Goal: Task Accomplishment & Management: Manage account settings

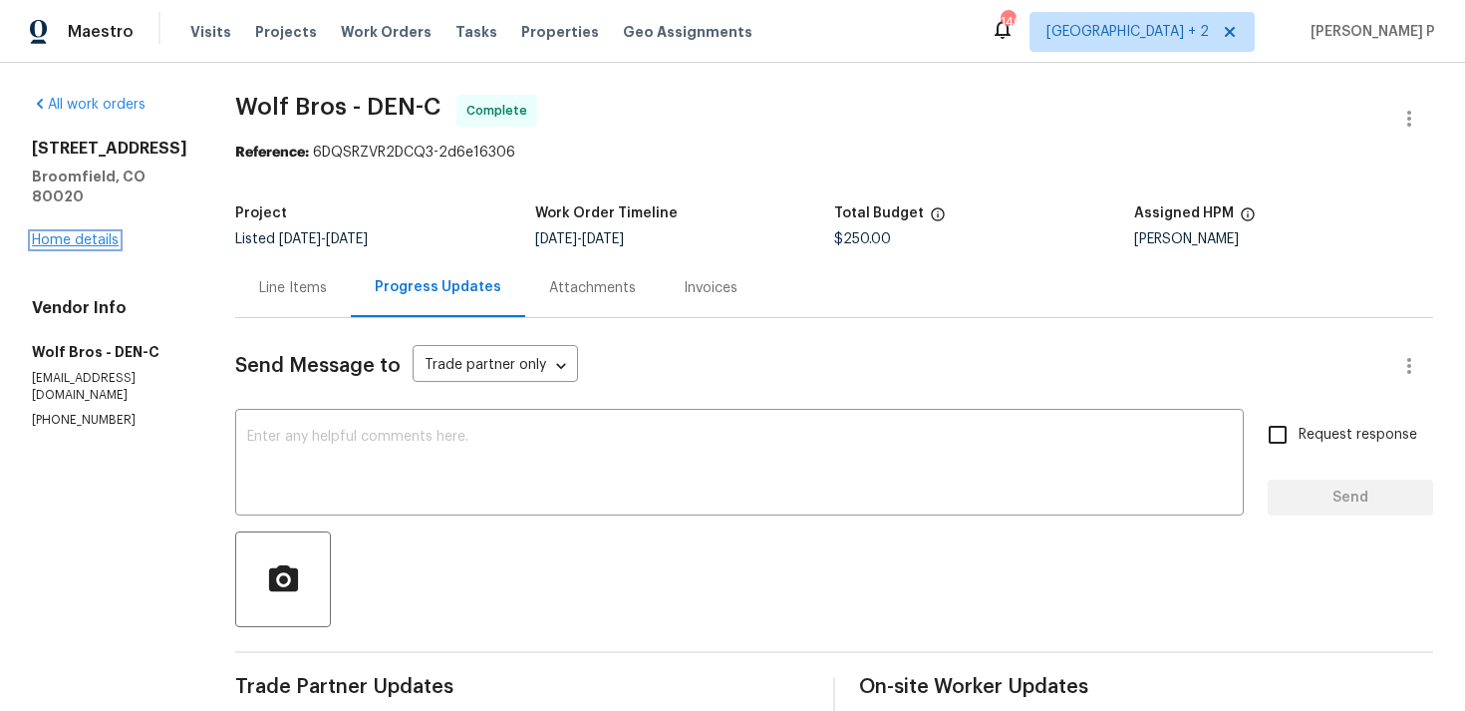
click at [95, 245] on link "Home details" at bounding box center [75, 240] width 87 height 14
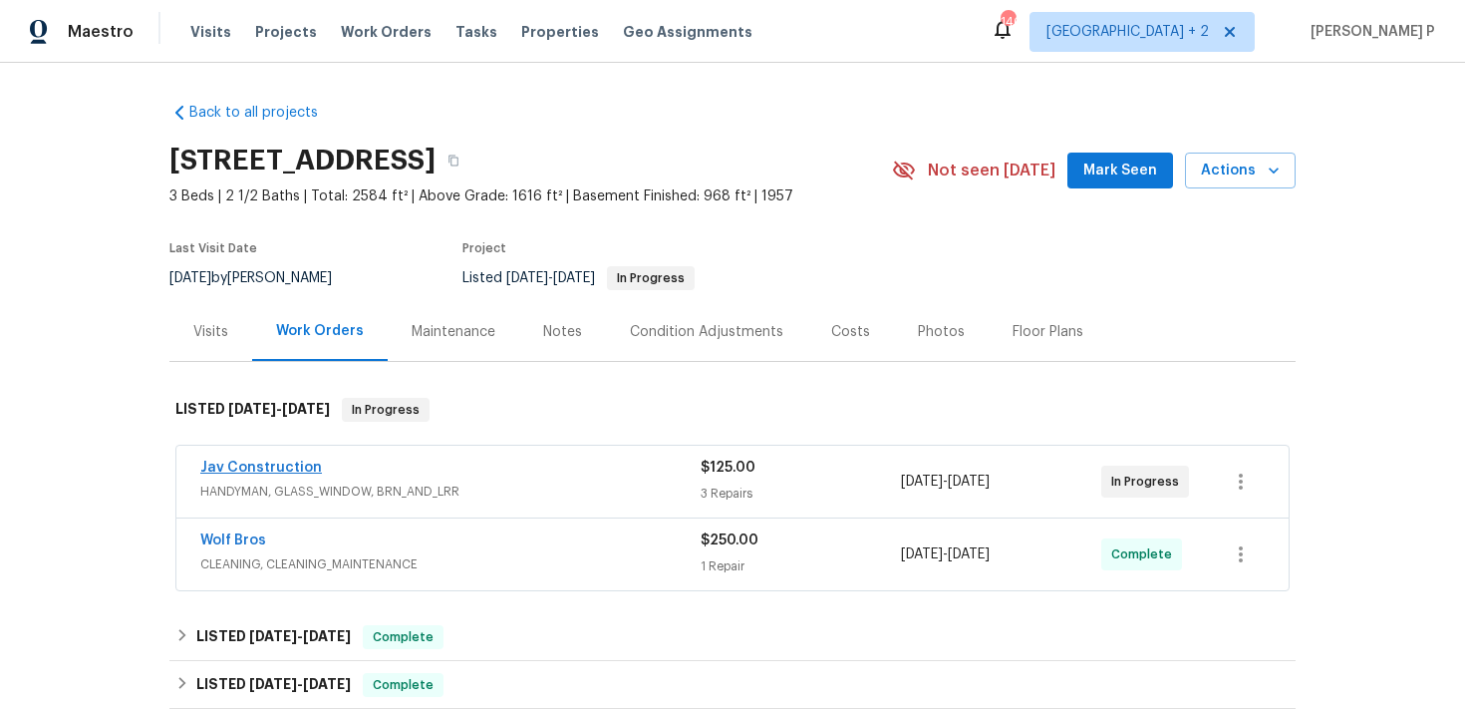
click at [279, 469] on link "Jav Construction" at bounding box center [261, 468] width 122 height 14
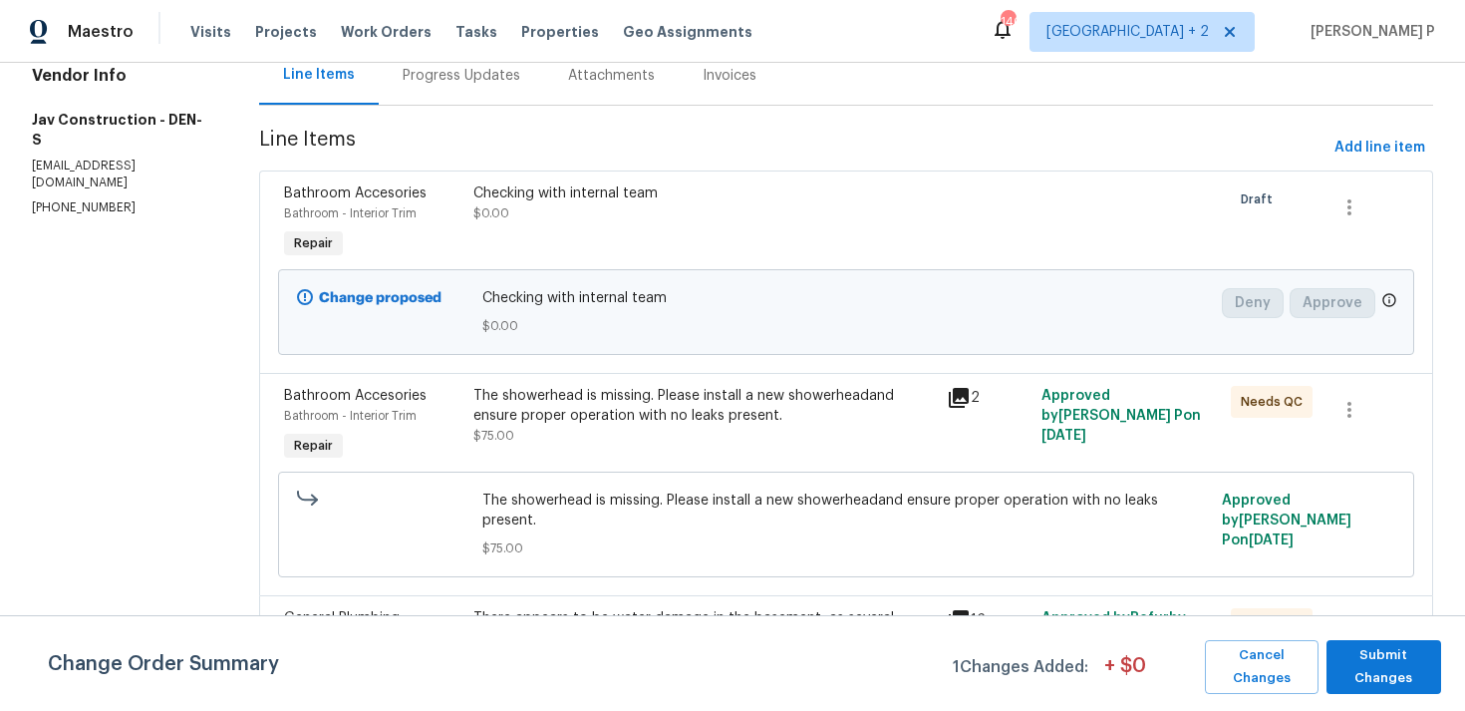
scroll to position [263, 0]
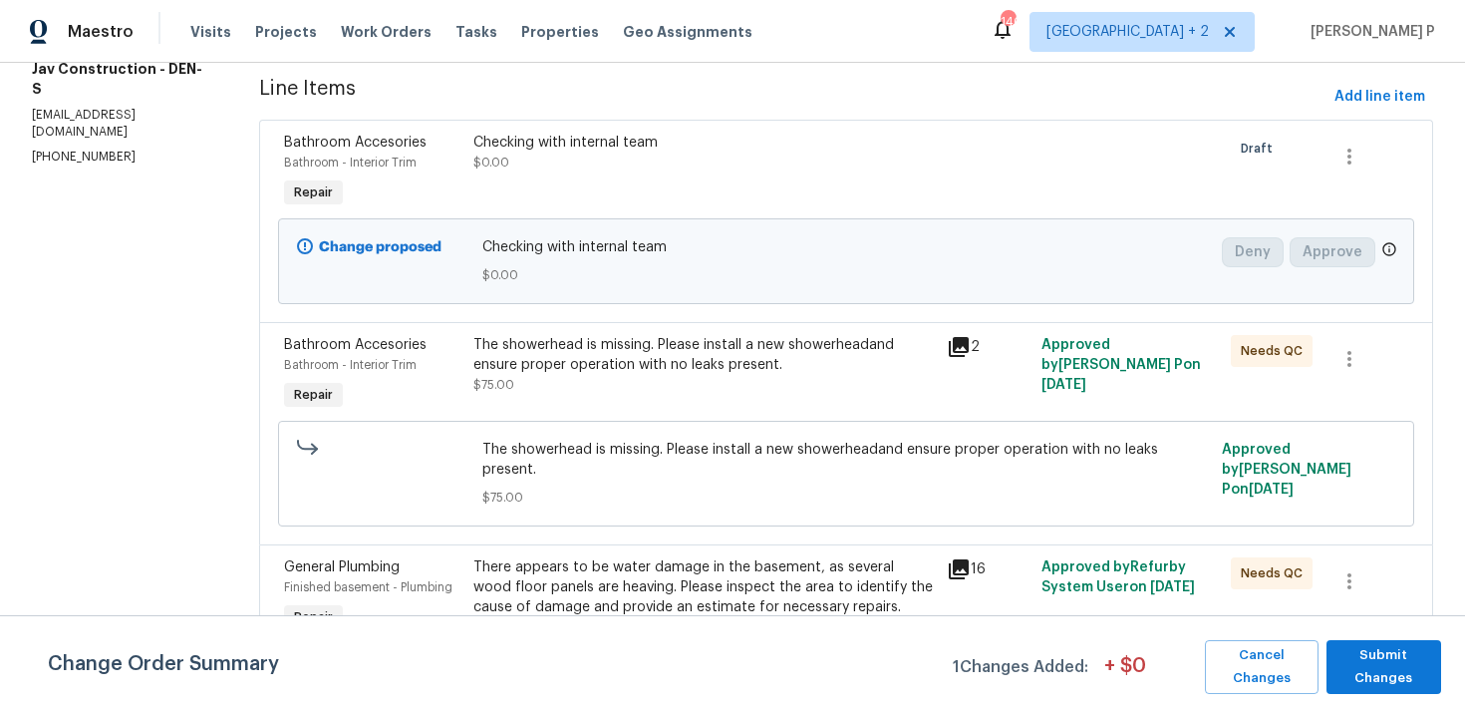
click at [571, 372] on div "The showerhead is missing. Please install a new showerheadand ensure proper ope…" at bounding box center [705, 355] width 462 height 40
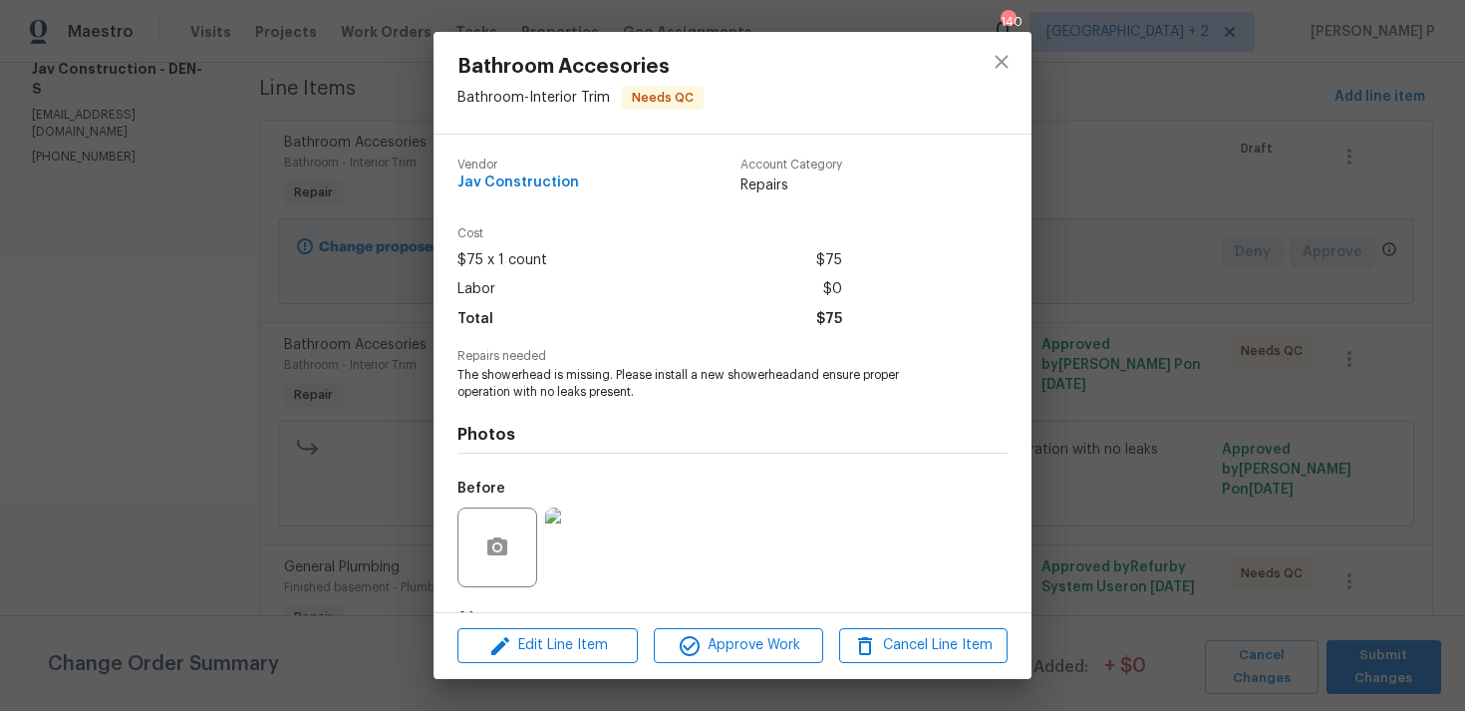
scroll to position [125, 0]
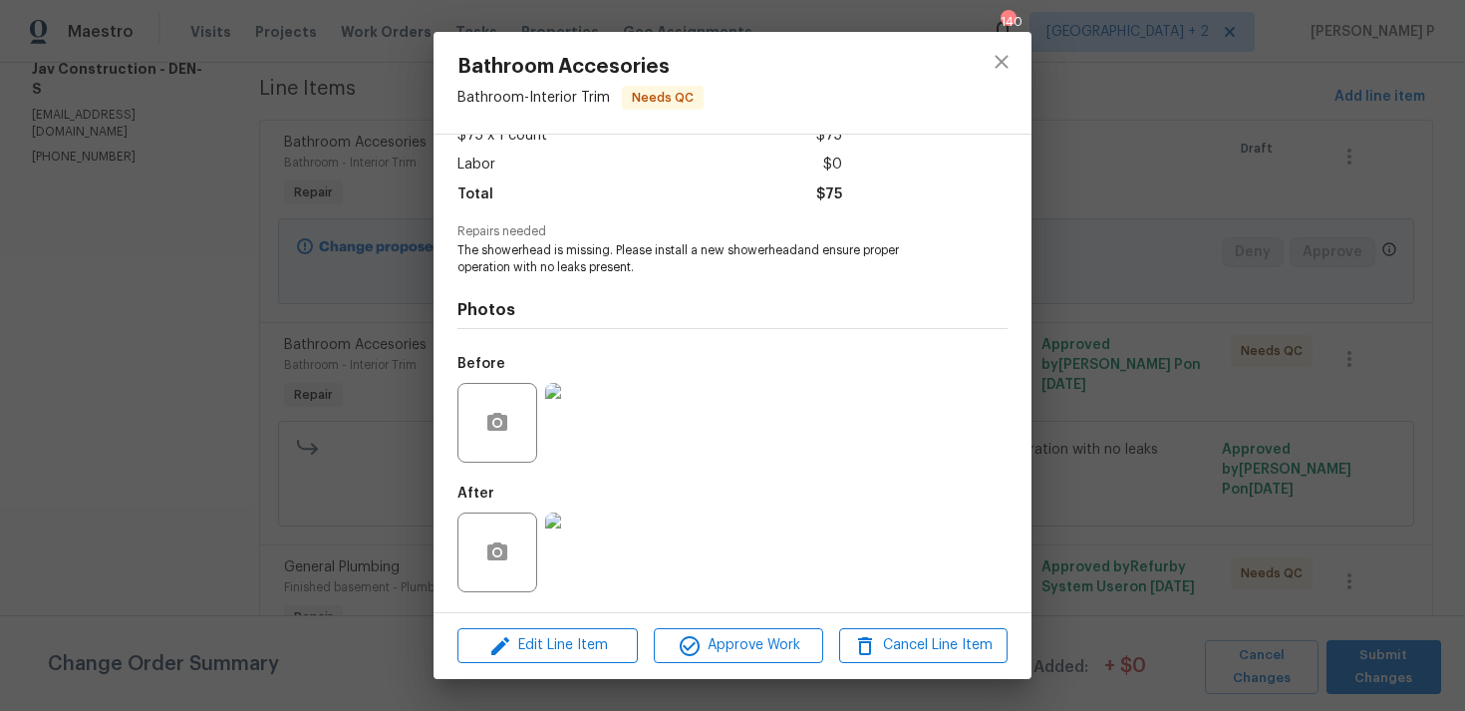
click at [588, 543] on img at bounding box center [585, 552] width 80 height 80
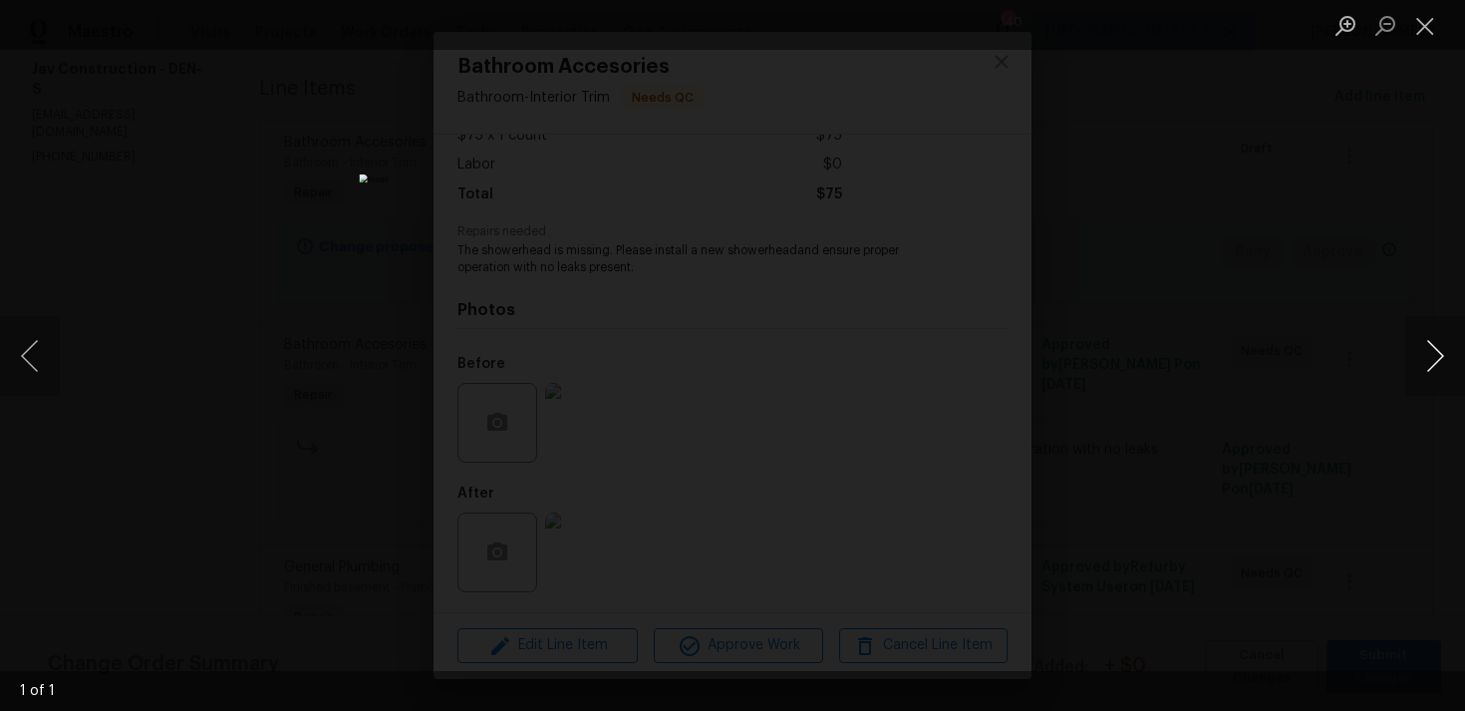
click at [1440, 358] on button "Next image" at bounding box center [1436, 356] width 60 height 80
click at [1430, 29] on button "Close lightbox" at bounding box center [1426, 25] width 40 height 35
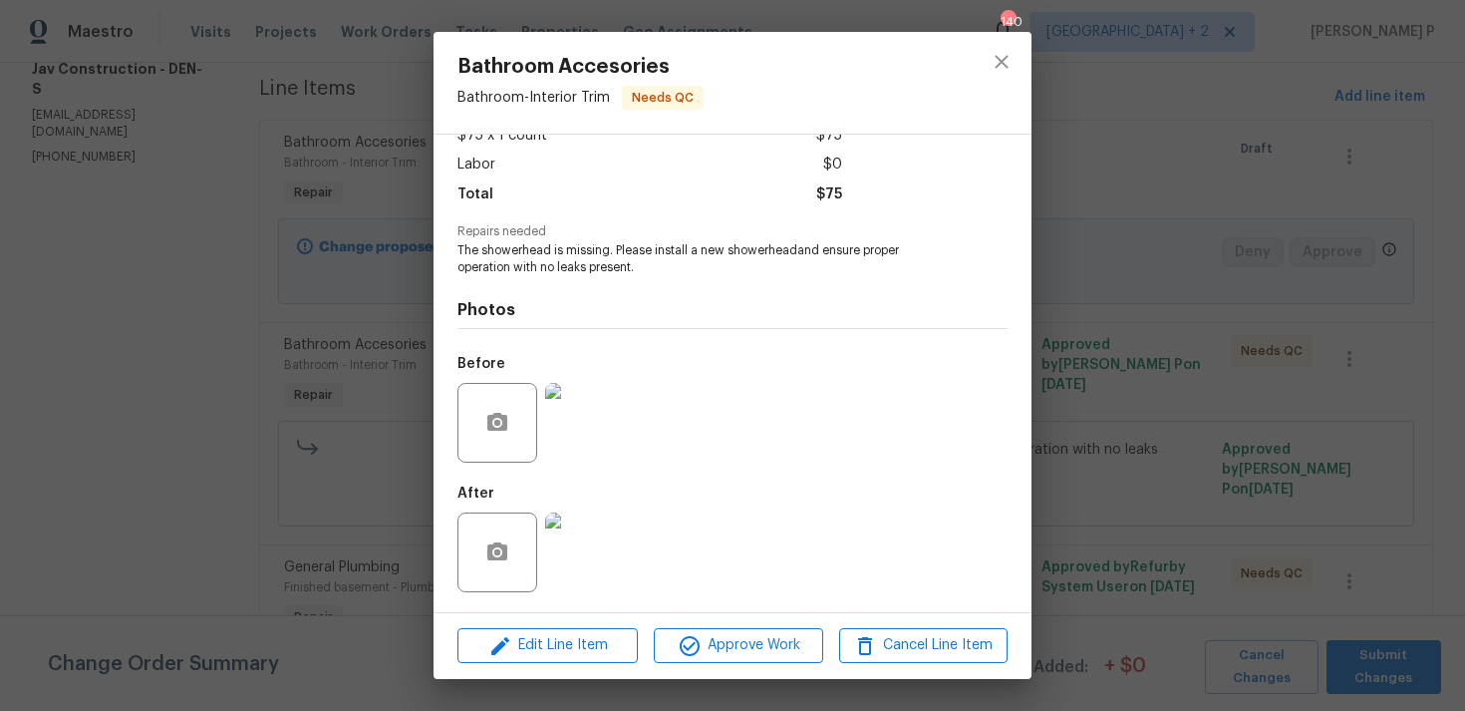
click at [587, 455] on img at bounding box center [585, 423] width 80 height 80
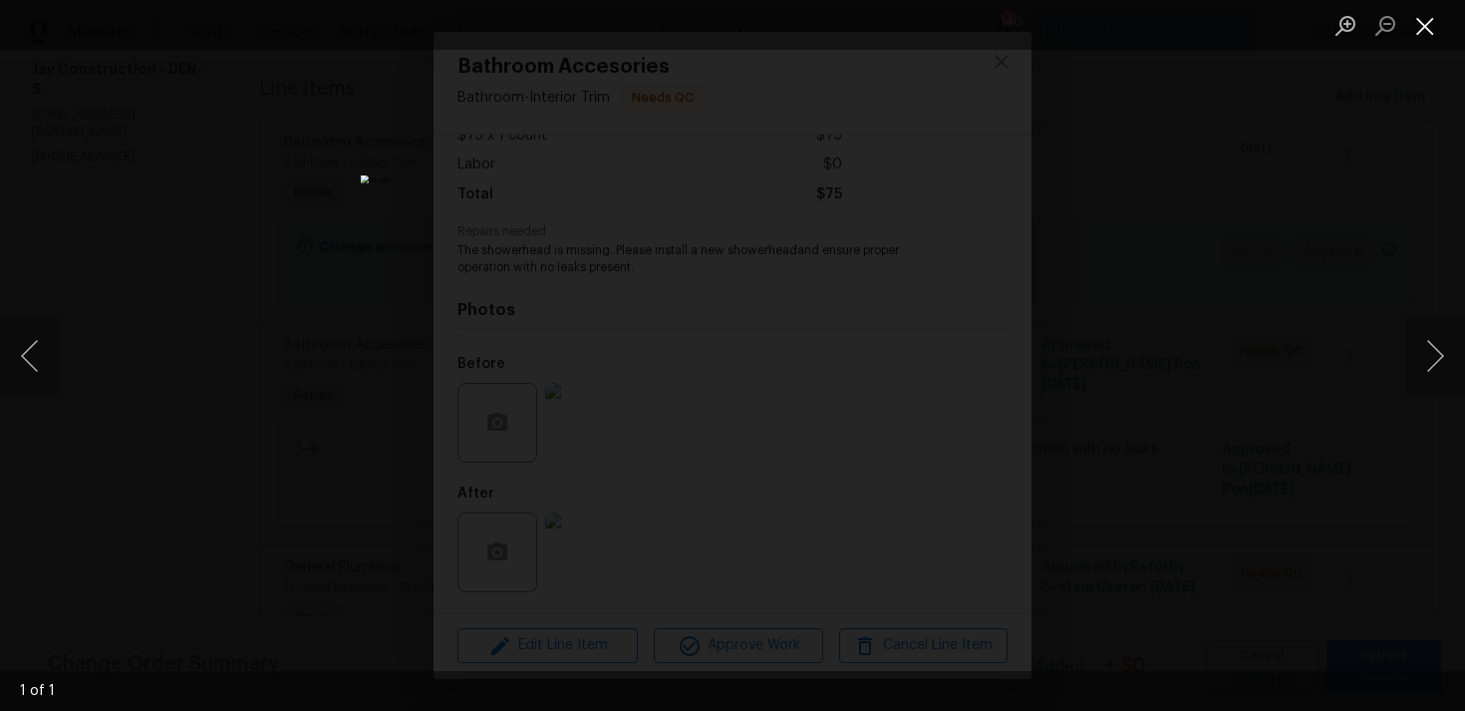
click at [1424, 24] on button "Close lightbox" at bounding box center [1426, 25] width 40 height 35
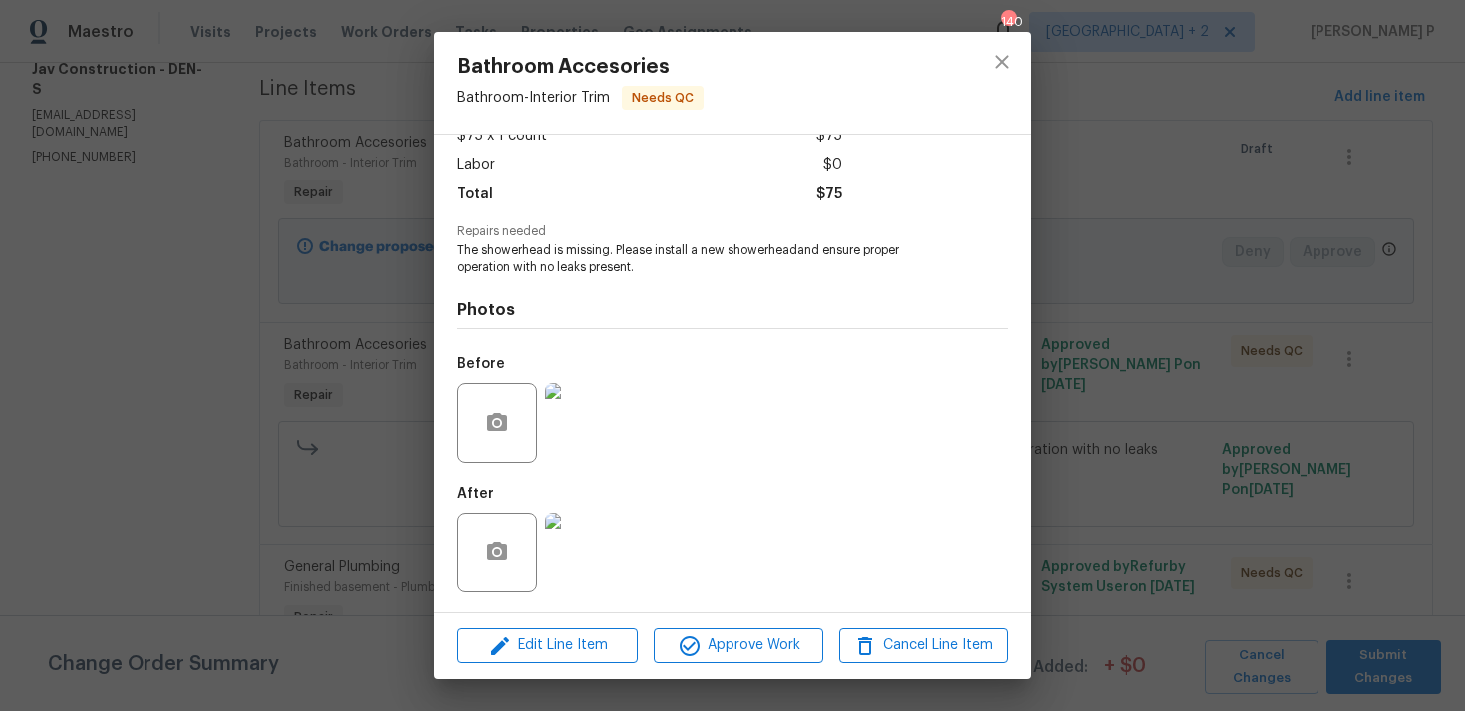
click at [582, 550] on img at bounding box center [585, 552] width 80 height 80
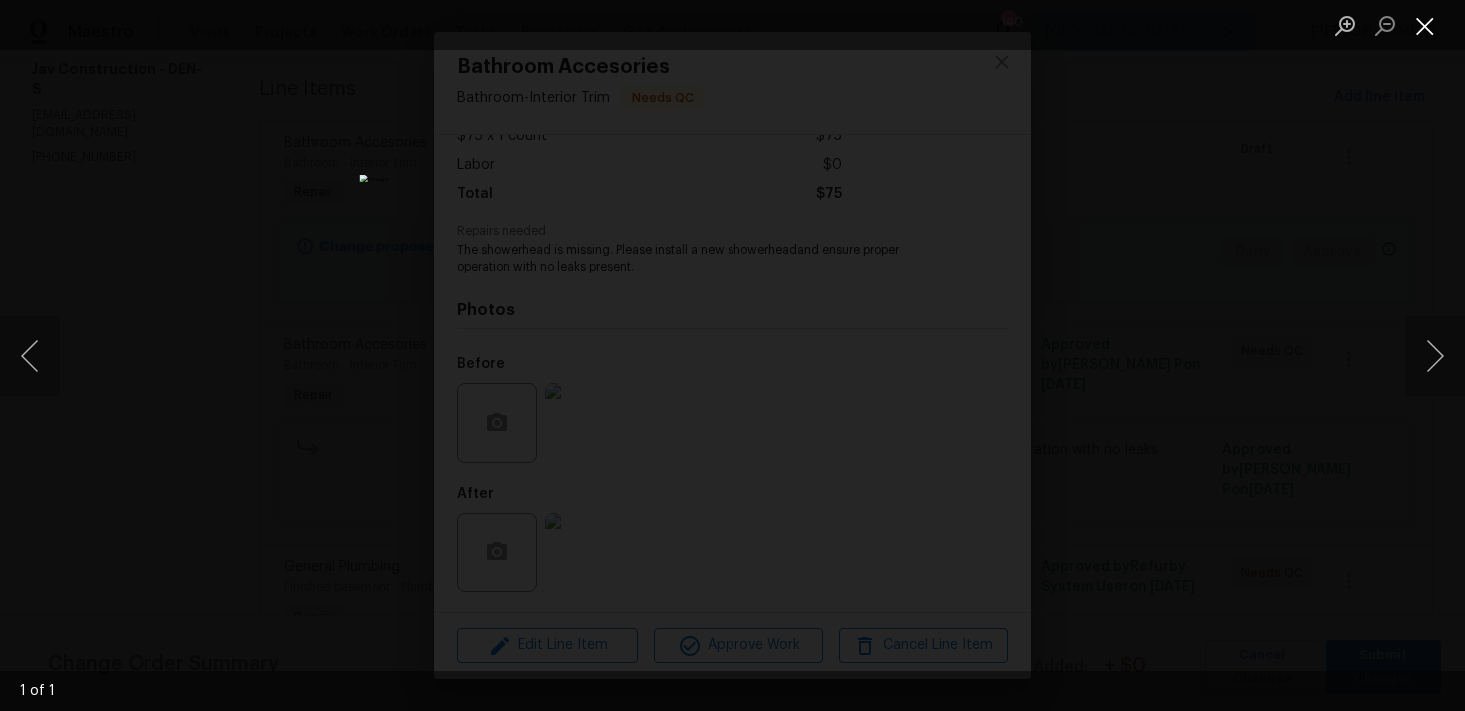
click at [1427, 33] on button "Close lightbox" at bounding box center [1426, 25] width 40 height 35
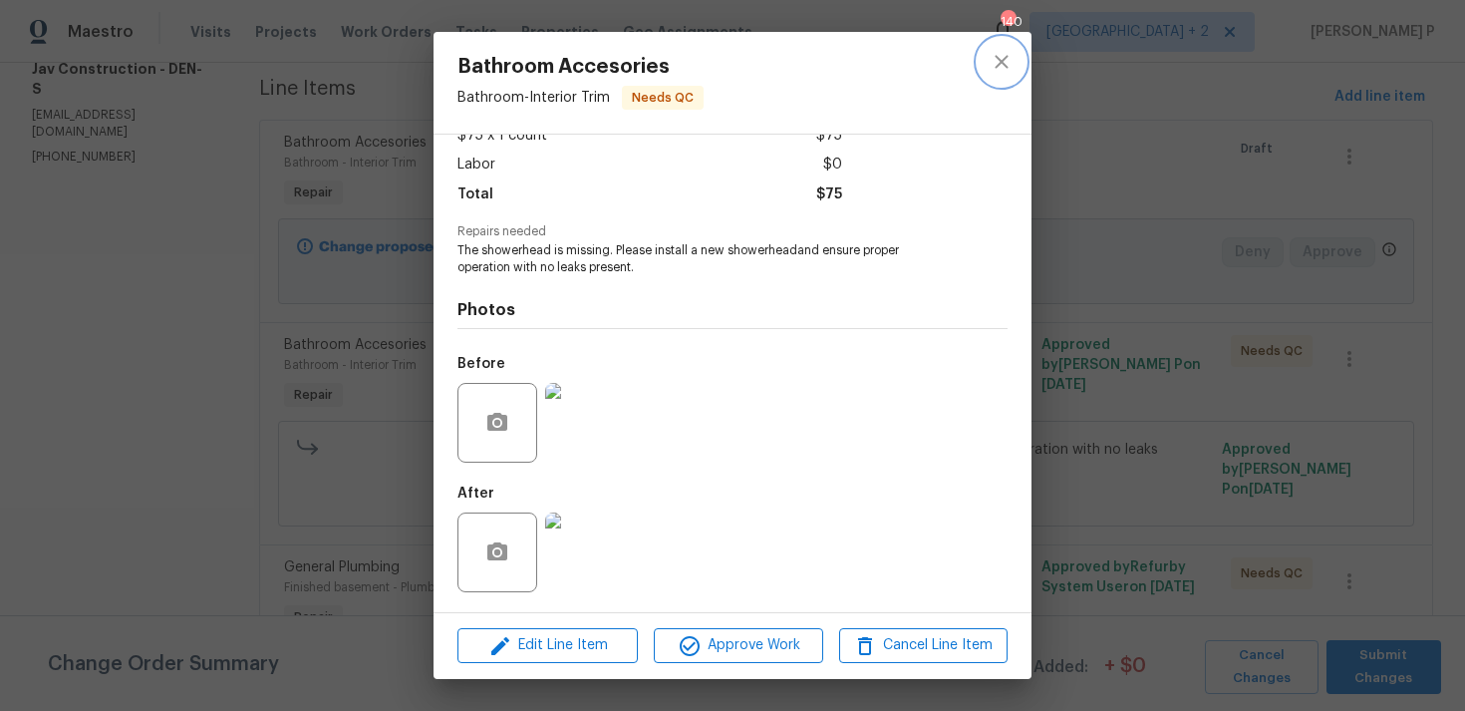
click at [1011, 62] on icon "close" at bounding box center [1002, 62] width 24 height 24
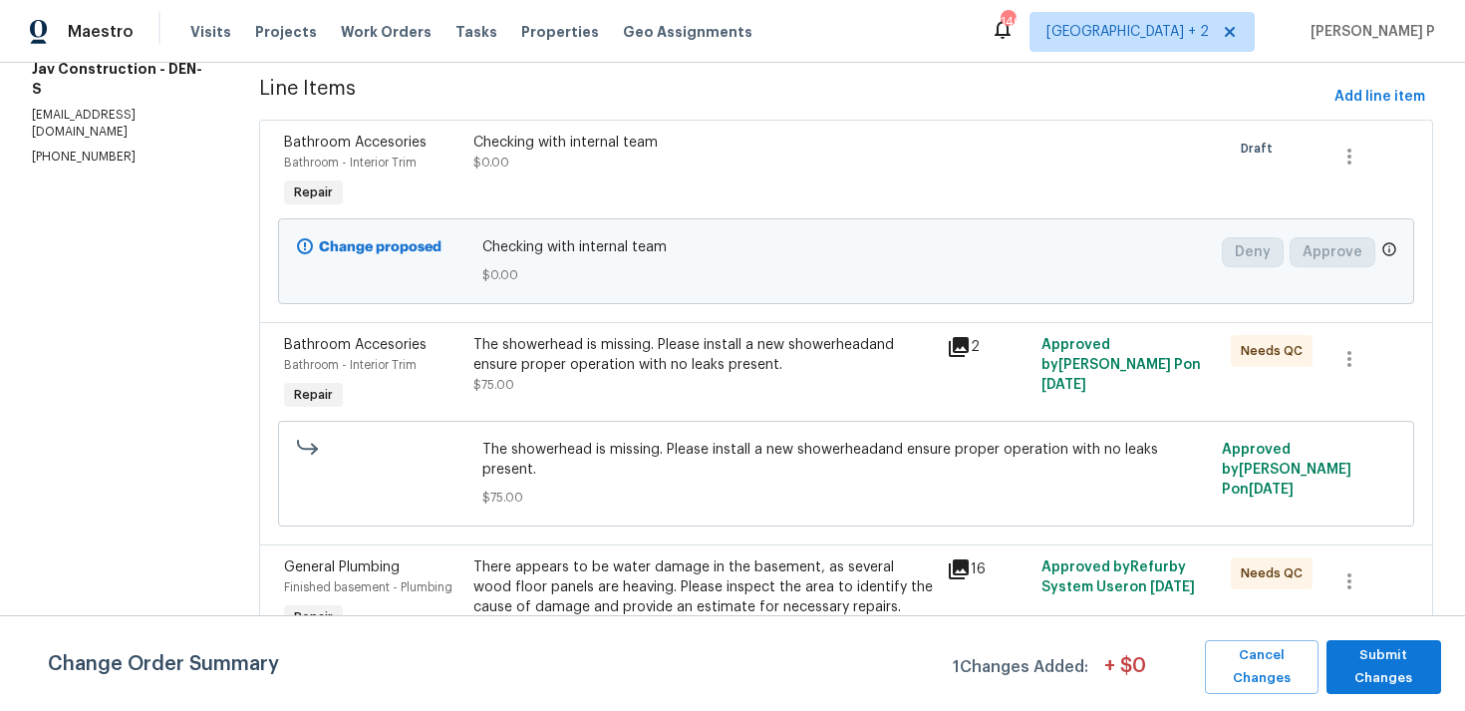
click at [637, 557] on div "There appears to be water damage in the basement, as several wood floor panels …" at bounding box center [705, 587] width 462 height 60
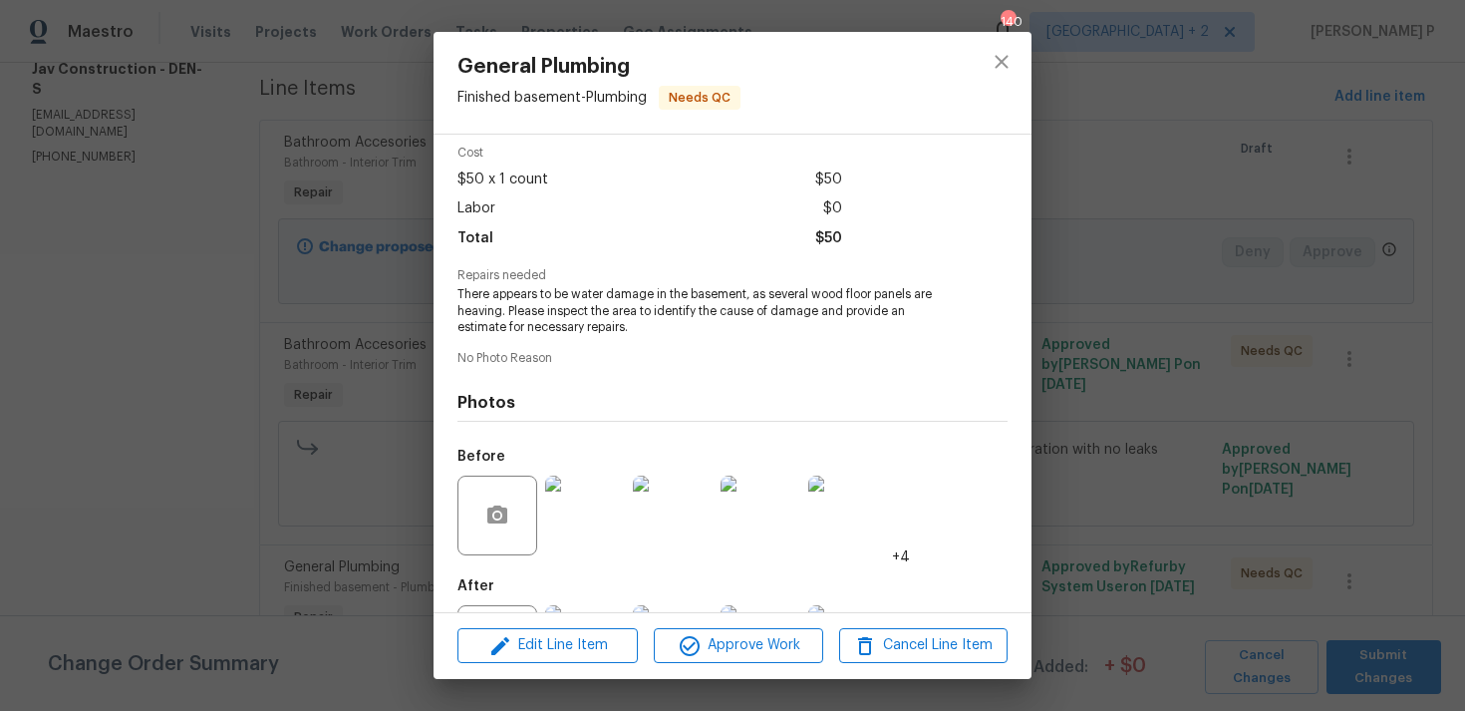
scroll to position [173, 0]
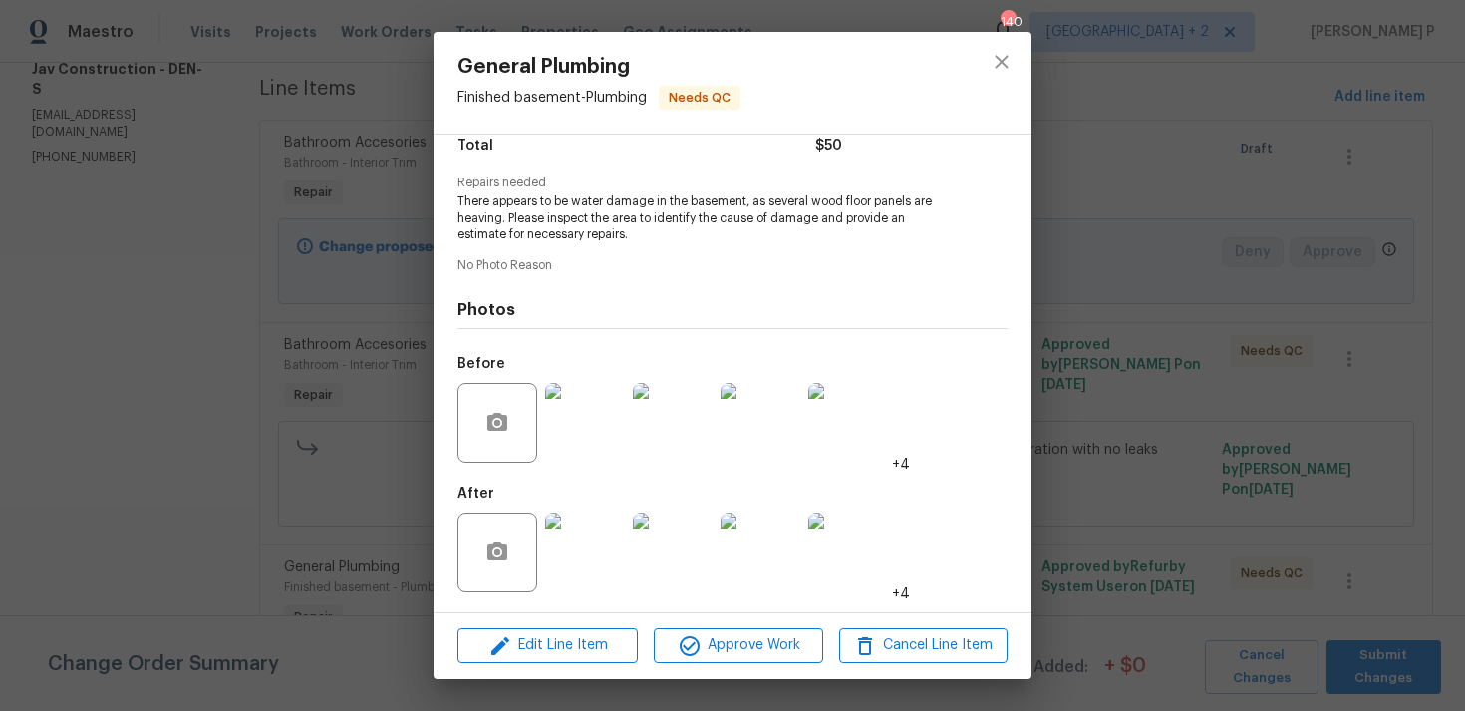
click at [601, 435] on img at bounding box center [585, 423] width 80 height 80
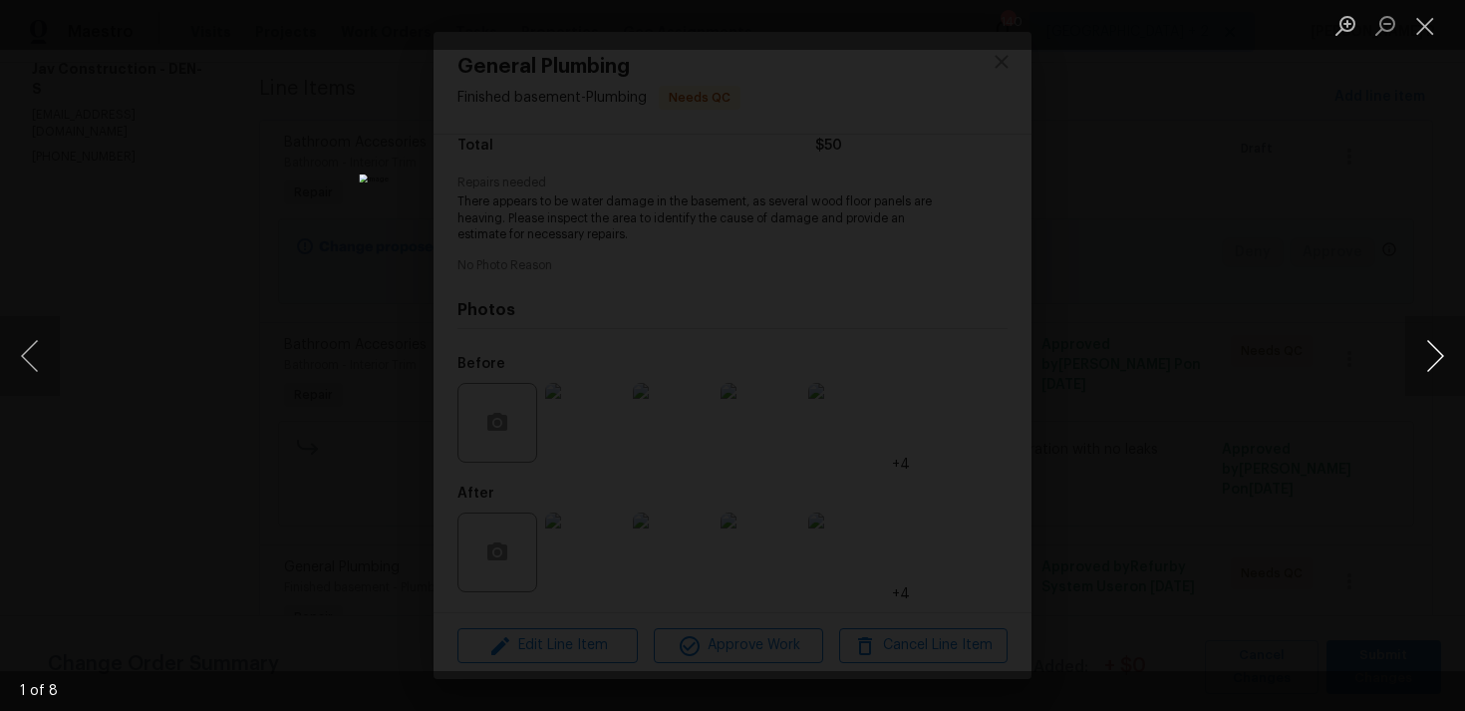
click at [1429, 352] on button "Next image" at bounding box center [1436, 356] width 60 height 80
click at [1430, 22] on button "Close lightbox" at bounding box center [1426, 25] width 40 height 35
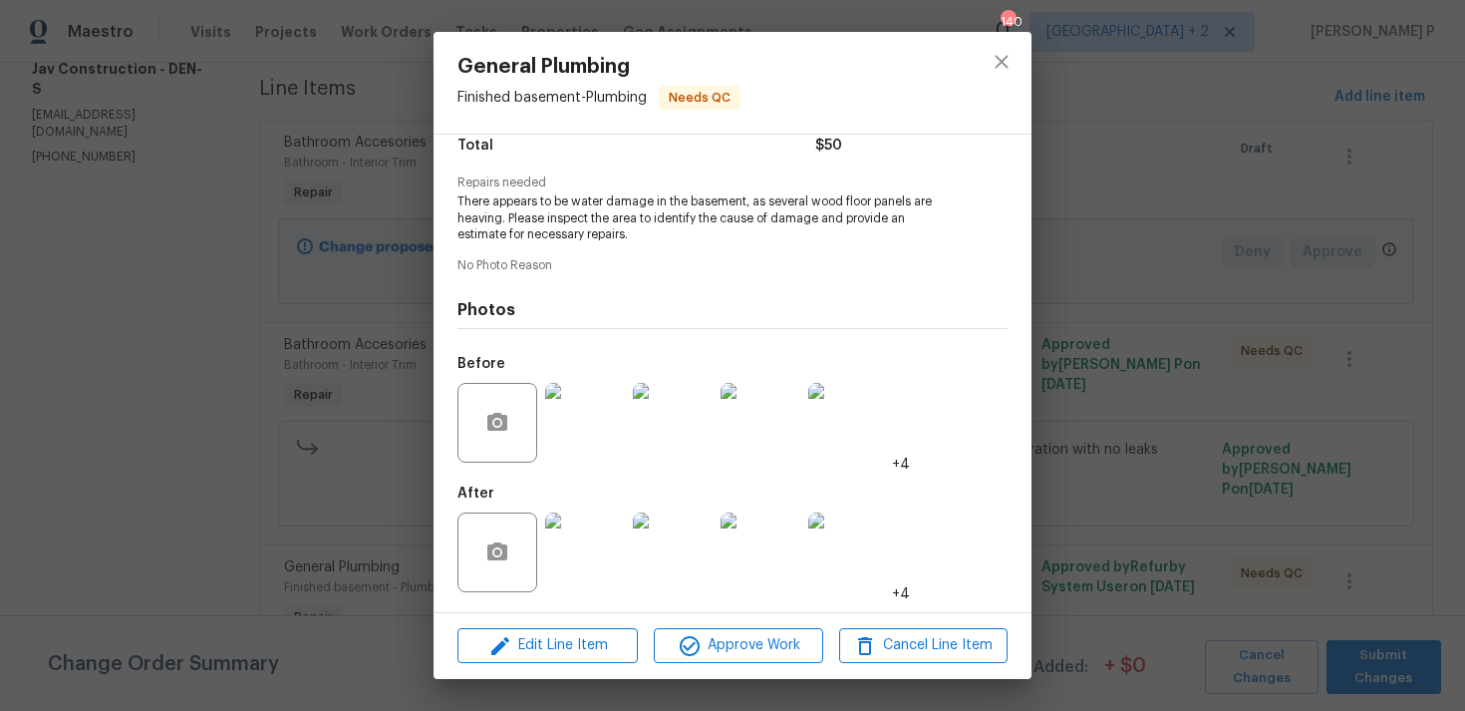
click at [579, 427] on img at bounding box center [585, 423] width 80 height 80
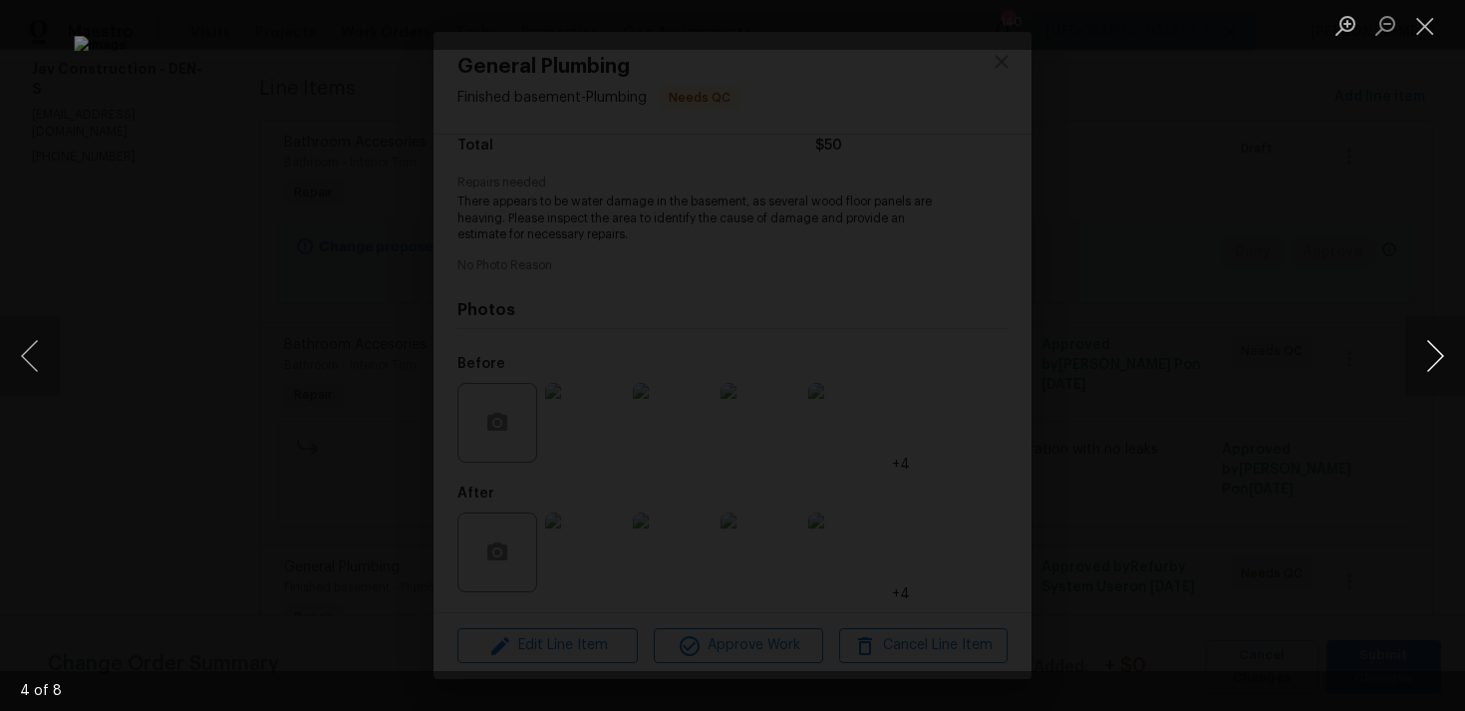
click at [1424, 348] on button "Next image" at bounding box center [1436, 356] width 60 height 80
click at [1432, 35] on button "Close lightbox" at bounding box center [1426, 25] width 40 height 35
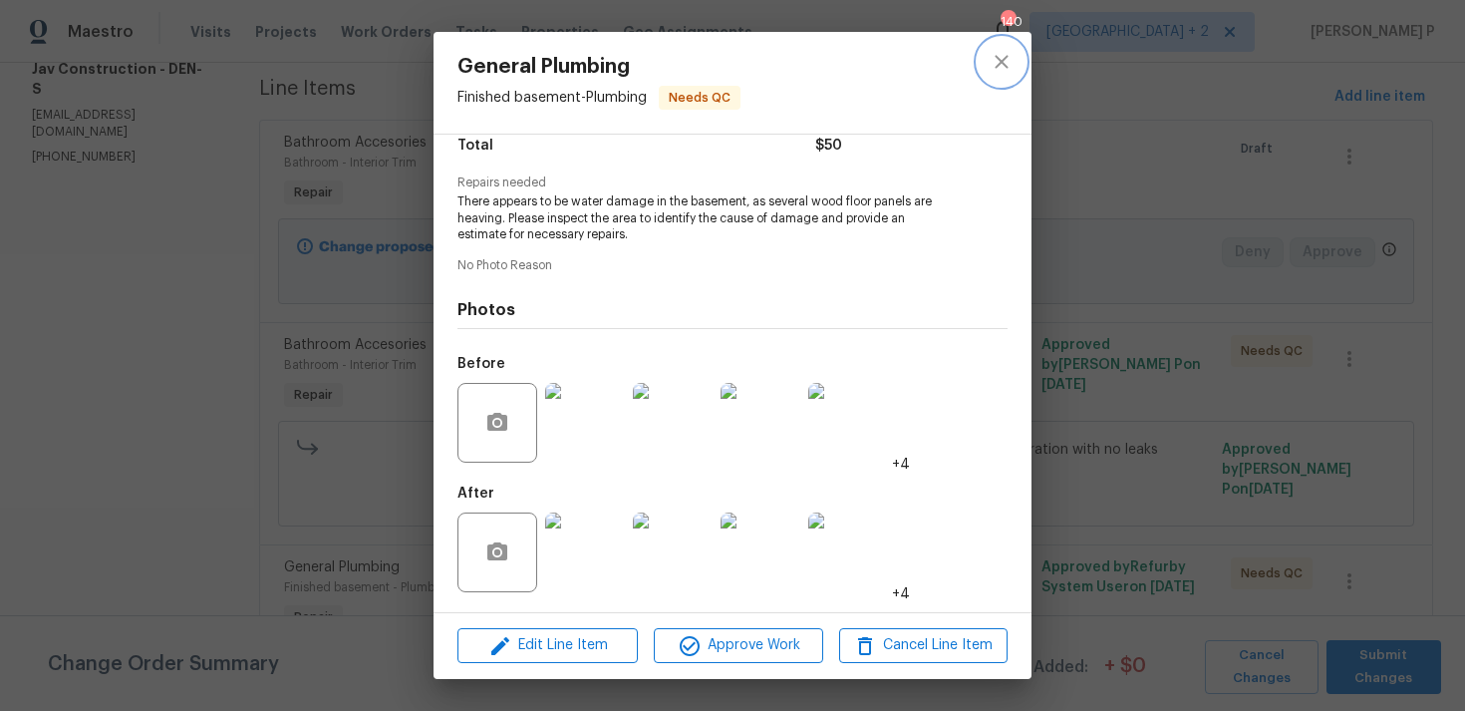
click at [1014, 56] on button "close" at bounding box center [1002, 62] width 48 height 48
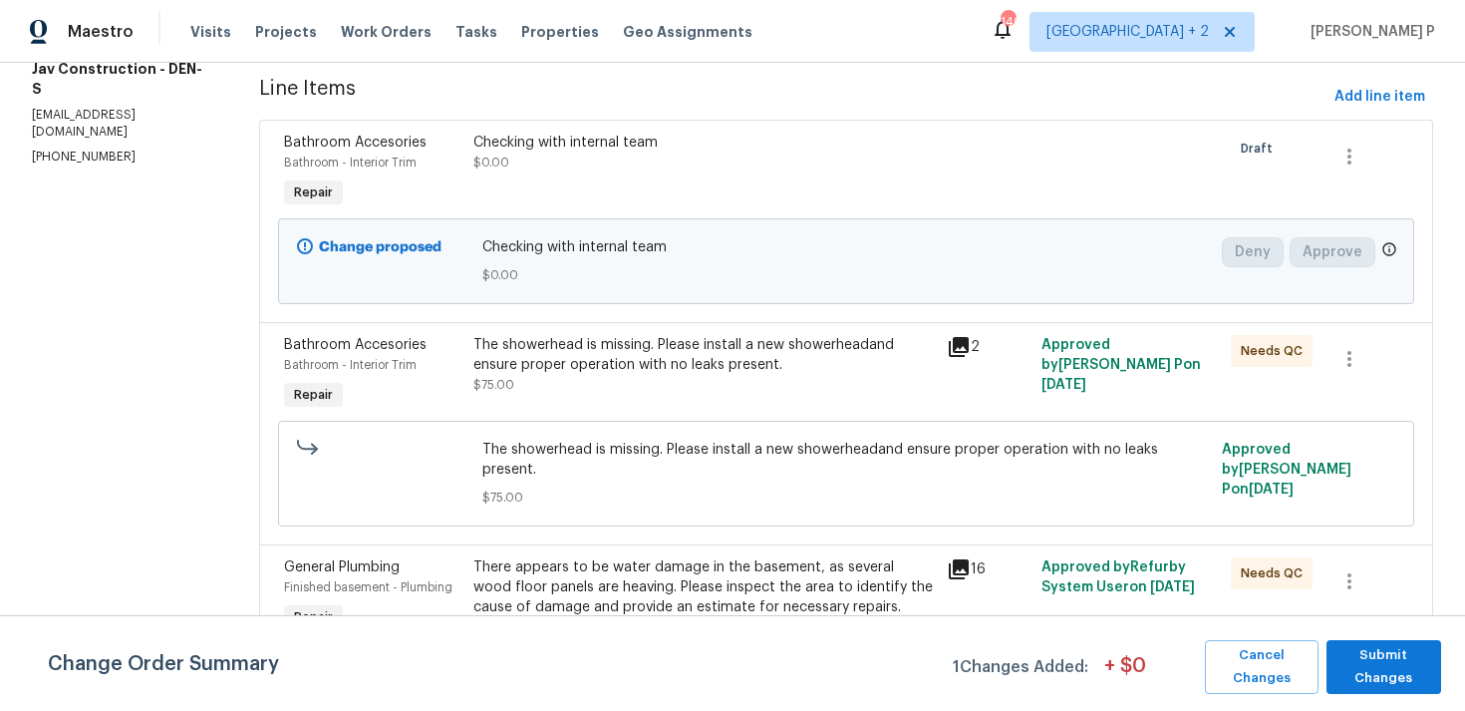
click at [643, 582] on div "There appears to be water damage in the basement, as several wood floor panels …" at bounding box center [705, 587] width 462 height 60
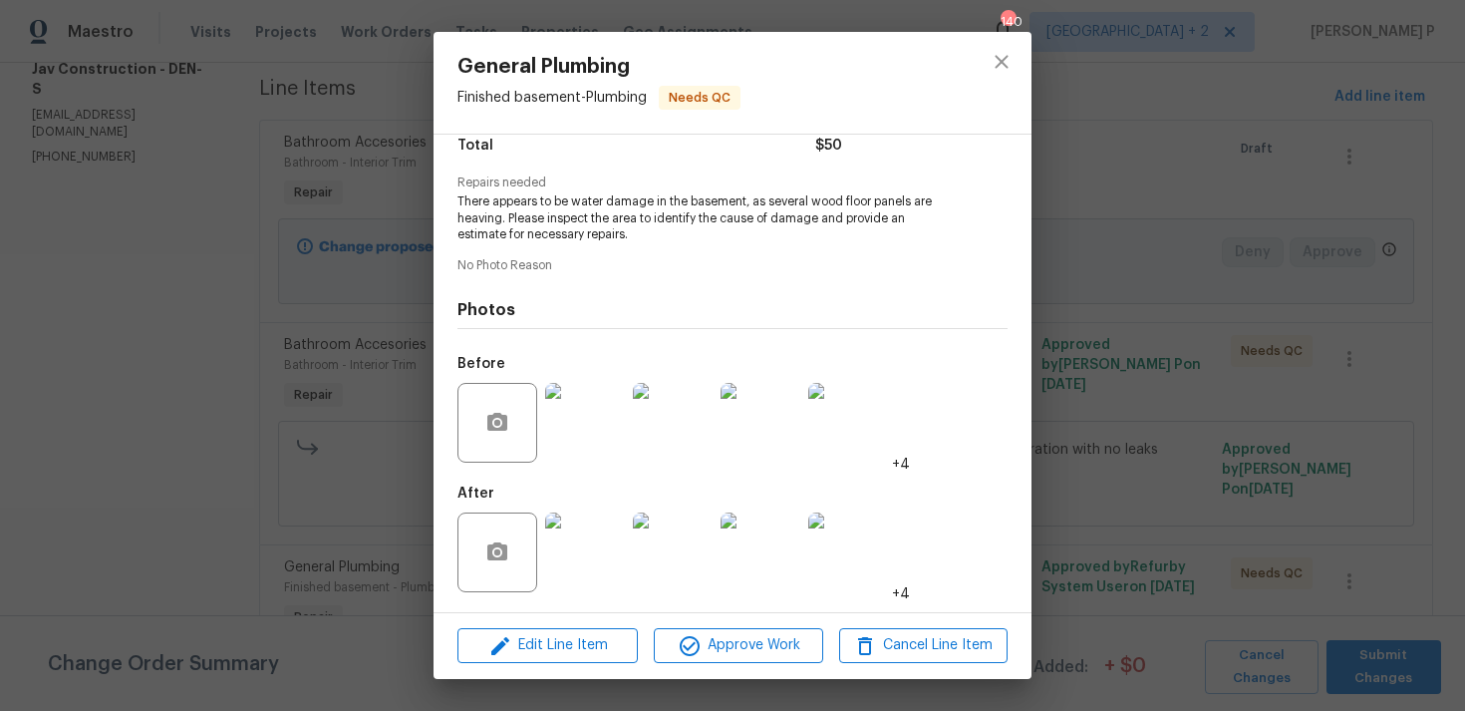
click at [573, 435] on img at bounding box center [585, 423] width 80 height 80
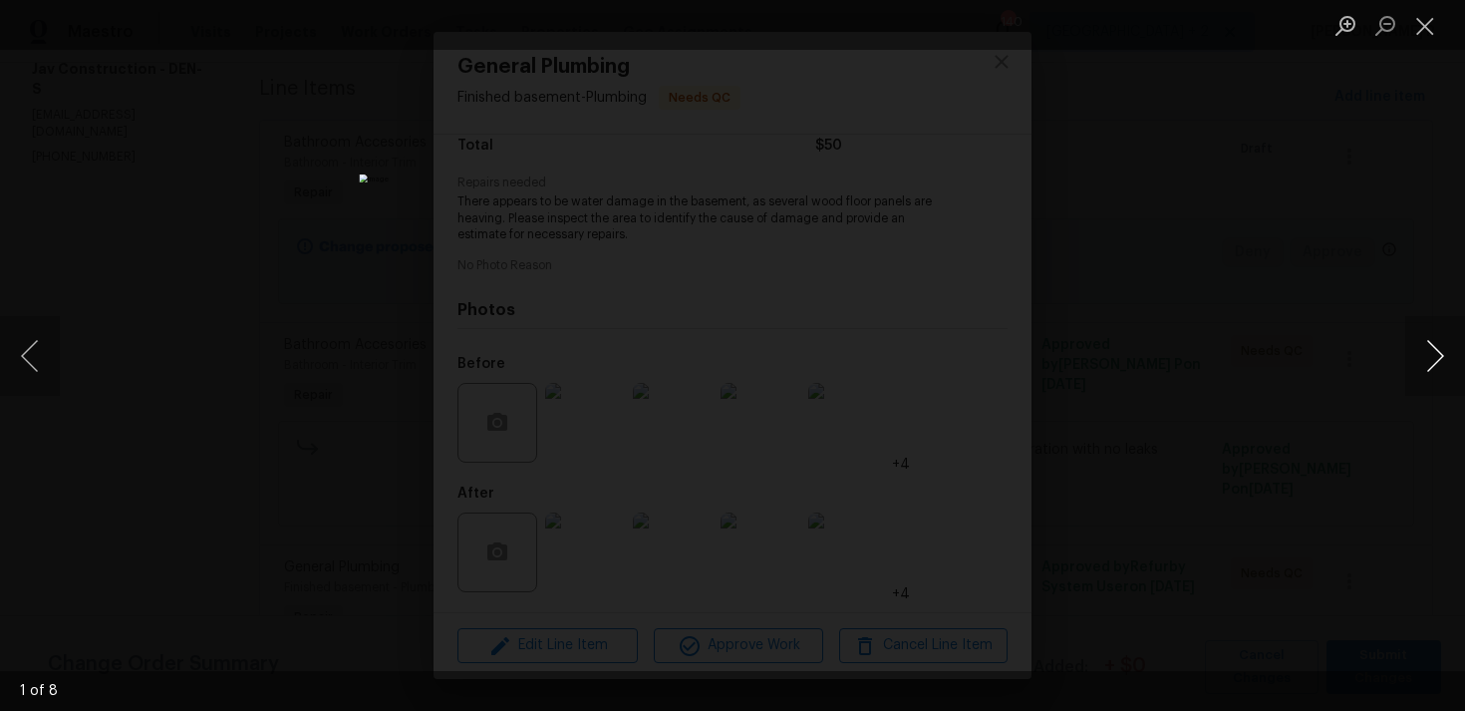
click at [1431, 367] on button "Next image" at bounding box center [1436, 356] width 60 height 80
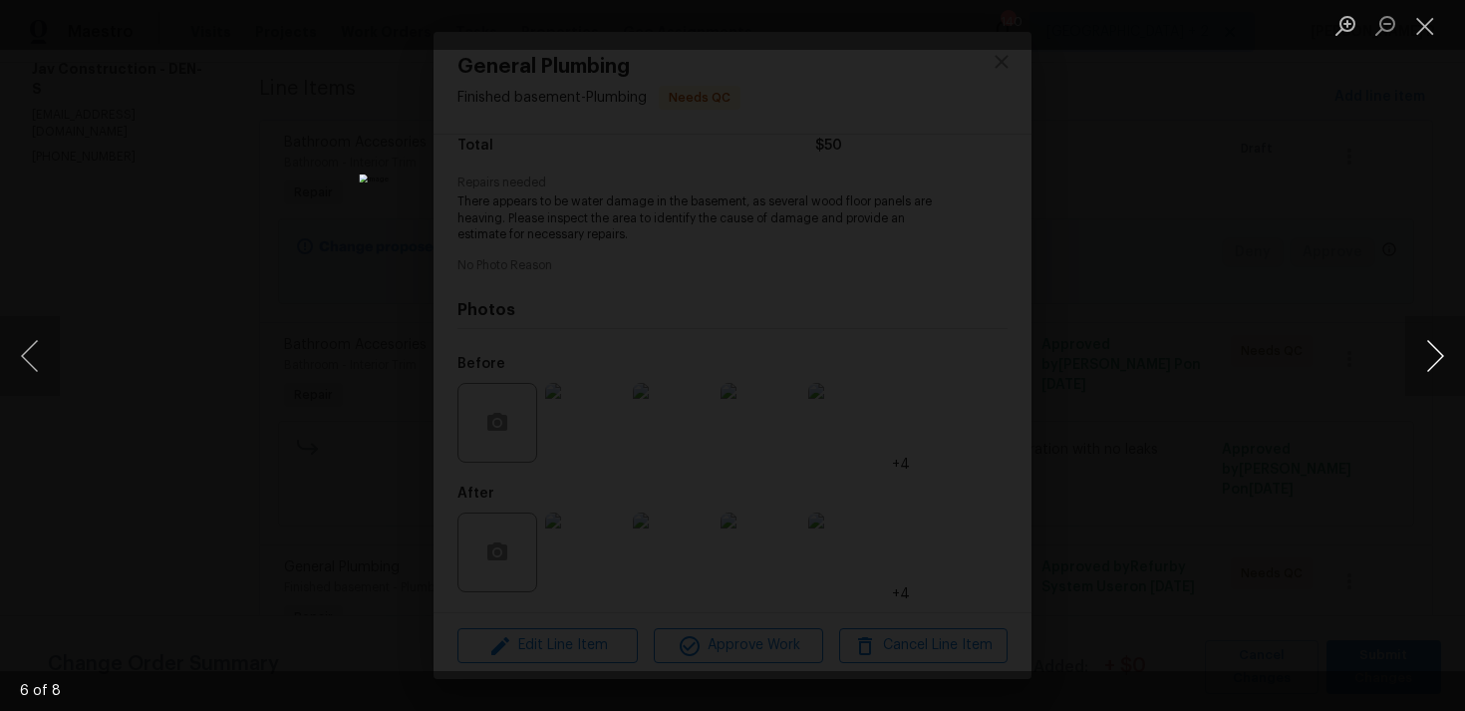
click at [1431, 367] on button "Next image" at bounding box center [1436, 356] width 60 height 80
click at [1107, 419] on div "Lightbox" at bounding box center [732, 355] width 1465 height 711
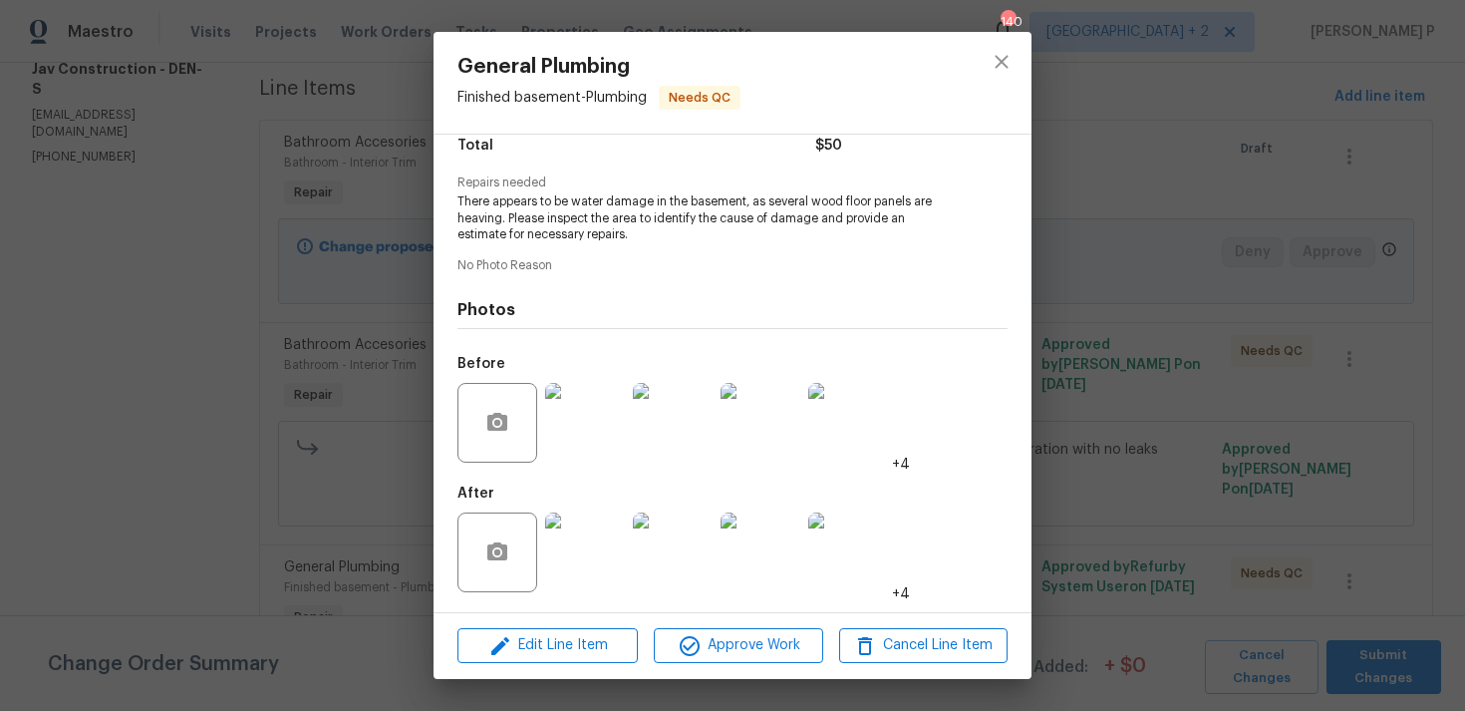
click at [586, 547] on img at bounding box center [585, 552] width 80 height 80
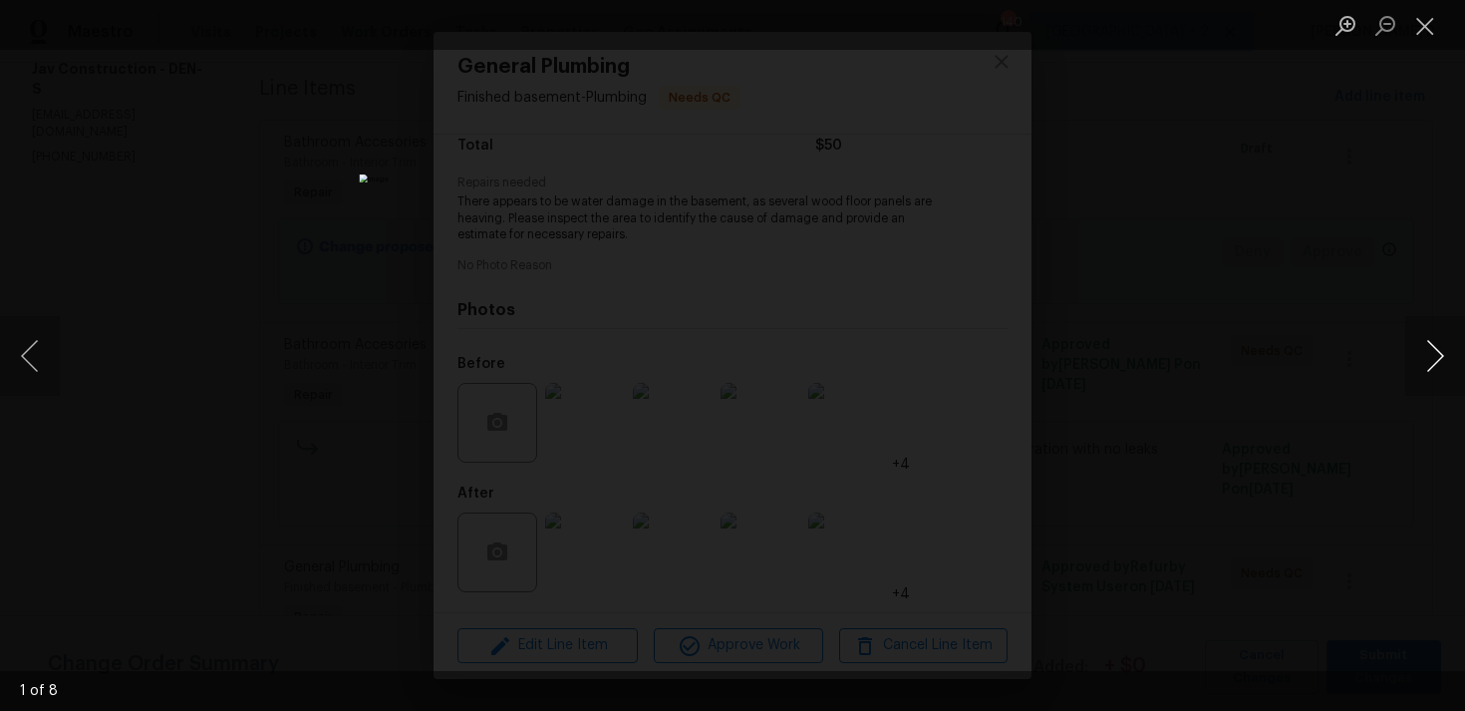
click at [1440, 341] on button "Next image" at bounding box center [1436, 356] width 60 height 80
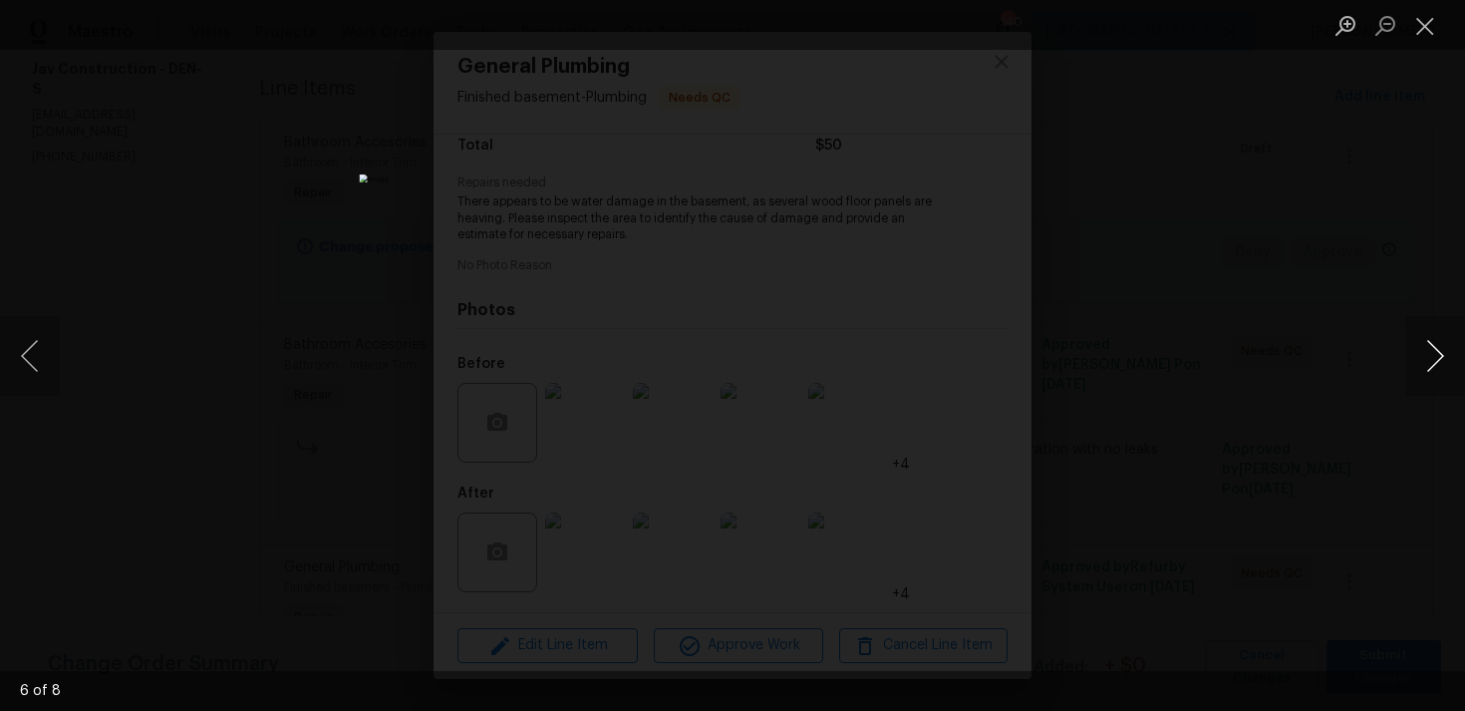
click at [1440, 341] on button "Next image" at bounding box center [1436, 356] width 60 height 80
click at [1443, 359] on button "Next image" at bounding box center [1436, 356] width 60 height 80
click at [1448, 355] on button "Next image" at bounding box center [1436, 356] width 60 height 80
click at [1446, 351] on button "Next image" at bounding box center [1436, 356] width 60 height 80
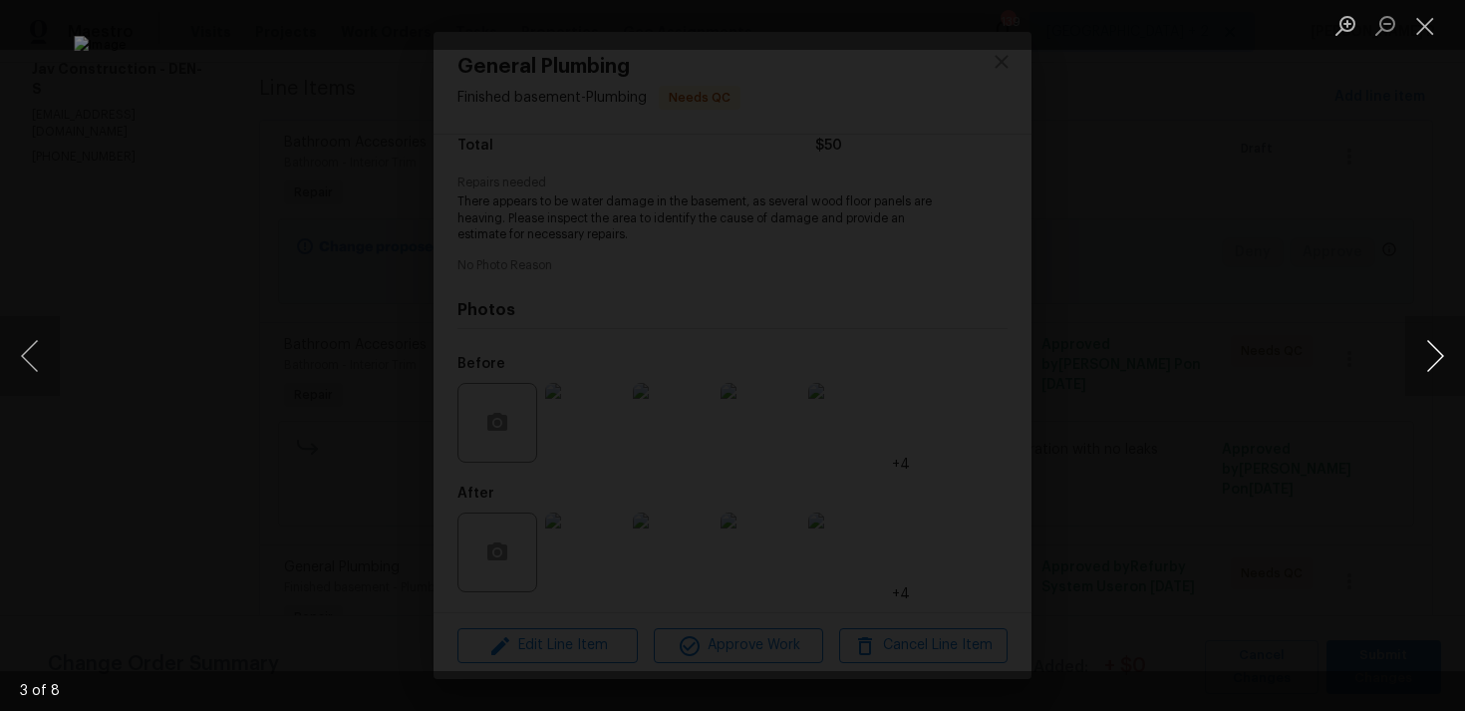
click at [1446, 351] on button "Next image" at bounding box center [1436, 356] width 60 height 80
click at [1437, 27] on button "Close lightbox" at bounding box center [1426, 25] width 40 height 35
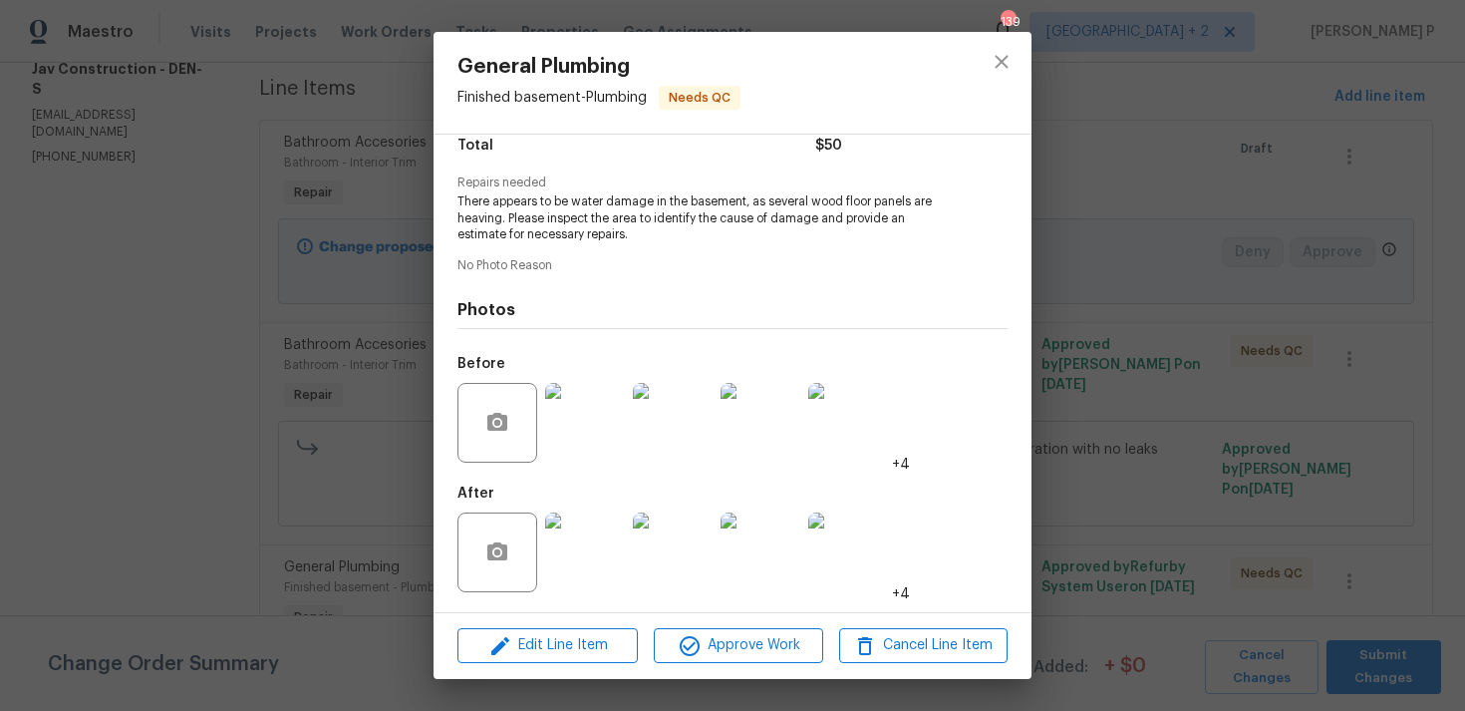
click at [616, 432] on img at bounding box center [585, 423] width 80 height 80
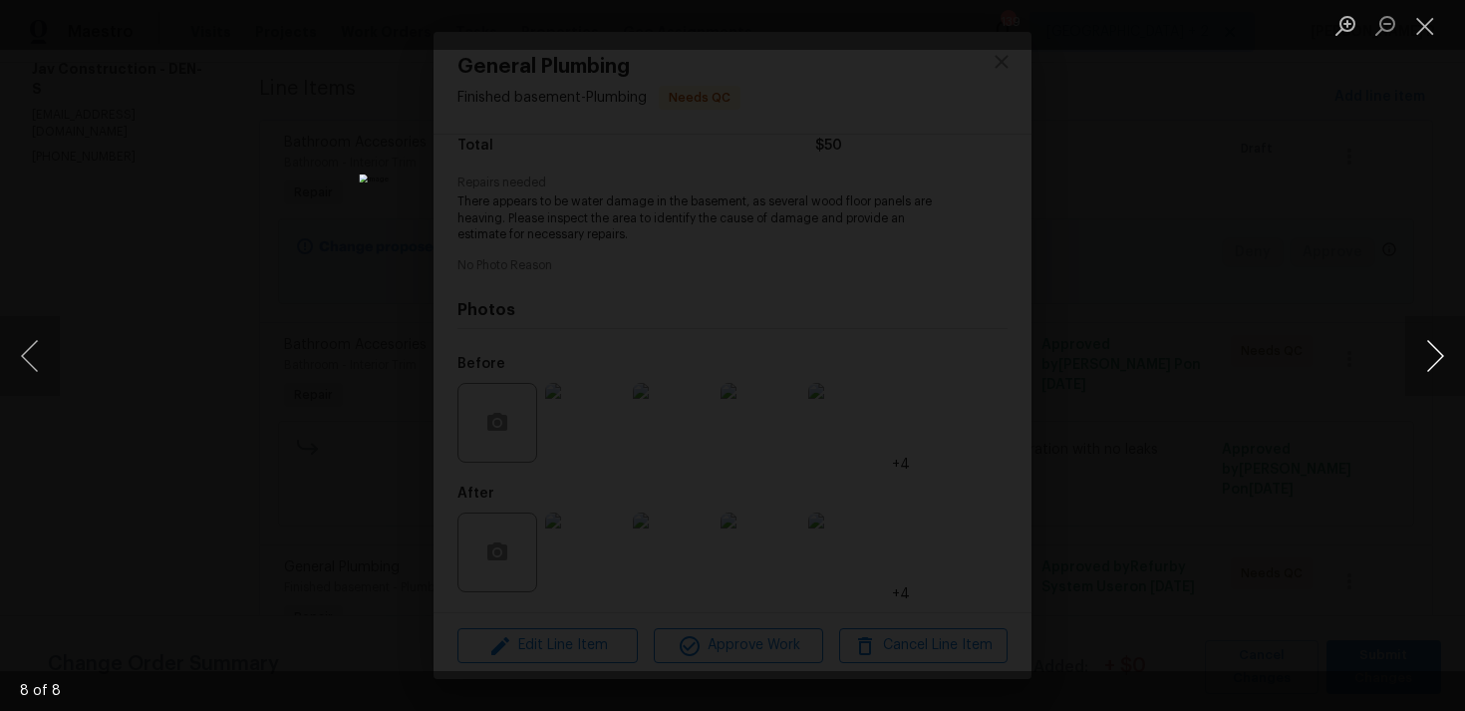
click at [1436, 359] on button "Next image" at bounding box center [1436, 356] width 60 height 80
click at [1439, 356] on button "Next image" at bounding box center [1436, 356] width 60 height 80
click at [1434, 353] on button "Next image" at bounding box center [1436, 356] width 60 height 80
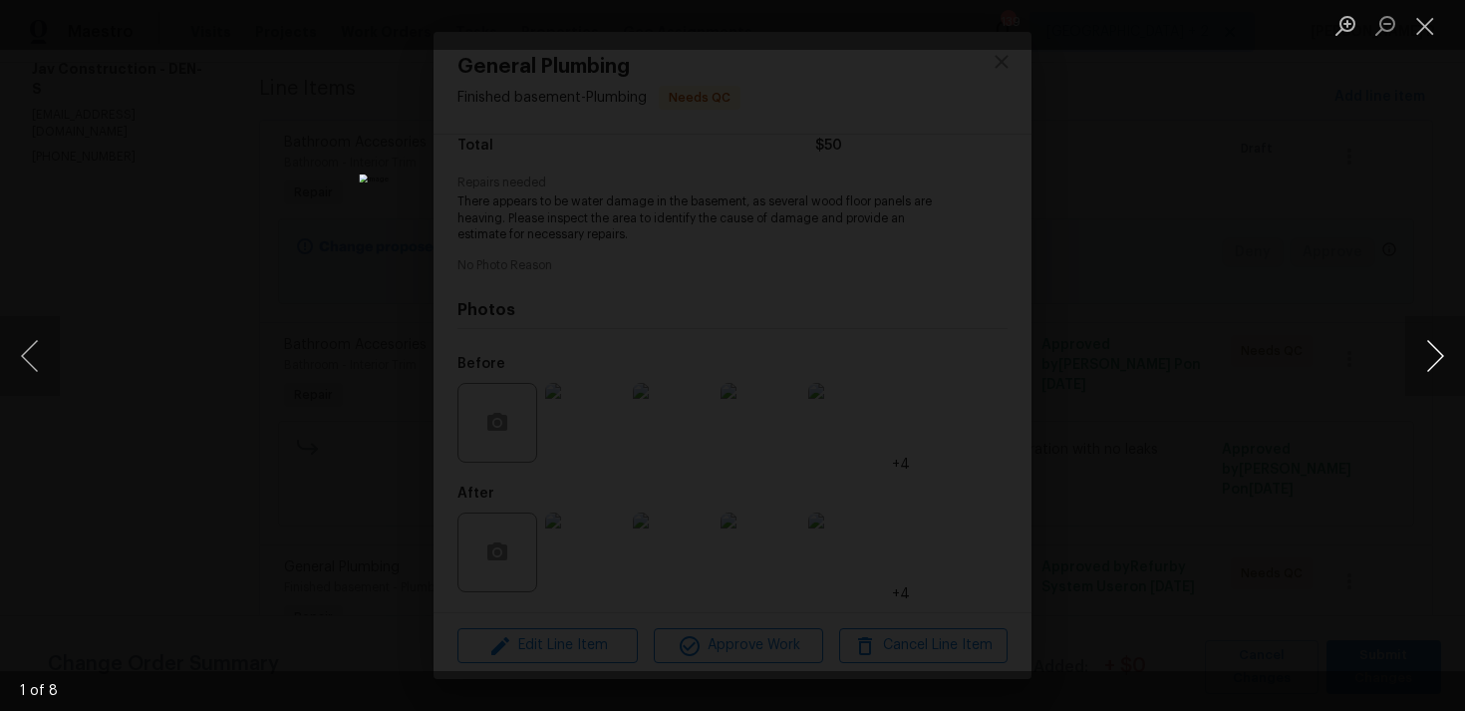
click at [1434, 353] on button "Next image" at bounding box center [1436, 356] width 60 height 80
click at [1437, 347] on button "Next image" at bounding box center [1436, 356] width 60 height 80
click at [1436, 354] on button "Next image" at bounding box center [1436, 356] width 60 height 80
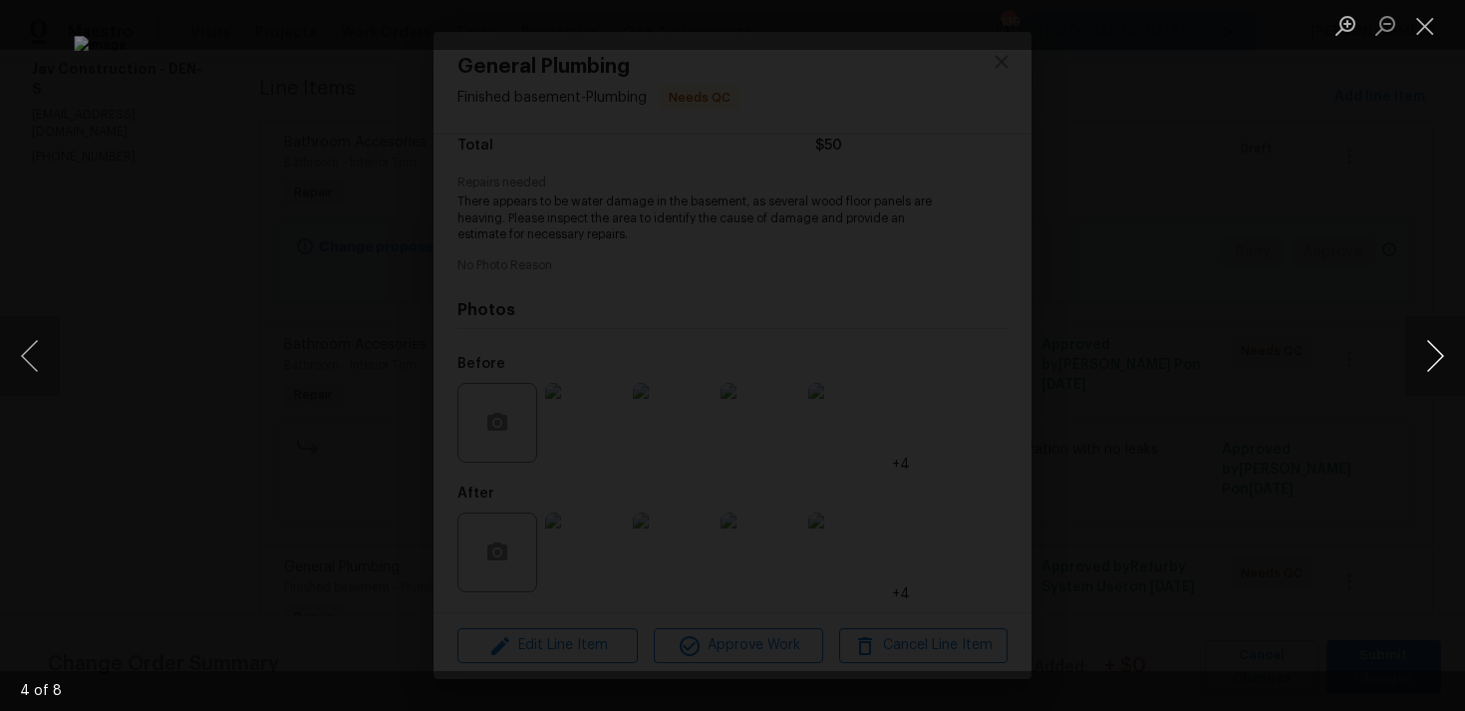
click at [1436, 354] on button "Next image" at bounding box center [1436, 356] width 60 height 80
click at [30, 343] on button "Previous image" at bounding box center [30, 356] width 60 height 80
click at [1438, 344] on button "Next image" at bounding box center [1436, 356] width 60 height 80
click at [1425, 350] on button "Next image" at bounding box center [1436, 356] width 60 height 80
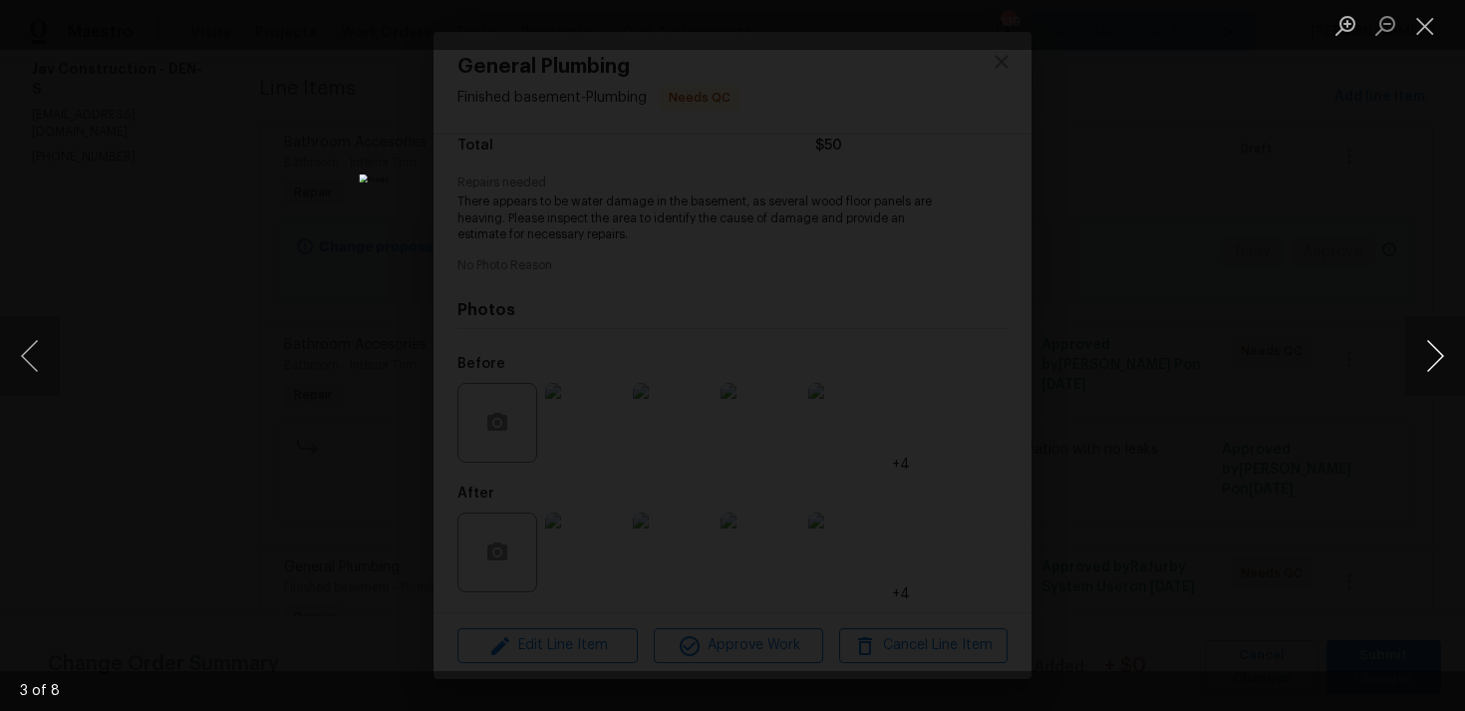
click at [1425, 350] on button "Next image" at bounding box center [1436, 356] width 60 height 80
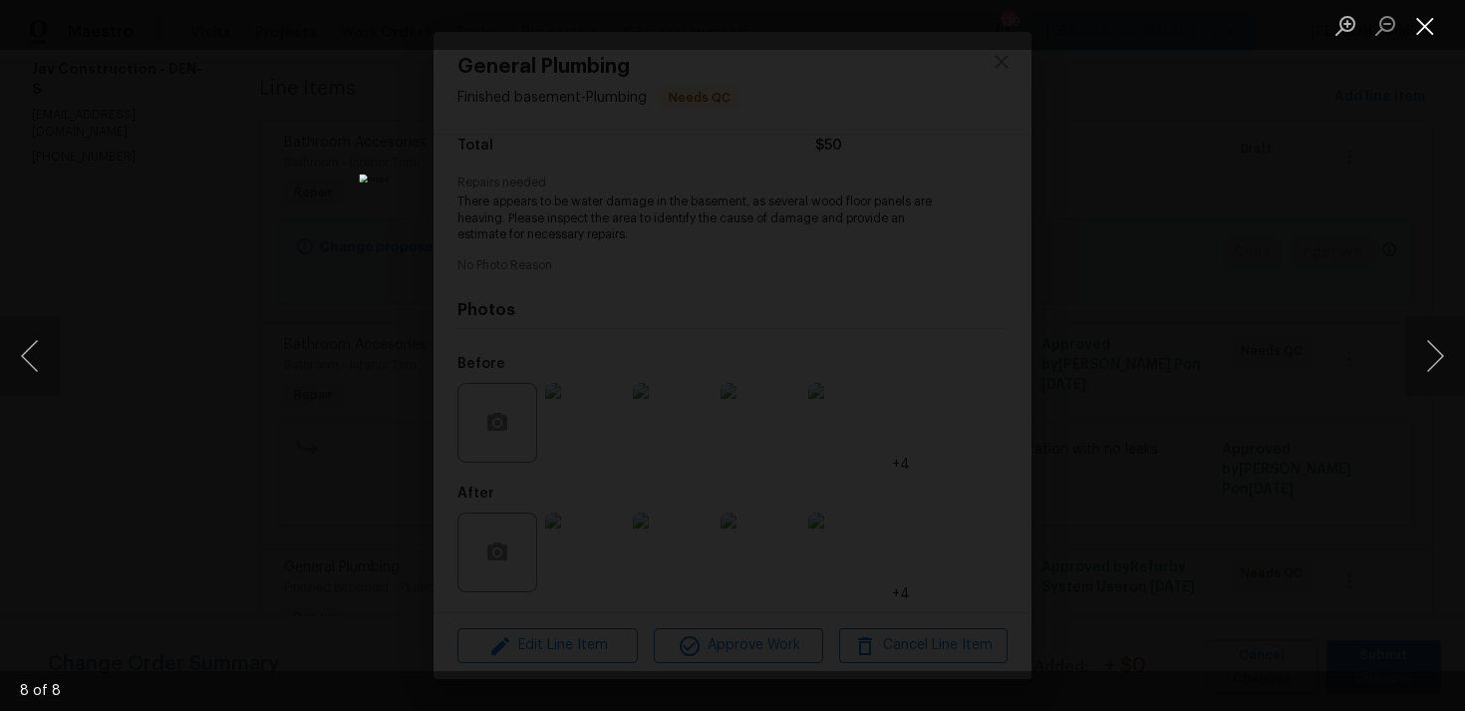
click at [1435, 20] on button "Close lightbox" at bounding box center [1426, 25] width 40 height 35
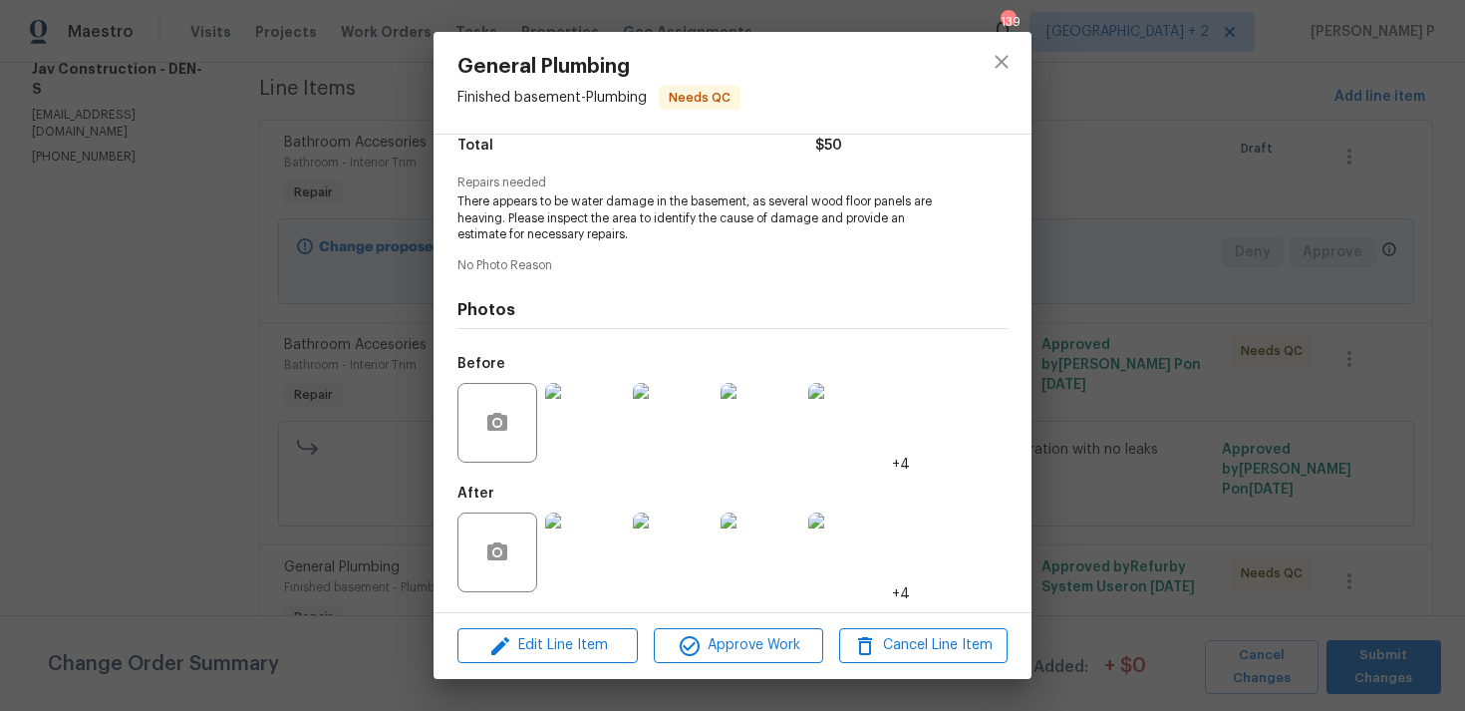
click at [596, 551] on img at bounding box center [585, 552] width 80 height 80
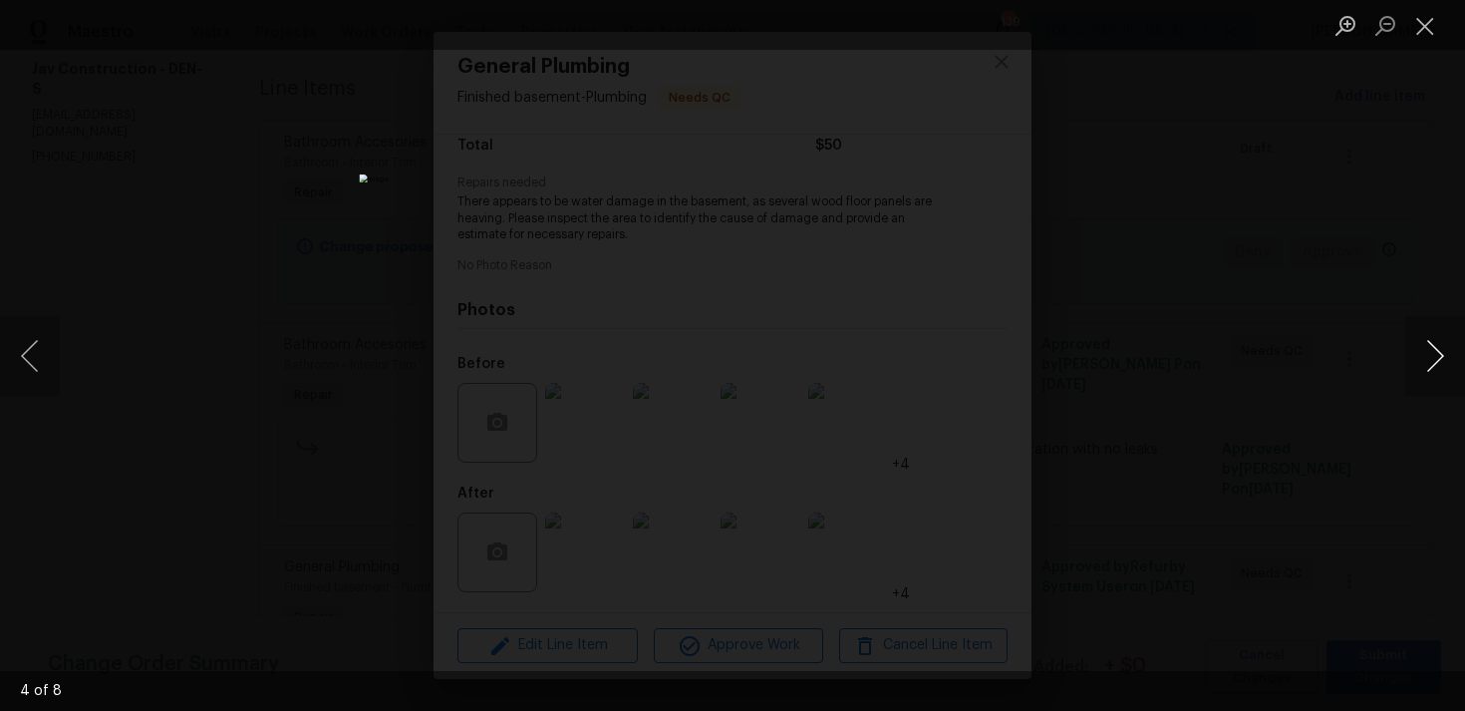
click at [1439, 357] on button "Next image" at bounding box center [1436, 356] width 60 height 80
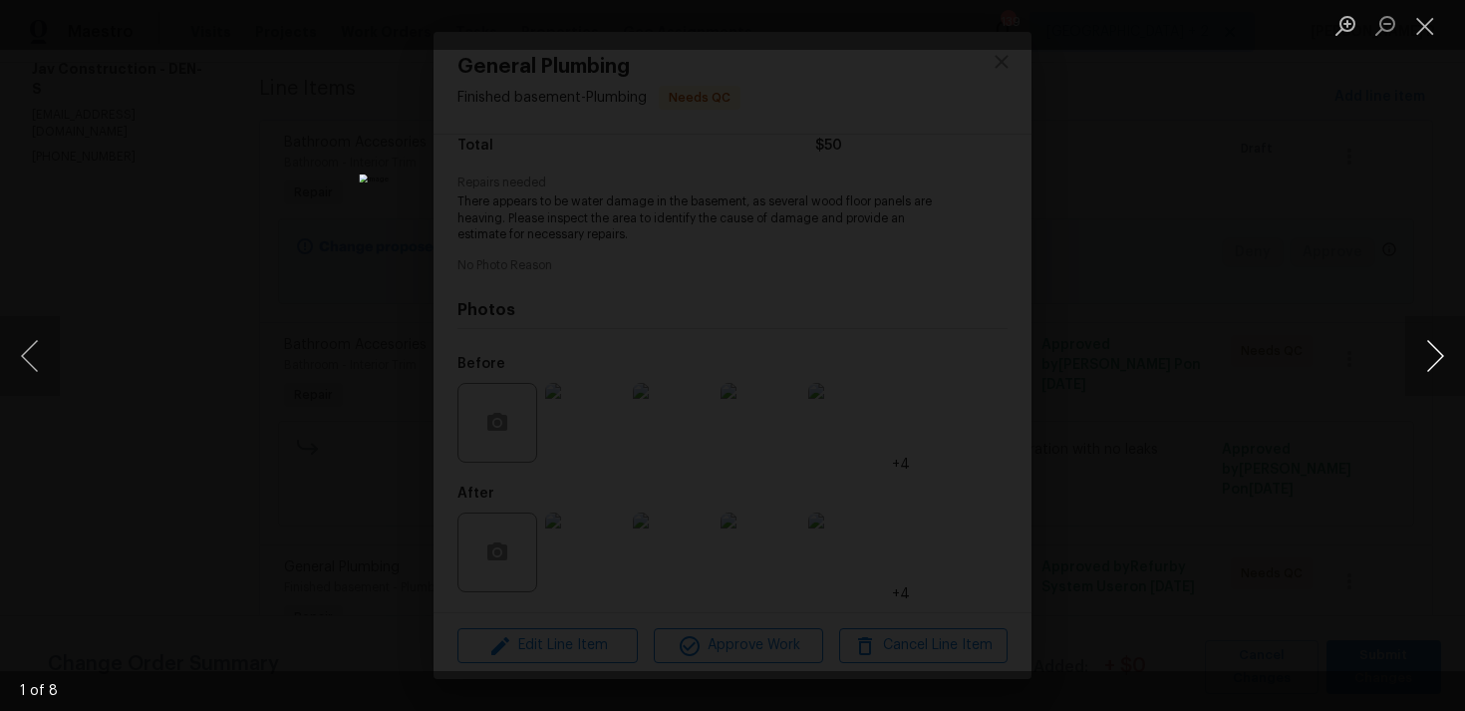
click at [1439, 357] on button "Next image" at bounding box center [1436, 356] width 60 height 80
click at [1420, 21] on button "Close lightbox" at bounding box center [1426, 25] width 40 height 35
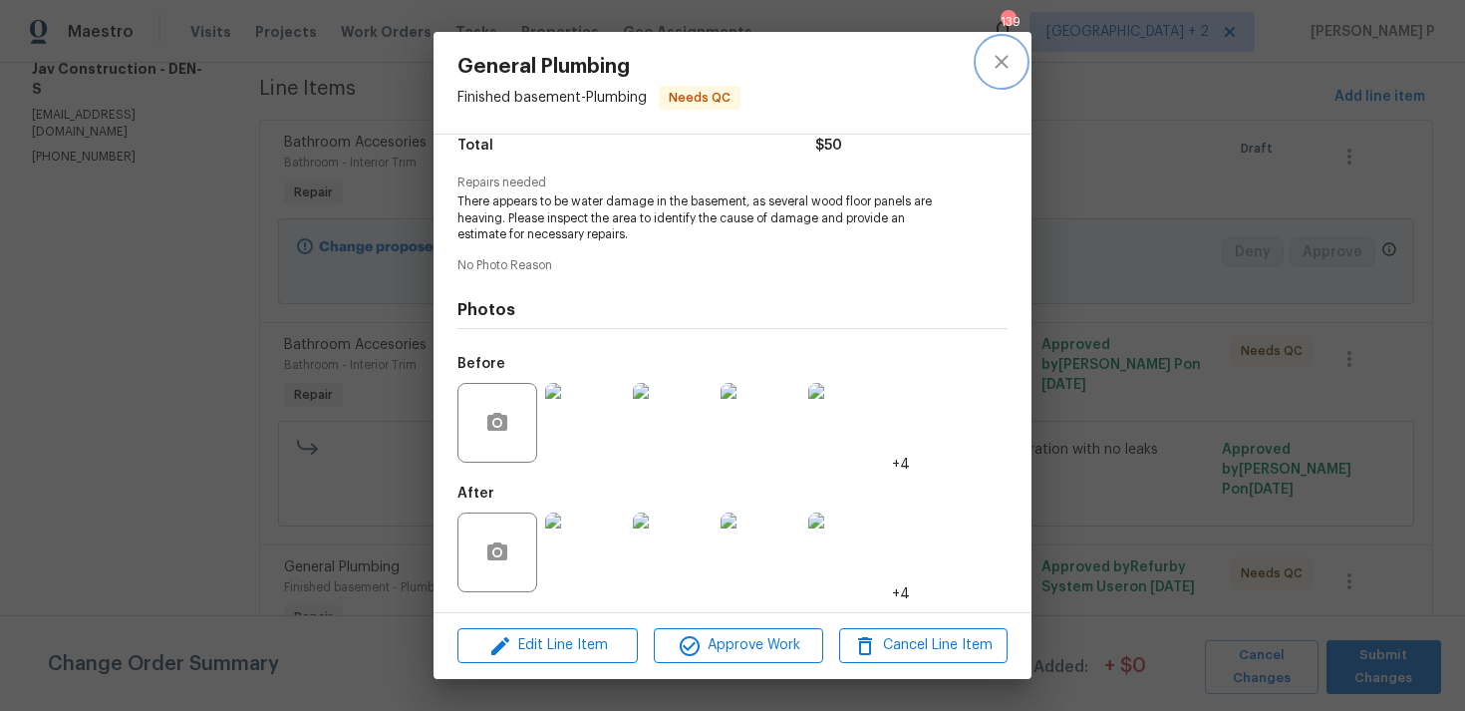
click at [1007, 60] on icon "close" at bounding box center [1002, 62] width 24 height 24
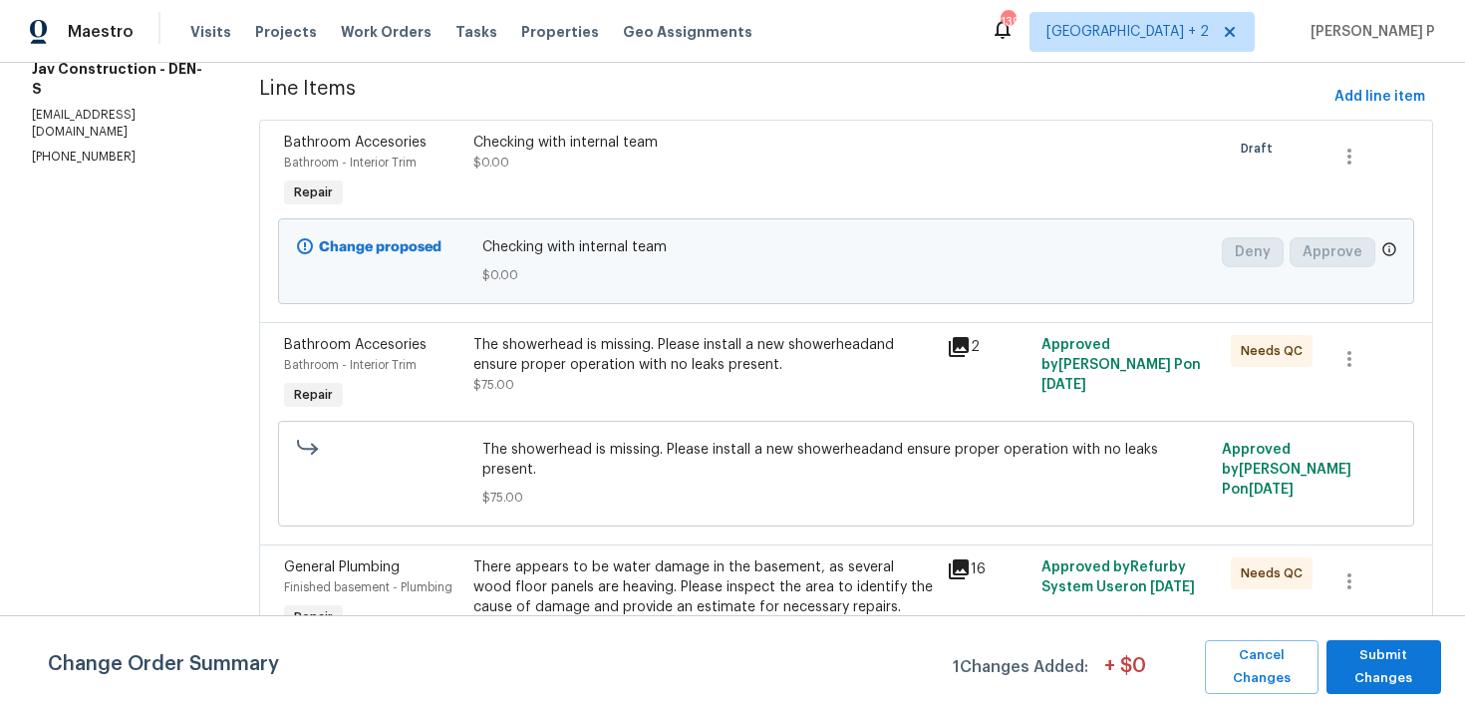
scroll to position [0, 0]
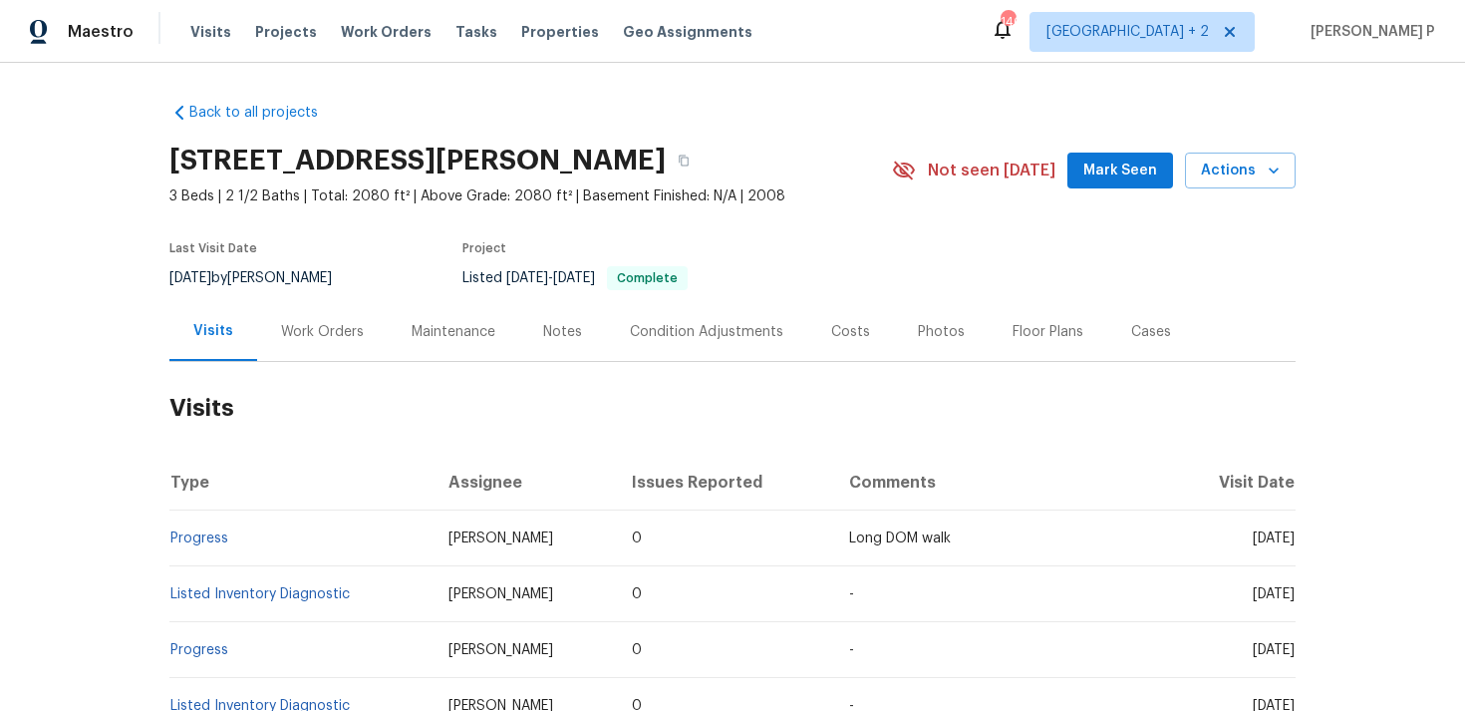
click at [318, 343] on div "Work Orders" at bounding box center [322, 331] width 131 height 59
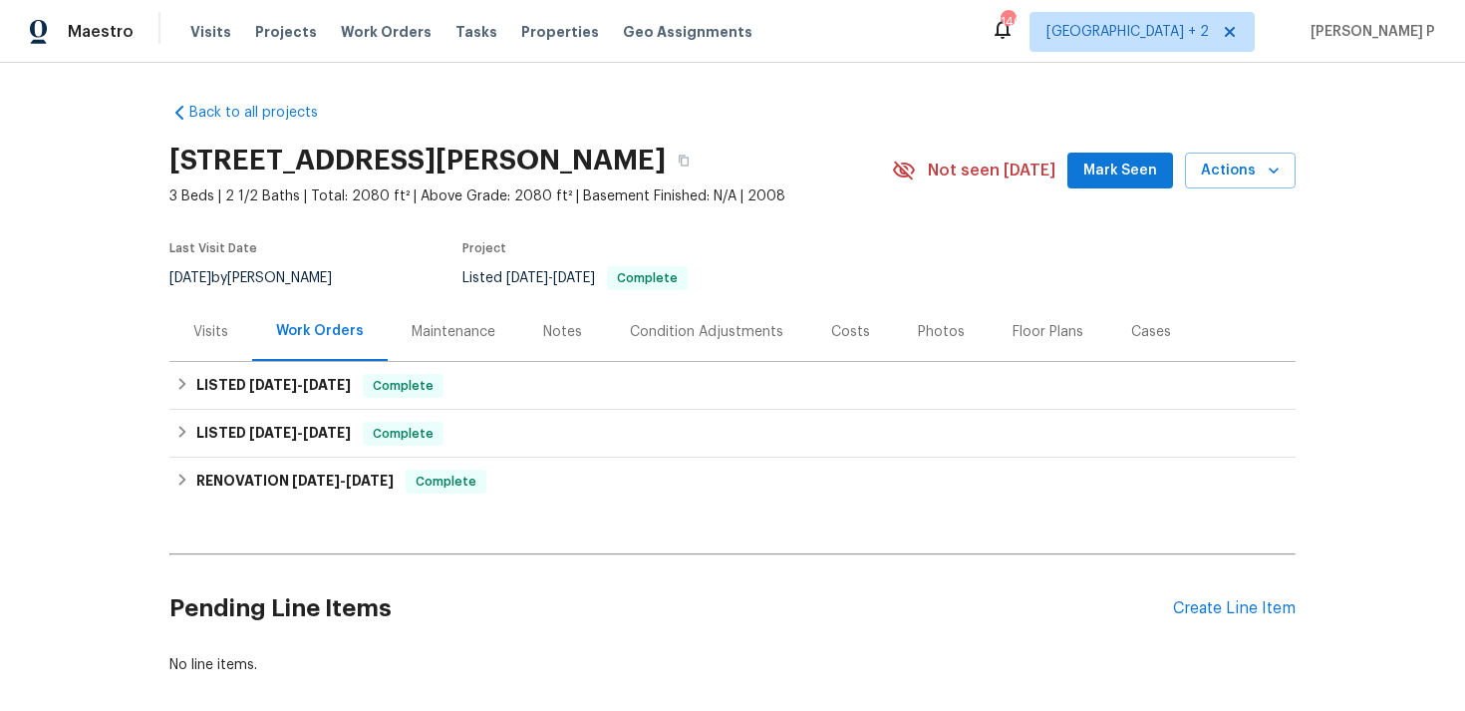
scroll to position [100, 0]
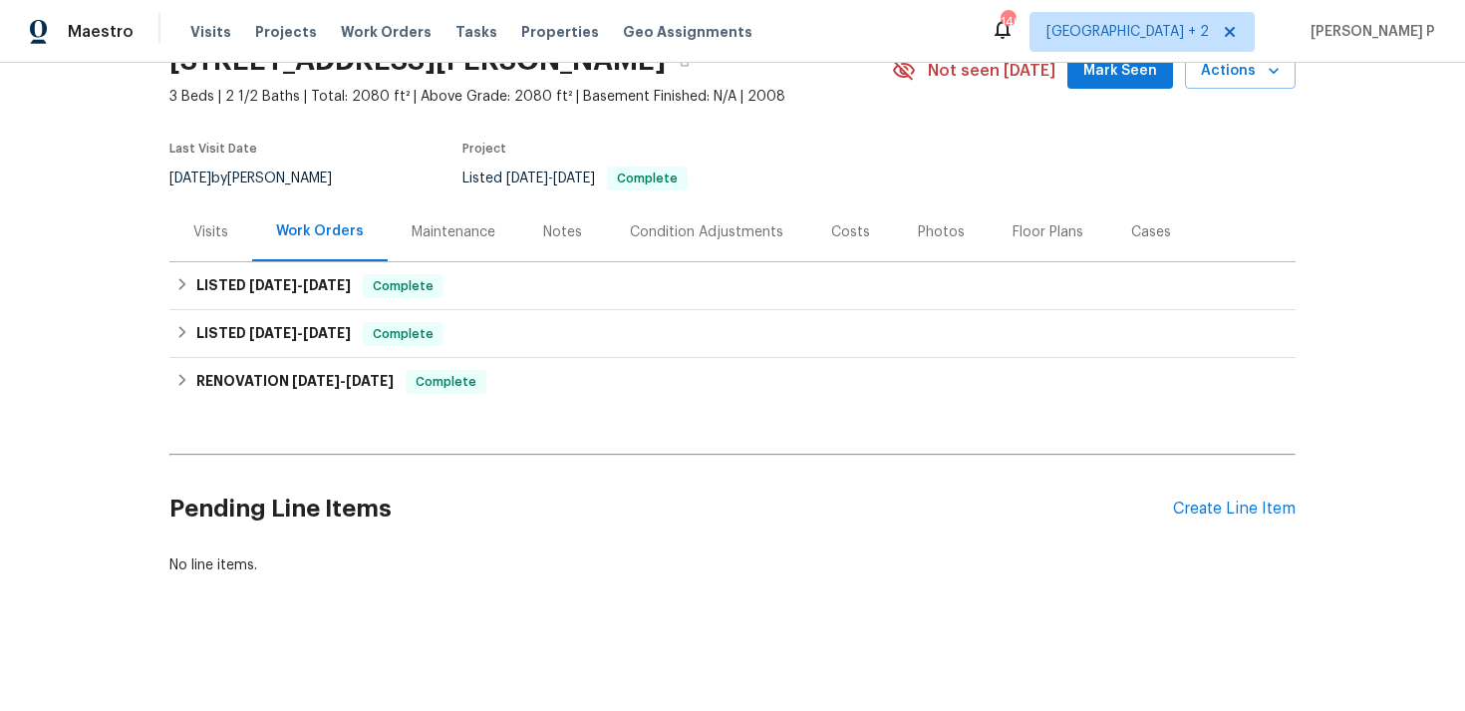
click at [1225, 494] on div "Pending Line Items Create Line Item" at bounding box center [732, 509] width 1126 height 93
click at [1224, 506] on div "Create Line Item" at bounding box center [1234, 508] width 123 height 19
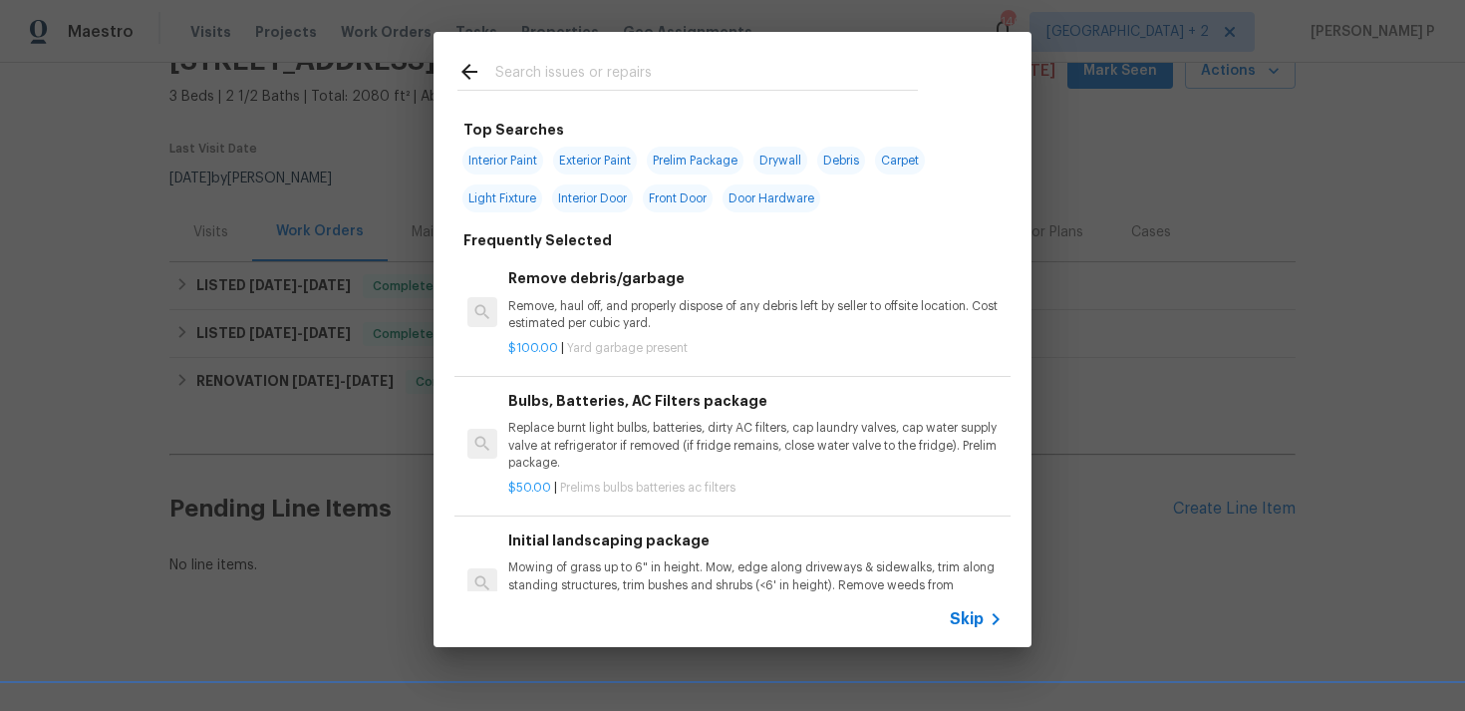
click at [978, 622] on span "Skip" at bounding box center [967, 619] width 34 height 20
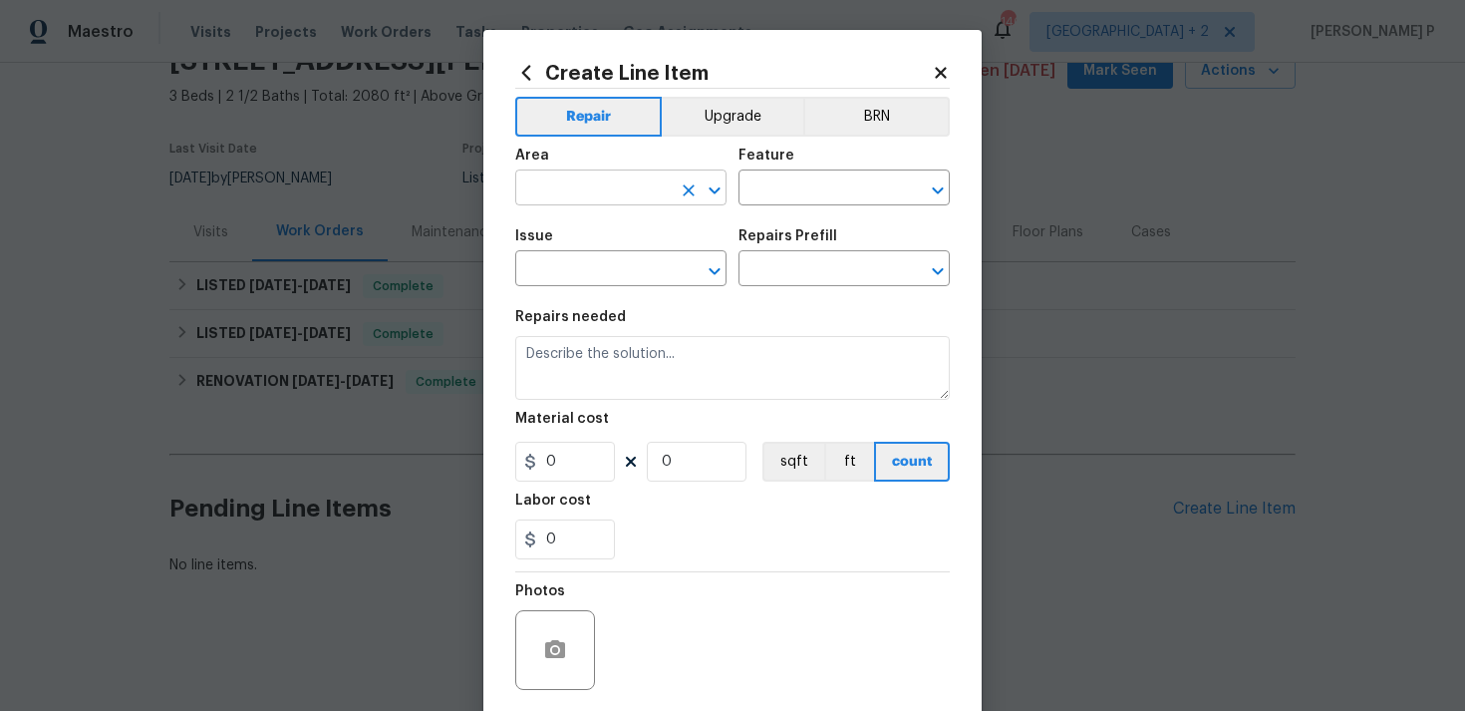
click at [603, 181] on input "text" at bounding box center [593, 189] width 156 height 31
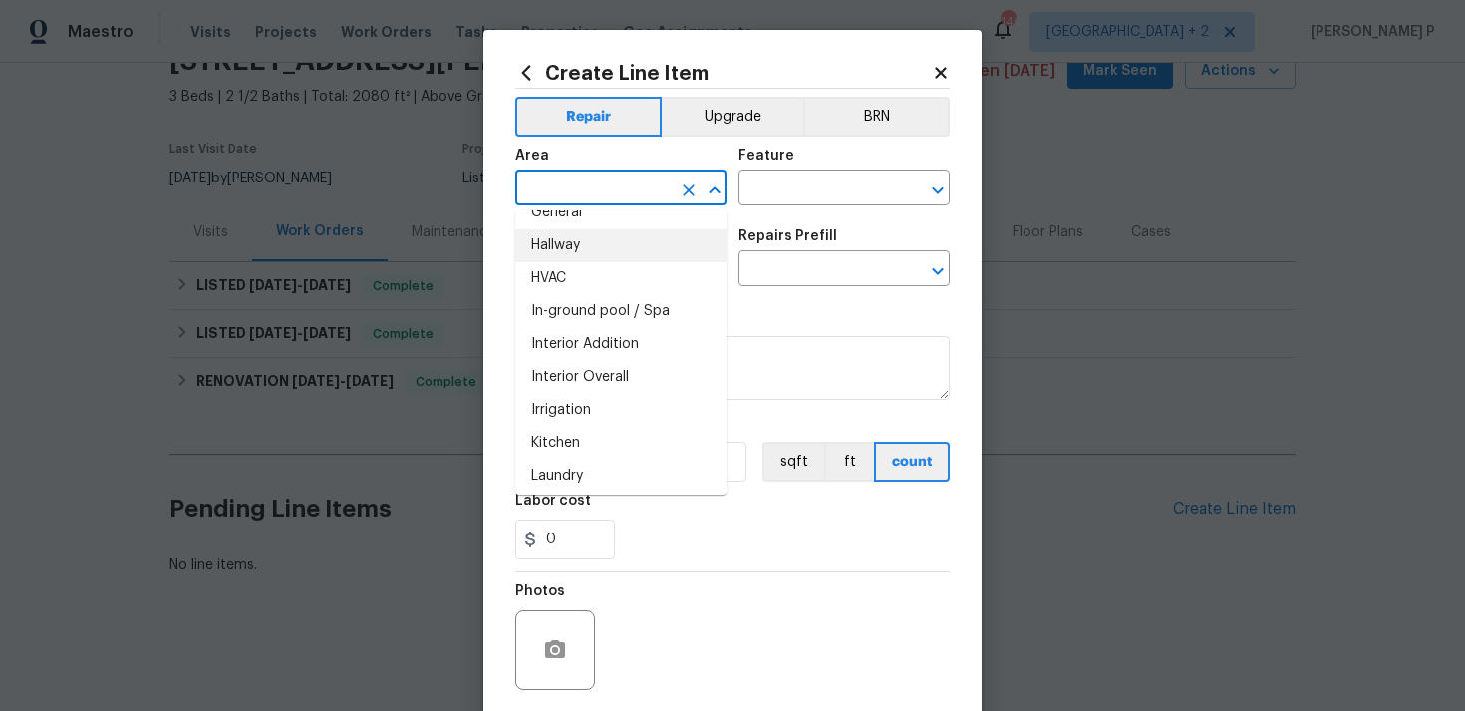
scroll to position [681, 0]
click at [592, 353] on li "Interior Addition" at bounding box center [620, 343] width 211 height 33
type input "Interior Addition"
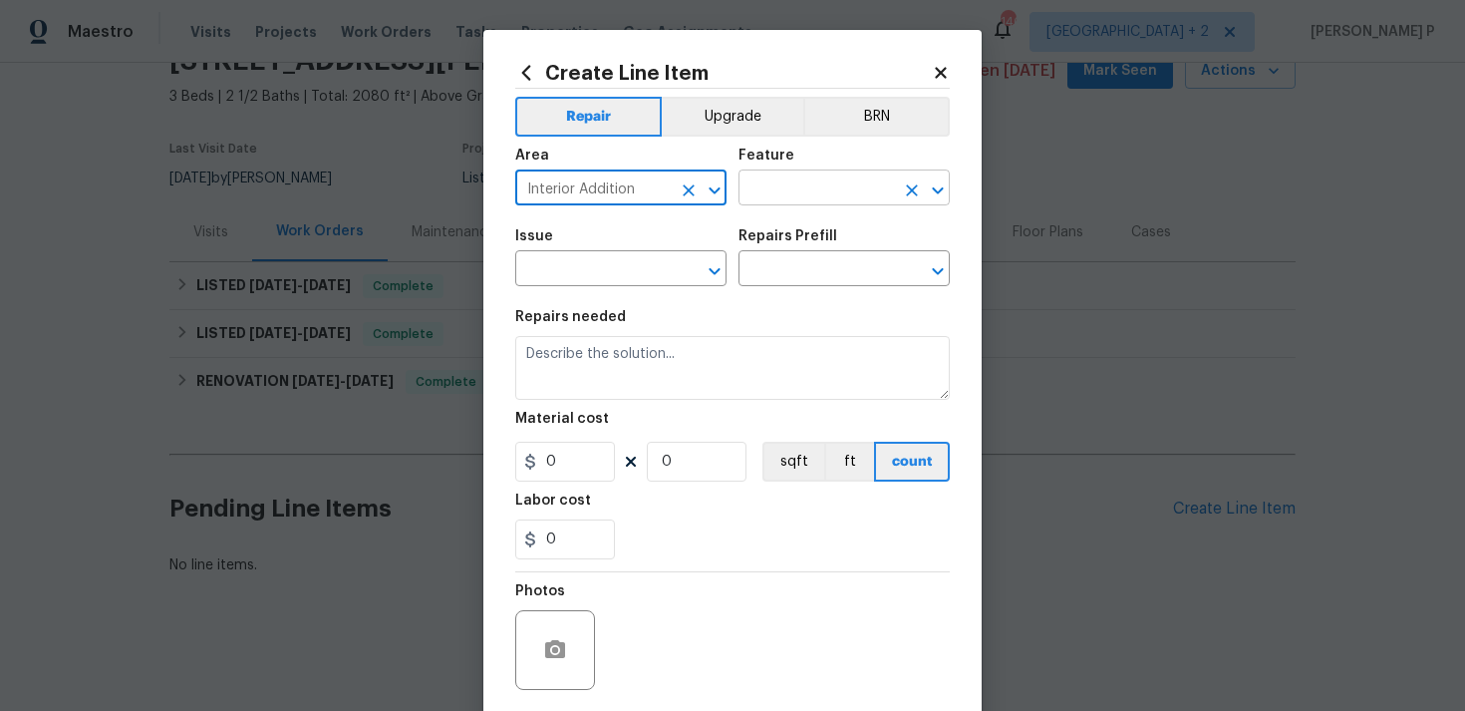
click at [792, 188] on input "text" at bounding box center [817, 189] width 156 height 31
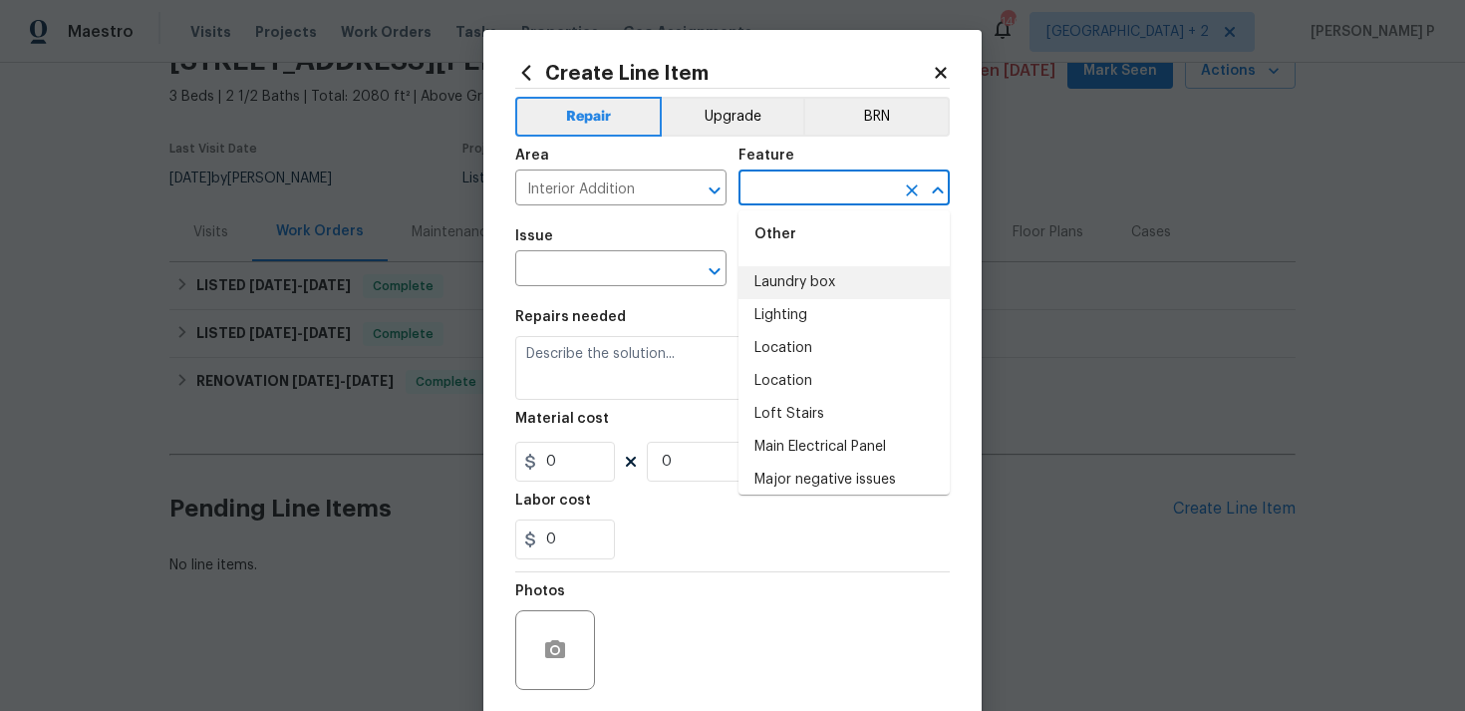
scroll to position [2889, 0]
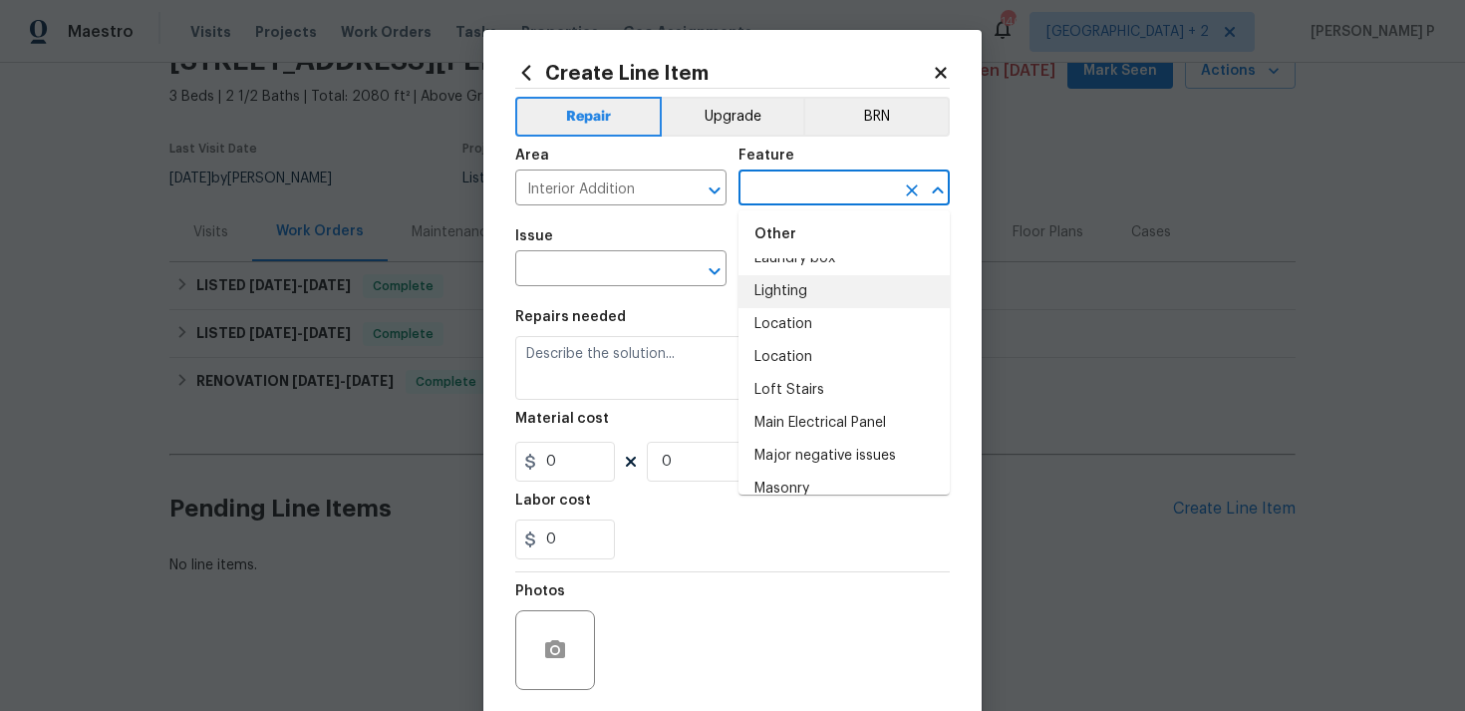
click at [815, 294] on li "Lighting" at bounding box center [844, 291] width 211 height 33
type input "Lighting"
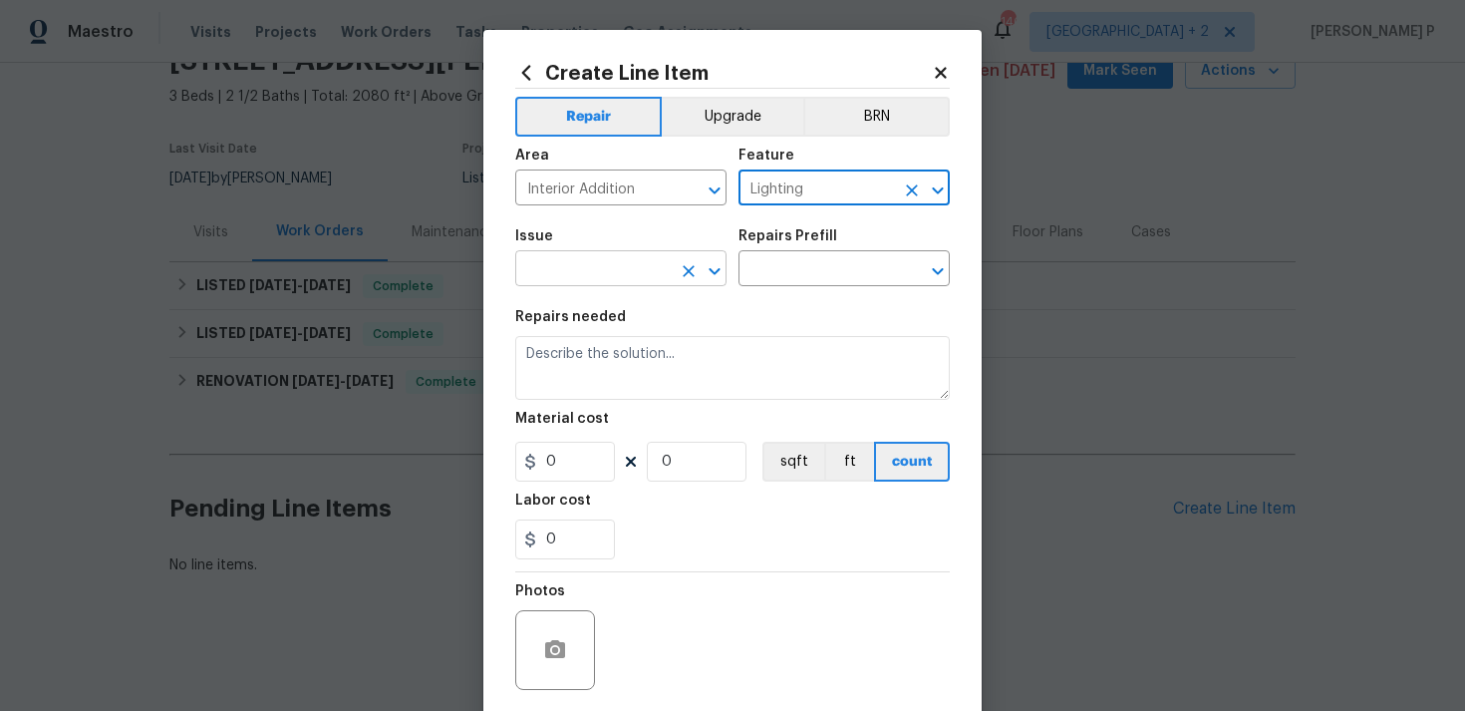
click at [722, 268] on icon "Open" at bounding box center [715, 271] width 24 height 24
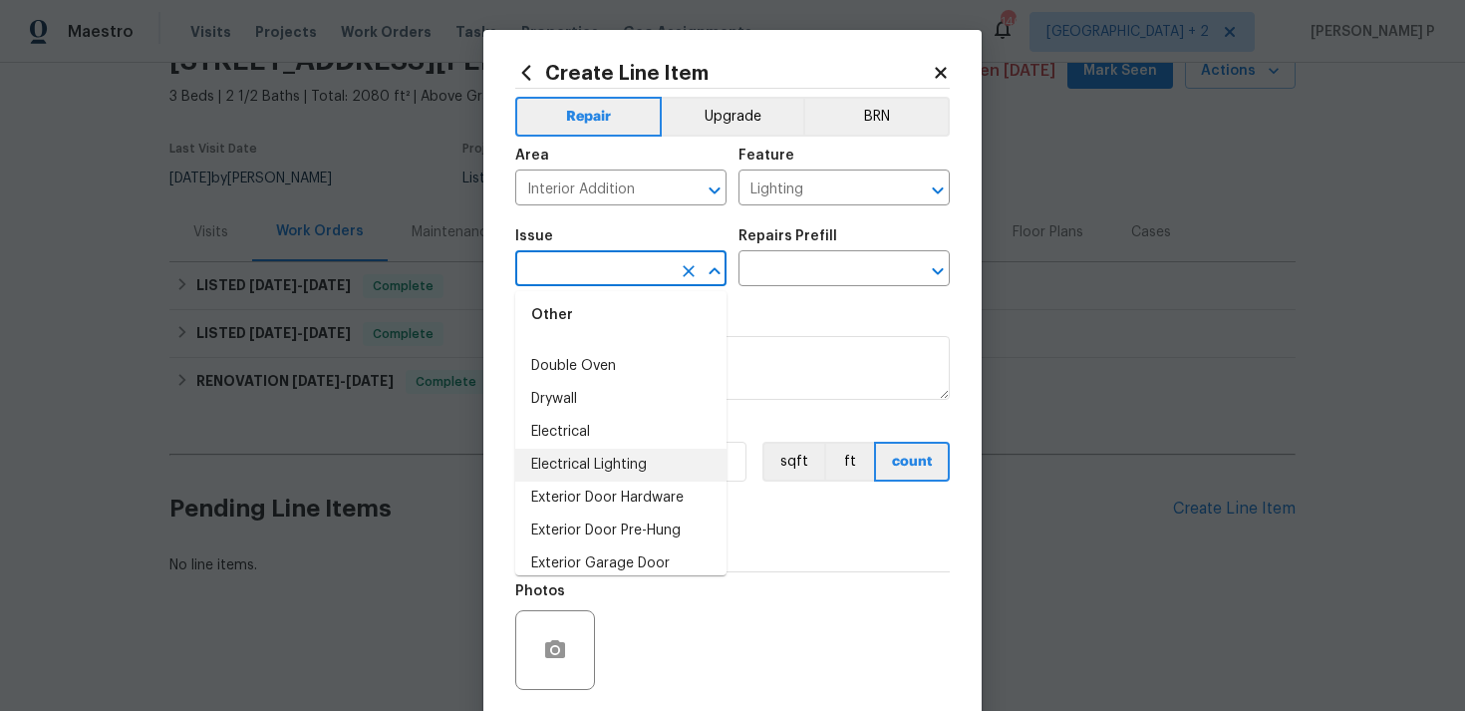
scroll to position [949, 0]
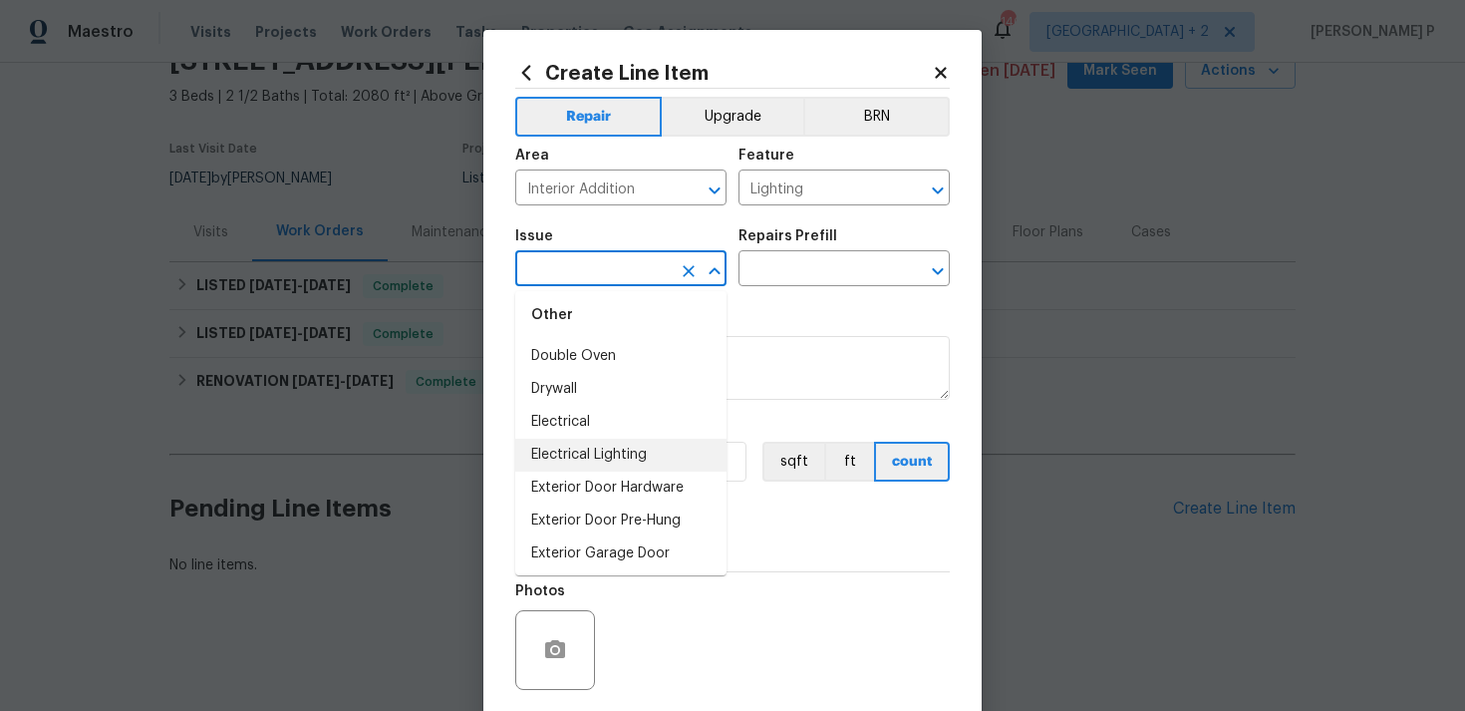
click at [607, 457] on li "Electrical Lighting" at bounding box center [620, 455] width 211 height 33
type input "Electrical Lighting"
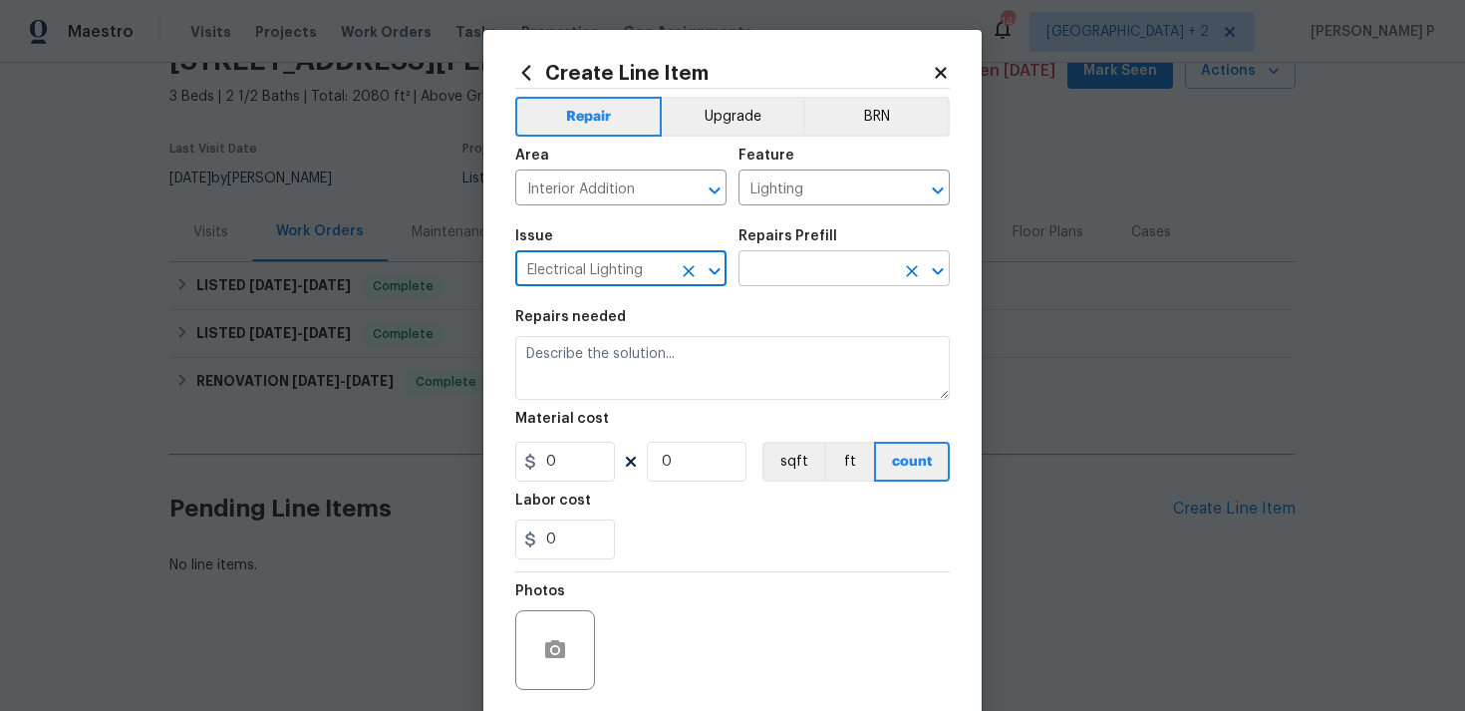
click at [778, 275] on input "text" at bounding box center [817, 270] width 156 height 31
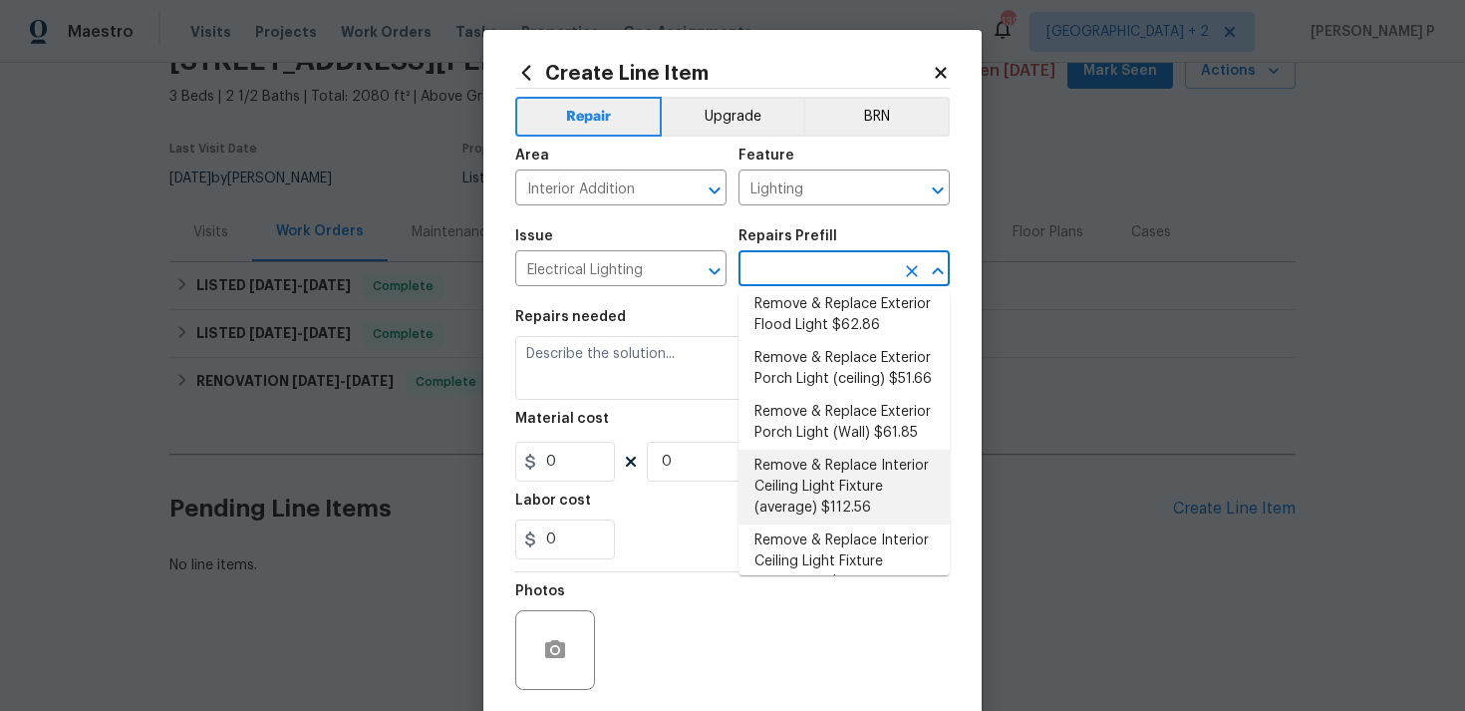
scroll to position [422, 0]
click at [811, 479] on li "Remove & Replace Interior Ceiling Light Fixture (average) $112.56" at bounding box center [844, 486] width 211 height 75
type input "Remove & Replace Interior Ceiling Light Fixture (average) $112.56"
type textarea "Remove the existing interior ceiling light fixture and replace it with new AVER…"
type input "1"
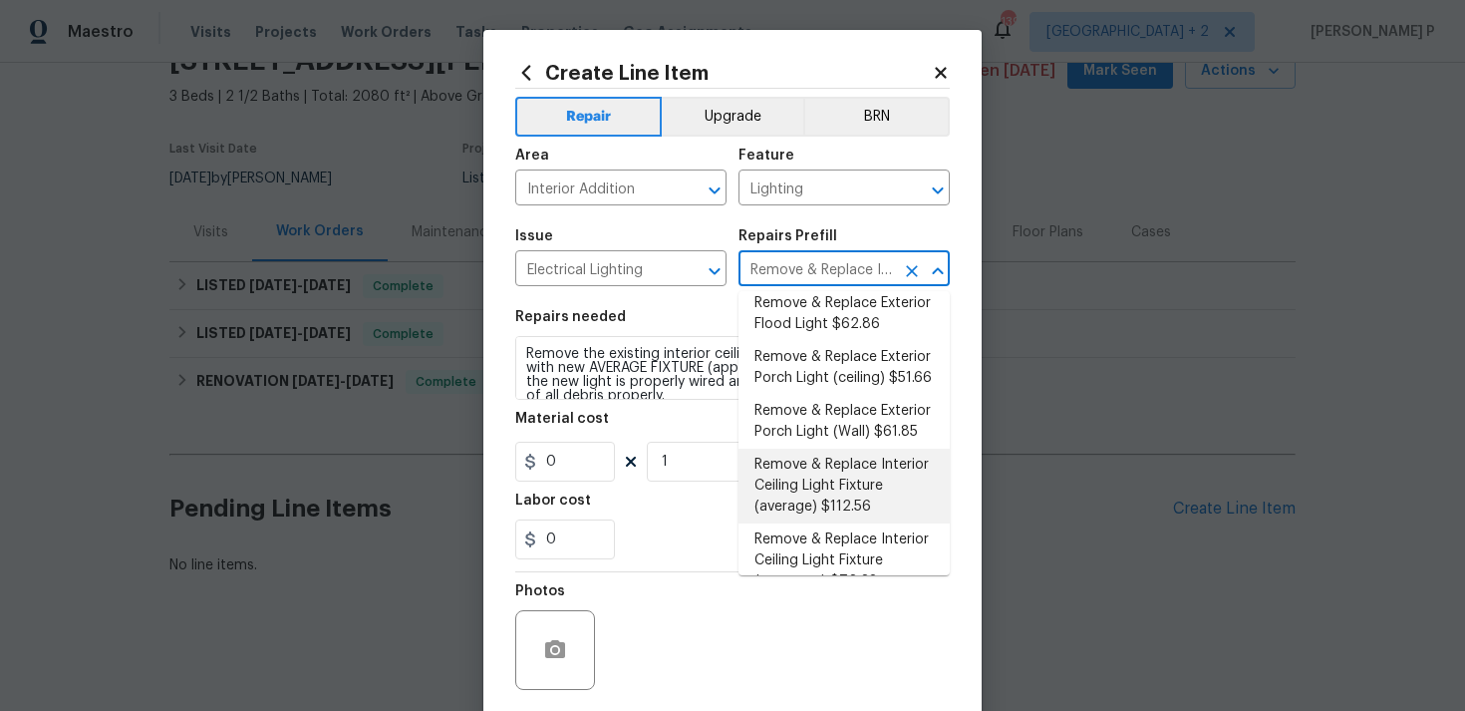
type input "112.56"
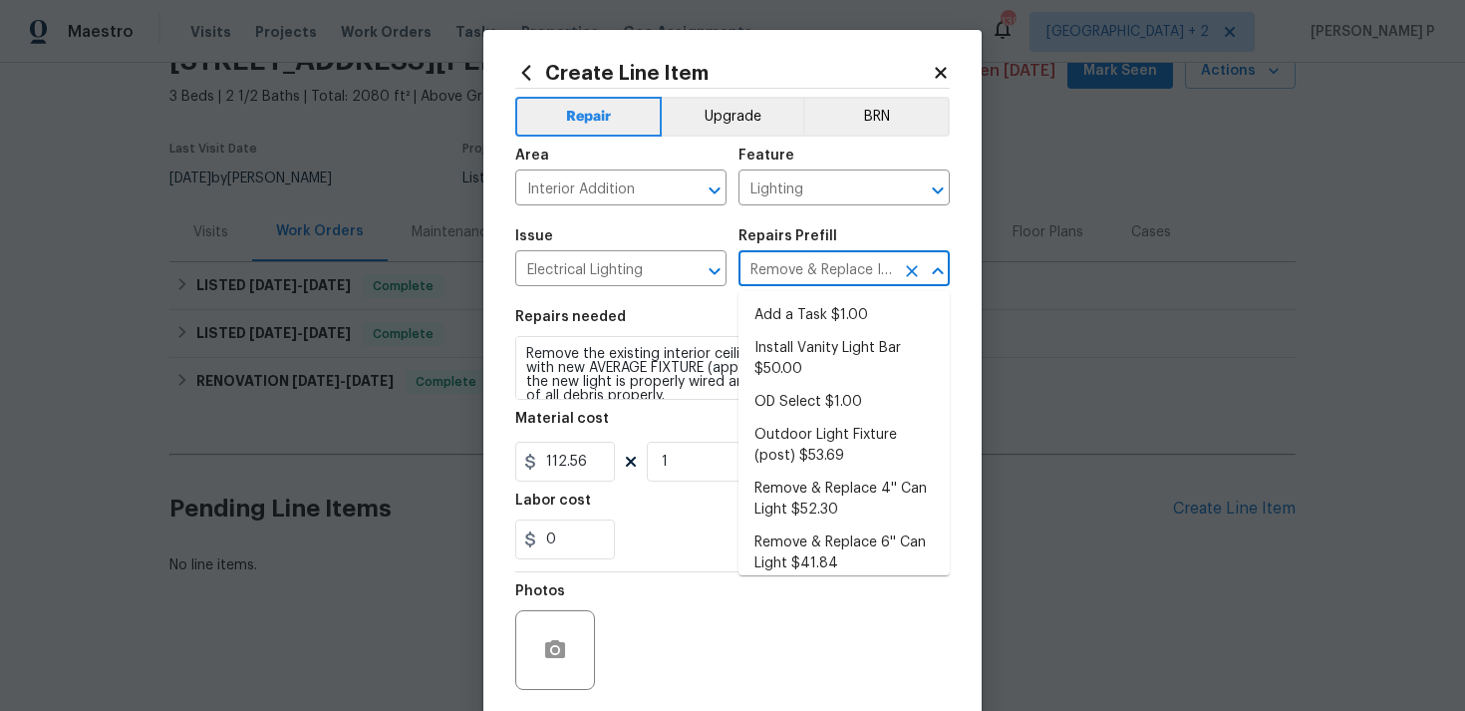
scroll to position [370, 0]
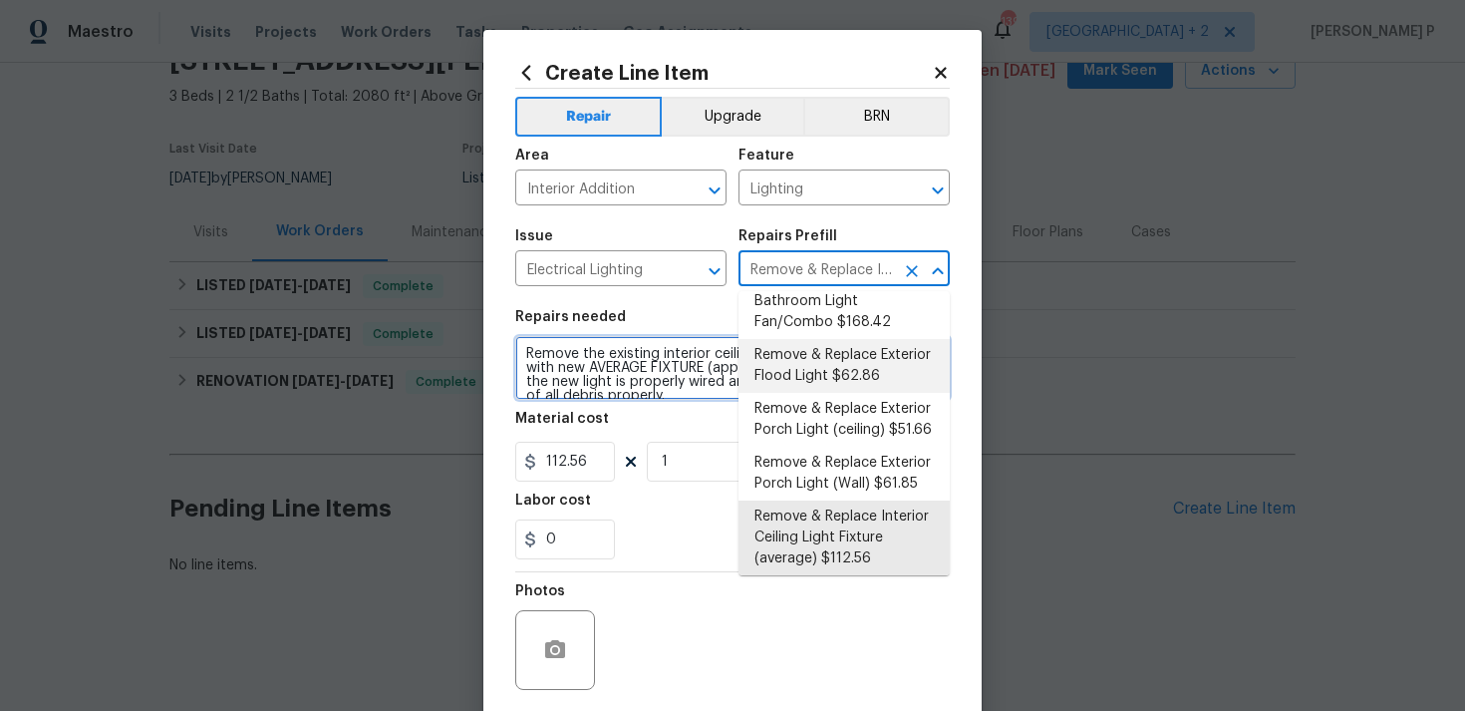
click at [604, 383] on textarea "Remove the existing interior ceiling light fixture and replace it with new AVER…" at bounding box center [732, 368] width 435 height 64
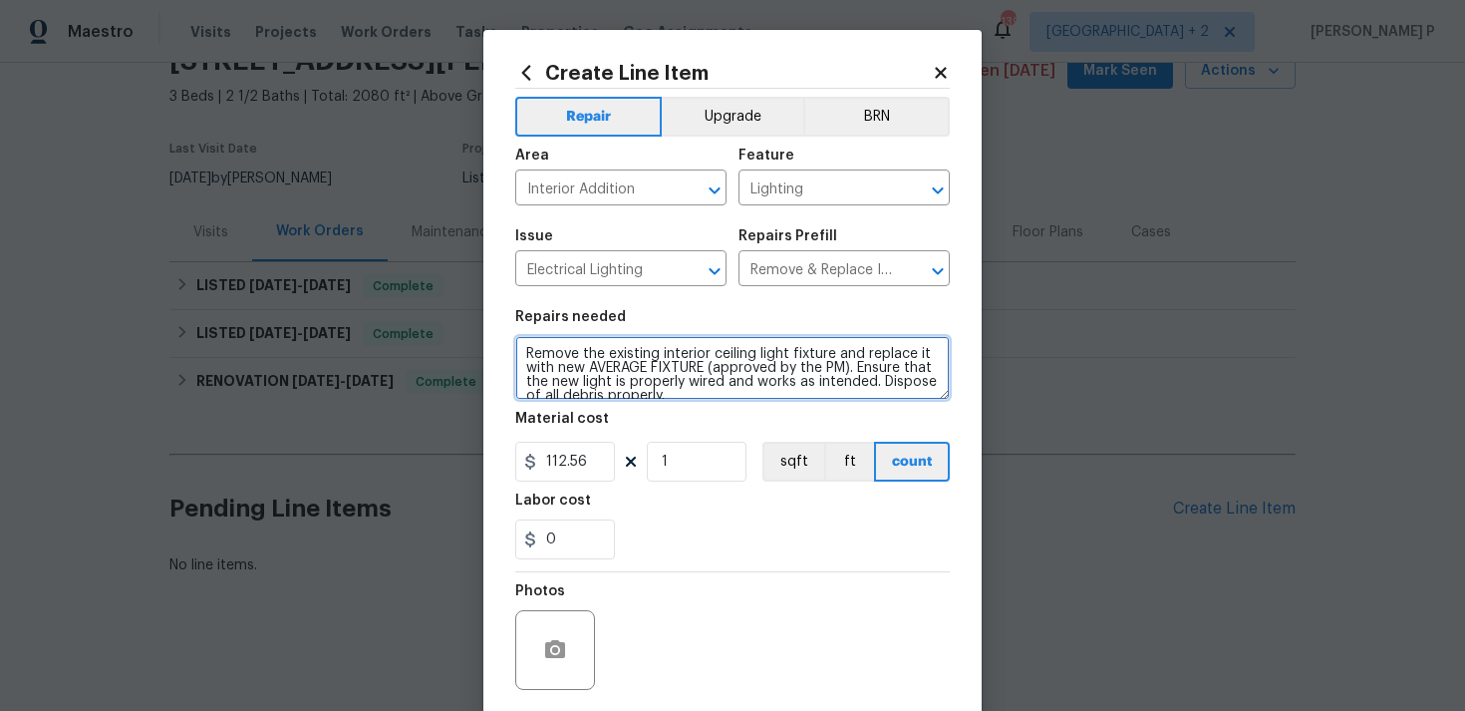
click at [609, 361] on textarea "Remove the existing interior ceiling light fixture and replace it with new AVER…" at bounding box center [732, 368] width 435 height 64
paste textarea "ceived feedback that the light in the stairwell to the garage was not working. …"
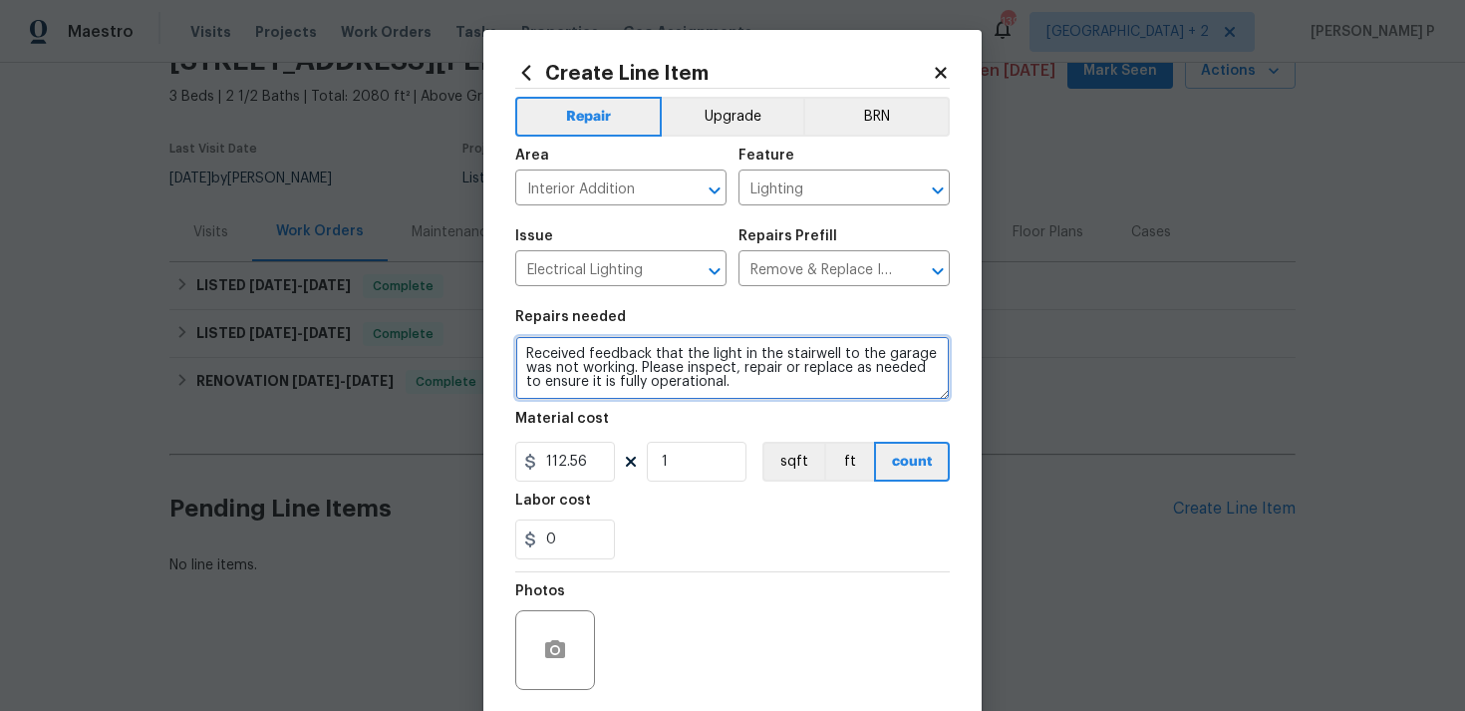
type textarea "Received feedback that the light in the stairwell to the garage was not working…"
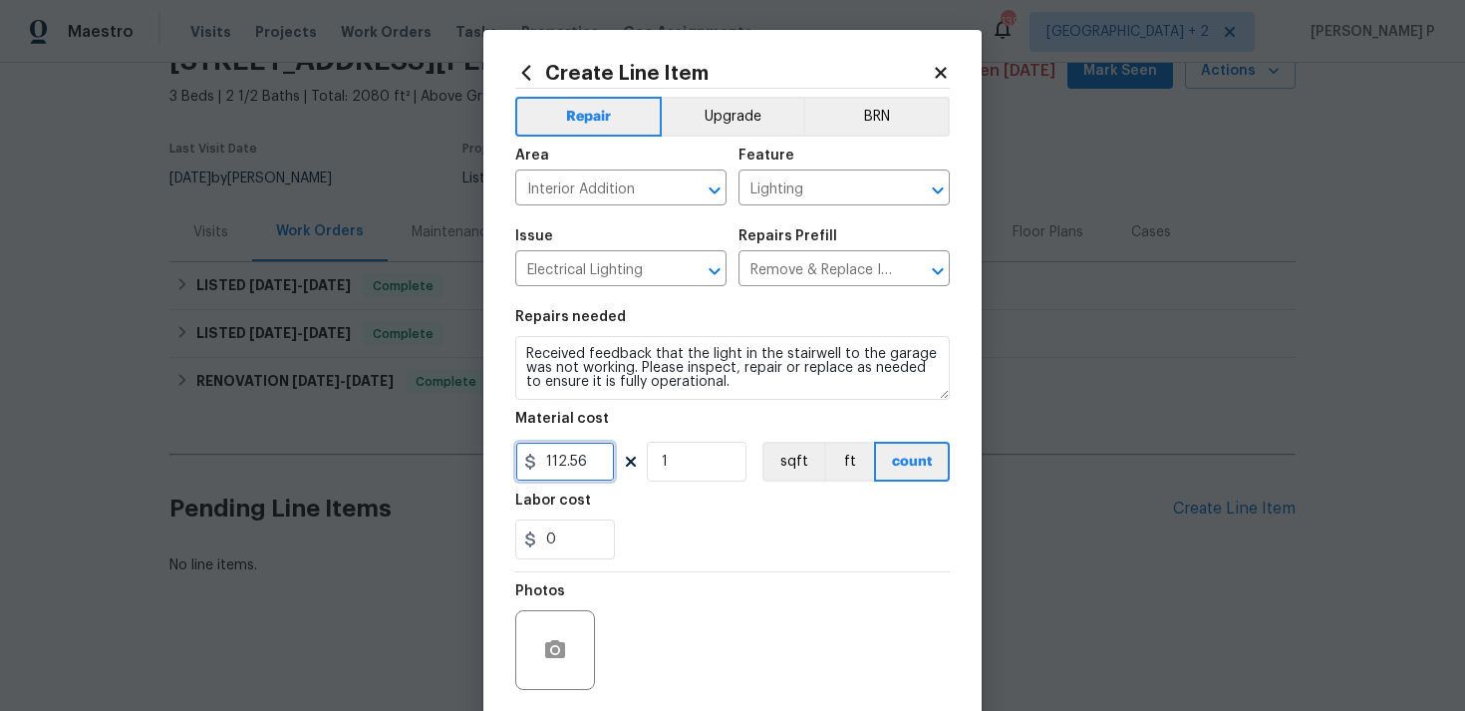
click at [592, 464] on input "112.56" at bounding box center [565, 462] width 100 height 40
type input "75"
click at [611, 576] on div "Photos" at bounding box center [732, 637] width 435 height 130
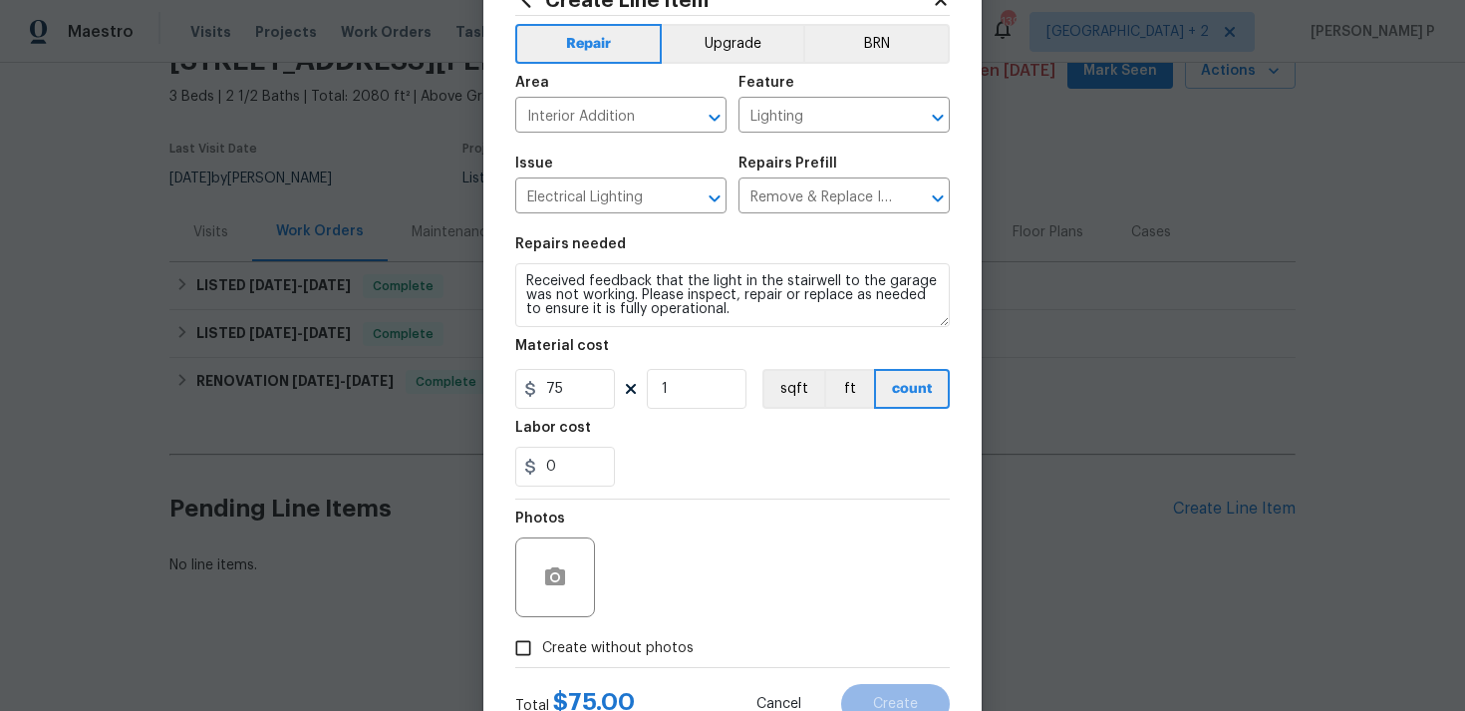
scroll to position [149, 0]
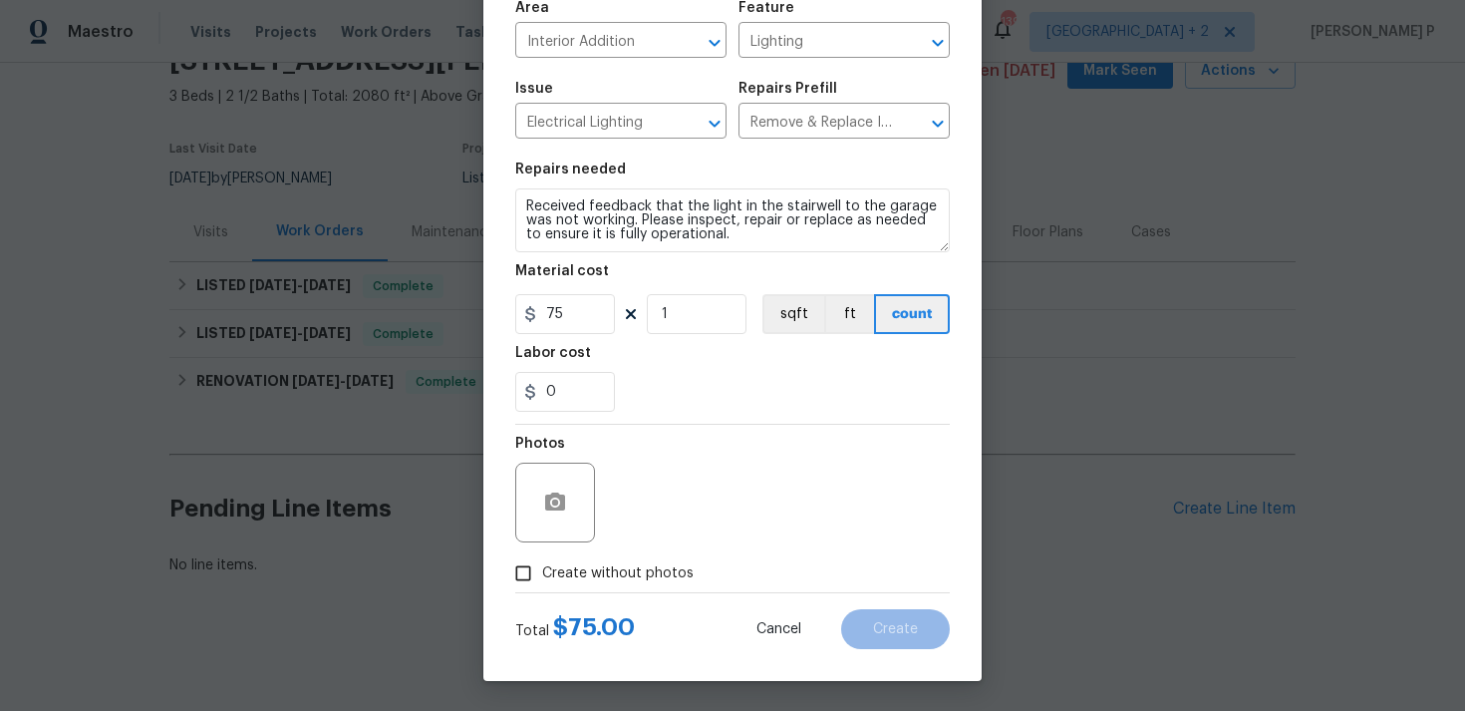
click at [529, 561] on input "Create without photos" at bounding box center [523, 573] width 38 height 38
checkbox input "true"
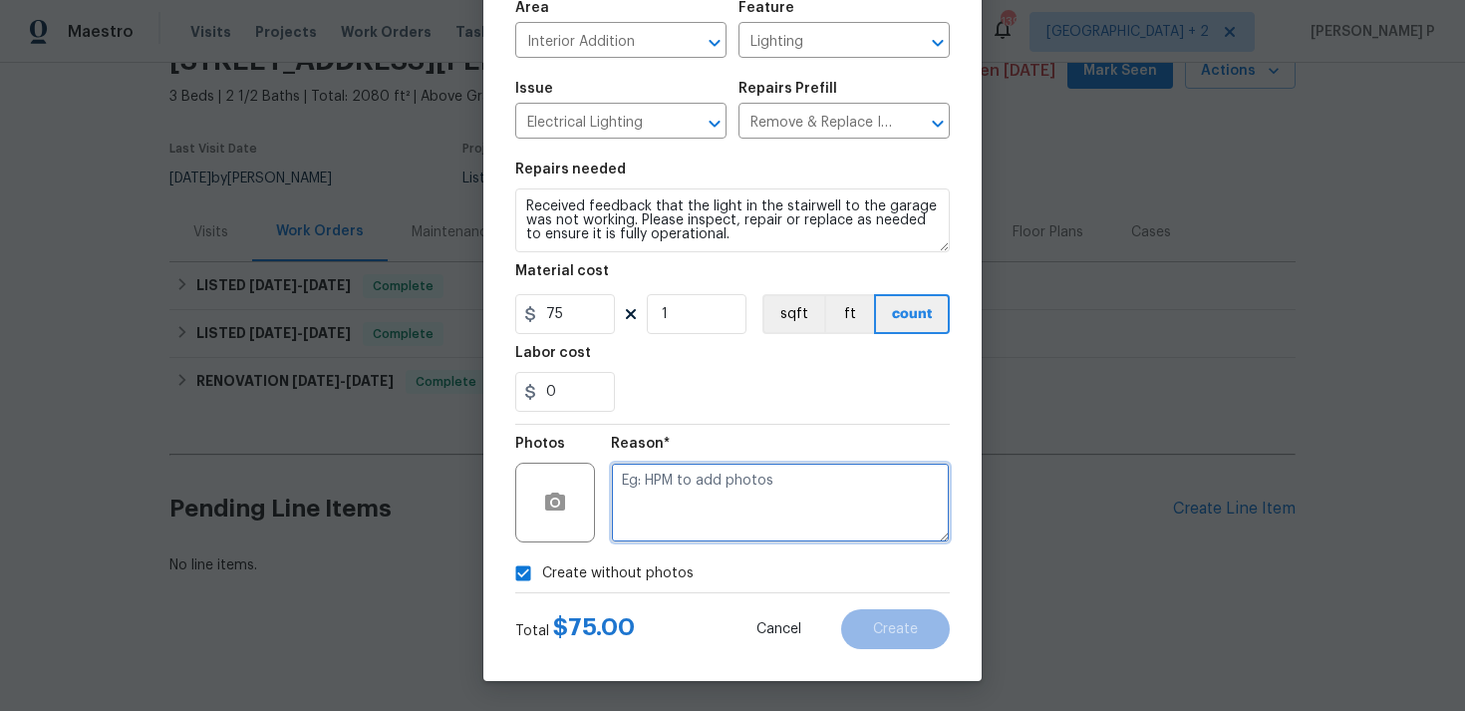
click at [661, 497] on textarea at bounding box center [780, 503] width 339 height 80
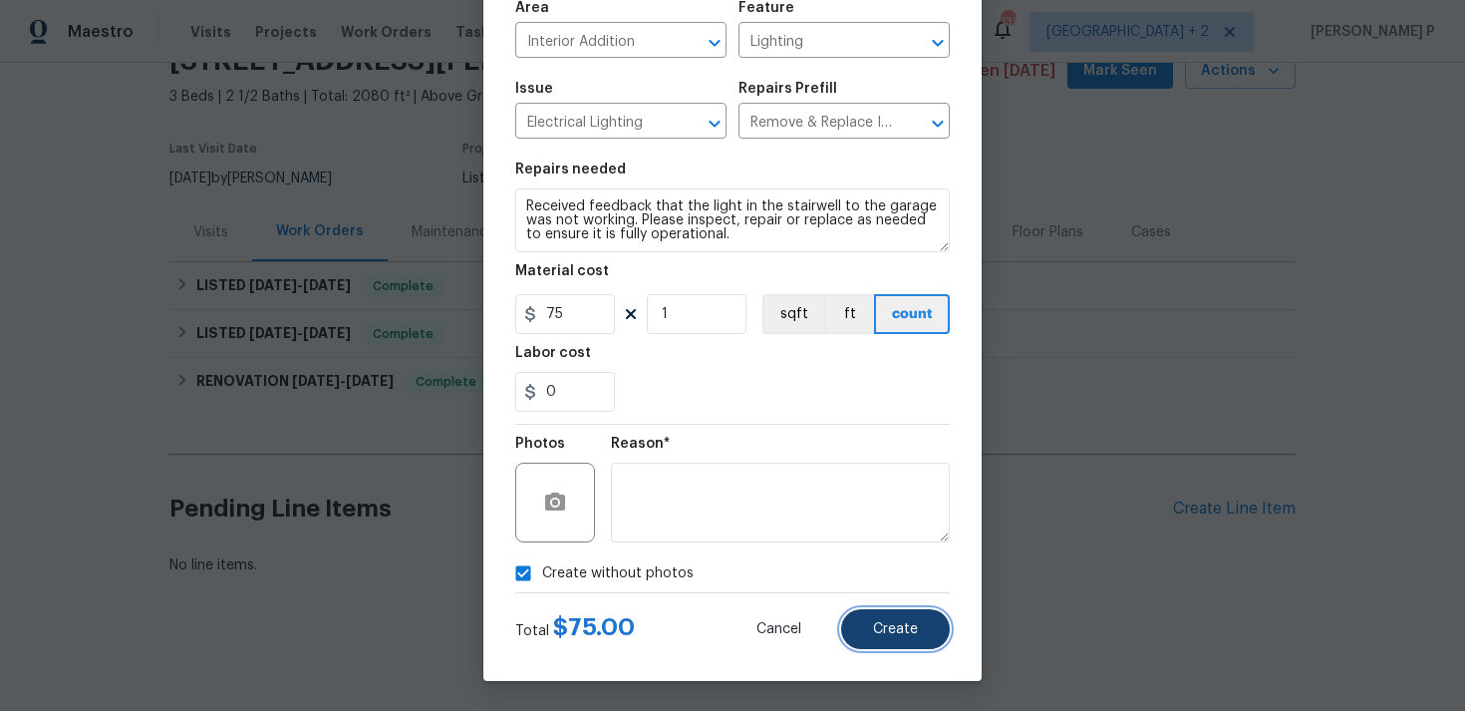
click at [903, 627] on span "Create" at bounding box center [895, 629] width 45 height 15
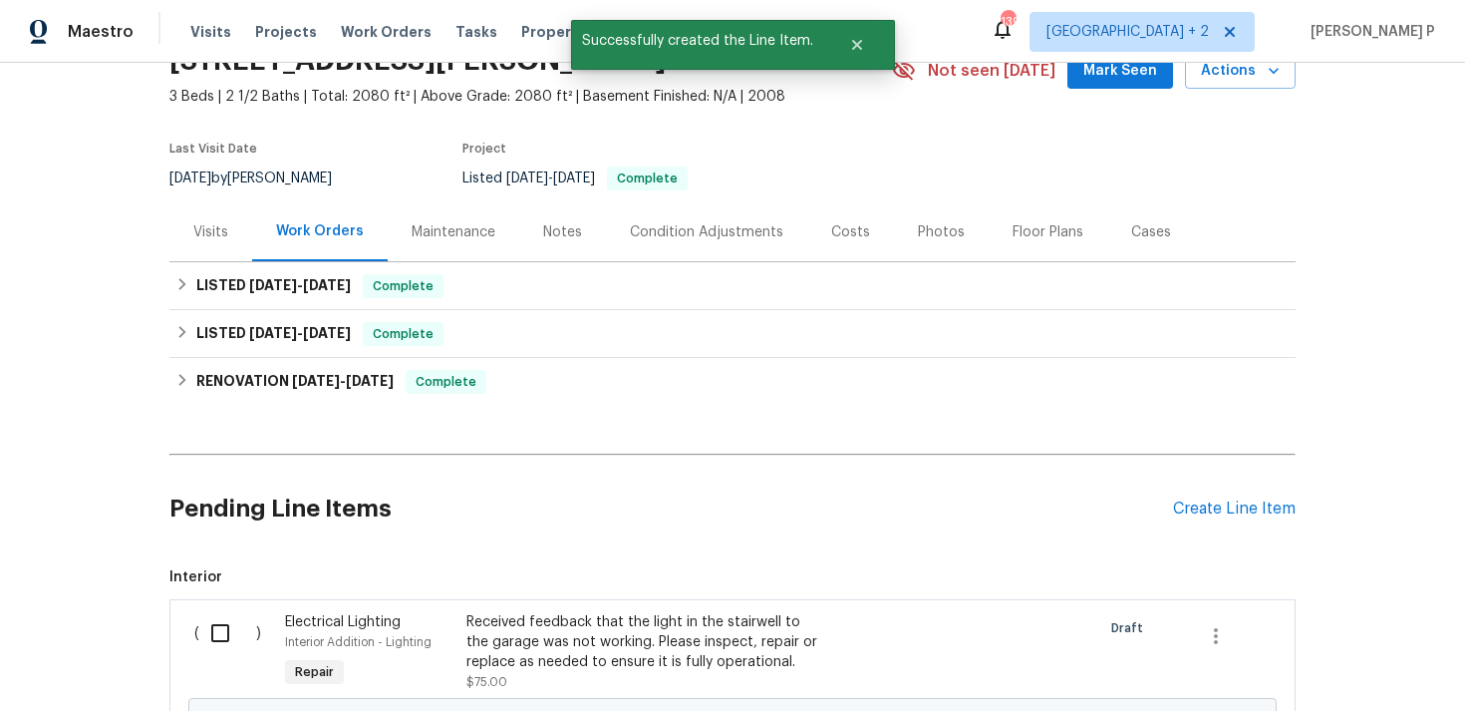
click at [220, 625] on input "checkbox" at bounding box center [227, 633] width 57 height 42
checkbox input "true"
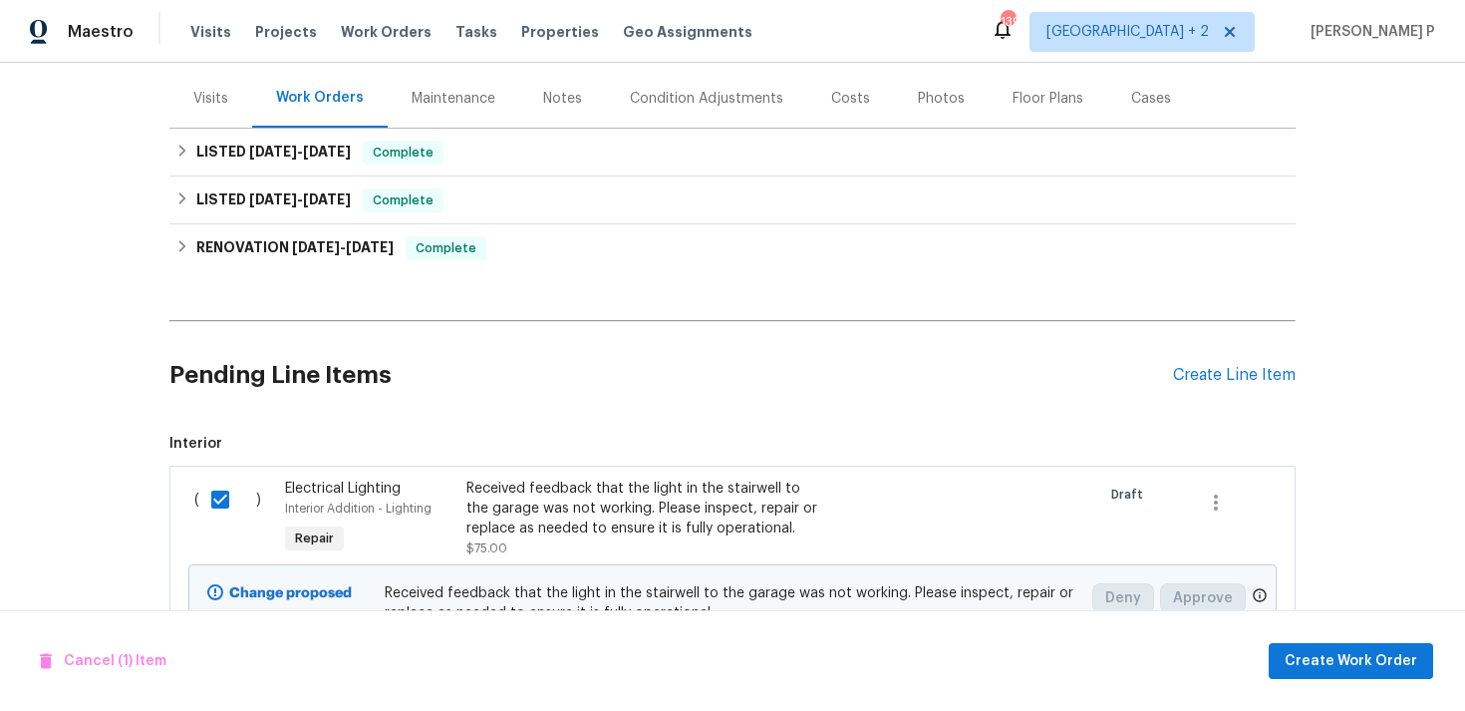
scroll to position [347, 0]
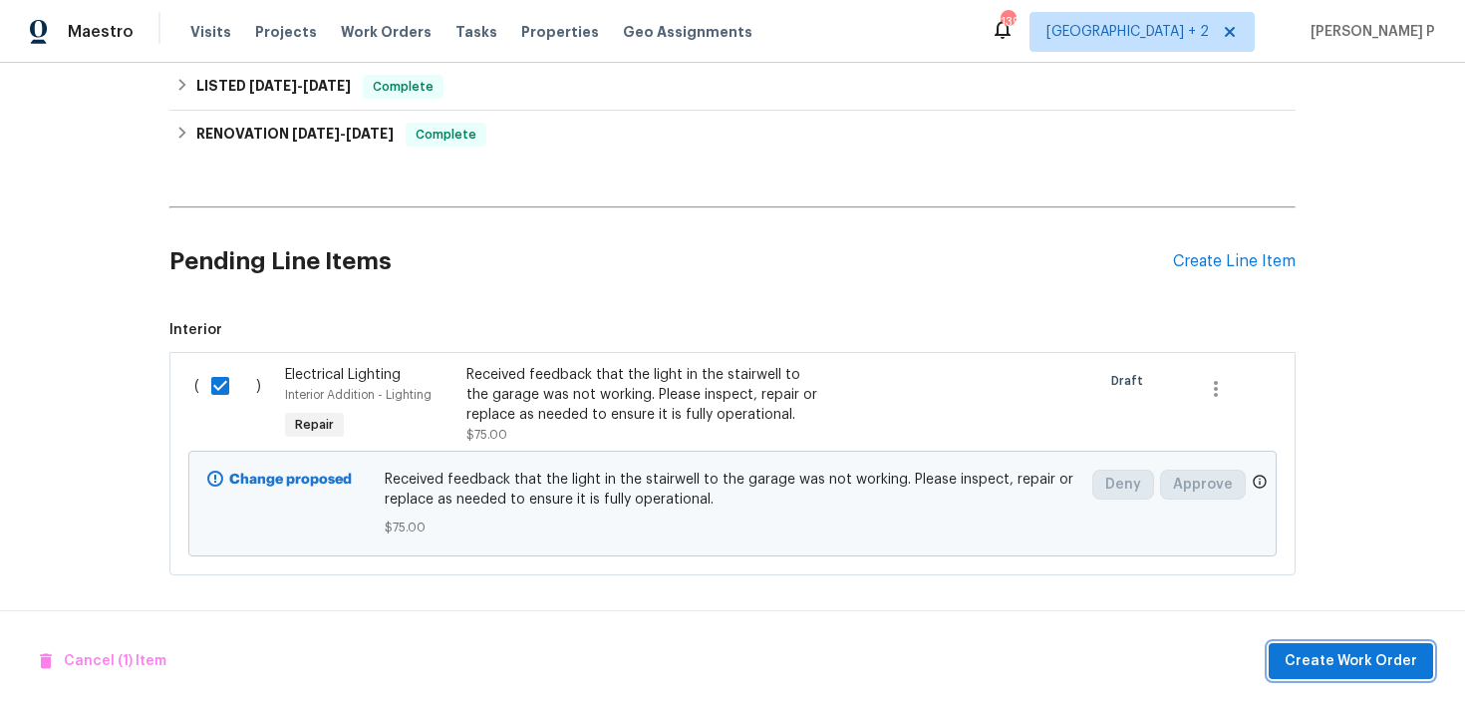
click at [1392, 657] on span "Create Work Order" at bounding box center [1351, 661] width 133 height 25
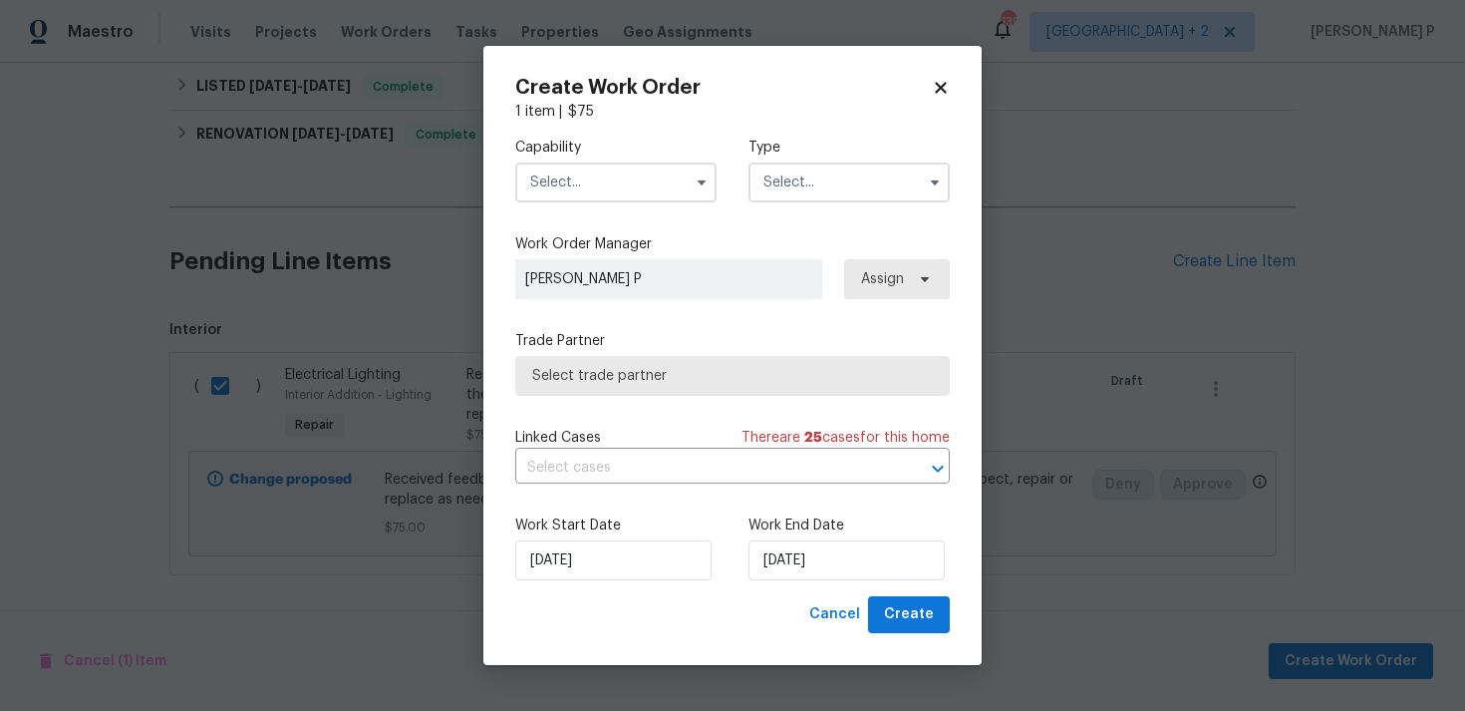
click at [807, 169] on input "text" at bounding box center [849, 182] width 201 height 40
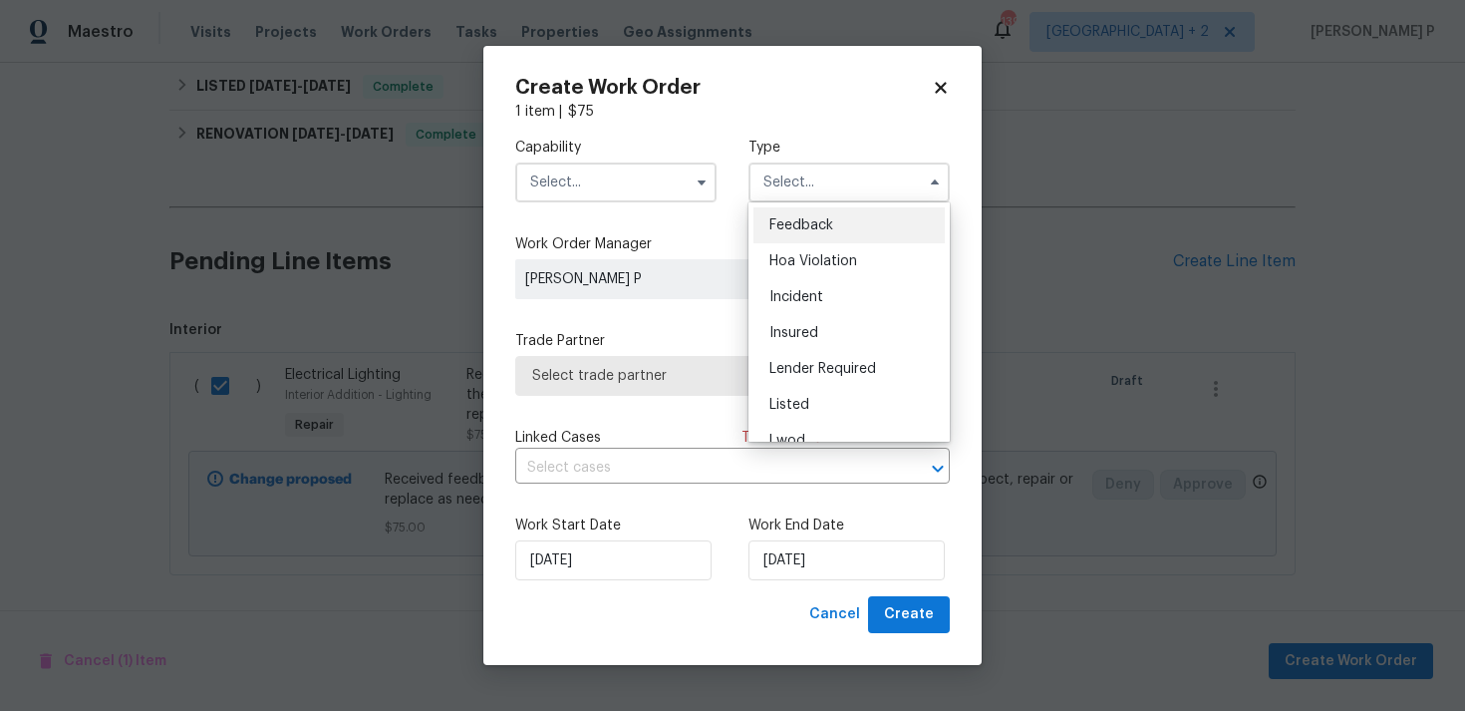
click at [807, 228] on span "Feedback" at bounding box center [802, 225] width 64 height 14
type input "Feedback"
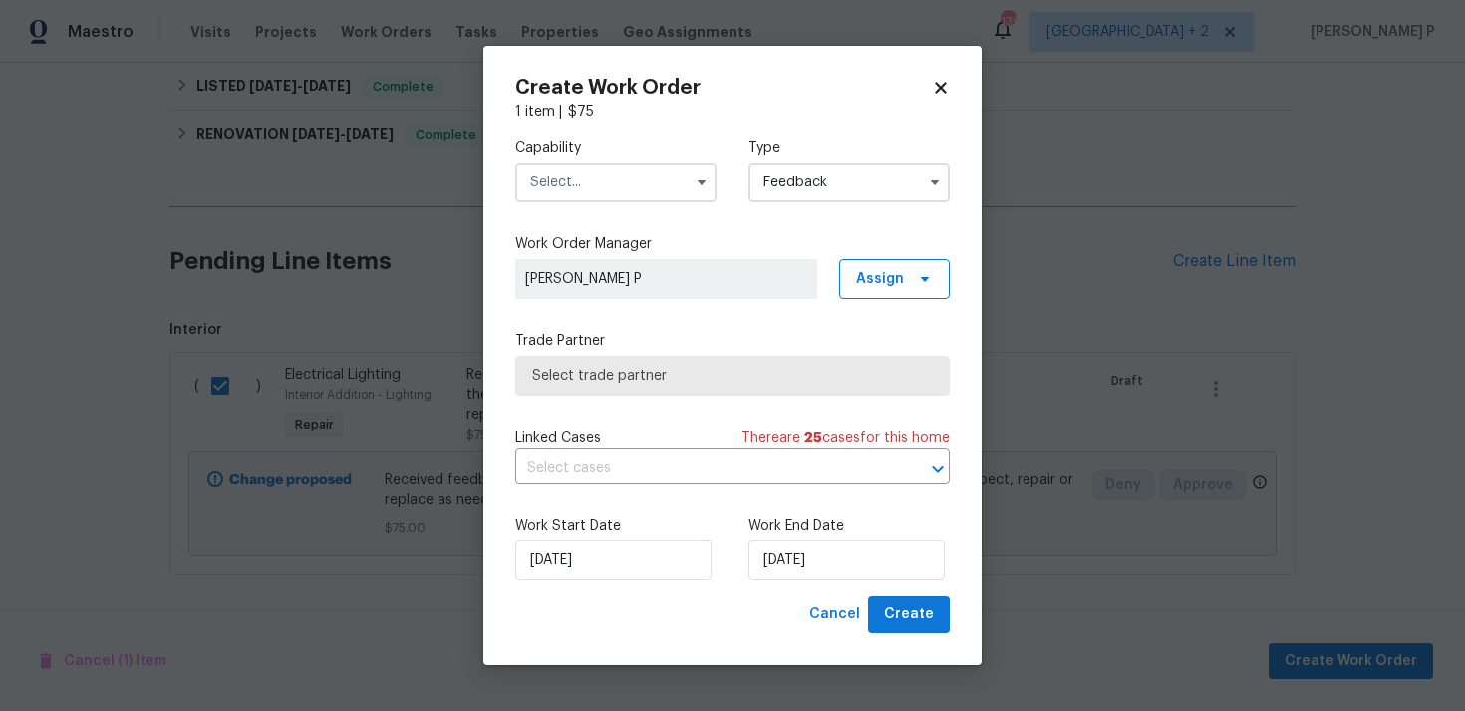
click at [583, 178] on input "text" at bounding box center [615, 182] width 201 height 40
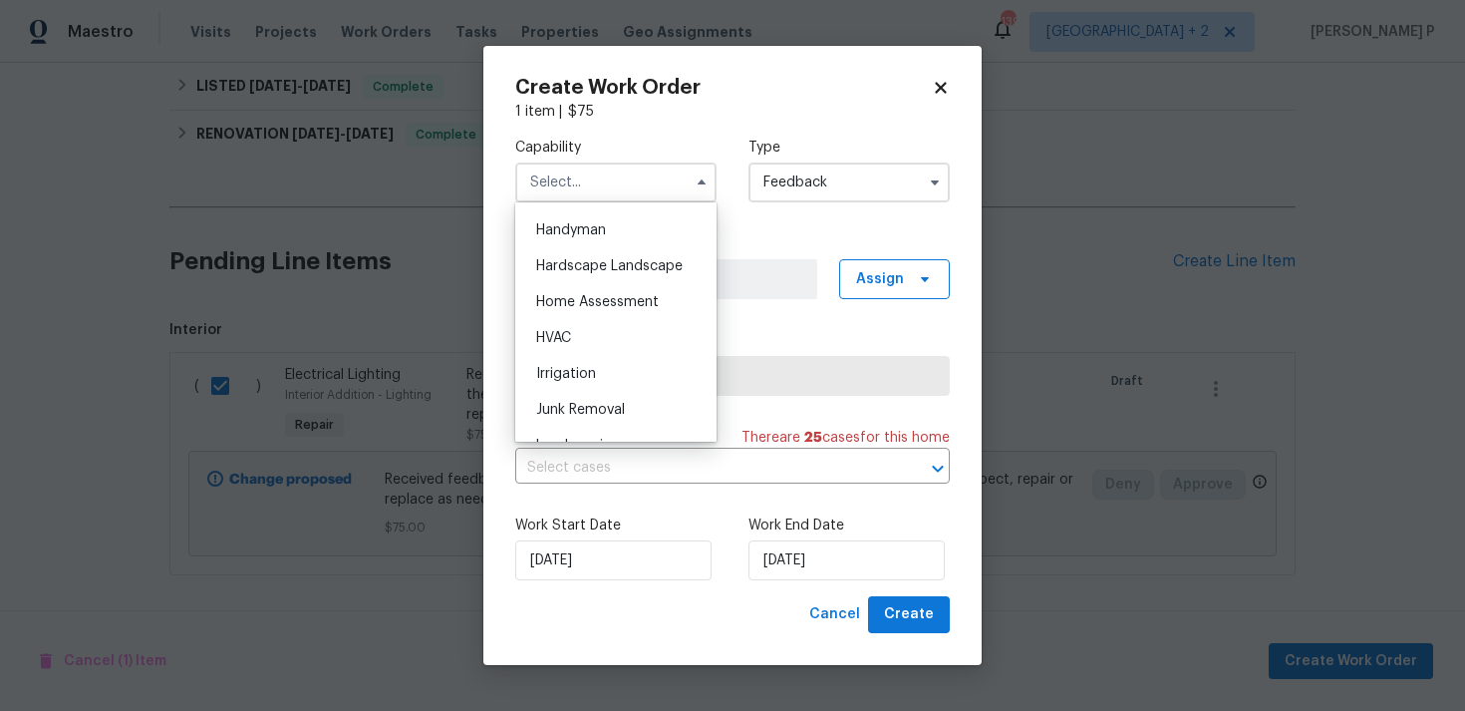
scroll to position [1089, 0]
click at [575, 242] on div "Handyman" at bounding box center [615, 233] width 191 height 36
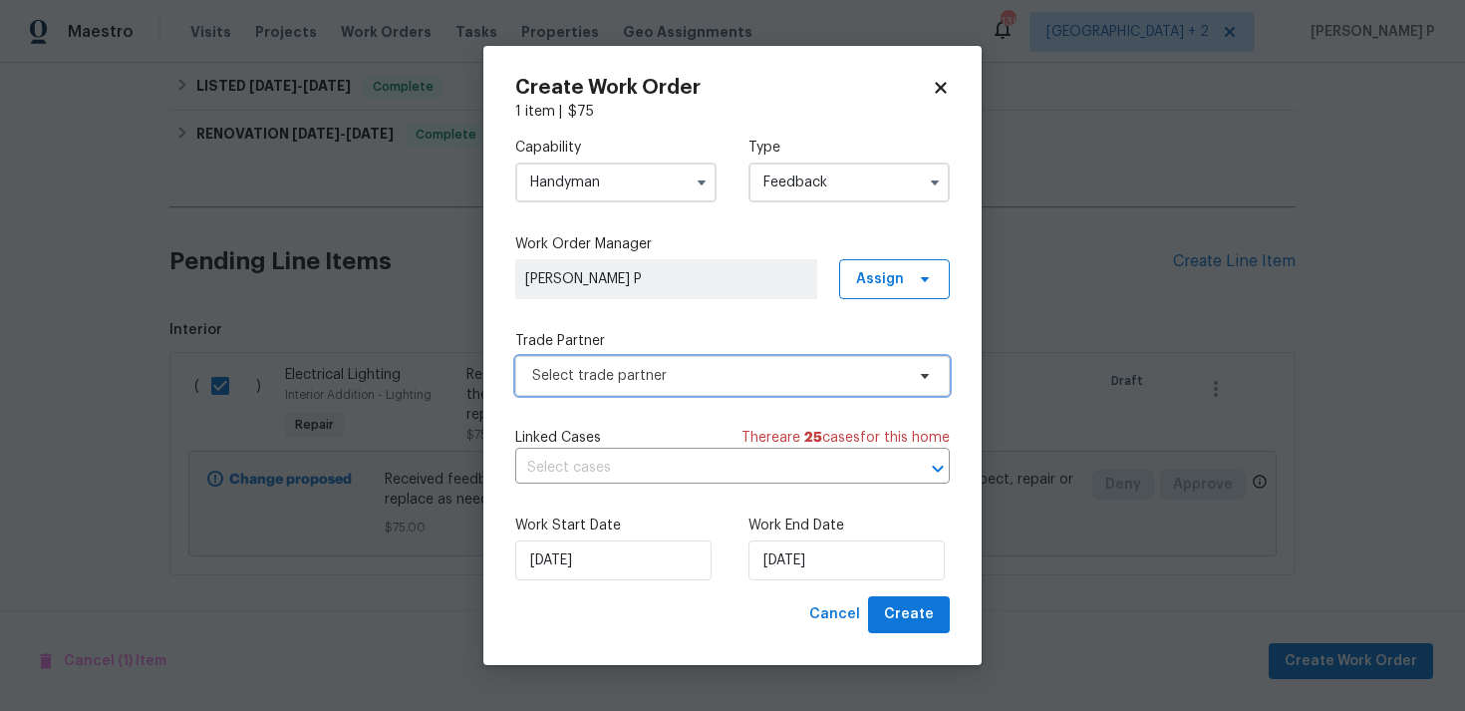
click at [641, 375] on span "Select trade partner" at bounding box center [718, 376] width 372 height 20
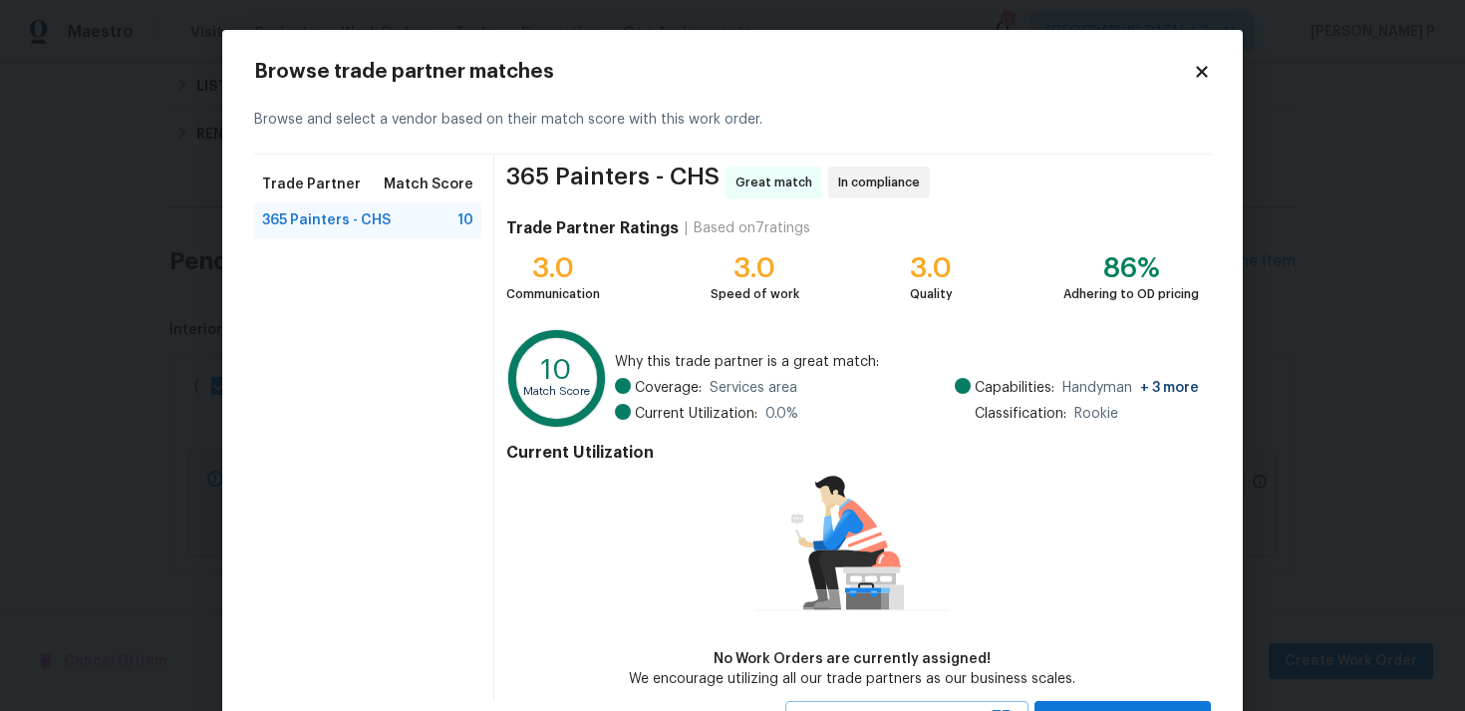
click at [1206, 71] on icon at bounding box center [1202, 72] width 18 height 18
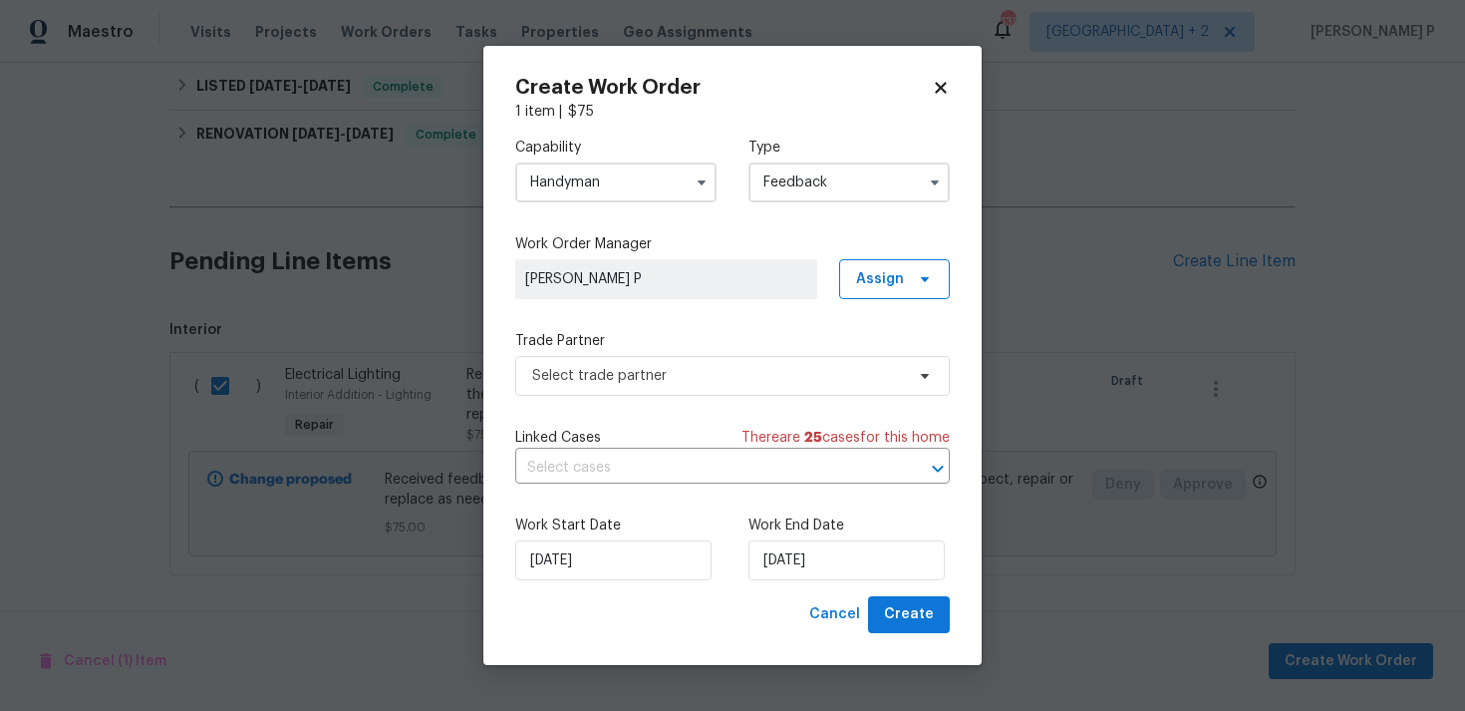
click at [630, 186] on input "Handyman" at bounding box center [615, 182] width 201 height 40
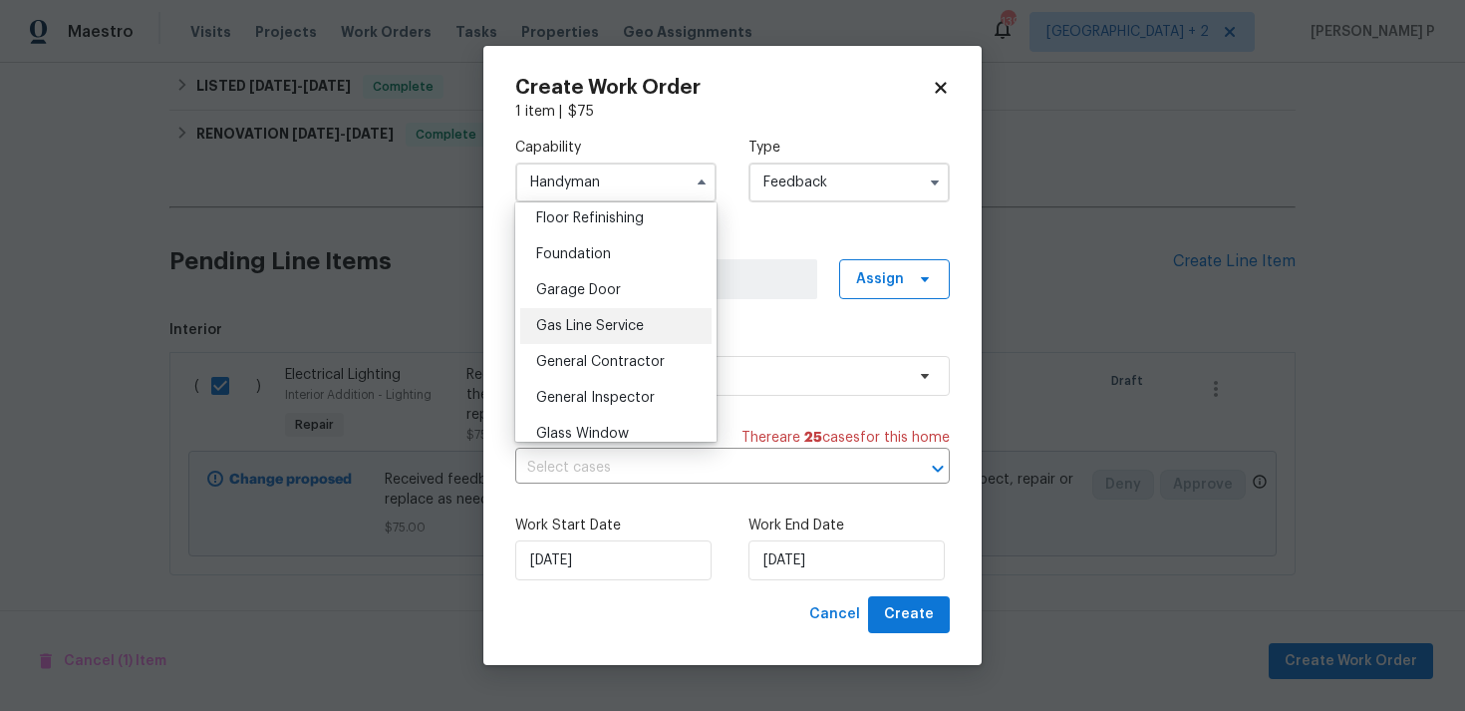
scroll to position [836, 0]
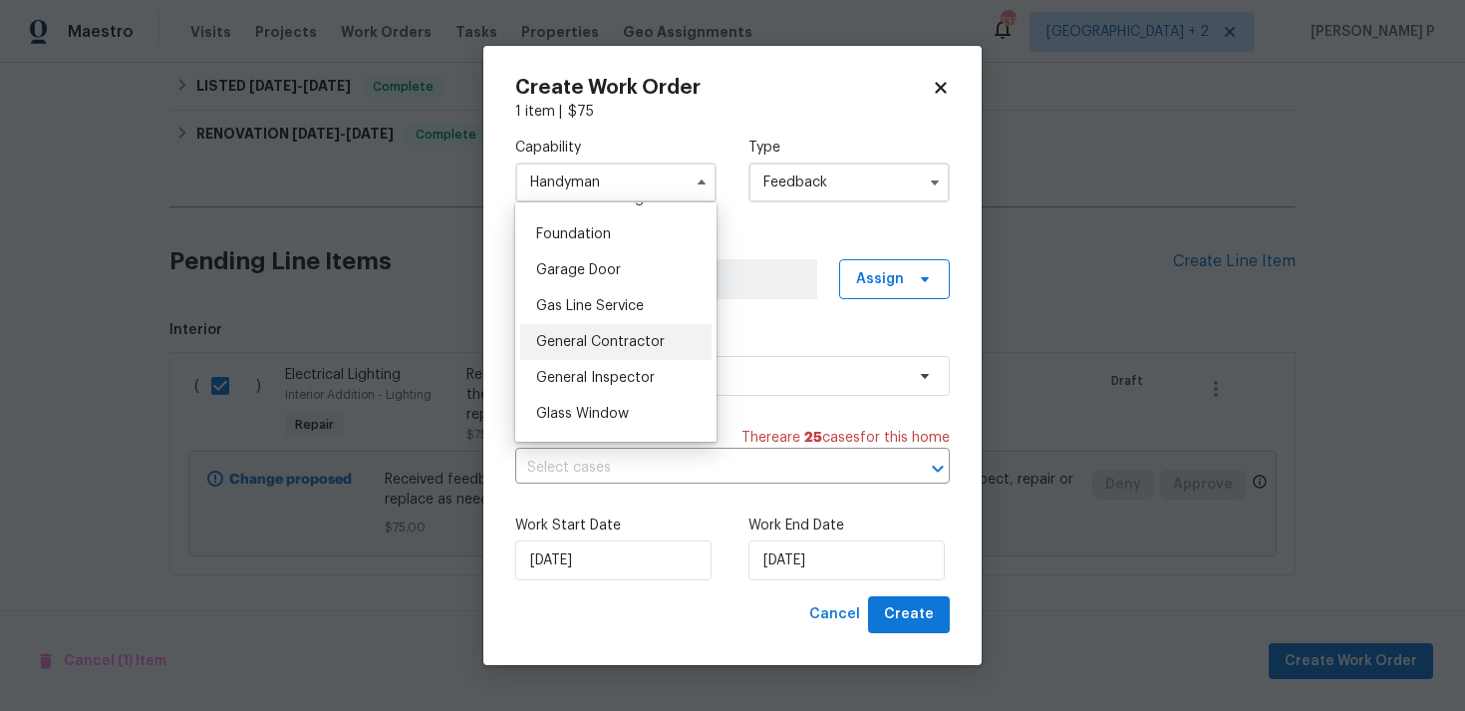
click at [587, 348] on span "General Contractor" at bounding box center [600, 342] width 129 height 14
type input "General Contractor"
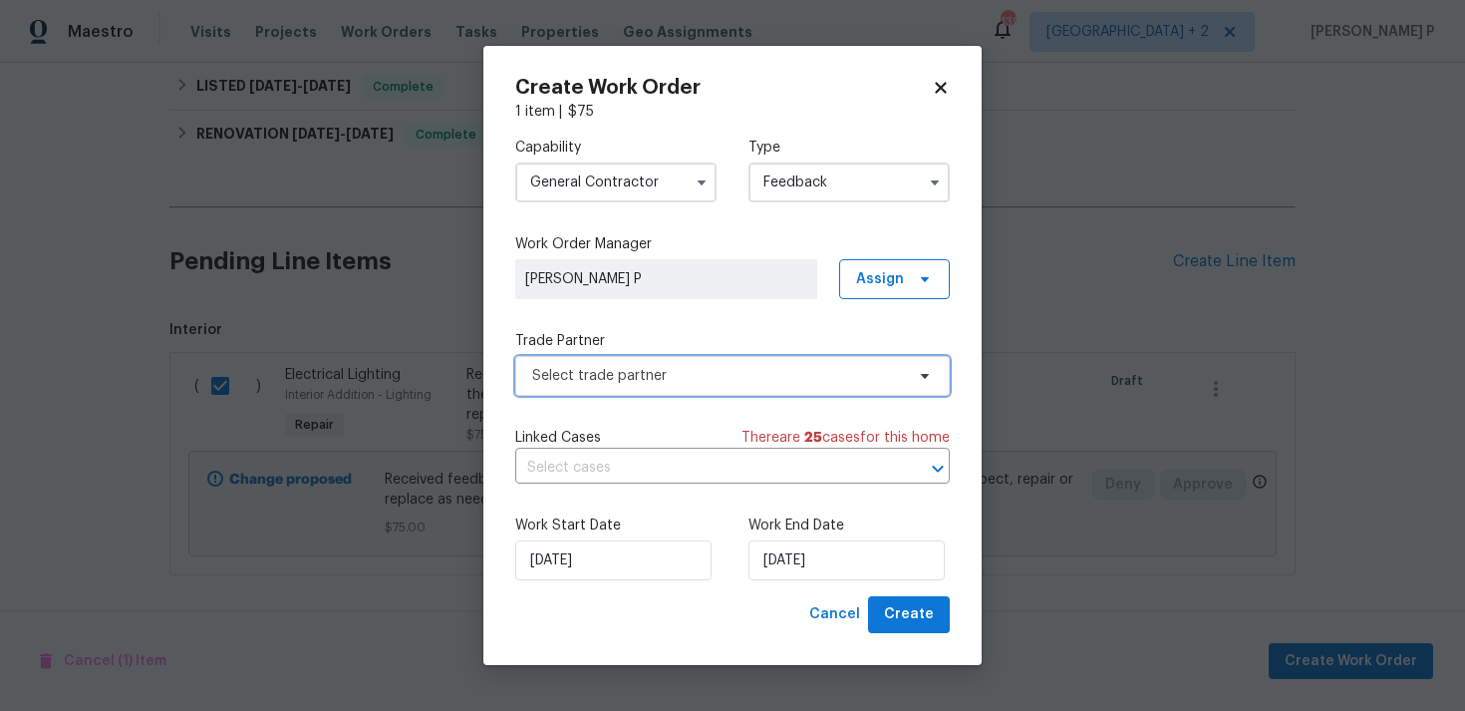
click at [624, 386] on span "Select trade partner" at bounding box center [732, 376] width 435 height 40
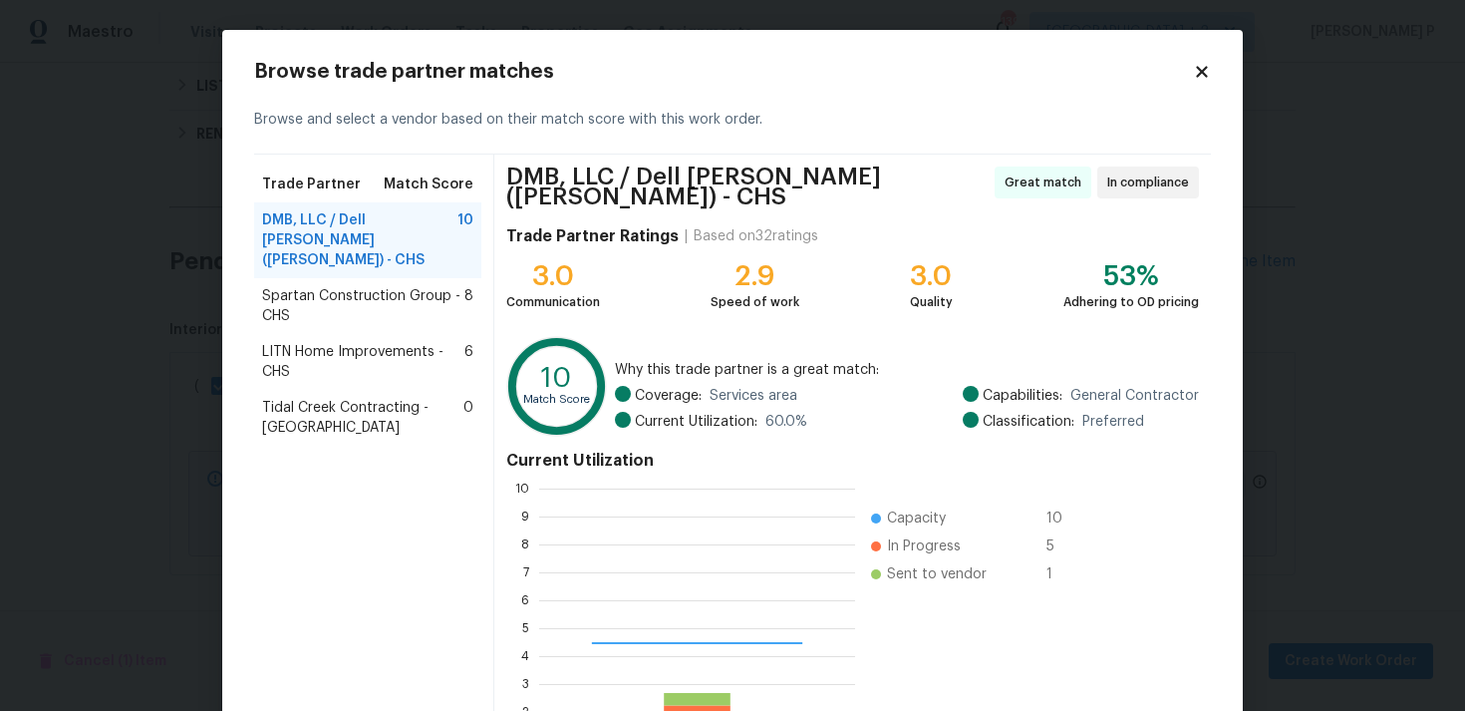
scroll to position [279, 316]
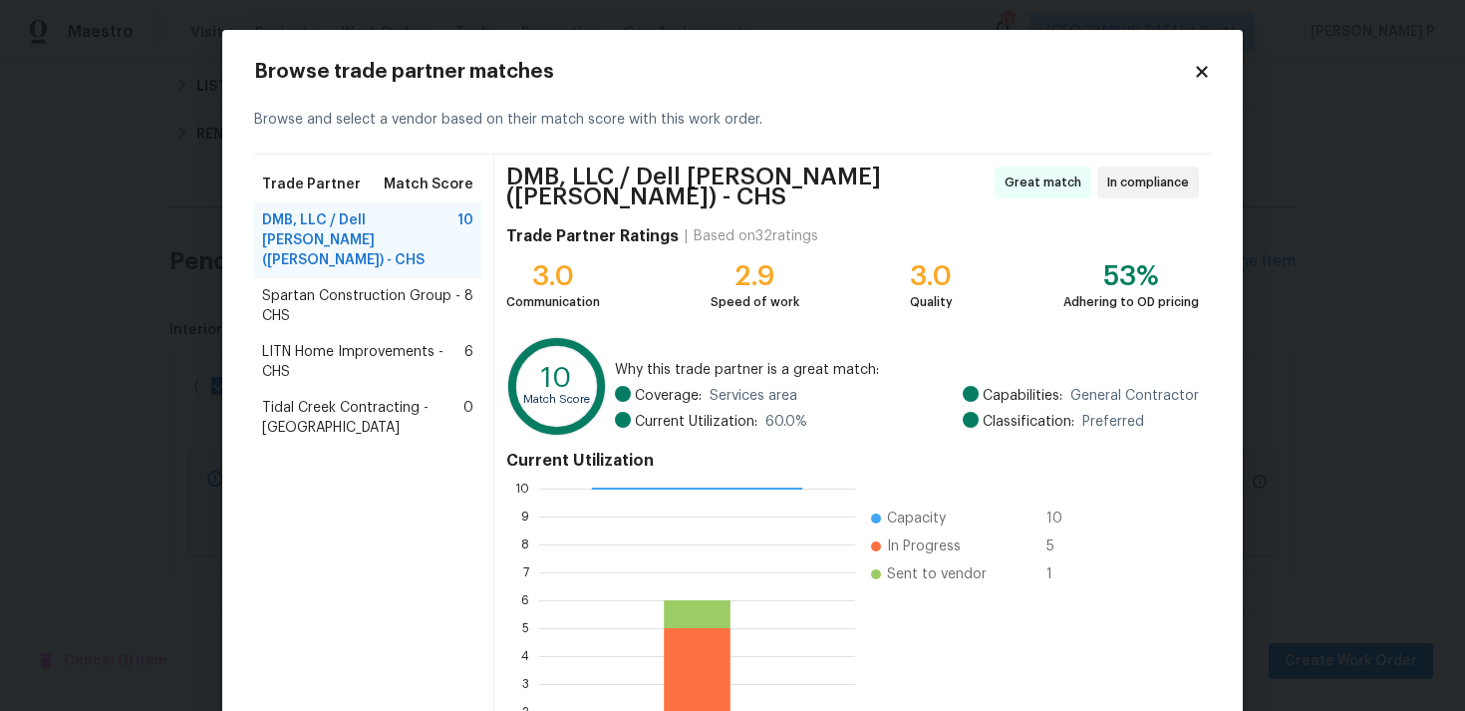
click at [342, 286] on span "Spartan Construction Group - CHS" at bounding box center [363, 306] width 202 height 40
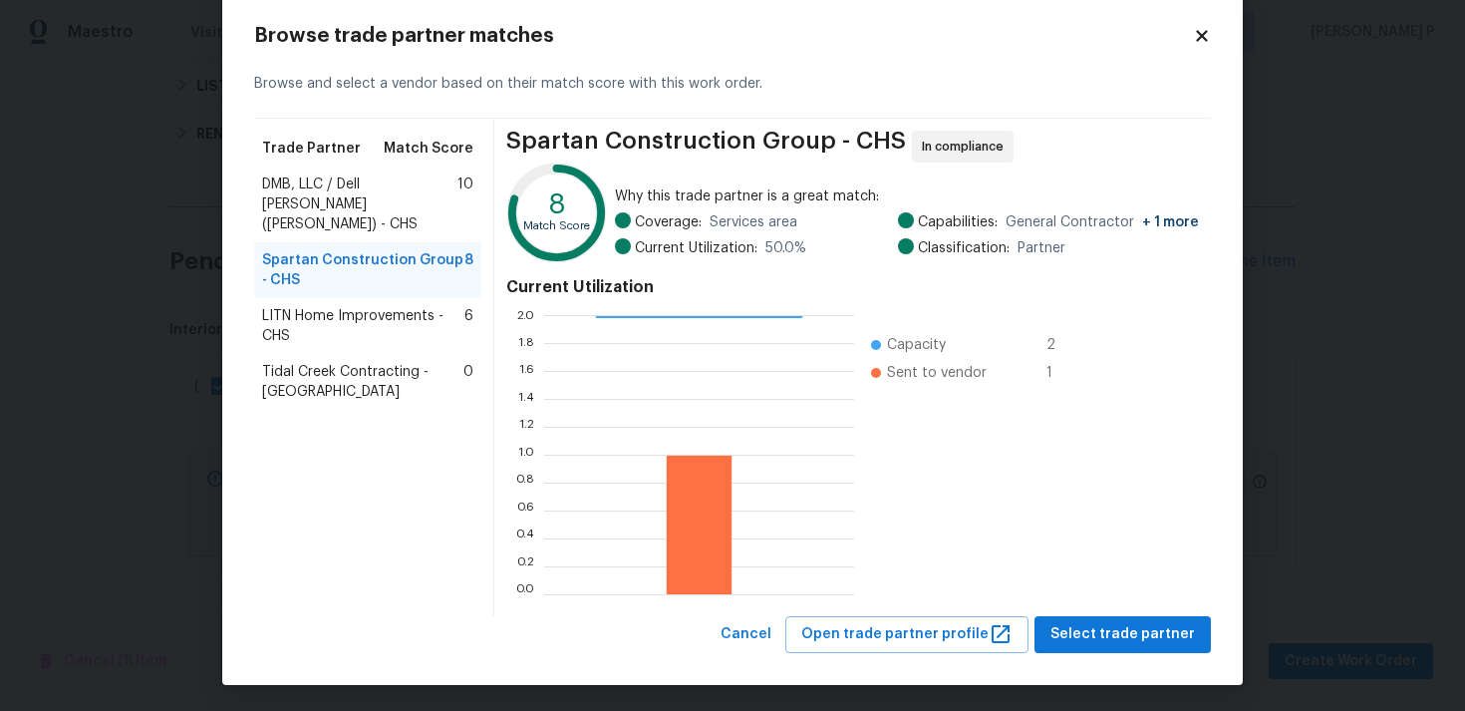
scroll to position [39, 0]
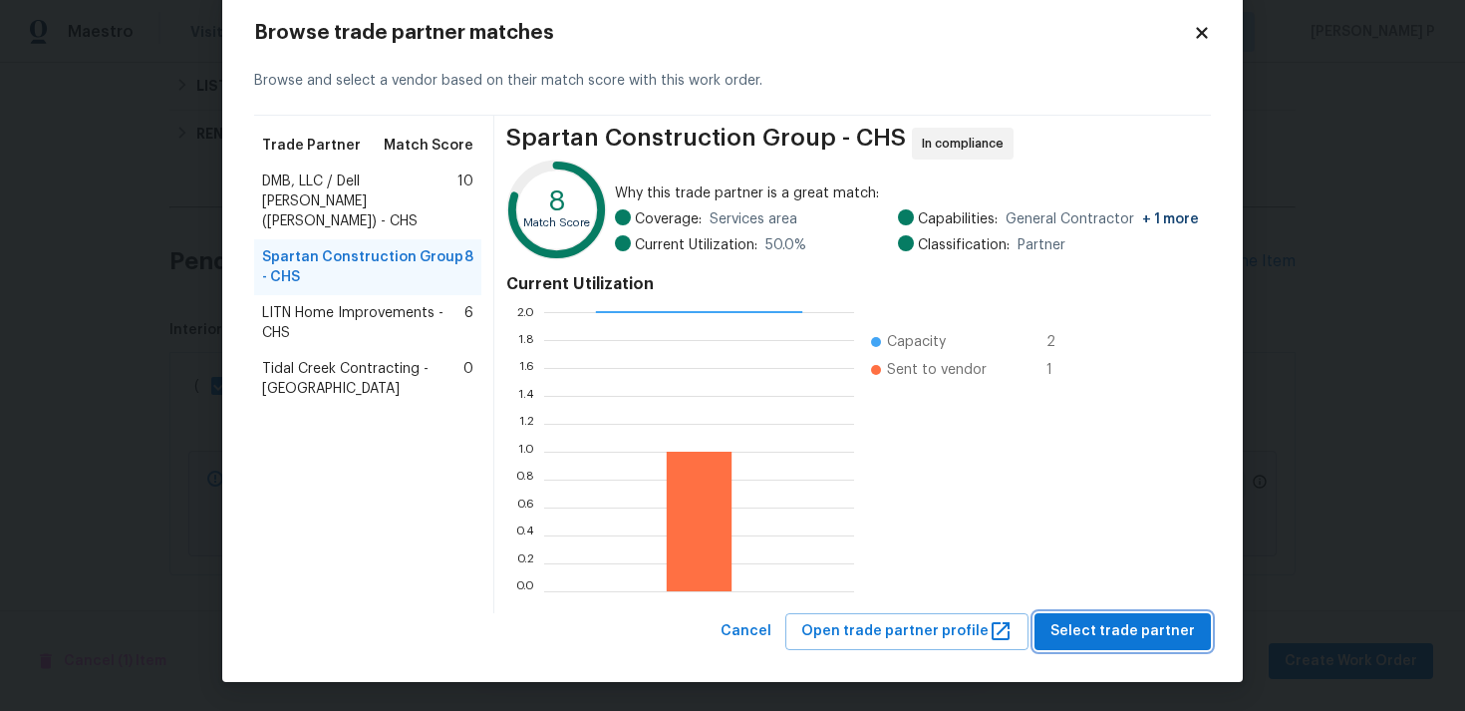
click at [1109, 629] on span "Select trade partner" at bounding box center [1123, 631] width 145 height 25
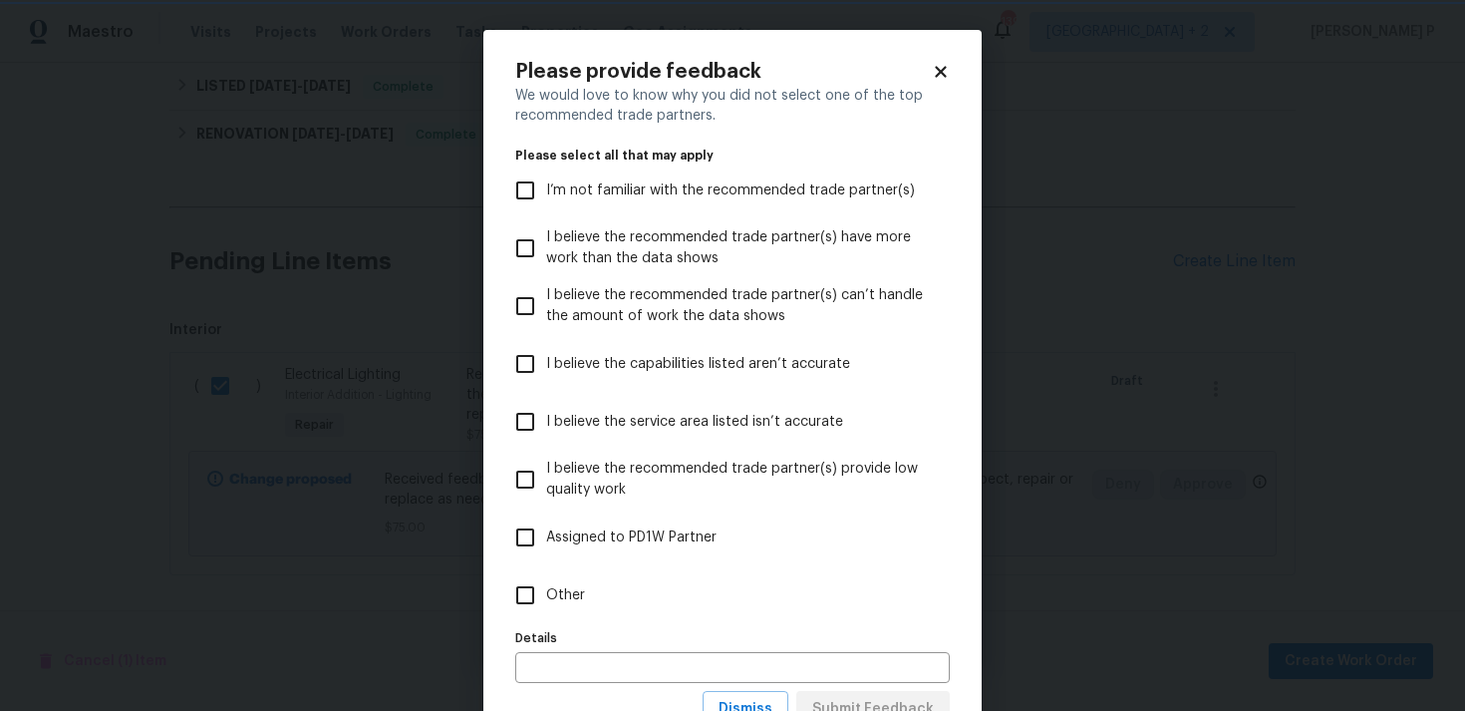
scroll to position [0, 0]
click at [542, 619] on label "Other" at bounding box center [719, 595] width 430 height 58
click at [542, 616] on input "Other" at bounding box center [525, 595] width 42 height 42
checkbox input "true"
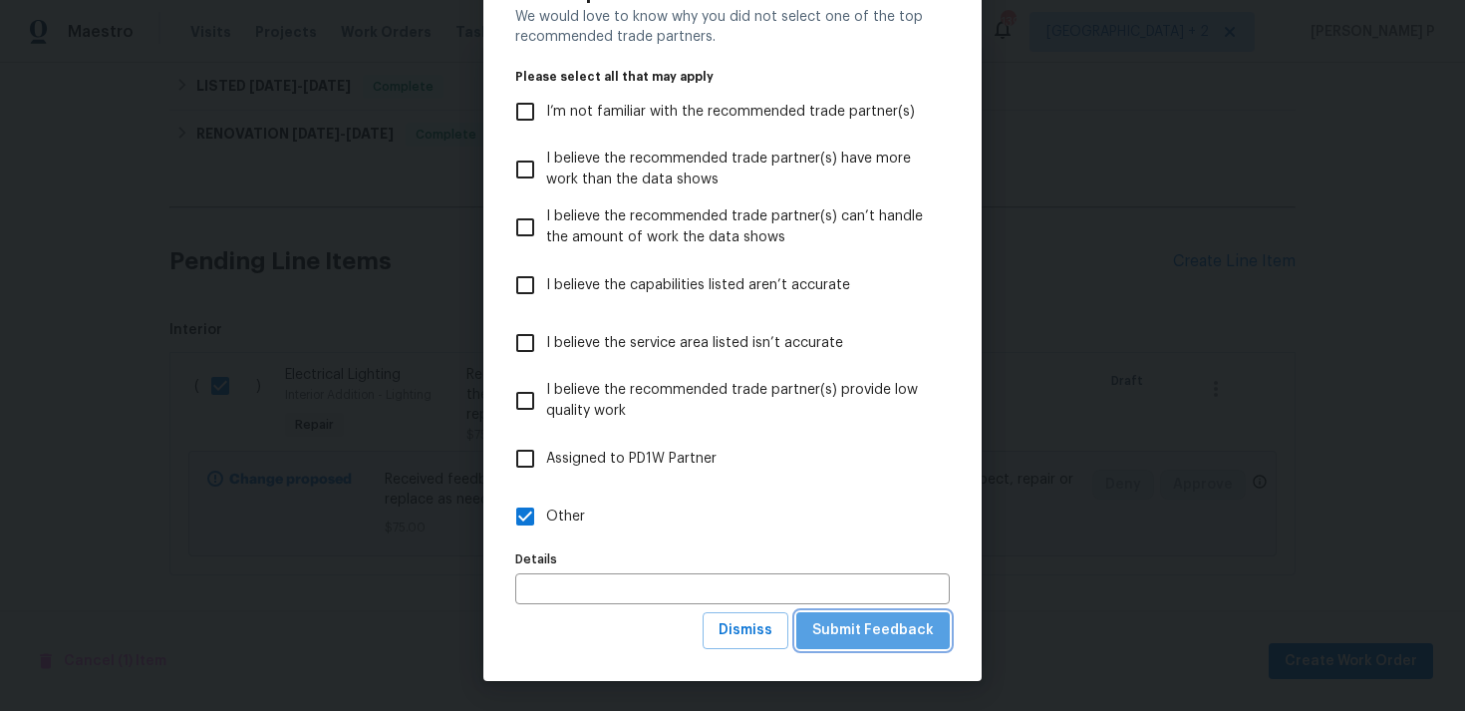
click at [904, 631] on span "Submit Feedback" at bounding box center [873, 630] width 122 height 25
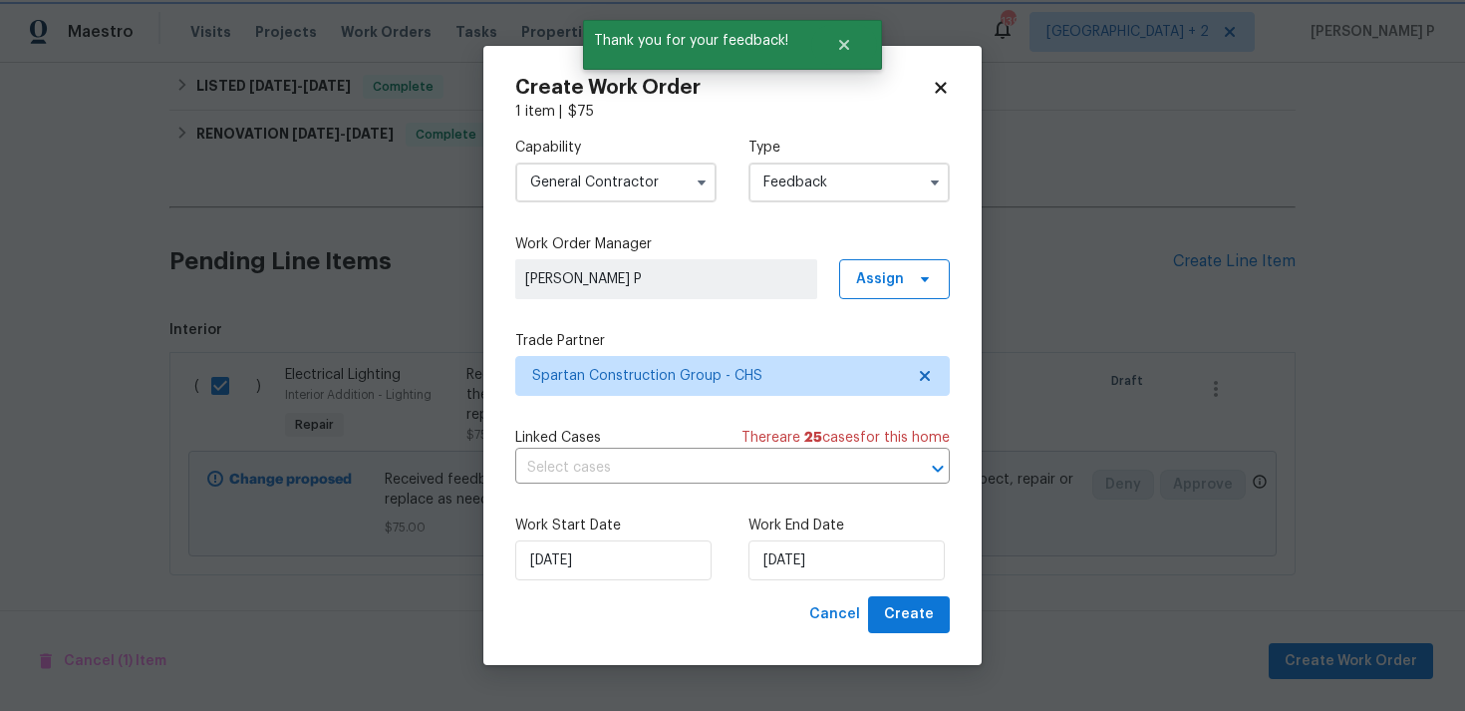
scroll to position [0, 0]
click at [781, 568] on input "[DATE]" at bounding box center [847, 560] width 196 height 40
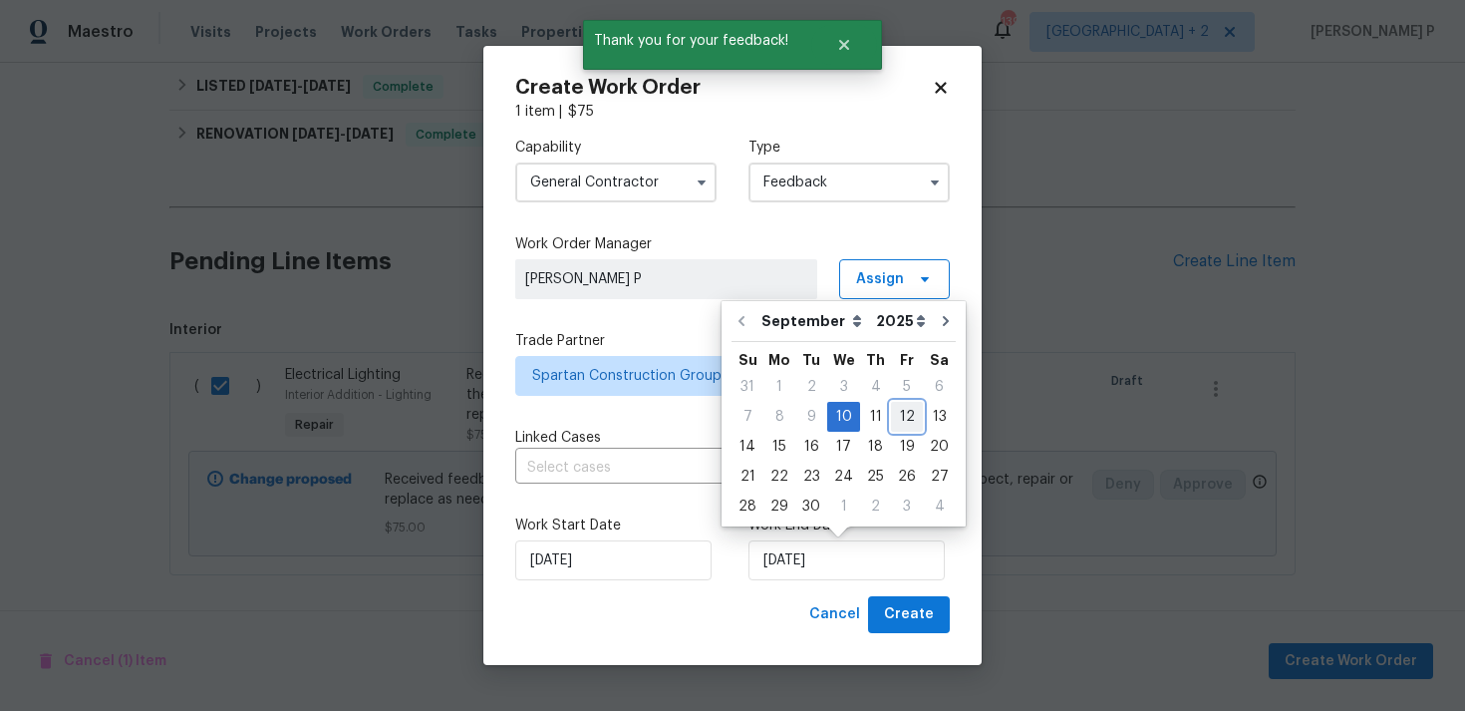
click at [897, 417] on div "12" at bounding box center [907, 417] width 32 height 28
type input "[DATE]"
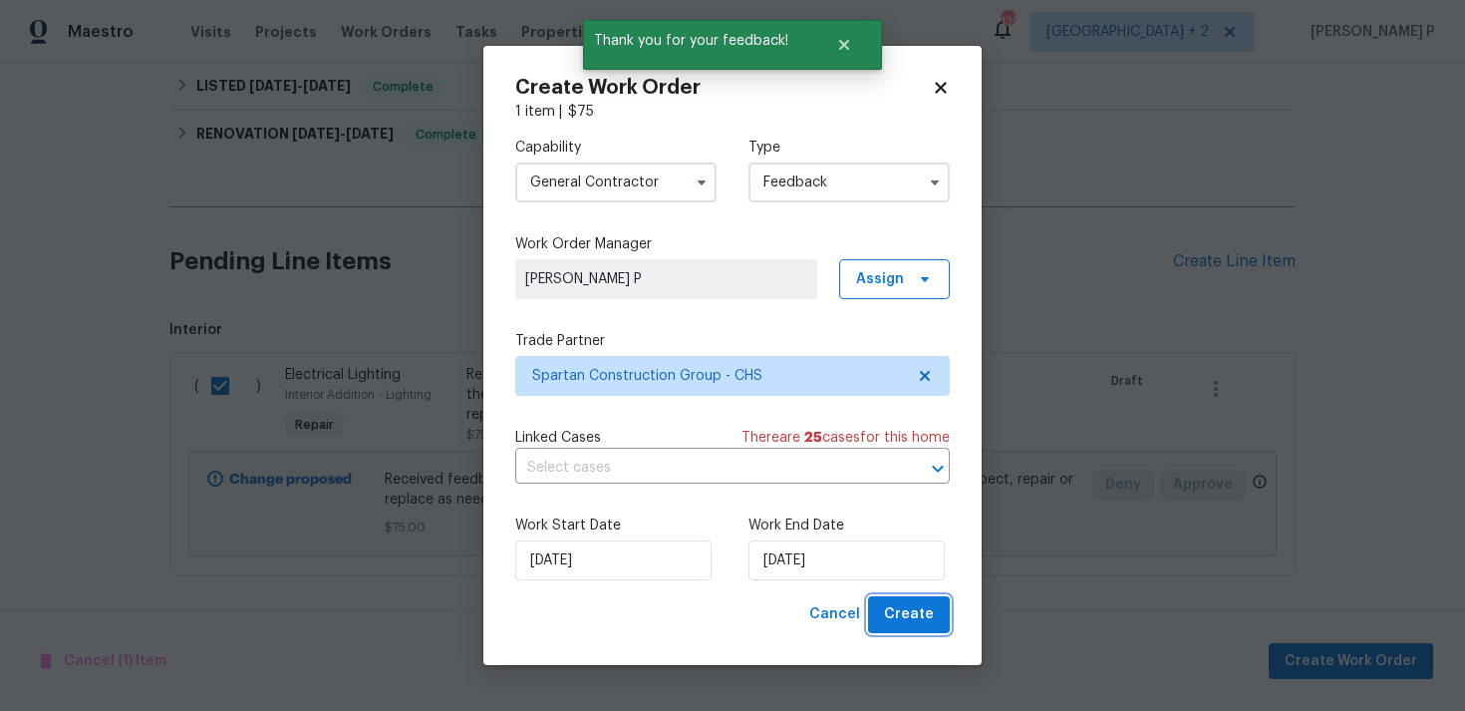
click at [935, 622] on button "Create" at bounding box center [909, 614] width 82 height 37
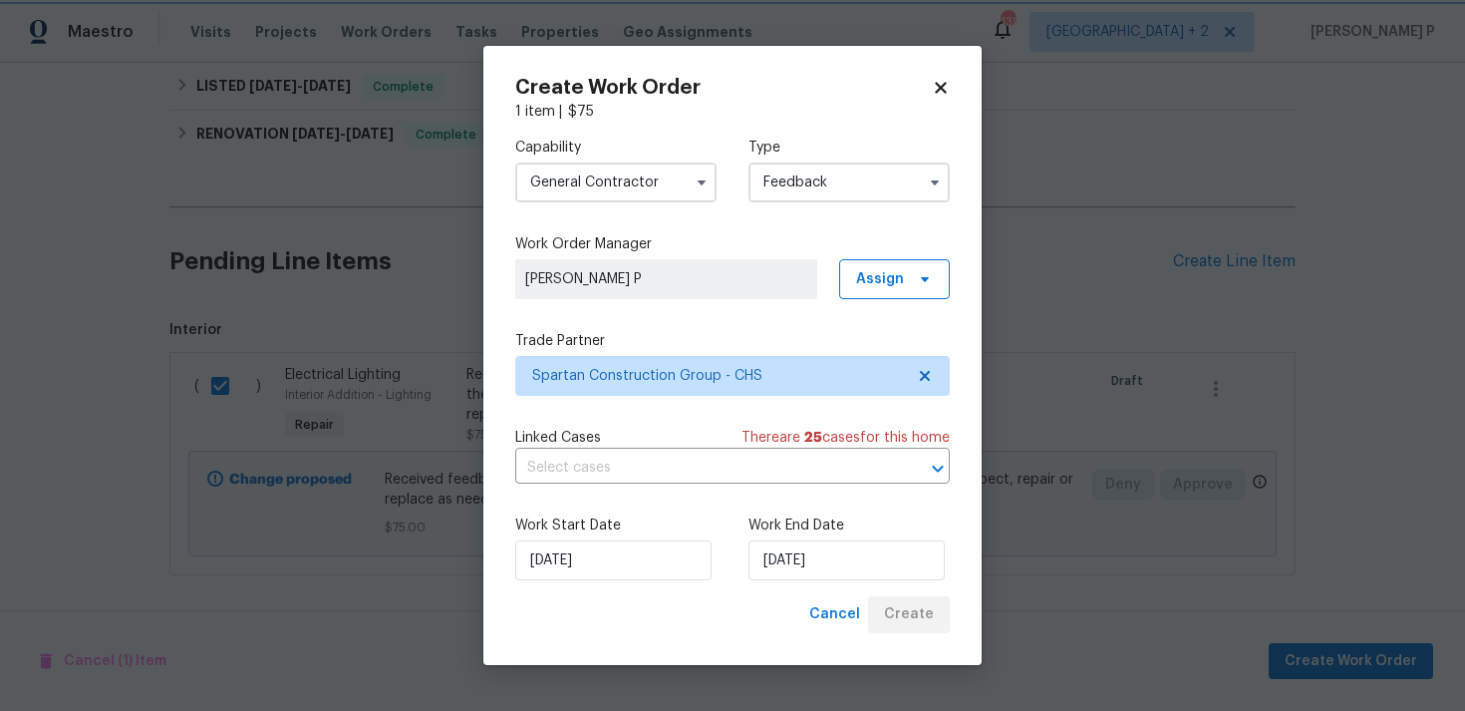
checkbox input "false"
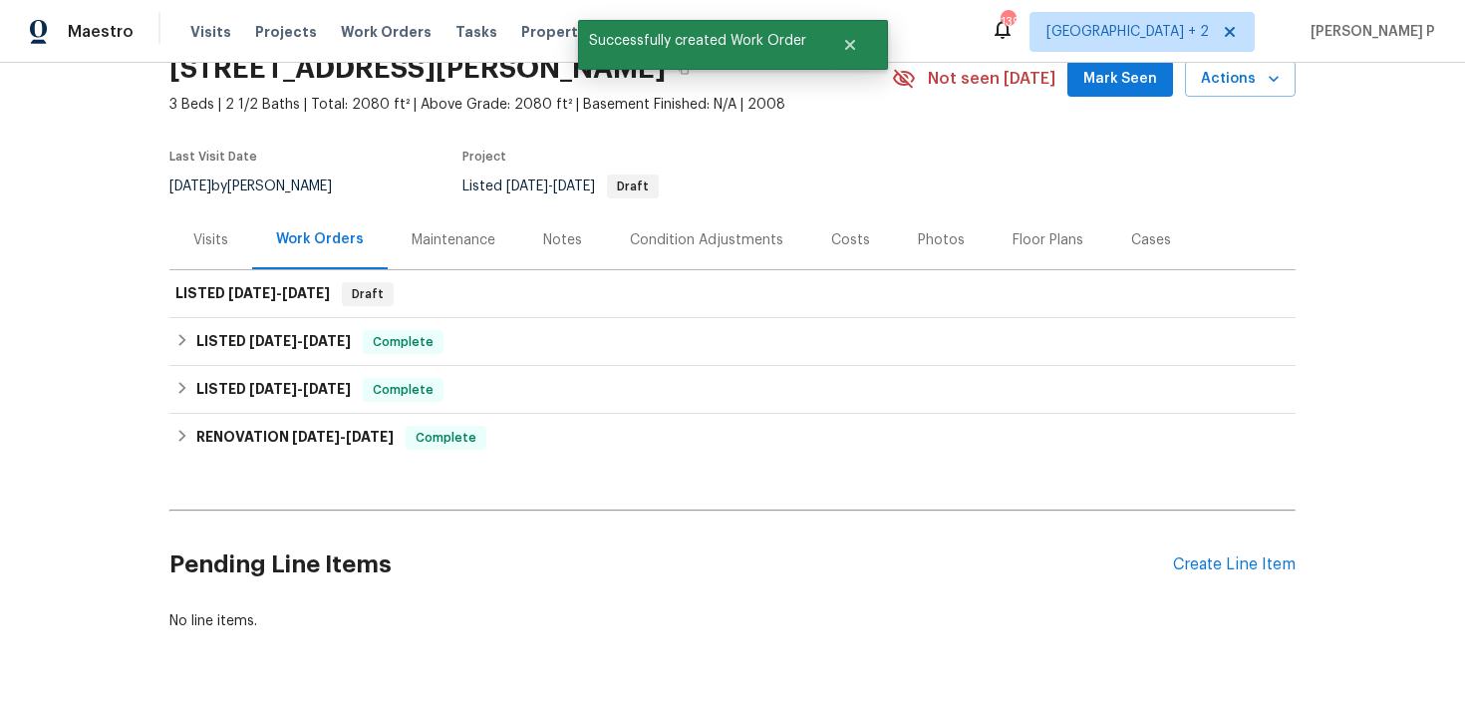
scroll to position [84, 0]
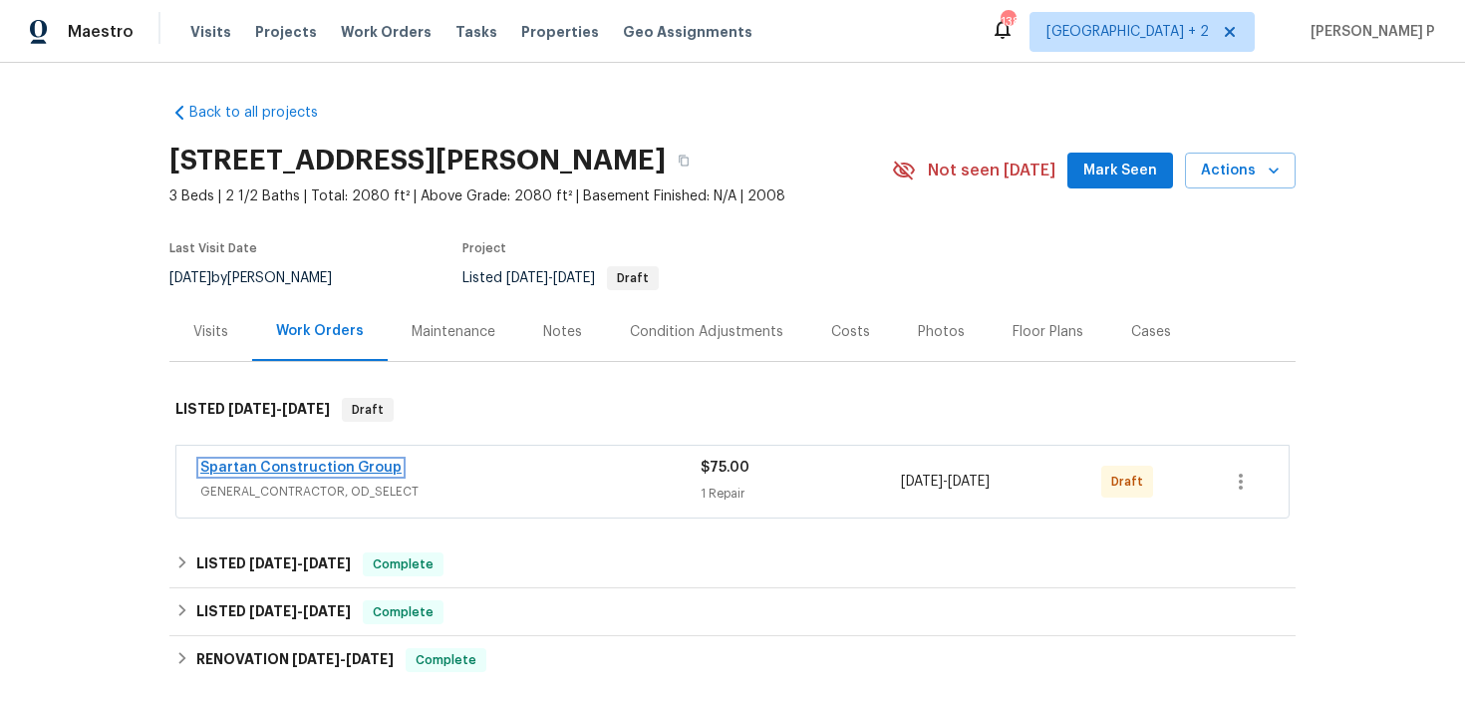
click at [264, 462] on link "Spartan Construction Group" at bounding box center [300, 468] width 201 height 14
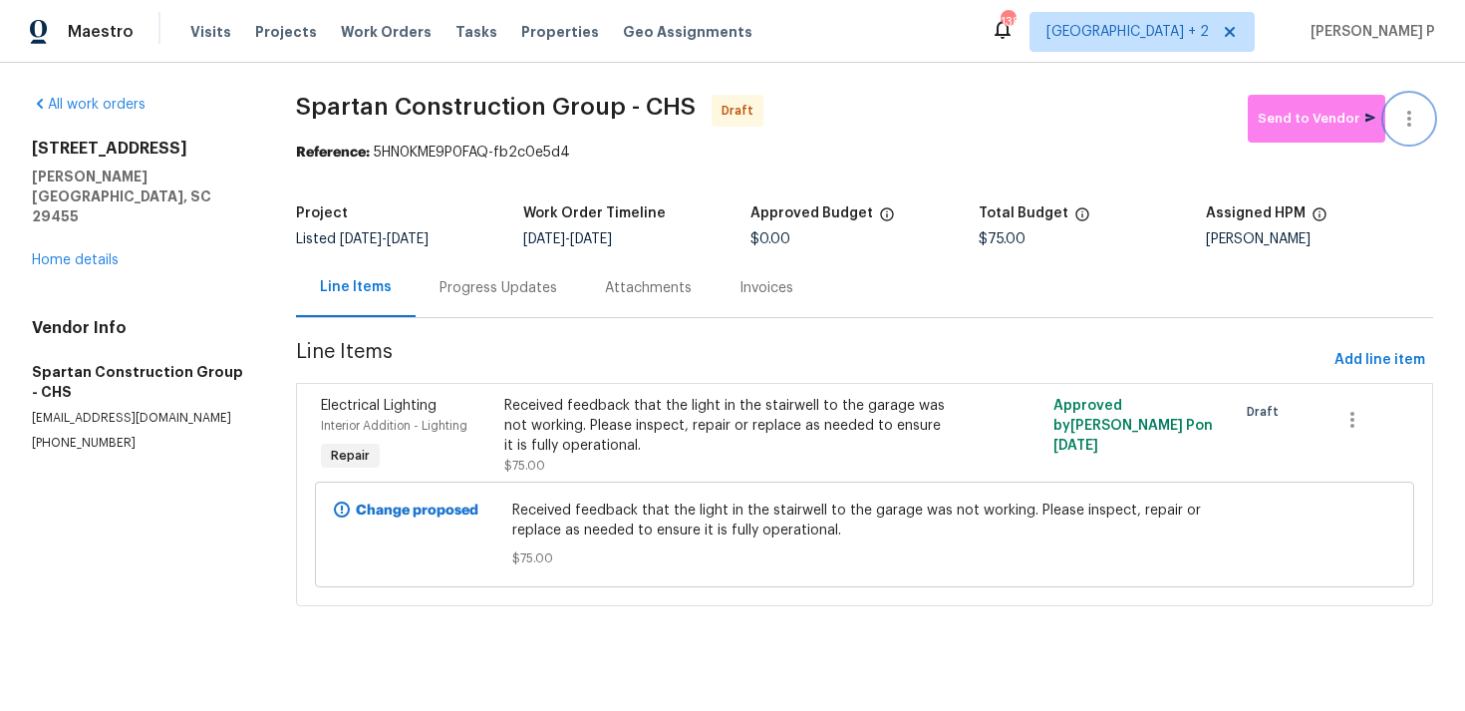
click at [1420, 128] on icon "button" at bounding box center [1410, 119] width 24 height 24
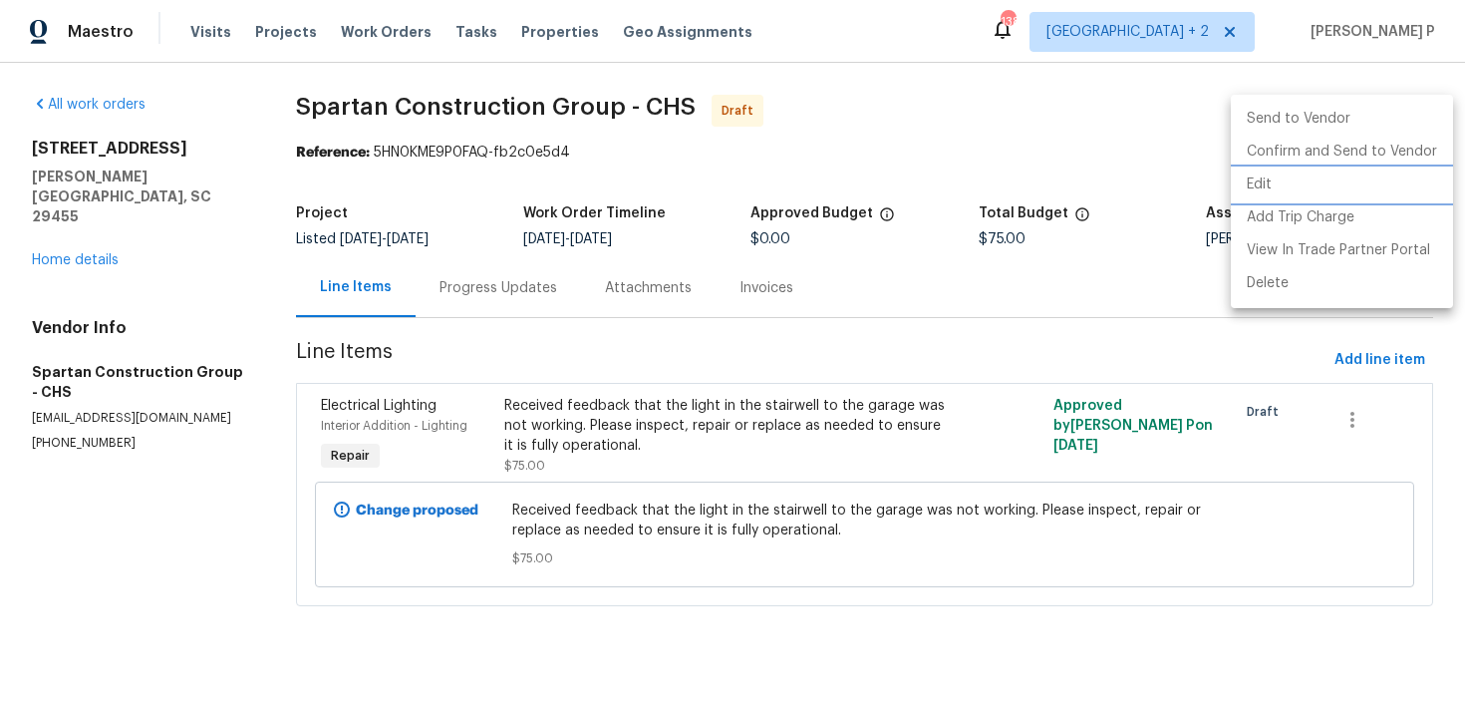
click at [1293, 181] on li "Edit" at bounding box center [1342, 184] width 222 height 33
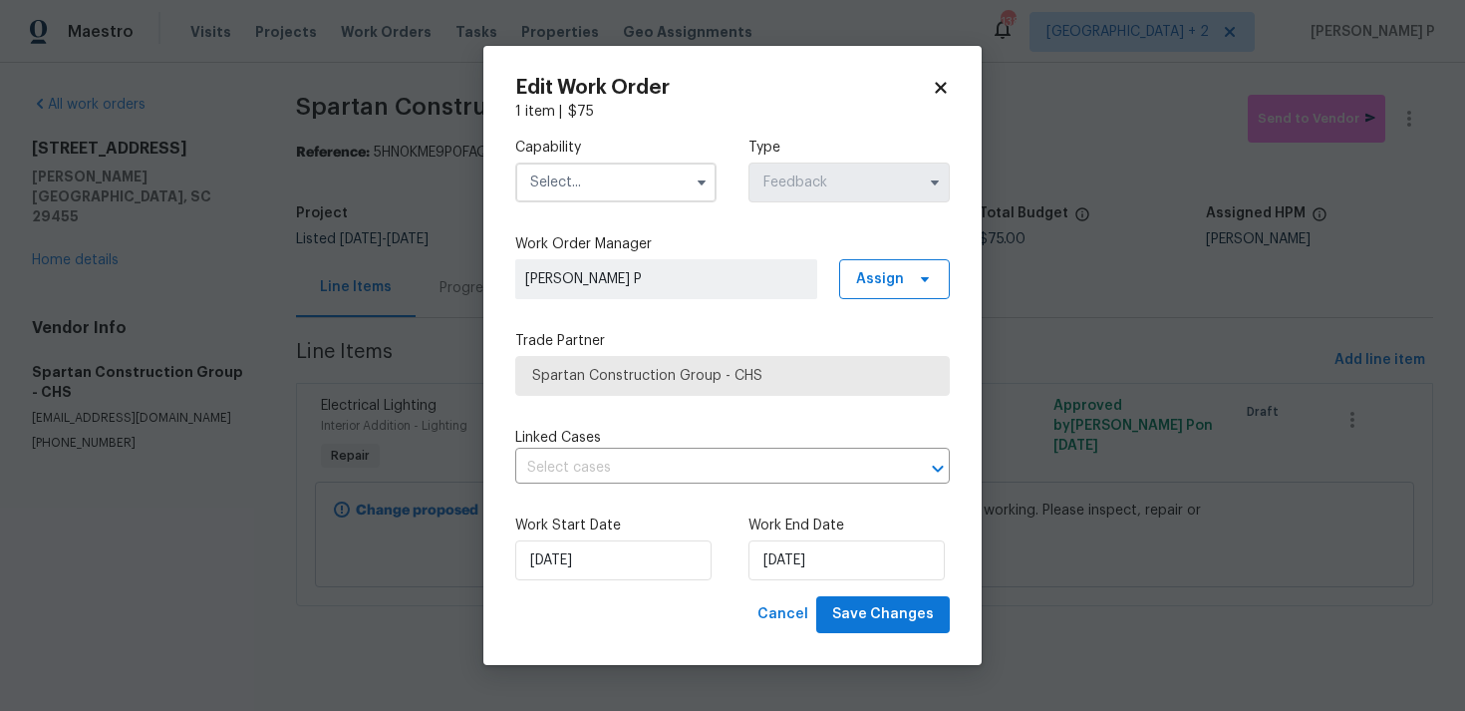
click at [638, 173] on input "text" at bounding box center [615, 182] width 201 height 40
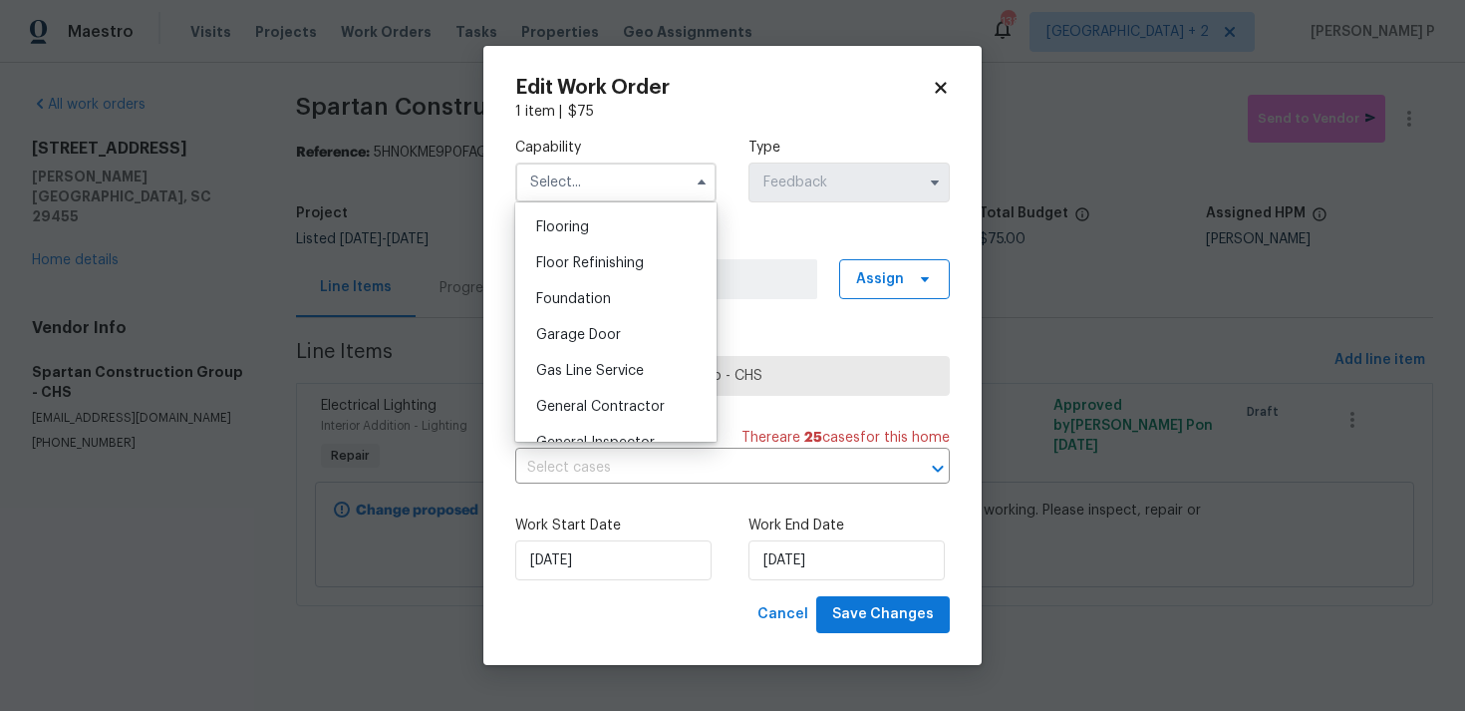
scroll to position [817, 0]
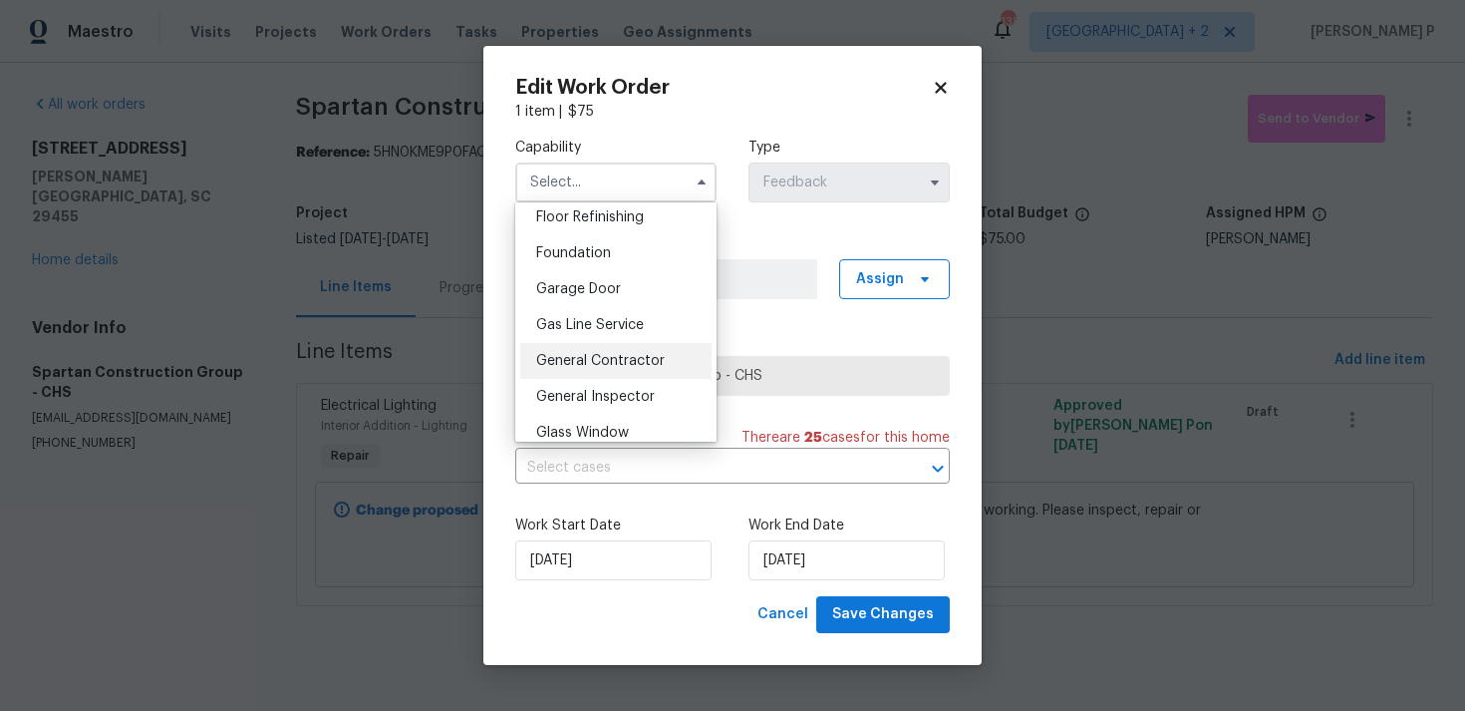
click at [597, 359] on span "General Contractor" at bounding box center [600, 361] width 129 height 14
type input "General Contractor"
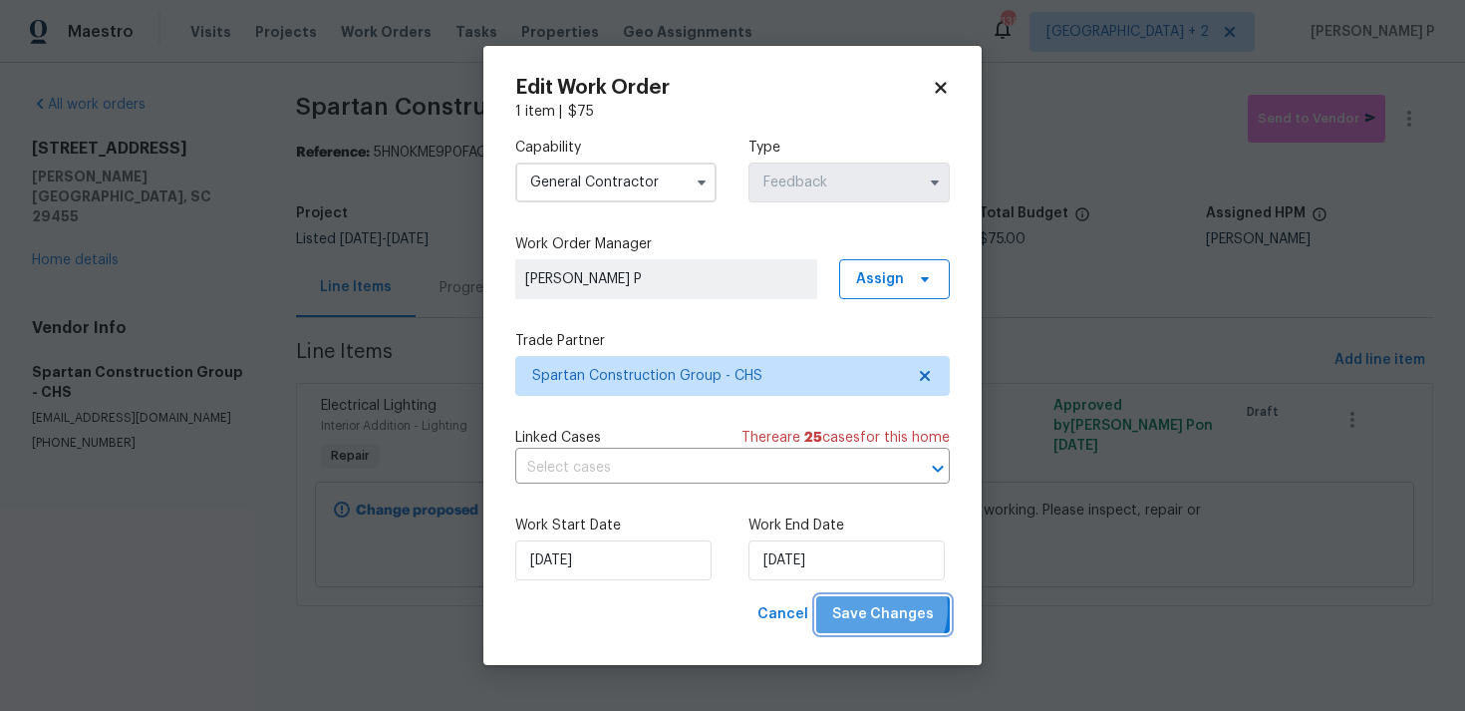
click at [870, 608] on span "Save Changes" at bounding box center [883, 614] width 102 height 25
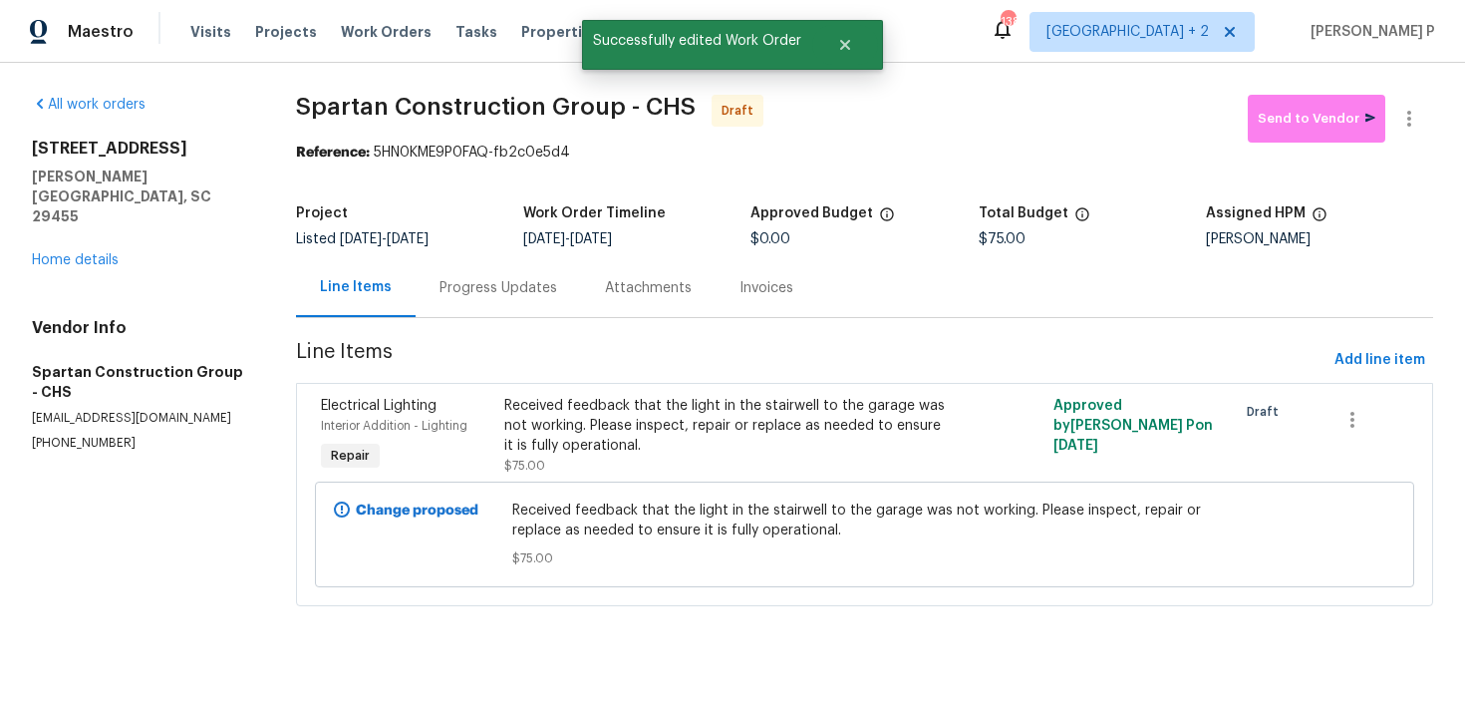
click at [537, 290] on div "Progress Updates" at bounding box center [499, 288] width 118 height 20
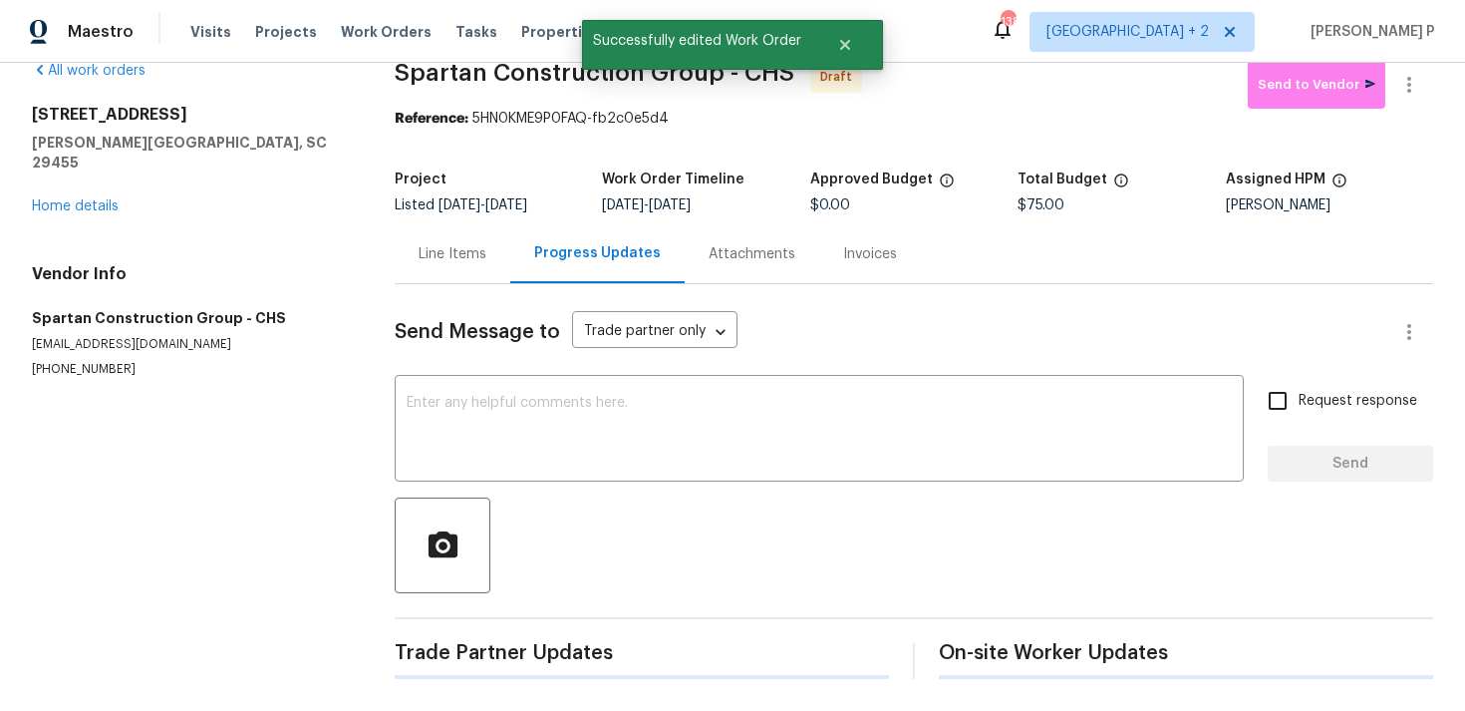
scroll to position [30, 0]
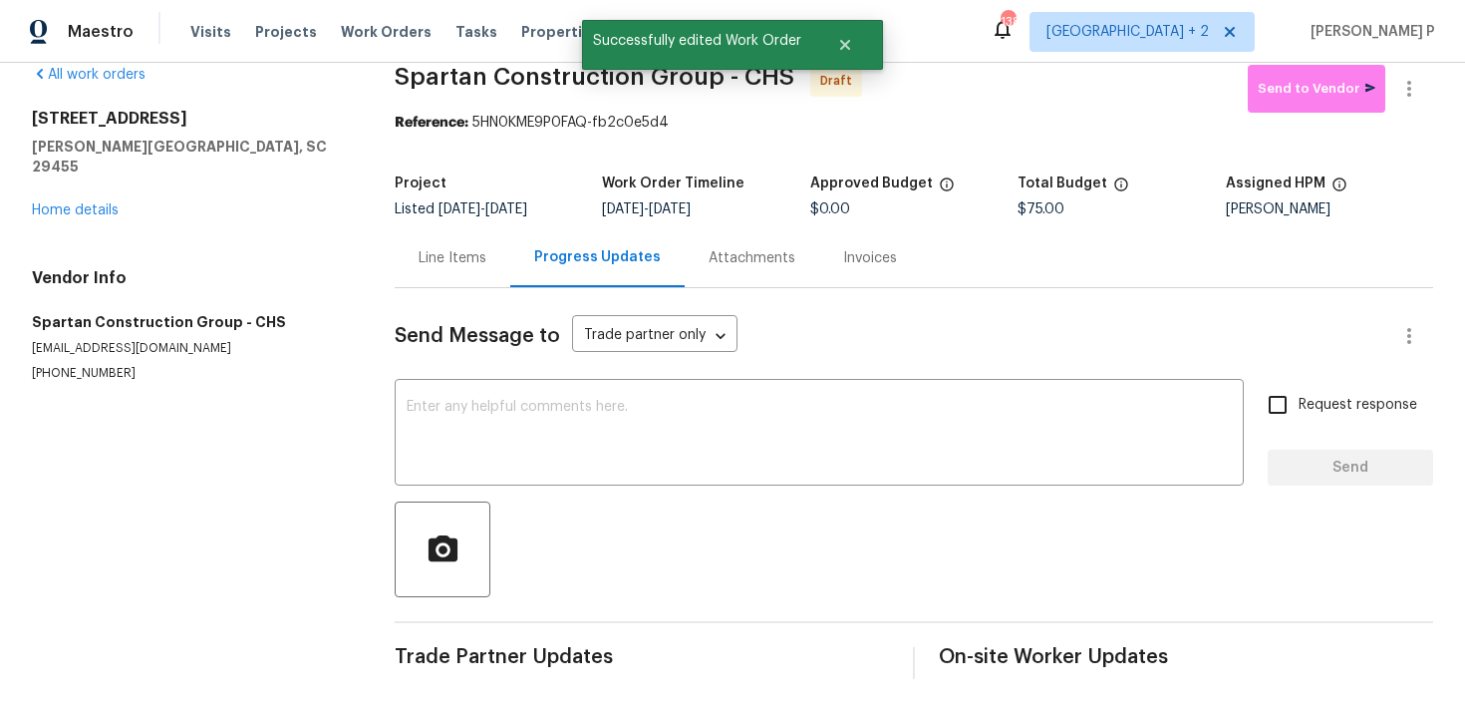
click at [516, 370] on div "Send Message to Trade partner only Trade partner only ​ x ​ Request response Se…" at bounding box center [914, 483] width 1039 height 391
click at [515, 432] on textarea at bounding box center [819, 435] width 825 height 70
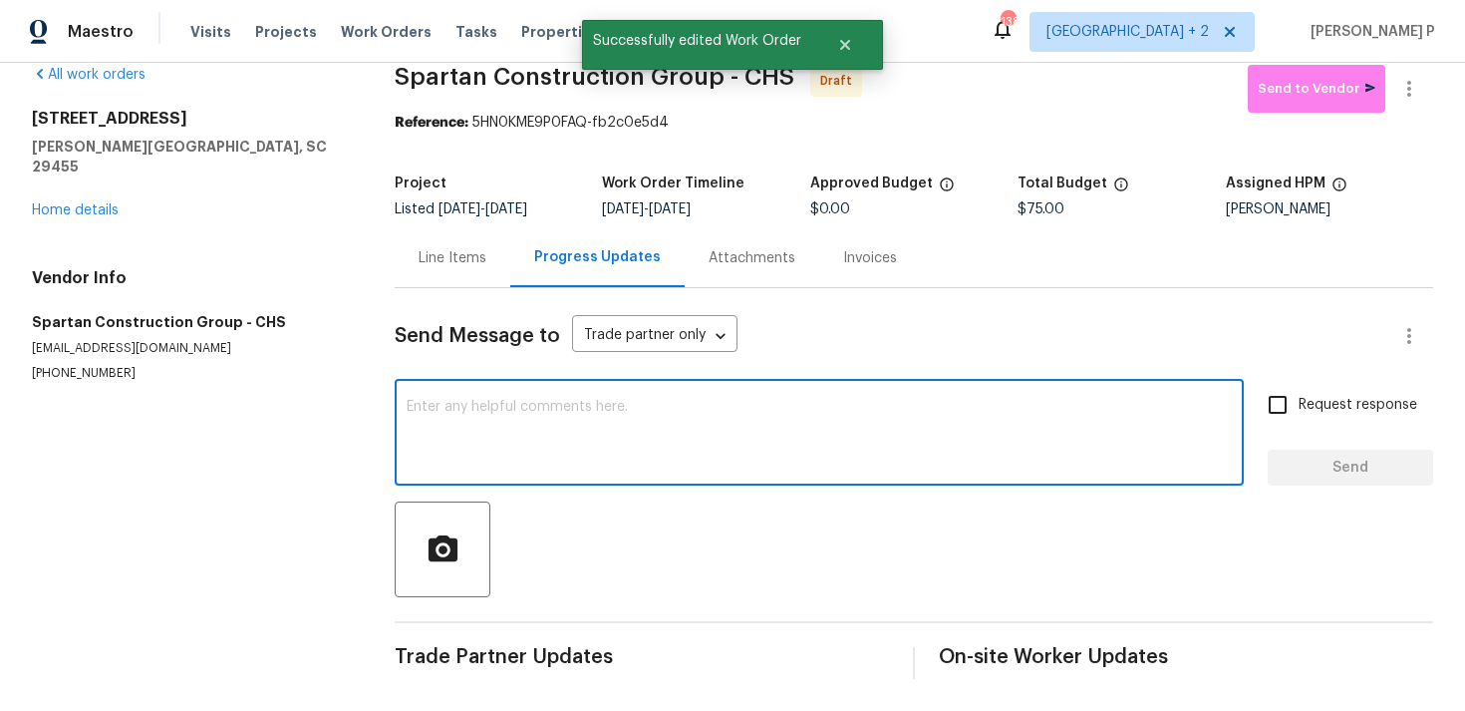
paste textarea "Hi, this is Ramyasri with Opendoor. I’m confirming you received the WO for the …"
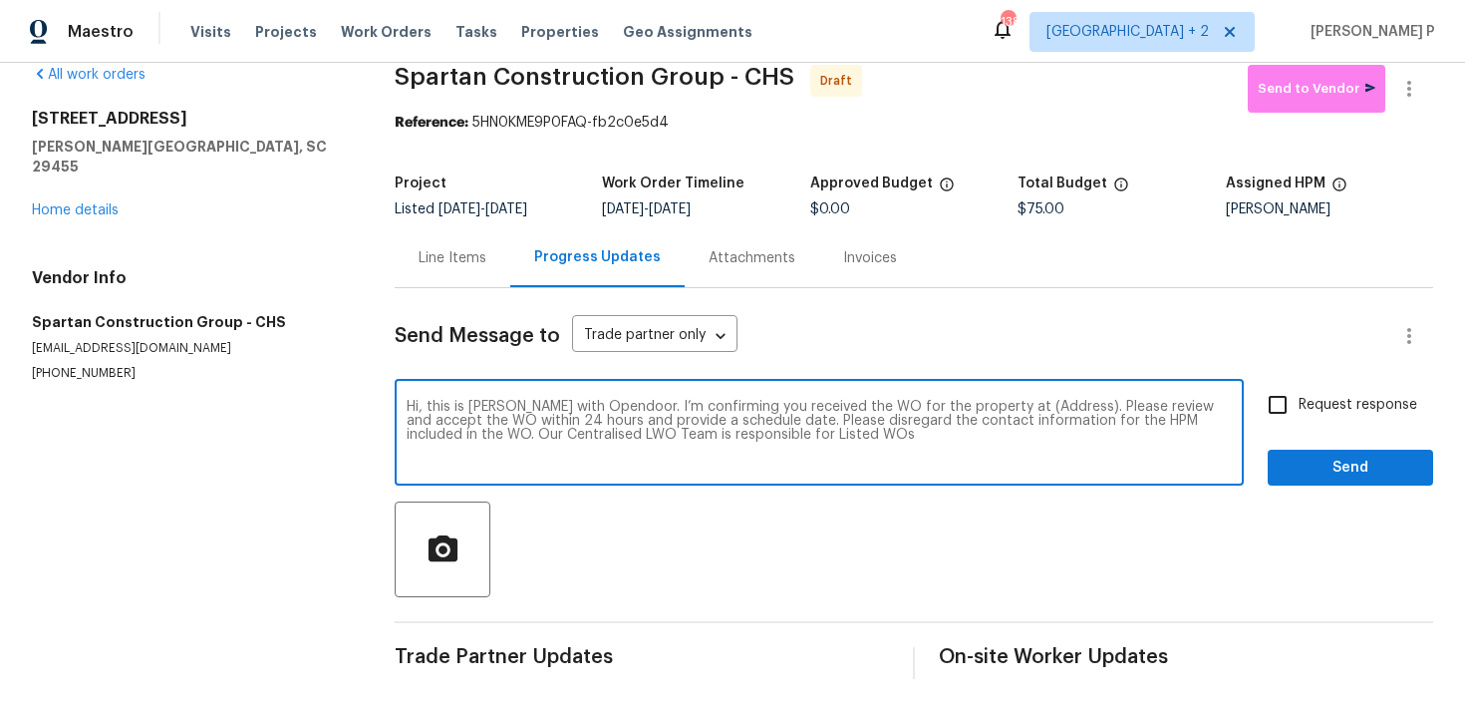
drag, startPoint x: 999, startPoint y: 406, endPoint x: 1060, endPoint y: 403, distance: 60.9
click at [1060, 403] on textarea "Hi, this is Ramyasri with Opendoor. I’m confirming you received the WO for the …" at bounding box center [819, 435] width 825 height 70
paste textarea "[STREET_ADDRESS][PERSON_NAME]"
type textarea "Hi, this is Ramyasri with Opendoor. I’m confirming you received the WO for the …"
click at [1251, 415] on div "Hi, this is Ramyasri with Opendoor. I’m confirming you received the WO for the …" at bounding box center [914, 435] width 1039 height 102
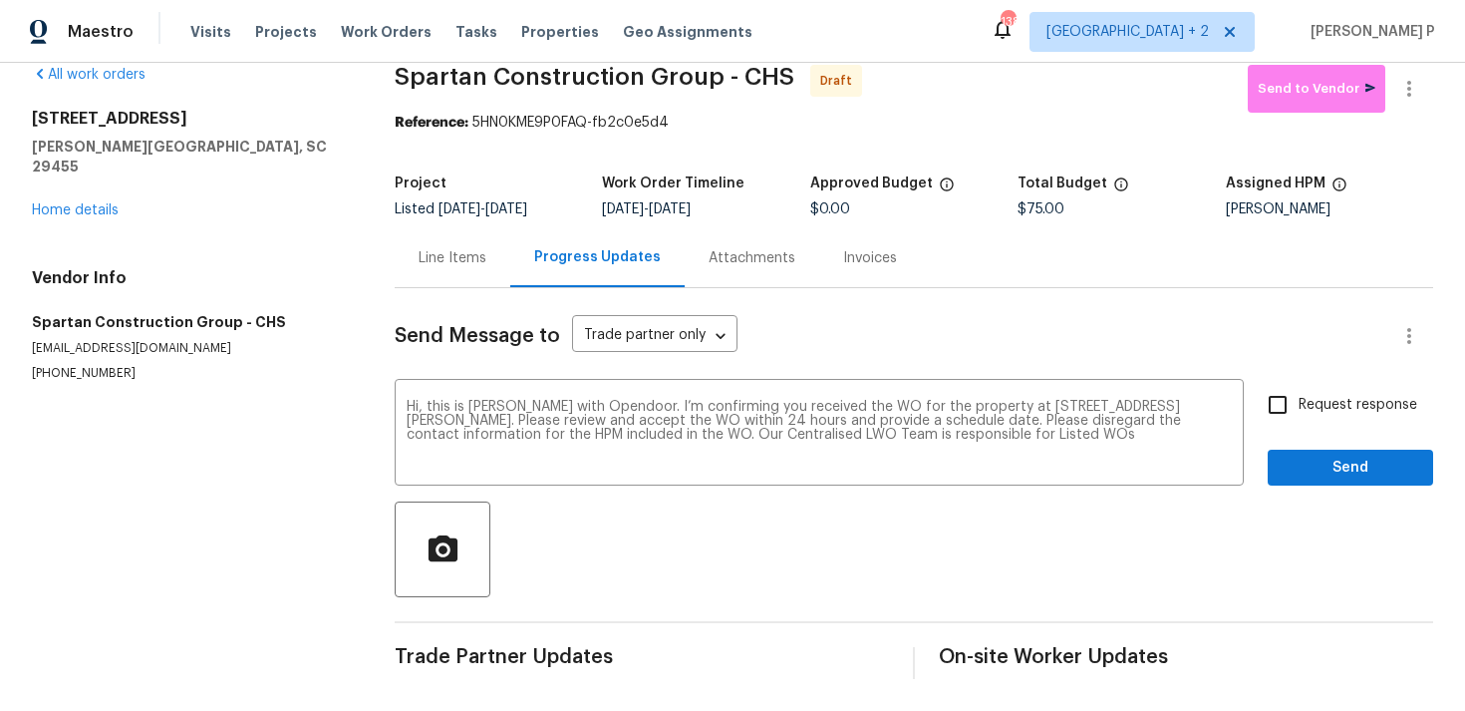
click at [1297, 407] on input "Request response" at bounding box center [1278, 405] width 42 height 42
checkbox input "true"
click at [1309, 476] on span "Send" at bounding box center [1351, 468] width 134 height 25
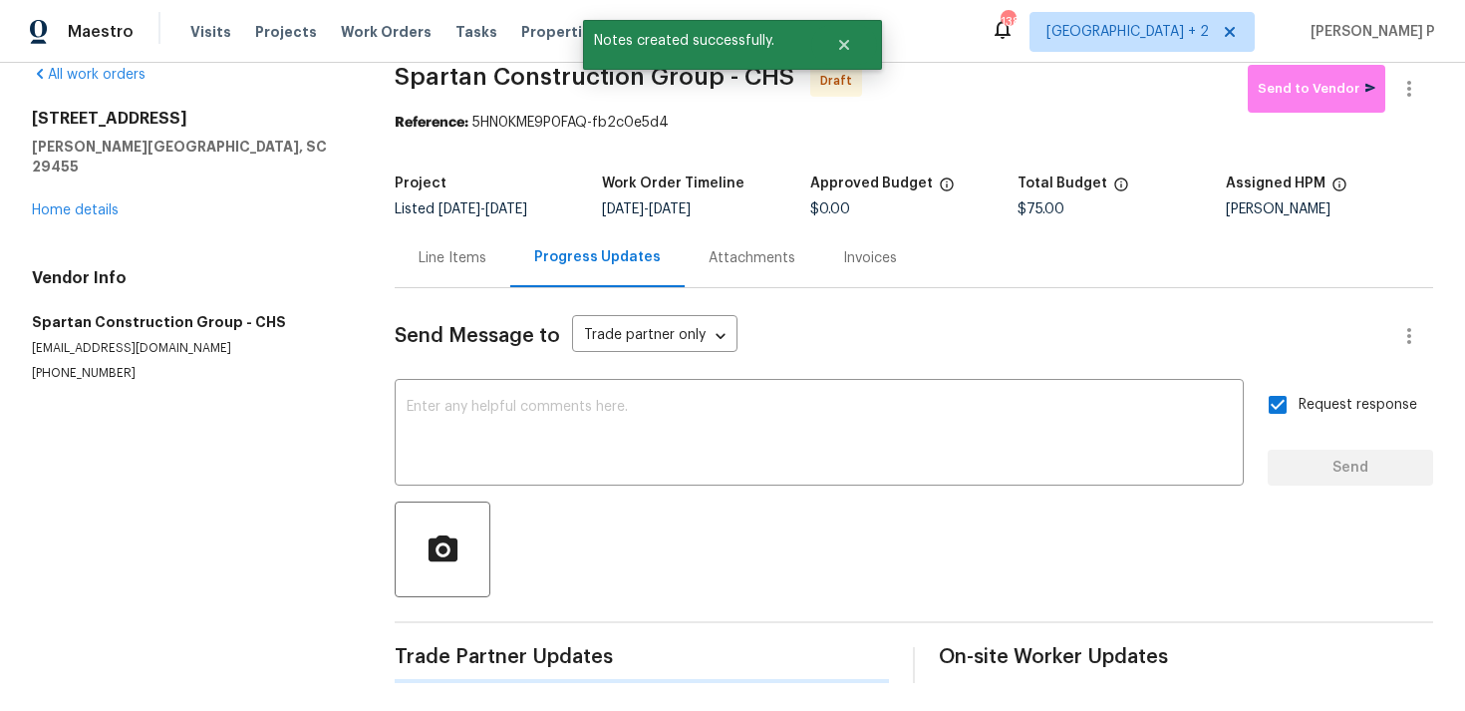
click at [1309, 476] on div "Request response Send" at bounding box center [1350, 435] width 165 height 102
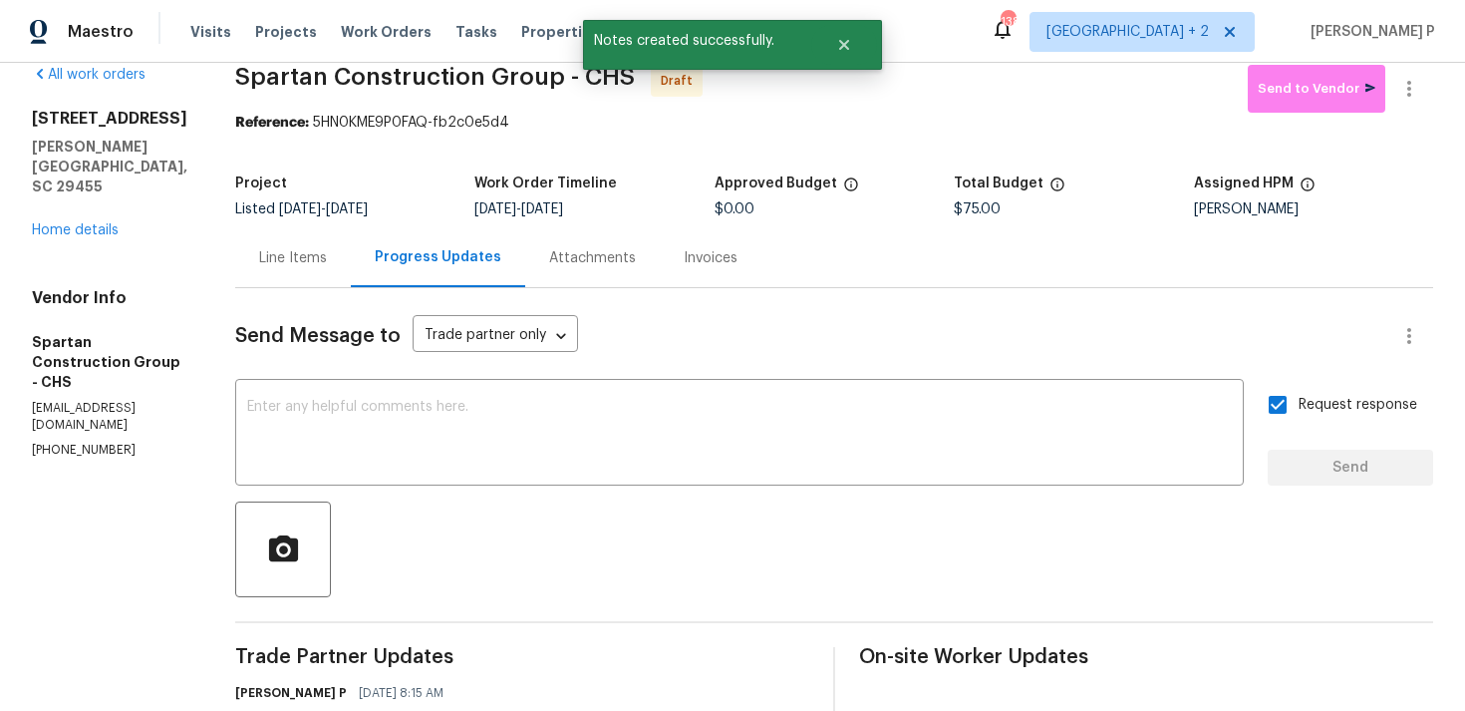
click at [872, 581] on div at bounding box center [834, 549] width 1198 height 96
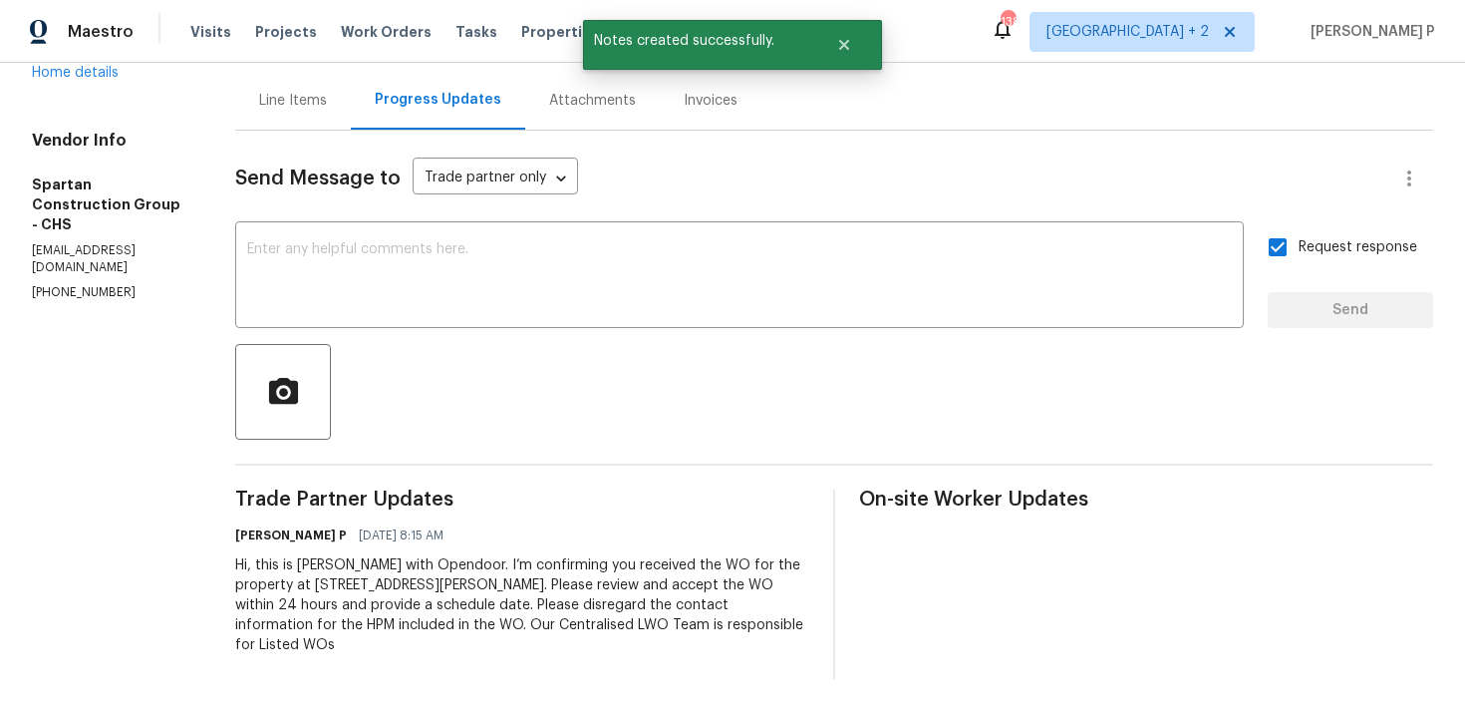
scroll to position [0, 0]
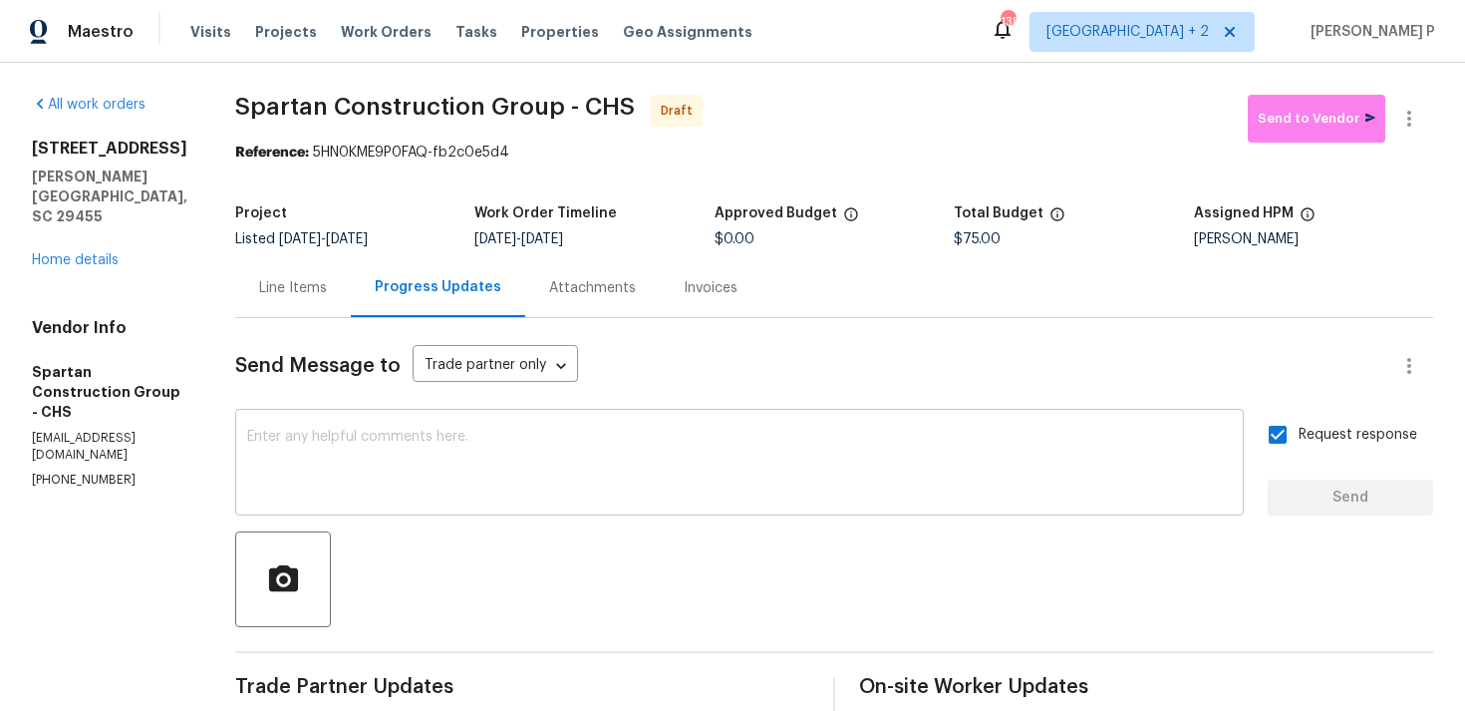
click at [560, 456] on textarea at bounding box center [739, 465] width 985 height 70
paste textarea "Attention All Work Orders must include before-photos (both close-up and wide-an…"
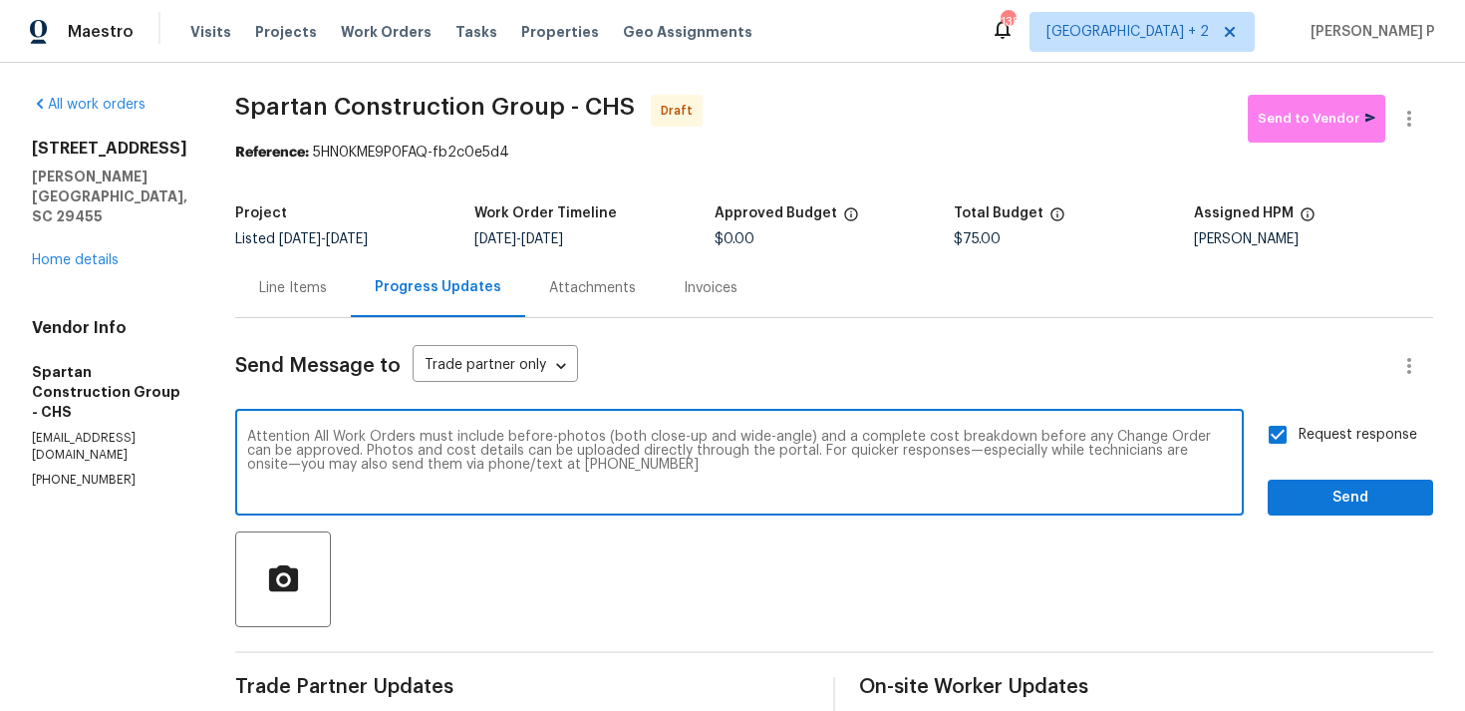
type textarea "Attention All Work Orders must include before-photos (both close-up and wide-an…"
click at [1304, 501] on span "Send" at bounding box center [1351, 497] width 134 height 25
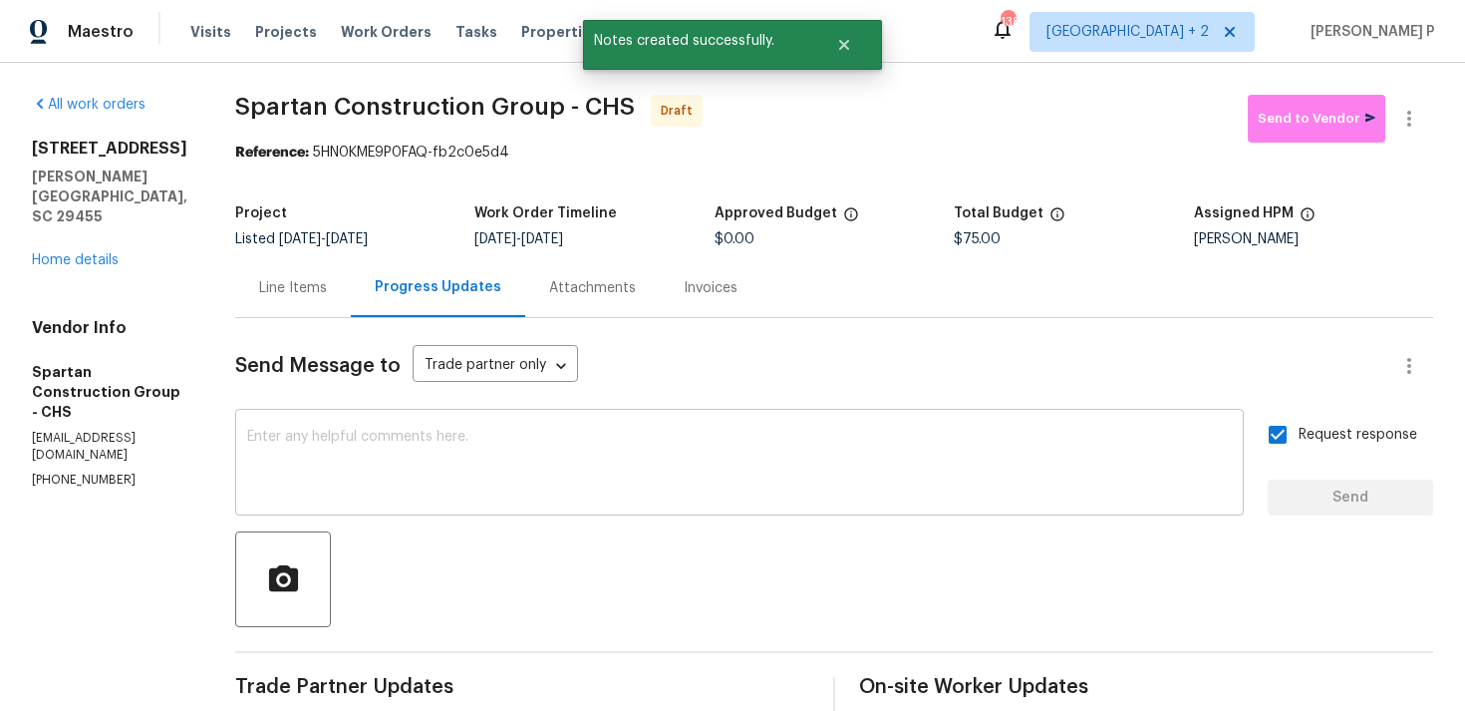
click at [671, 513] on div "x ​" at bounding box center [739, 465] width 1009 height 102
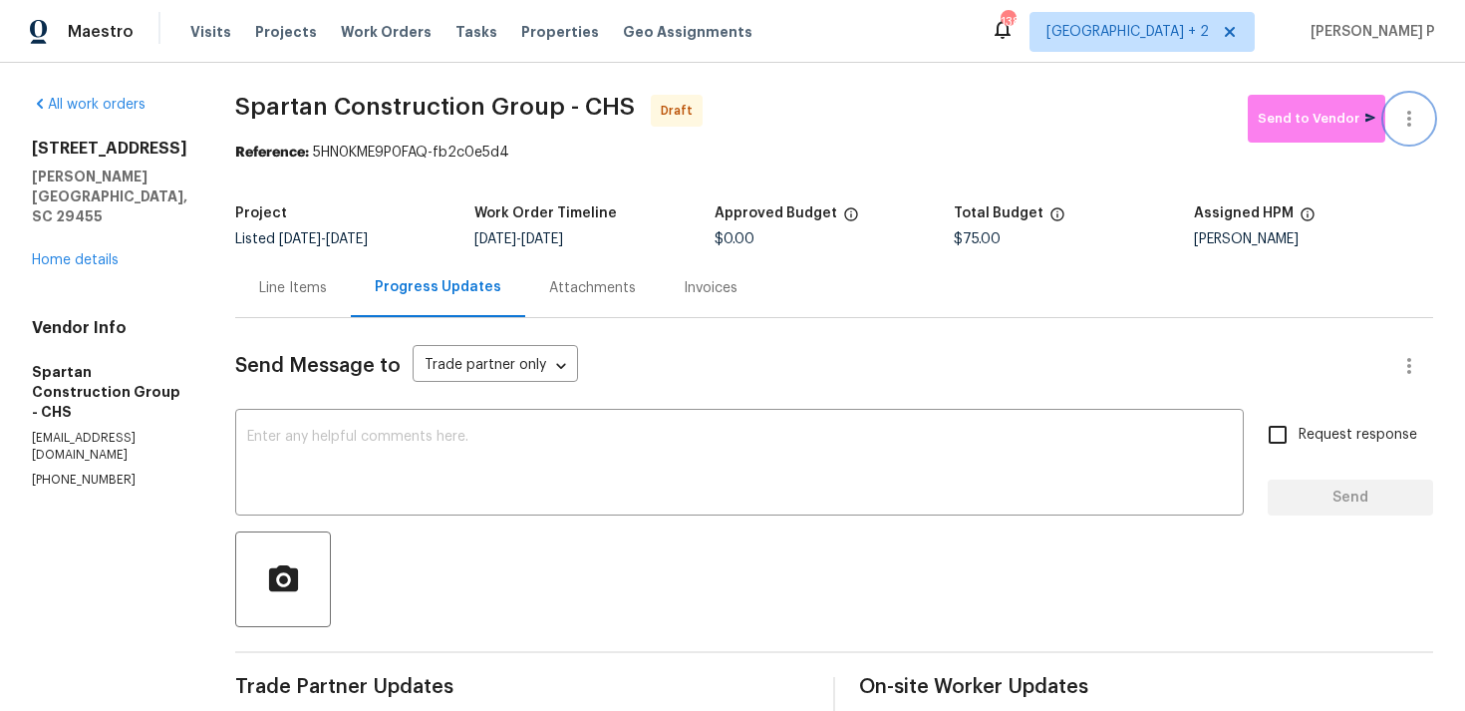
click at [1423, 109] on button "button" at bounding box center [1410, 119] width 48 height 48
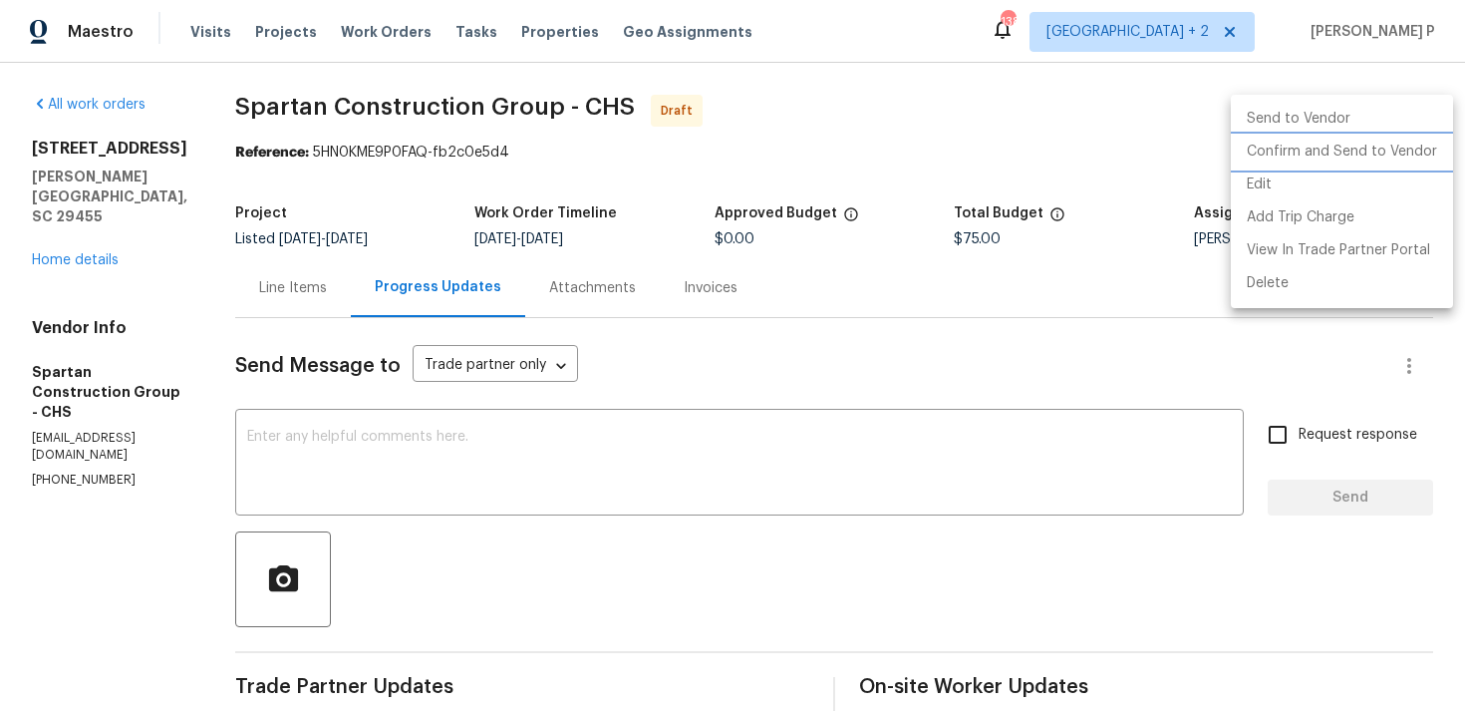
click at [1351, 155] on li "Confirm and Send to Vendor" at bounding box center [1342, 152] width 222 height 33
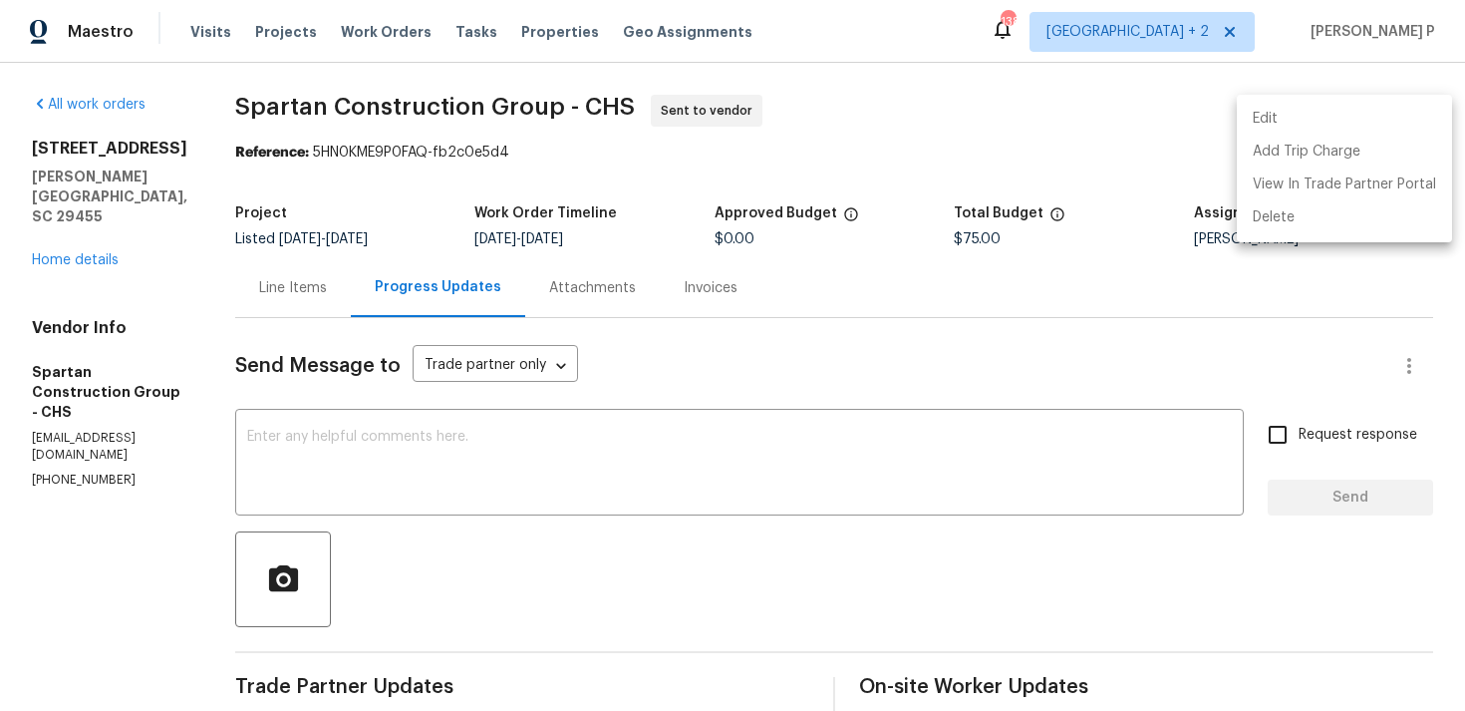
click at [825, 428] on div at bounding box center [732, 355] width 1465 height 711
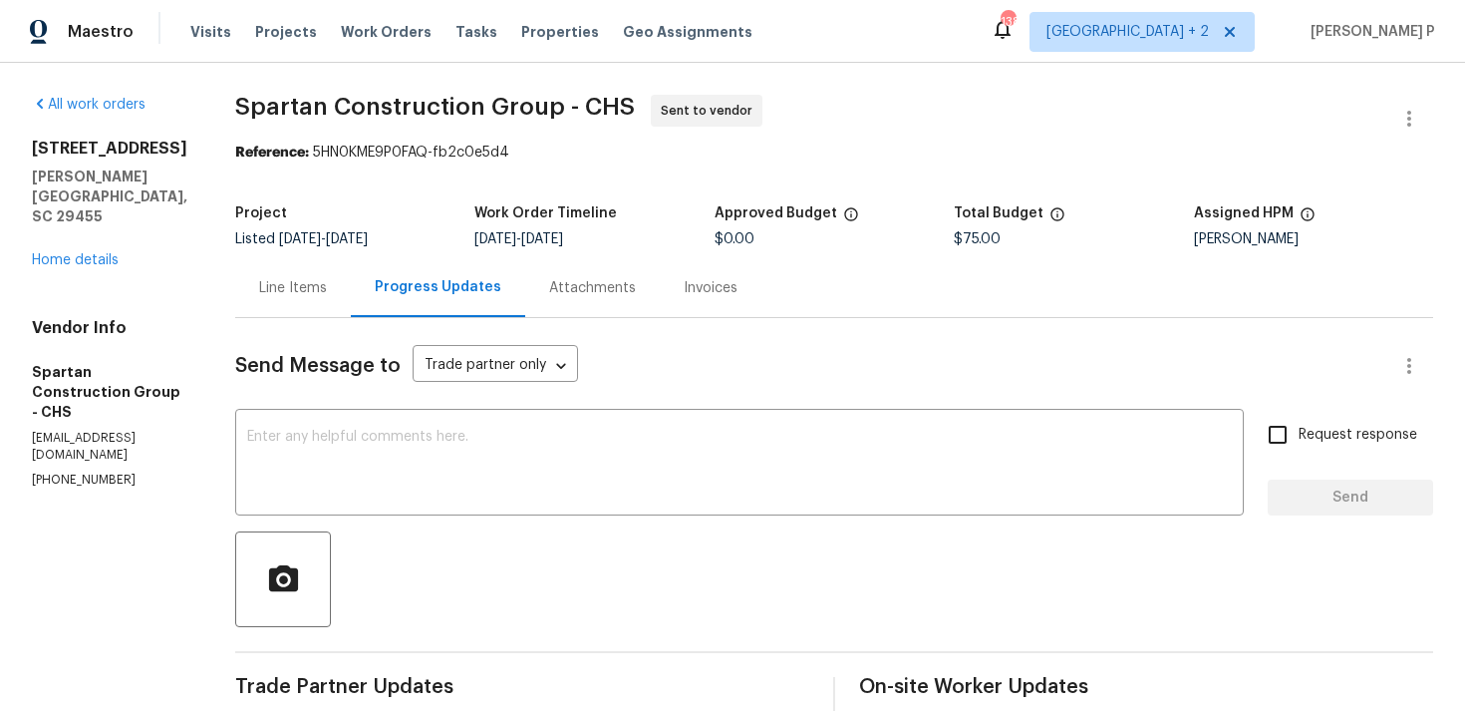
click at [308, 109] on span "Spartan Construction Group - CHS" at bounding box center [435, 107] width 400 height 24
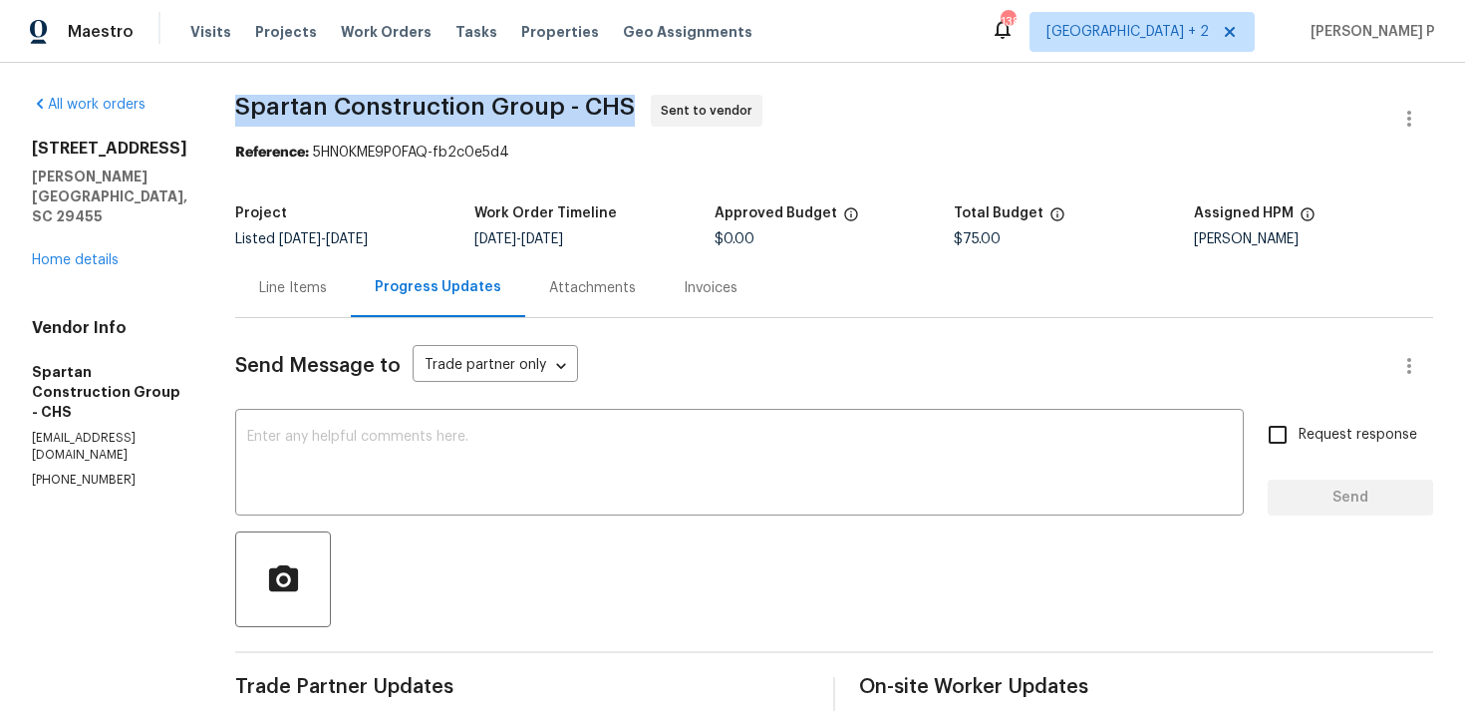
drag, startPoint x: 274, startPoint y: 103, endPoint x: 676, endPoint y: 103, distance: 401.7
click at [676, 103] on div "All work orders 136 Winding River Dr Johns Island, SC 29455 Home details Vendor…" at bounding box center [732, 559] width 1465 height 993
copy span "Spartan Construction Group - CHS"
click at [648, 568] on div at bounding box center [834, 579] width 1198 height 96
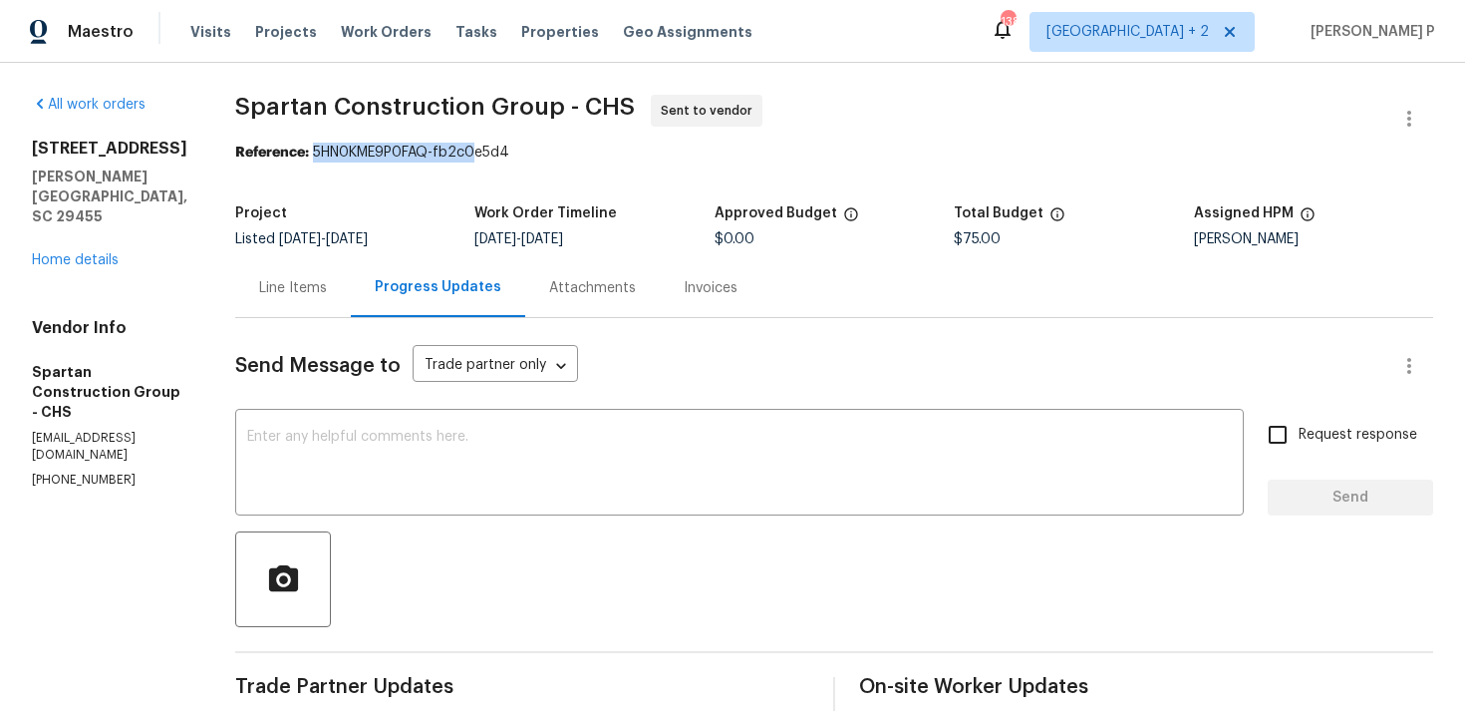
drag, startPoint x: 356, startPoint y: 150, endPoint x: 540, endPoint y: 150, distance: 184.4
click at [540, 150] on div "Reference: 5HN0KME9P0FAQ-fb2c0e5d4" at bounding box center [834, 153] width 1198 height 20
drag, startPoint x: 359, startPoint y: 154, endPoint x: 559, endPoint y: 154, distance: 200.4
click at [559, 154] on div "Reference: 5HN0KME9P0FAQ-fb2c0e5d4" at bounding box center [834, 153] width 1198 height 20
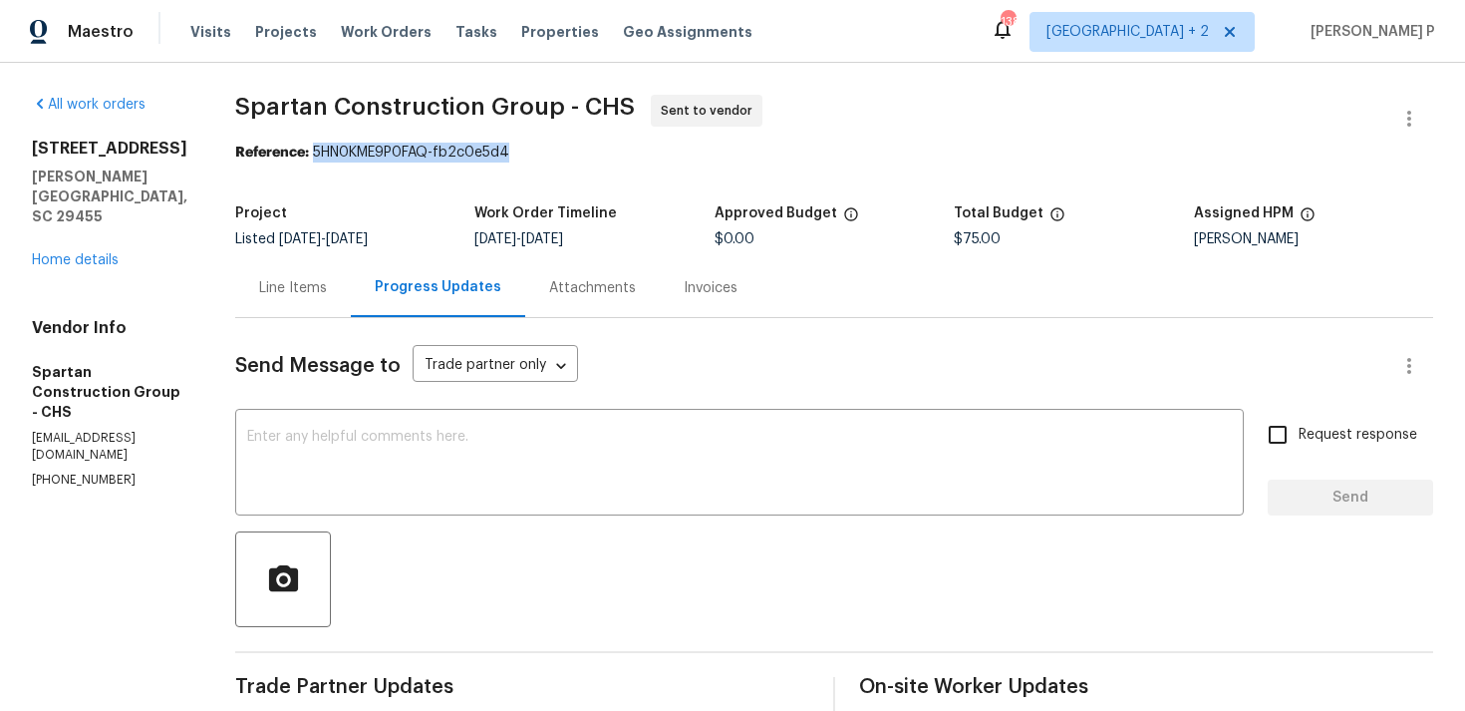
copy div "5HN0KME9P0FAQ-fb2c0e5d4"
click at [318, 297] on div "Line Items" at bounding box center [293, 288] width 68 height 20
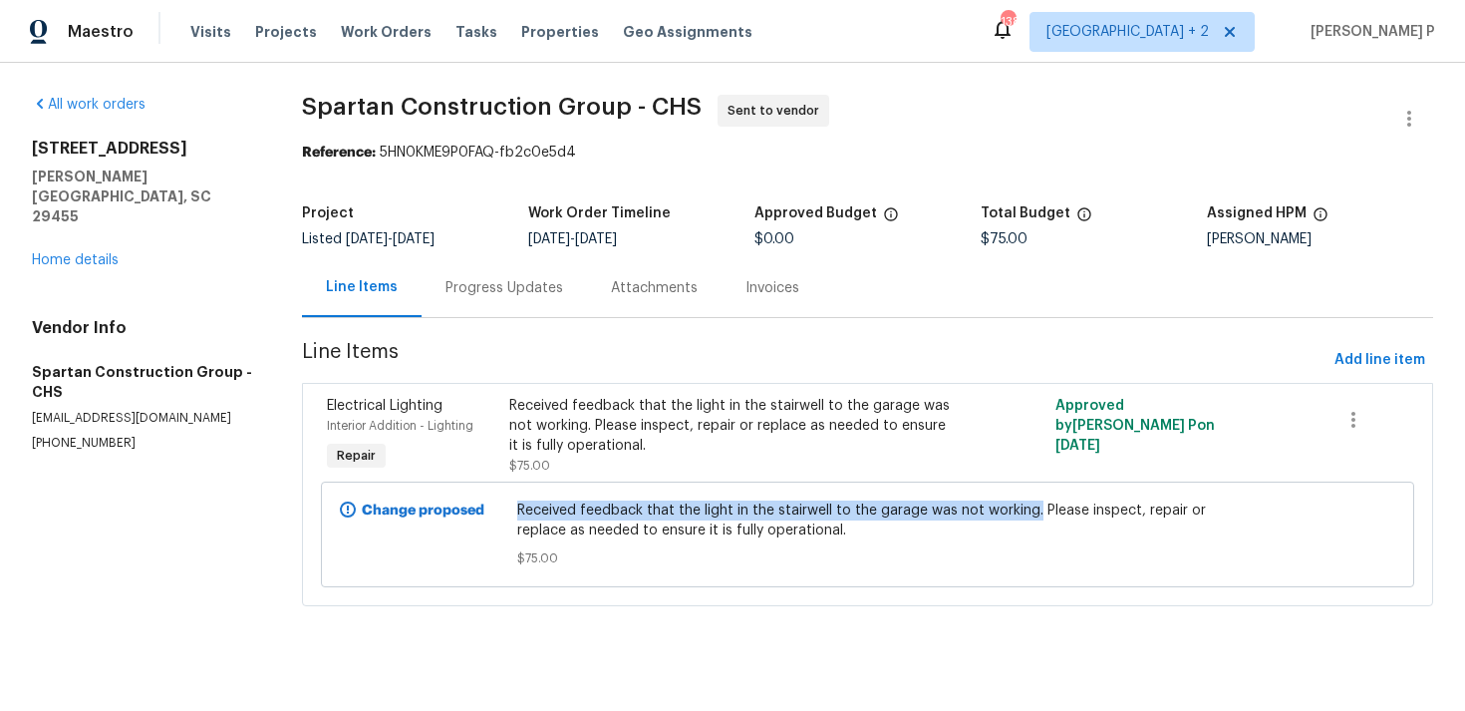
drag, startPoint x: 517, startPoint y: 510, endPoint x: 1037, endPoint y: 507, distance: 519.4
click at [1037, 507] on span "Received feedback that the light in the stairwell to the garage was not working…" at bounding box center [867, 520] width 700 height 40
copy span "Received feedback that the light in the stairwell to the garage was not working."
click at [513, 299] on div "Progress Updates" at bounding box center [504, 287] width 165 height 59
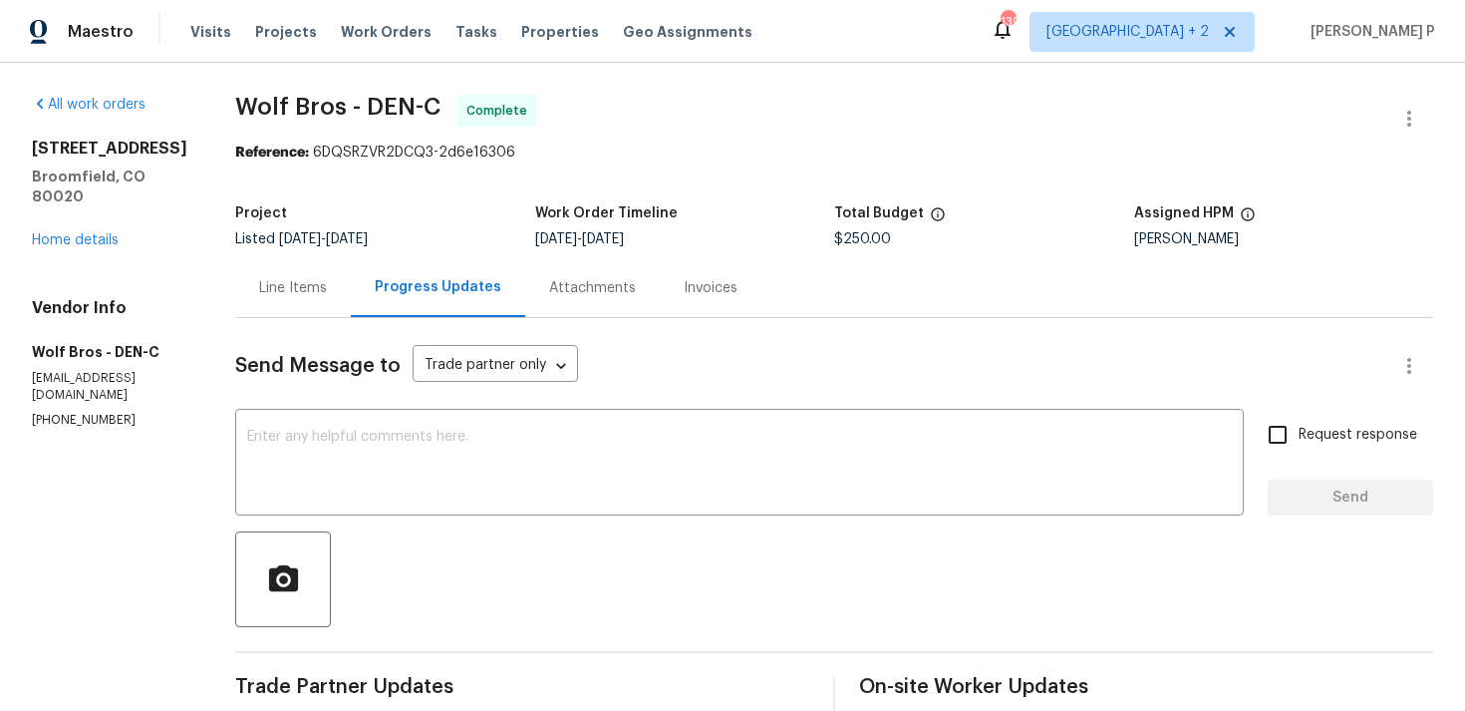
click at [69, 247] on div "[STREET_ADDRESS] Home details" at bounding box center [110, 195] width 156 height 112
click at [92, 243] on link "Home details" at bounding box center [75, 240] width 87 height 14
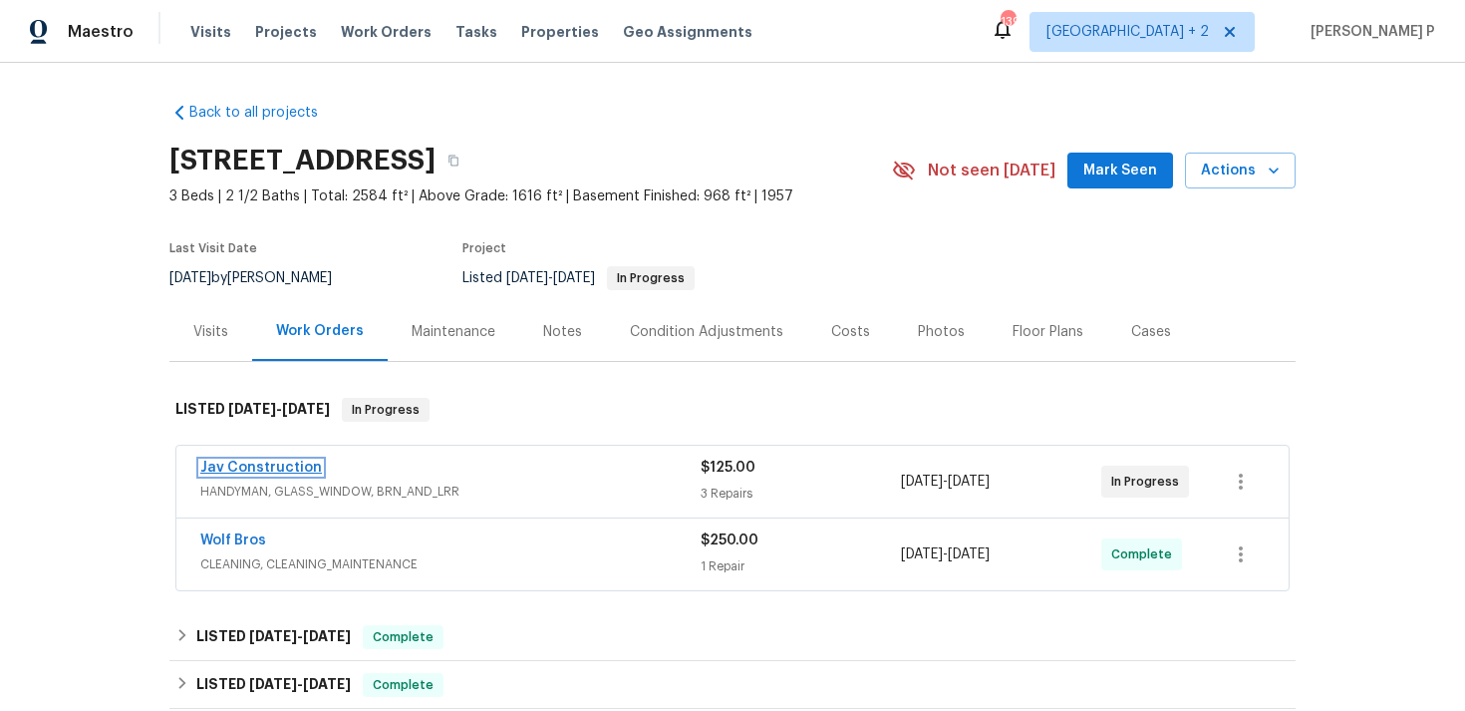
click at [265, 470] on link "Jav Construction" at bounding box center [261, 468] width 122 height 14
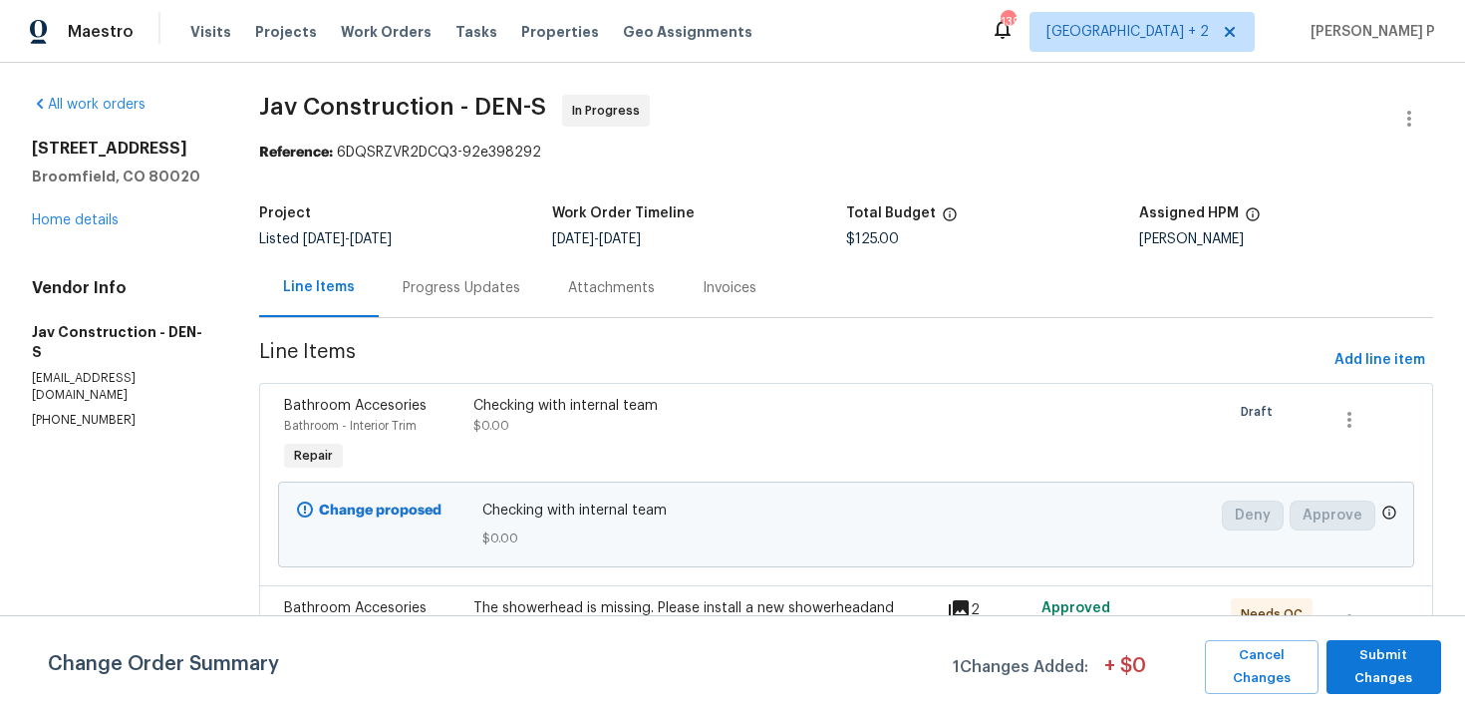
click at [426, 287] on div "Progress Updates" at bounding box center [462, 288] width 118 height 20
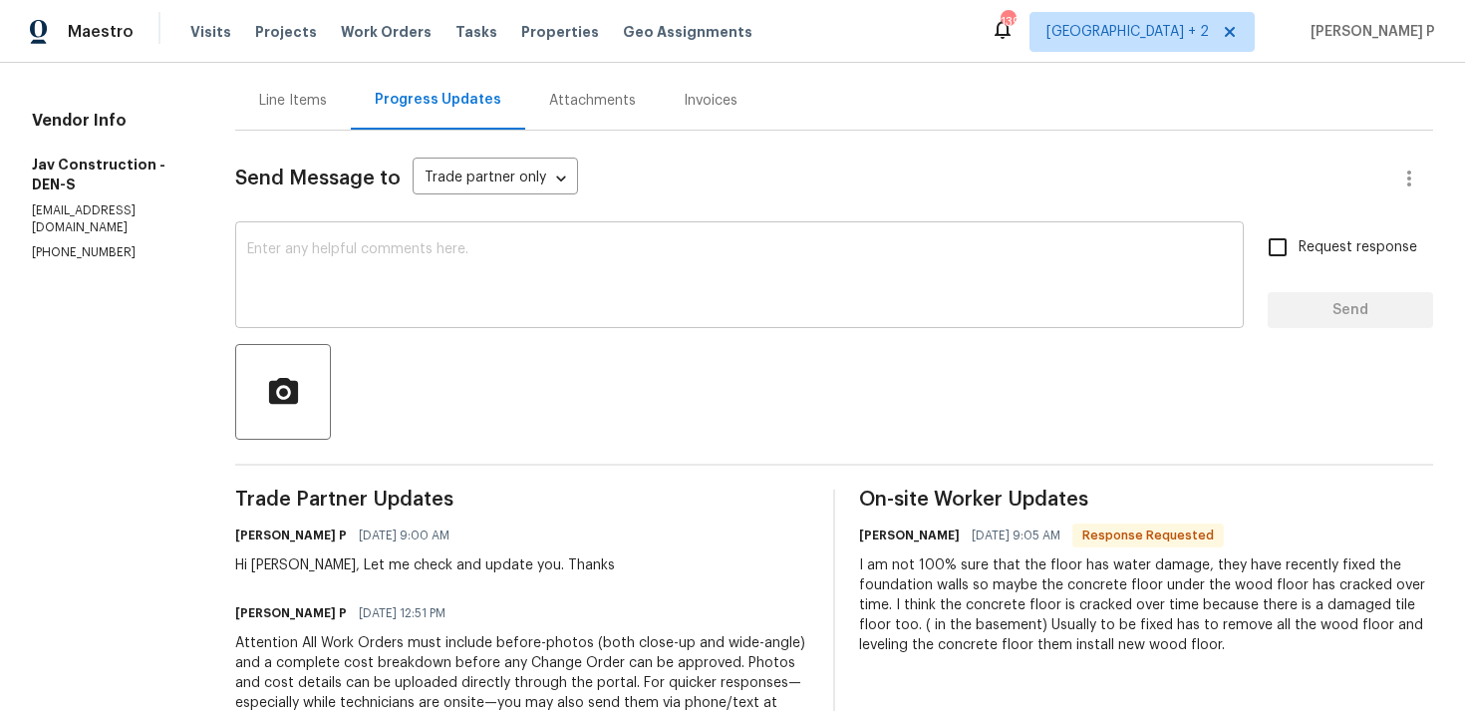
scroll to position [308, 0]
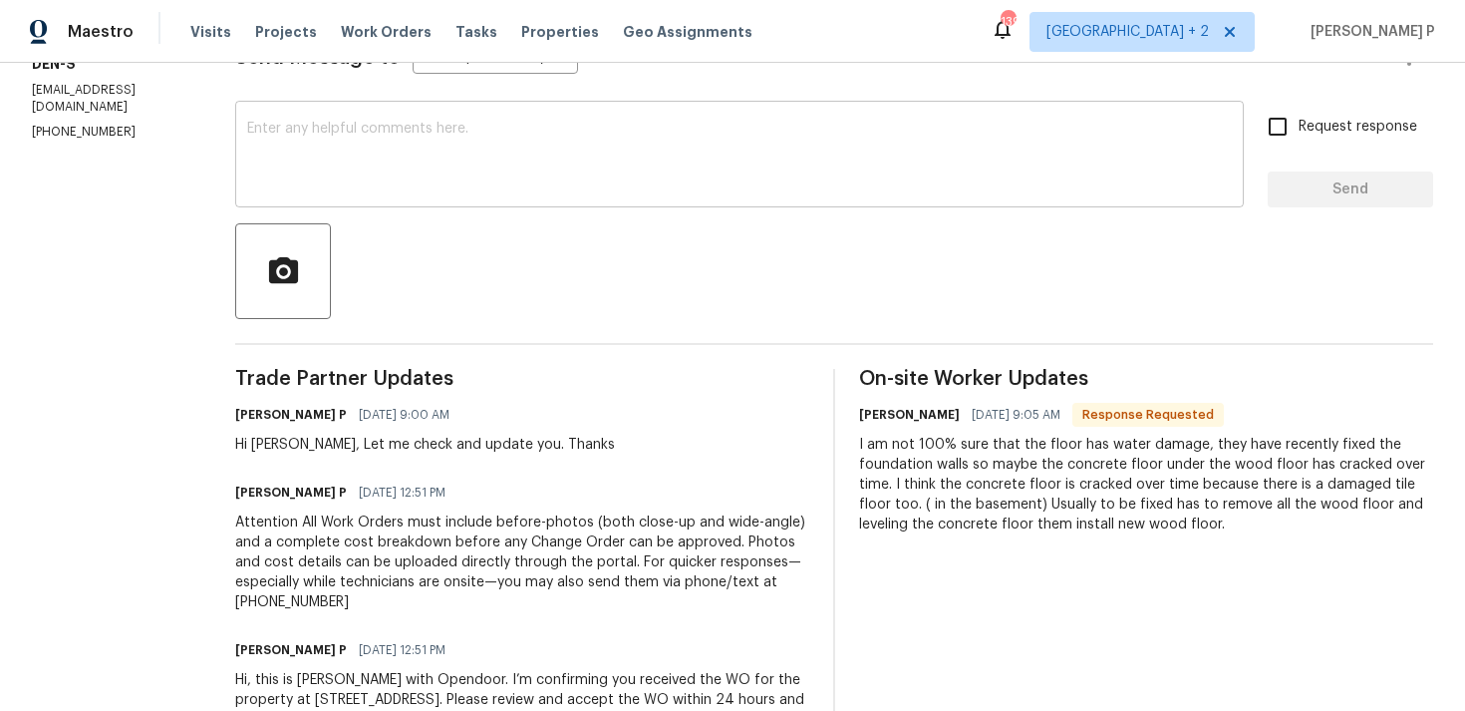
click at [447, 165] on textarea at bounding box center [739, 157] width 985 height 70
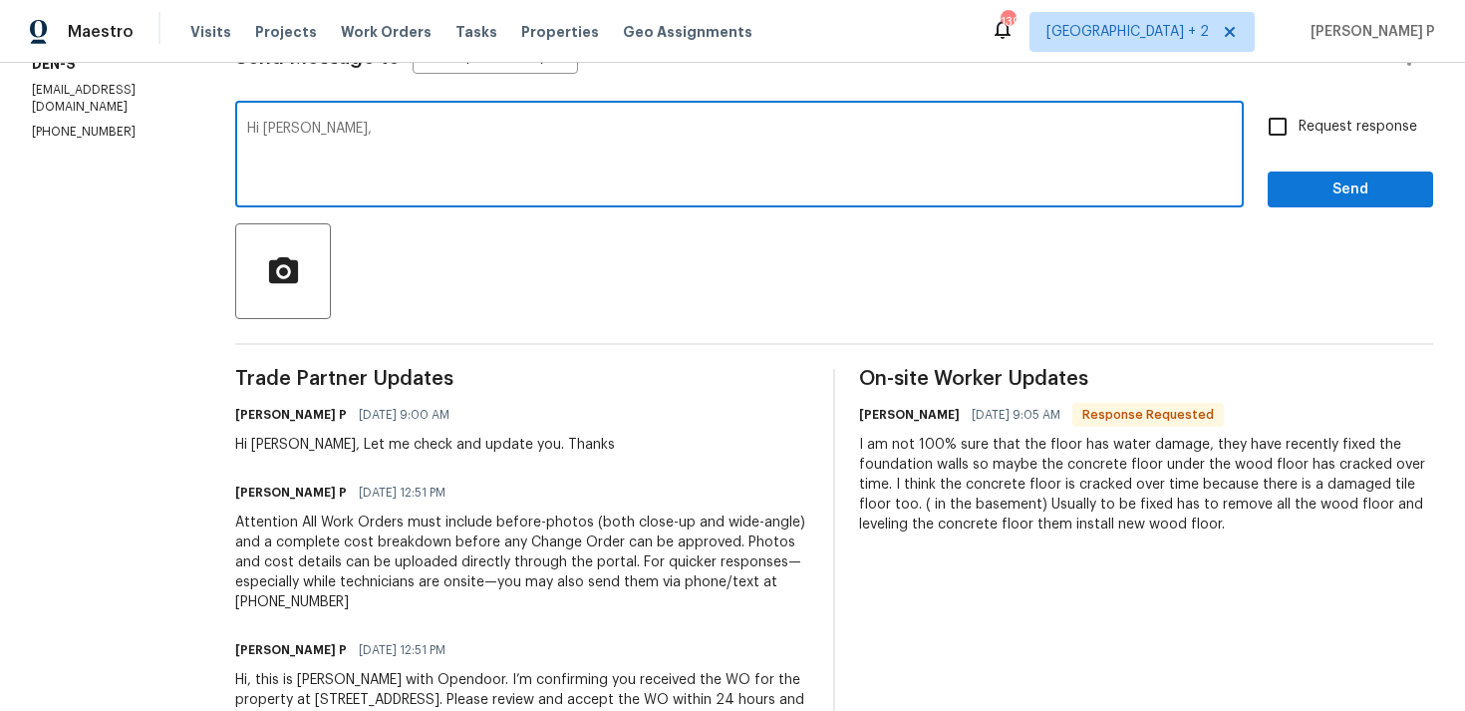
paste textarea "Could you please provide an estimate for removing the existing LVP flooring, re…"
type textarea "Hi [PERSON_NAME], Could you please provide an estimate for removing the existin…"
click at [1283, 132] on input "Request response" at bounding box center [1278, 127] width 42 height 42
checkbox input "true"
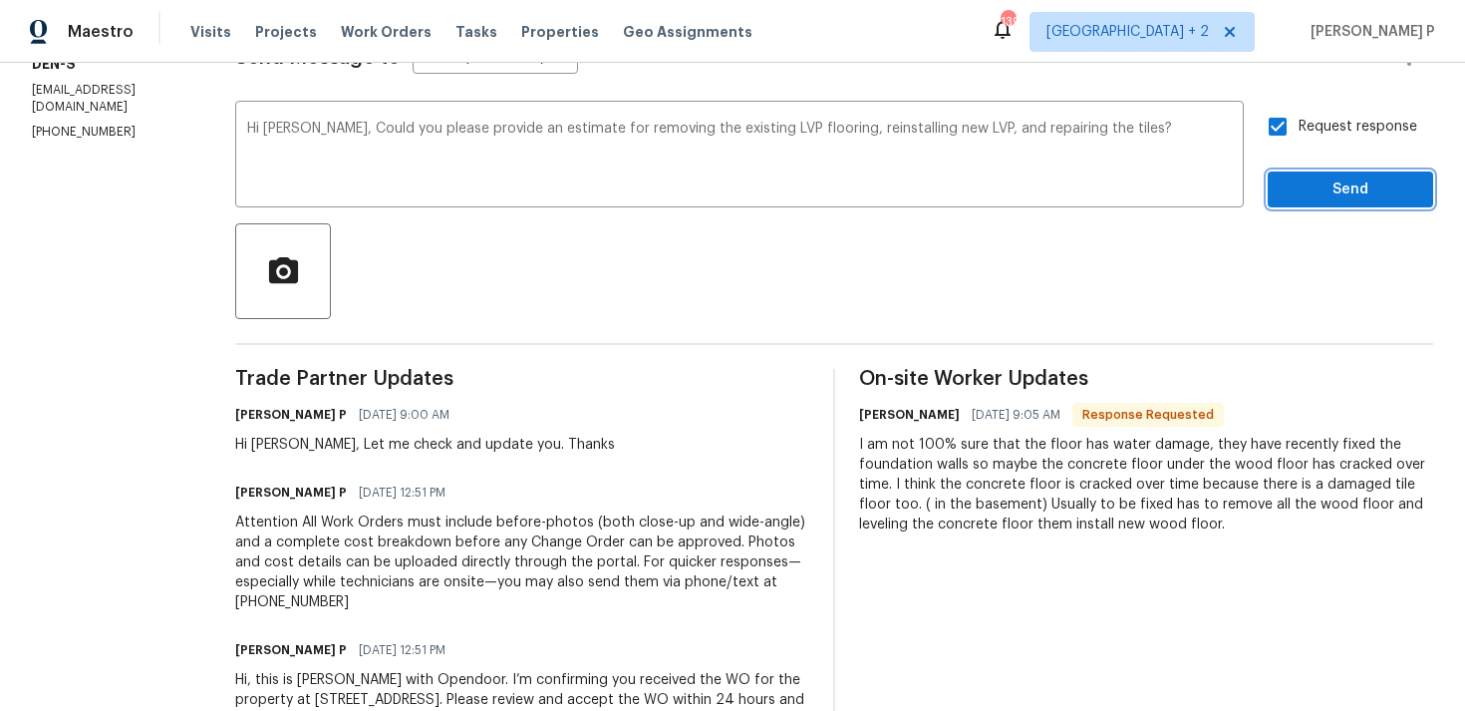
click at [1314, 188] on span "Send" at bounding box center [1351, 189] width 134 height 25
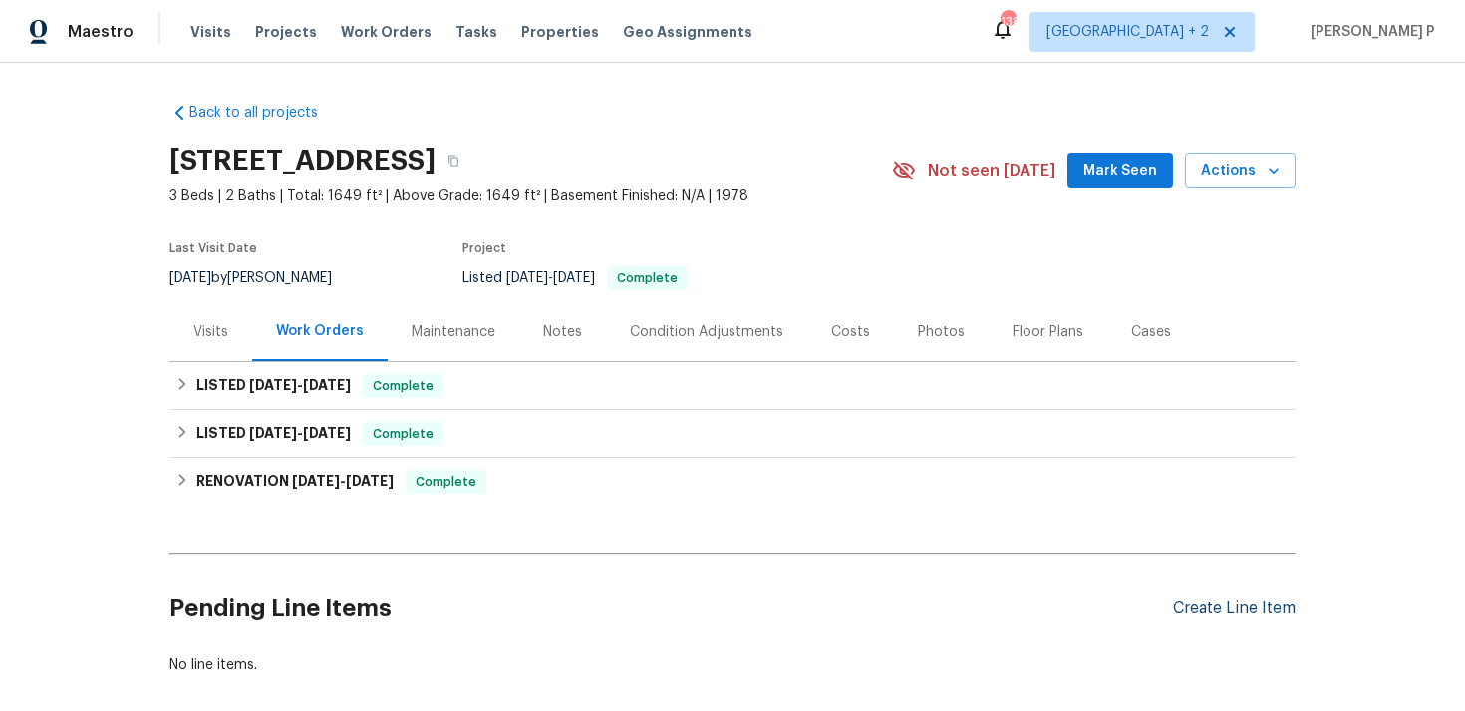
click at [1203, 607] on div "Create Line Item" at bounding box center [1234, 608] width 123 height 19
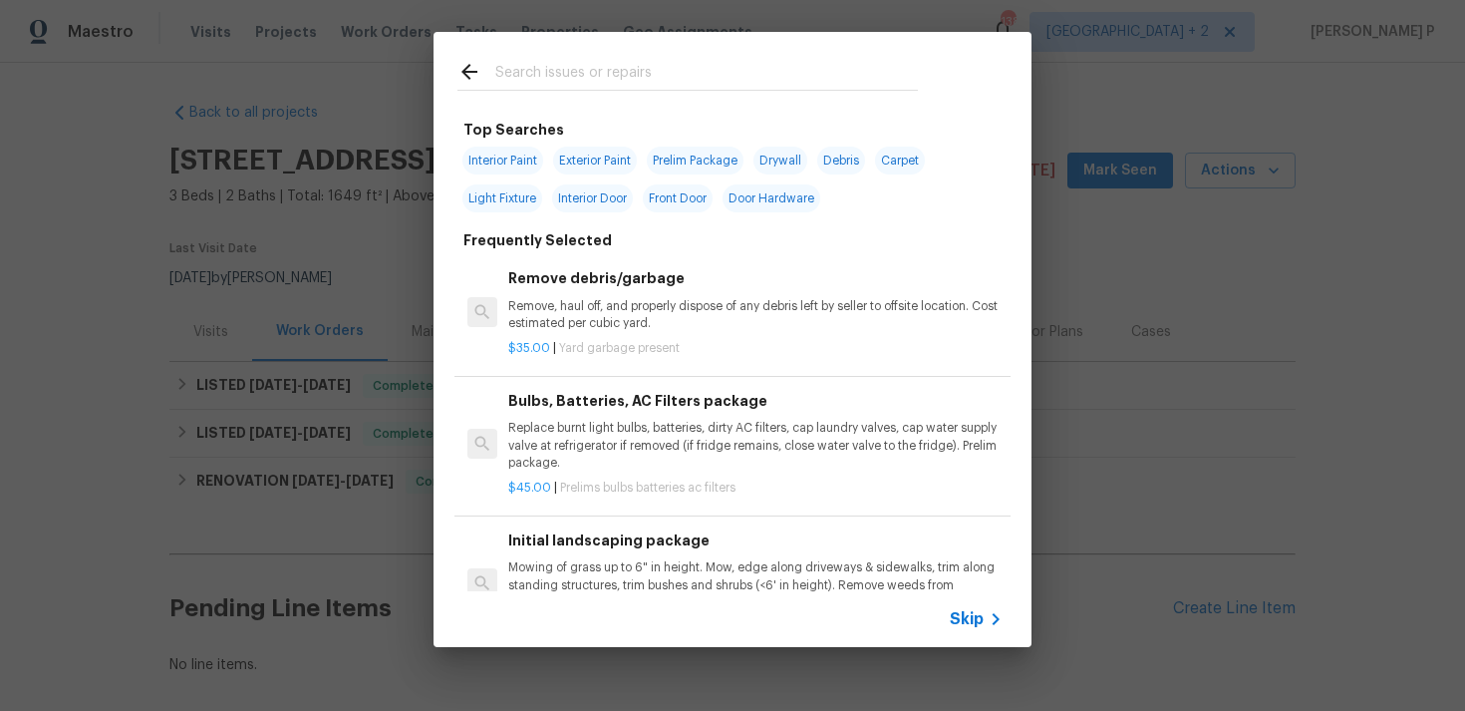
click at [978, 621] on span "Skip" at bounding box center [967, 619] width 34 height 20
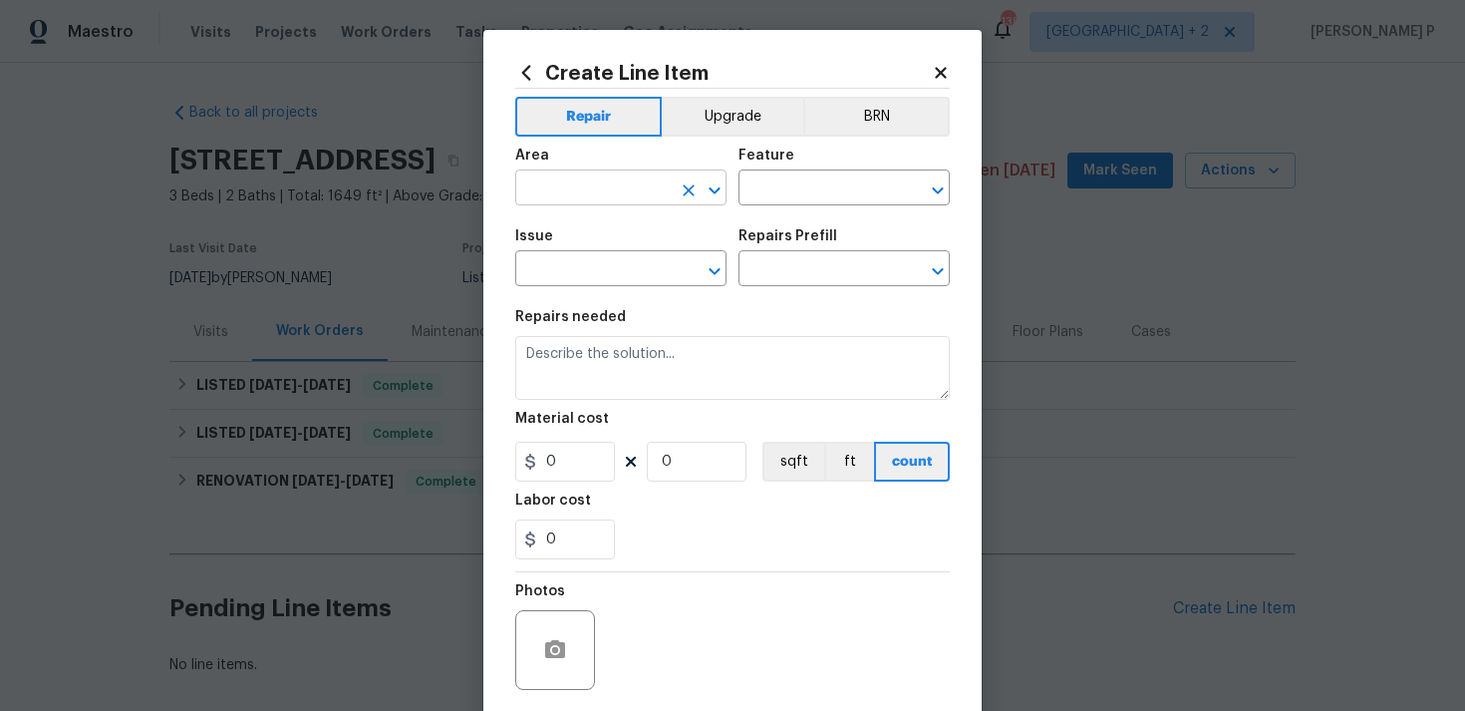
click at [716, 194] on icon "Open" at bounding box center [715, 190] width 24 height 24
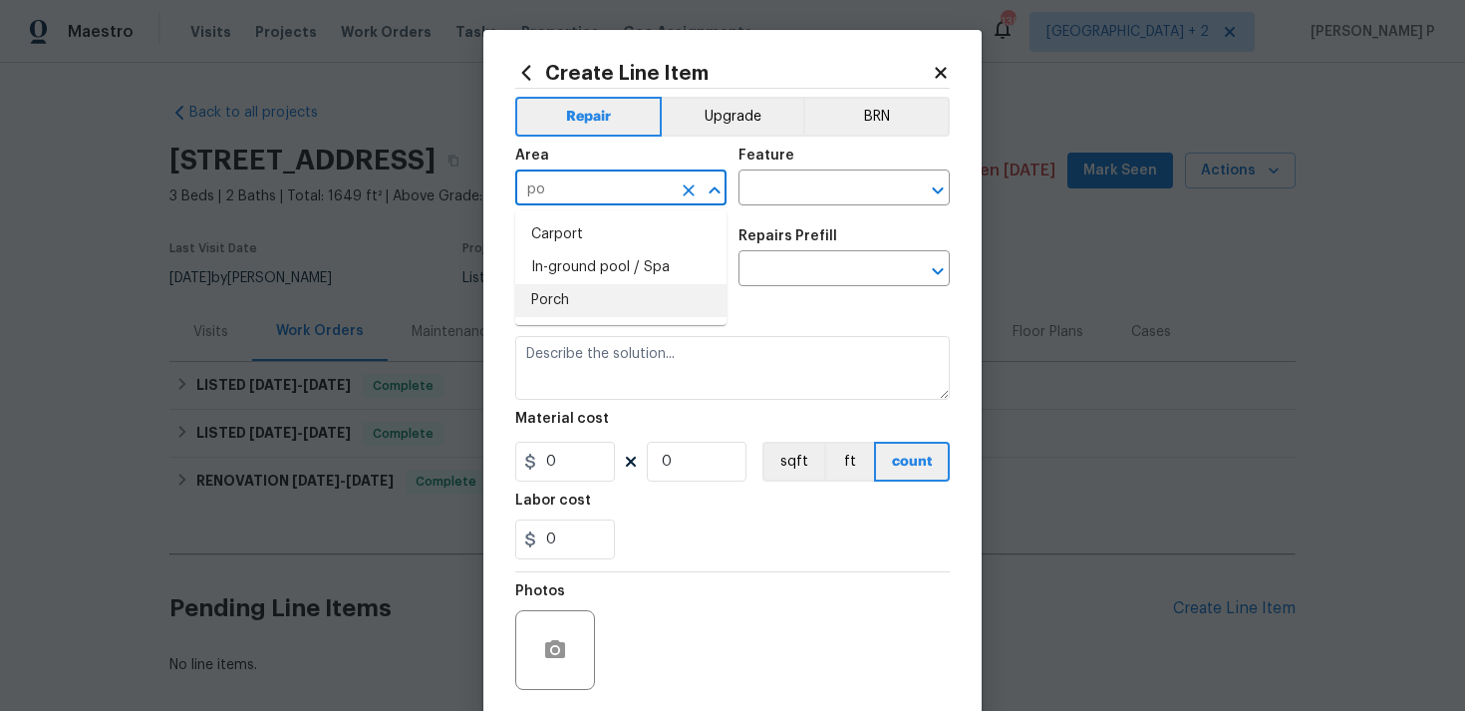
click at [575, 306] on li "Porch" at bounding box center [620, 300] width 211 height 33
type input "Porch"
click at [785, 202] on input "text" at bounding box center [817, 189] width 156 height 31
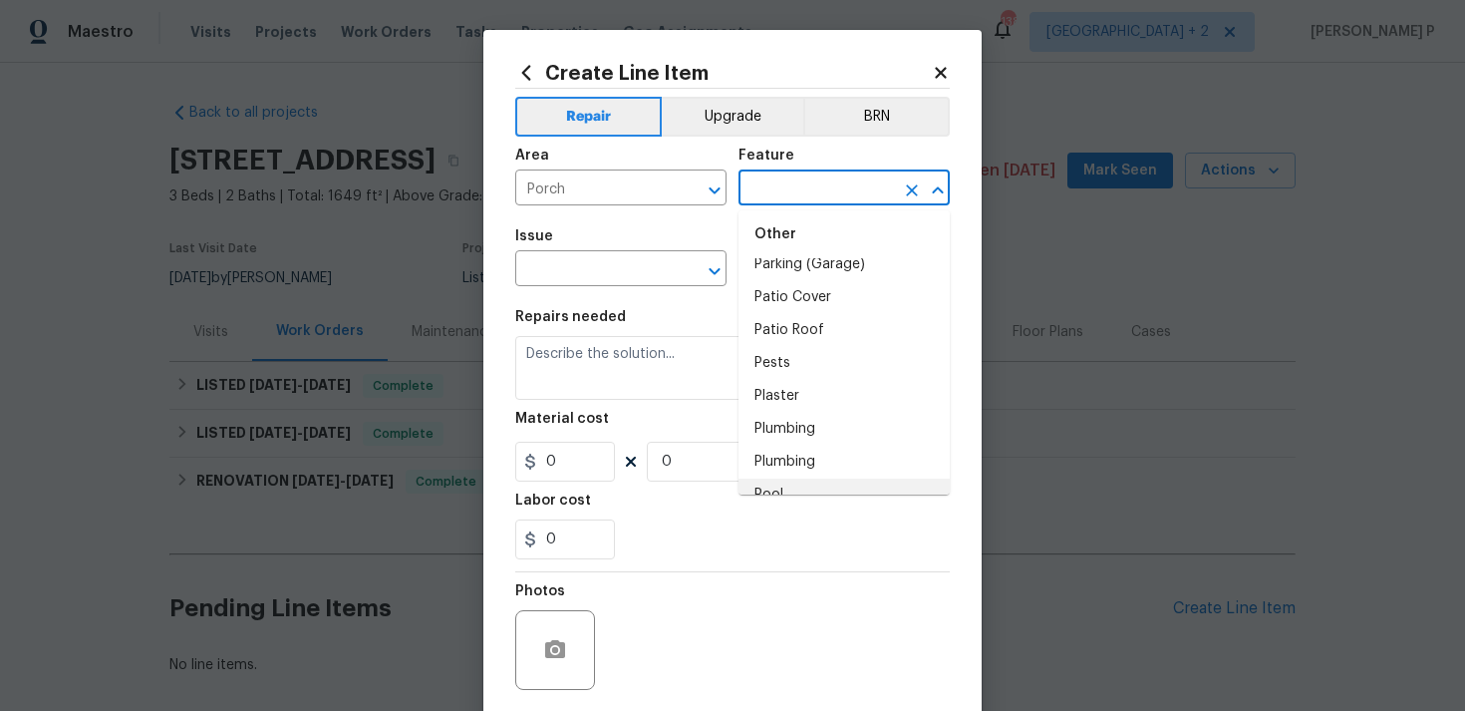
scroll to position [3583, 0]
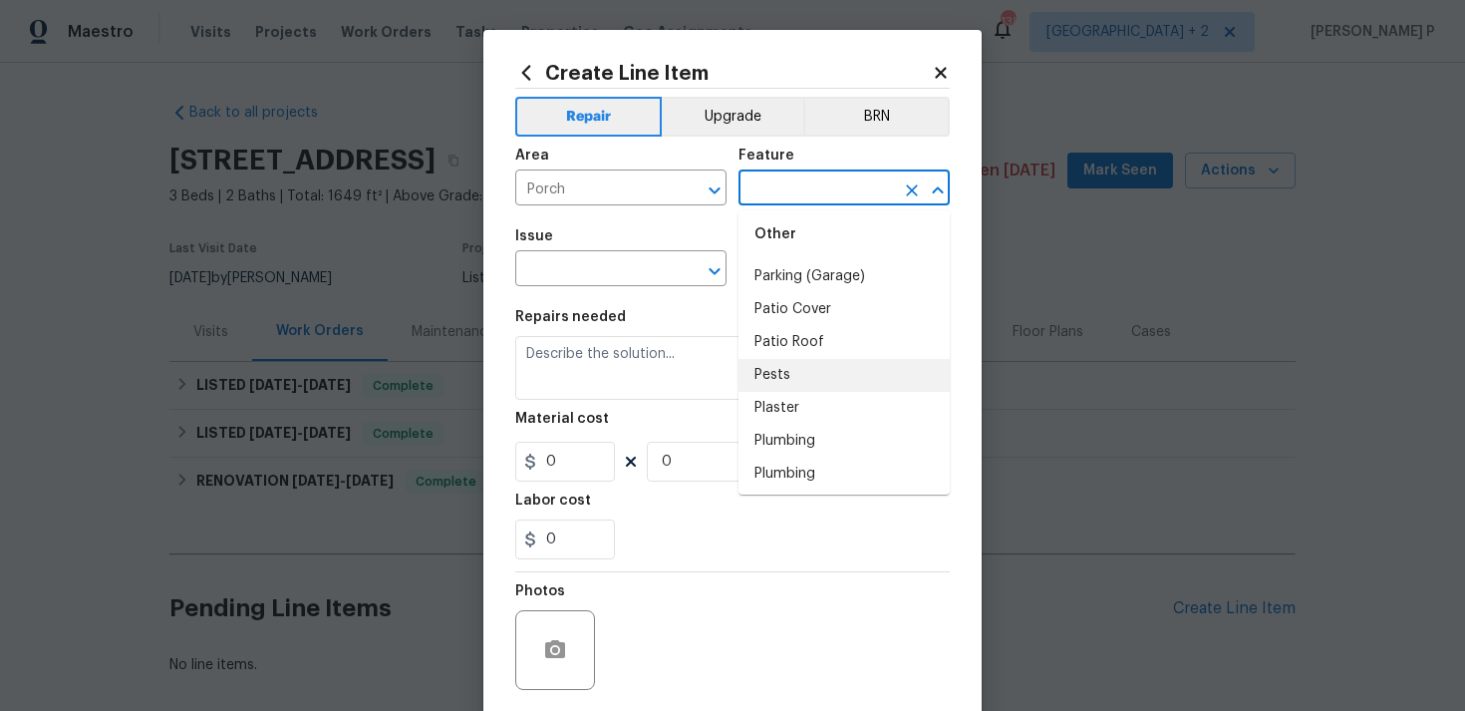
click at [801, 359] on li "Pests" at bounding box center [844, 375] width 211 height 33
type input "Pests"
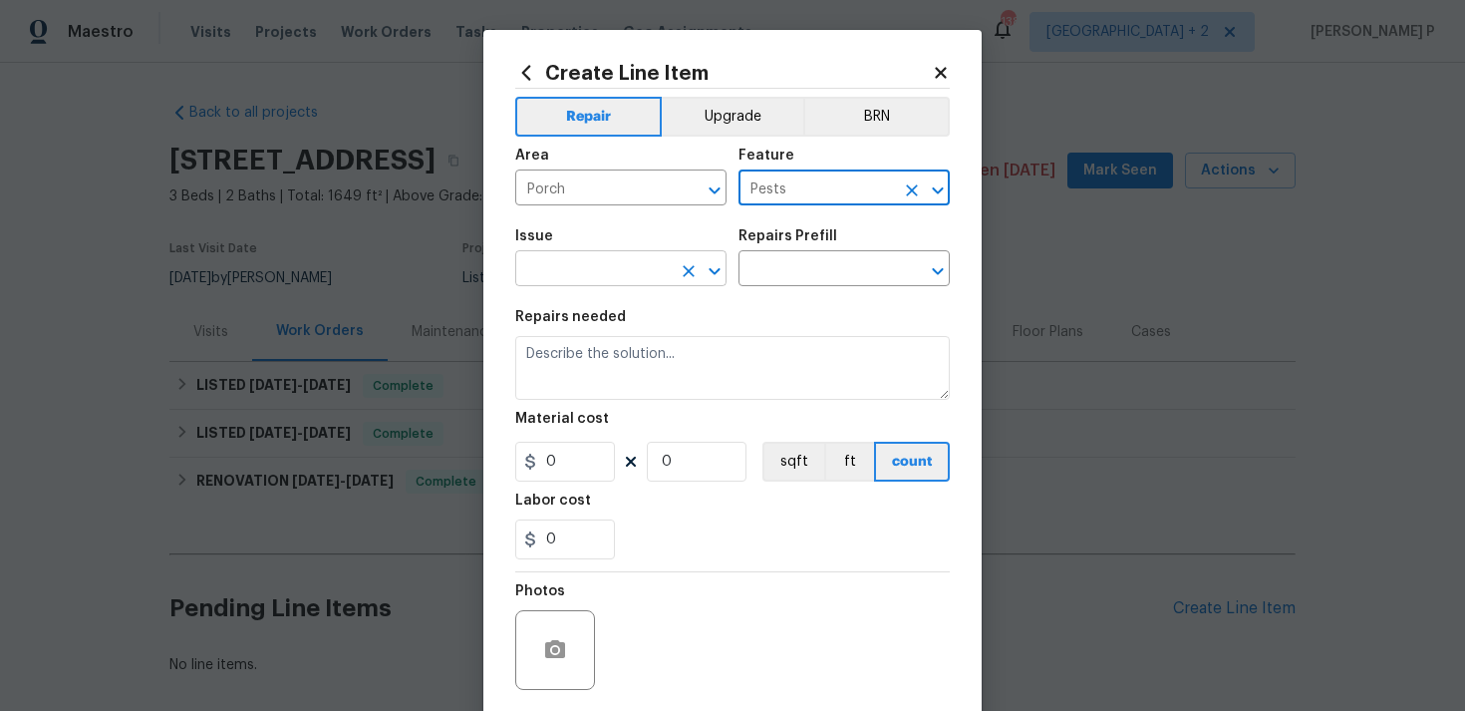
click at [724, 273] on icon "Open" at bounding box center [715, 271] width 24 height 24
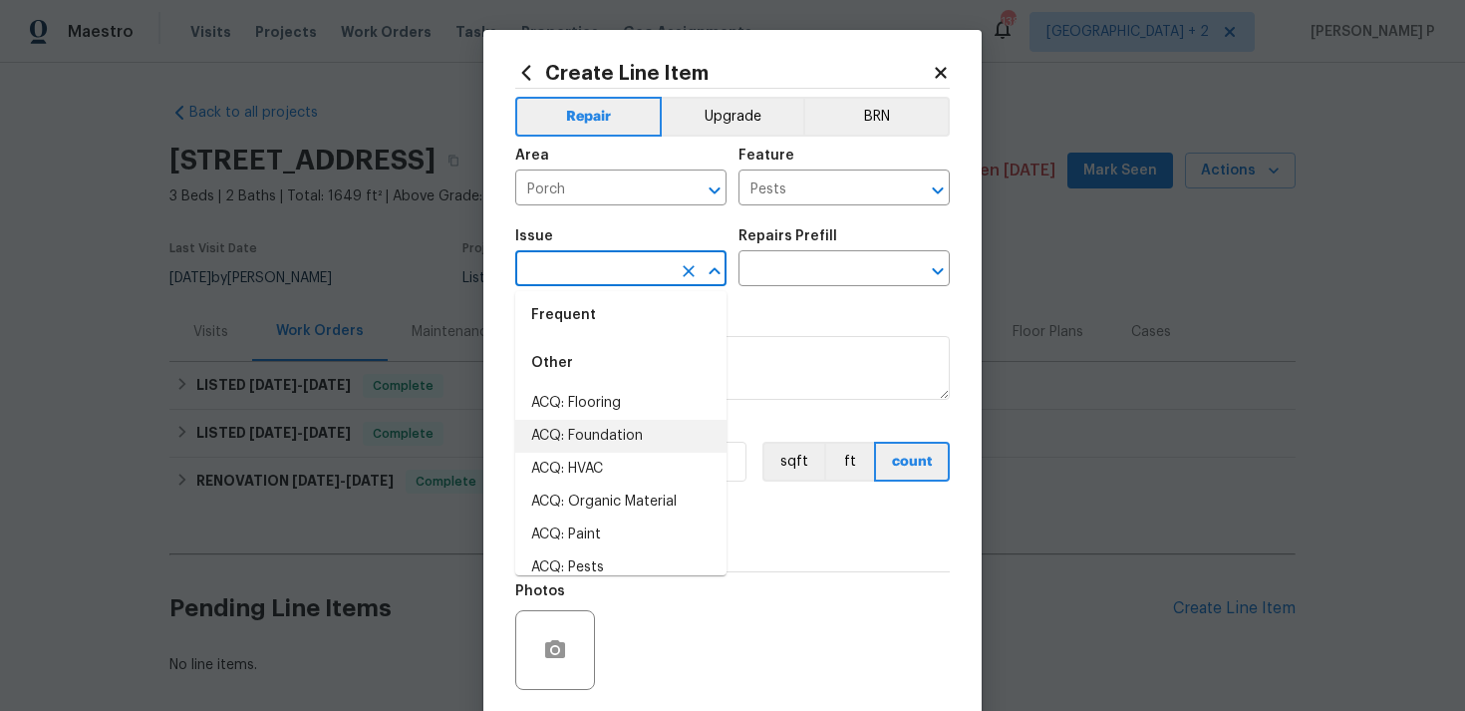
scroll to position [0, 0]
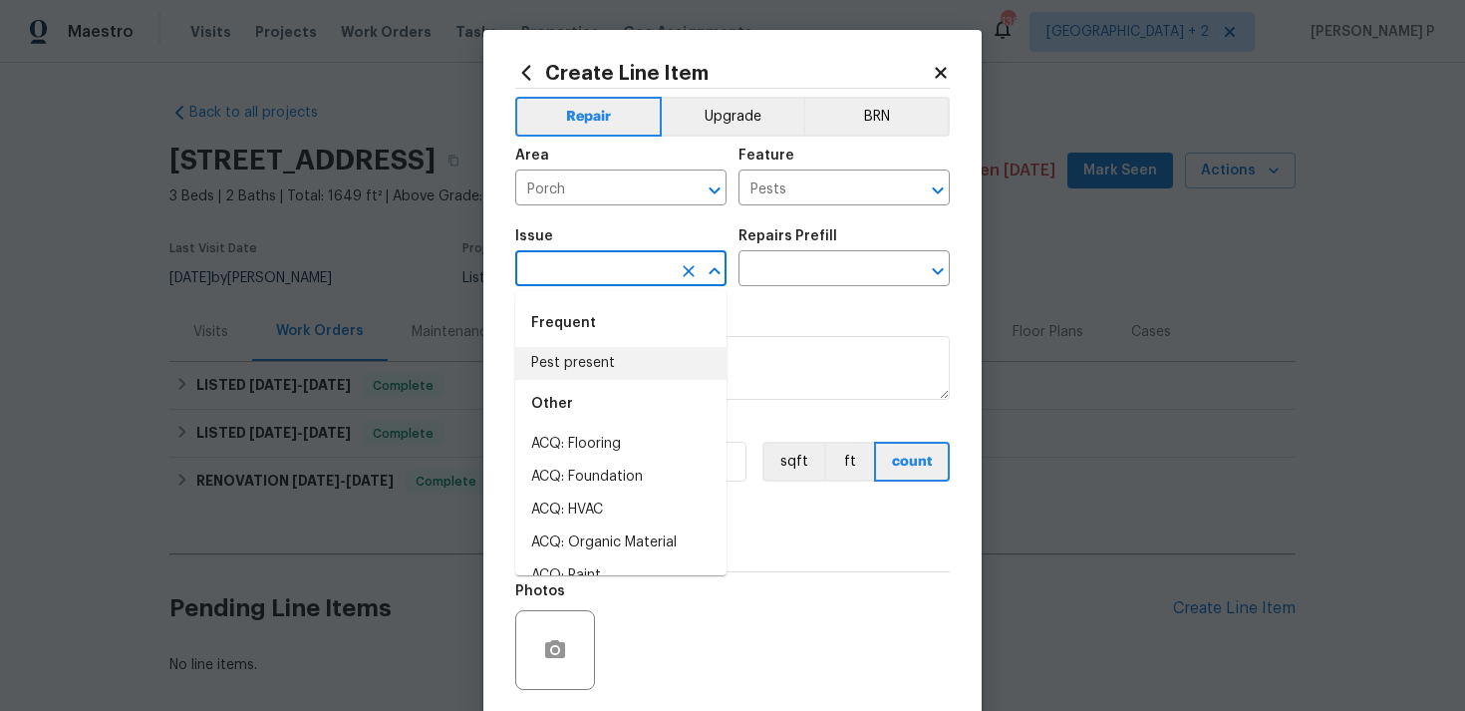
click at [581, 362] on li "Pest present" at bounding box center [620, 363] width 211 height 33
type input "Pest present"
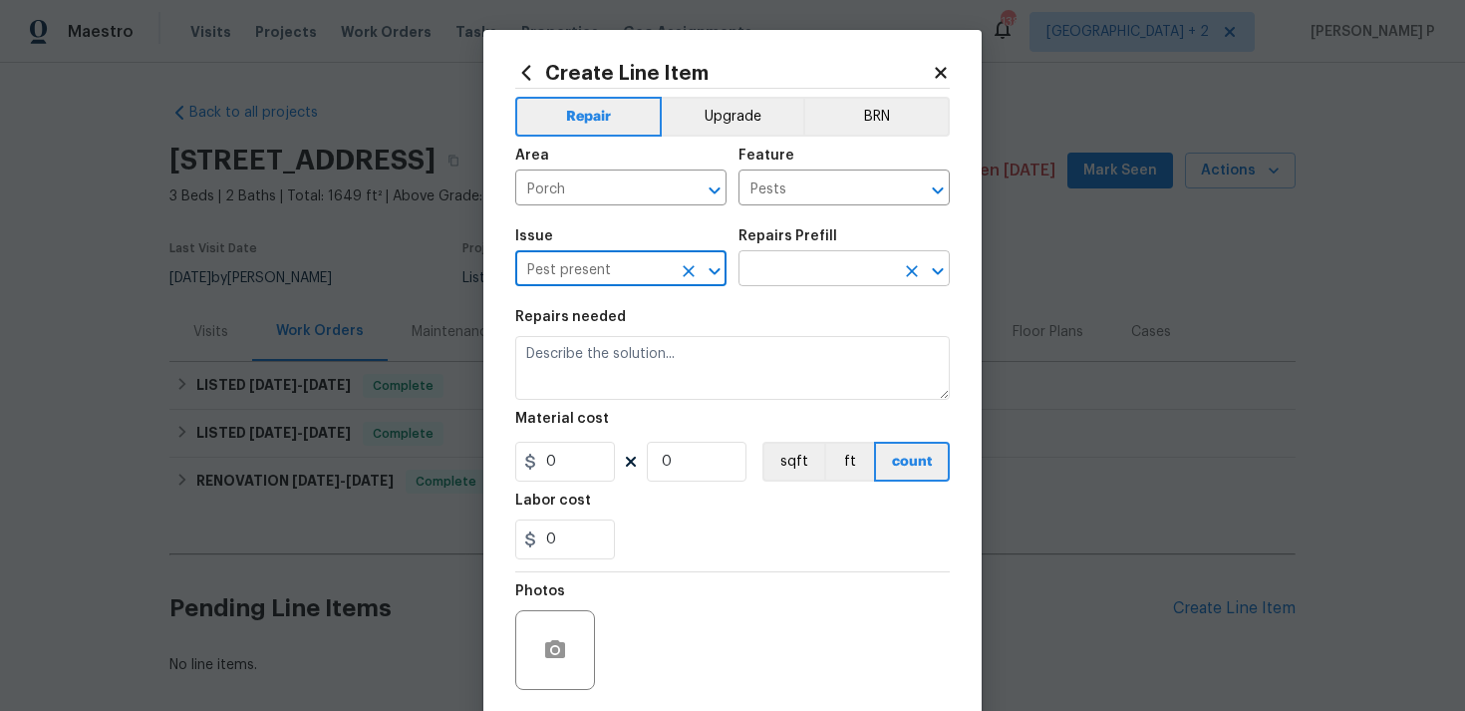
click at [788, 279] on input "text" at bounding box center [817, 270] width 156 height 31
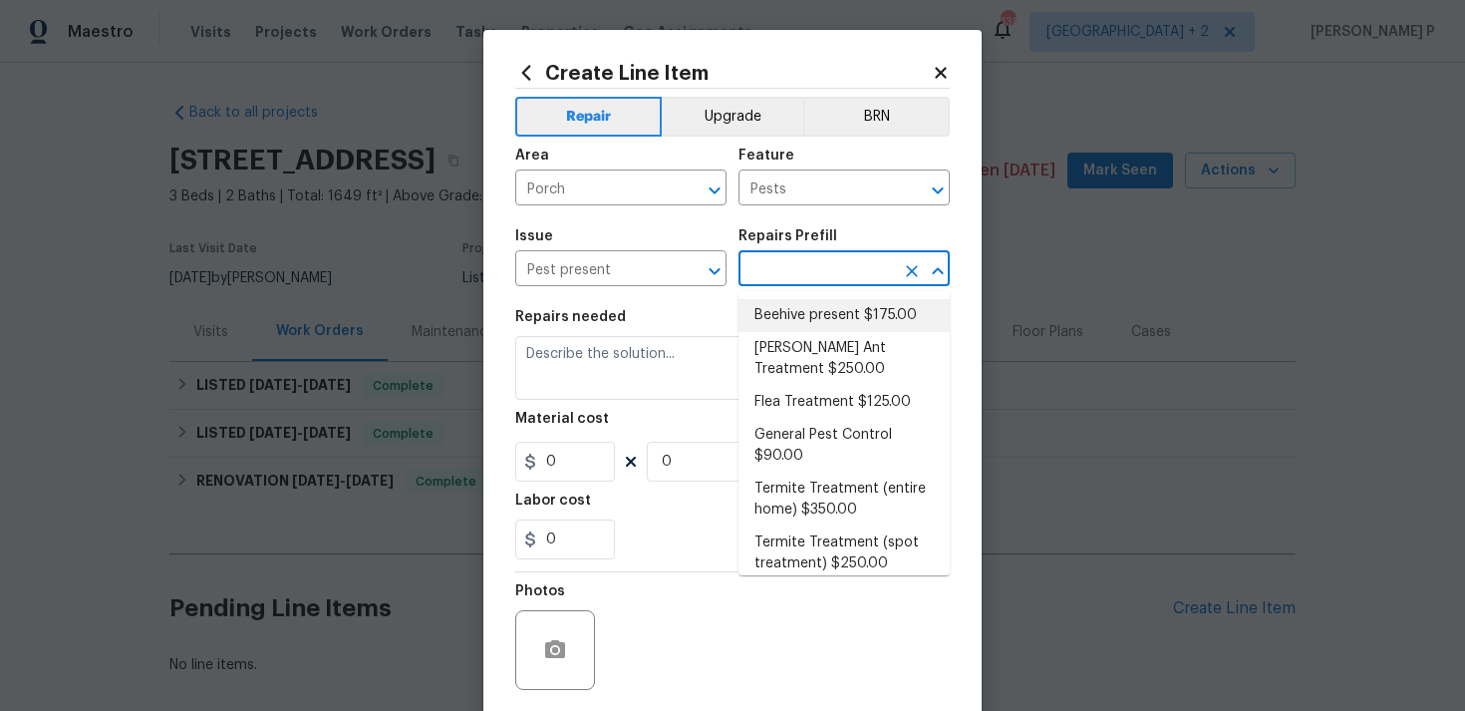
click at [807, 318] on li "Beehive present $175.00" at bounding box center [844, 315] width 211 height 33
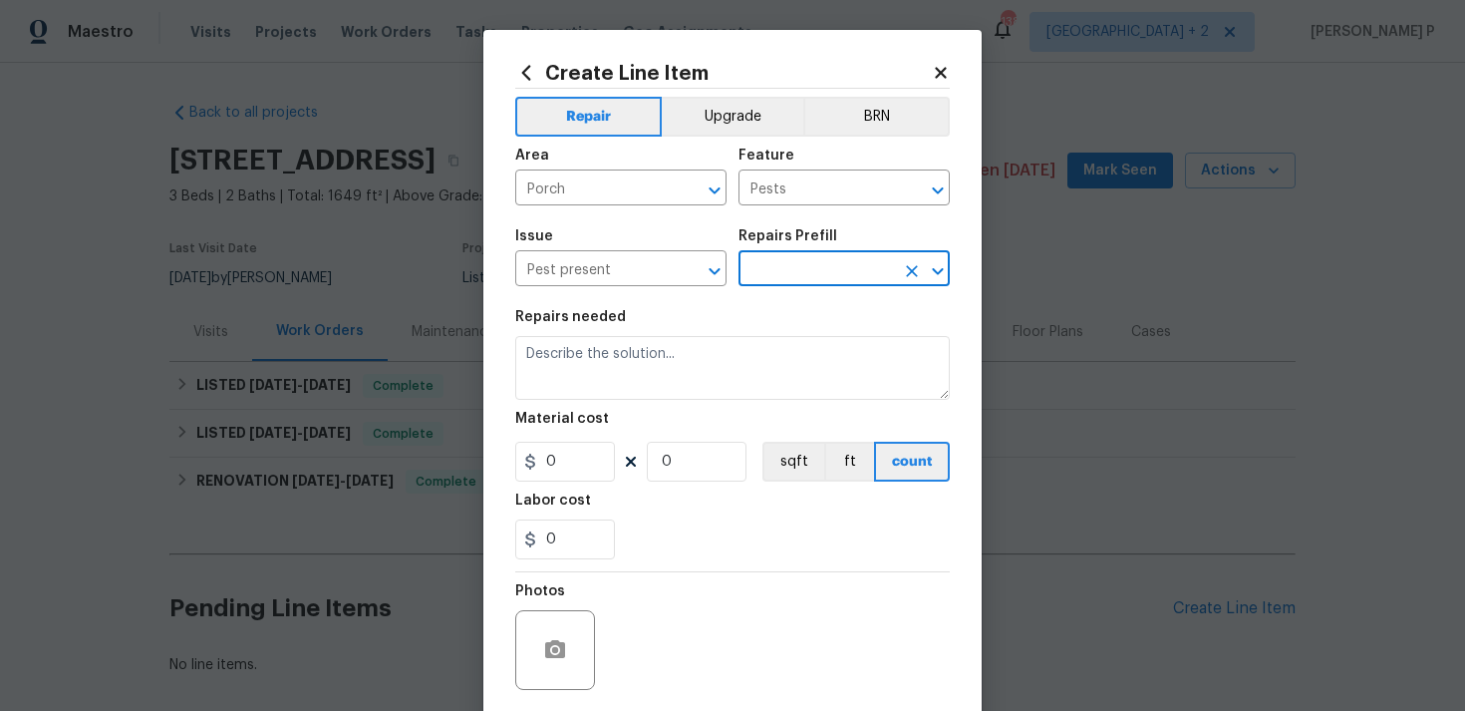
type input "Beehive present $175.00"
type textarea "Remove, patch/paint touch up location after removal if needed."
type input "175"
type input "1"
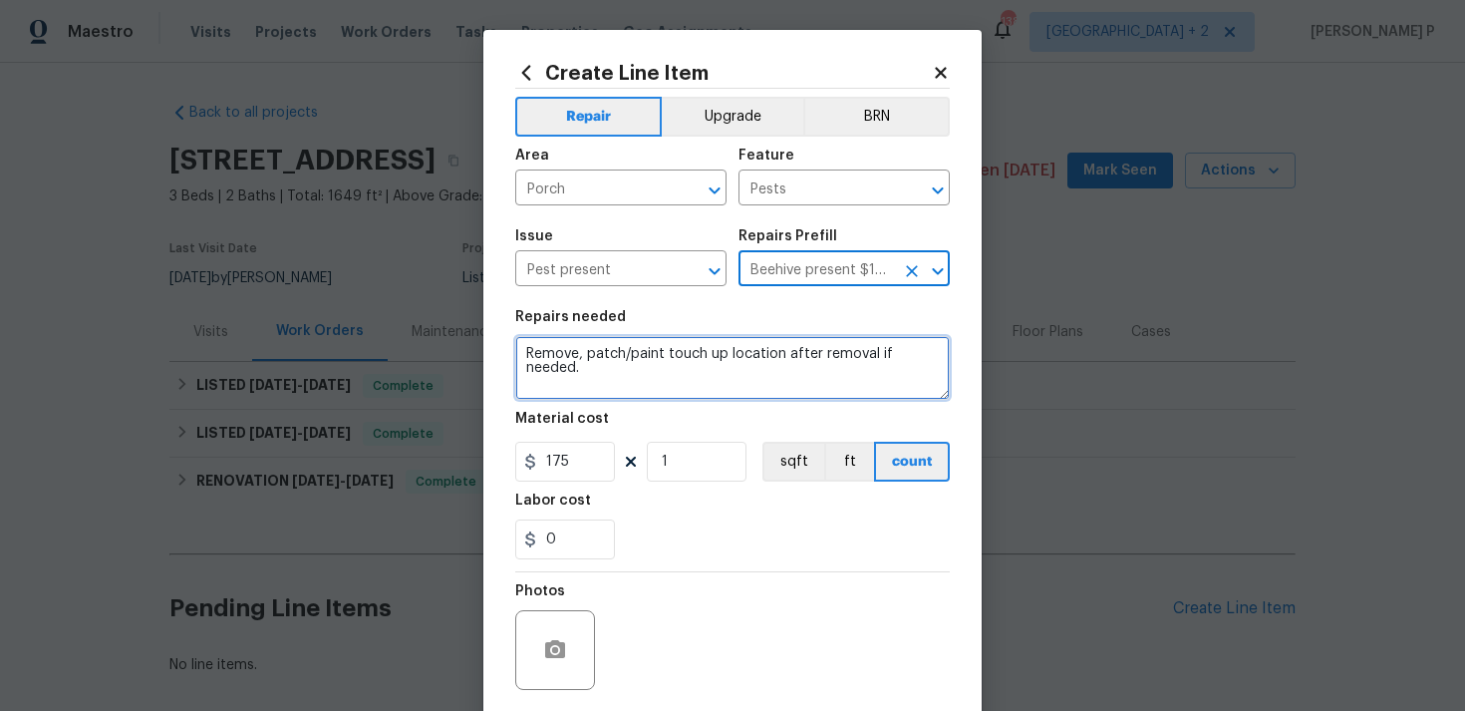
click at [644, 371] on textarea "Remove, patch/paint touch up location after removal if needed." at bounding box center [732, 368] width 435 height 64
paste textarea "Please remove/eradicate wasp nest and haul away and dispose of all debris prope…"
click at [526, 349] on textarea "Please remove/eradicate wasp nest and haul away and dispose of all debris prope…" at bounding box center [732, 368] width 435 height 64
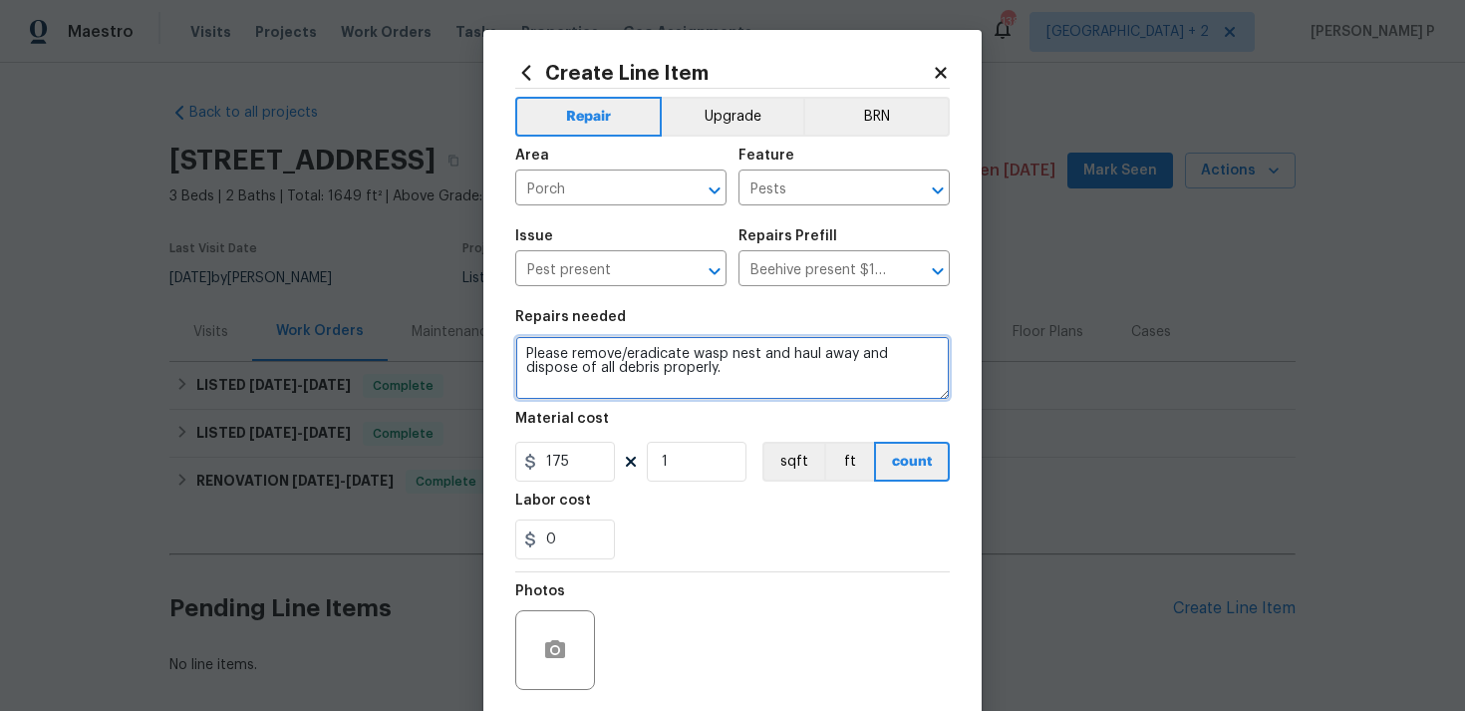
paste textarea "Large wasps nest at back porch near back door please remove"
drag, startPoint x: 838, startPoint y: 350, endPoint x: 943, endPoint y: 350, distance: 104.7
click at [943, 350] on textarea "Large wasps nest at back porch near back door please remove Please remove/eradi…" at bounding box center [732, 368] width 435 height 64
click at [856, 351] on textarea "Large wasps nest at back porch near back door. Please remove/eradicate wasp nes…" at bounding box center [732, 368] width 435 height 64
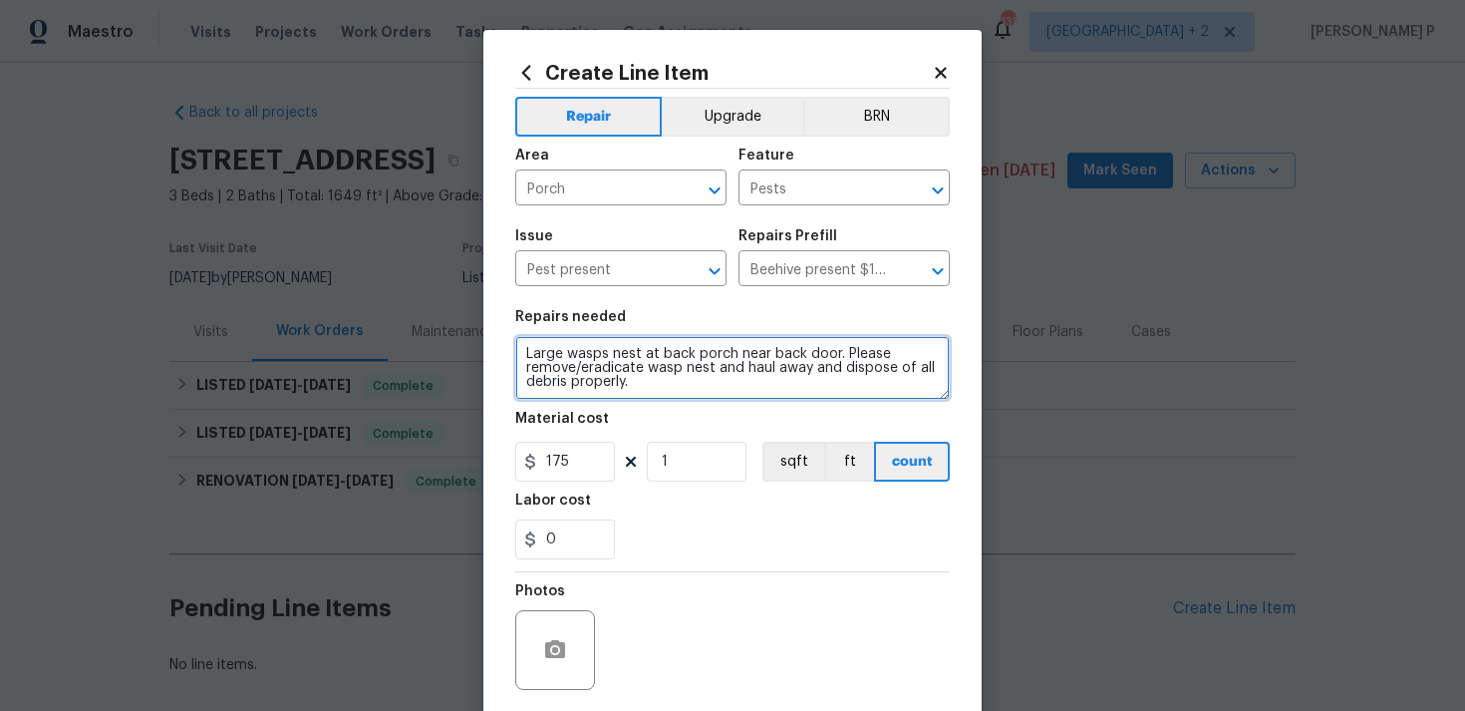
click at [856, 351] on textarea "Large wasps nest at back porch near back door. Please remove/eradicate wasp nes…" at bounding box center [732, 368] width 435 height 64
paste textarea "Remove and eradicate the large wasp nest located at the back porch near the bac…"
type textarea "Remove and eradicate the large wasp nest located at the back porch near the bac…"
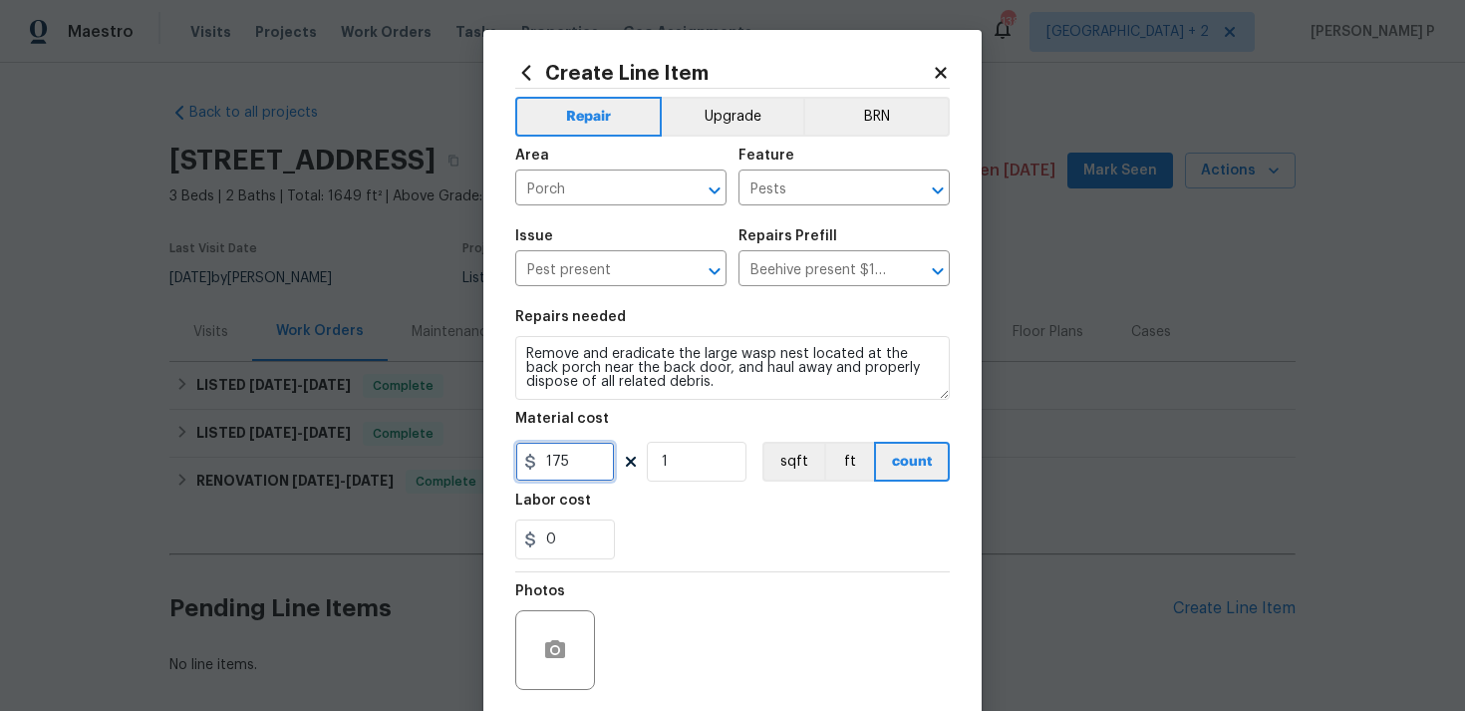
click at [573, 469] on input "175" at bounding box center [565, 462] width 100 height 40
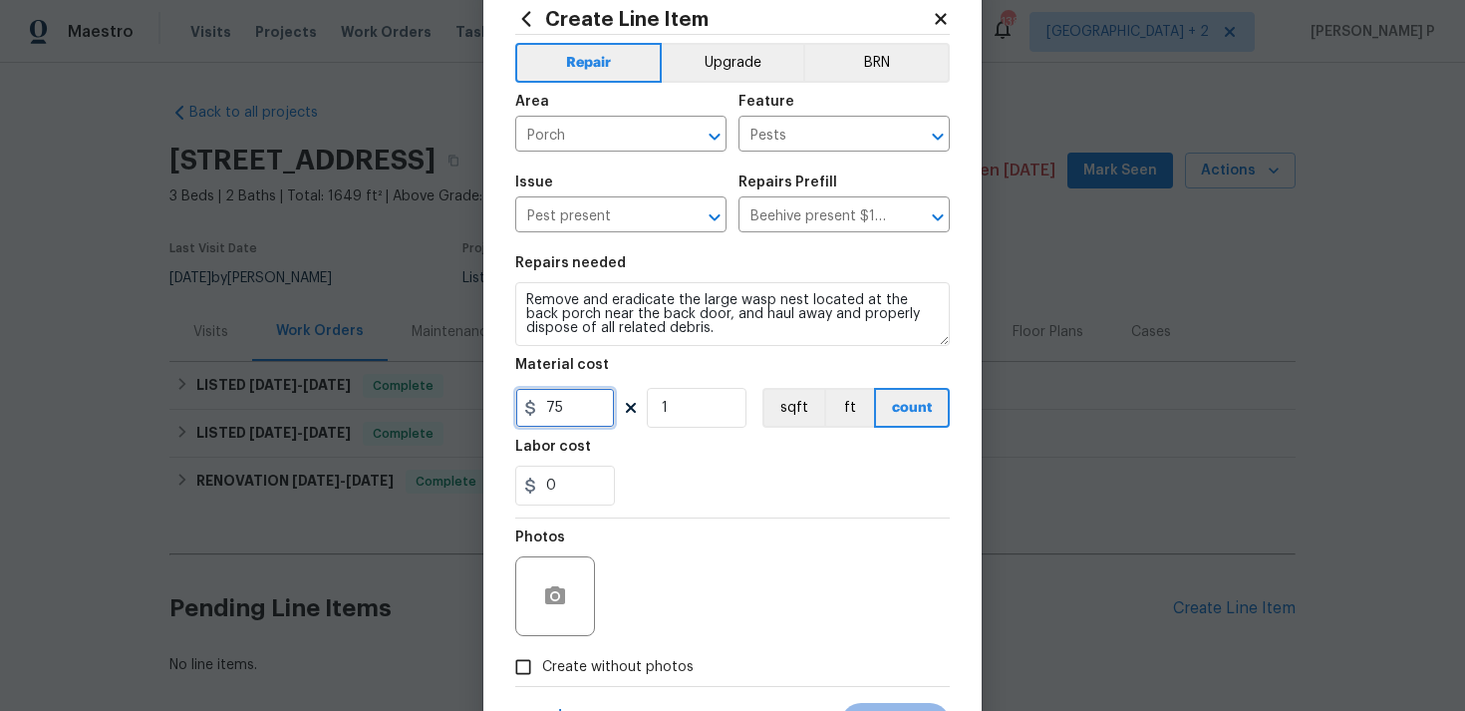
scroll to position [125, 0]
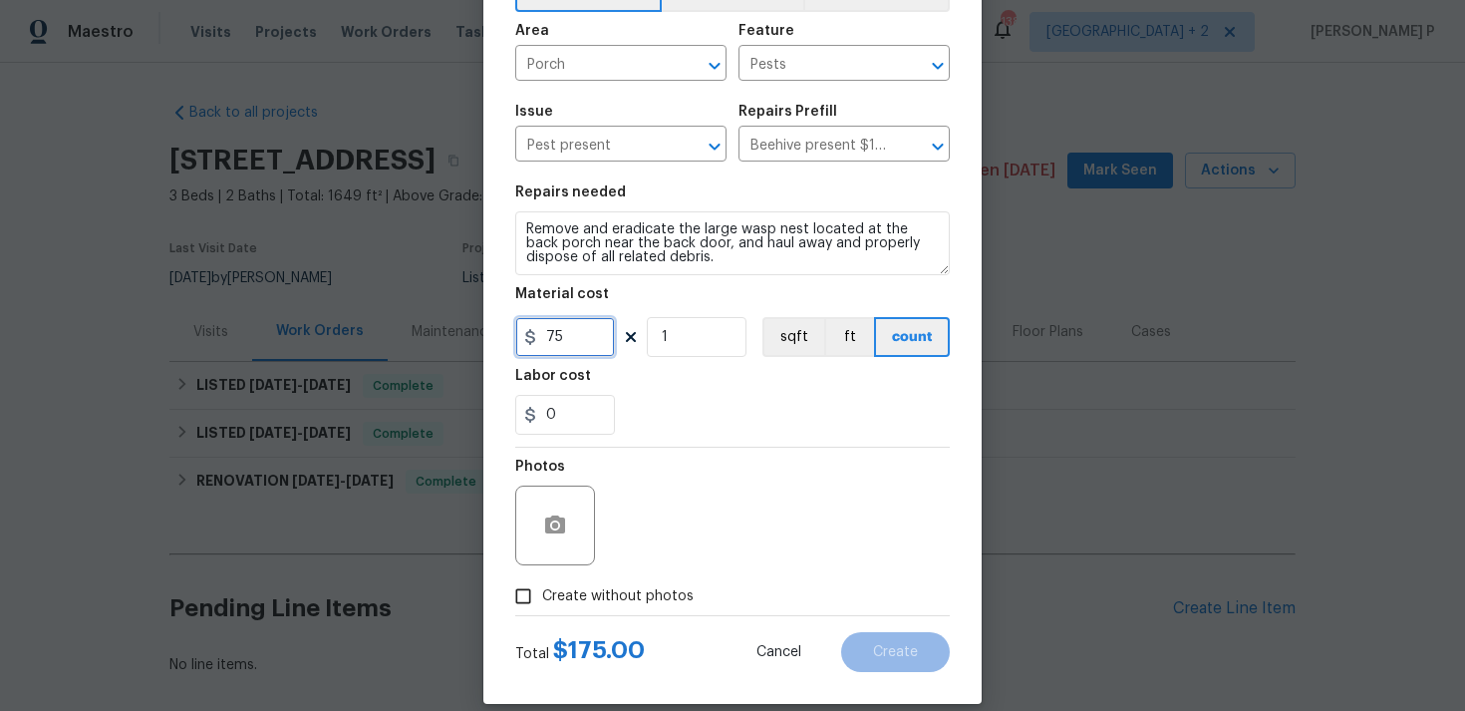
type input "75"
click at [555, 543] on button "button" at bounding box center [555, 525] width 48 height 48
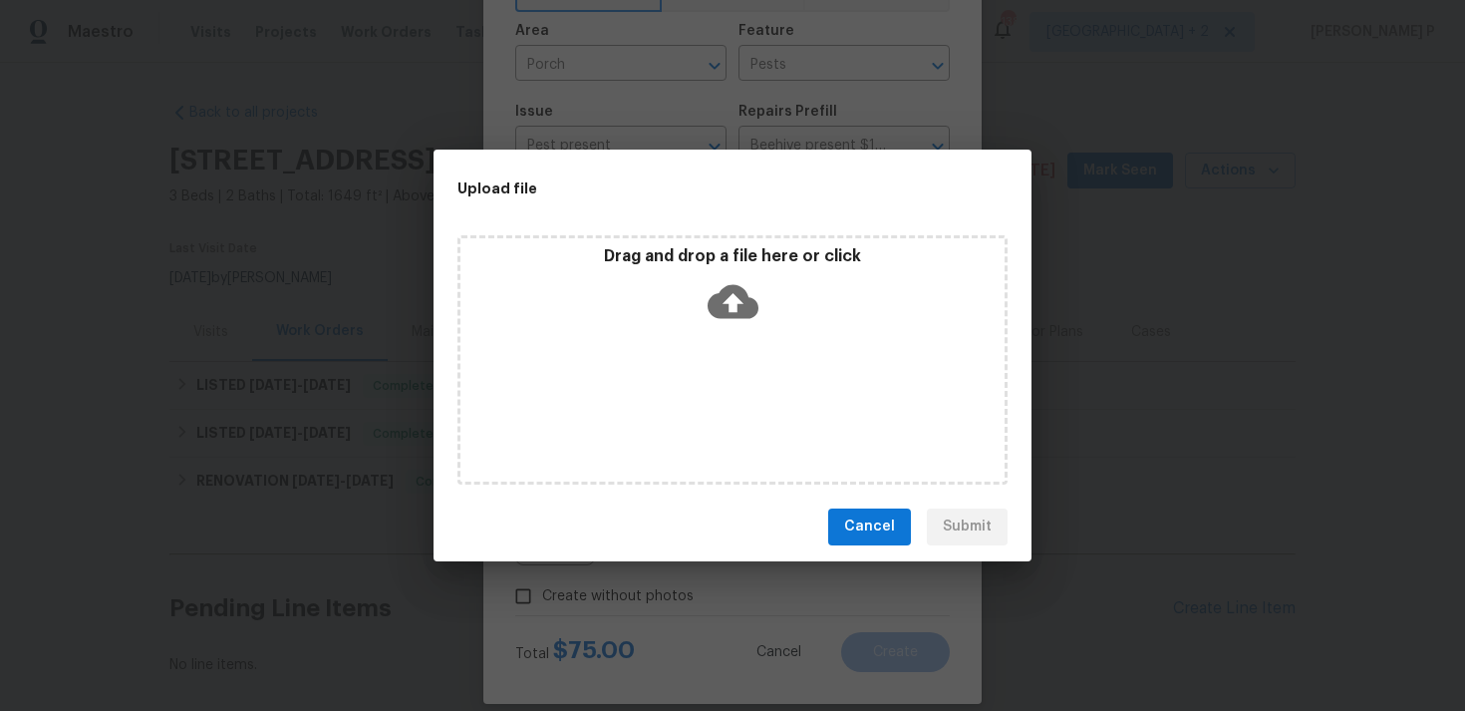
click at [732, 309] on icon at bounding box center [733, 301] width 51 height 51
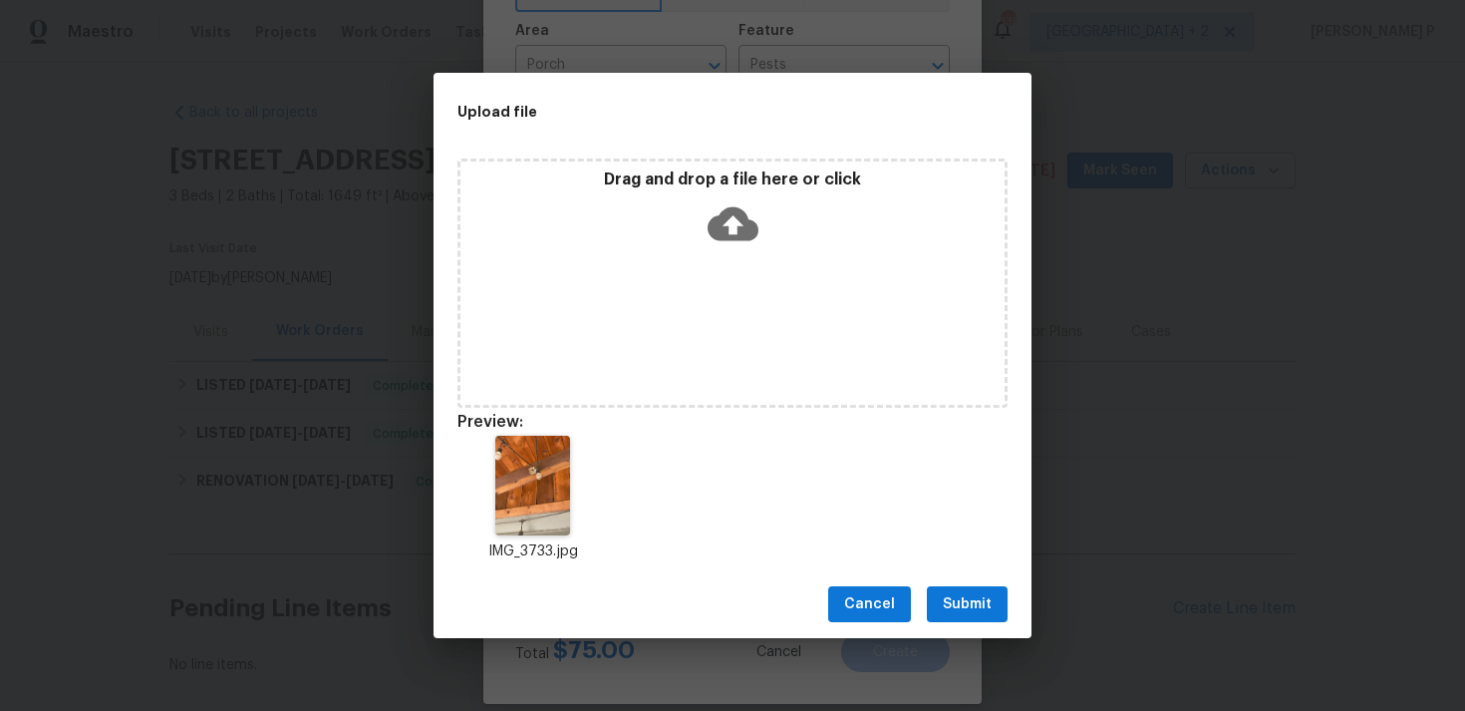
click at [966, 611] on span "Submit" at bounding box center [967, 604] width 49 height 25
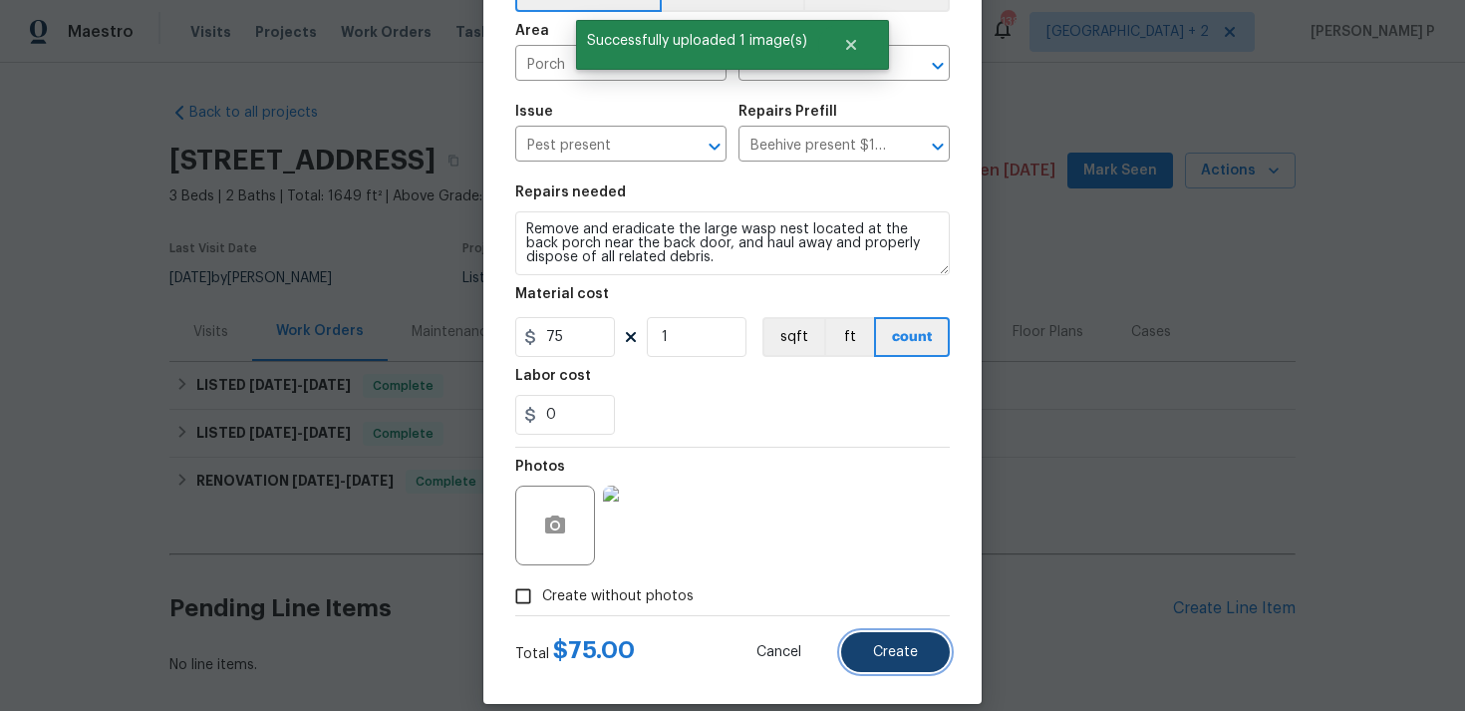
click at [890, 660] on span "Create" at bounding box center [895, 652] width 45 height 15
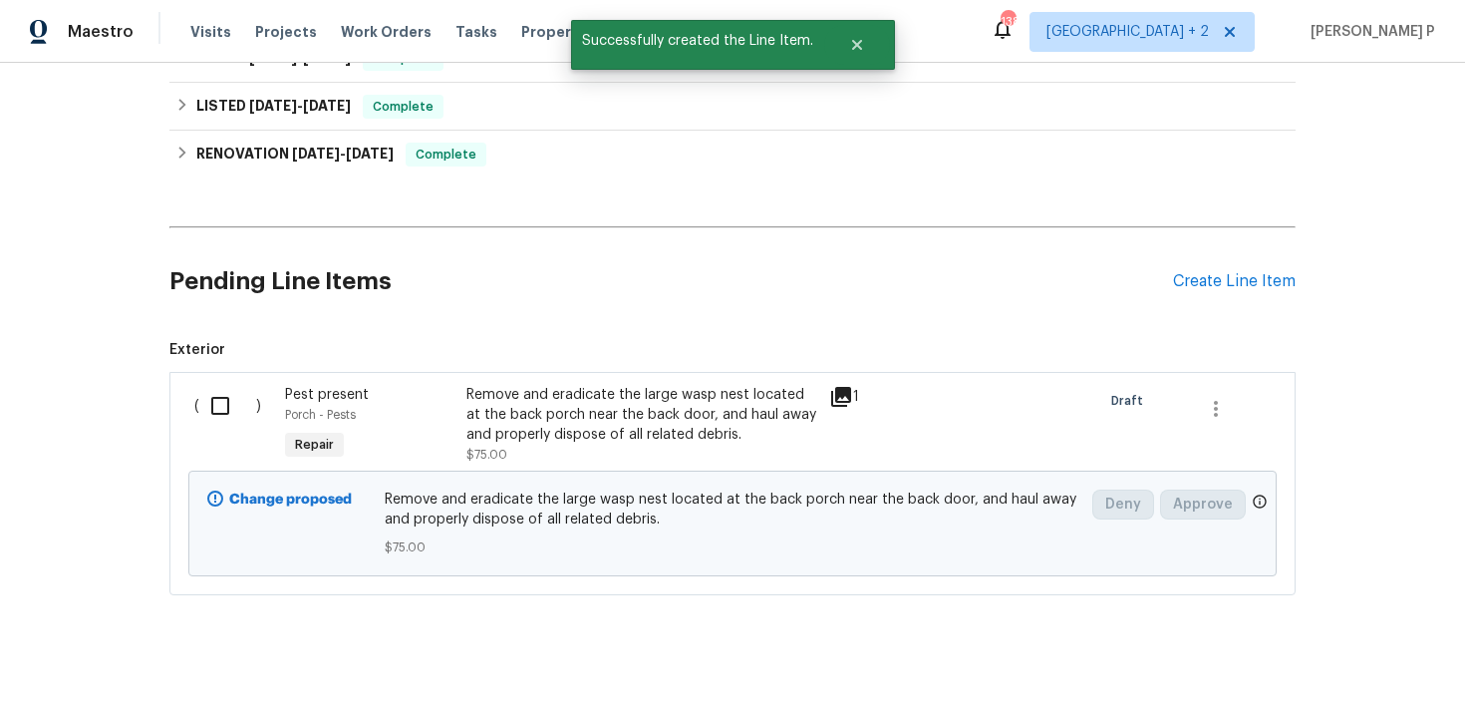
scroll to position [347, 0]
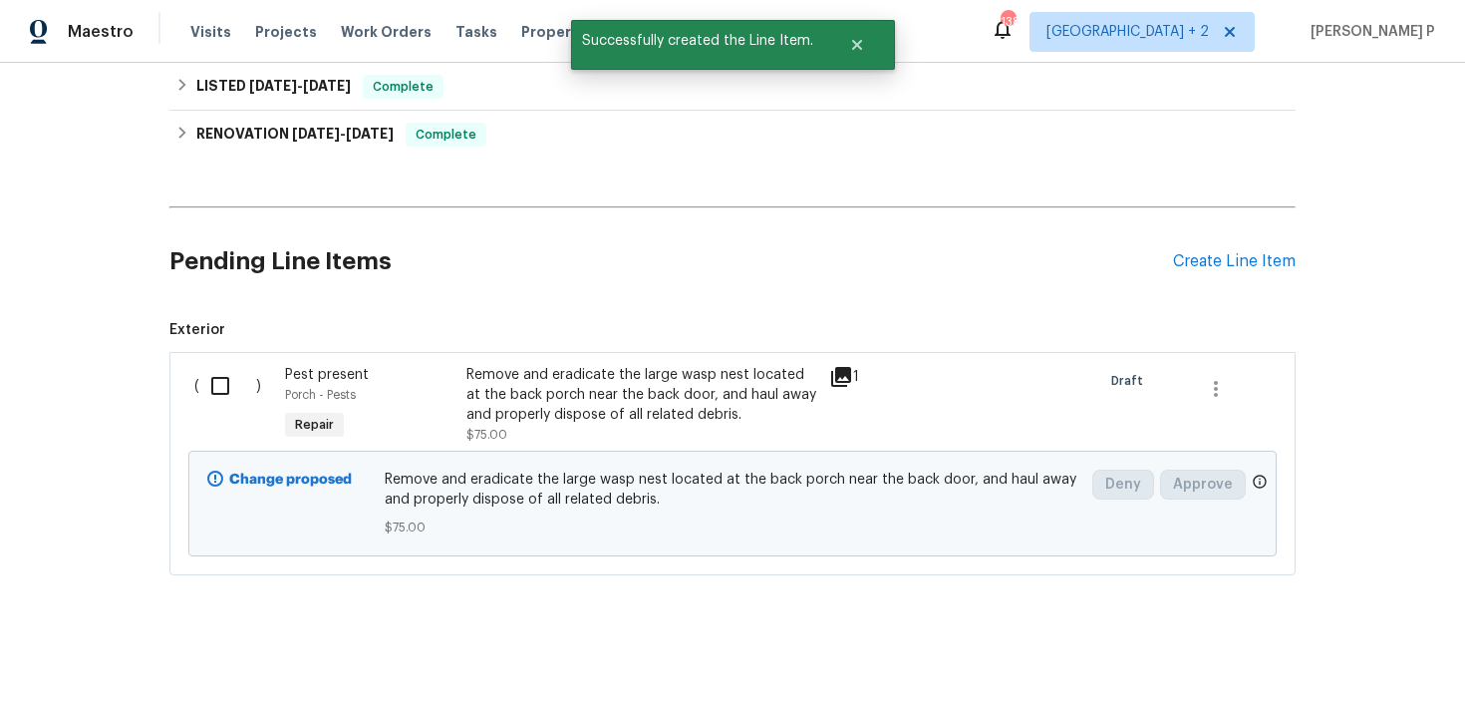
click at [219, 387] on input "checkbox" at bounding box center [227, 386] width 57 height 42
checkbox input "true"
click at [1362, 672] on span "Create Work Order" at bounding box center [1351, 661] width 133 height 25
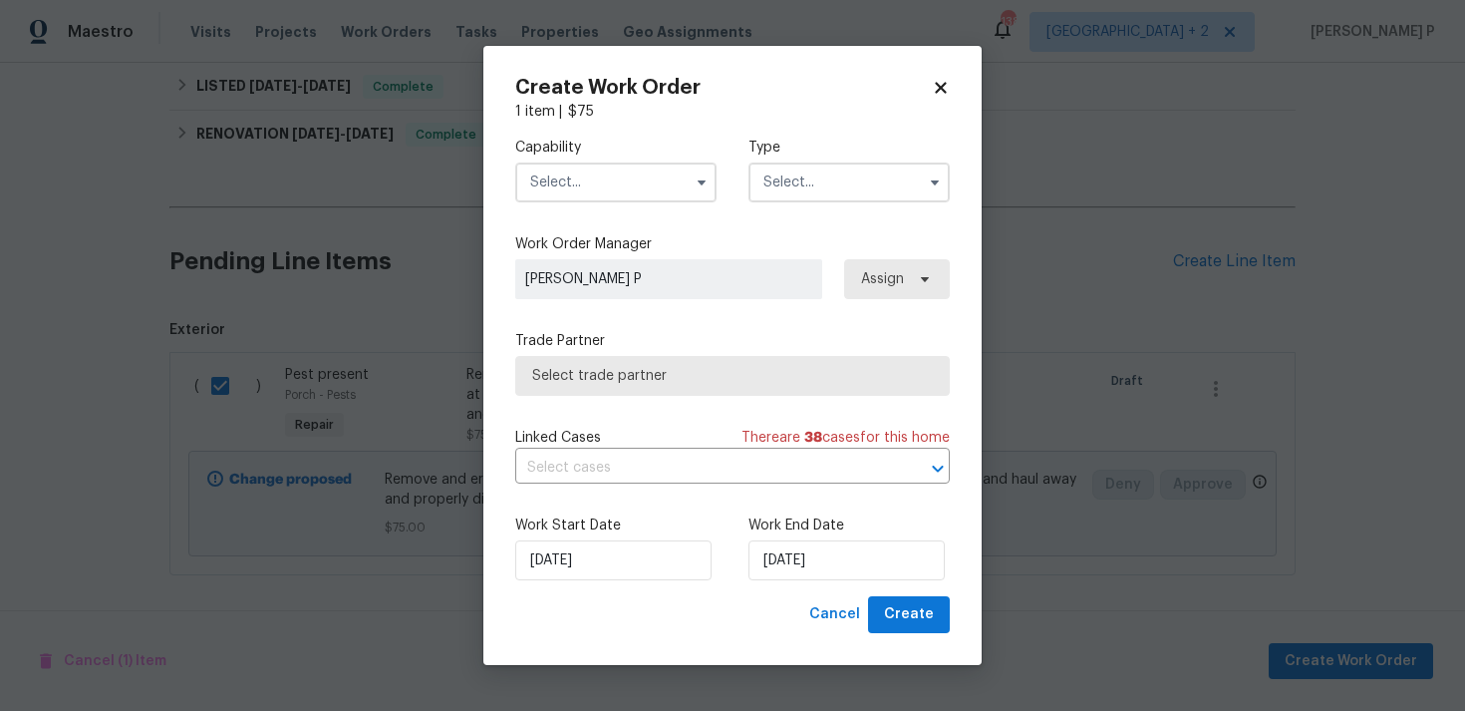
click at [780, 145] on label "Type" at bounding box center [849, 148] width 201 height 20
click at [797, 196] on input "text" at bounding box center [849, 182] width 201 height 40
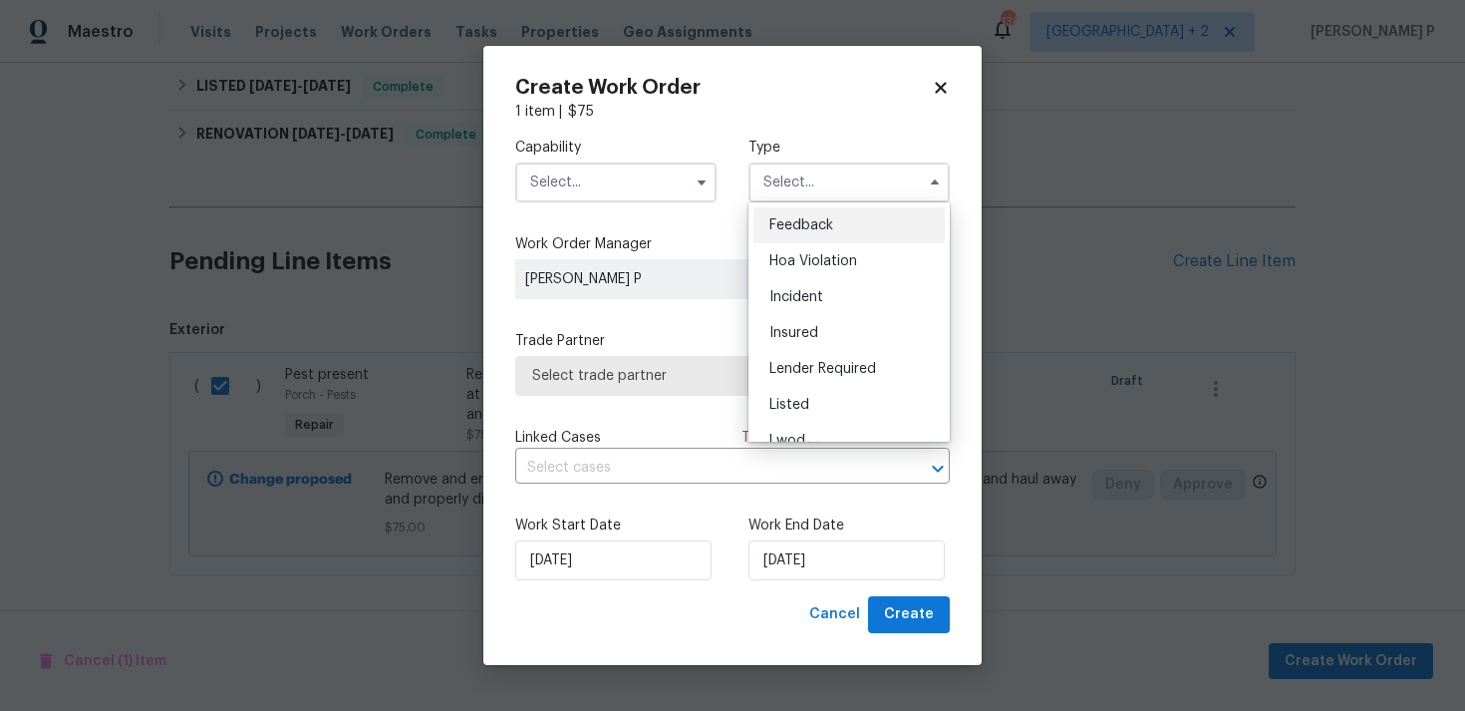
click at [791, 227] on span "Feedback" at bounding box center [802, 225] width 64 height 14
type input "Feedback"
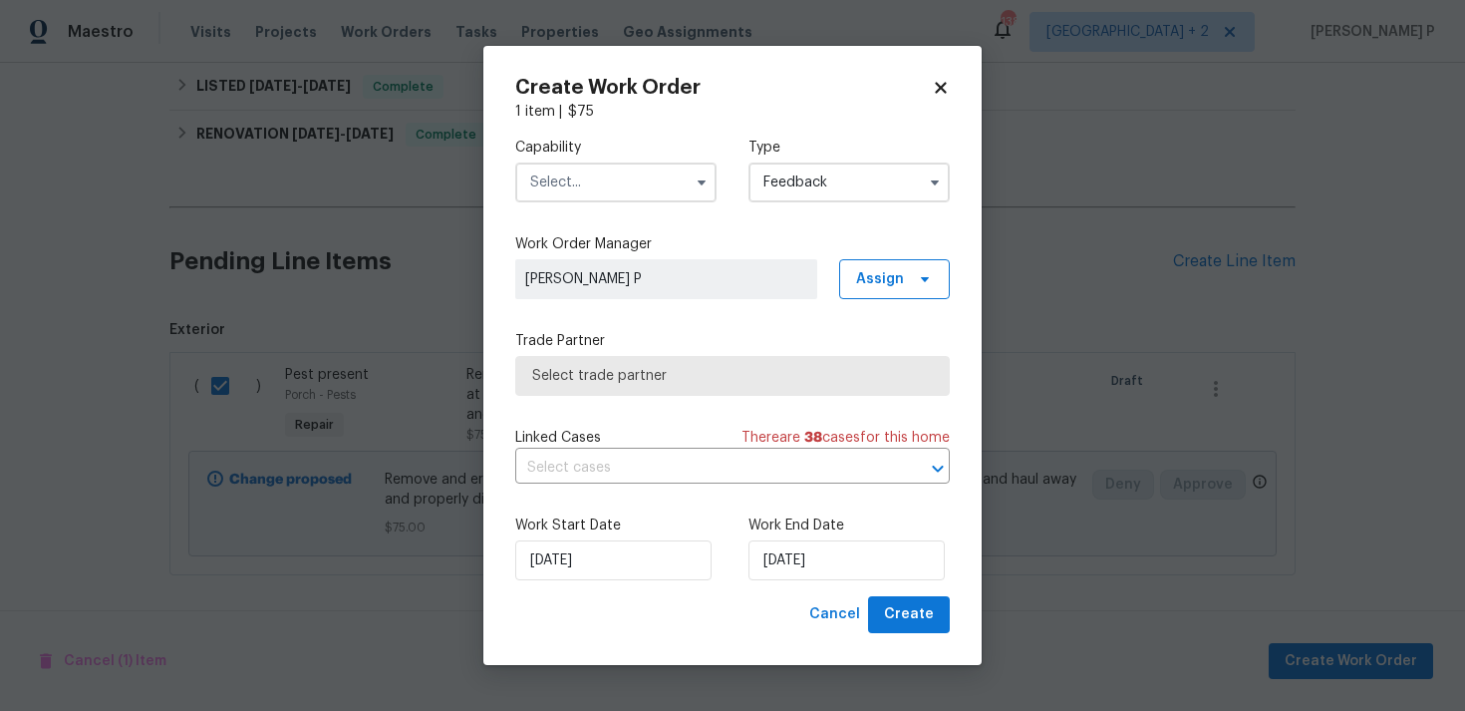
click at [586, 184] on input "text" at bounding box center [615, 182] width 201 height 40
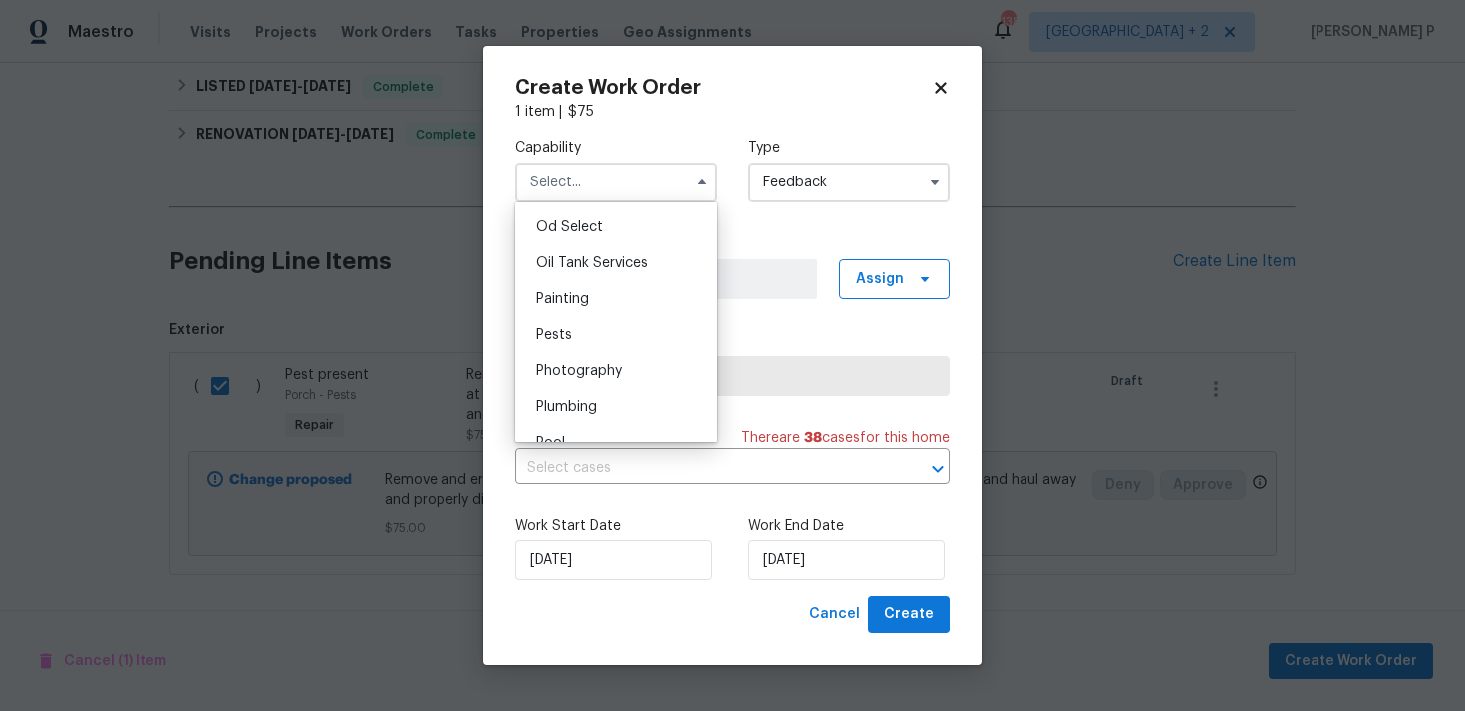
scroll to position [1646, 0]
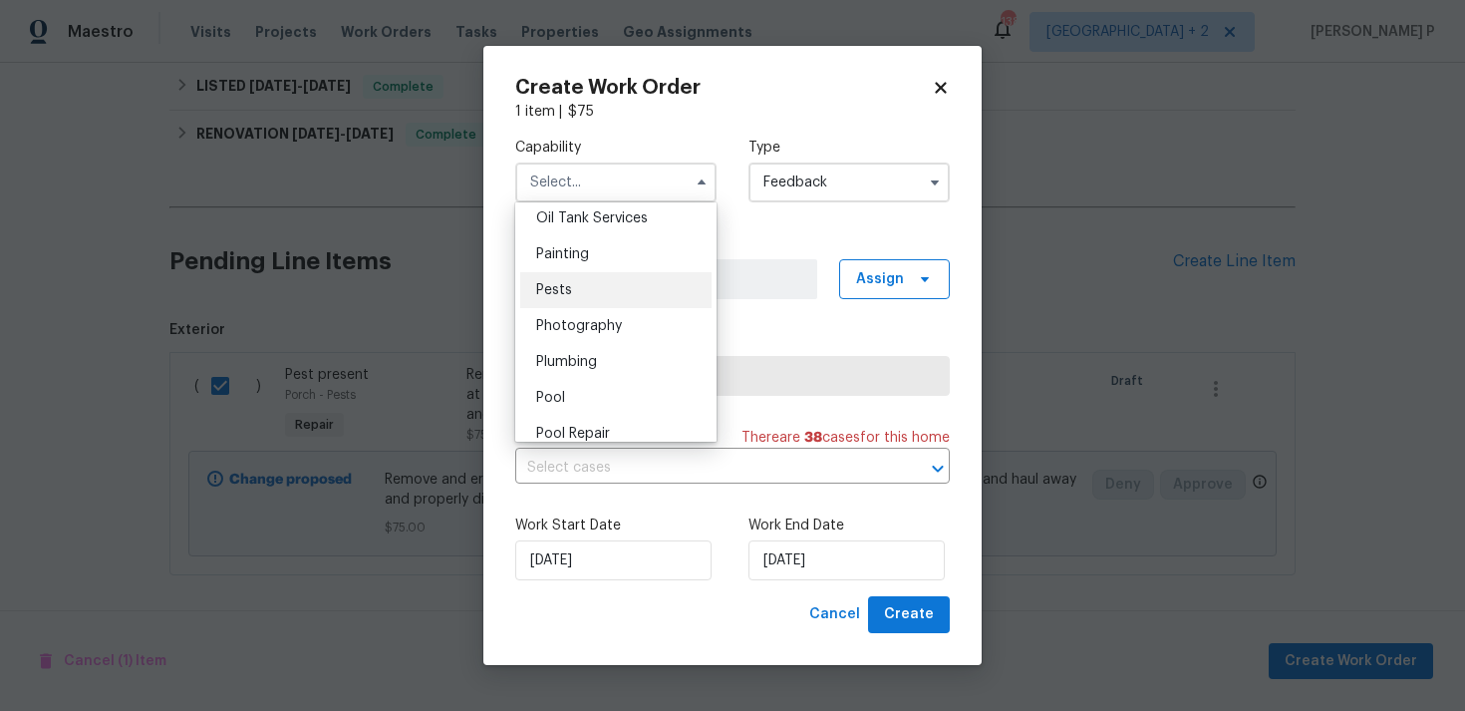
click at [570, 286] on div "Pests" at bounding box center [615, 290] width 191 height 36
type input "Pests"
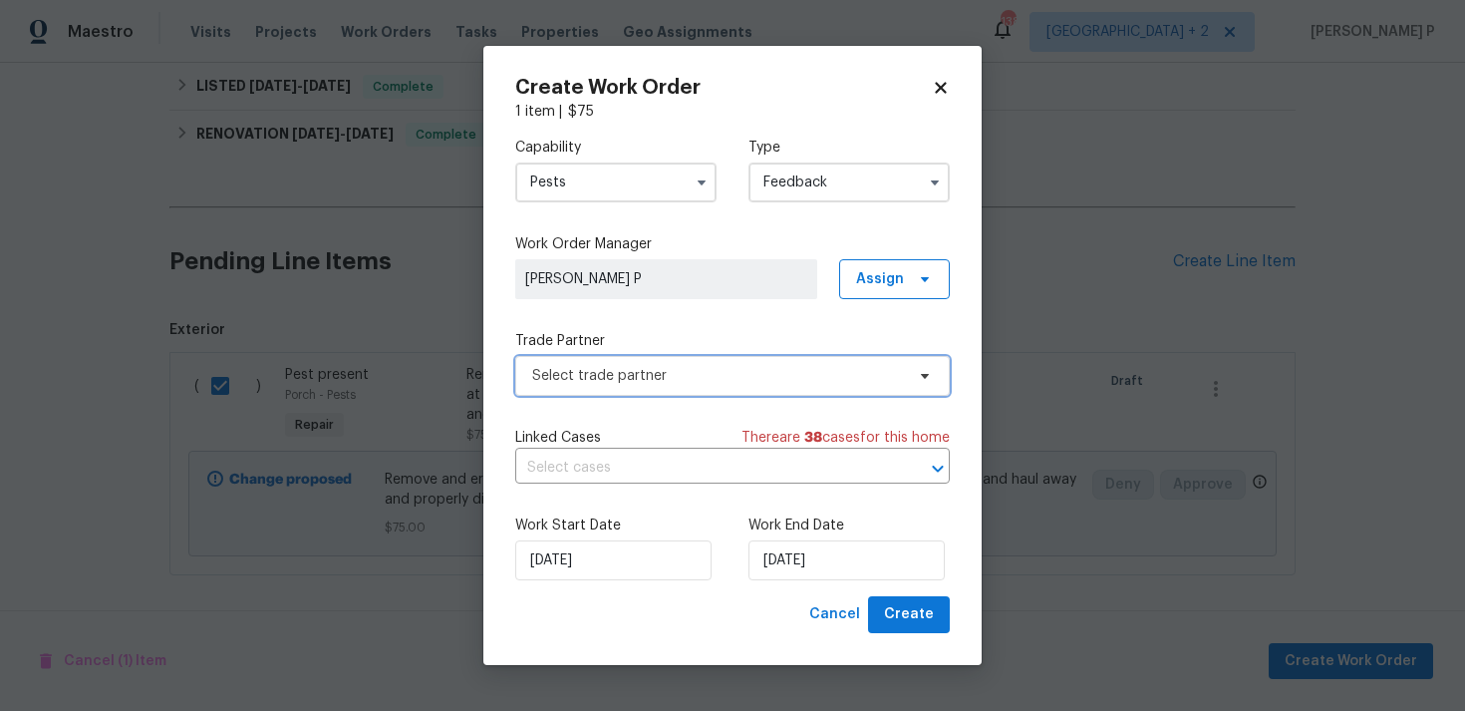
click at [693, 370] on span "Select trade partner" at bounding box center [718, 376] width 372 height 20
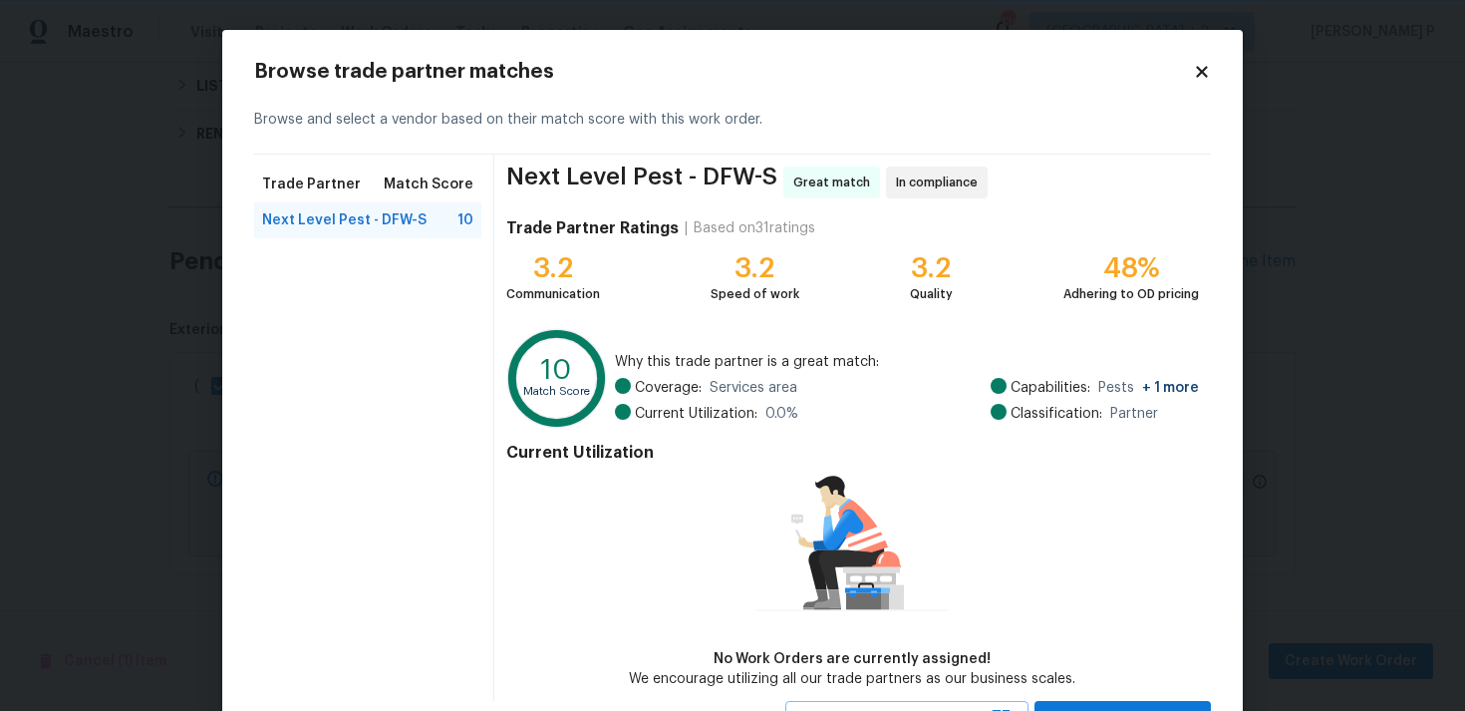
scroll to position [87, 0]
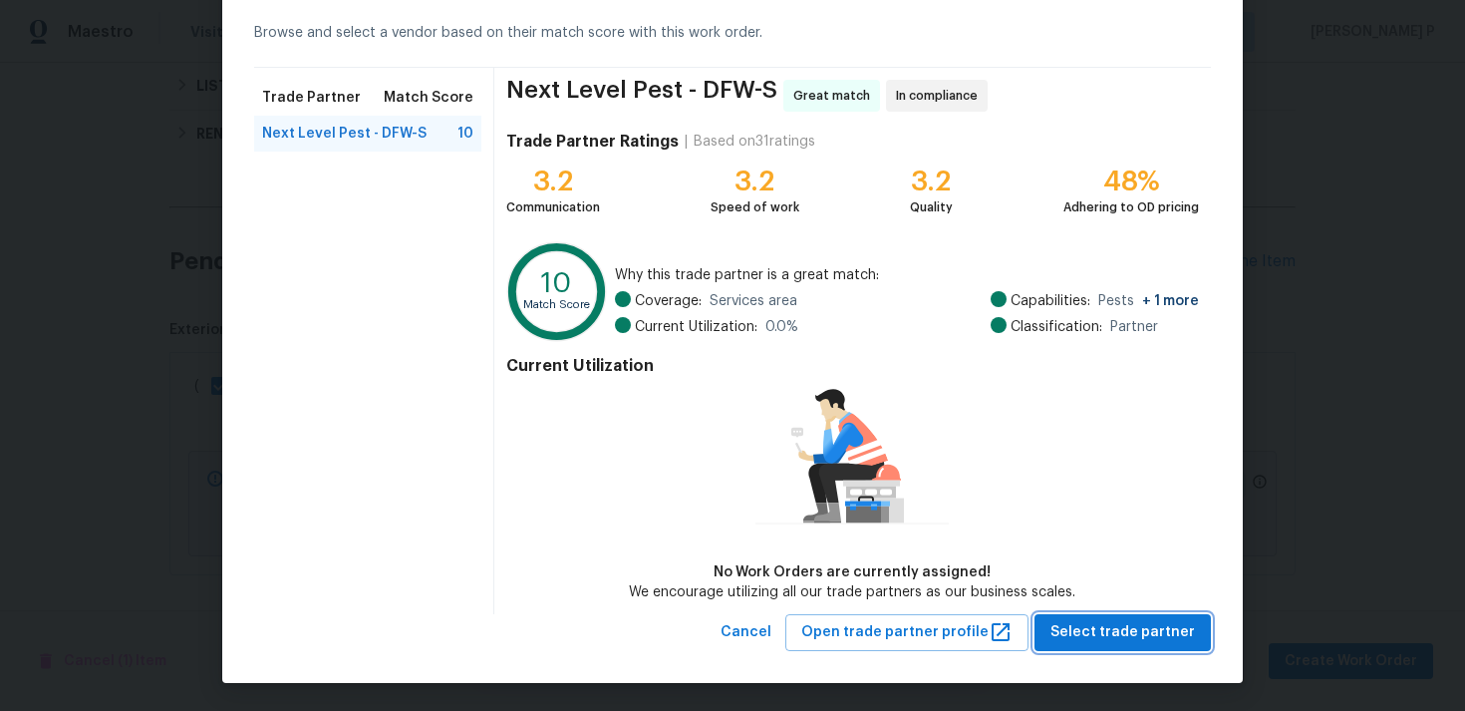
click at [1098, 638] on span "Select trade partner" at bounding box center [1123, 632] width 145 height 25
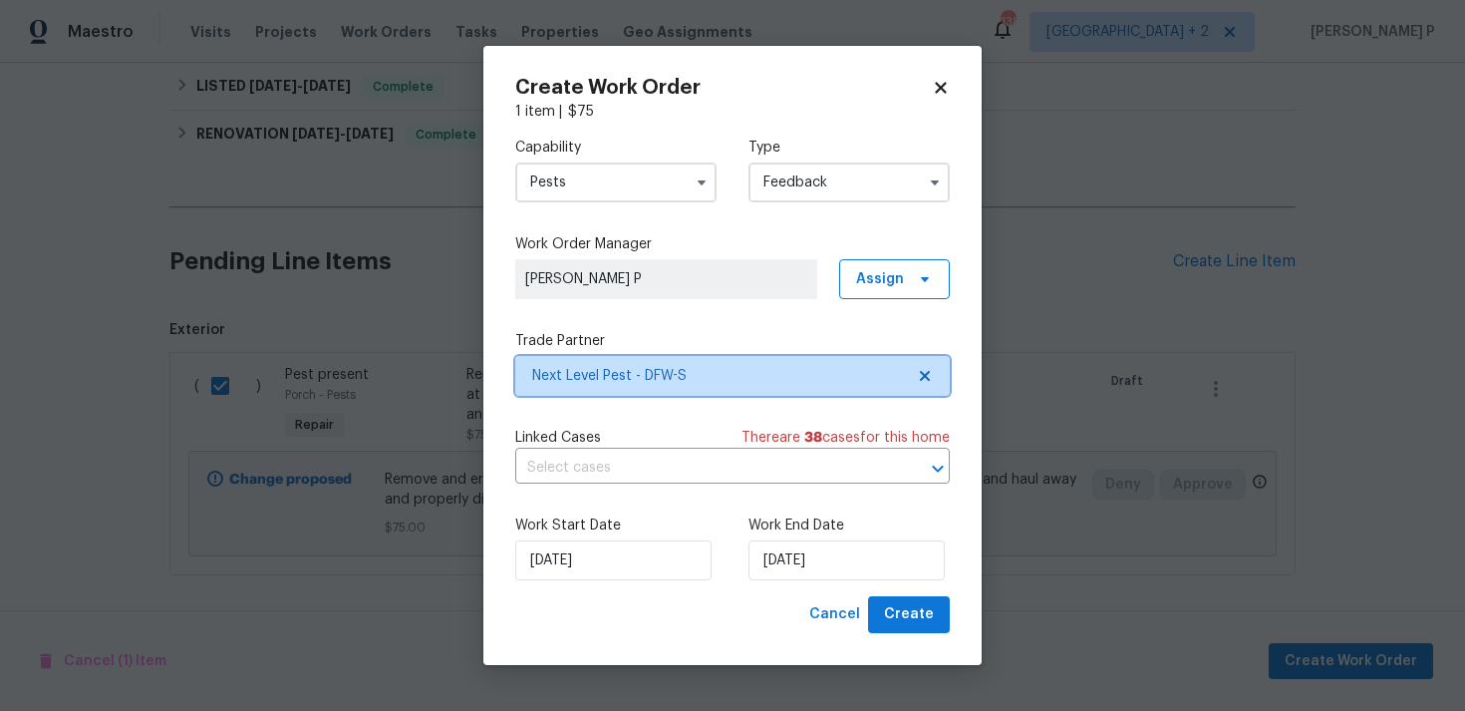
scroll to position [0, 0]
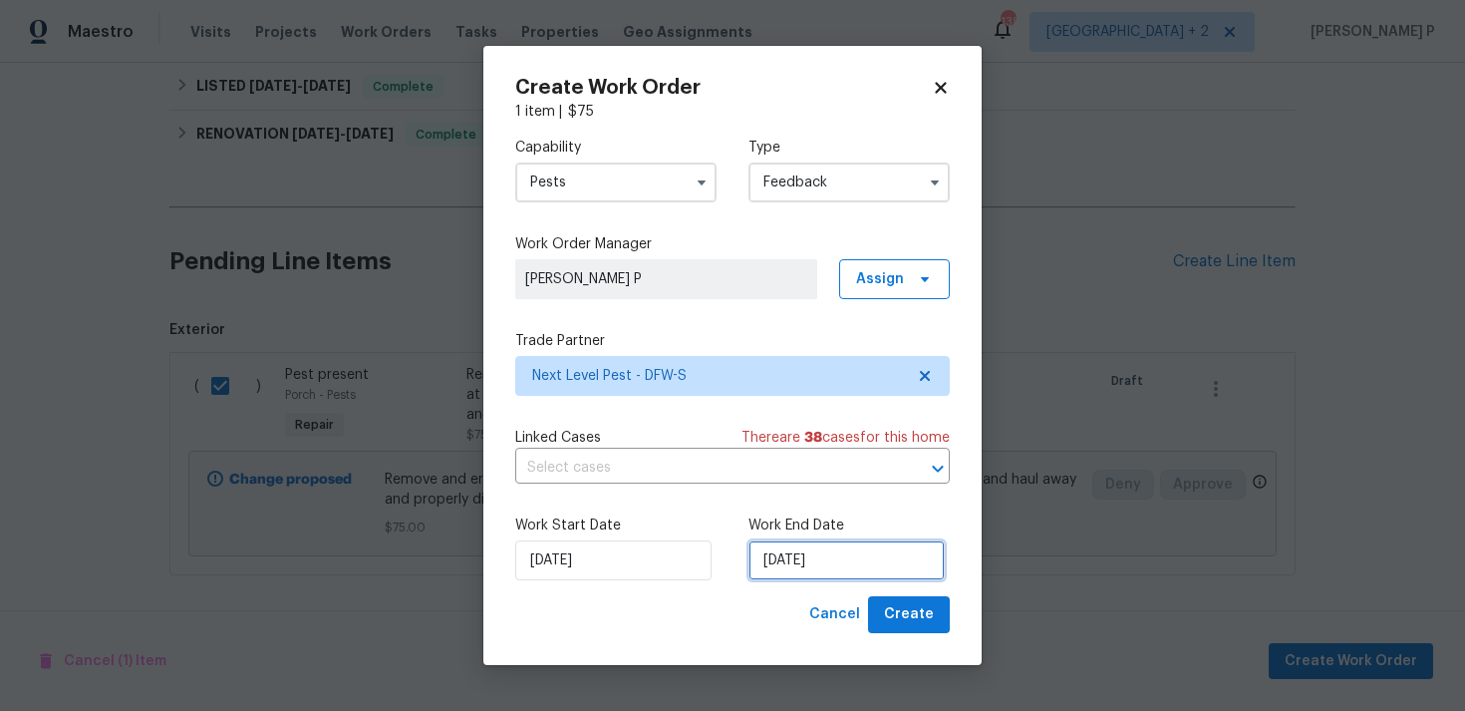
click at [887, 551] on input "[DATE]" at bounding box center [847, 560] width 196 height 40
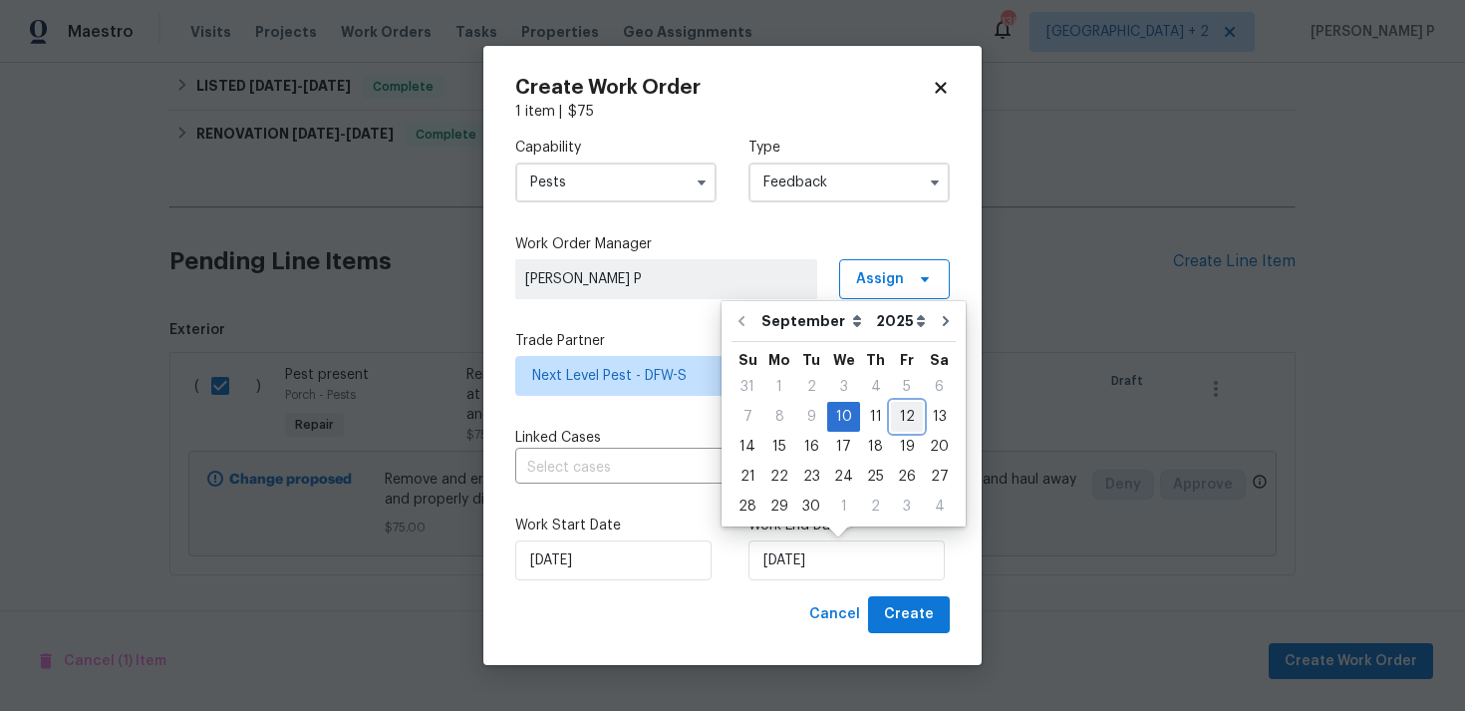
click at [900, 416] on div "12" at bounding box center [907, 417] width 32 height 28
type input "12/09/2025"
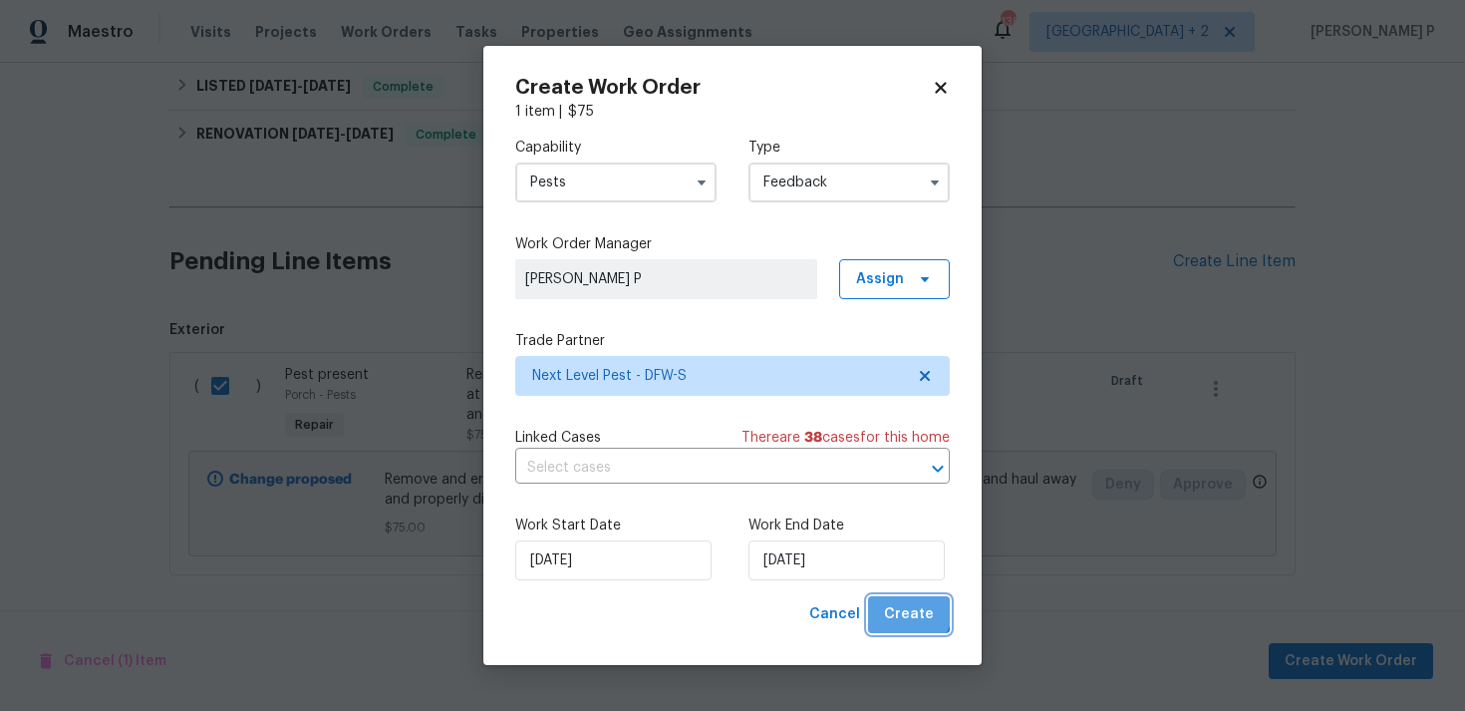
click at [898, 604] on span "Create" at bounding box center [909, 614] width 50 height 25
checkbox input "false"
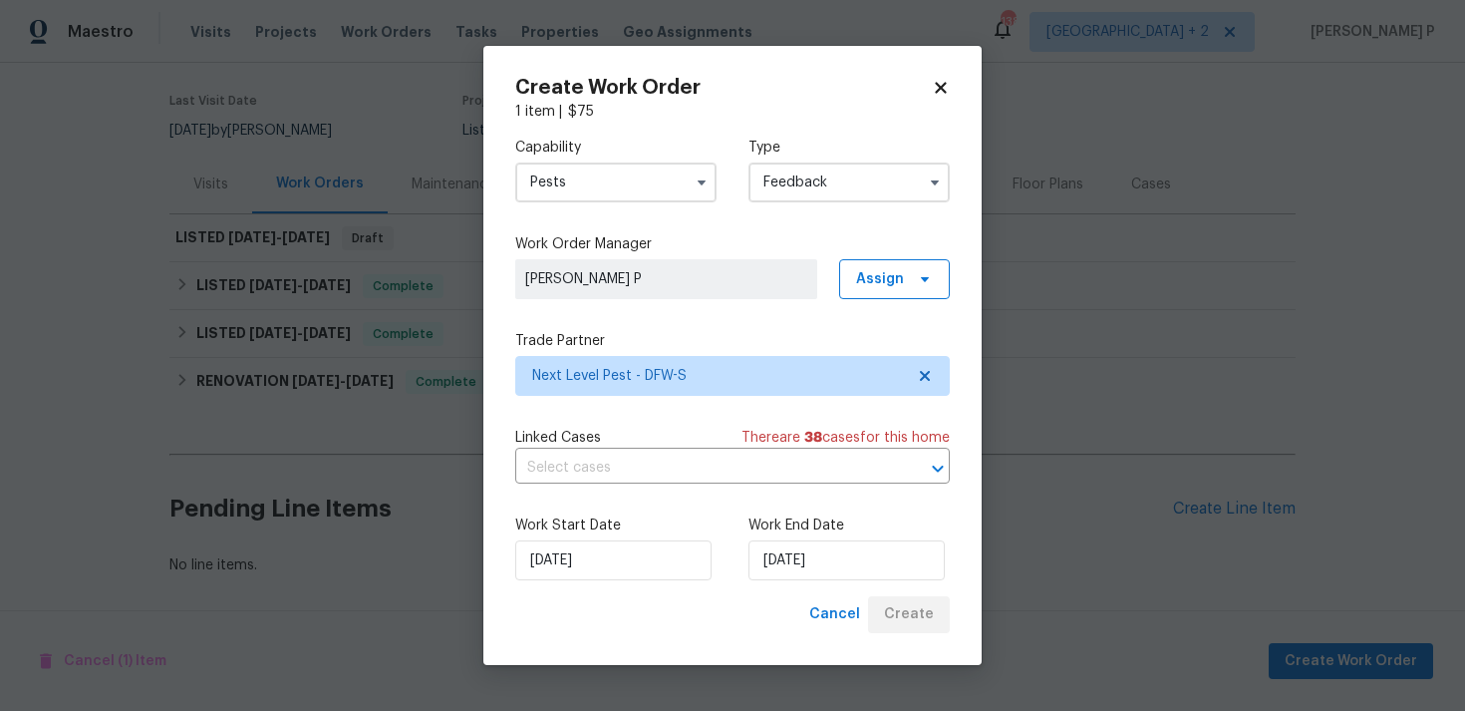
scroll to position [148, 0]
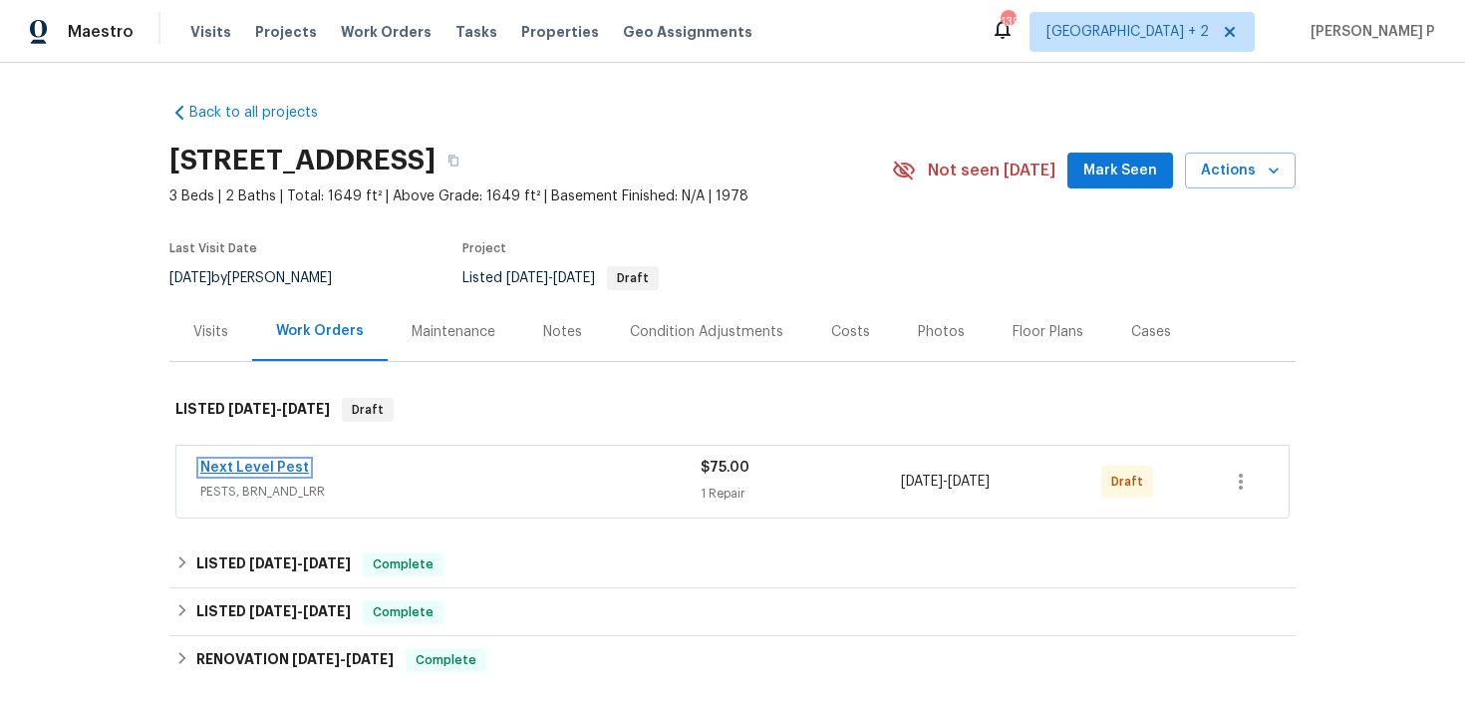
click at [260, 467] on link "Next Level Pest" at bounding box center [254, 468] width 109 height 14
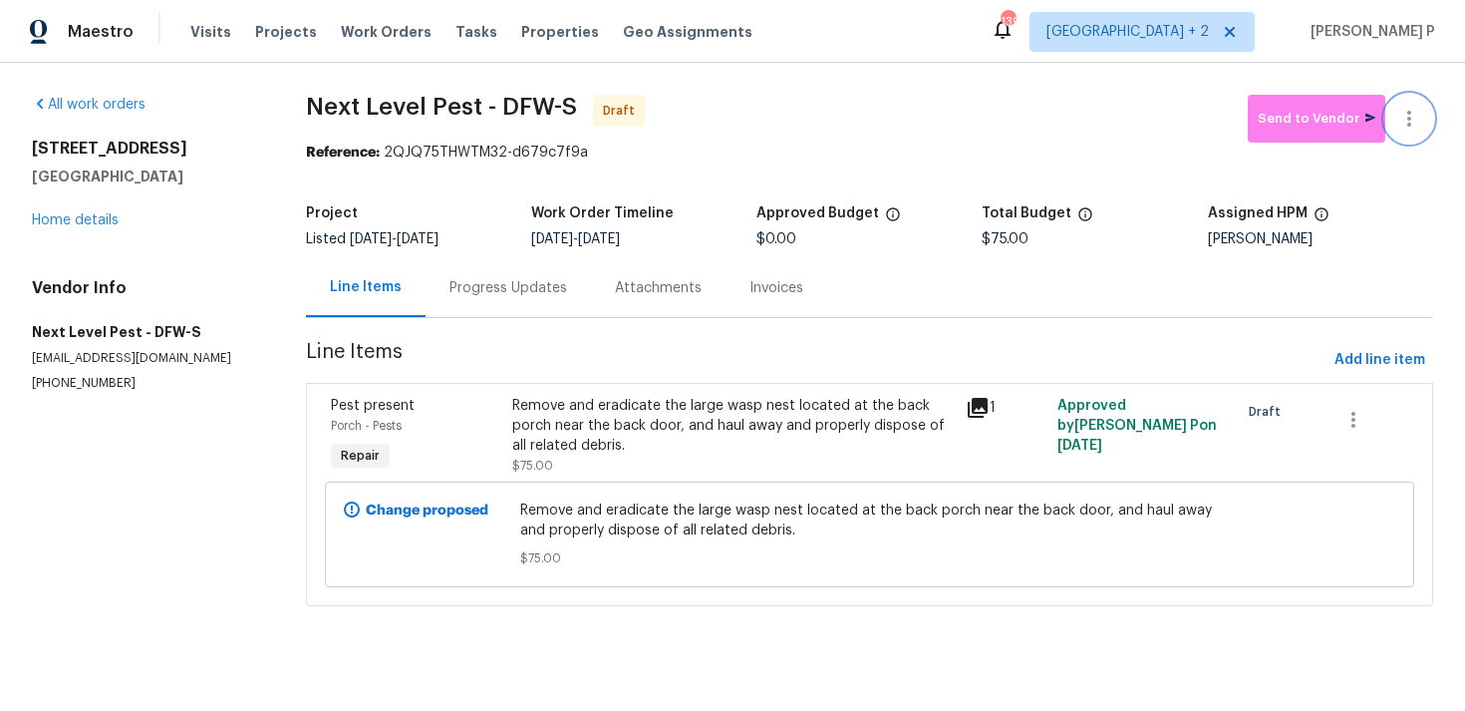
click at [1409, 111] on icon "button" at bounding box center [1410, 119] width 4 height 16
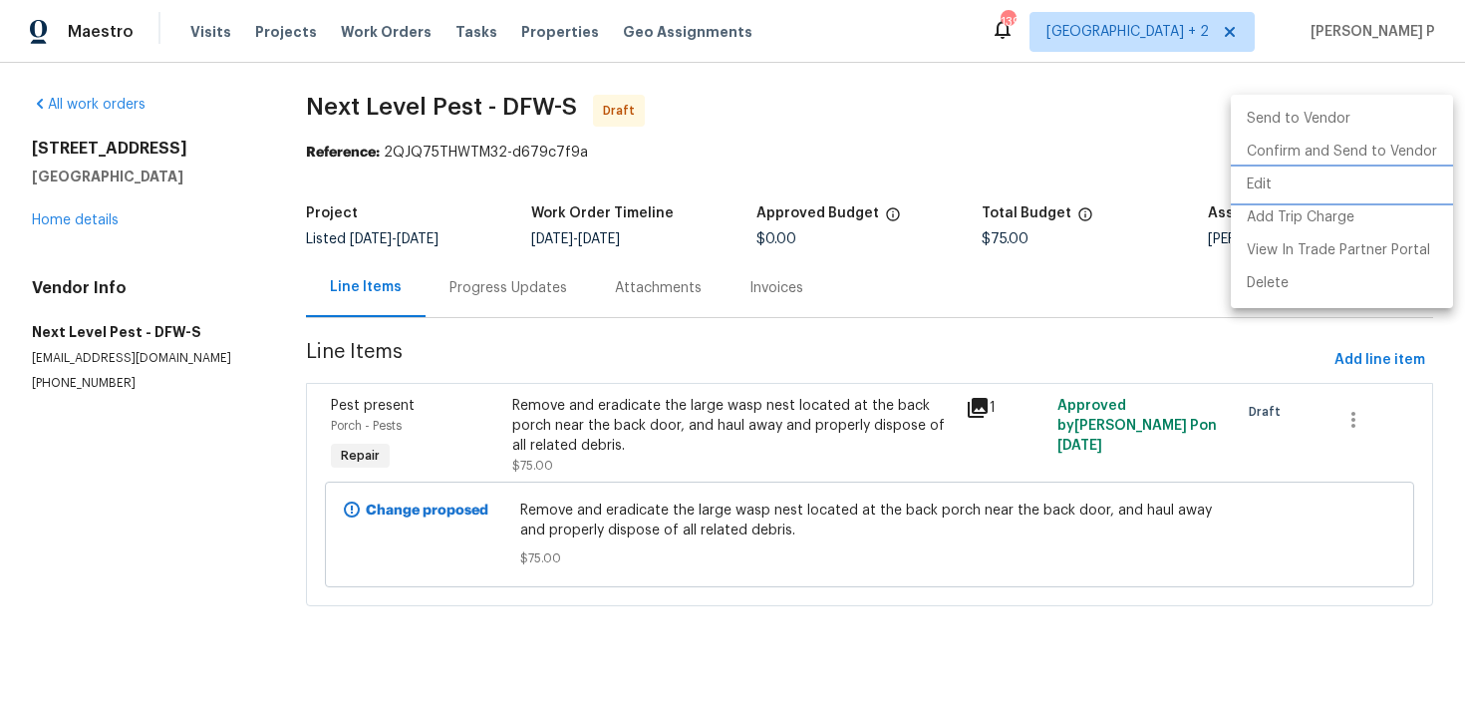
click at [1272, 181] on li "Edit" at bounding box center [1342, 184] width 222 height 33
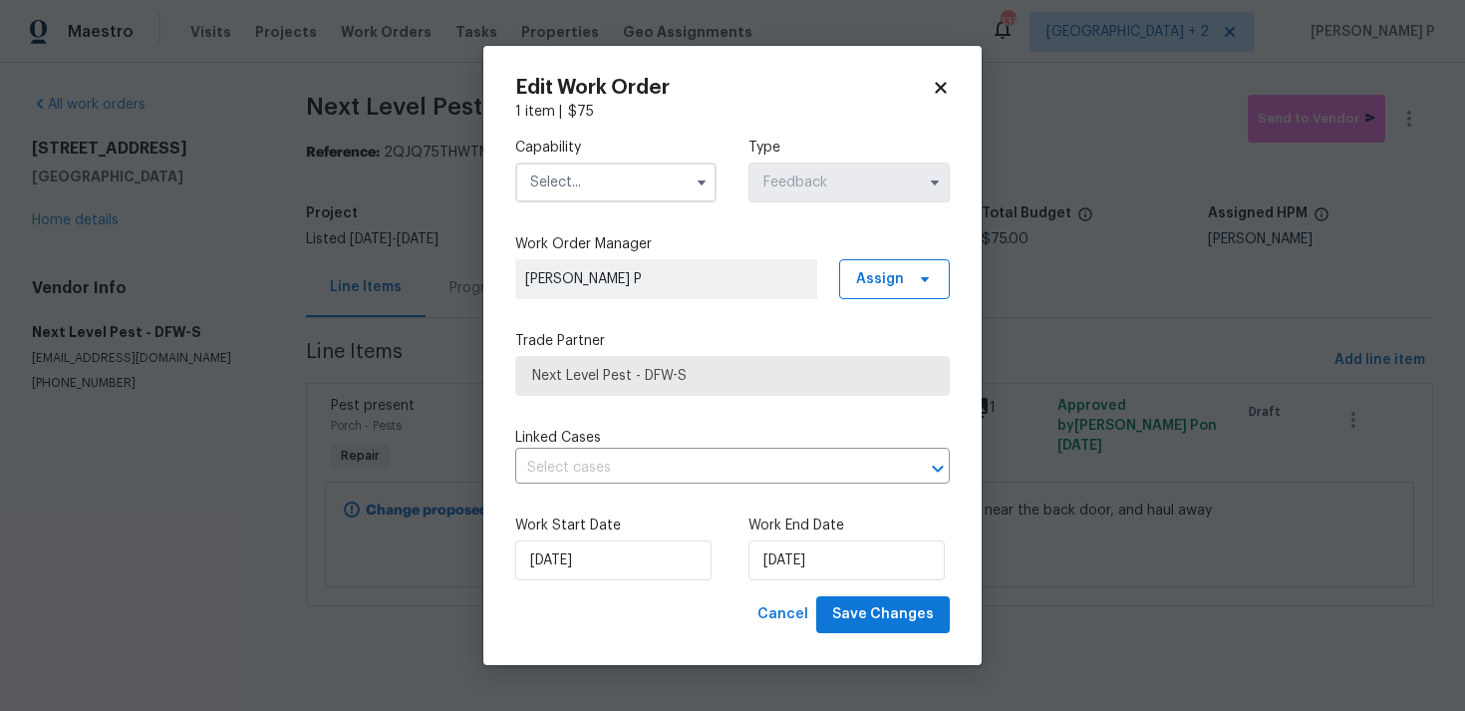
click at [665, 181] on input "text" at bounding box center [615, 182] width 201 height 40
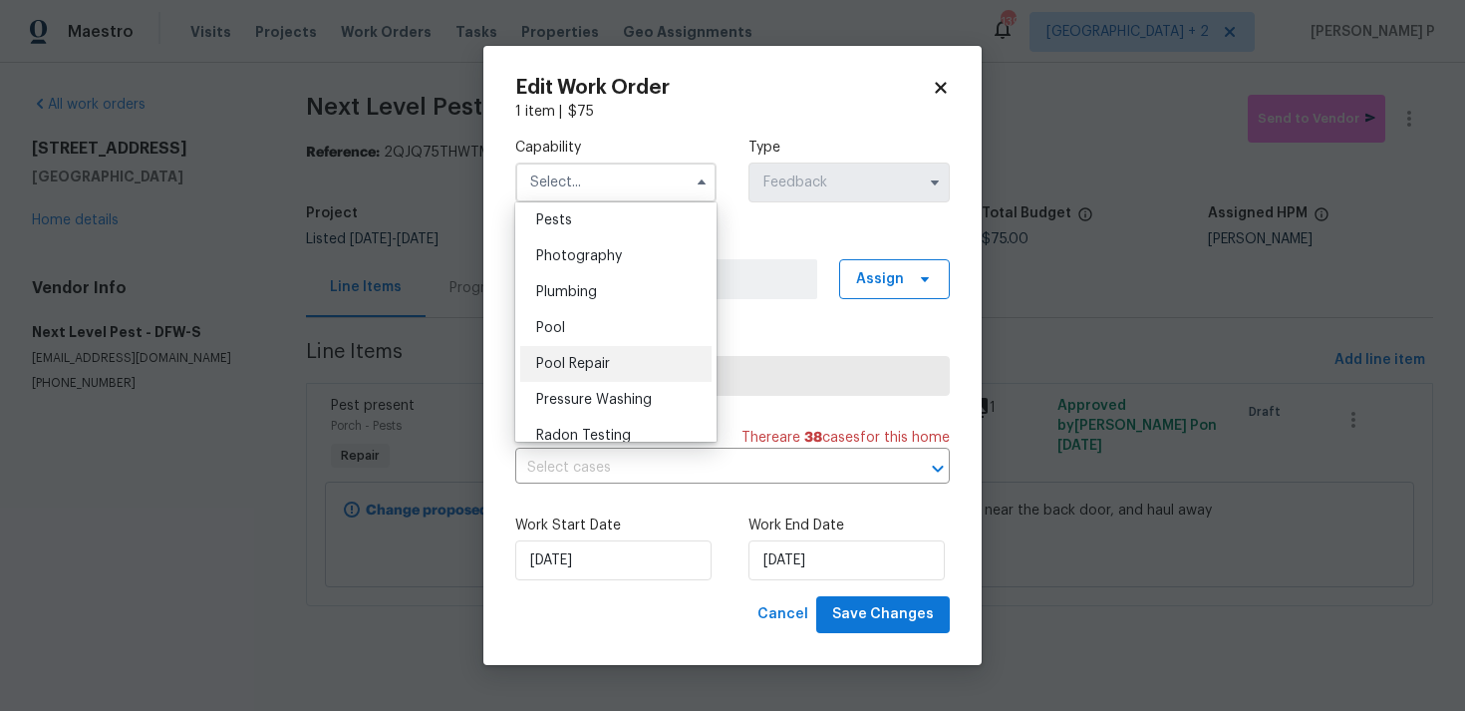
scroll to position [1692, 0]
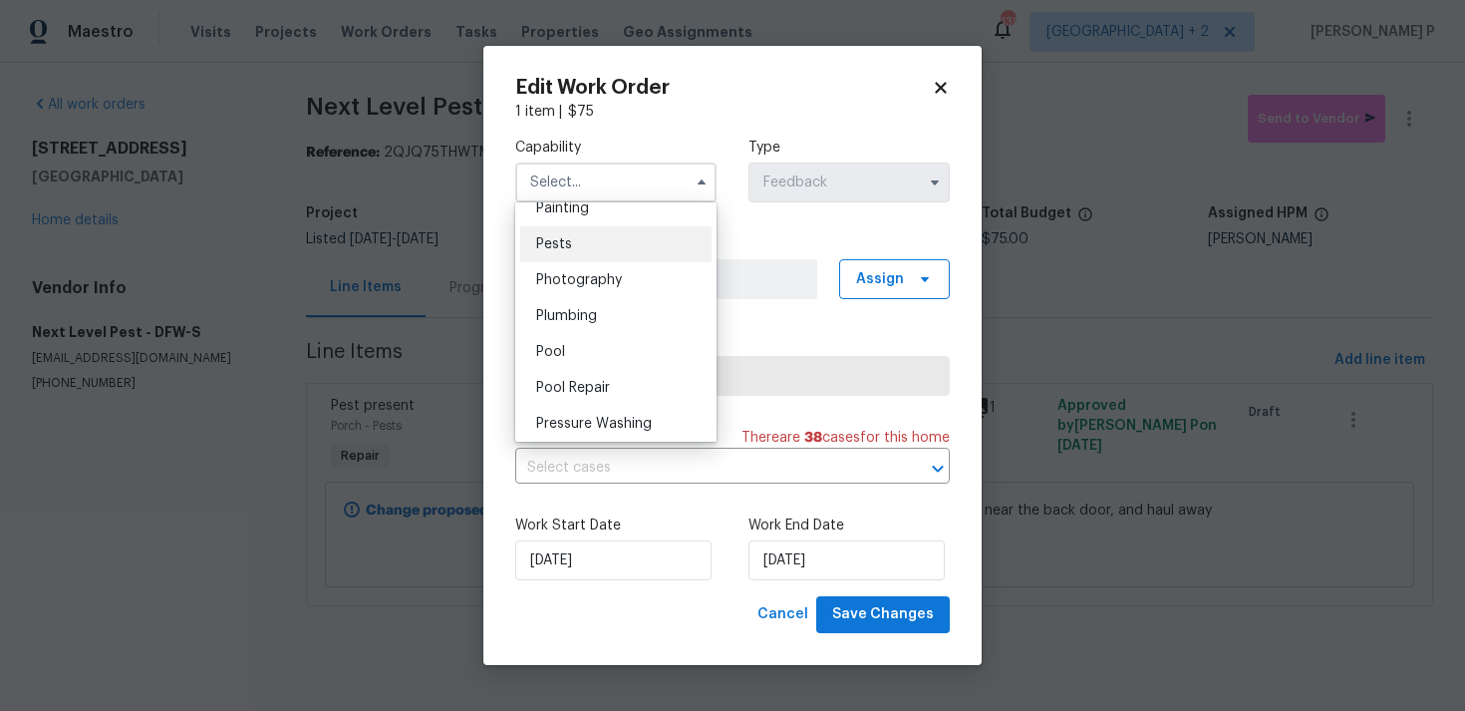
click at [560, 239] on span "Pests" at bounding box center [554, 244] width 36 height 14
type input "Pests"
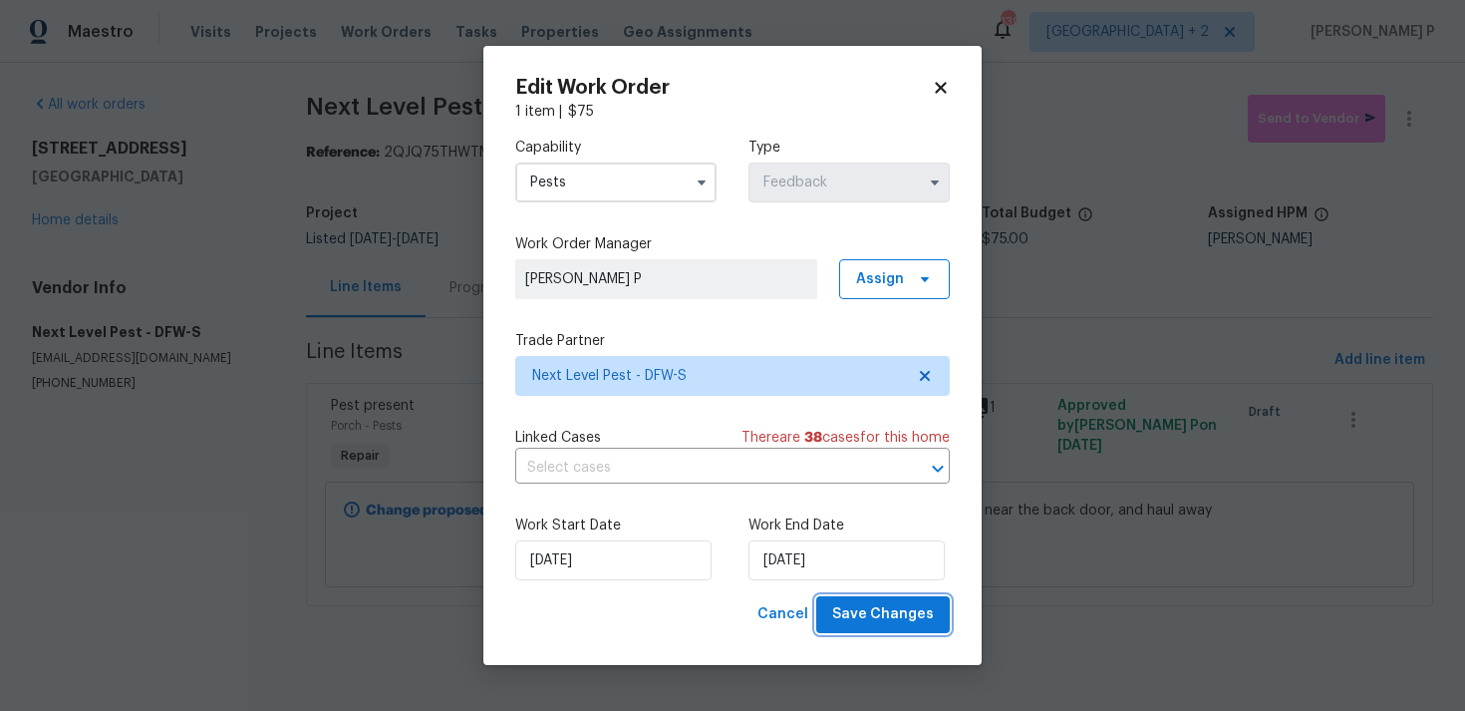
click at [892, 626] on span "Save Changes" at bounding box center [883, 614] width 102 height 25
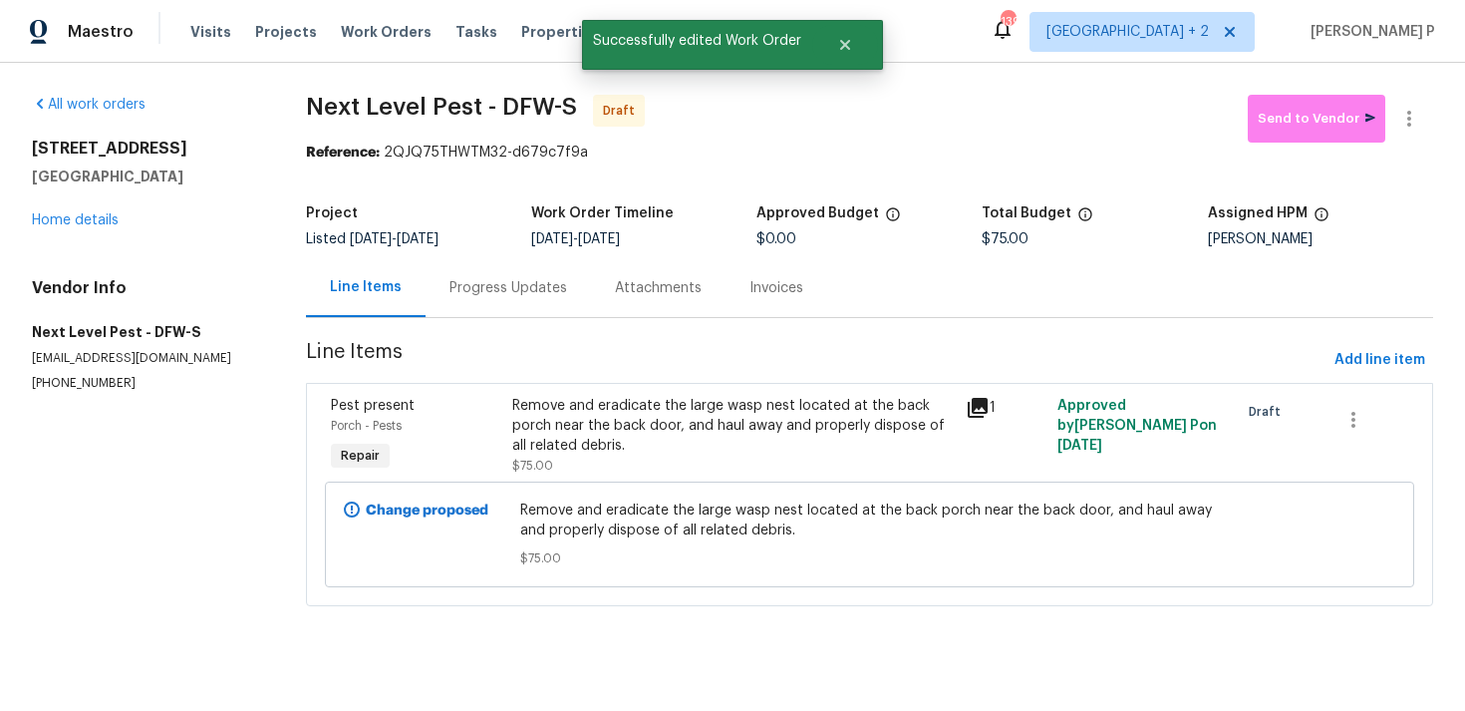
click at [529, 295] on div "Progress Updates" at bounding box center [509, 288] width 118 height 20
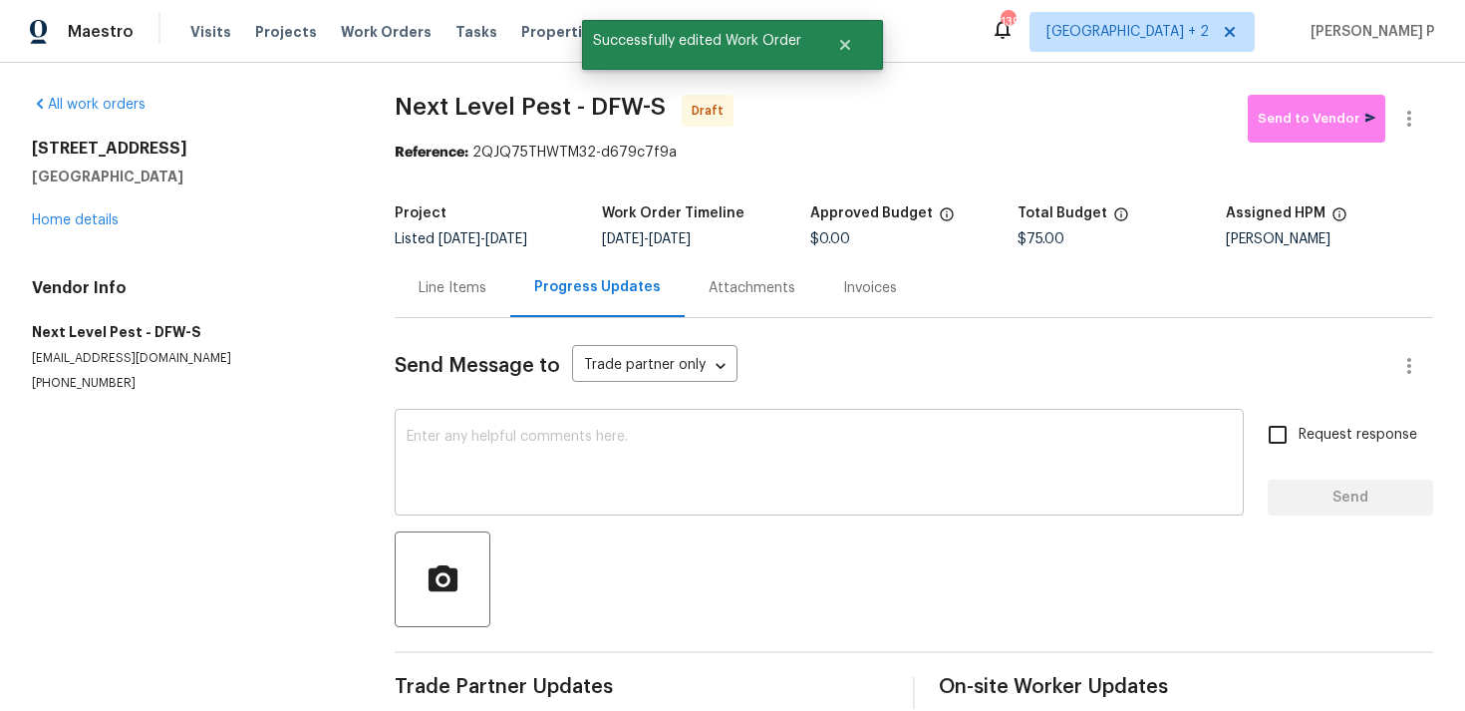
click at [481, 463] on textarea at bounding box center [819, 465] width 825 height 70
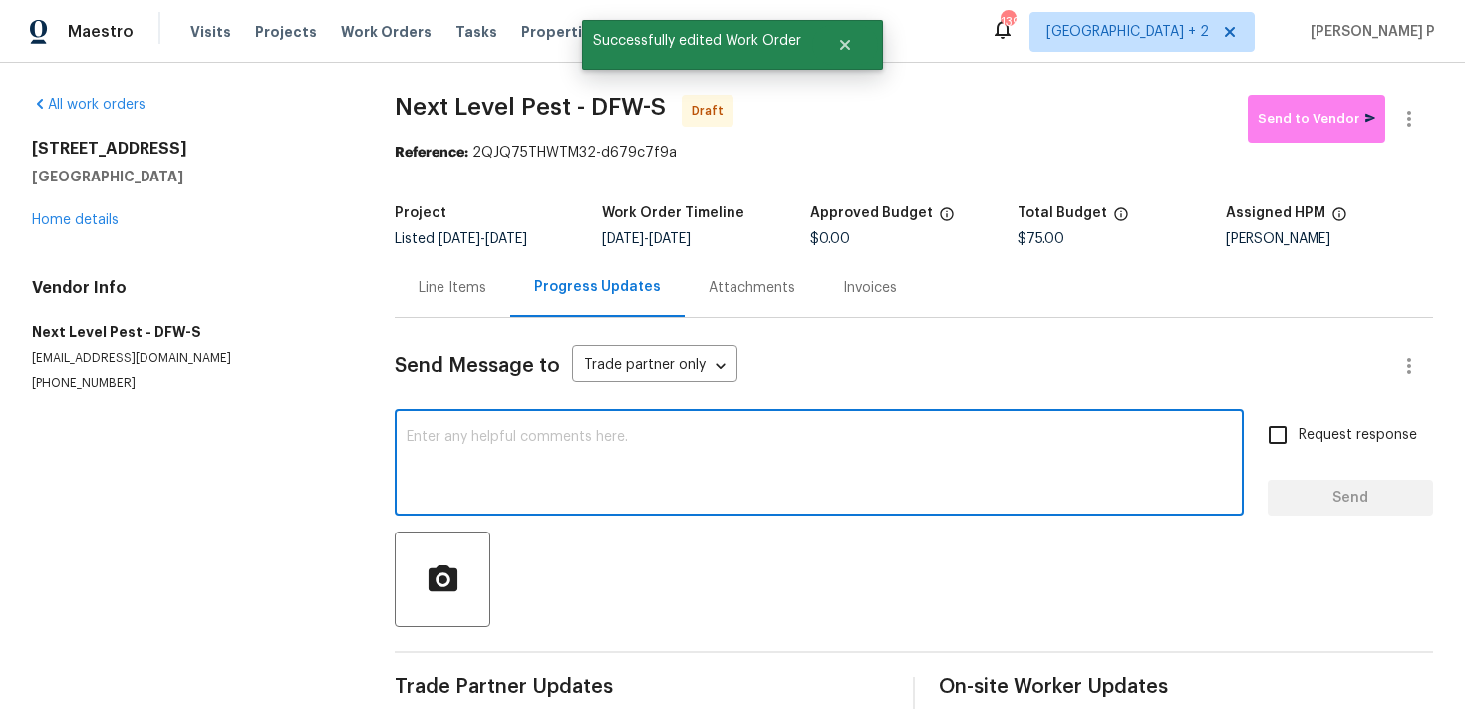
paste textarea "Hi, this is [PERSON_NAME] with Opendoor. I’m confirming you received the WO for…"
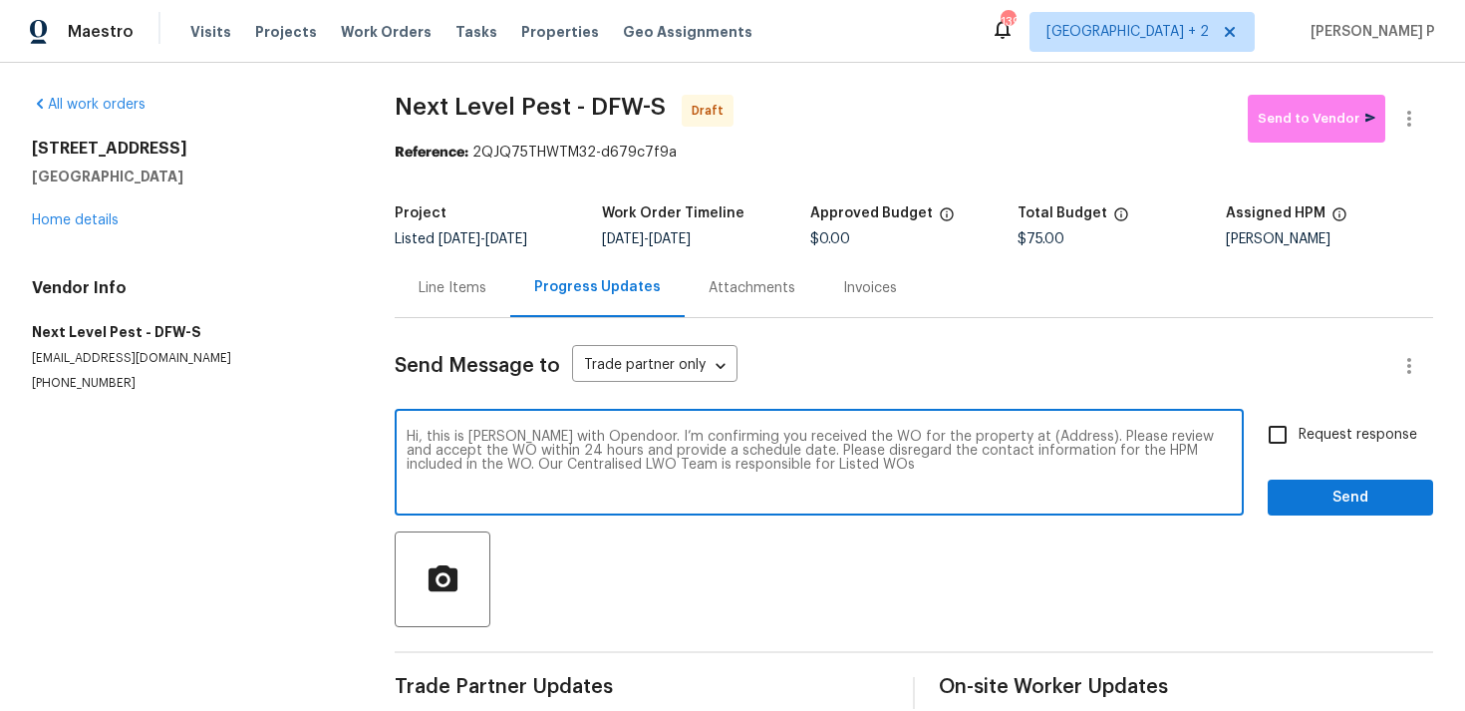
drag, startPoint x: 1000, startPoint y: 432, endPoint x: 1063, endPoint y: 431, distance: 62.8
click at [1063, 431] on textarea "Hi, this is [PERSON_NAME] with Opendoor. I’m confirming you received the WO for…" at bounding box center [819, 465] width 825 height 70
paste textarea "[STREET_ADDRESS]"
type textarea "Hi, this is [PERSON_NAME] with Opendoor. I’m confirming you received the WO for…"
click at [1303, 435] on span "Request response" at bounding box center [1358, 435] width 119 height 21
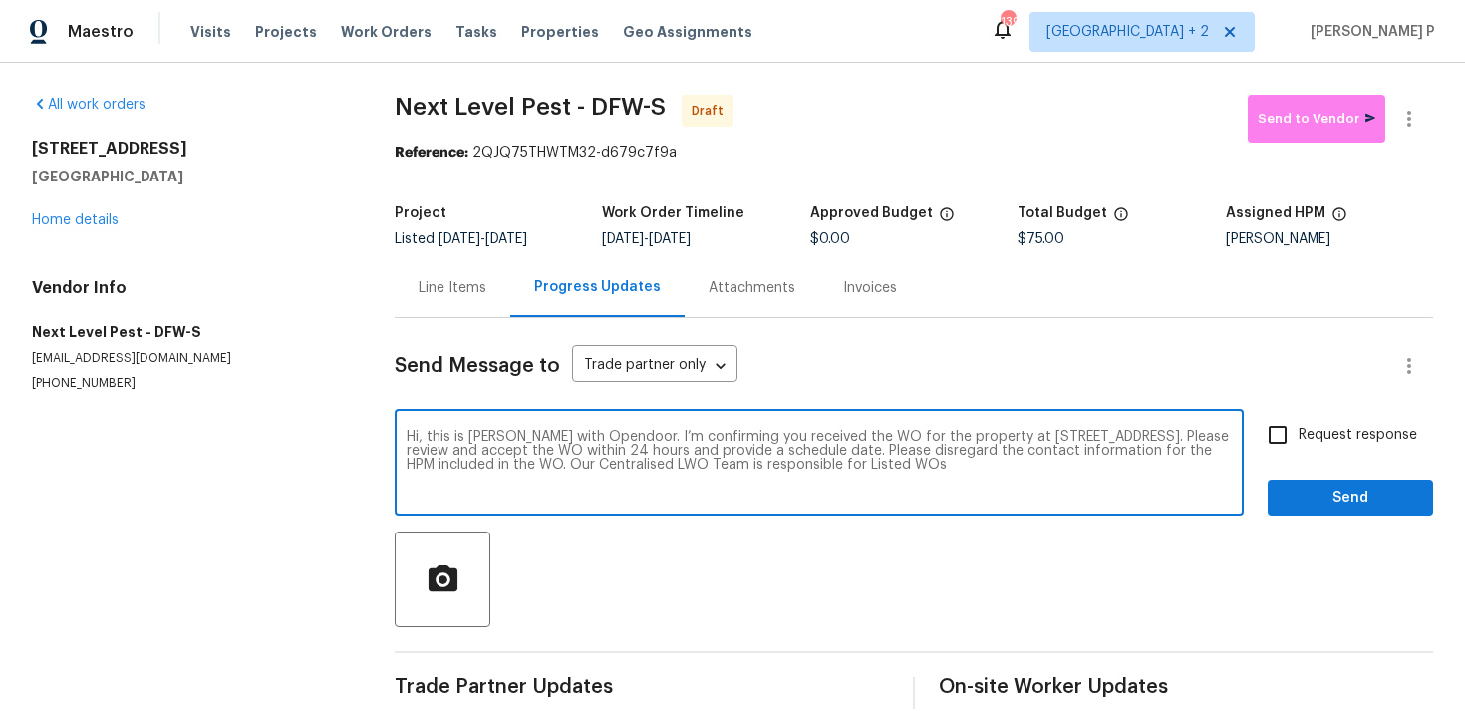
click at [1299, 435] on input "Request response" at bounding box center [1278, 435] width 42 height 42
checkbox input "true"
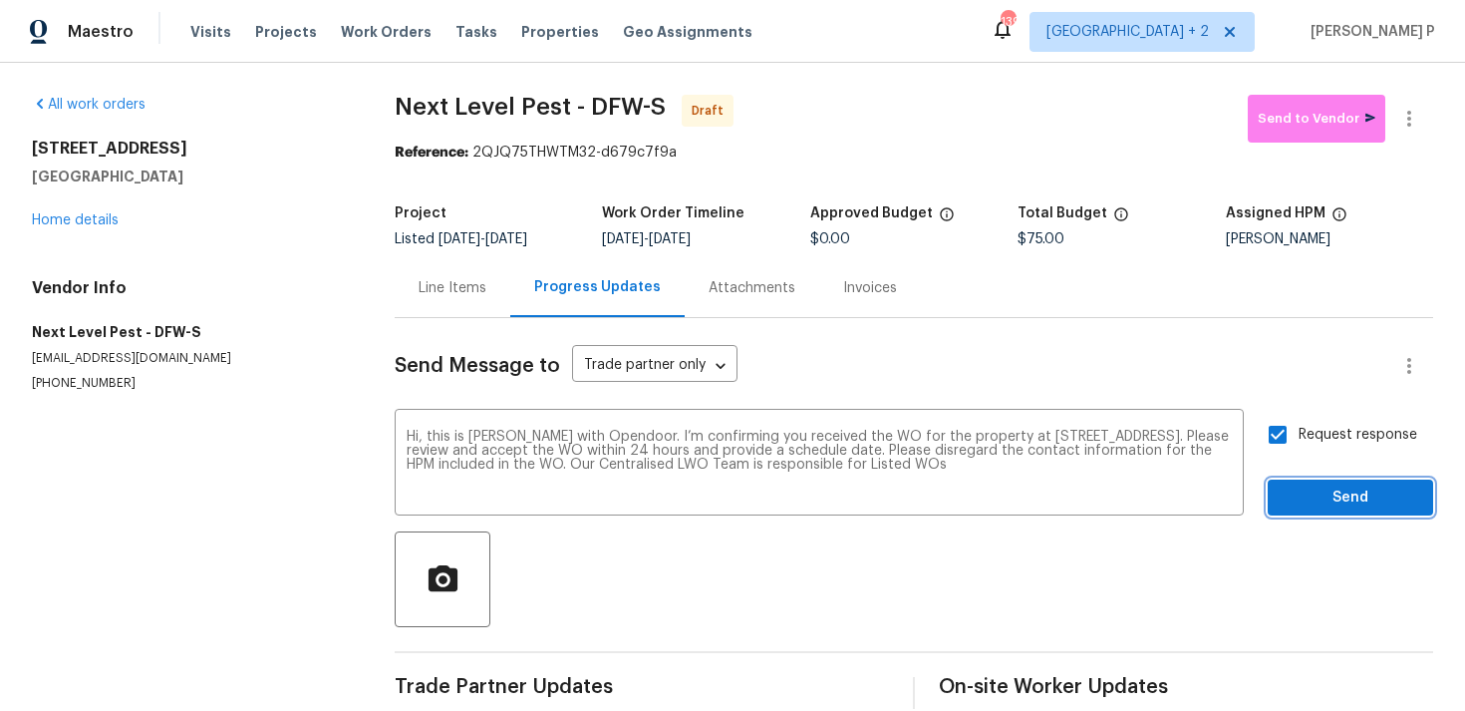
click at [1303, 490] on span "Send" at bounding box center [1351, 497] width 134 height 25
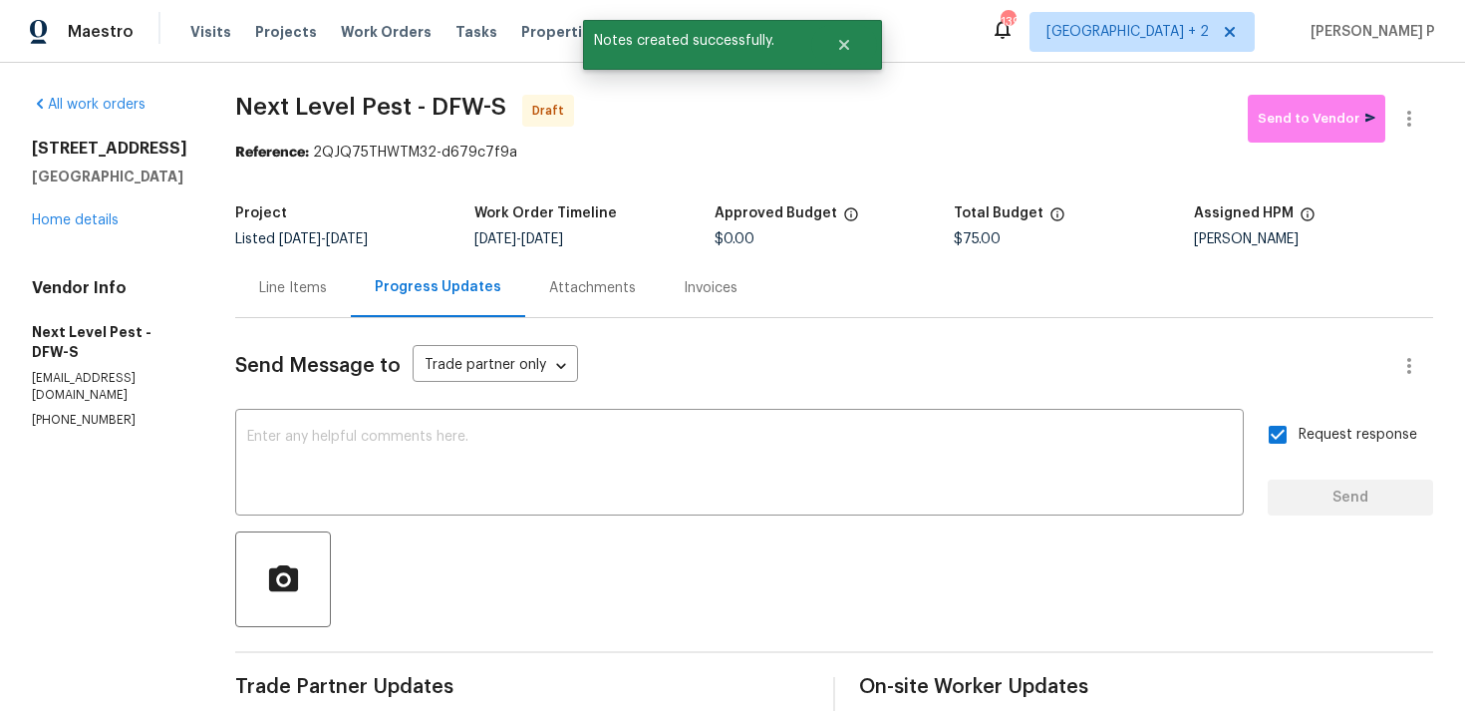
click at [931, 580] on div at bounding box center [834, 579] width 1198 height 96
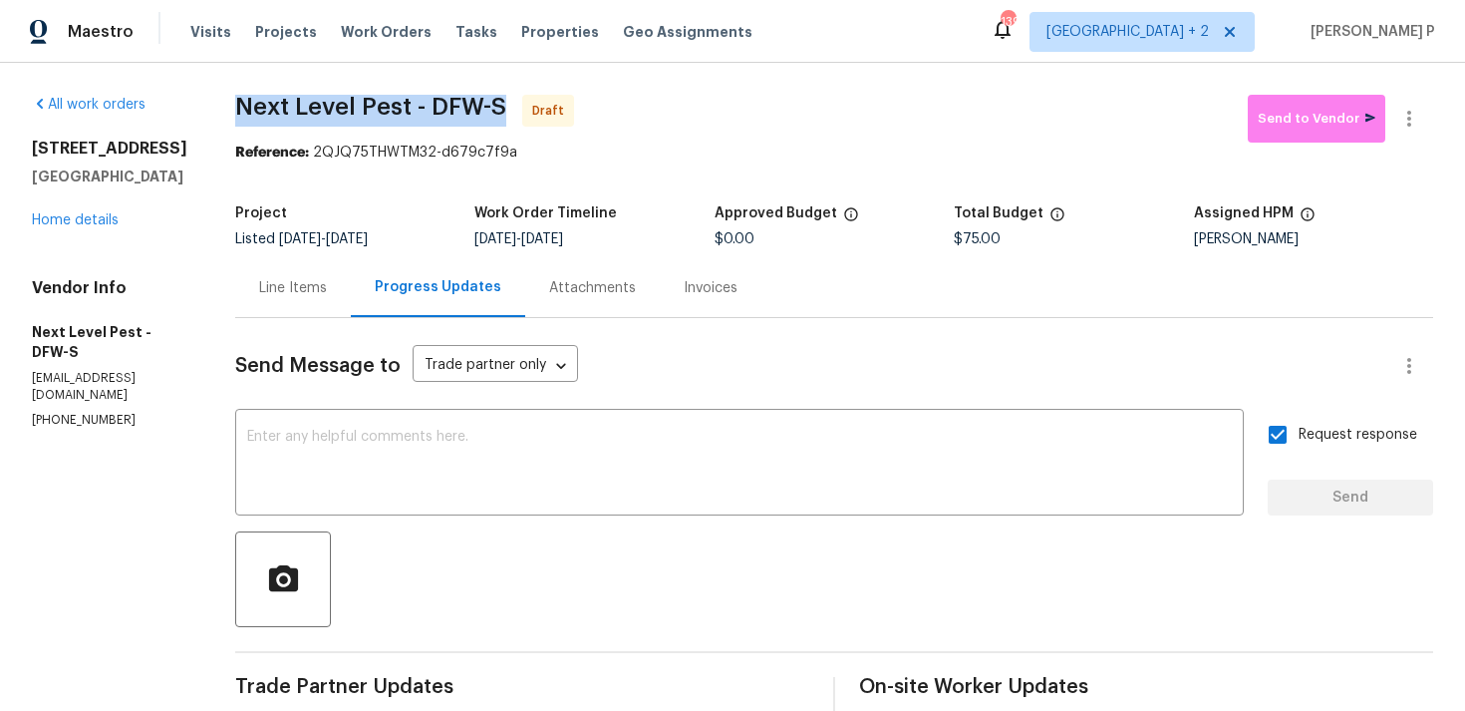
drag, startPoint x: 236, startPoint y: 105, endPoint x: 505, endPoint y: 108, distance: 269.2
click at [505, 108] on span "Next Level Pest - DFW-S Draft" at bounding box center [741, 119] width 1013 height 48
copy span "Next Level Pest - DFW-S"
click at [1411, 120] on icon "button" at bounding box center [1410, 119] width 24 height 24
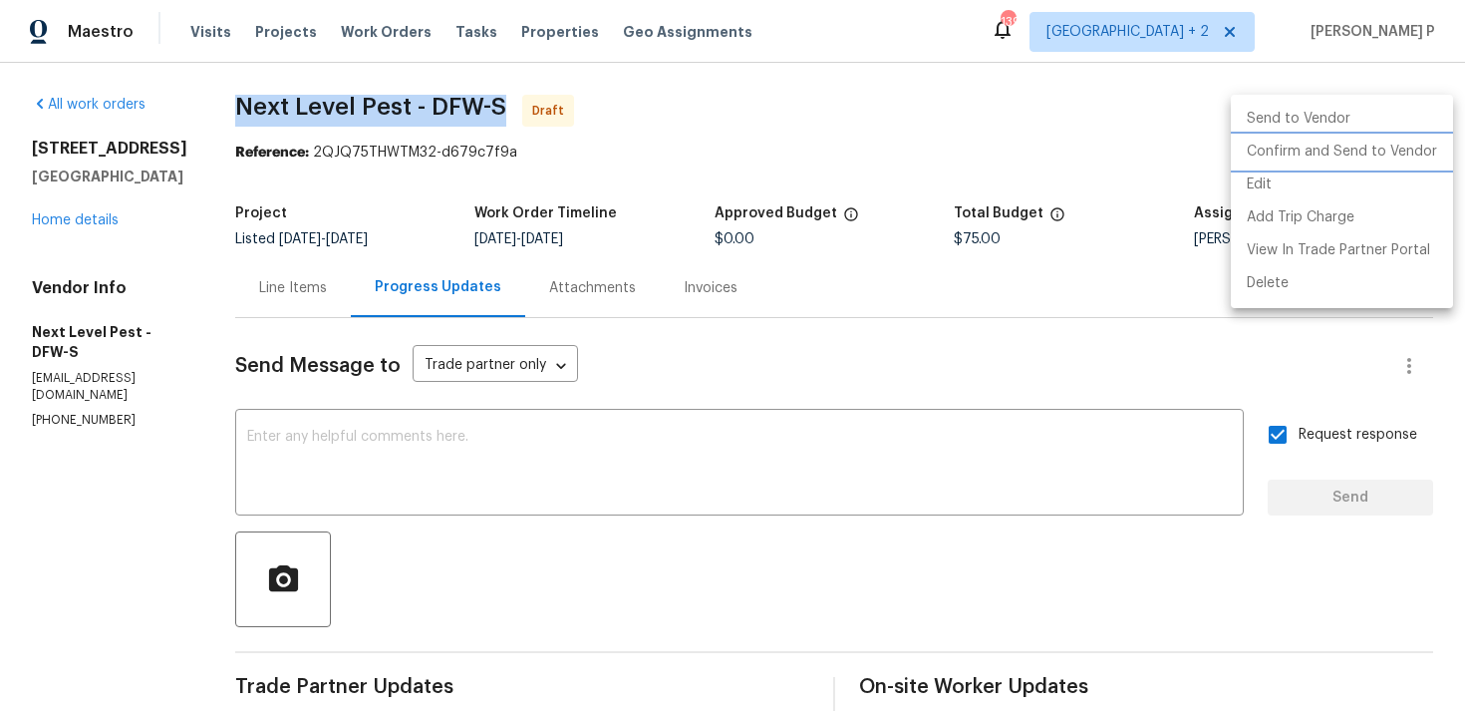
click at [1322, 152] on li "Confirm and Send to Vendor" at bounding box center [1342, 152] width 222 height 33
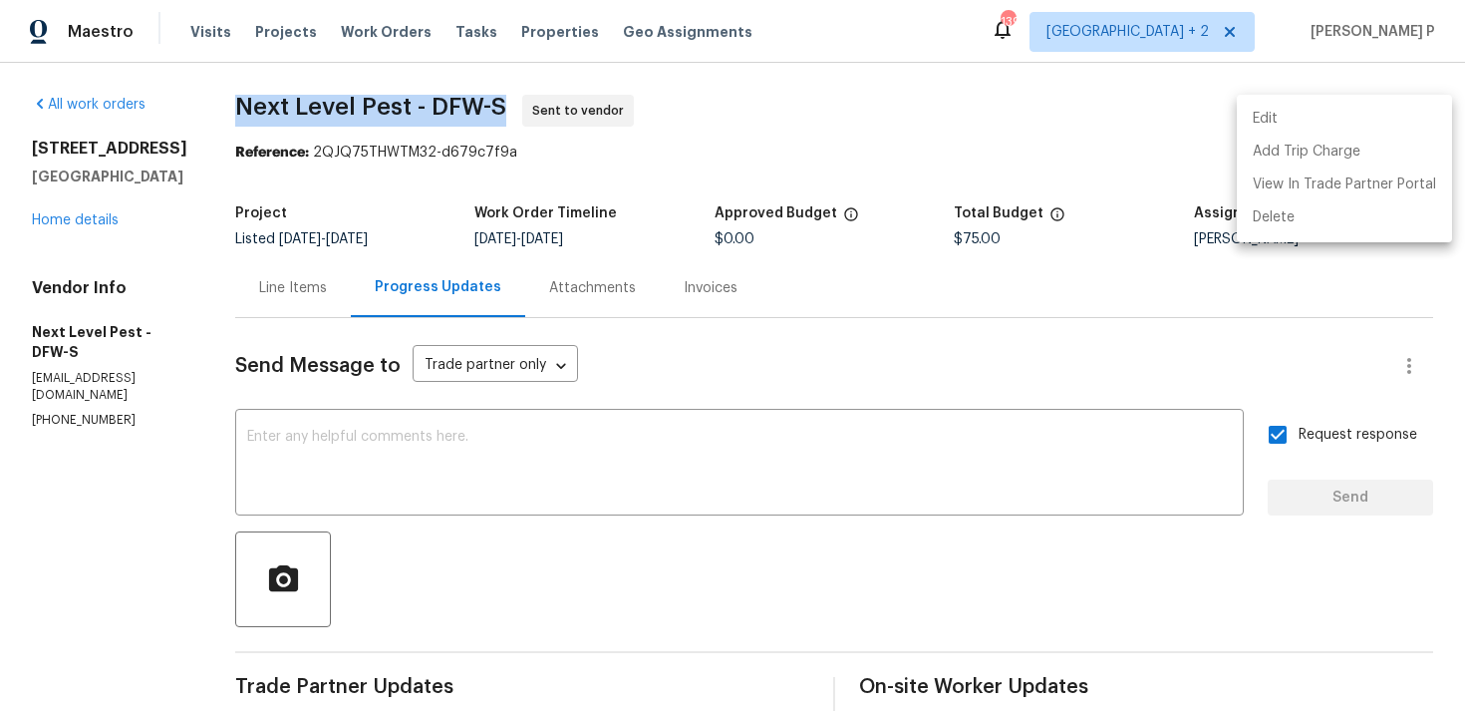
click at [400, 184] on div at bounding box center [732, 355] width 1465 height 711
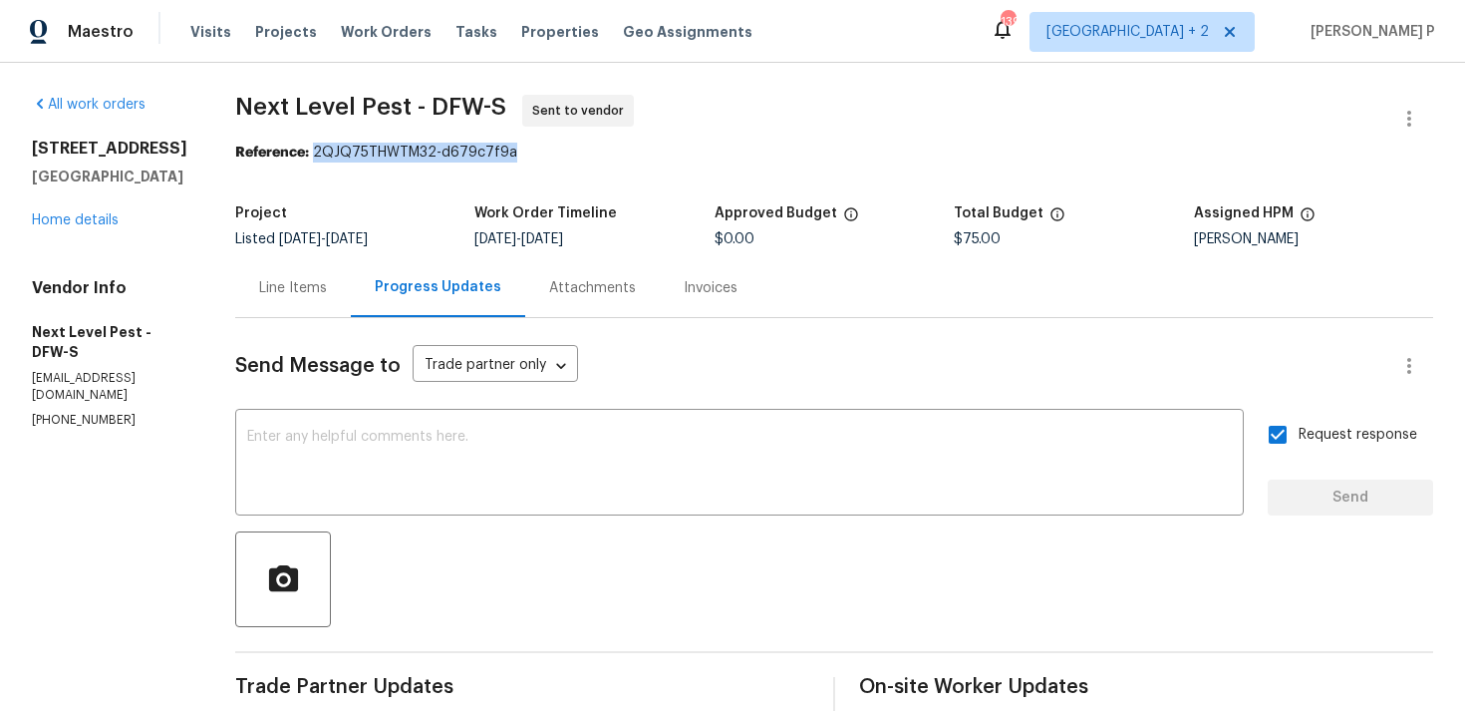
drag, startPoint x: 309, startPoint y: 153, endPoint x: 652, endPoint y: 153, distance: 342.9
click at [652, 153] on div "Reference: 2QJQ75THWTM32-d679c7f9a" at bounding box center [834, 153] width 1198 height 20
copy div "2QJQ75THWTM32-d679c7f9a"
click at [674, 538] on div at bounding box center [834, 579] width 1198 height 96
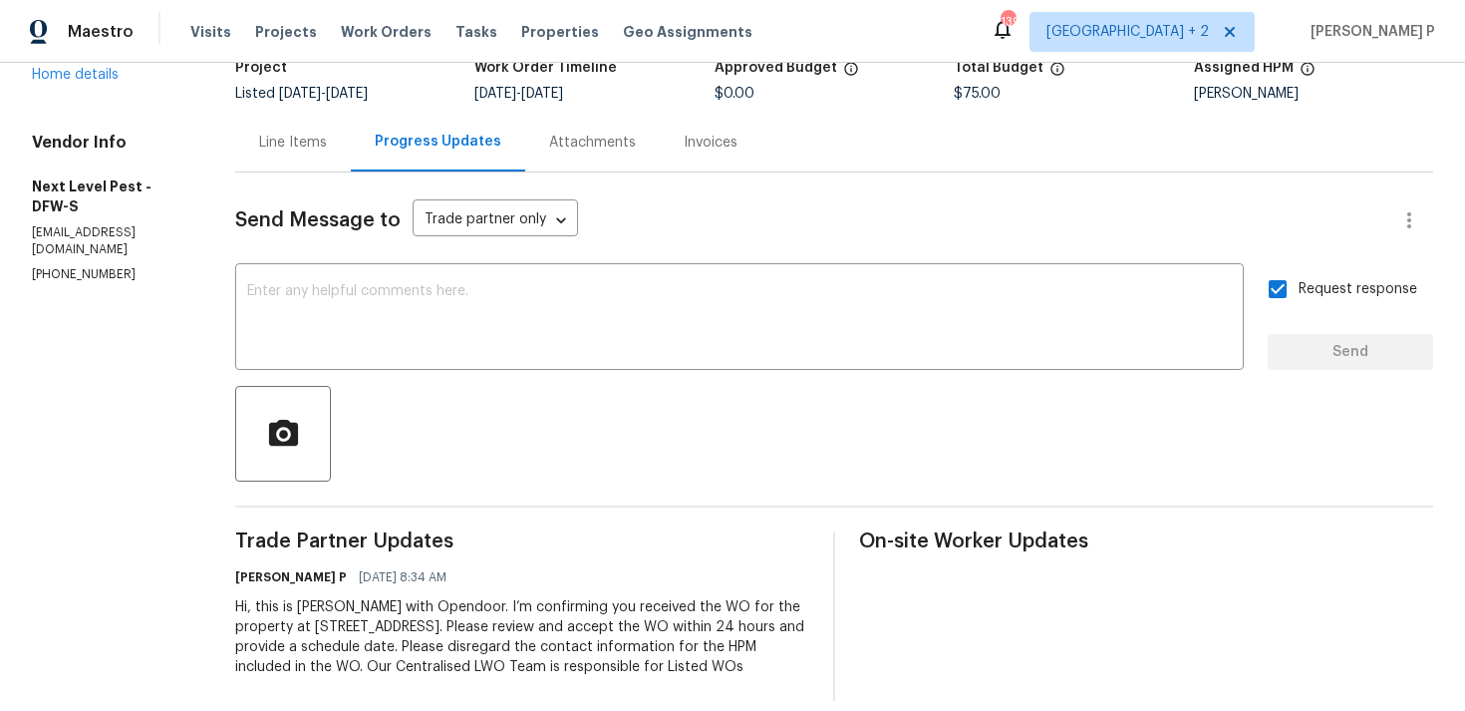
scroll to position [167, 0]
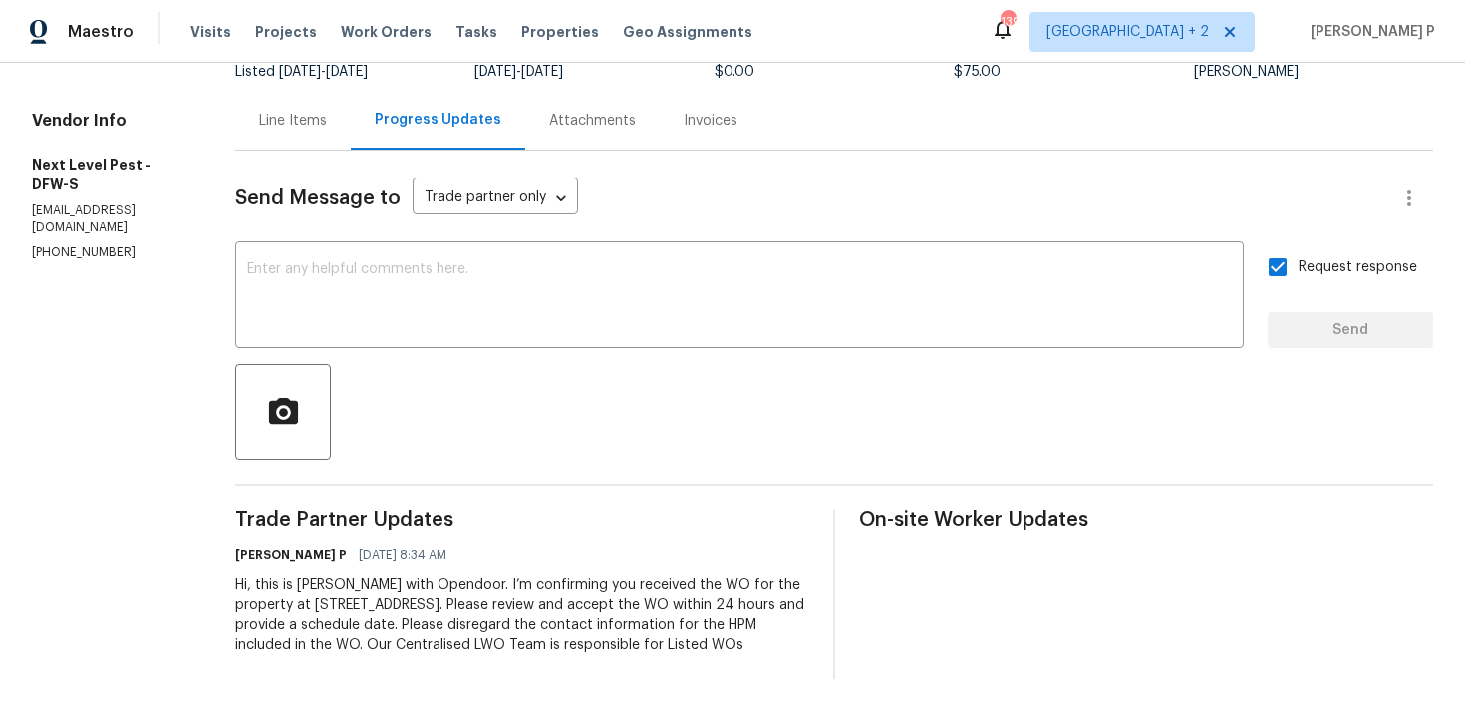
click at [305, 115] on div "Line Items" at bounding box center [293, 121] width 68 height 20
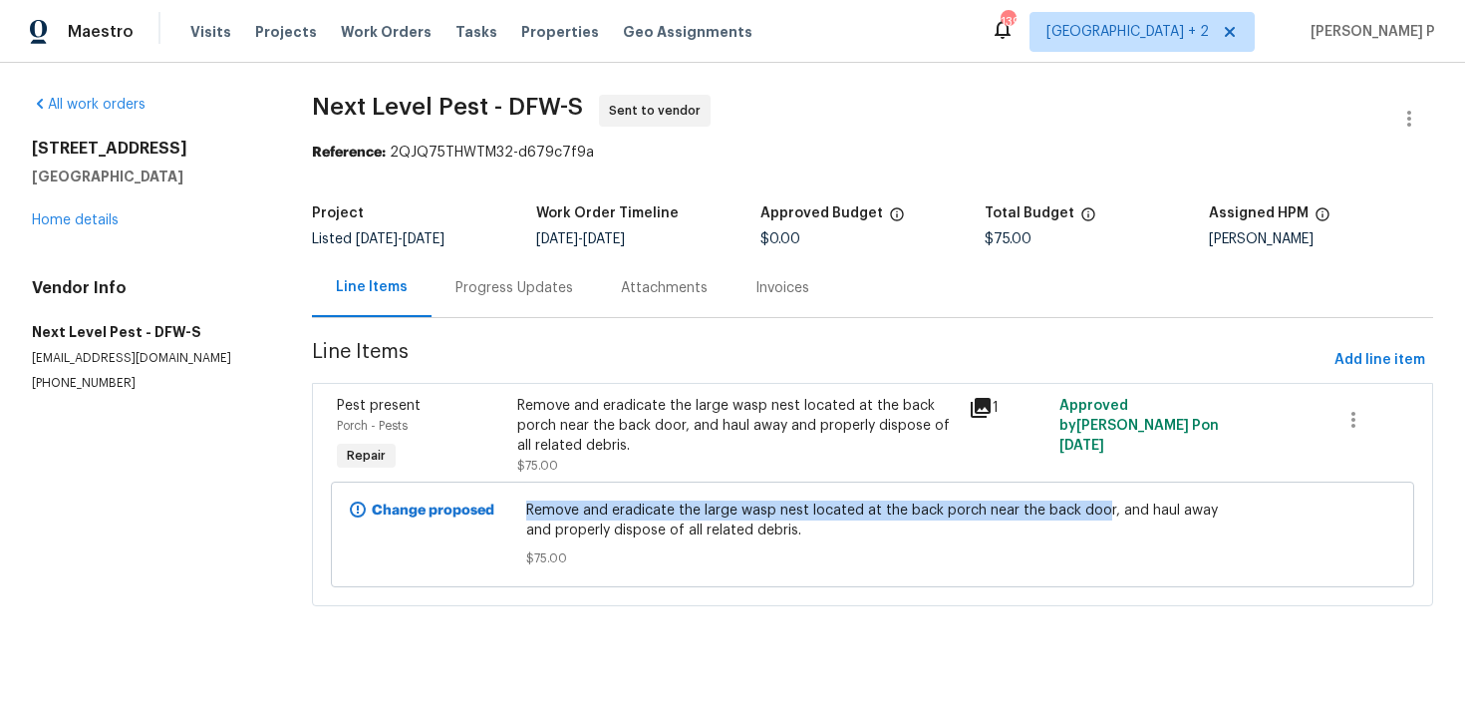
drag, startPoint x: 531, startPoint y: 512, endPoint x: 1104, endPoint y: 507, distance: 572.2
click at [1104, 507] on span "Remove and eradicate the large wasp nest located at the back porch near the bac…" at bounding box center [872, 520] width 693 height 40
copy span "Remove and eradicate the large wasp nest located at the back porch near the bac…"
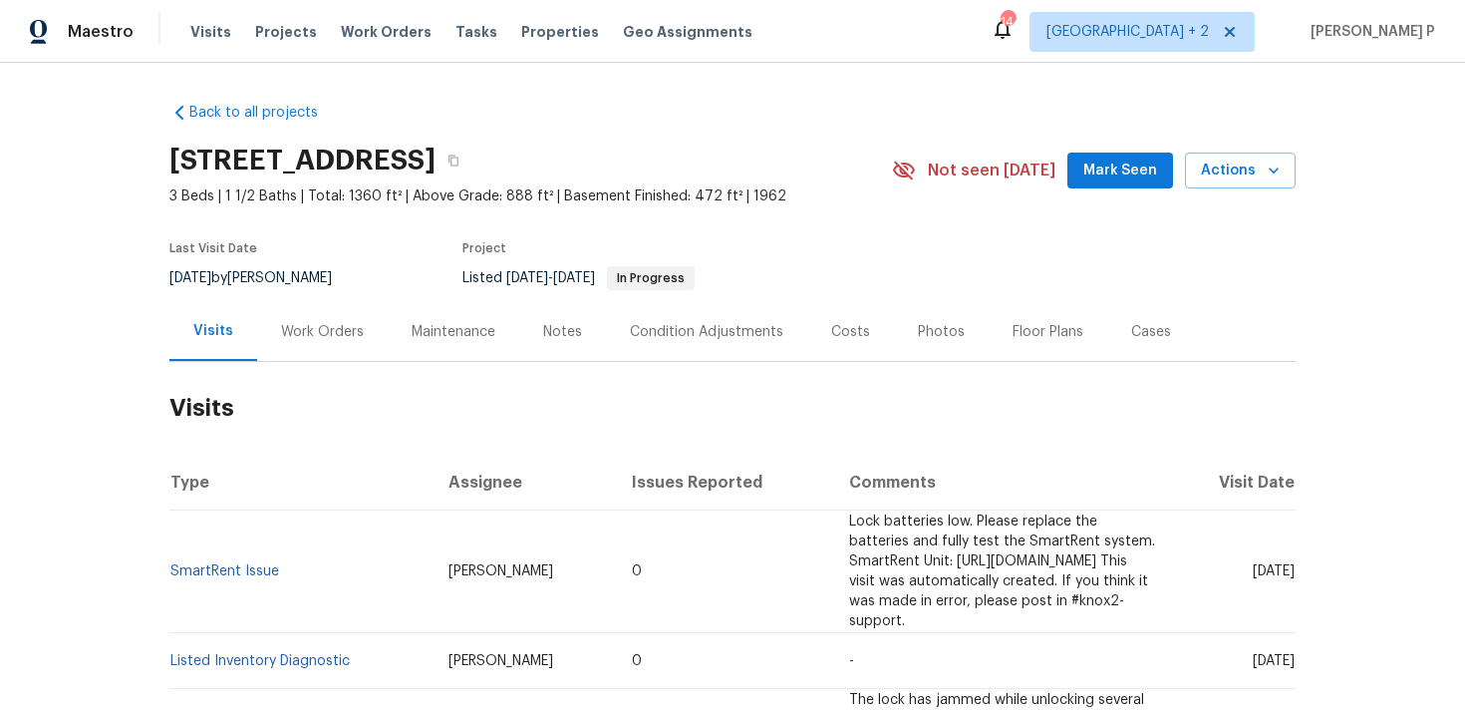
click at [352, 333] on div "Work Orders" at bounding box center [322, 332] width 83 height 20
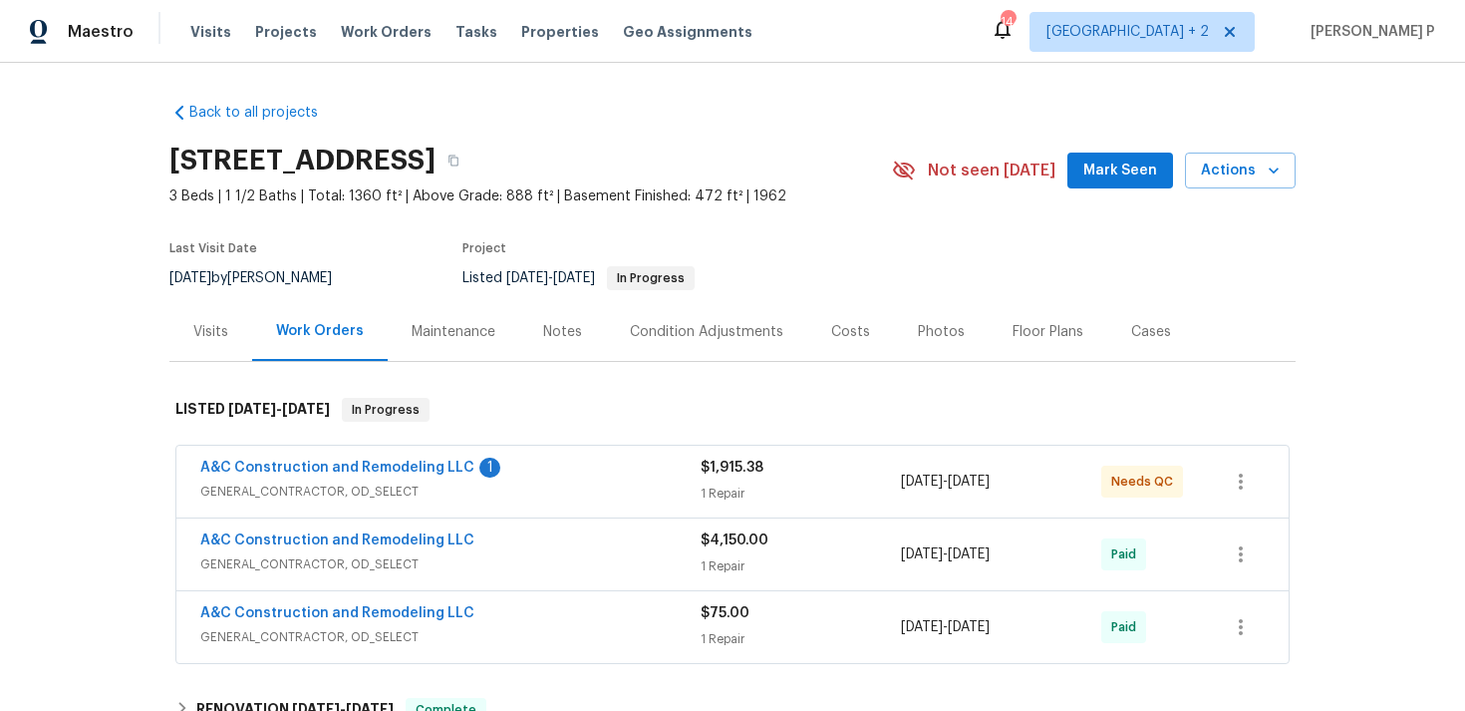
click at [343, 477] on span "A&C Construction and Remodeling LLC" at bounding box center [337, 468] width 274 height 20
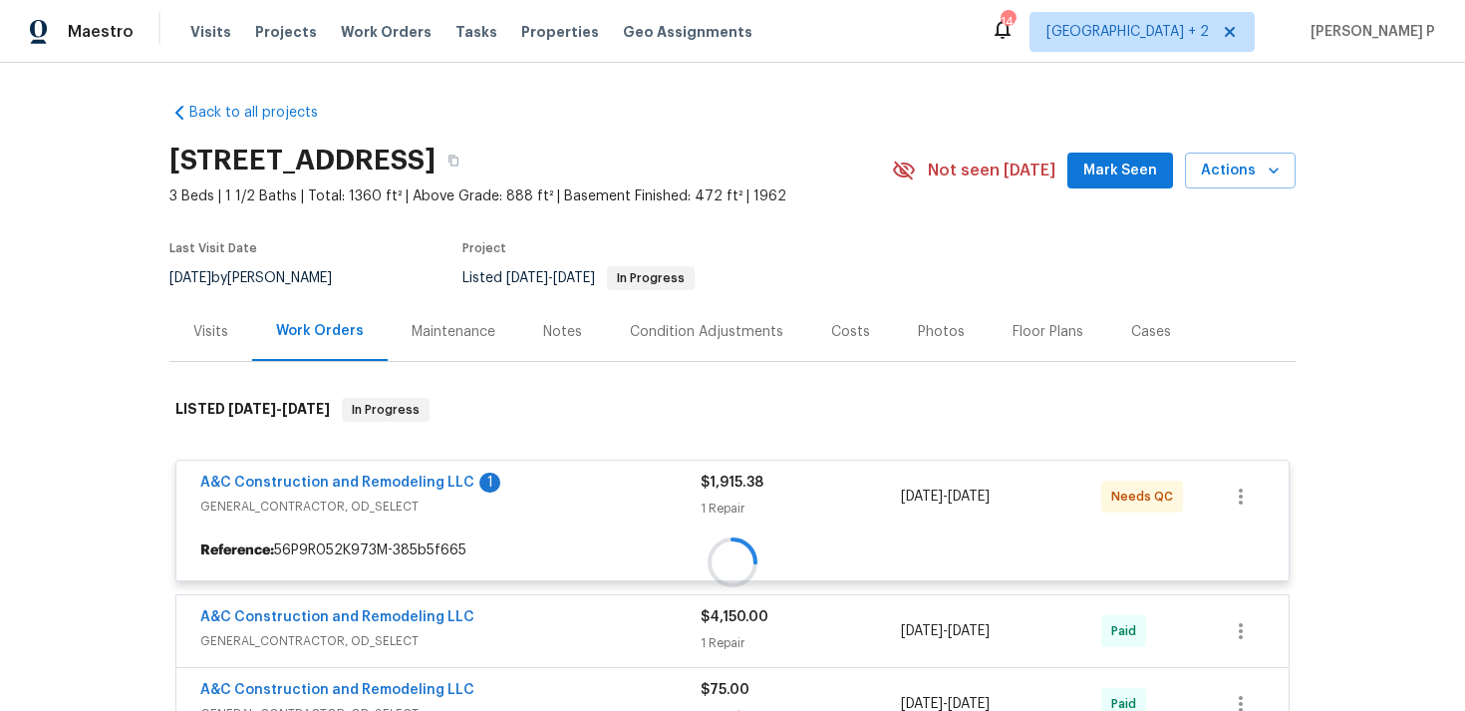
click at [371, 480] on div at bounding box center [732, 562] width 1126 height 369
click at [403, 475] on div at bounding box center [732, 562] width 1126 height 369
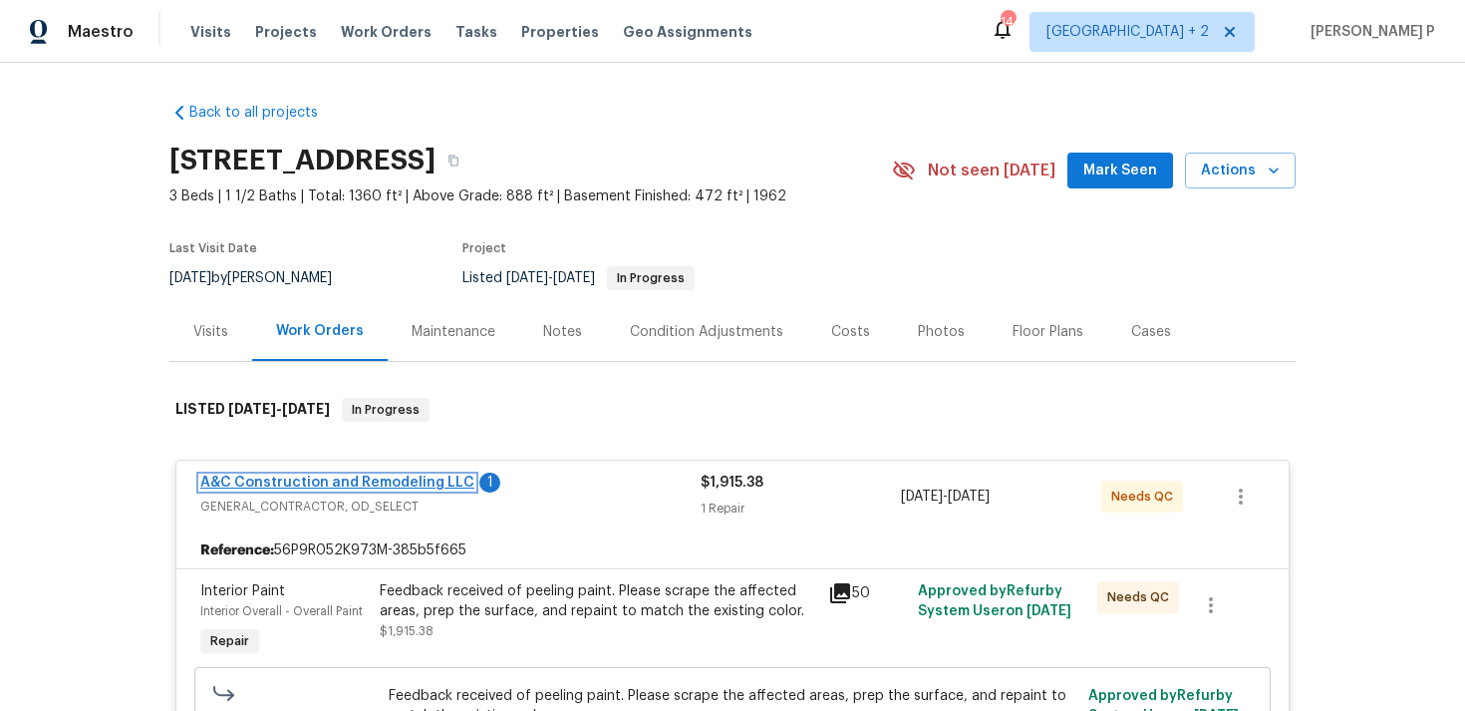
click at [404, 481] on link "A&C Construction and Remodeling LLC" at bounding box center [337, 483] width 274 height 14
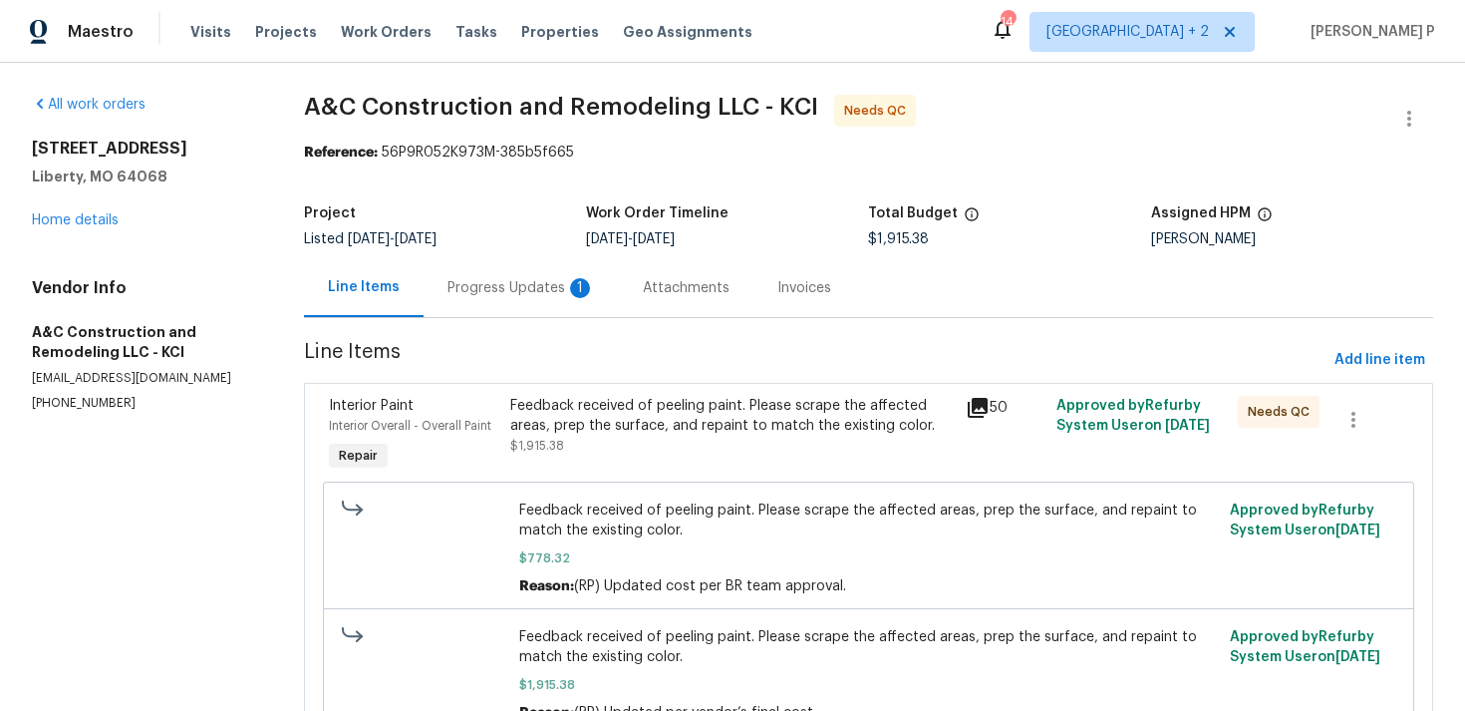
click at [502, 287] on div "Progress Updates 1" at bounding box center [522, 288] width 148 height 20
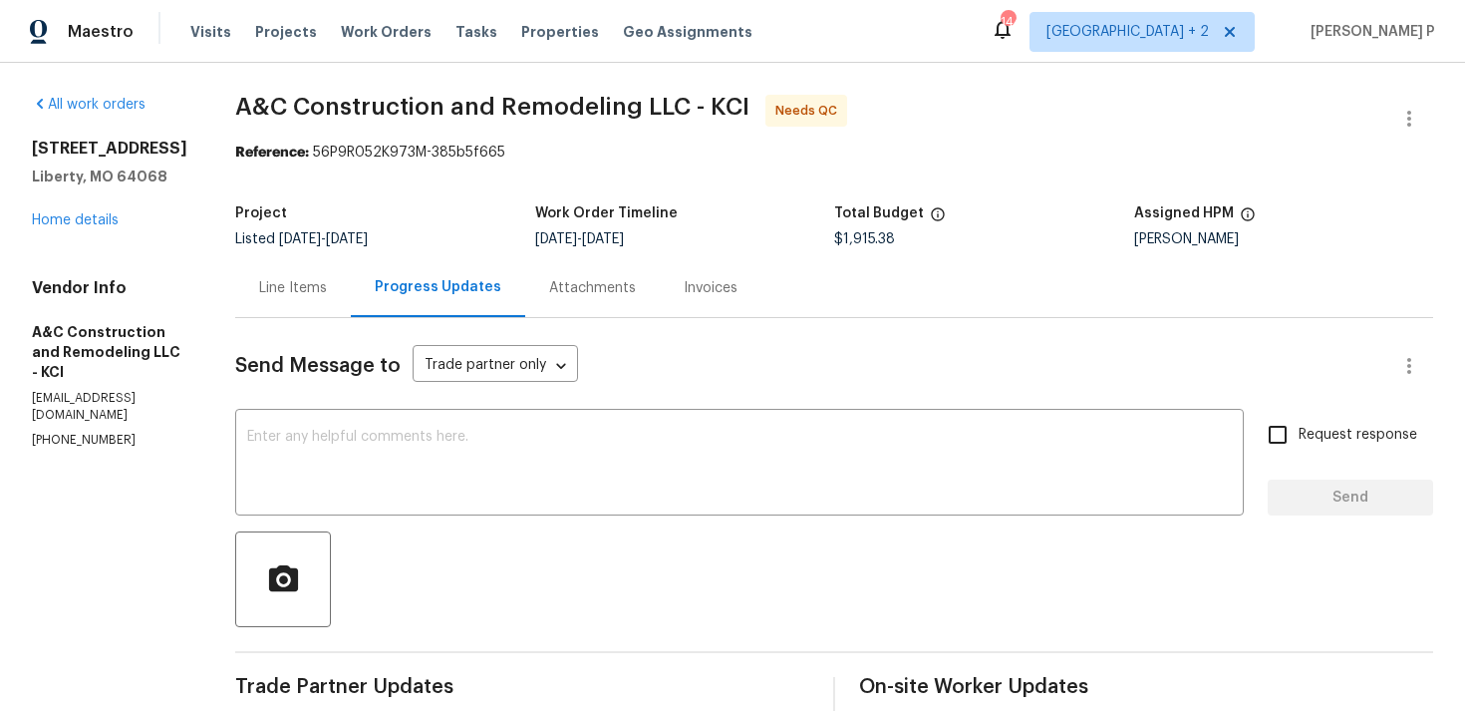
click at [330, 277] on div "Line Items" at bounding box center [293, 287] width 116 height 59
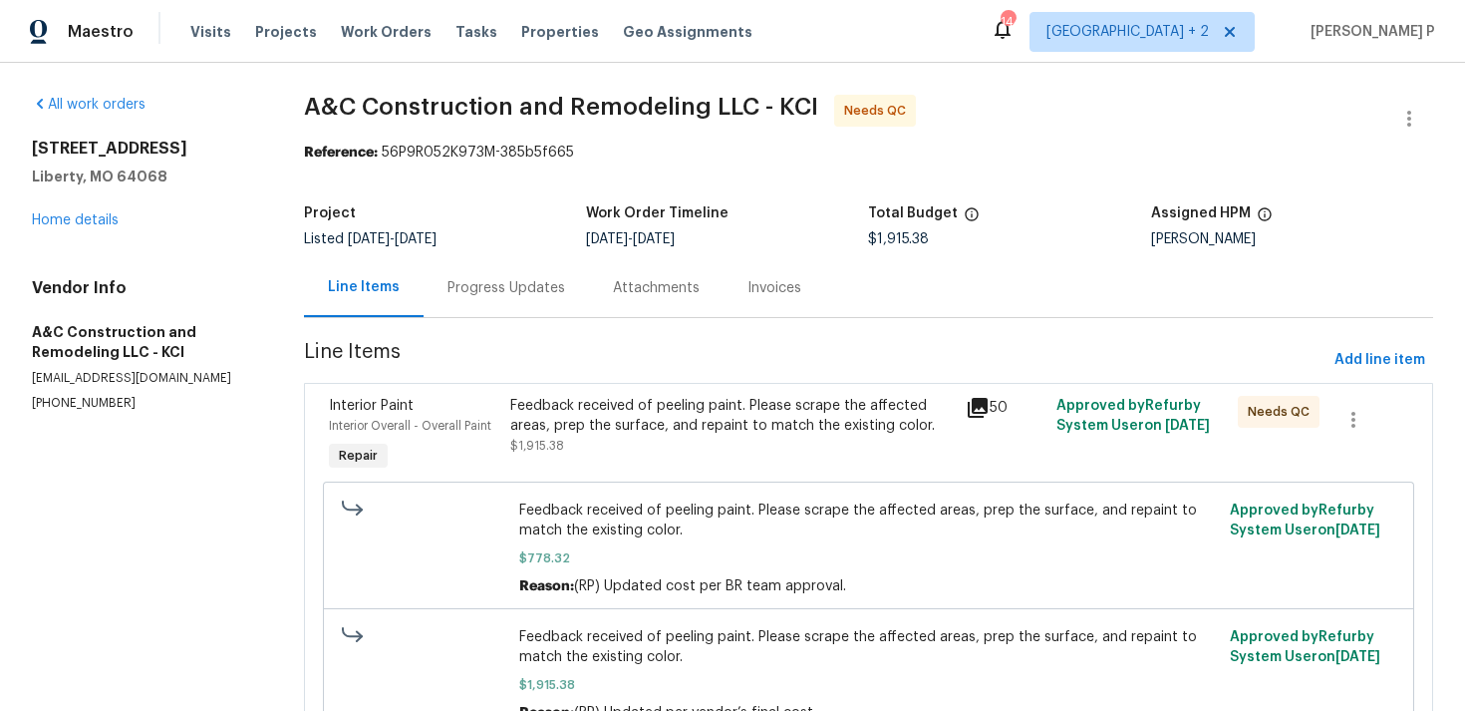
click at [696, 422] on div "Feedback received of peeling paint. Please scrape the affected areas, prep the …" at bounding box center [731, 416] width 443 height 40
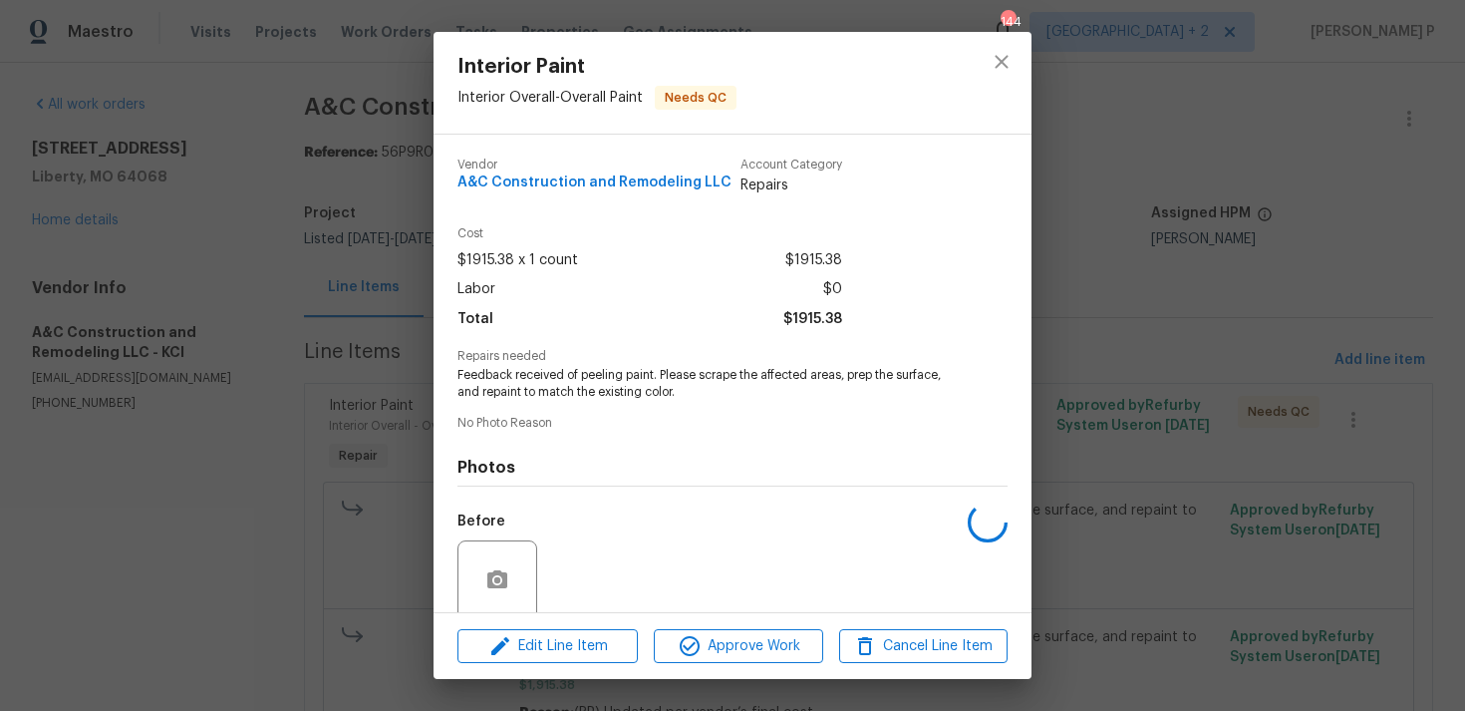
scroll to position [157, 0]
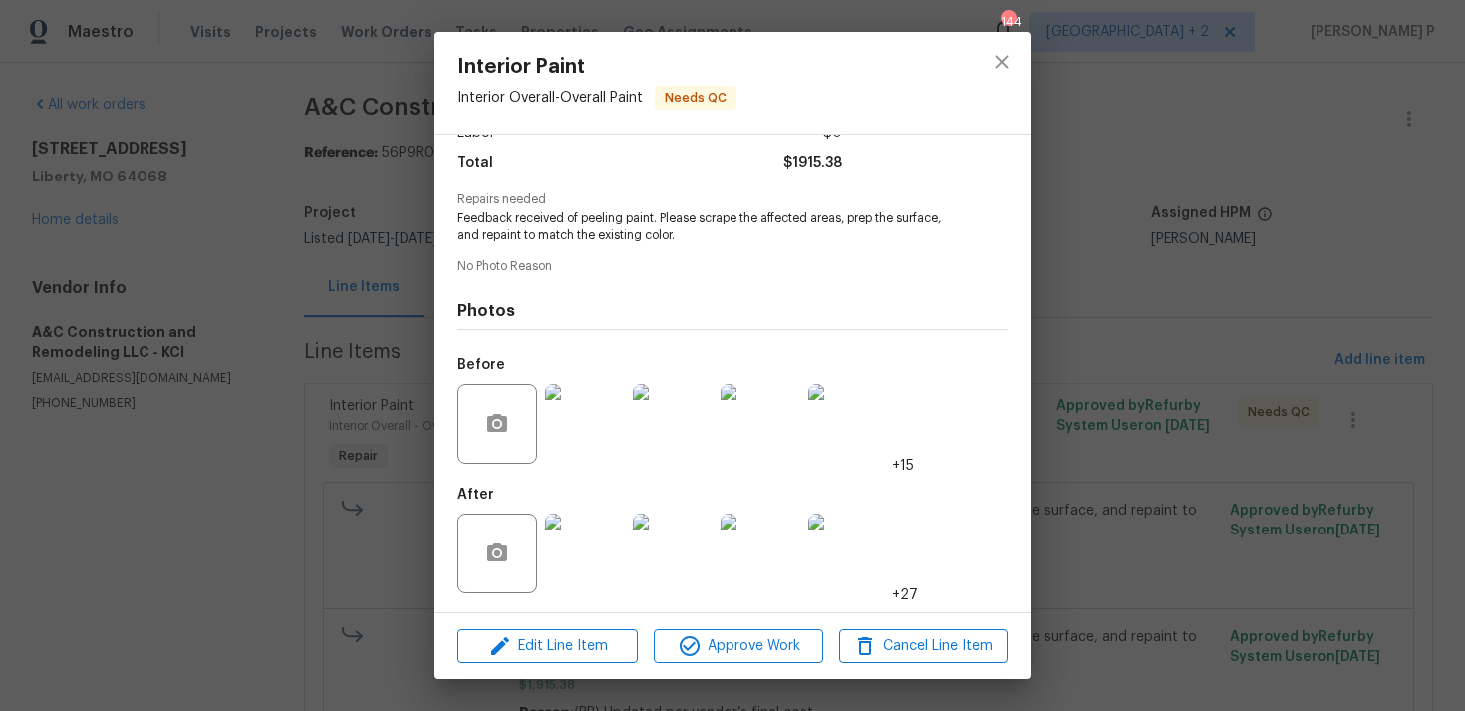
click at [599, 437] on img at bounding box center [585, 424] width 80 height 80
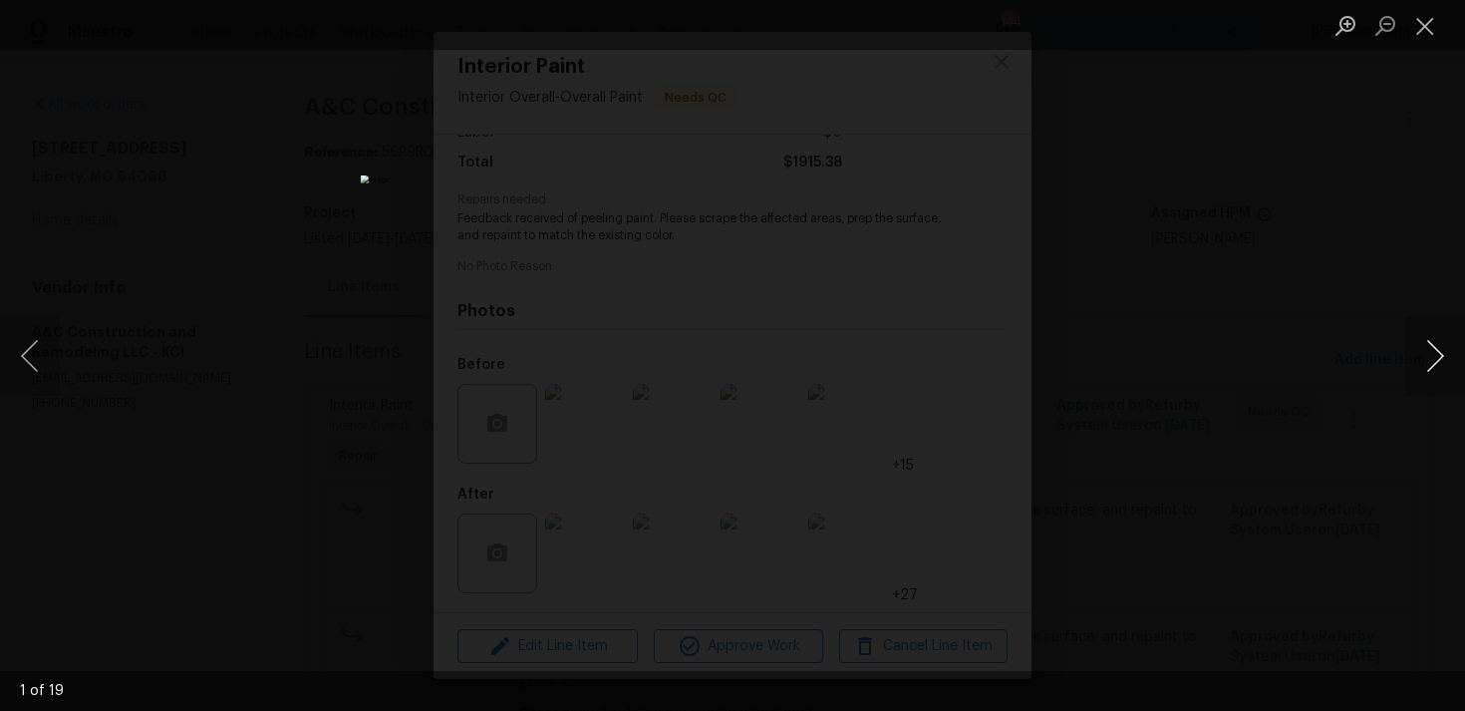
click at [1439, 356] on button "Next image" at bounding box center [1436, 356] width 60 height 80
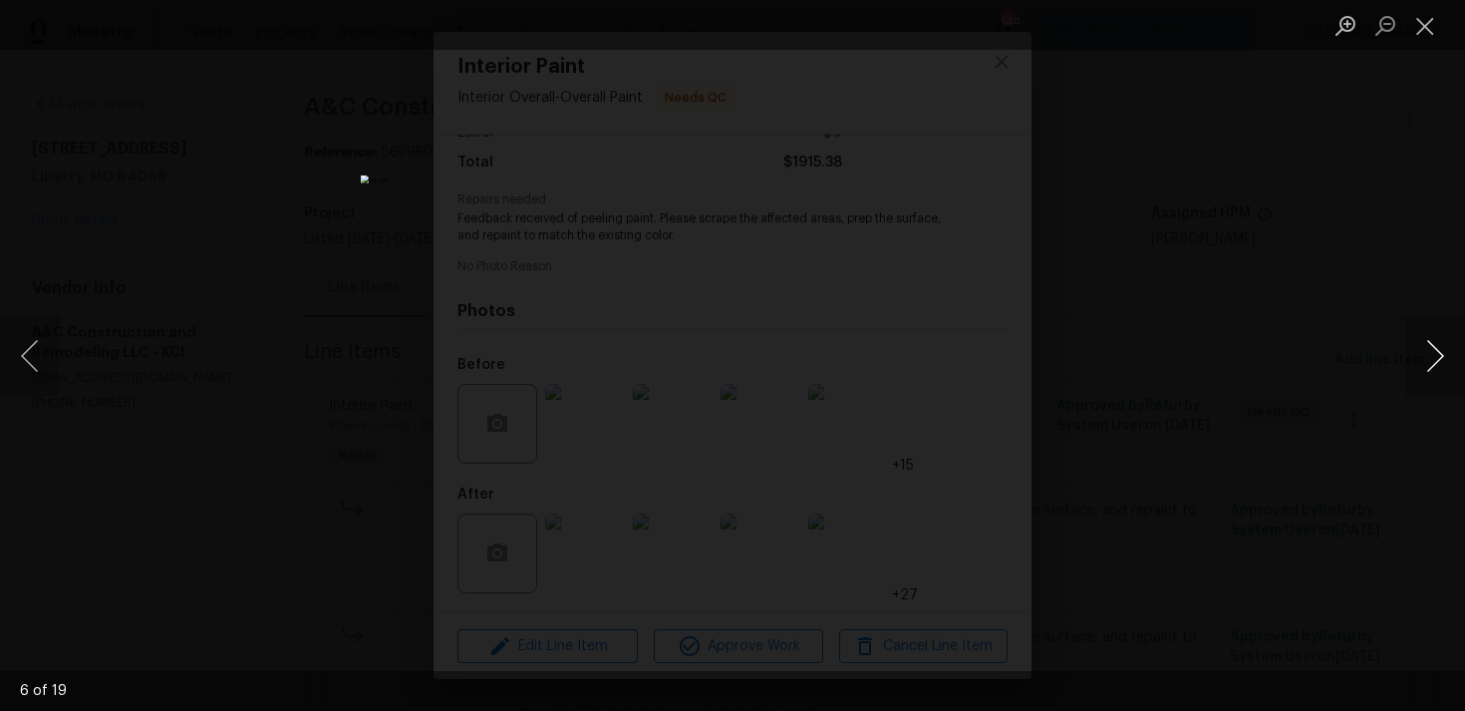
click at [1439, 356] on button "Next image" at bounding box center [1436, 356] width 60 height 80
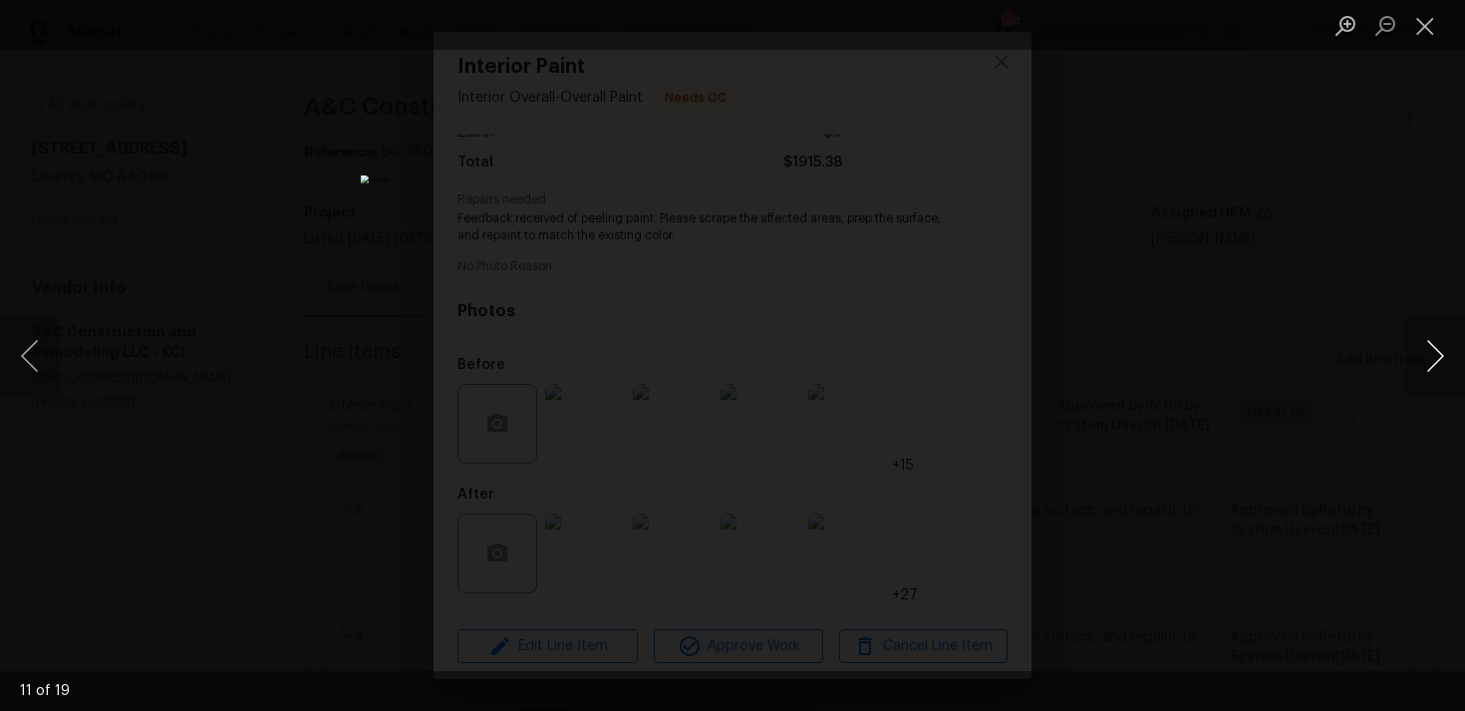
click at [1439, 356] on button "Next image" at bounding box center [1436, 356] width 60 height 80
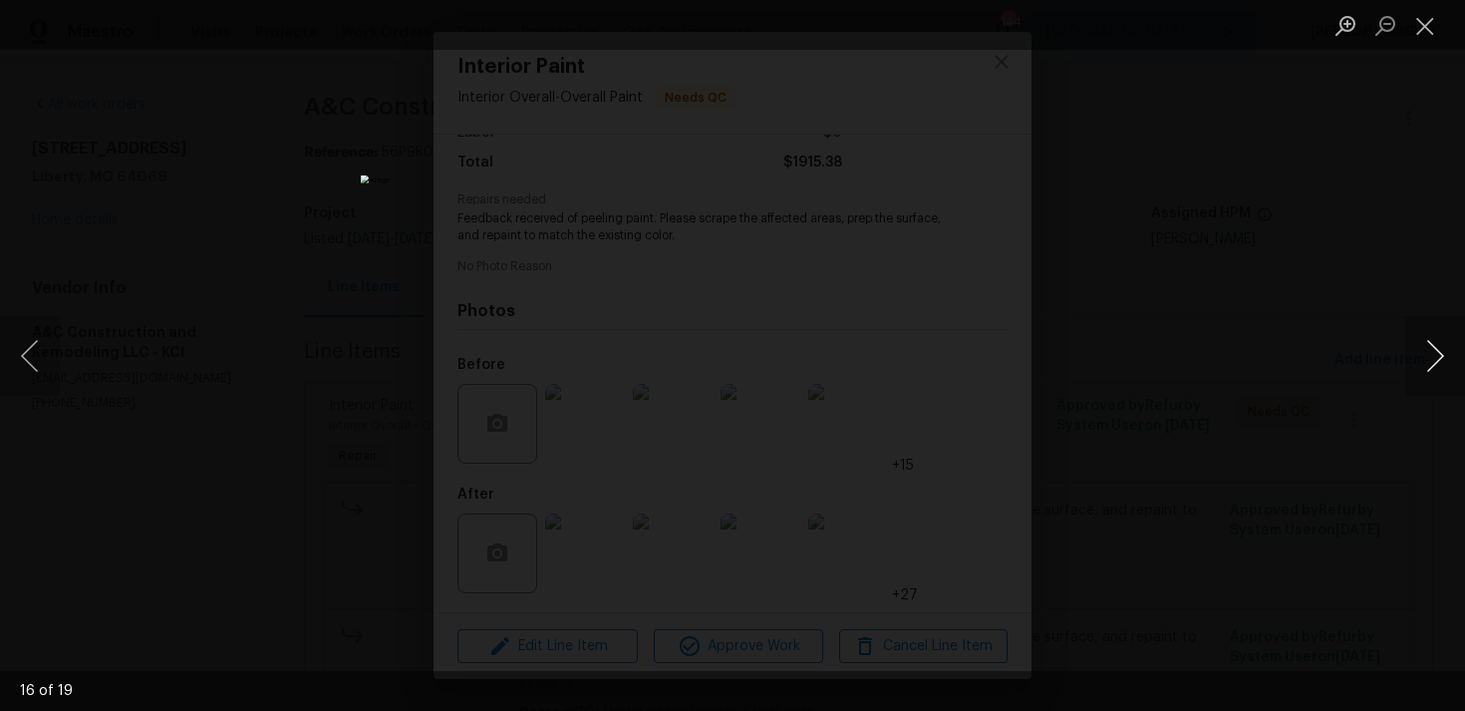
click at [1439, 356] on button "Next image" at bounding box center [1436, 356] width 60 height 80
click at [1422, 23] on button "Close lightbox" at bounding box center [1426, 25] width 40 height 35
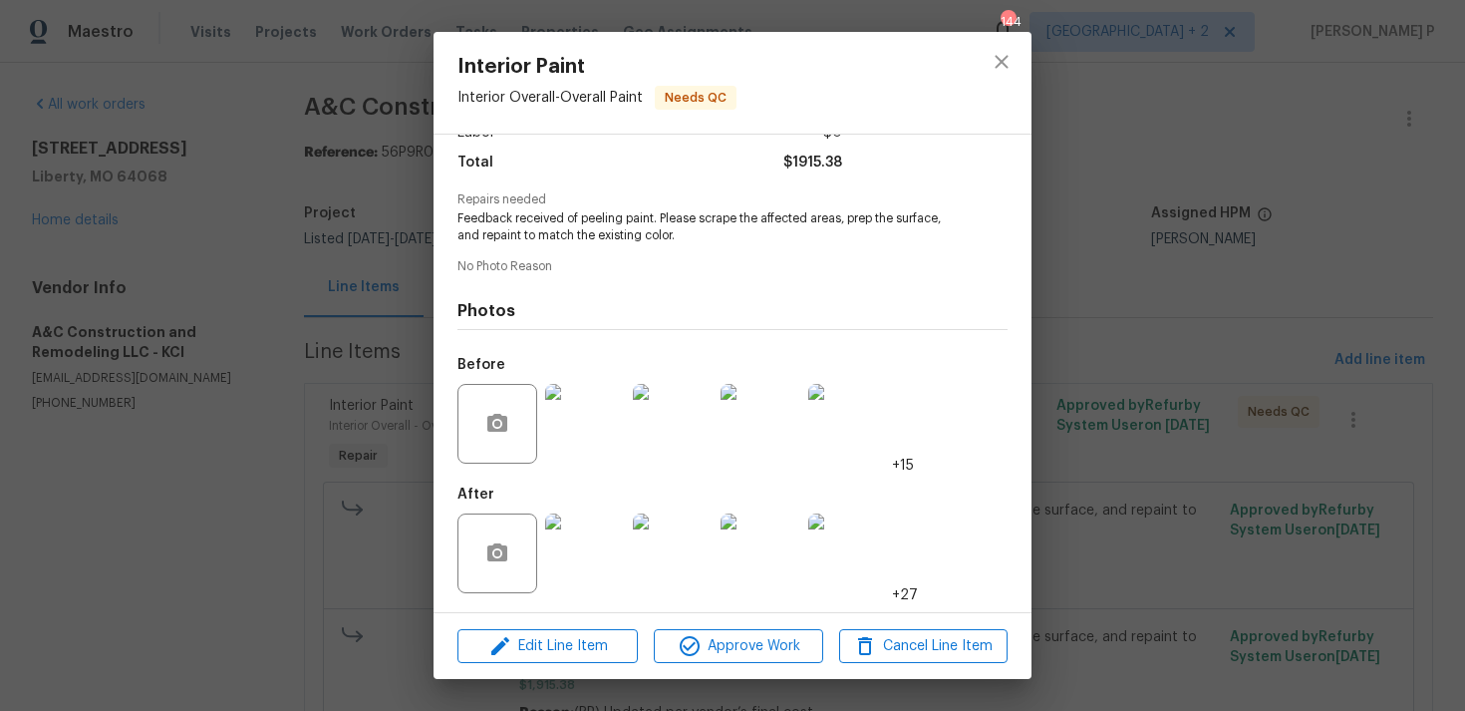
click at [603, 537] on img at bounding box center [585, 553] width 80 height 80
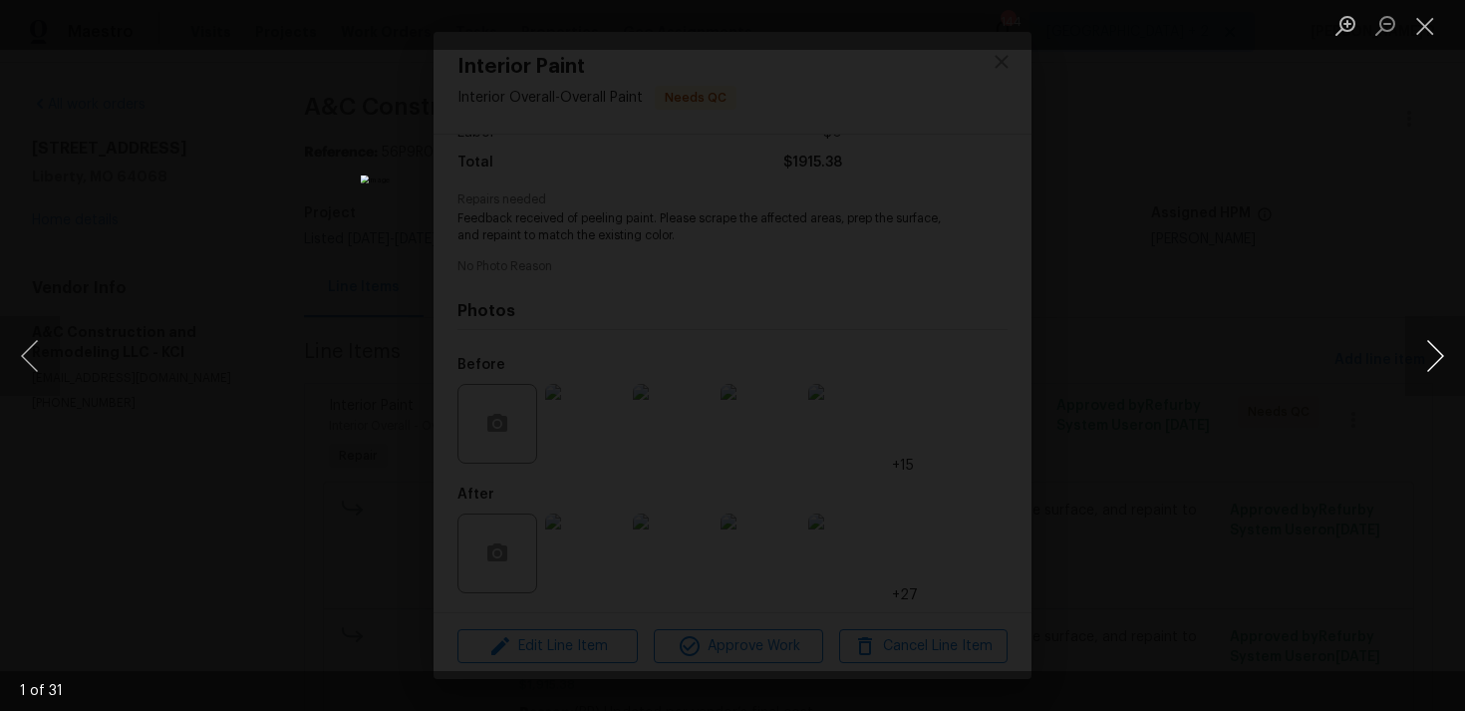
click at [1440, 356] on button "Next image" at bounding box center [1436, 356] width 60 height 80
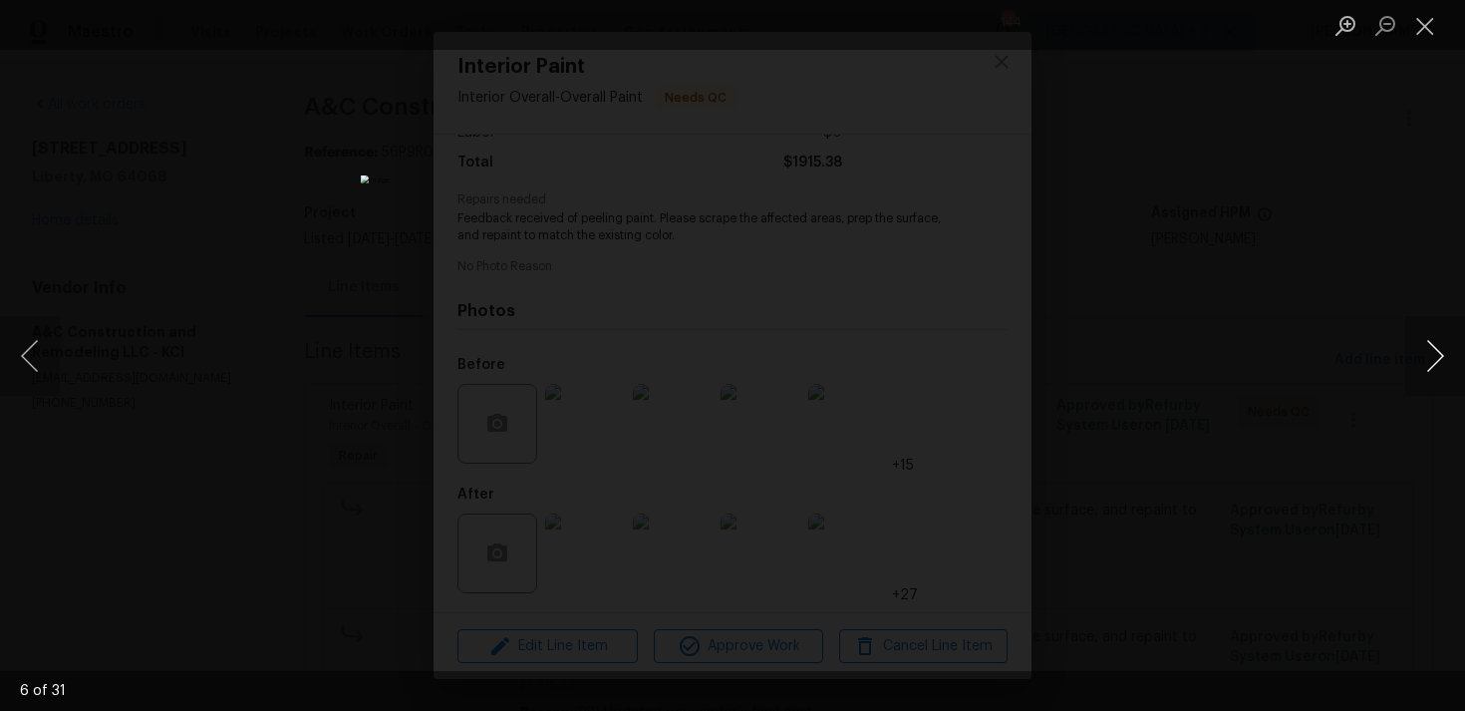
click at [1440, 356] on button "Next image" at bounding box center [1436, 356] width 60 height 80
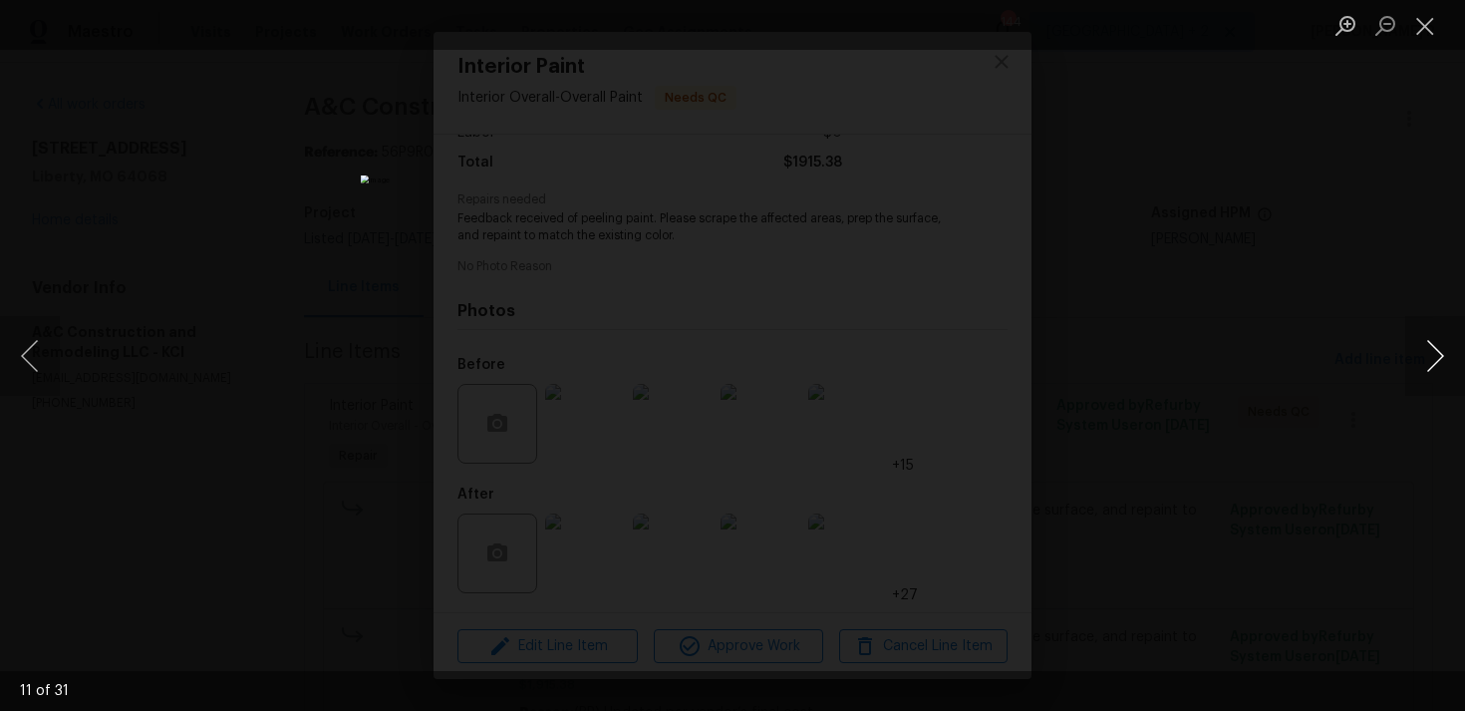
click at [1440, 356] on button "Next image" at bounding box center [1436, 356] width 60 height 80
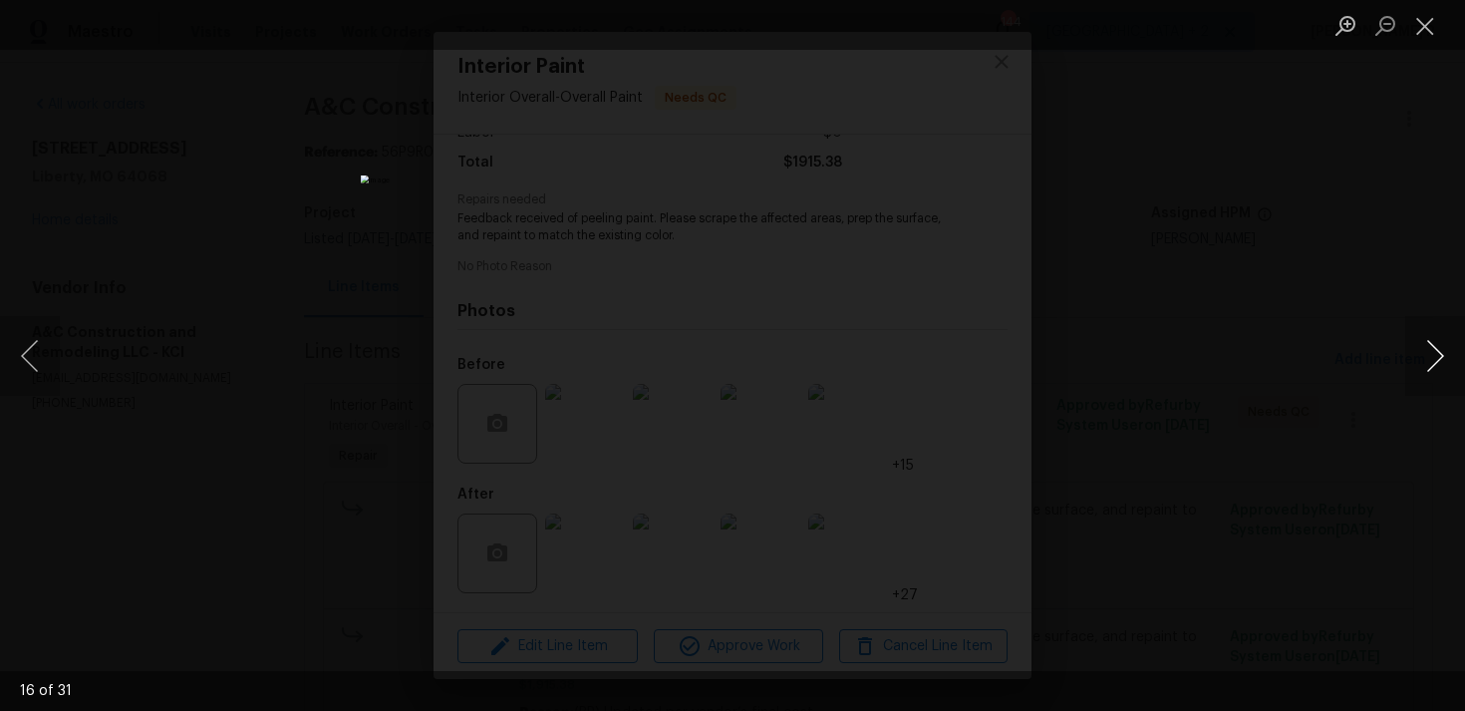
click at [1440, 356] on button "Next image" at bounding box center [1436, 356] width 60 height 80
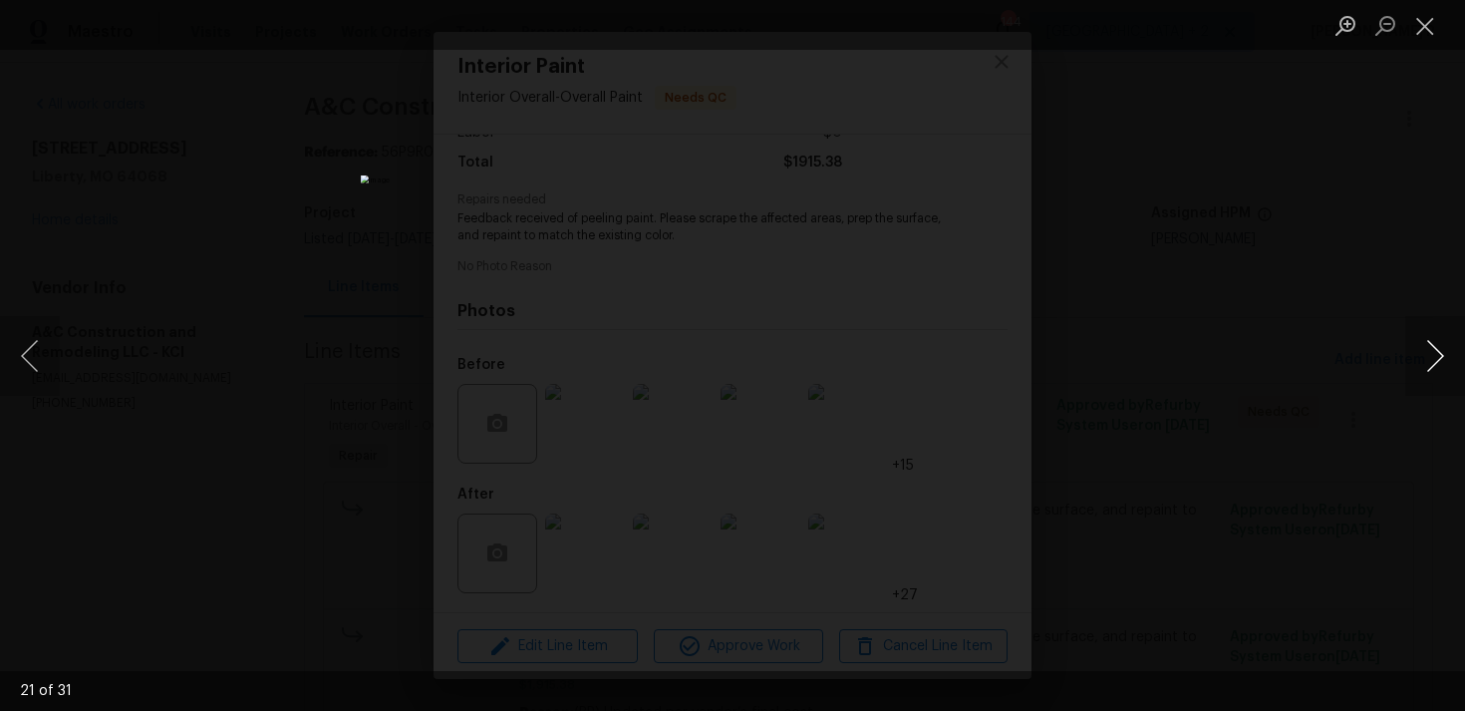
click at [1440, 356] on button "Next image" at bounding box center [1436, 356] width 60 height 80
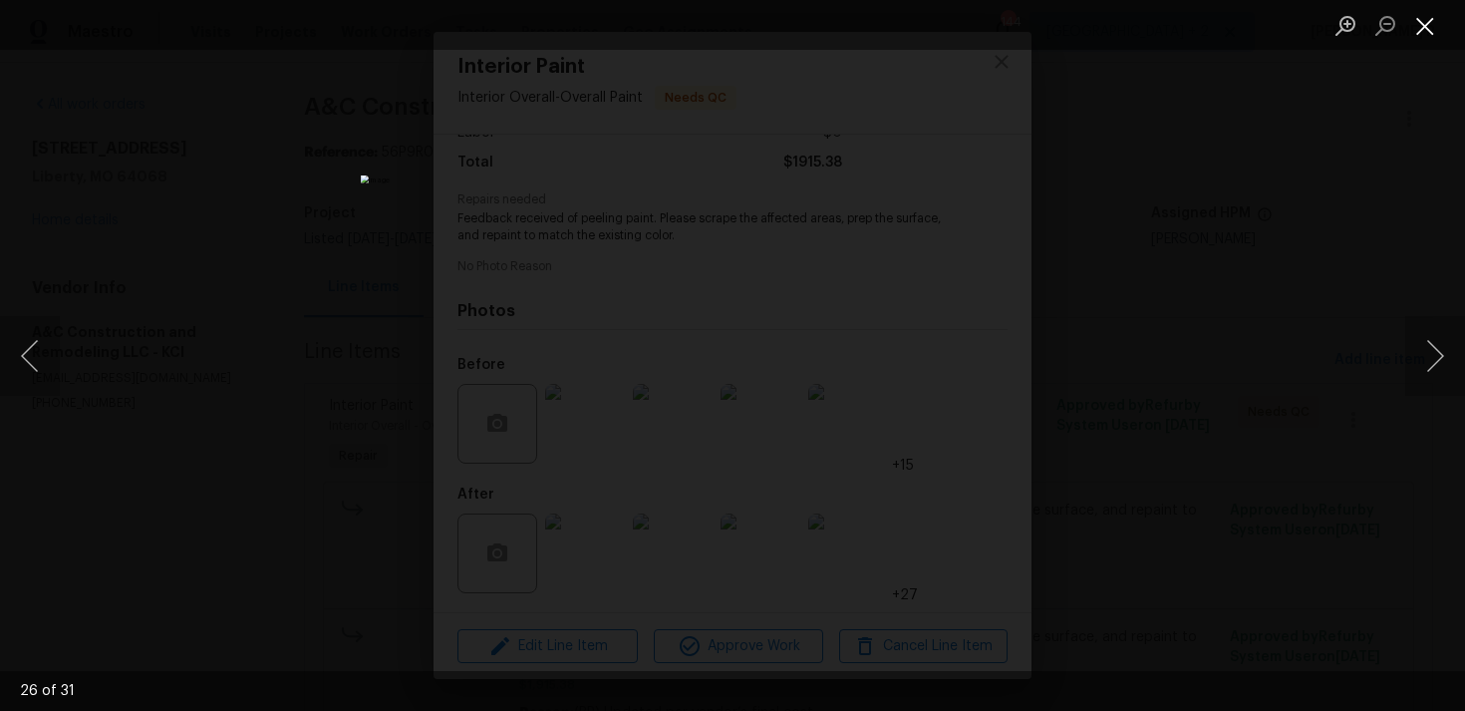
click at [1440, 30] on button "Close lightbox" at bounding box center [1426, 25] width 40 height 35
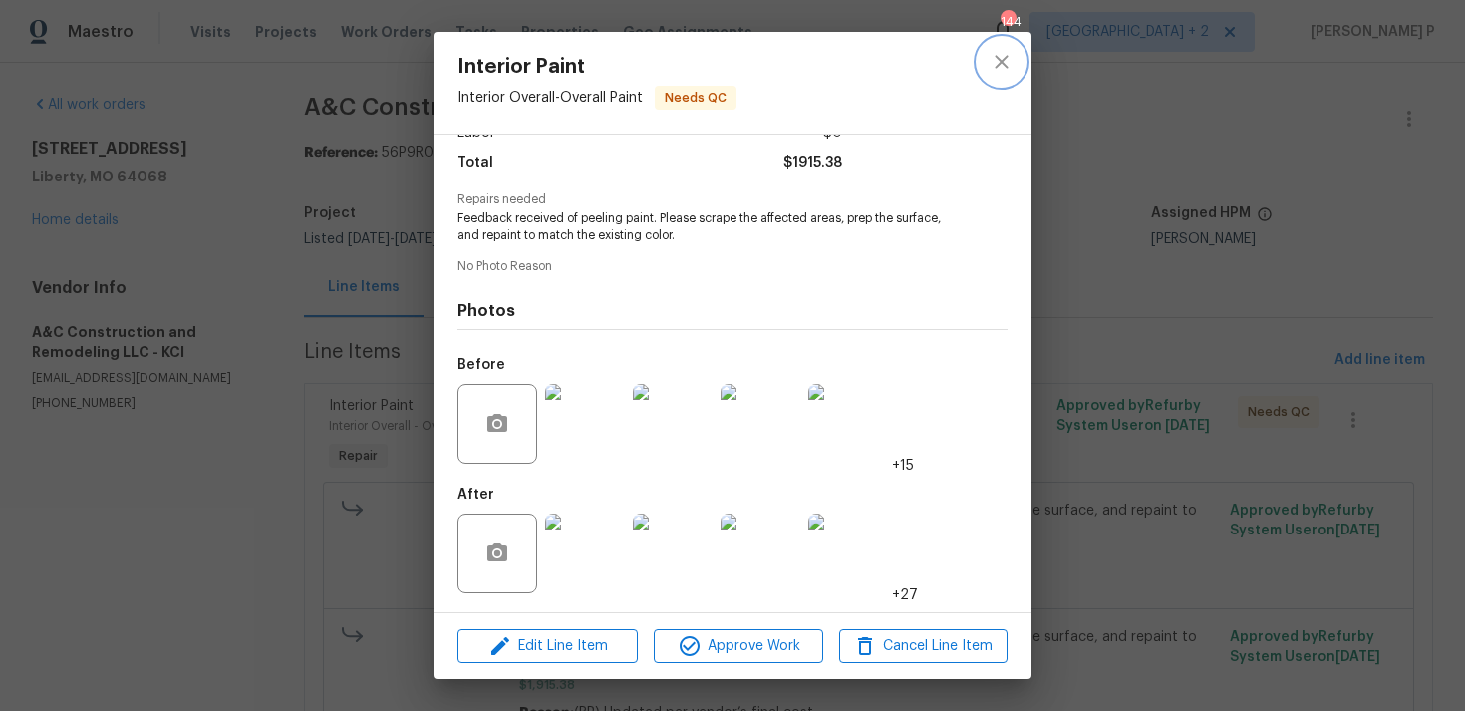
click at [1007, 56] on icon "close" at bounding box center [1001, 61] width 13 height 13
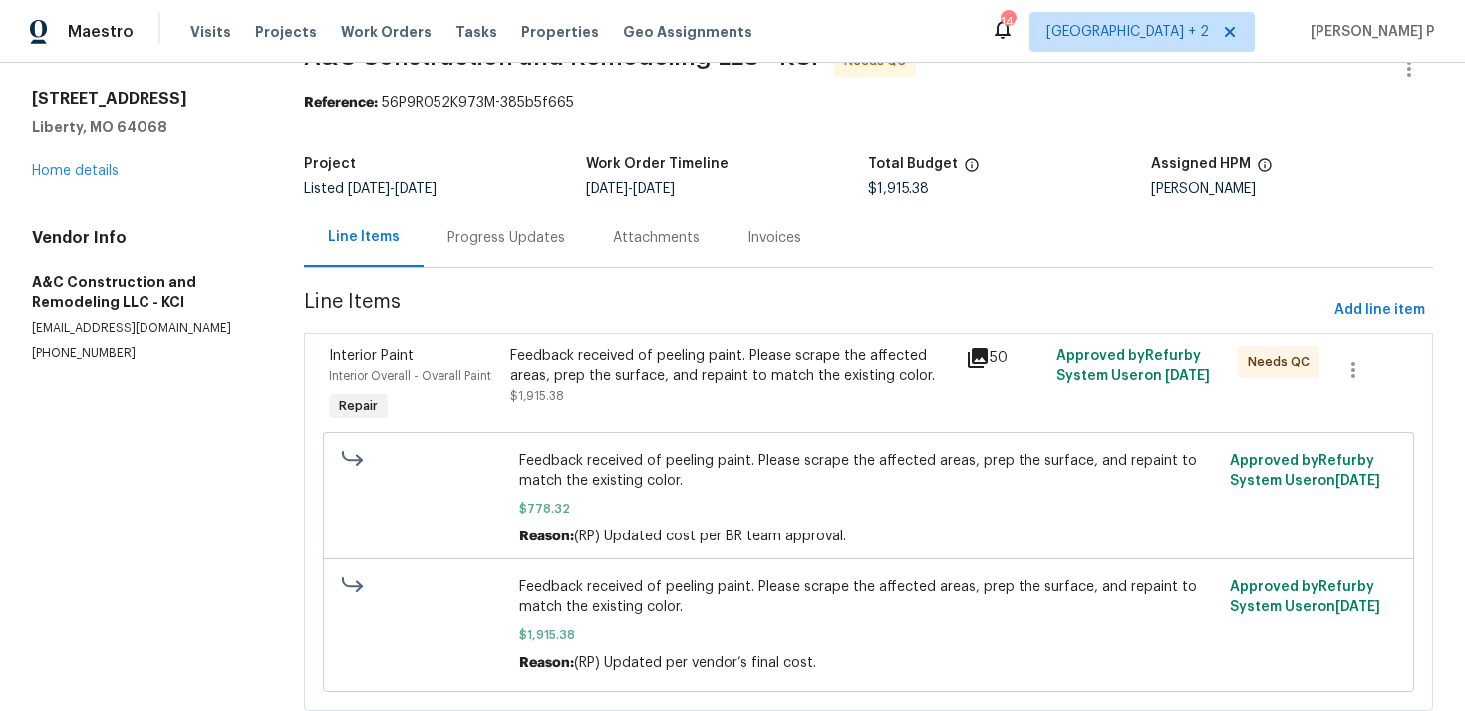
scroll to position [0, 0]
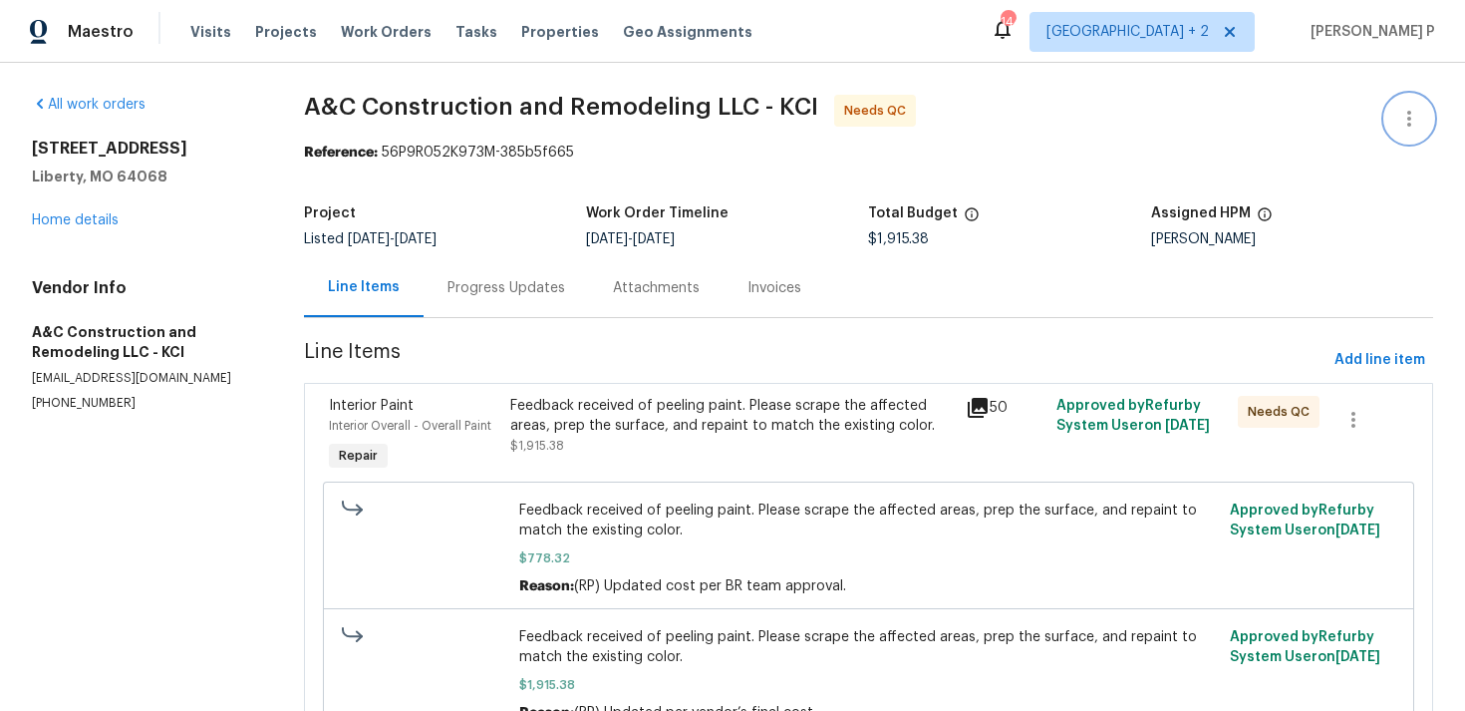
click at [1405, 124] on icon "button" at bounding box center [1410, 119] width 24 height 24
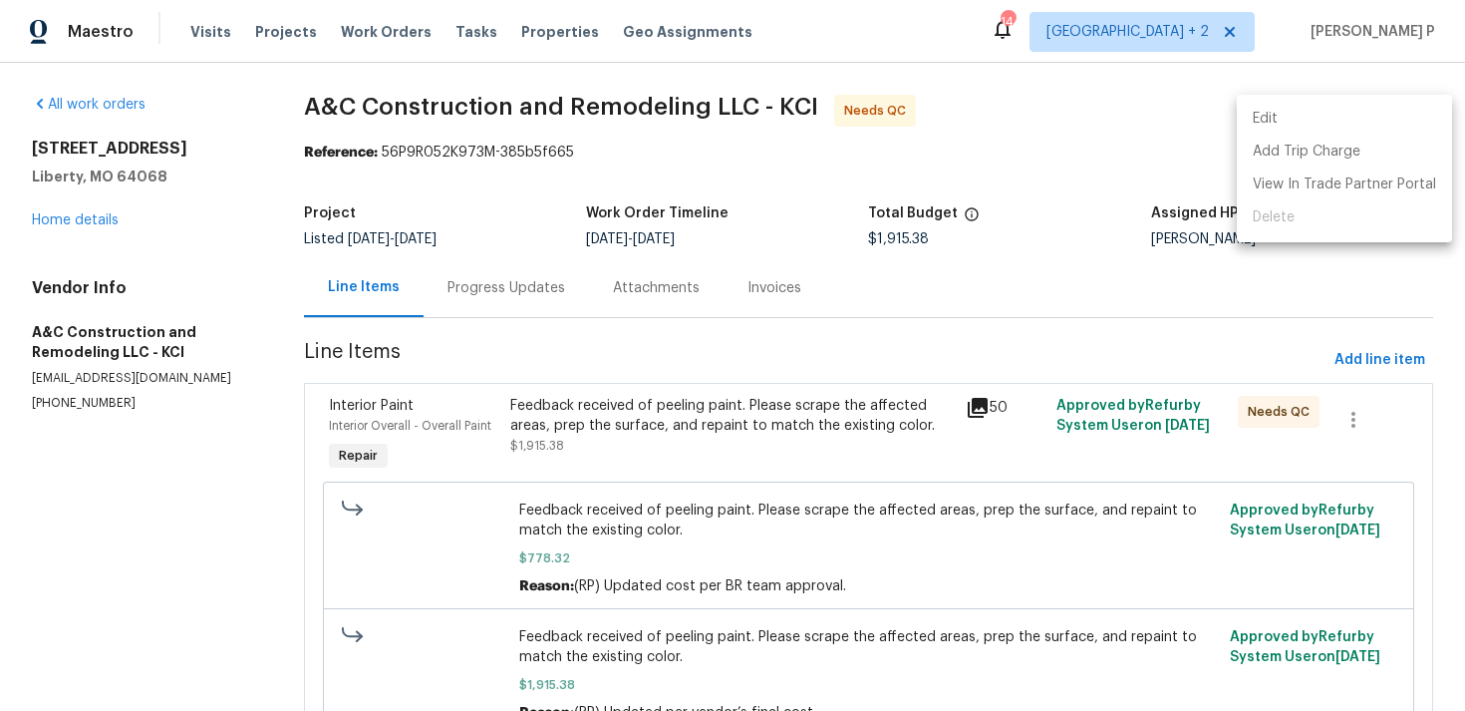
click at [1334, 128] on li "Edit" at bounding box center [1344, 119] width 215 height 33
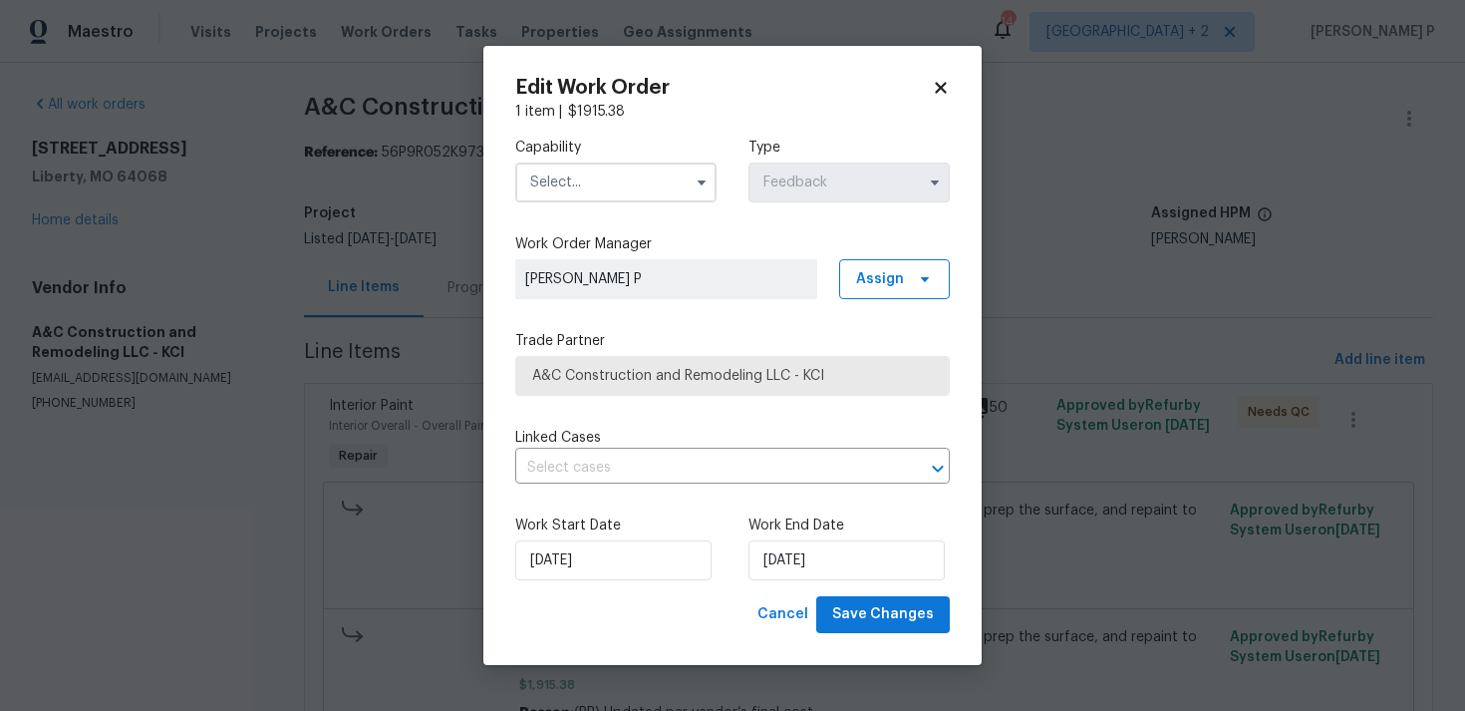
click at [641, 163] on input "text" at bounding box center [615, 182] width 201 height 40
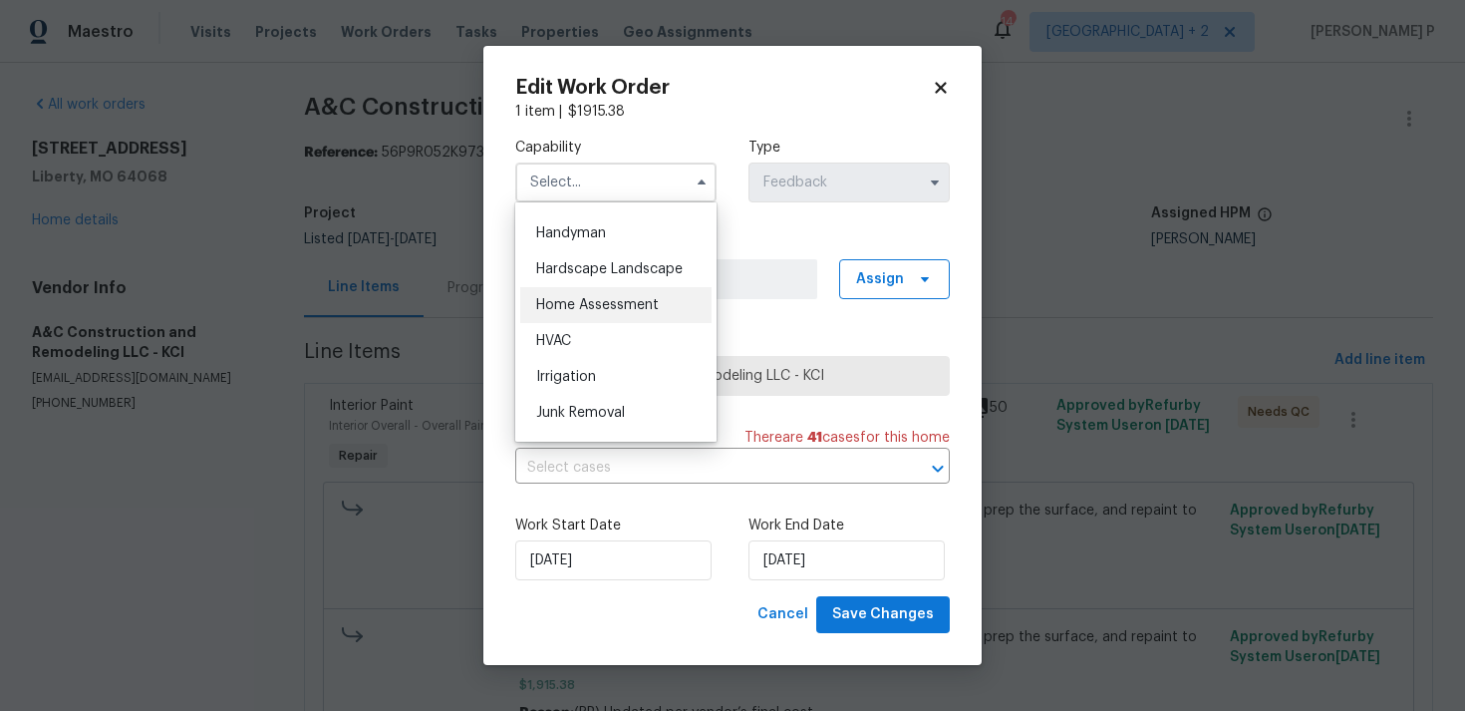
scroll to position [1080, 0]
click at [608, 241] on div "Handyman" at bounding box center [615, 242] width 191 height 36
type input "Handyman"
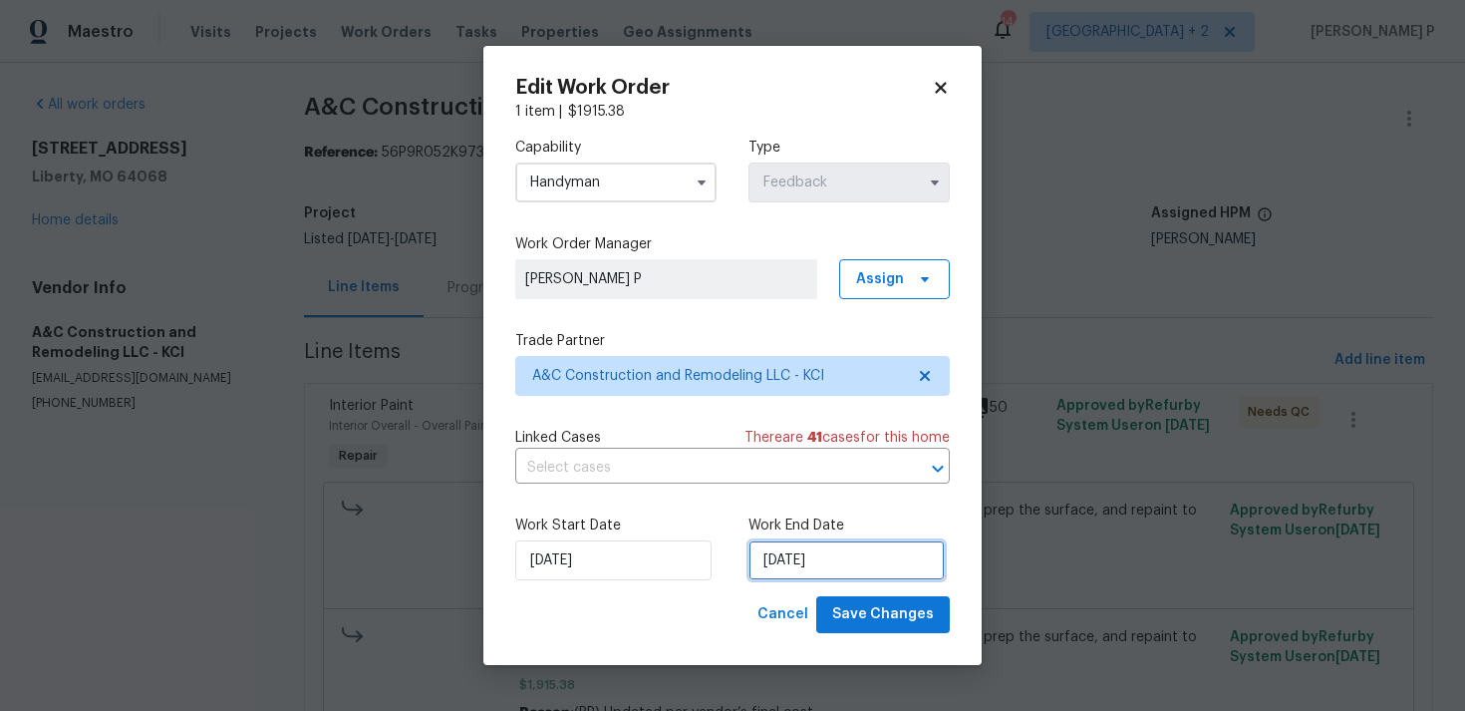
click at [776, 575] on input "18/08/2025" at bounding box center [847, 560] width 196 height 40
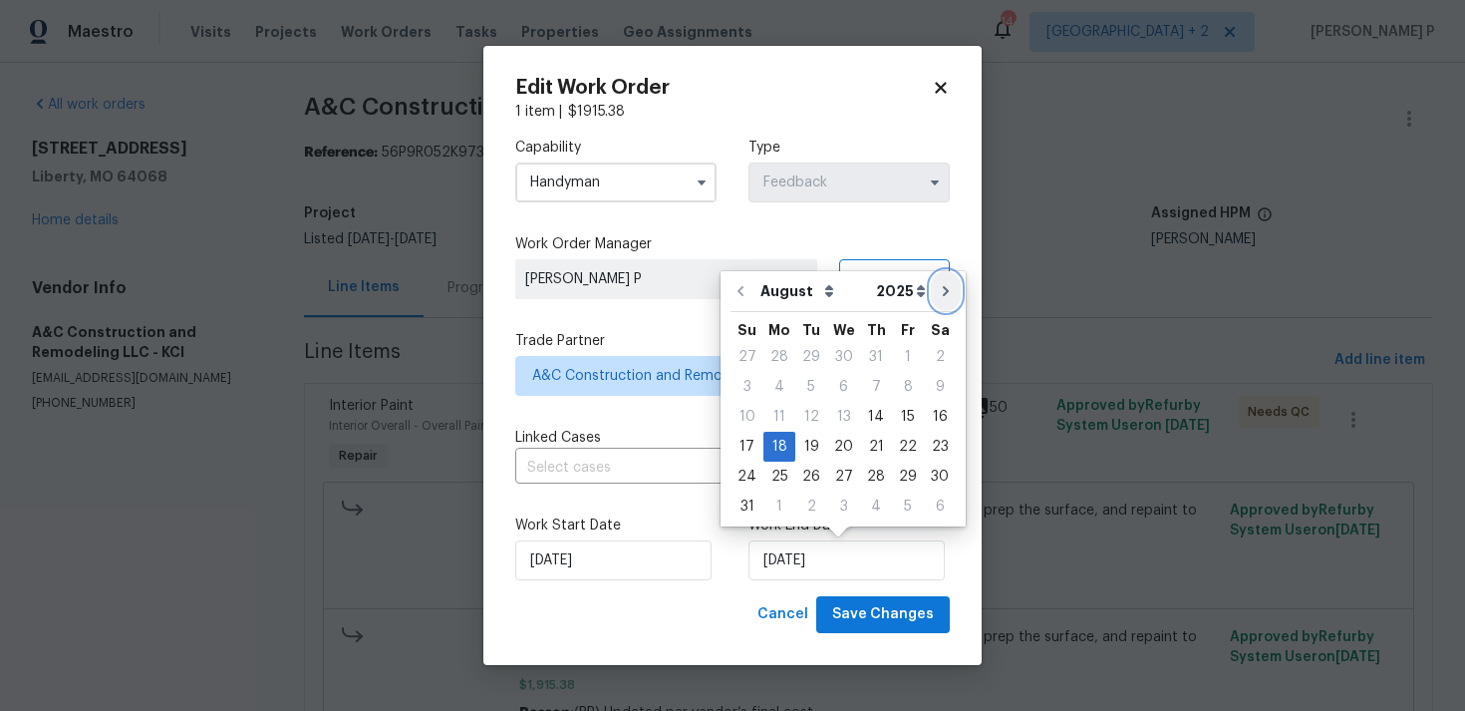
click at [938, 295] on icon "Go to next month" at bounding box center [946, 291] width 16 height 16
type input "18/09/2025"
select select "8"
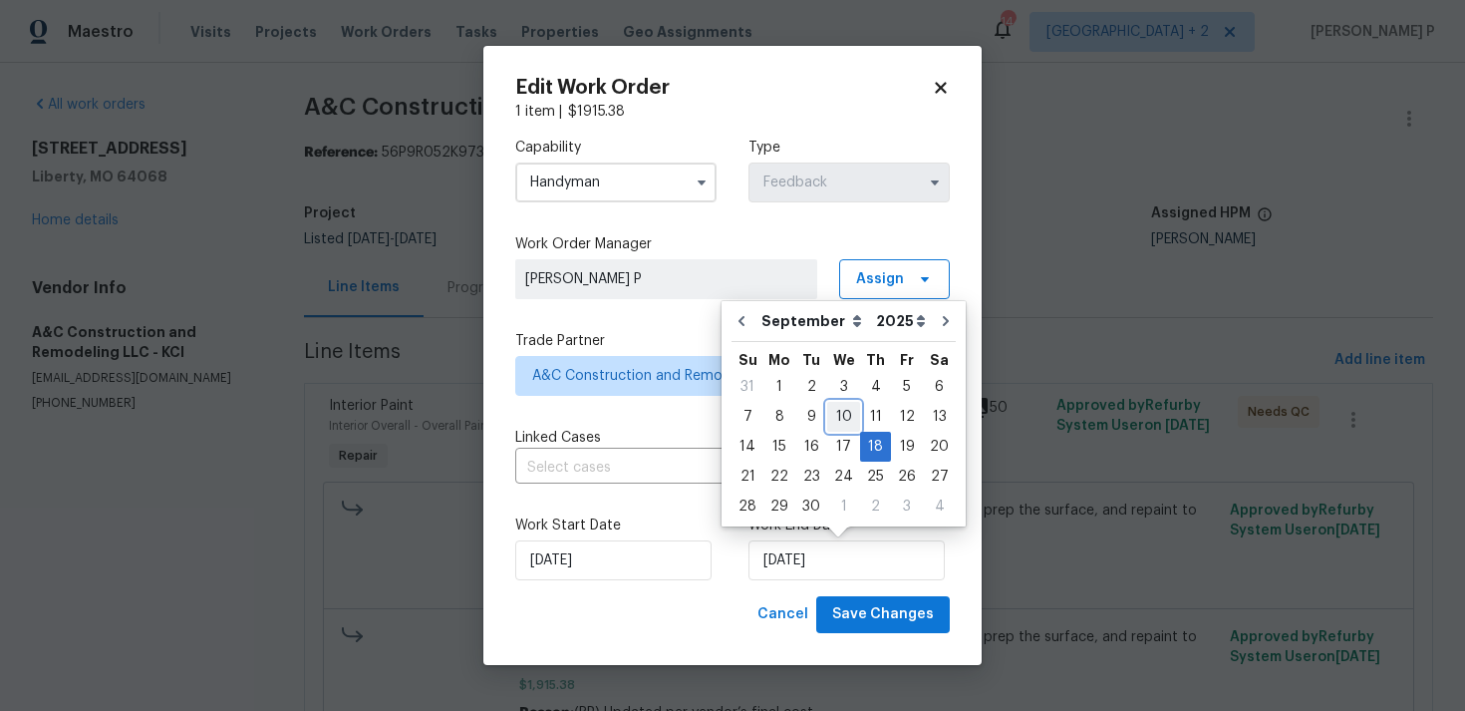
click at [833, 414] on div "10" at bounding box center [843, 417] width 33 height 28
type input "10/09/2025"
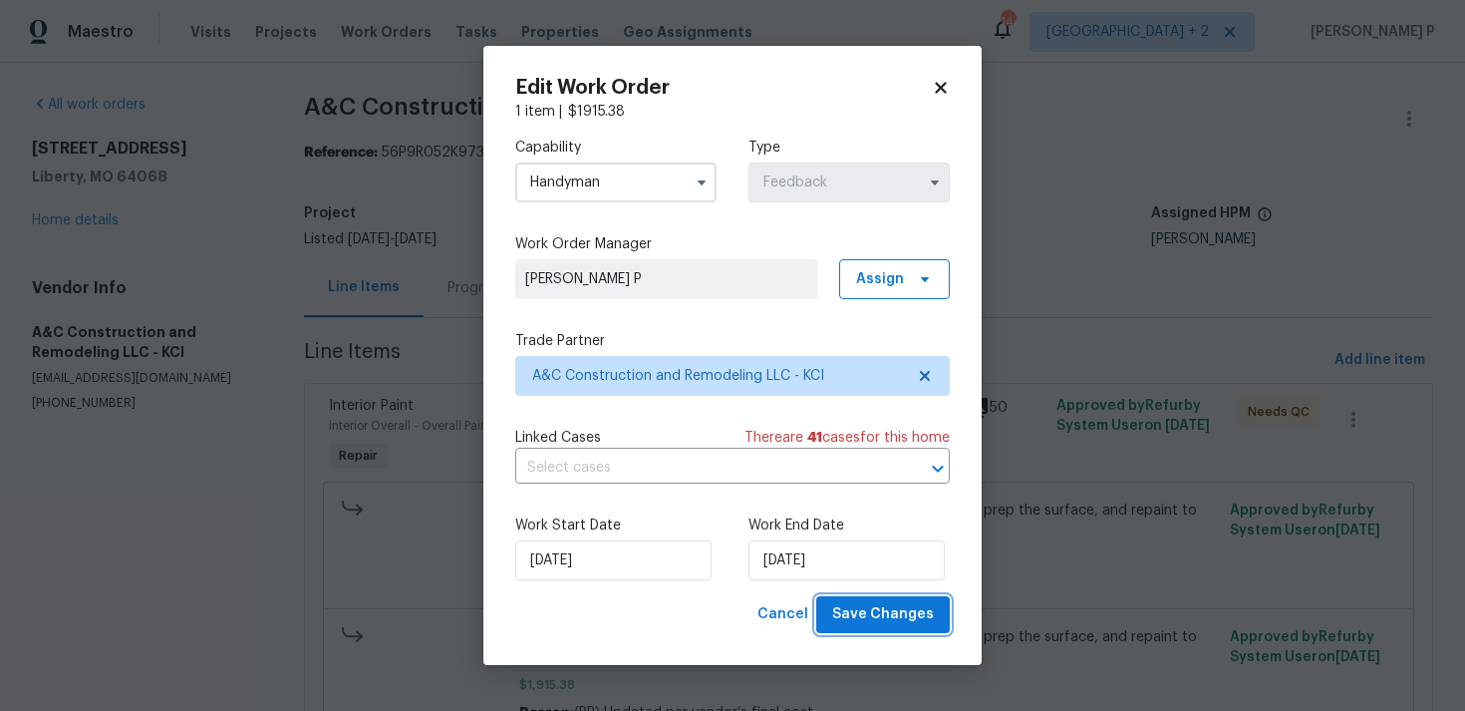
click at [880, 608] on span "Save Changes" at bounding box center [883, 614] width 102 height 25
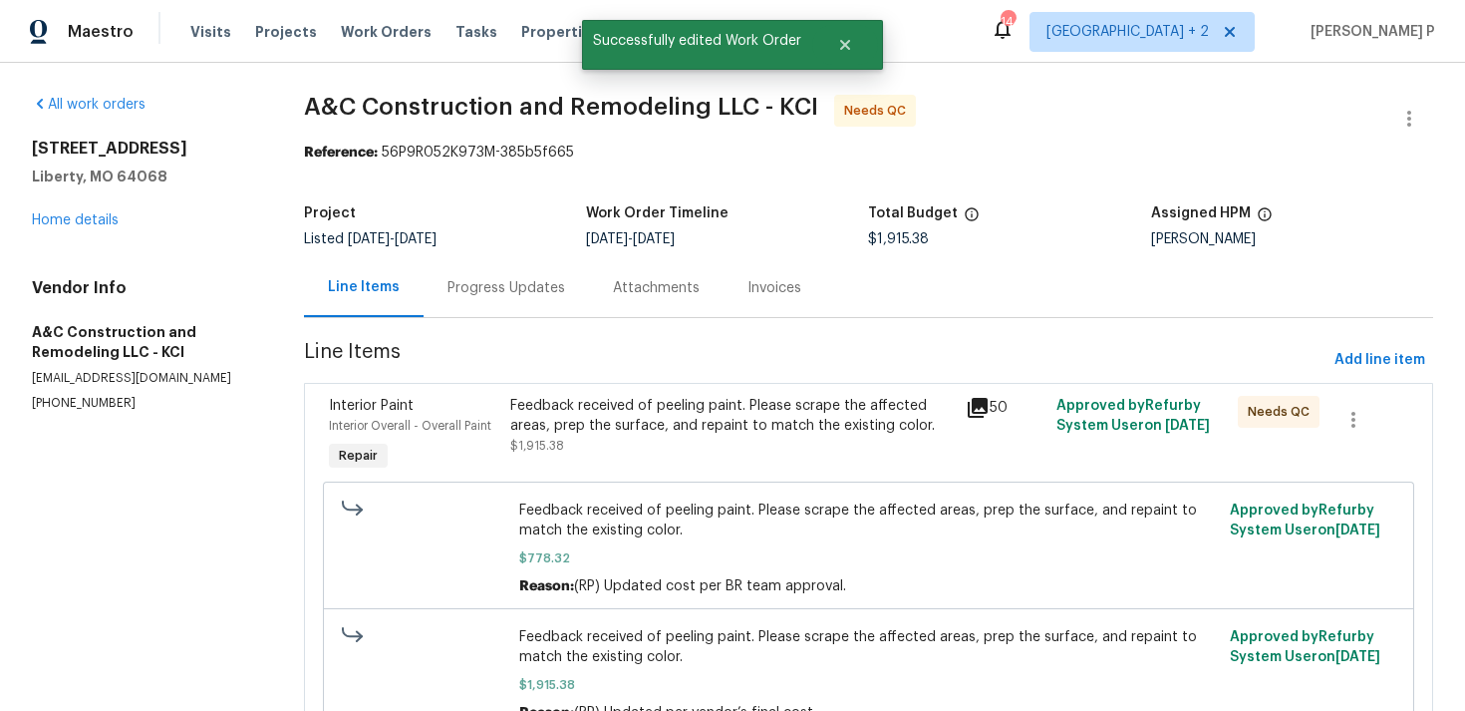
click at [460, 290] on div "Progress Updates" at bounding box center [507, 288] width 118 height 20
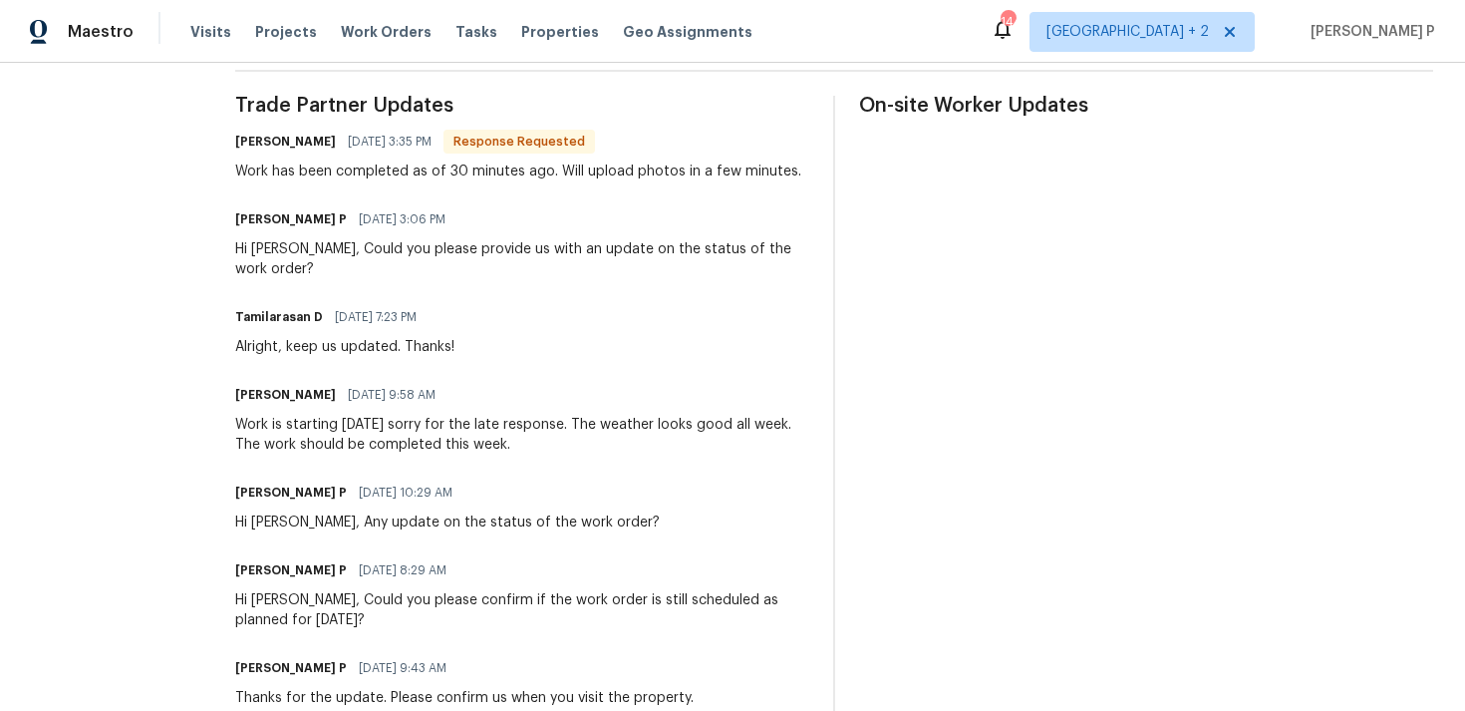
scroll to position [583, 0]
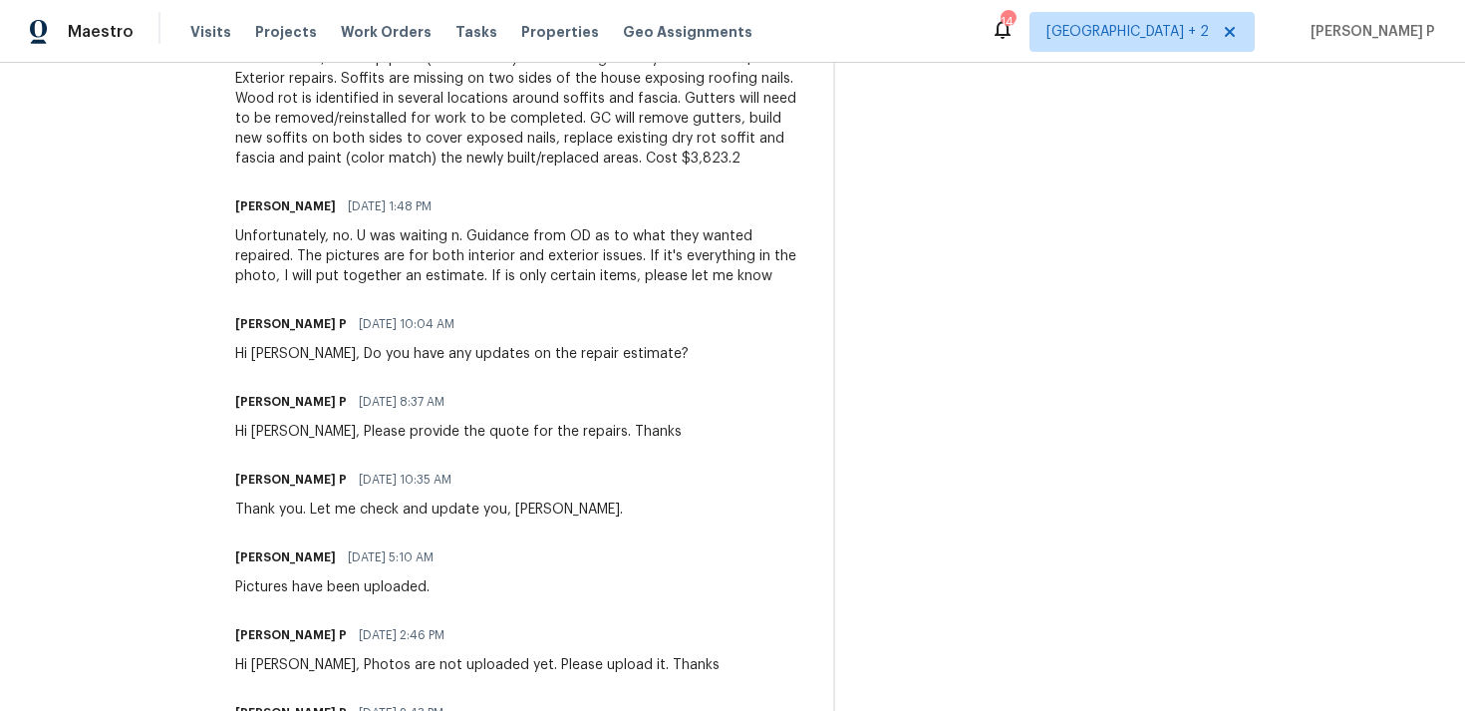
click at [536, 504] on div "Thank you. Let me check and update you, Charles." at bounding box center [429, 509] width 388 height 20
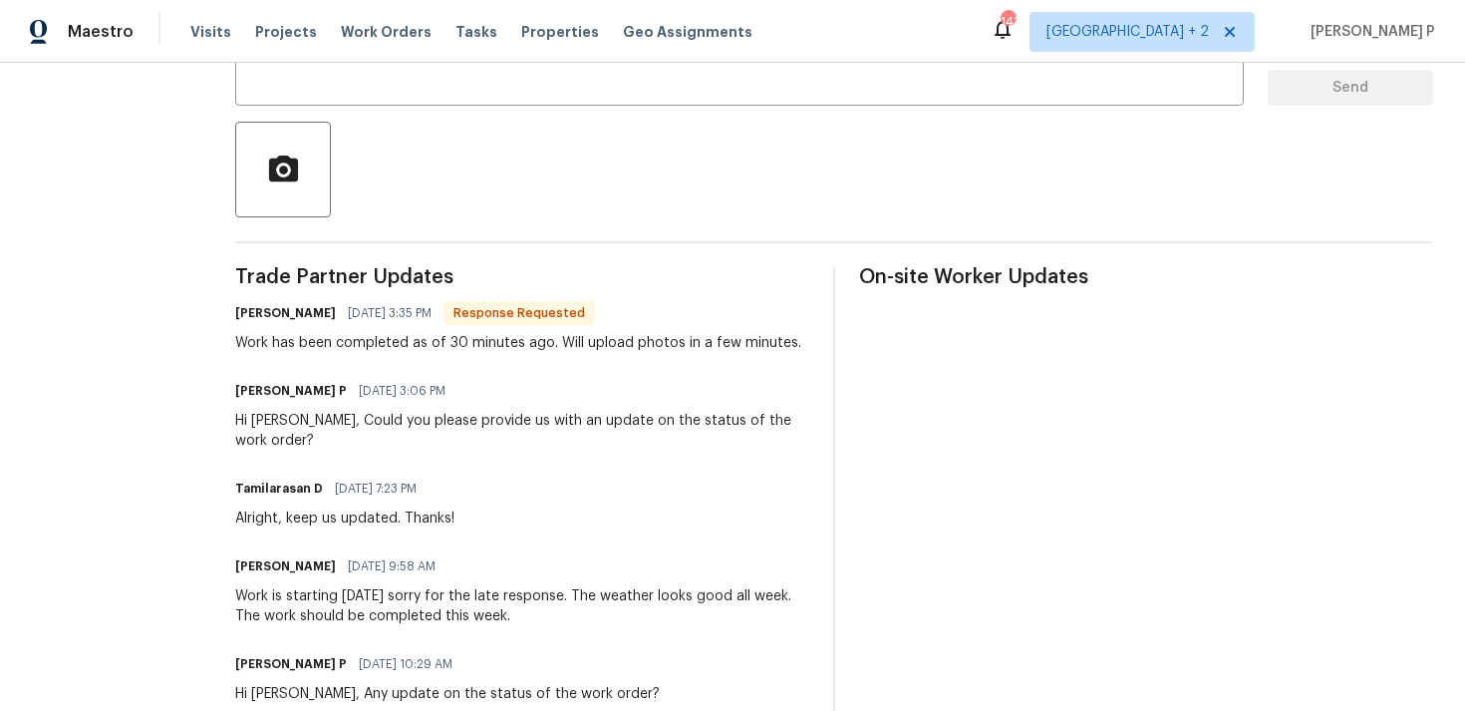
scroll to position [0, 0]
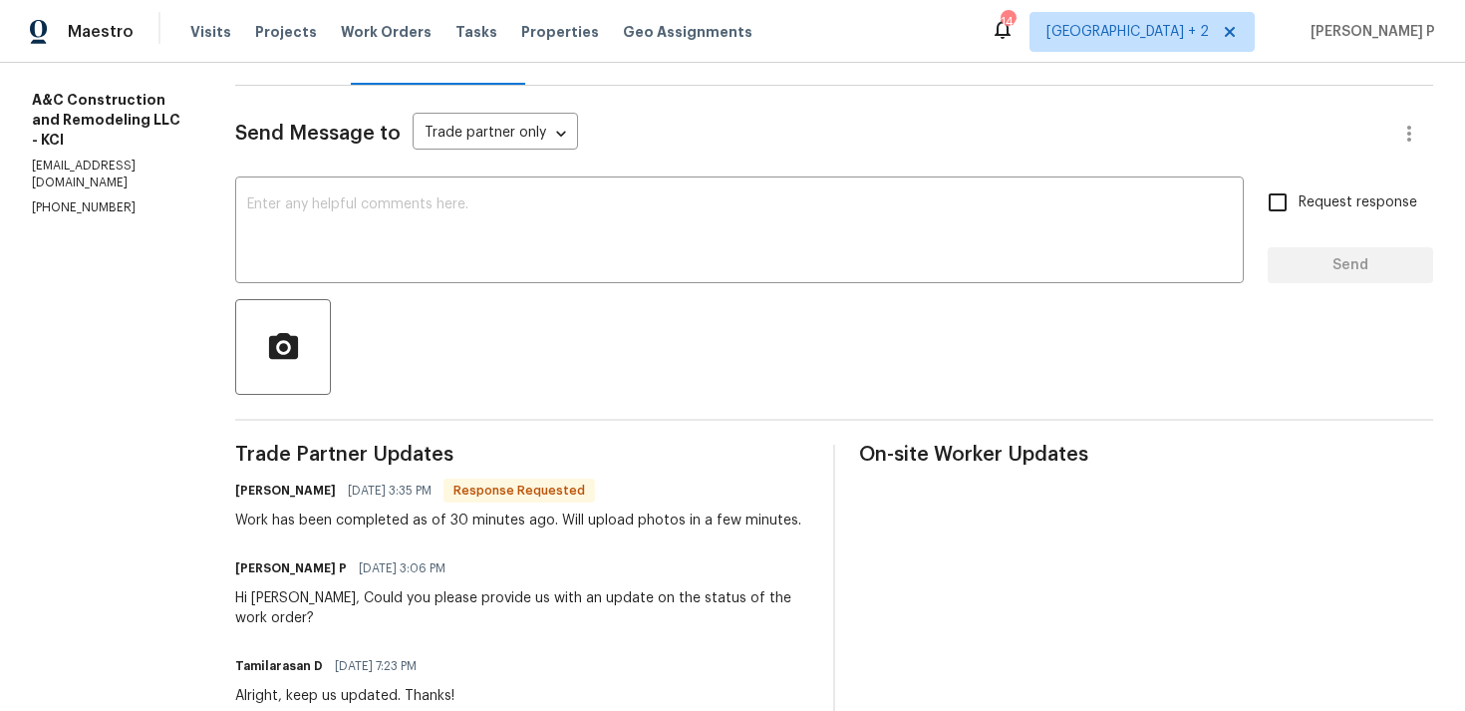
scroll to position [217, 0]
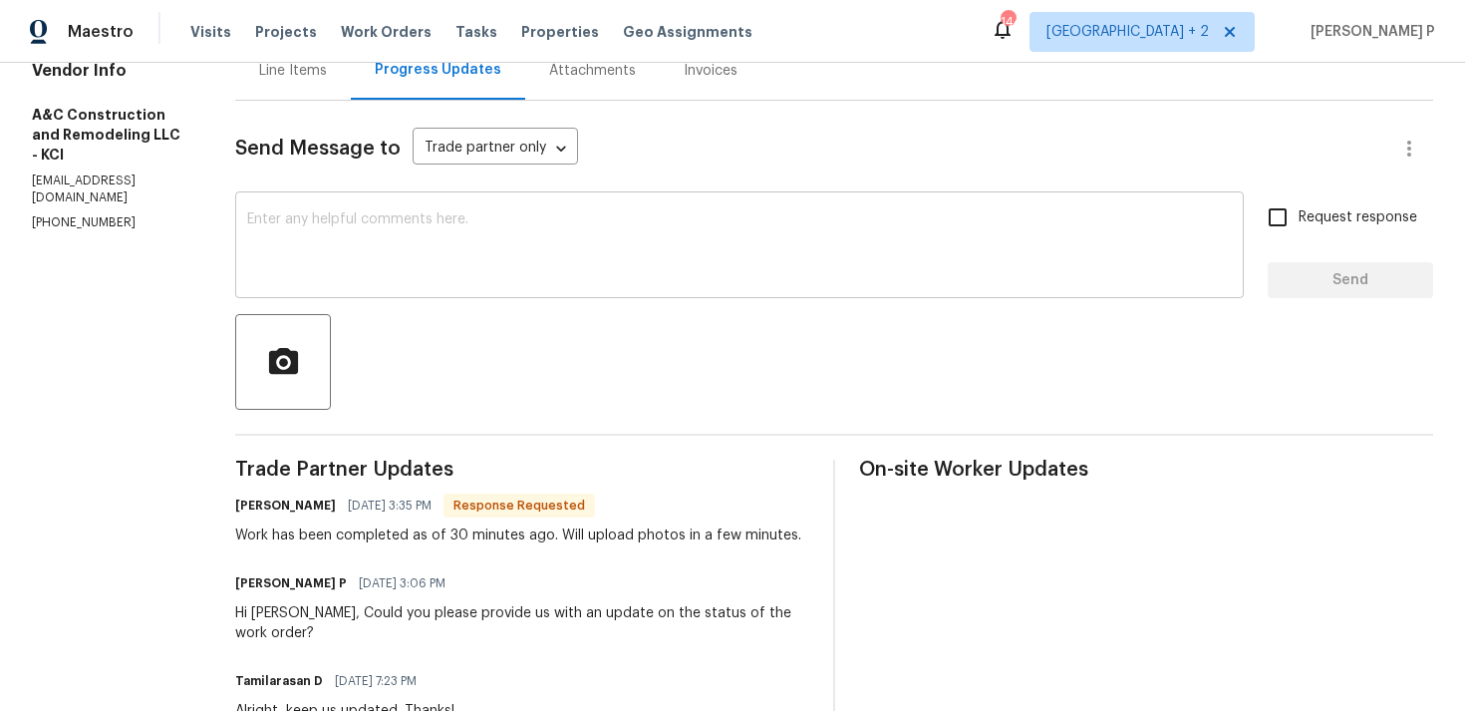
click at [487, 275] on textarea at bounding box center [739, 247] width 985 height 70
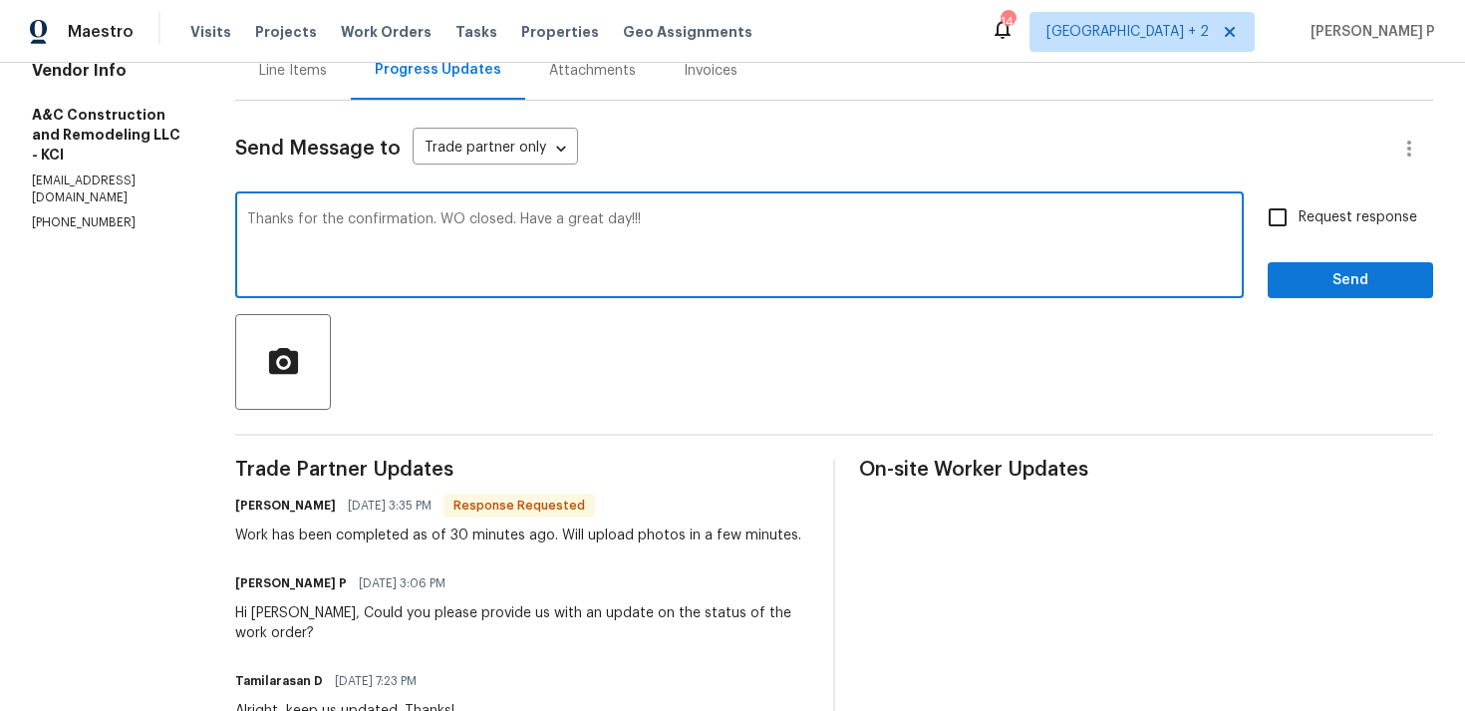
type textarea "Thanks for the confirmation. WO closed. Have a great day!!!"
click at [1331, 279] on span "Send" at bounding box center [1351, 280] width 134 height 25
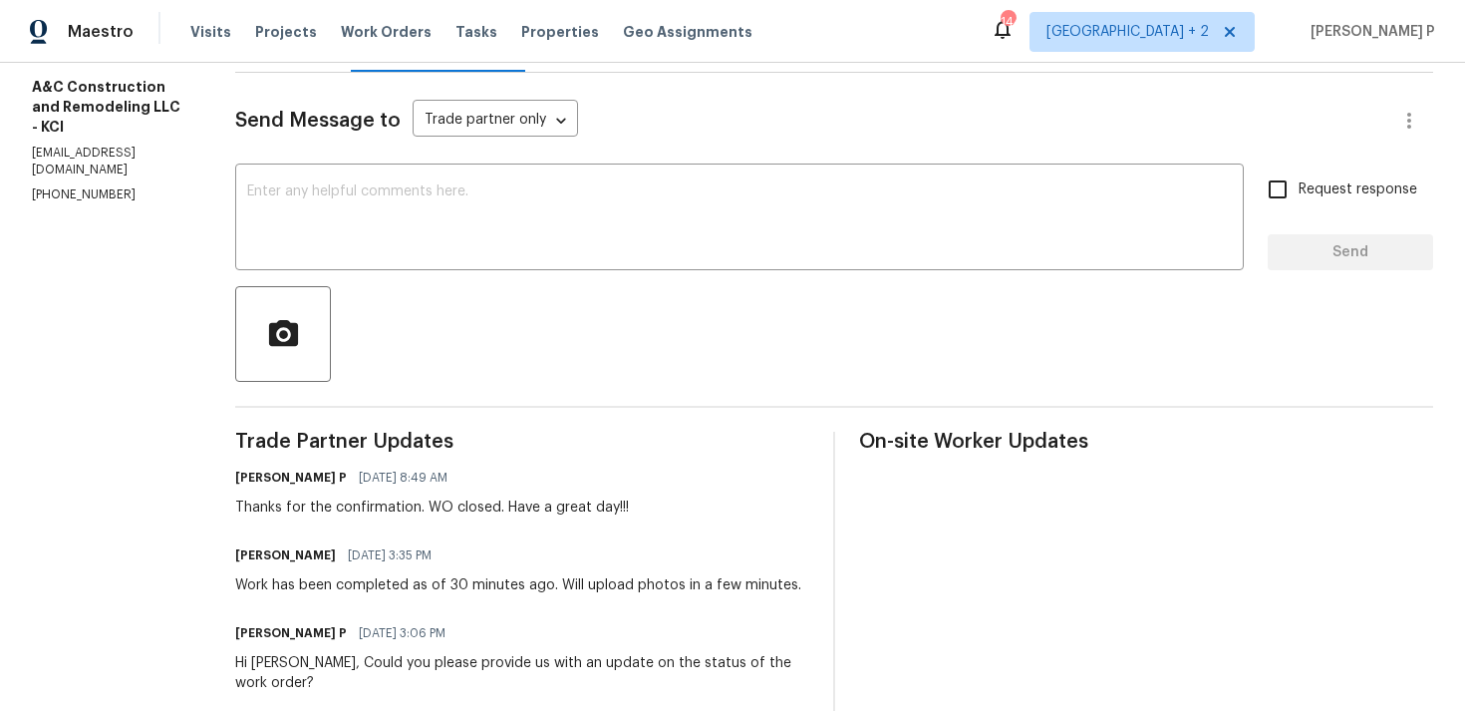
scroll to position [357, 0]
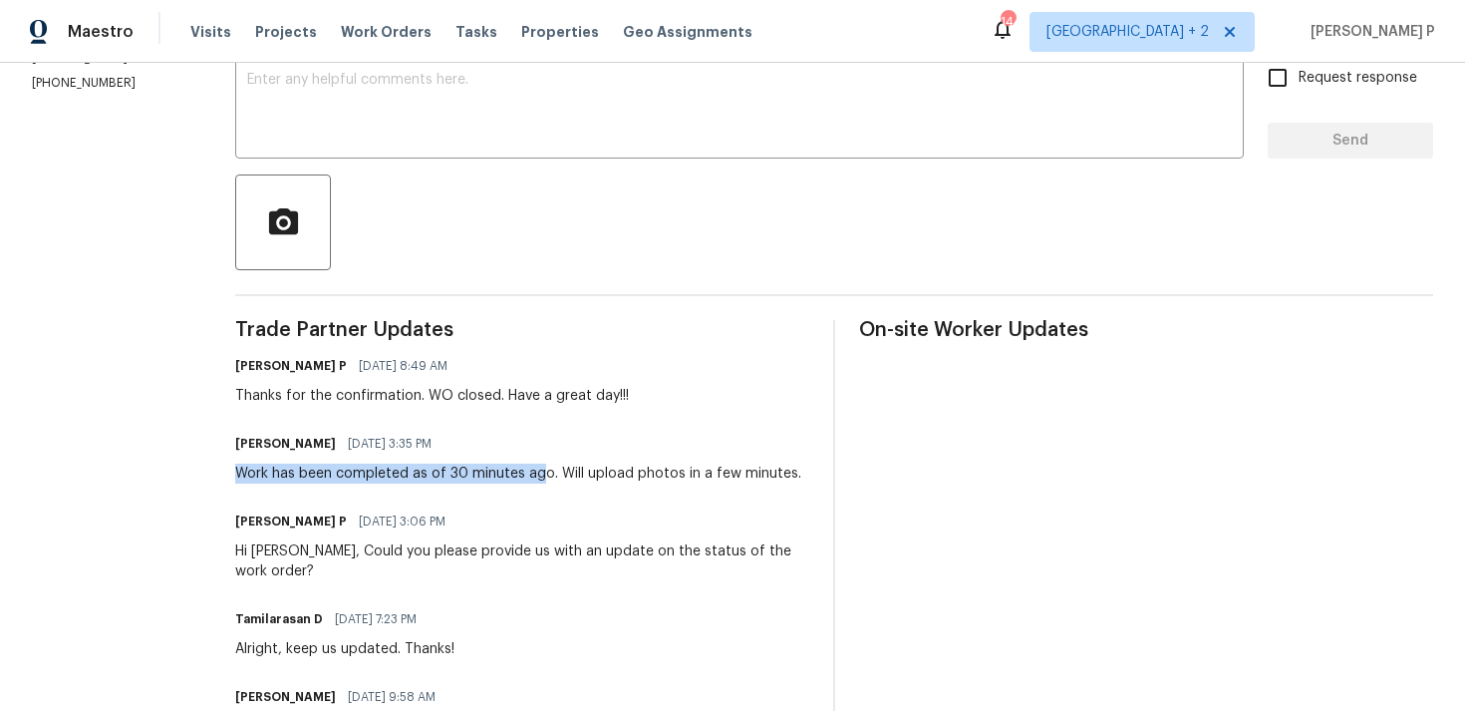
drag, startPoint x: 271, startPoint y: 474, endPoint x: 570, endPoint y: 475, distance: 299.1
click at [570, 475] on div "Work has been completed as of 30 minutes ago. Will upload photos in a few minut…" at bounding box center [518, 474] width 566 height 20
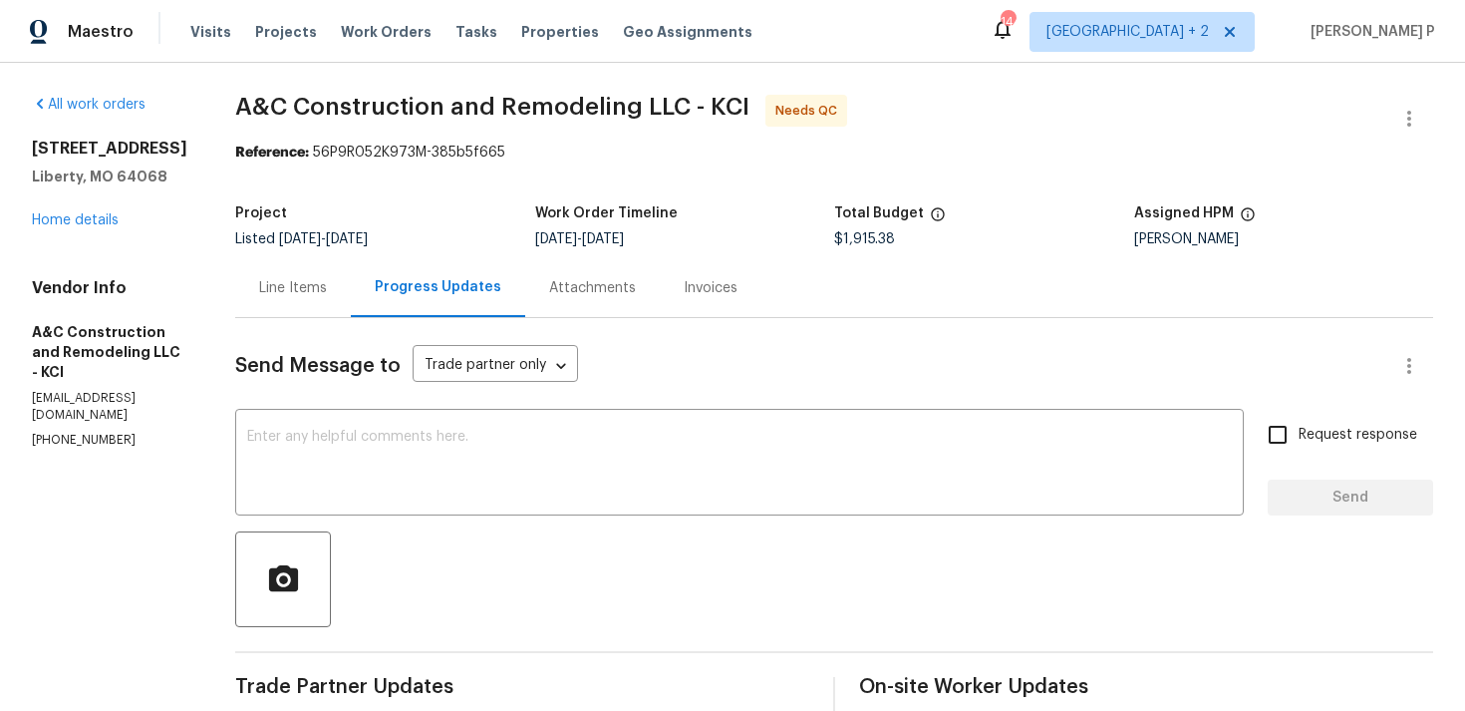
click at [327, 282] on div "Line Items" at bounding box center [293, 288] width 68 height 20
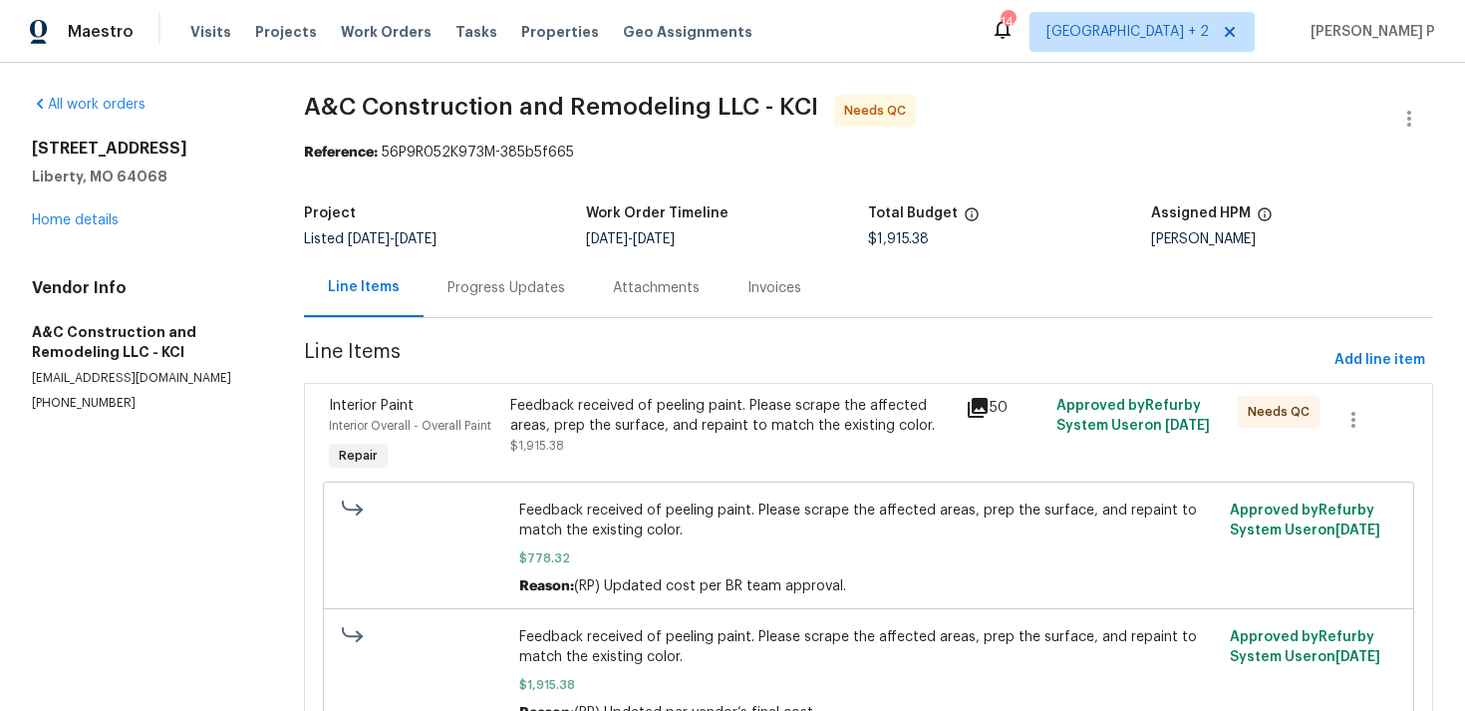
click at [685, 417] on div "Feedback received of peeling paint. Please scrape the affected areas, prep the …" at bounding box center [731, 416] width 443 height 40
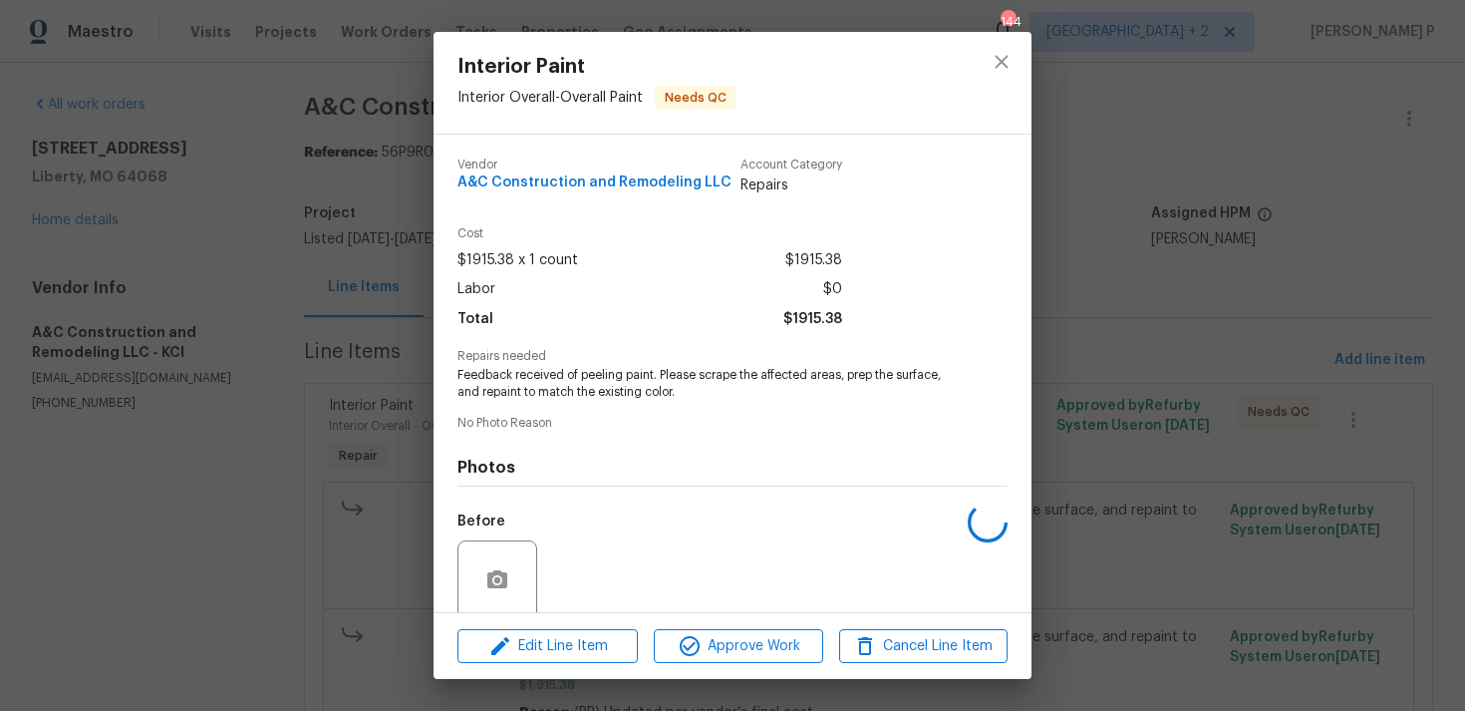
scroll to position [157, 0]
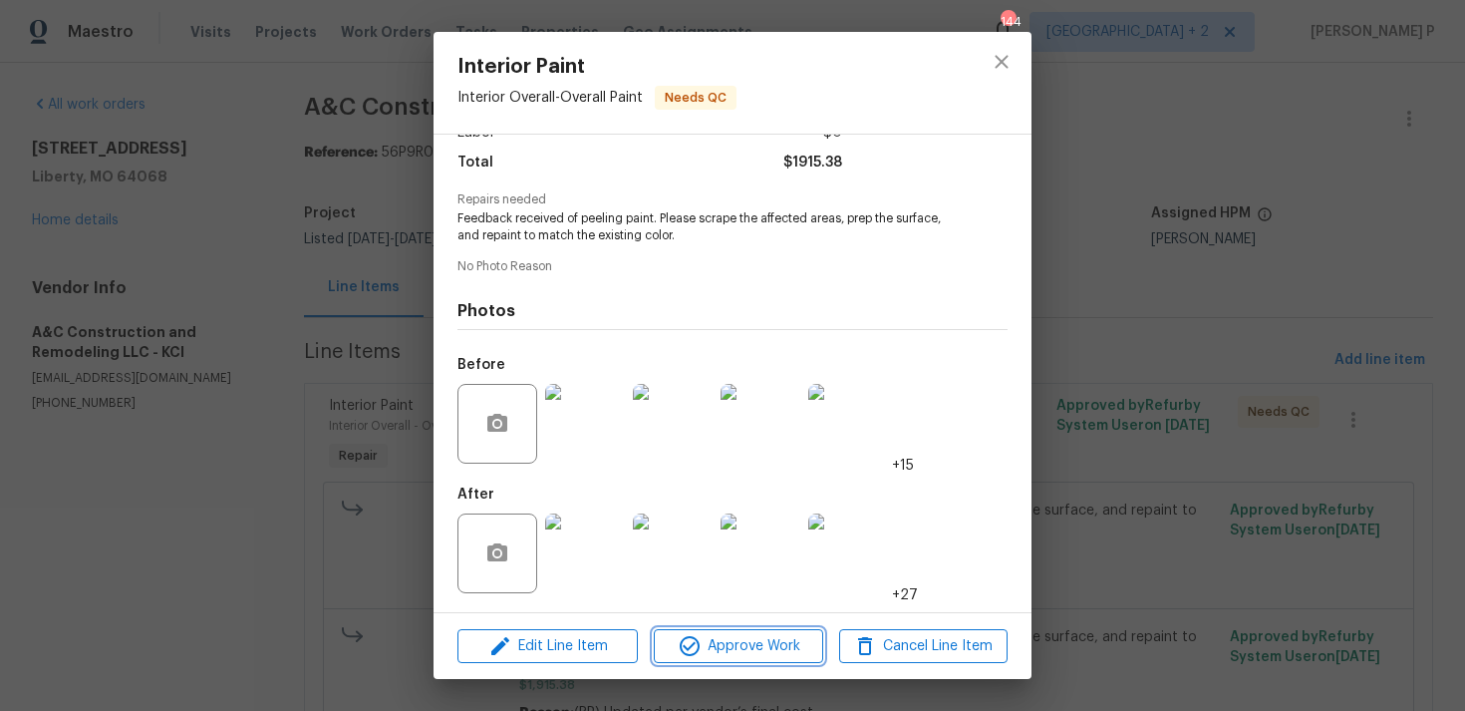
click at [744, 642] on span "Approve Work" at bounding box center [738, 646] width 157 height 25
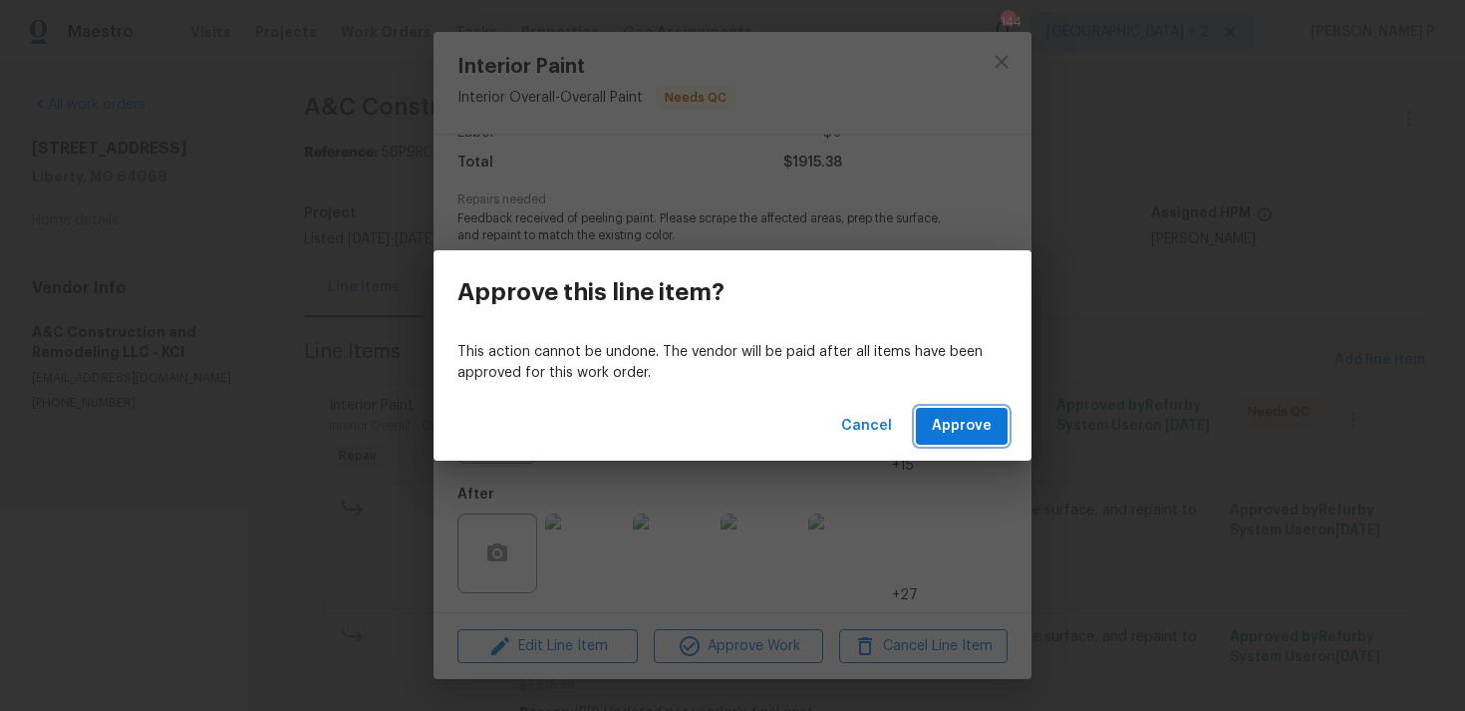
click at [954, 423] on span "Approve" at bounding box center [962, 426] width 60 height 25
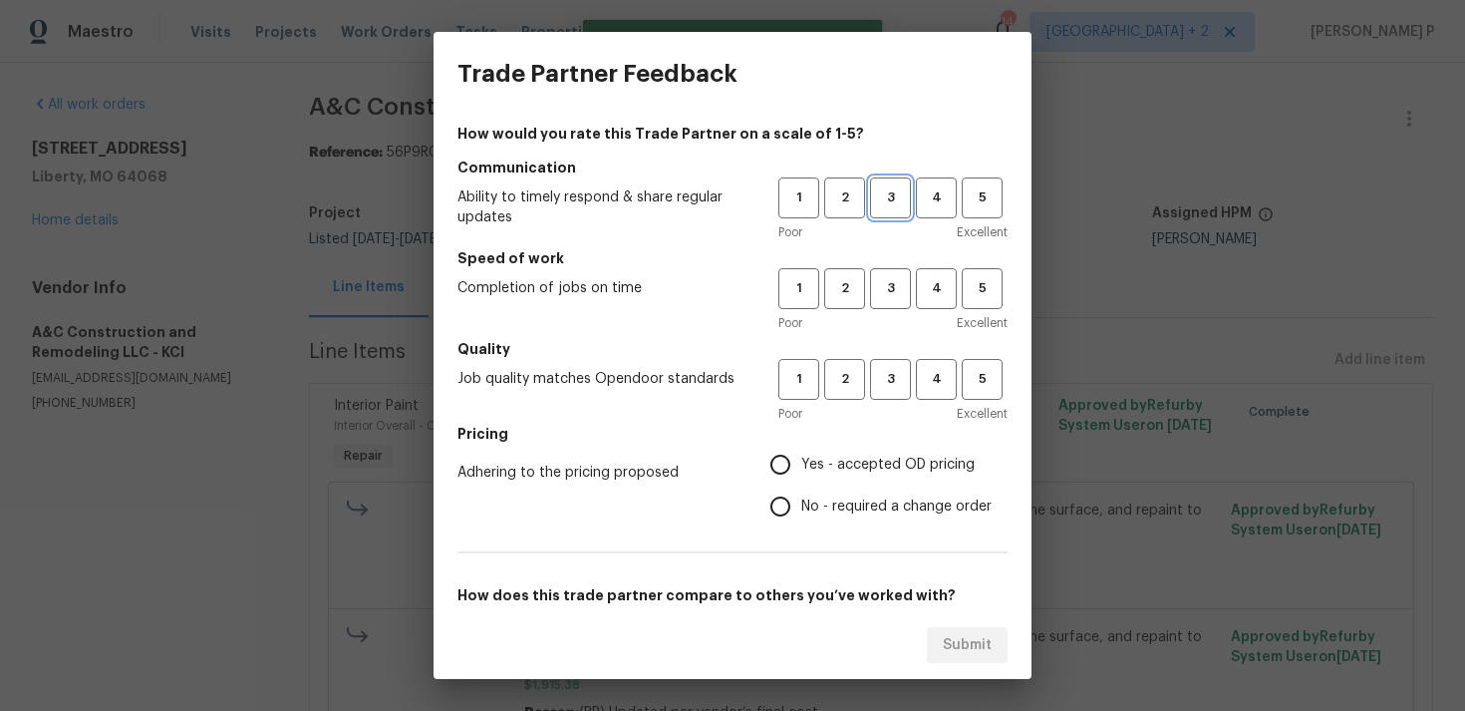
click at [888, 206] on span "3" at bounding box center [890, 197] width 37 height 23
click at [889, 287] on span "3" at bounding box center [890, 288] width 37 height 23
click at [885, 378] on span "3" at bounding box center [890, 379] width 37 height 23
click at [858, 513] on span "No - required a change order" at bounding box center [896, 506] width 190 height 21
click at [801, 513] on input "No - required a change order" at bounding box center [781, 506] width 42 height 42
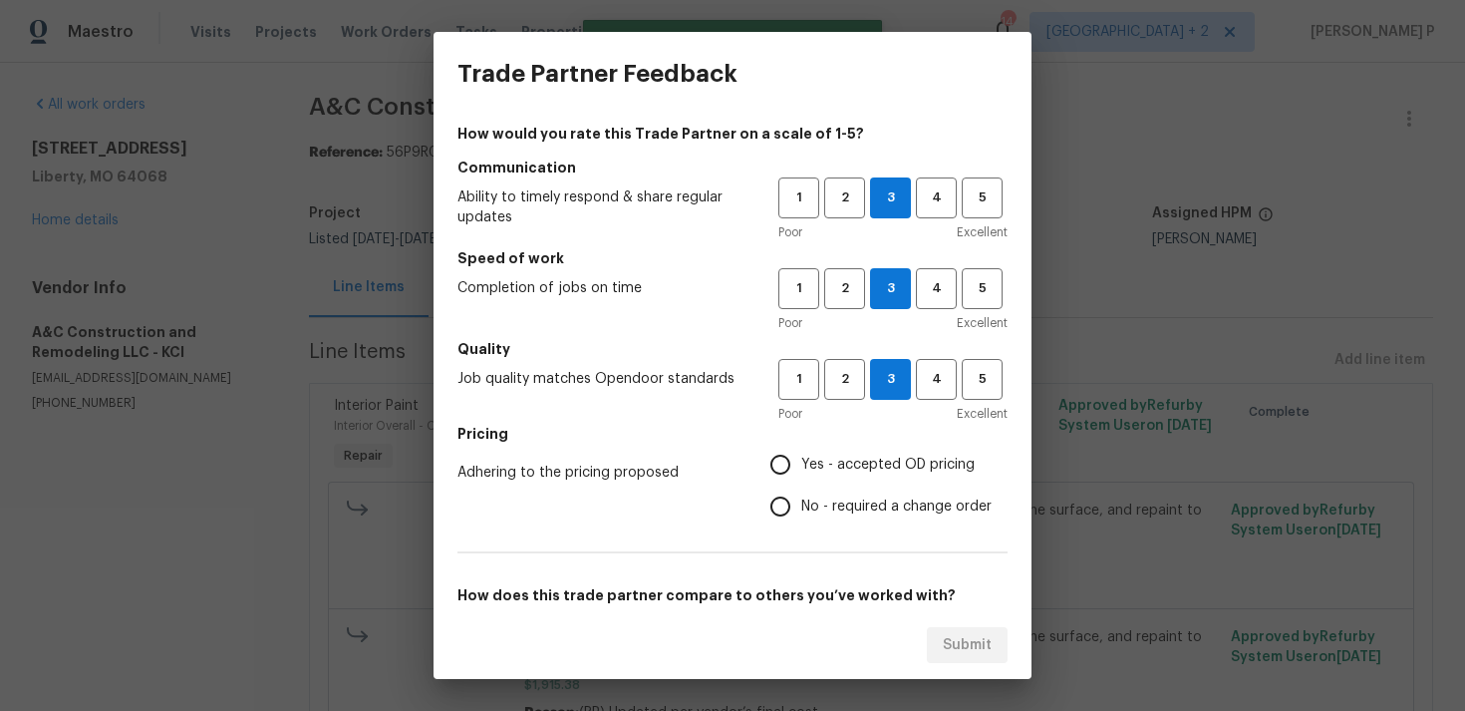
radio input "true"
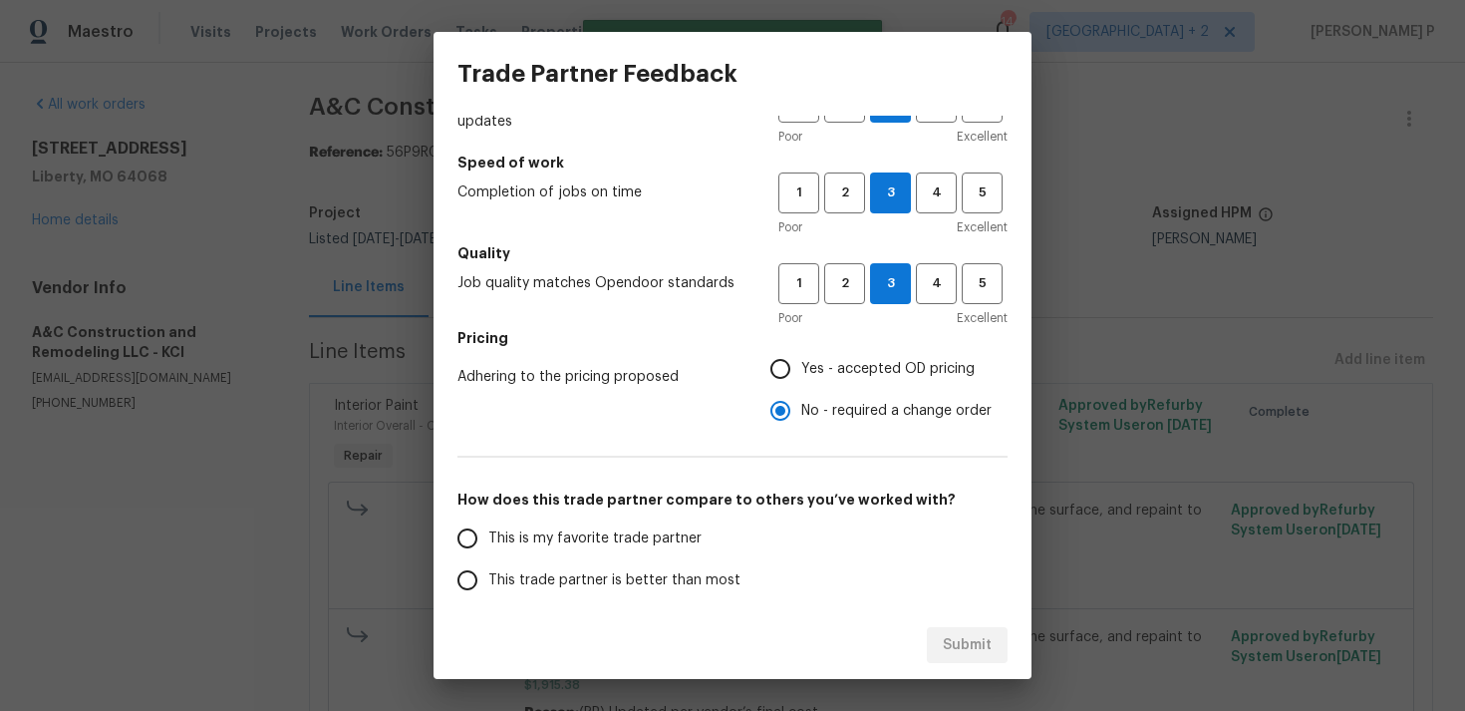
scroll to position [301, 0]
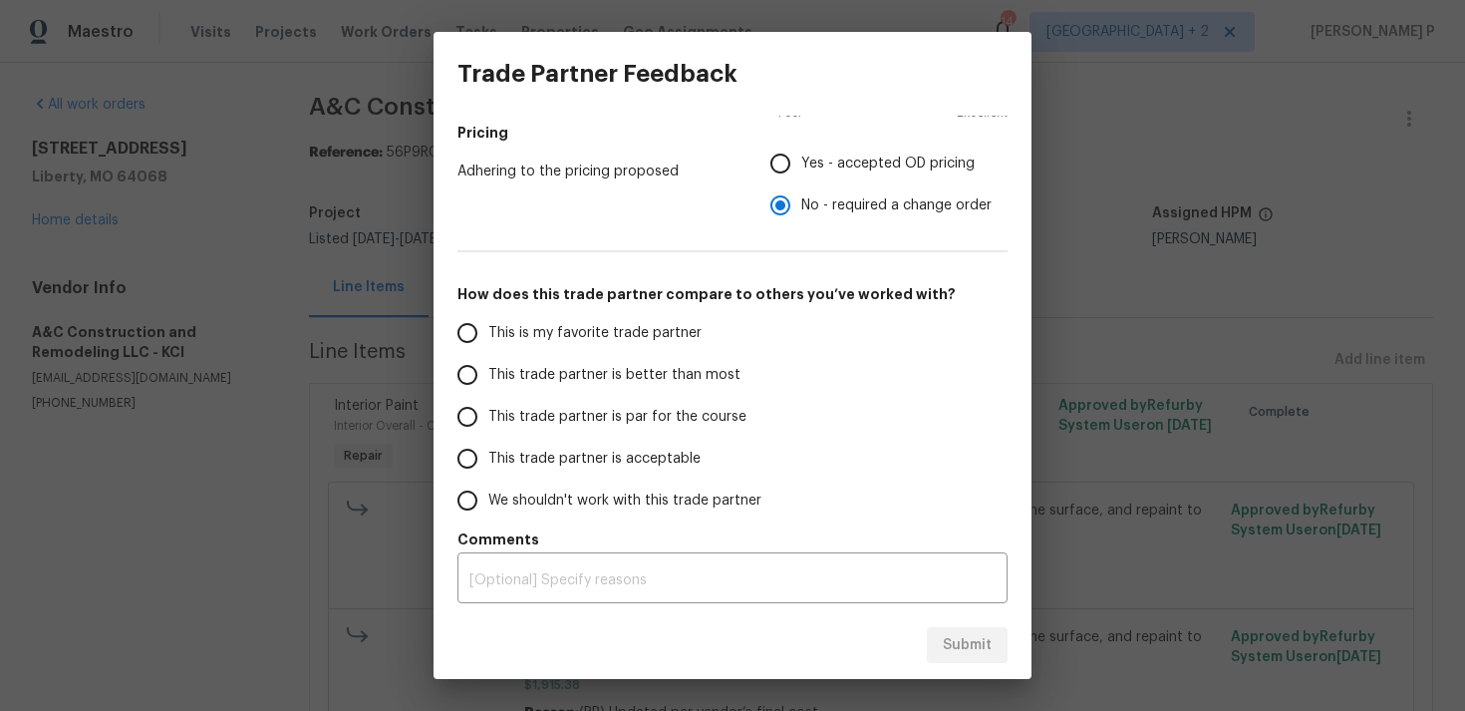
click at [560, 410] on span "This trade partner is par for the course" at bounding box center [617, 417] width 258 height 21
click at [488, 410] on input "This trade partner is par for the course" at bounding box center [468, 417] width 42 height 42
click at [963, 641] on span "Submit" at bounding box center [967, 645] width 49 height 25
radio input "true"
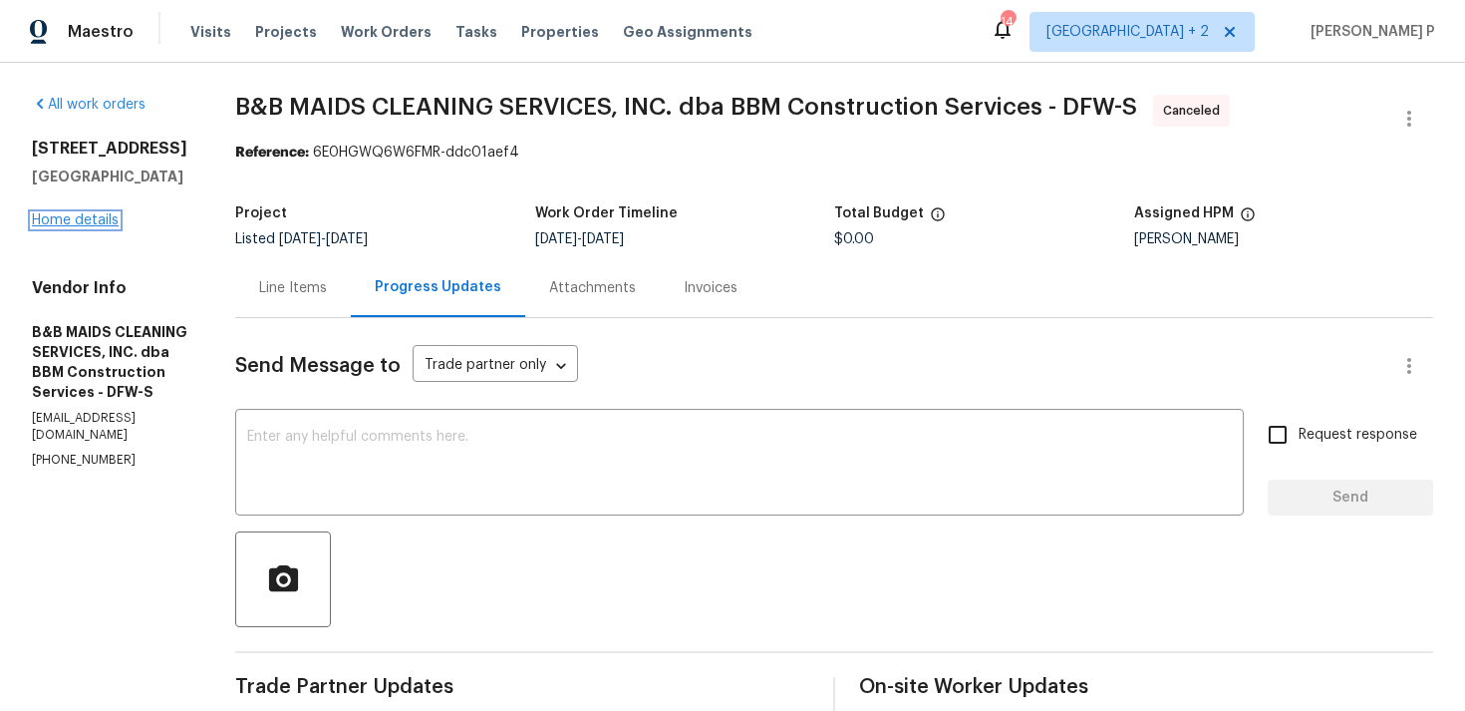
click at [82, 217] on link "Home details" at bounding box center [75, 220] width 87 height 14
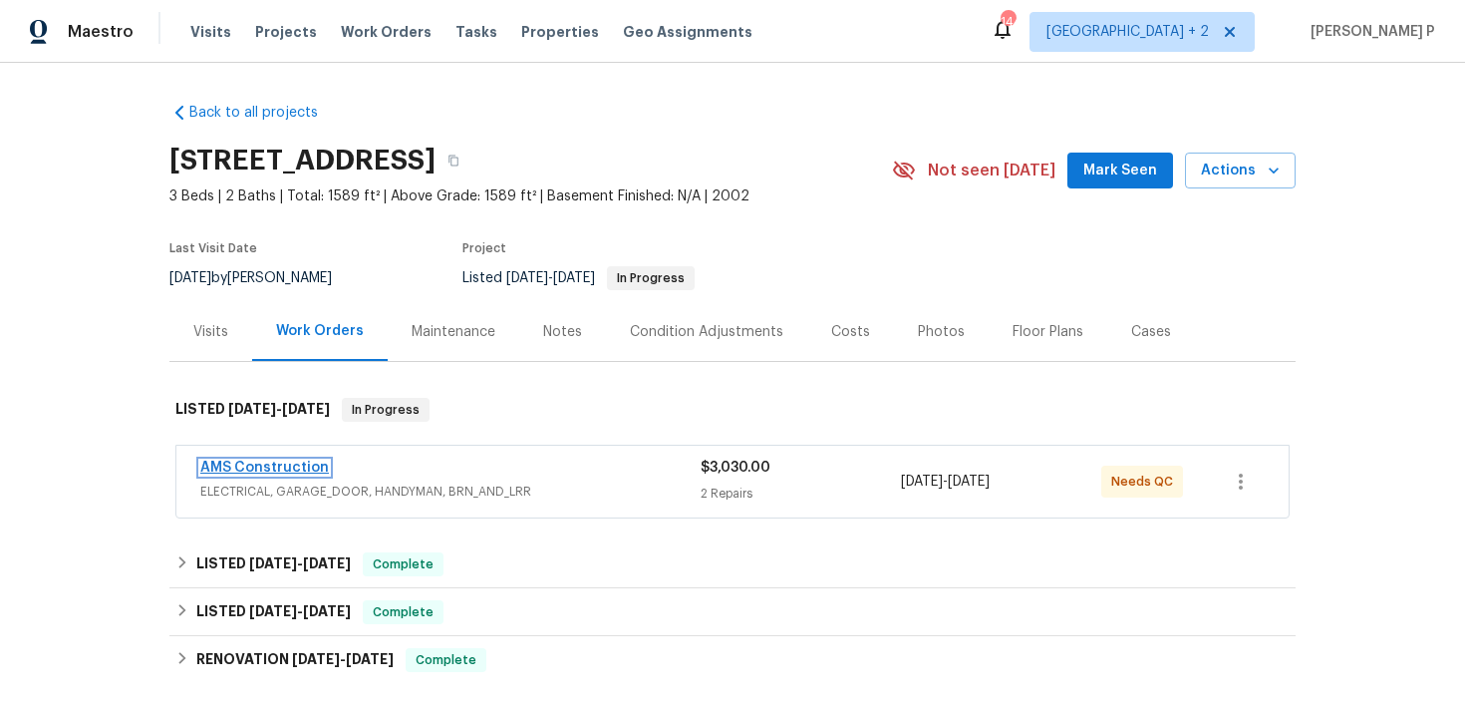
click at [260, 466] on link "AMS Construction" at bounding box center [264, 468] width 129 height 14
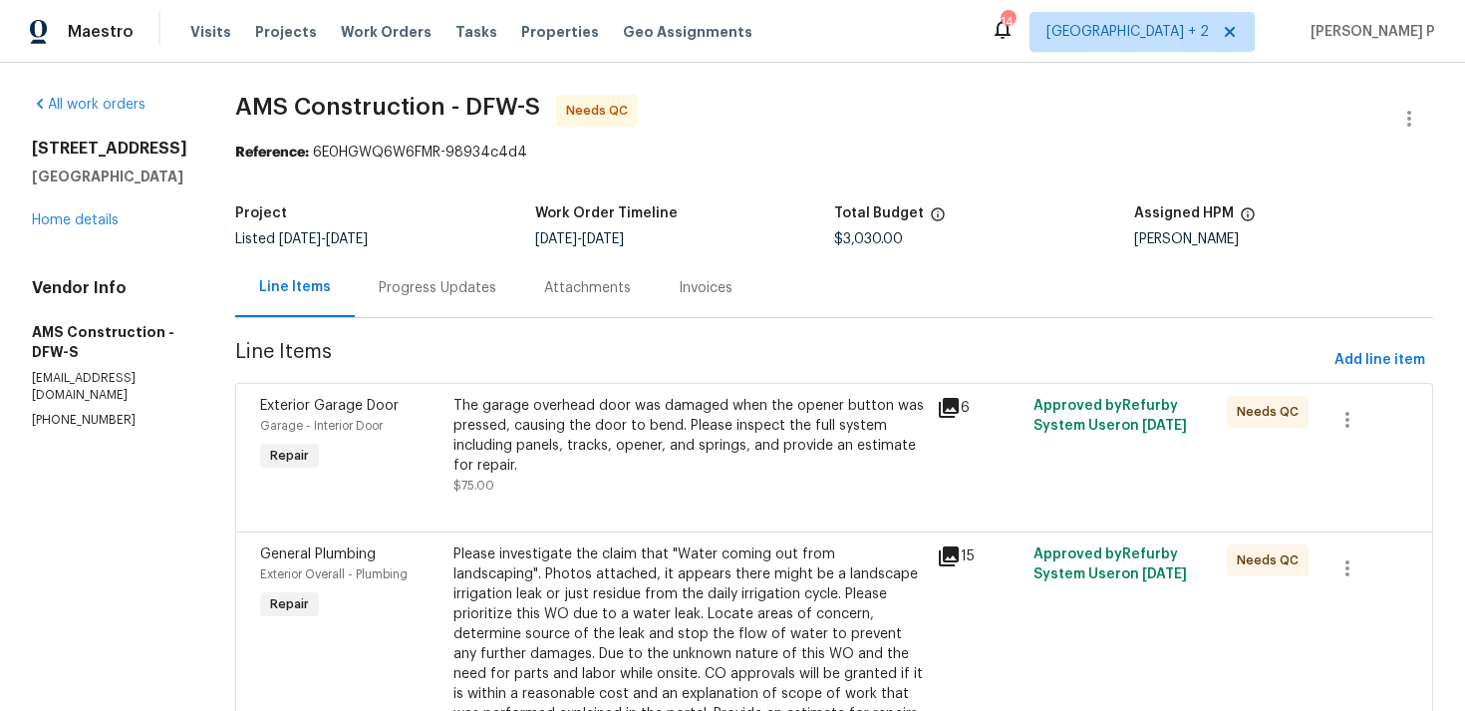
click at [442, 279] on div "Progress Updates" at bounding box center [438, 288] width 118 height 20
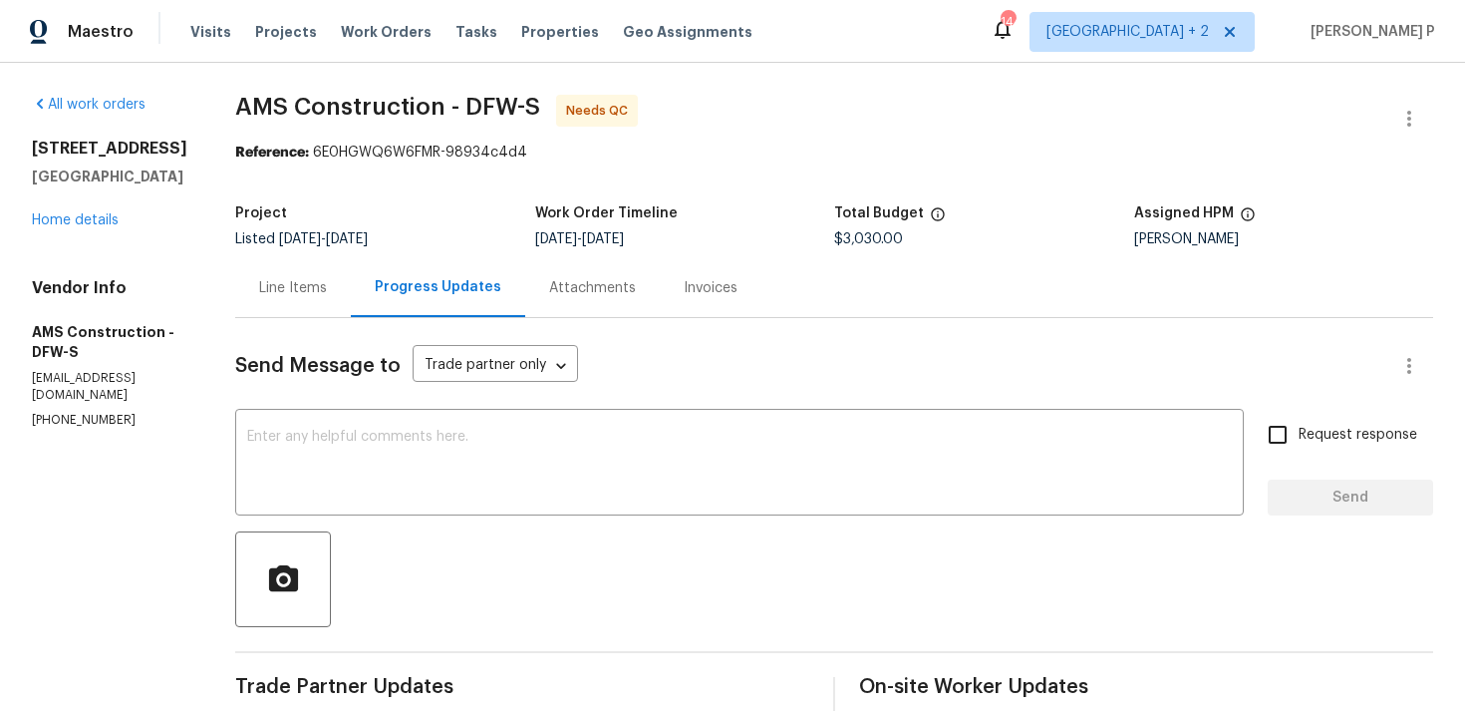
click at [266, 276] on div "Line Items" at bounding box center [293, 287] width 116 height 59
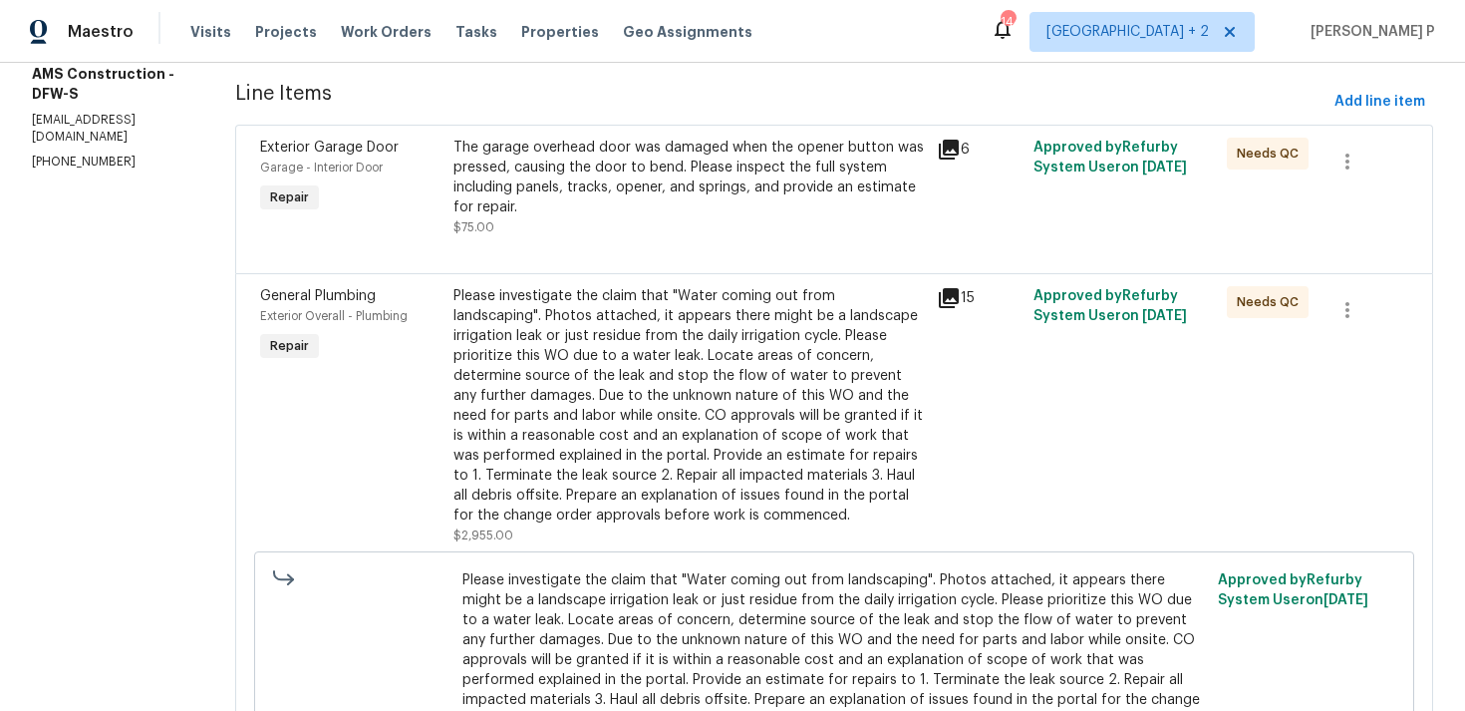
scroll to position [219, 0]
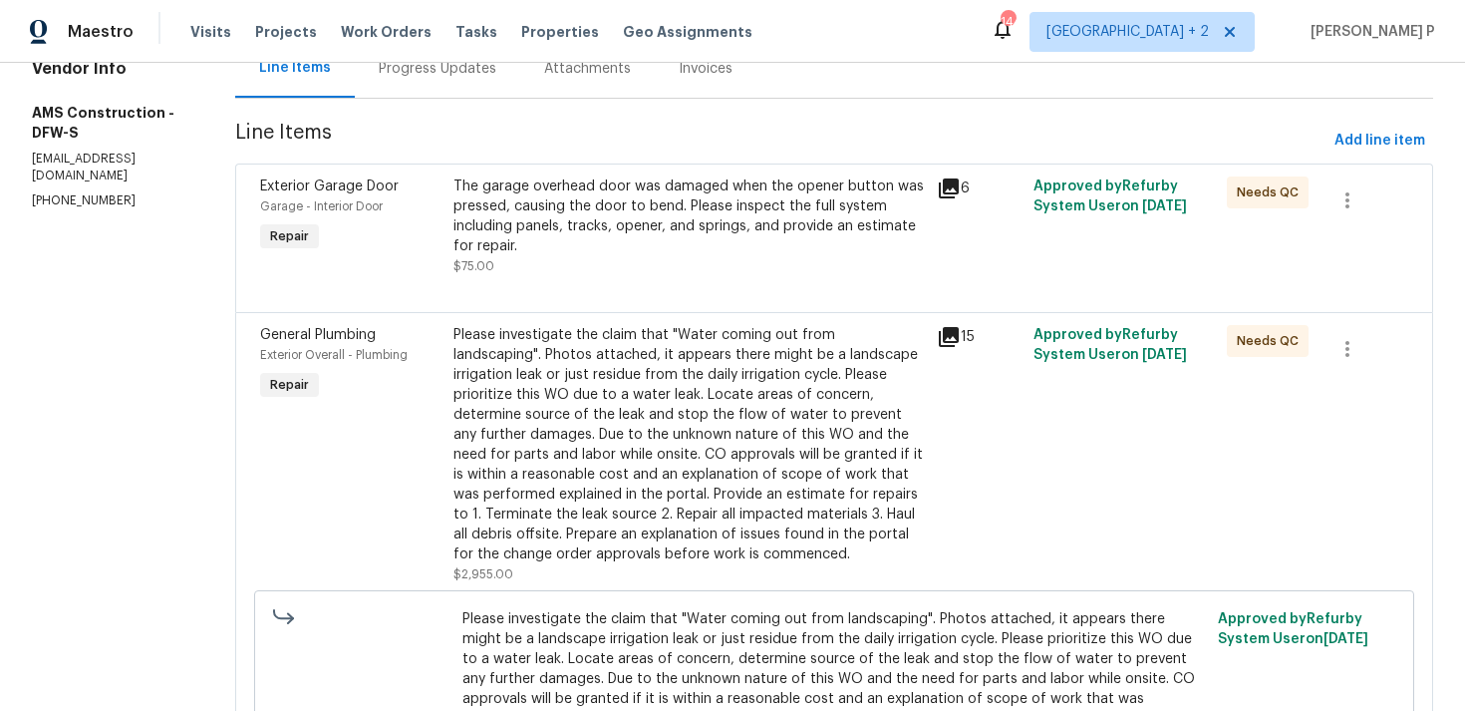
click at [655, 214] on div "The garage overhead door was damaged when the opener button was pressed, causin…" at bounding box center [690, 216] width 472 height 80
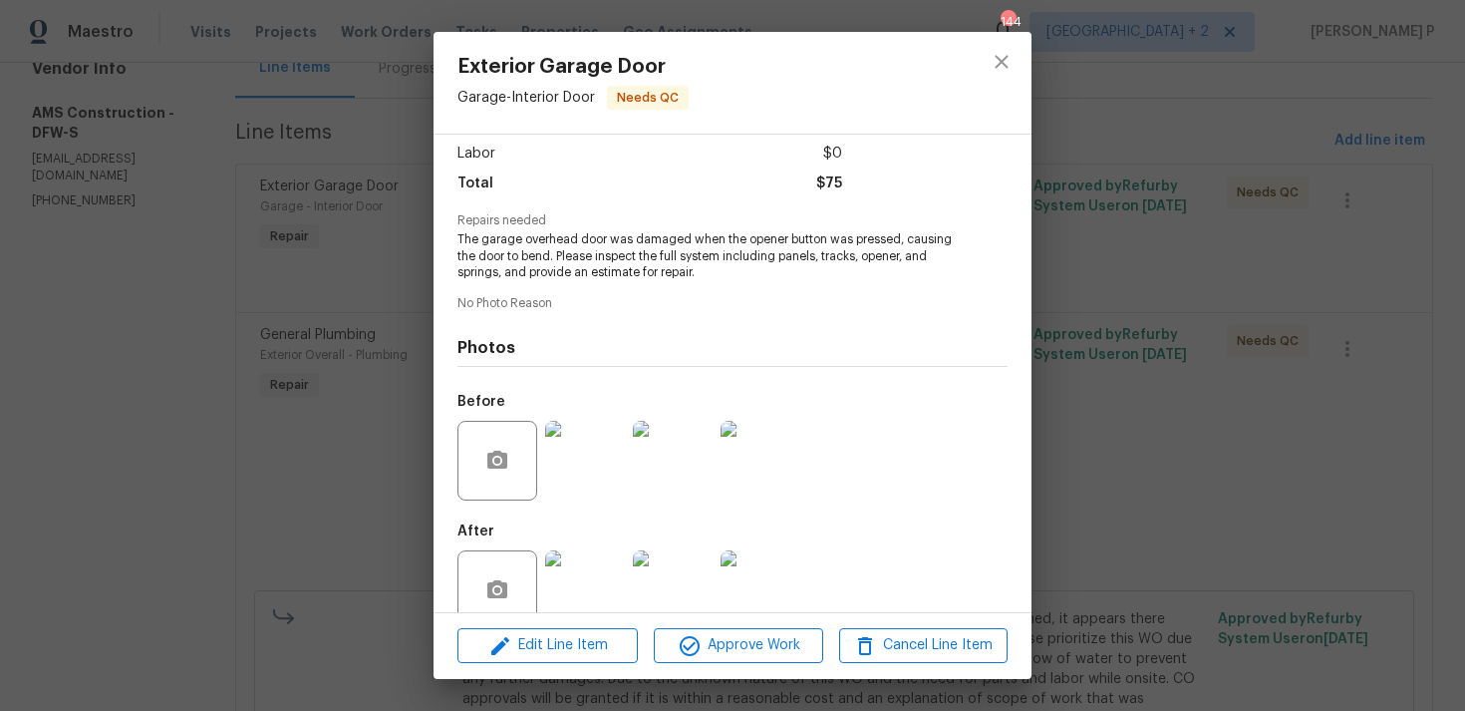
scroll to position [173, 0]
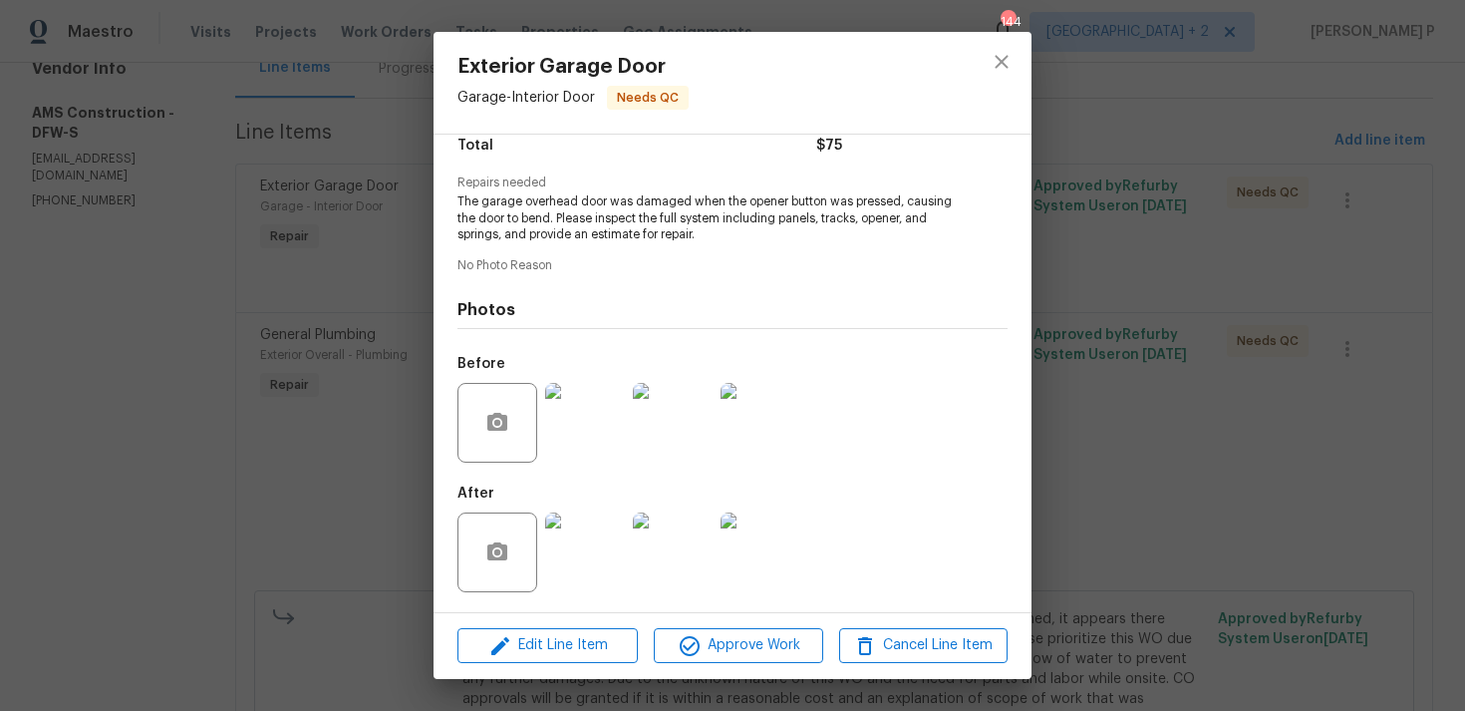
click at [600, 403] on img at bounding box center [585, 423] width 80 height 80
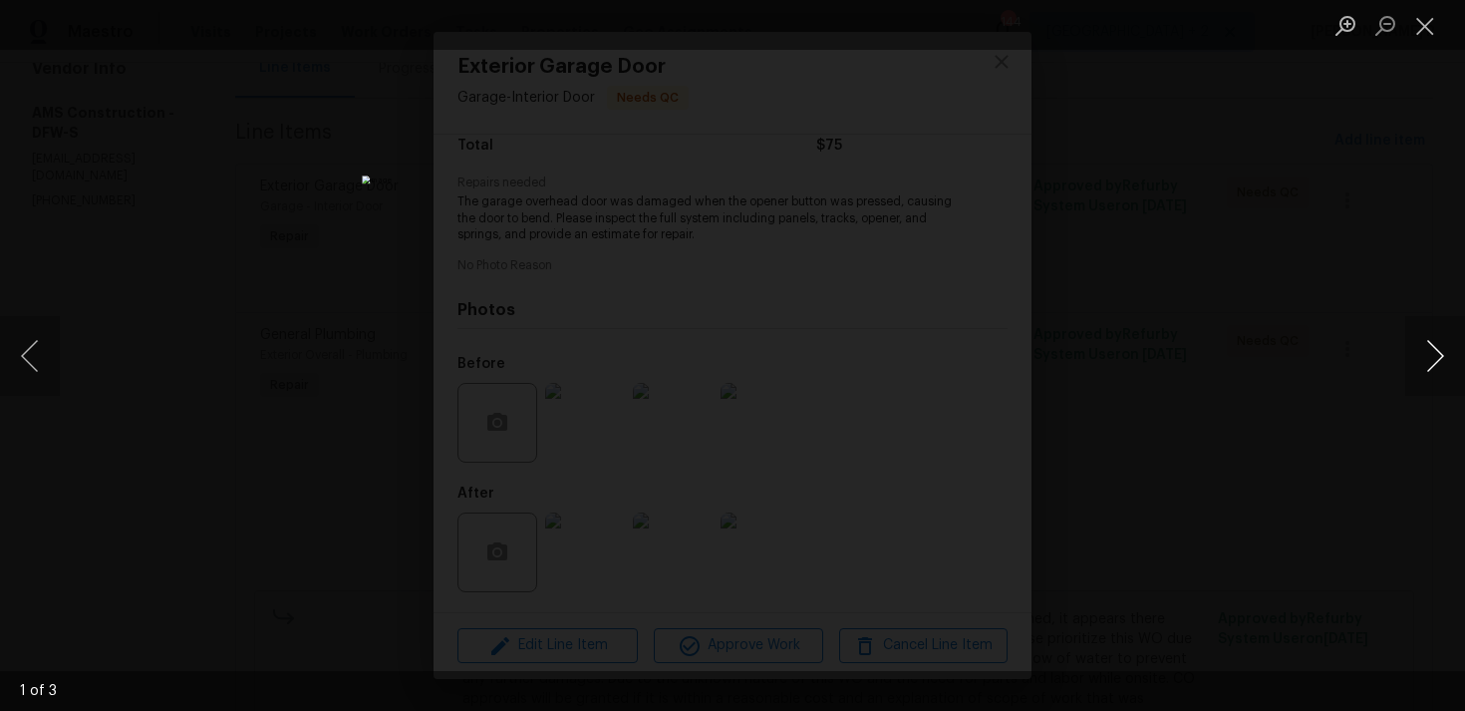
click at [1447, 362] on button "Next image" at bounding box center [1436, 356] width 60 height 80
click at [1431, 22] on button "Close lightbox" at bounding box center [1426, 25] width 40 height 35
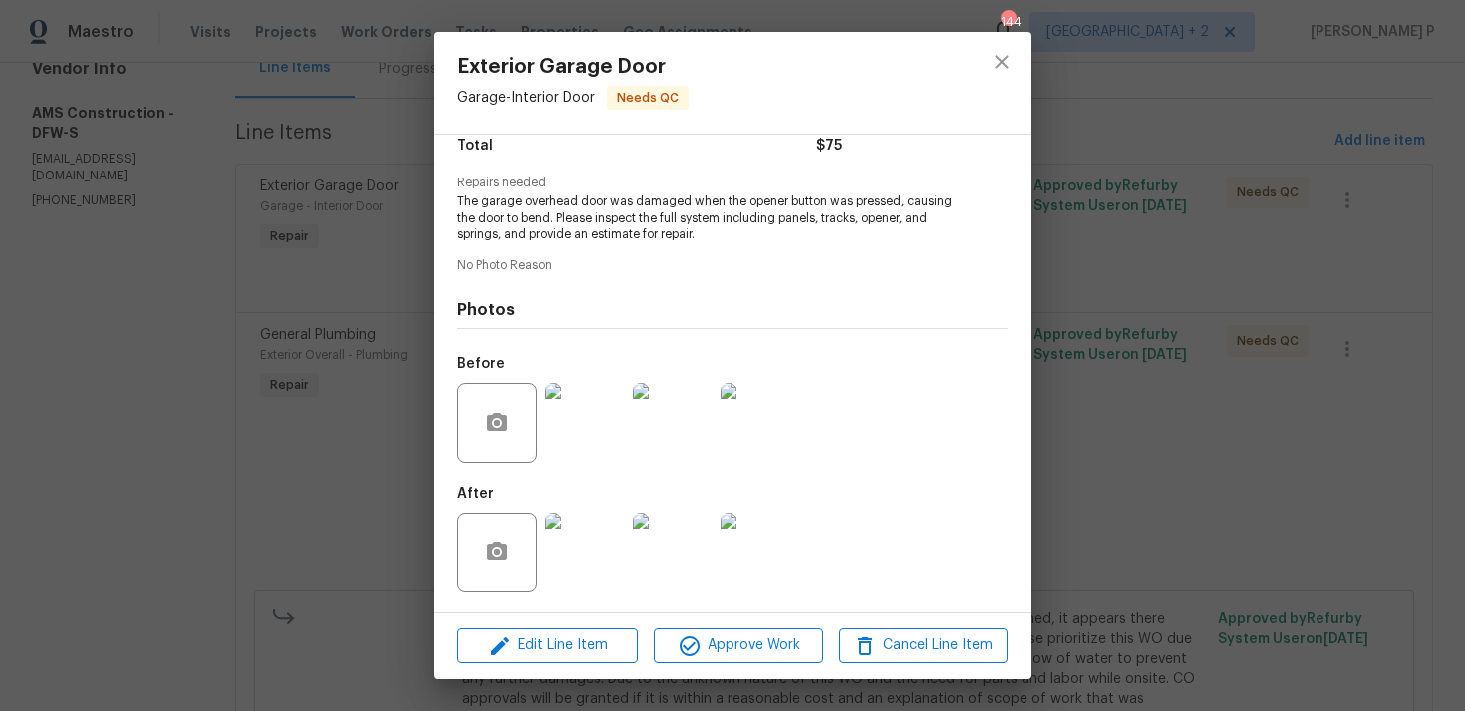
click at [578, 565] on img at bounding box center [585, 552] width 80 height 80
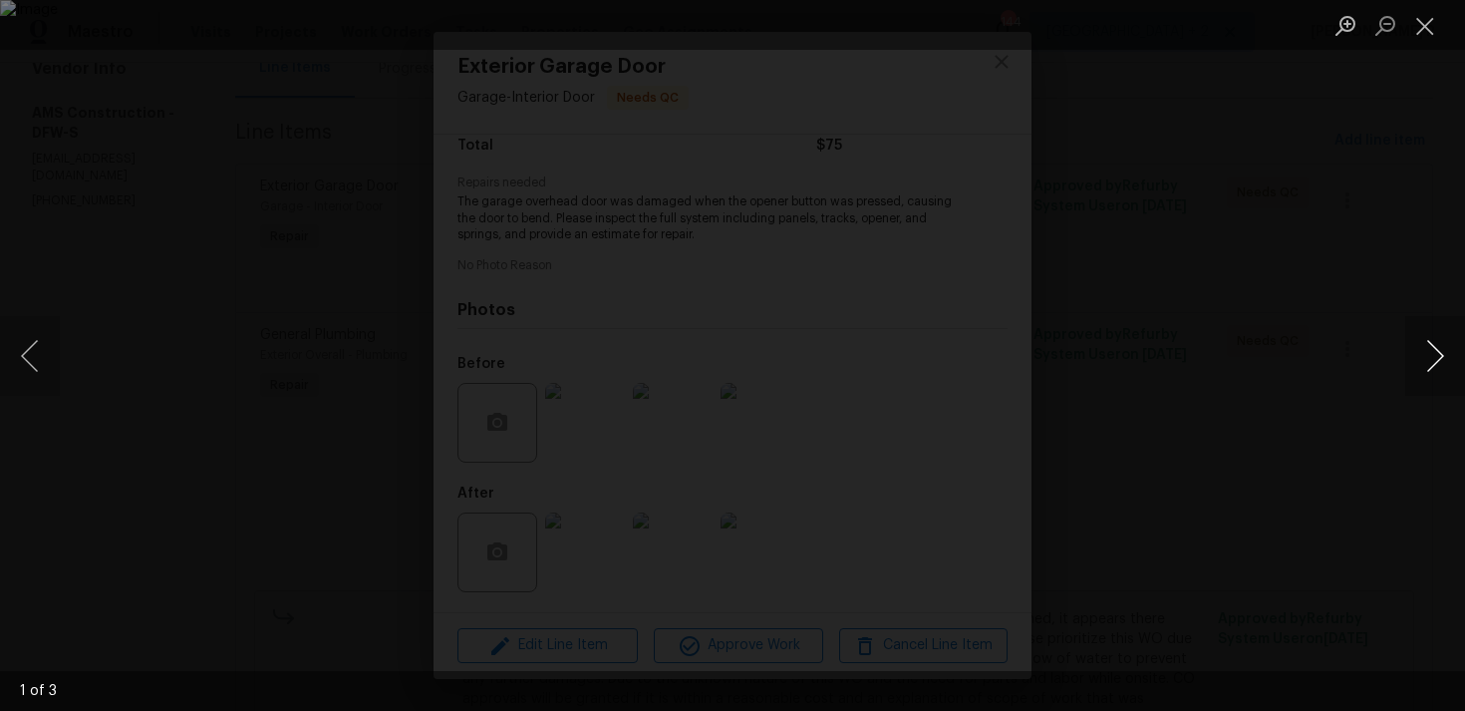
click at [1423, 356] on button "Next image" at bounding box center [1436, 356] width 60 height 80
click at [1435, 30] on button "Close lightbox" at bounding box center [1426, 25] width 40 height 35
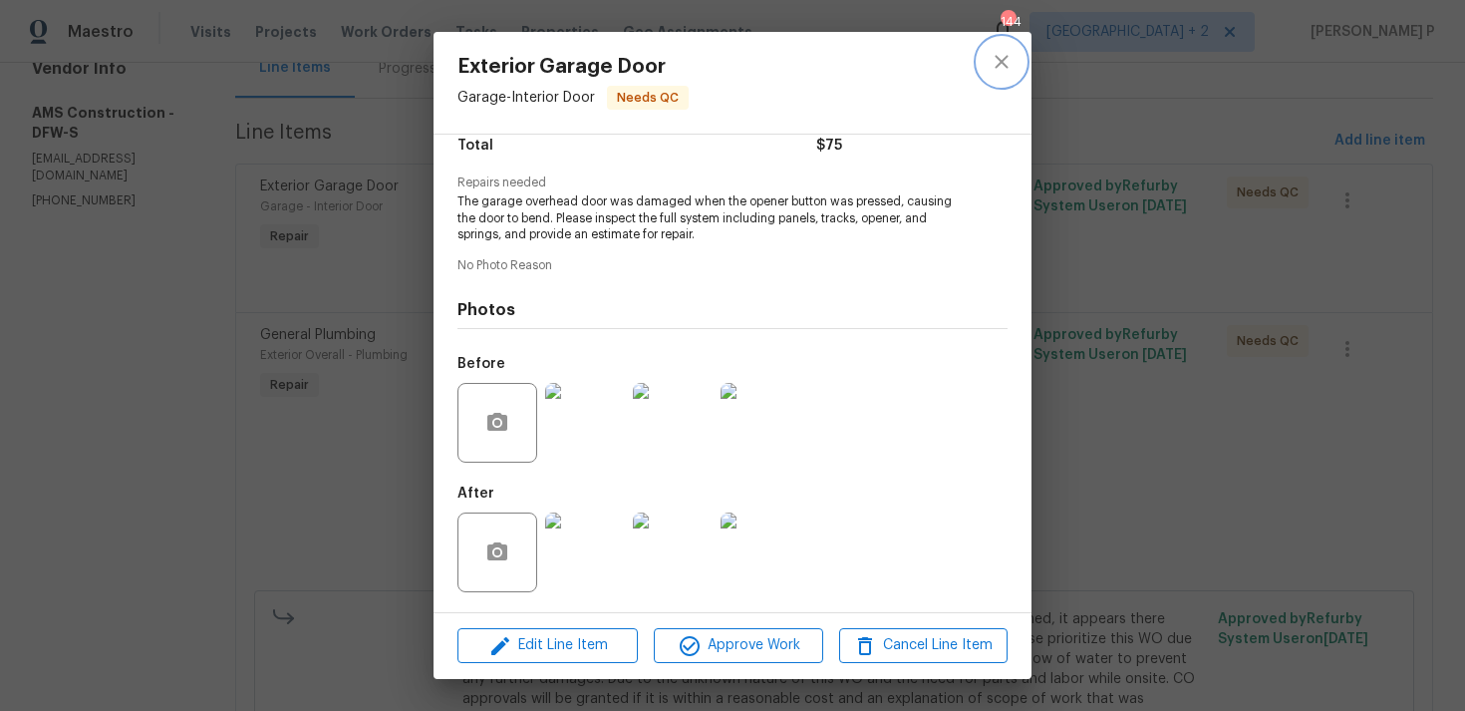
click at [1010, 55] on icon "close" at bounding box center [1002, 62] width 24 height 24
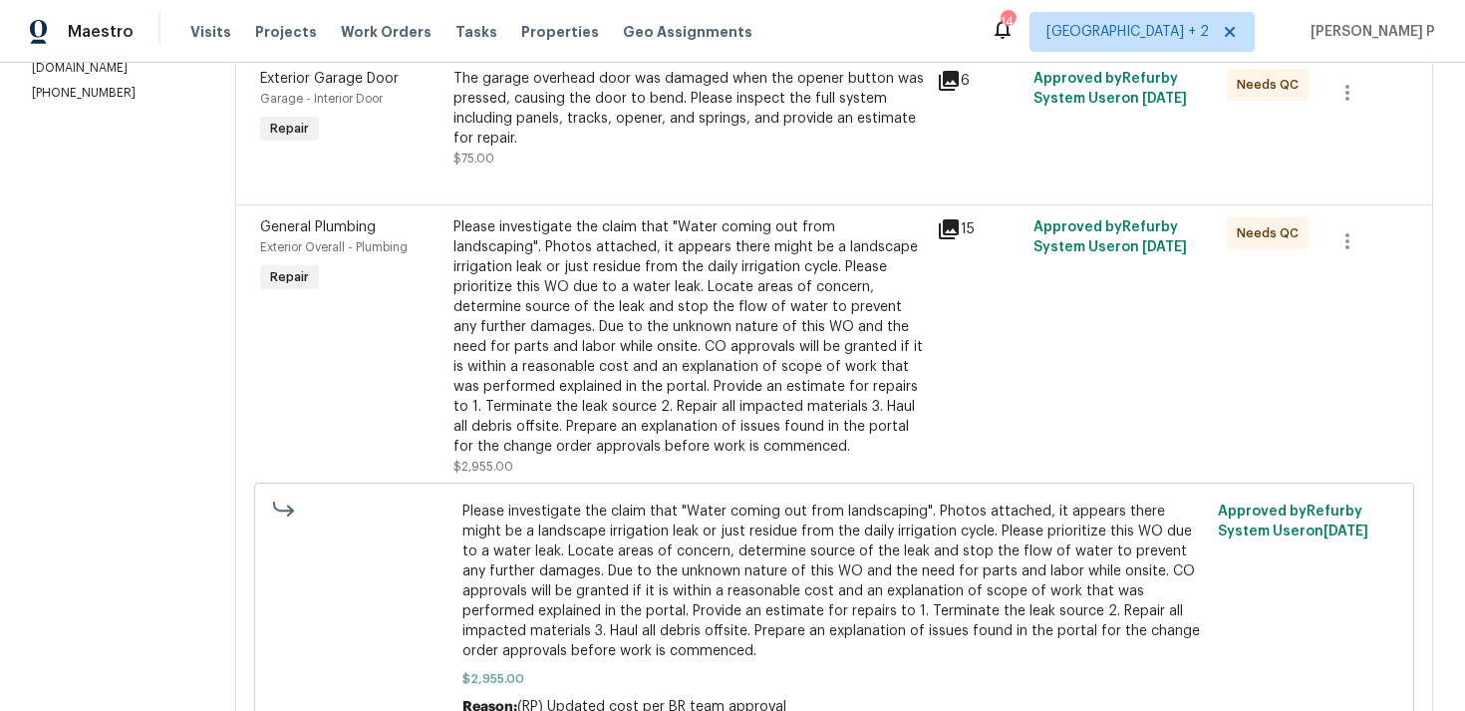
scroll to position [286, 0]
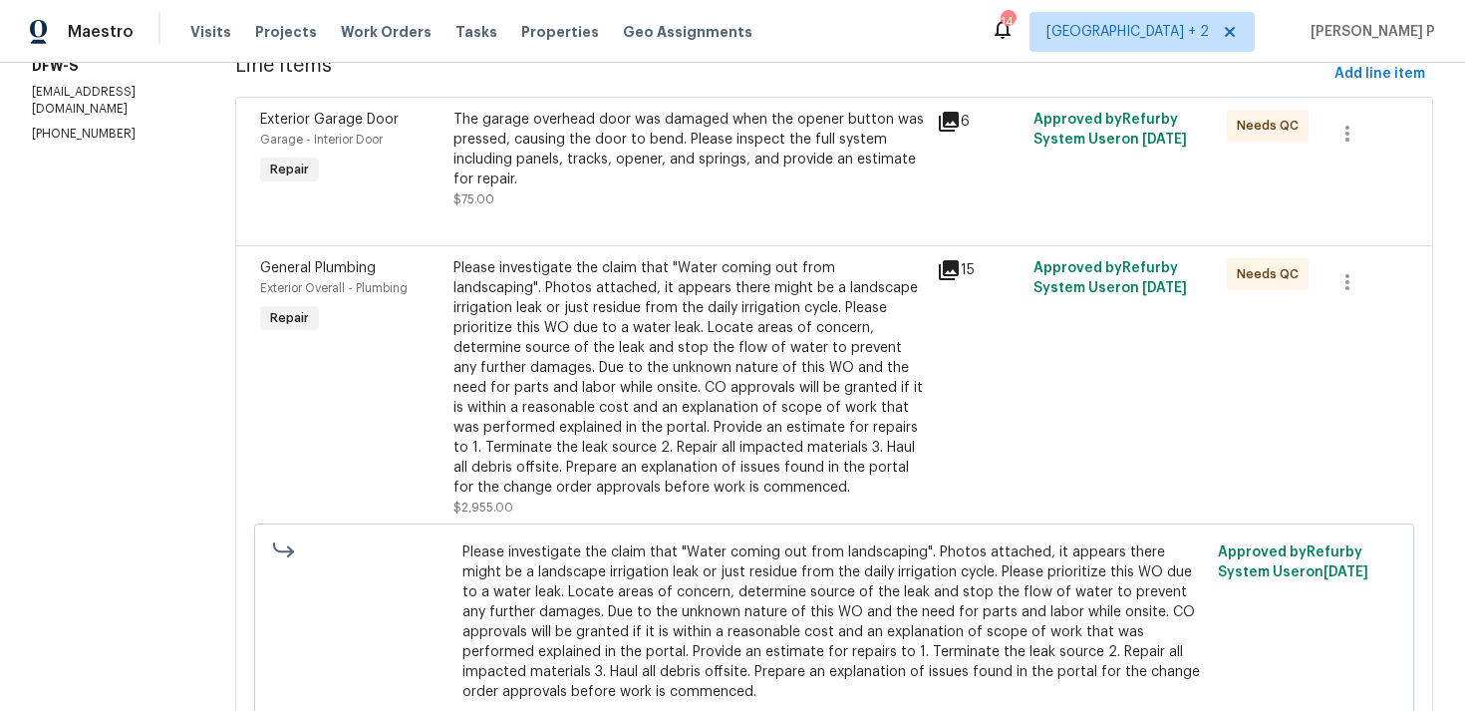
click at [598, 332] on div "Please investigate the claim that "Water coming out from landscaping". Photos a…" at bounding box center [690, 377] width 472 height 239
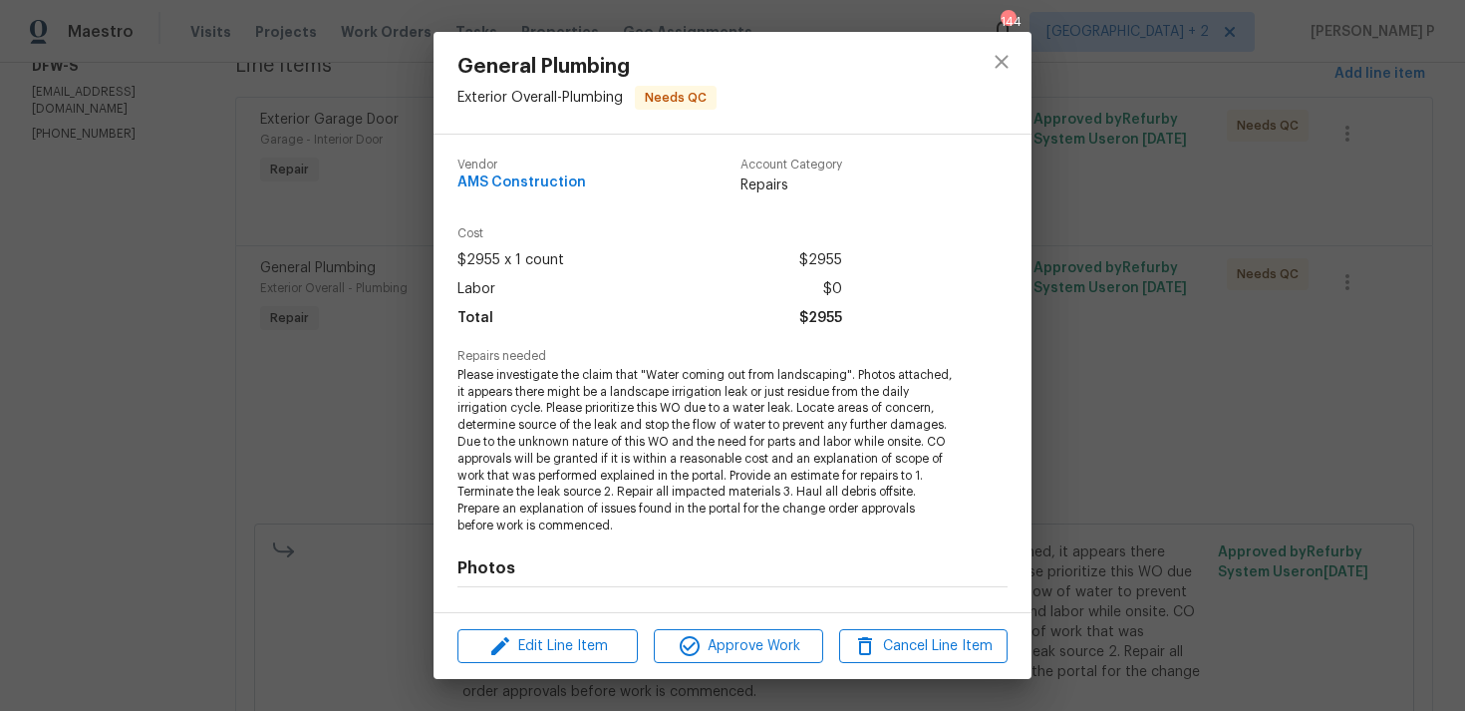
scroll to position [258, 0]
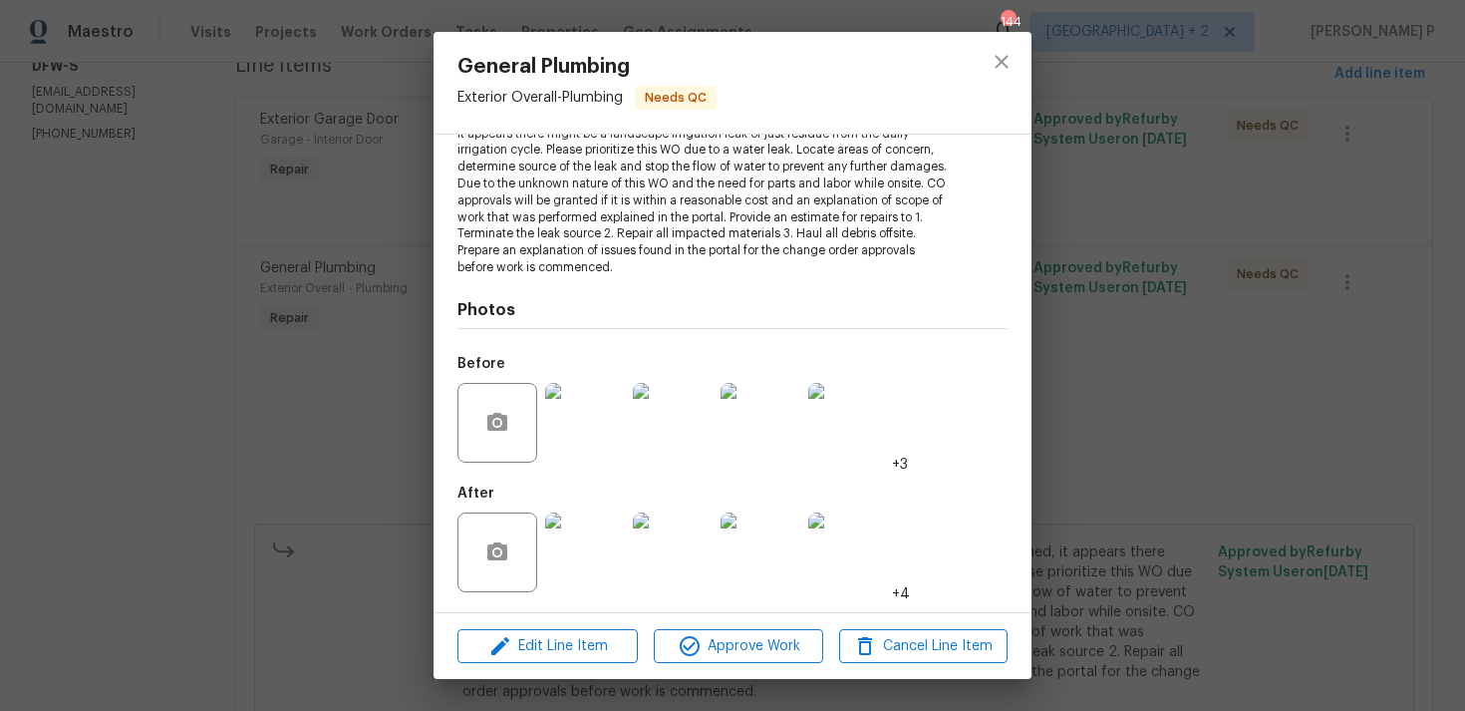
click at [588, 419] on img at bounding box center [585, 423] width 80 height 80
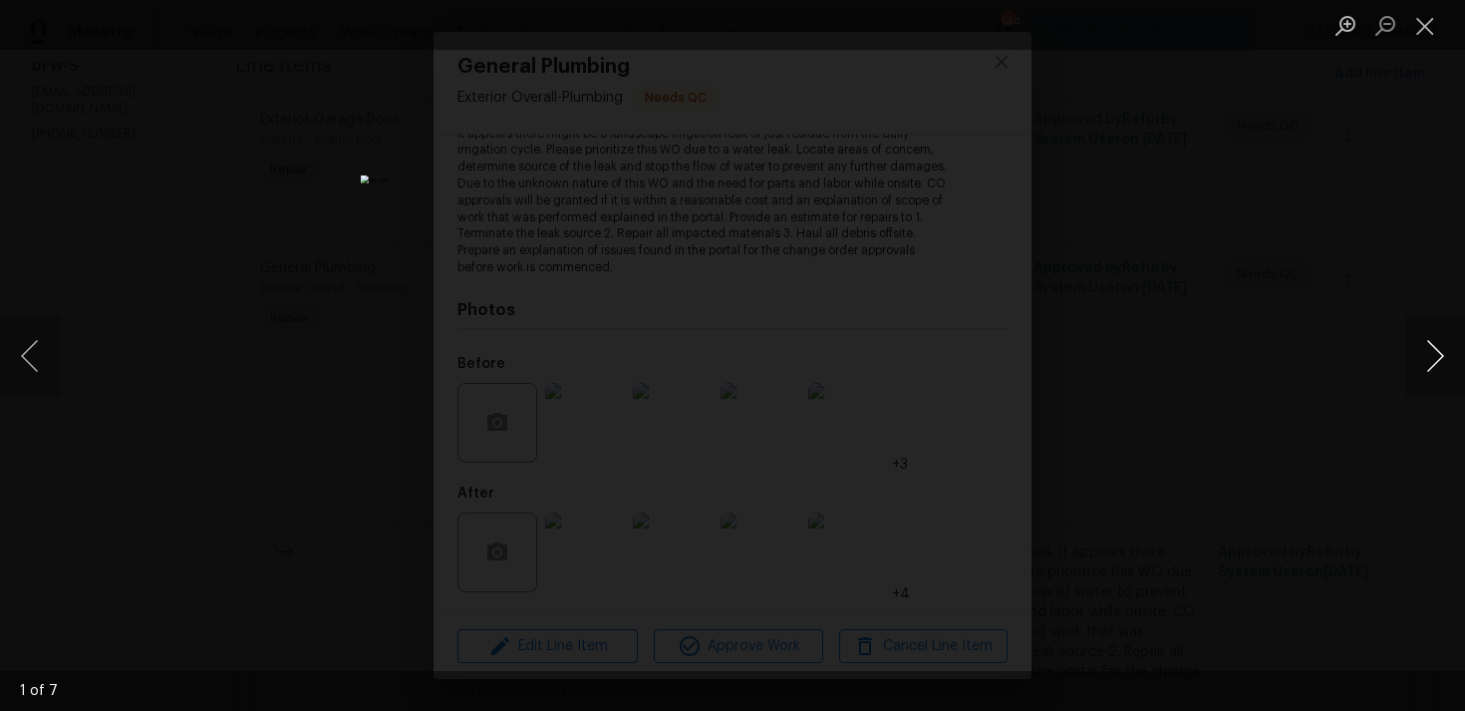
click at [1433, 346] on button "Next image" at bounding box center [1436, 356] width 60 height 80
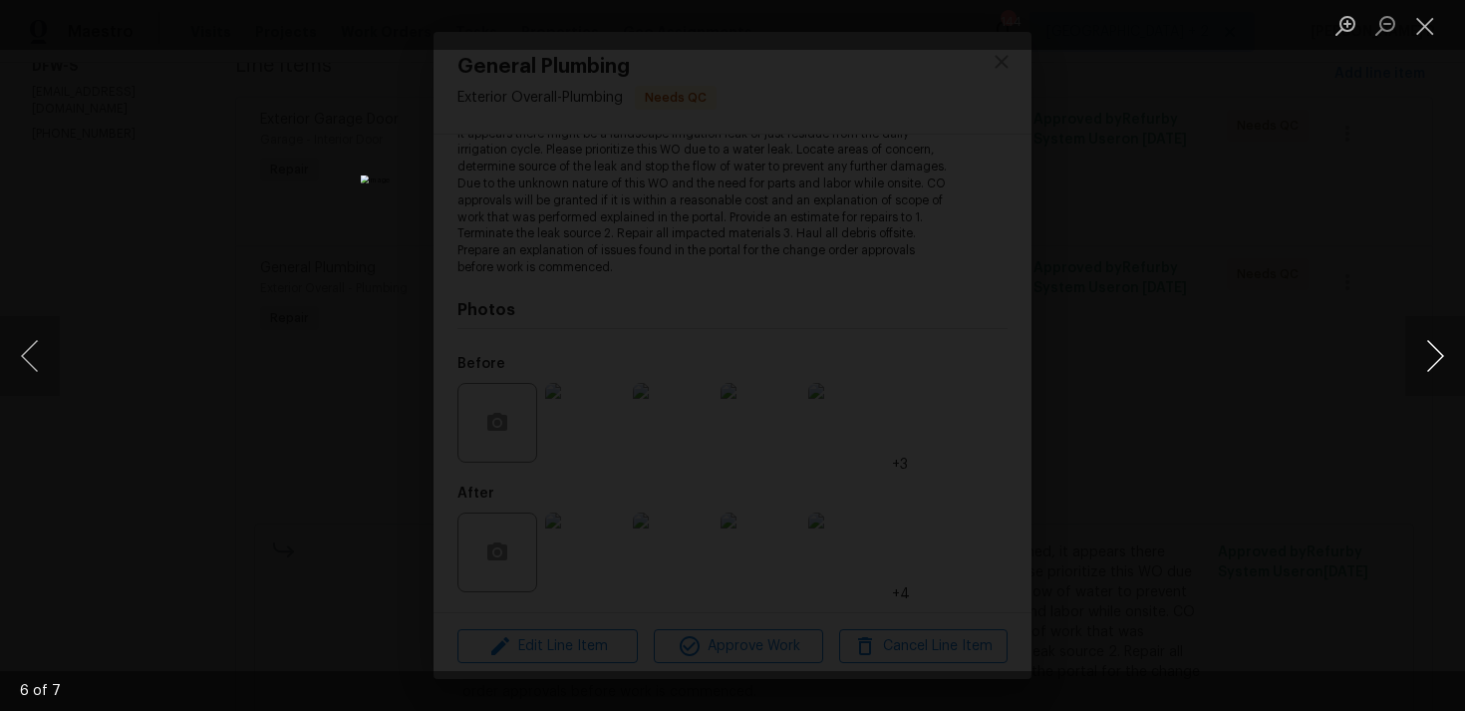
click at [1433, 346] on button "Next image" at bounding box center [1436, 356] width 60 height 80
click at [1421, 24] on button "Close lightbox" at bounding box center [1426, 25] width 40 height 35
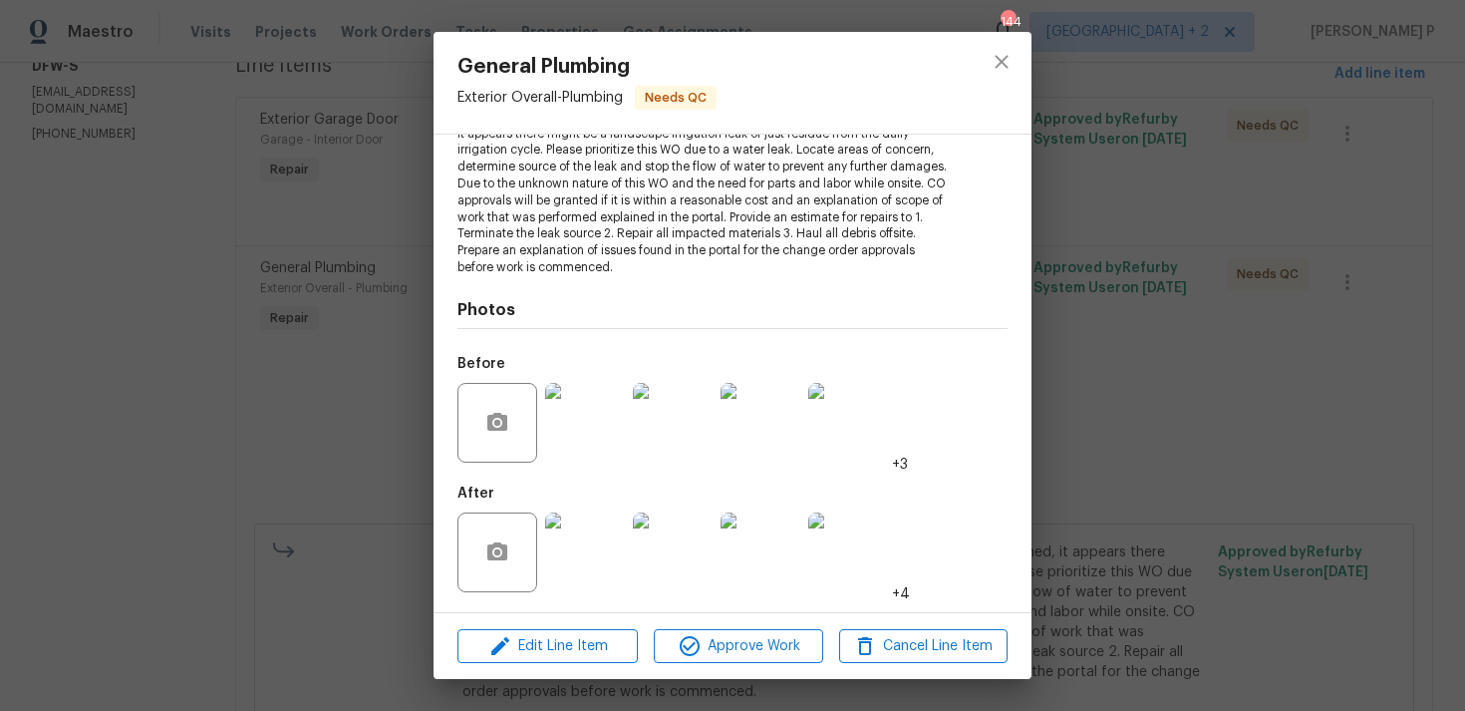
click at [580, 551] on img at bounding box center [585, 552] width 80 height 80
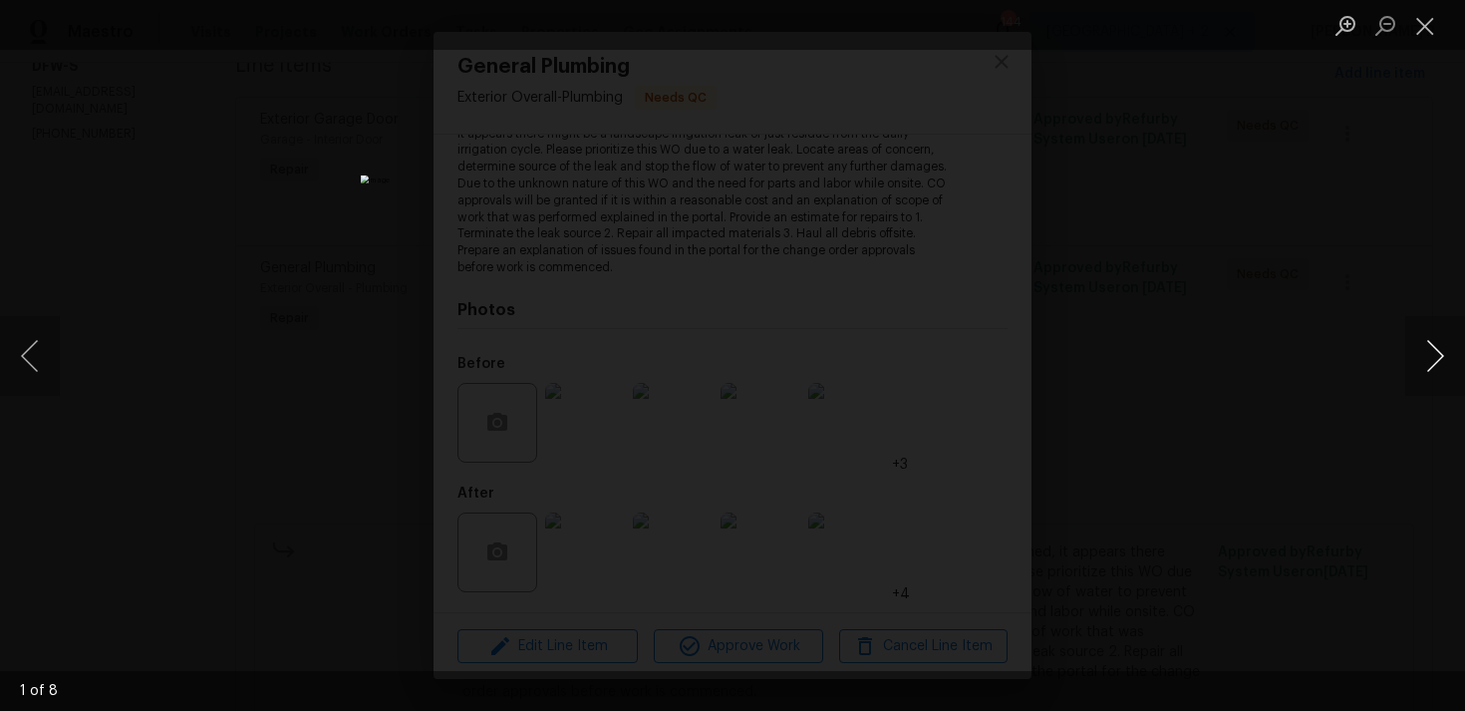
click at [1439, 345] on button "Next image" at bounding box center [1436, 356] width 60 height 80
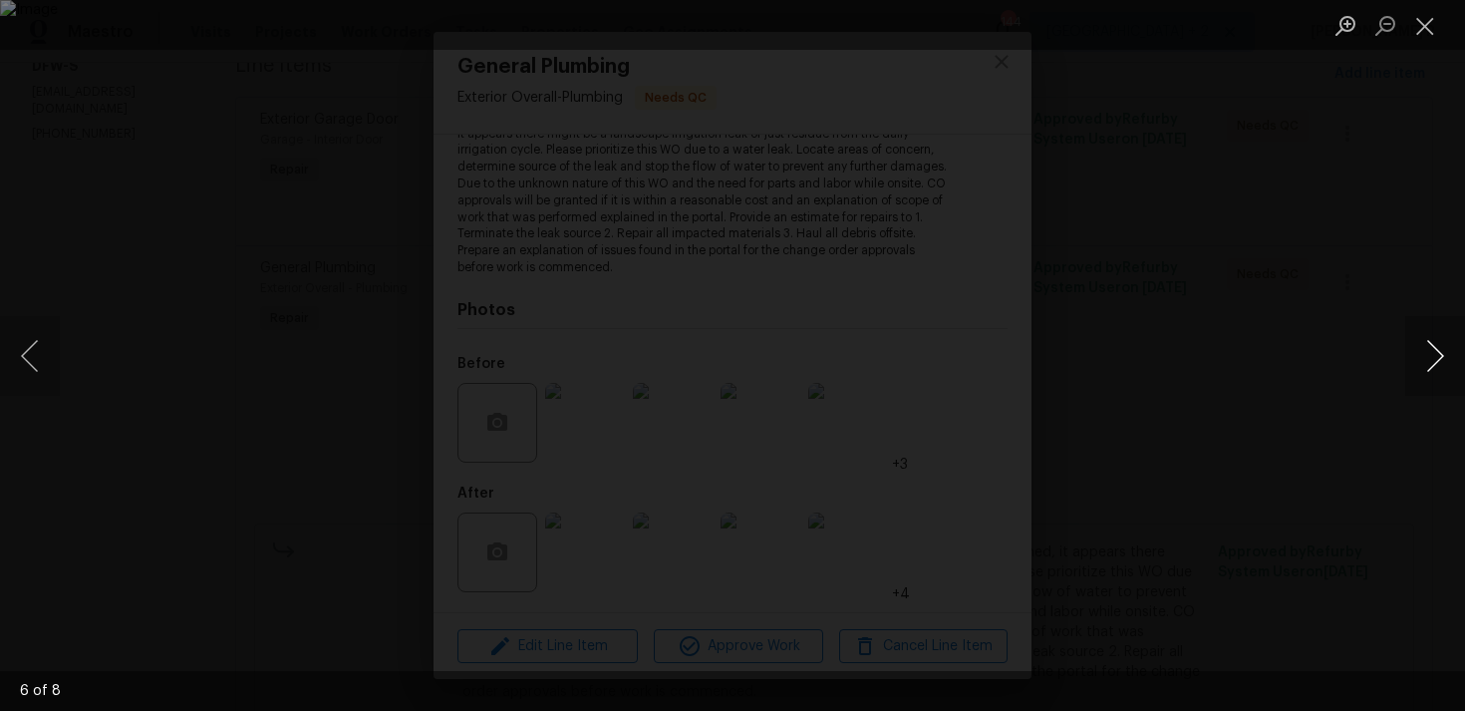
click at [1439, 345] on button "Next image" at bounding box center [1436, 356] width 60 height 80
click at [1429, 28] on button "Close lightbox" at bounding box center [1426, 25] width 40 height 35
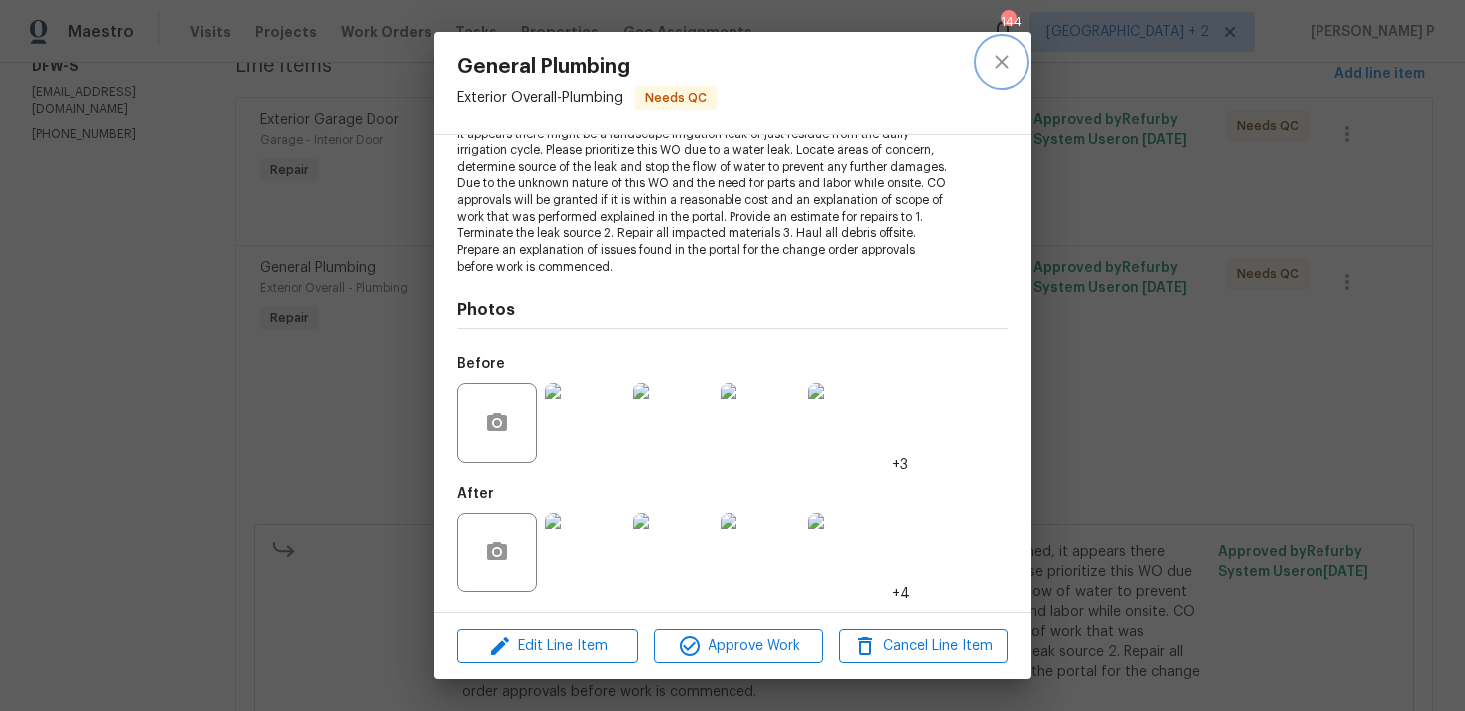
click at [1006, 56] on icon "close" at bounding box center [1001, 61] width 13 height 13
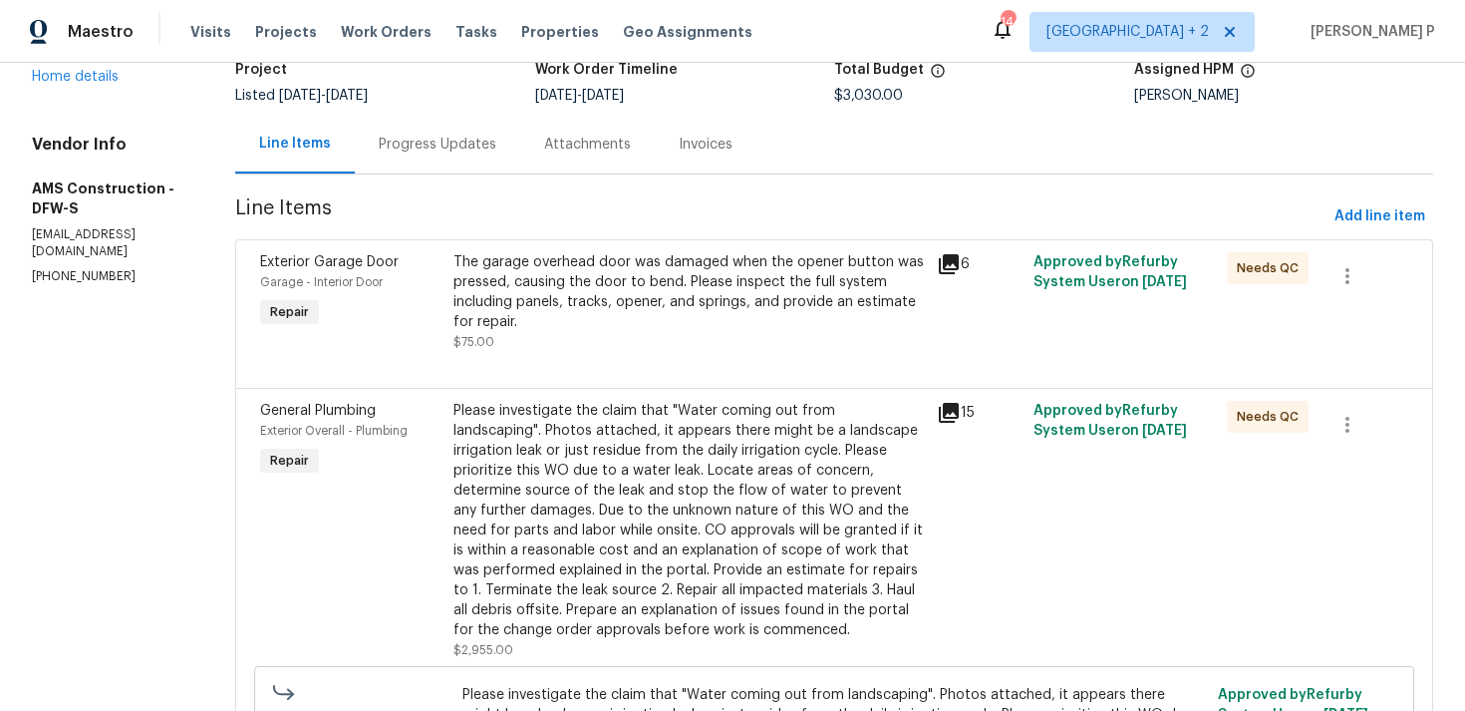
scroll to position [0, 0]
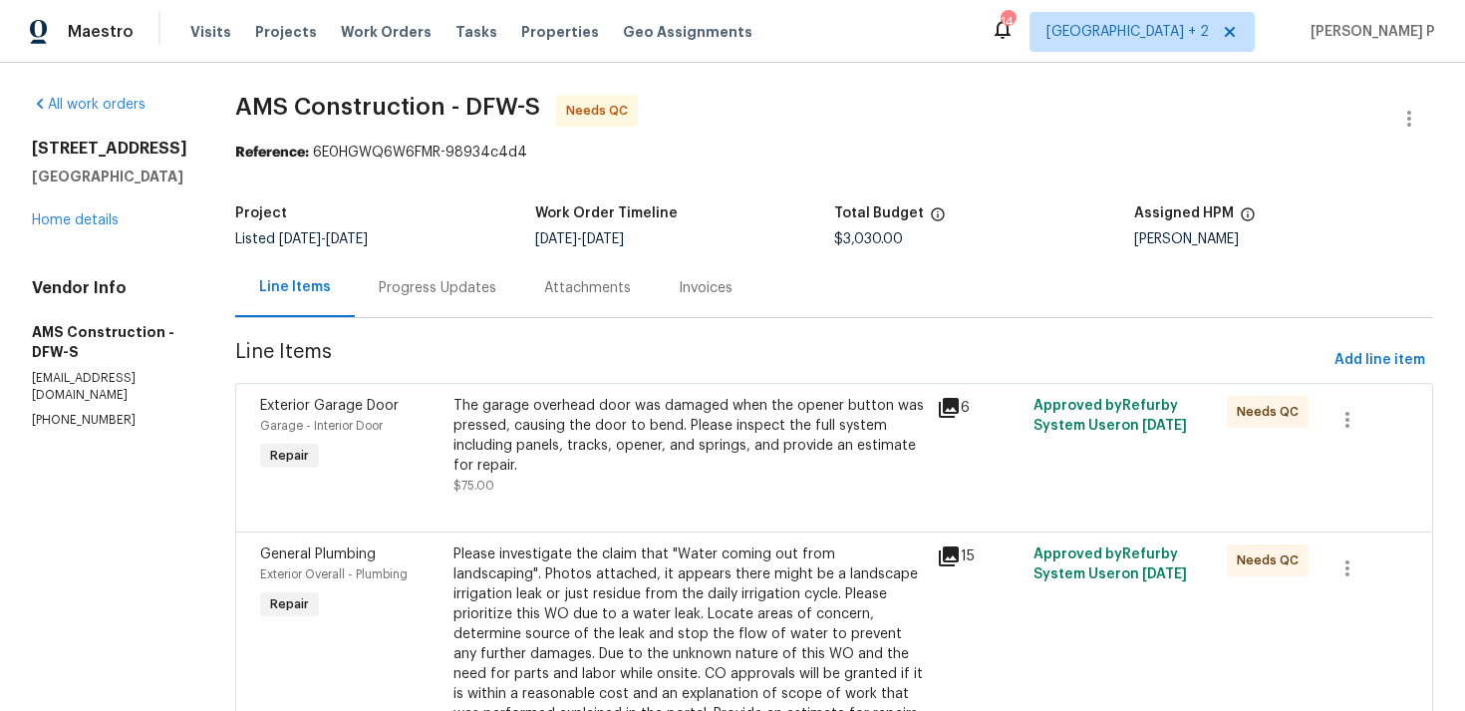
click at [433, 296] on div "Progress Updates" at bounding box center [438, 288] width 118 height 20
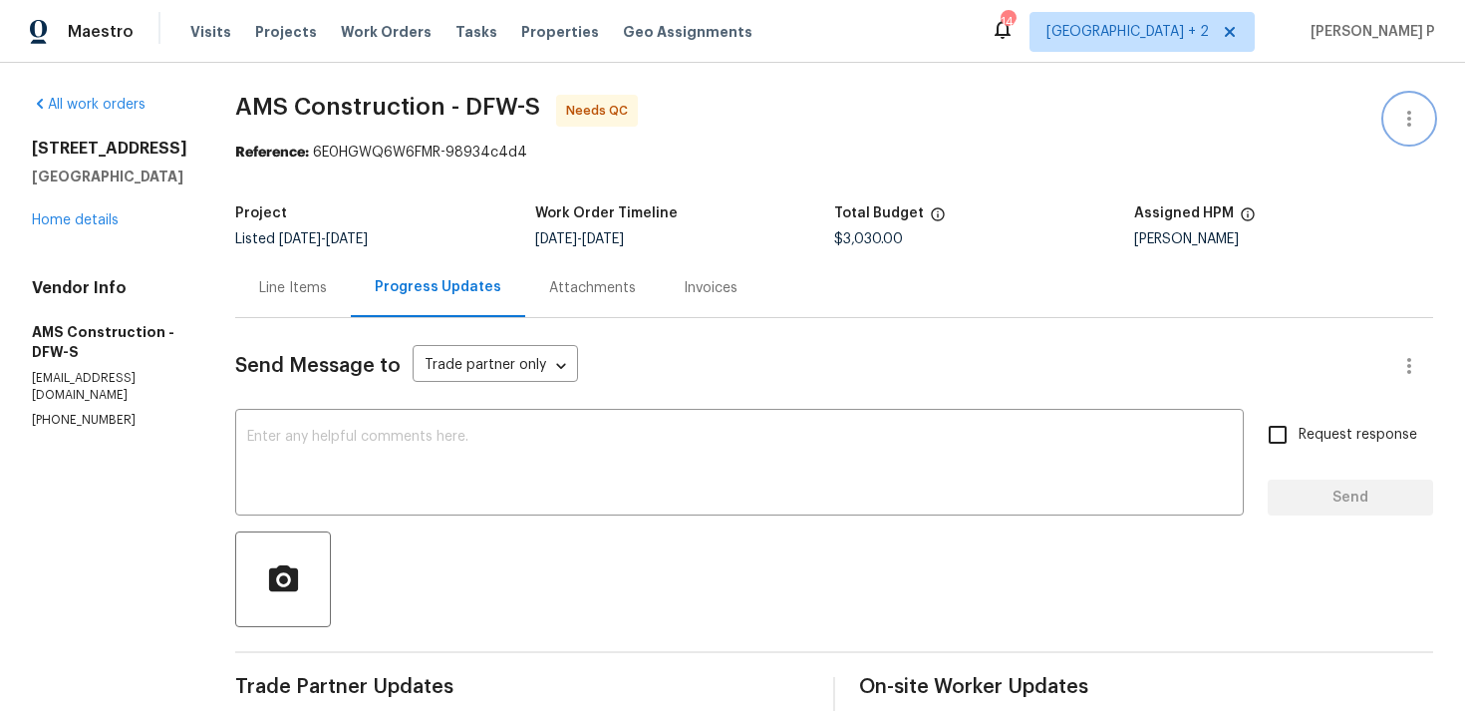
click at [1416, 114] on icon "button" at bounding box center [1410, 119] width 24 height 24
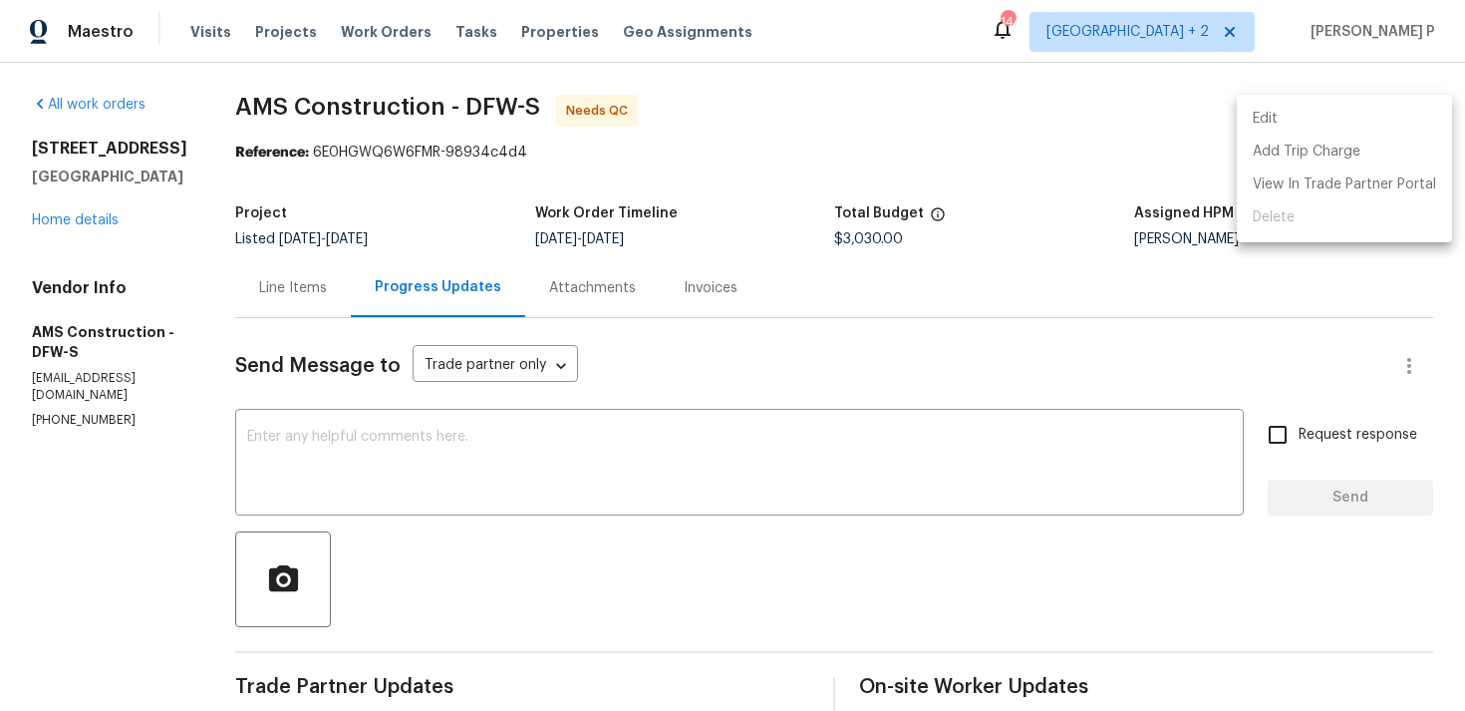
click at [1270, 115] on li "Edit" at bounding box center [1344, 119] width 215 height 33
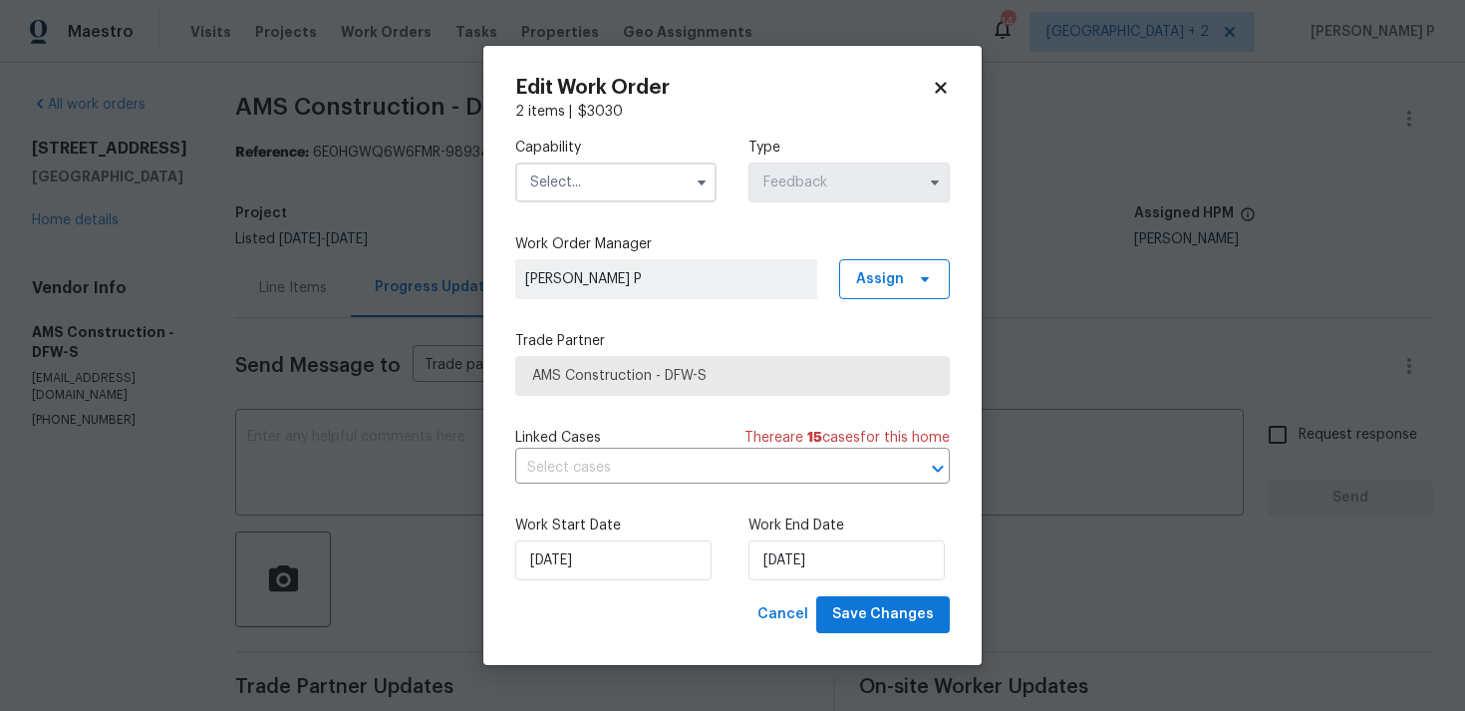
click at [639, 177] on input "text" at bounding box center [615, 182] width 201 height 40
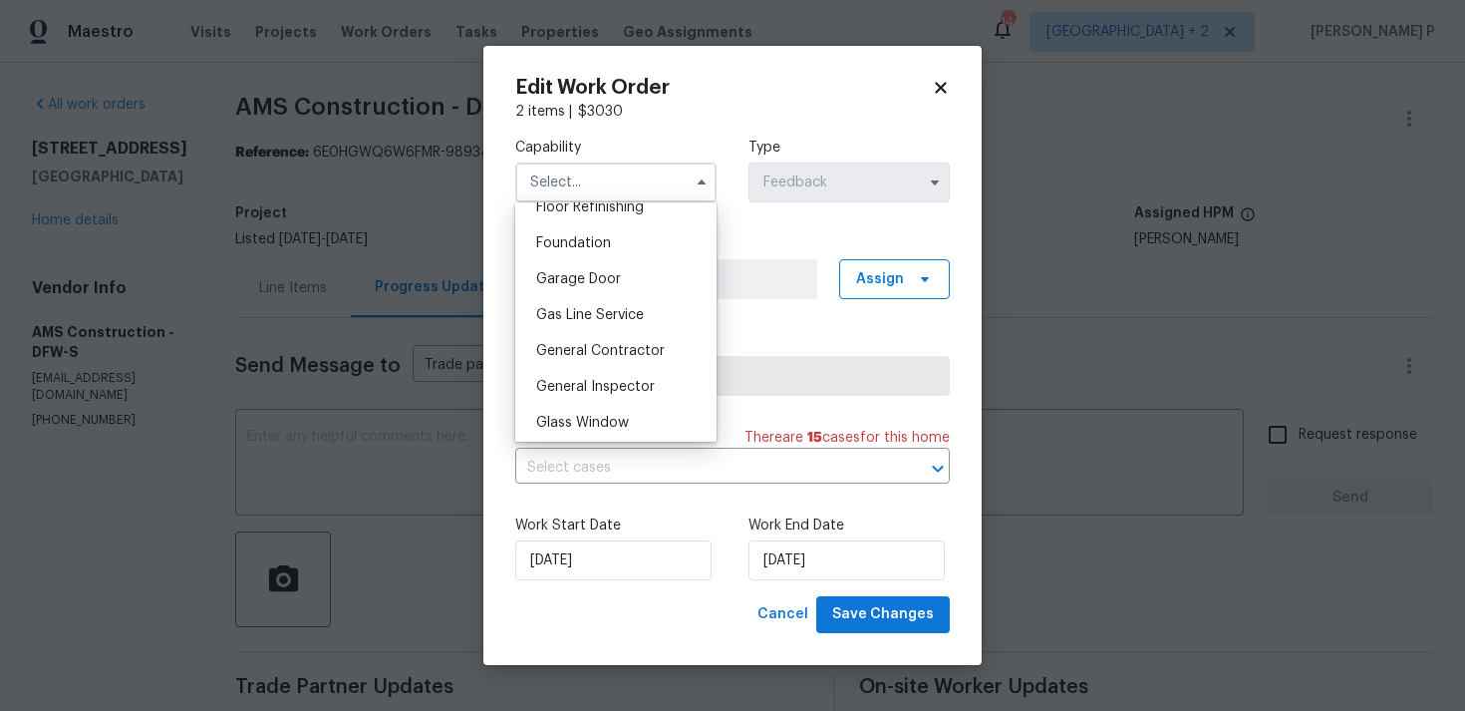
scroll to position [844, 0]
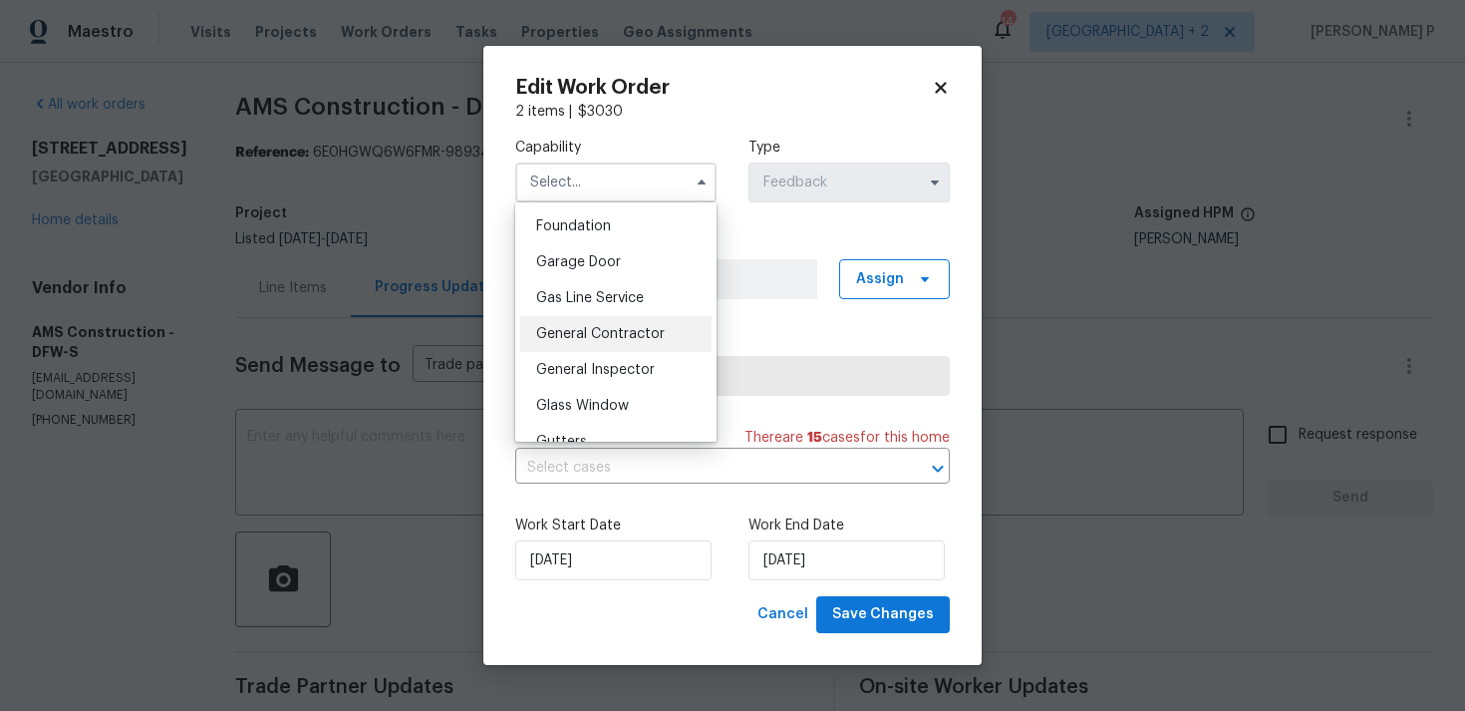
click at [577, 343] on div "General Contractor" at bounding box center [615, 334] width 191 height 36
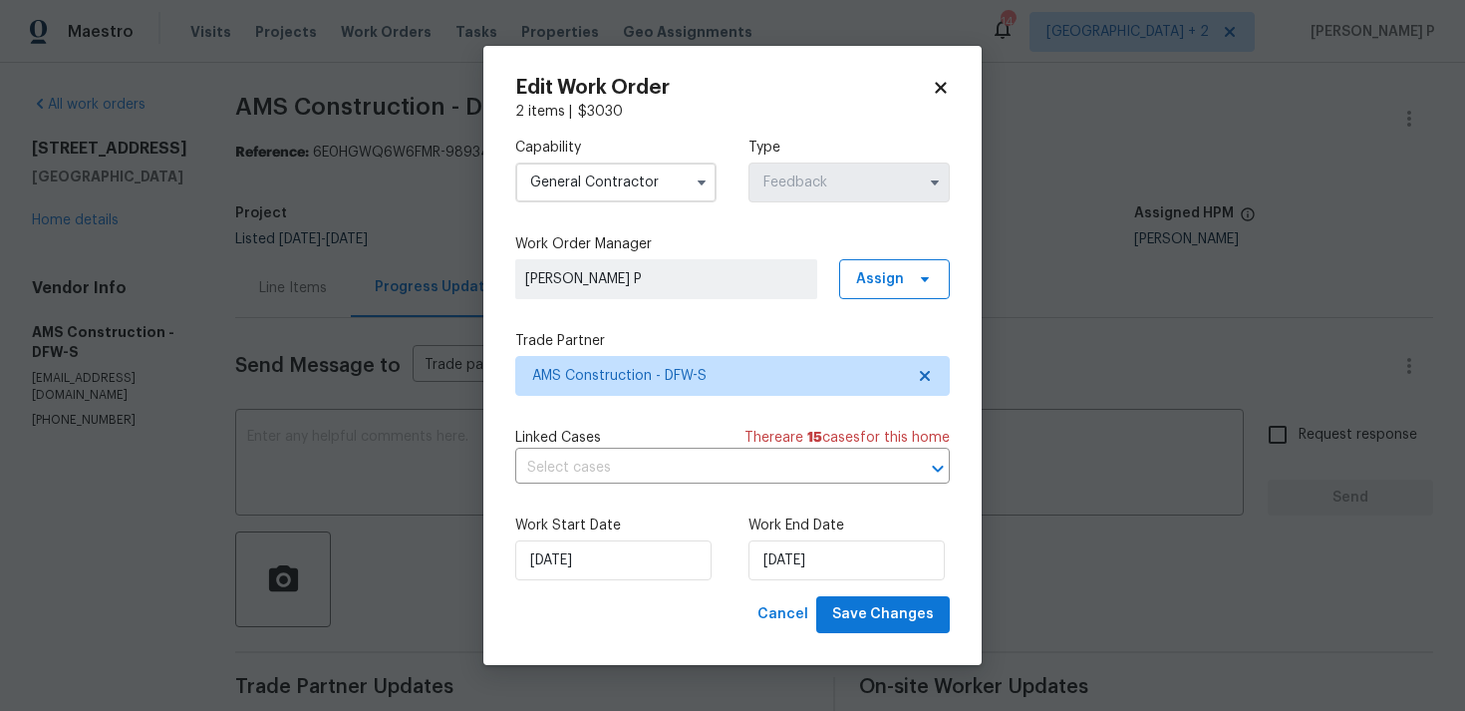
click at [667, 185] on input "General Contractor" at bounding box center [615, 182] width 201 height 40
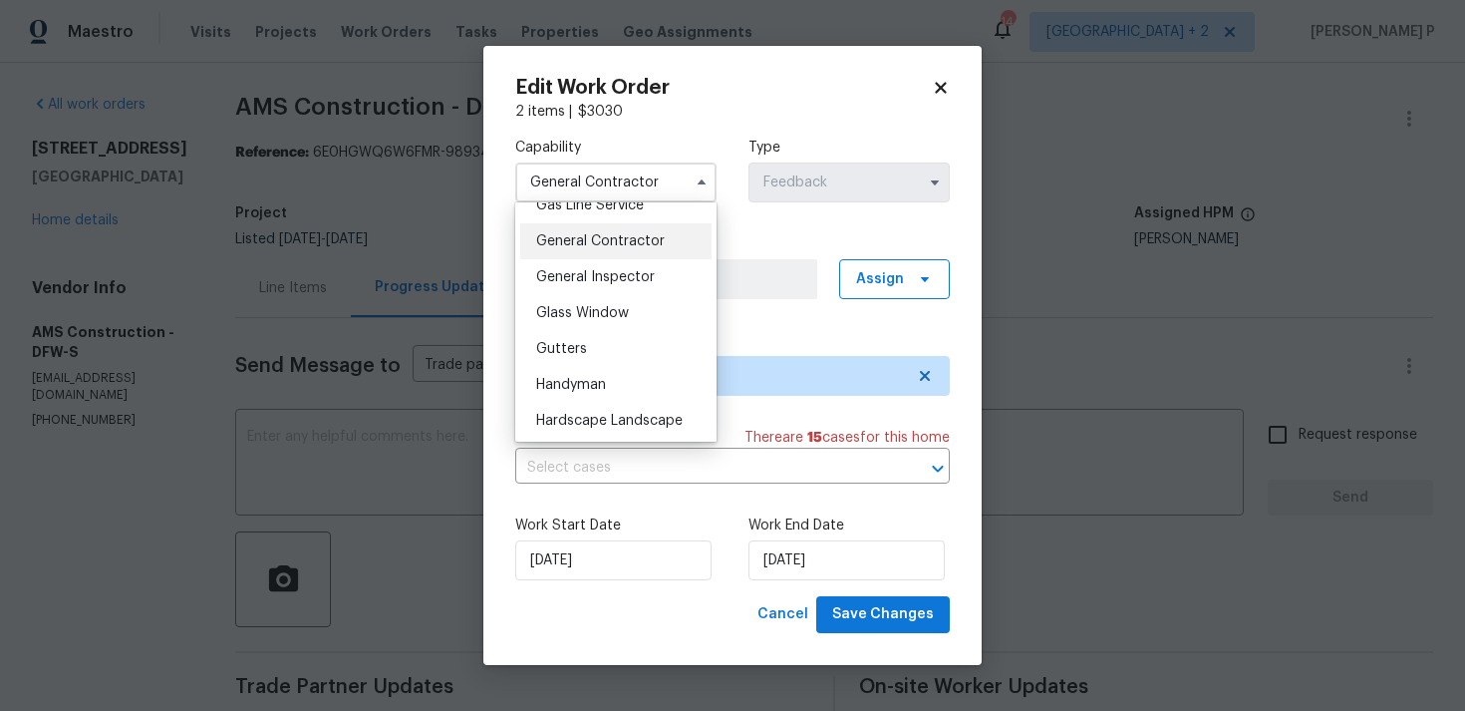
scroll to position [956, 0]
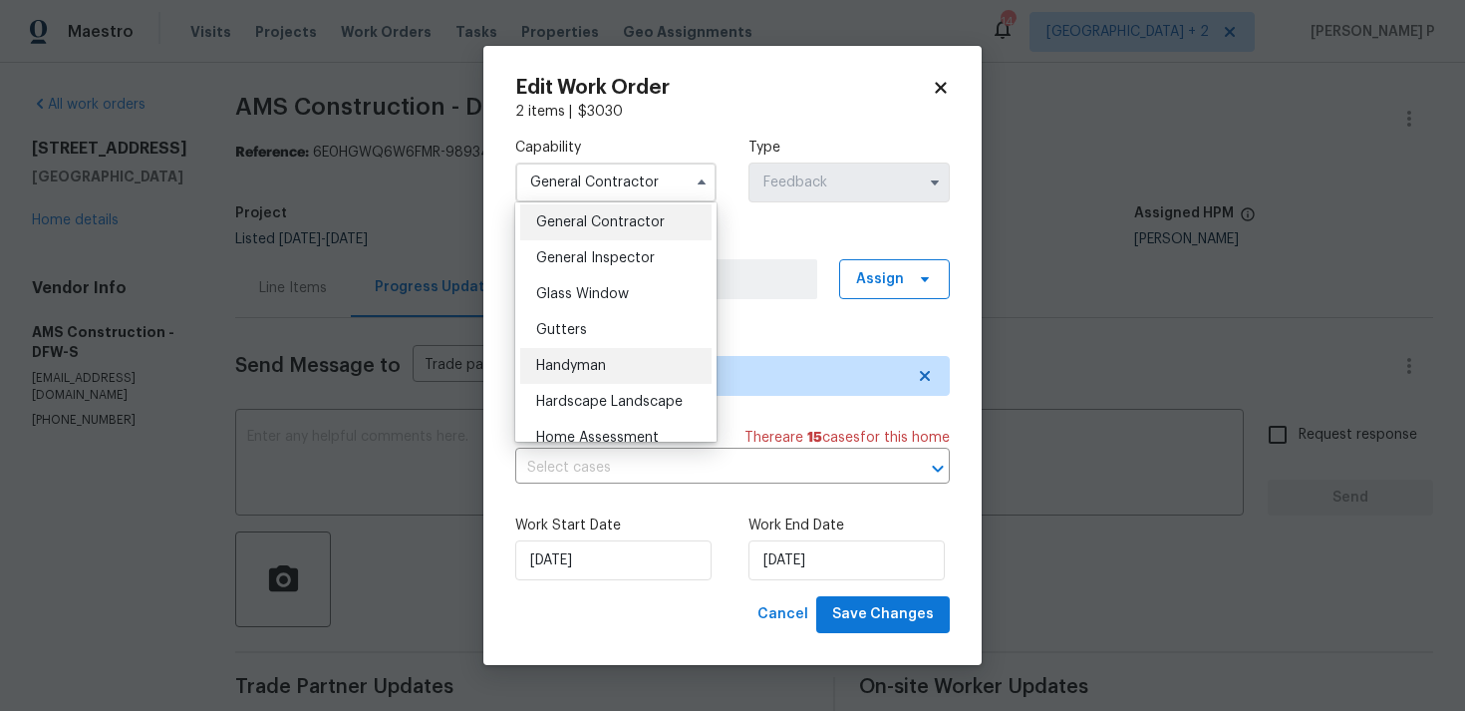
click at [592, 360] on span "Handyman" at bounding box center [571, 366] width 70 height 14
type input "Handyman"
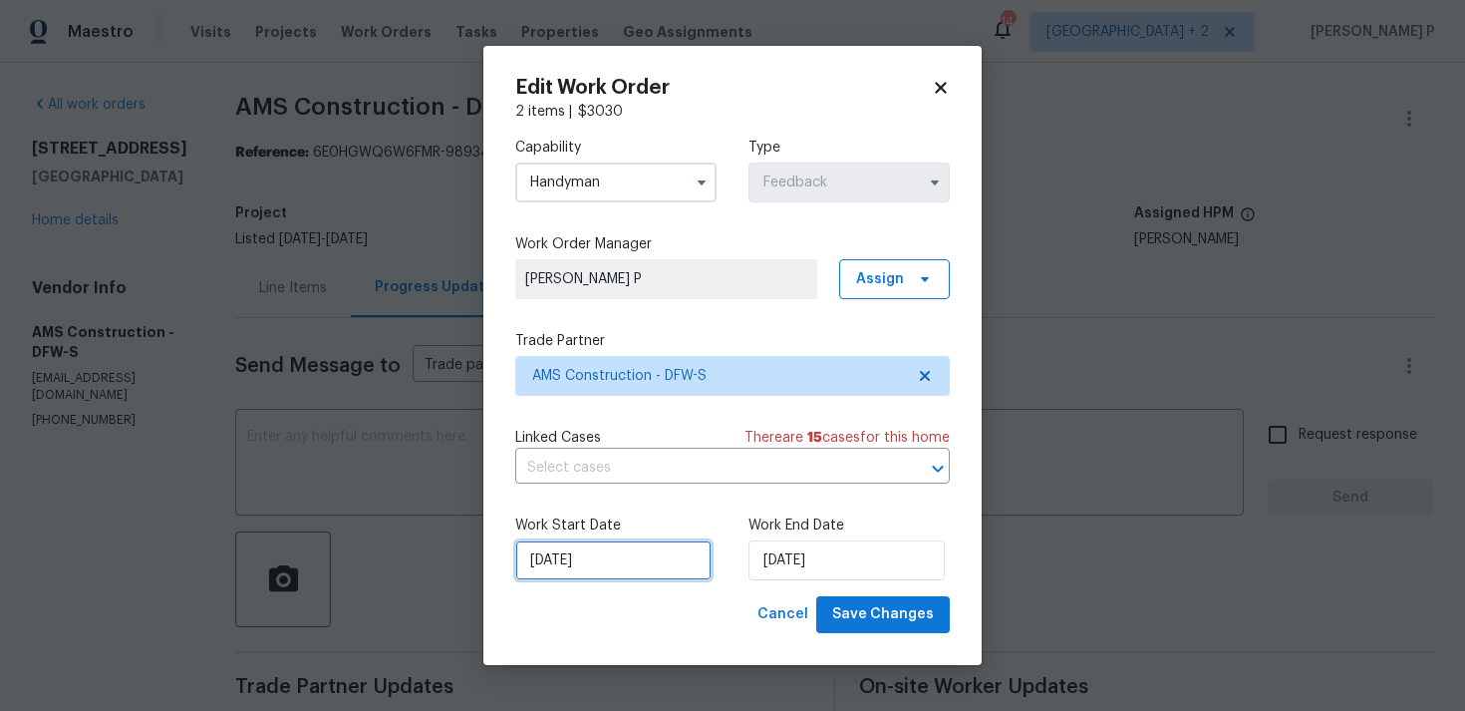
click at [625, 561] on input "[DATE]" at bounding box center [613, 560] width 196 height 40
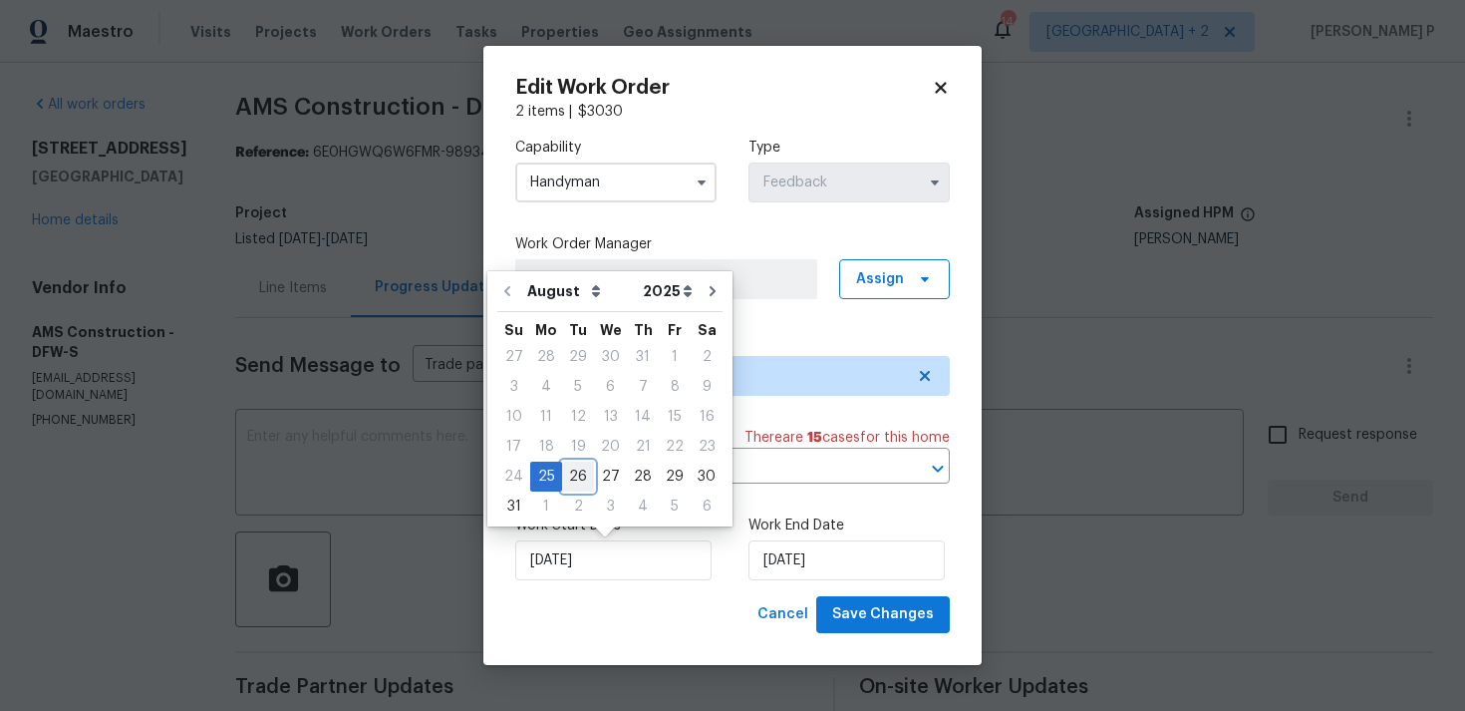
click at [569, 470] on div "26" at bounding box center [578, 477] width 32 height 28
type input "[DATE]"
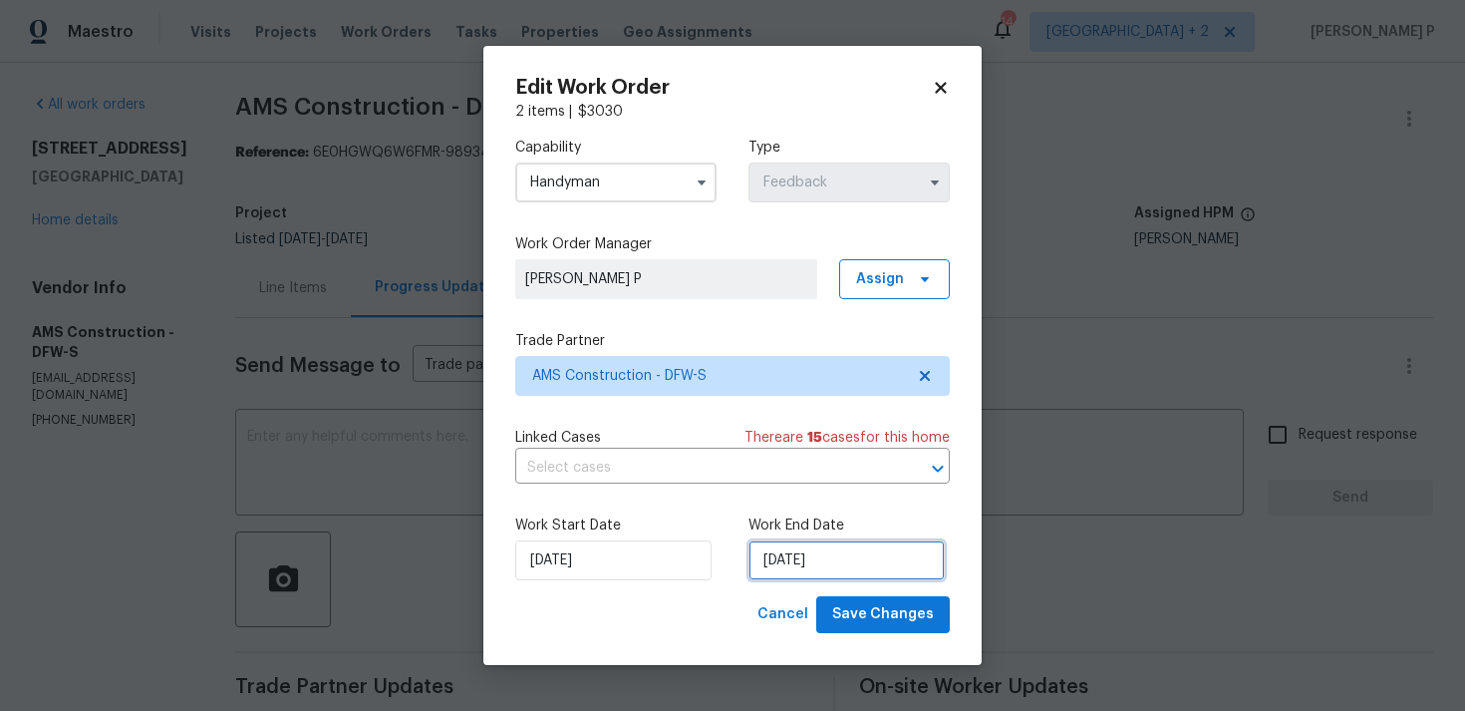
click at [830, 566] on input "[DATE]" at bounding box center [847, 560] width 196 height 40
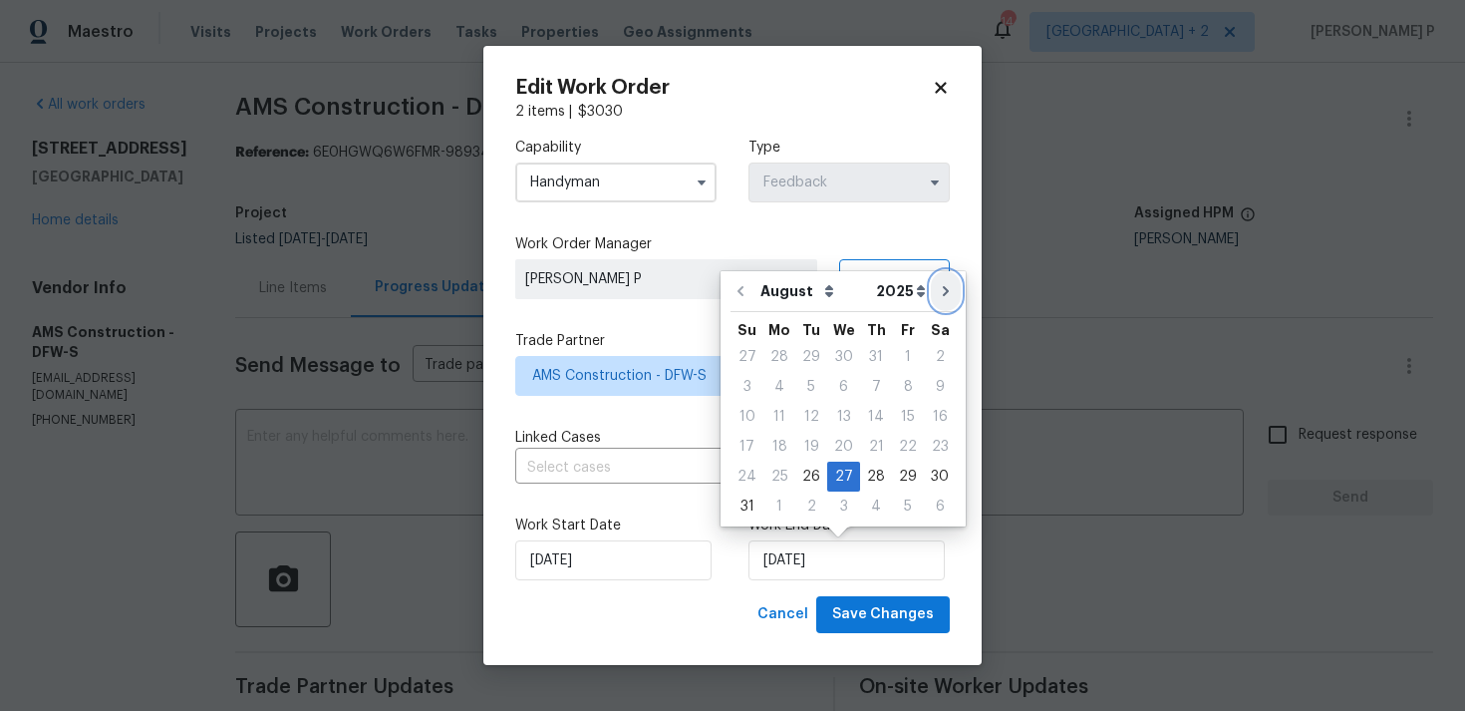
click at [938, 286] on icon "Go to next month" at bounding box center [946, 291] width 16 height 16
type input "[DATE]"
select select "8"
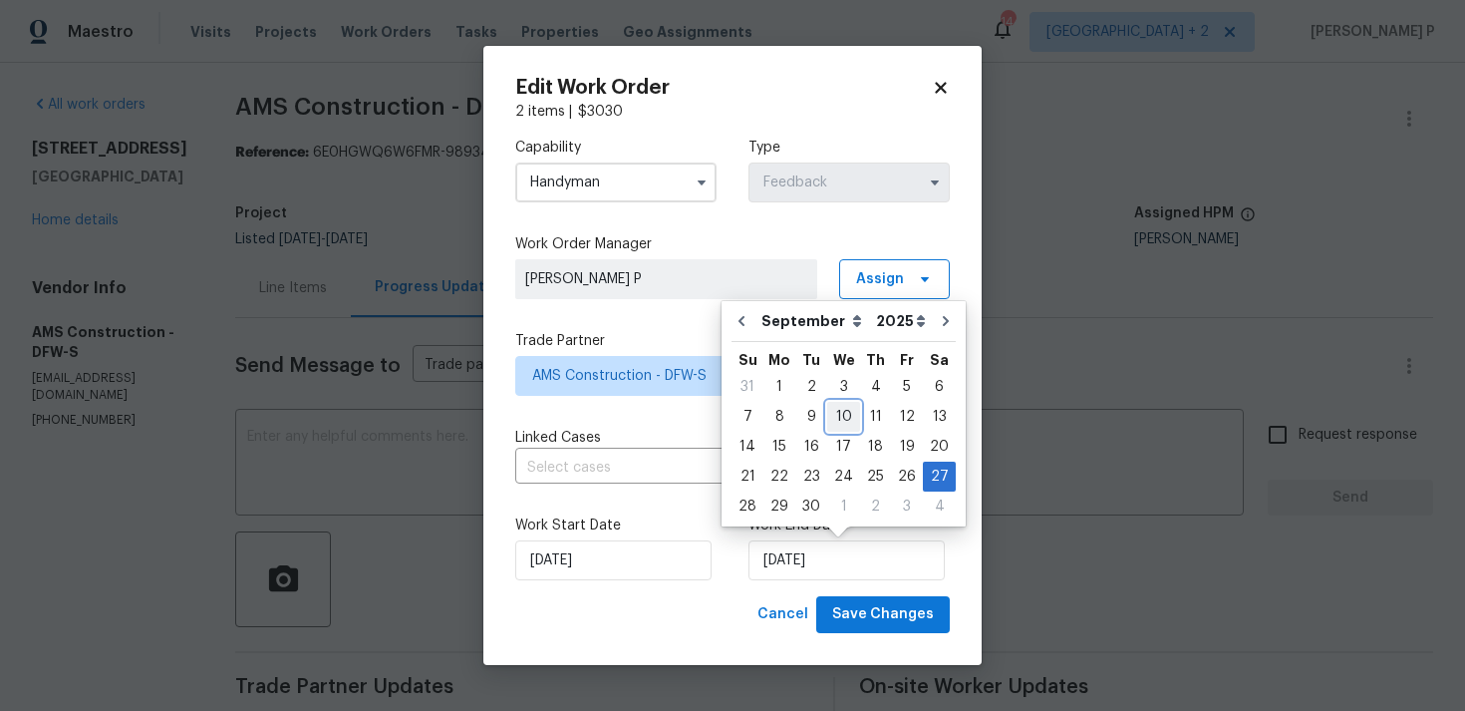
click at [839, 417] on div "10" at bounding box center [843, 417] width 33 height 28
type input "[DATE]"
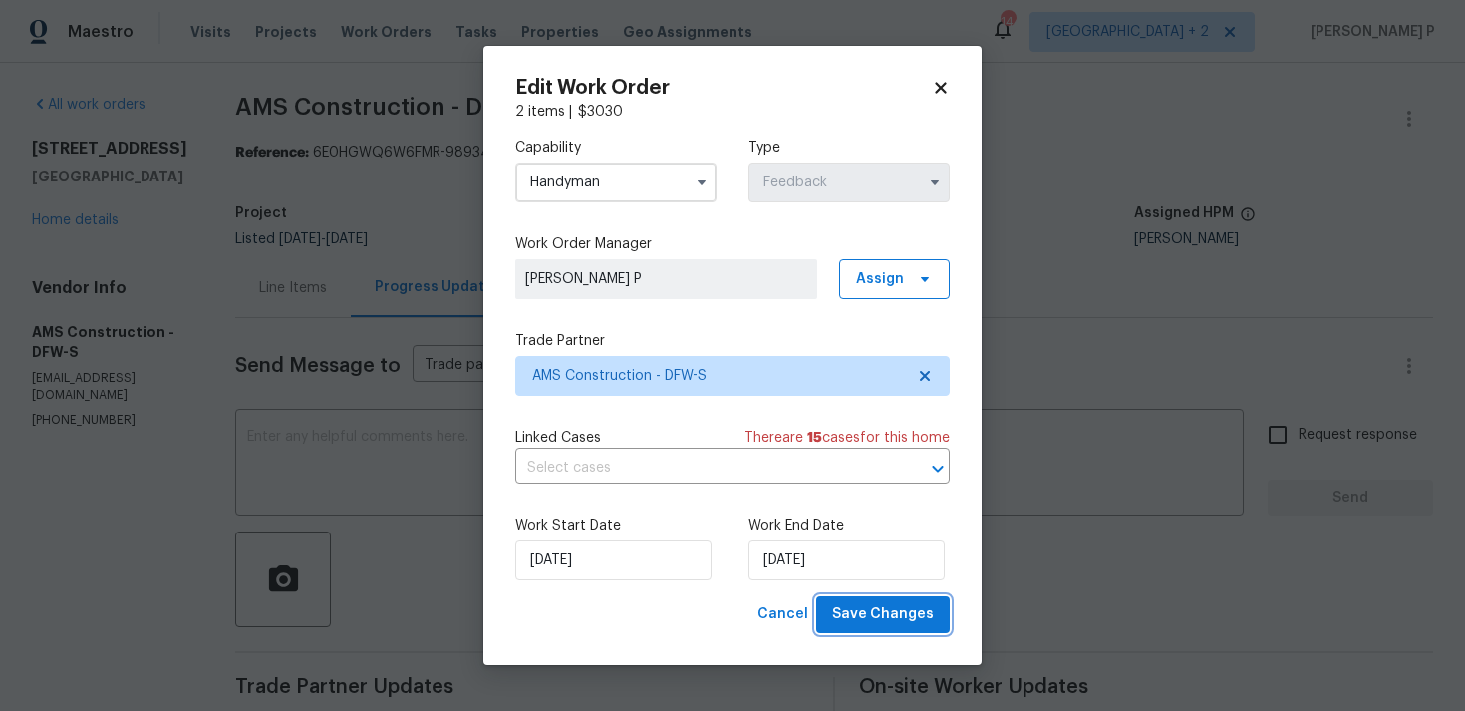
click at [871, 620] on span "Save Changes" at bounding box center [883, 614] width 102 height 25
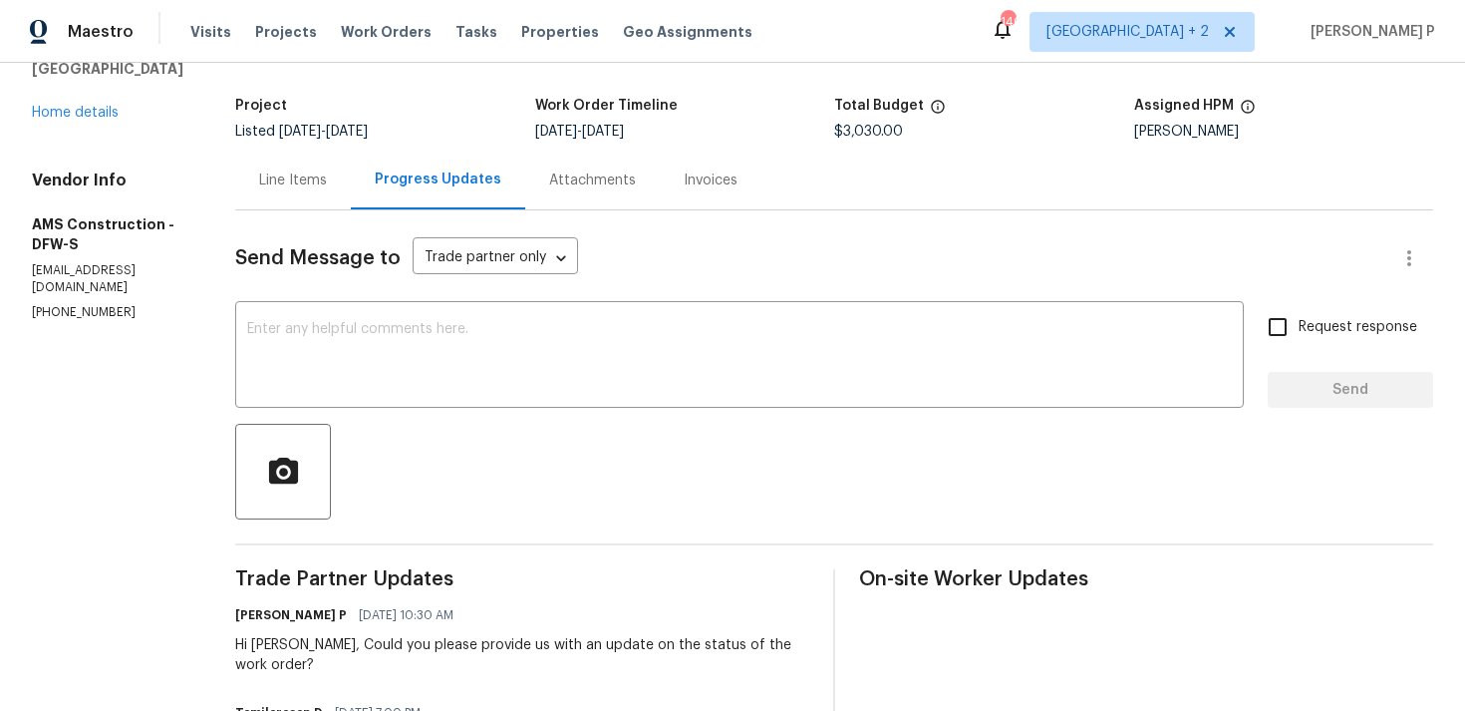
scroll to position [0, 0]
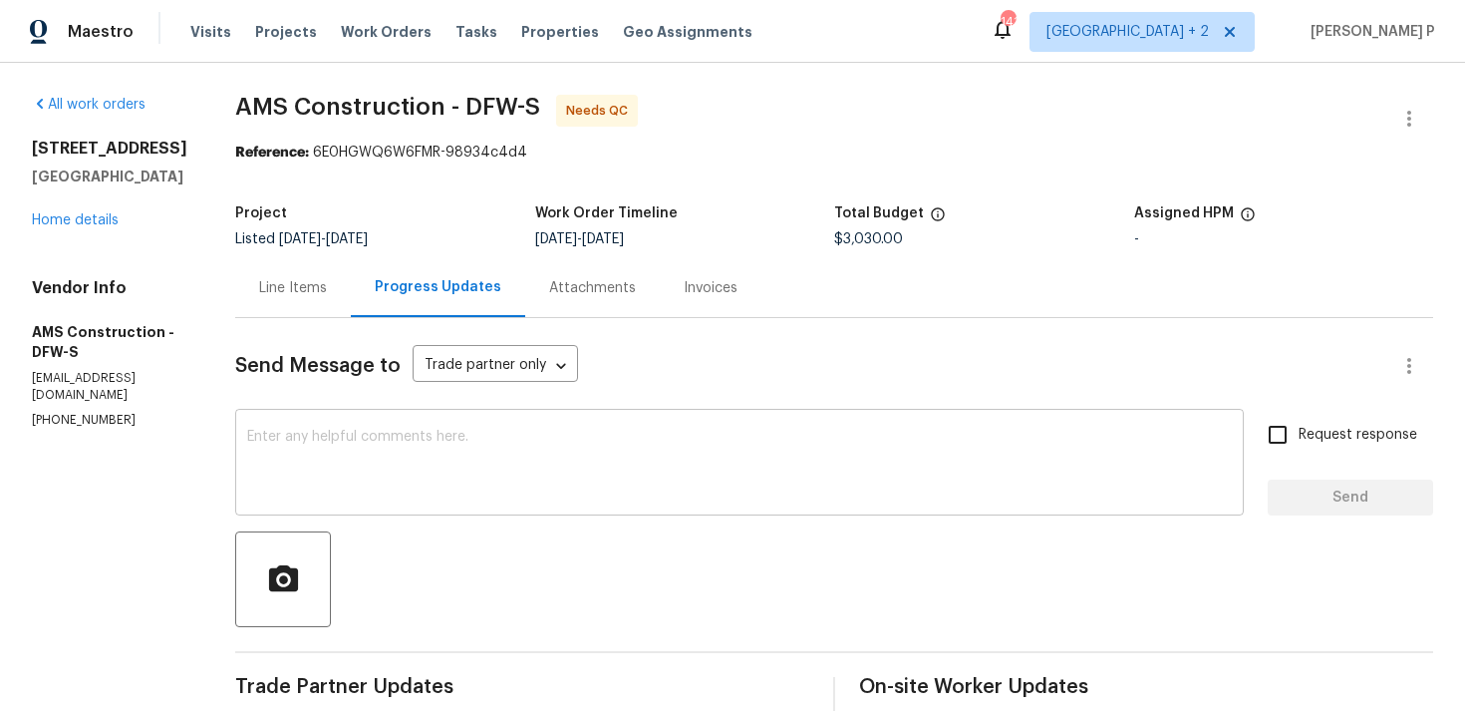
scroll to position [234, 0]
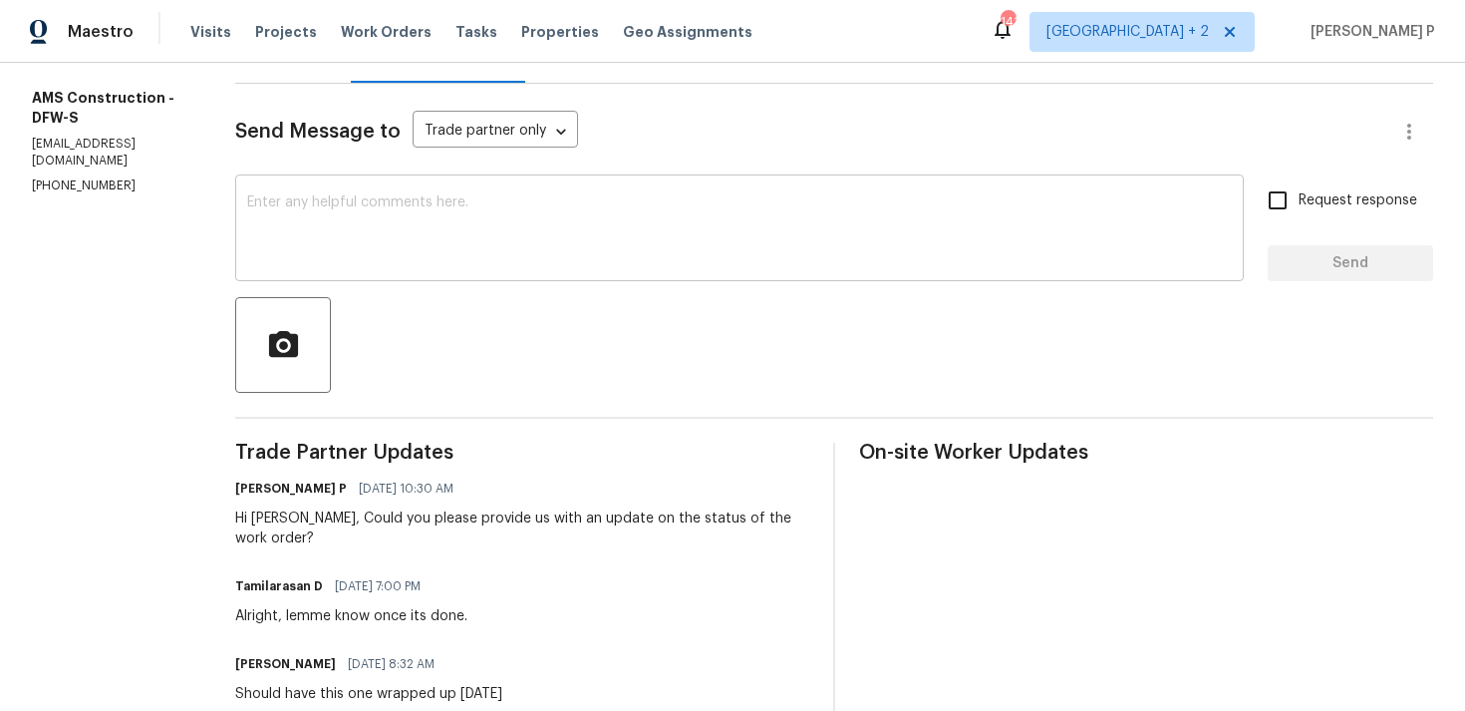
click at [449, 246] on textarea at bounding box center [739, 230] width 985 height 70
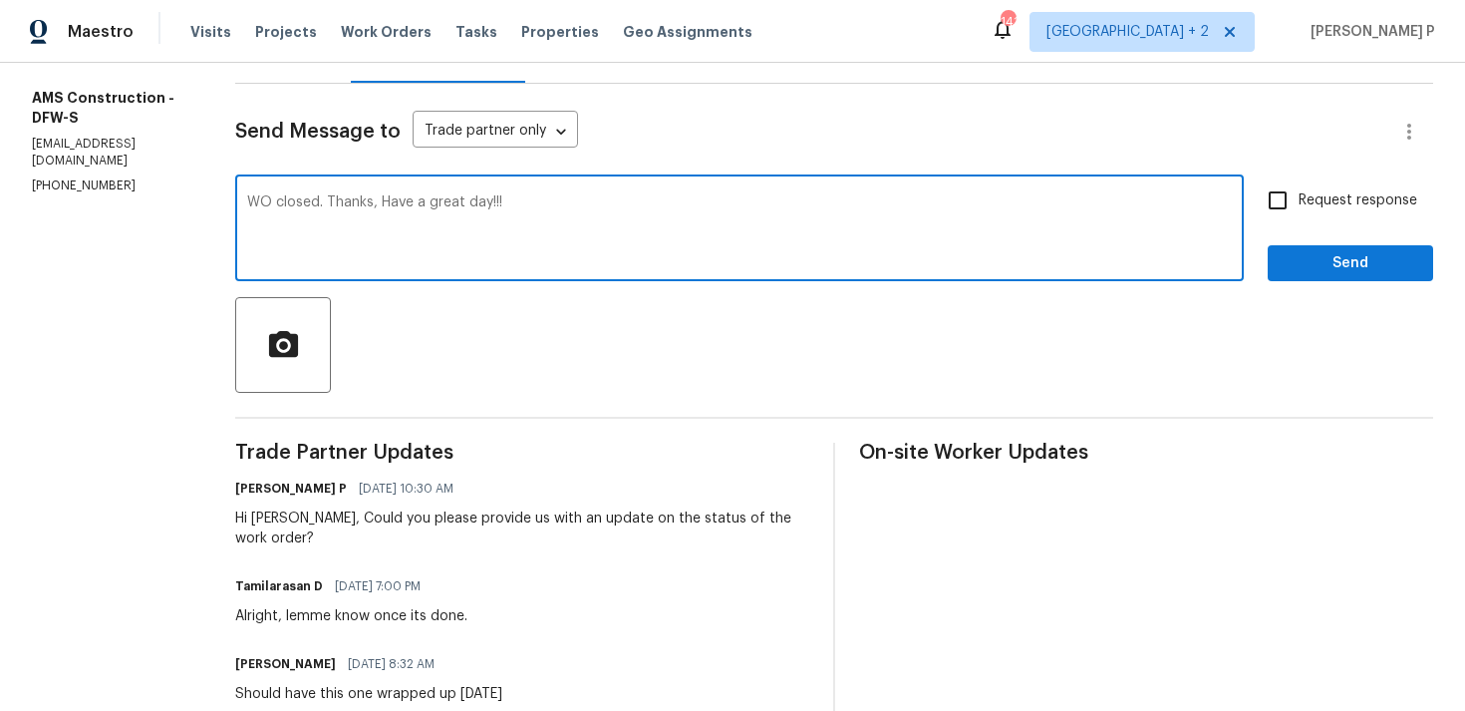
type textarea "WO closed. Thanks, Have a great day!!!"
click at [1320, 271] on span "Send" at bounding box center [1351, 263] width 134 height 25
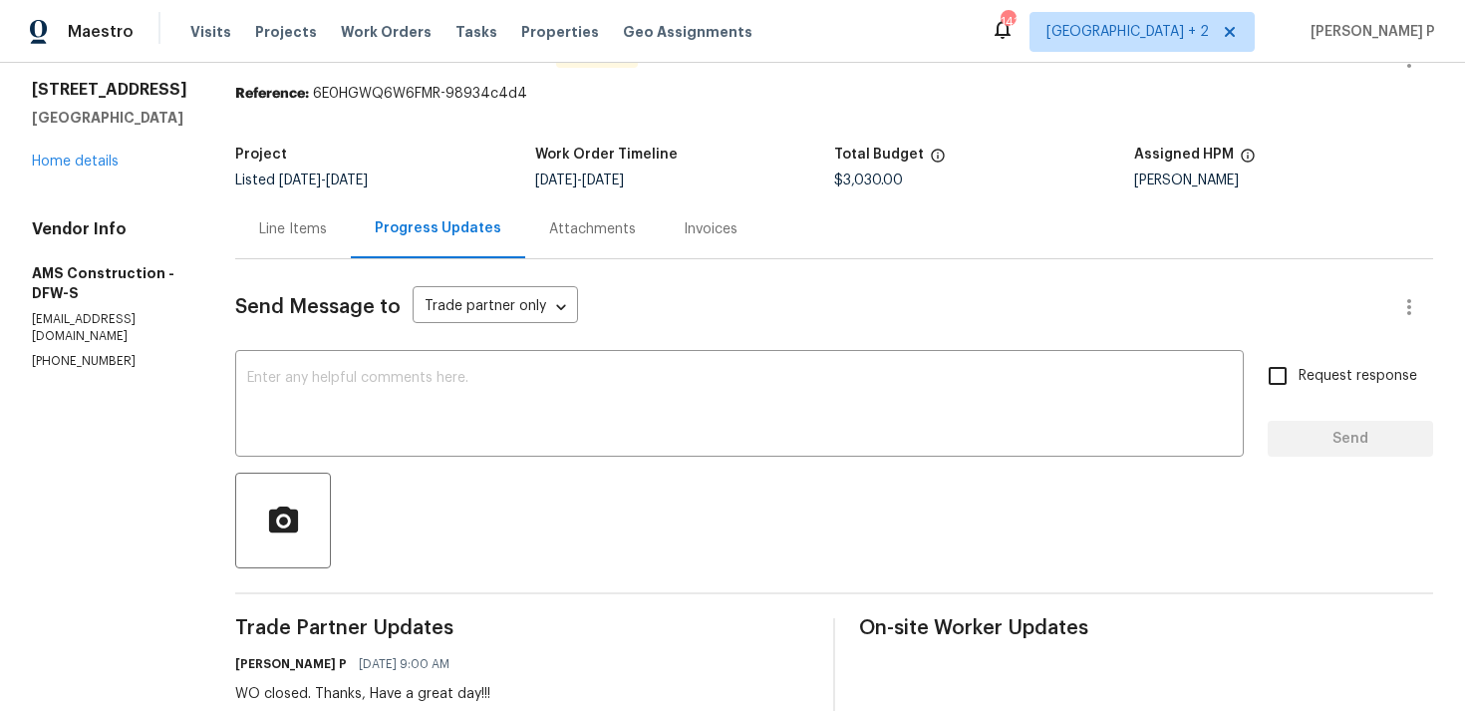
scroll to position [0, 0]
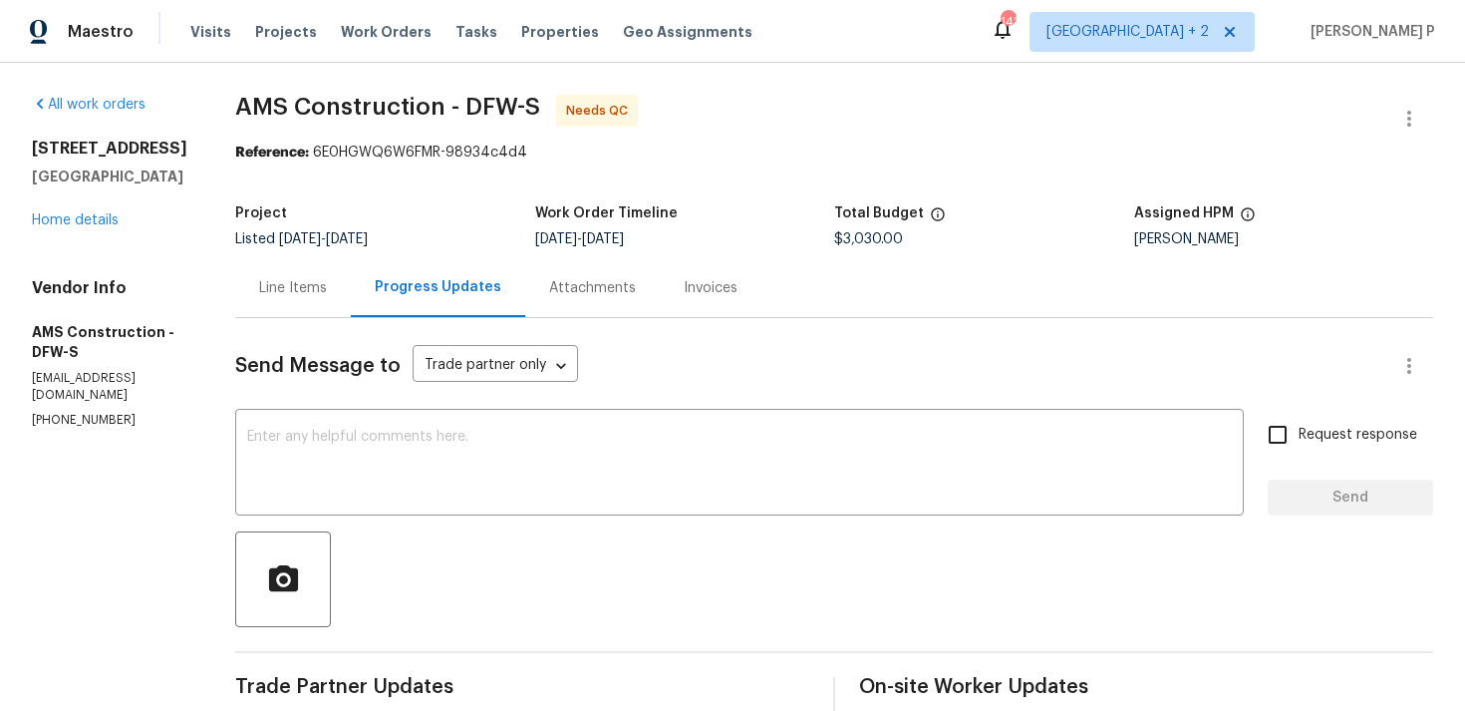
click at [297, 296] on div "Line Items" at bounding box center [293, 288] width 68 height 20
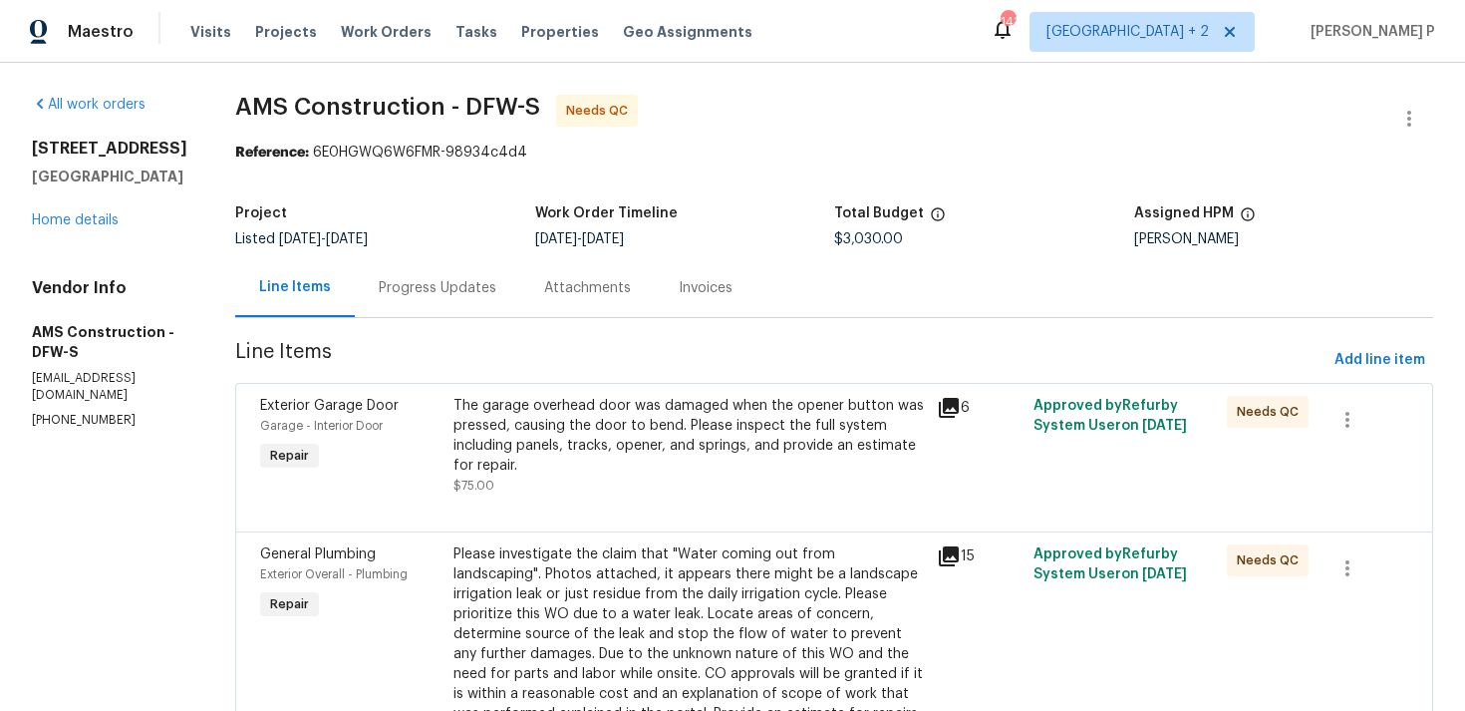
click at [723, 439] on div "The garage overhead door was damaged when the opener button was pressed, causin…" at bounding box center [690, 436] width 472 height 80
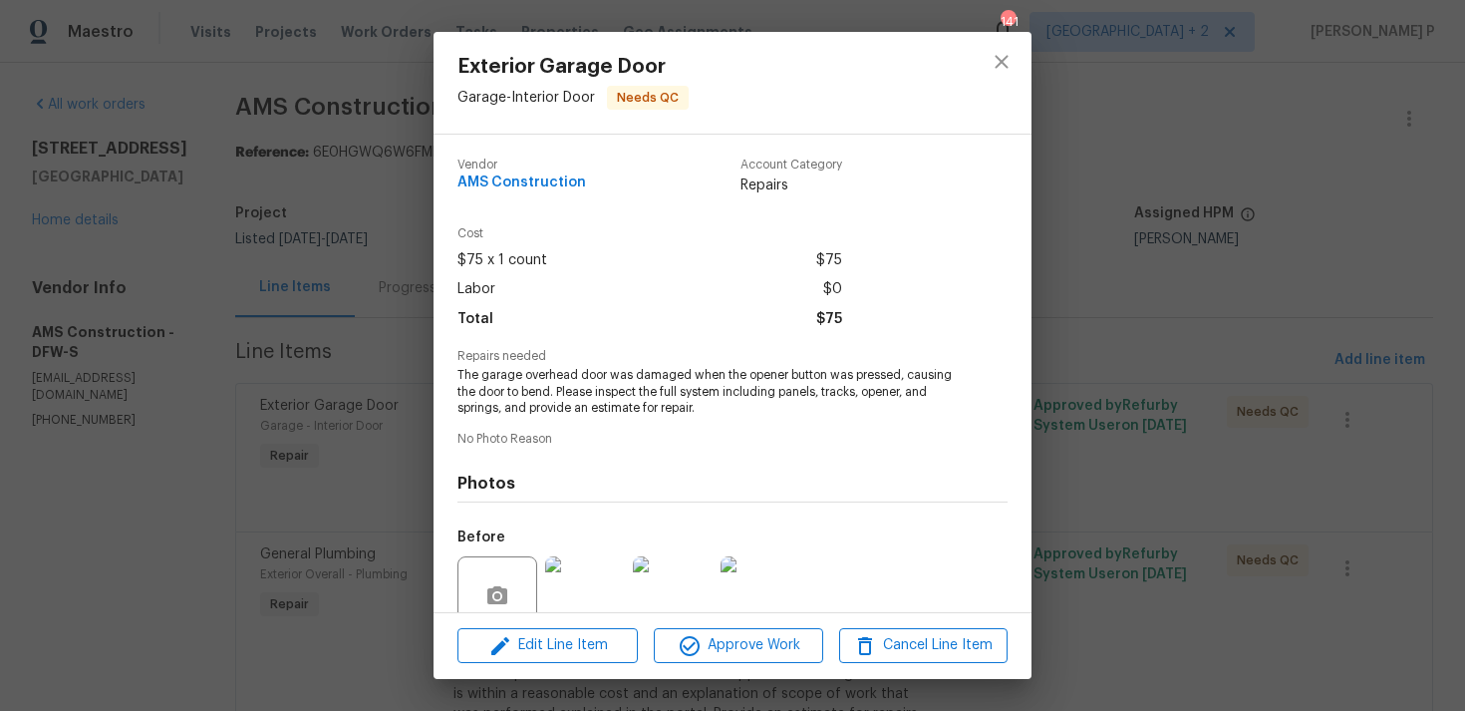
scroll to position [173, 0]
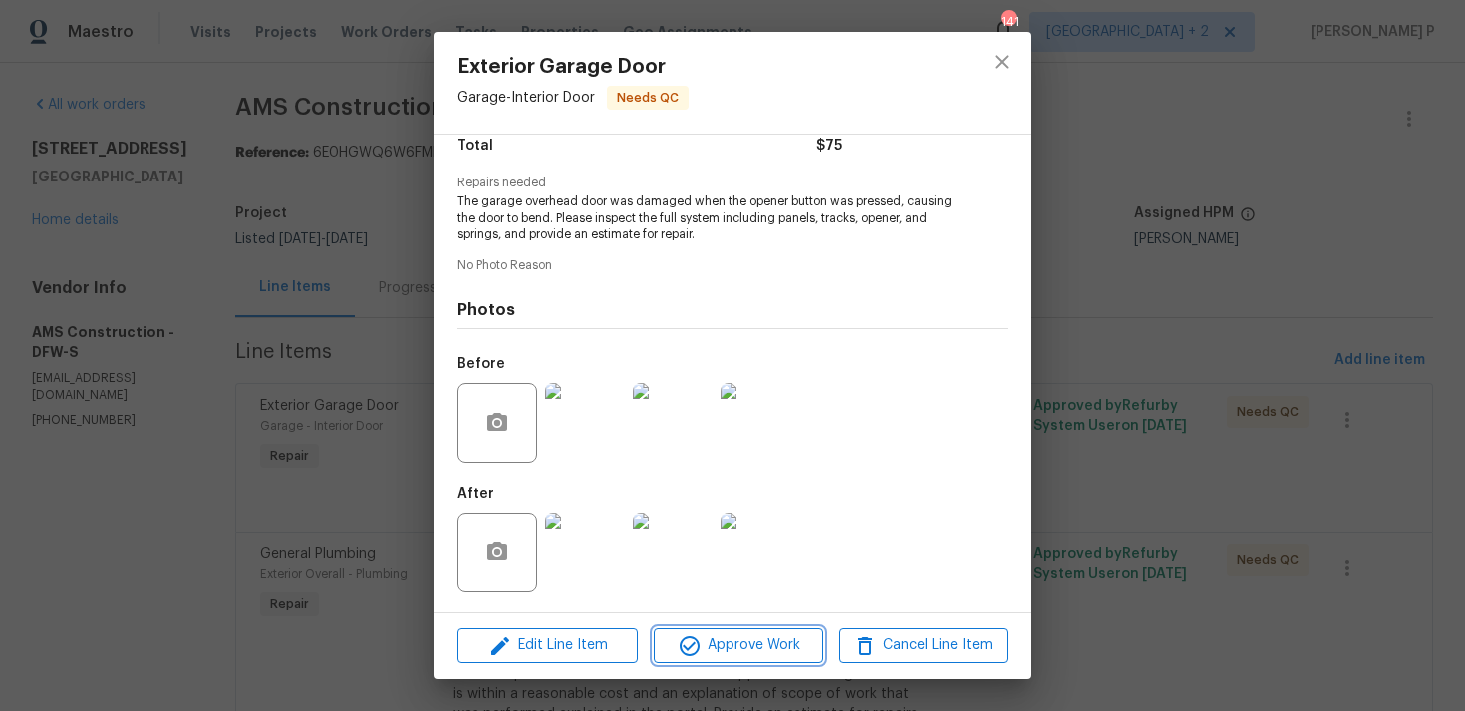
click at [751, 660] on button "Approve Work" at bounding box center [738, 645] width 168 height 35
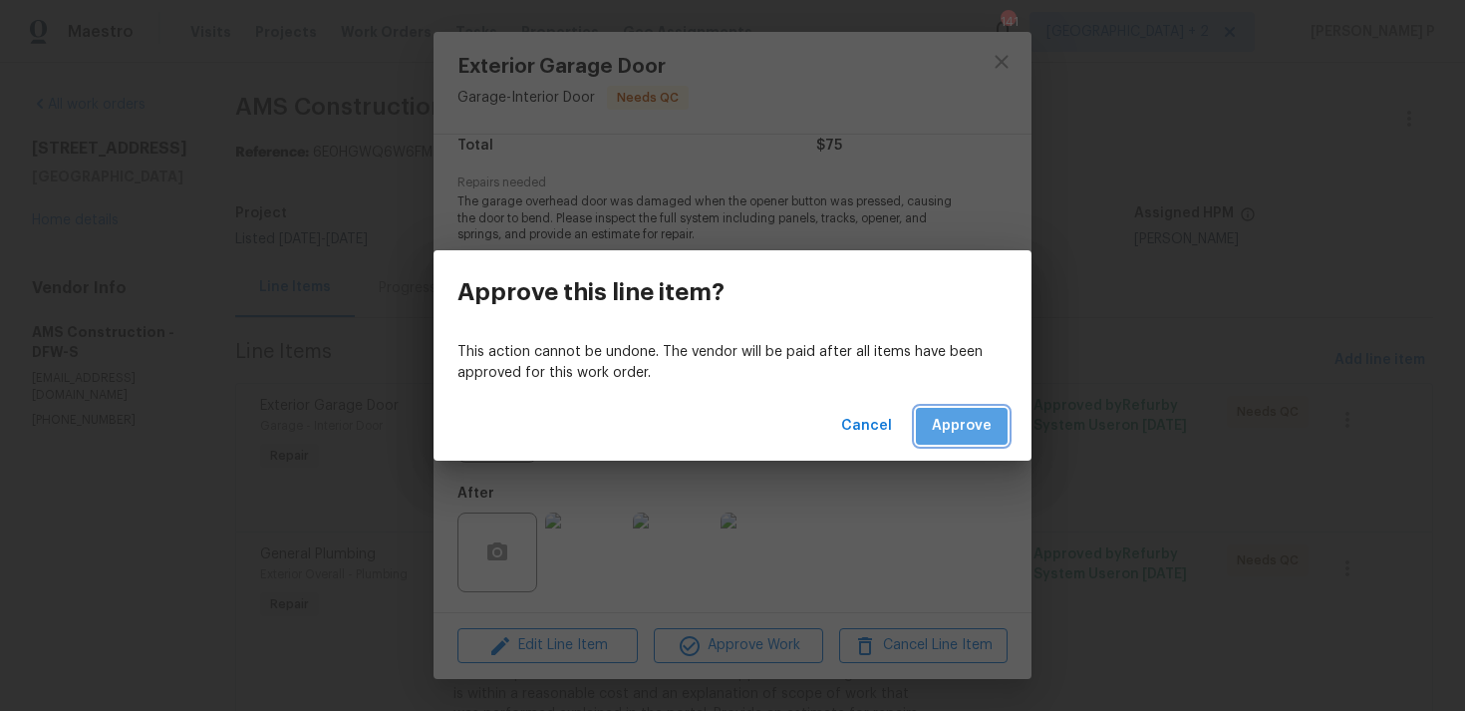
click at [984, 427] on span "Approve" at bounding box center [962, 426] width 60 height 25
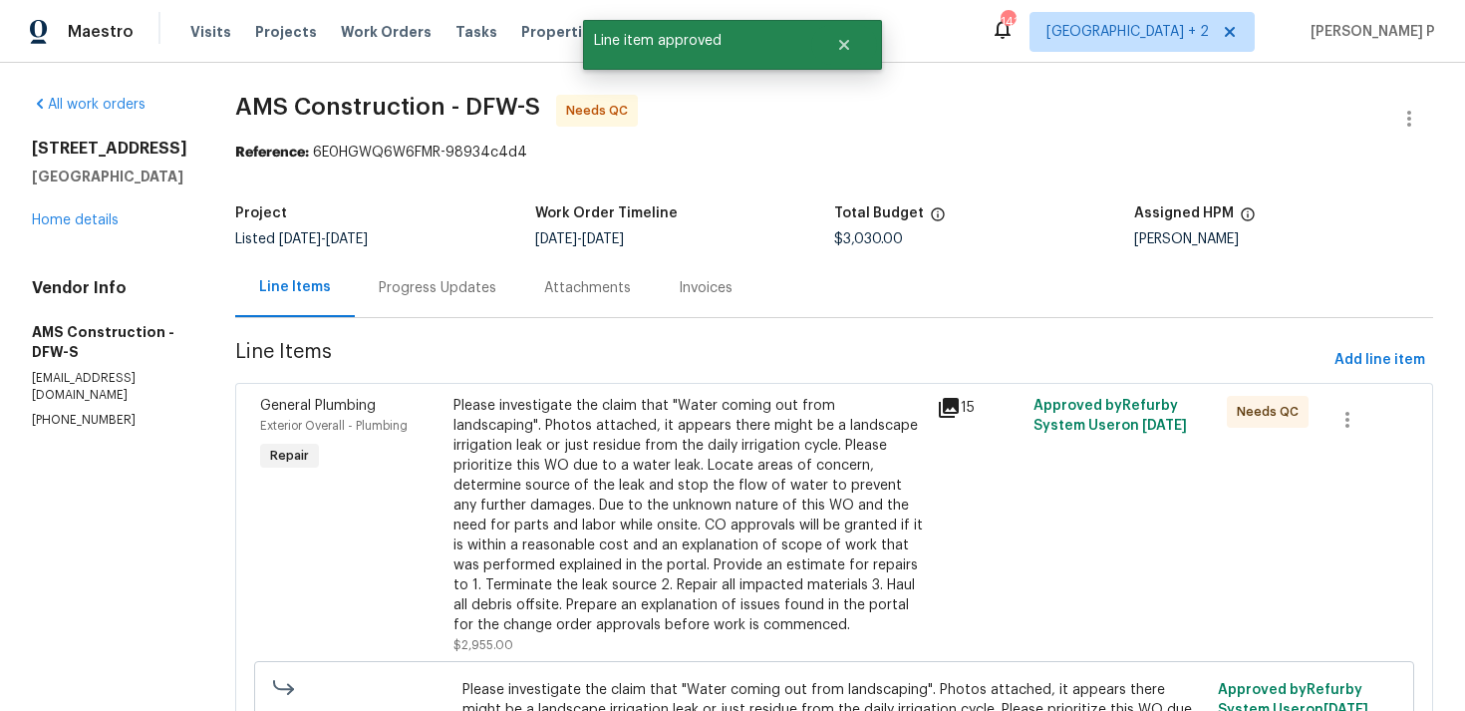
click at [673, 456] on div "Please investigate the claim that "Water coming out from landscaping". Photos a…" at bounding box center [690, 515] width 472 height 239
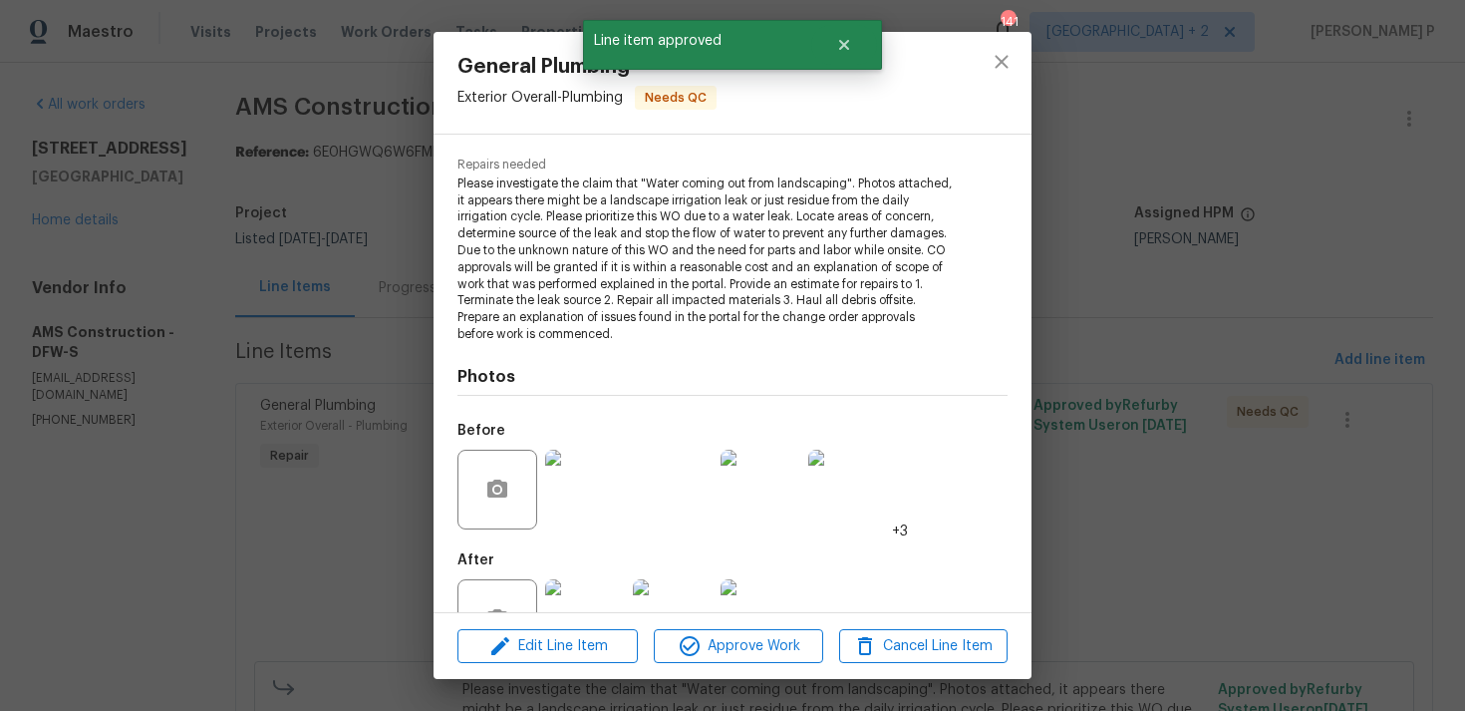
scroll to position [258, 0]
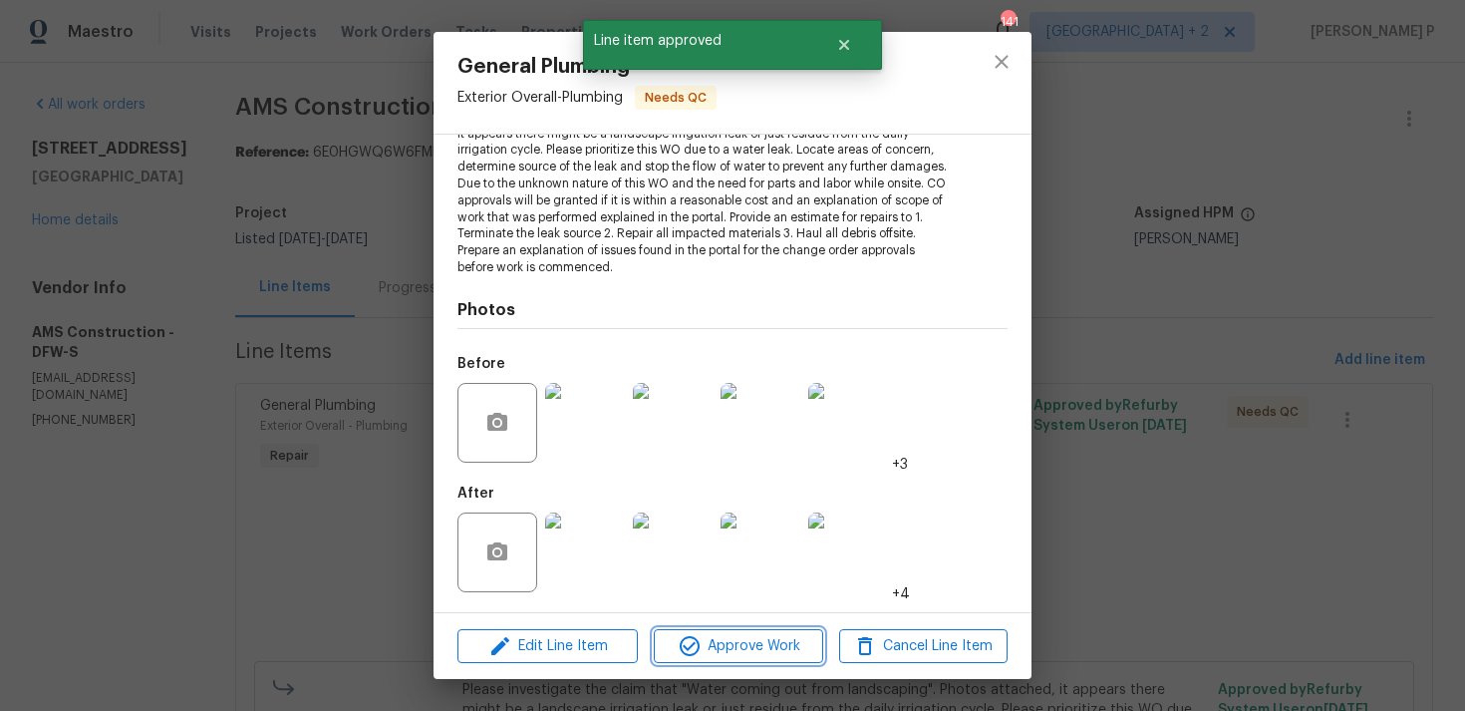
click at [751, 648] on span "Approve Work" at bounding box center [738, 646] width 157 height 25
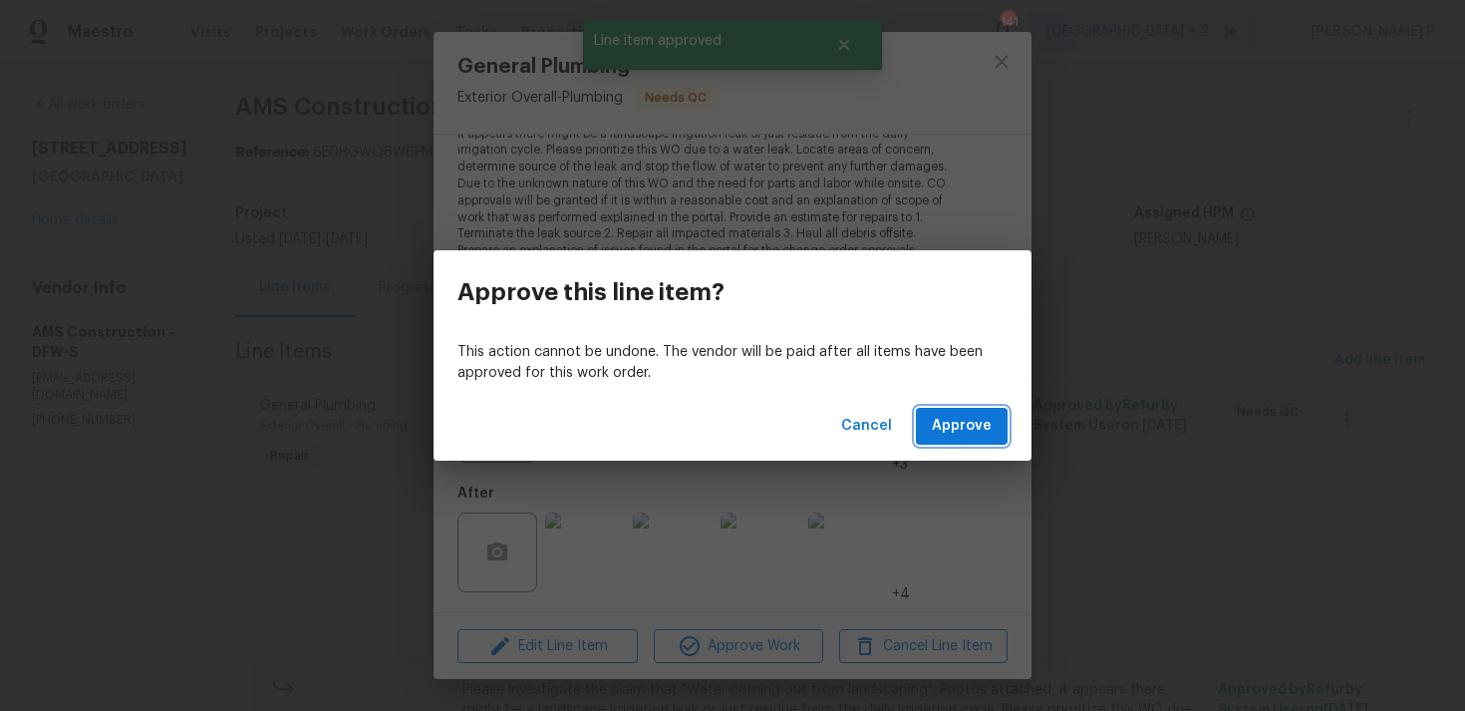
click at [971, 421] on span "Approve" at bounding box center [962, 426] width 60 height 25
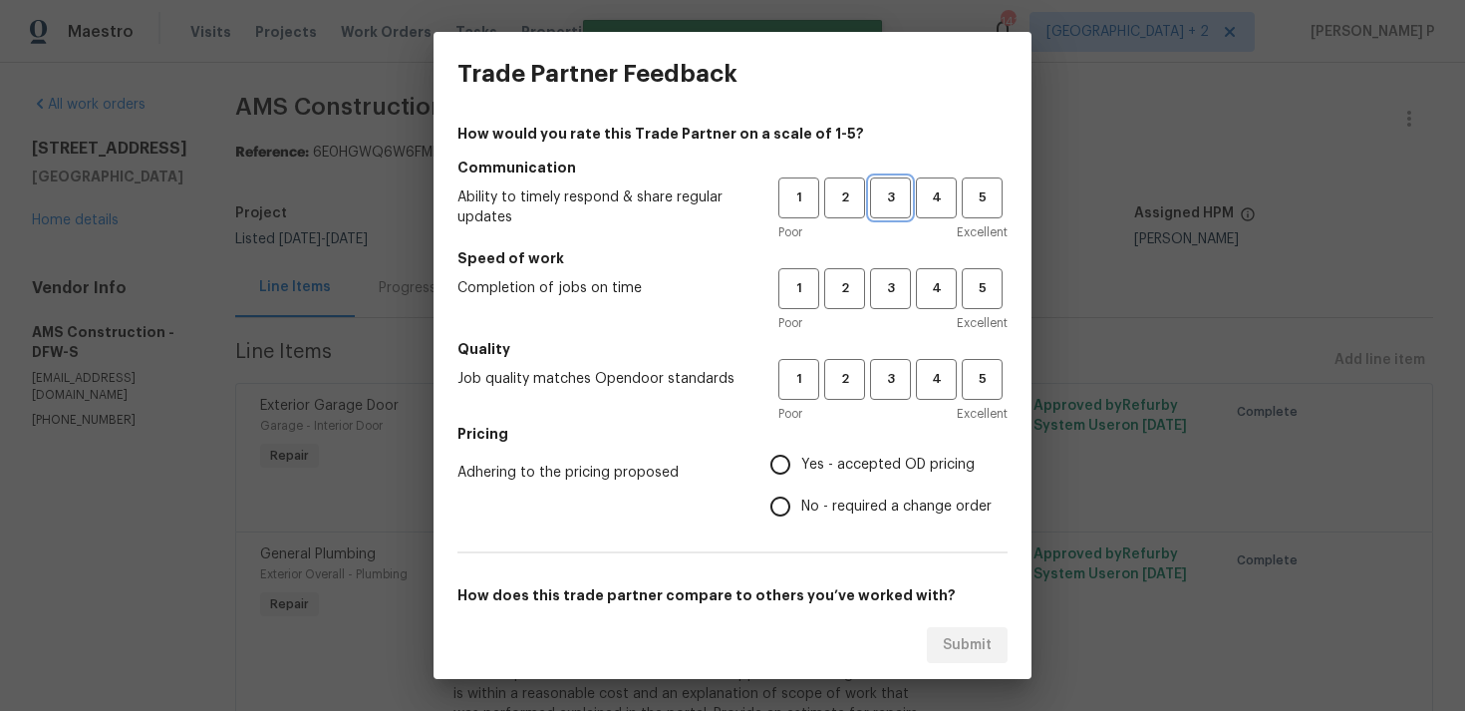
click at [884, 189] on span "3" at bounding box center [890, 197] width 37 height 23
click at [891, 283] on span "3" at bounding box center [890, 288] width 37 height 23
click at [887, 382] on span "3" at bounding box center [890, 379] width 37 height 23
click at [808, 520] on label "No - required a change order" at bounding box center [876, 506] width 232 height 42
click at [801, 520] on input "No - required a change order" at bounding box center [781, 506] width 42 height 42
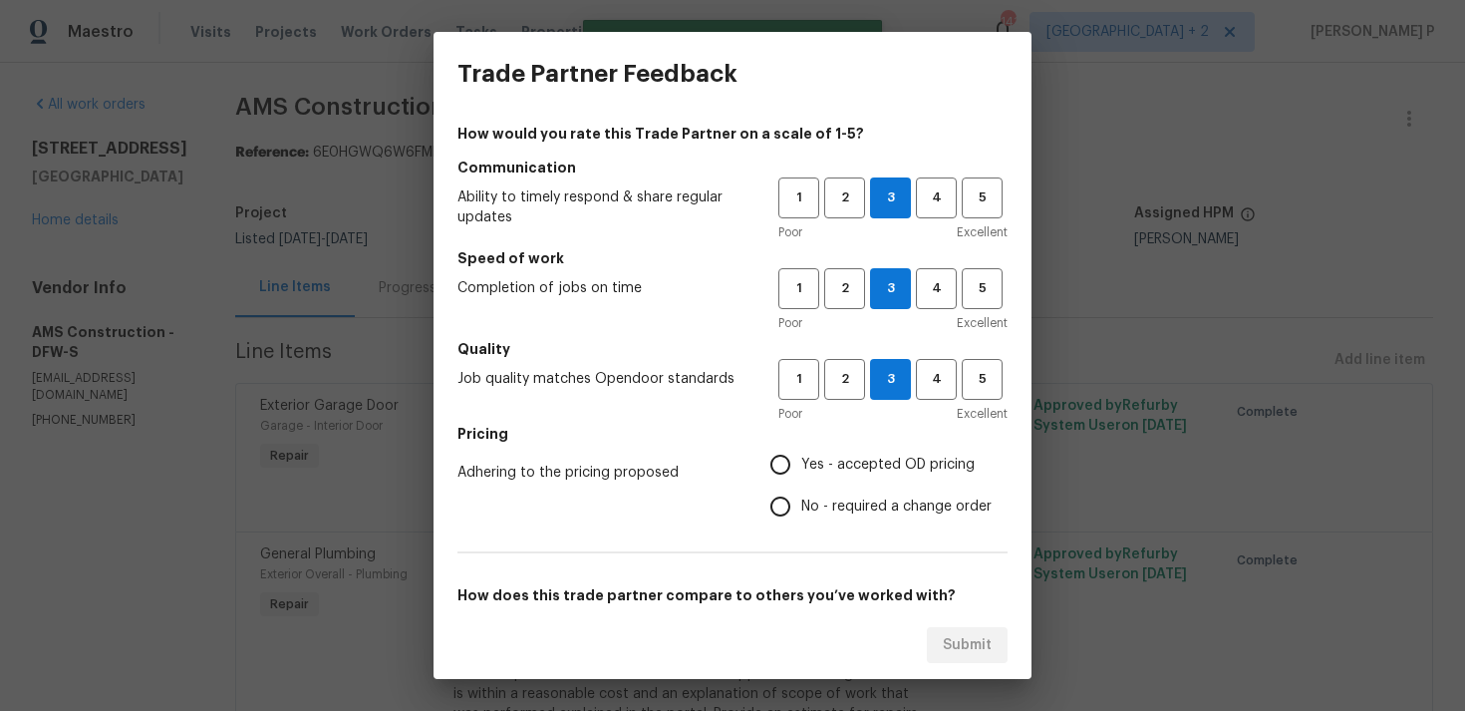
radio input "true"
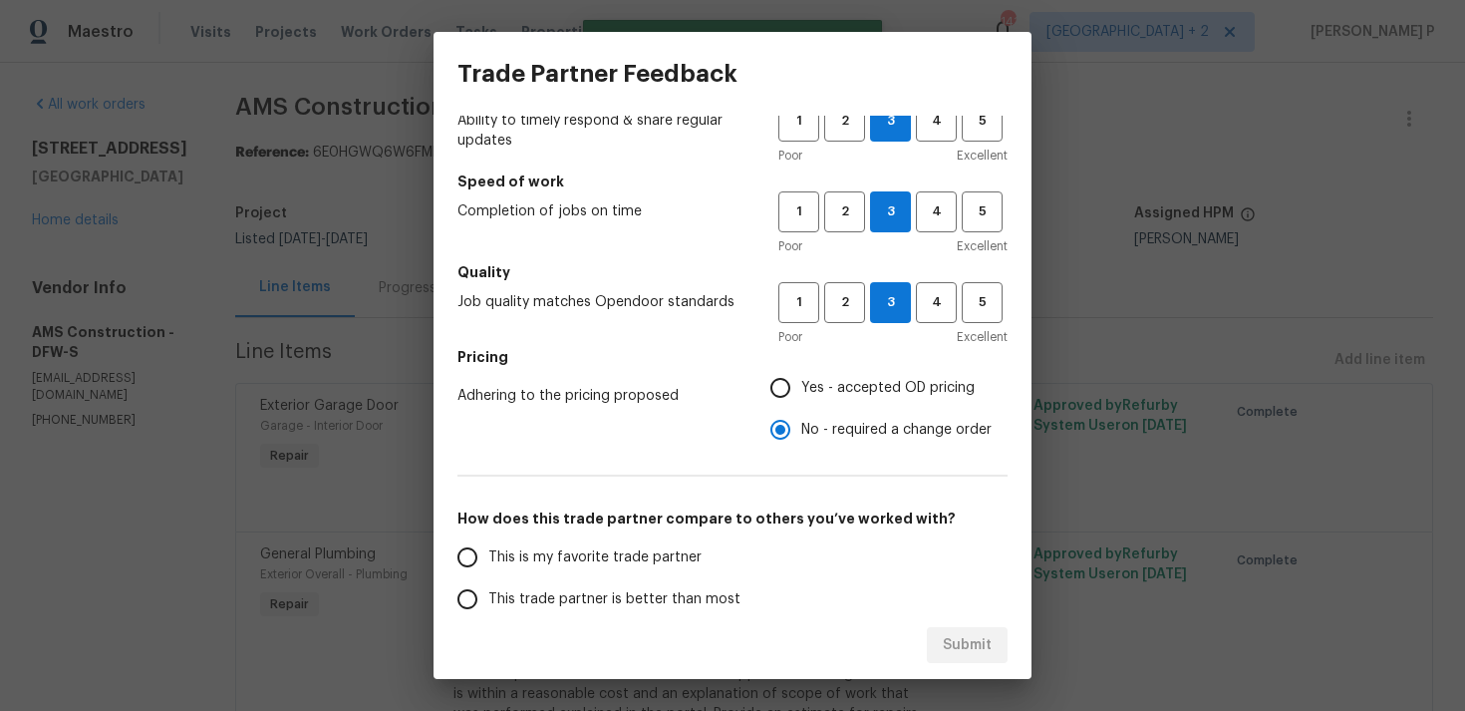
scroll to position [301, 0]
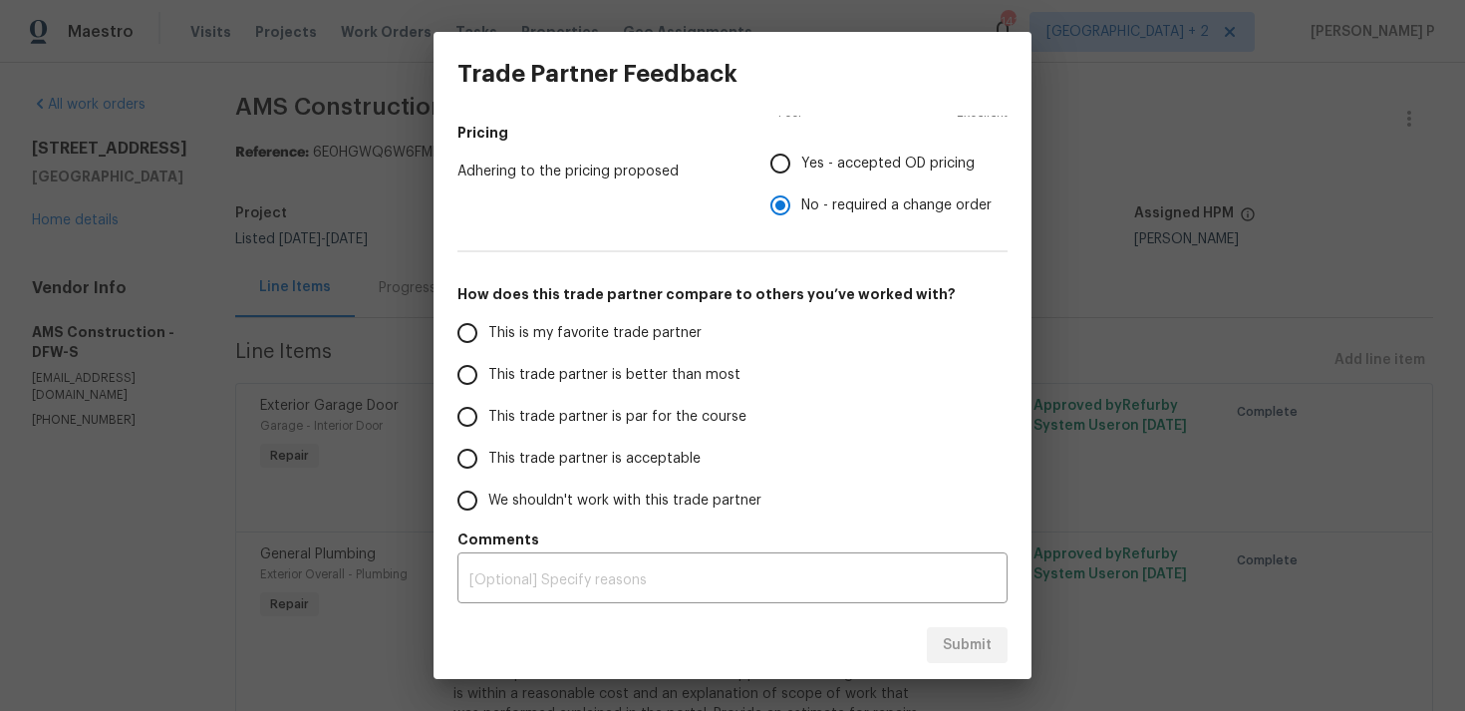
click at [580, 418] on span "This trade partner is par for the course" at bounding box center [617, 417] width 258 height 21
click at [488, 418] on input "This trade partner is par for the course" at bounding box center [468, 417] width 42 height 42
click at [975, 640] on span "Submit" at bounding box center [967, 645] width 49 height 25
radio input "true"
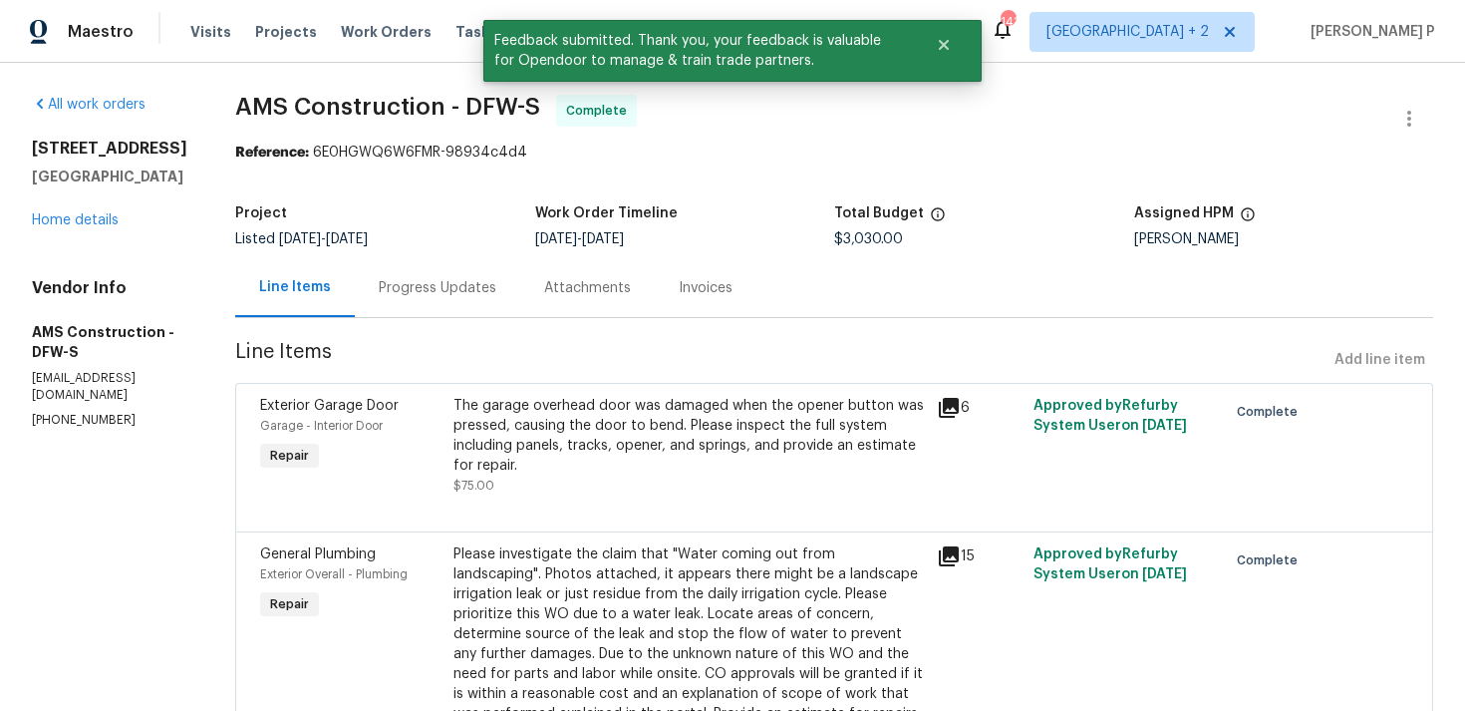
click at [413, 282] on div "Progress Updates" at bounding box center [438, 288] width 118 height 20
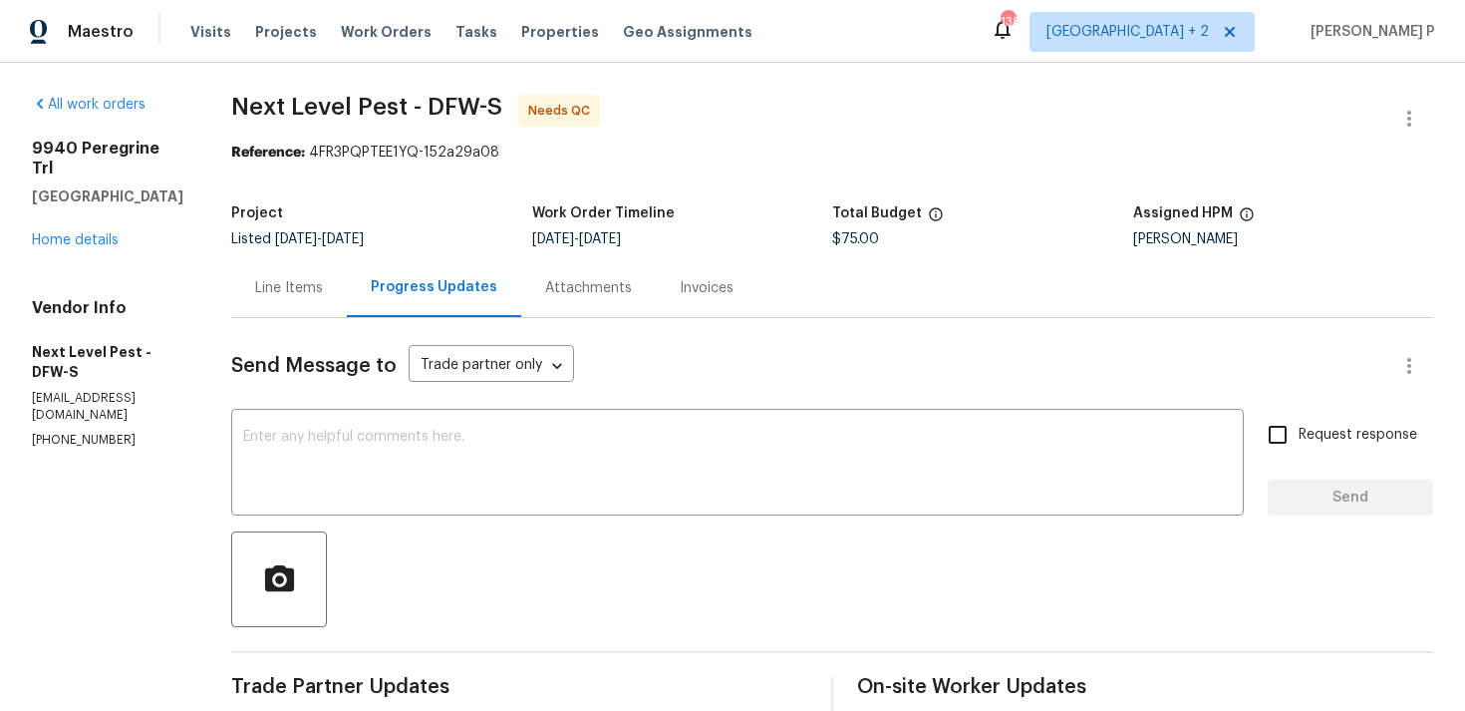
click at [291, 287] on div "Line Items" at bounding box center [289, 288] width 68 height 20
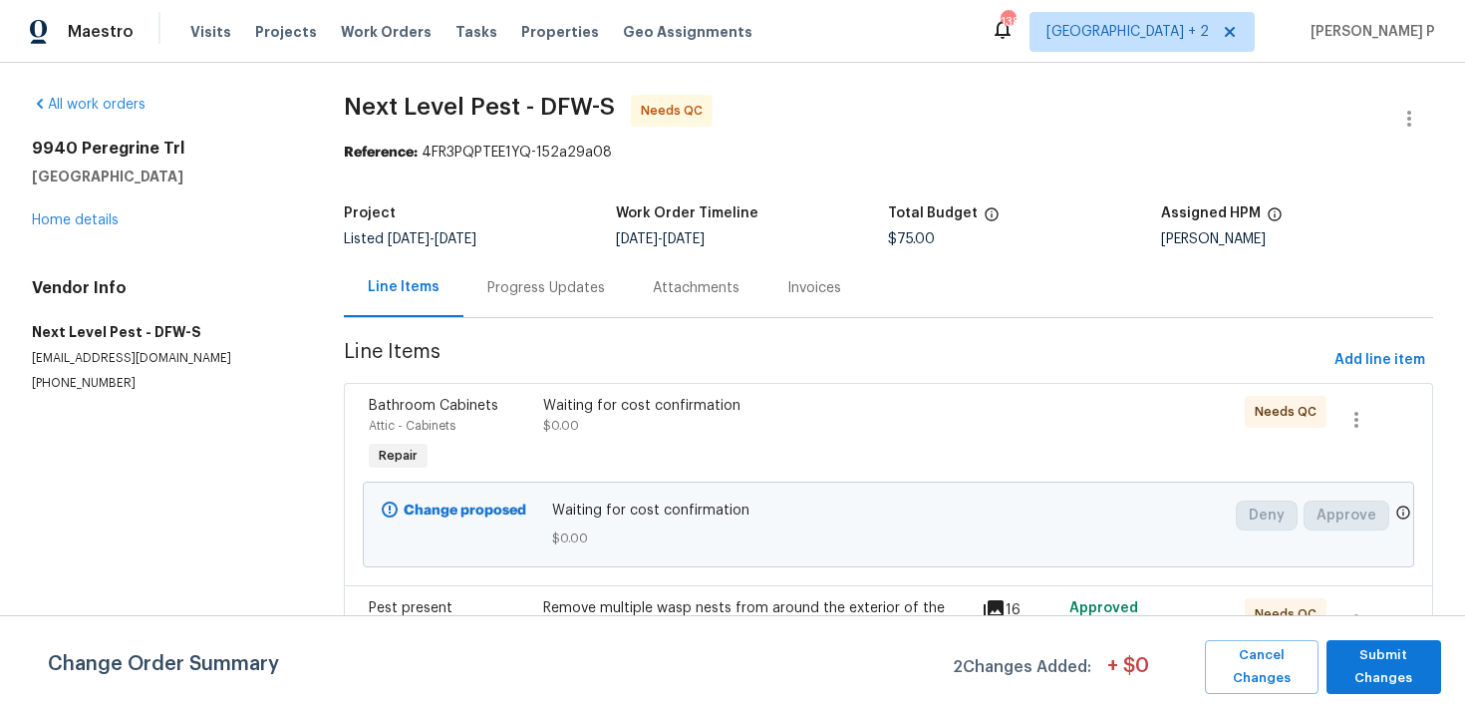
scroll to position [61, 0]
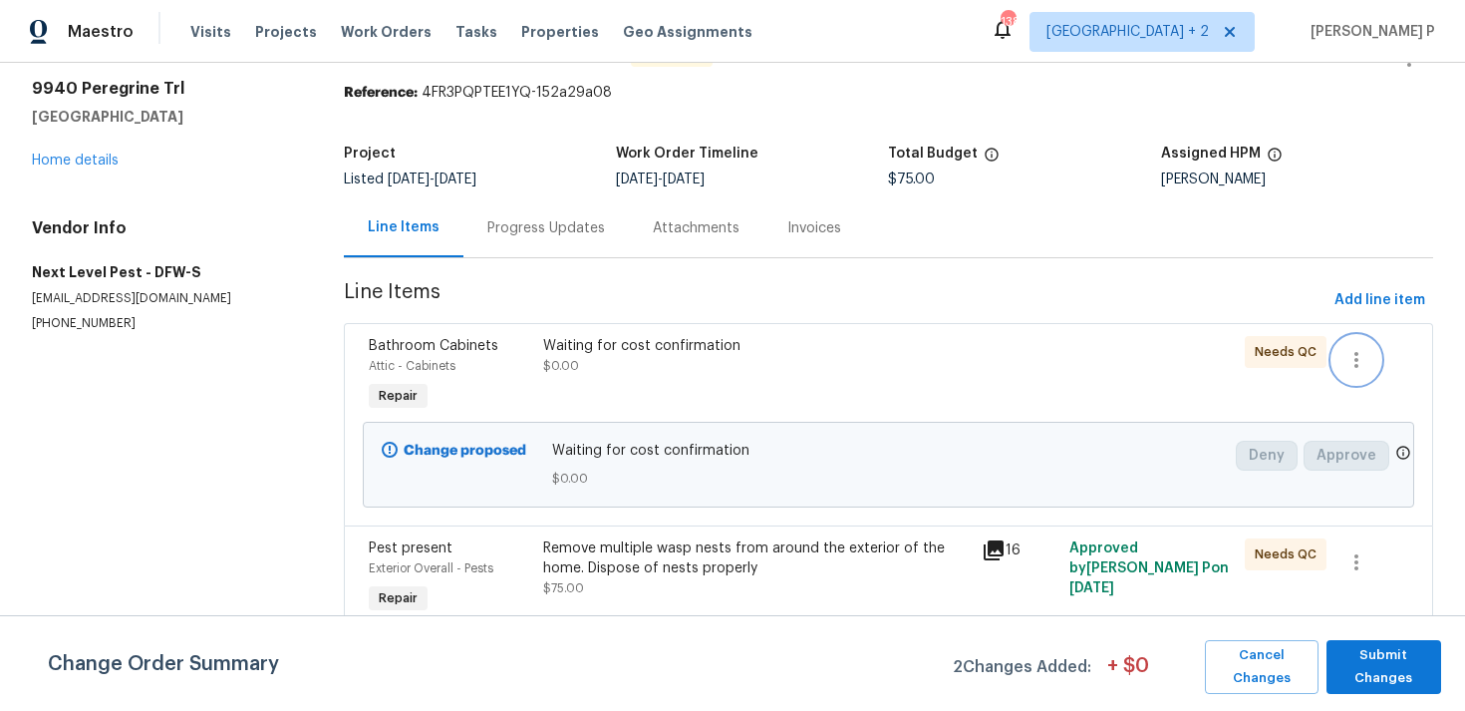
click at [1359, 355] on icon "button" at bounding box center [1357, 360] width 24 height 24
click at [1370, 370] on li "Cancel" at bounding box center [1372, 359] width 77 height 33
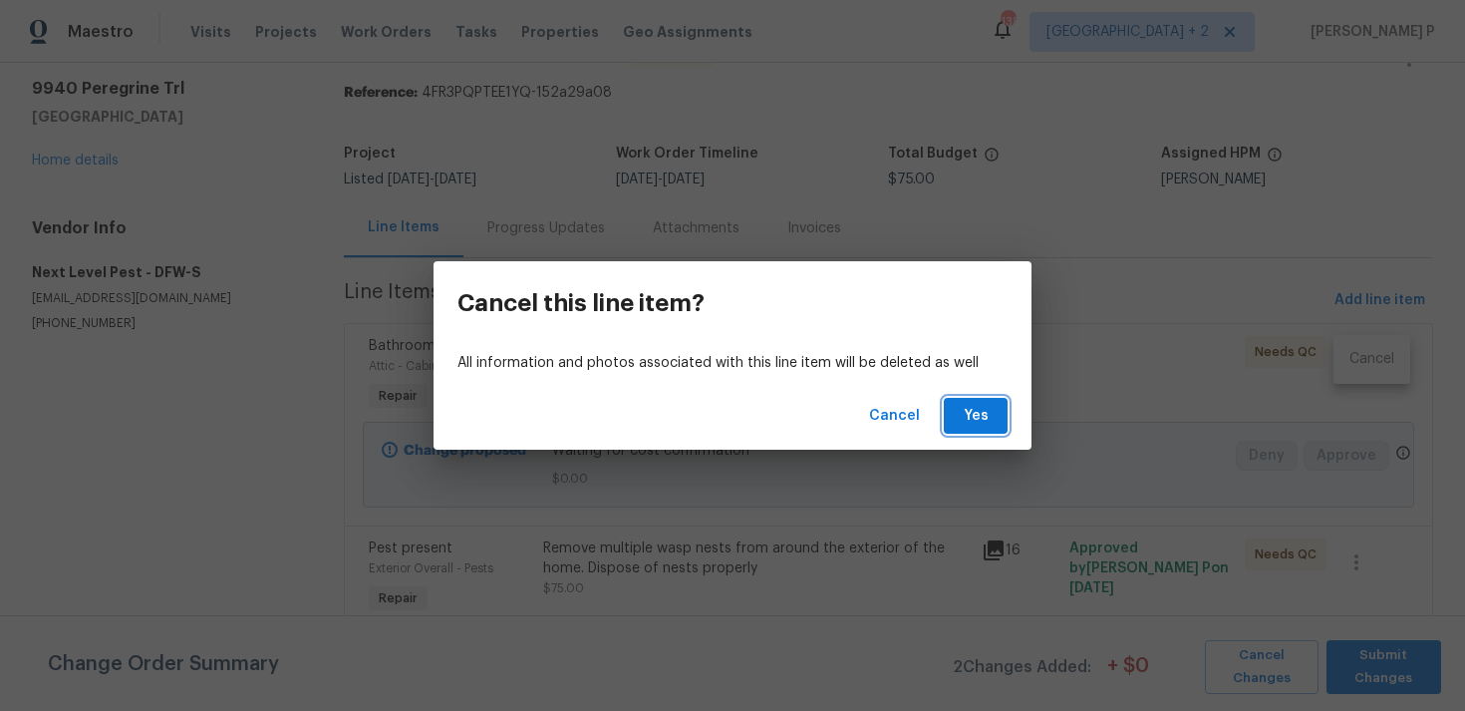
click at [980, 429] on button "Yes" at bounding box center [976, 416] width 64 height 37
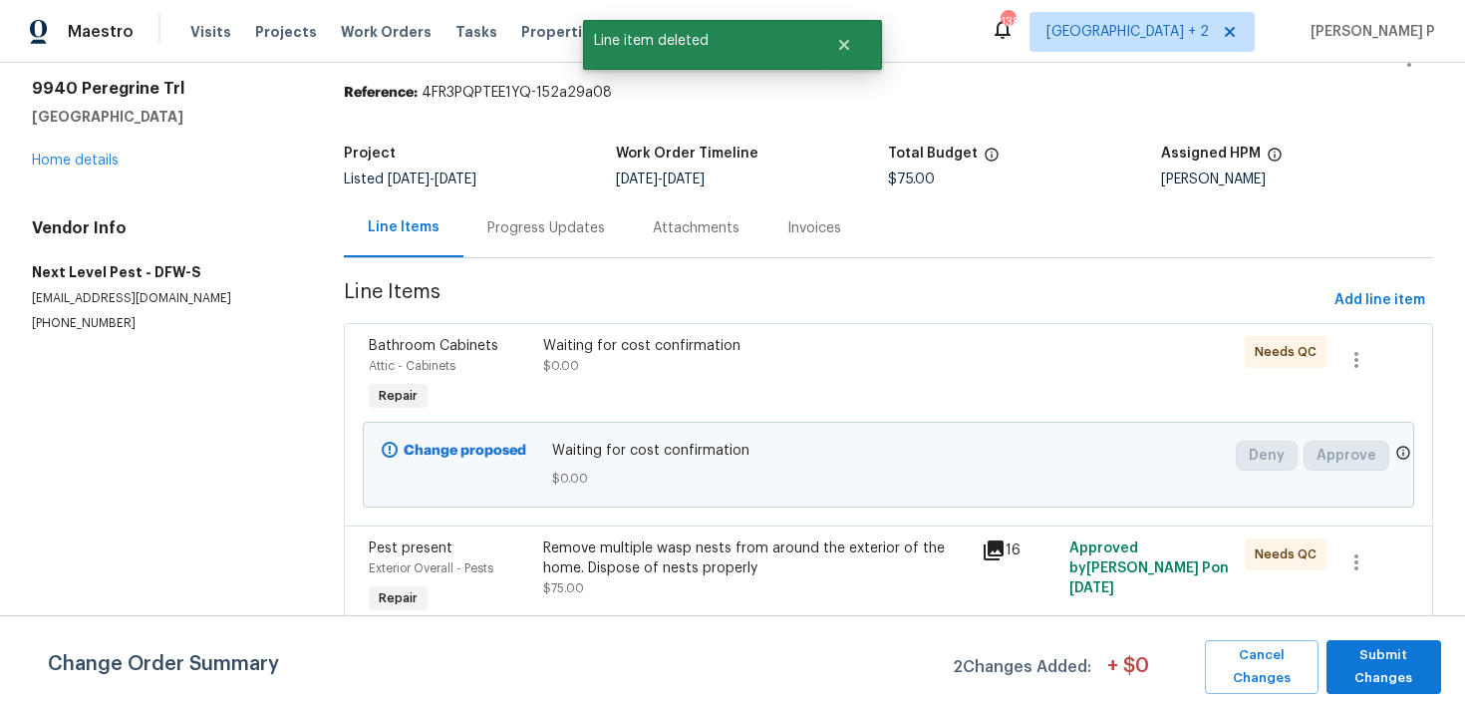
scroll to position [0, 0]
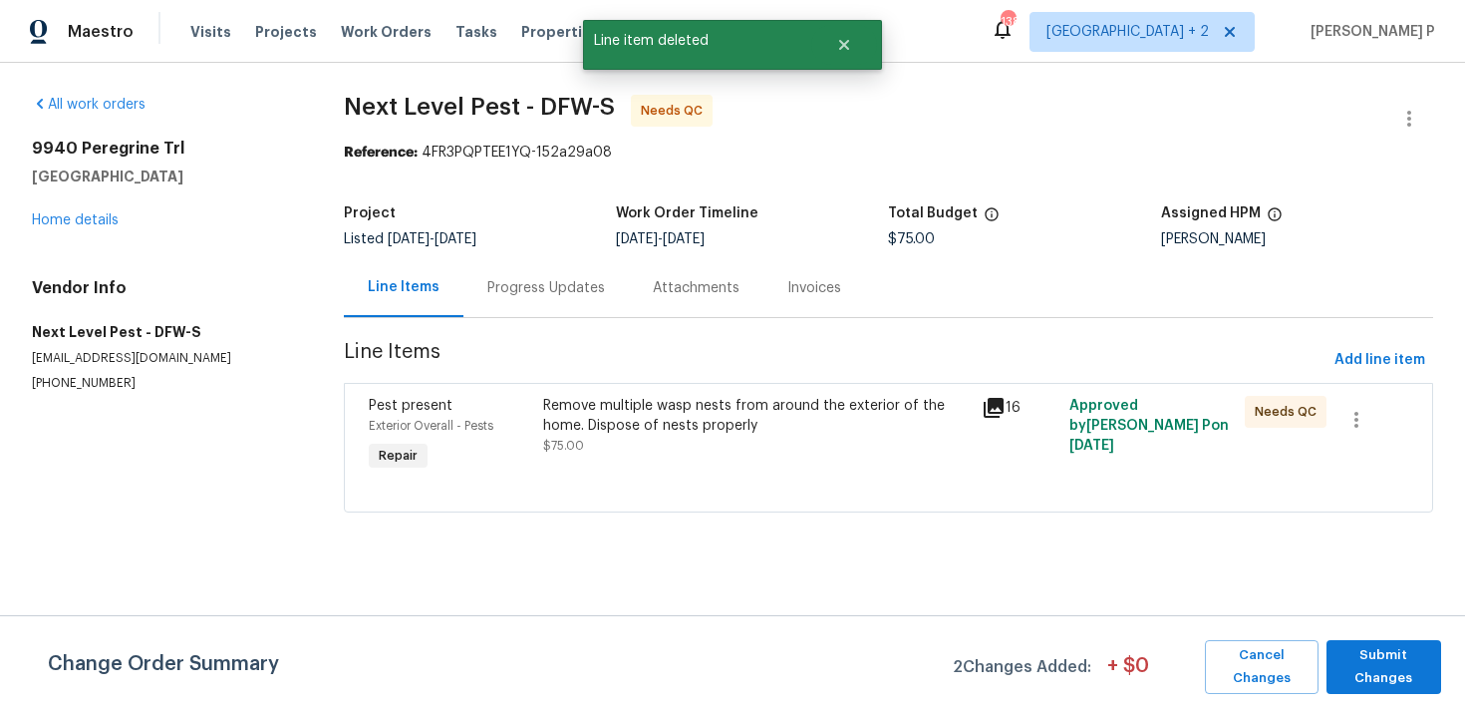
click at [551, 301] on div "Progress Updates" at bounding box center [546, 287] width 165 height 59
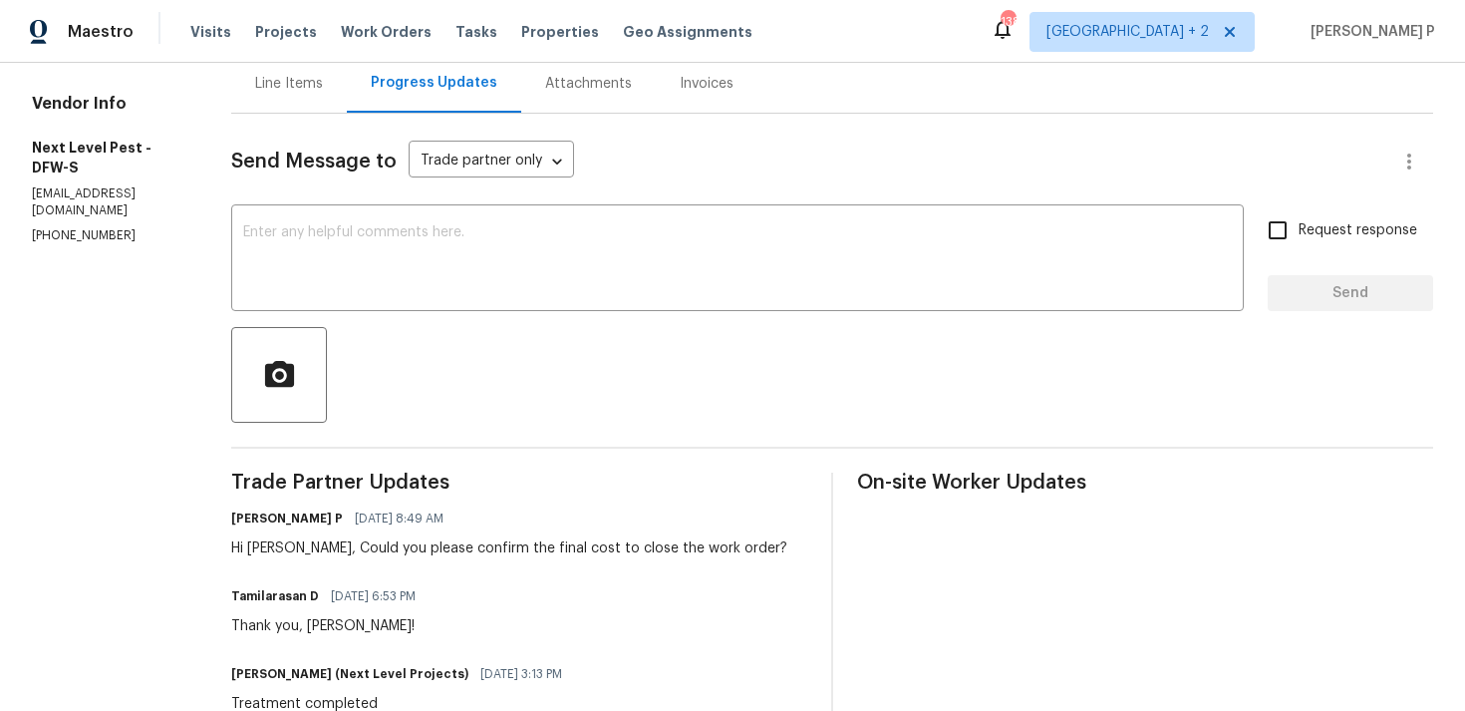
scroll to position [257, 0]
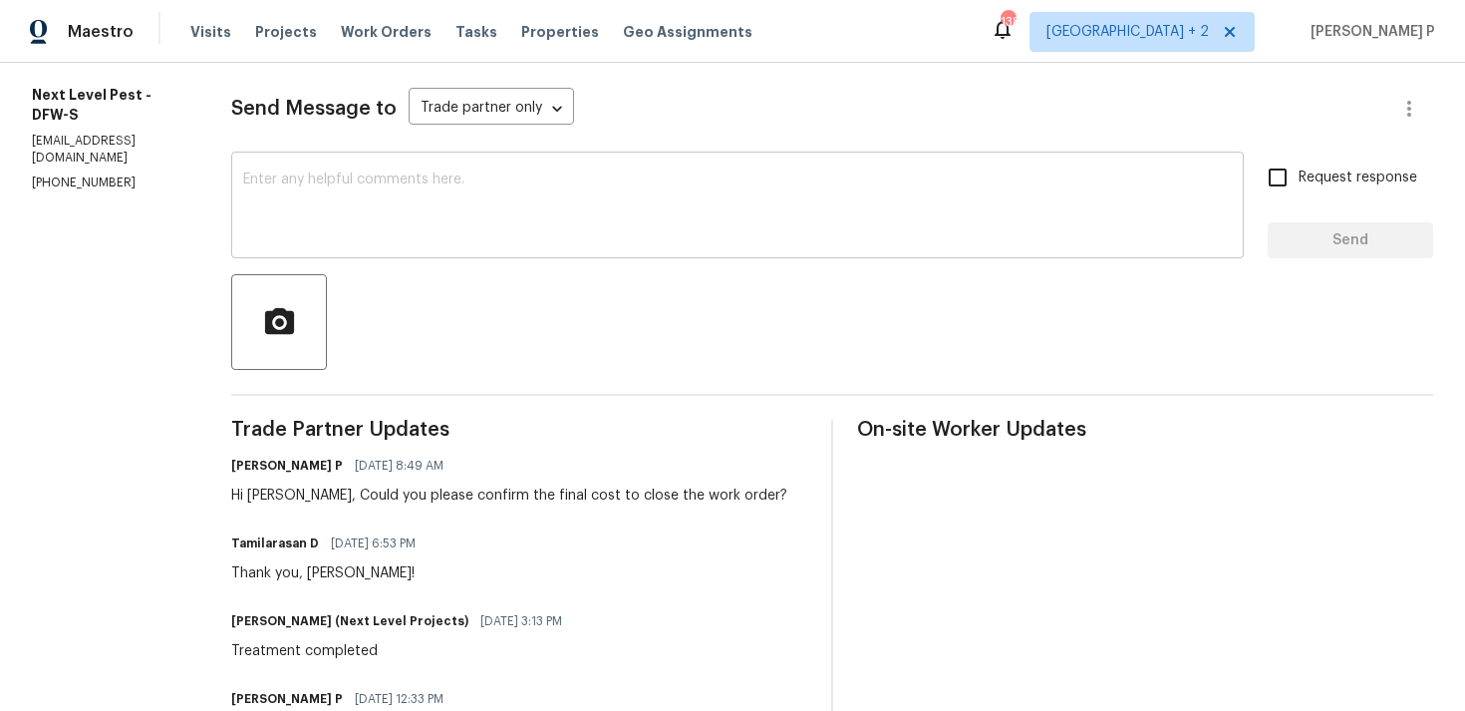
click at [458, 254] on div "x ​" at bounding box center [737, 208] width 1013 height 102
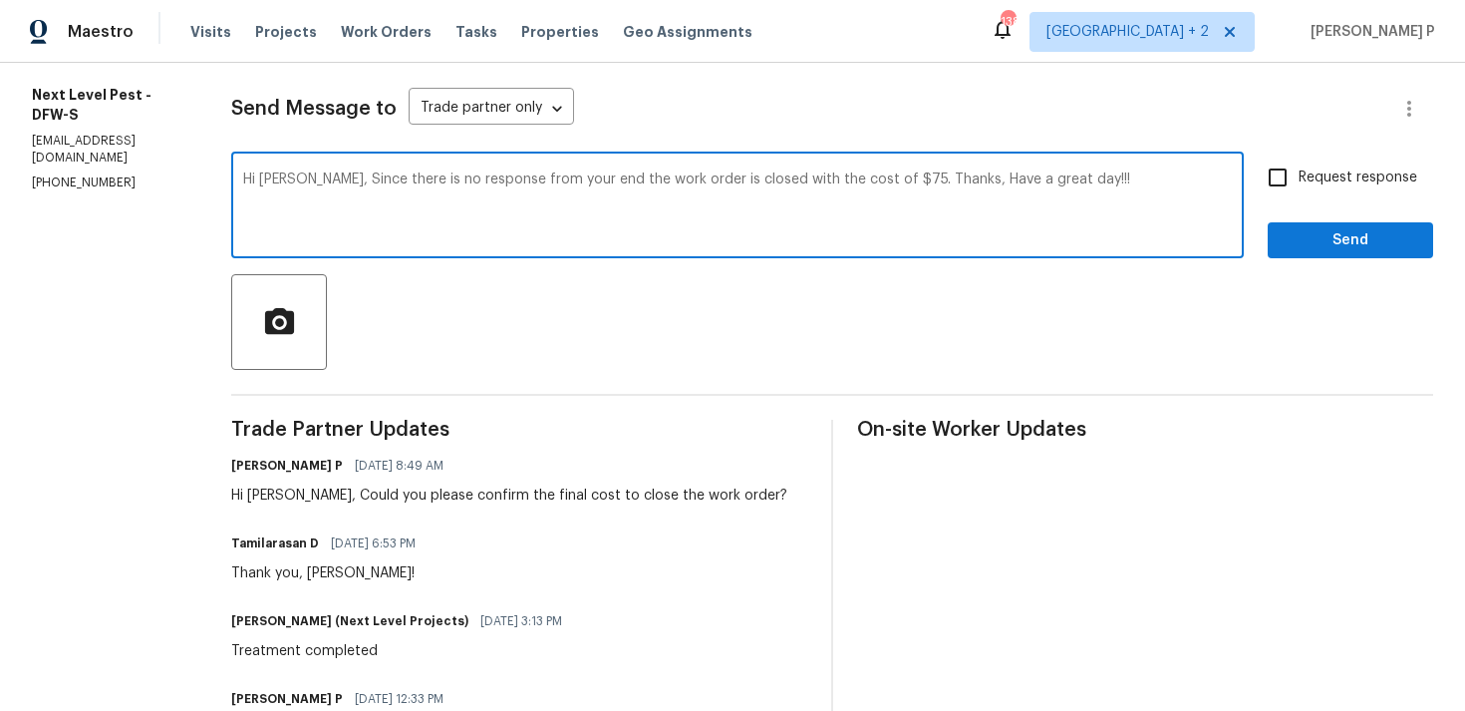
drag, startPoint x: 322, startPoint y: 179, endPoint x: 882, endPoint y: 174, distance: 560.3
click at [882, 174] on textarea "Hi [PERSON_NAME], Since there is no response from your end the work order is cl…" at bounding box center [737, 207] width 989 height 70
type textarea "Hi [PERSON_NAME], Since there is no response from your end the work order is cl…"
click at [793, 241] on textarea "Hi [PERSON_NAME], Since there is no response from your end the work order is cl…" at bounding box center [737, 207] width 989 height 70
click at [1350, 242] on span "Send" at bounding box center [1351, 240] width 134 height 25
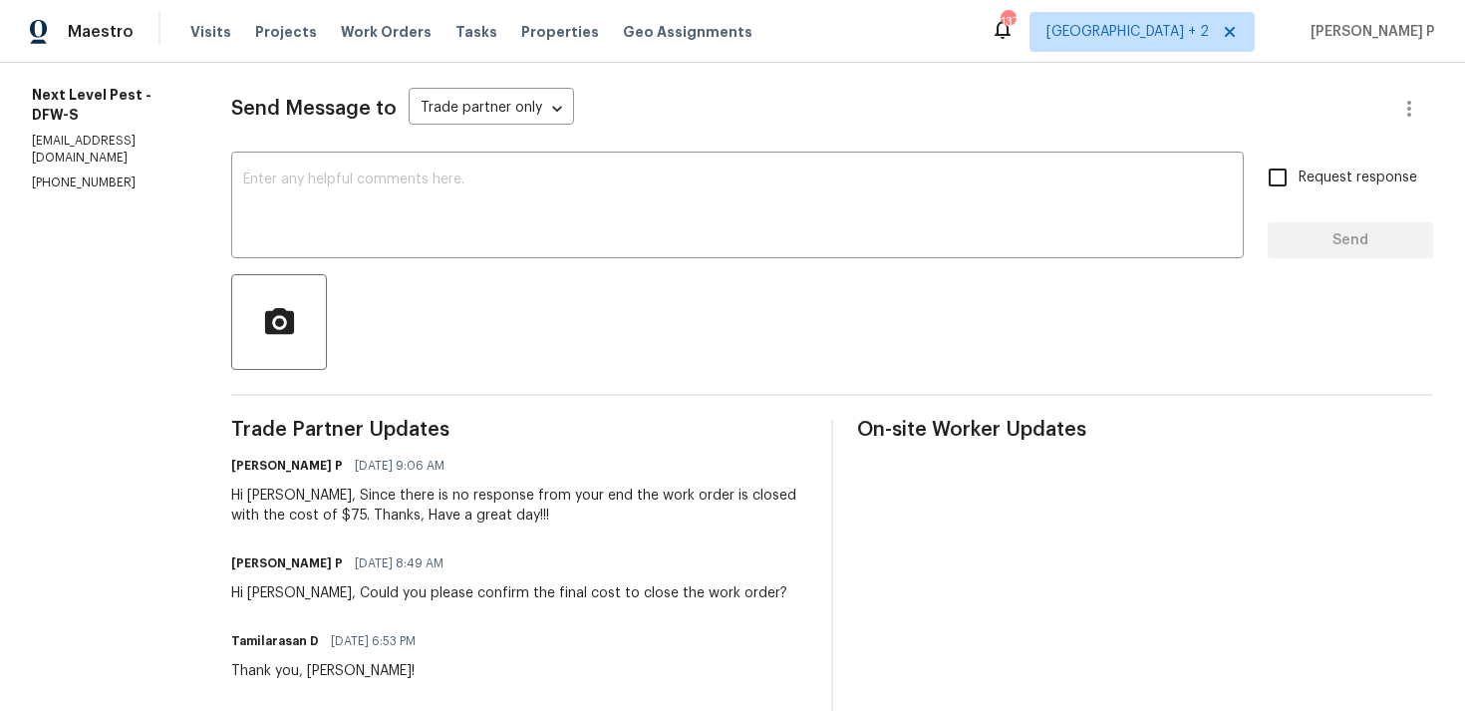
scroll to position [0, 0]
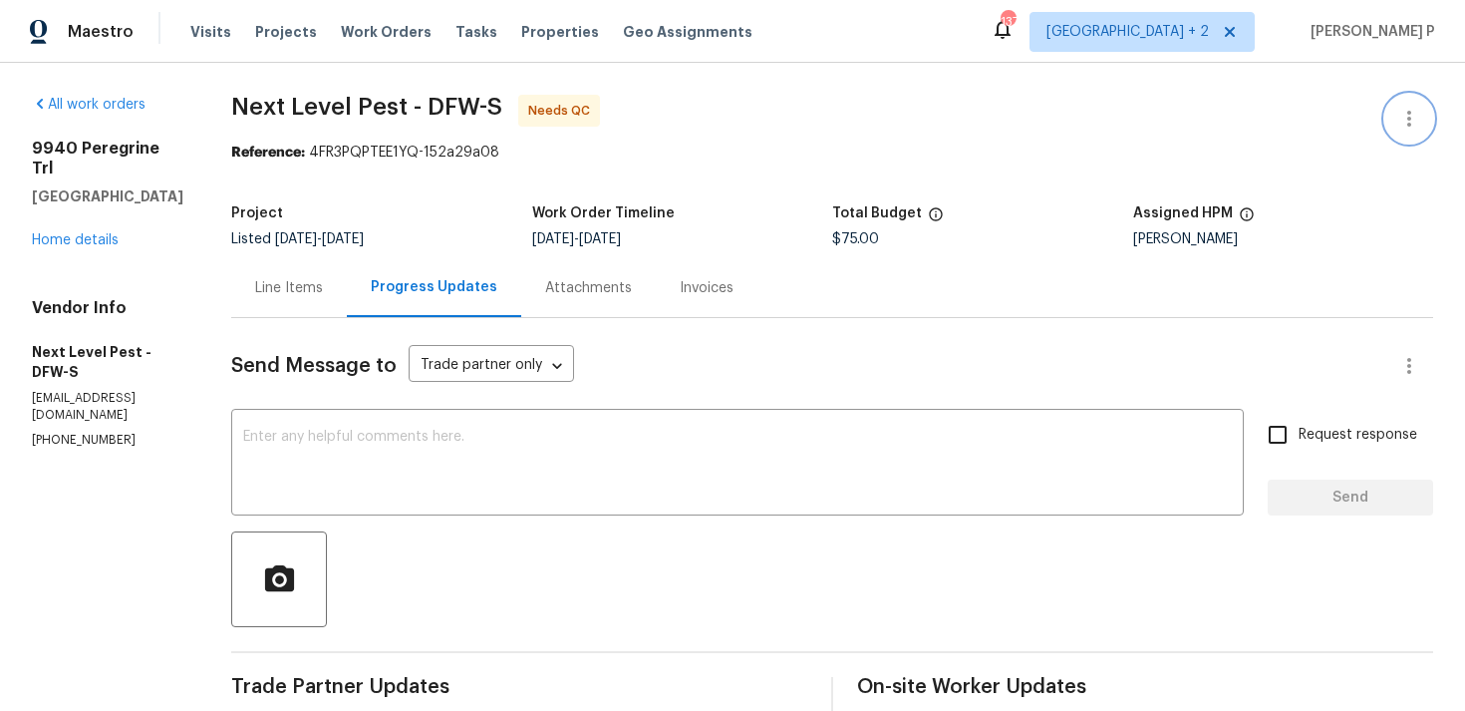
click at [1415, 115] on icon "button" at bounding box center [1410, 119] width 24 height 24
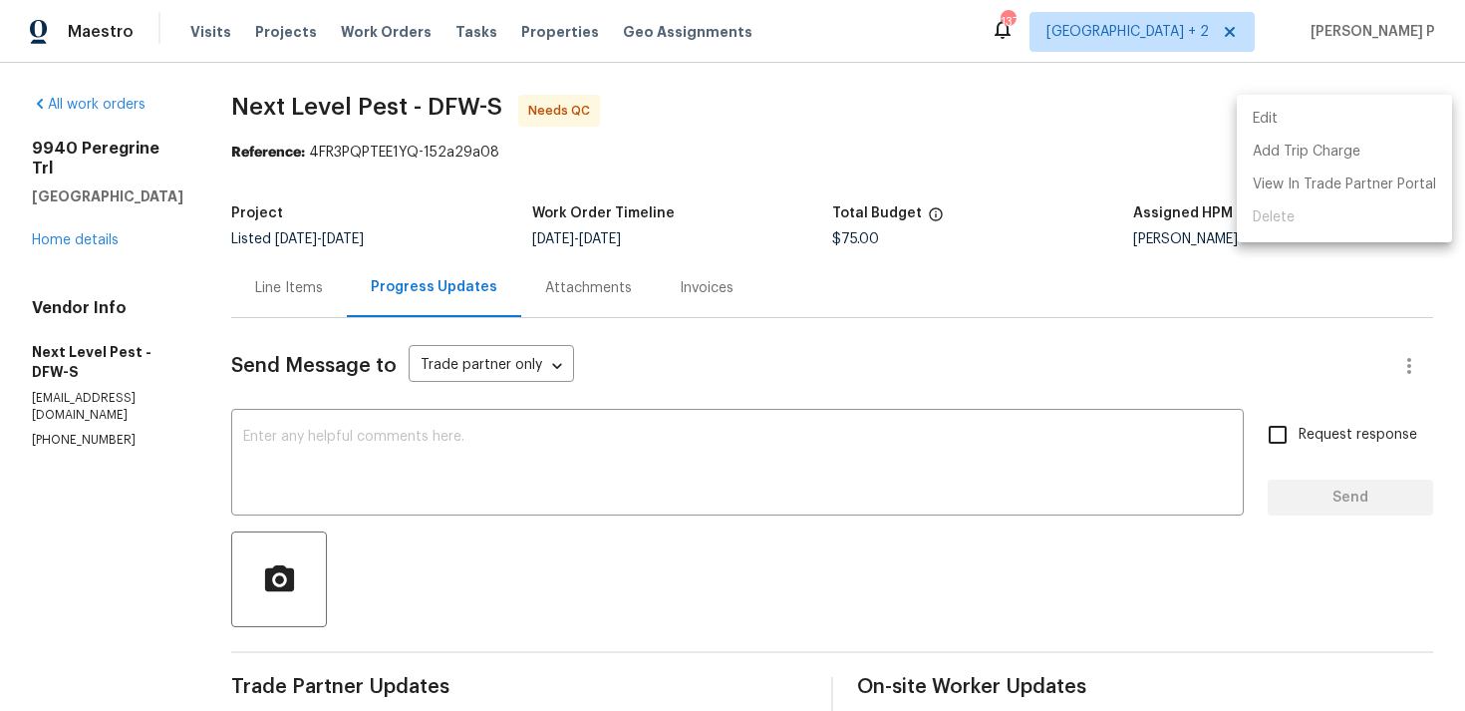
click at [1341, 103] on li "Edit" at bounding box center [1344, 119] width 215 height 33
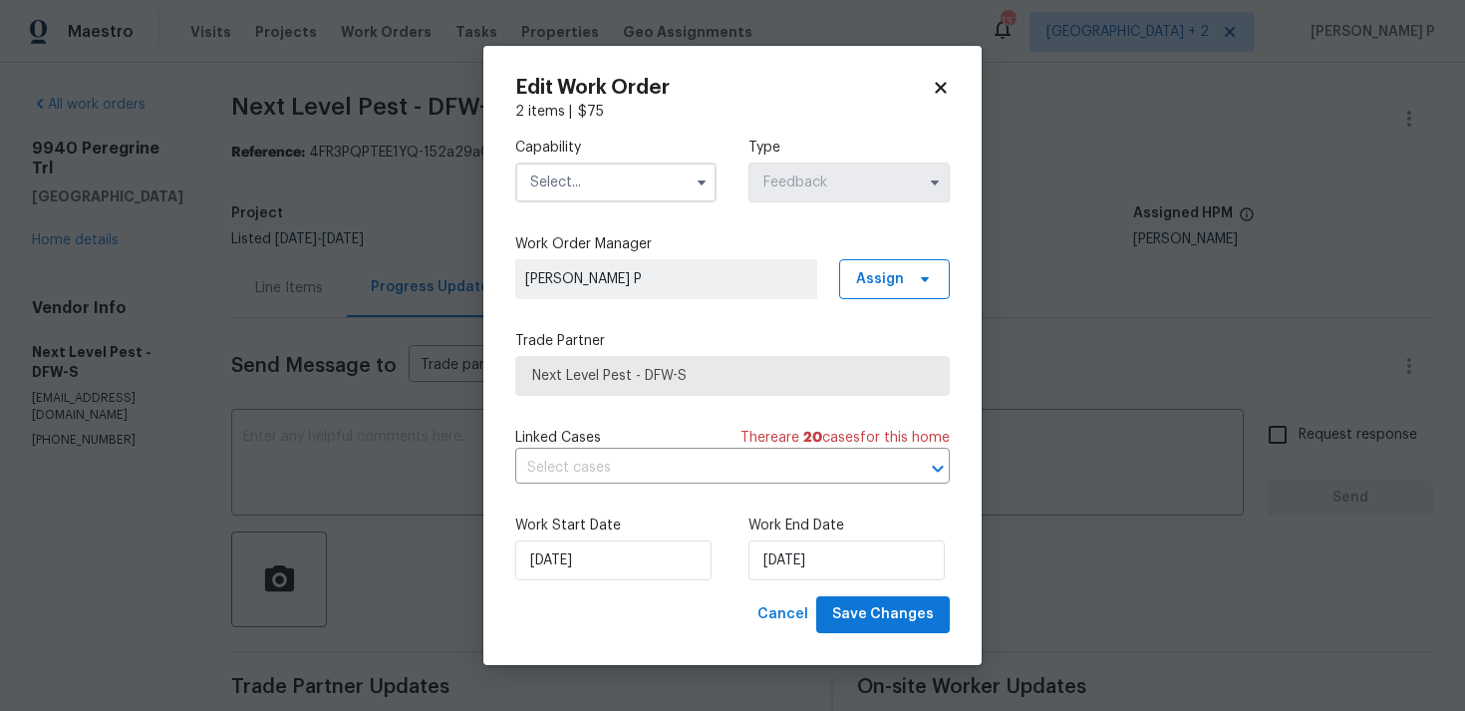
click at [660, 178] on input "text" at bounding box center [615, 182] width 201 height 40
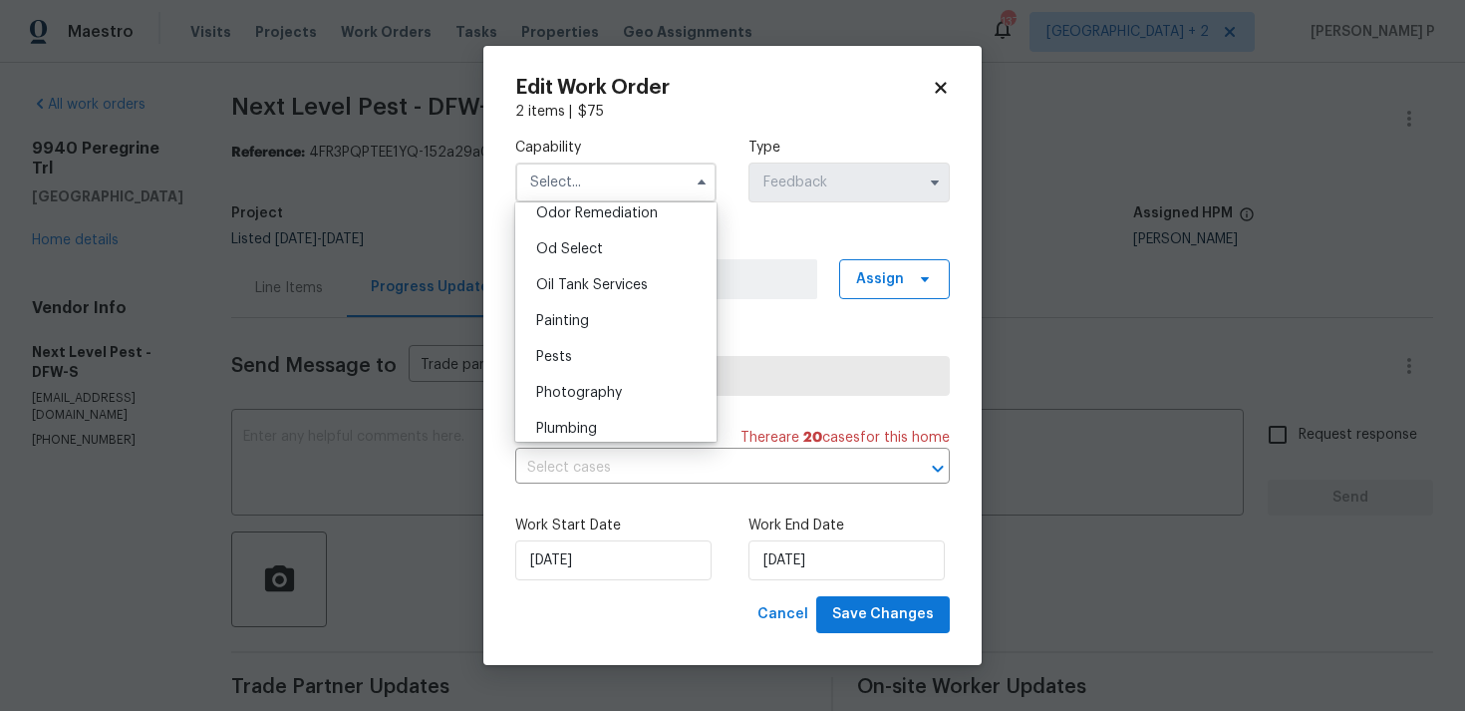
scroll to position [1613, 0]
click at [576, 322] on div "Pests" at bounding box center [615, 323] width 191 height 36
type input "Pests"
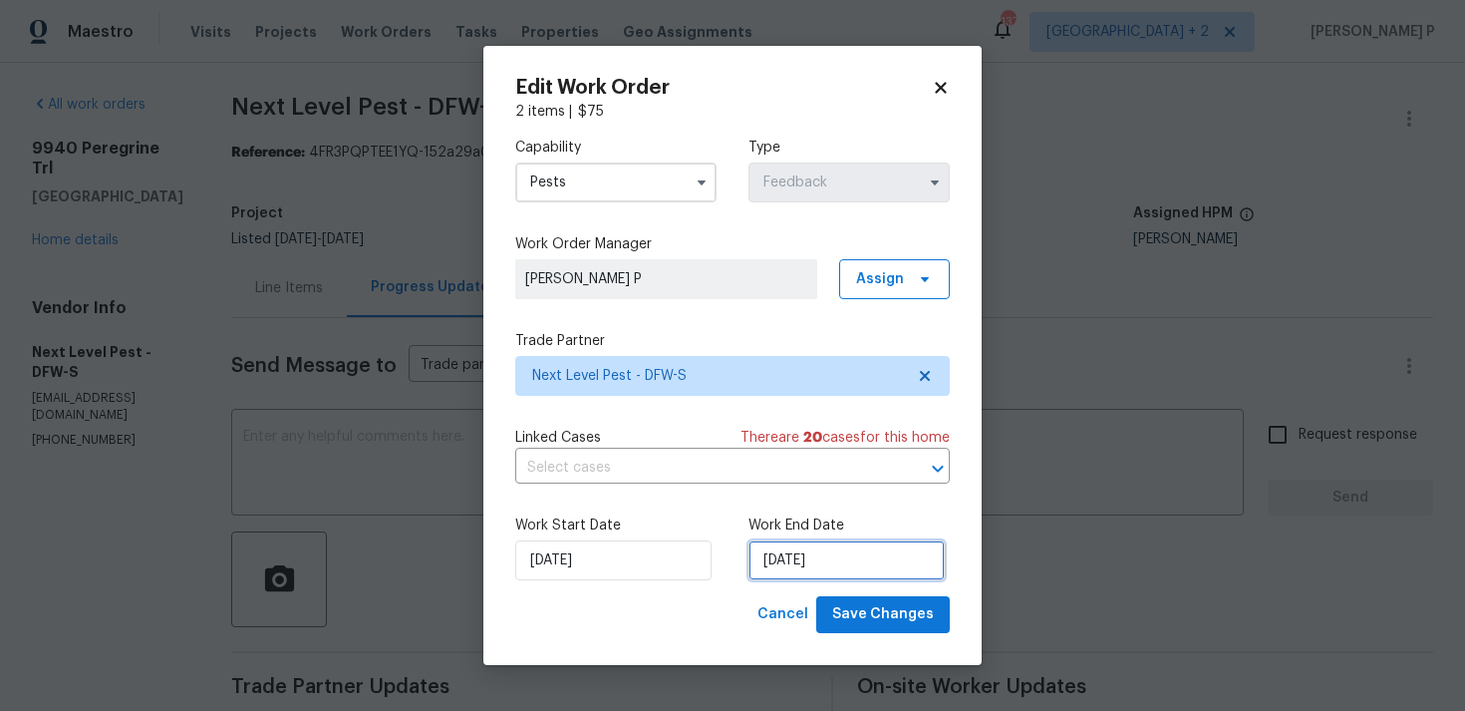
click at [808, 565] on input "[DATE]" at bounding box center [847, 560] width 196 height 40
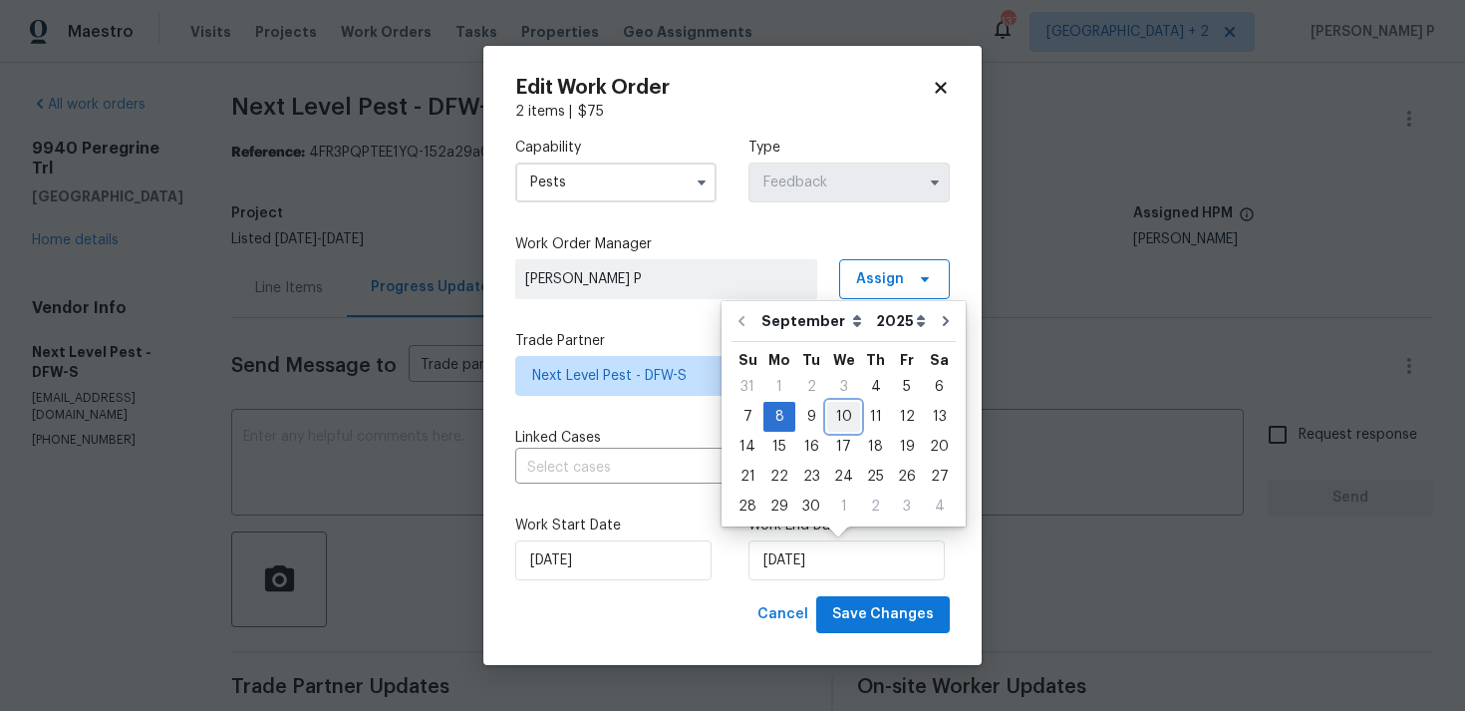
click at [847, 416] on div "10" at bounding box center [843, 417] width 33 height 28
type input "[DATE]"
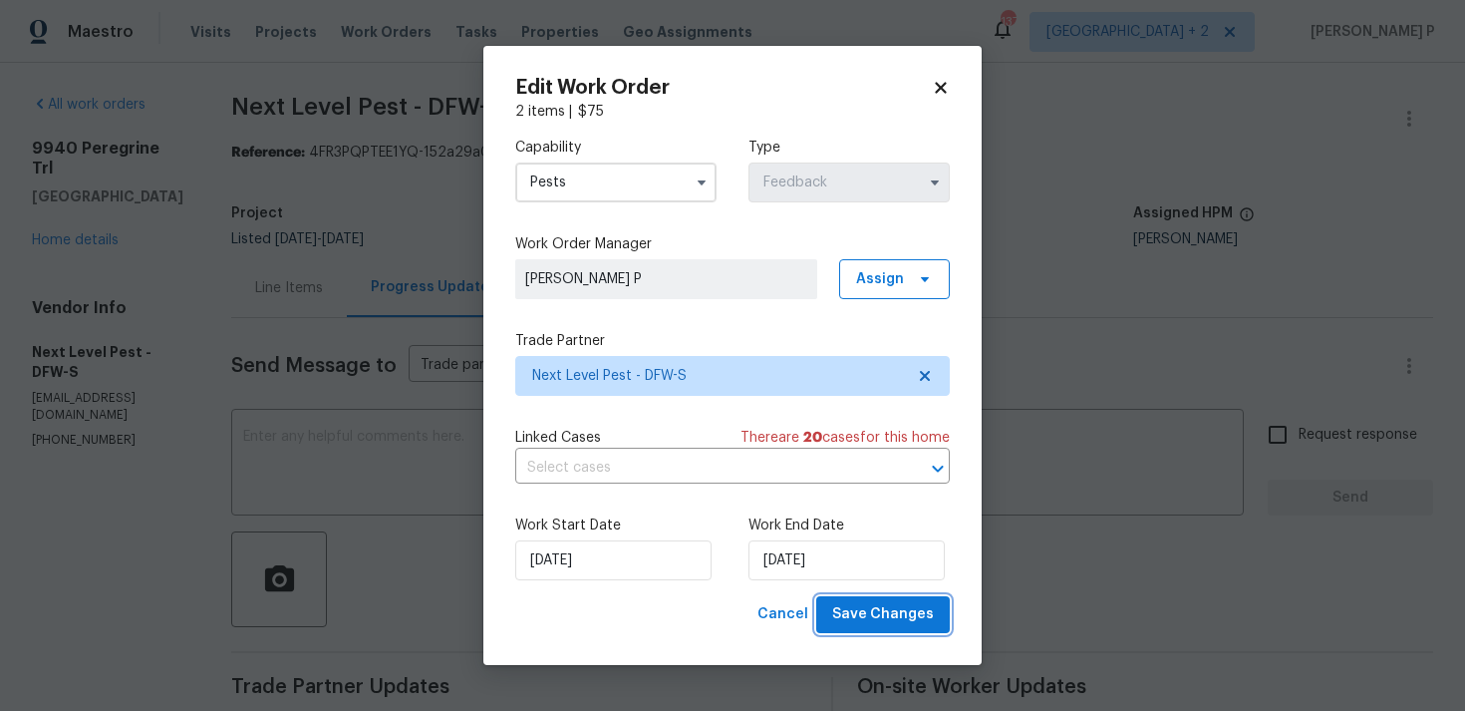
click at [902, 618] on span "Save Changes" at bounding box center [883, 614] width 102 height 25
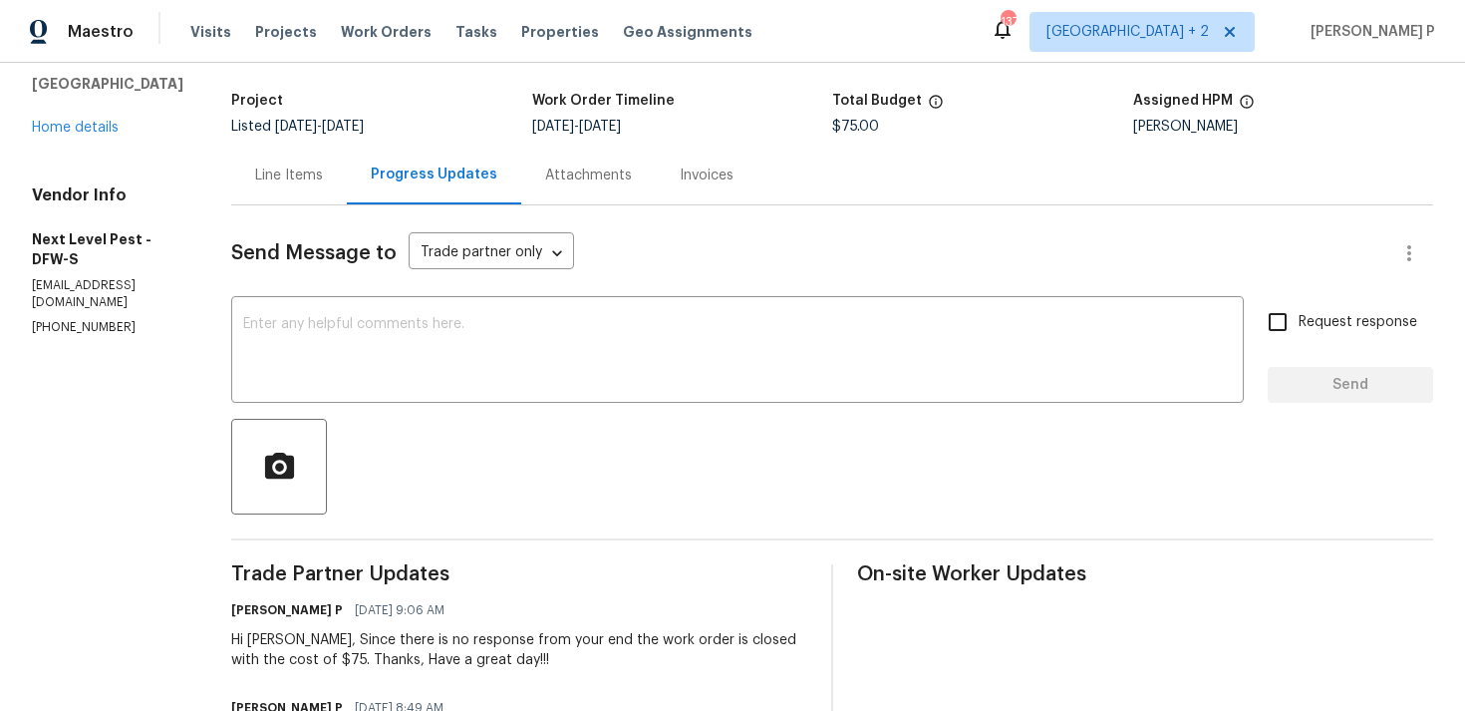
scroll to position [0, 0]
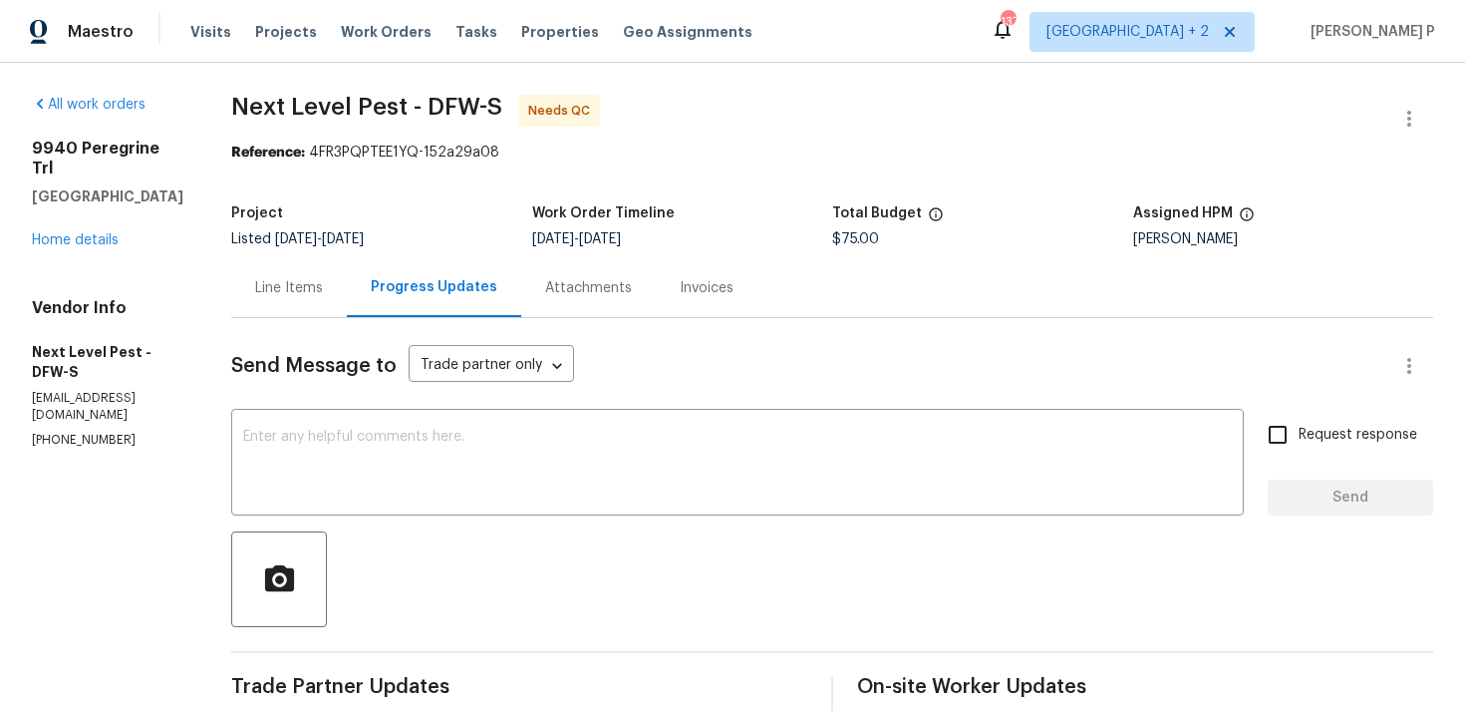
click at [258, 275] on div "Line Items" at bounding box center [289, 287] width 116 height 59
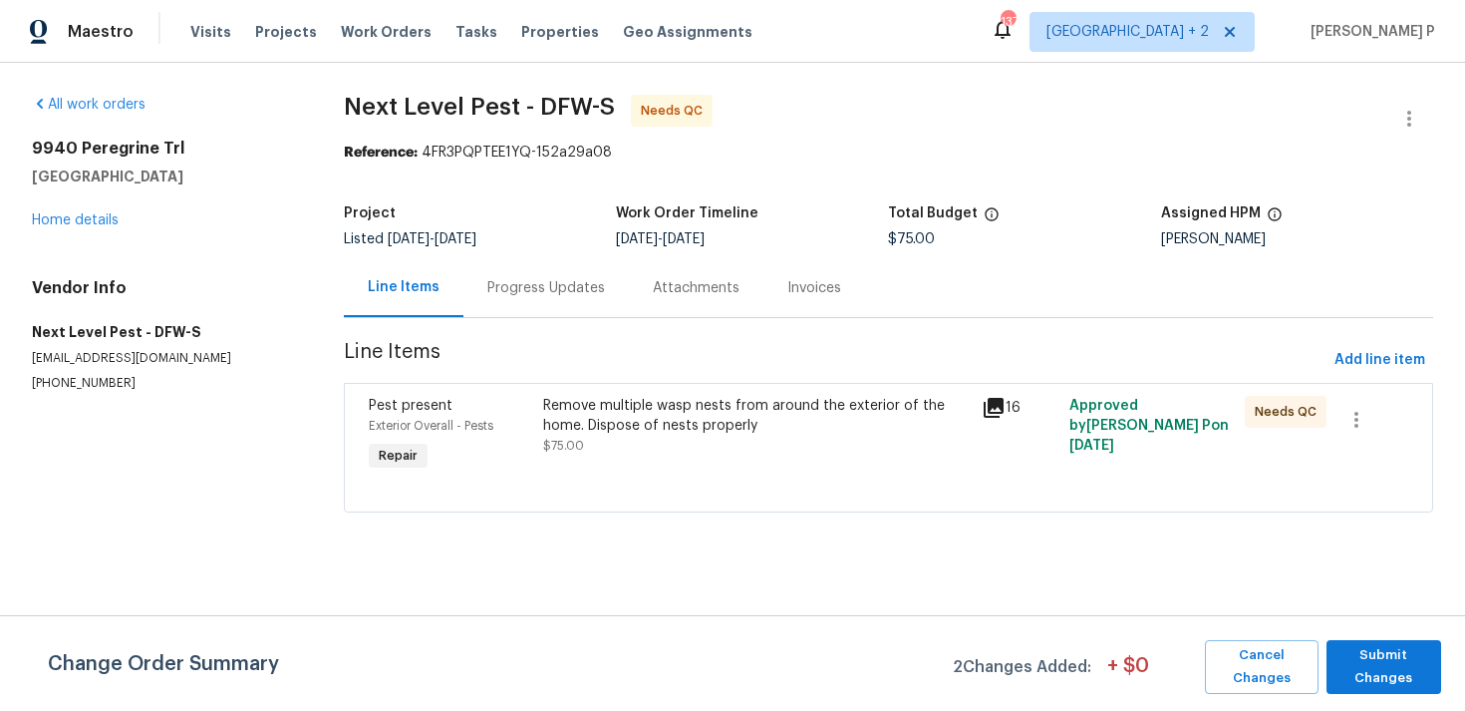
click at [666, 405] on div "Remove multiple wasp nests from around the exterior of the home. Dispose of nes…" at bounding box center [756, 416] width 427 height 40
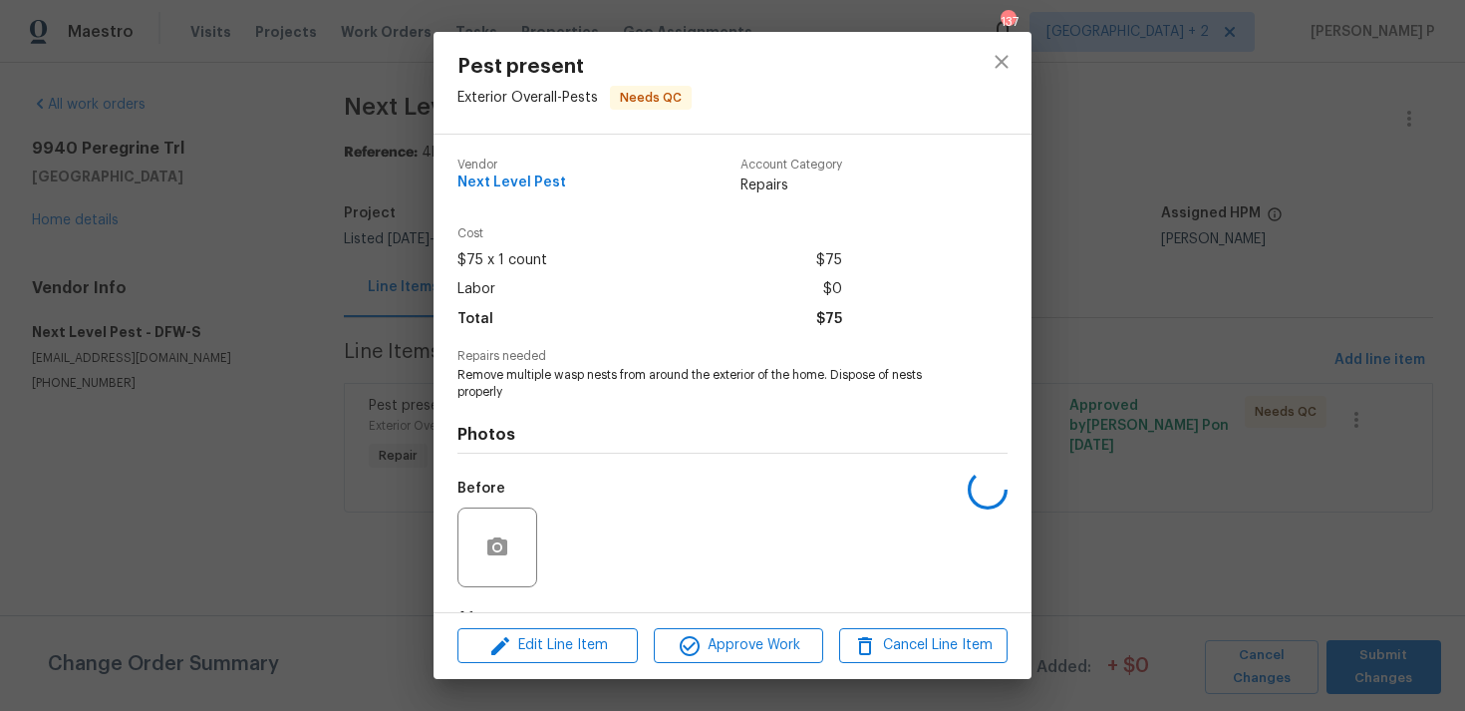
scroll to position [125, 0]
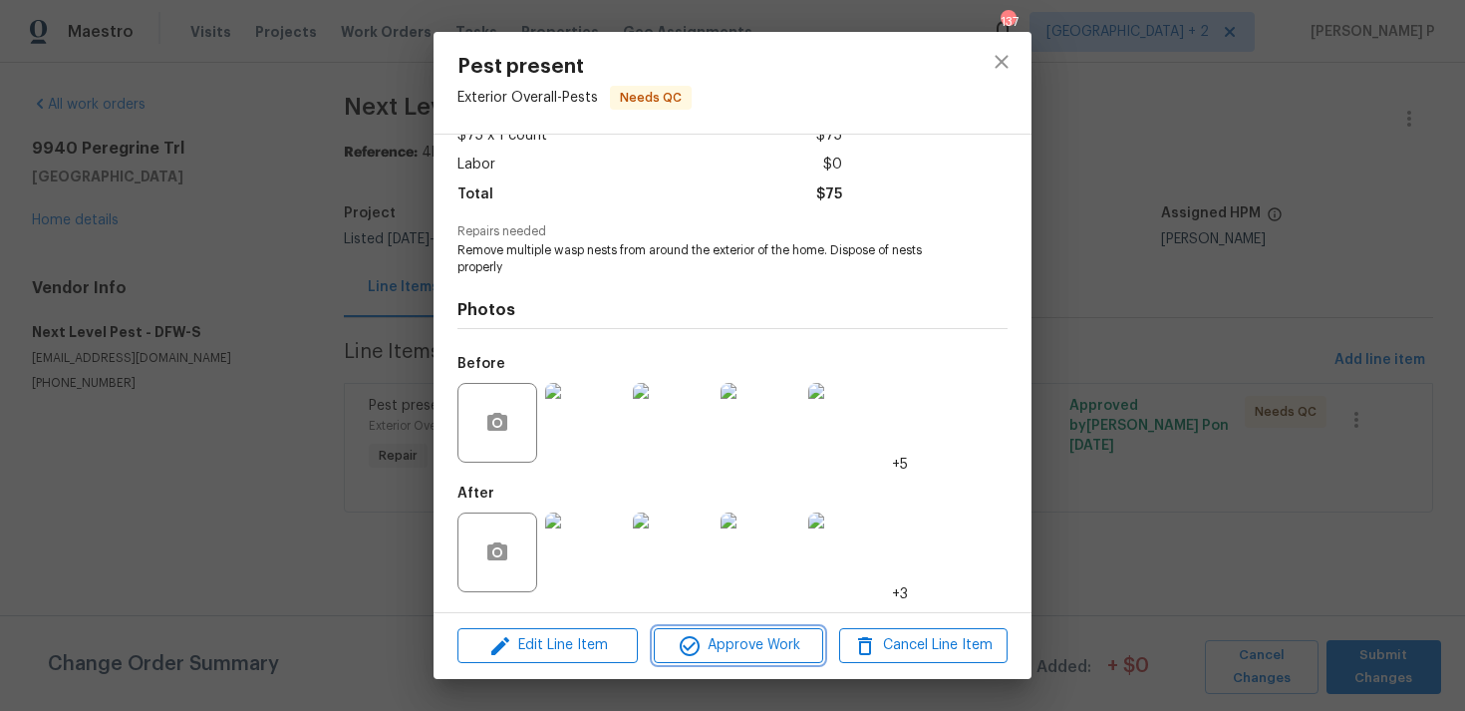
click at [751, 643] on span "Approve Work" at bounding box center [738, 645] width 157 height 25
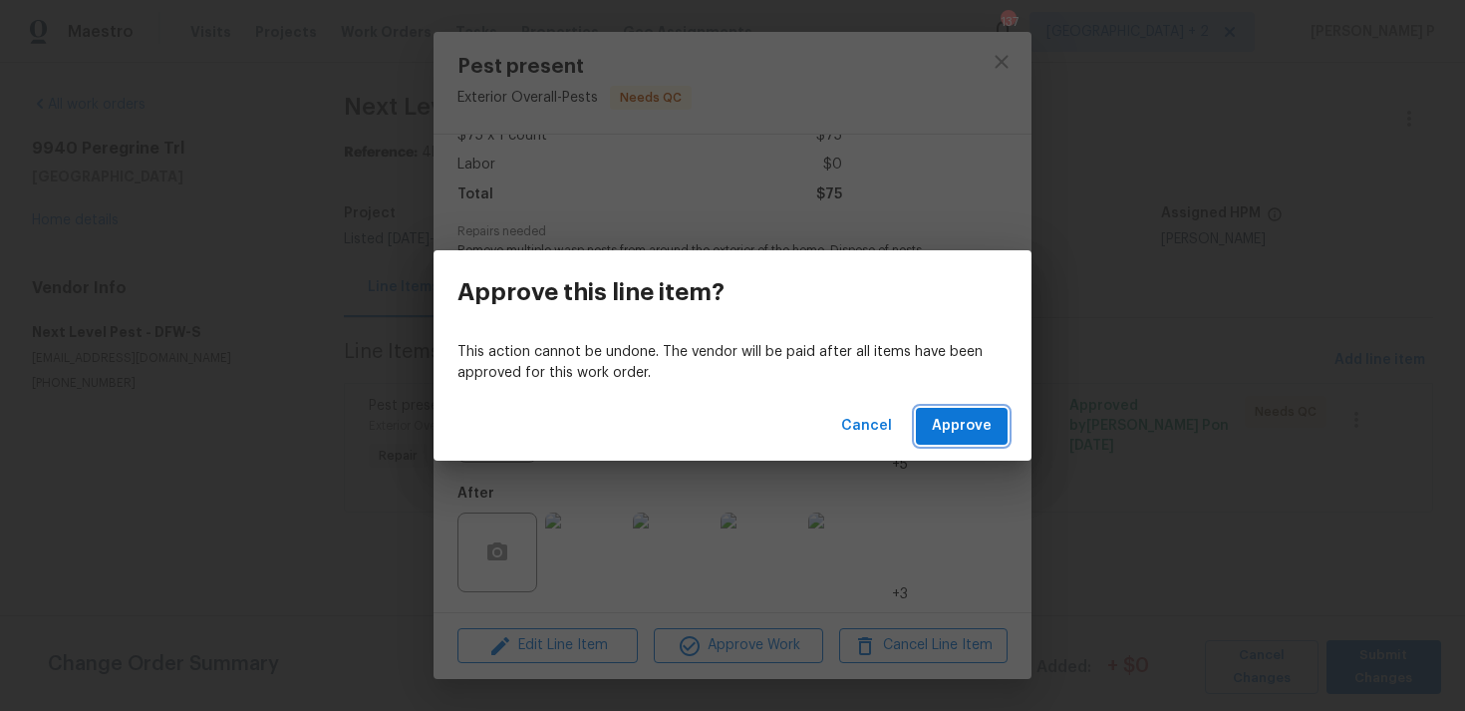
click at [952, 423] on span "Approve" at bounding box center [962, 426] width 60 height 25
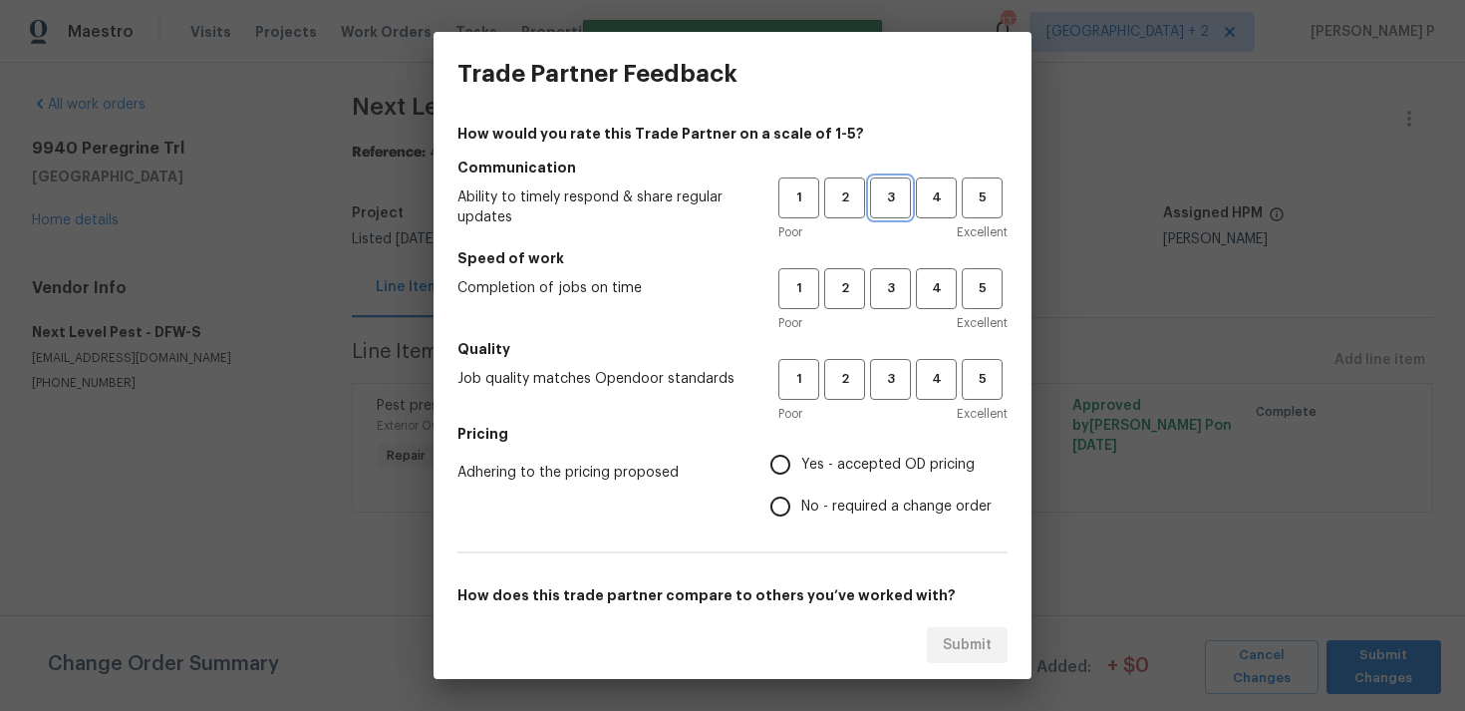
click at [897, 197] on span "3" at bounding box center [890, 197] width 37 height 23
click at [896, 272] on button "3" at bounding box center [890, 288] width 41 height 41
click at [893, 386] on span "3" at bounding box center [890, 379] width 37 height 23
click at [844, 462] on span "Yes - accepted OD pricing" at bounding box center [887, 465] width 173 height 21
click at [801, 462] on input "Yes - accepted OD pricing" at bounding box center [781, 465] width 42 height 42
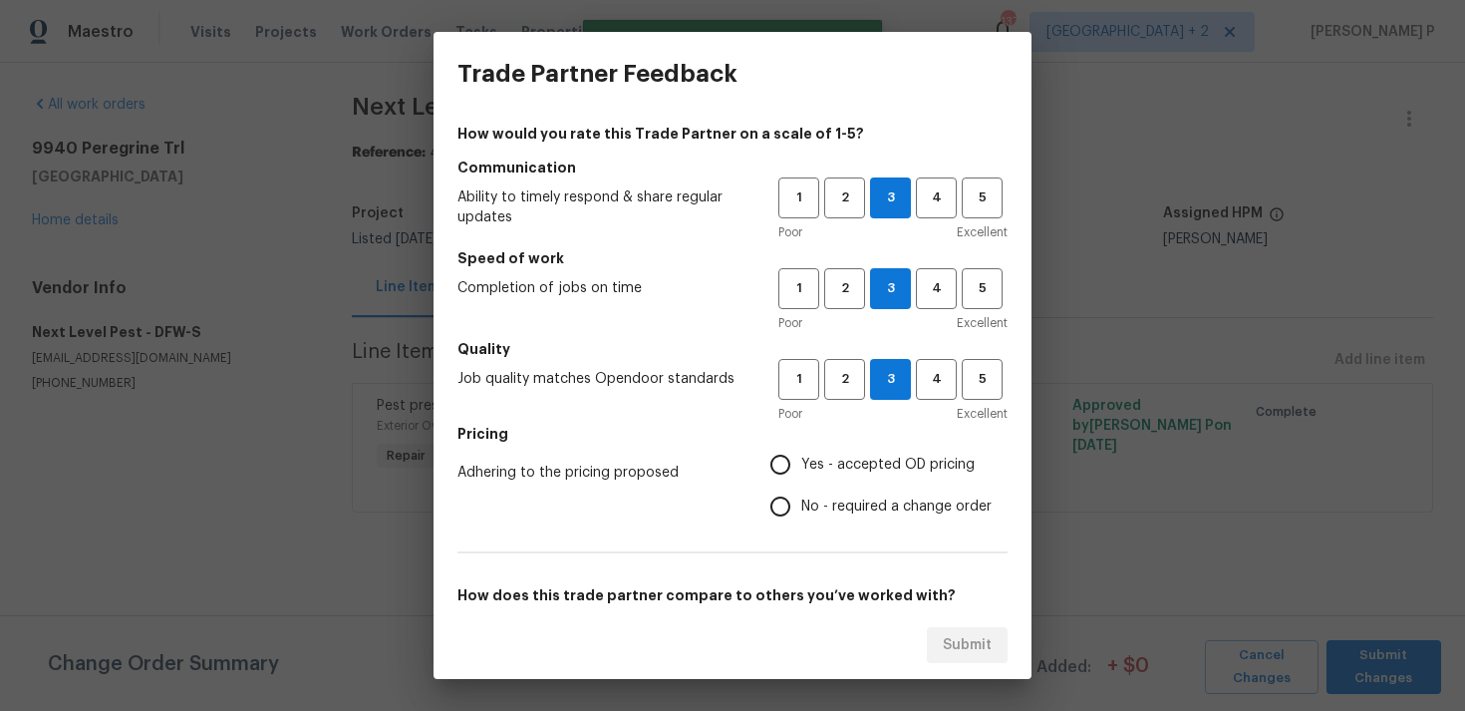
radio input "true"
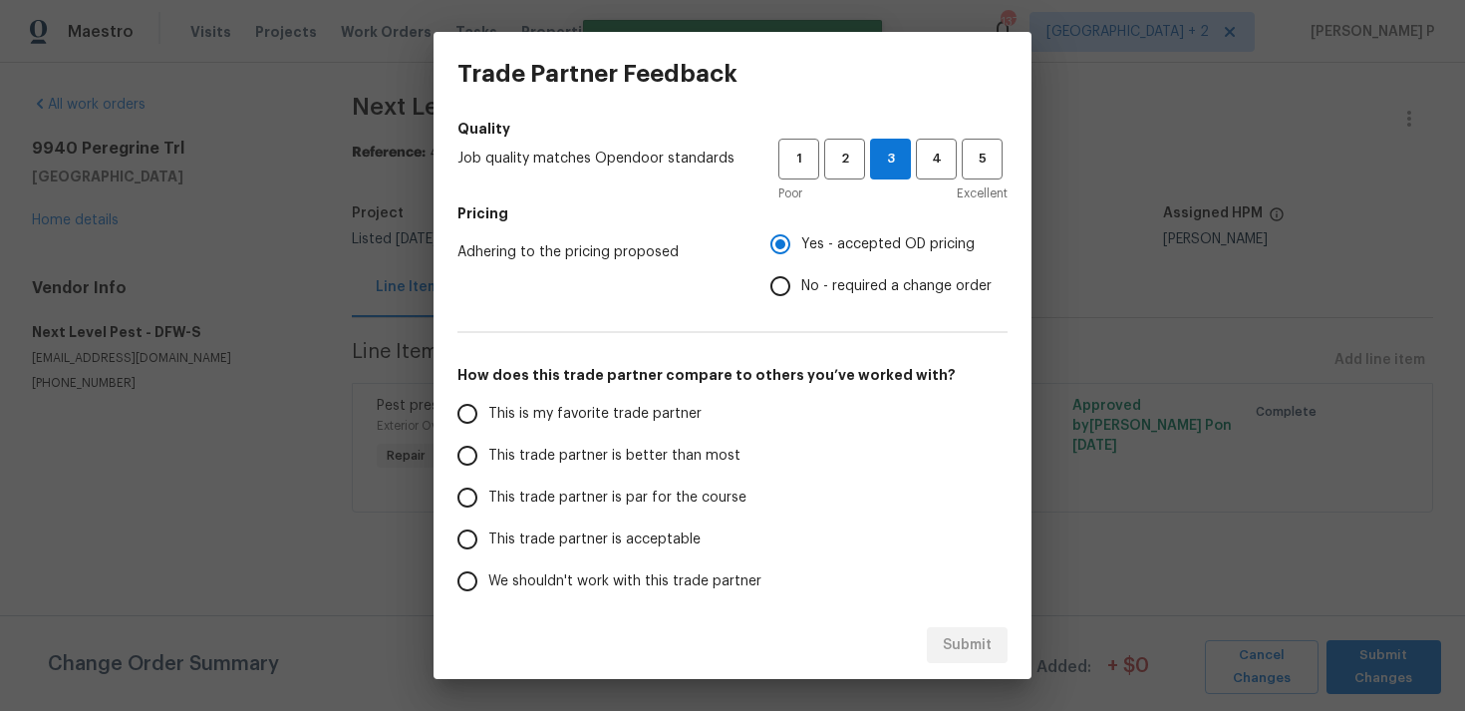
scroll to position [301, 0]
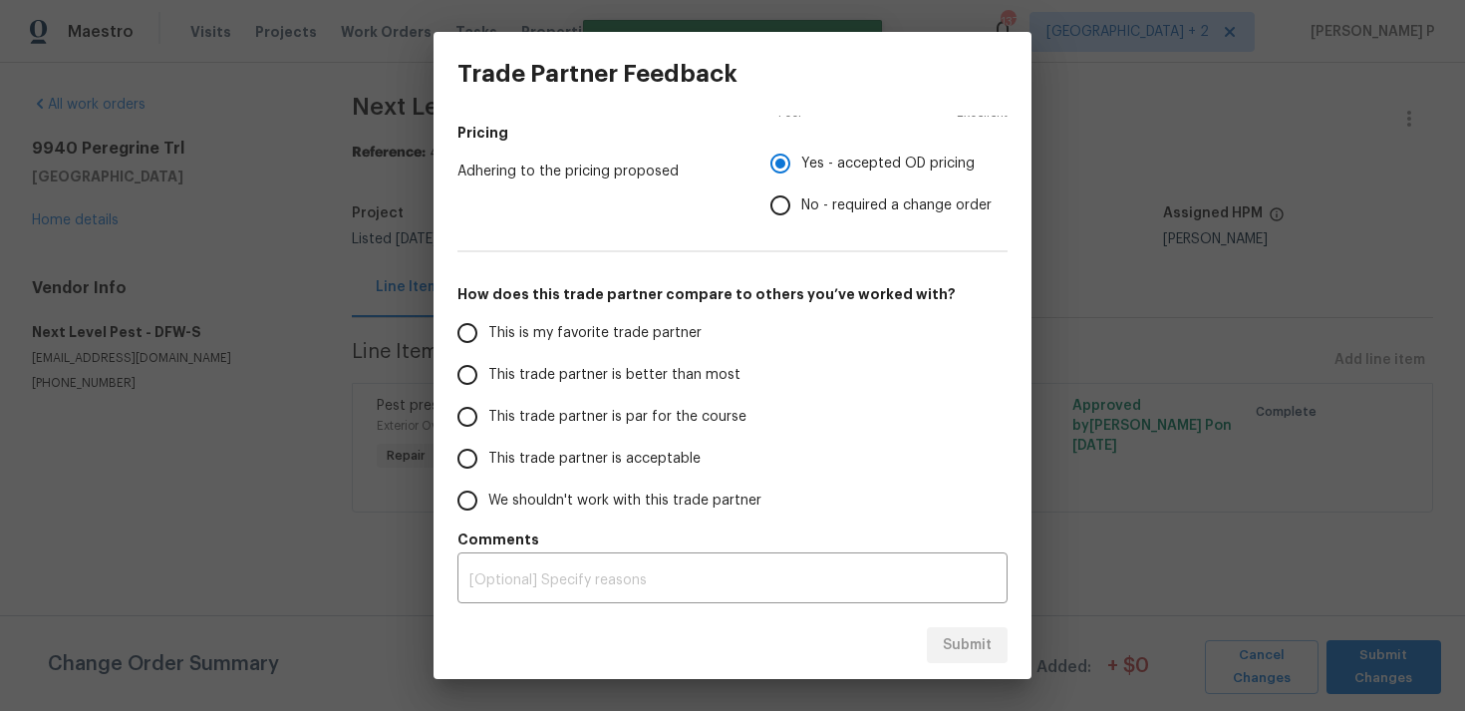
click at [647, 419] on span "This trade partner is par for the course" at bounding box center [617, 417] width 258 height 21
click at [488, 419] on input "This trade partner is par for the course" at bounding box center [468, 417] width 42 height 42
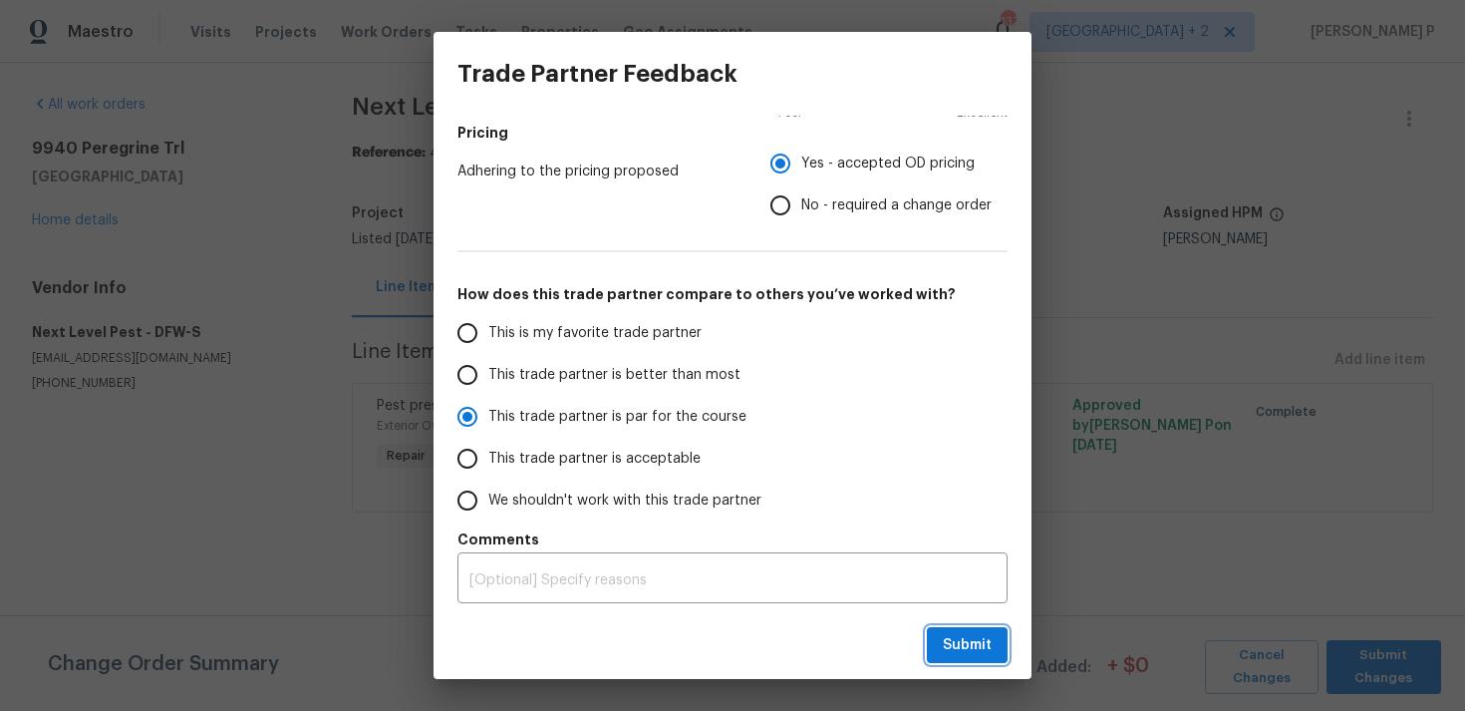
click at [942, 642] on button "Submit" at bounding box center [967, 645] width 81 height 37
radio input "true"
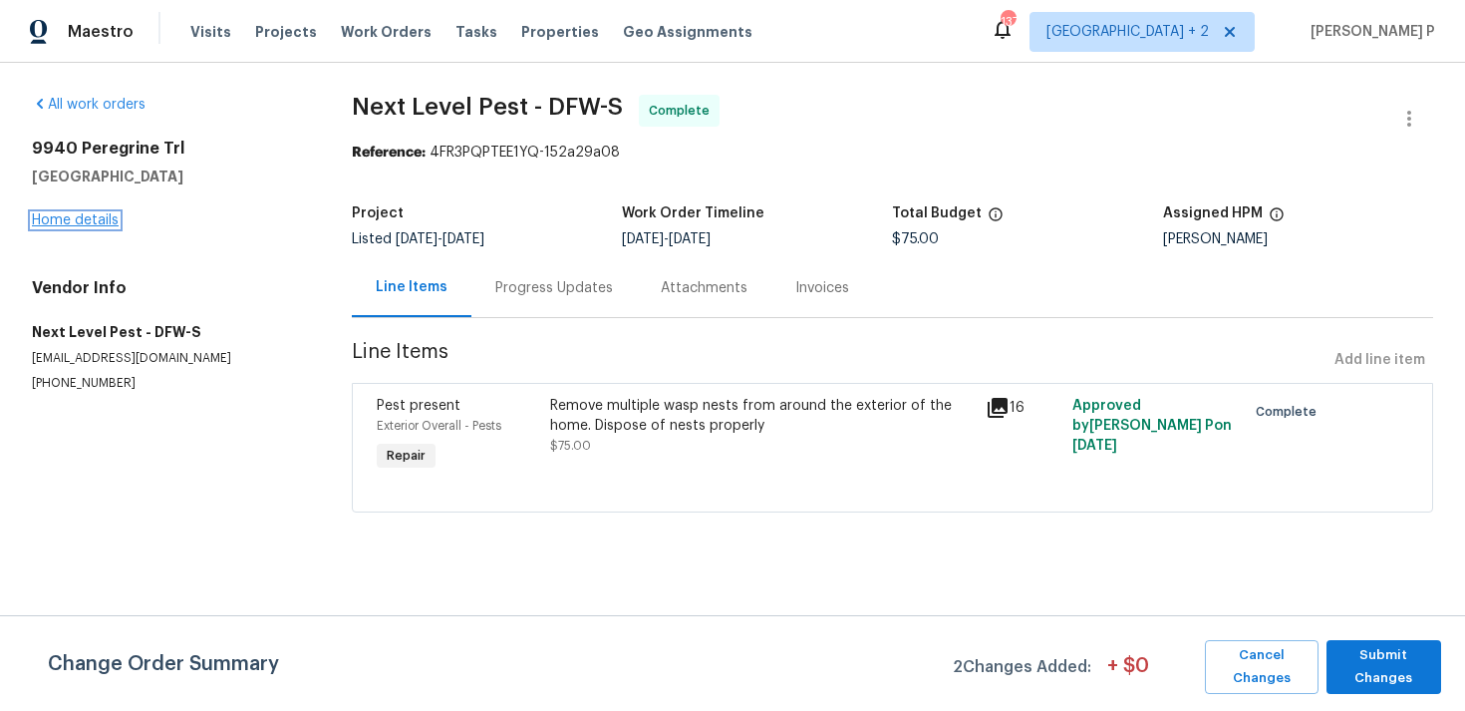
click at [85, 220] on link "Home details" at bounding box center [75, 220] width 87 height 14
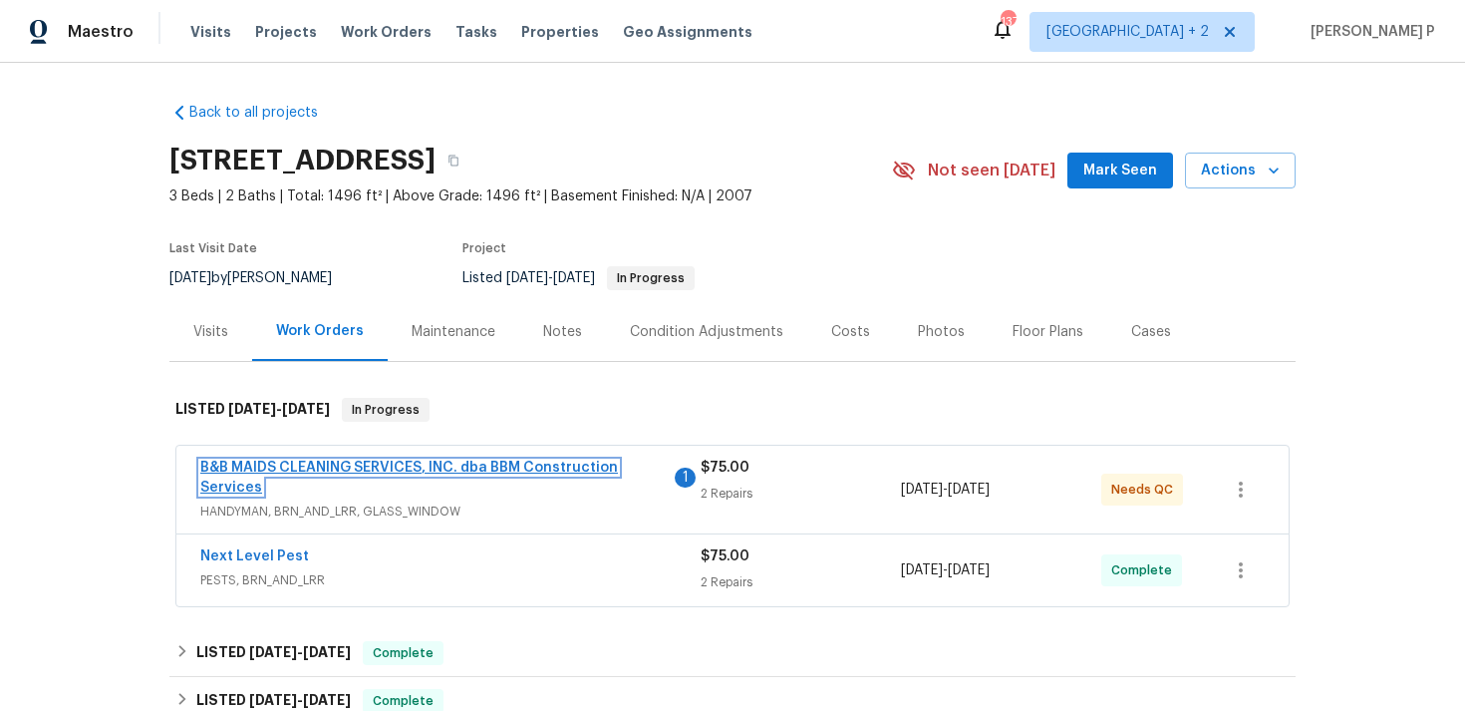
click at [369, 466] on link "B&B MAIDS CLEANING SERVICES, INC. dba BBM Construction Services" at bounding box center [409, 478] width 418 height 34
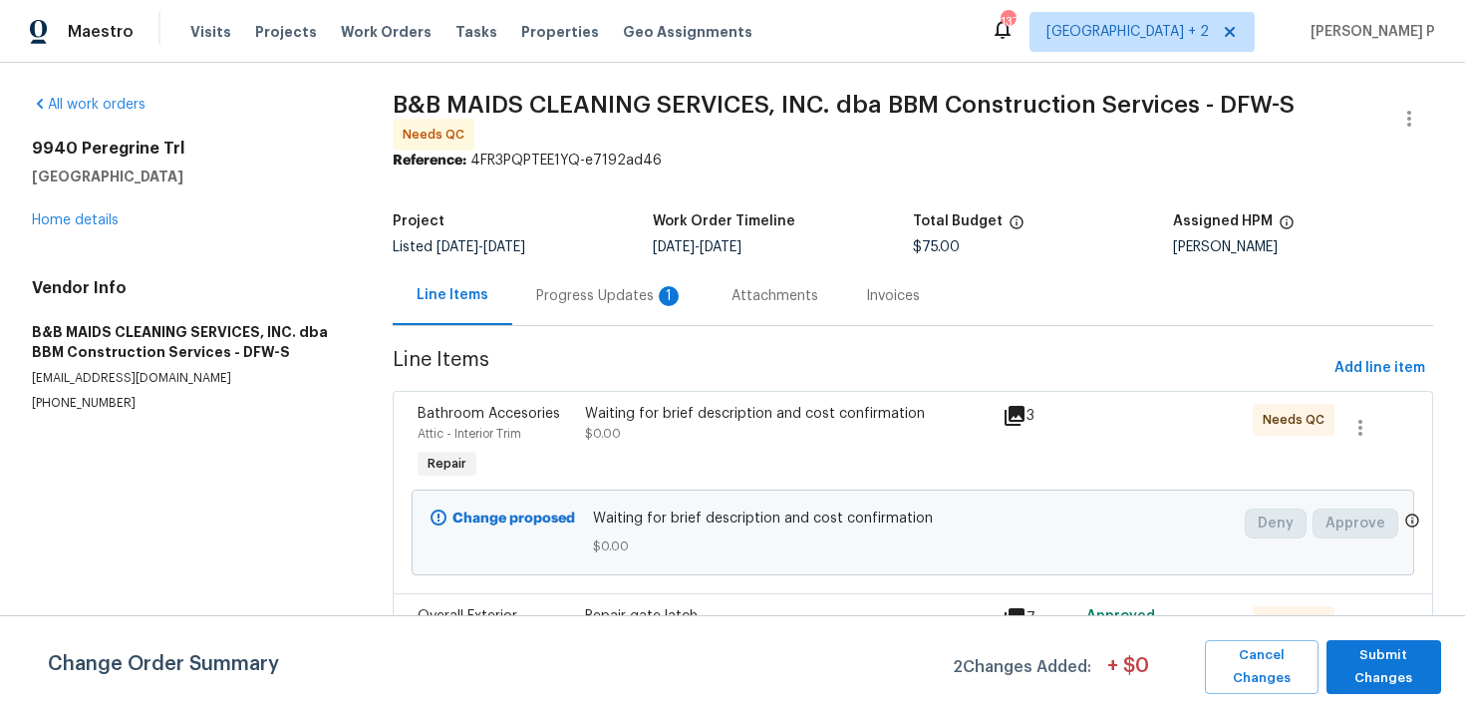
click at [596, 291] on div "Progress Updates 1" at bounding box center [610, 296] width 148 height 20
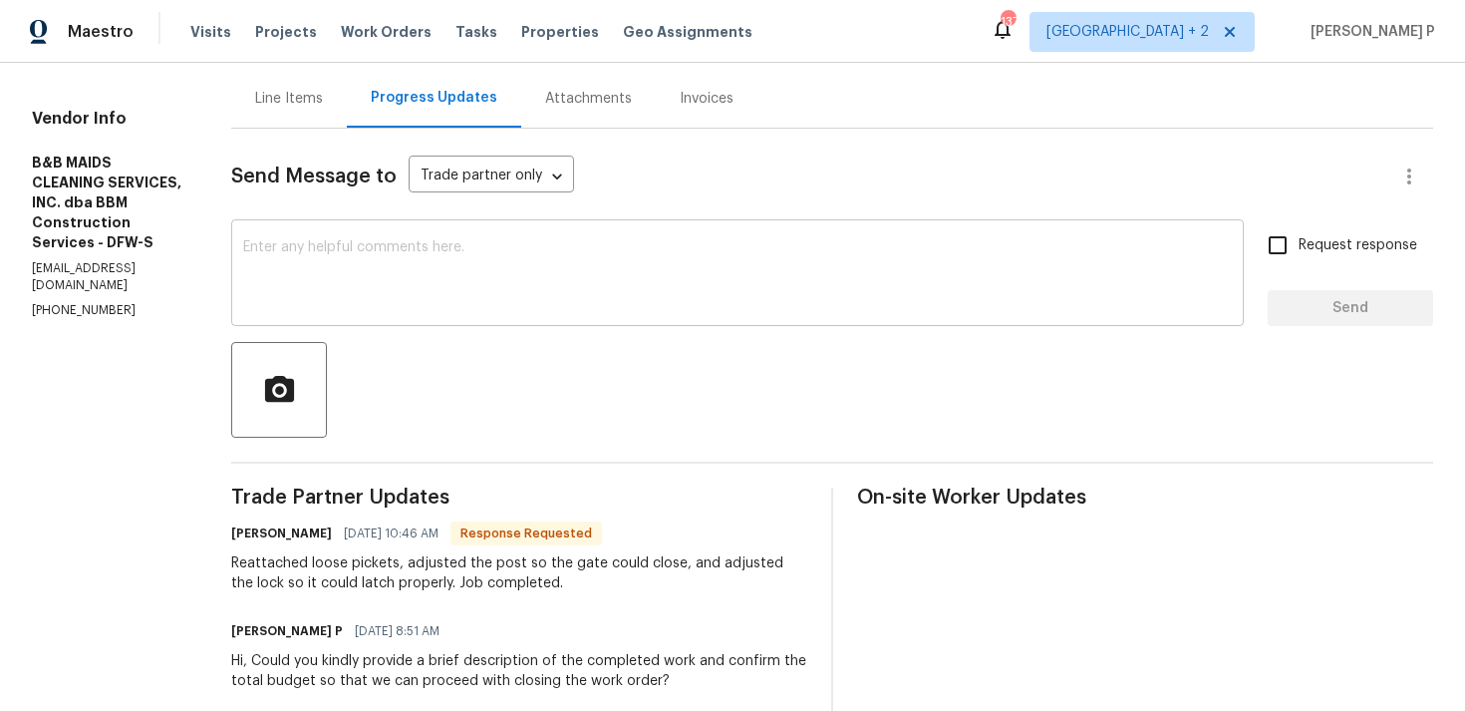
scroll to position [112, 0]
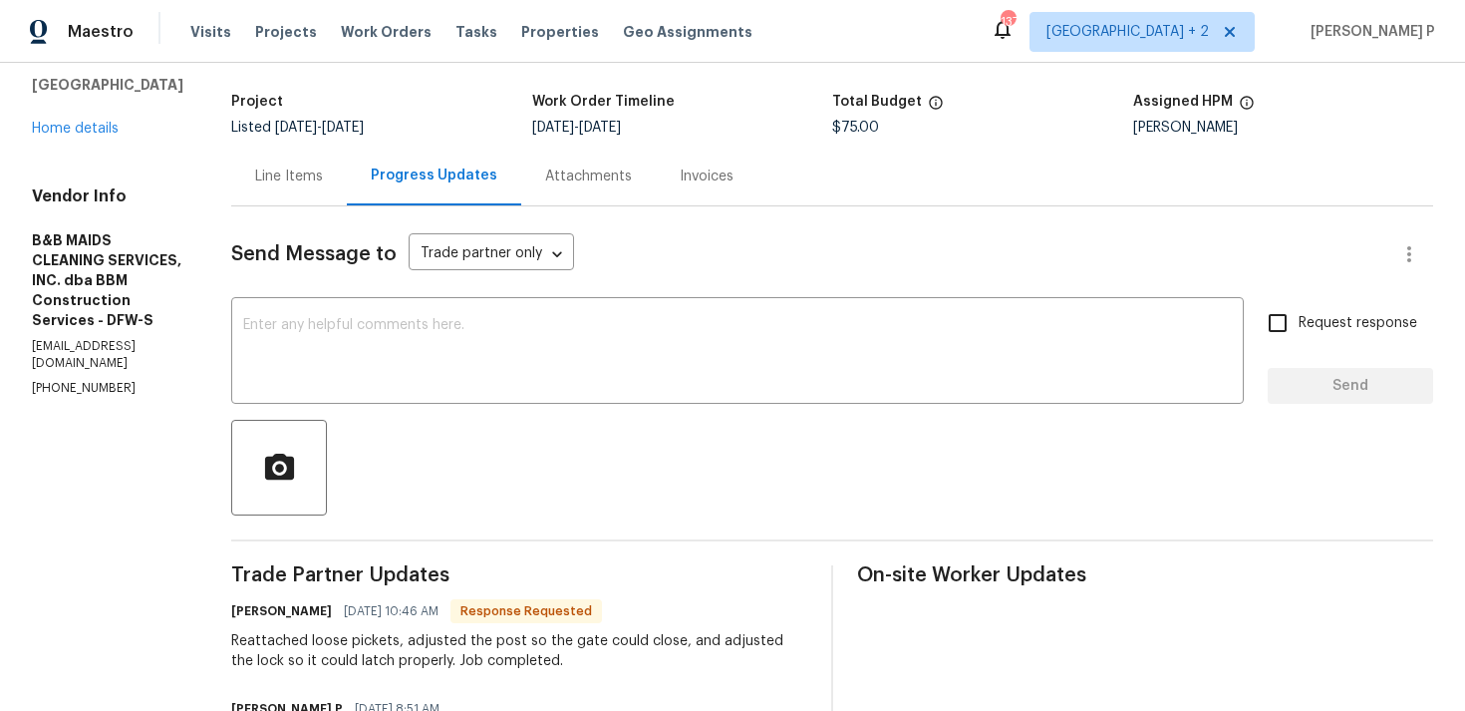
click at [347, 192] on div "Line Items" at bounding box center [289, 176] width 116 height 59
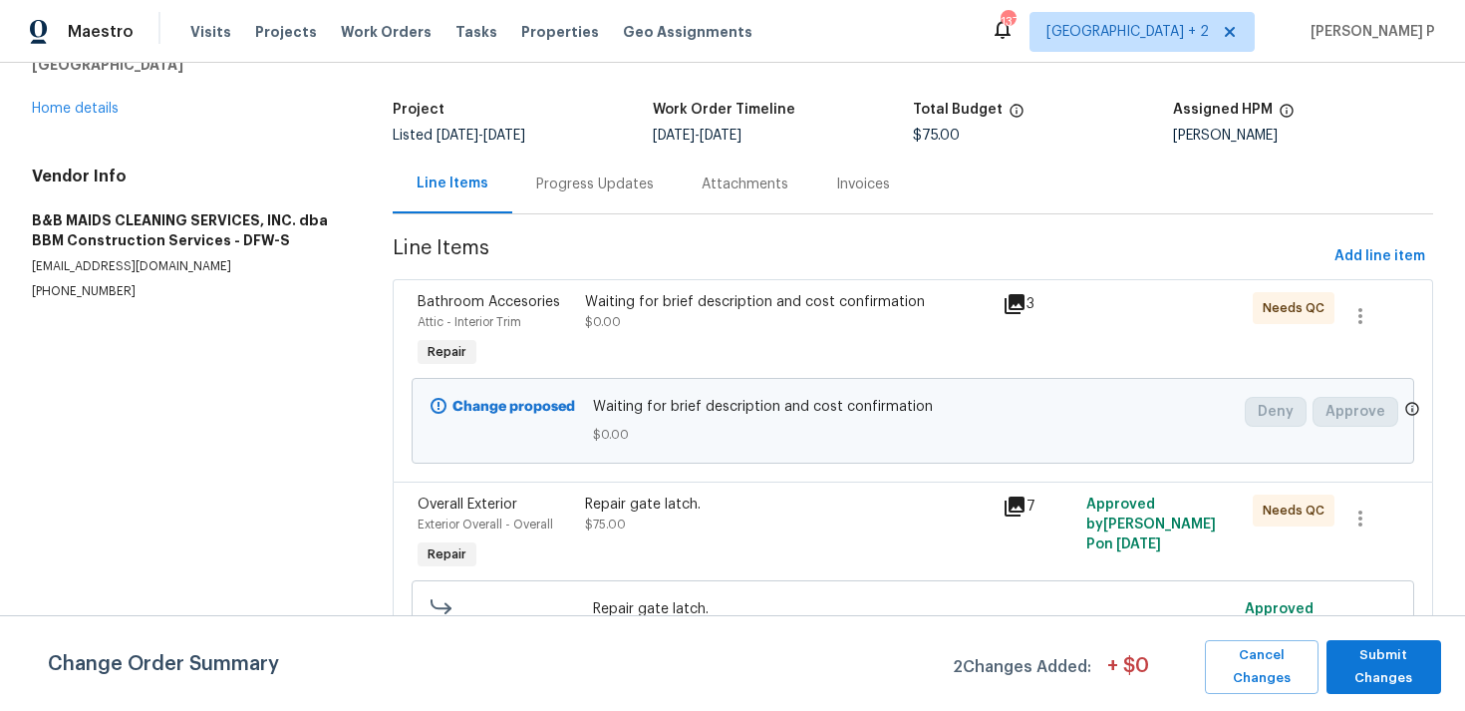
click at [848, 323] on div "Waiting for brief description and cost confirmation $0.00" at bounding box center [788, 312] width 406 height 40
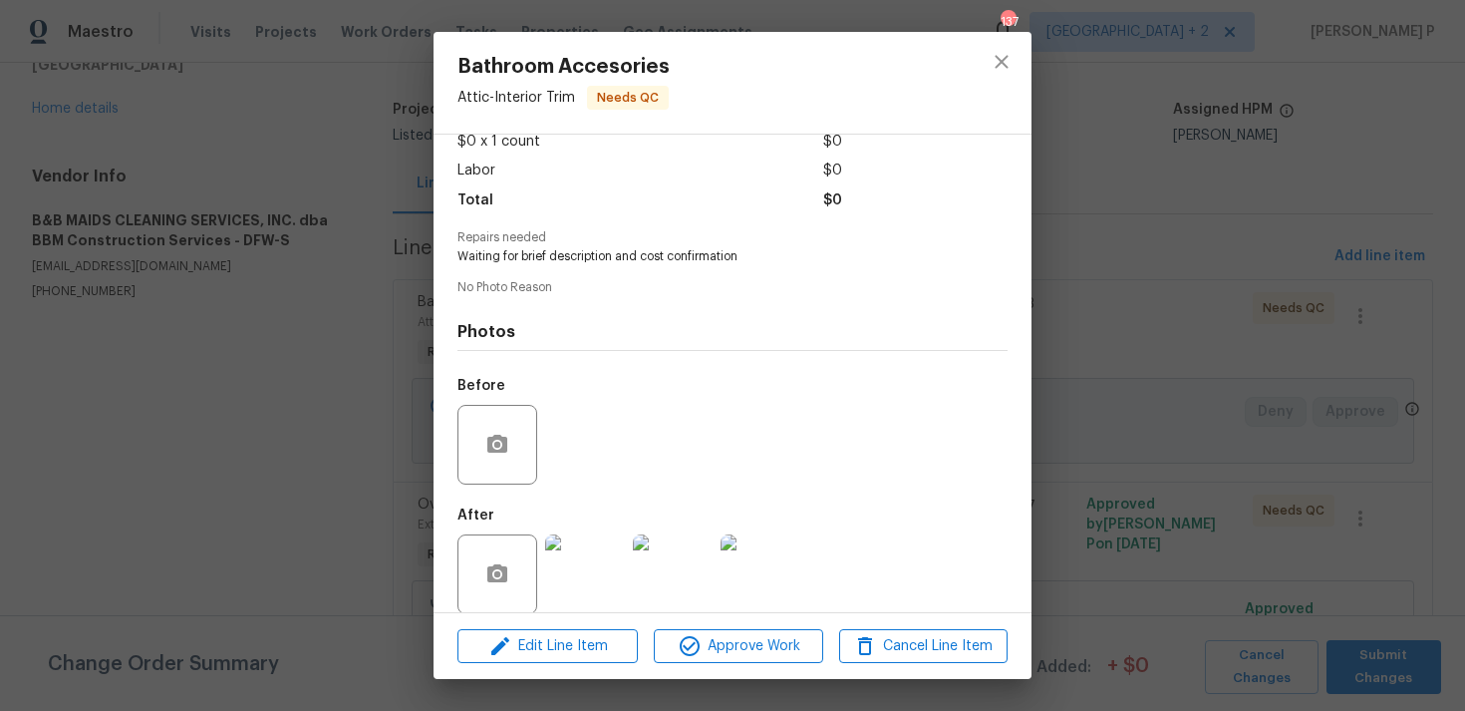
scroll to position [153, 0]
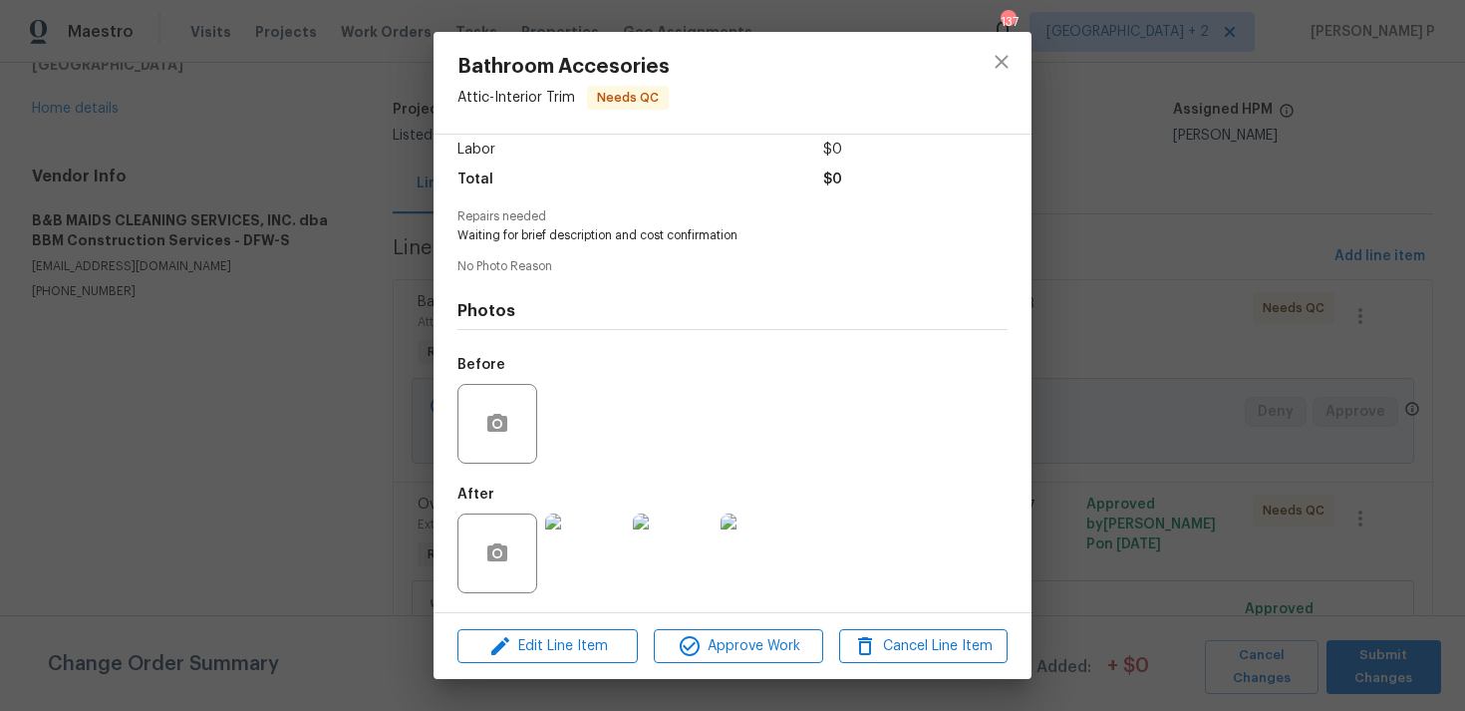
click at [503, 584] on div at bounding box center [498, 553] width 80 height 80
click at [581, 569] on img at bounding box center [585, 553] width 80 height 80
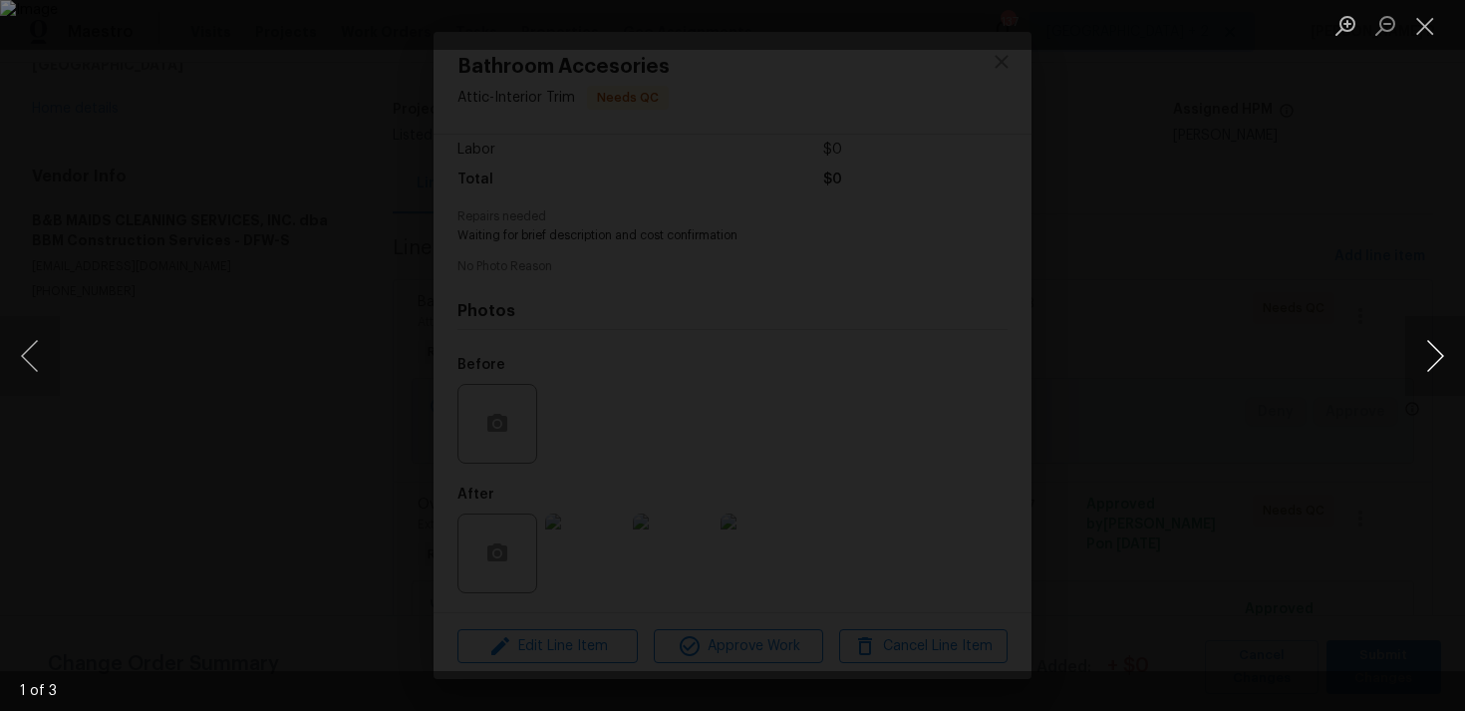
click at [1436, 363] on button "Next image" at bounding box center [1436, 356] width 60 height 80
click at [1414, 30] on button "Close lightbox" at bounding box center [1426, 25] width 40 height 35
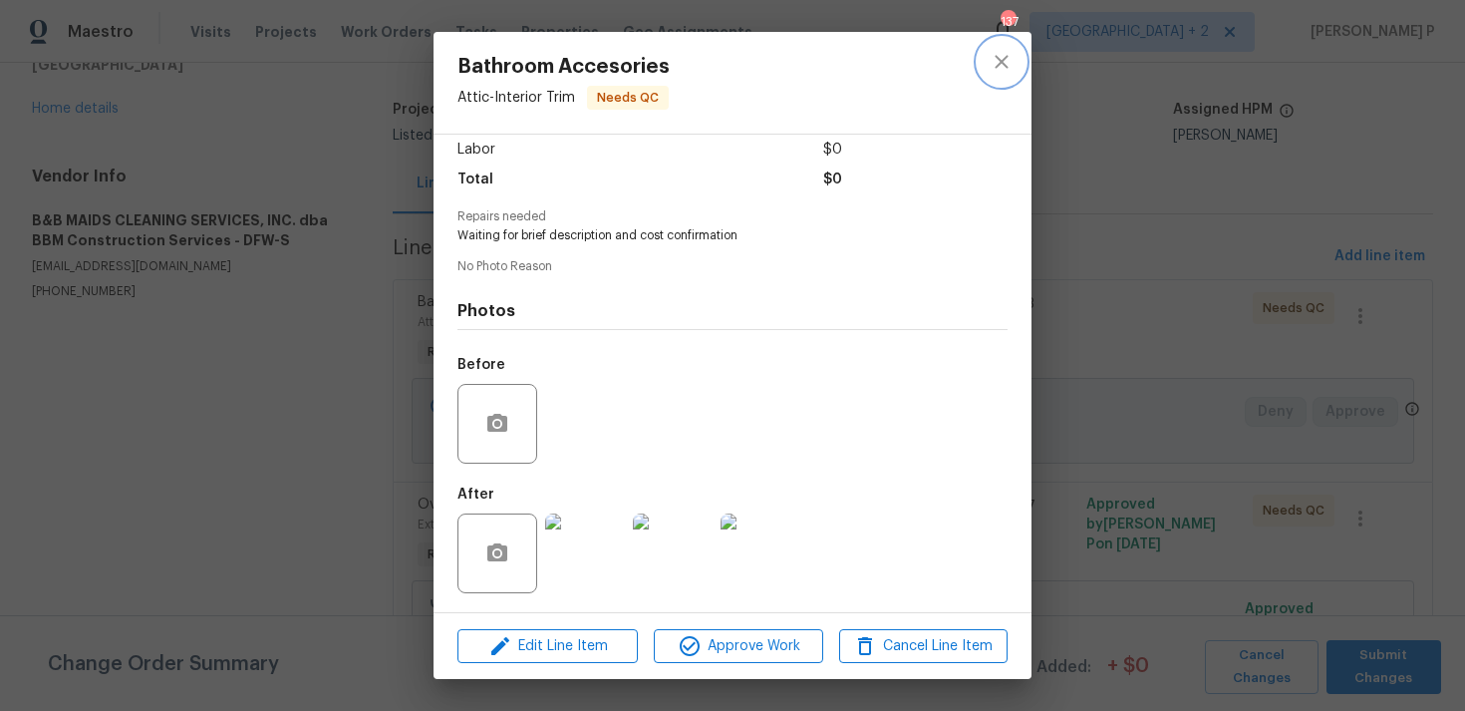
click at [1003, 74] on button "close" at bounding box center [1002, 62] width 48 height 48
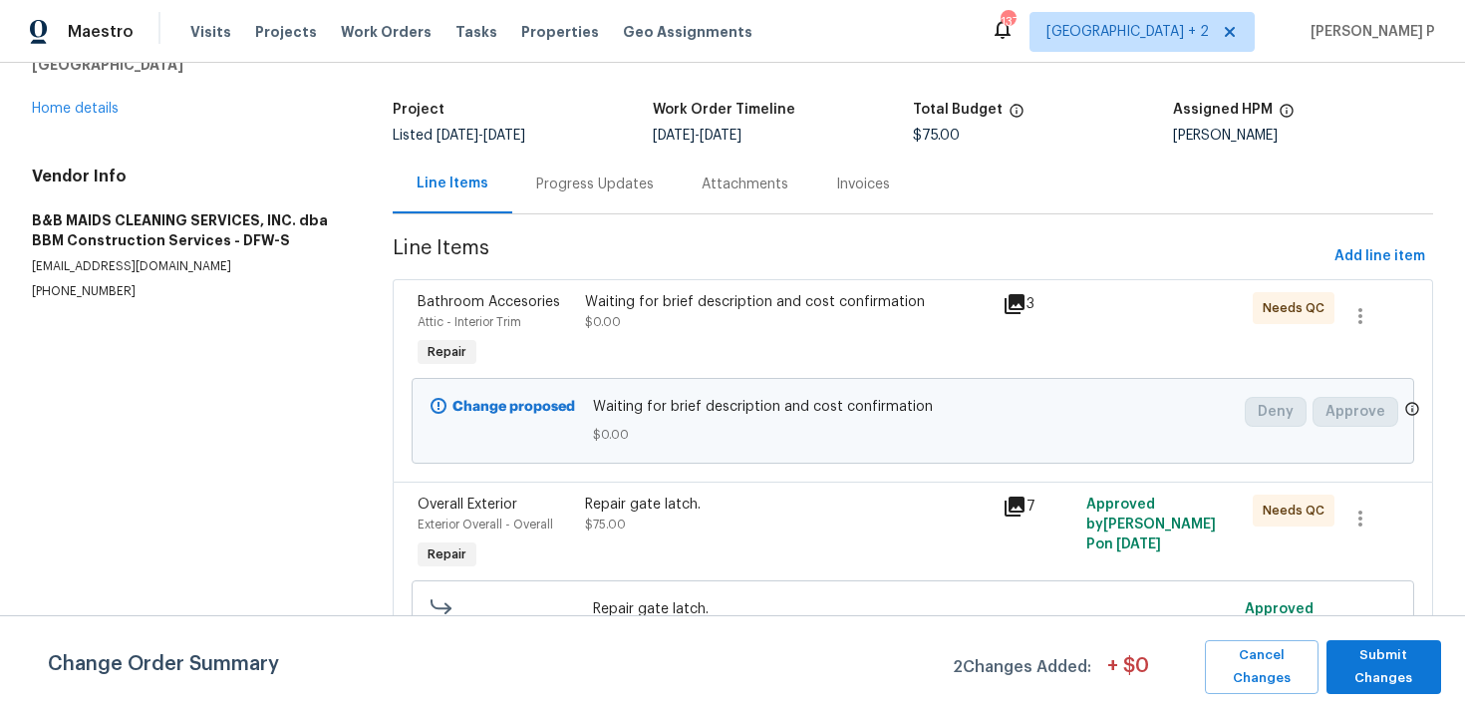
scroll to position [142, 0]
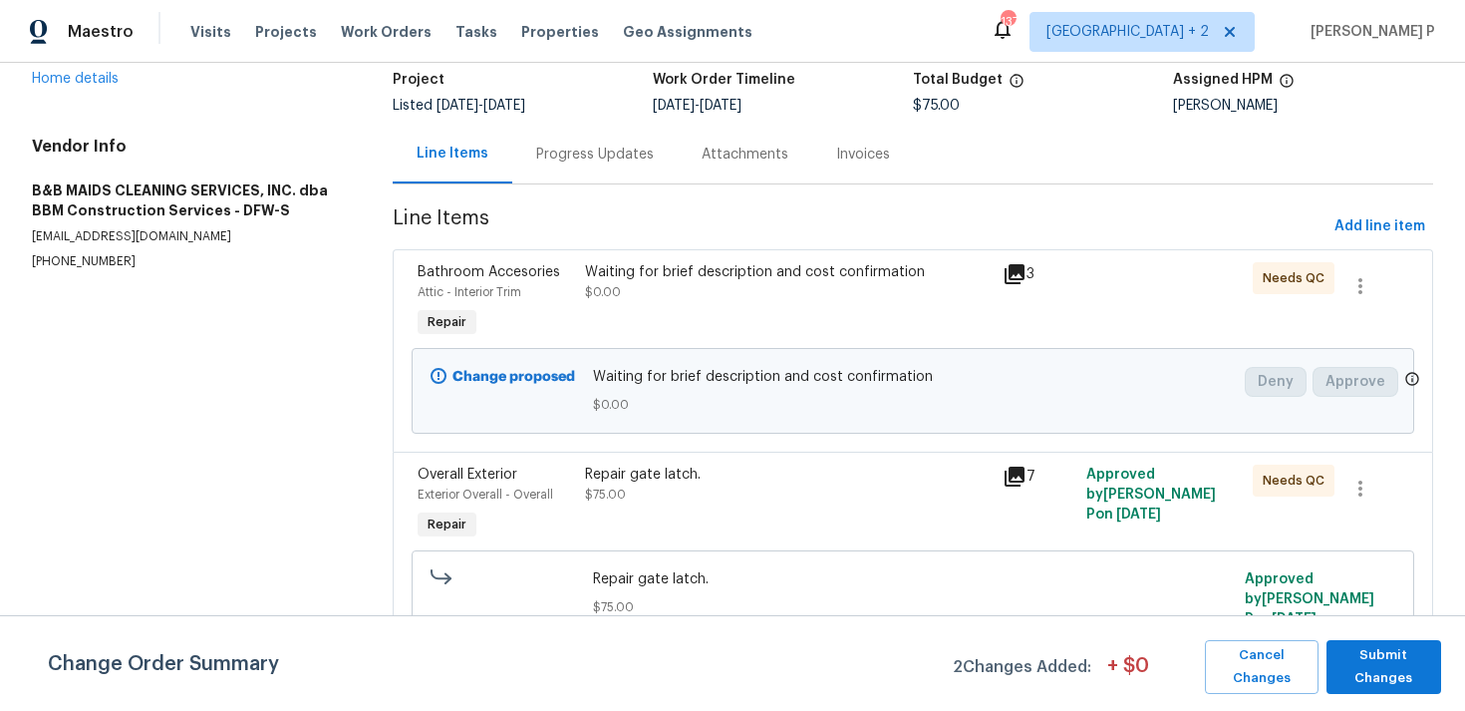
click at [652, 477] on div "Repair gate latch." at bounding box center [788, 475] width 406 height 20
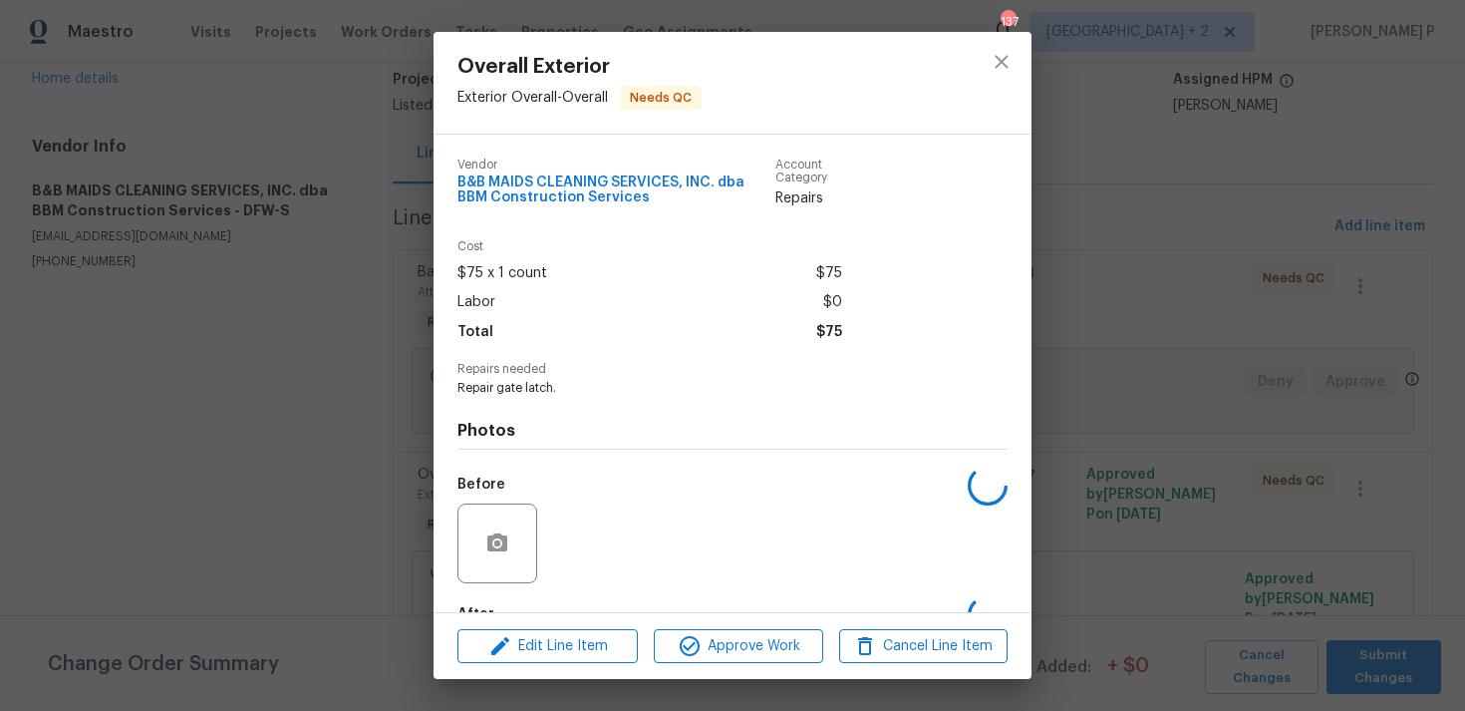
scroll to position [121, 0]
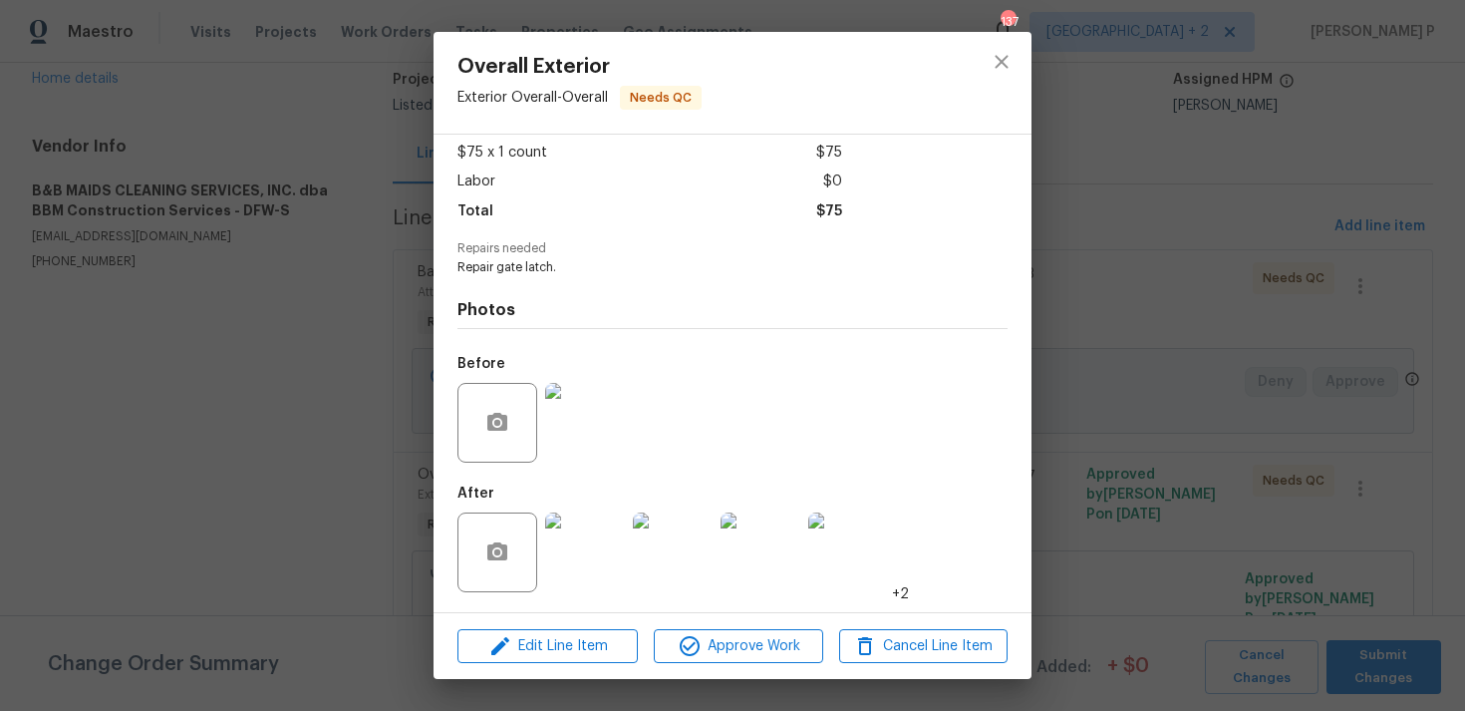
click at [585, 528] on img at bounding box center [585, 552] width 80 height 80
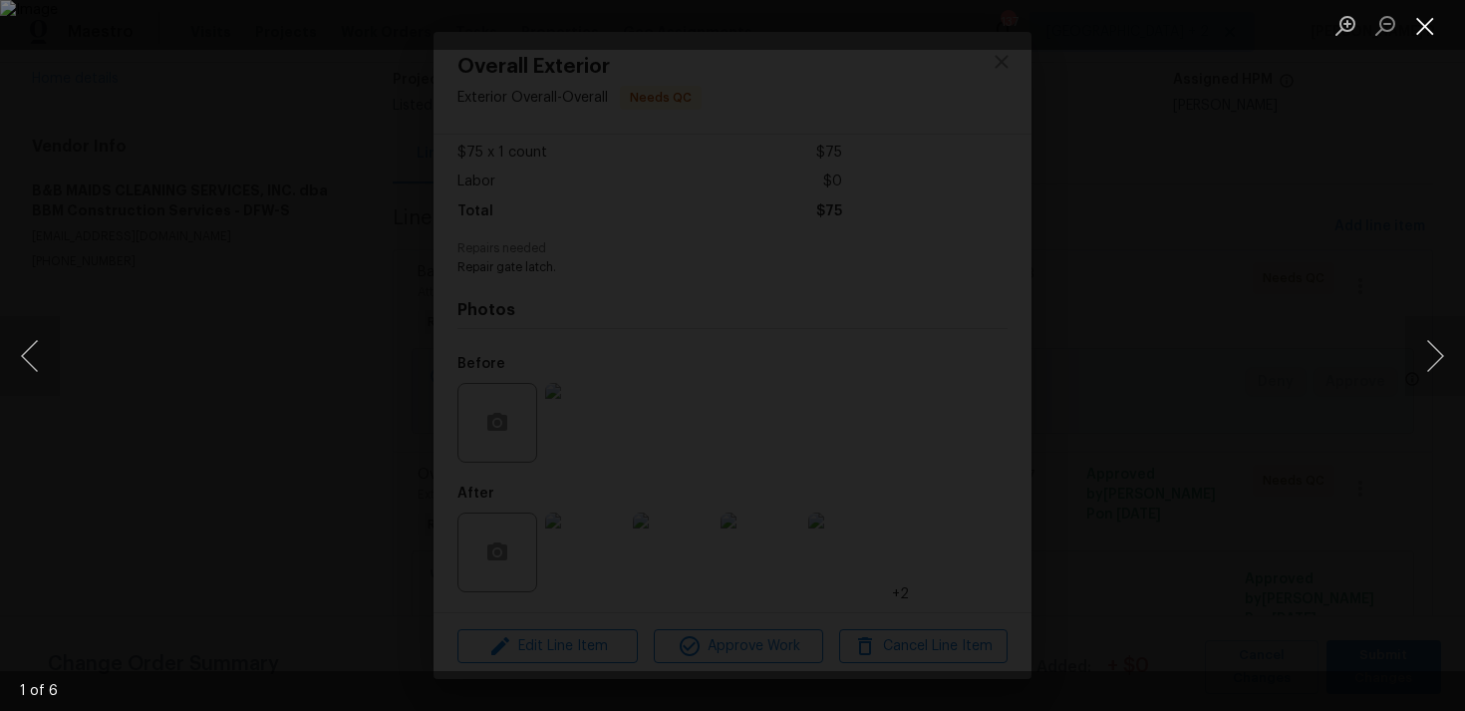
click at [1420, 18] on button "Close lightbox" at bounding box center [1426, 25] width 40 height 35
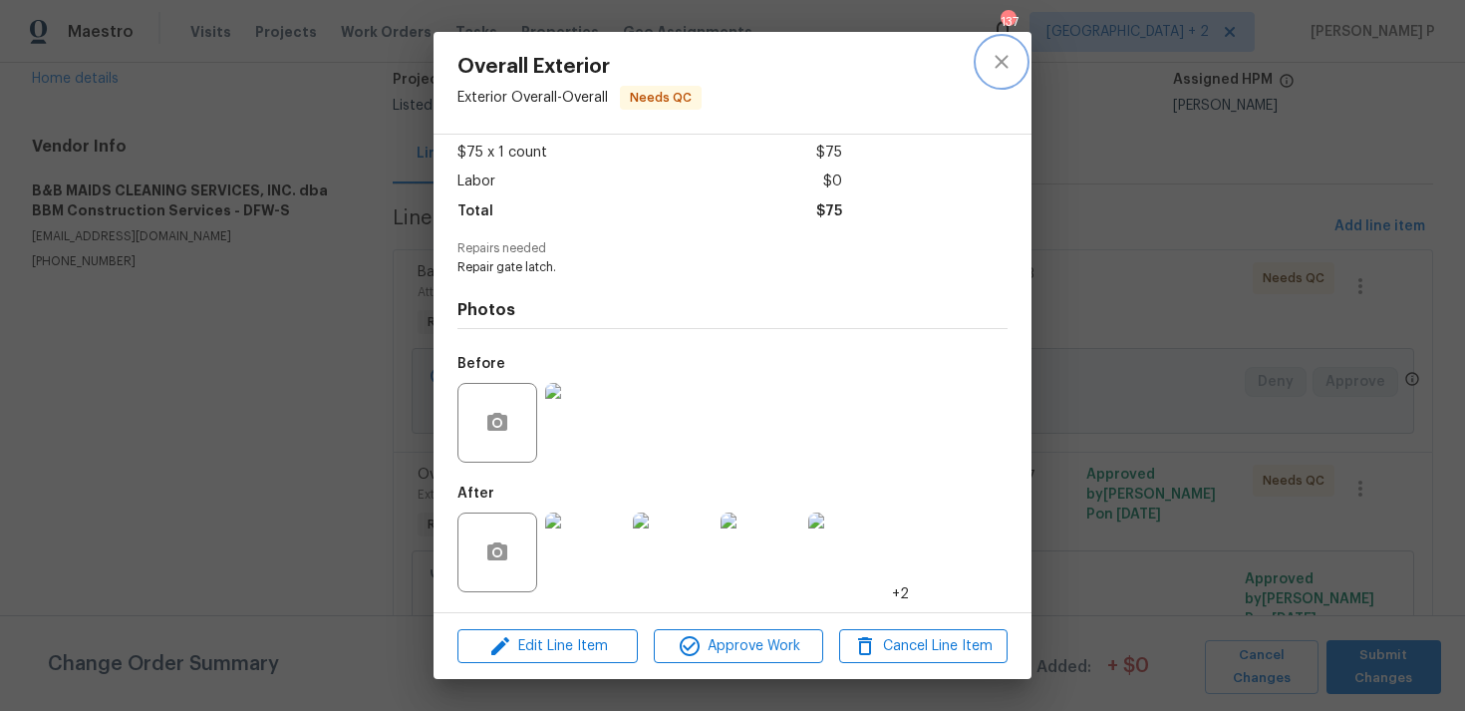
click at [985, 70] on button "close" at bounding box center [1002, 62] width 48 height 48
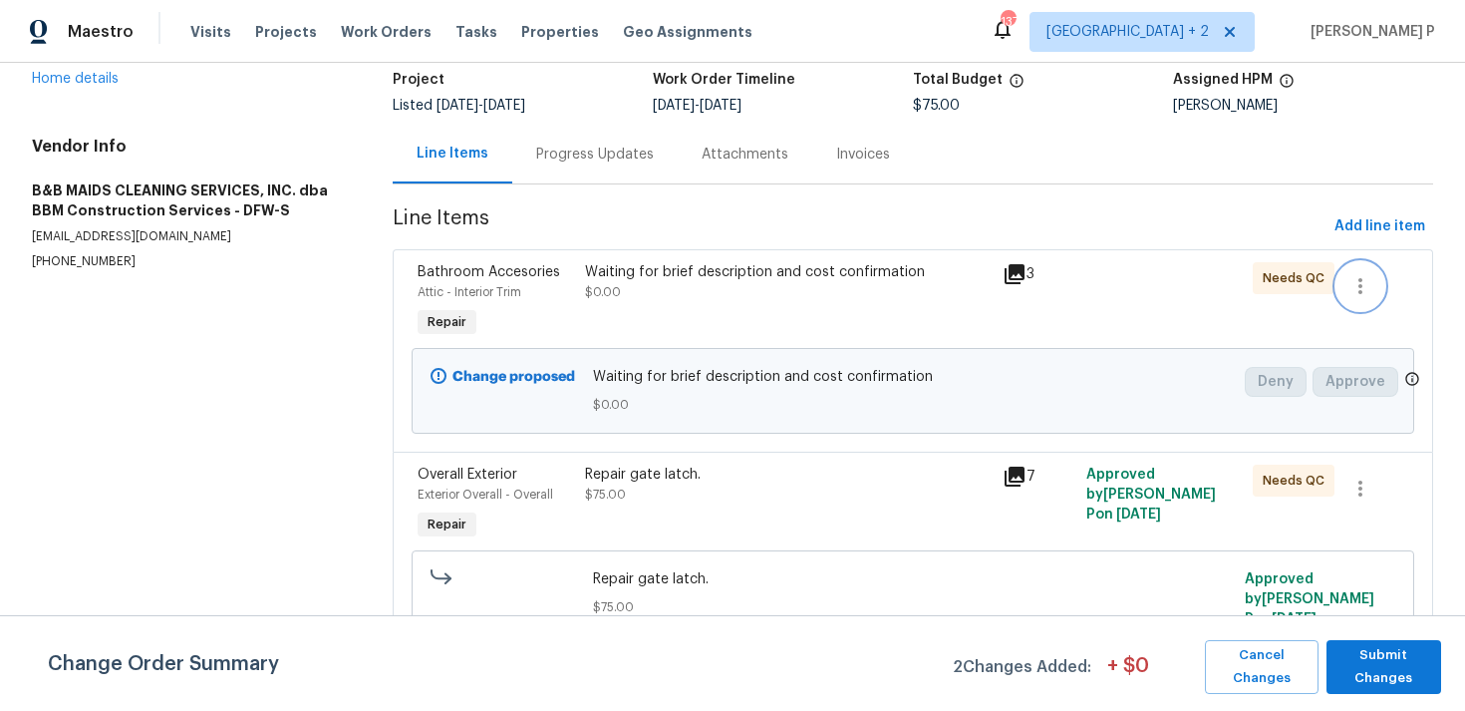
click at [1371, 289] on icon "button" at bounding box center [1361, 286] width 24 height 24
click at [1373, 290] on li "Cancel" at bounding box center [1375, 285] width 77 height 33
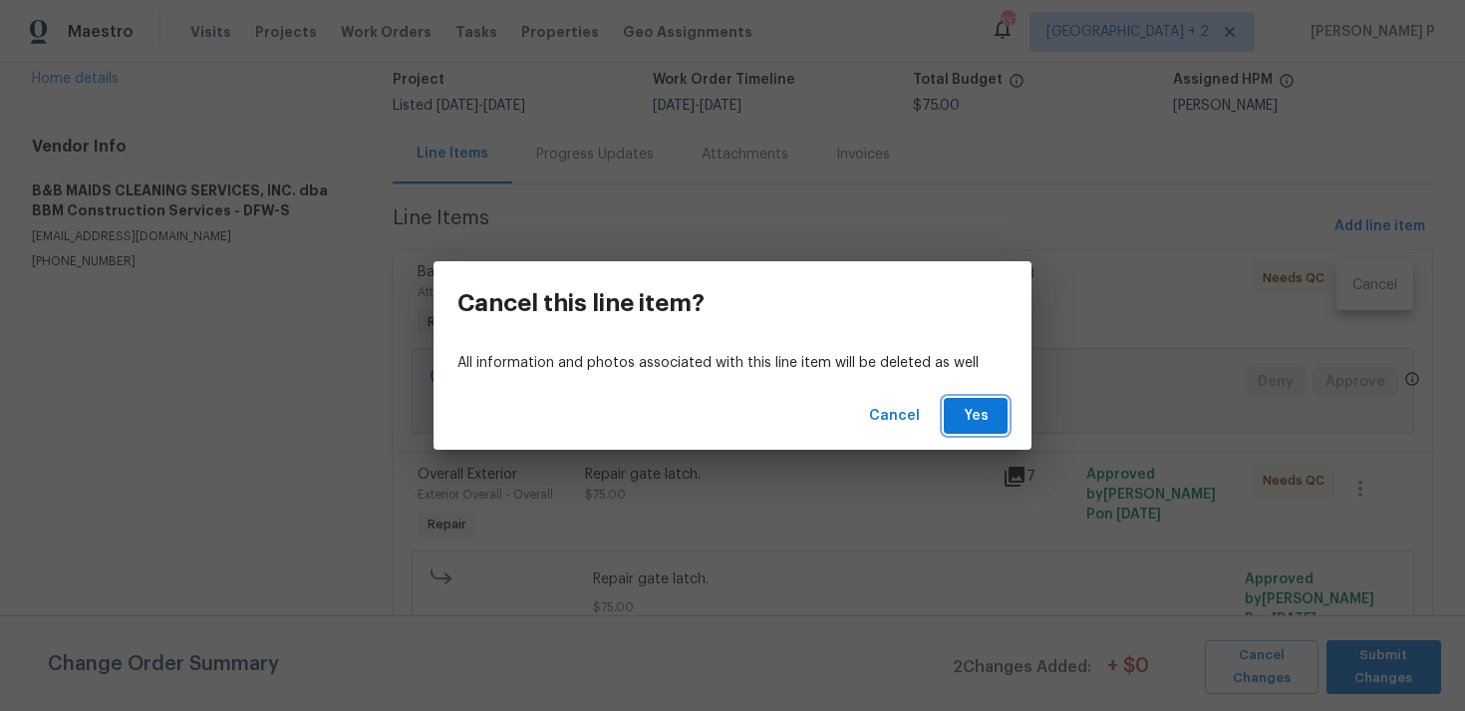
click at [966, 405] on span "Yes" at bounding box center [976, 416] width 32 height 25
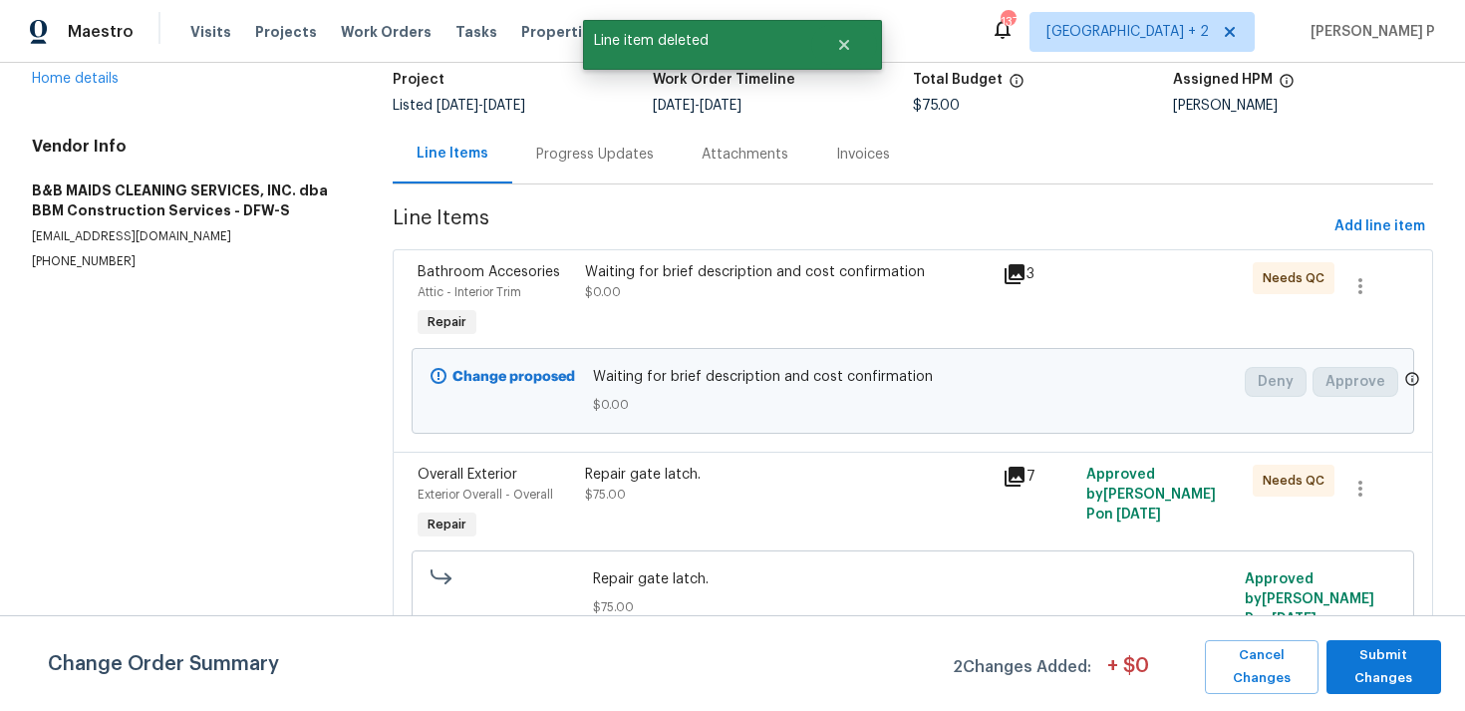
scroll to position [0, 0]
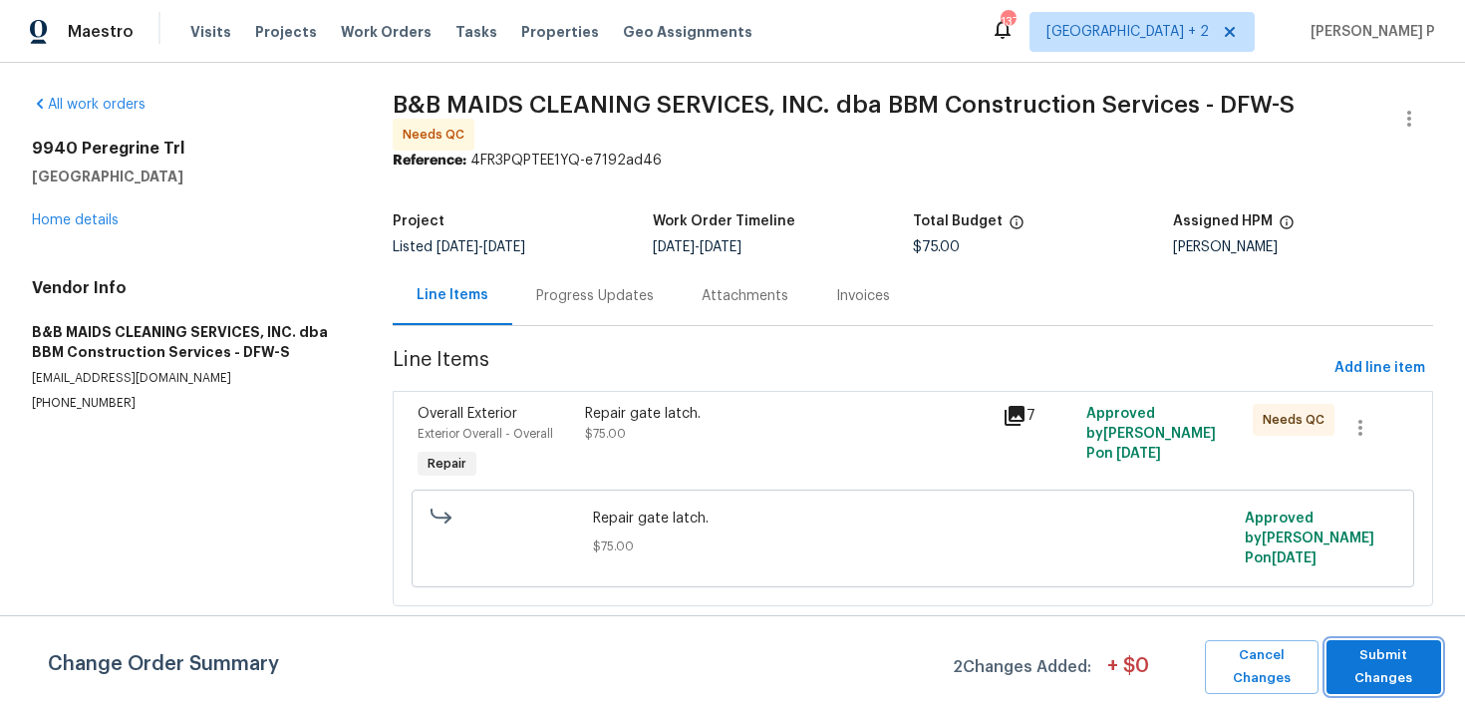
click at [1408, 682] on span "Submit Changes" at bounding box center [1384, 667] width 95 height 46
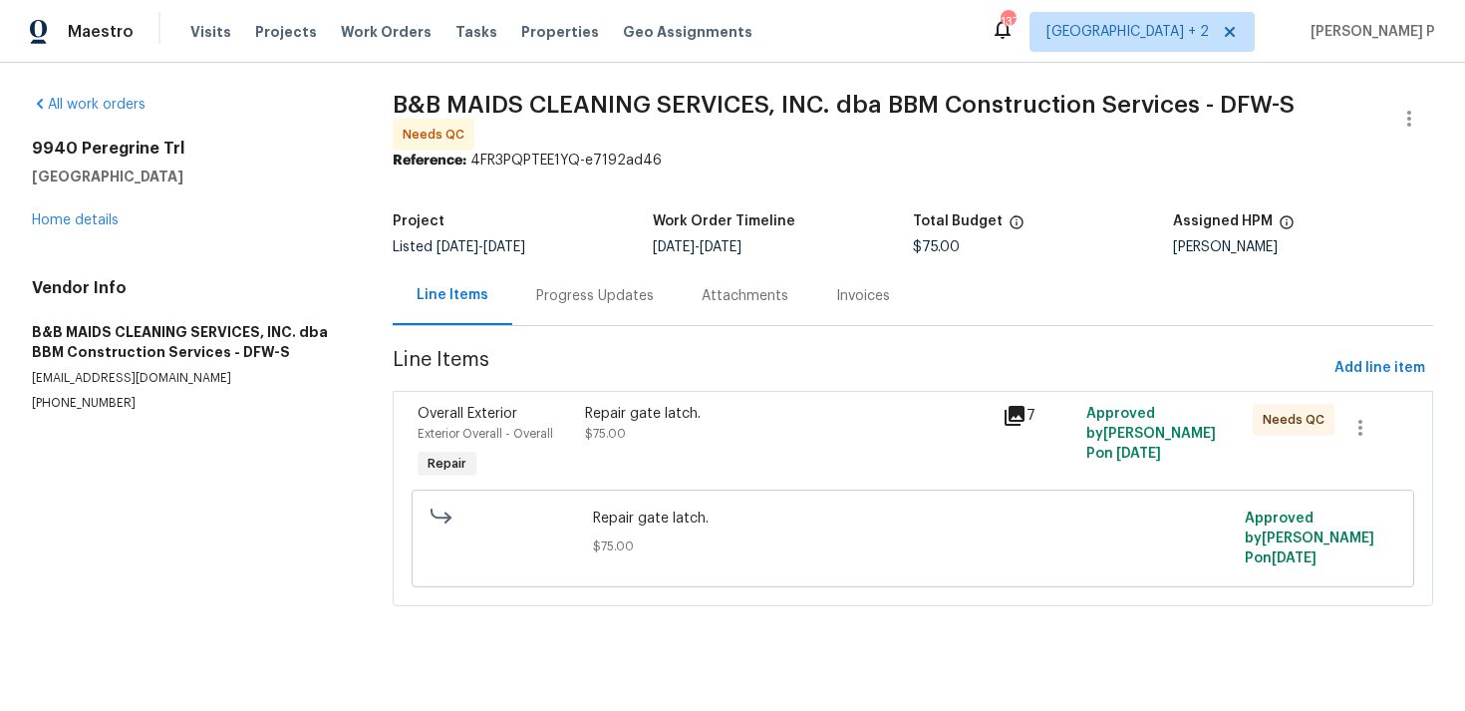
click at [591, 294] on div "Progress Updates" at bounding box center [595, 296] width 118 height 20
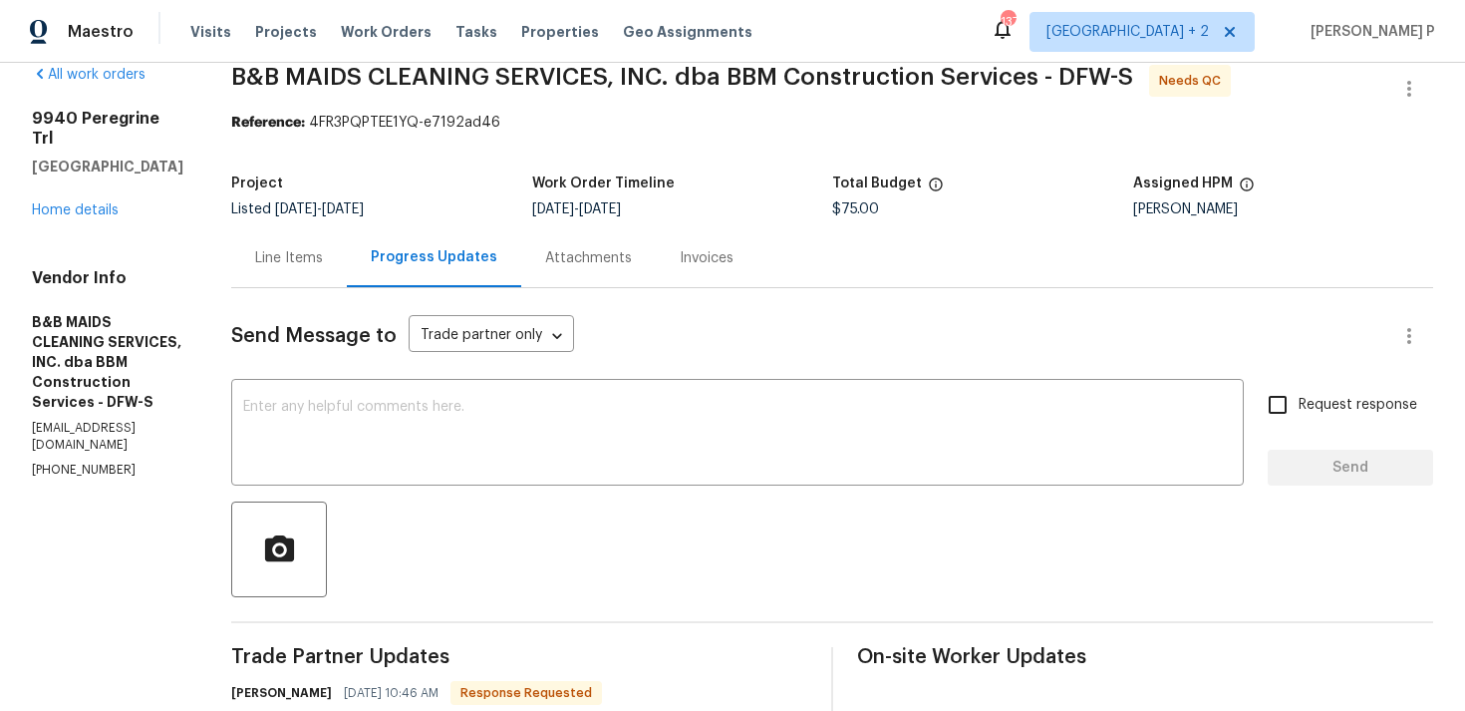
scroll to position [35, 0]
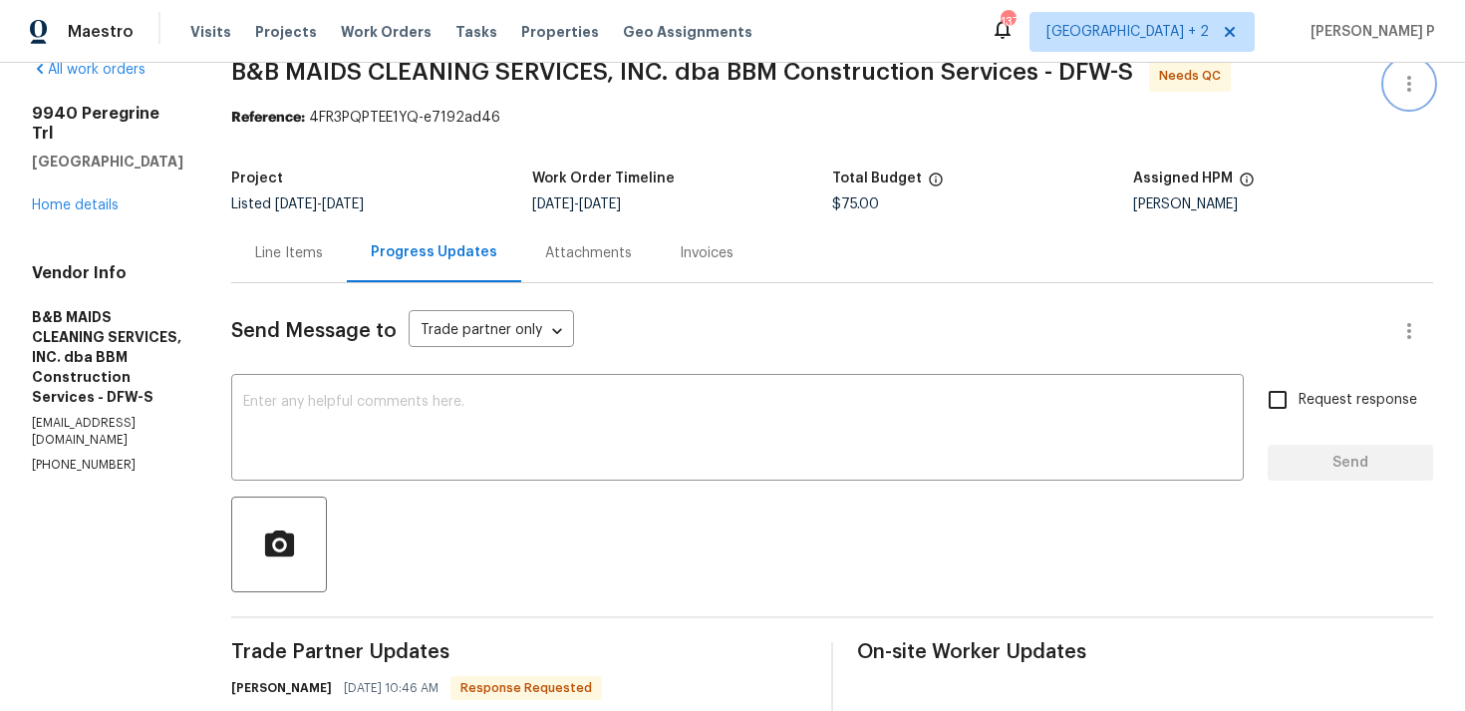
click at [1406, 91] on icon "button" at bounding box center [1410, 84] width 24 height 24
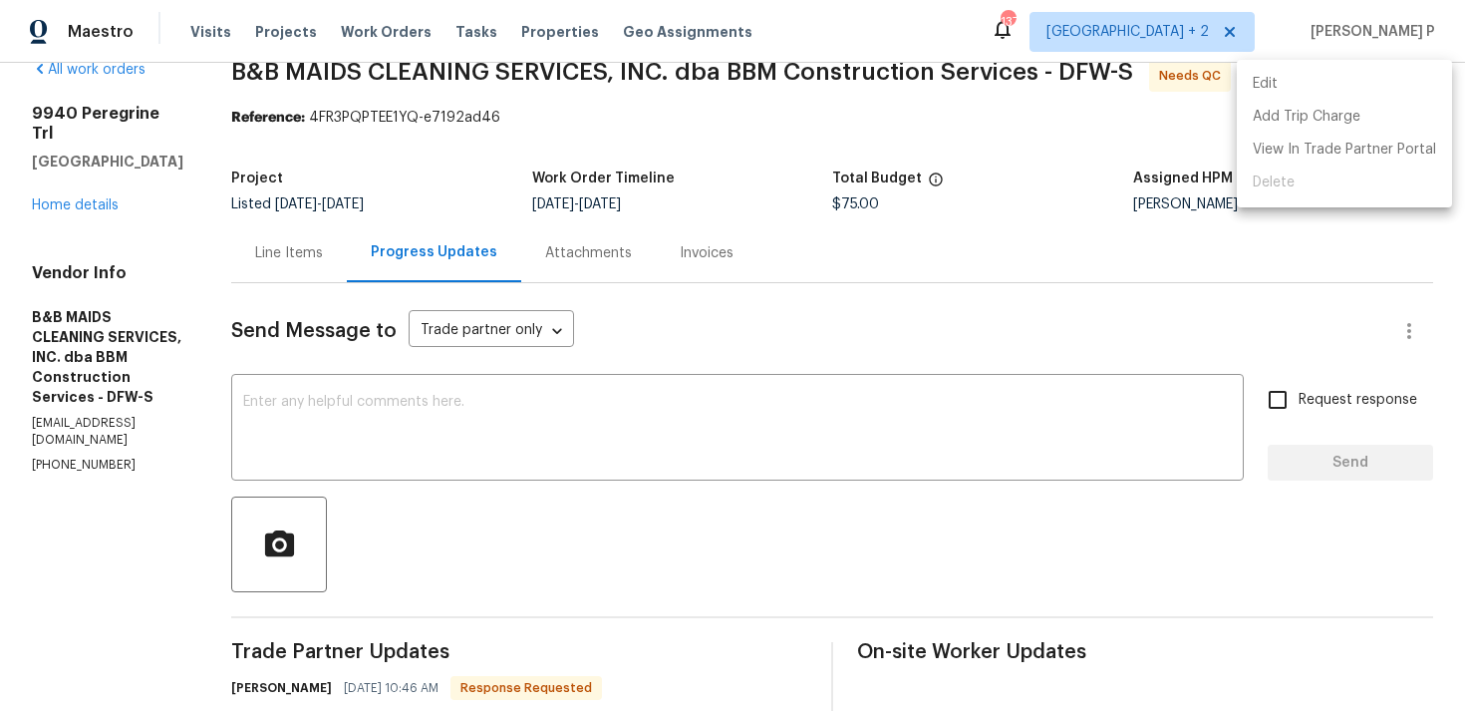
click at [1278, 85] on li "Edit" at bounding box center [1344, 84] width 215 height 33
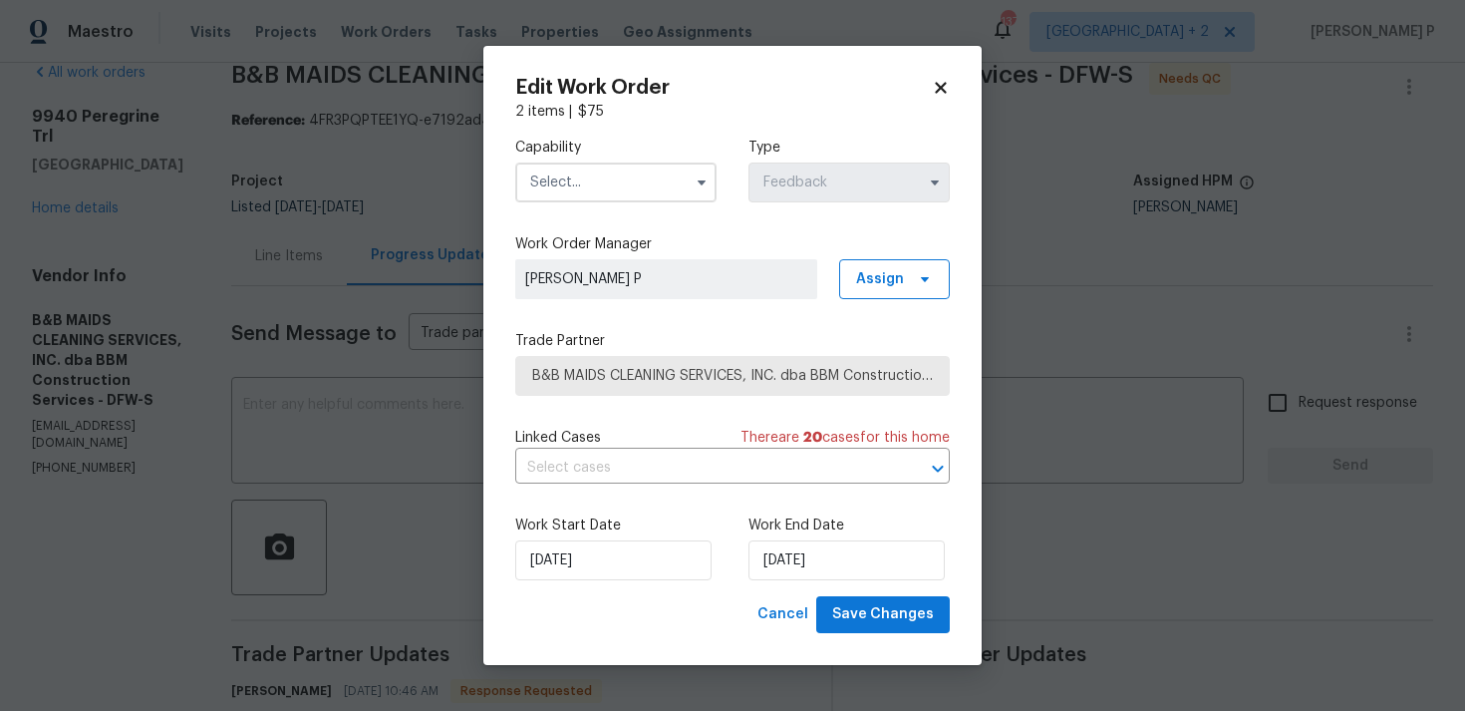
click at [641, 179] on input "text" at bounding box center [615, 182] width 201 height 40
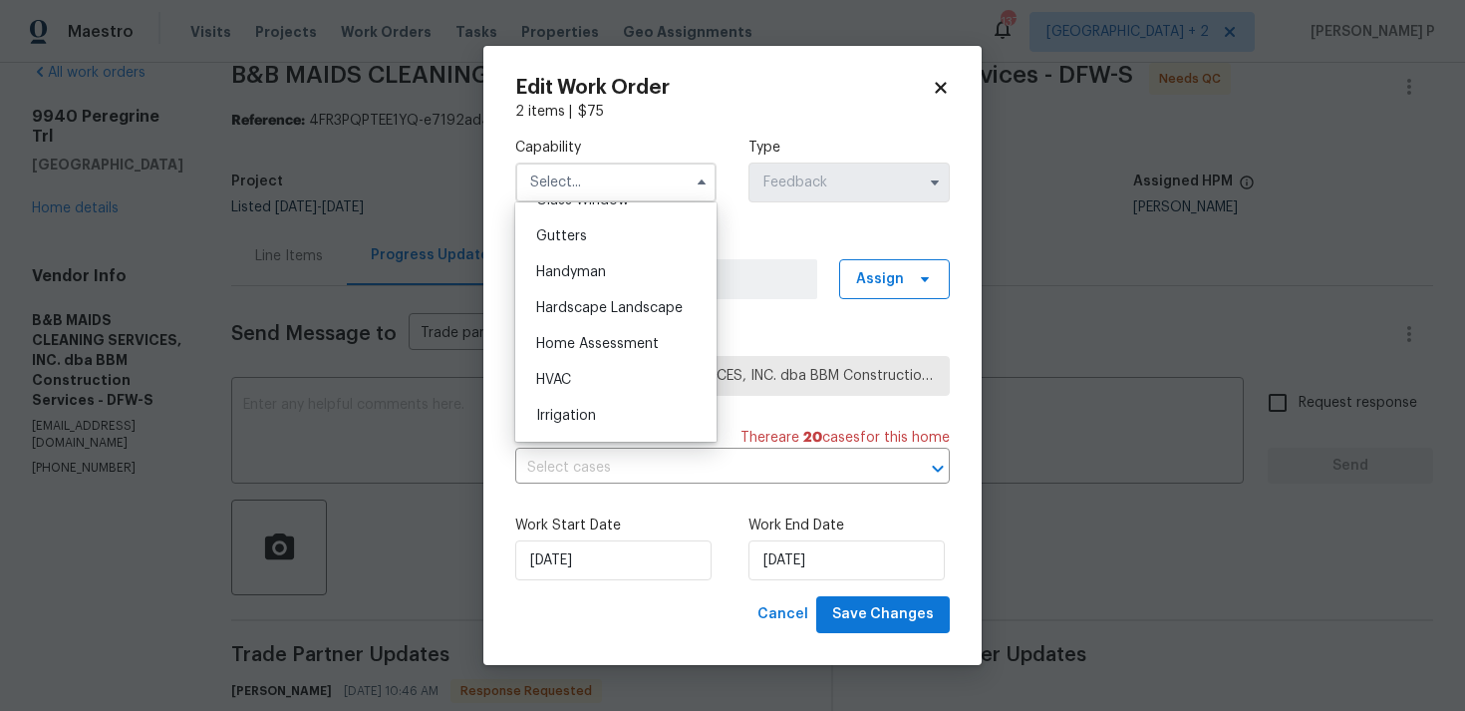
scroll to position [1041, 0]
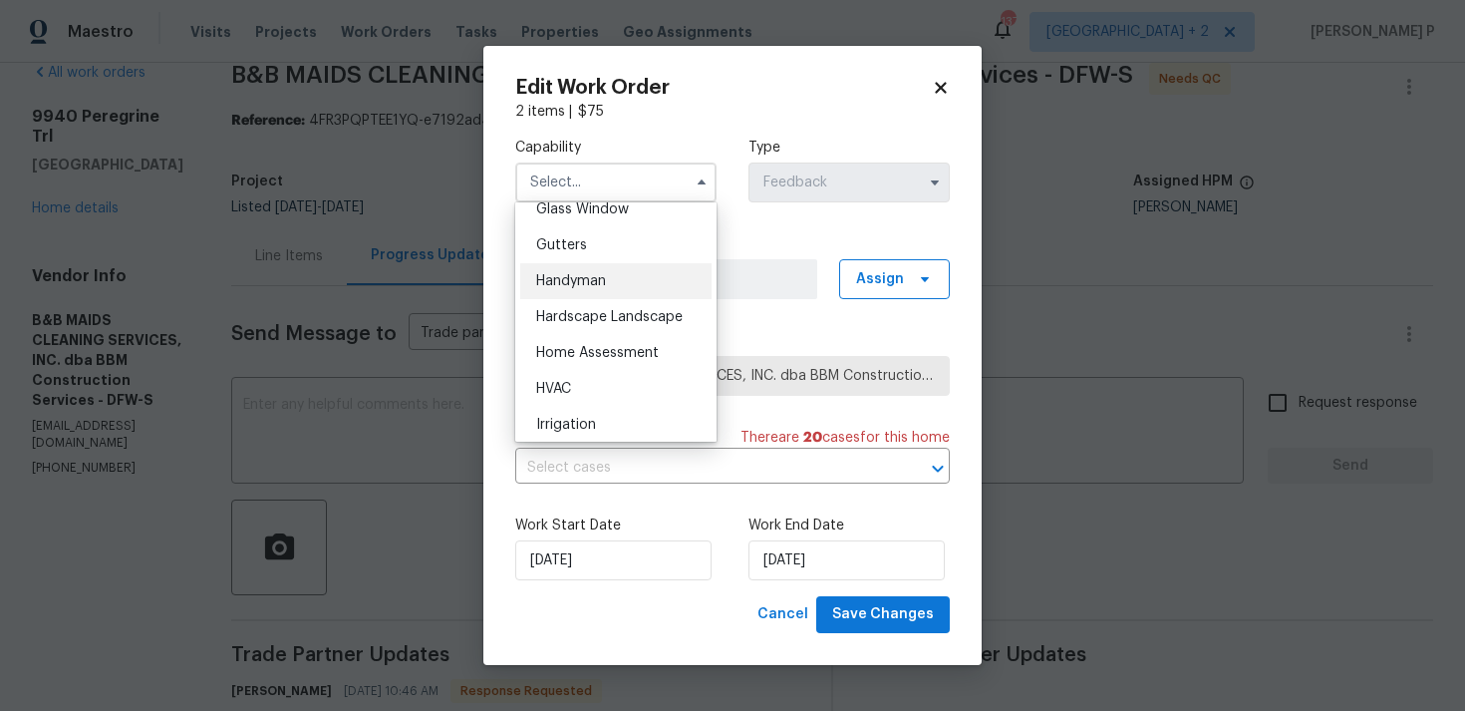
click at [601, 276] on span "Handyman" at bounding box center [571, 281] width 70 height 14
type input "Handyman"
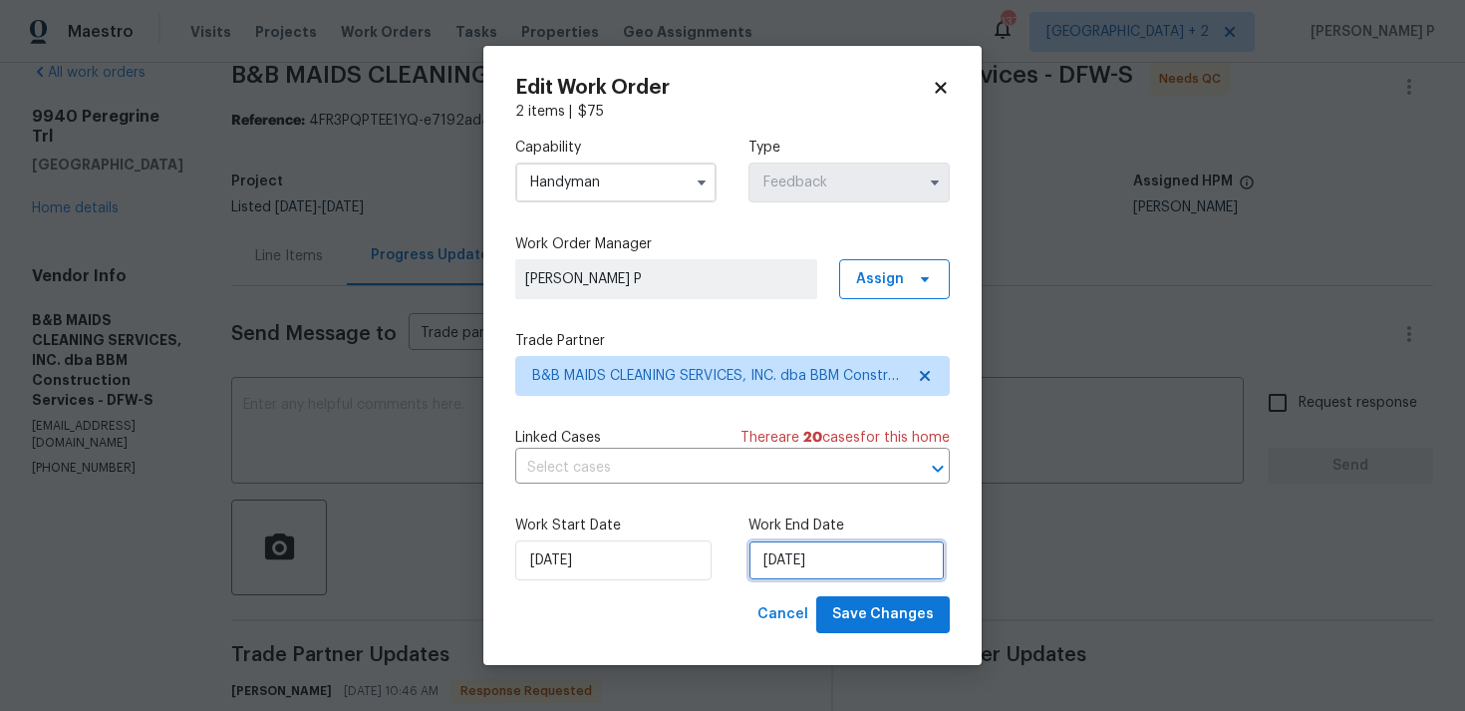
click at [783, 567] on input "[DATE]" at bounding box center [847, 560] width 196 height 40
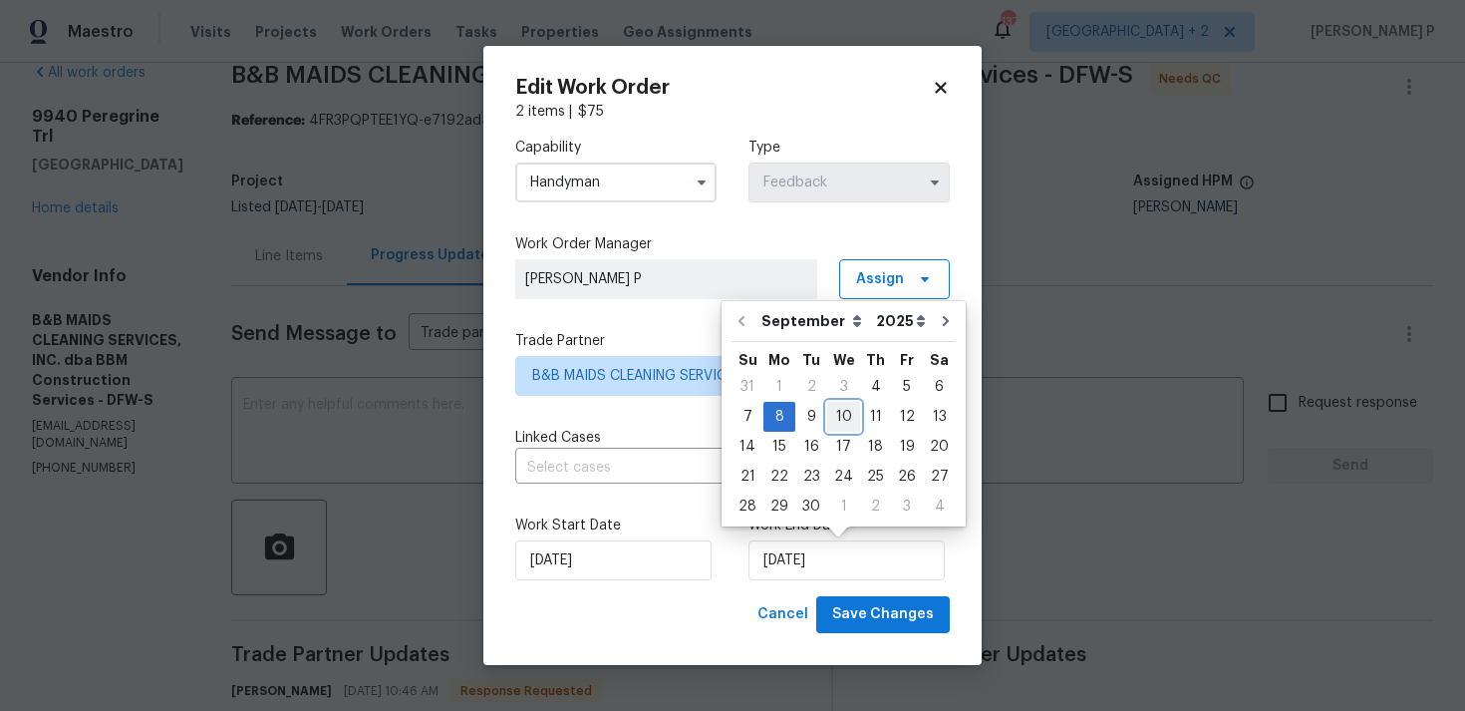
click at [849, 418] on div "10" at bounding box center [843, 417] width 33 height 28
type input "[DATE]"
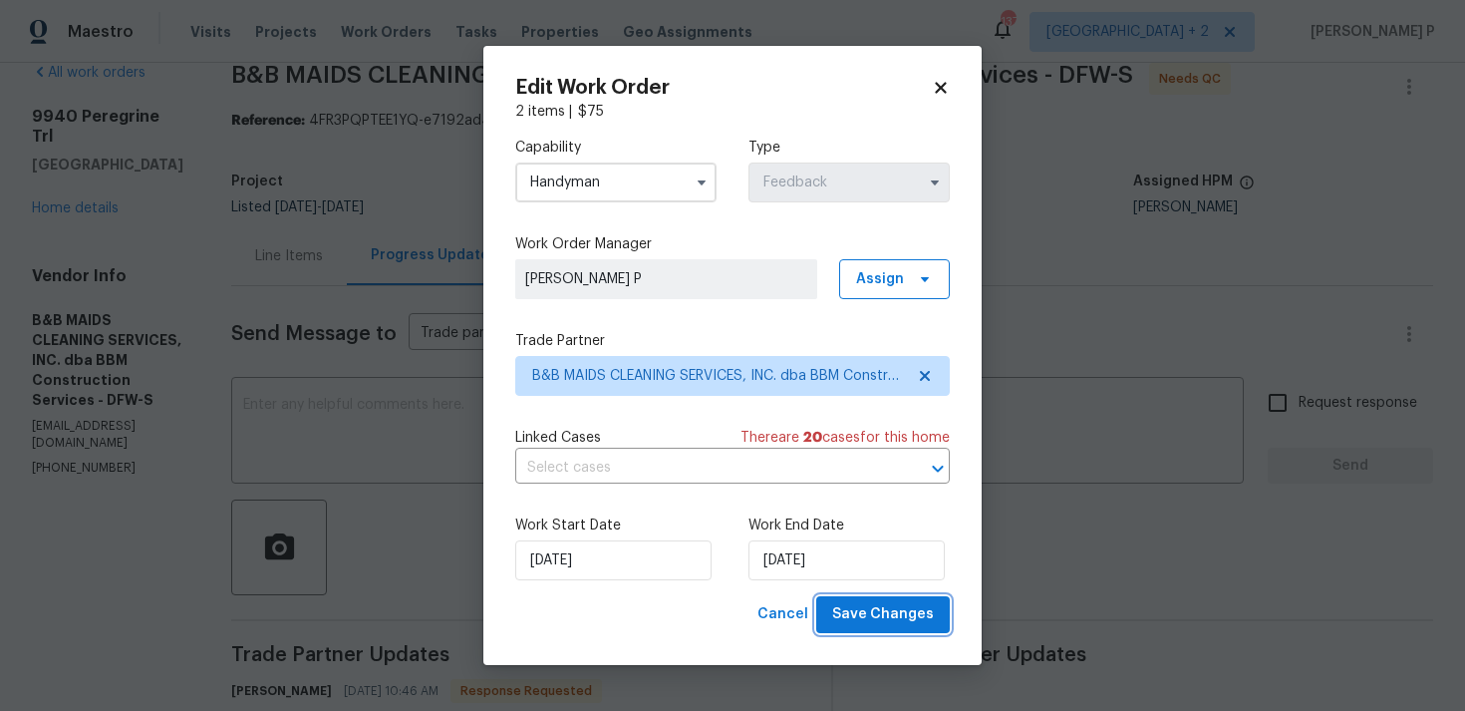
click at [866, 604] on span "Save Changes" at bounding box center [883, 614] width 102 height 25
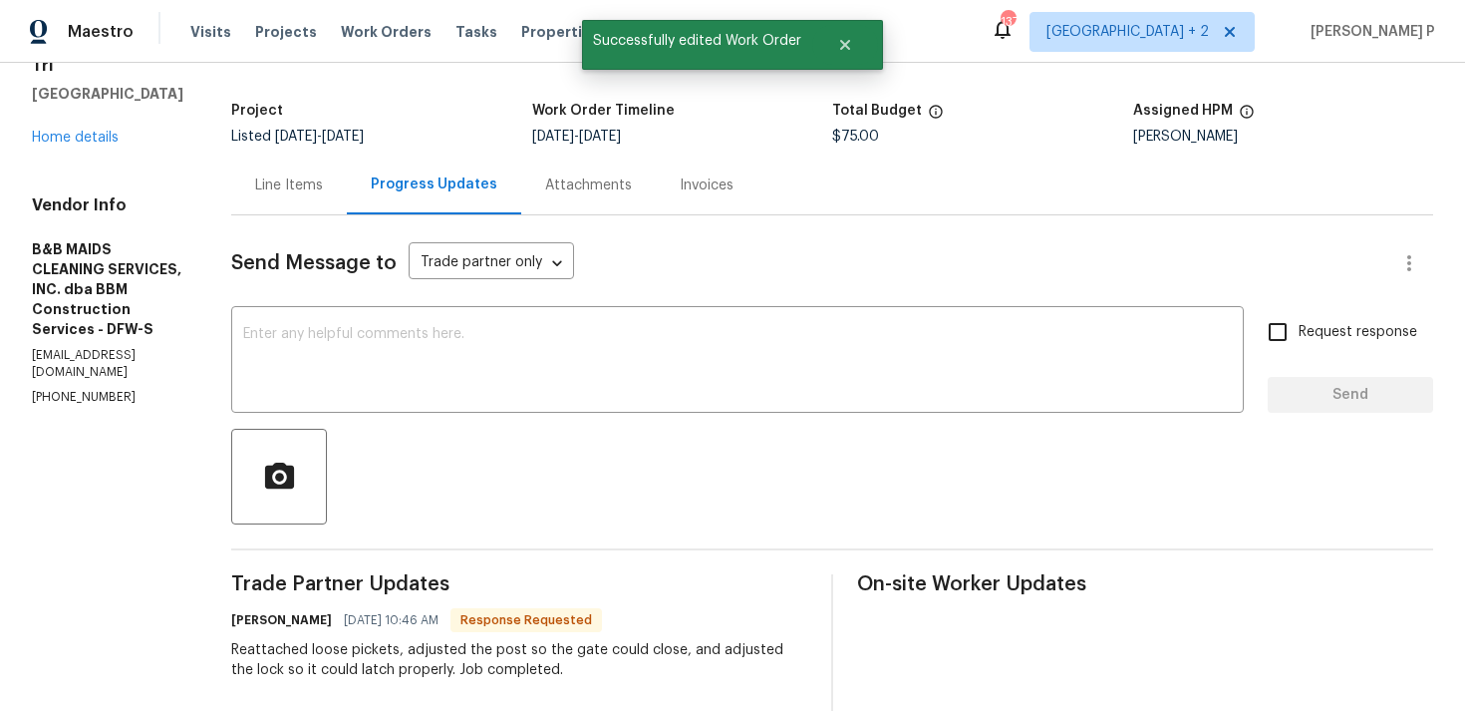
scroll to position [253, 0]
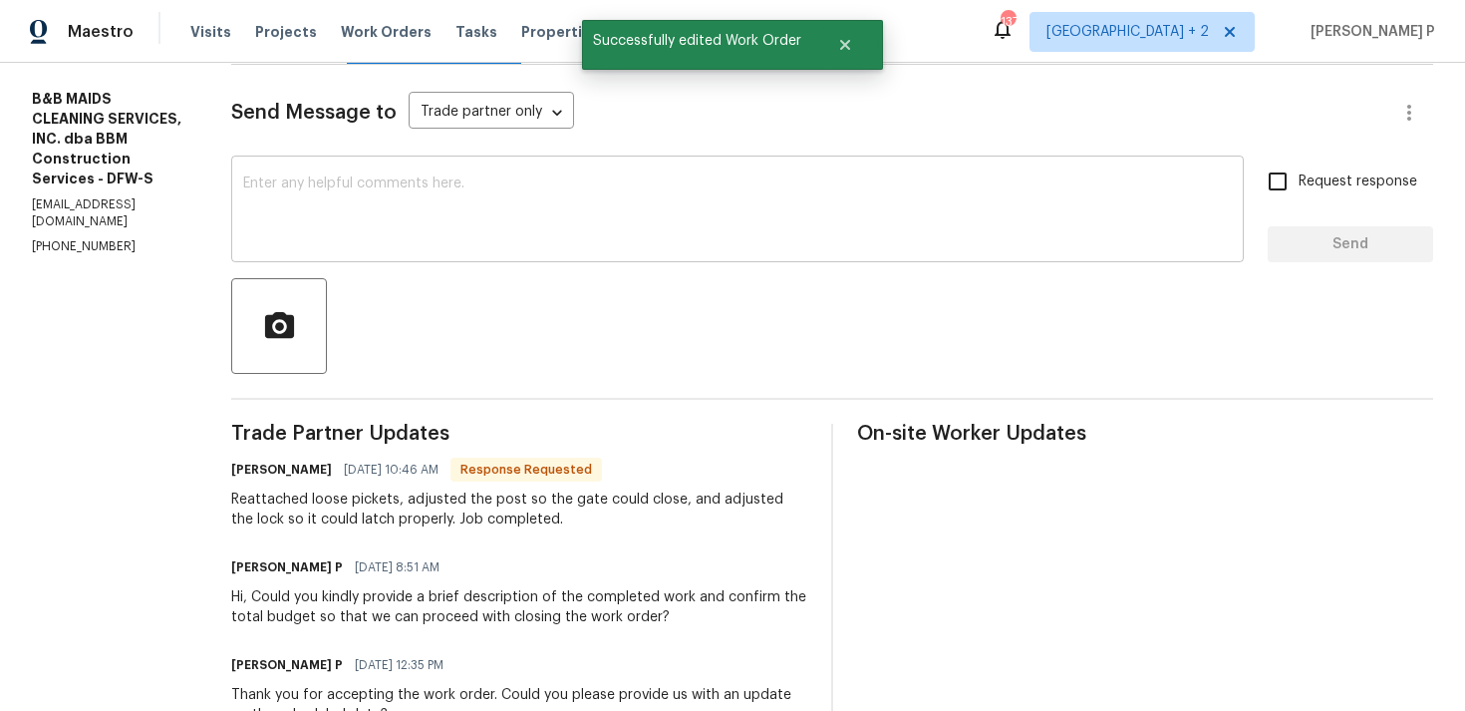
click at [544, 253] on div "x ​" at bounding box center [737, 211] width 1013 height 102
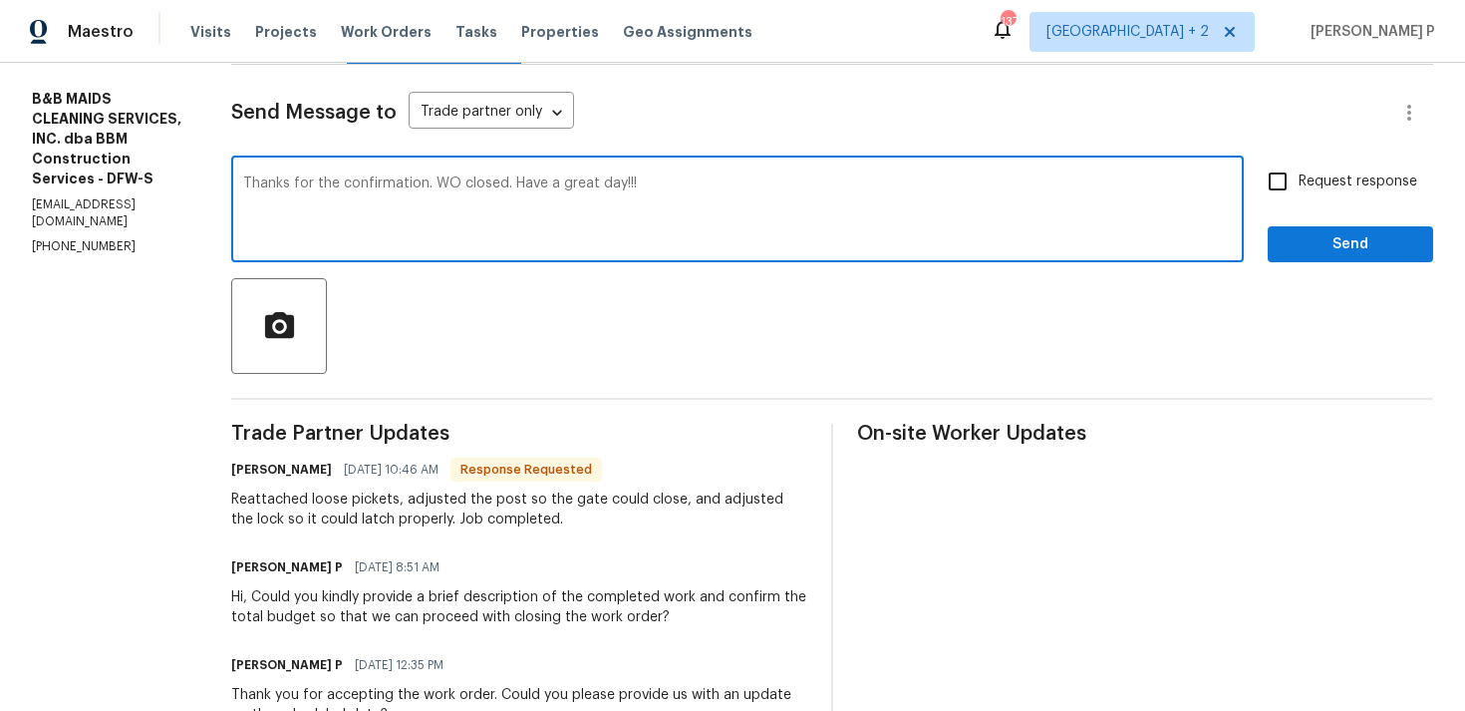
type textarea "Thanks for the confirmation. WO closed. Have a great day!!!"
click at [1364, 219] on div "Request response Send" at bounding box center [1350, 211] width 165 height 102
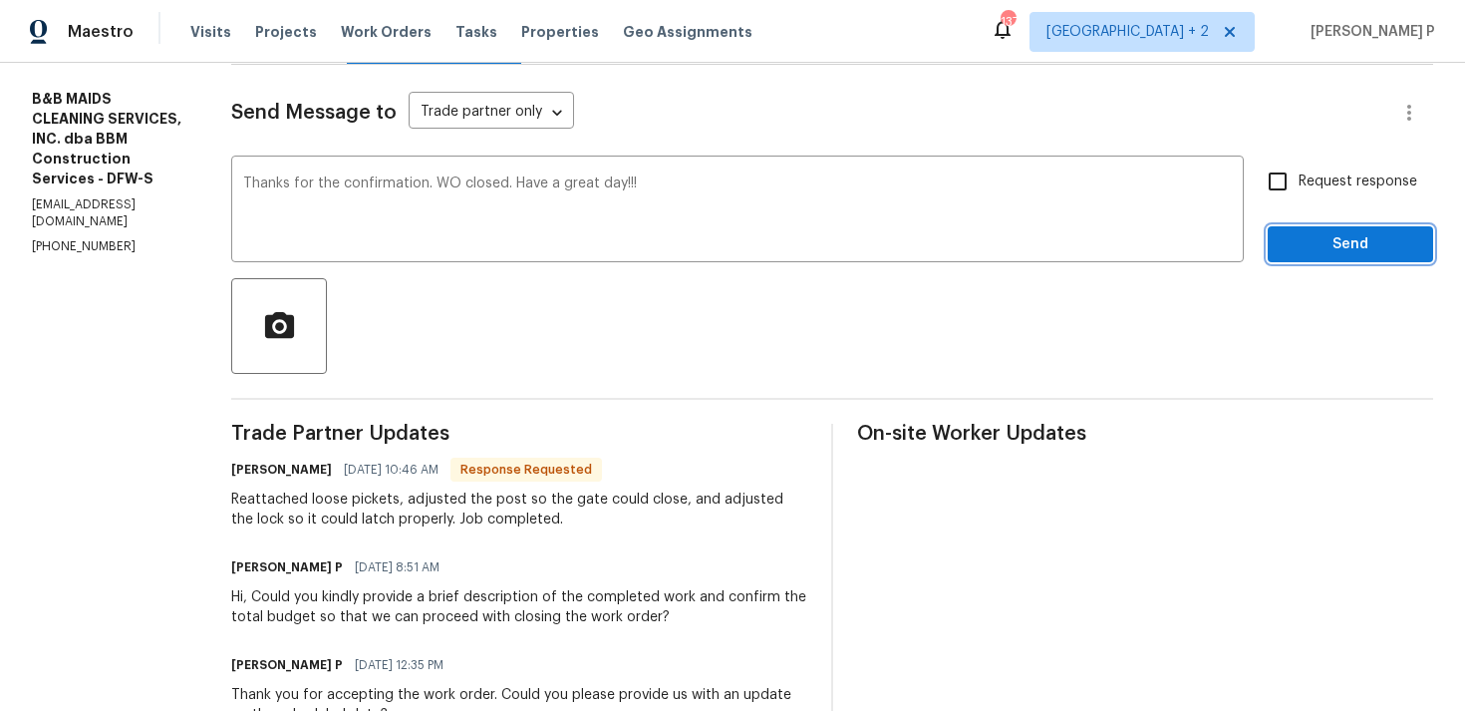
click at [1360, 235] on span "Send" at bounding box center [1351, 244] width 134 height 25
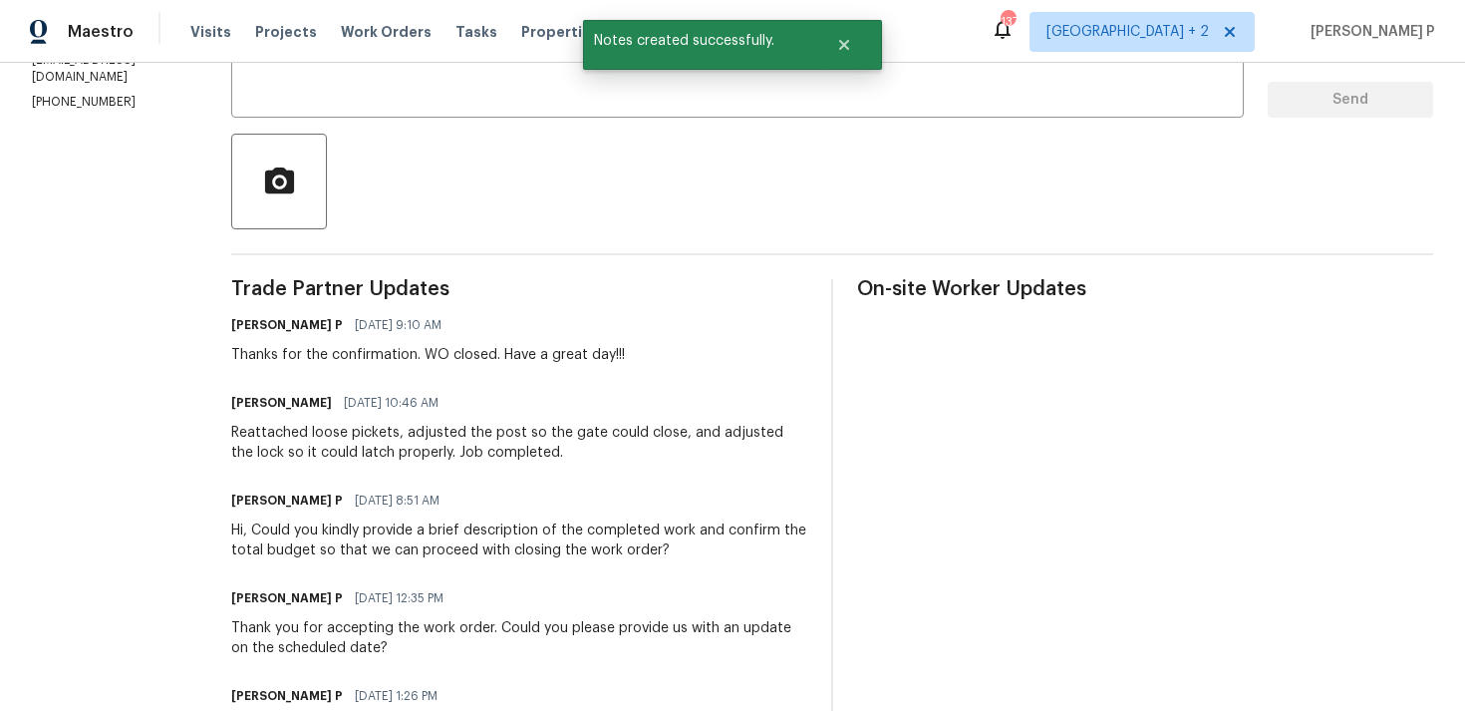
scroll to position [392, 0]
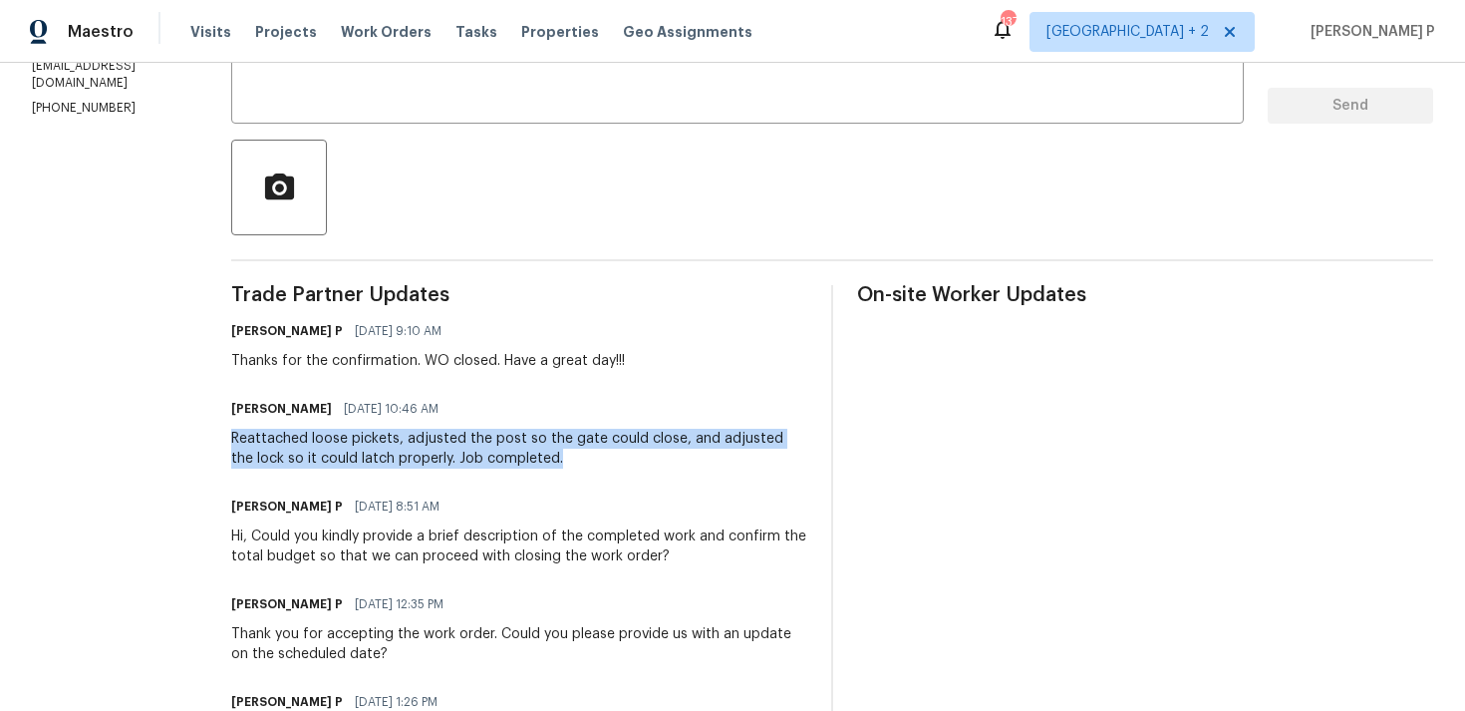
drag, startPoint x: 302, startPoint y: 441, endPoint x: 650, endPoint y: 465, distance: 348.7
click at [650, 465] on div "All work orders 9940 Peregrine Trl Fort Worth, TX 76108 Home details Vendor Inf…" at bounding box center [732, 343] width 1465 height 1344
copy div "Reattached loose pickets, adjusted the post so the gate could close, and adjust…"
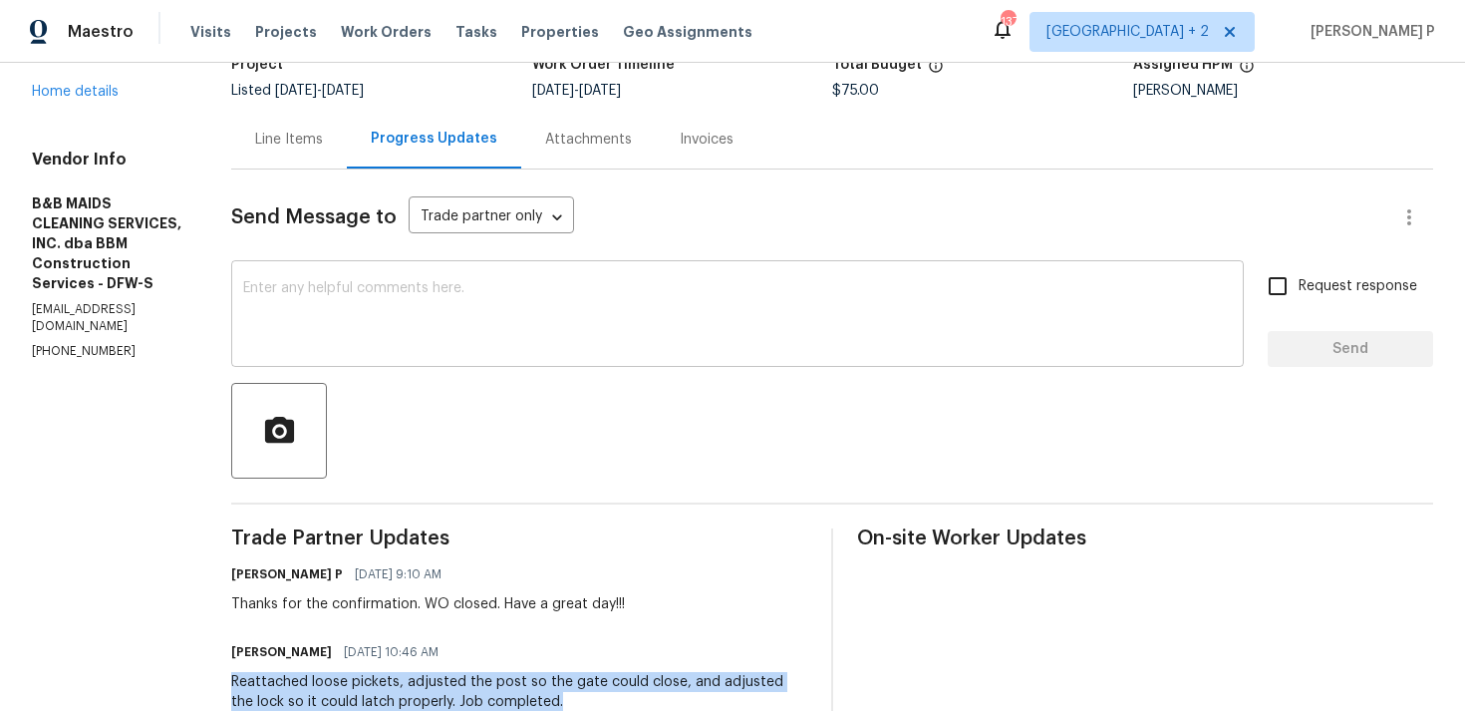
scroll to position [0, 0]
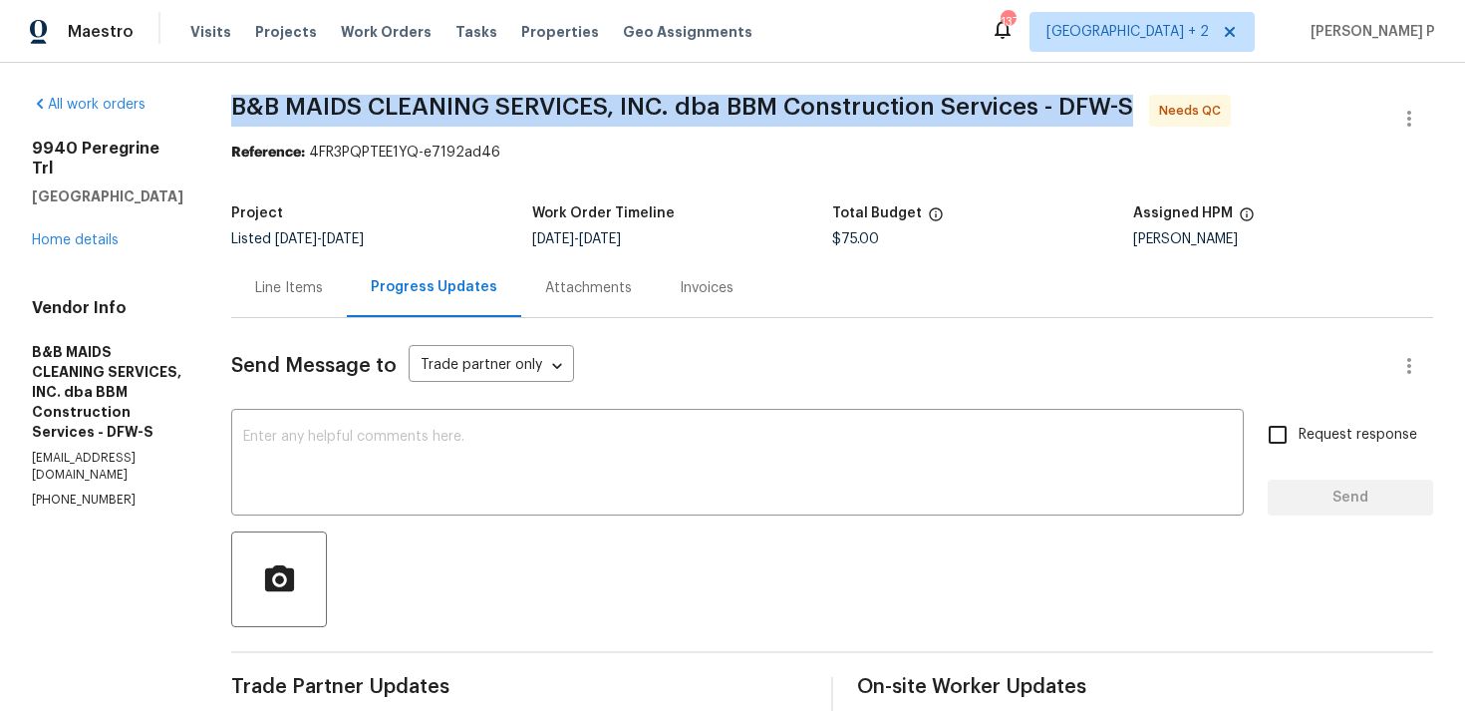
drag, startPoint x: 300, startPoint y: 108, endPoint x: 1201, endPoint y: 103, distance: 901.2
copy span "B&B MAIDS CLEANING SERVICES, INC. dba BBM Construction Services - DFW-S"
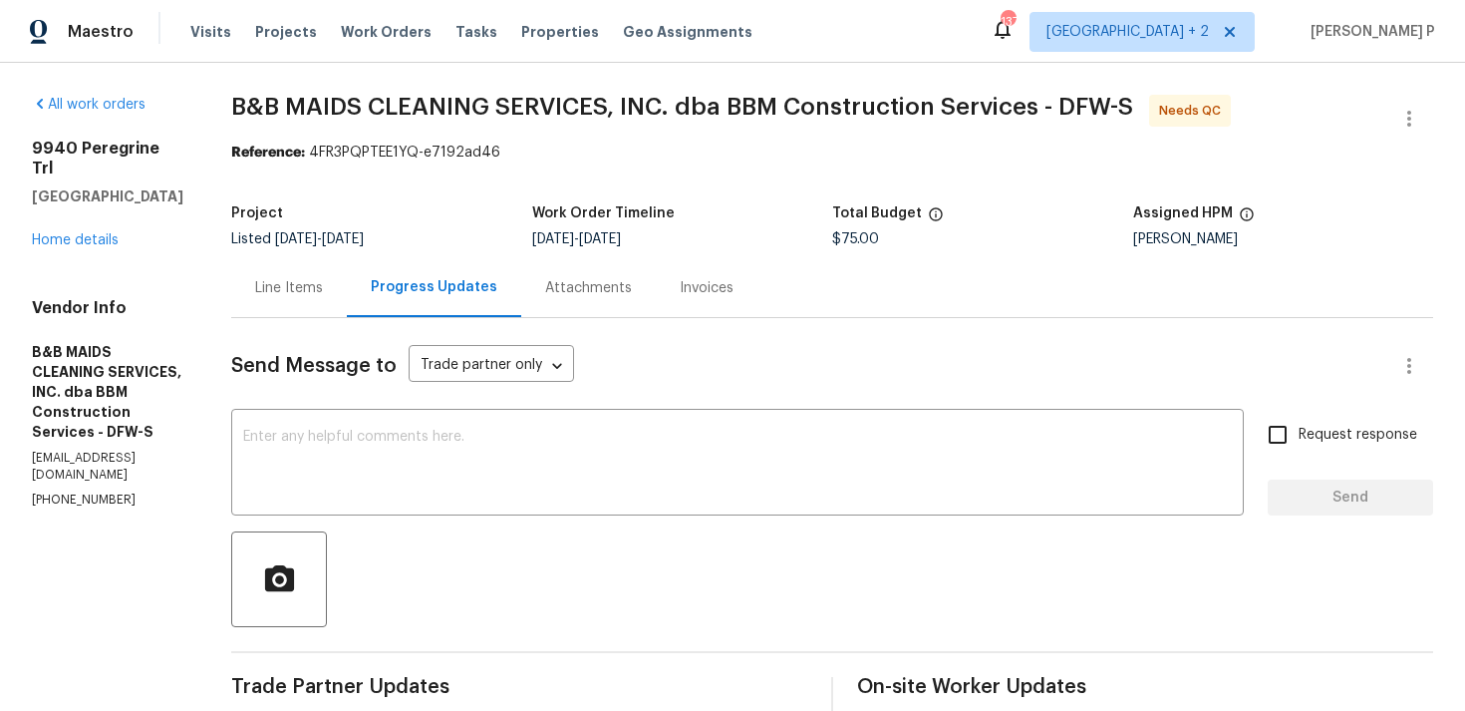
click at [323, 288] on div "Line Items" at bounding box center [289, 288] width 68 height 20
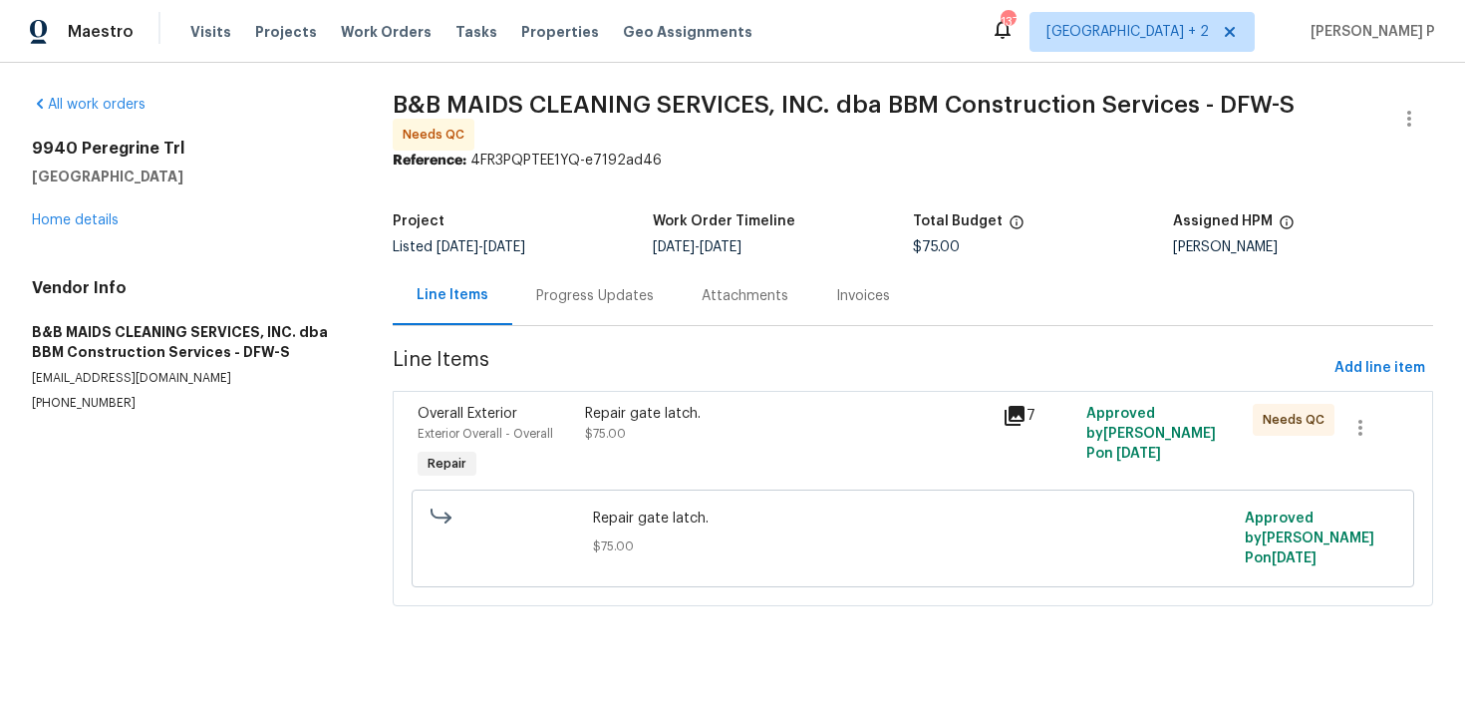
click at [678, 429] on div "Repair gate latch. $75.00" at bounding box center [788, 424] width 406 height 40
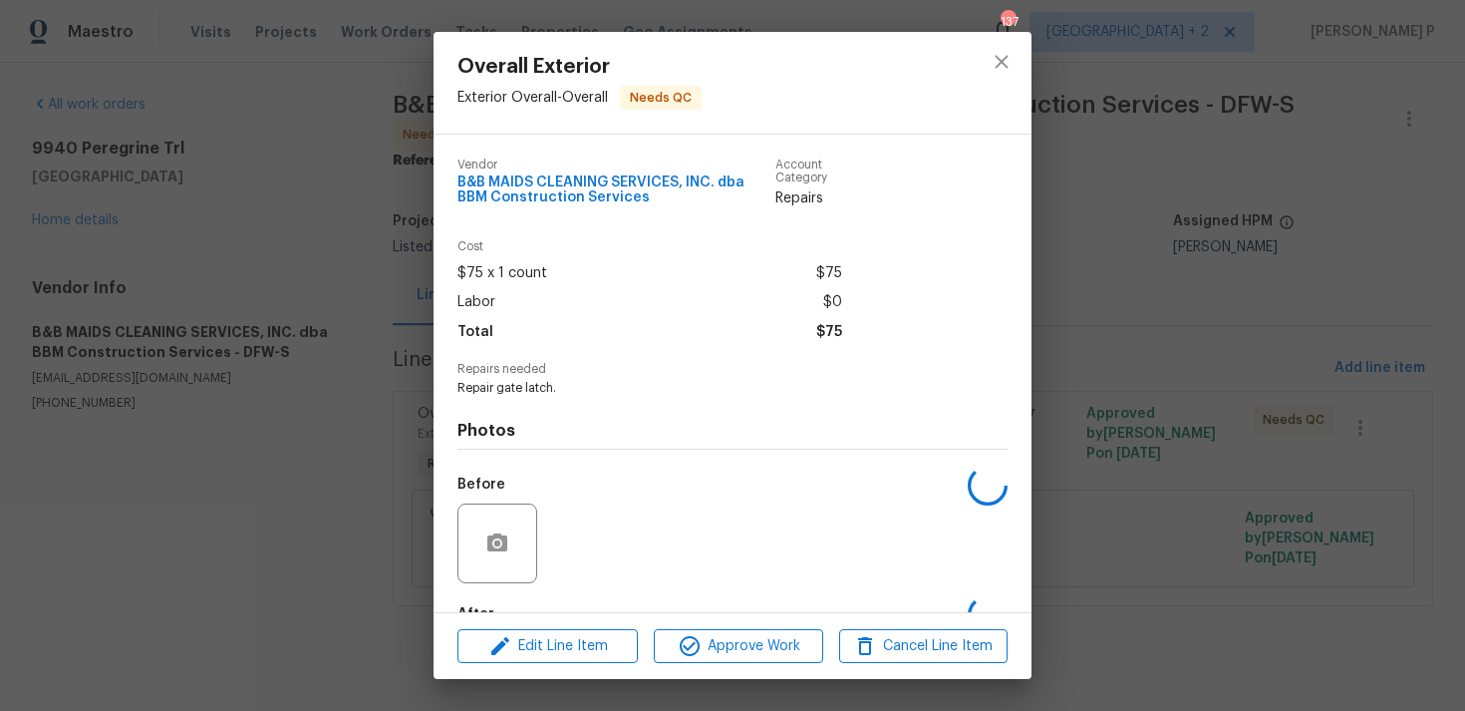
scroll to position [121, 0]
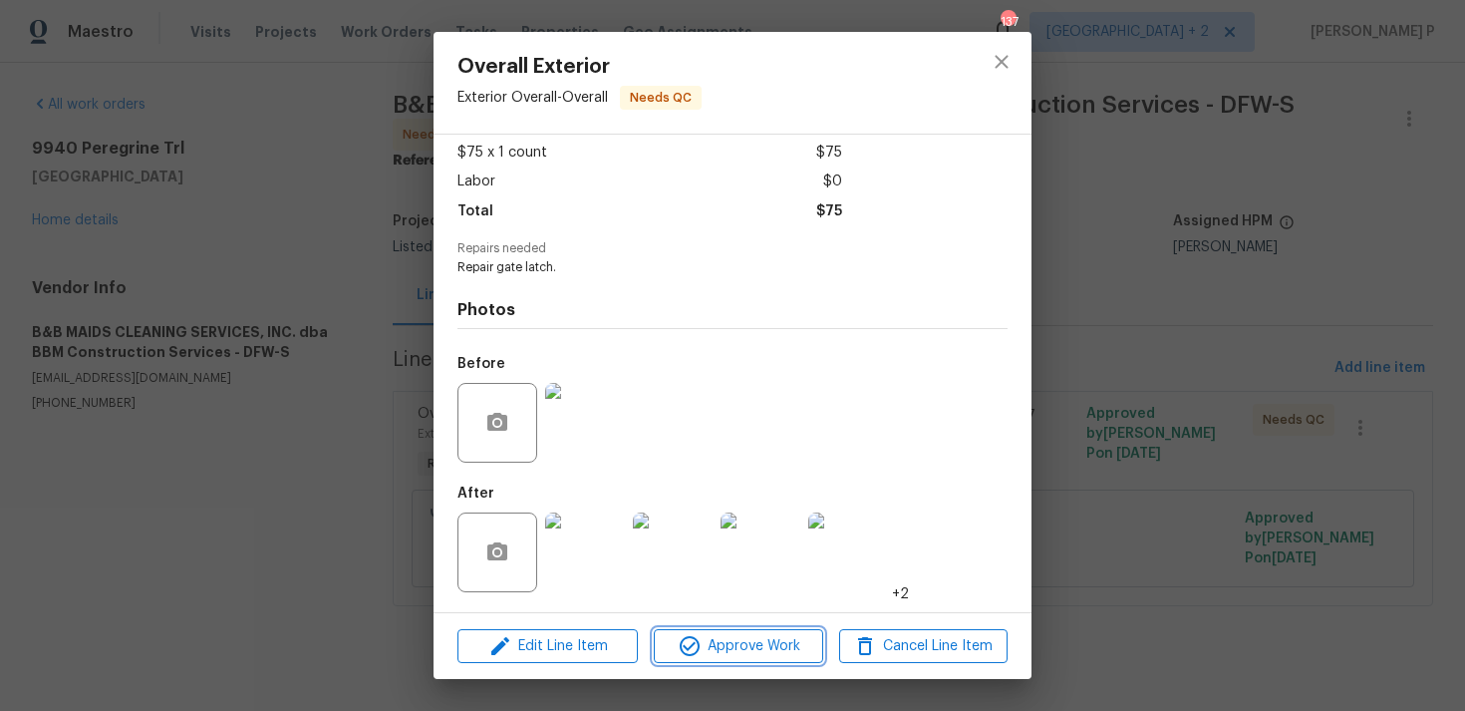
click at [734, 654] on span "Approve Work" at bounding box center [738, 646] width 157 height 25
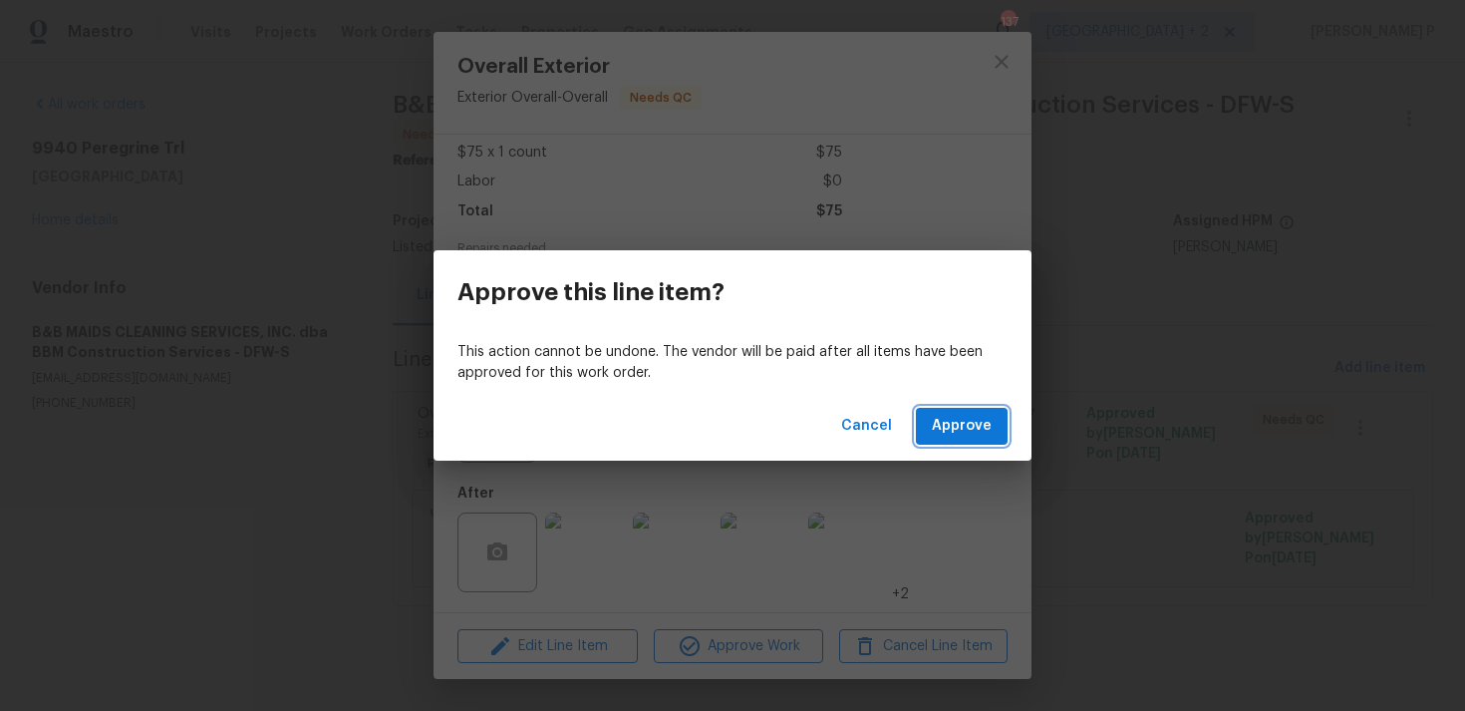
click at [979, 442] on button "Approve" at bounding box center [962, 426] width 92 height 37
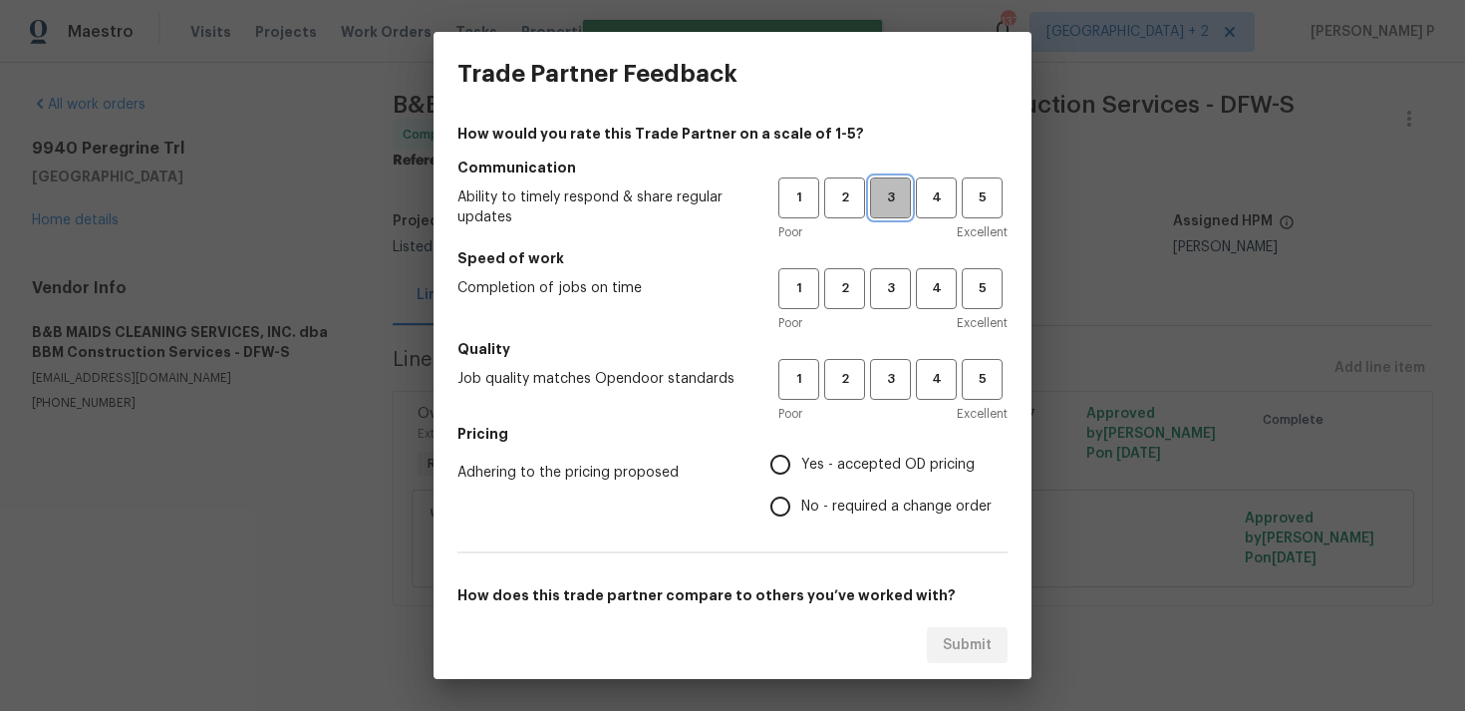
click at [885, 200] on span "3" at bounding box center [890, 197] width 37 height 23
click at [895, 274] on button "3" at bounding box center [890, 288] width 41 height 41
click at [892, 372] on span "3" at bounding box center [890, 379] width 37 height 23
click at [853, 466] on span "Yes - accepted OD pricing" at bounding box center [887, 465] width 173 height 21
click at [801, 466] on input "Yes - accepted OD pricing" at bounding box center [781, 465] width 42 height 42
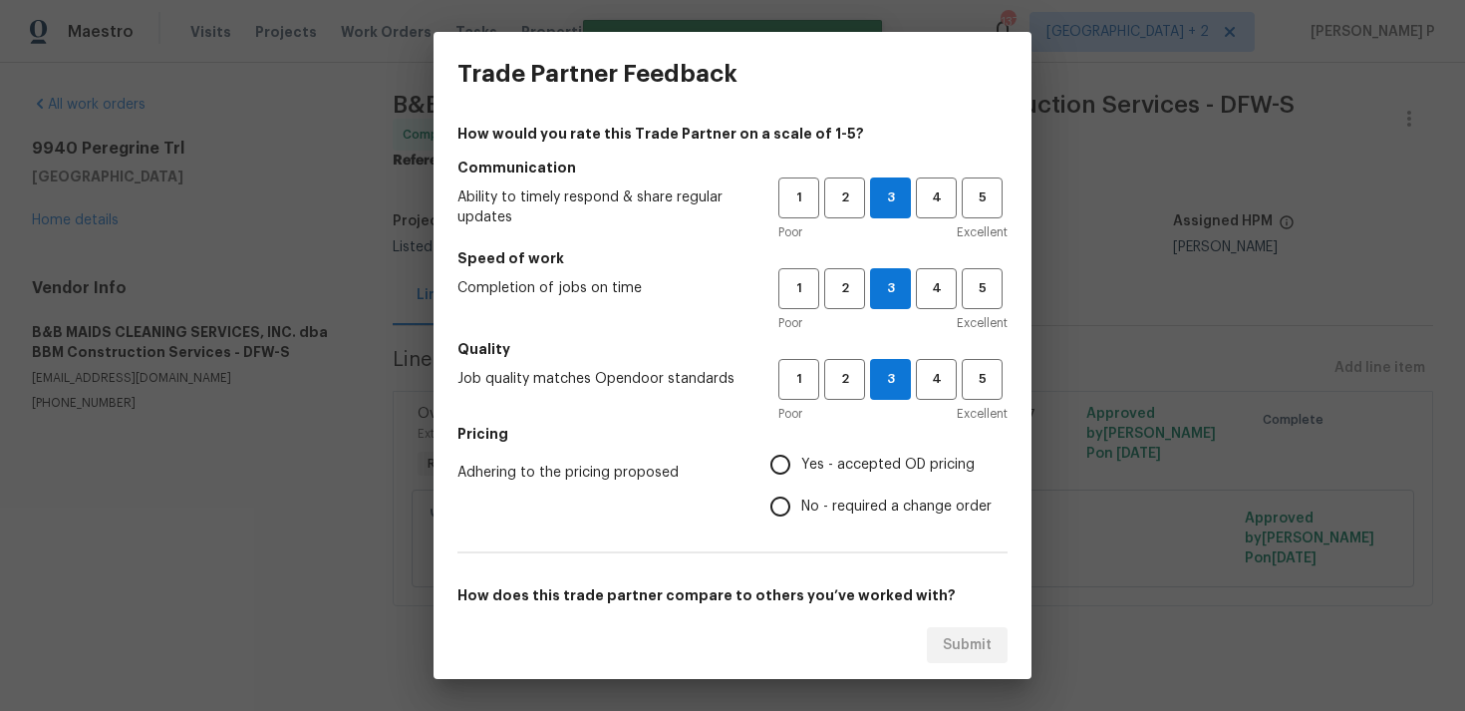
radio input "true"
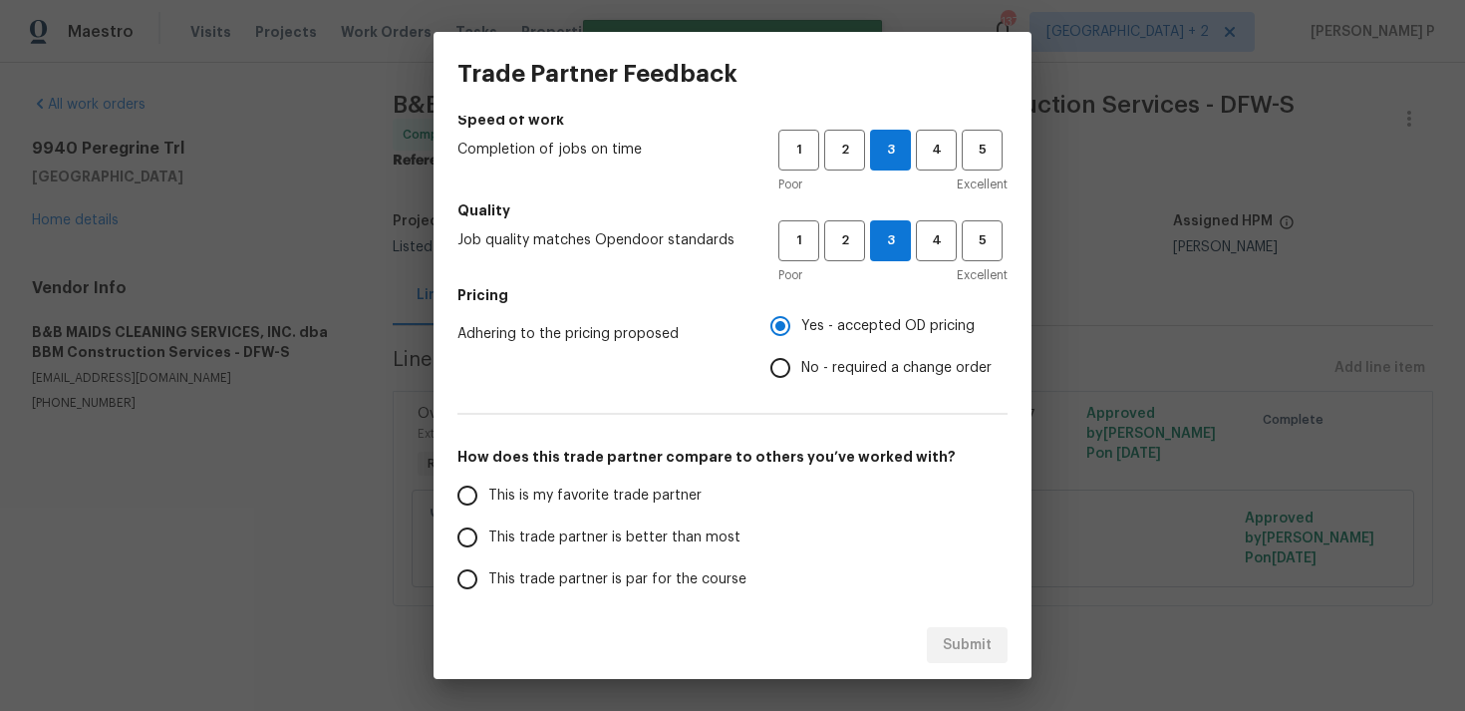
scroll to position [301, 0]
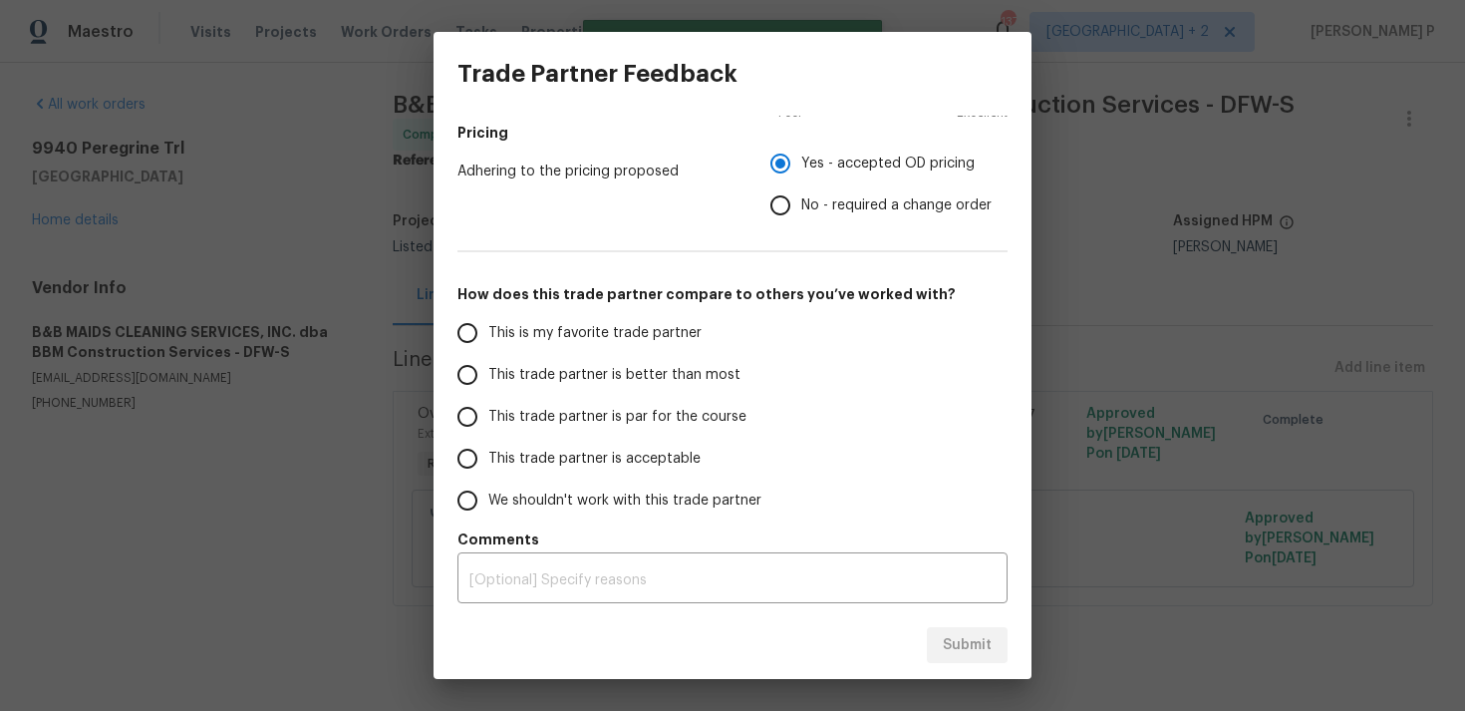
click at [638, 409] on span "This trade partner is par for the course" at bounding box center [617, 417] width 258 height 21
click at [488, 409] on input "This trade partner is par for the course" at bounding box center [468, 417] width 42 height 42
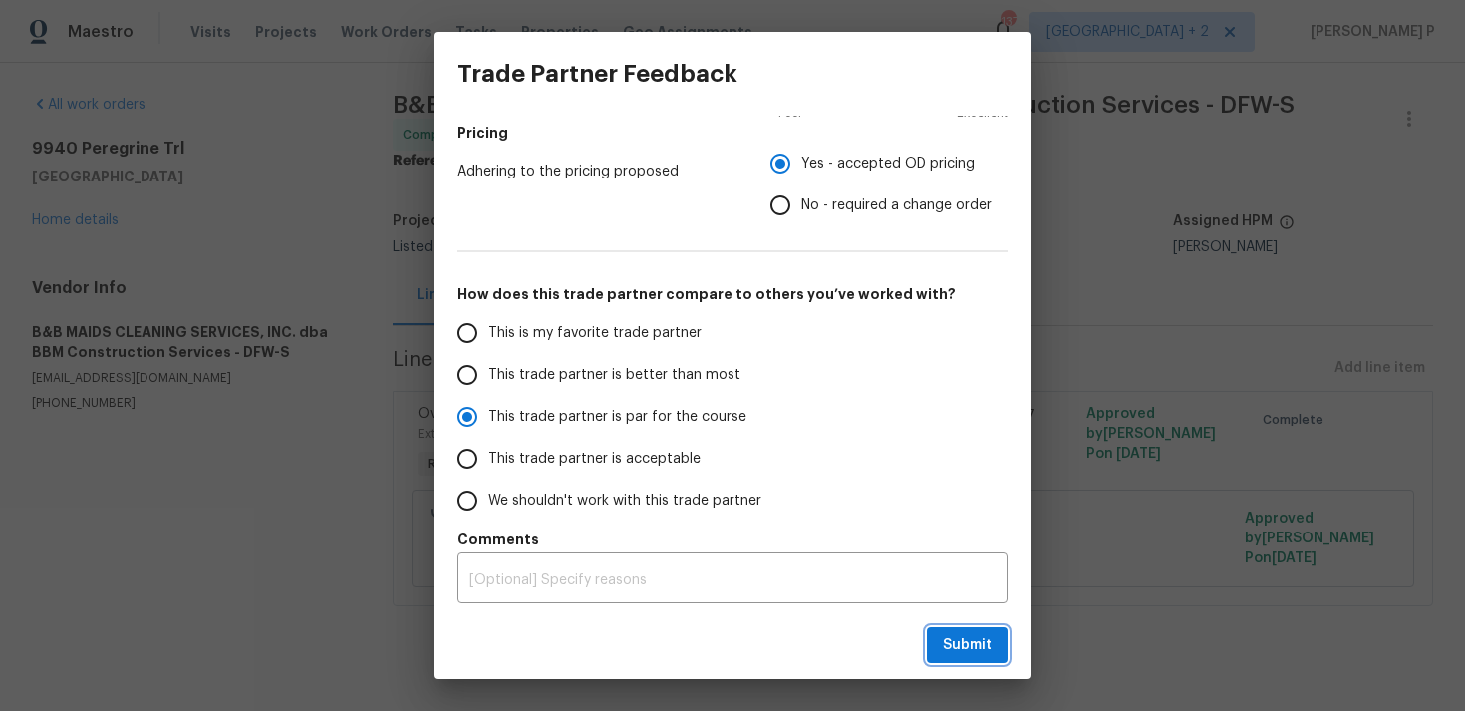
click at [939, 645] on button "Submit" at bounding box center [967, 645] width 81 height 37
radio input "true"
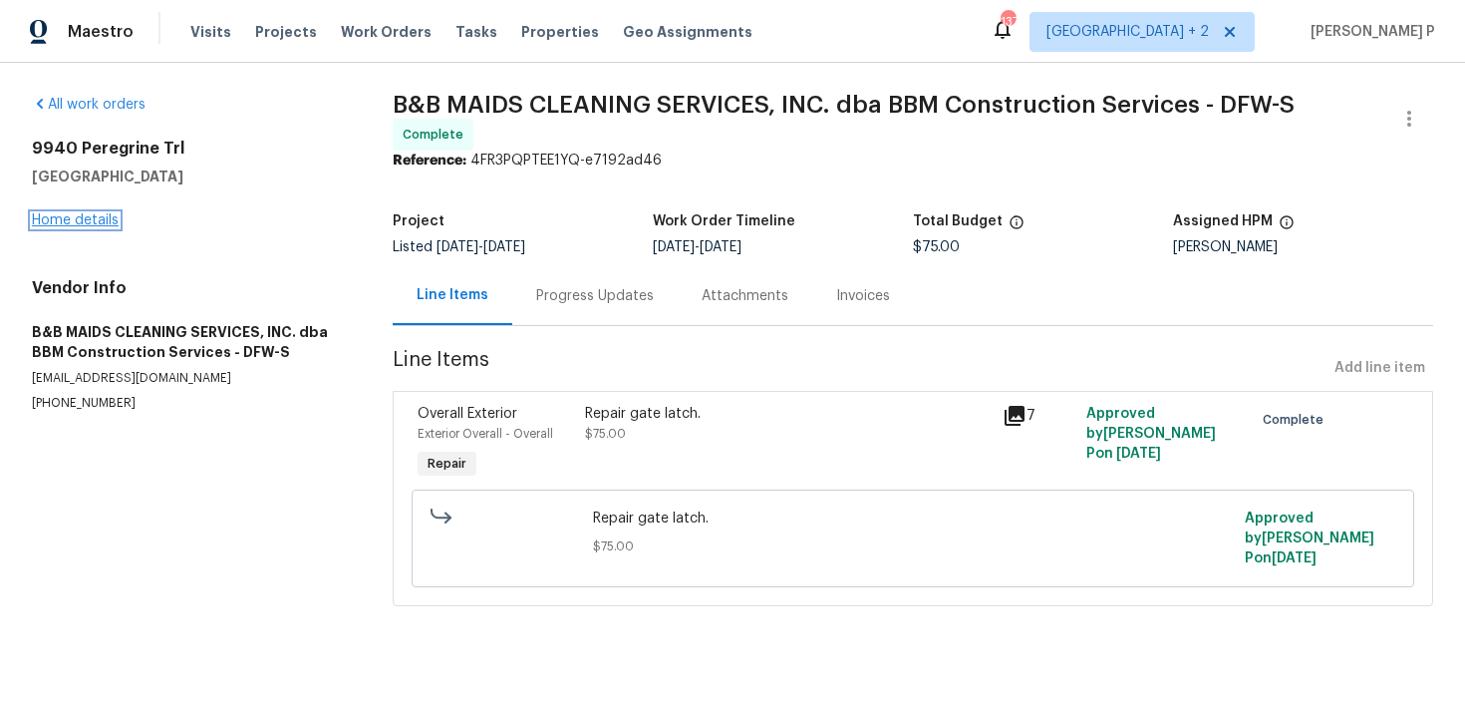
click at [85, 217] on link "Home details" at bounding box center [75, 220] width 87 height 14
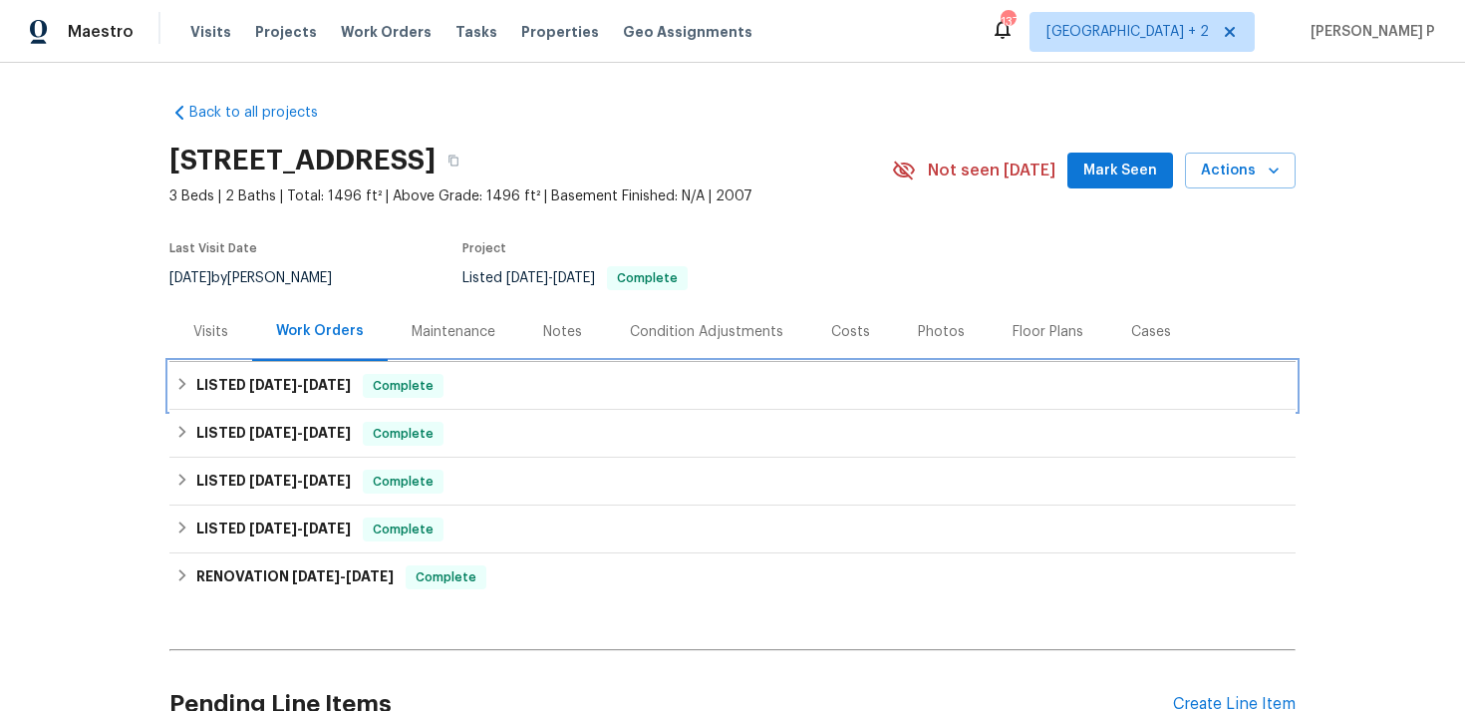
click at [295, 384] on span "[DATE] - [DATE]" at bounding box center [300, 385] width 102 height 14
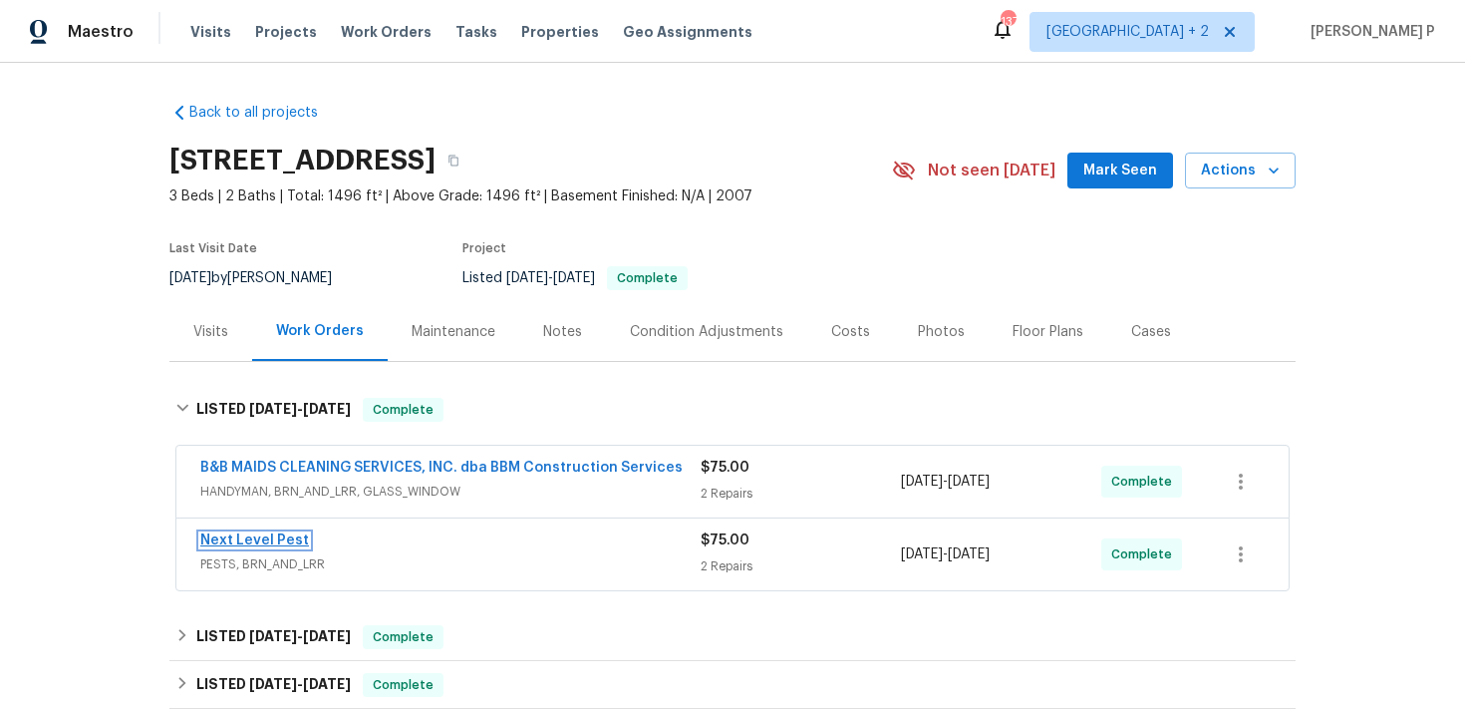
click at [278, 538] on link "Next Level Pest" at bounding box center [254, 540] width 109 height 14
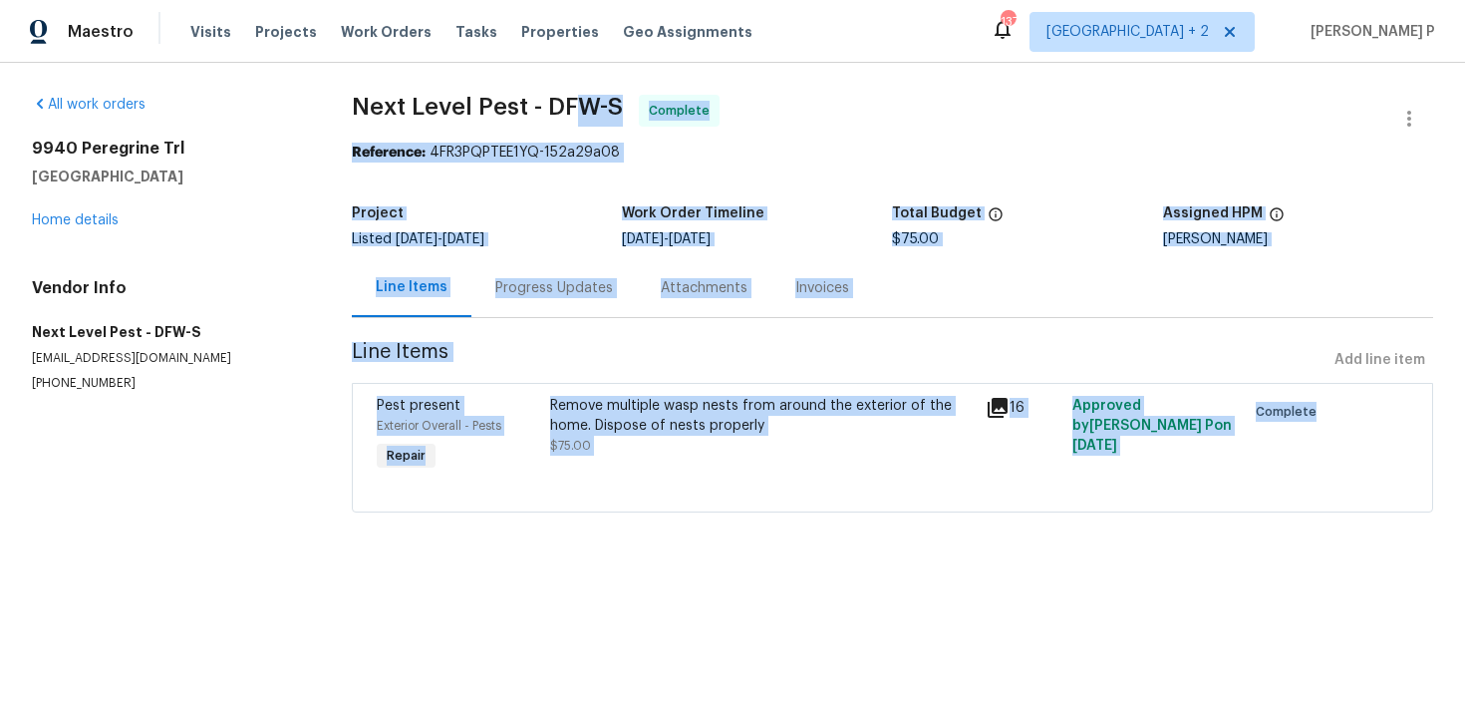
click at [445, 99] on span "Next Level Pest - DFW-S" at bounding box center [487, 107] width 271 height 24
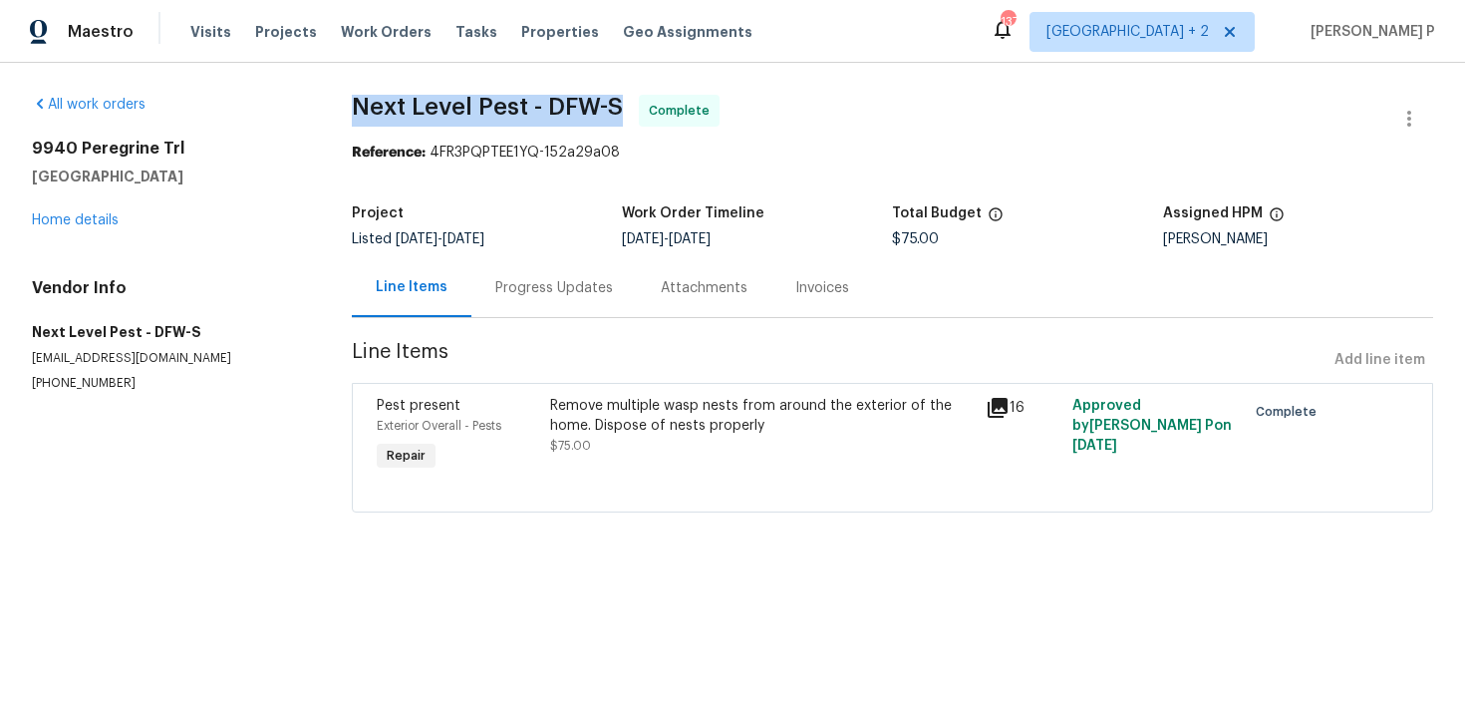
drag, startPoint x: 344, startPoint y: 105, endPoint x: 625, endPoint y: 104, distance: 281.1
click at [625, 104] on div "All work orders [STREET_ADDRESS] Home details Vendor Info Next Level Pest - DFW…" at bounding box center [732, 315] width 1465 height 505
copy span "Next Level Pest - DFW-S"
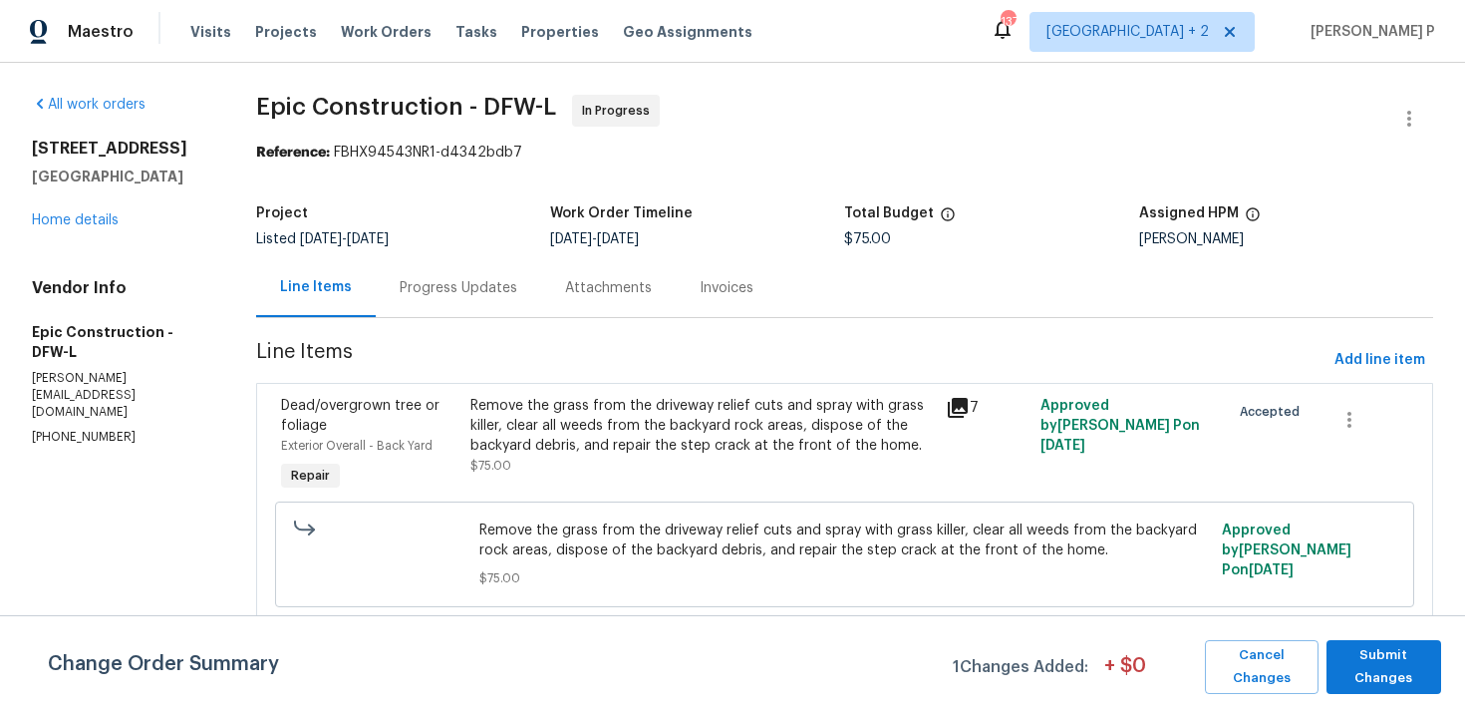
click at [97, 211] on div "[STREET_ADDRESS][PERSON_NAME] Home details" at bounding box center [120, 185] width 176 height 92
click at [97, 223] on link "Home details" at bounding box center [75, 220] width 87 height 14
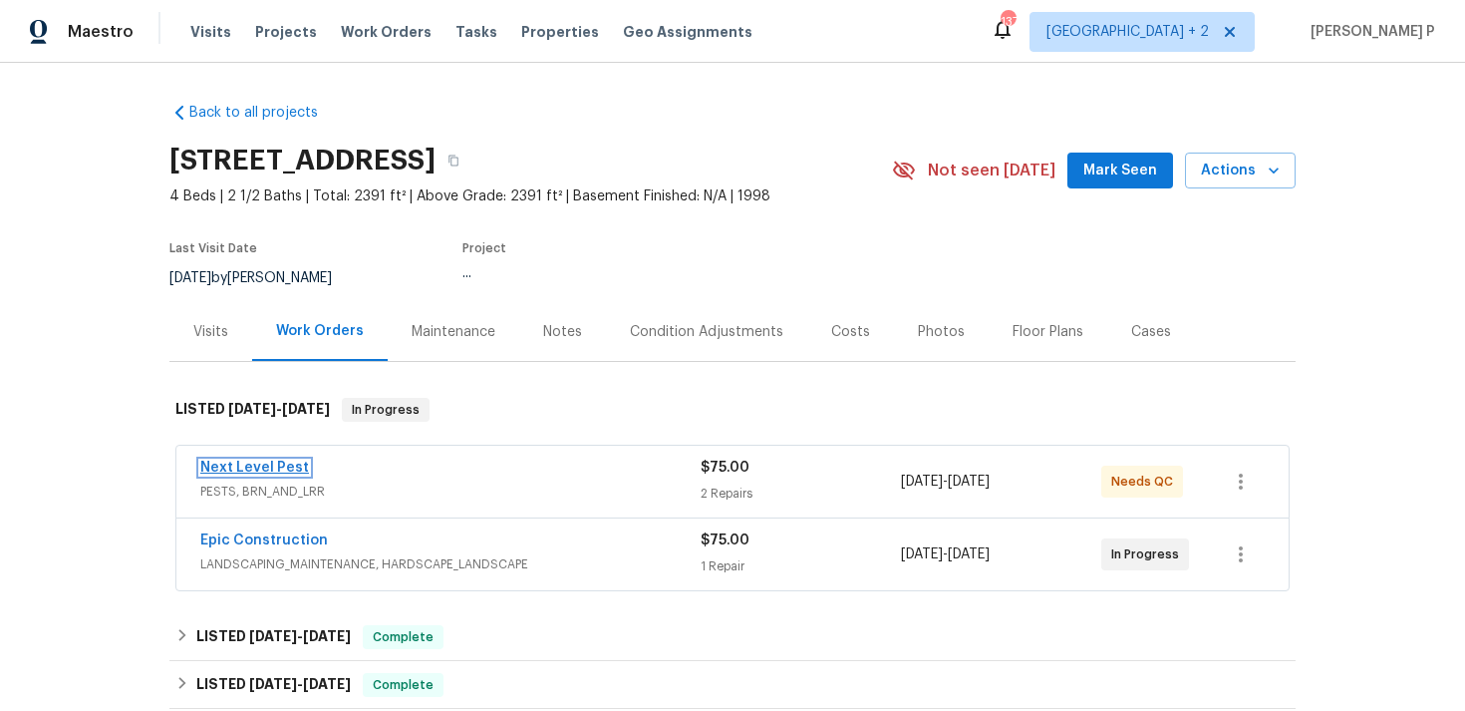
click at [272, 467] on link "Next Level Pest" at bounding box center [254, 468] width 109 height 14
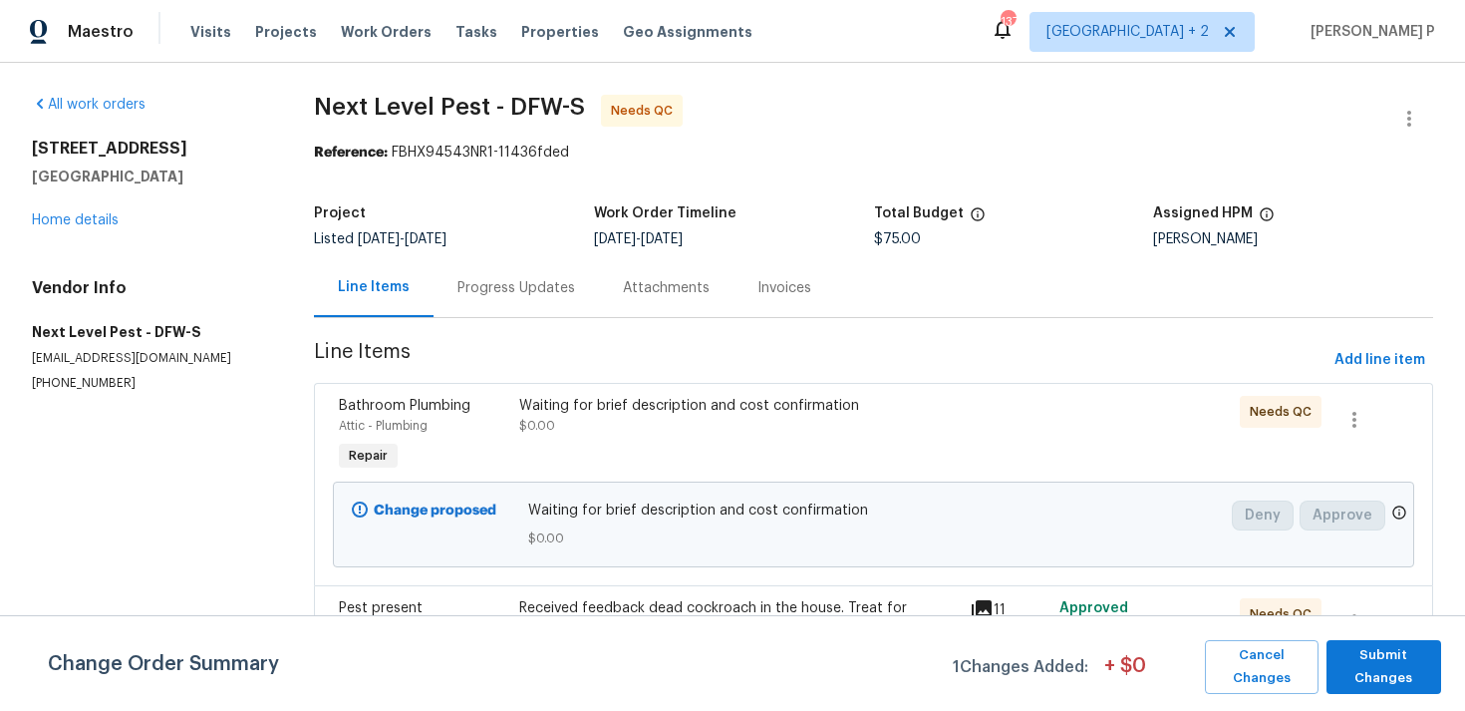
click at [534, 281] on div "Progress Updates" at bounding box center [517, 288] width 118 height 20
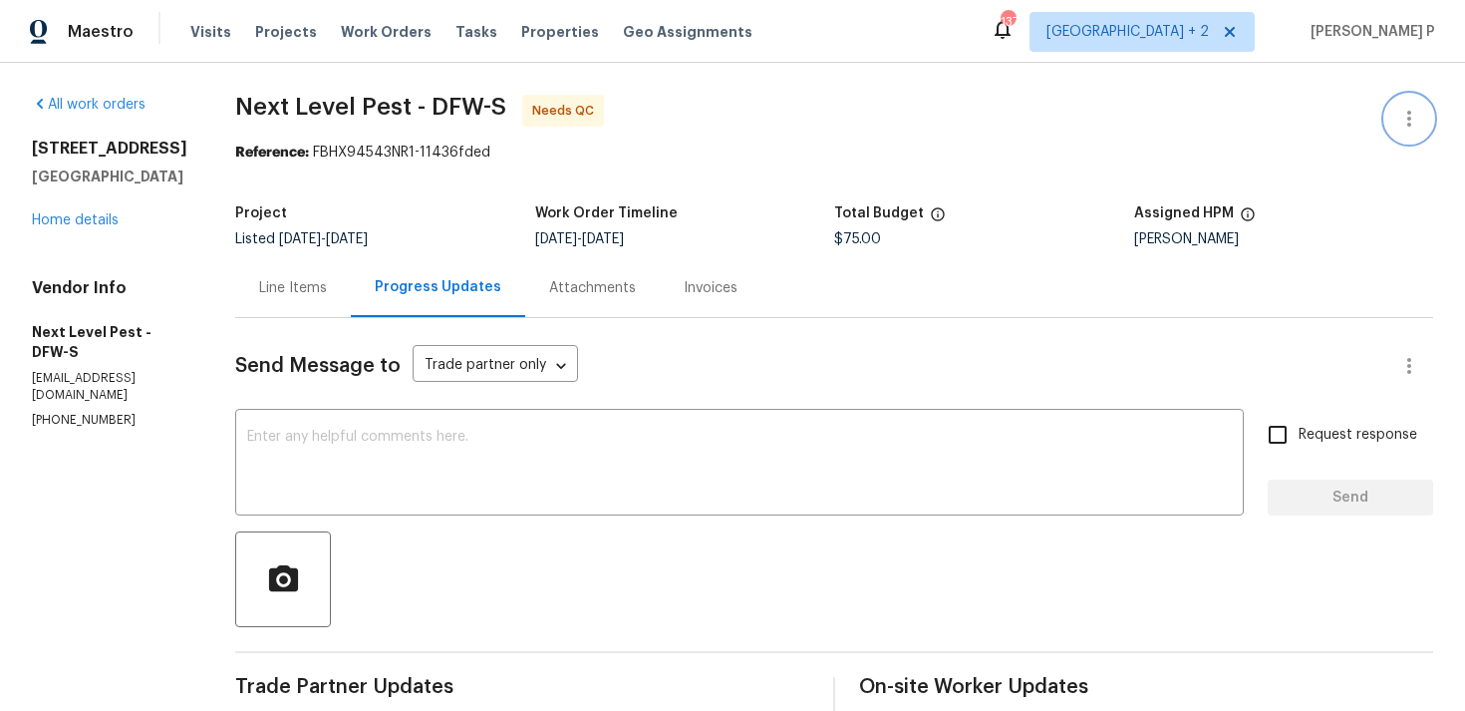
click at [1402, 111] on icon "button" at bounding box center [1410, 119] width 24 height 24
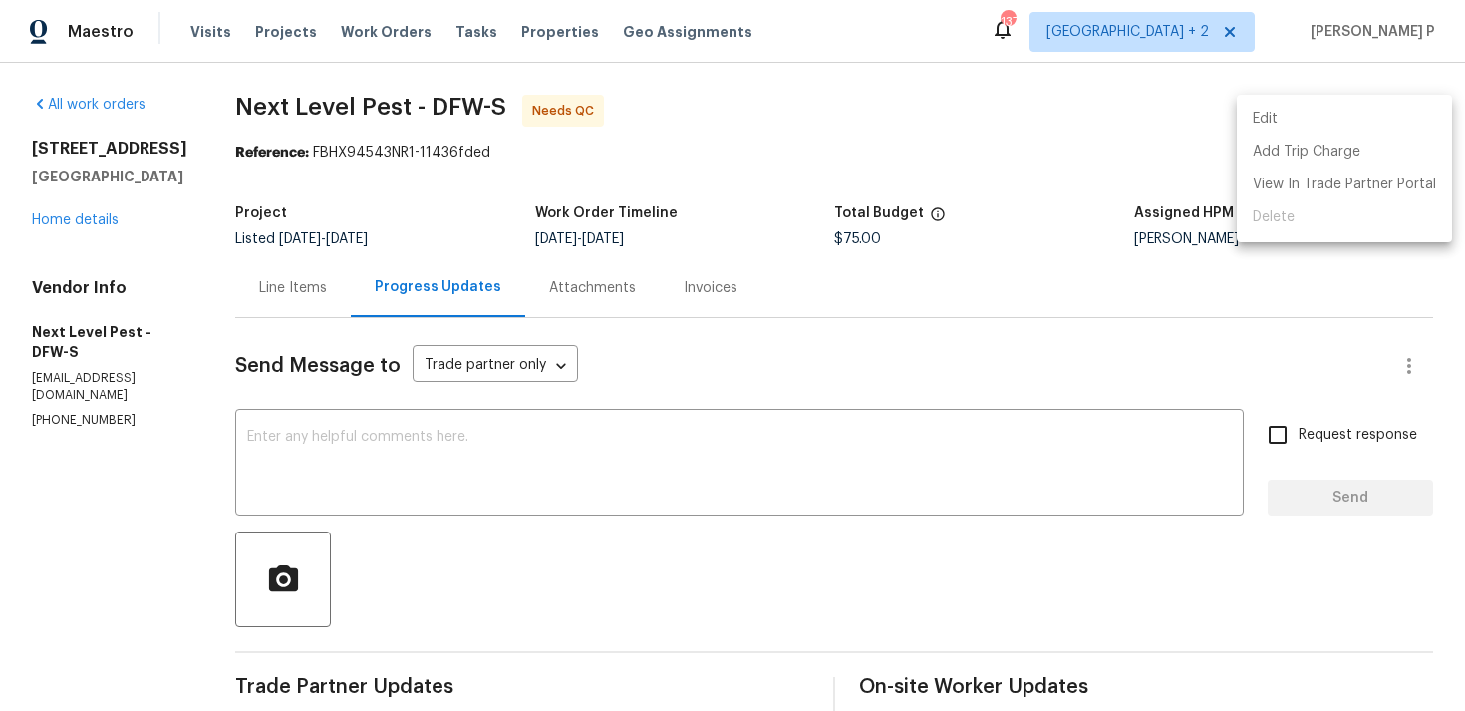
click at [1290, 112] on li "Edit" at bounding box center [1344, 119] width 215 height 33
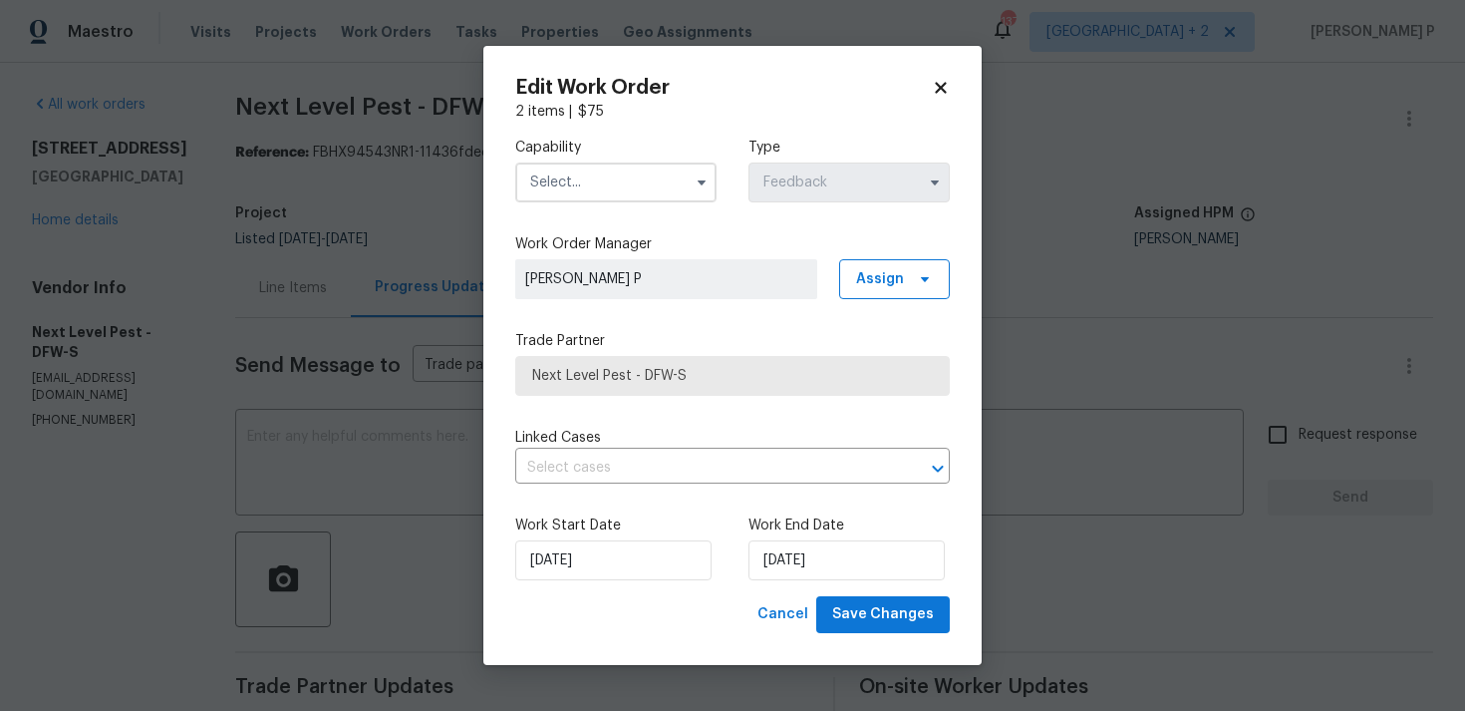
click at [618, 186] on input "text" at bounding box center [615, 182] width 201 height 40
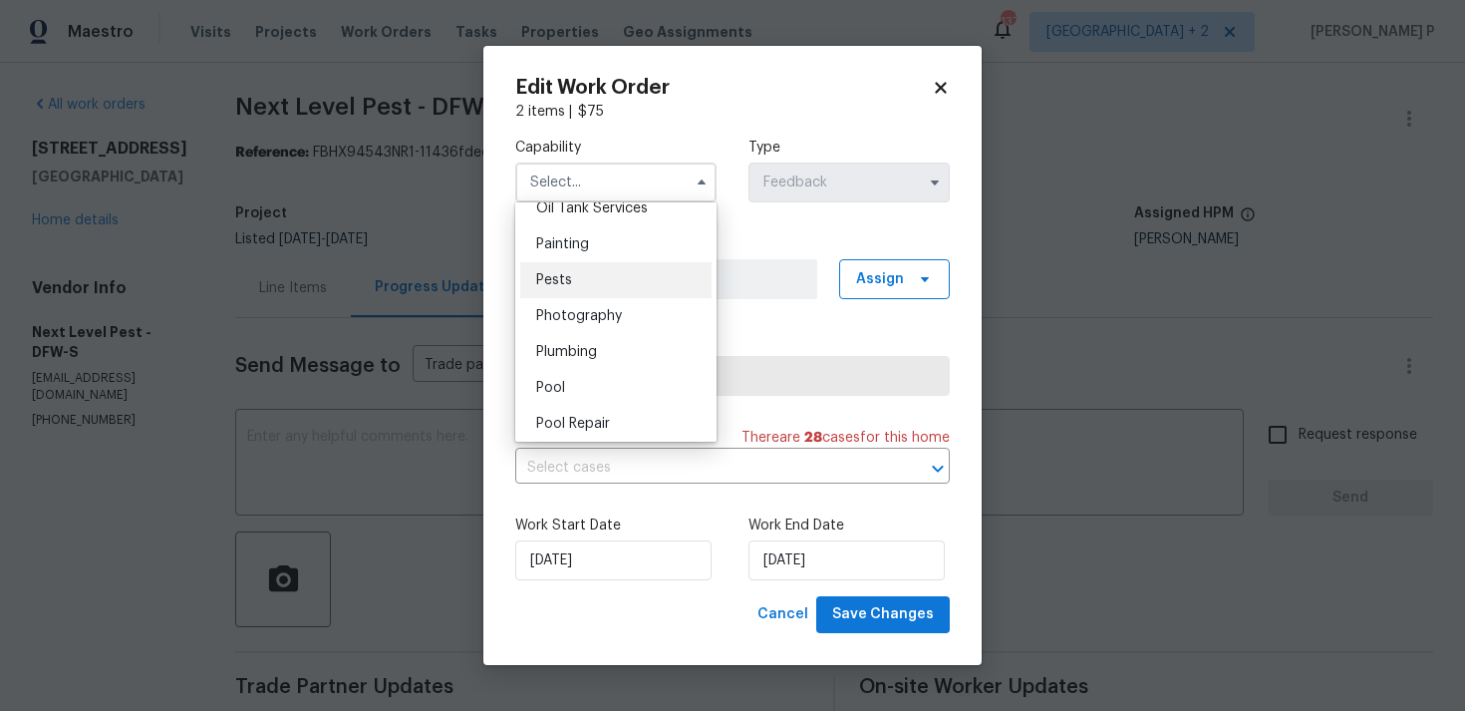
scroll to position [1644, 0]
click at [586, 278] on div "Pests" at bounding box center [615, 292] width 191 height 36
type input "Pests"
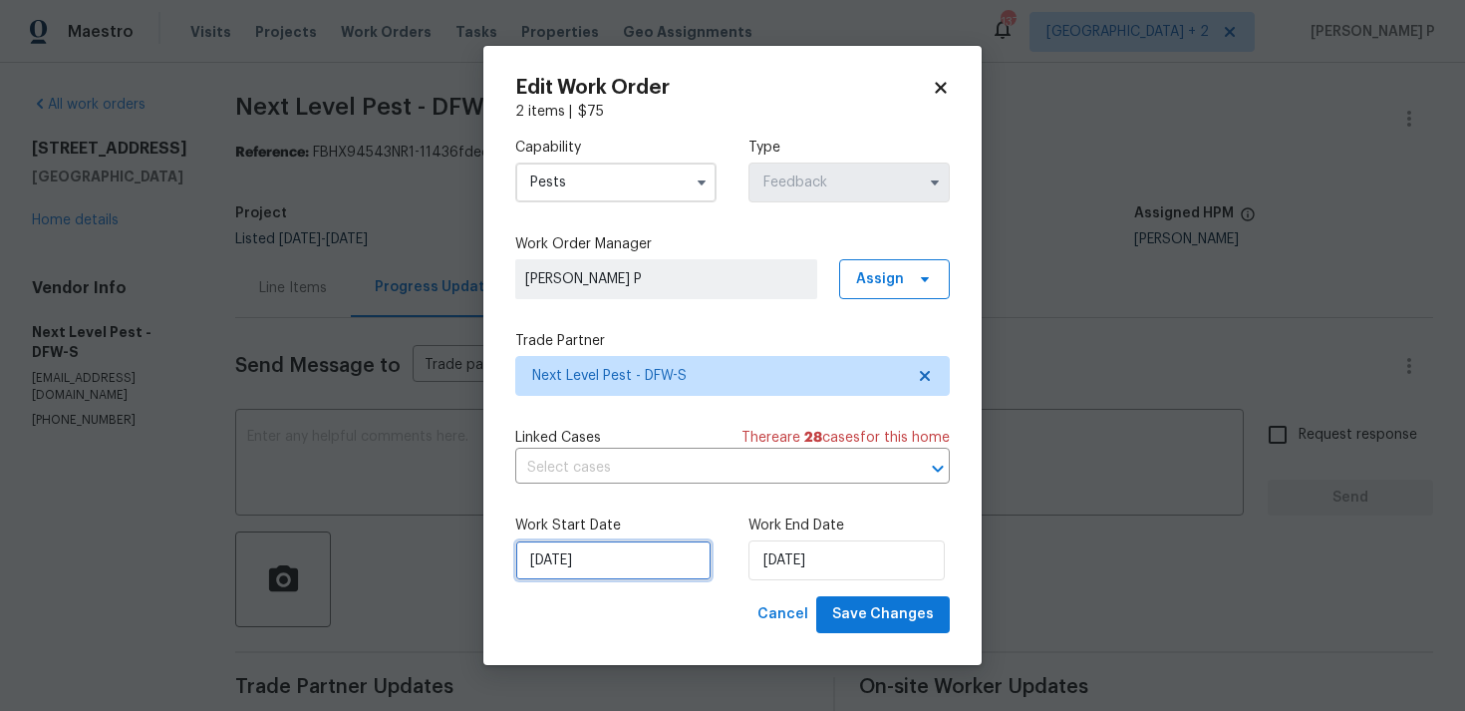
click at [661, 560] on input "[DATE]" at bounding box center [613, 560] width 196 height 40
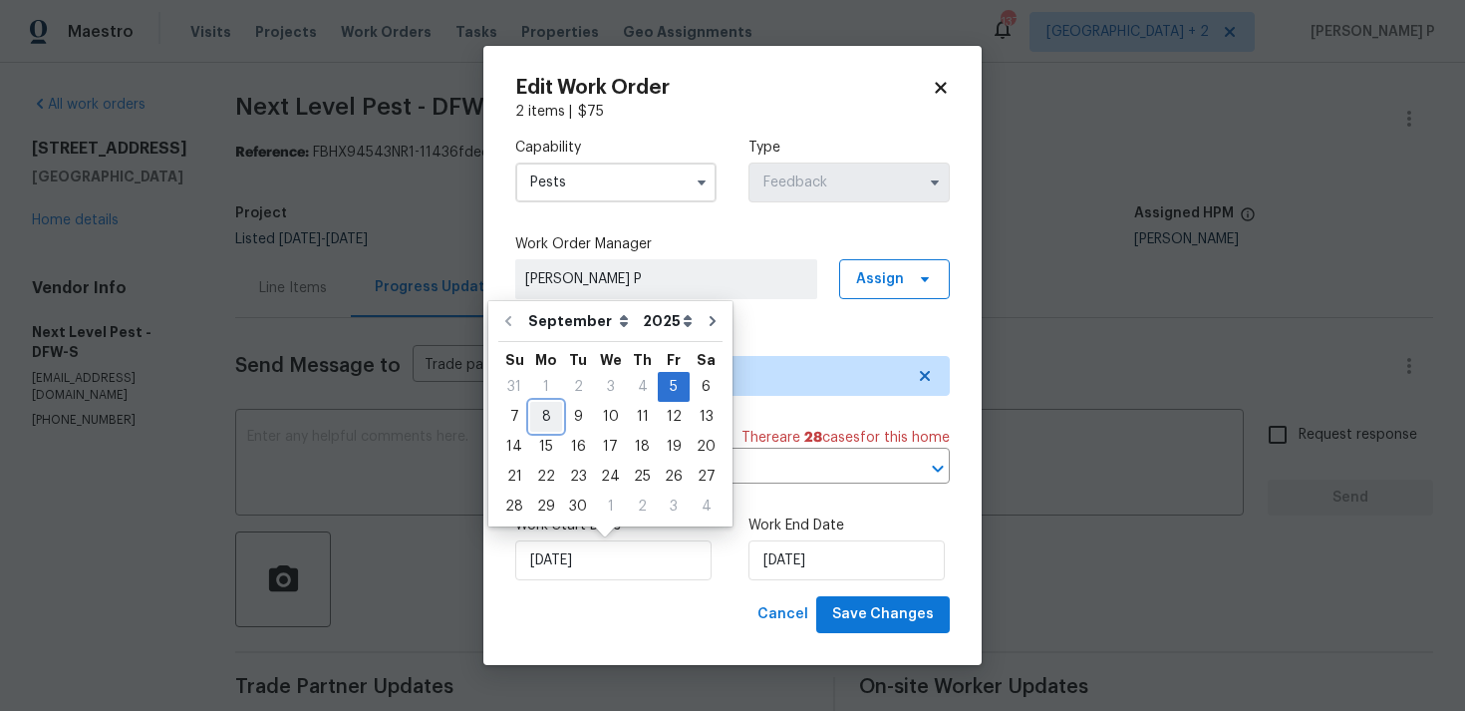
click at [550, 419] on div "8" at bounding box center [546, 417] width 32 height 28
type input "[DATE]"
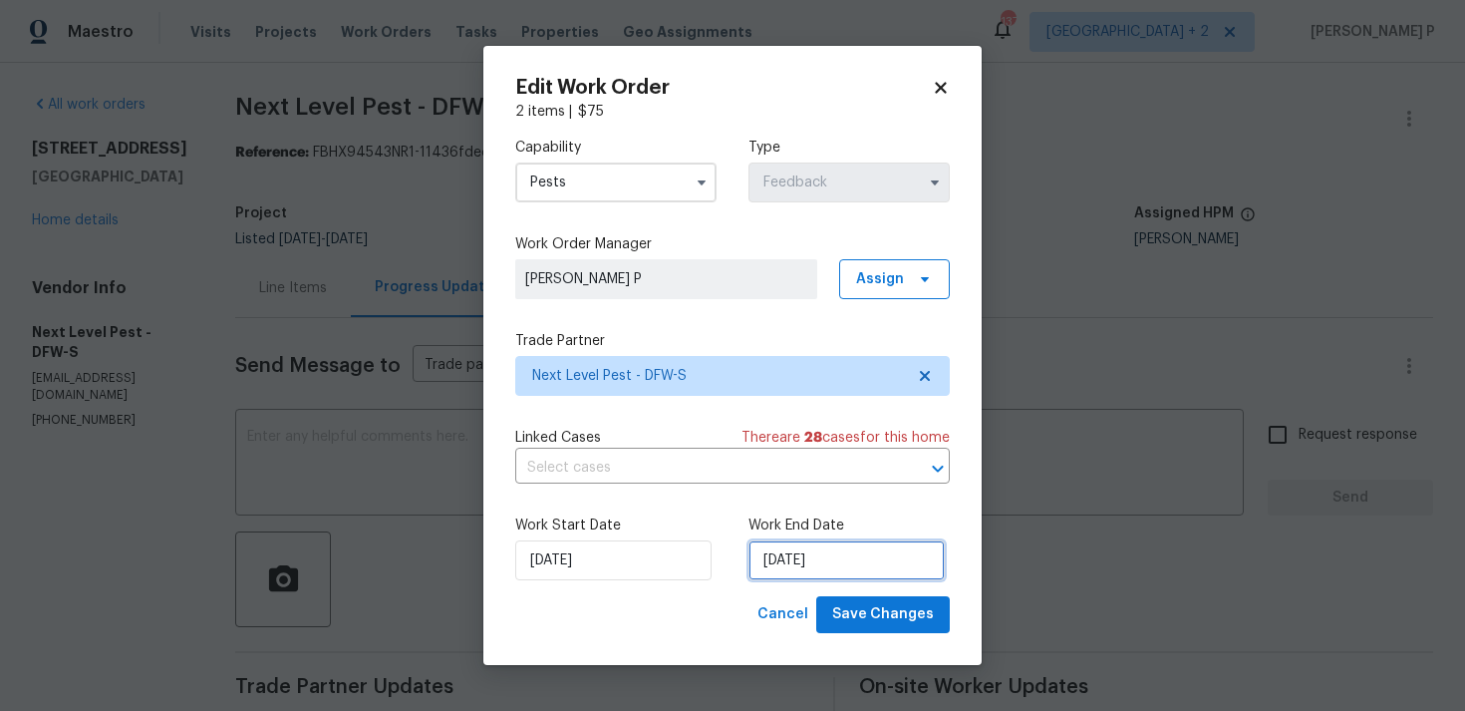
click at [852, 572] on input "[DATE]" at bounding box center [847, 560] width 196 height 40
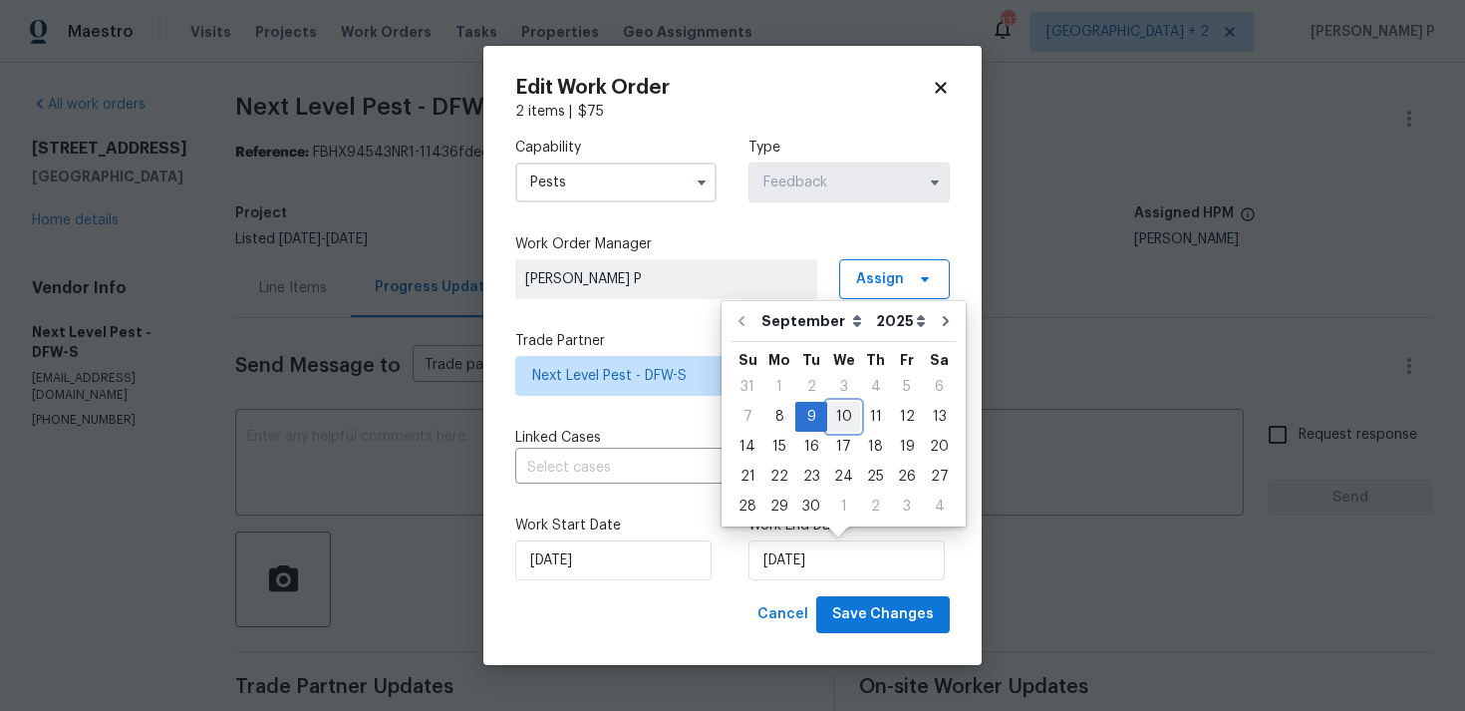
click at [837, 423] on div "10" at bounding box center [843, 417] width 33 height 28
type input "[DATE]"
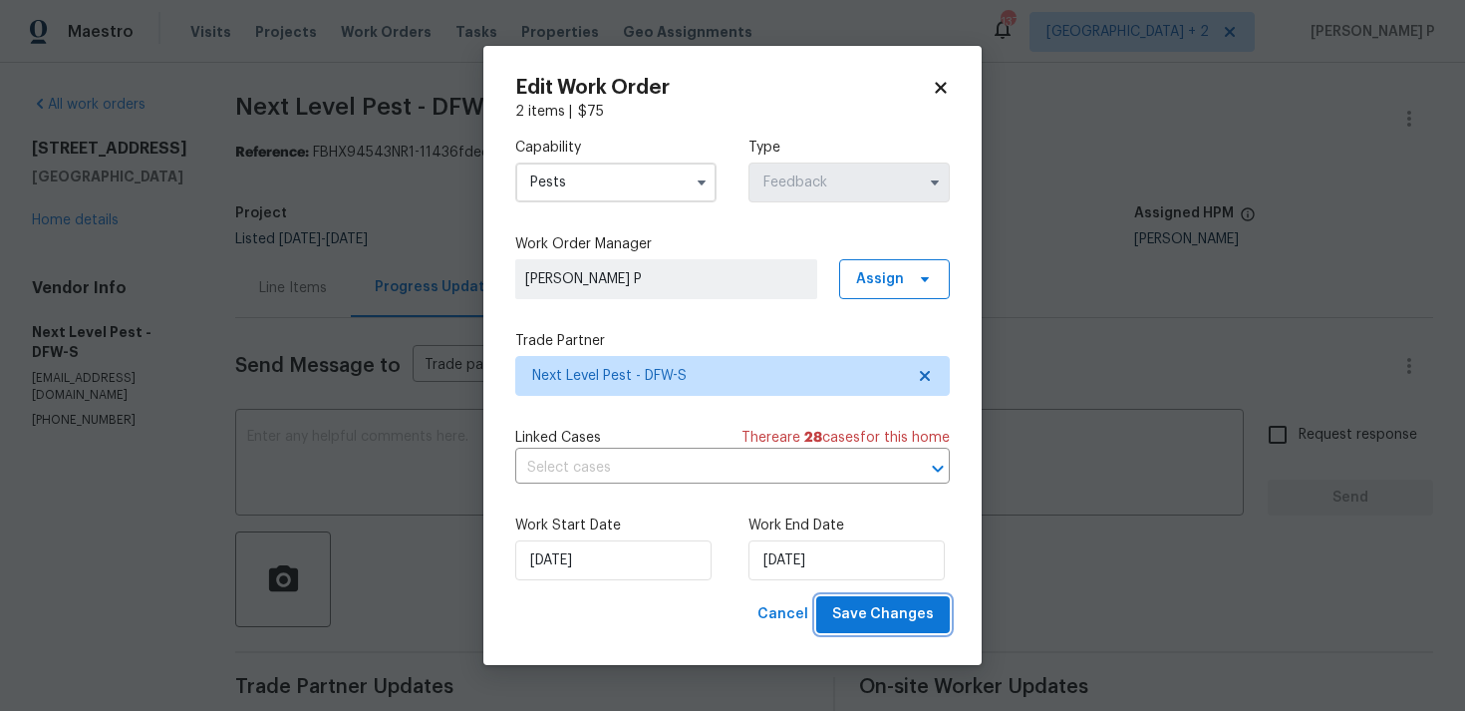
click at [886, 611] on span "Save Changes" at bounding box center [883, 614] width 102 height 25
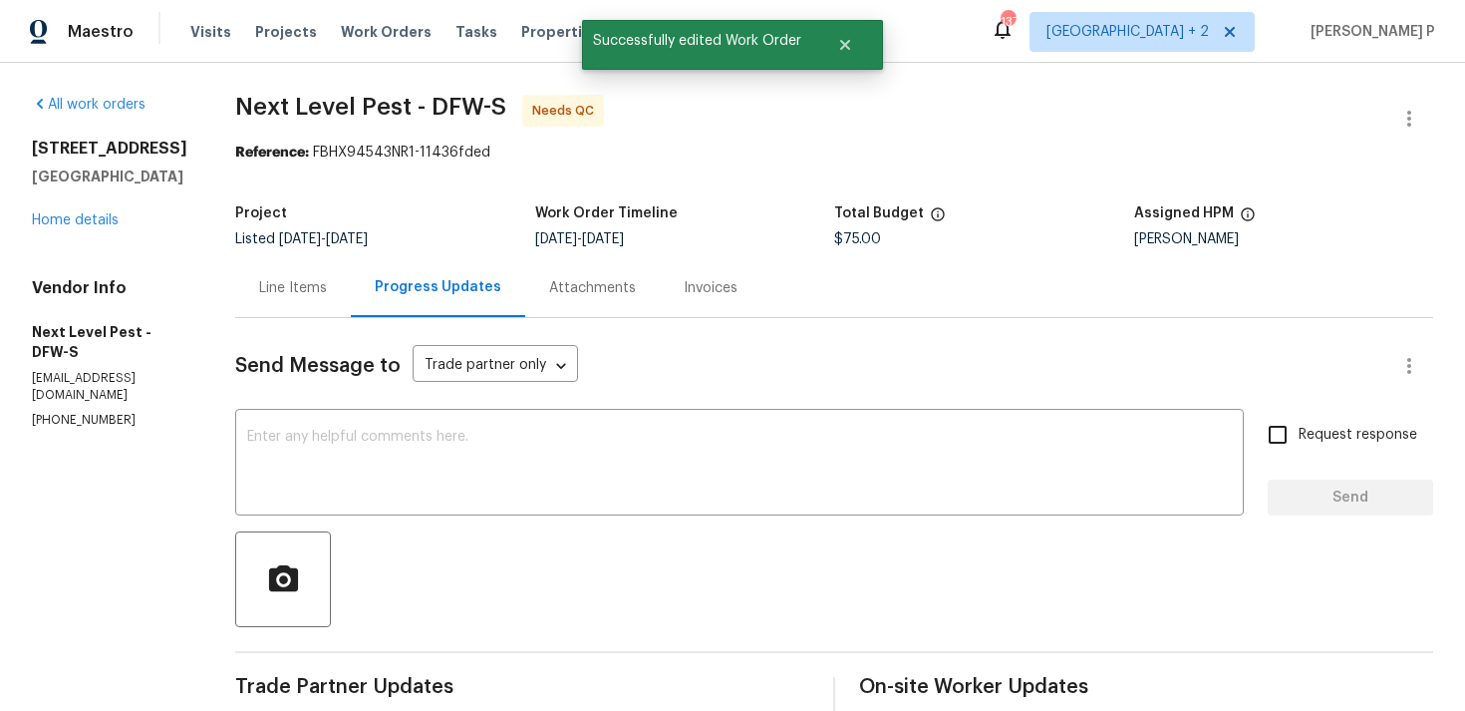
click at [280, 296] on div "Line Items" at bounding box center [293, 288] width 68 height 20
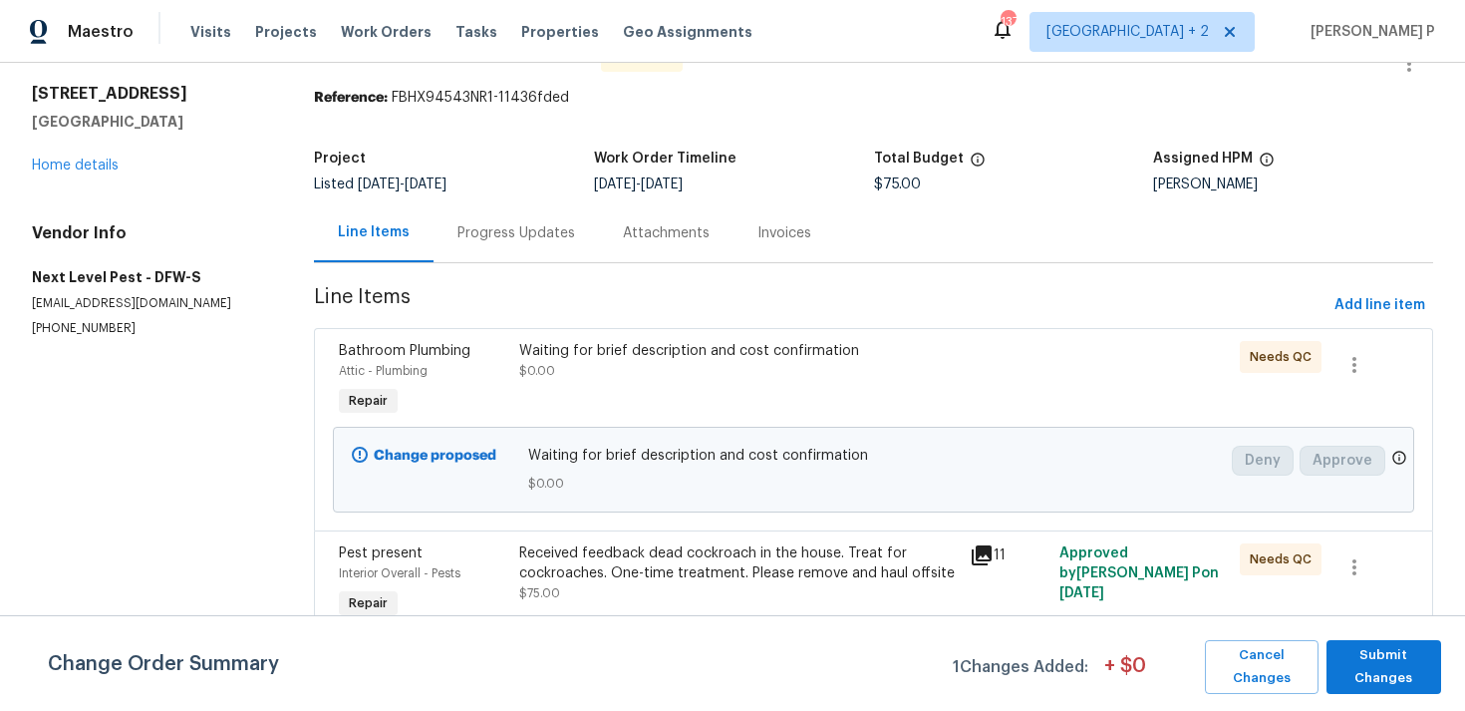
scroll to position [61, 0]
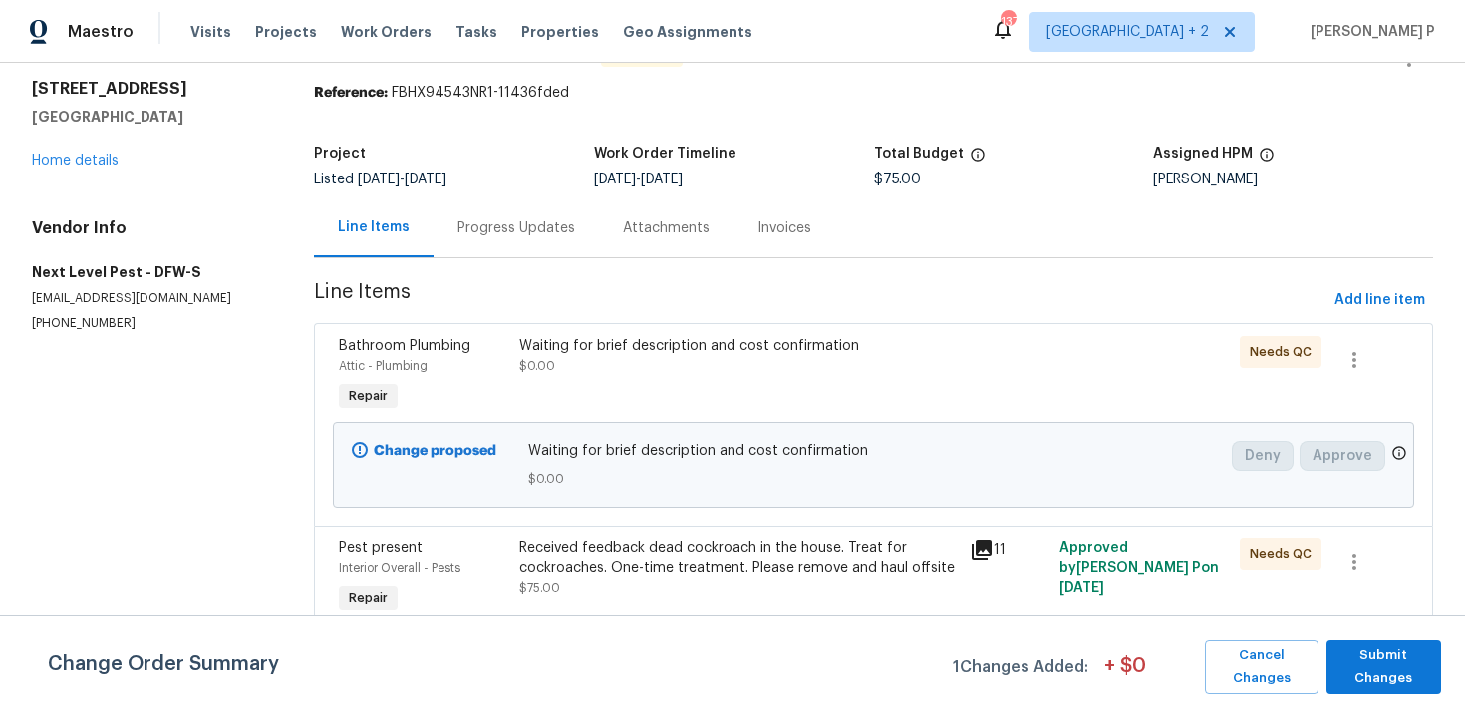
click at [720, 552] on div "Received feedback dead cockroach in the house. Treat for cockroaches. One-time …" at bounding box center [738, 558] width 439 height 40
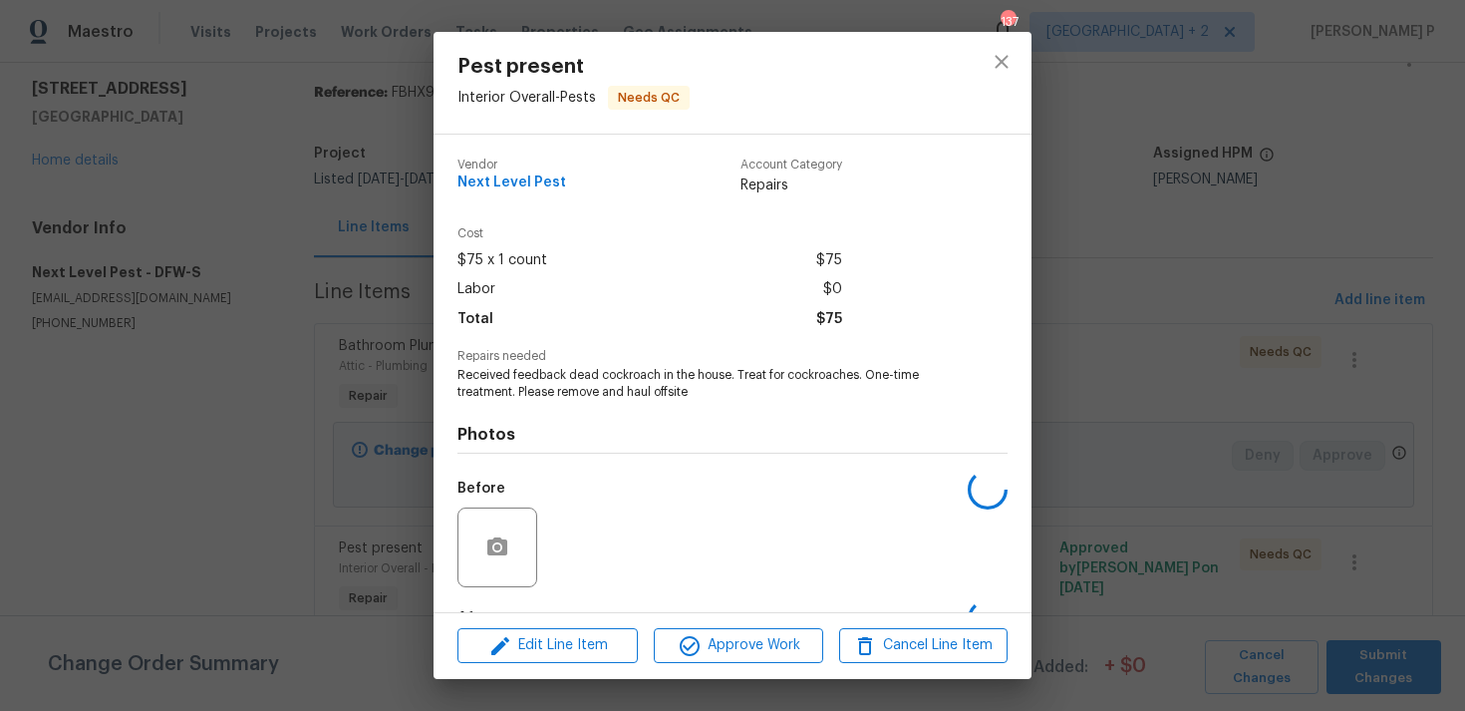
scroll to position [125, 0]
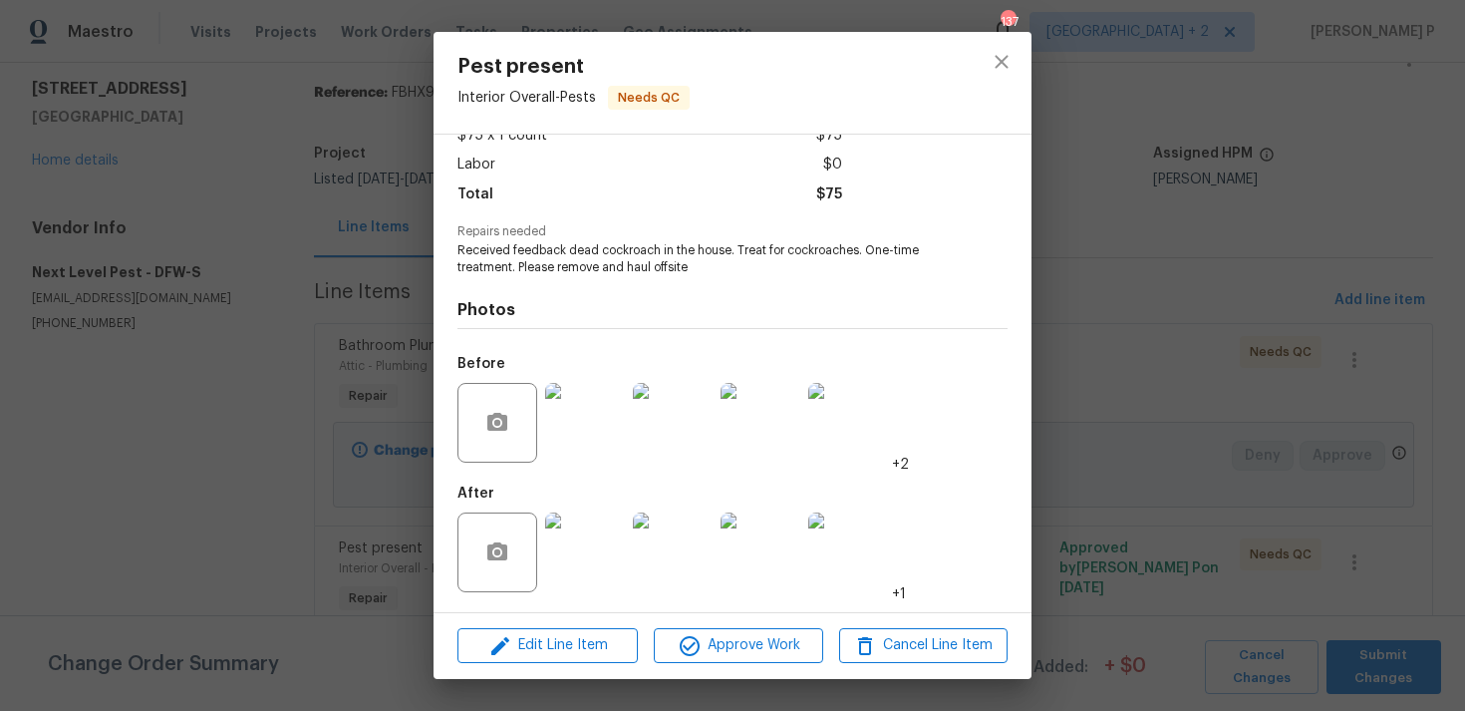
click at [561, 415] on img at bounding box center [585, 423] width 80 height 80
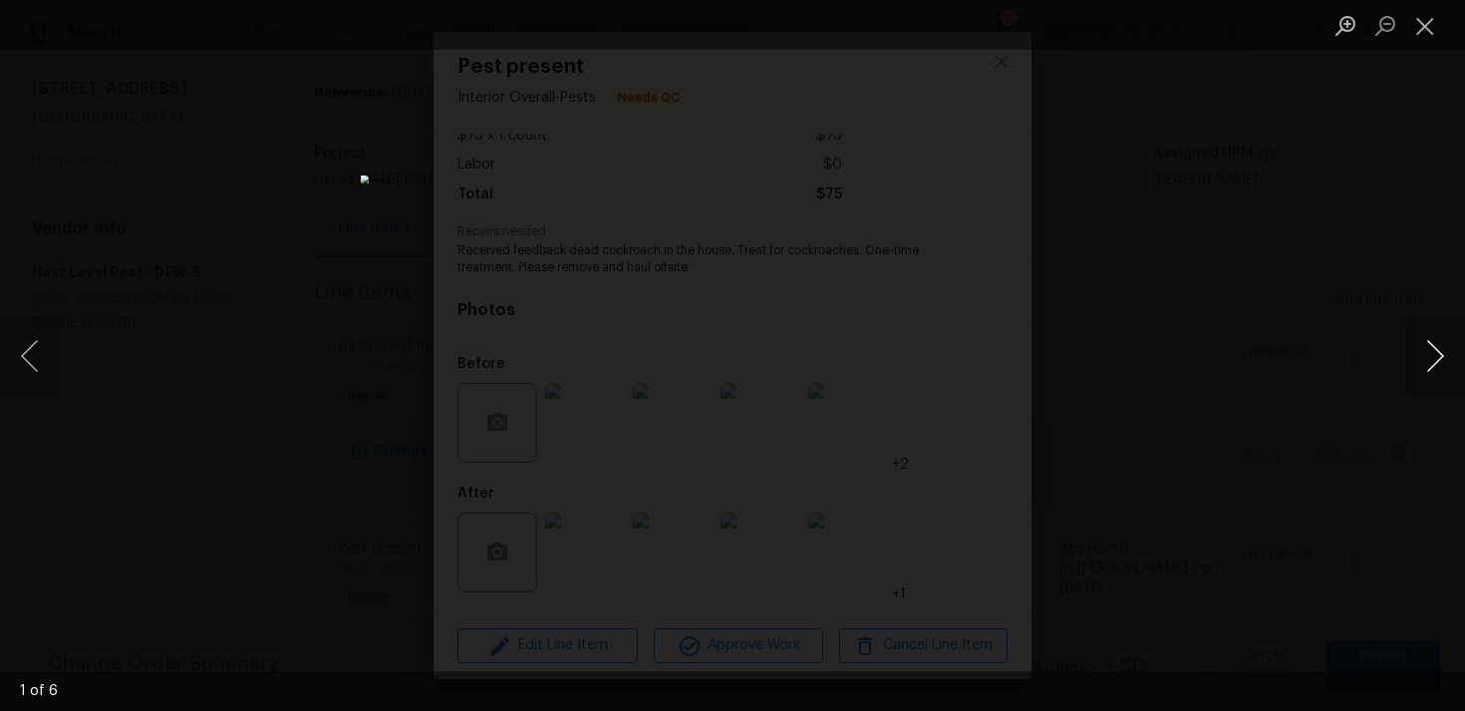
click at [1432, 356] on button "Next image" at bounding box center [1436, 356] width 60 height 80
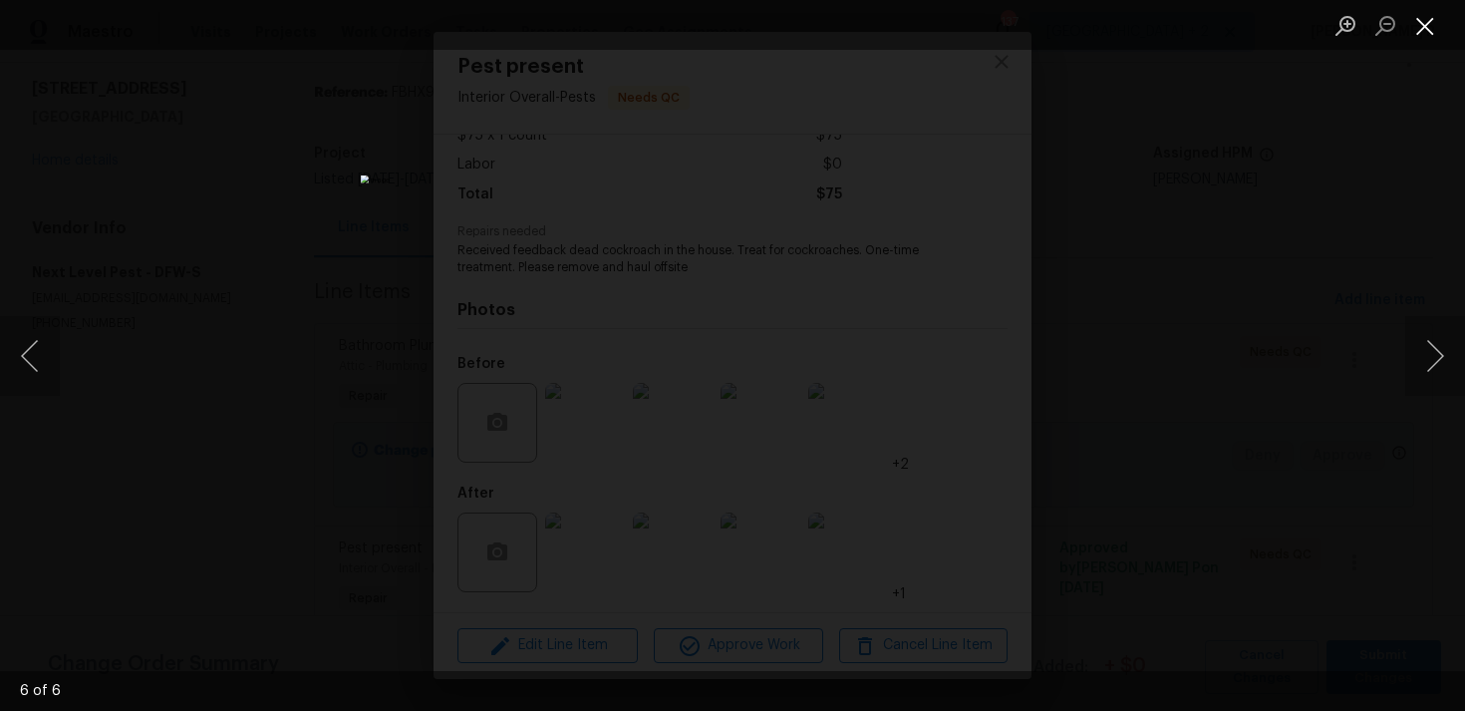
click at [1434, 27] on button "Close lightbox" at bounding box center [1426, 25] width 40 height 35
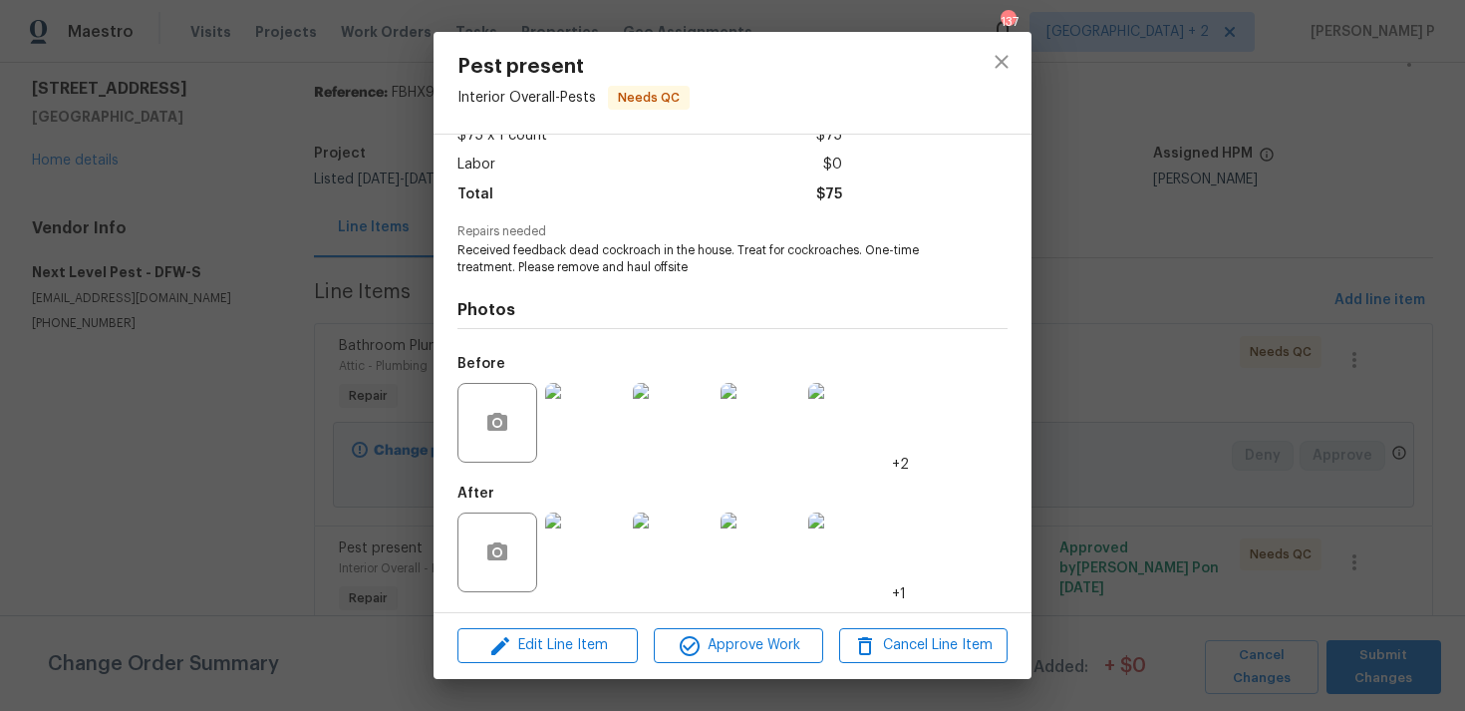
click at [587, 569] on img at bounding box center [585, 552] width 80 height 80
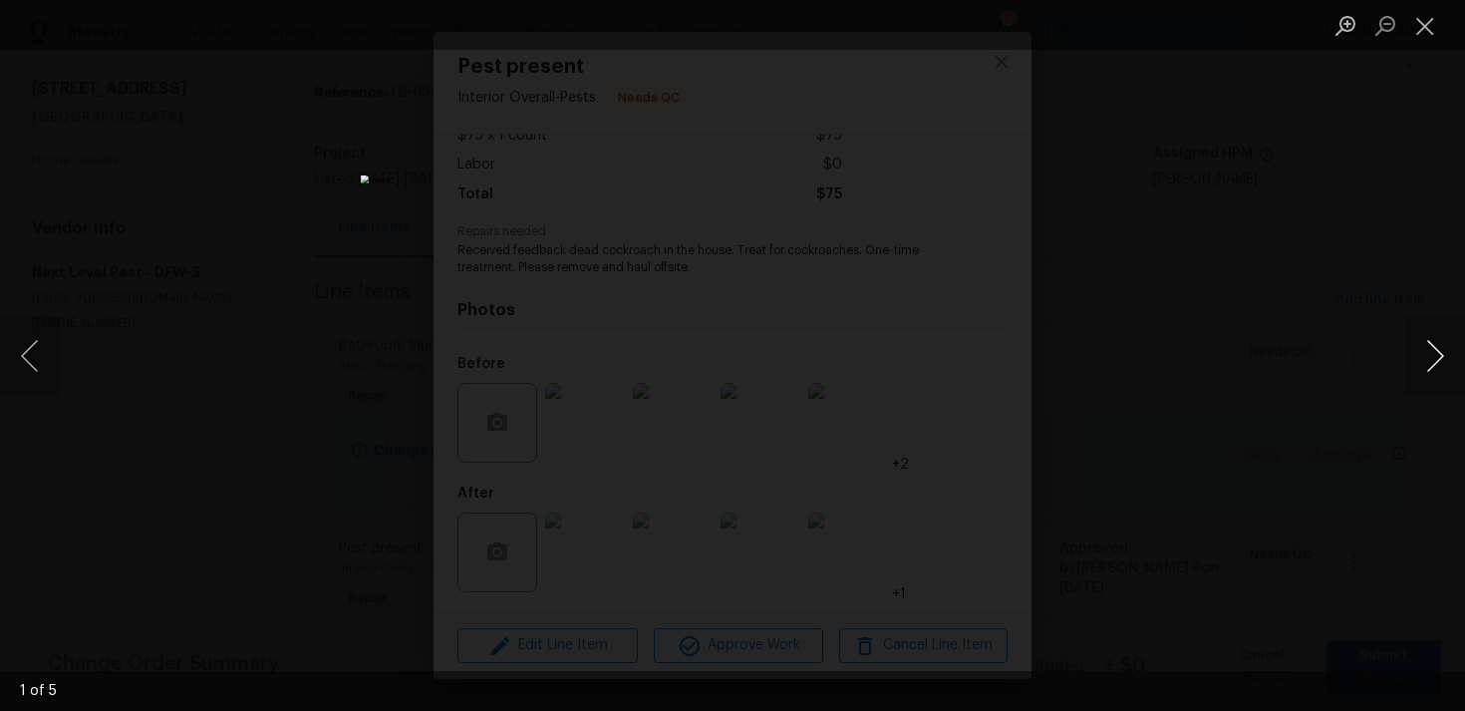
click at [1441, 356] on button "Next image" at bounding box center [1436, 356] width 60 height 80
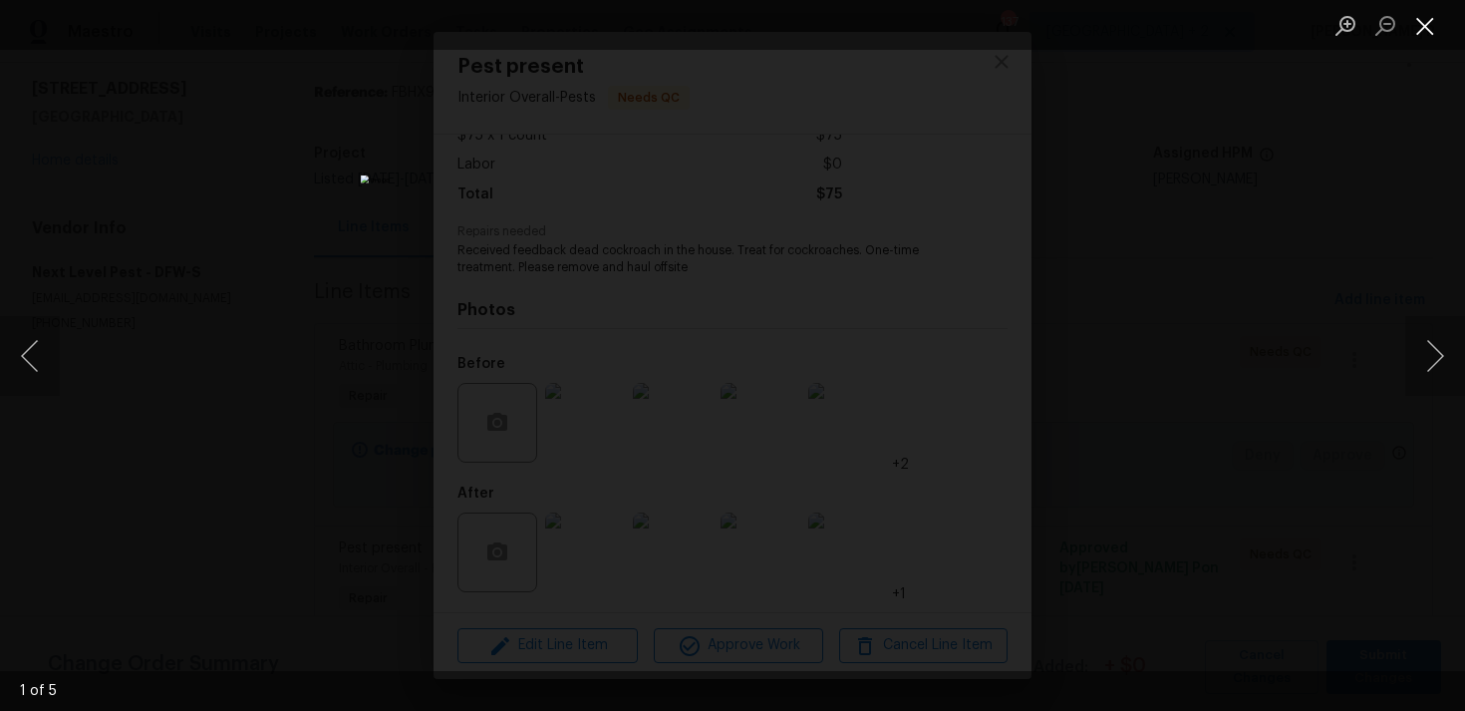
click at [1427, 12] on button "Close lightbox" at bounding box center [1426, 25] width 40 height 35
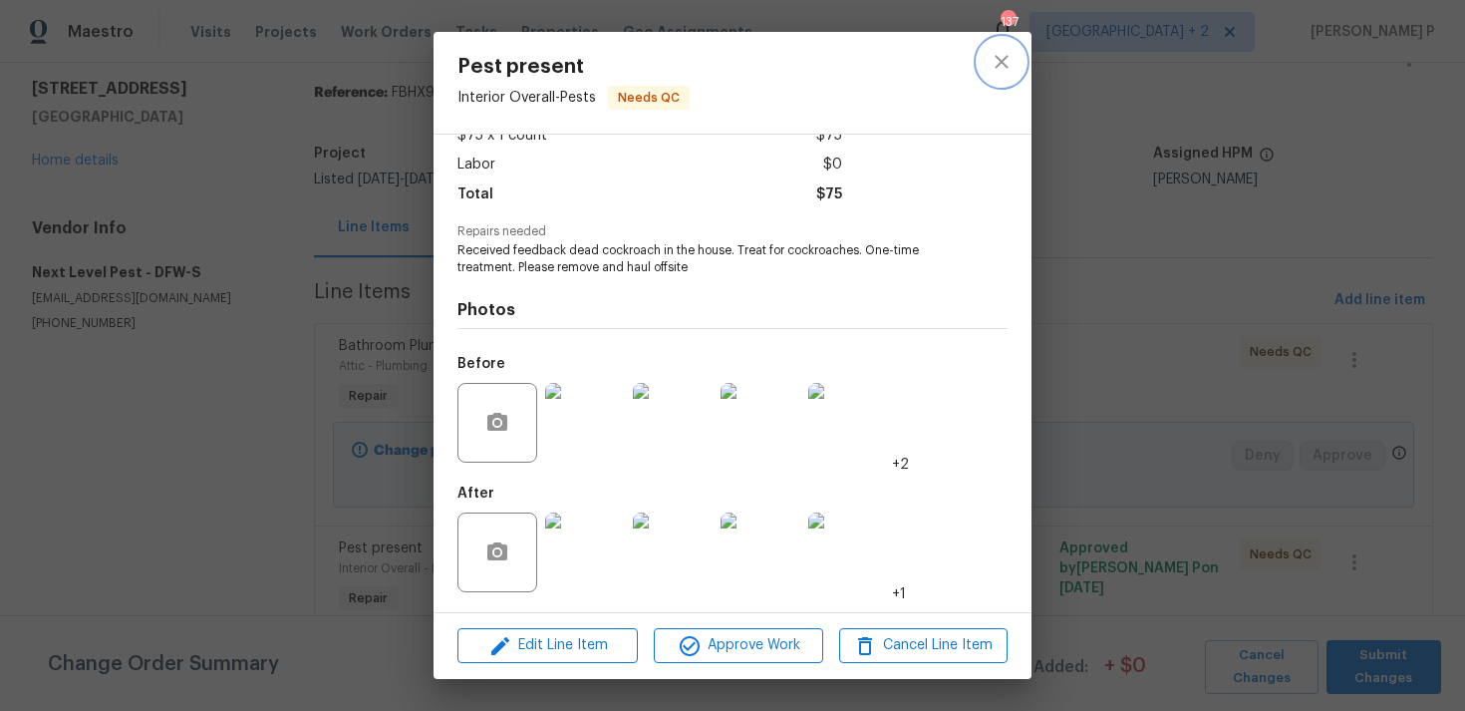
click at [1009, 69] on icon "close" at bounding box center [1002, 62] width 24 height 24
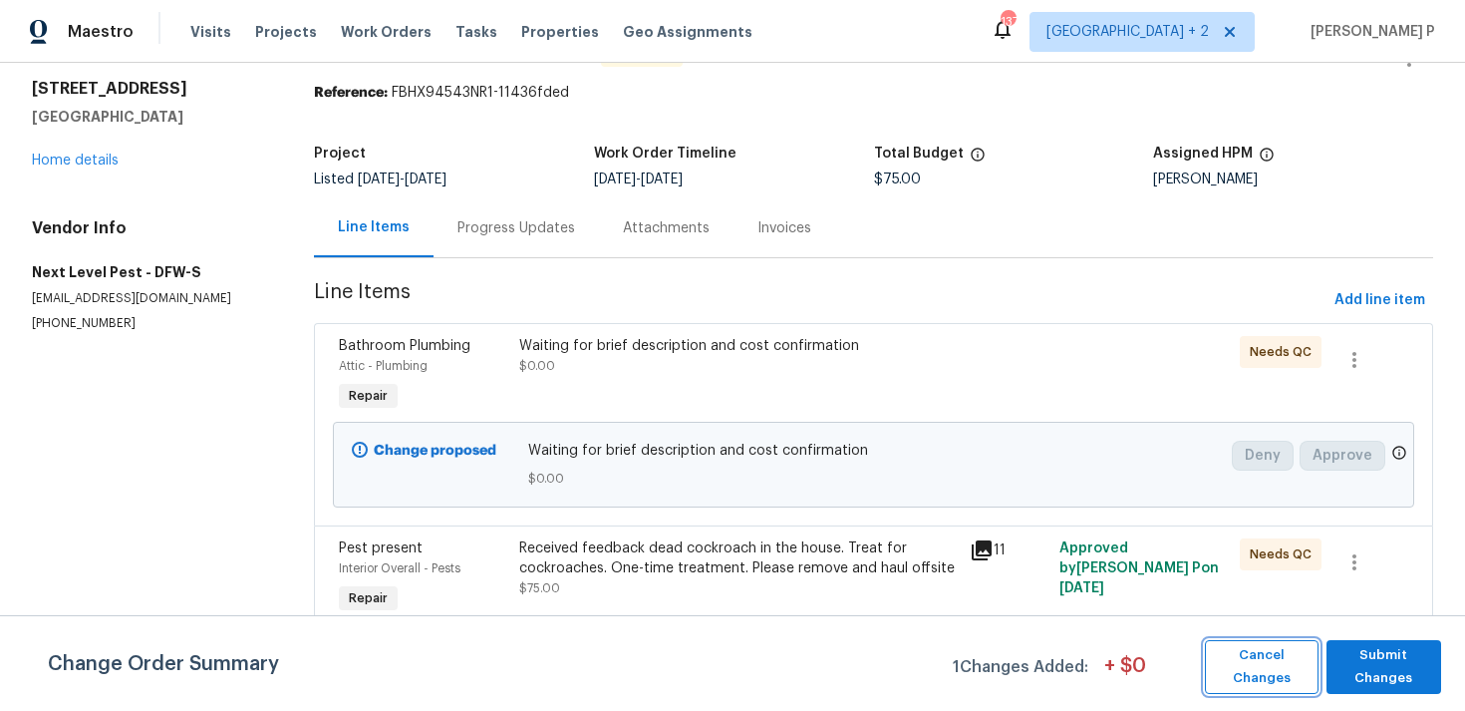
click at [1267, 652] on span "Cancel Changes" at bounding box center [1262, 667] width 94 height 46
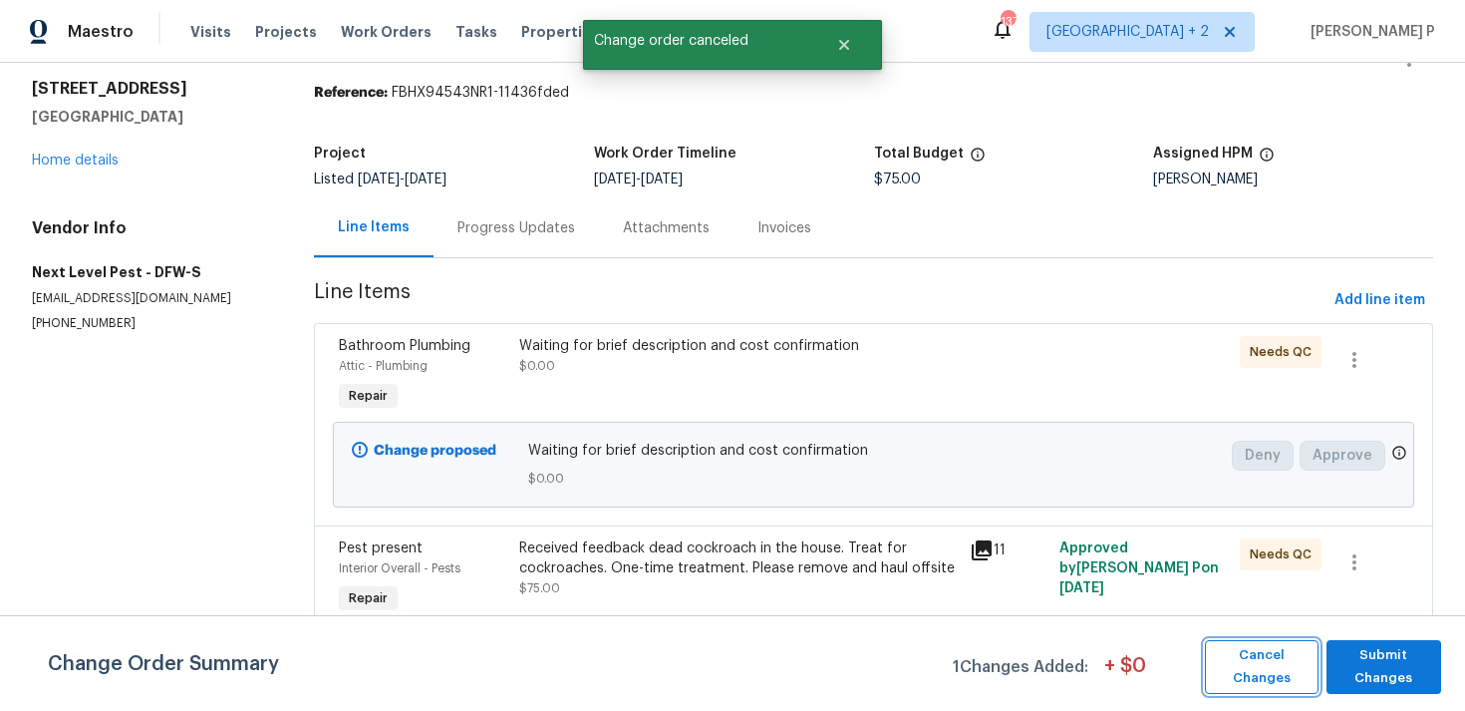
scroll to position [0, 0]
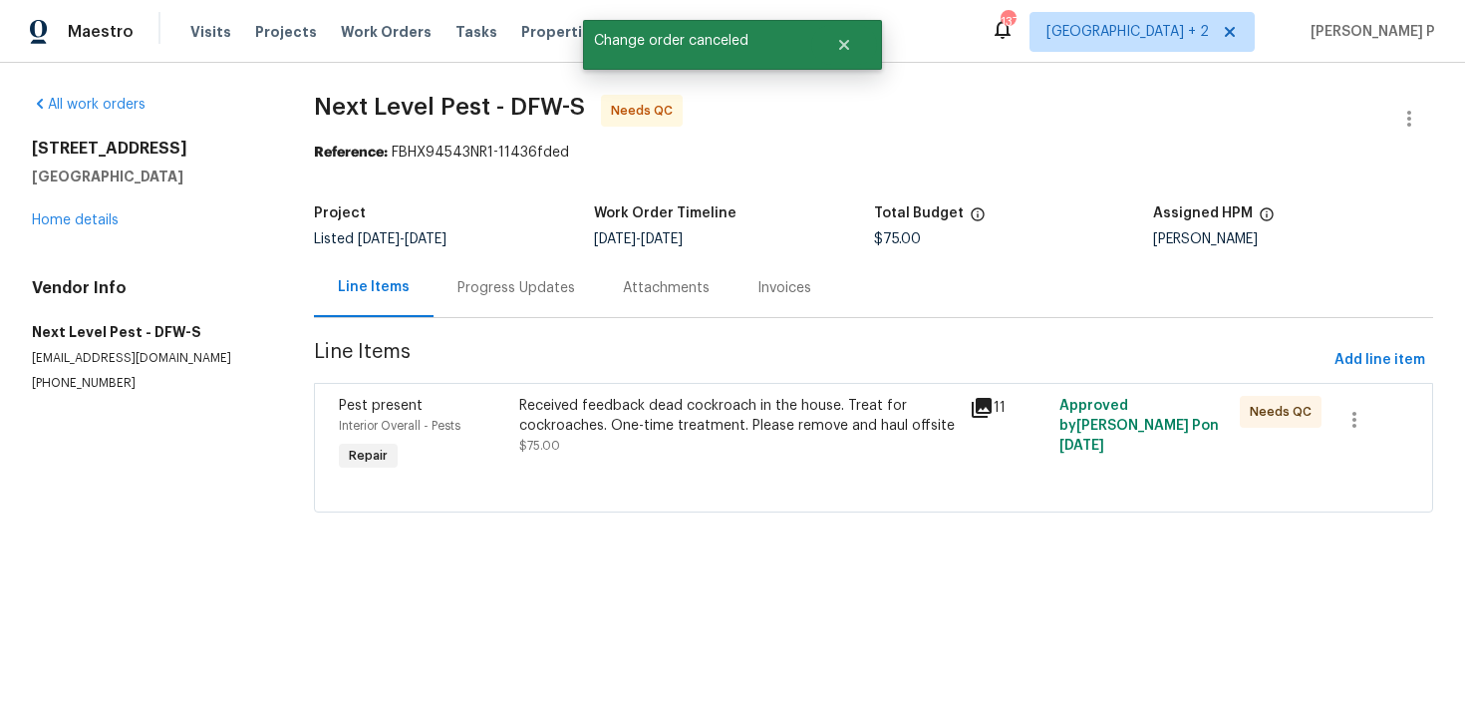
click at [561, 284] on div "Progress Updates" at bounding box center [517, 288] width 118 height 20
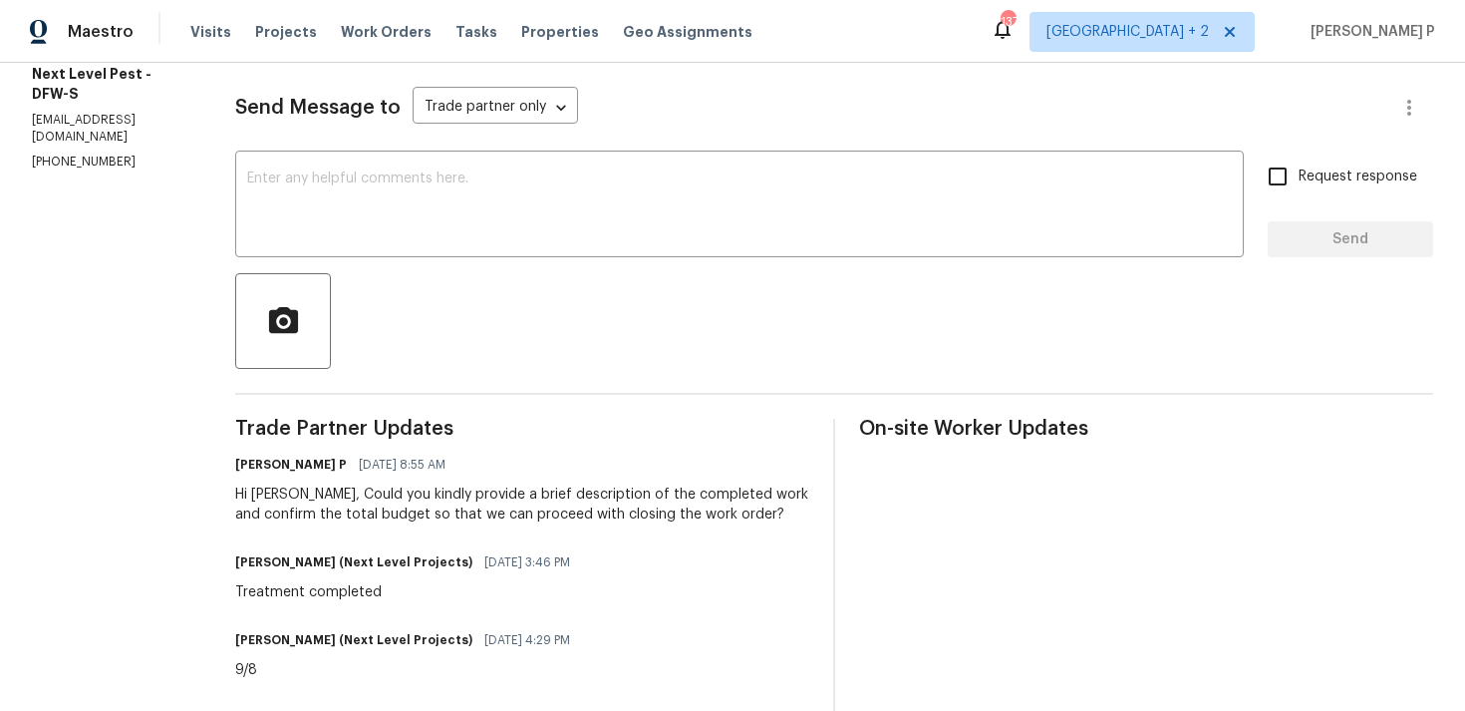
scroll to position [215, 0]
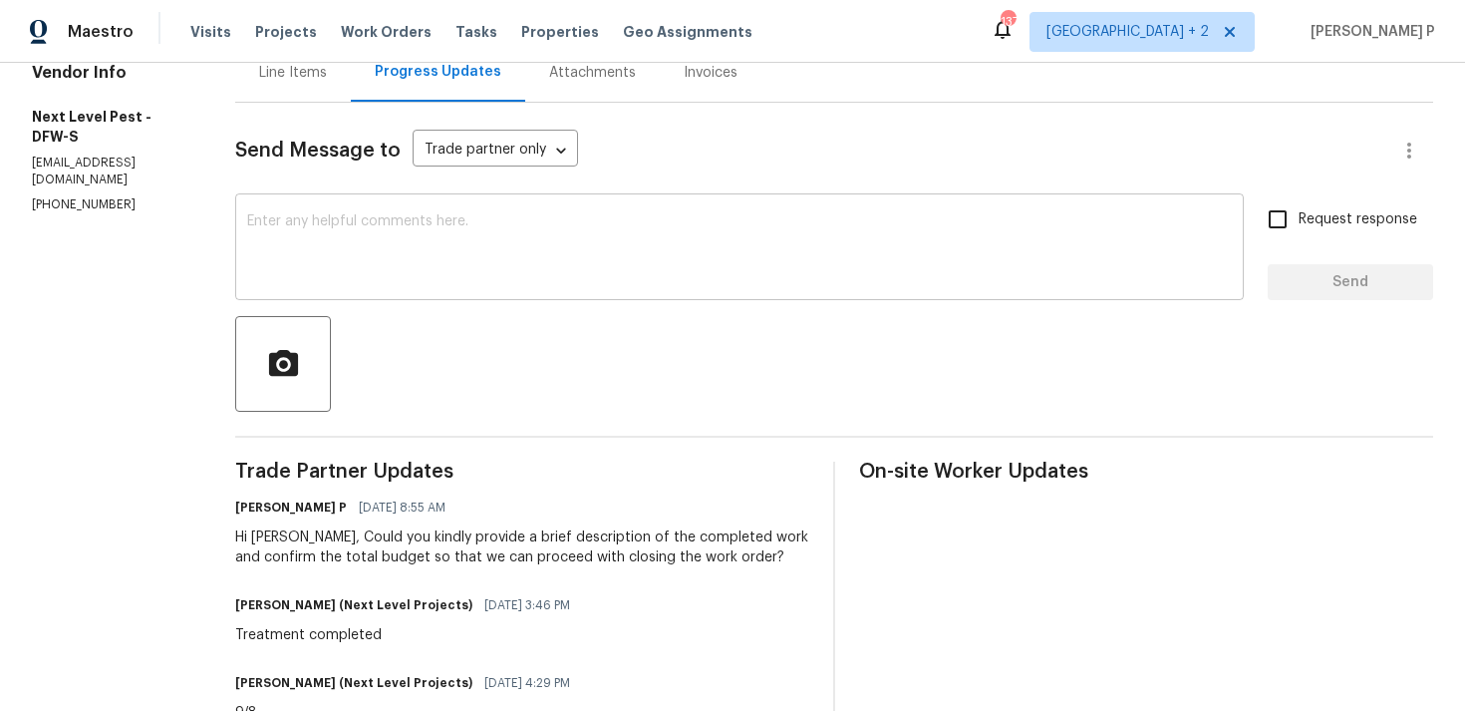
click at [442, 244] on textarea at bounding box center [739, 249] width 985 height 70
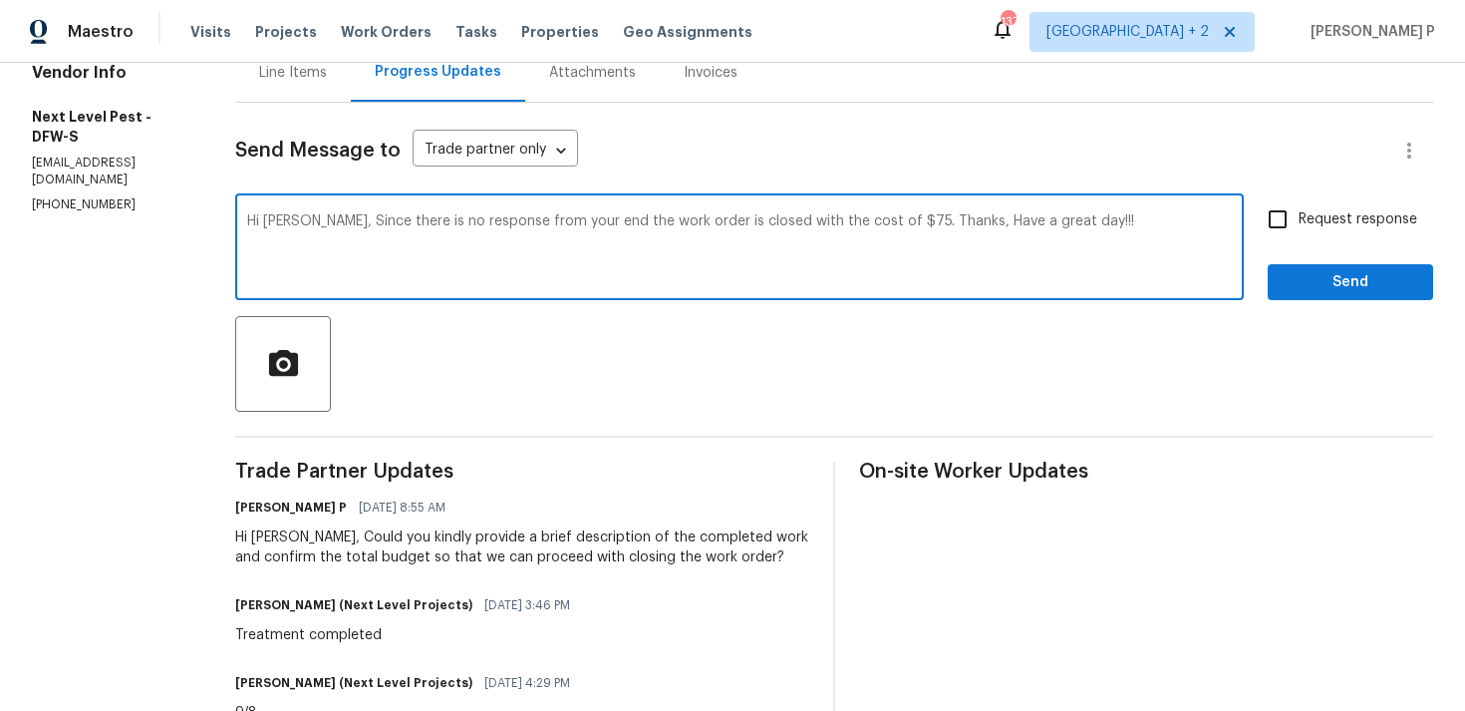
drag, startPoint x: 323, startPoint y: 220, endPoint x: 883, endPoint y: 214, distance: 560.3
click at [883, 214] on textarea "Hi [PERSON_NAME], Since there is no response from your end the work order is cl…" at bounding box center [739, 249] width 985 height 70
paste textarea "As we have not received any response from your end, the work order has been clo…"
type textarea "Hi [PERSON_NAME], As we have not received any response from your end, the work …"
click at [1301, 281] on span "Send" at bounding box center [1351, 282] width 134 height 25
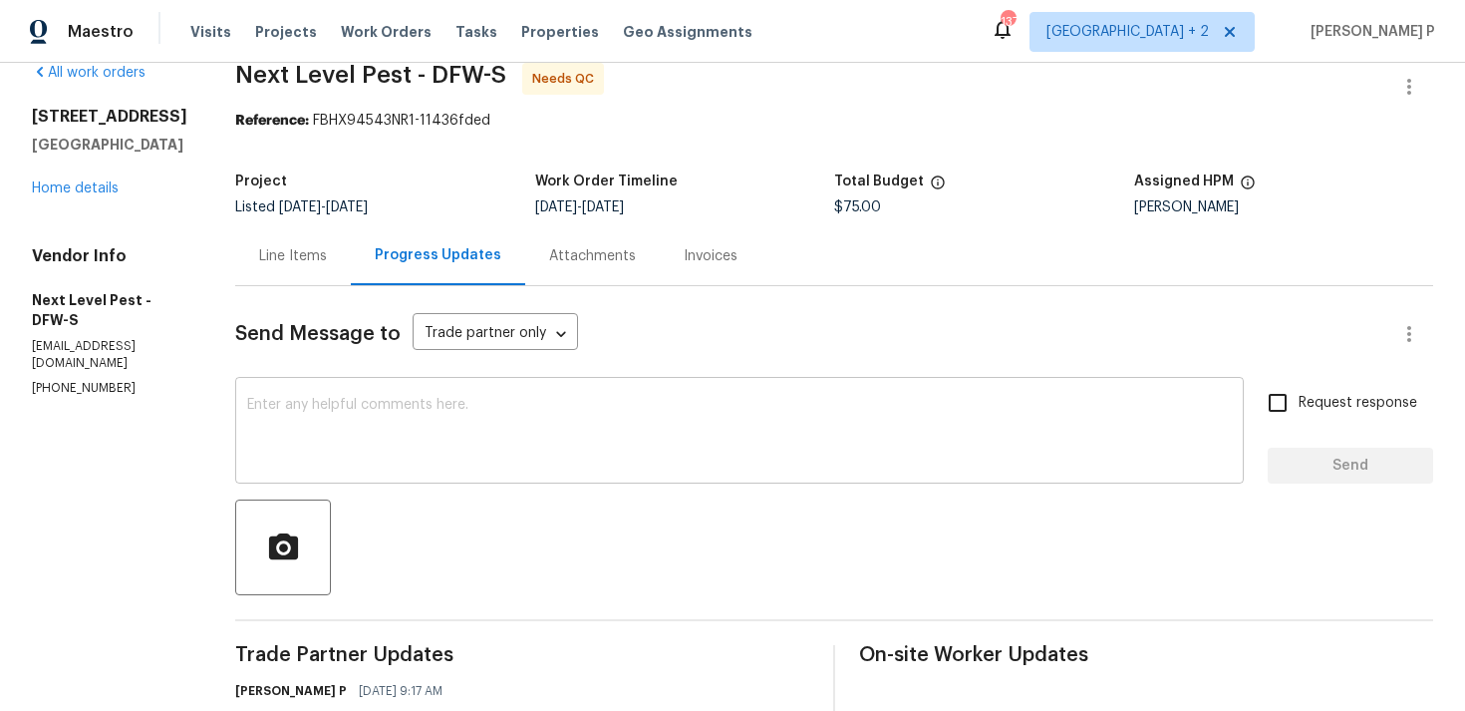
scroll to position [0, 0]
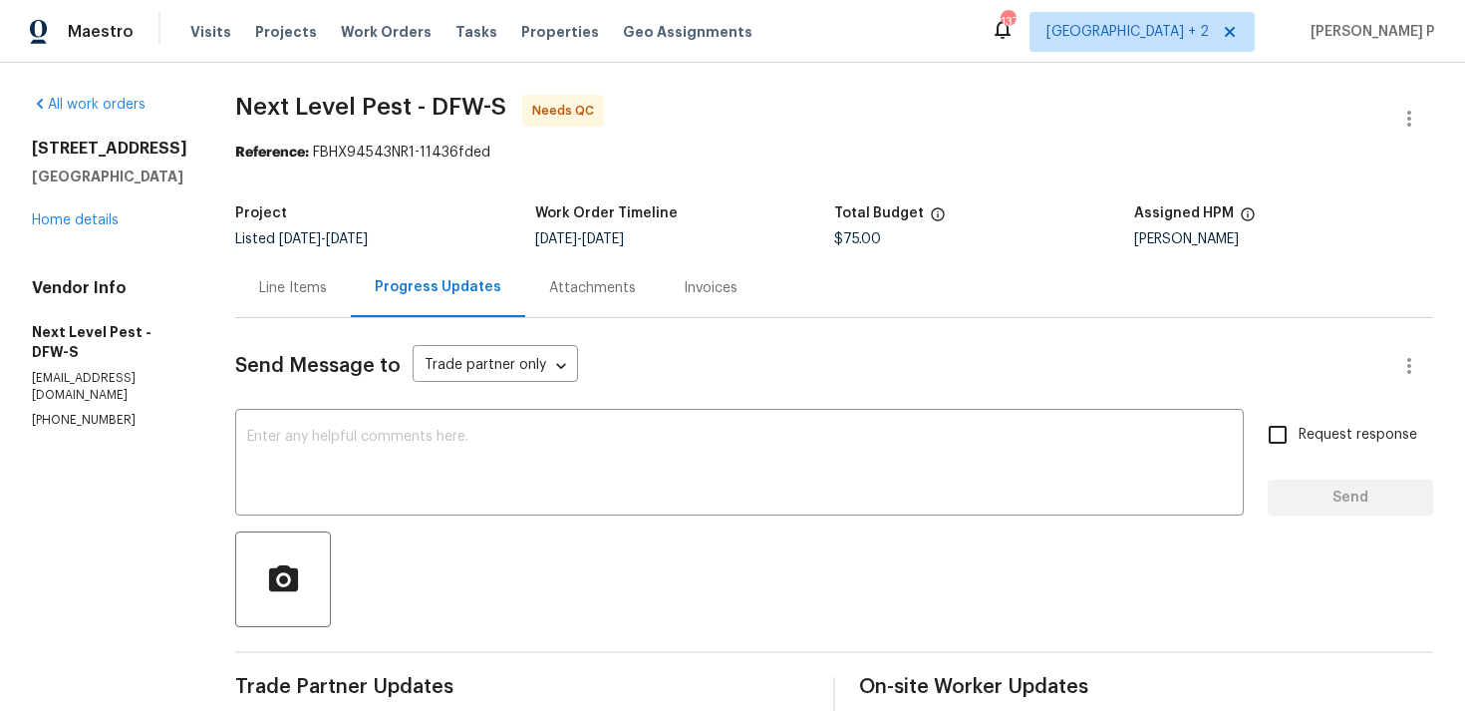
click at [303, 293] on div "Line Items" at bounding box center [293, 288] width 68 height 20
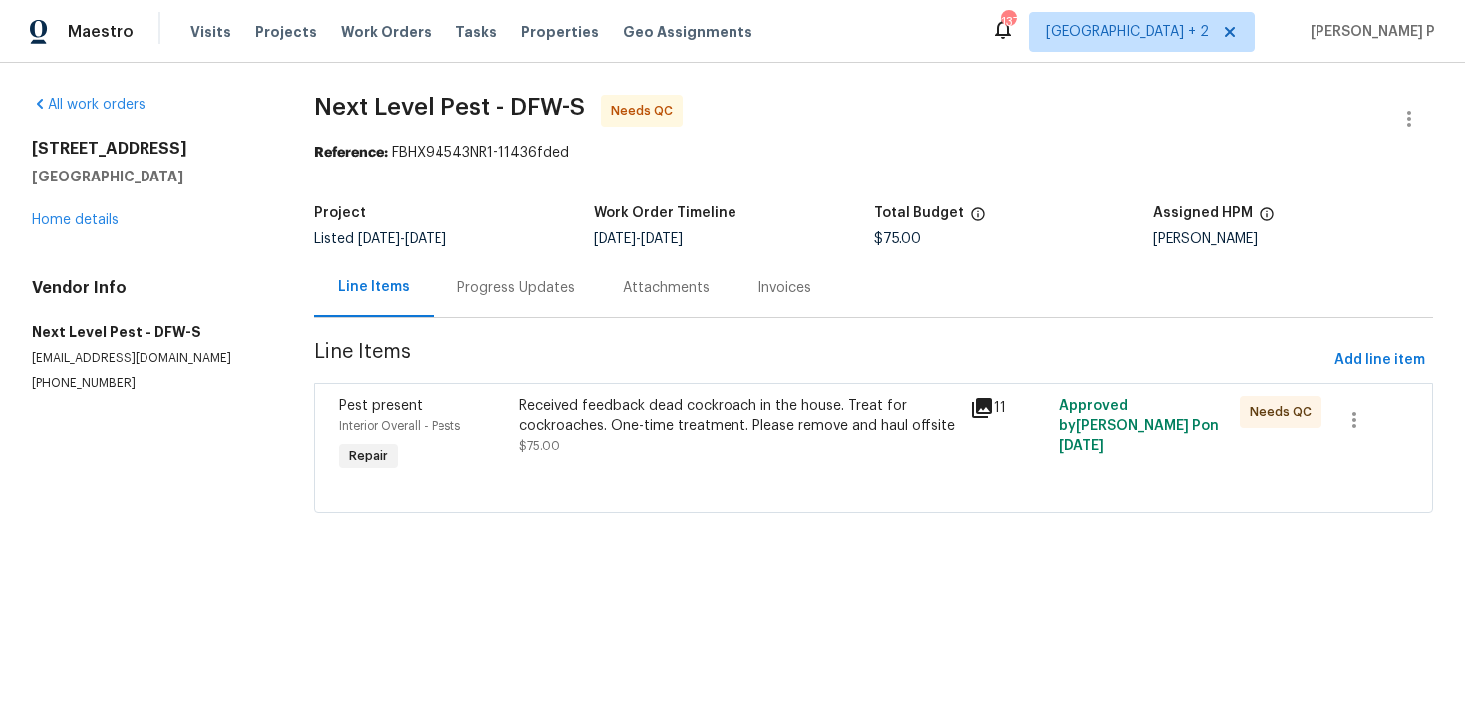
click at [671, 423] on div "Received feedback dead cockroach in the house. Treat for cockroaches. One-time …" at bounding box center [738, 416] width 439 height 40
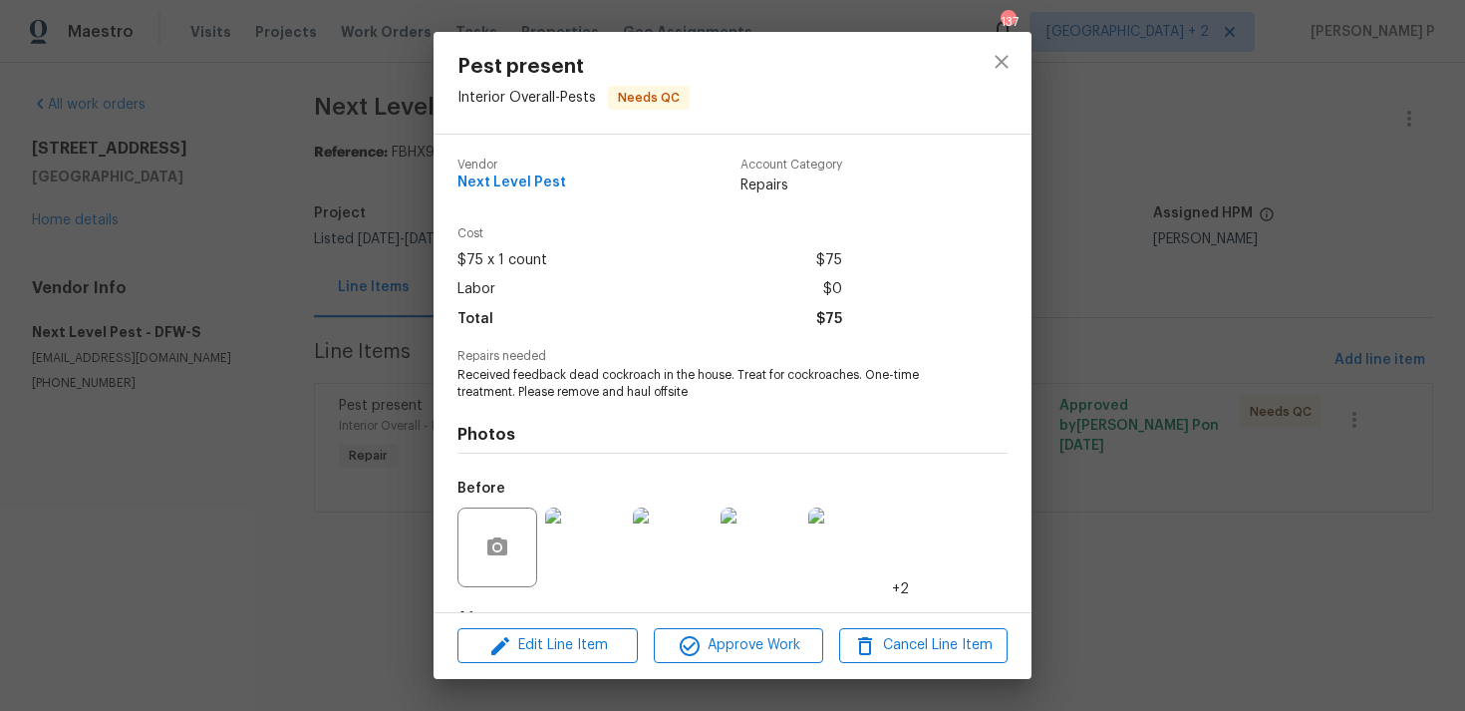
scroll to position [125, 0]
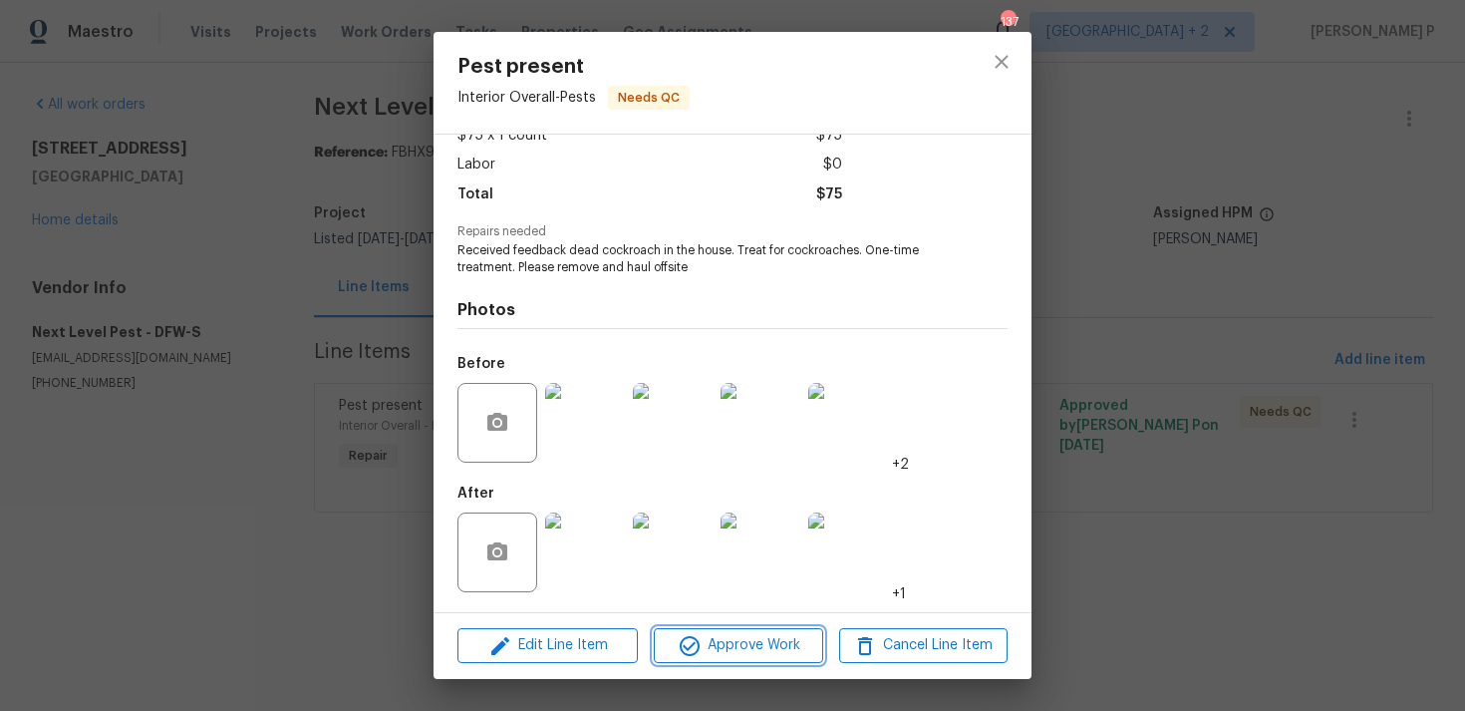
click at [741, 649] on span "Approve Work" at bounding box center [738, 645] width 157 height 25
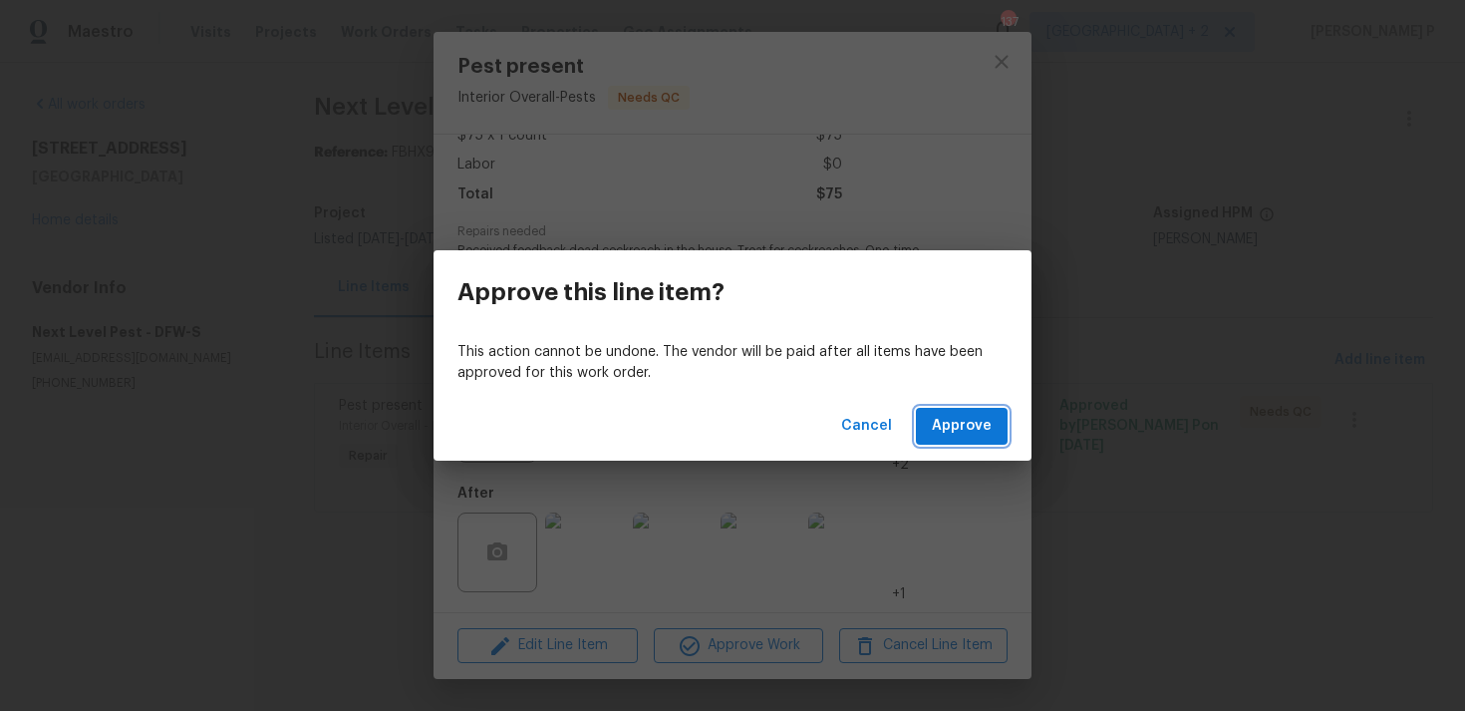
click at [958, 437] on span "Approve" at bounding box center [962, 426] width 60 height 25
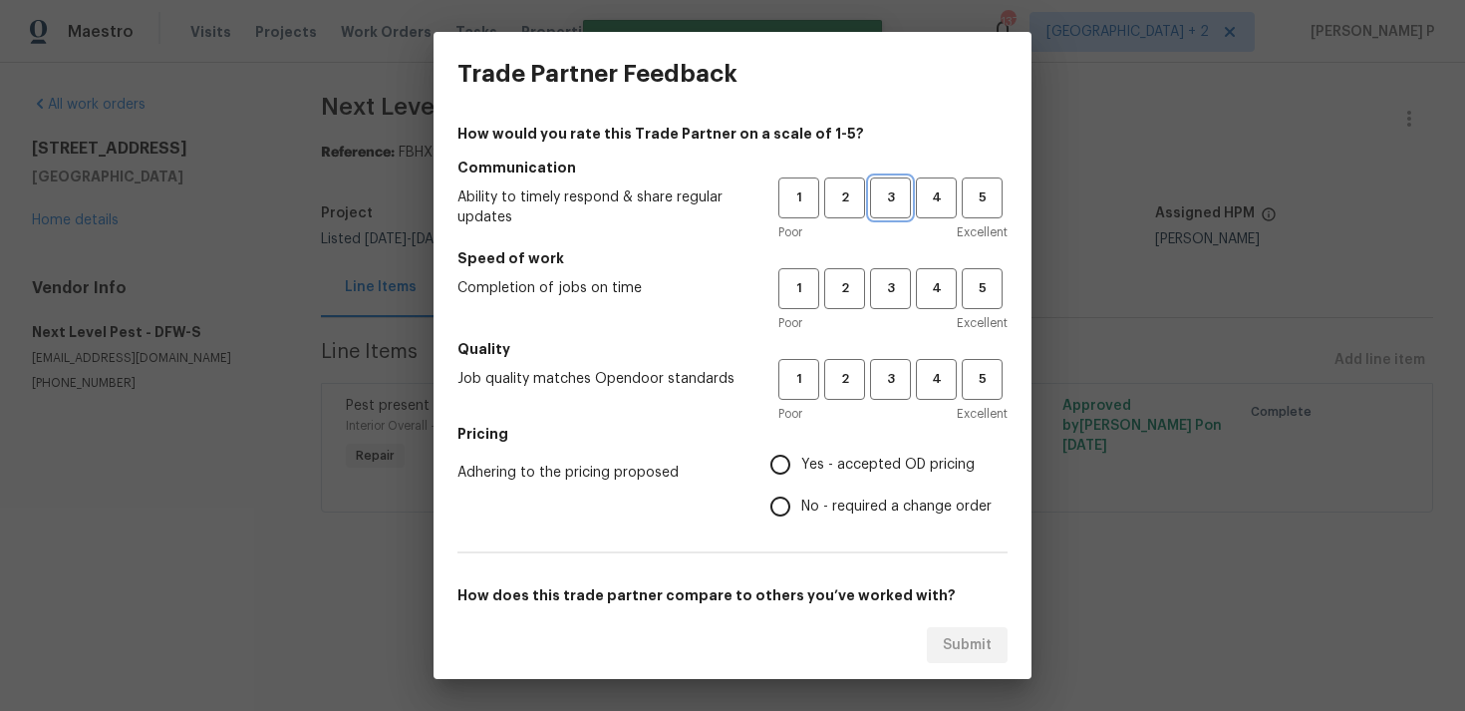
click at [892, 199] on span "3" at bounding box center [890, 197] width 37 height 23
click at [899, 301] on button "3" at bounding box center [890, 288] width 41 height 41
click at [888, 377] on span "3" at bounding box center [890, 379] width 37 height 23
click at [831, 480] on label "Yes - accepted OD pricing" at bounding box center [876, 465] width 232 height 42
click at [801, 480] on input "Yes - accepted OD pricing" at bounding box center [781, 465] width 42 height 42
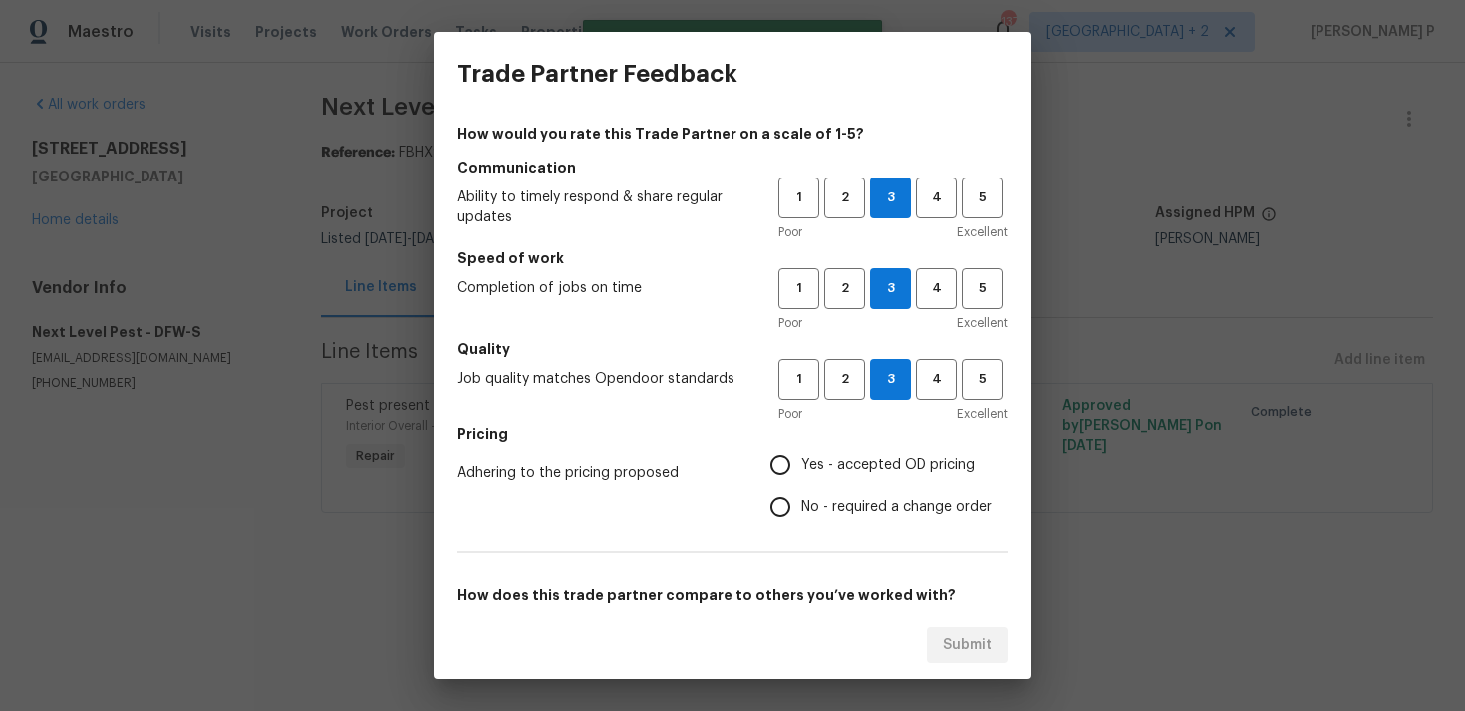
radio input "true"
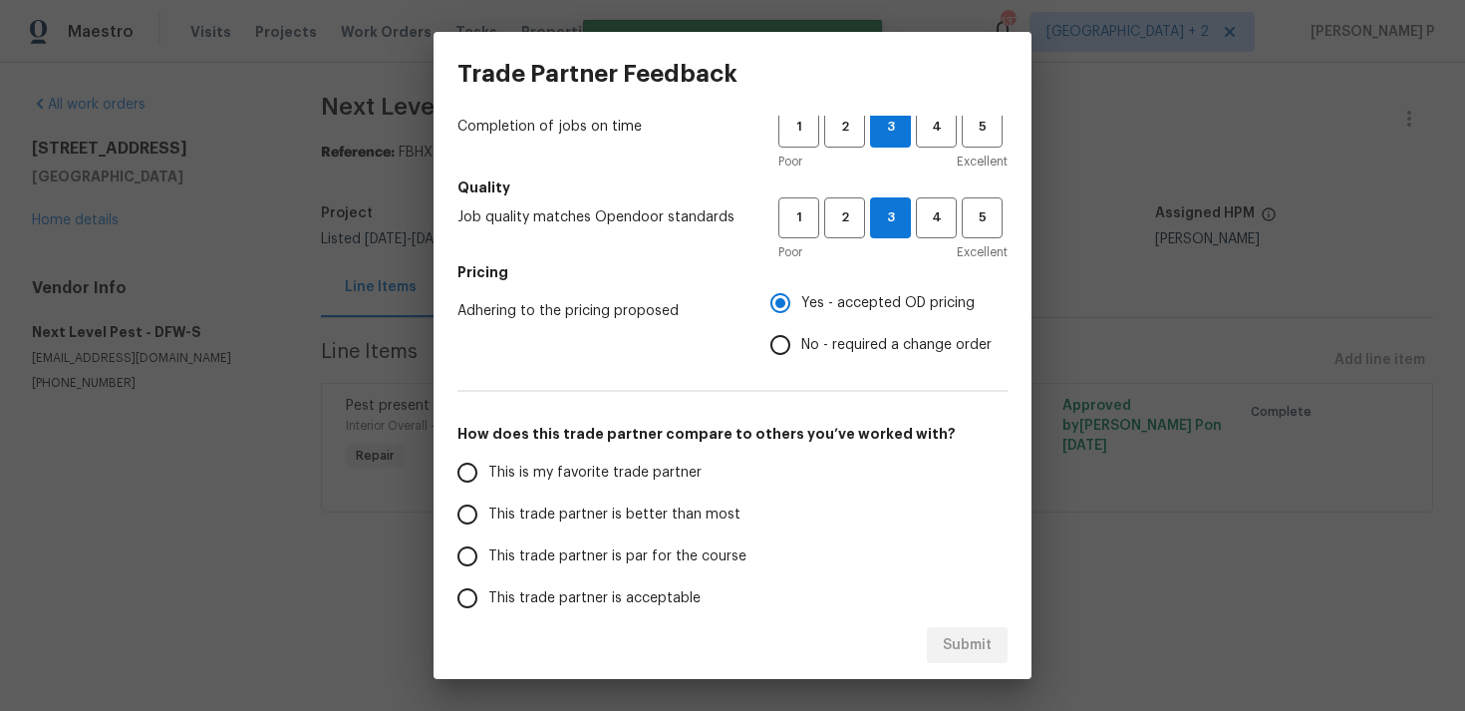
scroll to position [301, 0]
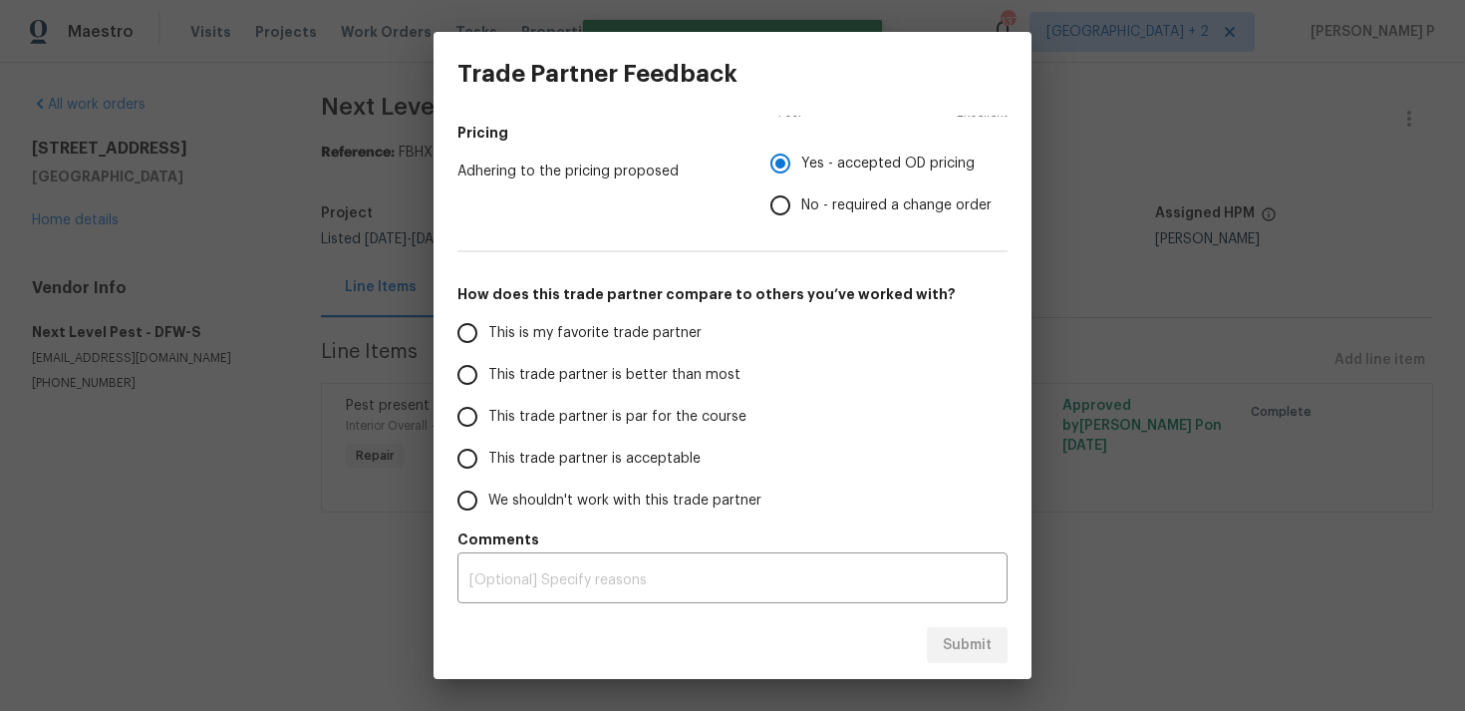
click at [555, 407] on span "This trade partner is par for the course" at bounding box center [617, 417] width 258 height 21
click at [488, 407] on input "This trade partner is par for the course" at bounding box center [468, 417] width 42 height 42
click at [940, 655] on button "Submit" at bounding box center [967, 645] width 81 height 37
radio input "true"
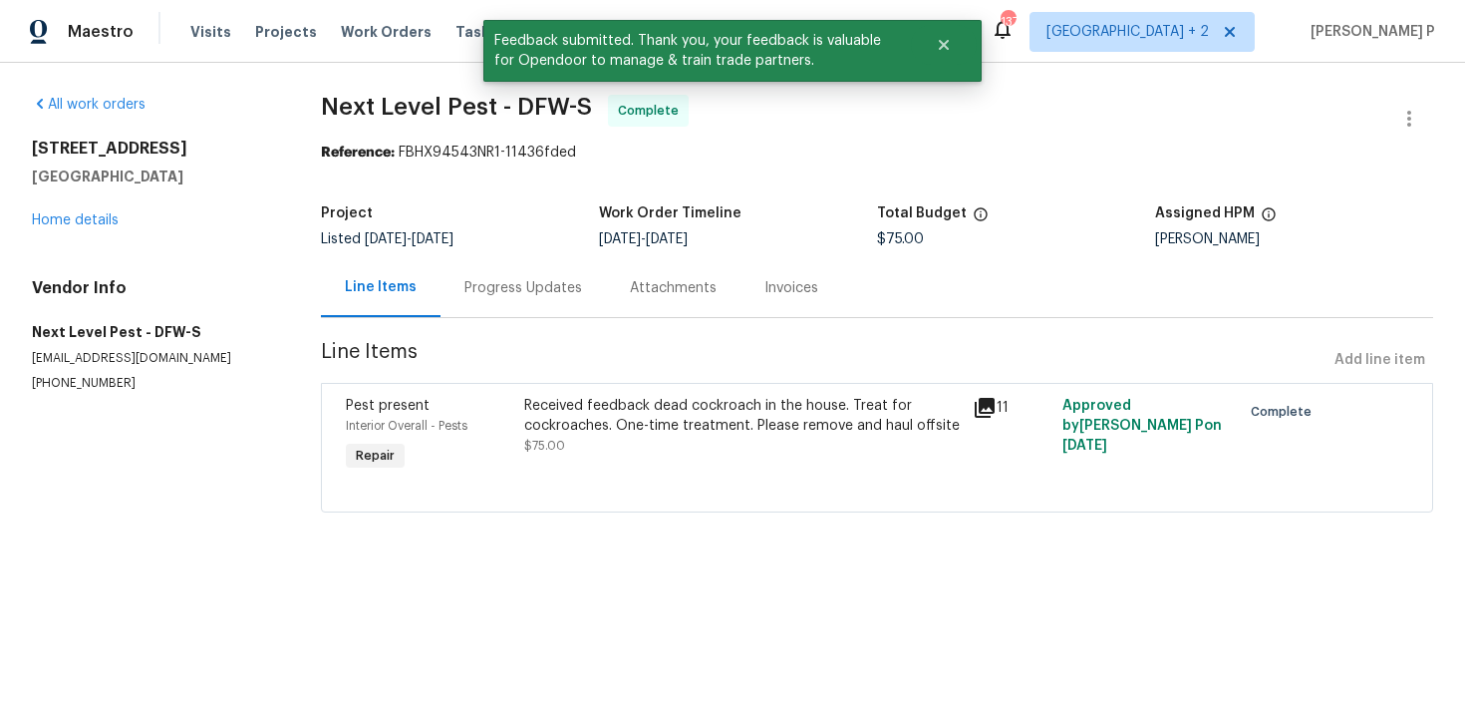
click at [556, 287] on div "Progress Updates" at bounding box center [524, 288] width 118 height 20
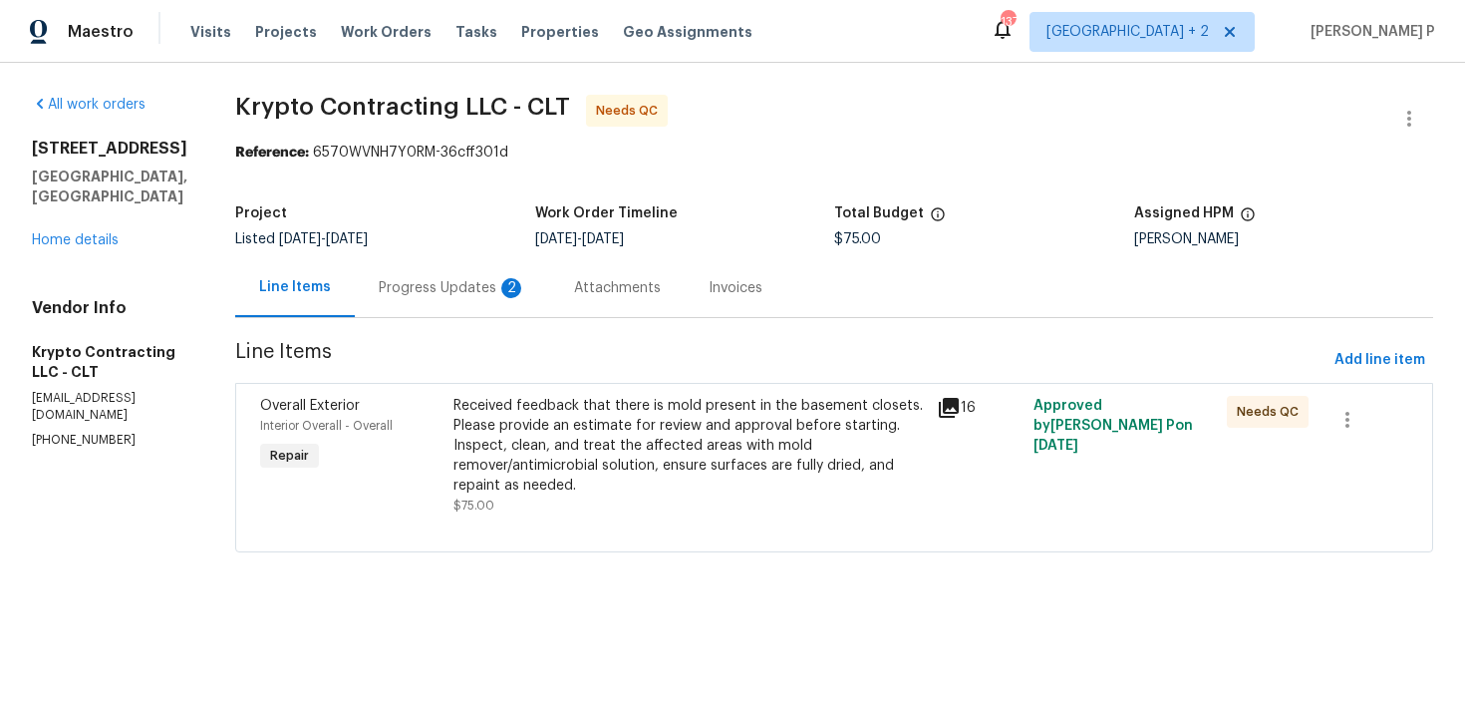
click at [460, 293] on div "Progress Updates 2" at bounding box center [453, 288] width 148 height 20
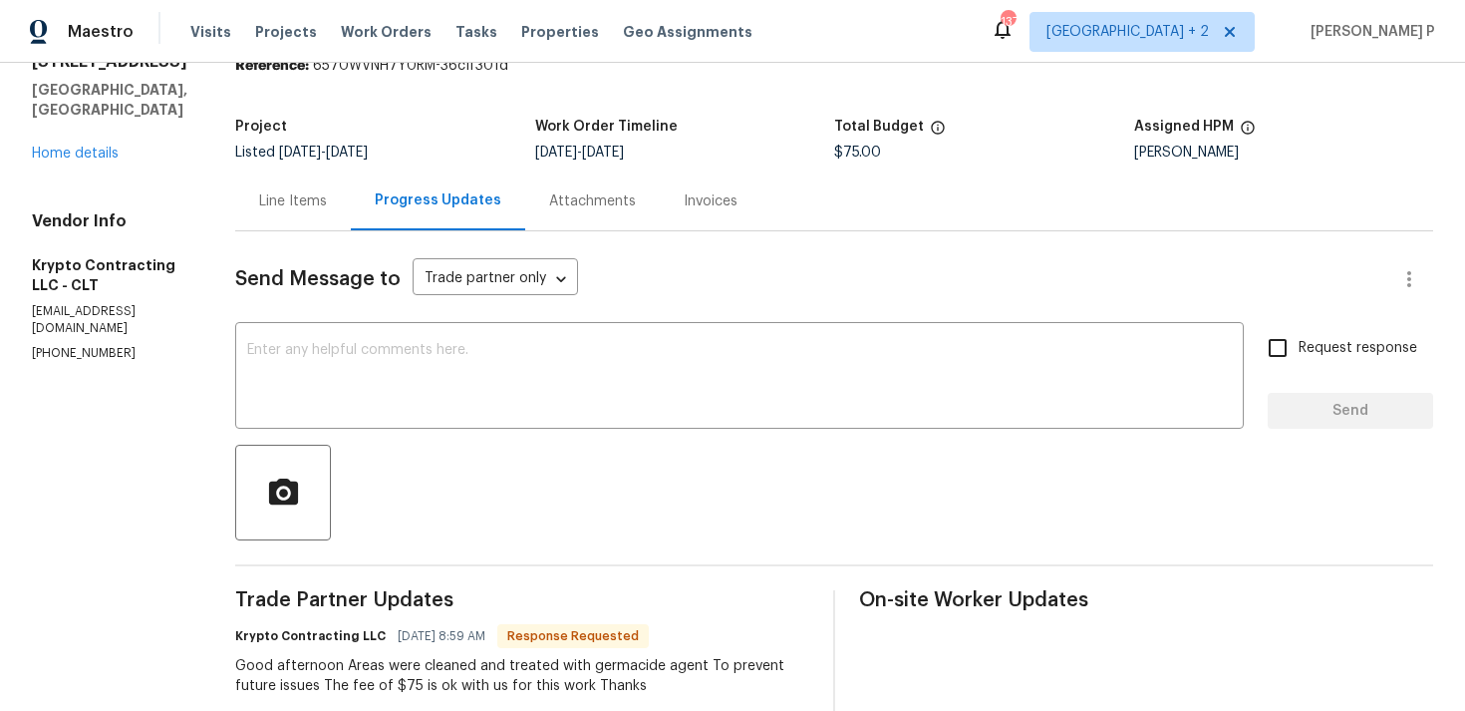
scroll to position [60, 0]
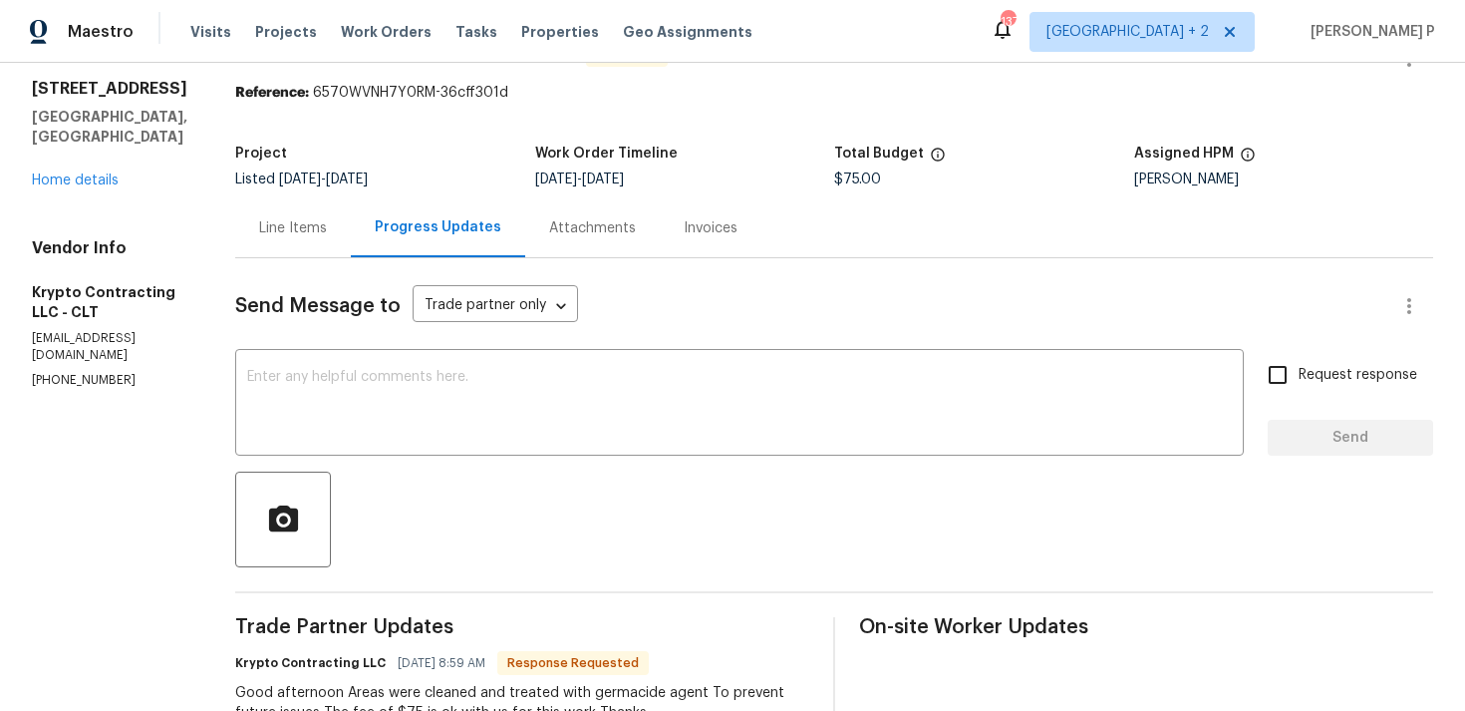
click at [331, 208] on div "Line Items" at bounding box center [293, 227] width 116 height 59
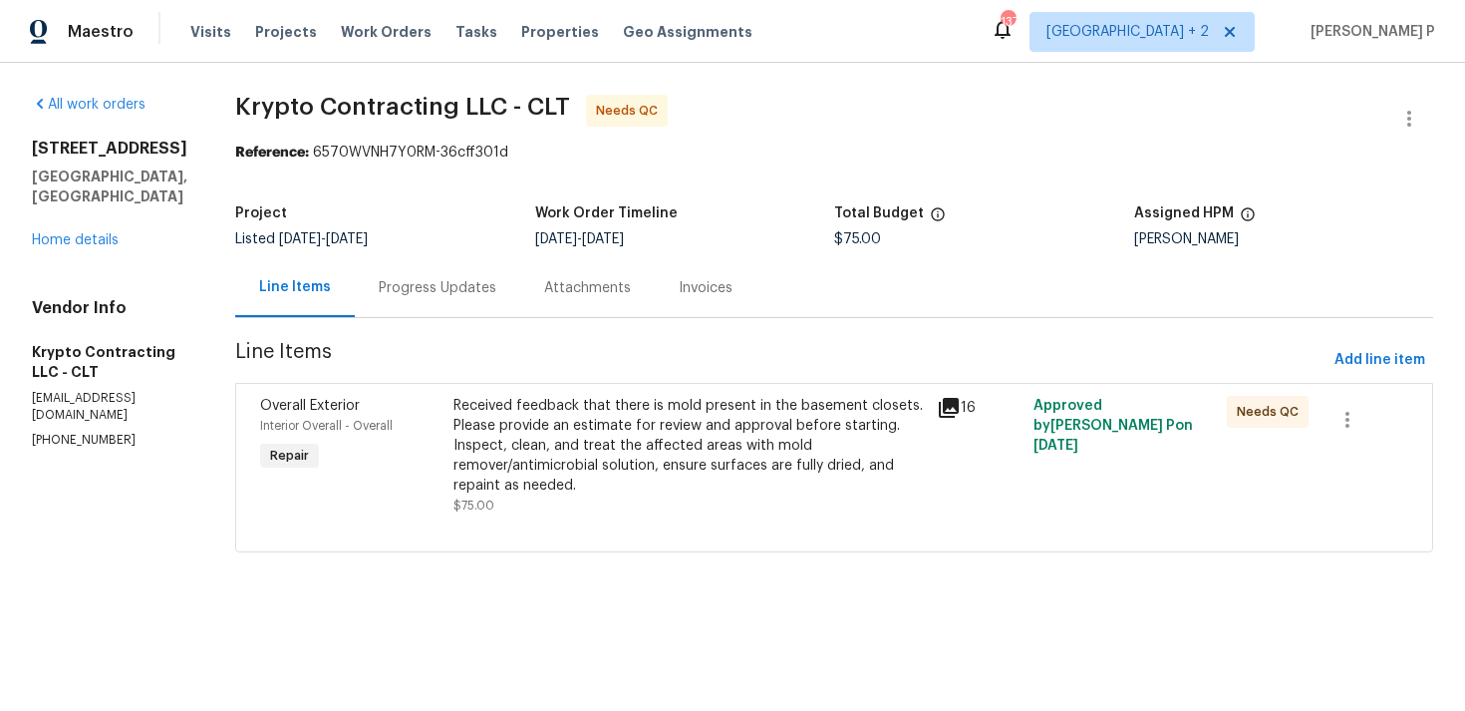
click at [525, 421] on div "Received feedback that there is mold present in the basement closets. Please pr…" at bounding box center [690, 446] width 472 height 100
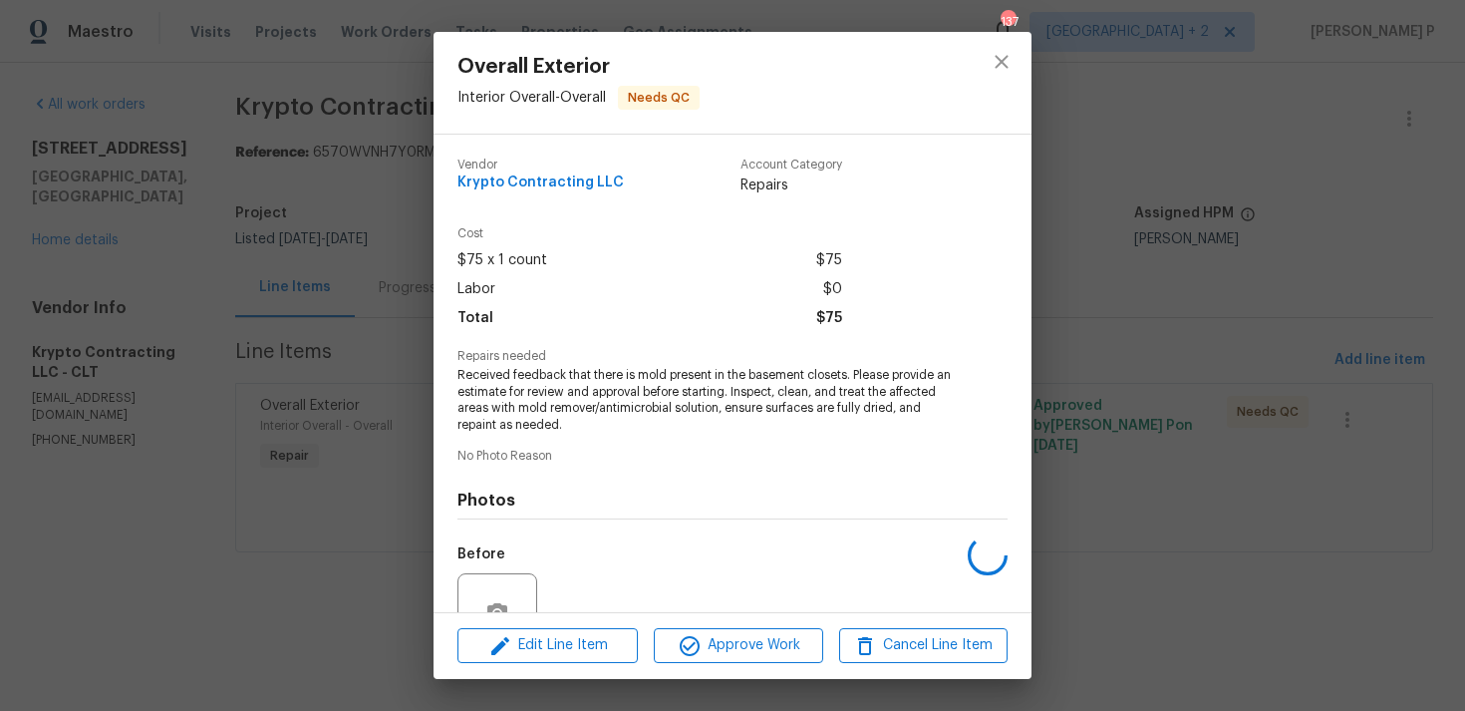
scroll to position [190, 0]
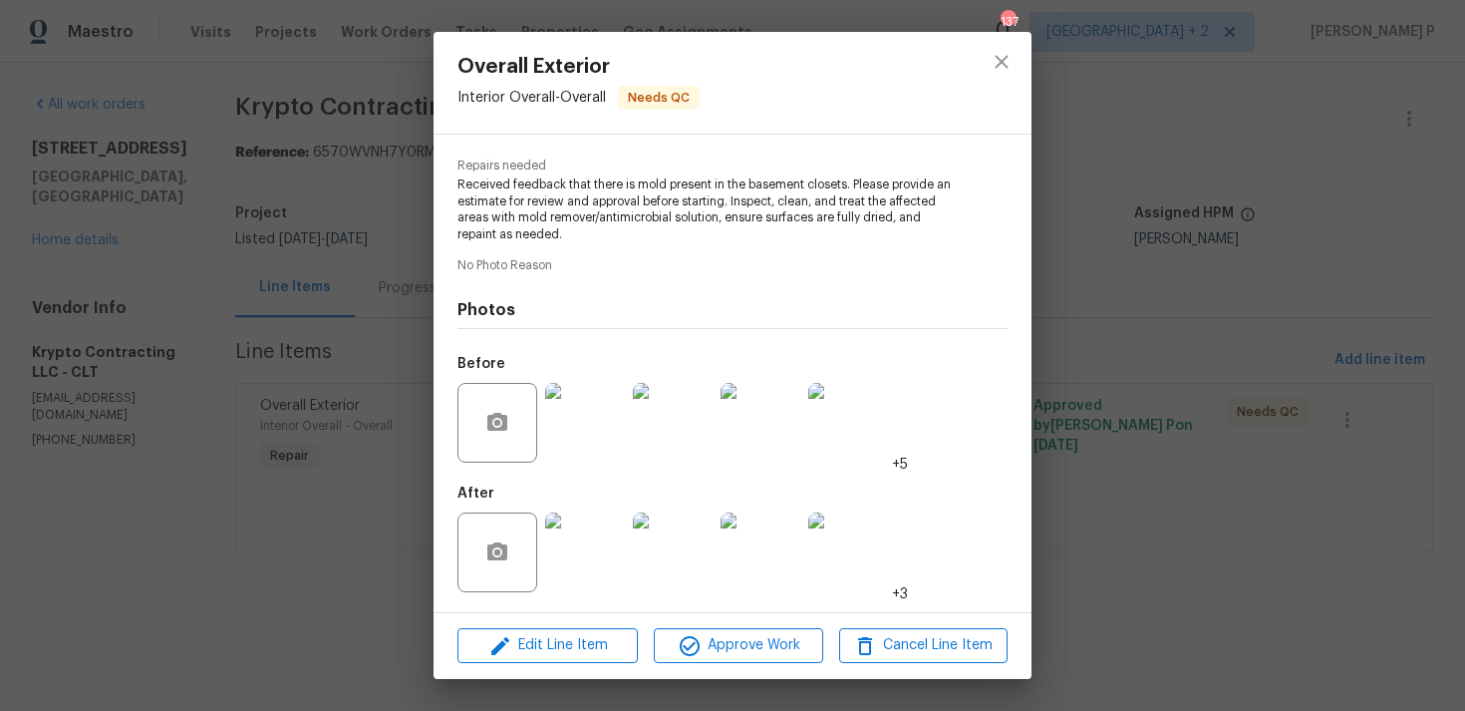
click at [576, 449] on img at bounding box center [585, 423] width 80 height 80
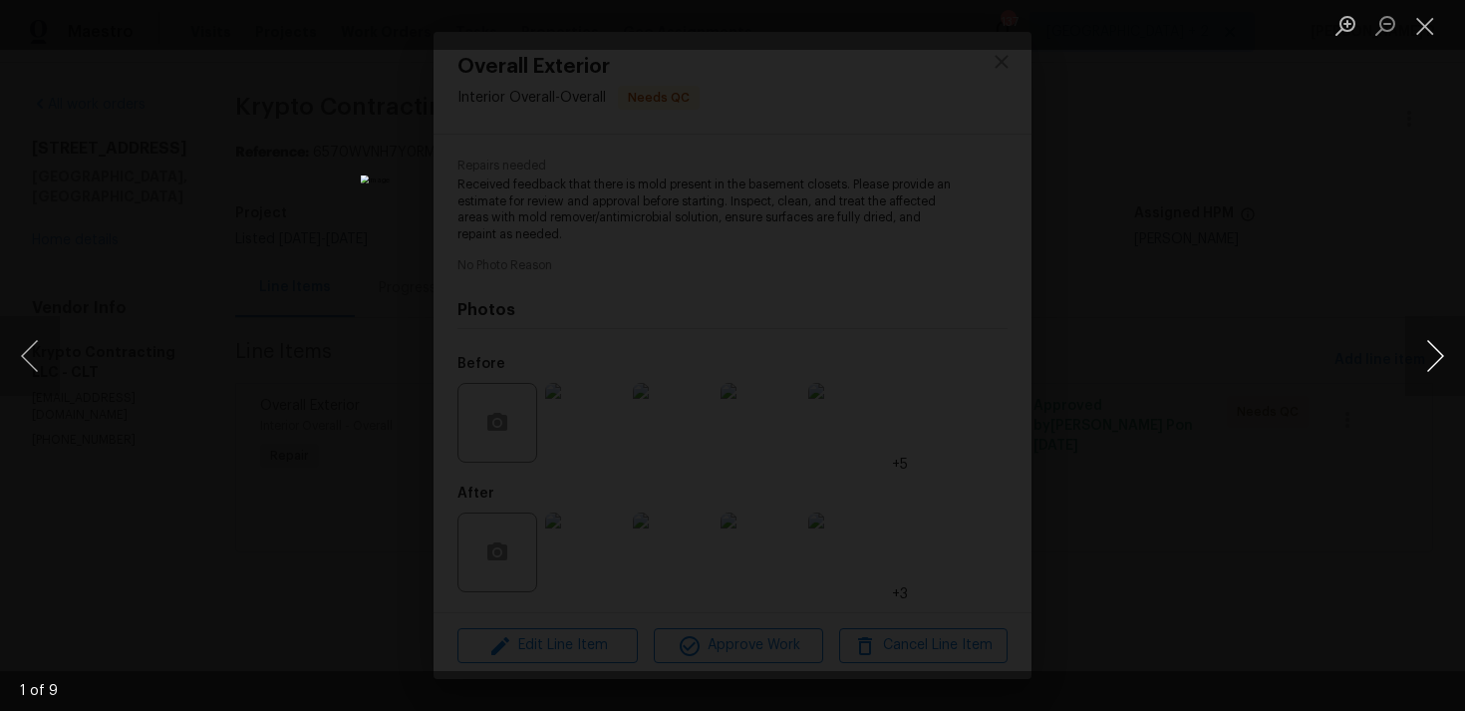
click at [1425, 363] on button "Next image" at bounding box center [1436, 356] width 60 height 80
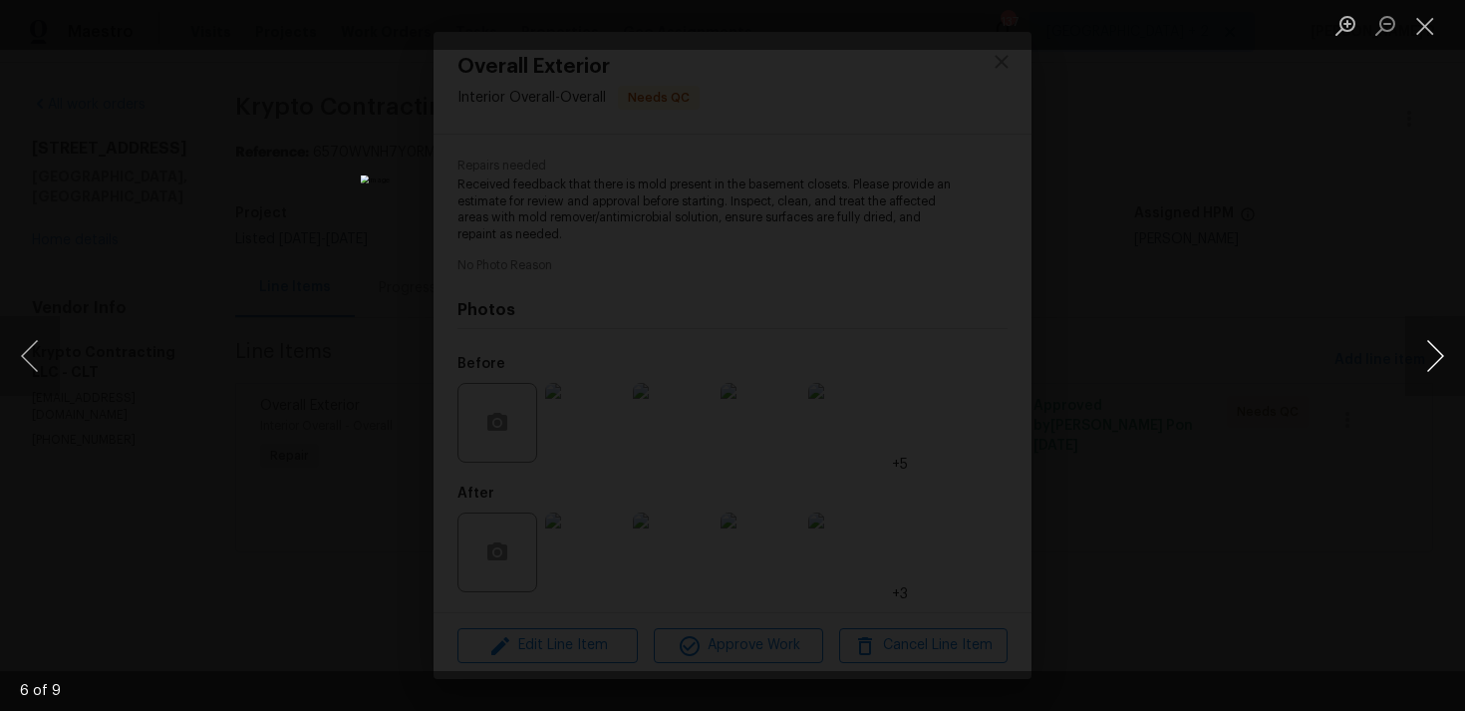
click at [1425, 363] on button "Next image" at bounding box center [1436, 356] width 60 height 80
click at [1433, 32] on button "Close lightbox" at bounding box center [1426, 25] width 40 height 35
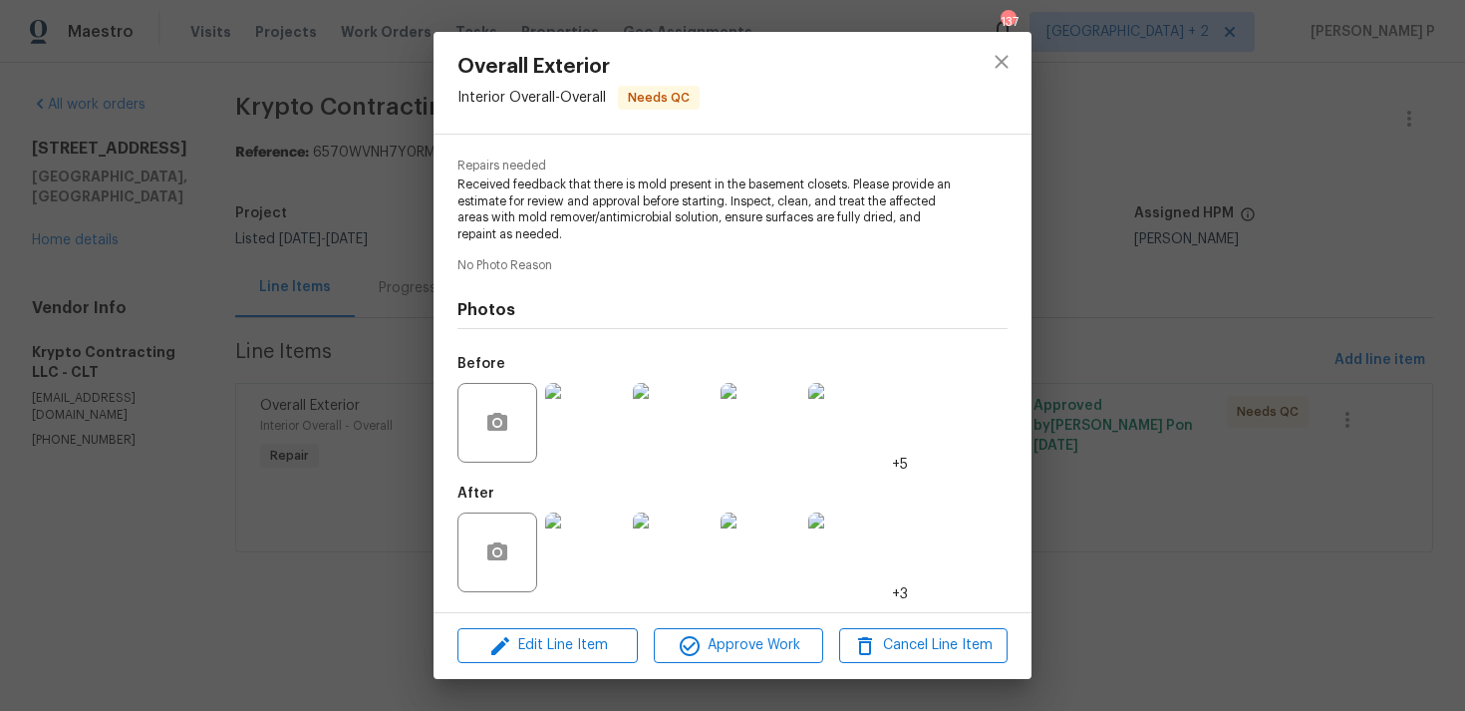
click at [592, 538] on img at bounding box center [585, 552] width 80 height 80
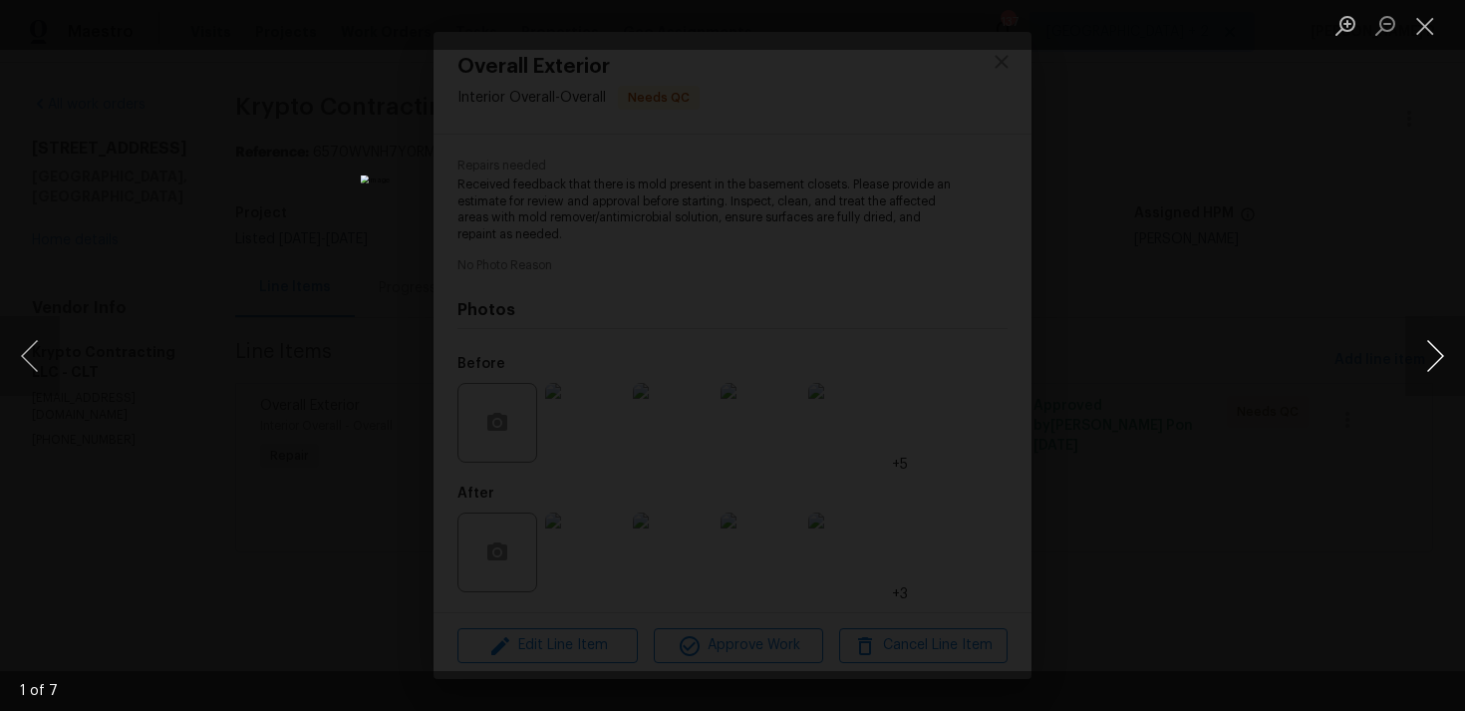
click at [1418, 373] on button "Next image" at bounding box center [1436, 356] width 60 height 80
click at [1430, 371] on button "Next image" at bounding box center [1436, 356] width 60 height 80
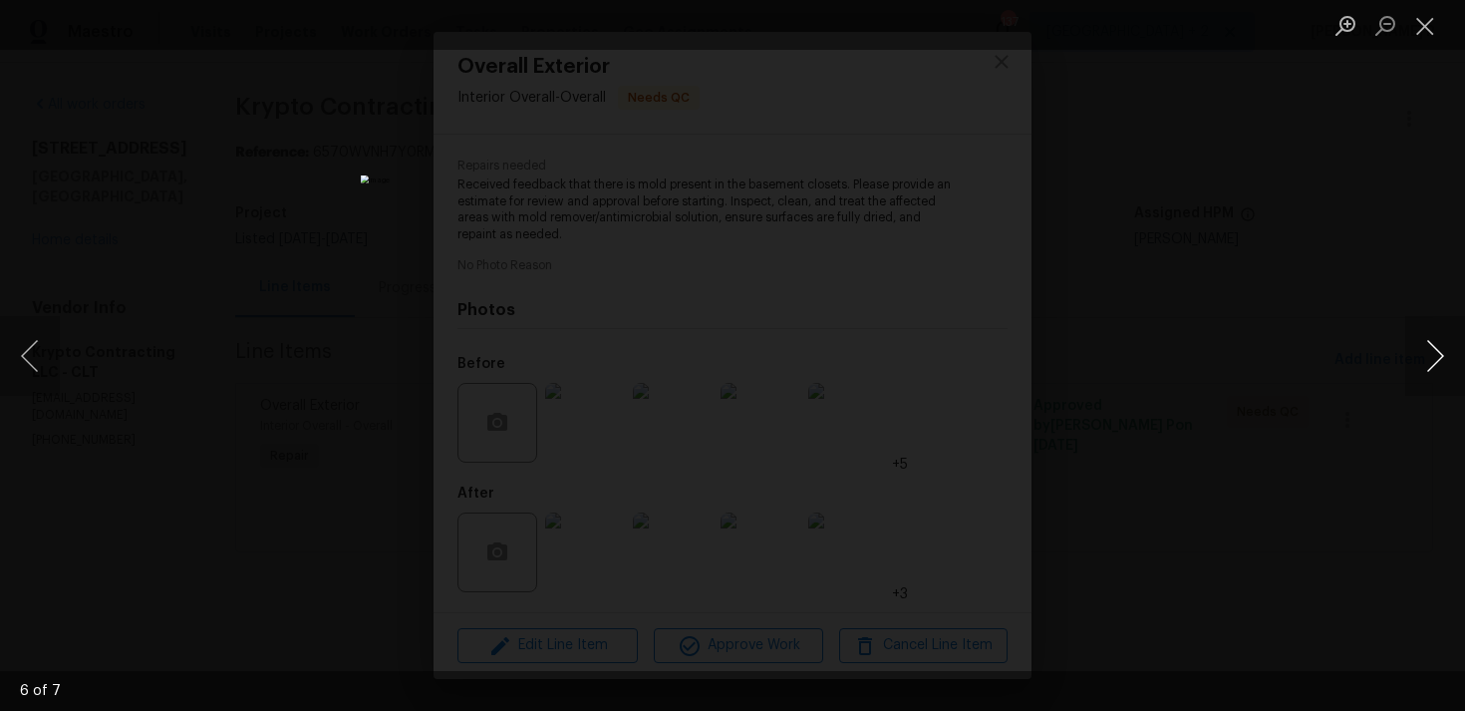
click at [1430, 371] on button "Next image" at bounding box center [1436, 356] width 60 height 80
click at [1436, 28] on button "Close lightbox" at bounding box center [1426, 25] width 40 height 35
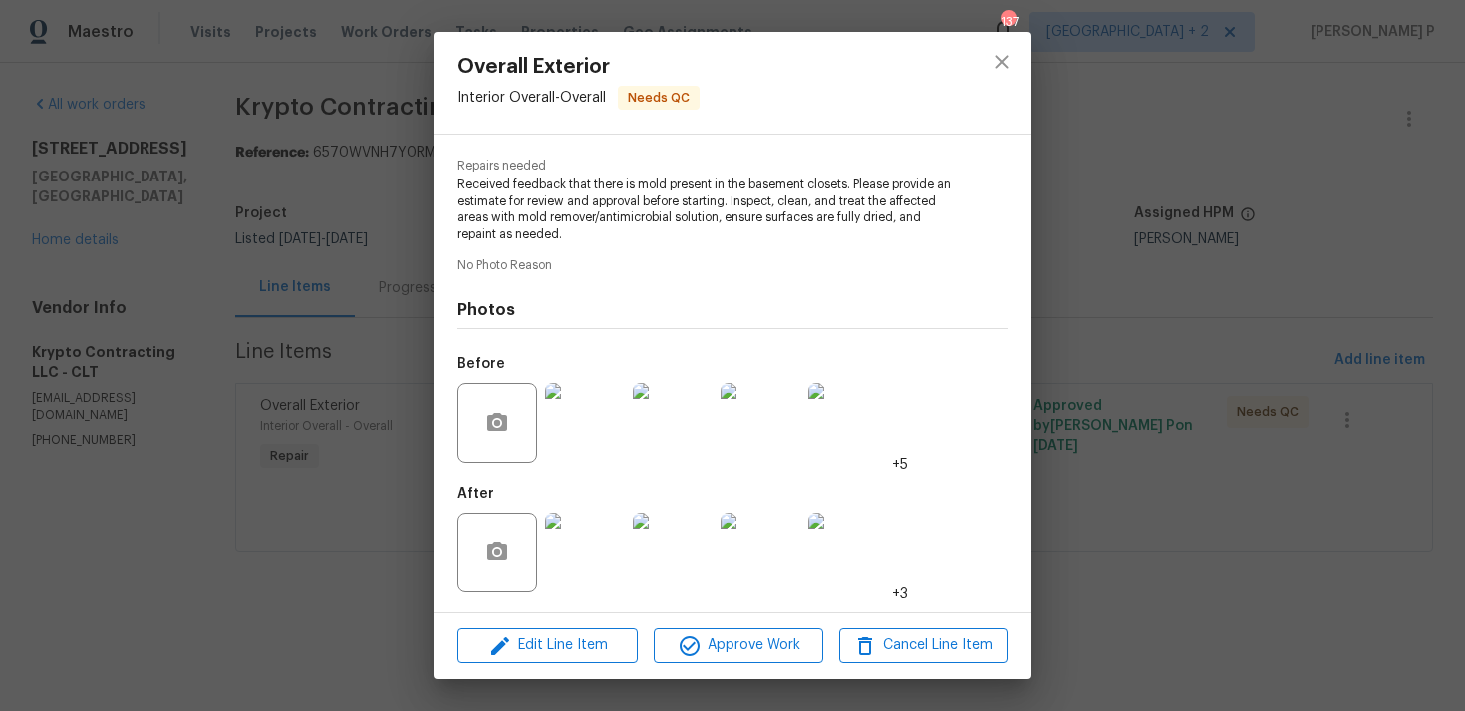
click at [1048, 143] on div "Overall Exterior Interior Overall - Overall Needs QC Vendor Krypto Contracting …" at bounding box center [732, 355] width 1465 height 711
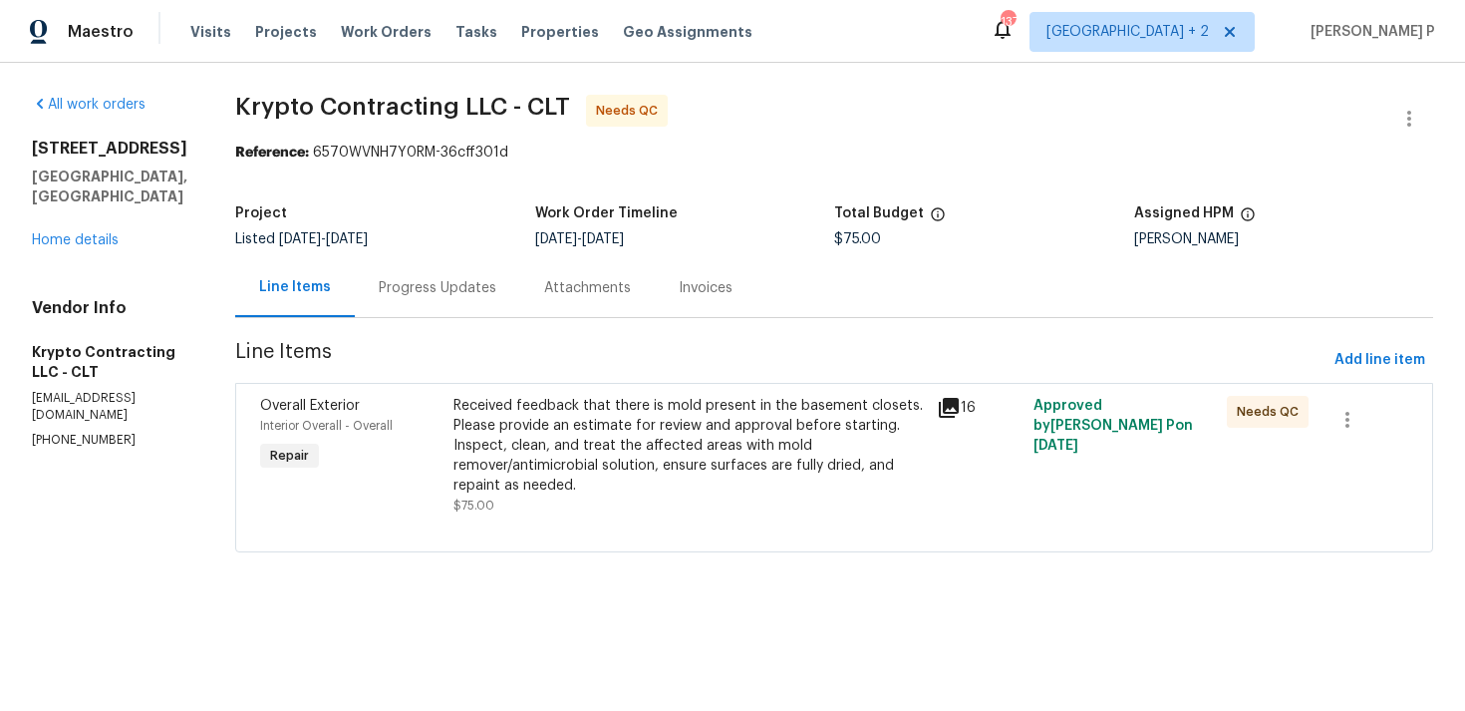
click at [463, 285] on div "Progress Updates" at bounding box center [438, 288] width 118 height 20
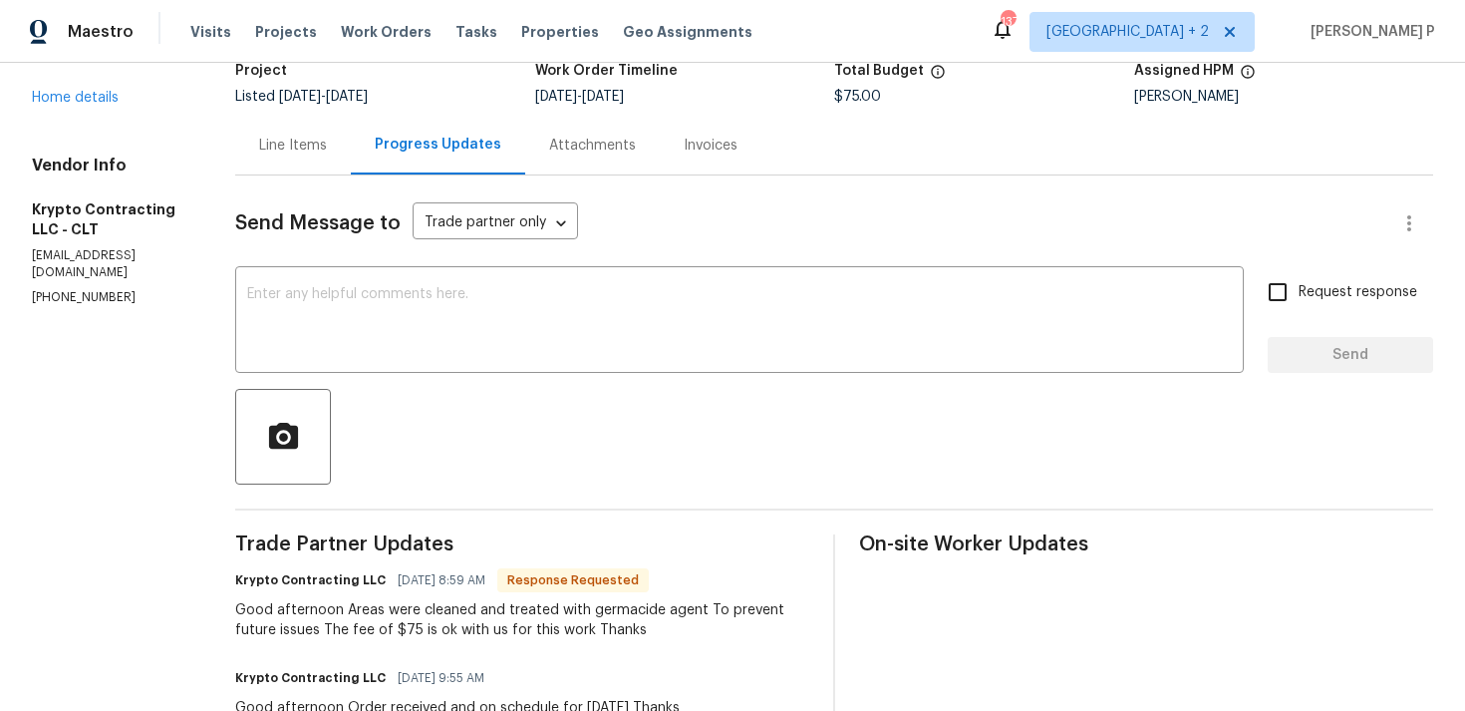
scroll to position [14, 0]
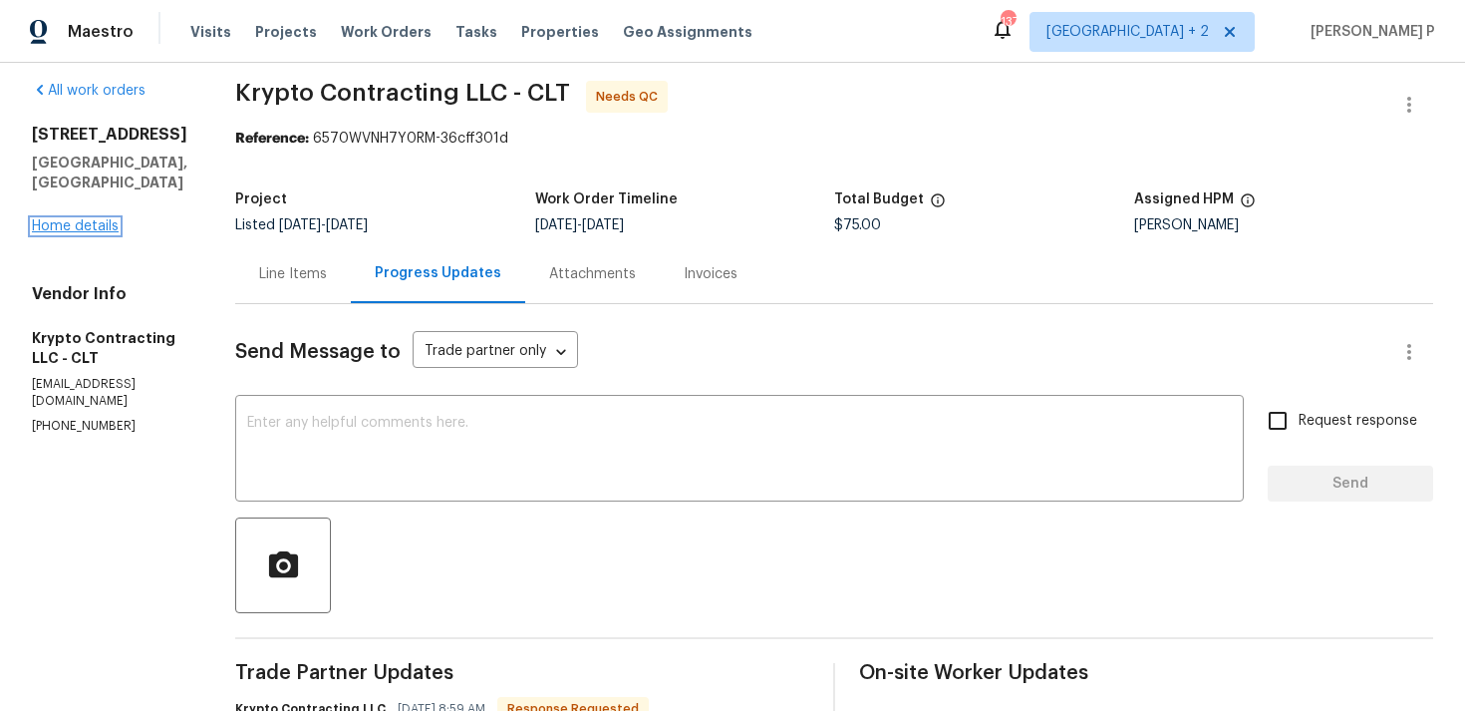
click at [69, 219] on link "Home details" at bounding box center [75, 226] width 87 height 14
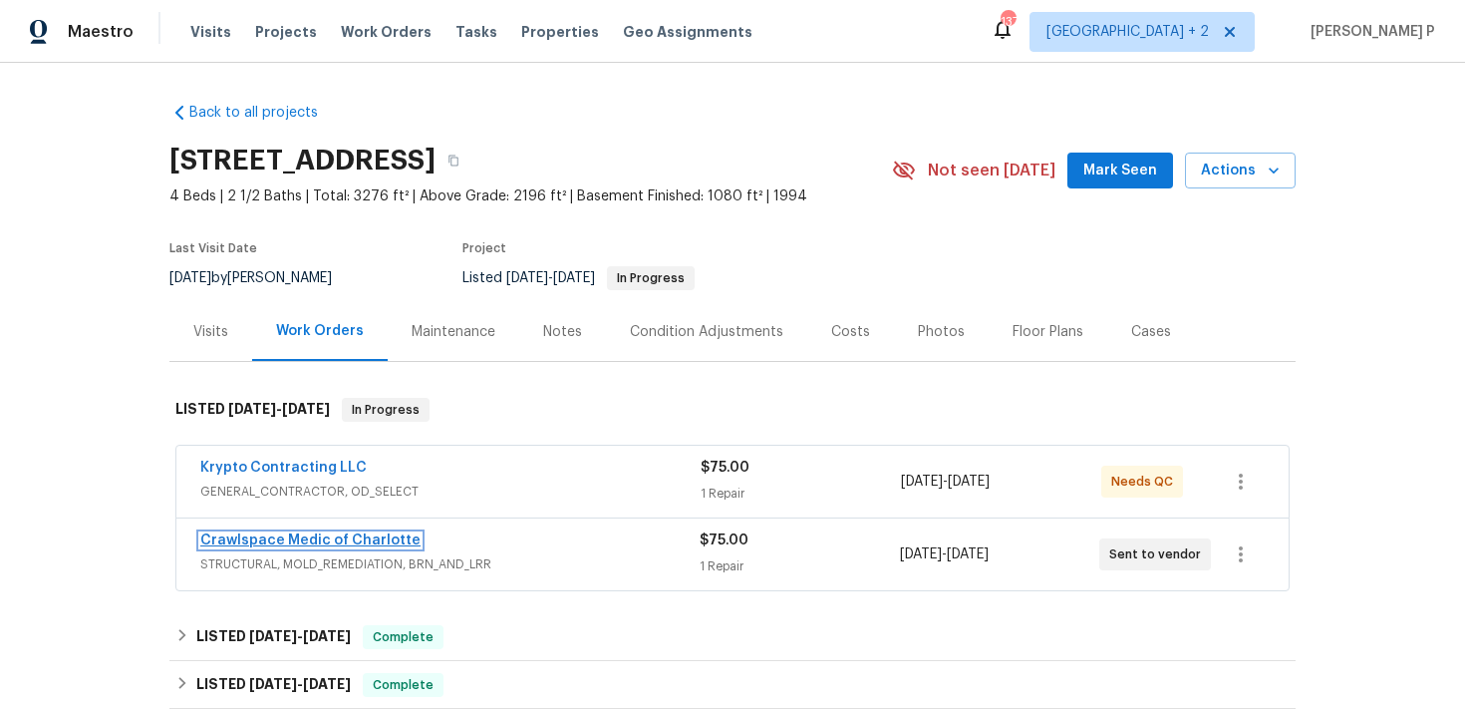
click at [310, 543] on link "Crawlspace Medic of Charlotte" at bounding box center [310, 540] width 220 height 14
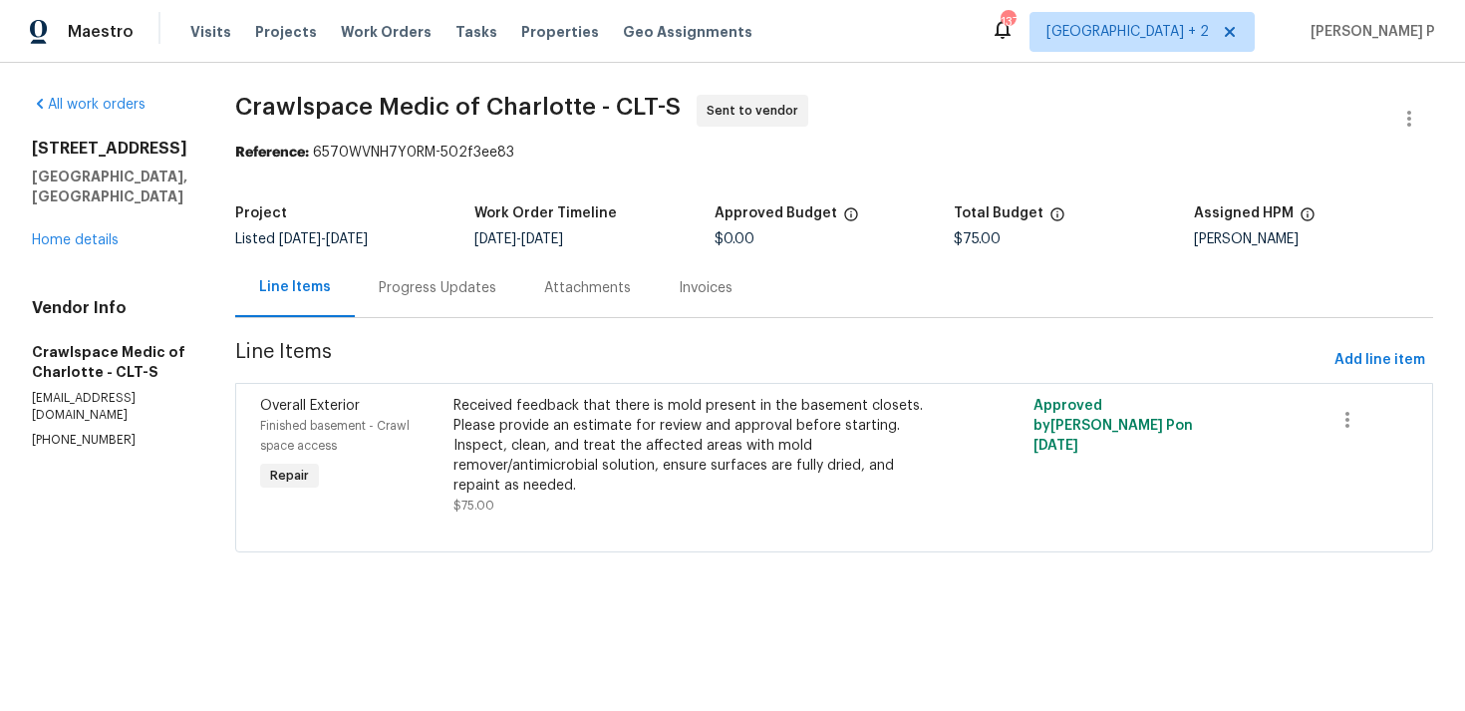
click at [470, 296] on div "Progress Updates" at bounding box center [438, 288] width 118 height 20
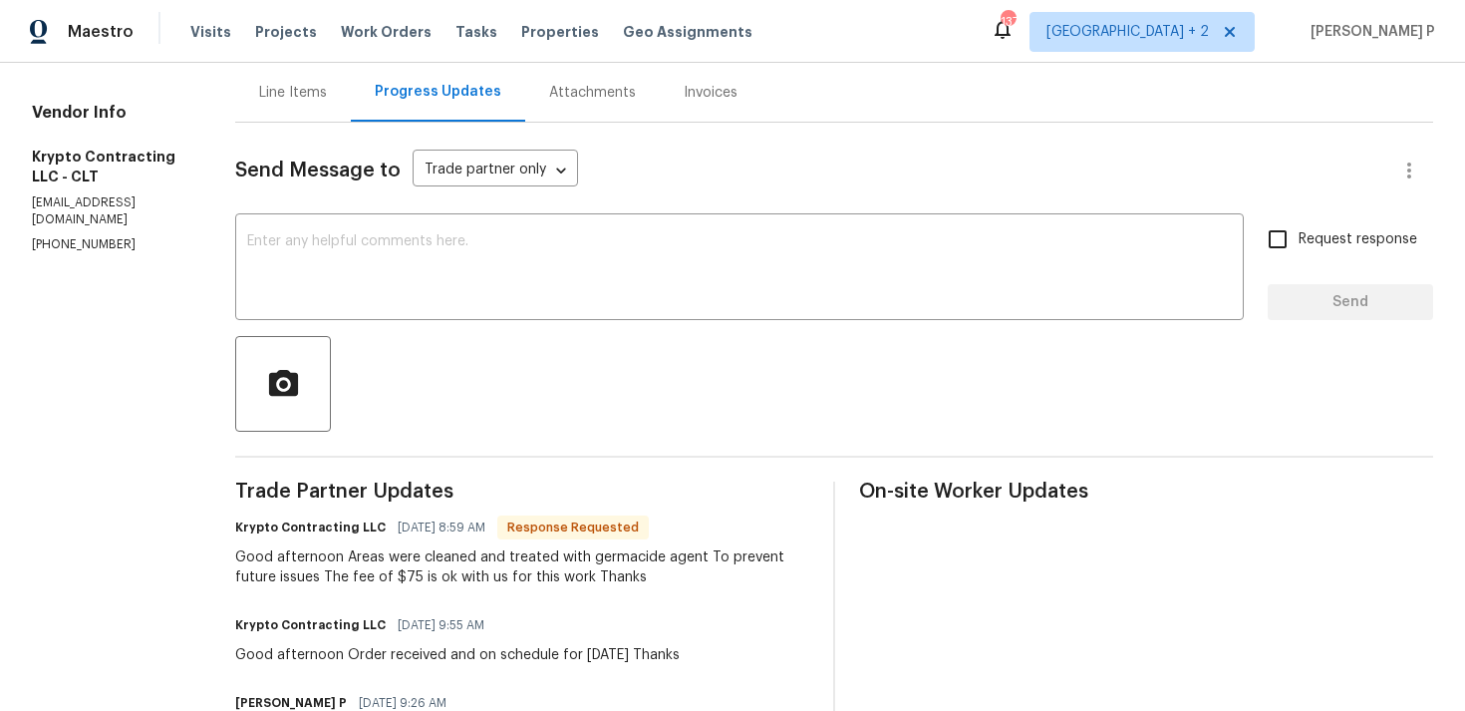
scroll to position [141, 0]
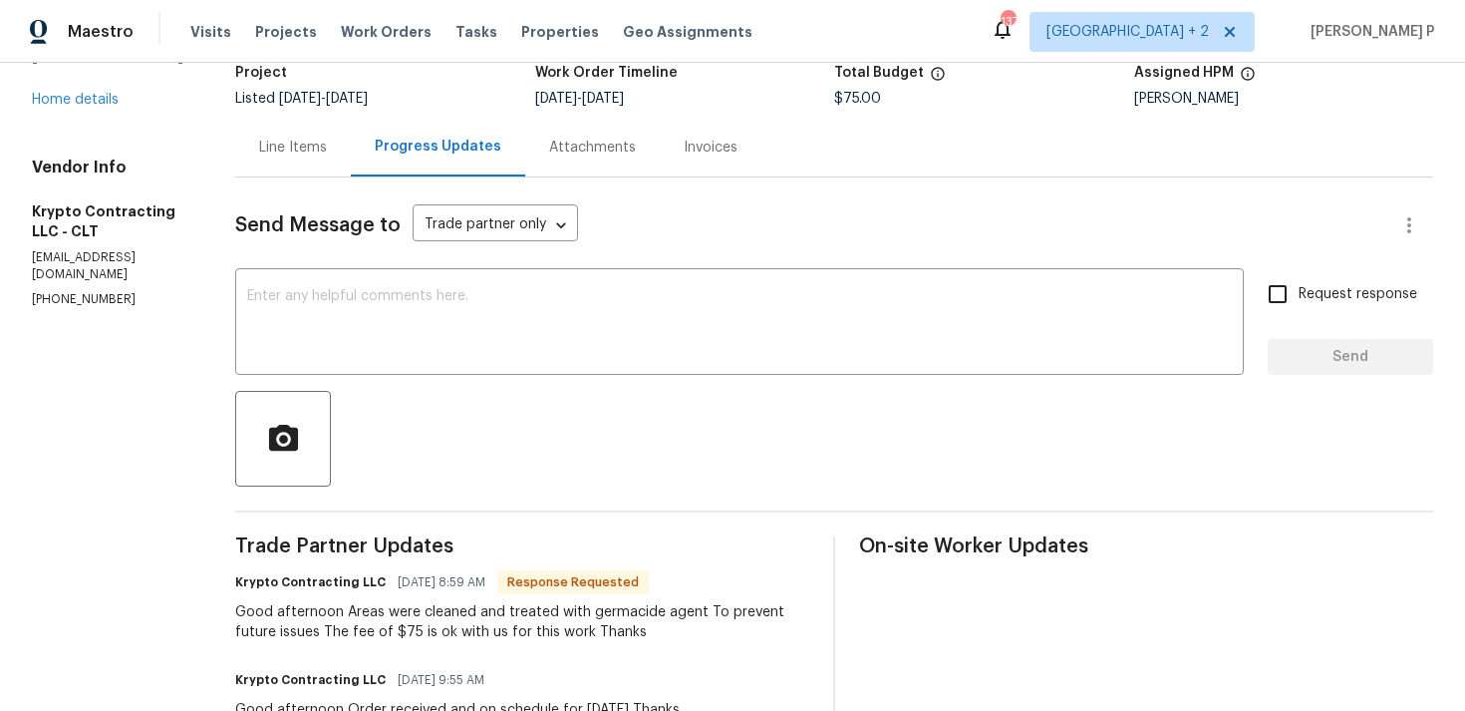
click at [287, 138] on div "Line Items" at bounding box center [293, 148] width 68 height 20
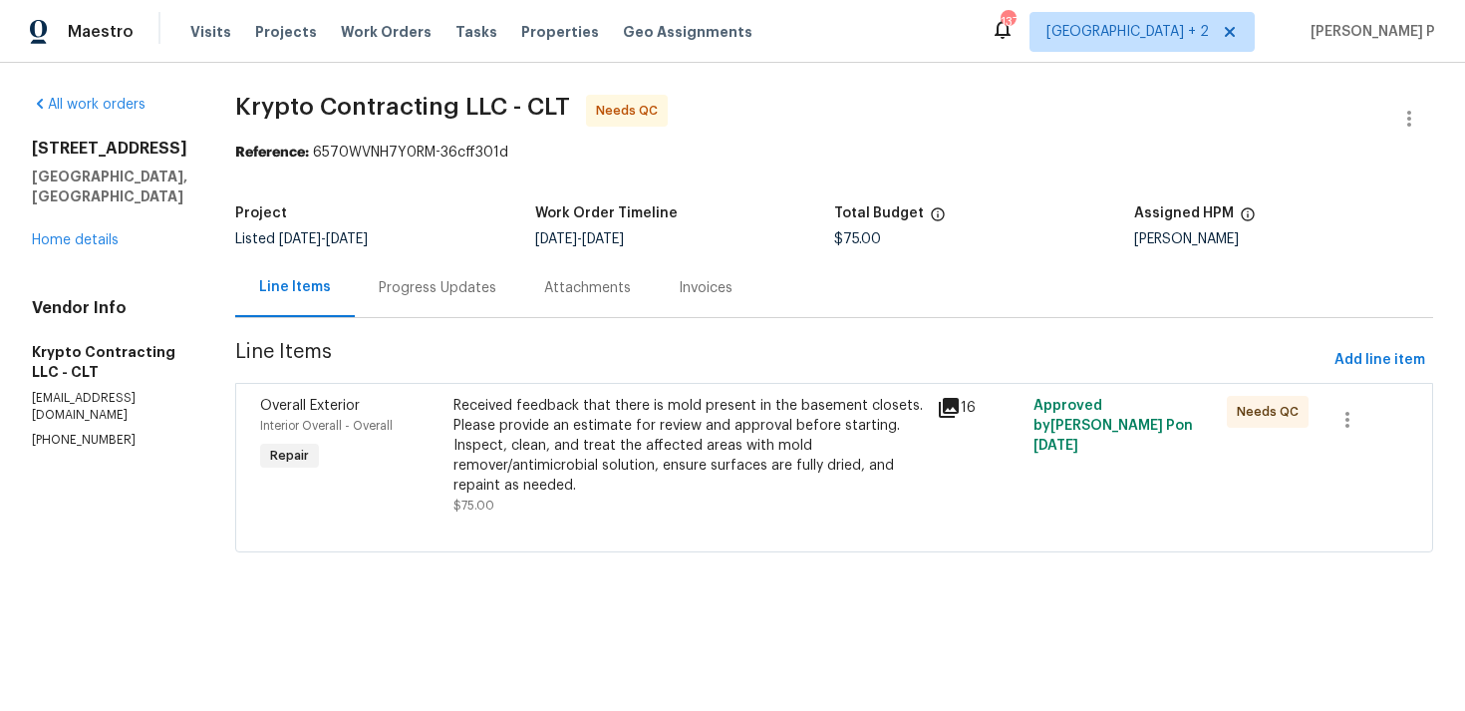
click at [592, 418] on div "Received feedback that there is mold present in the basement closets. Please pr…" at bounding box center [690, 446] width 472 height 100
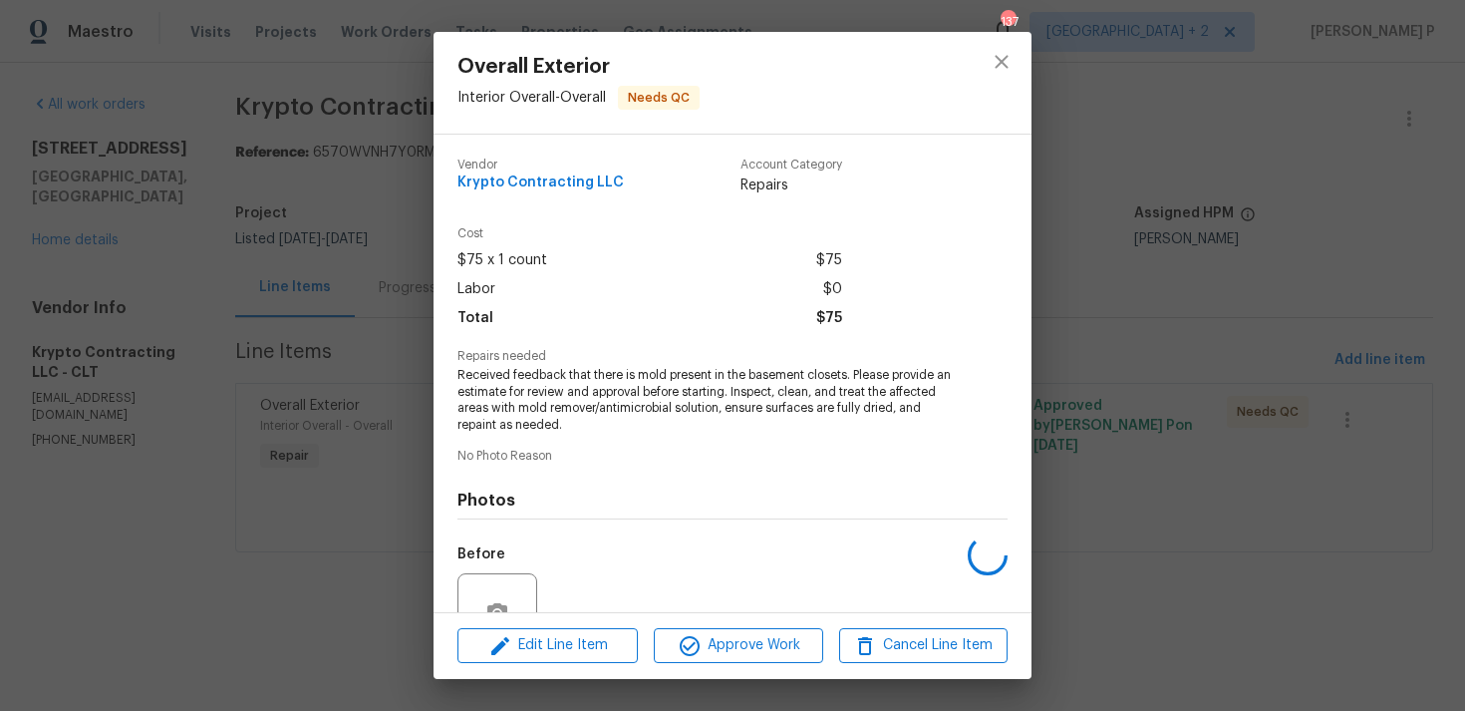
scroll to position [190, 0]
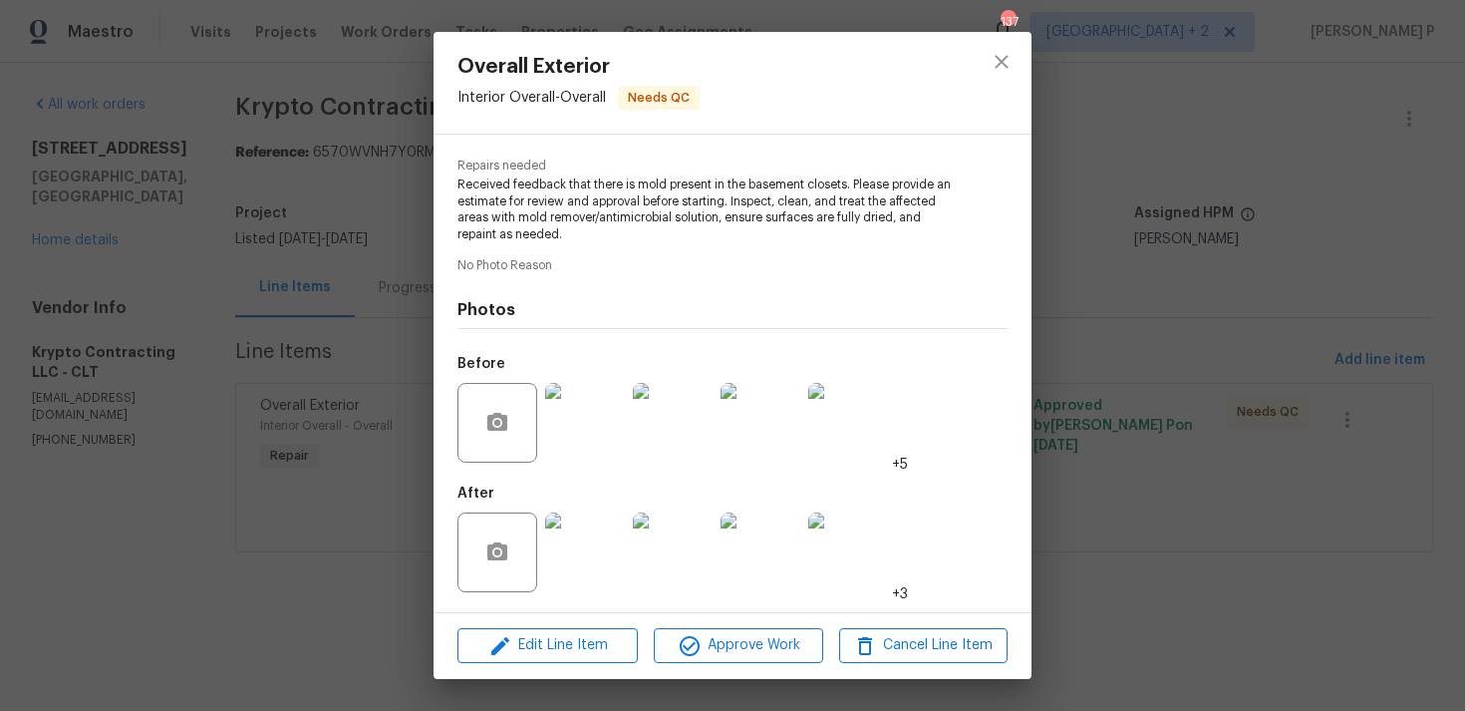
click at [573, 443] on img at bounding box center [585, 423] width 80 height 80
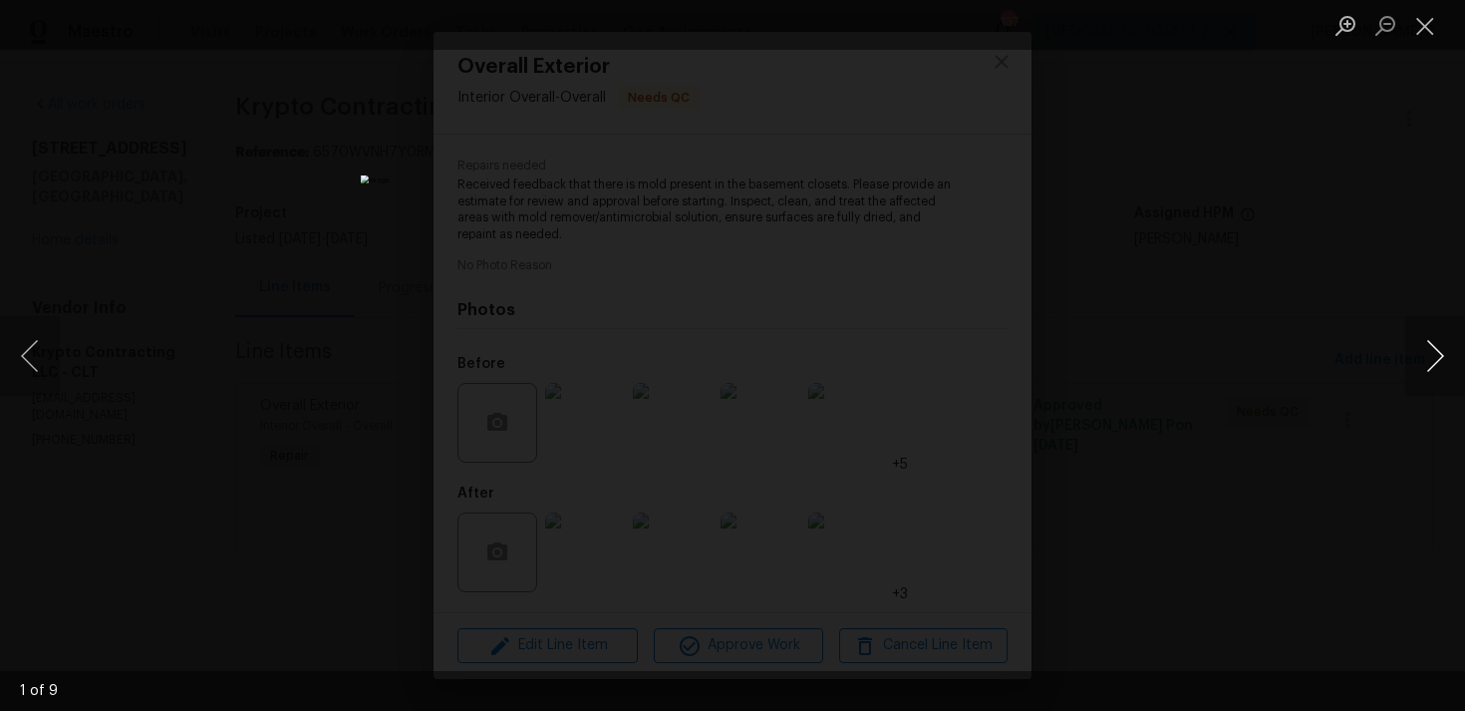
click at [1426, 363] on button "Next image" at bounding box center [1436, 356] width 60 height 80
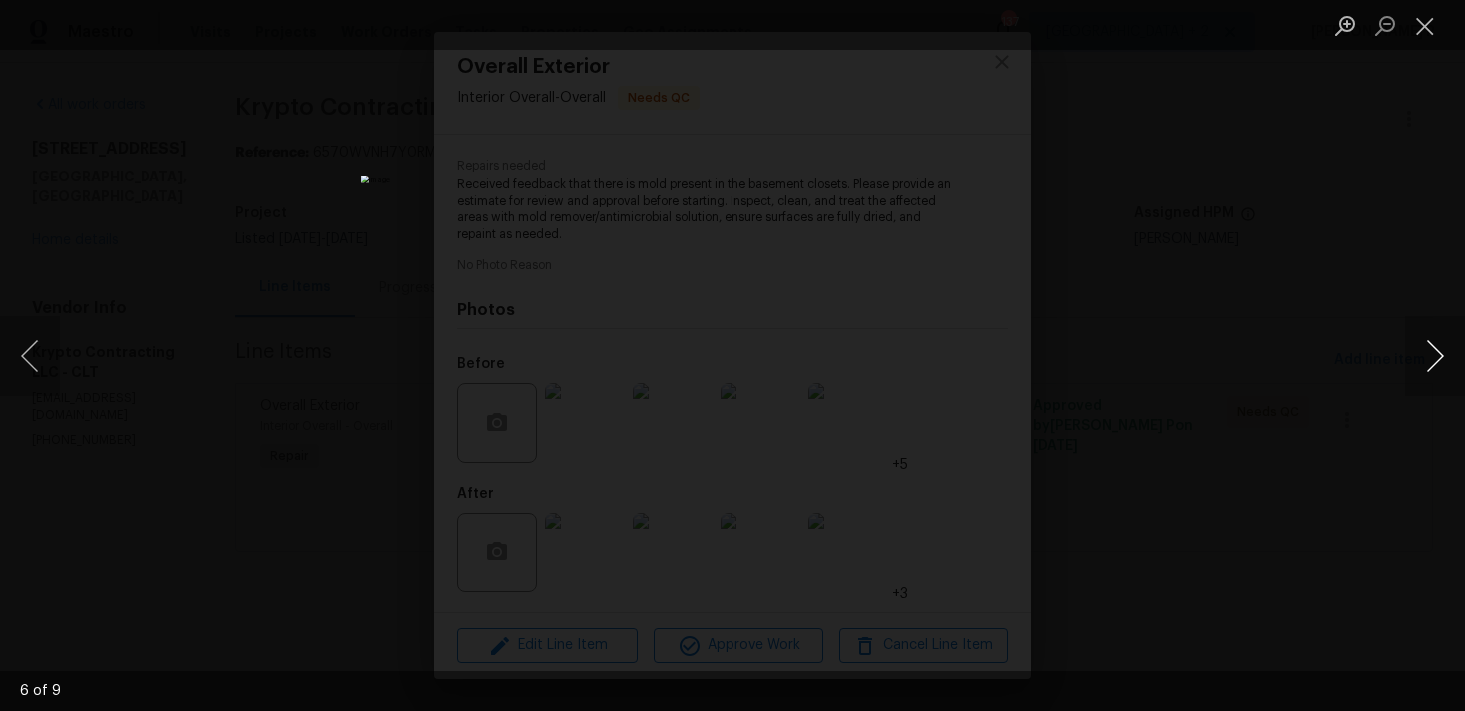
click at [1426, 363] on button "Next image" at bounding box center [1436, 356] width 60 height 80
click at [1442, 352] on button "Next image" at bounding box center [1436, 356] width 60 height 80
click at [1432, 36] on button "Close lightbox" at bounding box center [1426, 25] width 40 height 35
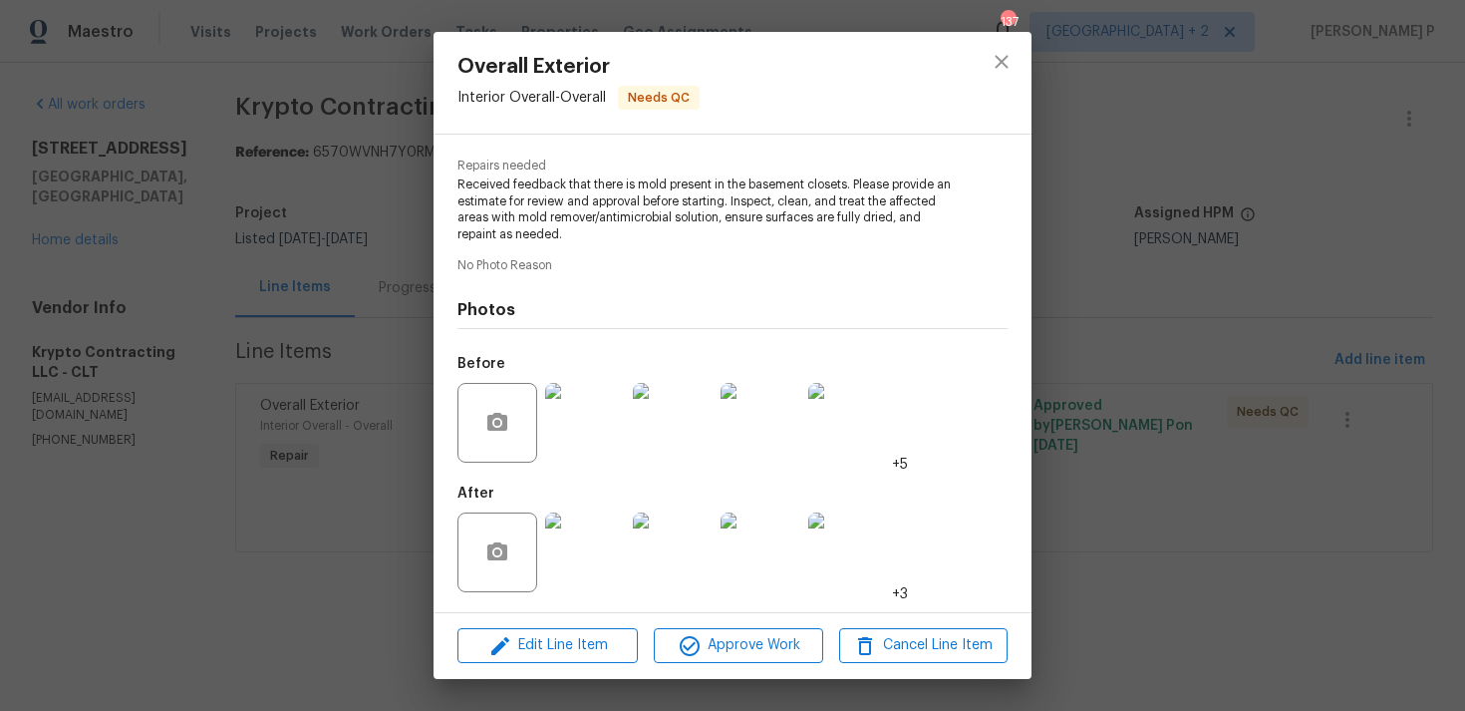
click at [577, 551] on img at bounding box center [585, 552] width 80 height 80
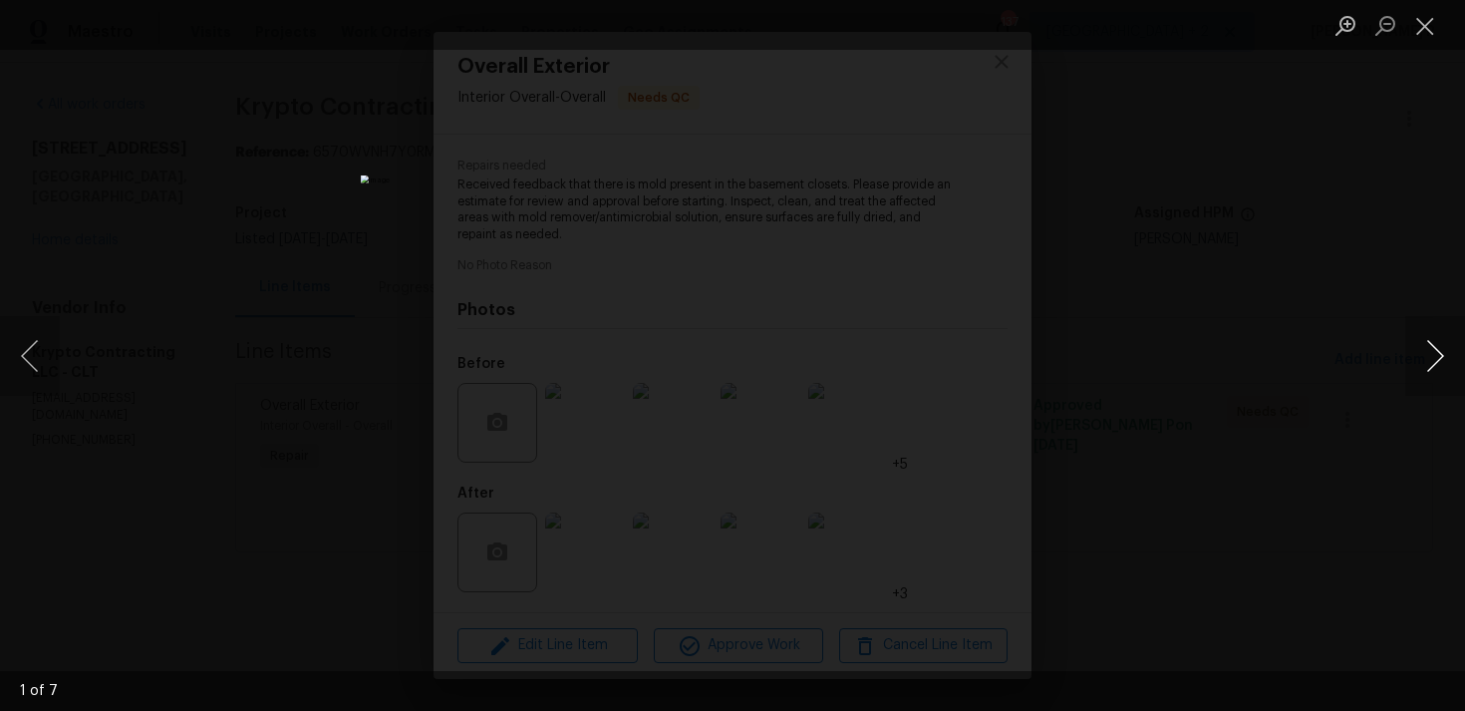
click at [1437, 355] on button "Next image" at bounding box center [1436, 356] width 60 height 80
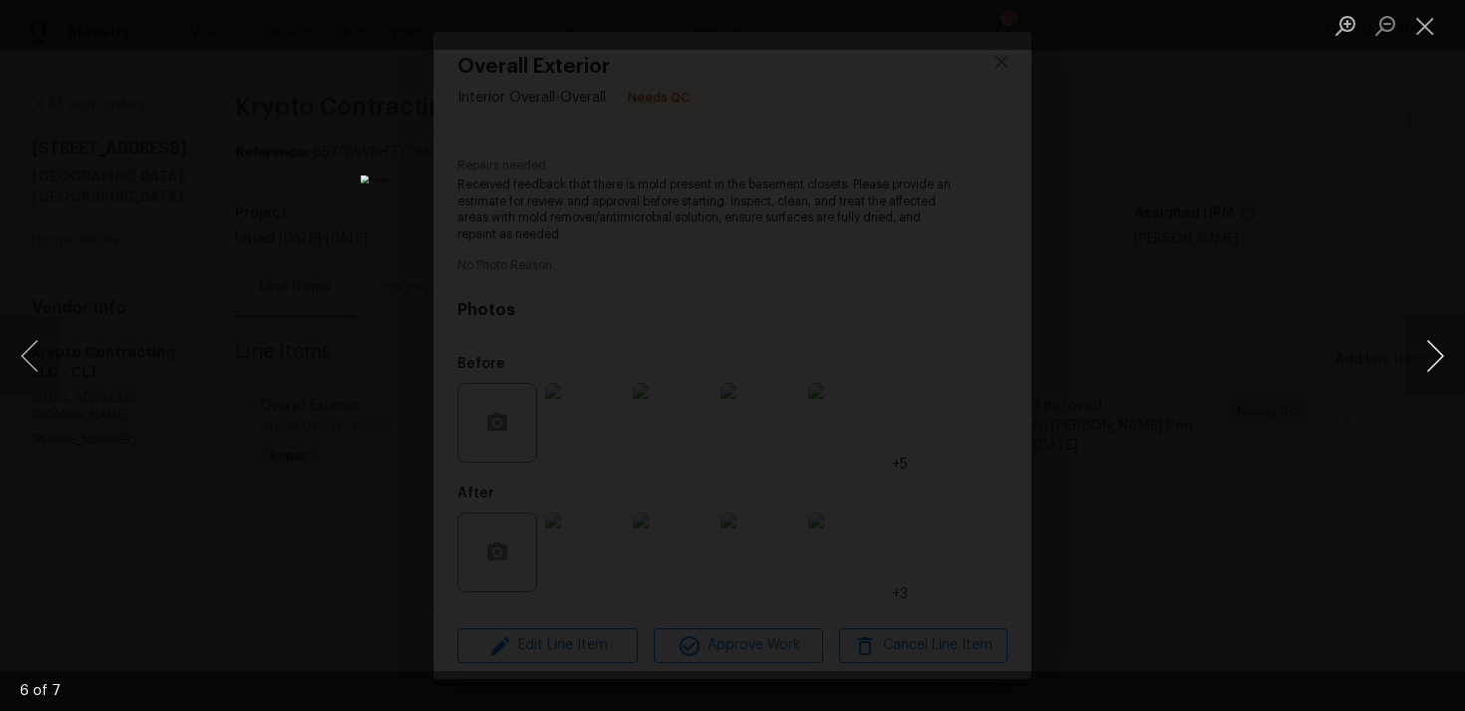
click at [1437, 355] on button "Next image" at bounding box center [1436, 356] width 60 height 80
click at [1431, 18] on button "Close lightbox" at bounding box center [1426, 25] width 40 height 35
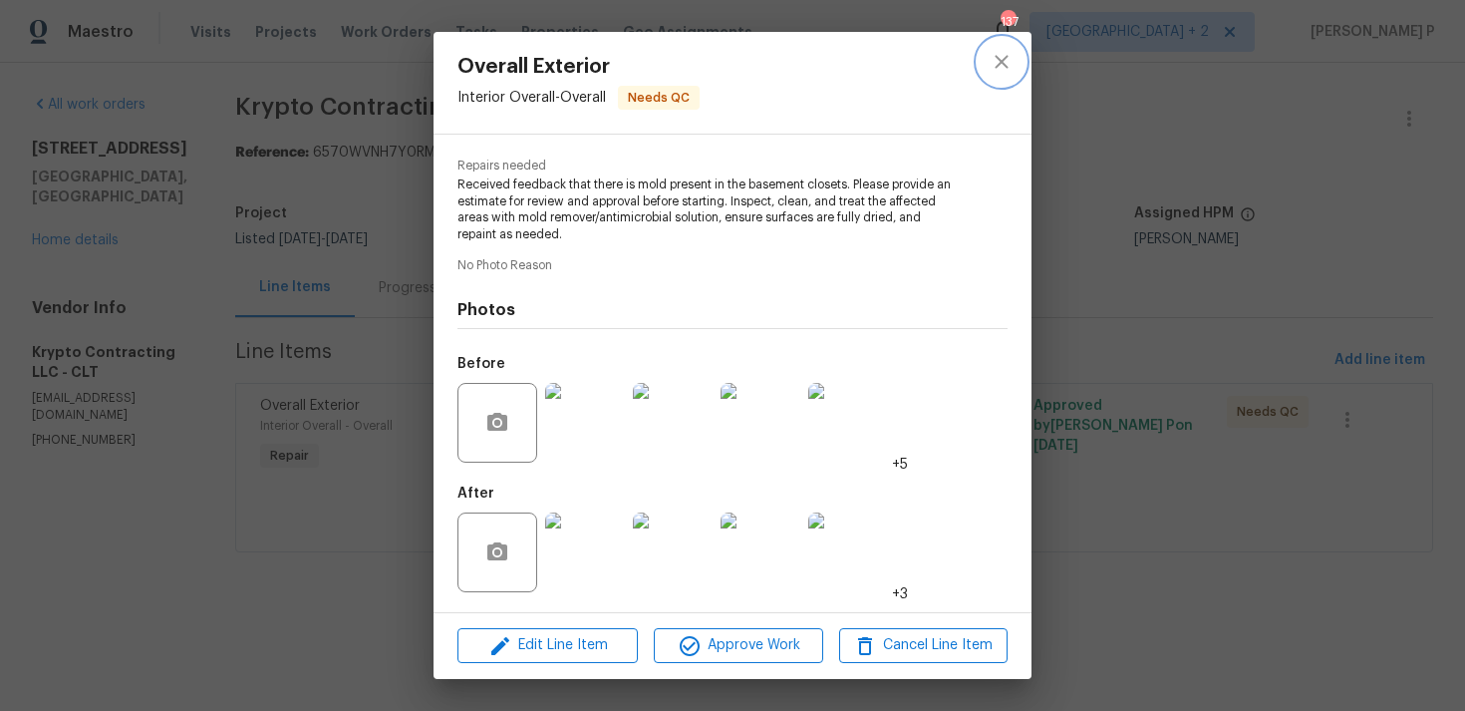
click at [1000, 60] on icon "close" at bounding box center [1001, 61] width 13 height 13
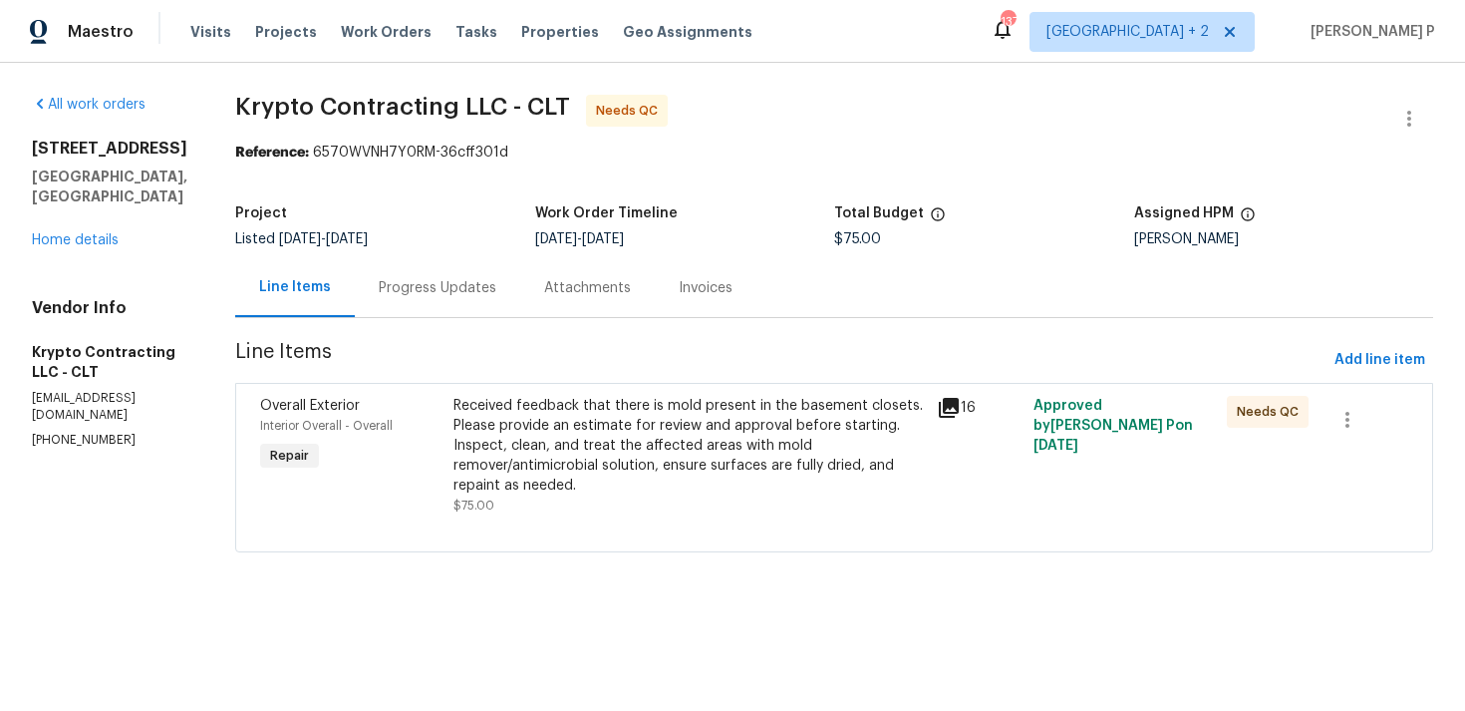
click at [437, 283] on div "Progress Updates" at bounding box center [438, 288] width 118 height 20
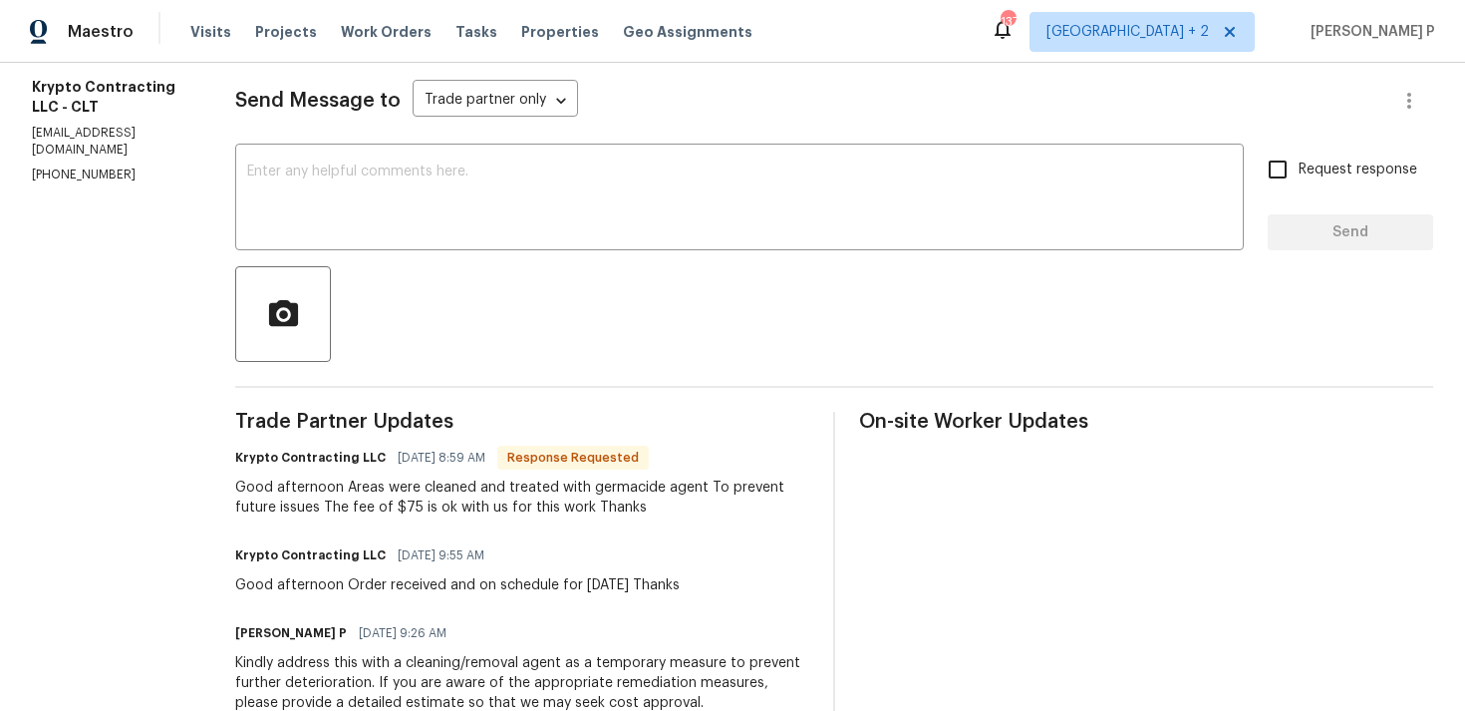
scroll to position [262, 0]
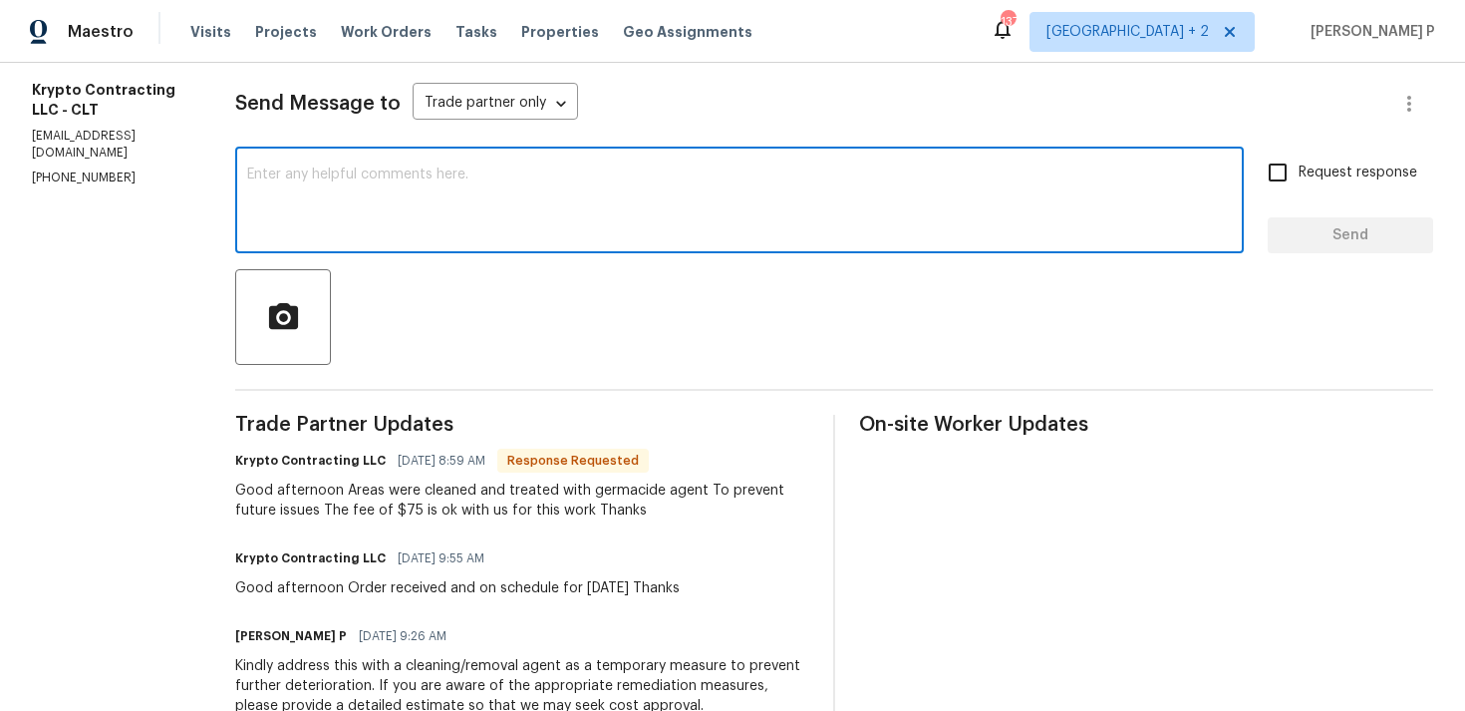
click at [411, 234] on textarea at bounding box center [739, 202] width 985 height 70
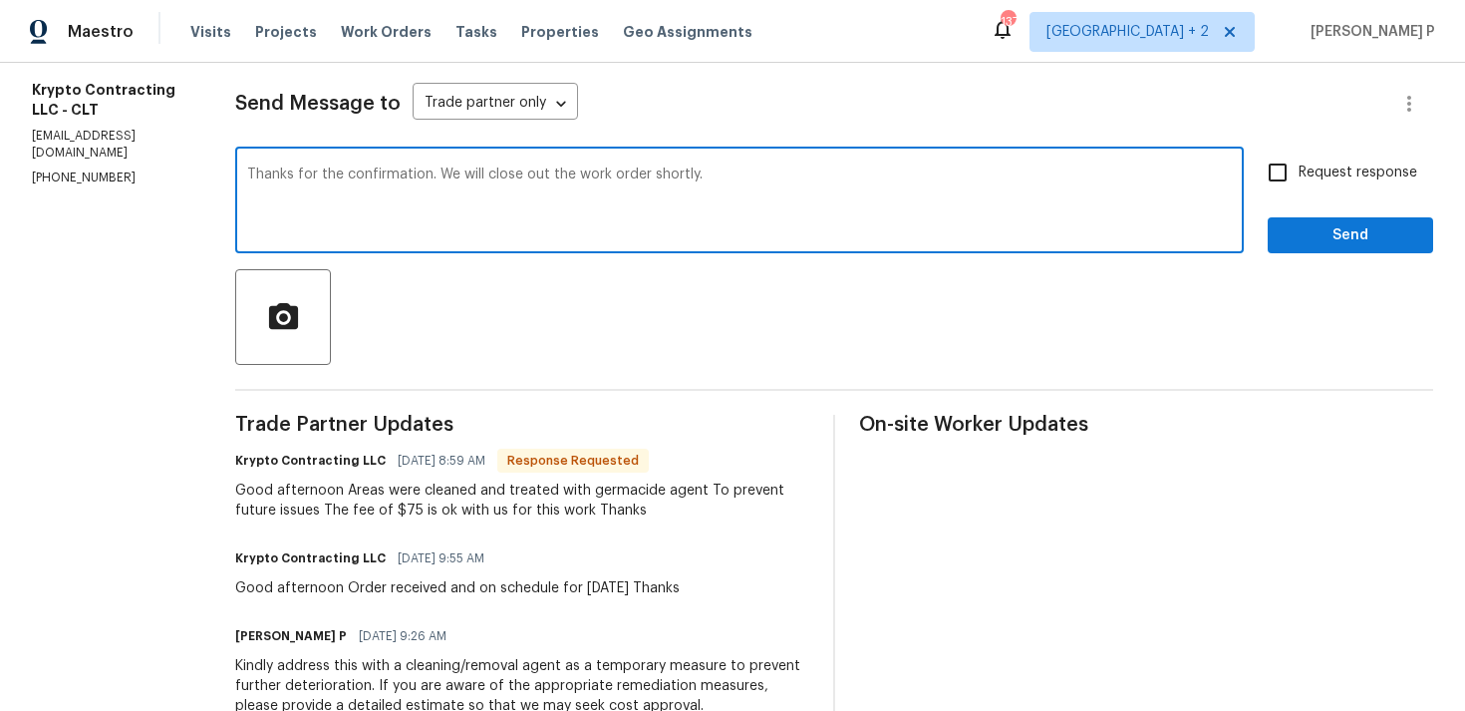
type textarea "Thanks for the confirmation. We will close out the work order shortly."
click at [1312, 234] on span "Send" at bounding box center [1351, 235] width 134 height 25
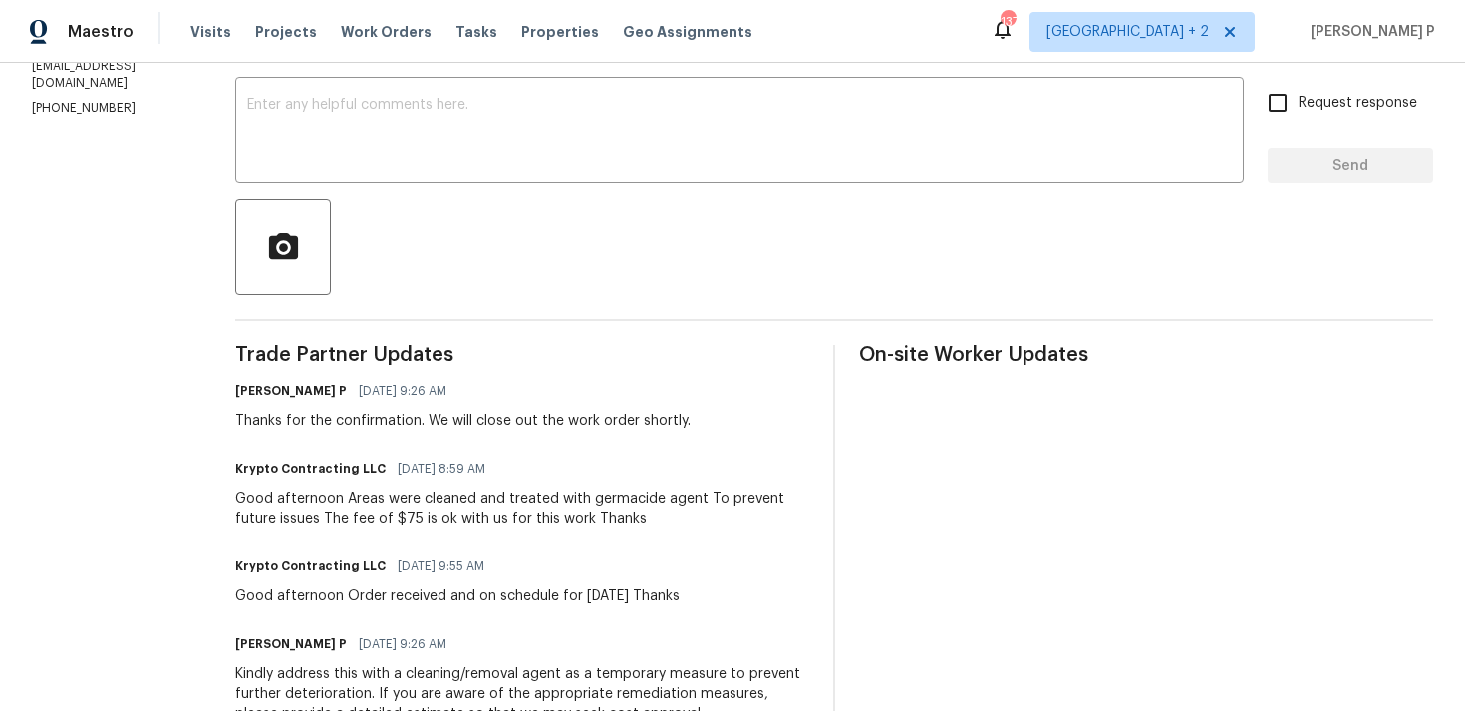
scroll to position [334, 0]
drag, startPoint x: 519, startPoint y: 494, endPoint x: 625, endPoint y: 491, distance: 105.7
click at [625, 491] on div "Good afternoon Areas were cleaned and treated with germacide agent To prevent f…" at bounding box center [522, 506] width 574 height 40
drag, startPoint x: 436, startPoint y: 494, endPoint x: 714, endPoint y: 496, distance: 278.1
click at [714, 496] on div "Good afternoon Areas were cleaned and treated with germacide agent To prevent f…" at bounding box center [522, 506] width 574 height 40
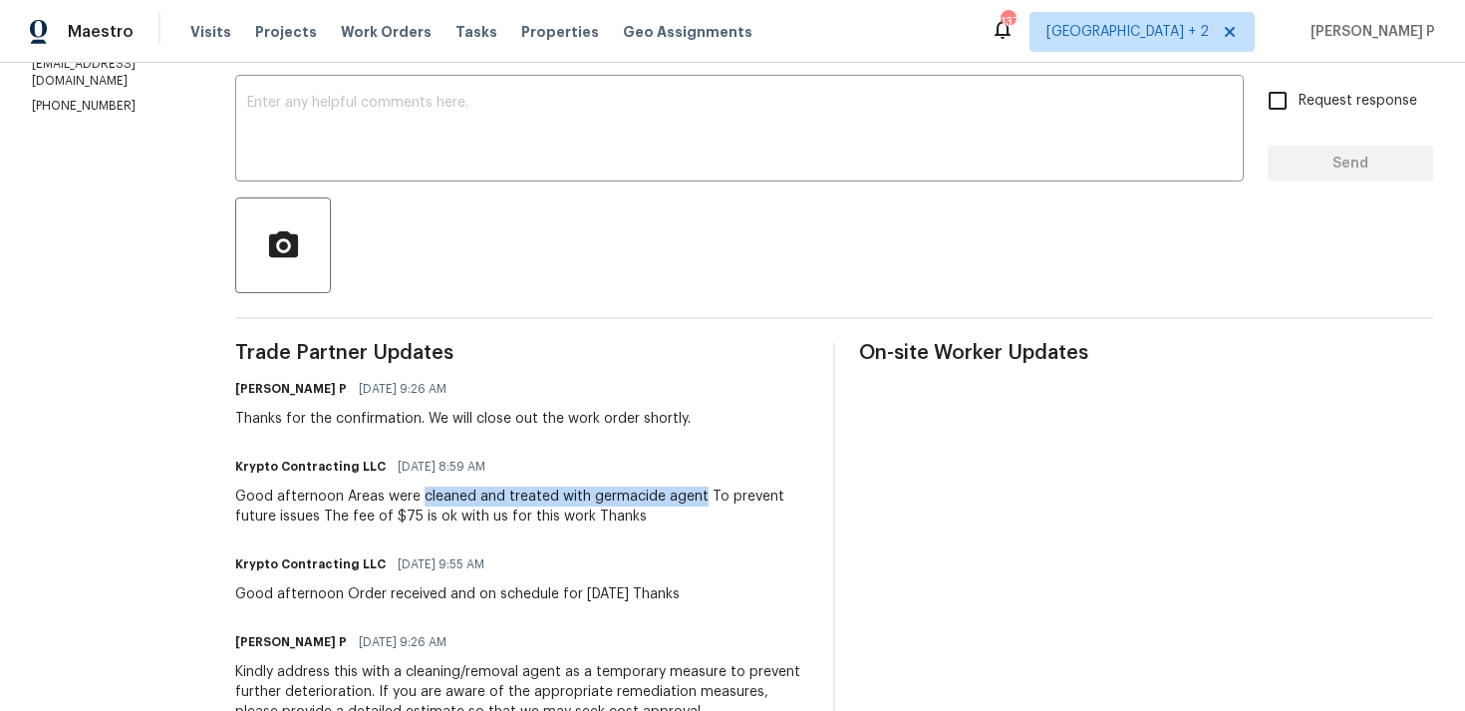
copy div "cleaned and treated with germacide agent"
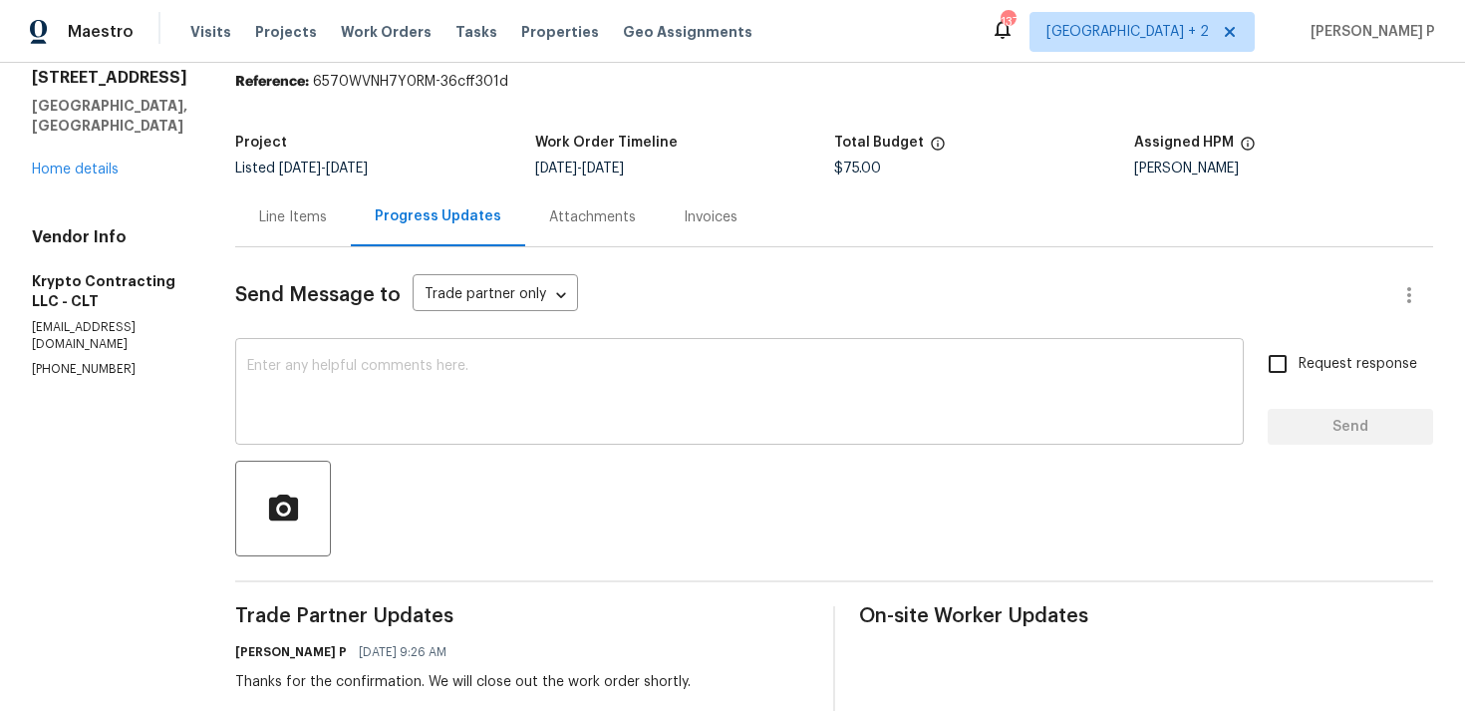
scroll to position [0, 0]
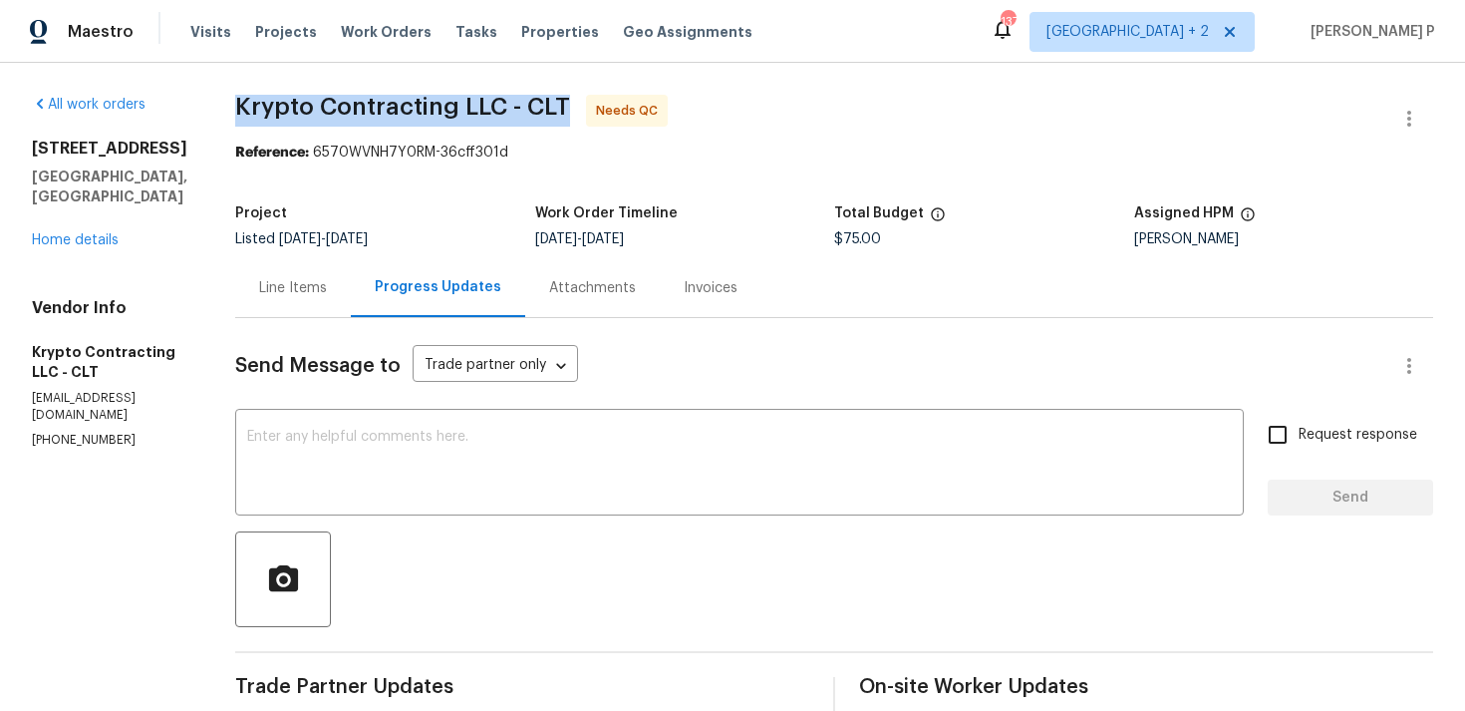
drag, startPoint x: 244, startPoint y: 107, endPoint x: 581, endPoint y: 102, distance: 337.0
copy span "Krypto Contracting LLC - CLT"
click at [107, 233] on link "Home details" at bounding box center [75, 240] width 87 height 14
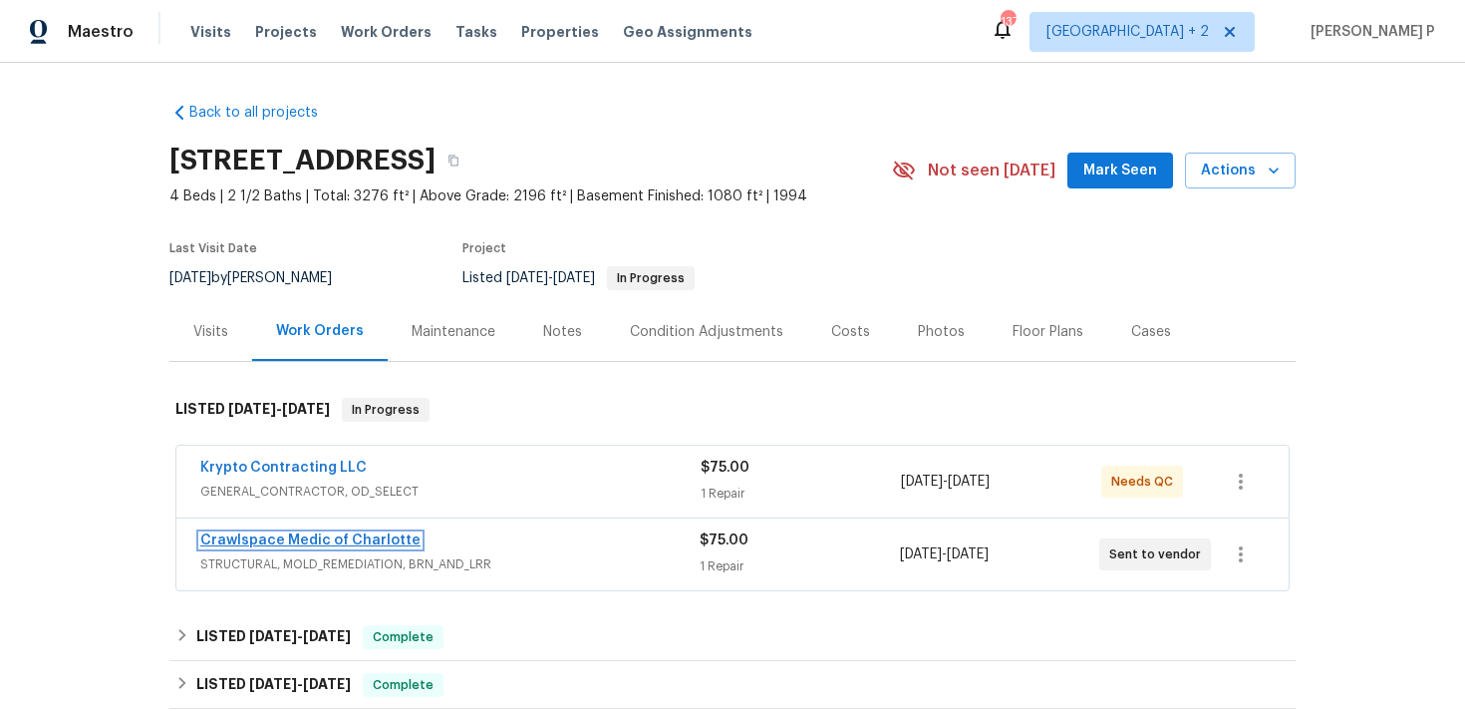
click at [283, 537] on link "Crawlspace Medic of Charlotte" at bounding box center [310, 540] width 220 height 14
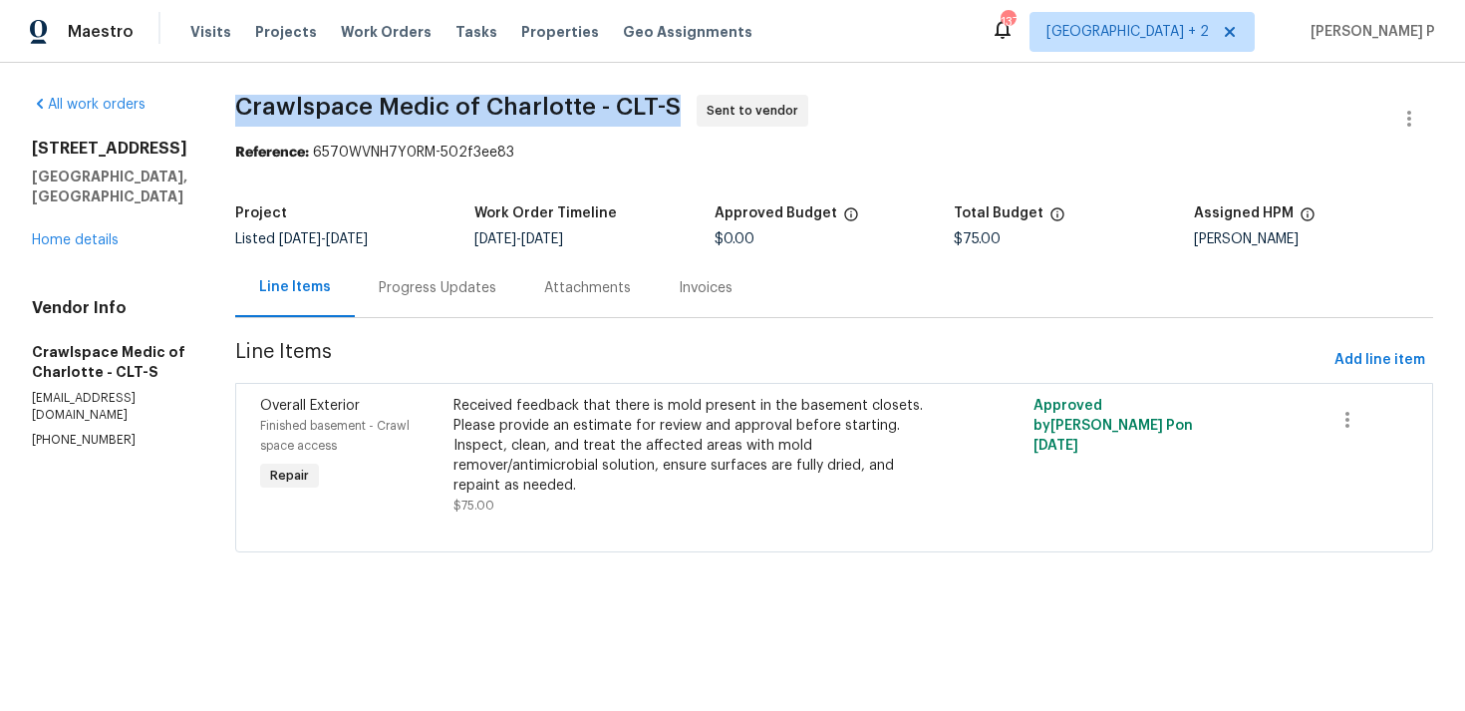
drag, startPoint x: 271, startPoint y: 103, endPoint x: 709, endPoint y: 103, distance: 437.6
click at [709, 103] on span "Crawlspace Medic of Charlotte - CLT-S Sent to vendor" at bounding box center [810, 119] width 1150 height 48
copy span "Crawlspace Medic of Charlotte - CLT-S"
click at [83, 233] on link "Home details" at bounding box center [75, 240] width 87 height 14
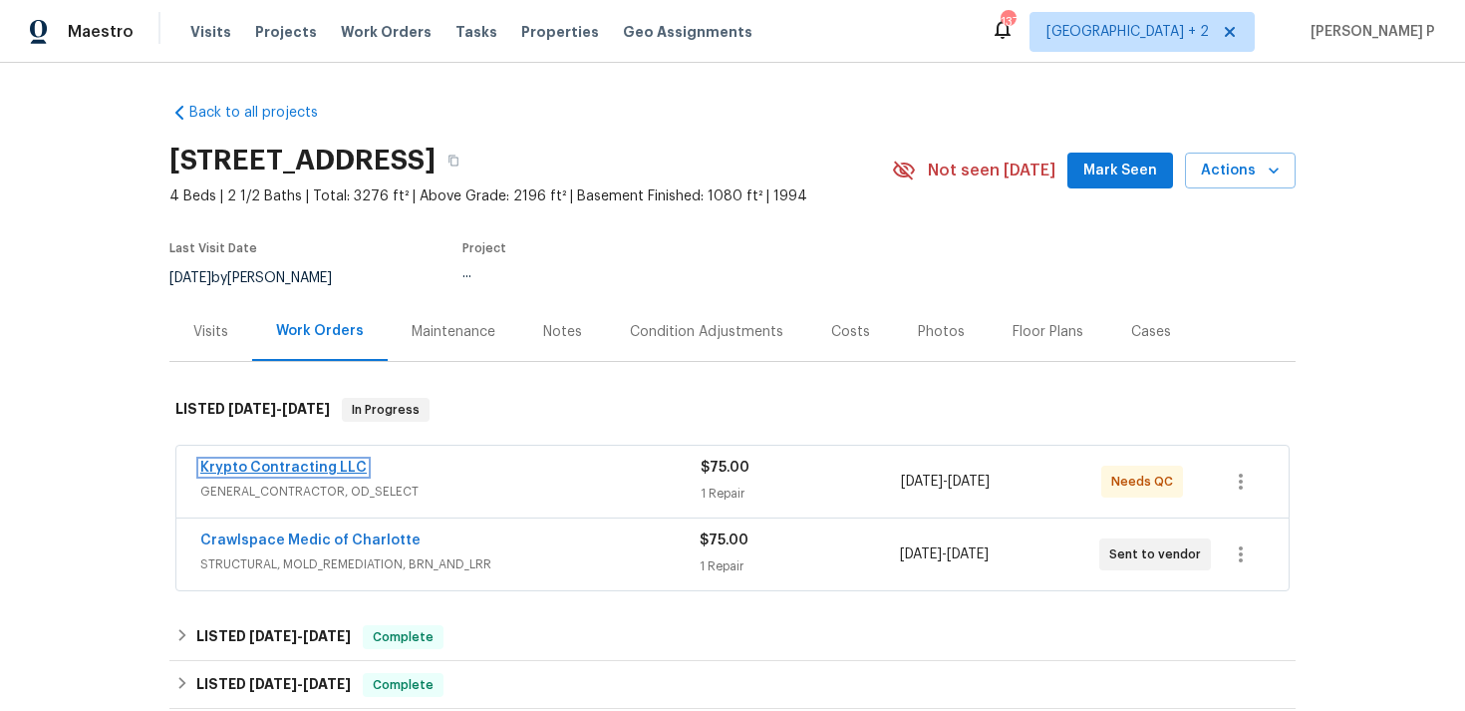
click at [295, 464] on link "Krypto Contracting LLC" at bounding box center [283, 468] width 166 height 14
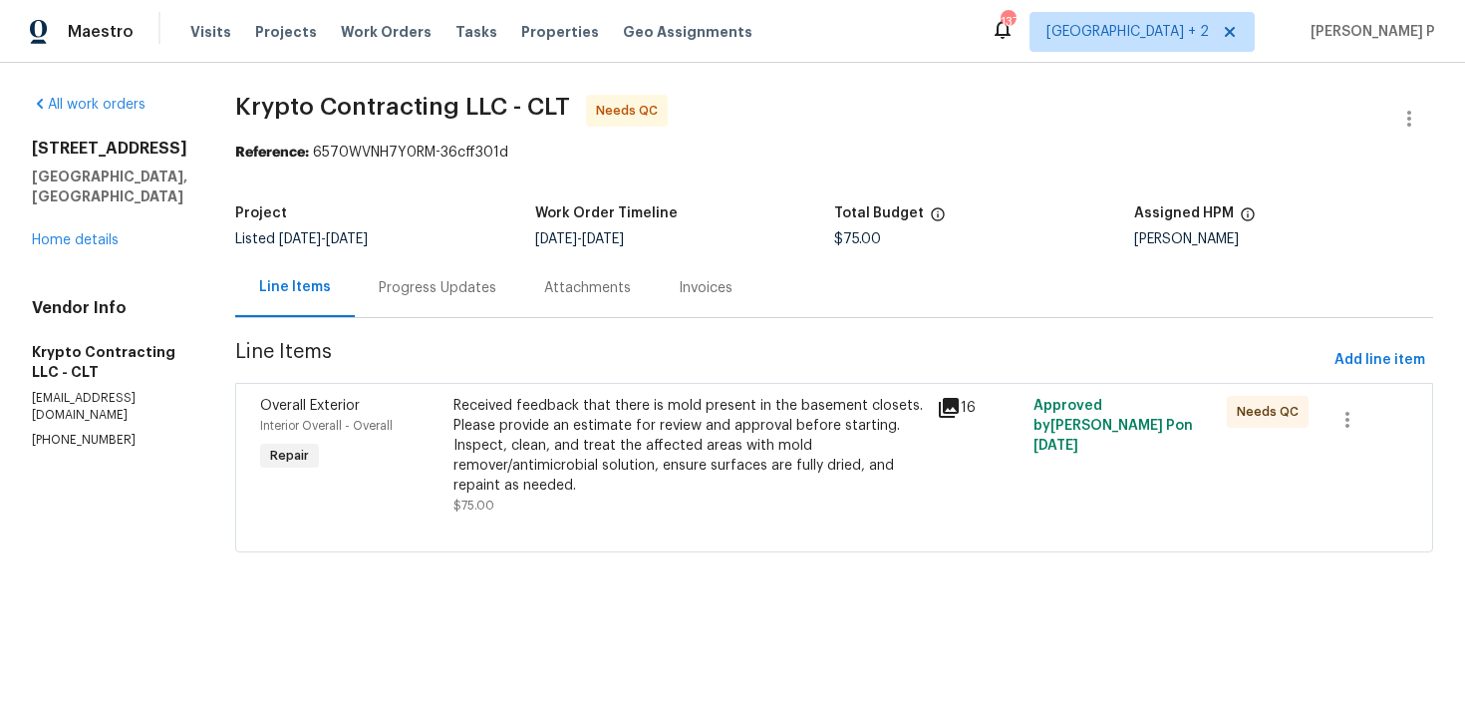
click at [596, 444] on div "Received feedback that there is mold present in the basement closets. Please pr…" at bounding box center [690, 446] width 472 height 100
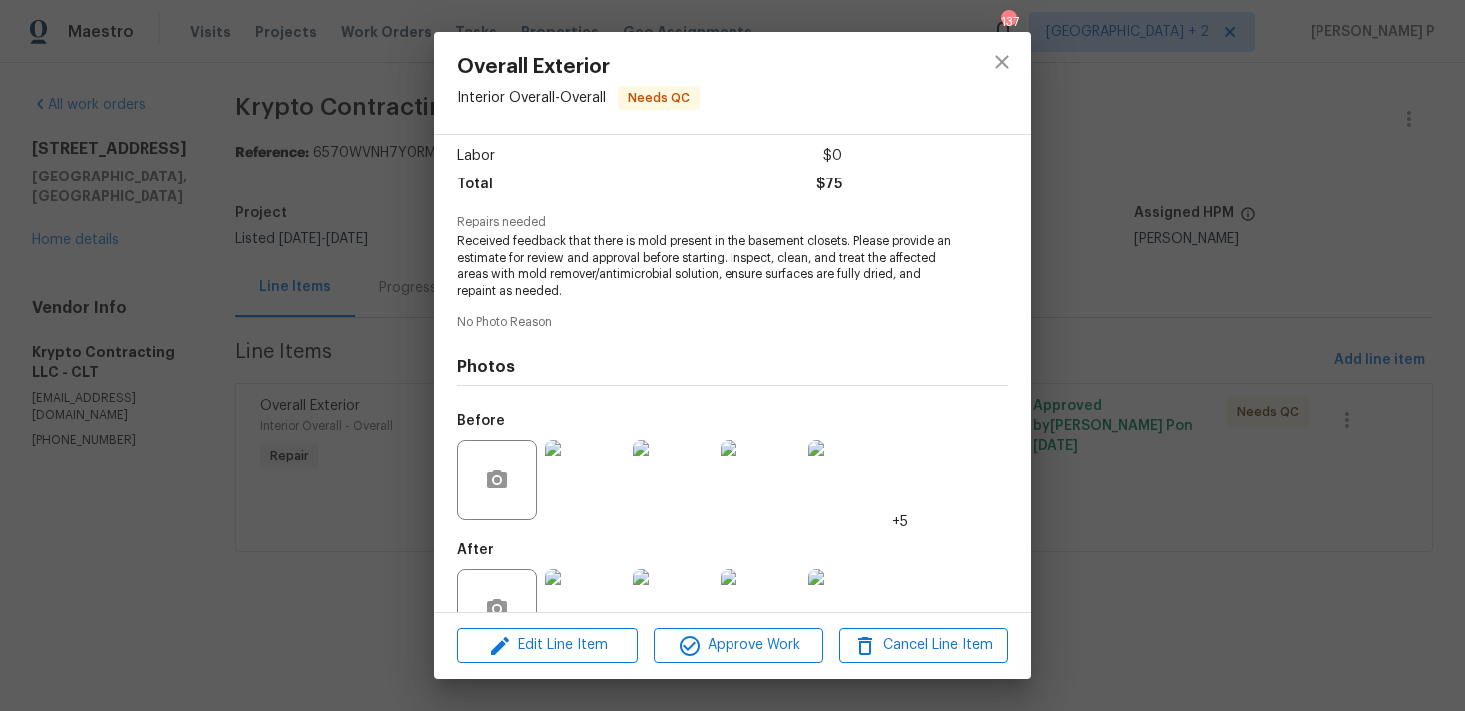
scroll to position [190, 0]
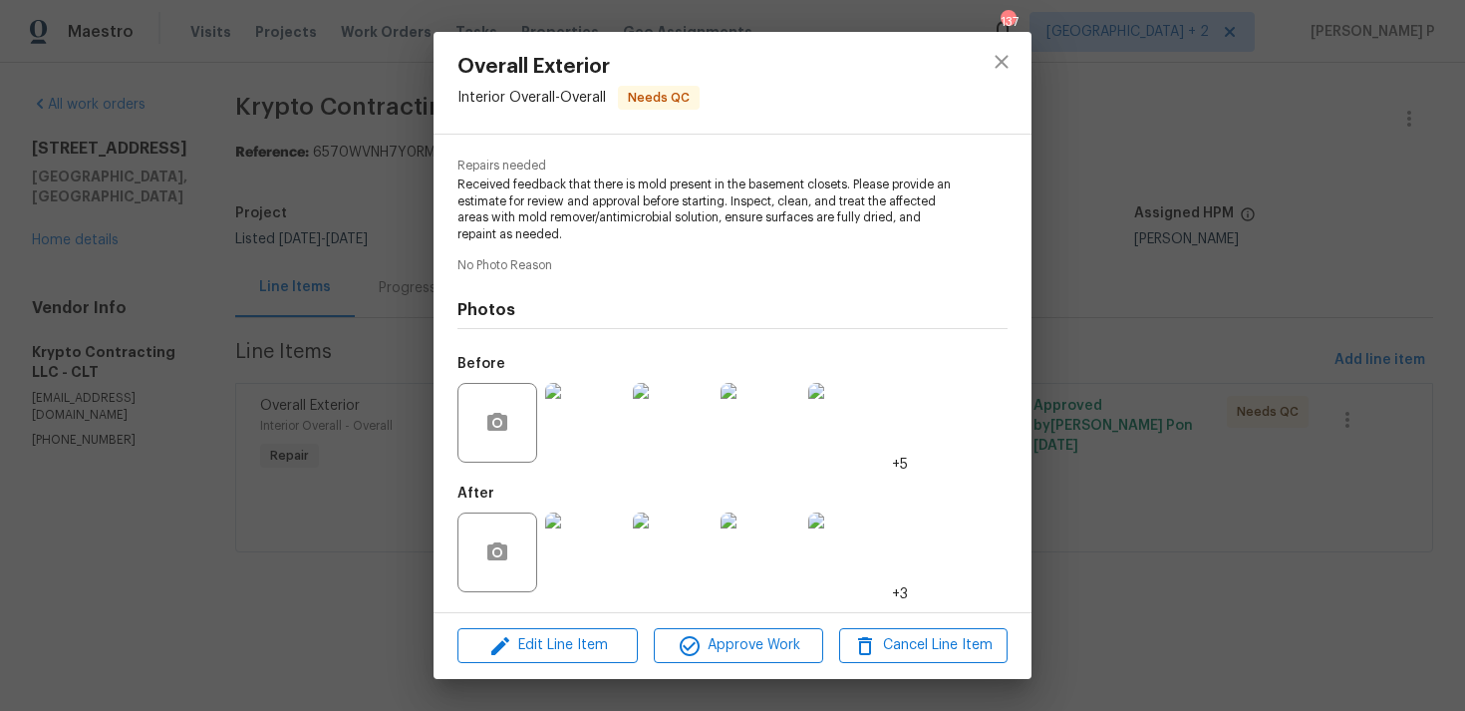
click at [606, 452] on img at bounding box center [585, 423] width 80 height 80
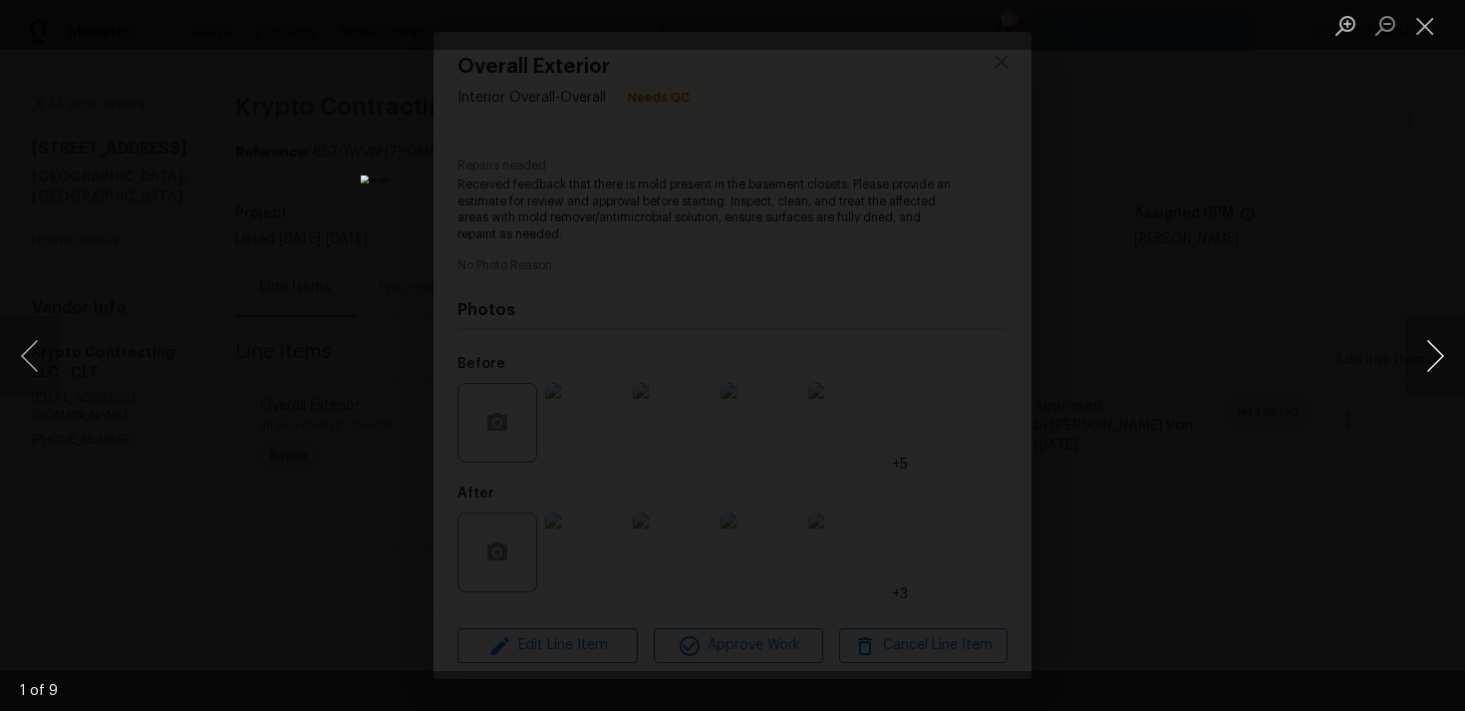
click at [1428, 351] on button "Next image" at bounding box center [1436, 356] width 60 height 80
click at [1434, 359] on button "Next image" at bounding box center [1436, 356] width 60 height 80
click at [1455, 355] on button "Next image" at bounding box center [1436, 356] width 60 height 80
click at [1433, 352] on button "Next image" at bounding box center [1436, 356] width 60 height 80
click at [1432, 349] on button "Next image" at bounding box center [1436, 356] width 60 height 80
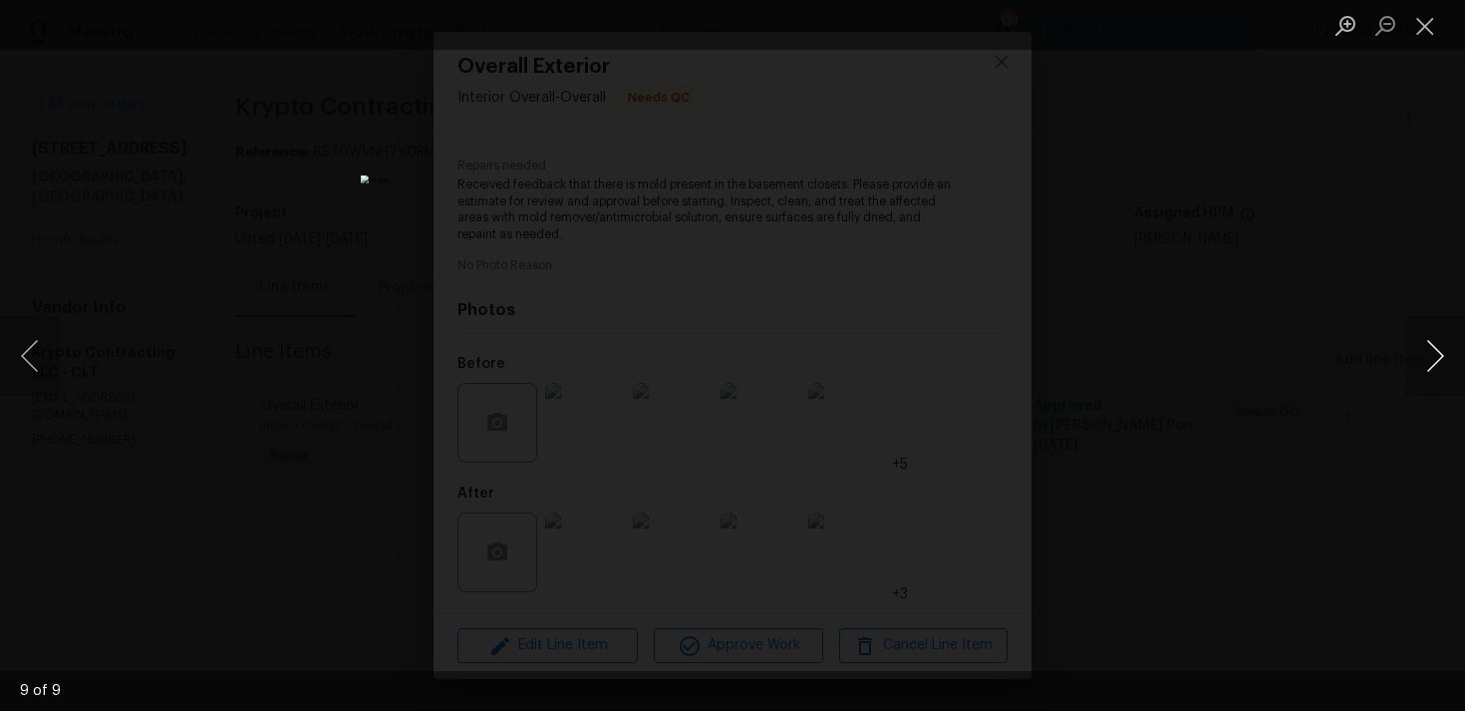
click at [1424, 360] on button "Next image" at bounding box center [1436, 356] width 60 height 80
click at [30, 350] on button "Previous image" at bounding box center [30, 356] width 60 height 80
click at [1441, 369] on button "Next image" at bounding box center [1436, 356] width 60 height 80
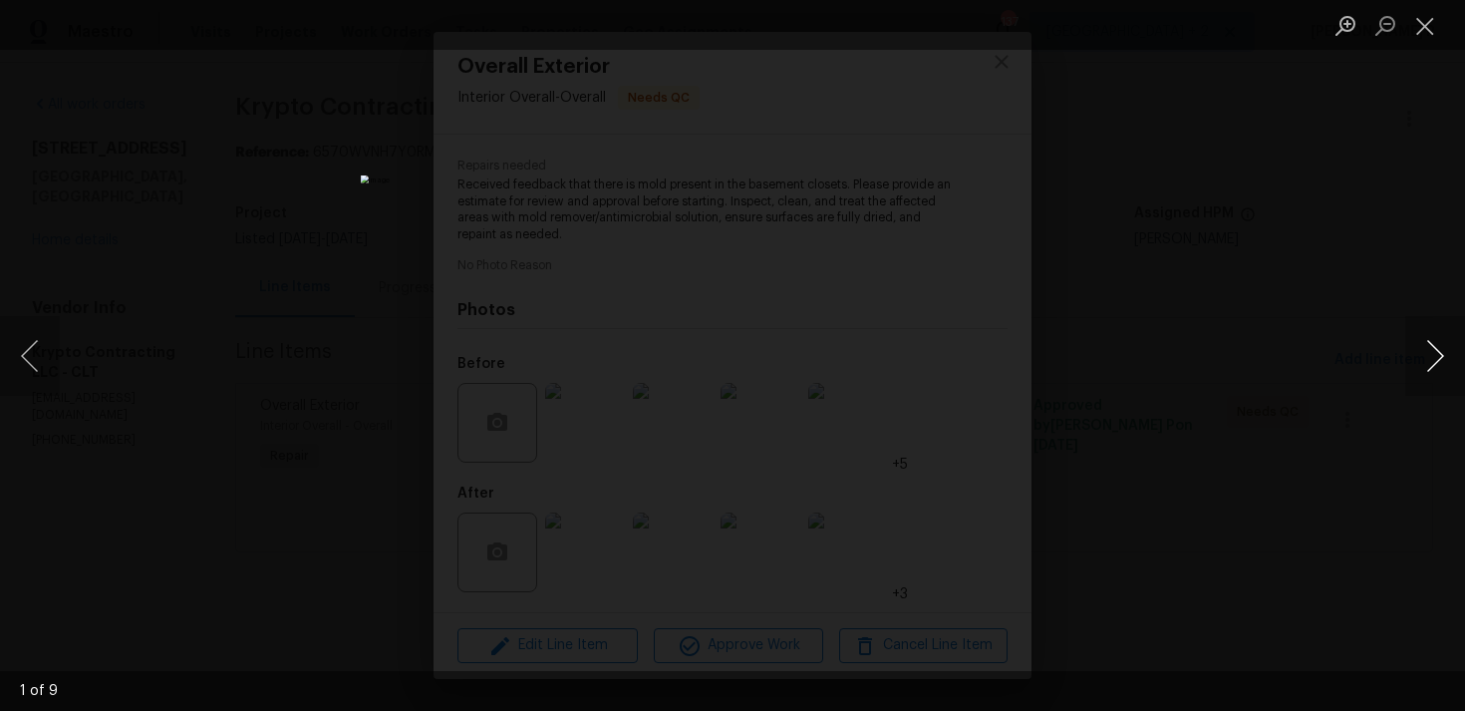
click at [1441, 369] on button "Next image" at bounding box center [1436, 356] width 60 height 80
click at [1351, 402] on div "Lightbox" at bounding box center [732, 355] width 1465 height 711
click at [1438, 364] on button "Next image" at bounding box center [1436, 356] width 60 height 80
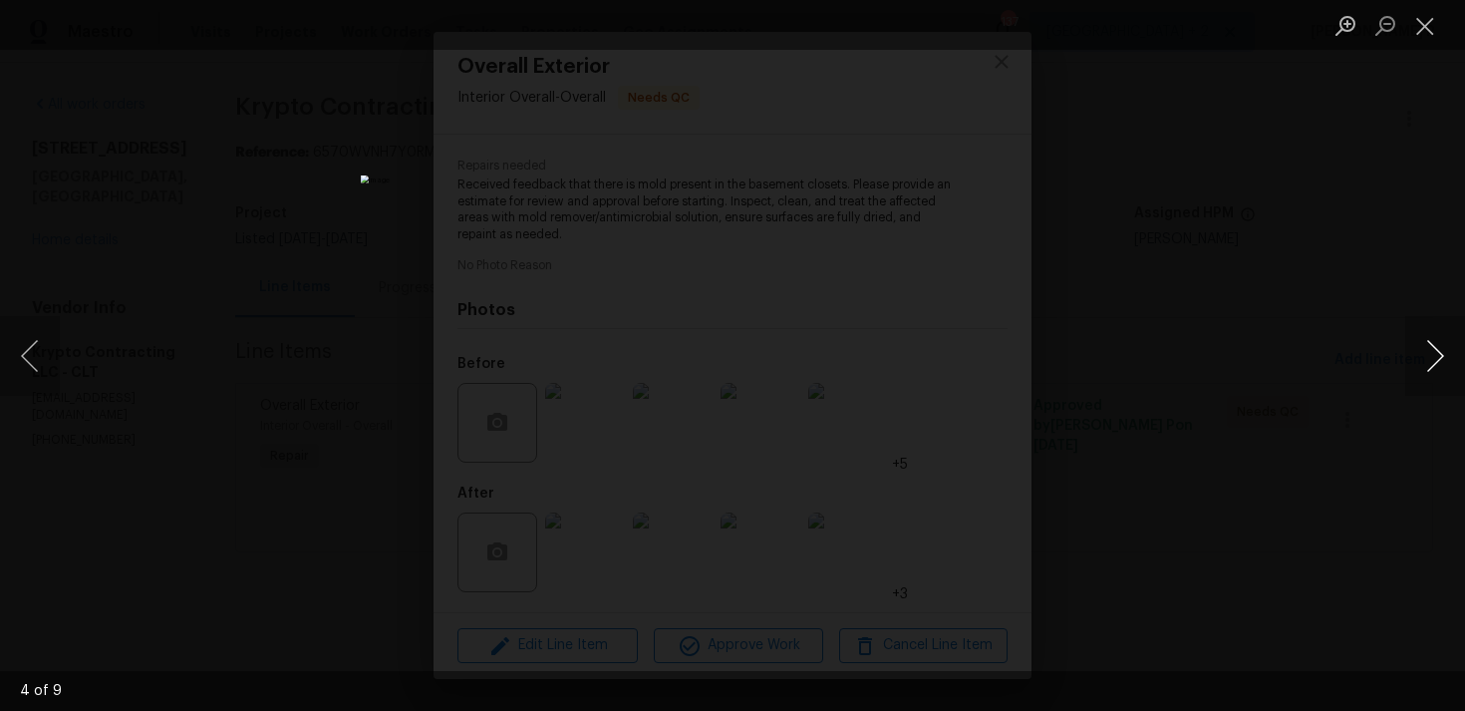
click at [1438, 364] on button "Next image" at bounding box center [1436, 356] width 60 height 80
click at [1390, 288] on div "Lightbox" at bounding box center [732, 355] width 1465 height 711
click at [1430, 347] on button "Next image" at bounding box center [1436, 356] width 60 height 80
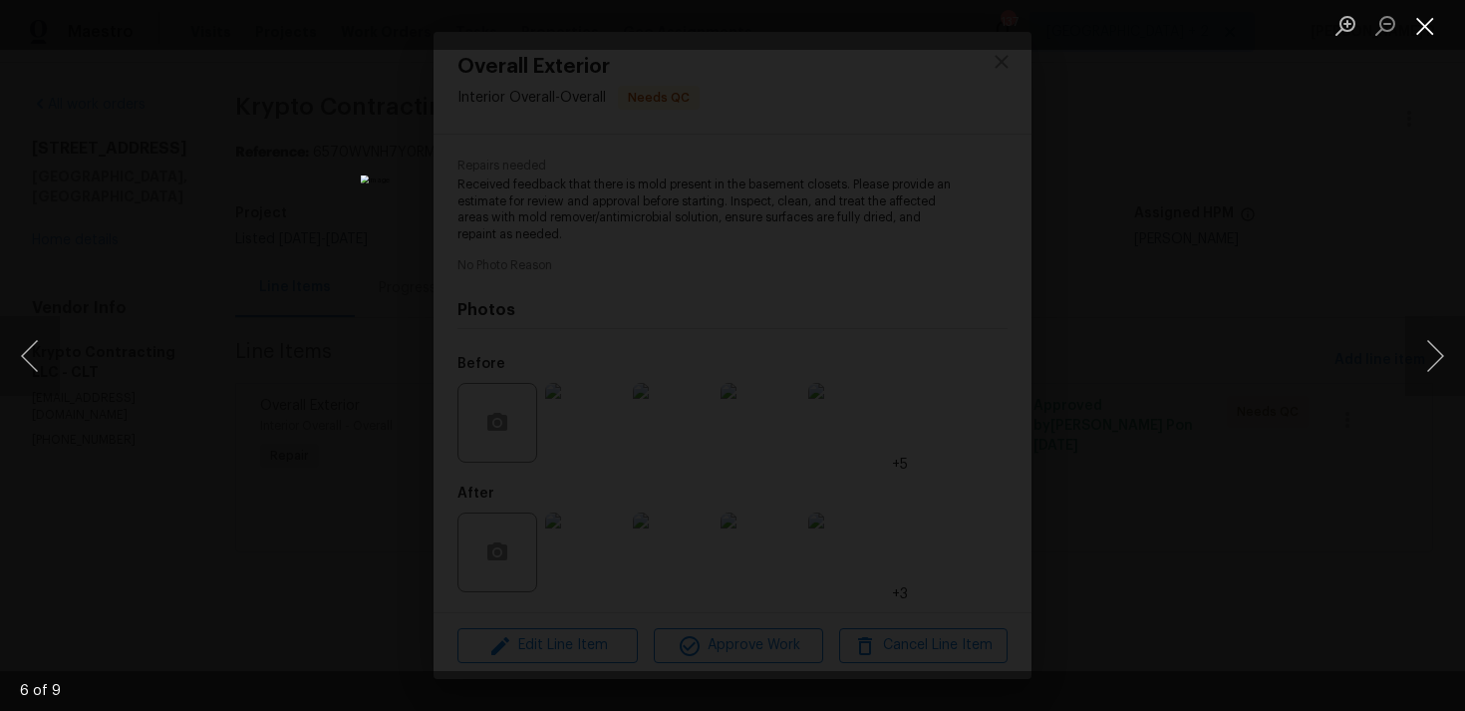
click at [1426, 25] on button "Close lightbox" at bounding box center [1426, 25] width 40 height 35
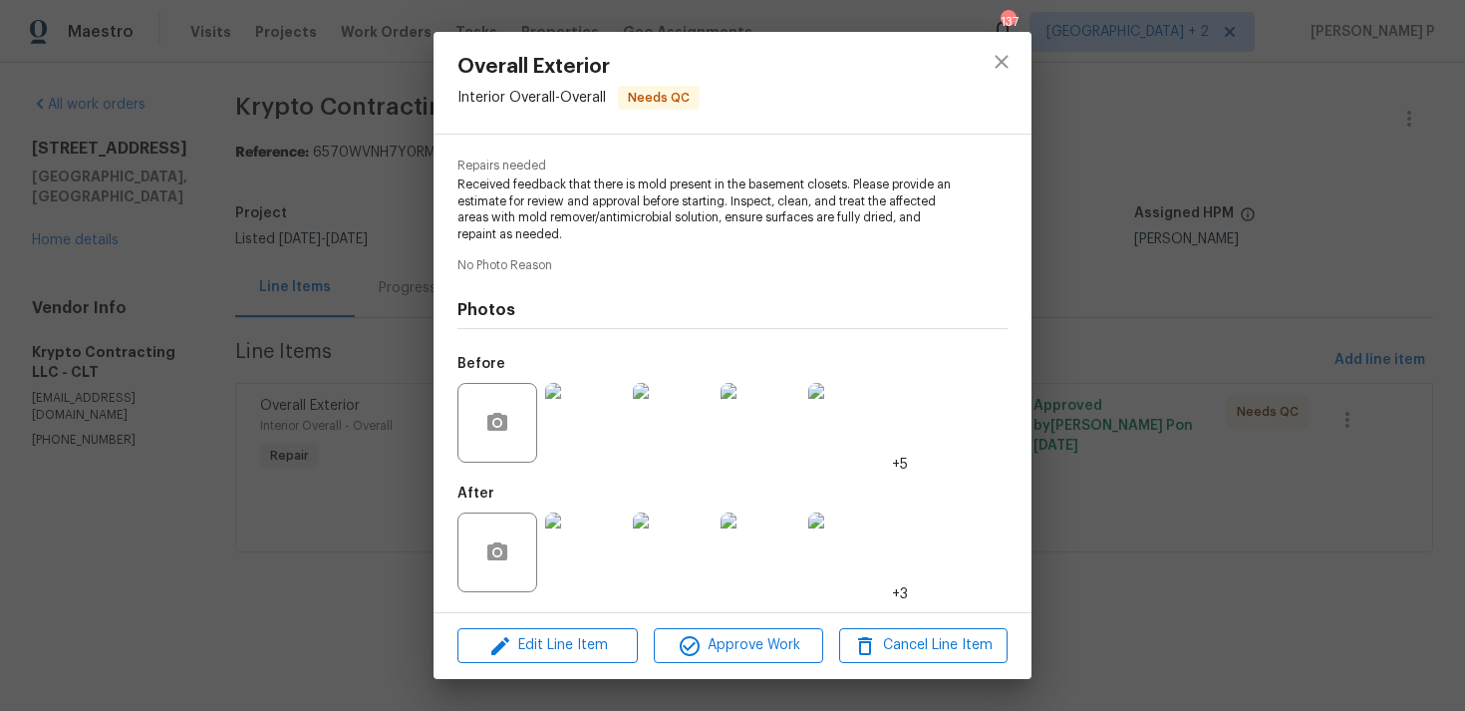
click at [595, 540] on img at bounding box center [585, 552] width 80 height 80
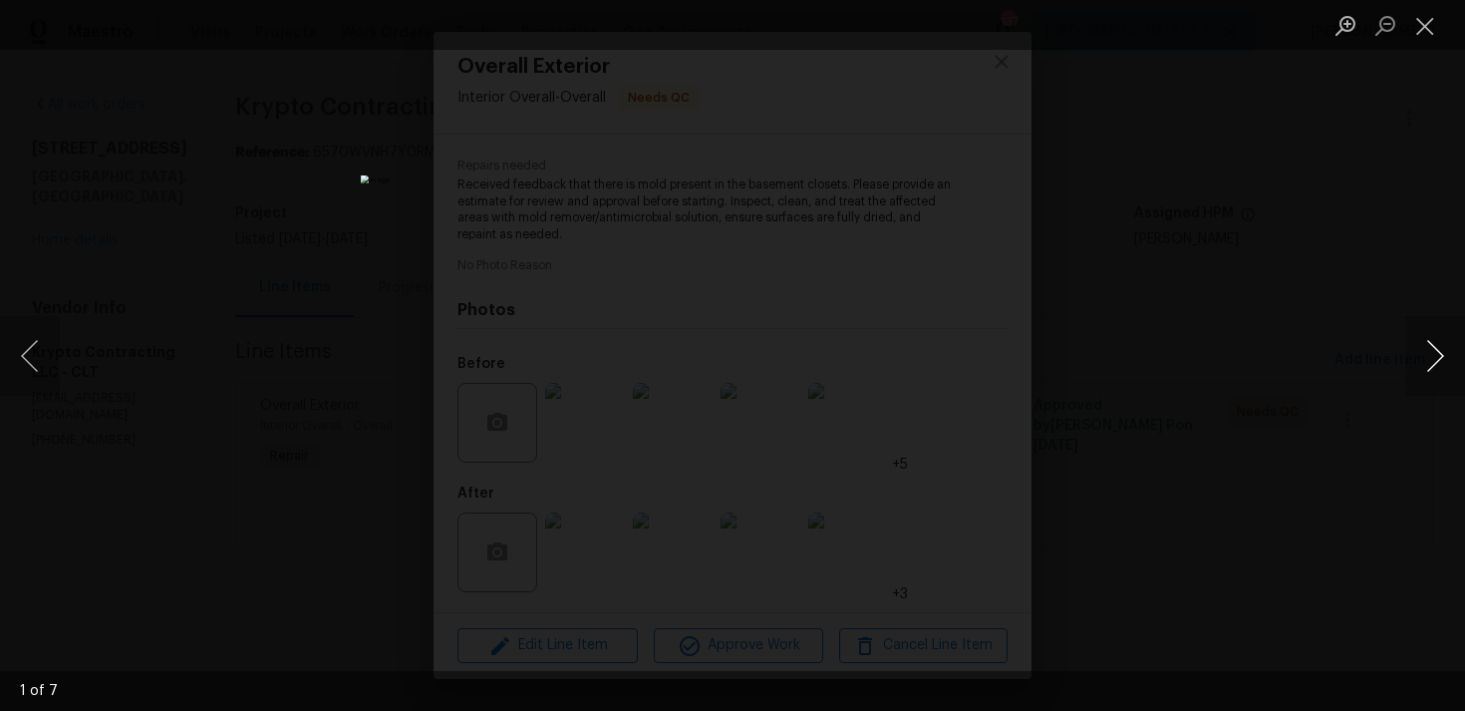
click at [1438, 352] on button "Next image" at bounding box center [1436, 356] width 60 height 80
click at [1435, 355] on button "Next image" at bounding box center [1436, 356] width 60 height 80
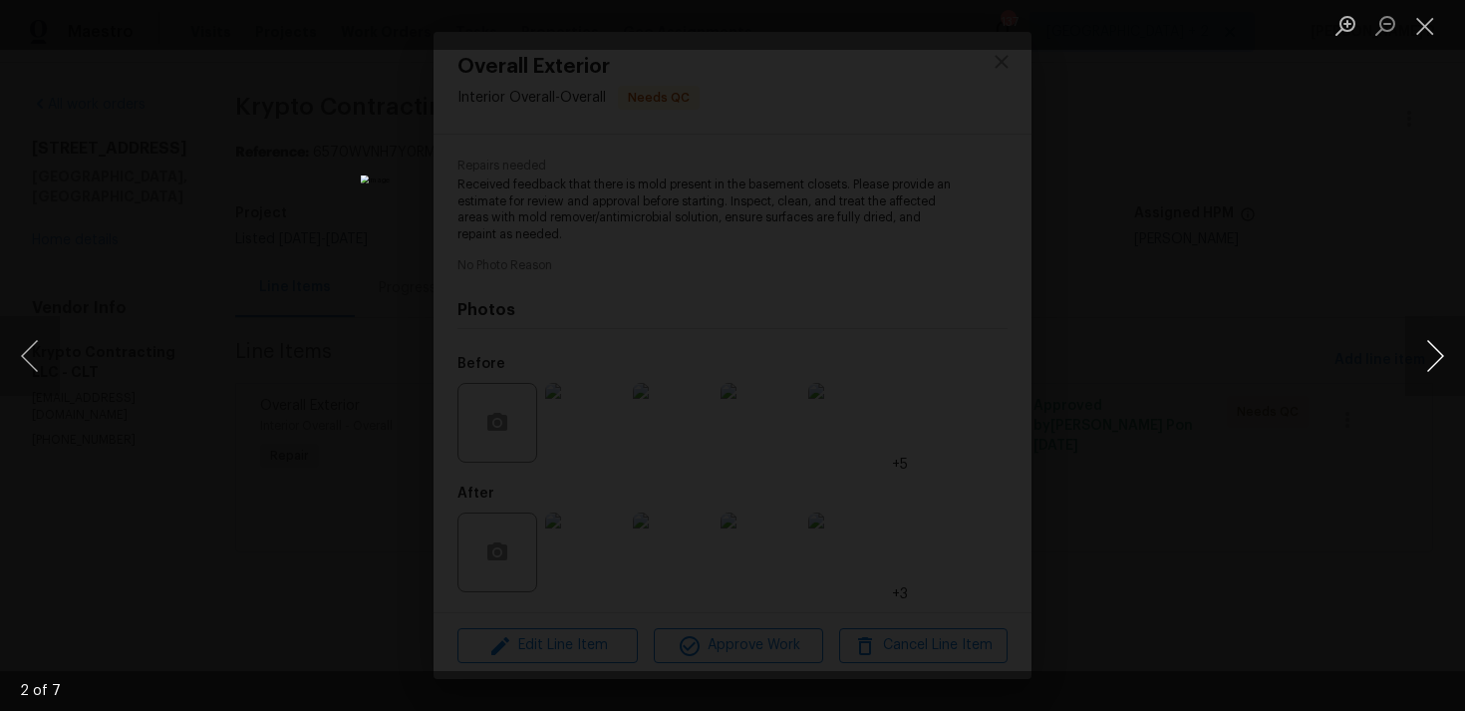
click at [1435, 355] on button "Next image" at bounding box center [1436, 356] width 60 height 80
click at [1430, 353] on button "Next image" at bounding box center [1436, 356] width 60 height 80
click at [1441, 351] on button "Next image" at bounding box center [1436, 356] width 60 height 80
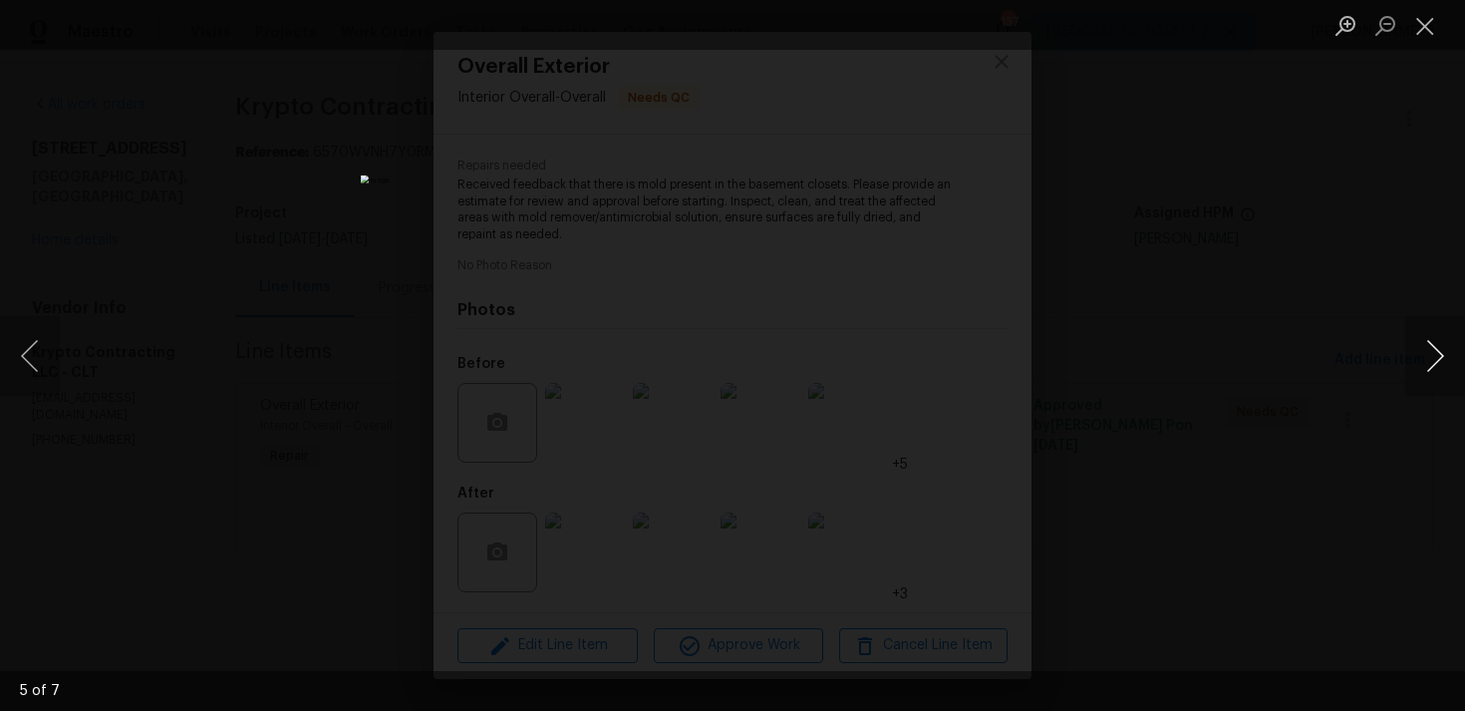
click at [1427, 354] on button "Next image" at bounding box center [1436, 356] width 60 height 80
click at [1421, 23] on button "Close lightbox" at bounding box center [1426, 25] width 40 height 35
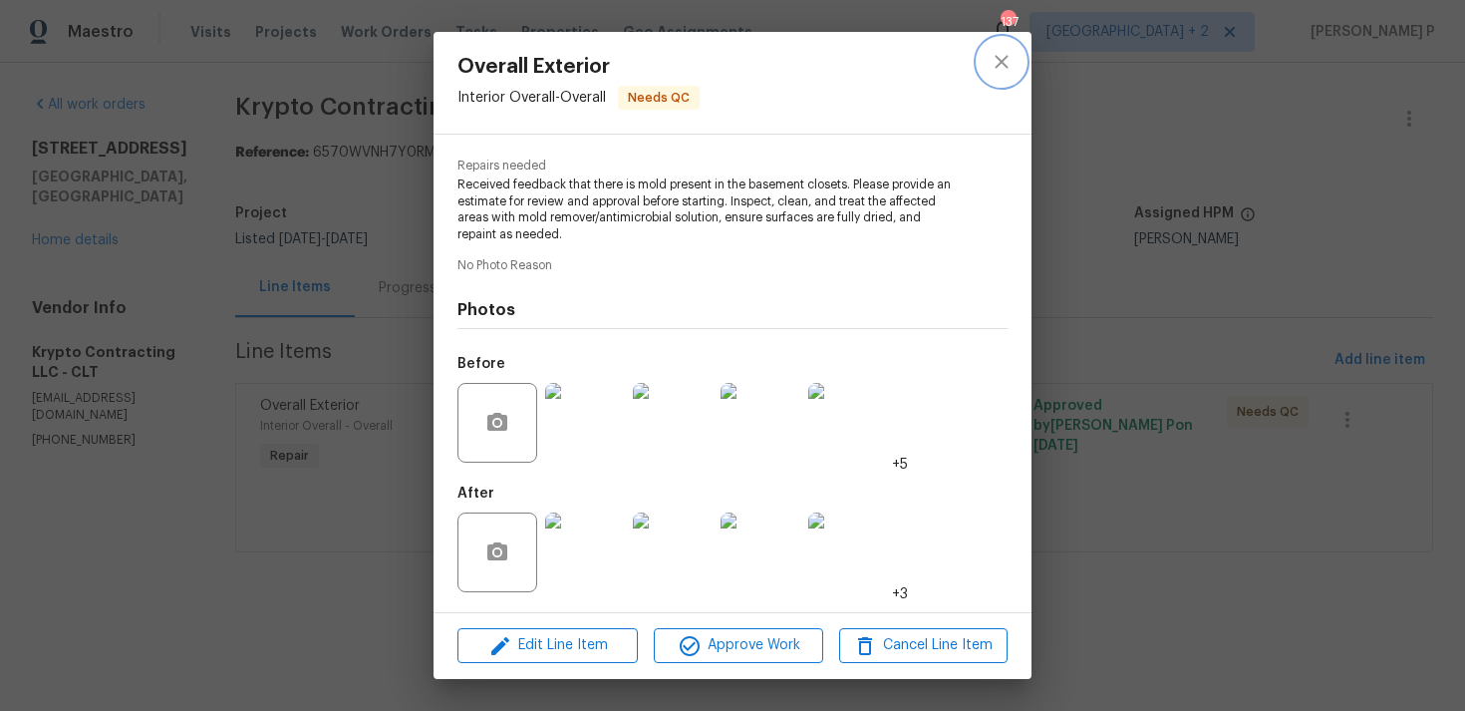
click at [1008, 56] on icon "close" at bounding box center [1002, 62] width 24 height 24
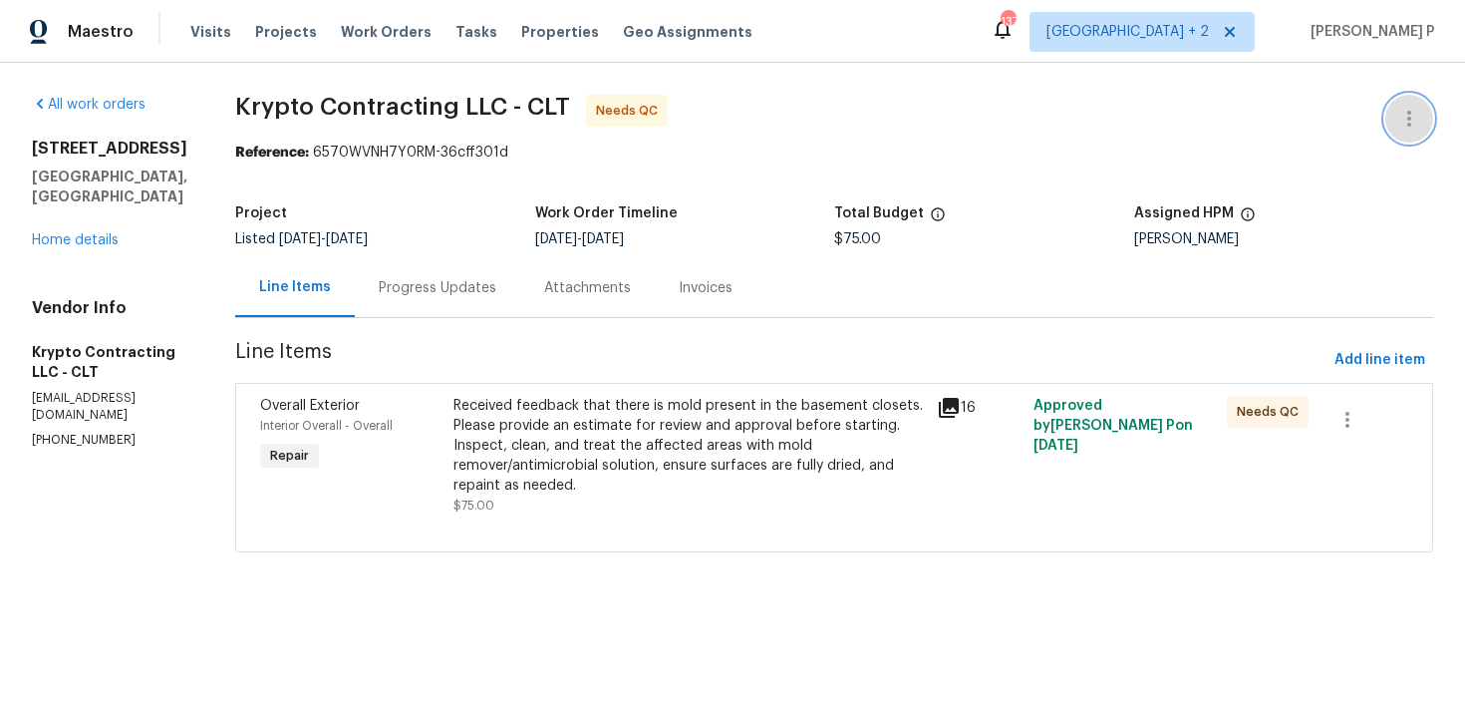
click at [1409, 121] on icon "button" at bounding box center [1410, 119] width 24 height 24
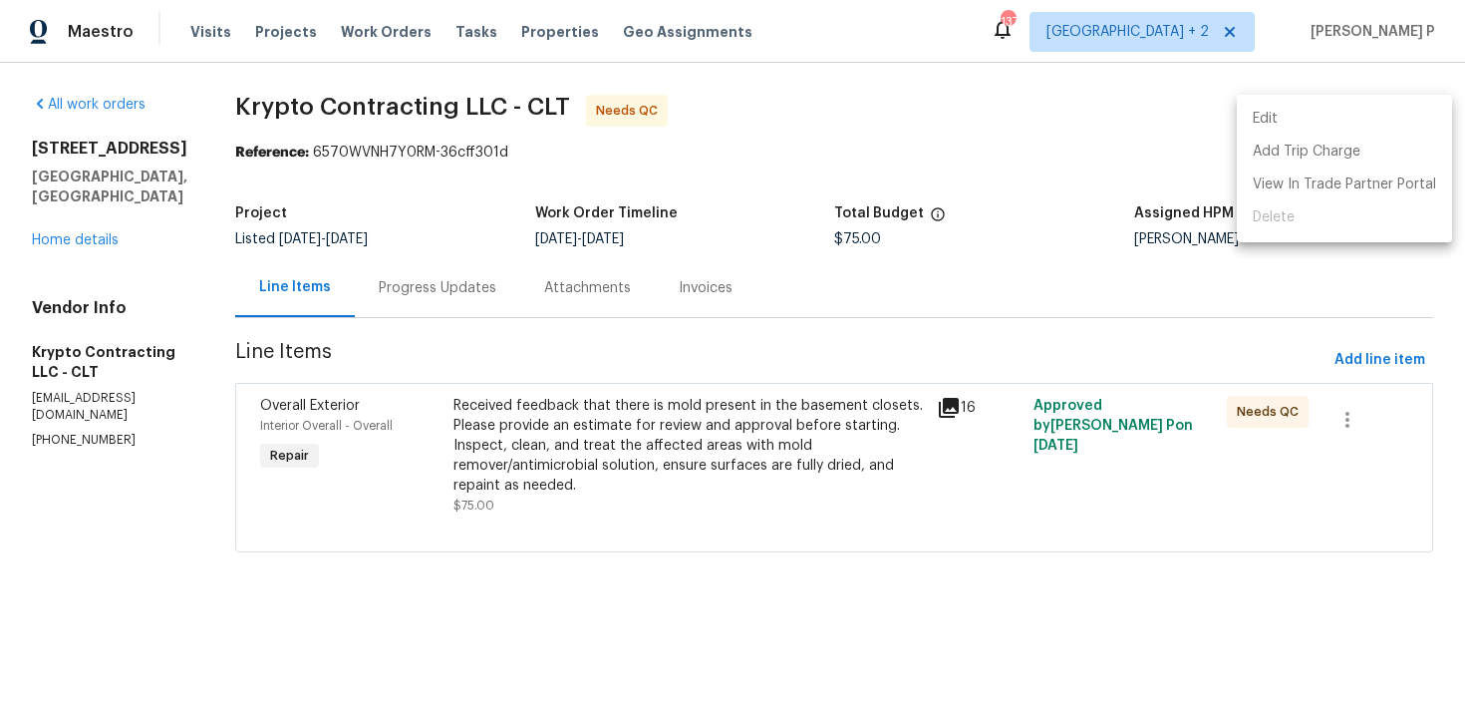
click at [1335, 119] on li "Edit" at bounding box center [1344, 119] width 215 height 33
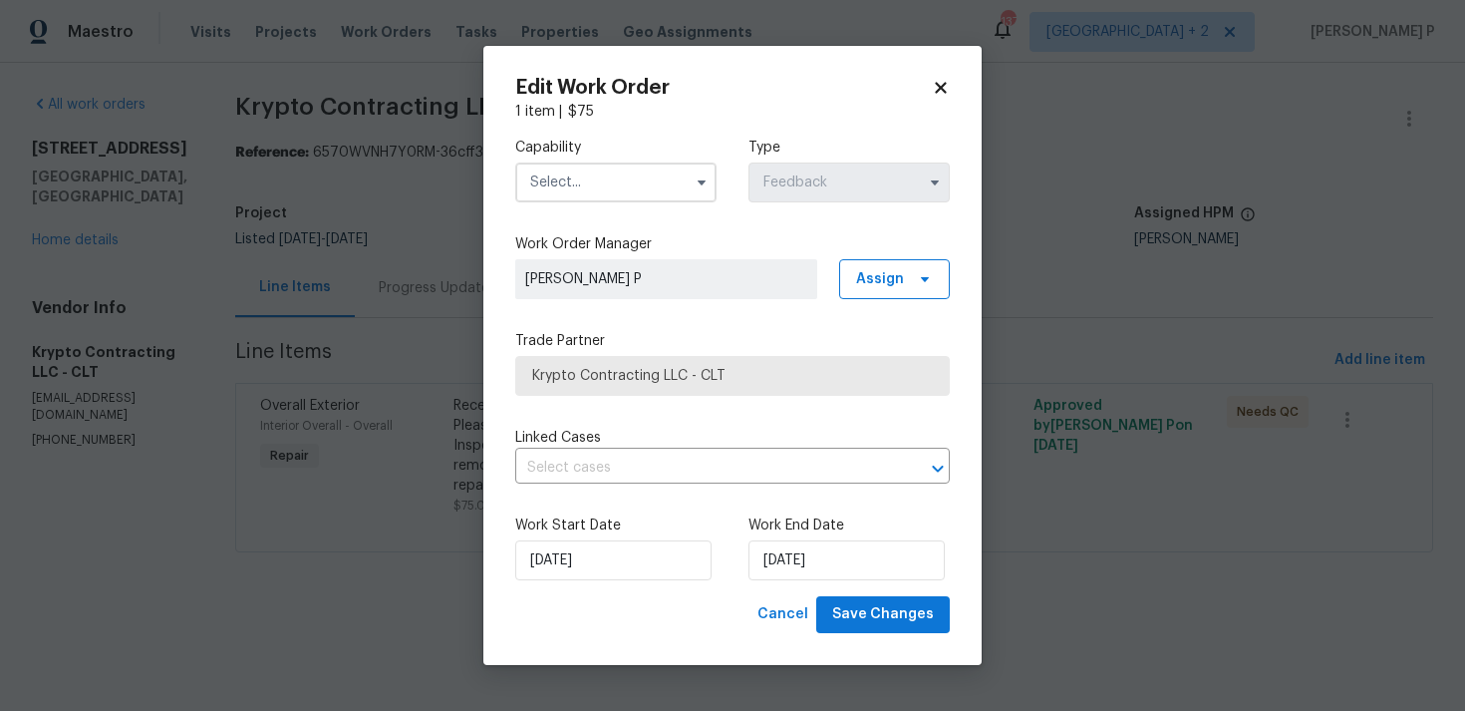
click at [662, 177] on input "text" at bounding box center [615, 182] width 201 height 40
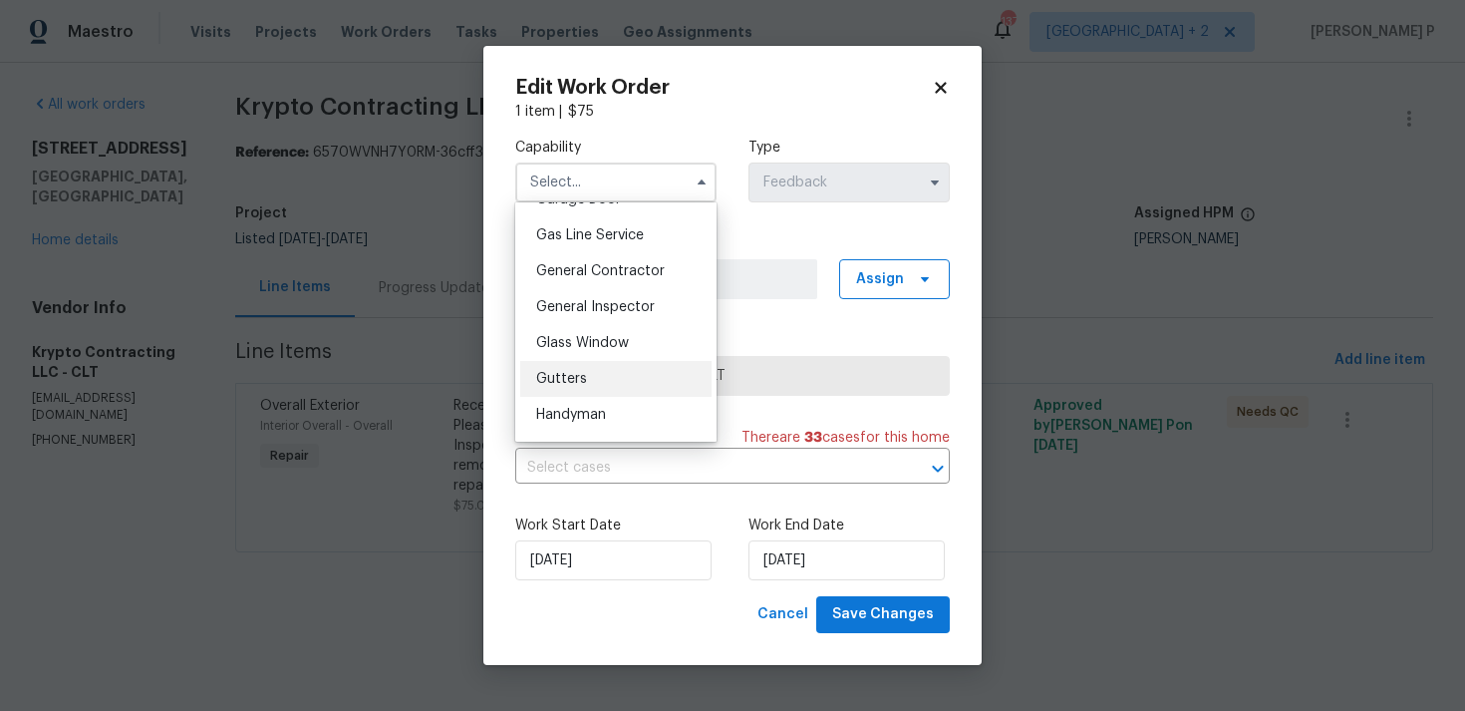
scroll to position [861, 0]
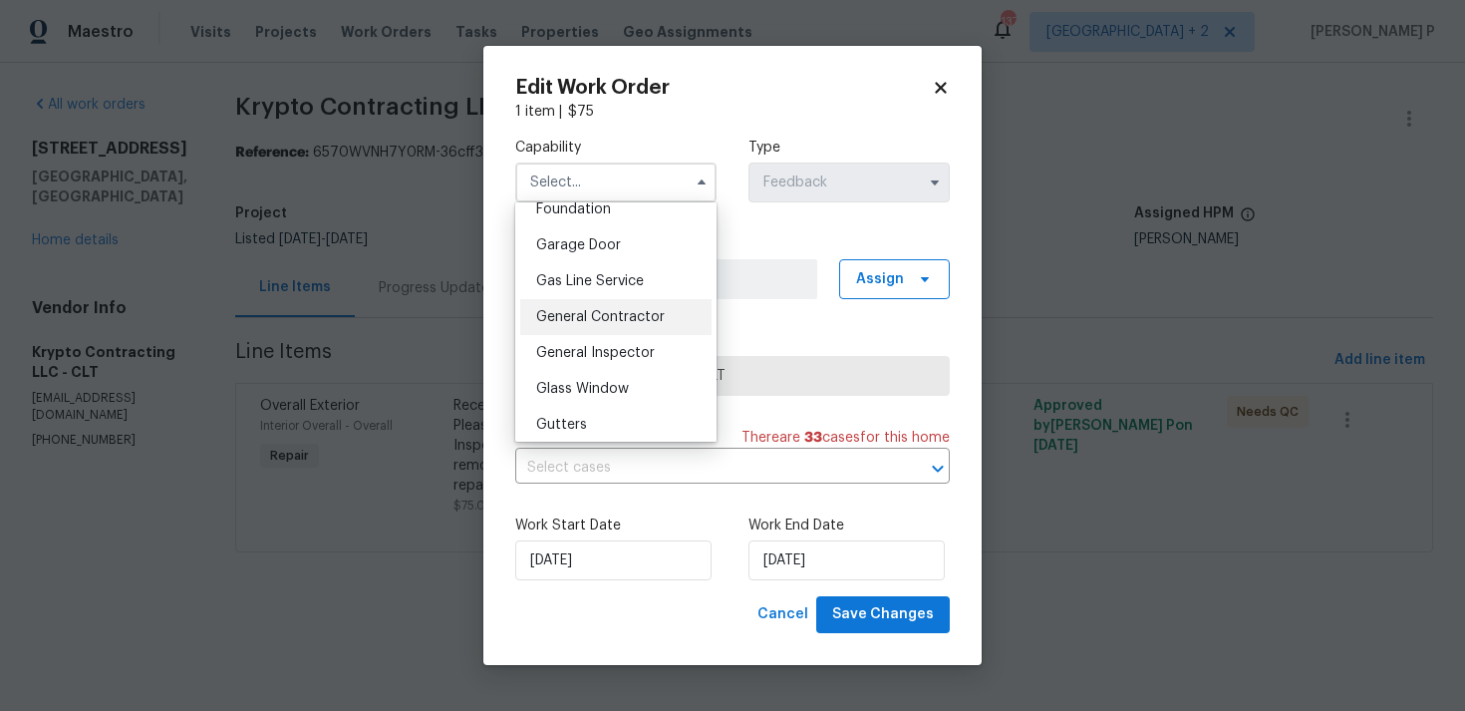
click at [588, 316] on span "General Contractor" at bounding box center [600, 317] width 129 height 14
type input "General Contractor"
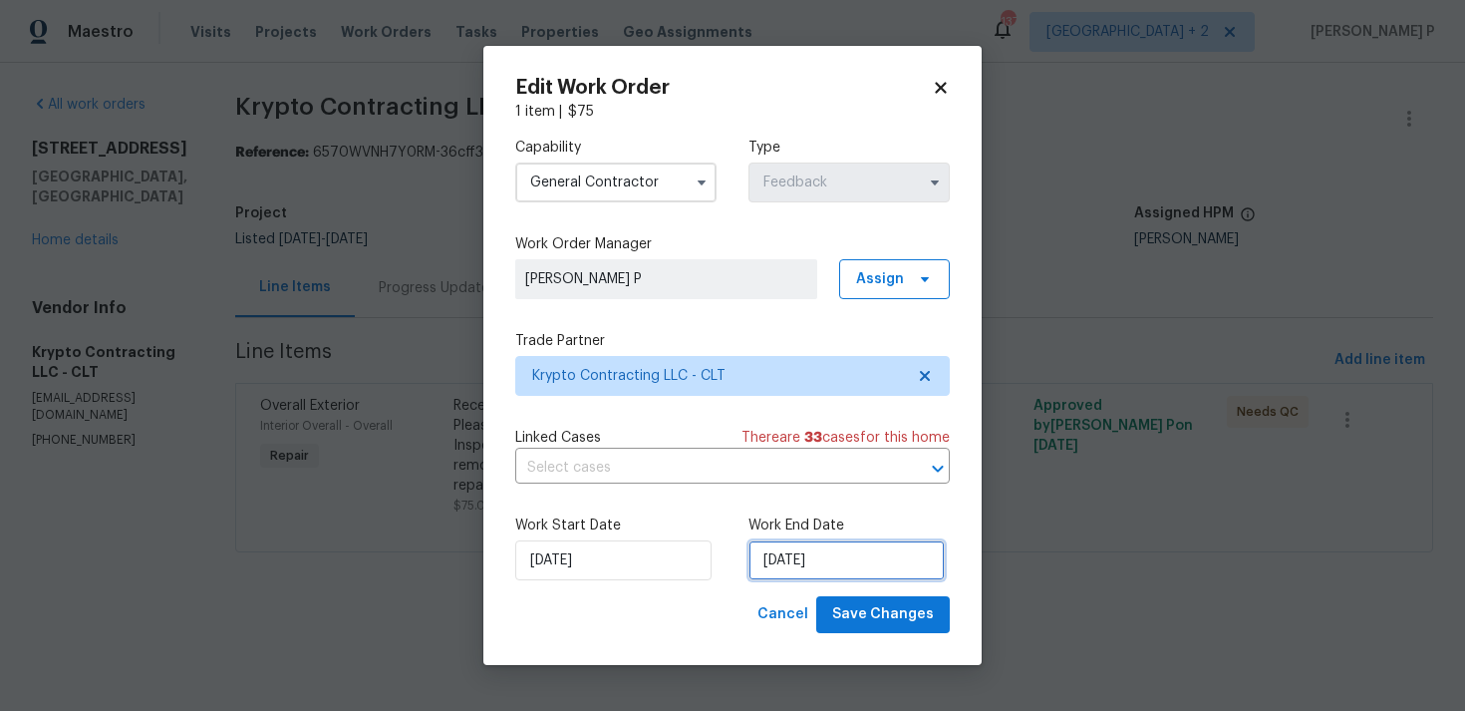
click at [807, 578] on input "11/09/2025" at bounding box center [847, 560] width 196 height 40
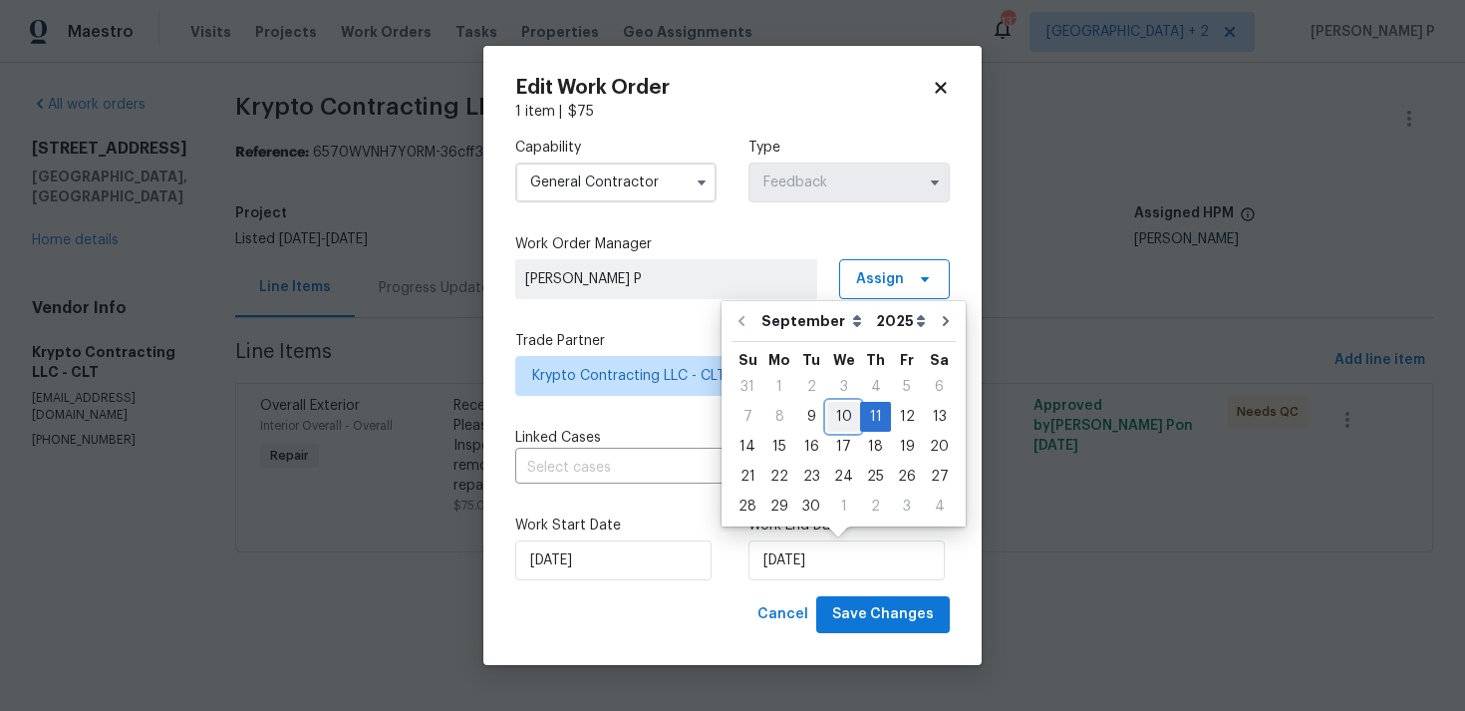
click at [840, 422] on div "10" at bounding box center [843, 417] width 33 height 28
type input "10/09/2025"
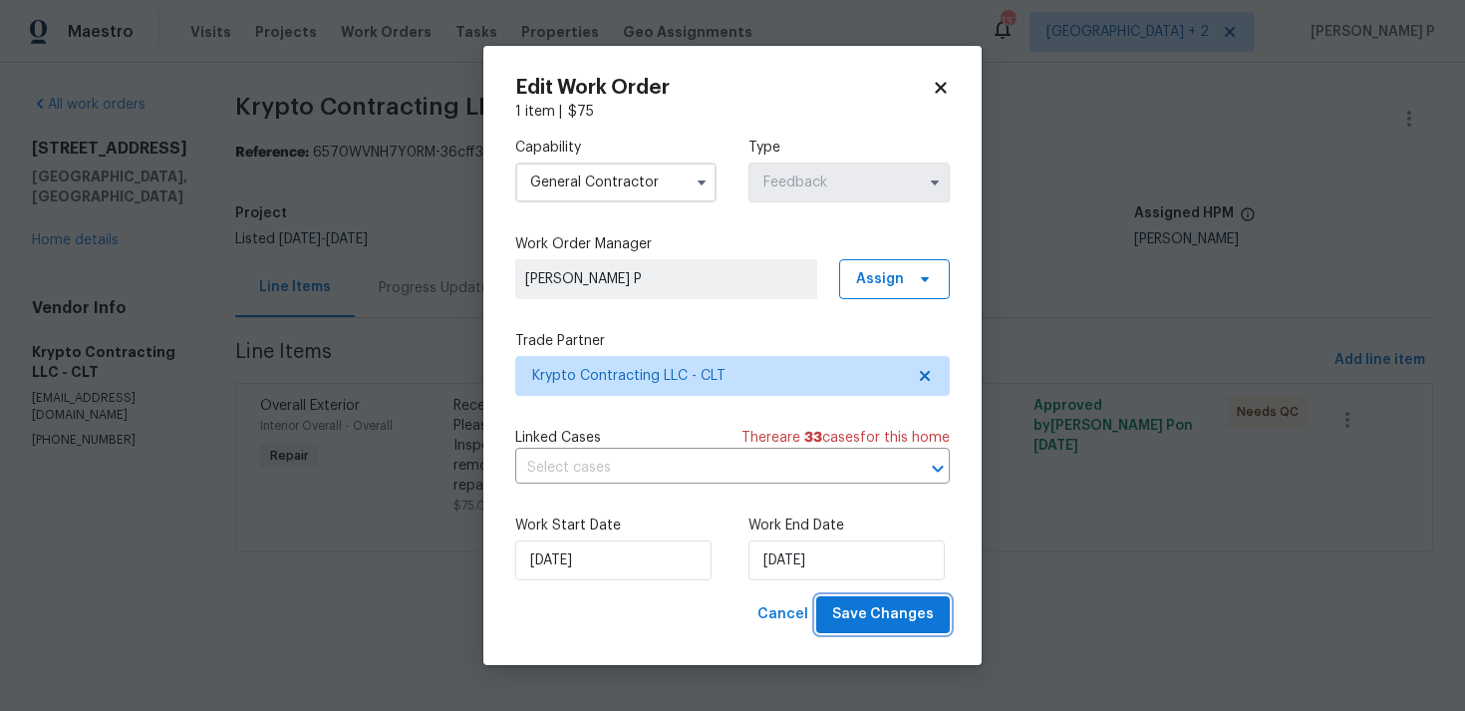
click at [864, 618] on span "Save Changes" at bounding box center [883, 614] width 102 height 25
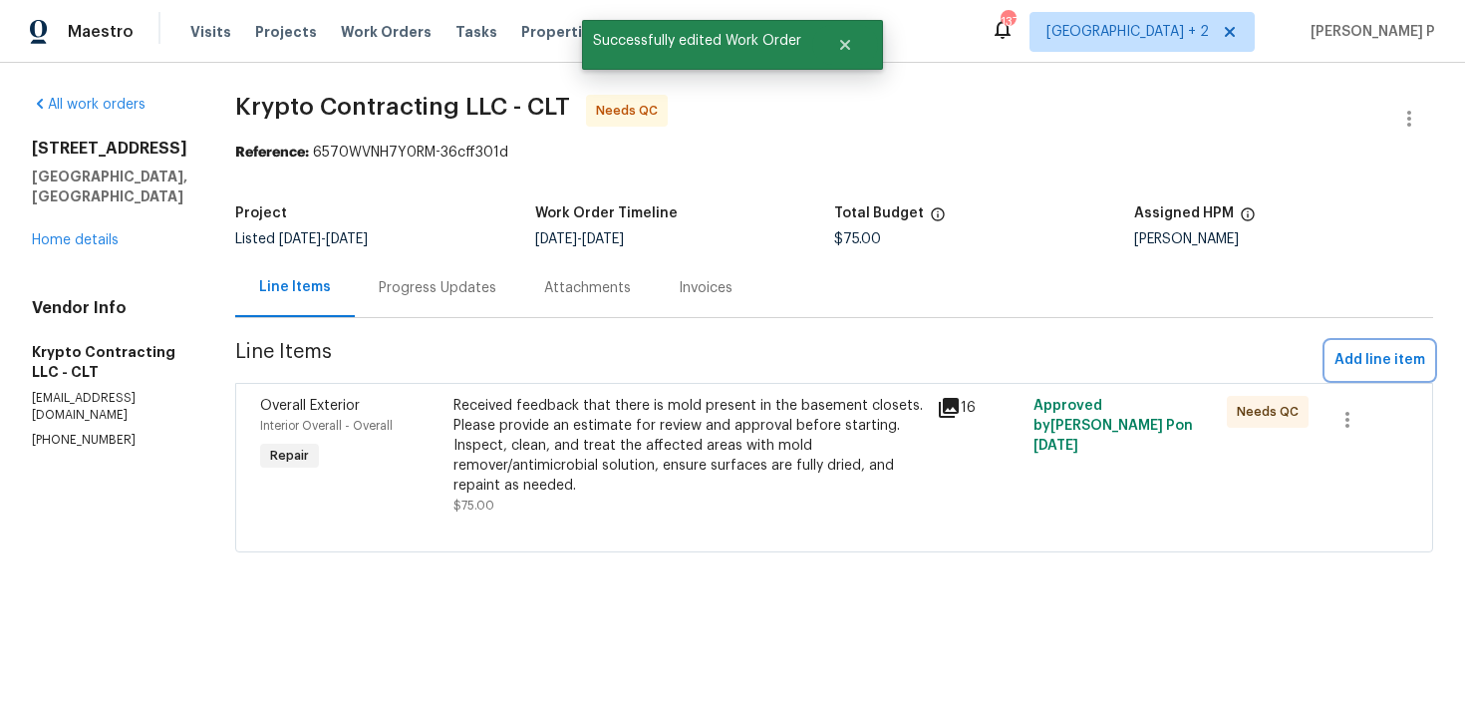
click at [1409, 359] on span "Add line item" at bounding box center [1380, 360] width 91 height 25
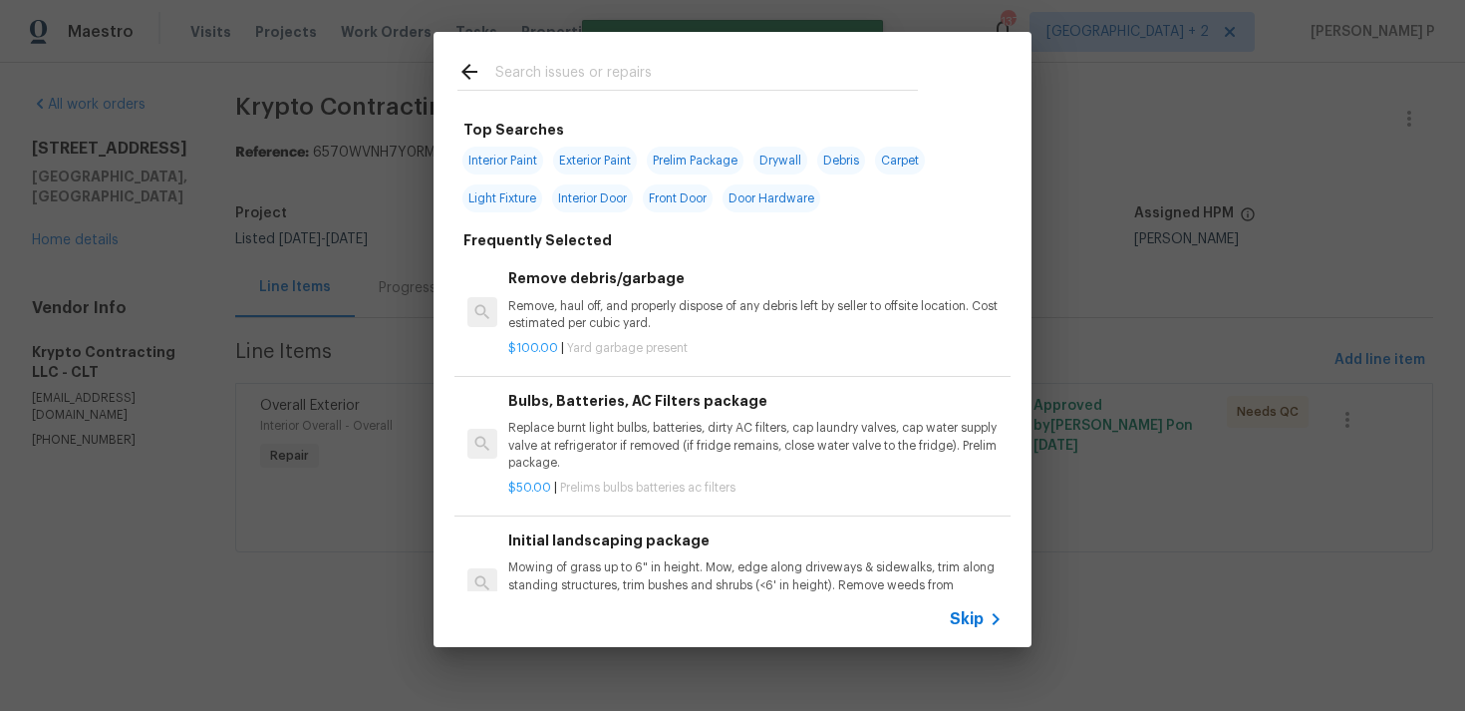
click at [964, 620] on span "Skip" at bounding box center [967, 619] width 34 height 20
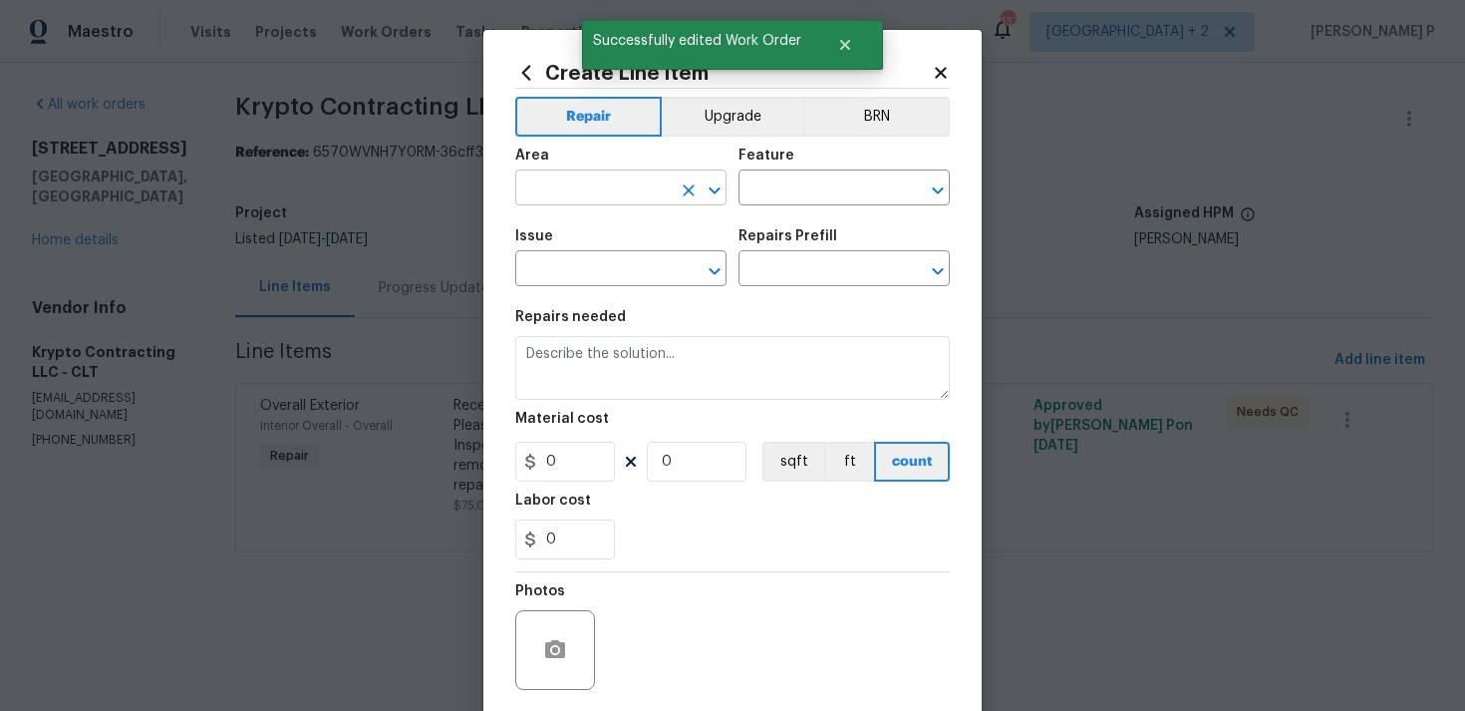
click at [664, 183] on input "text" at bounding box center [593, 189] width 156 height 31
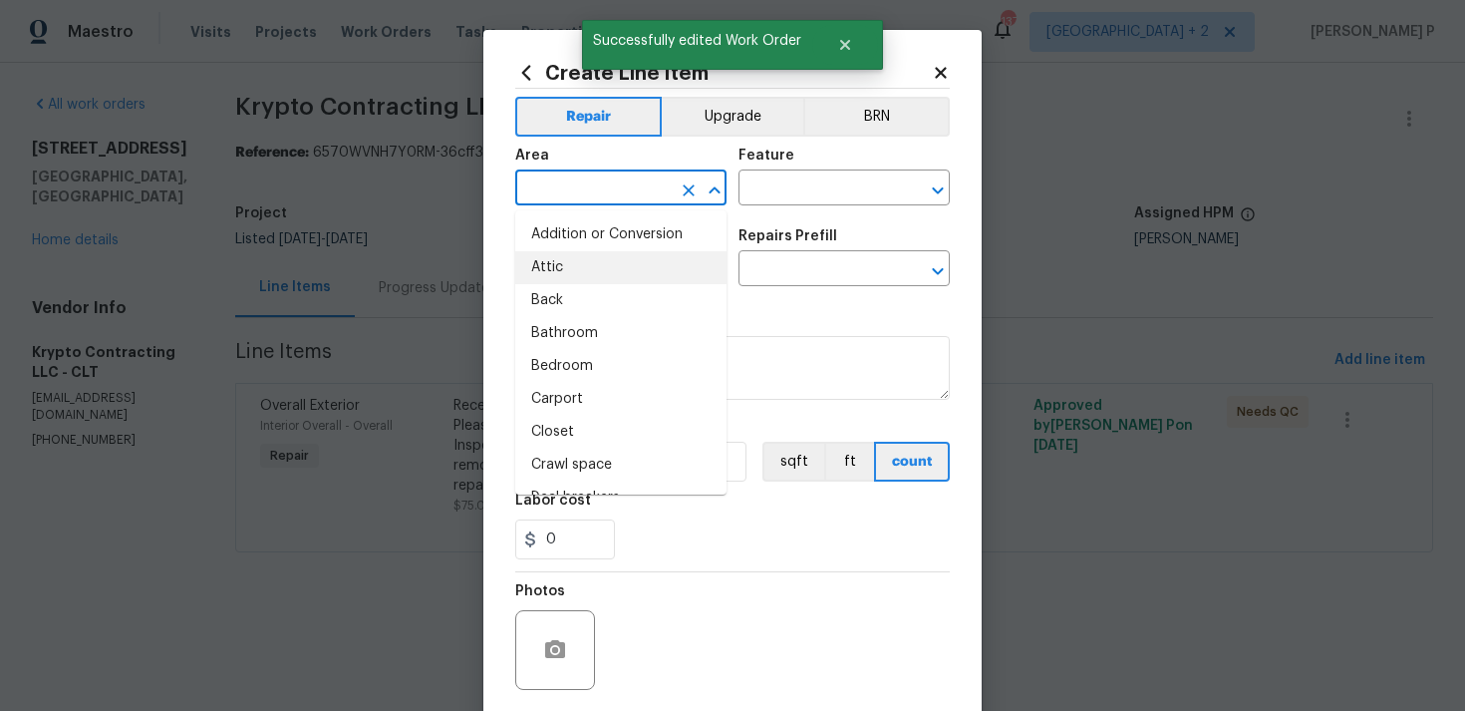
click at [626, 273] on li "Attic" at bounding box center [620, 267] width 211 height 33
type input "Attic"
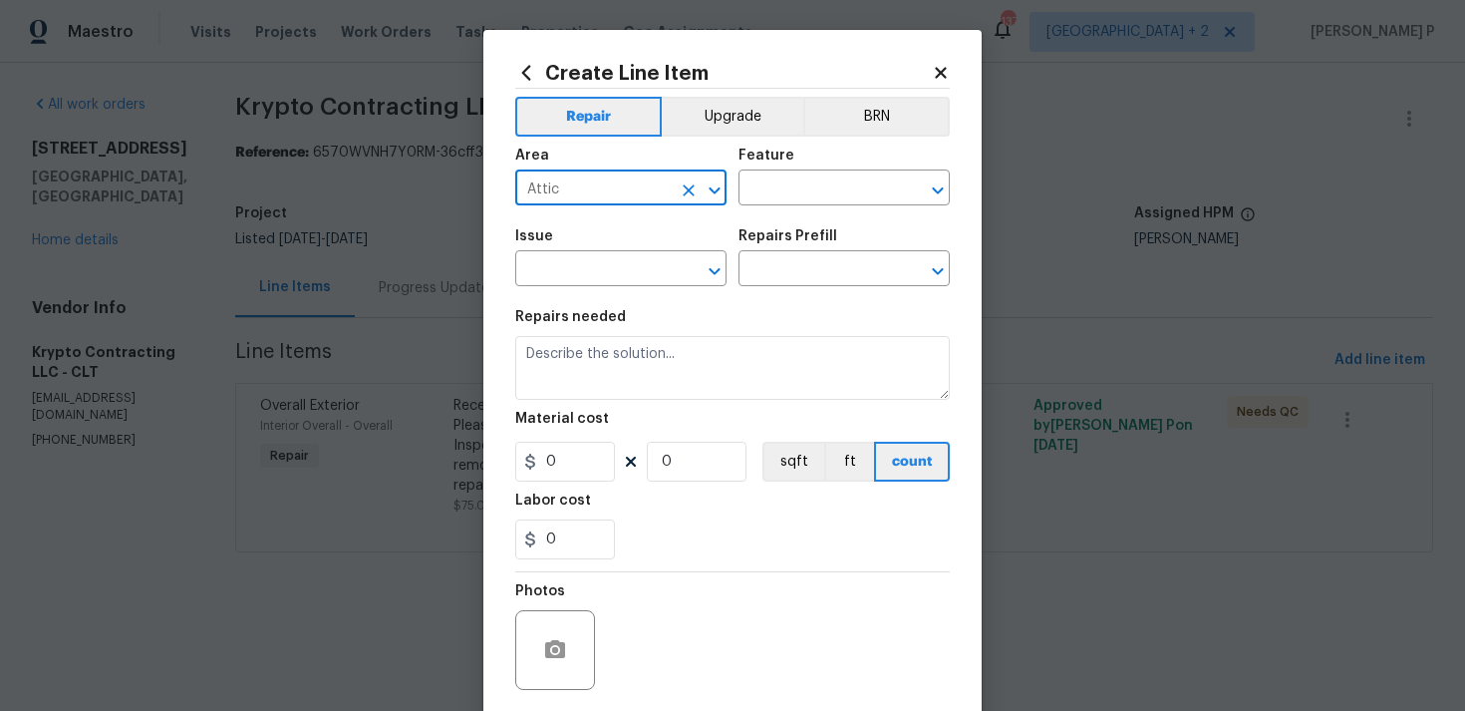
click at [797, 212] on div "Area Attic ​ Feature ​" at bounding box center [732, 177] width 435 height 81
click at [821, 189] on input "text" at bounding box center [817, 189] width 156 height 31
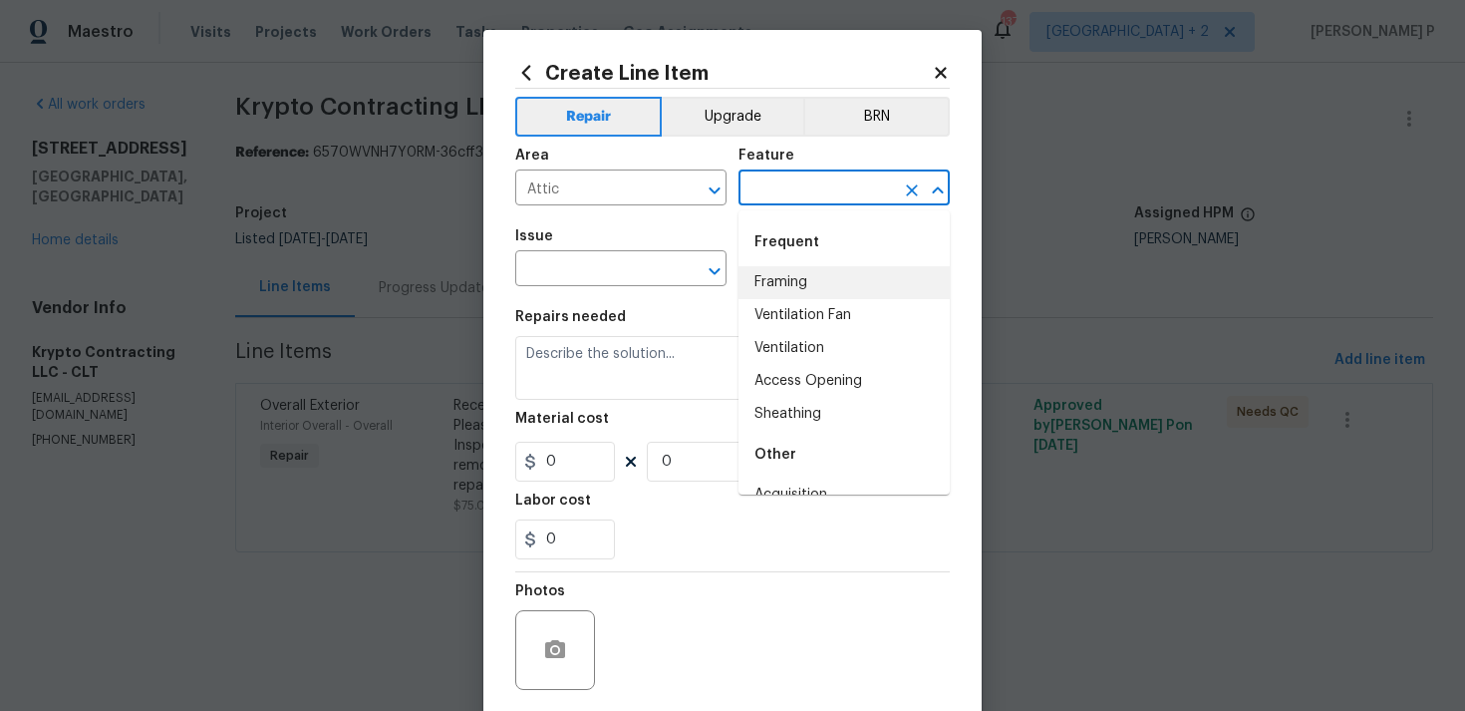
click at [798, 281] on li "Framing" at bounding box center [844, 282] width 211 height 33
type input "Framing"
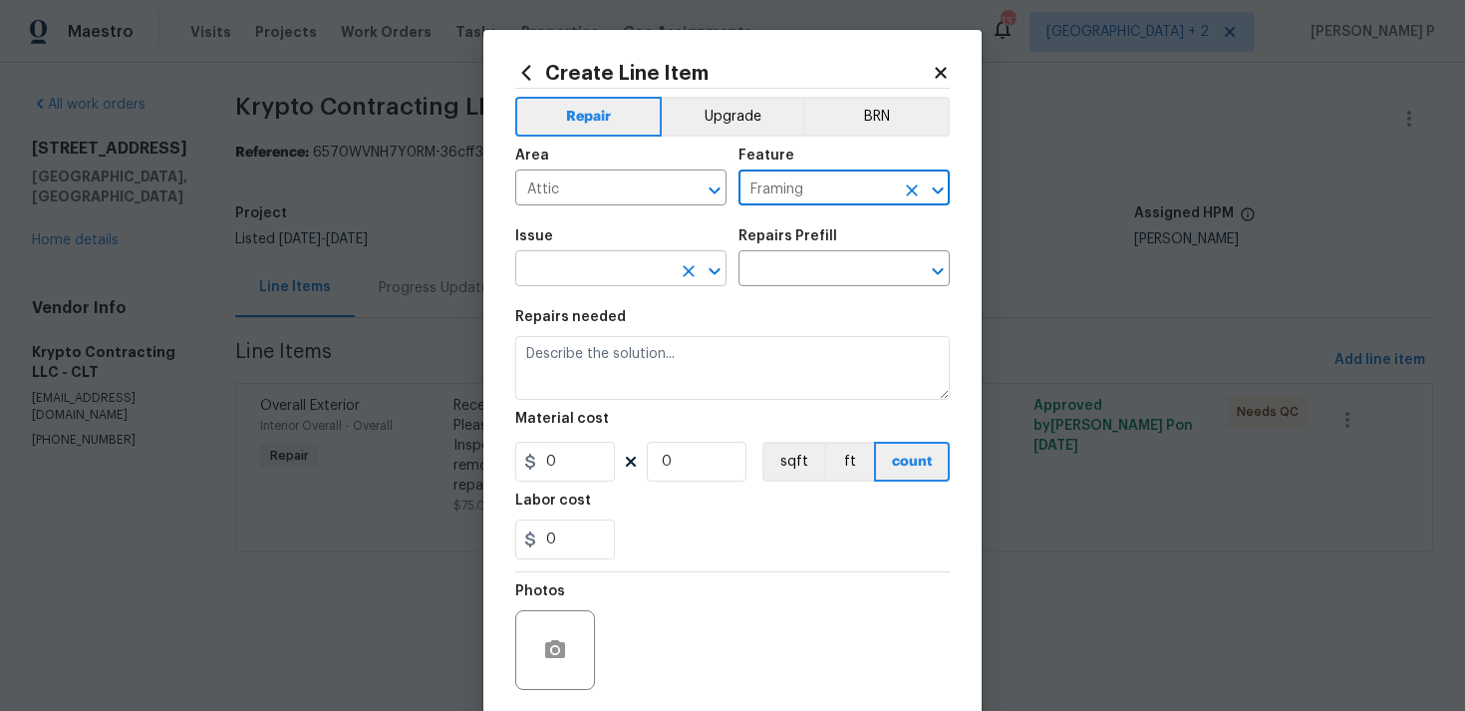
click at [711, 273] on icon "Open" at bounding box center [715, 271] width 24 height 24
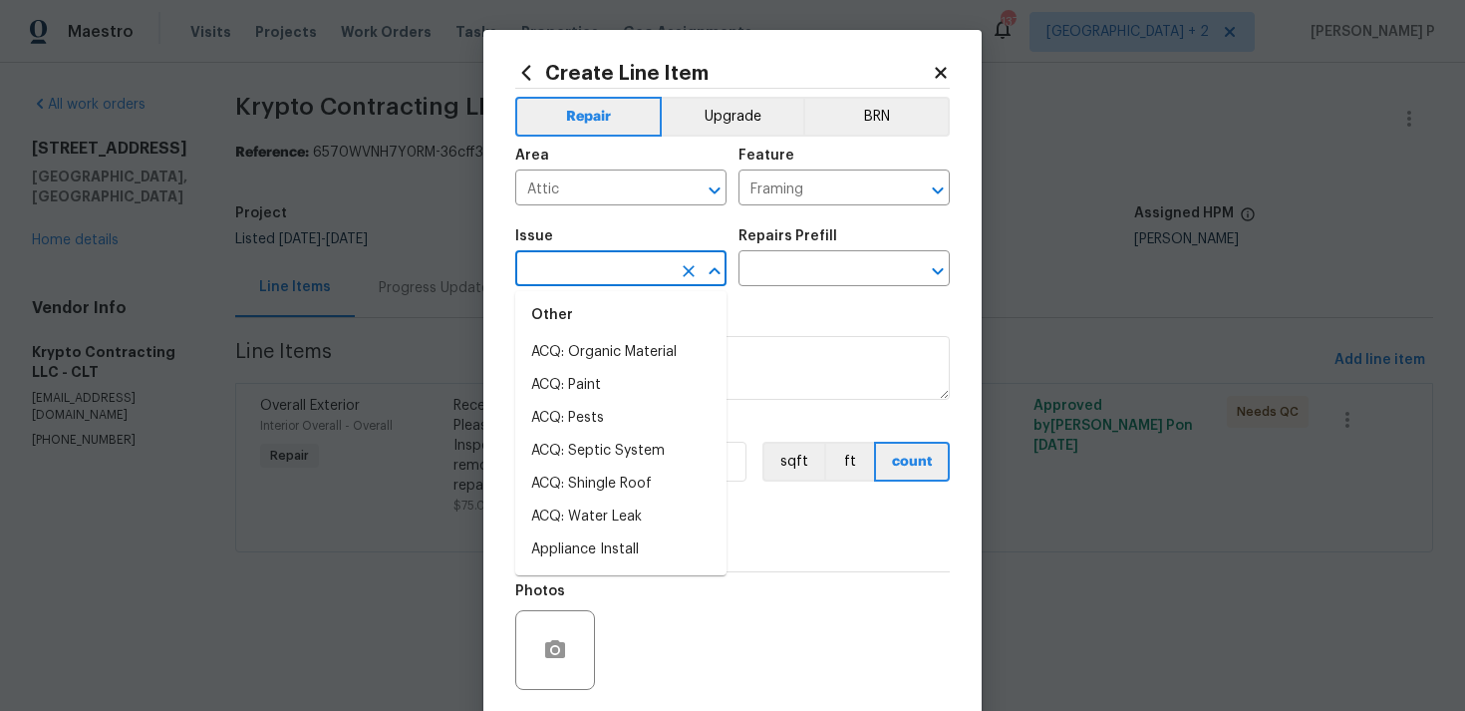
scroll to position [264, 0]
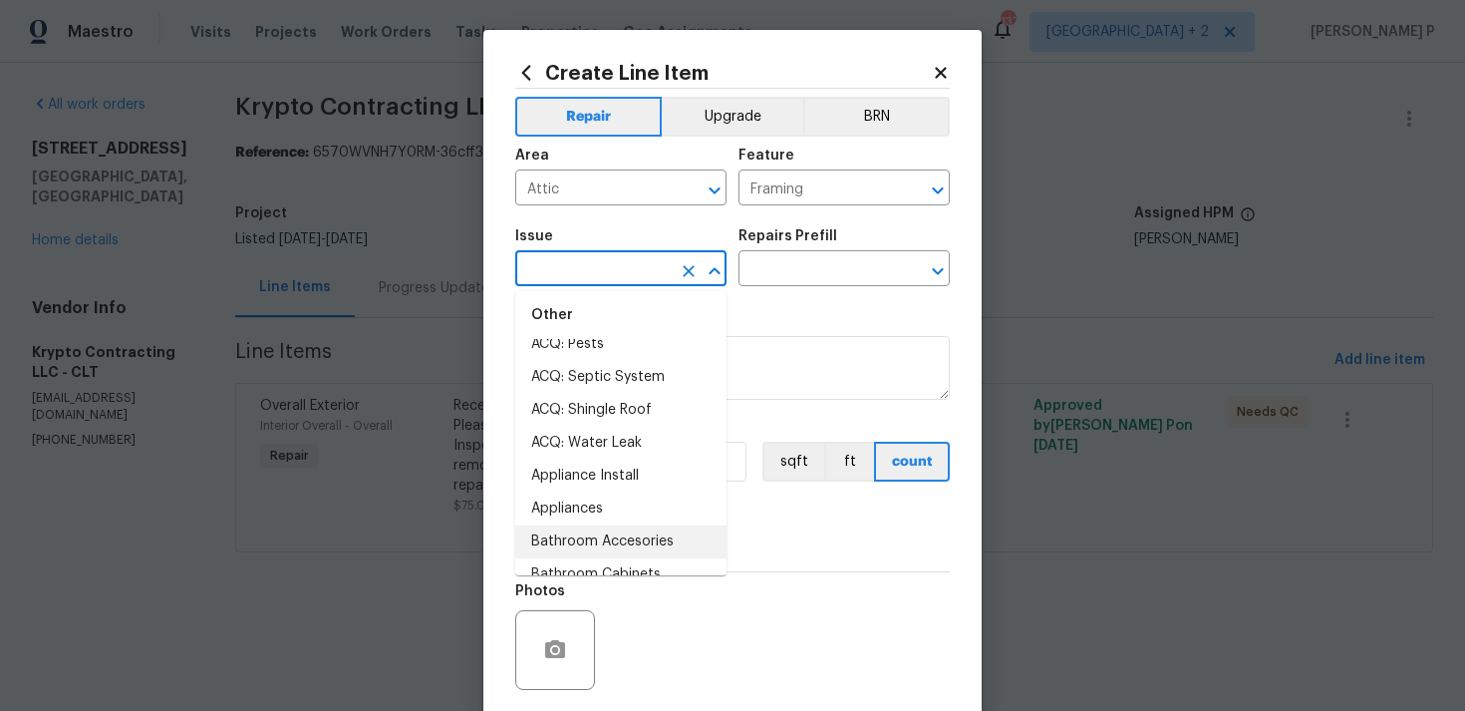
click at [615, 529] on li "Bathroom Accesories" at bounding box center [620, 541] width 211 height 33
type input "Bathroom Accesories"
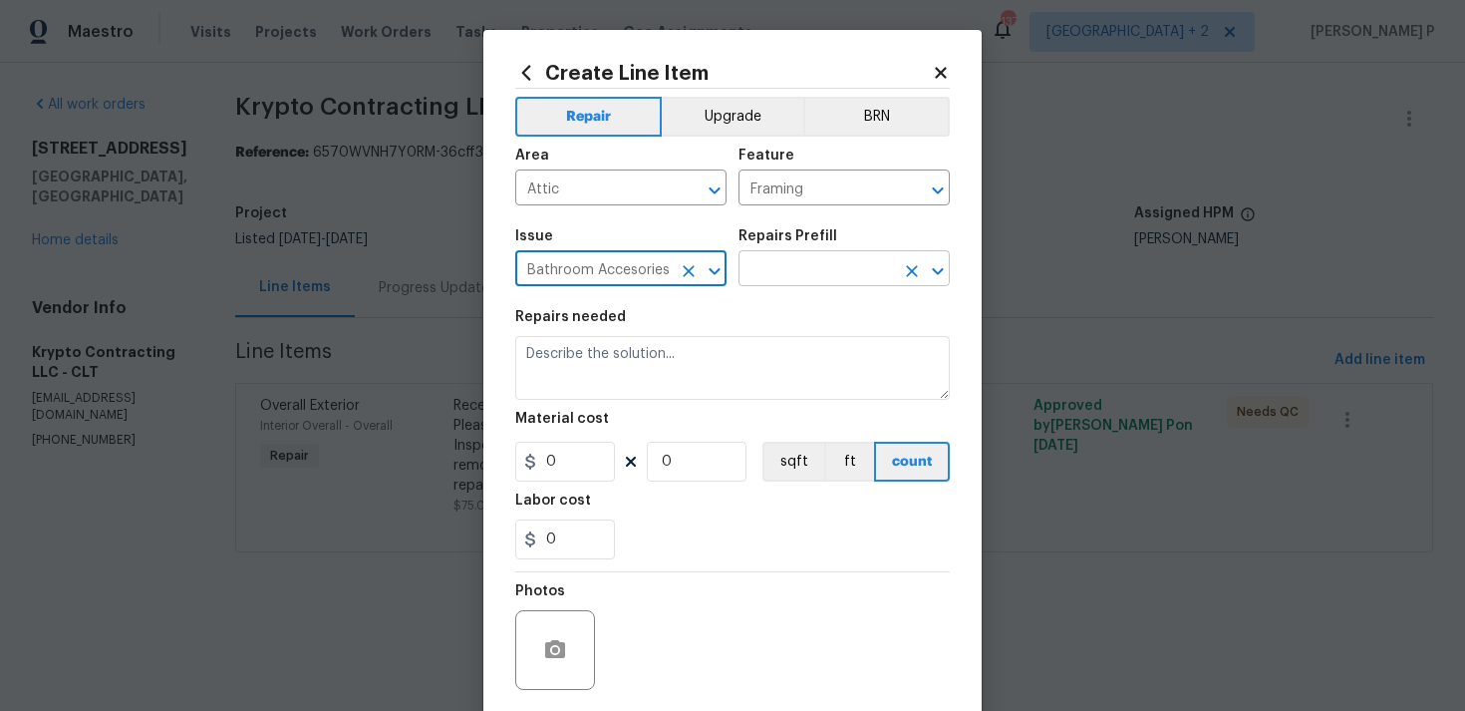
click at [768, 271] on input "text" at bounding box center [817, 270] width 156 height 31
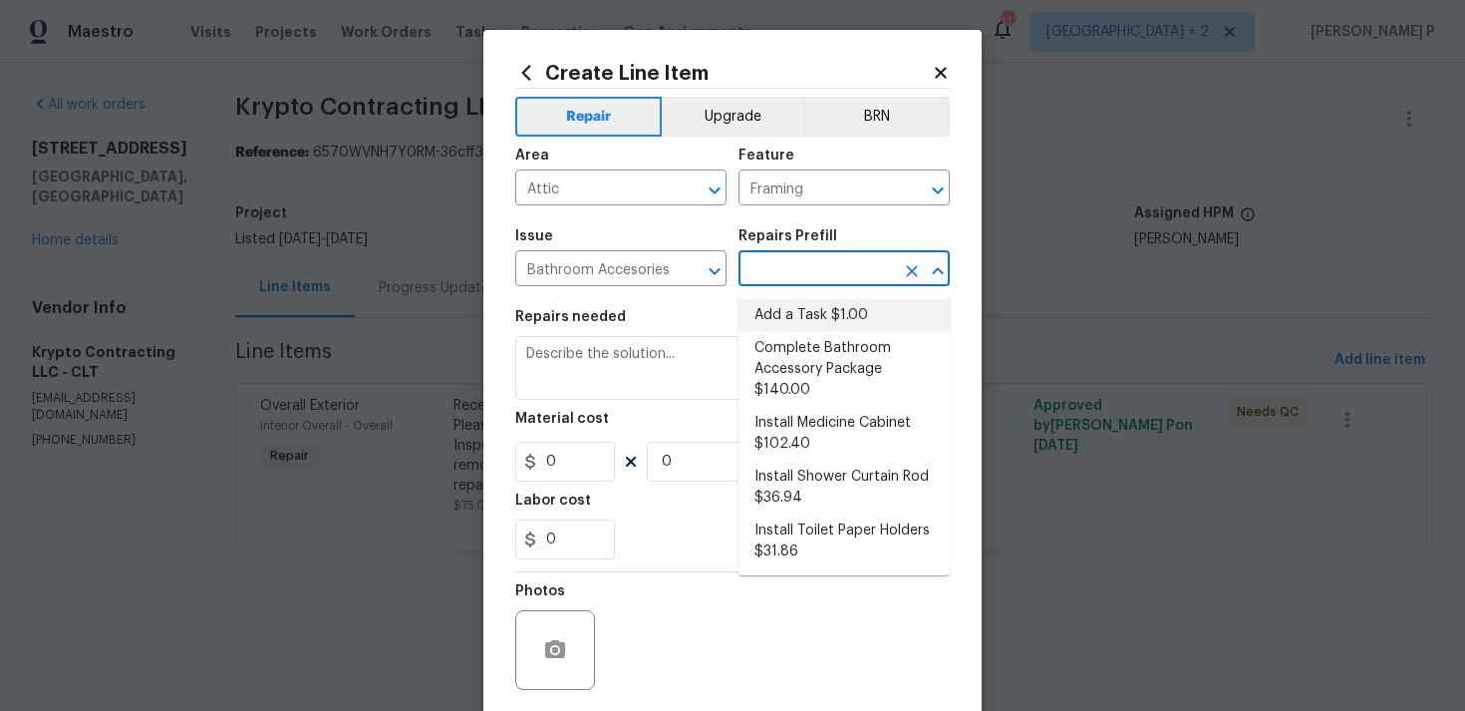
click at [766, 313] on li "Add a Task $1.00" at bounding box center [844, 315] width 211 height 33
type input "Interior Trim"
type input "Add a Task $1.00"
type textarea "HPM to detail"
type input "1"
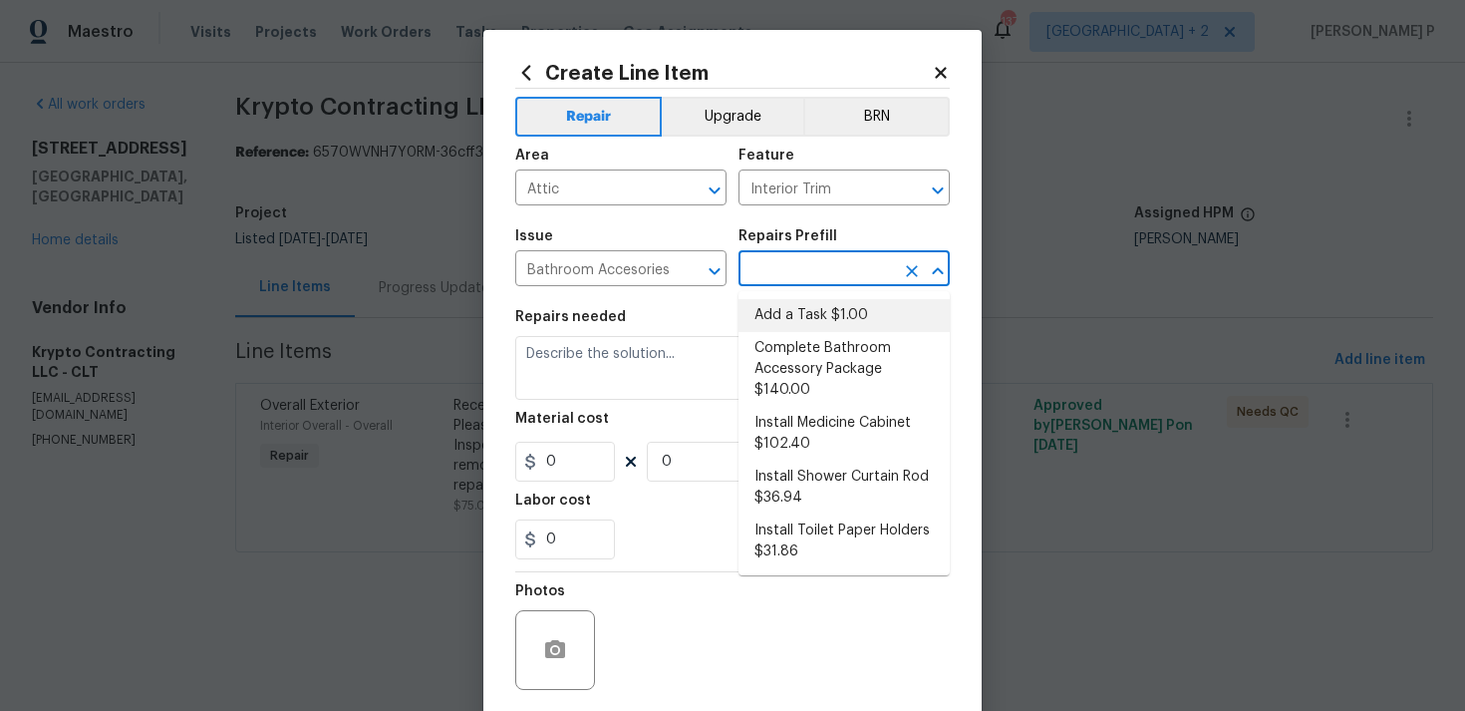
type input "1"
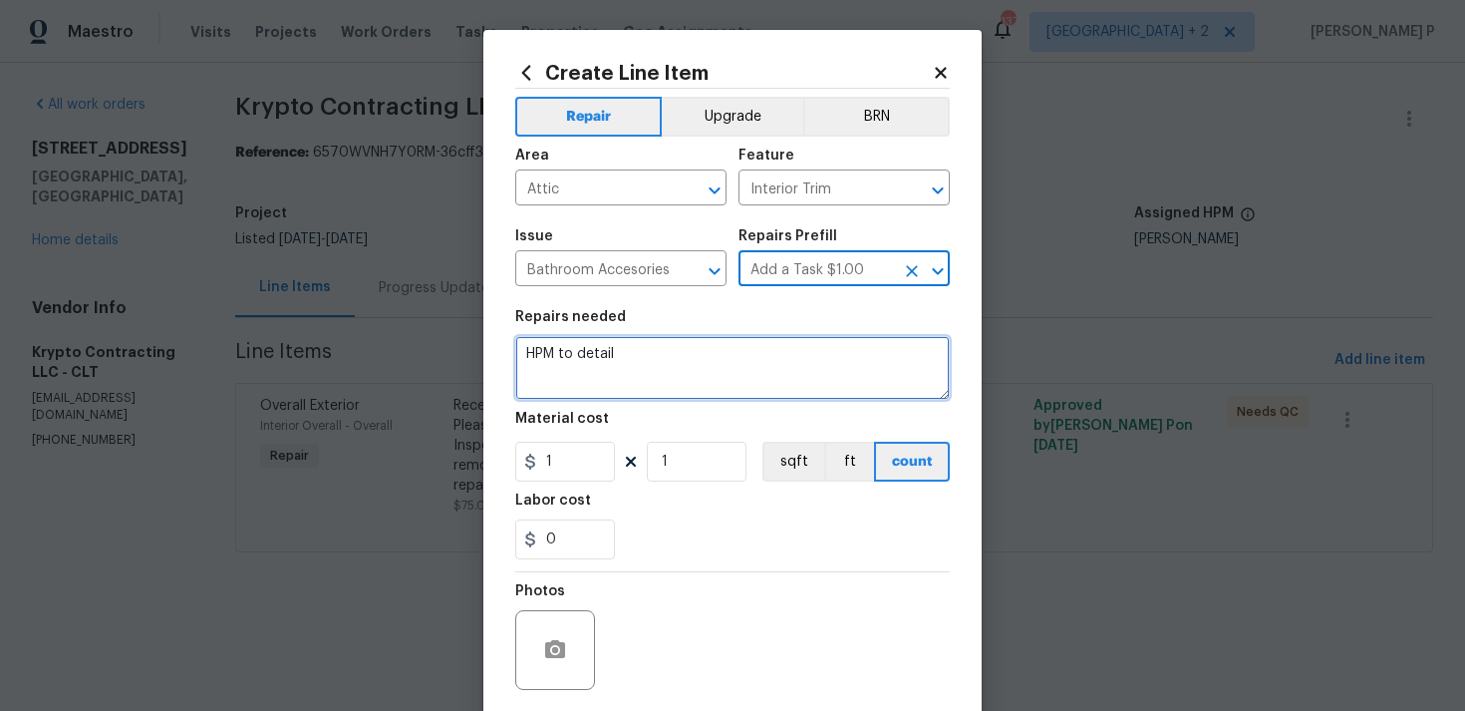
click at [629, 372] on textarea "HPM to detail" at bounding box center [732, 368] width 435 height 64
type textarea "Checking with internal team regarding closure"
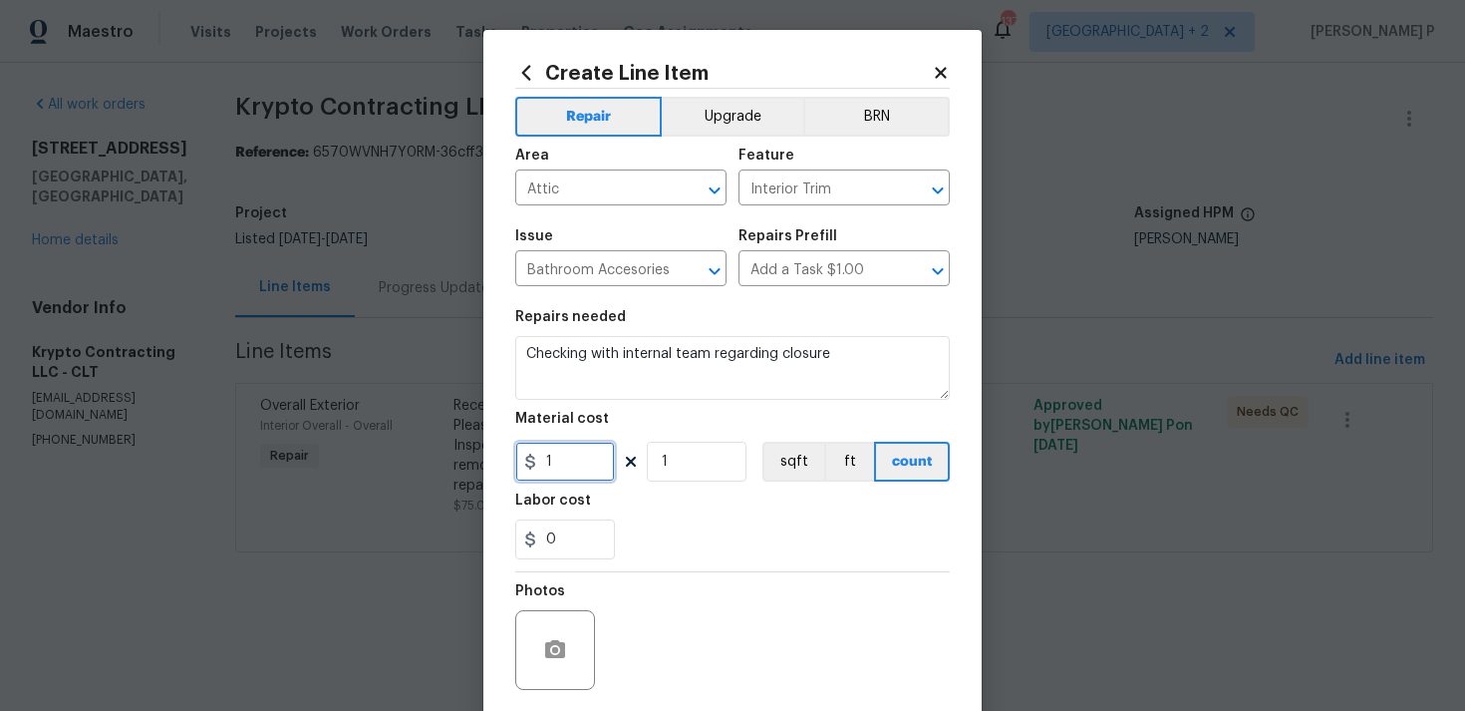
click at [602, 468] on input "1" at bounding box center [565, 462] width 100 height 40
type input "0"
click at [719, 597] on div "Photos" at bounding box center [732, 637] width 435 height 130
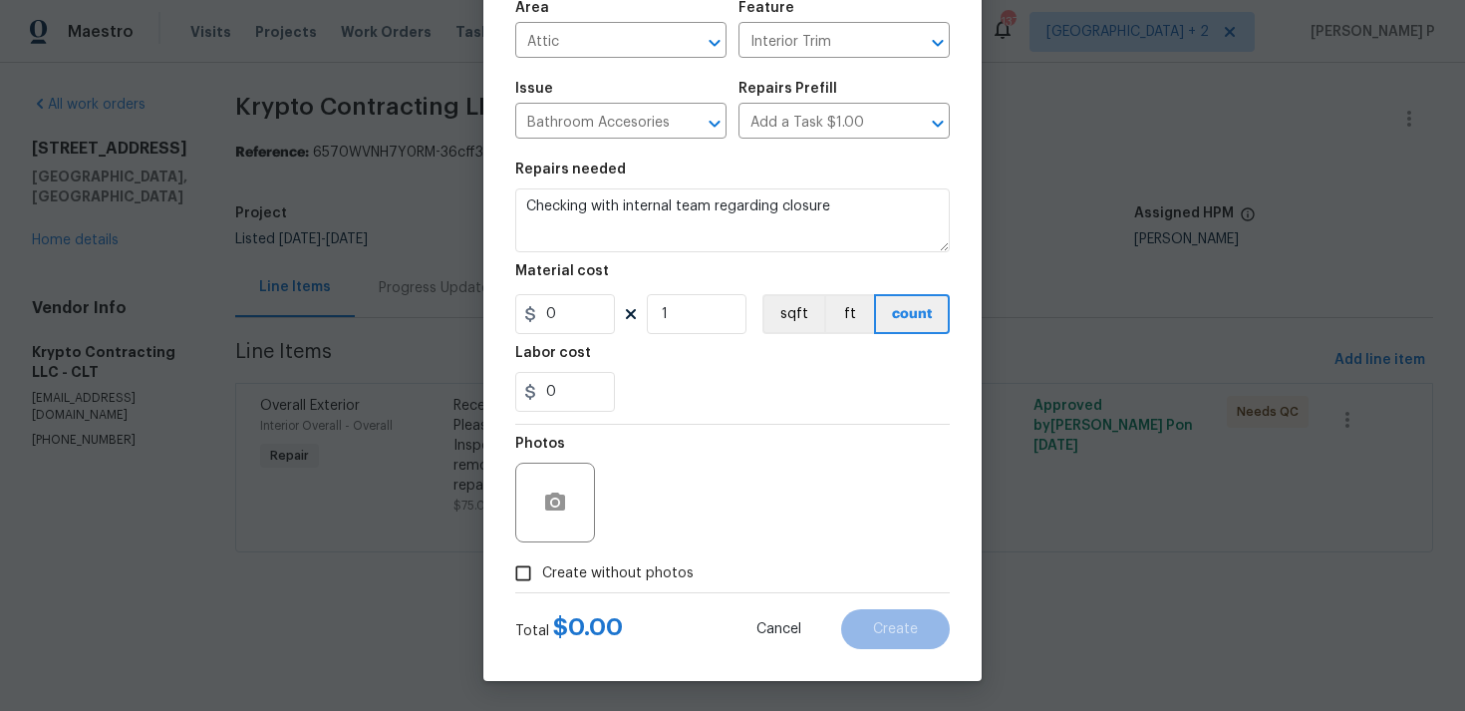
click at [523, 574] on input "Create without photos" at bounding box center [523, 573] width 38 height 38
checkbox input "true"
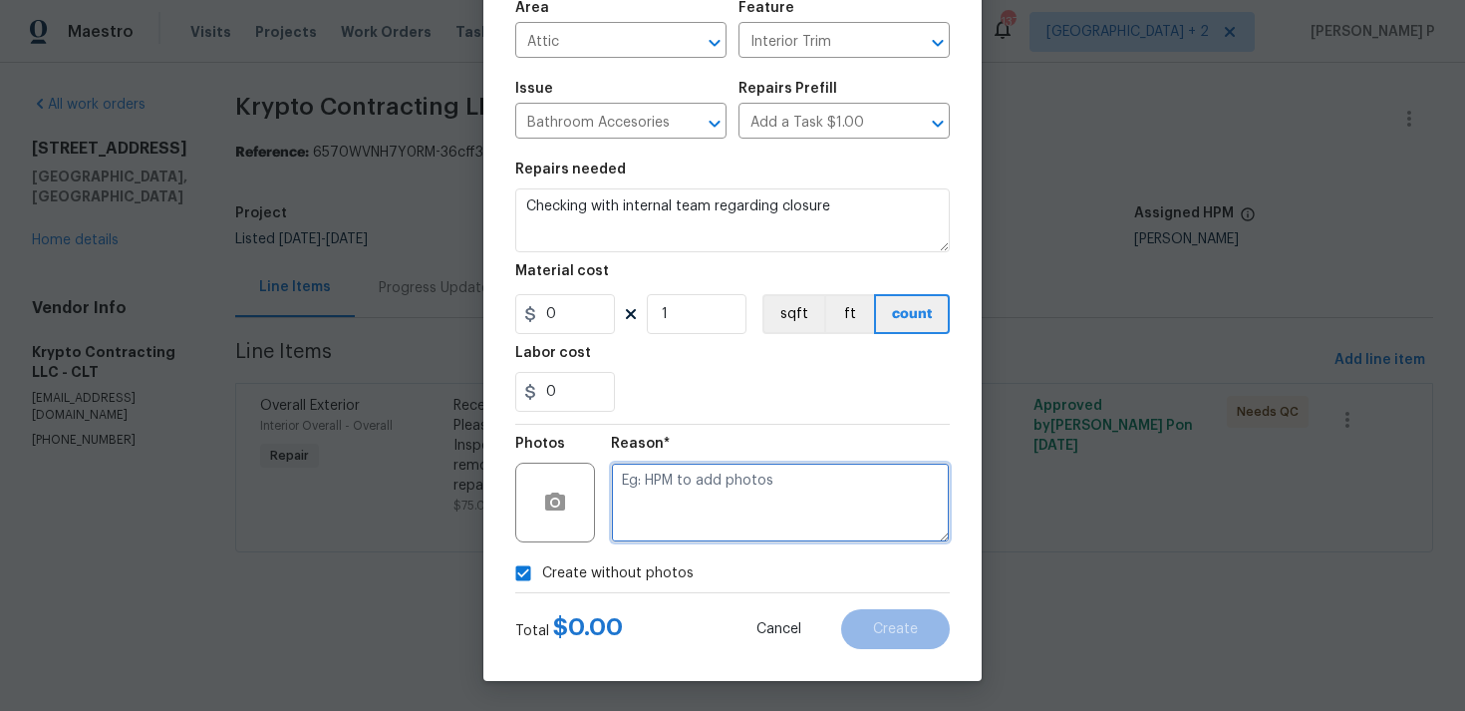
click at [659, 538] on textarea at bounding box center [780, 503] width 339 height 80
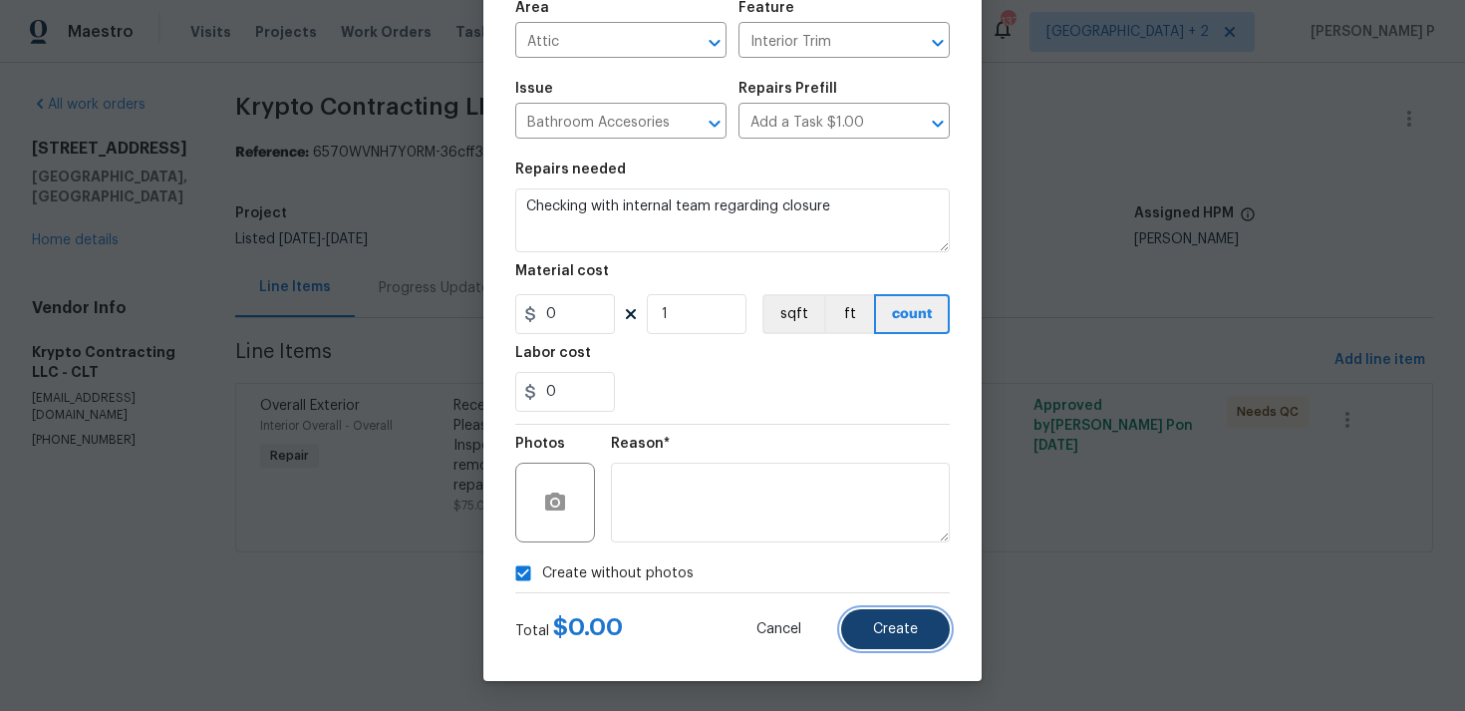
click at [888, 639] on button "Create" at bounding box center [895, 629] width 109 height 40
type input "0"
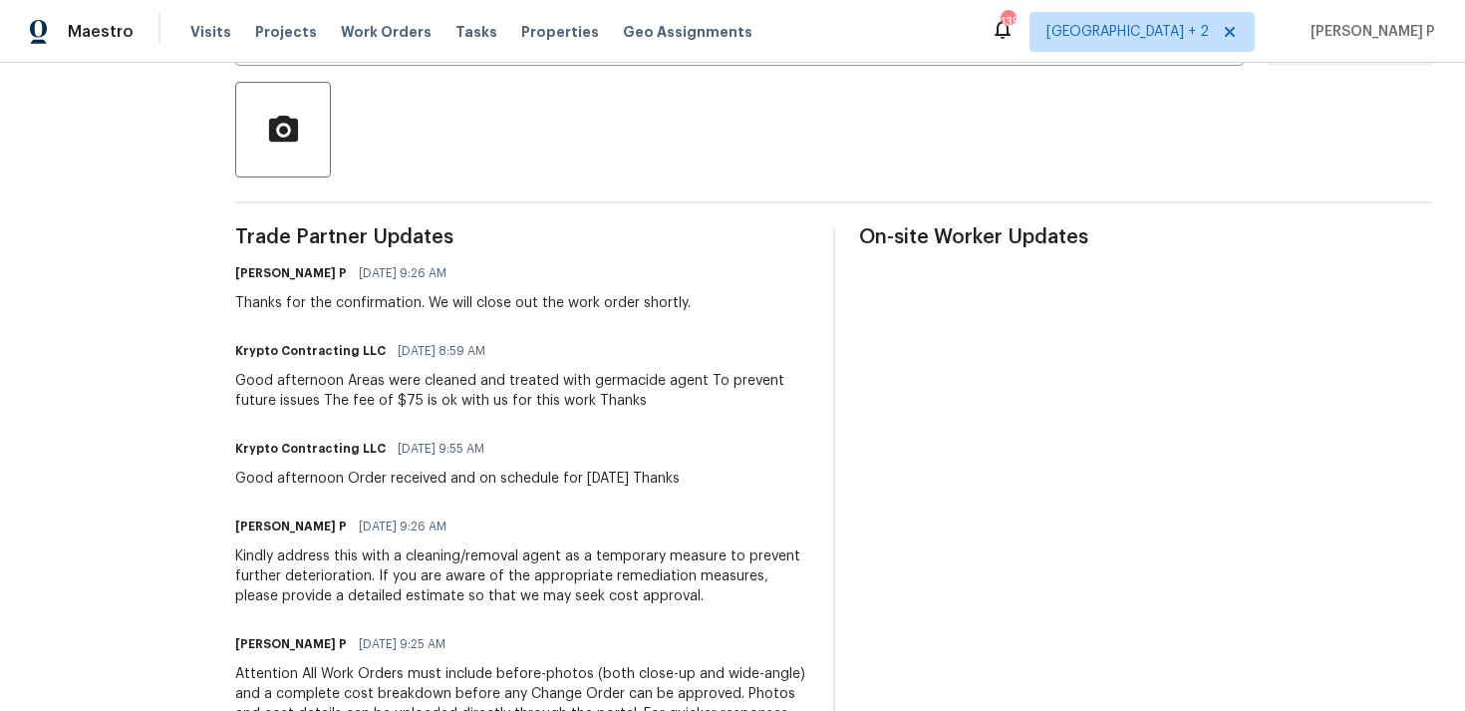
scroll to position [459, 0]
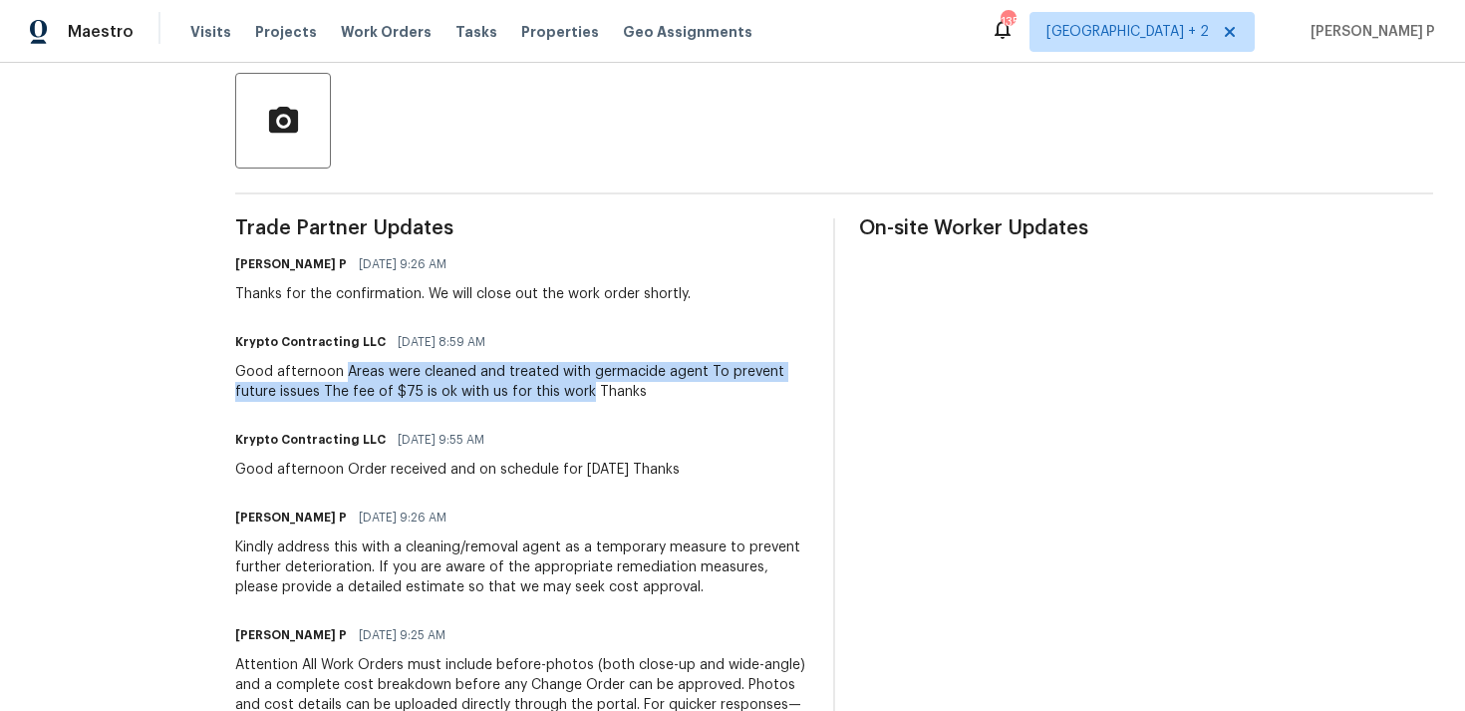
drag, startPoint x: 359, startPoint y: 371, endPoint x: 596, endPoint y: 395, distance: 238.5
click at [596, 395] on div "Good afternoon Areas were cleaned and treated with germacide agent To prevent f…" at bounding box center [522, 382] width 574 height 40
copy div "Areas were cleaned and treated with germacide agent To prevent future issues Th…"
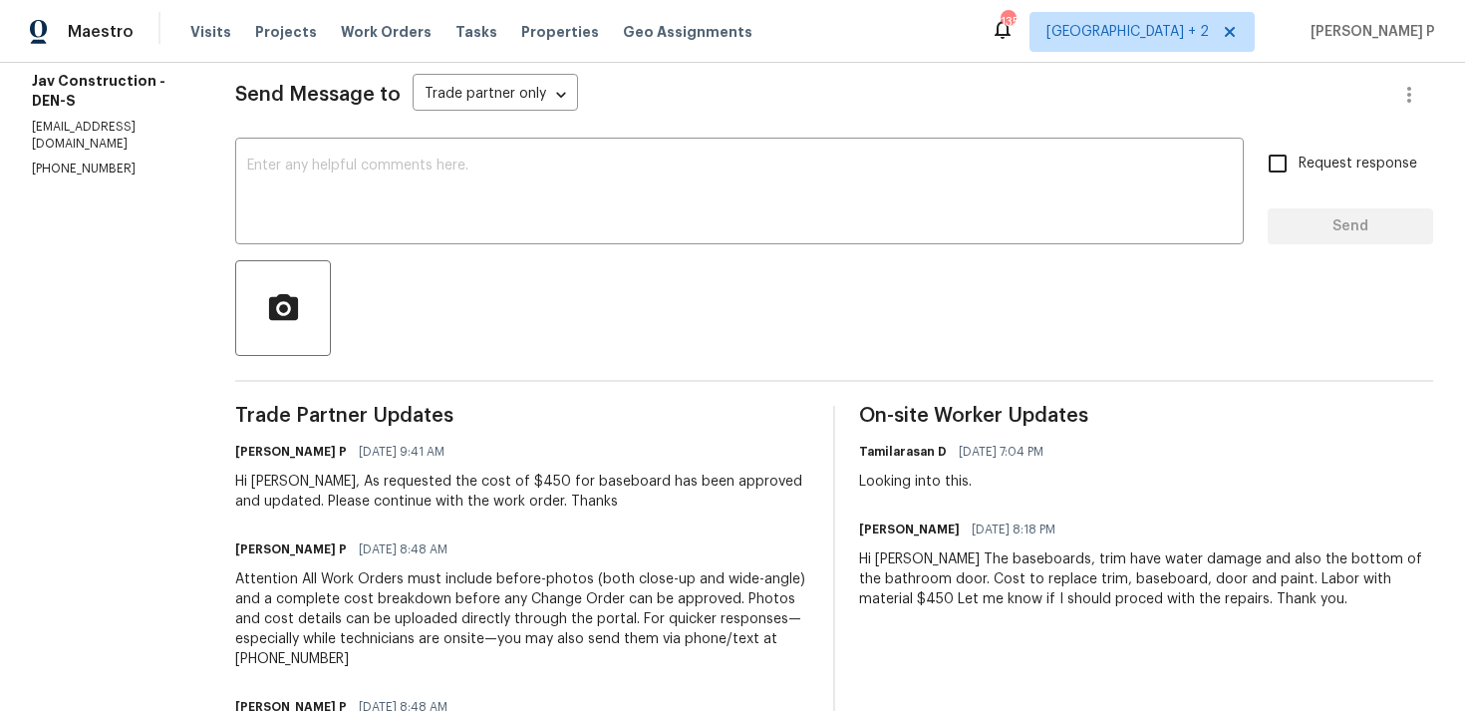
scroll to position [160, 0]
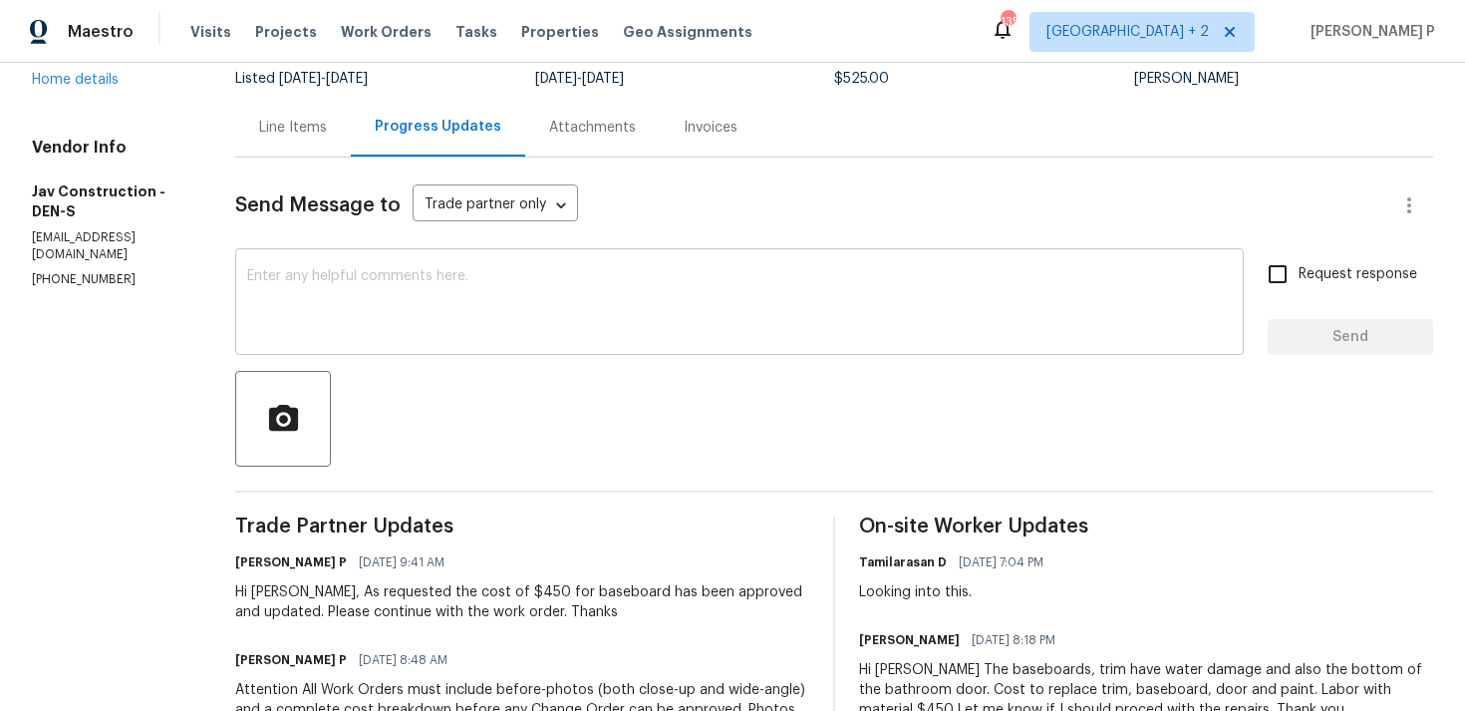
click at [307, 308] on textarea at bounding box center [739, 304] width 985 height 70
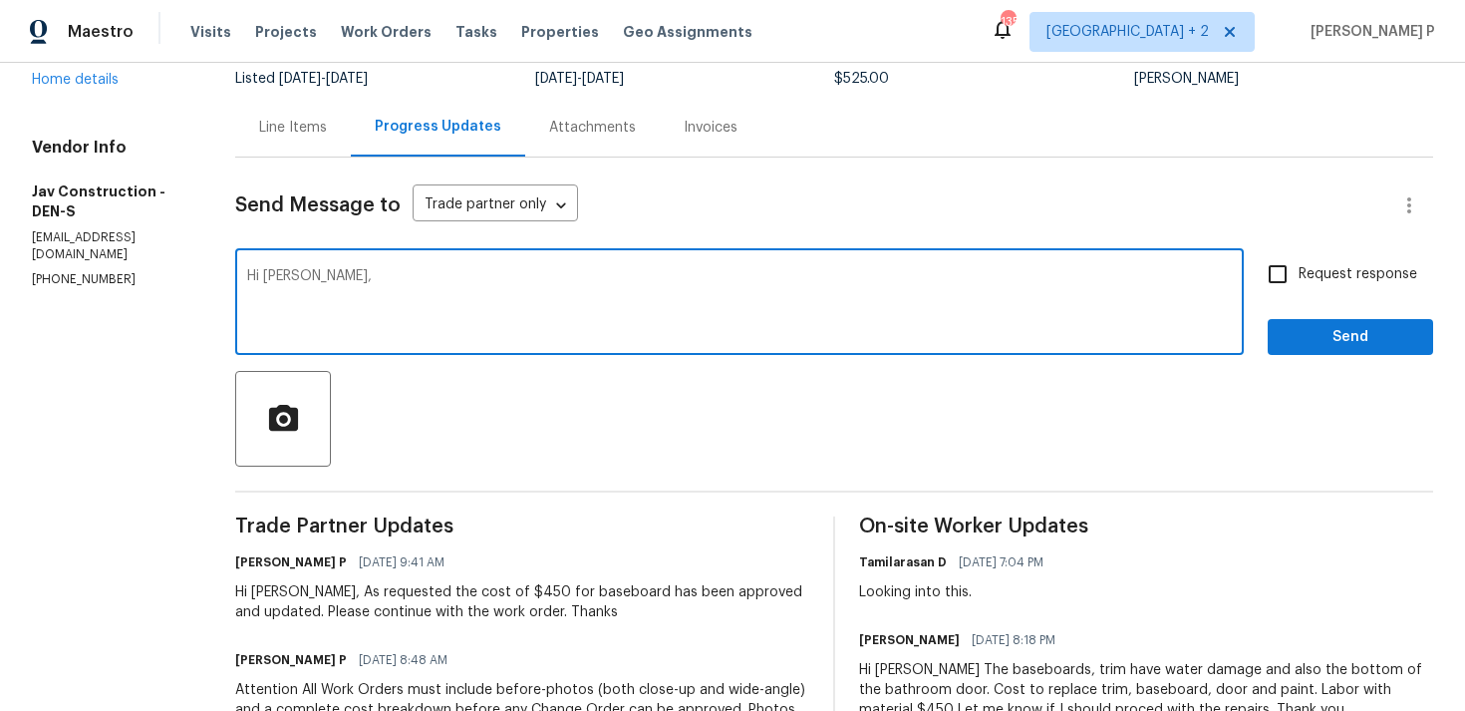
paste textarea "Could you please provide us with an update on the scheduled date?"
type textarea "Hi [PERSON_NAME], Could you please provide us with an update on the scheduled d…"
click at [1302, 280] on span "Request response" at bounding box center [1358, 274] width 119 height 21
click at [1299, 280] on input "Request response" at bounding box center [1278, 274] width 42 height 42
checkbox input "true"
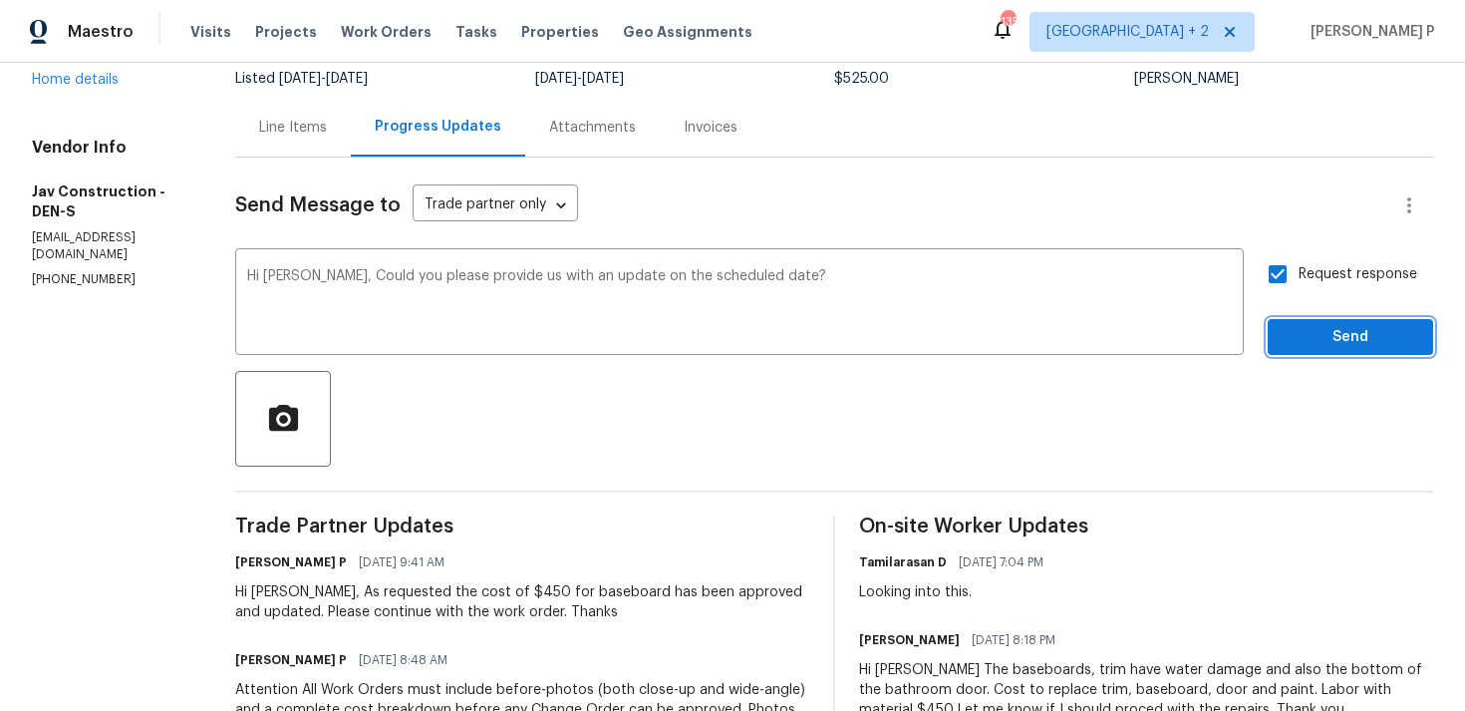
click at [1310, 337] on span "Send" at bounding box center [1351, 337] width 134 height 25
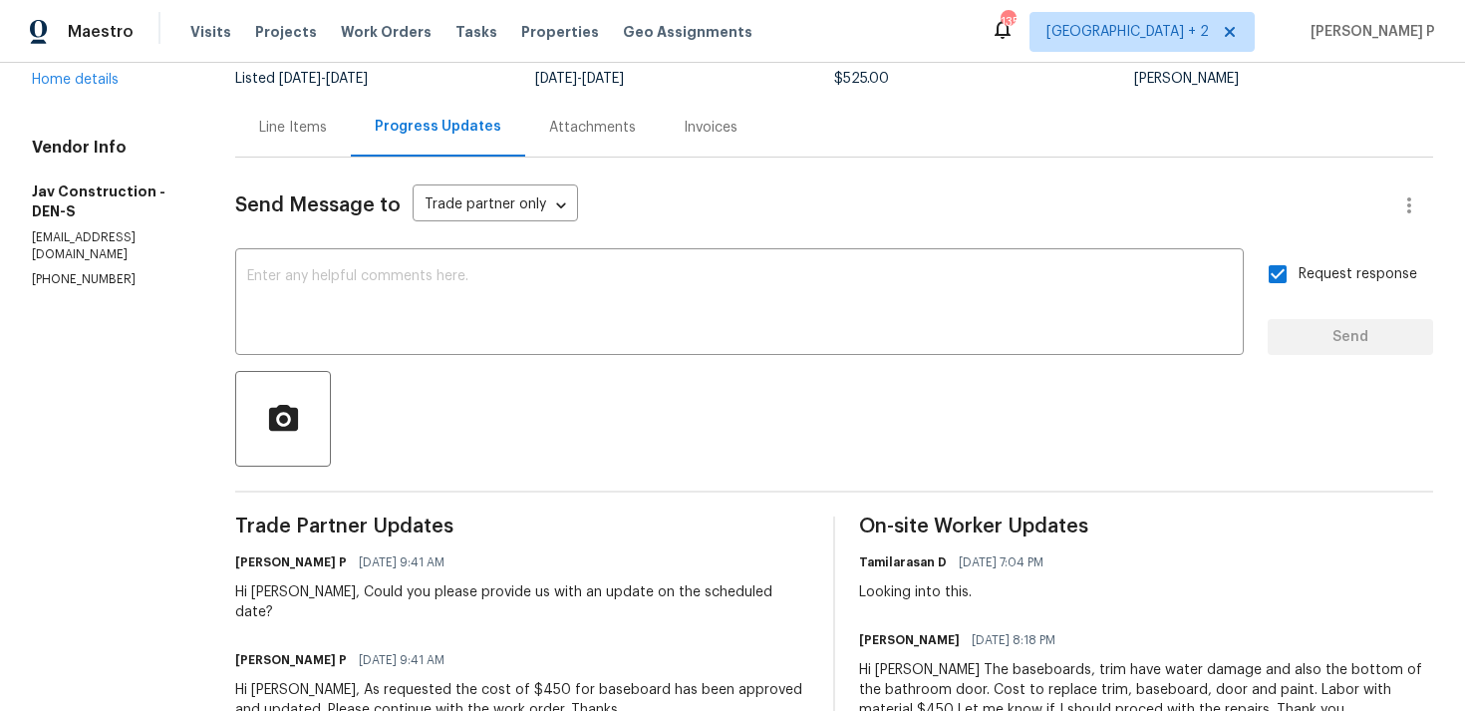
scroll to position [0, 0]
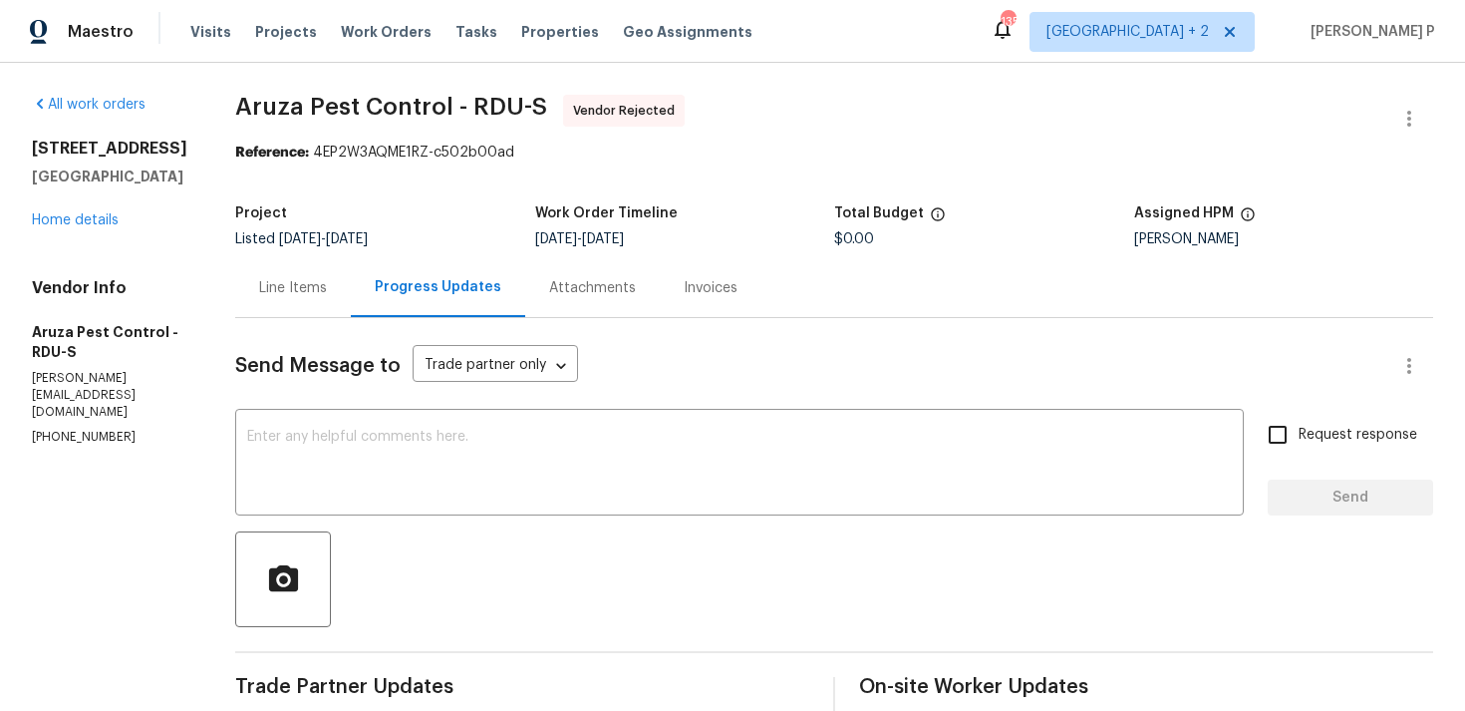
click at [298, 307] on div "Line Items" at bounding box center [293, 287] width 116 height 59
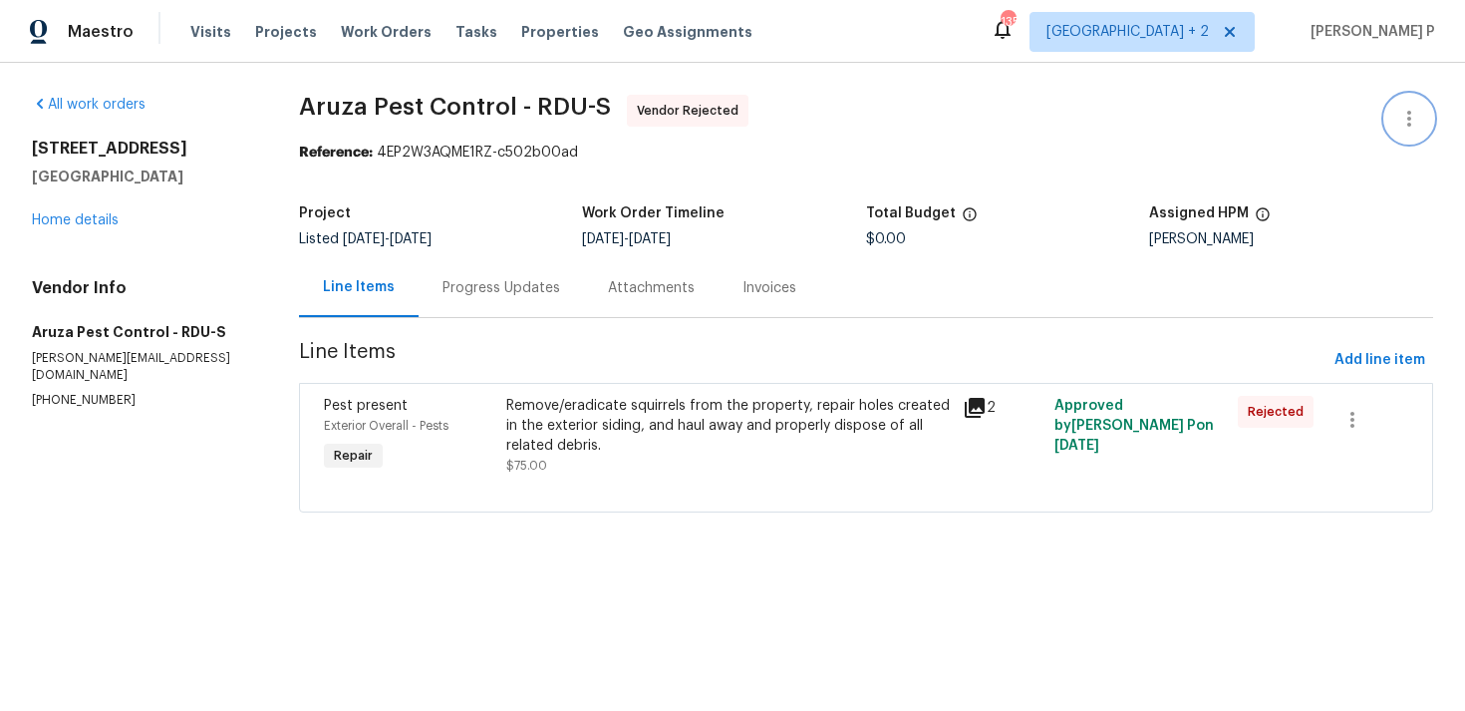
click at [1401, 122] on icon "button" at bounding box center [1410, 119] width 24 height 24
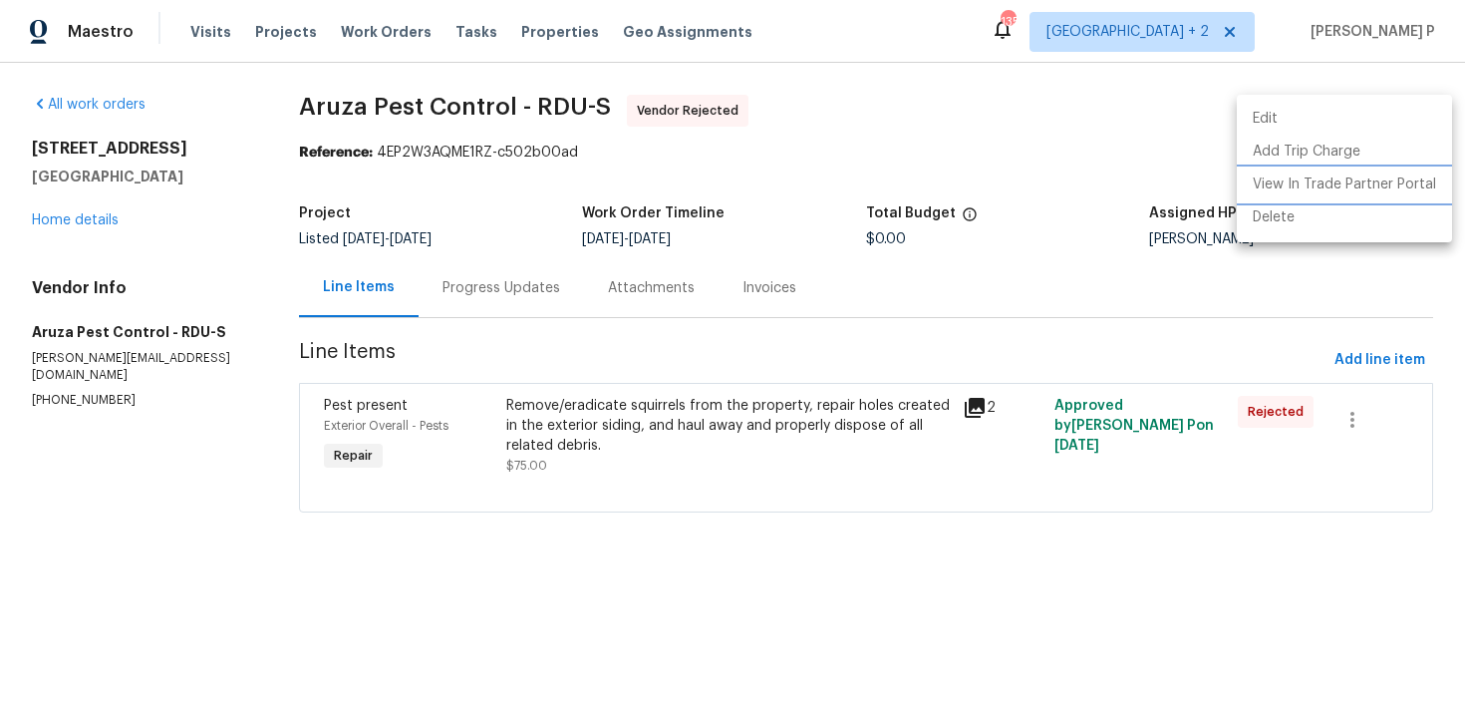
click at [1303, 185] on li "View In Trade Partner Portal" at bounding box center [1344, 184] width 215 height 33
click at [956, 160] on div at bounding box center [732, 355] width 1465 height 711
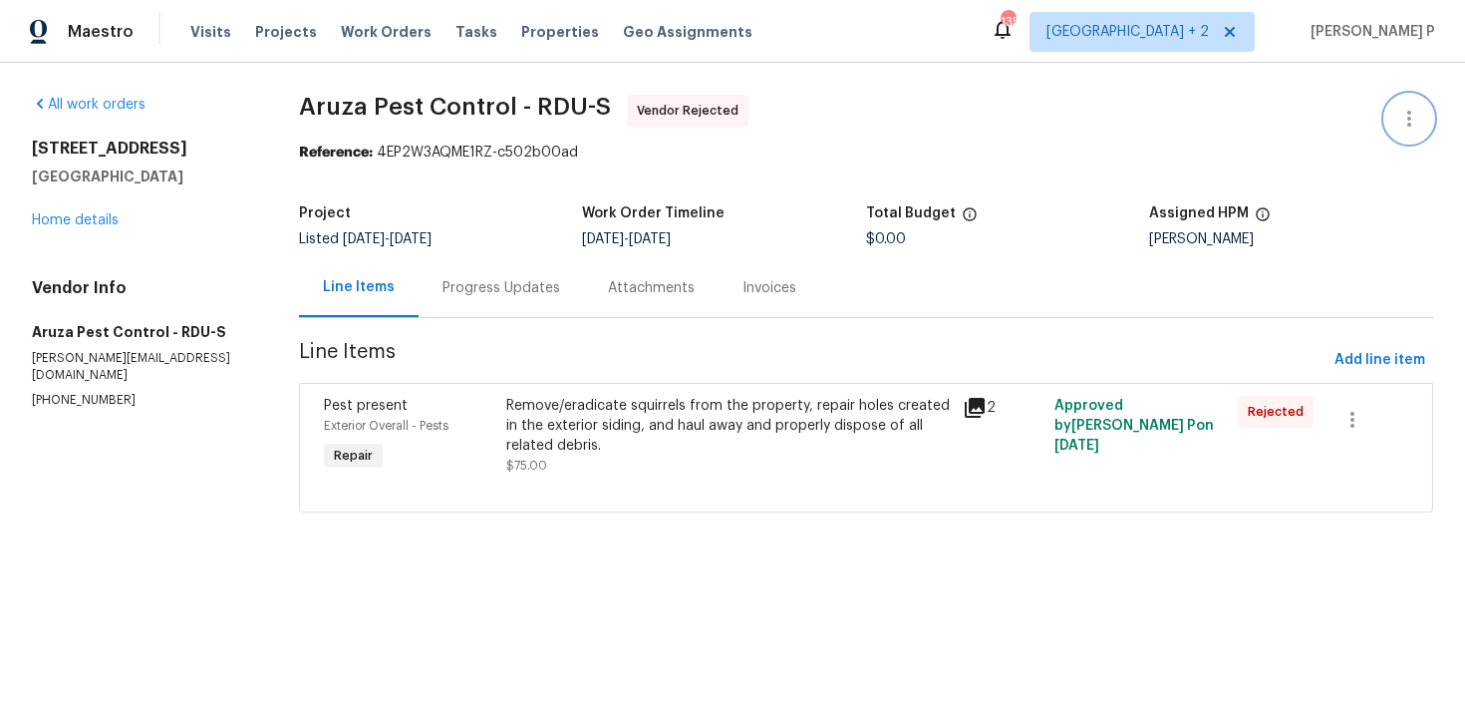
click at [1410, 127] on icon "button" at bounding box center [1410, 119] width 24 height 24
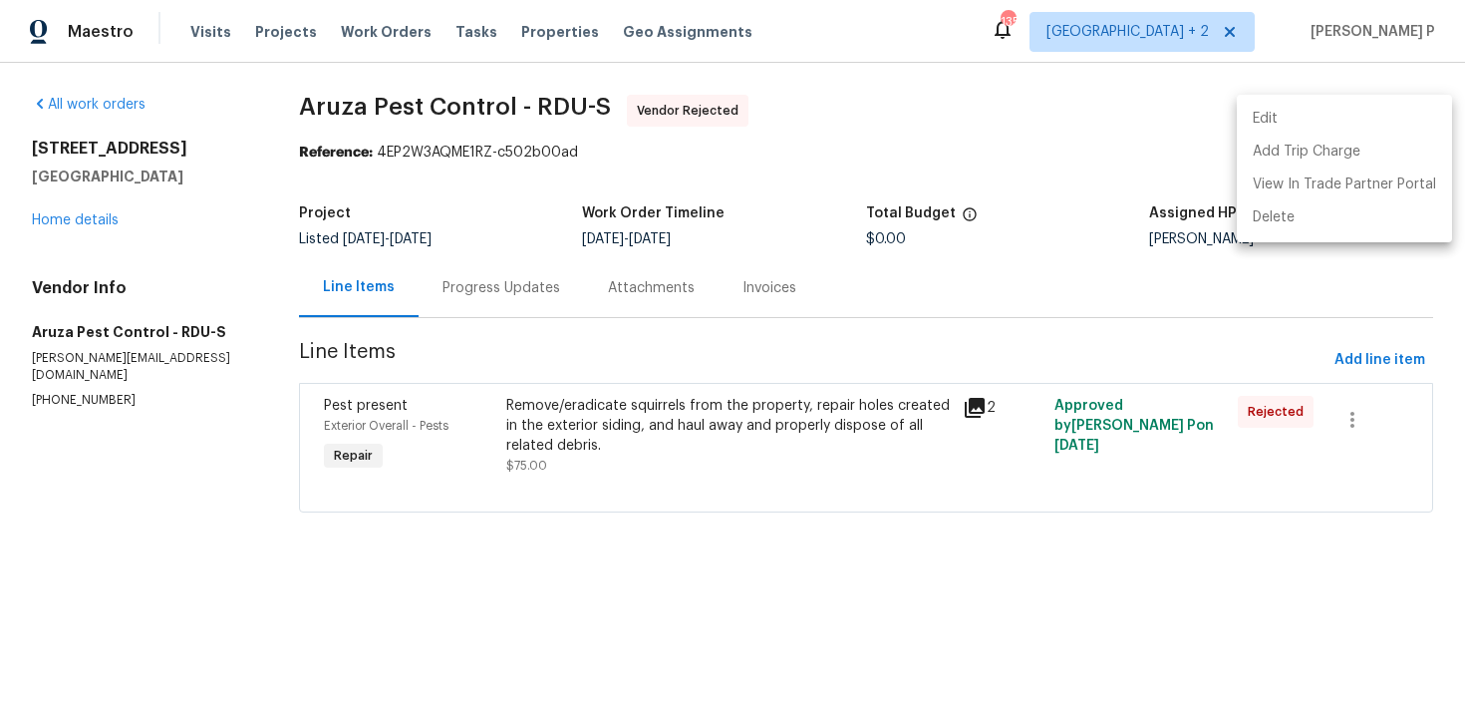
click at [1313, 118] on li "Edit" at bounding box center [1344, 119] width 215 height 33
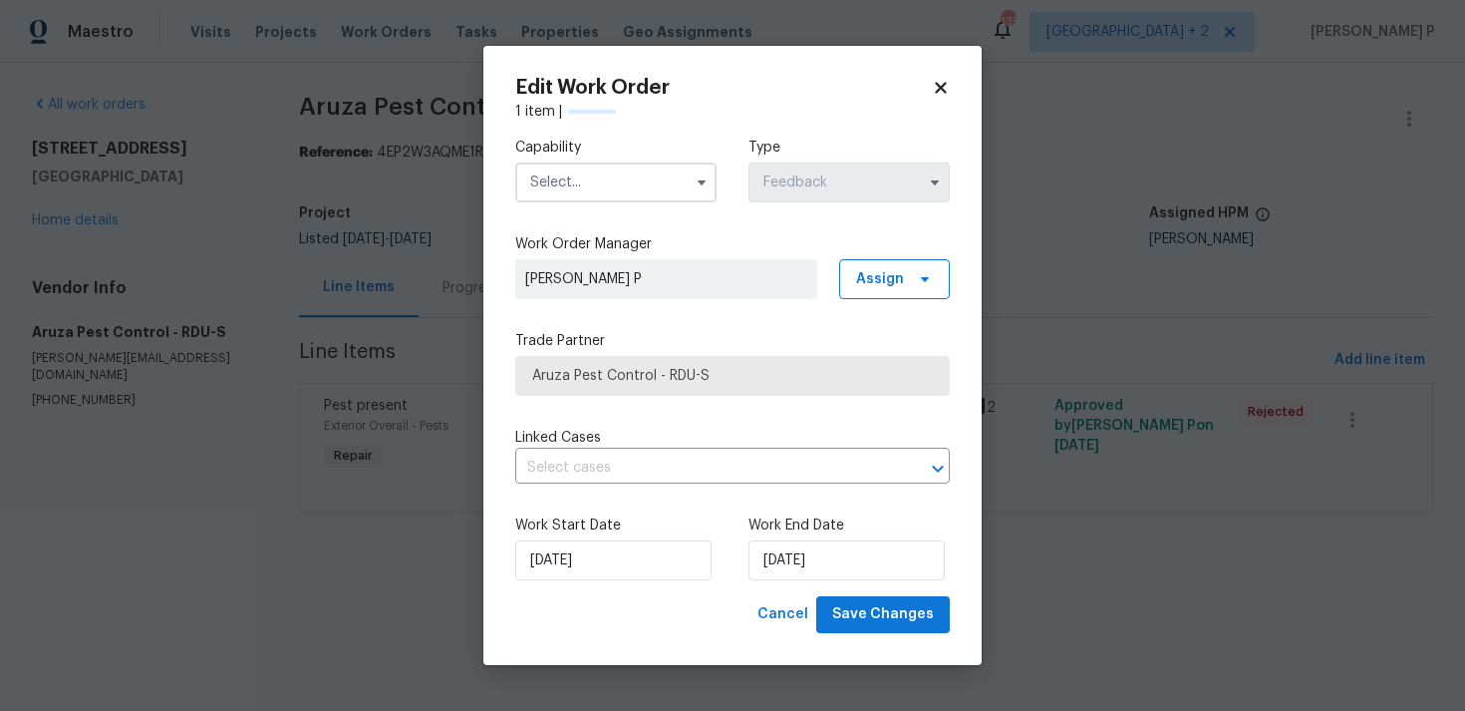
click at [663, 166] on input "text" at bounding box center [615, 182] width 201 height 40
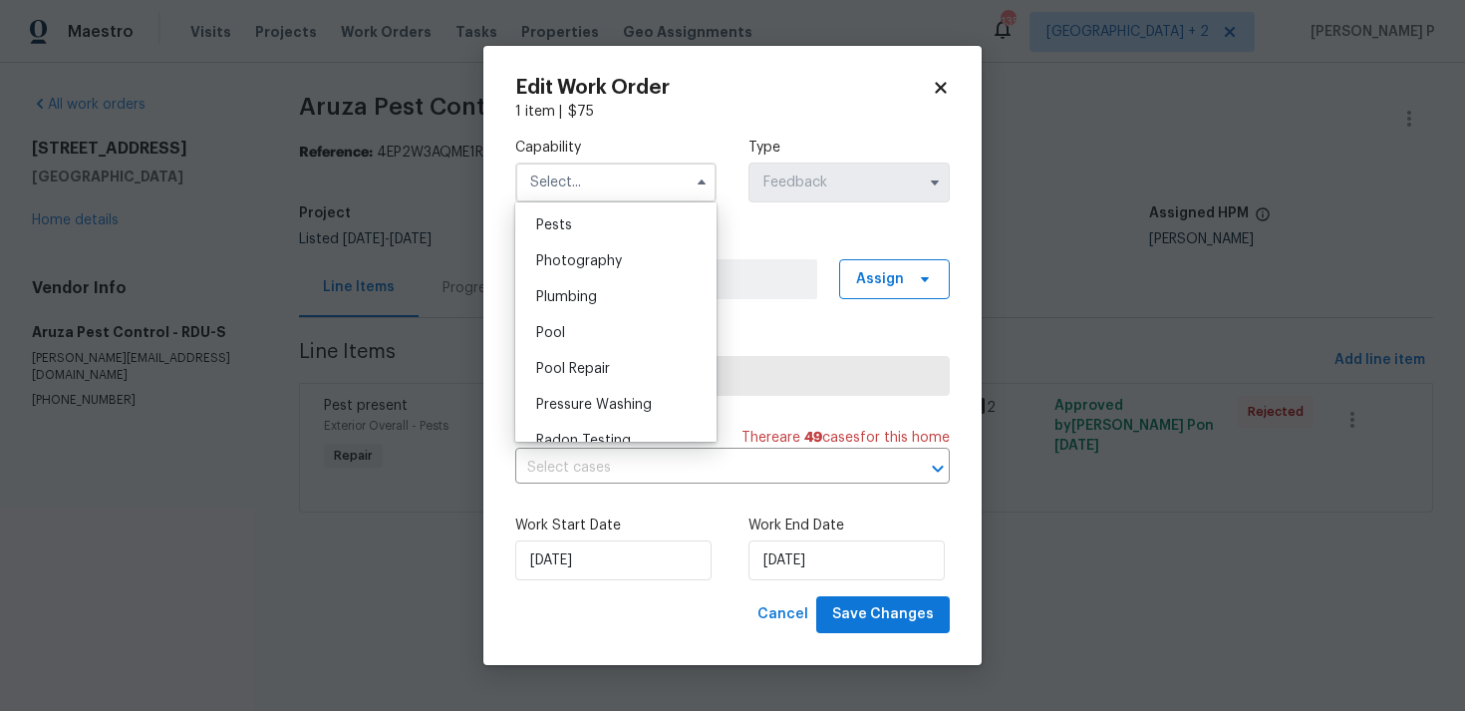
scroll to position [1640, 0]
click at [591, 295] on div "Pests" at bounding box center [615, 296] width 191 height 36
type input "Pests"
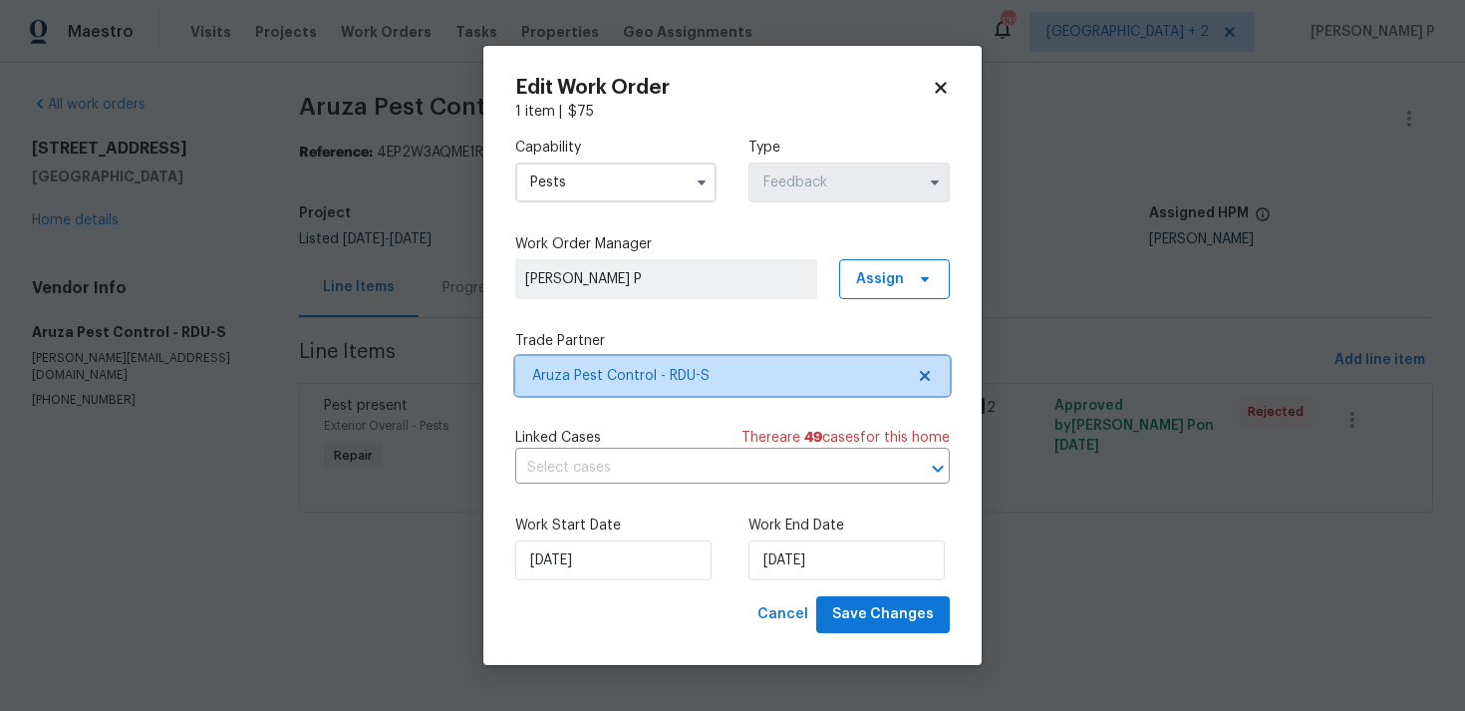
click at [635, 376] on span "Aruza Pest Control - RDU-S" at bounding box center [718, 376] width 372 height 20
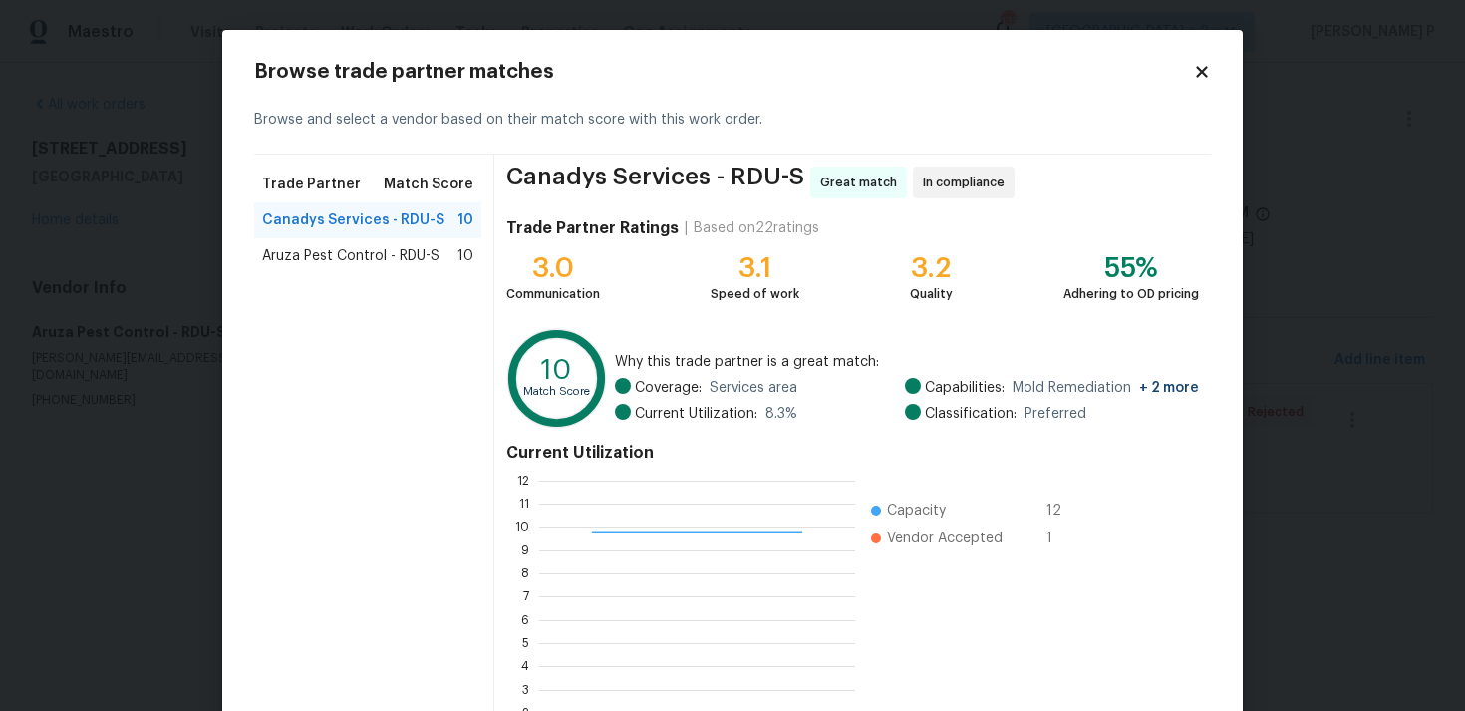
scroll to position [168, 0]
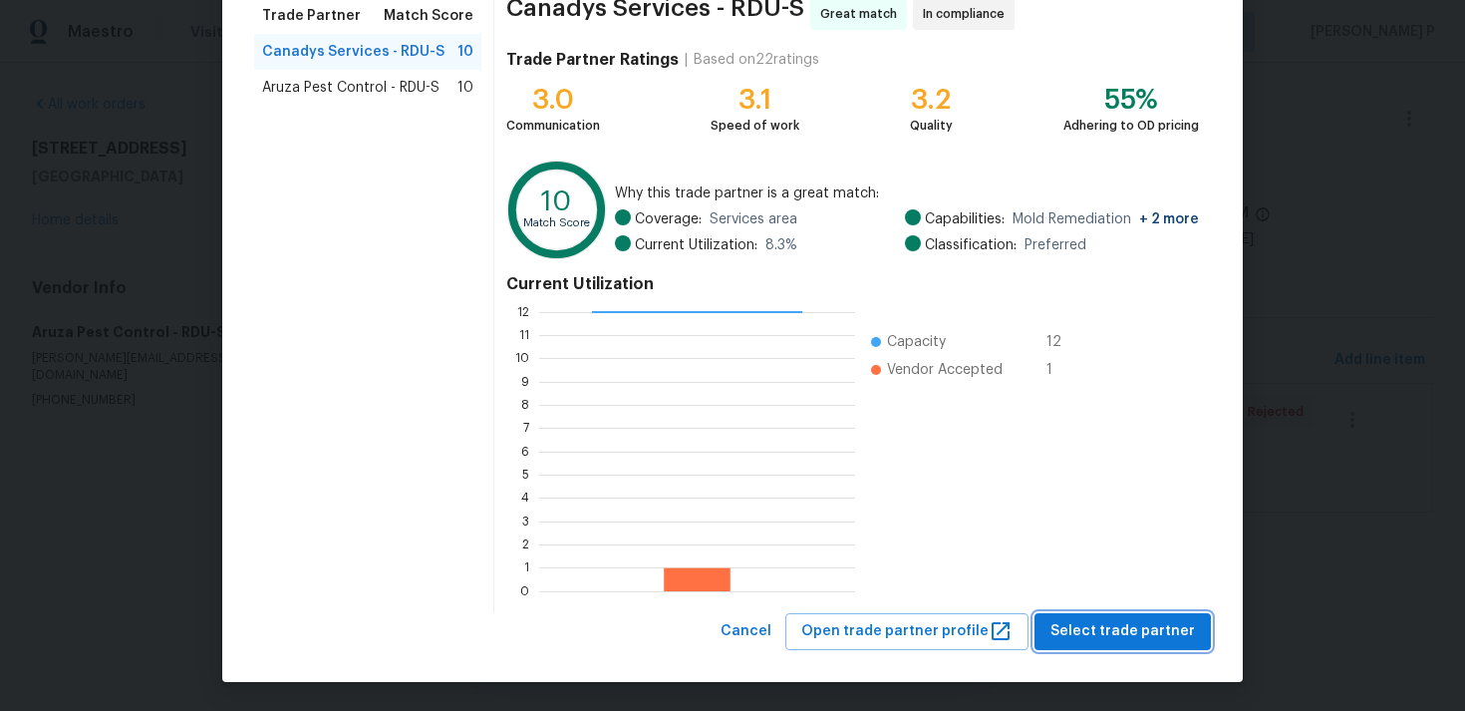
click at [1156, 630] on span "Select trade partner" at bounding box center [1123, 631] width 145 height 25
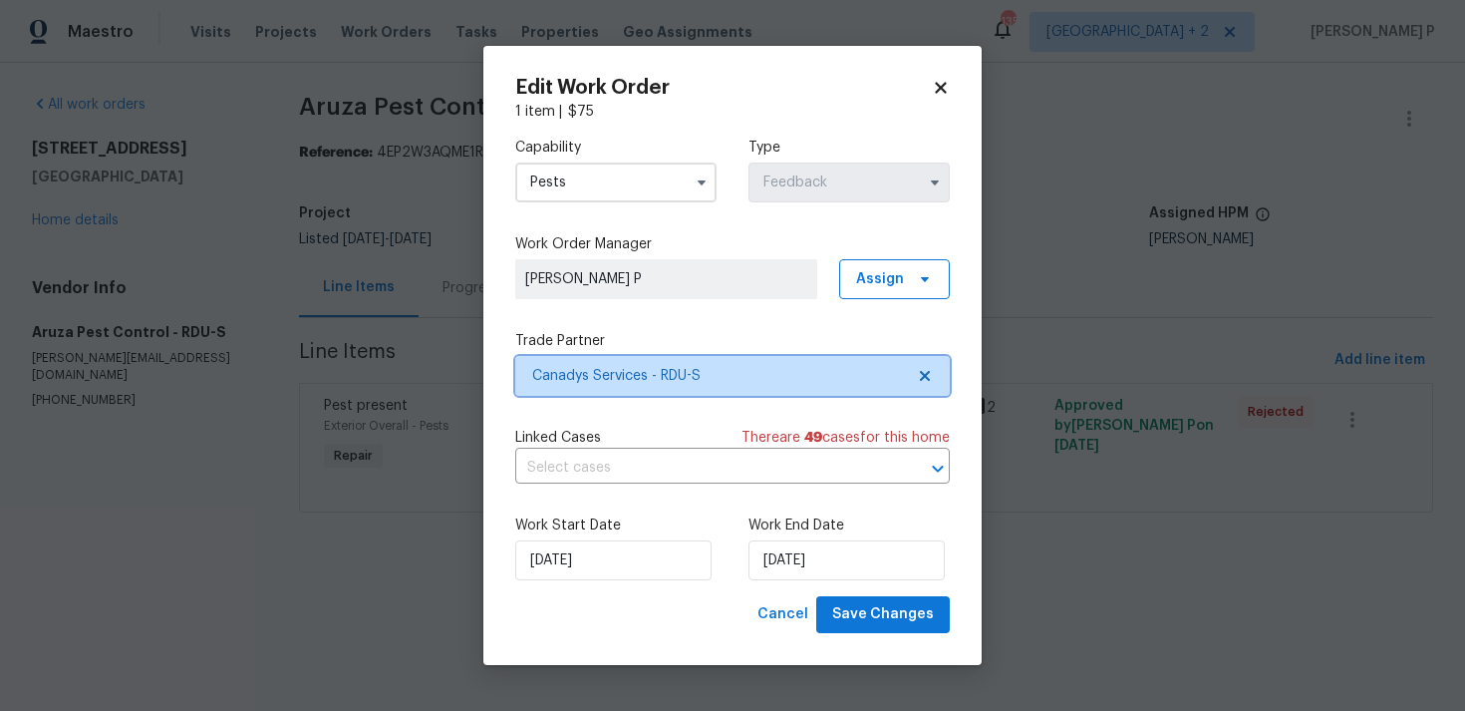
scroll to position [0, 0]
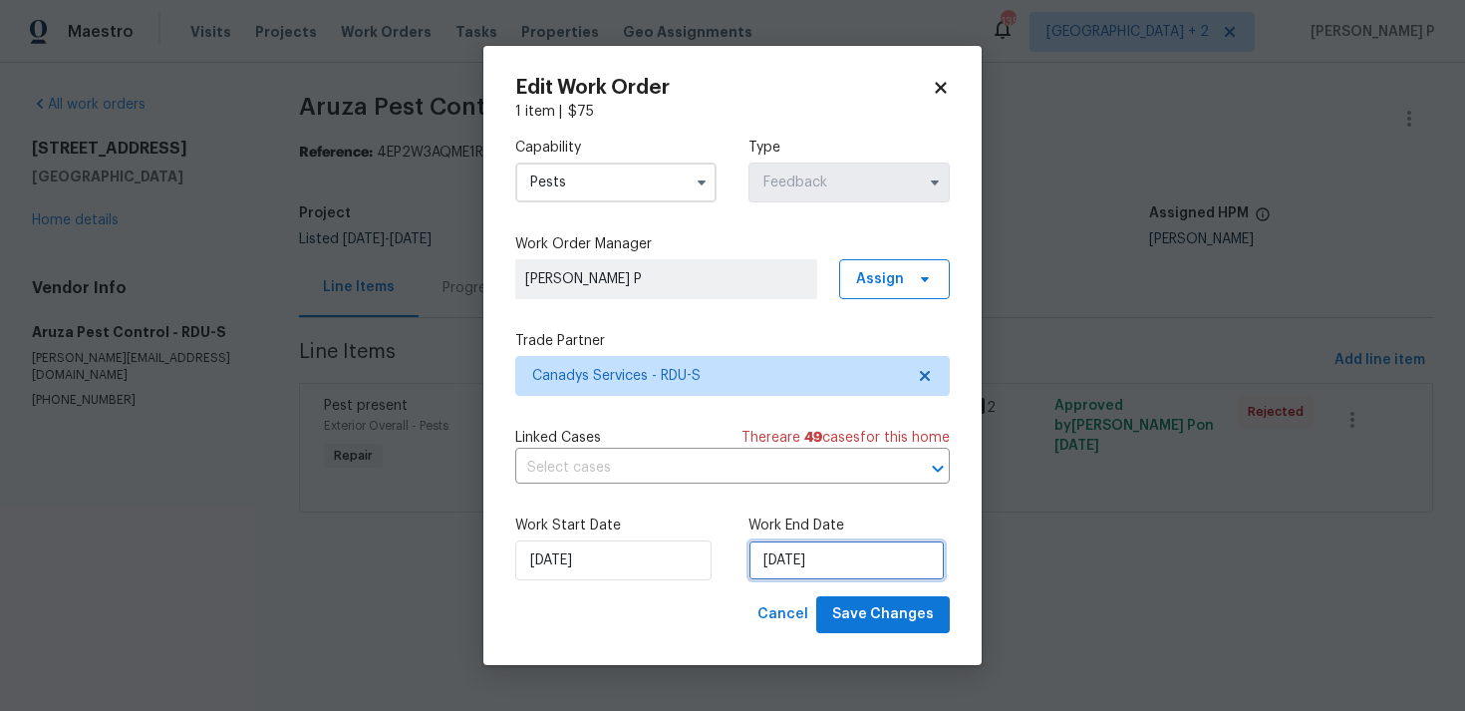
click at [801, 568] on input "[DATE]" at bounding box center [847, 560] width 196 height 40
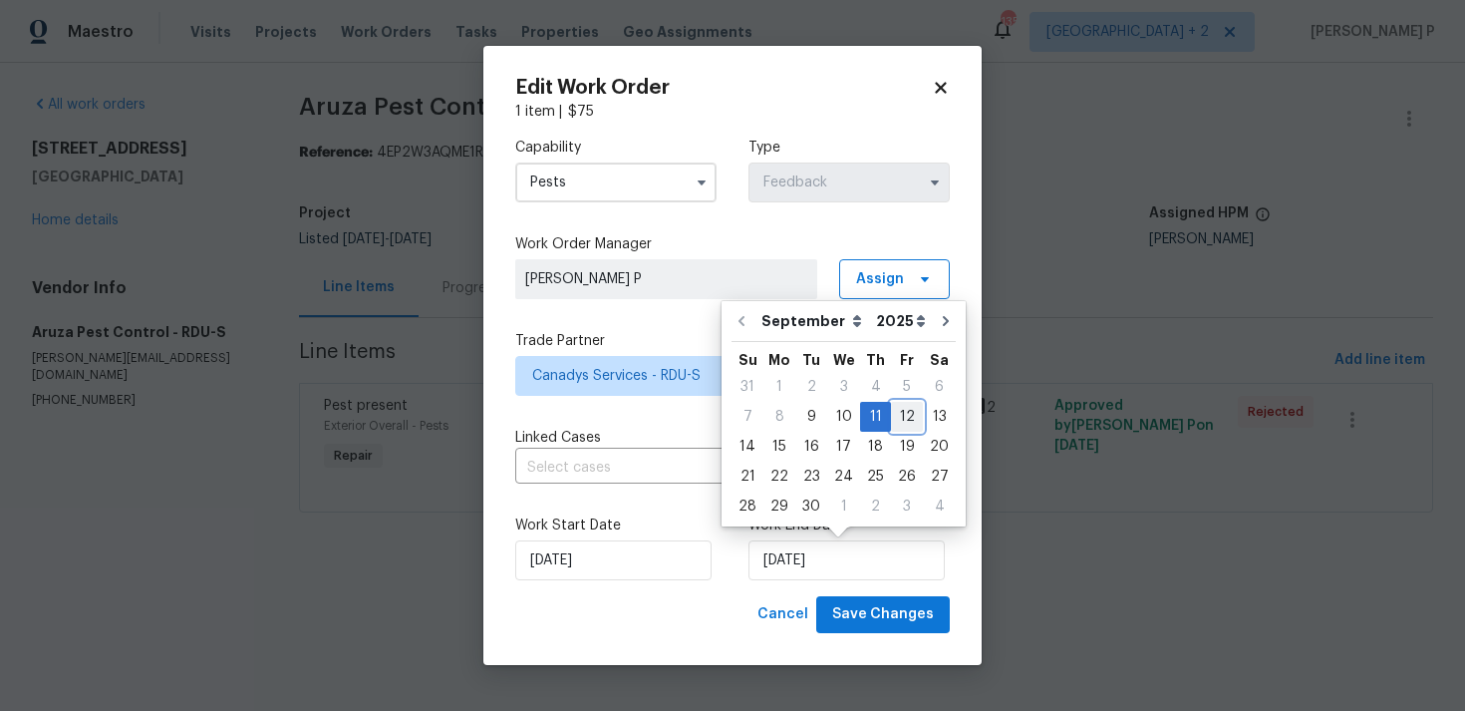
click at [894, 419] on div "12" at bounding box center [907, 417] width 32 height 28
type input "[DATE]"
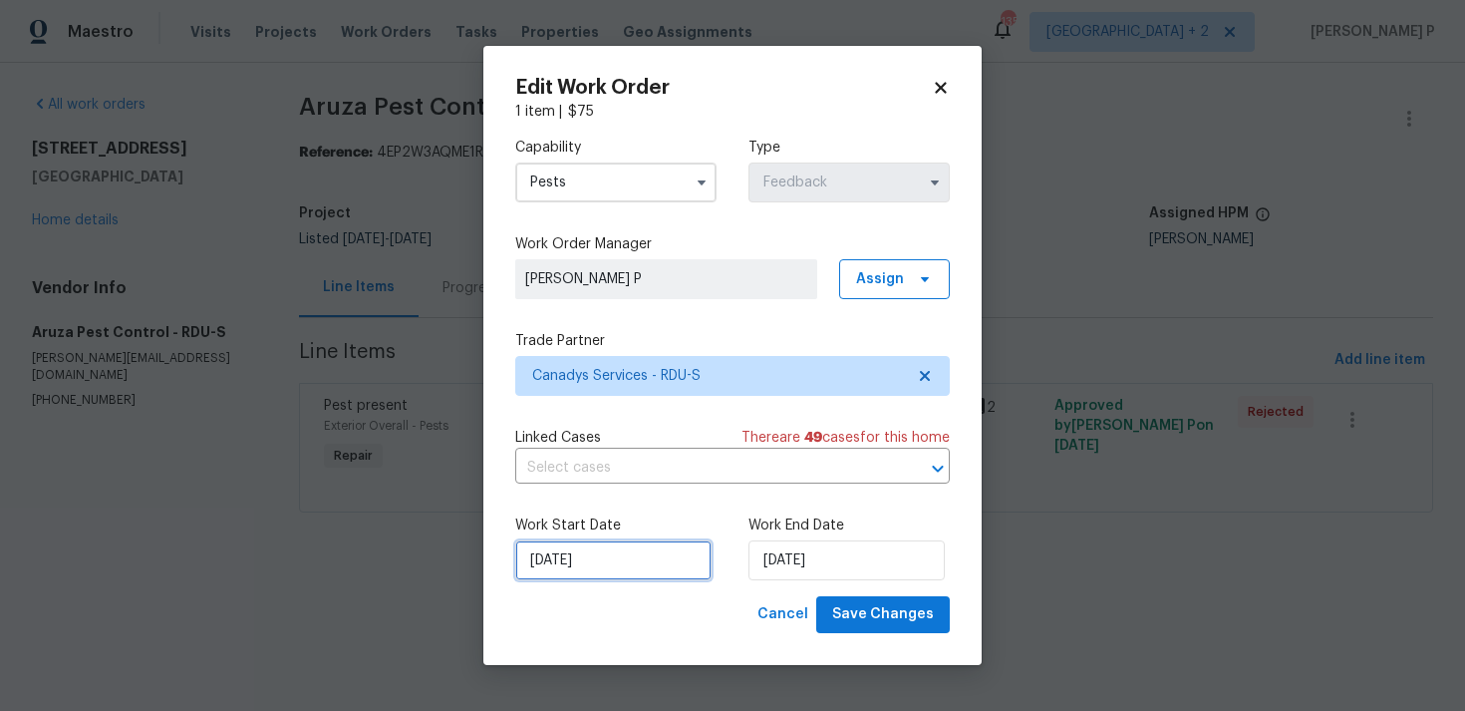
click at [601, 561] on input "[DATE]" at bounding box center [613, 560] width 196 height 40
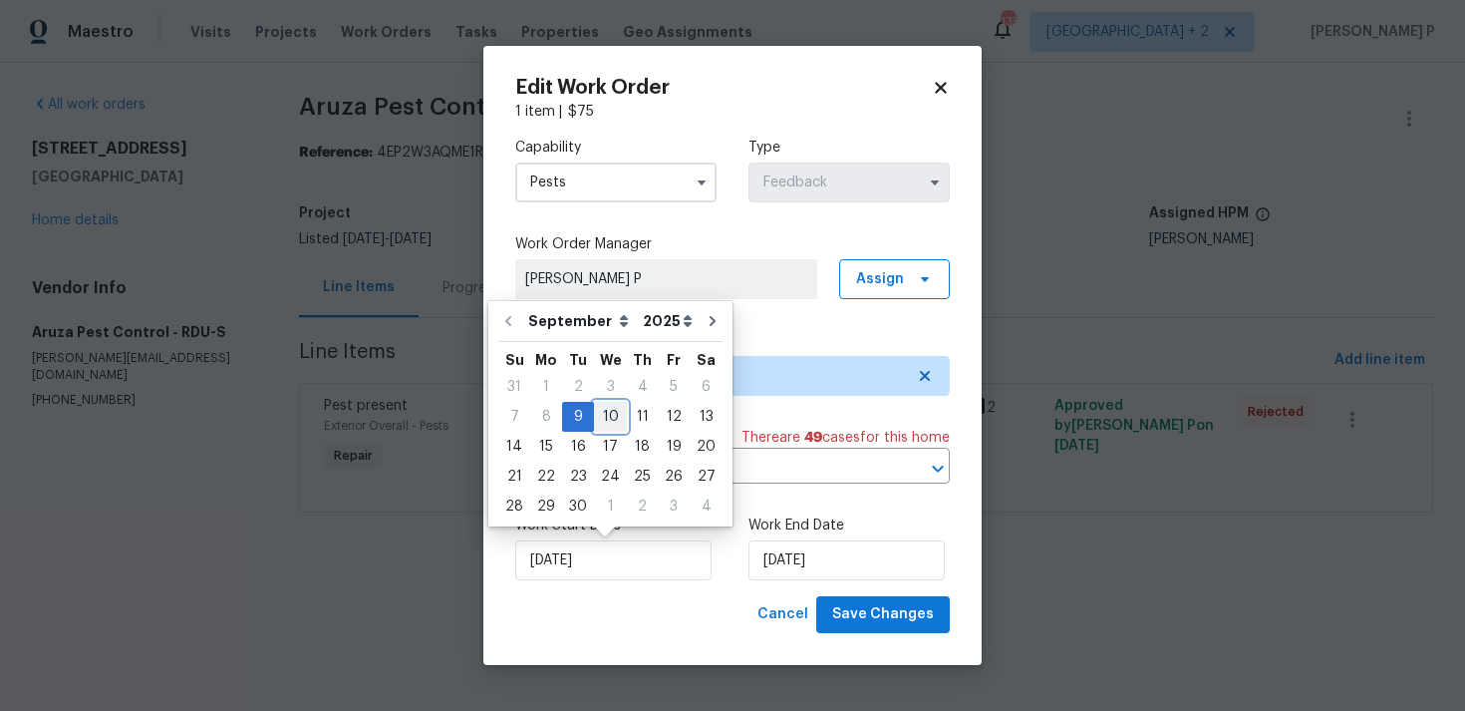
click at [613, 404] on div "10" at bounding box center [610, 417] width 33 height 28
type input "[DATE]"
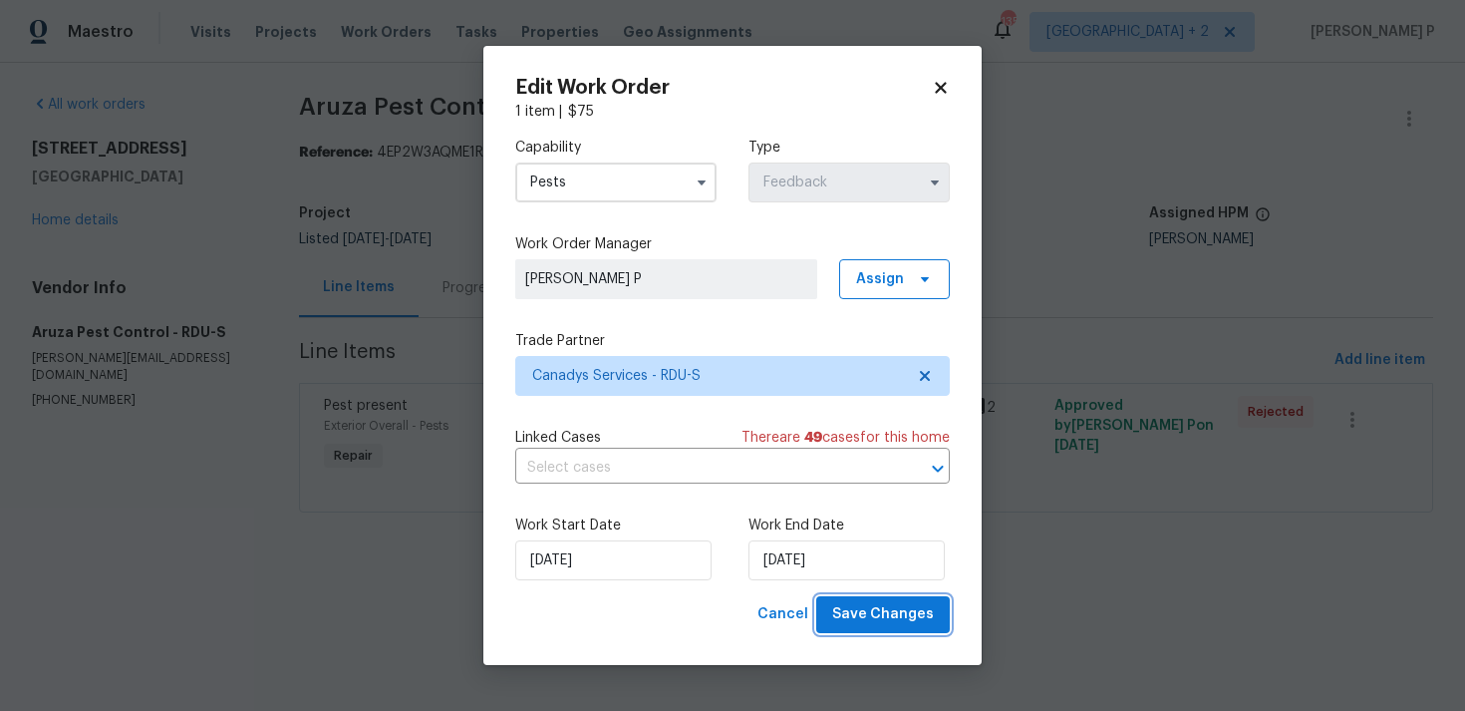
click at [863, 620] on span "Save Changes" at bounding box center [883, 614] width 102 height 25
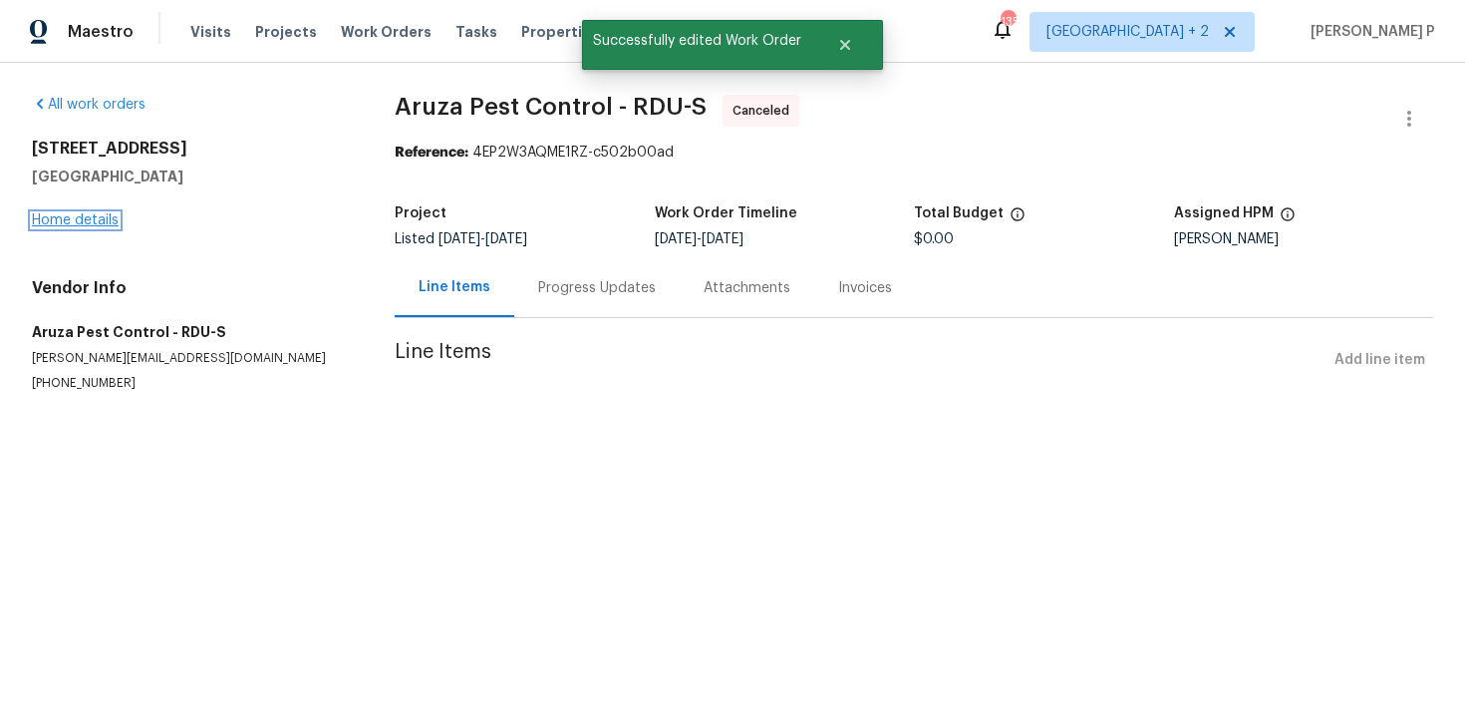
click at [89, 223] on link "Home details" at bounding box center [75, 220] width 87 height 14
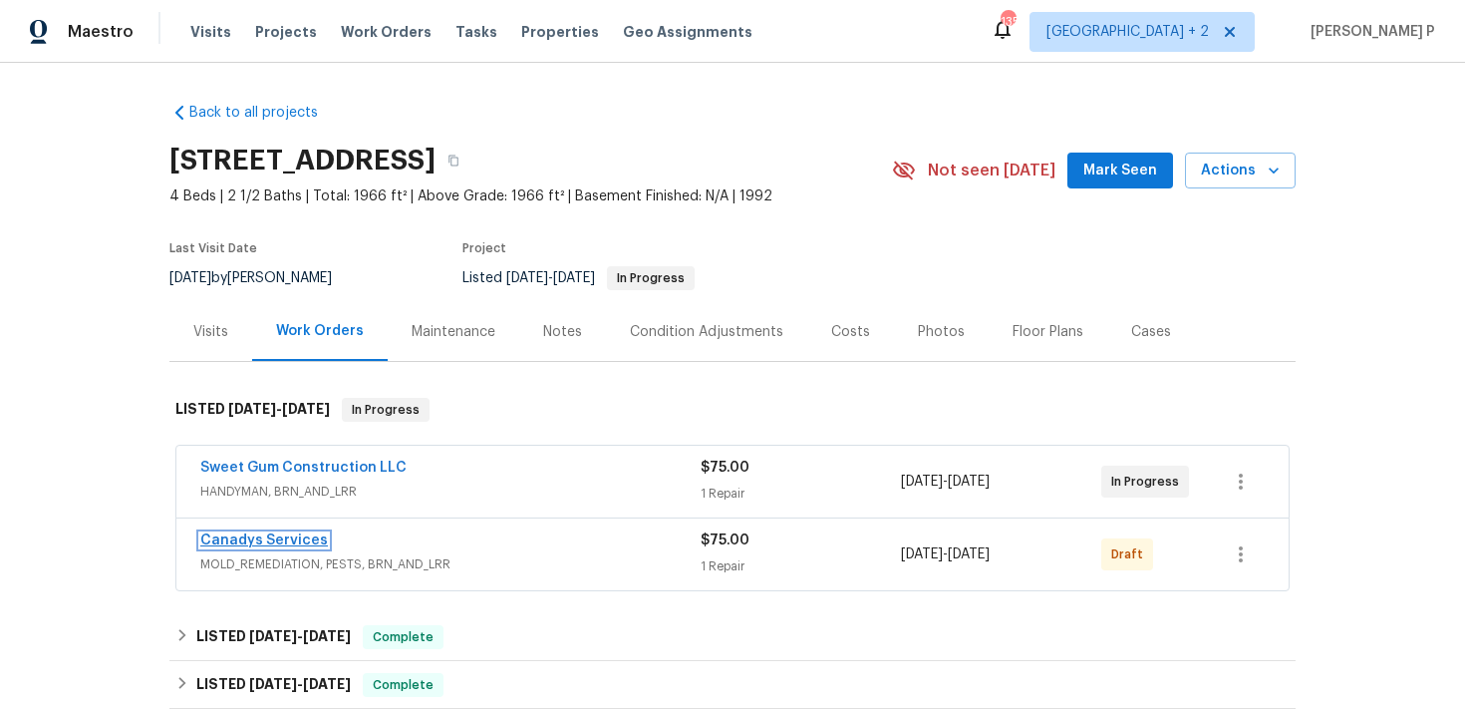
click at [251, 538] on link "Canadys Services" at bounding box center [264, 540] width 128 height 14
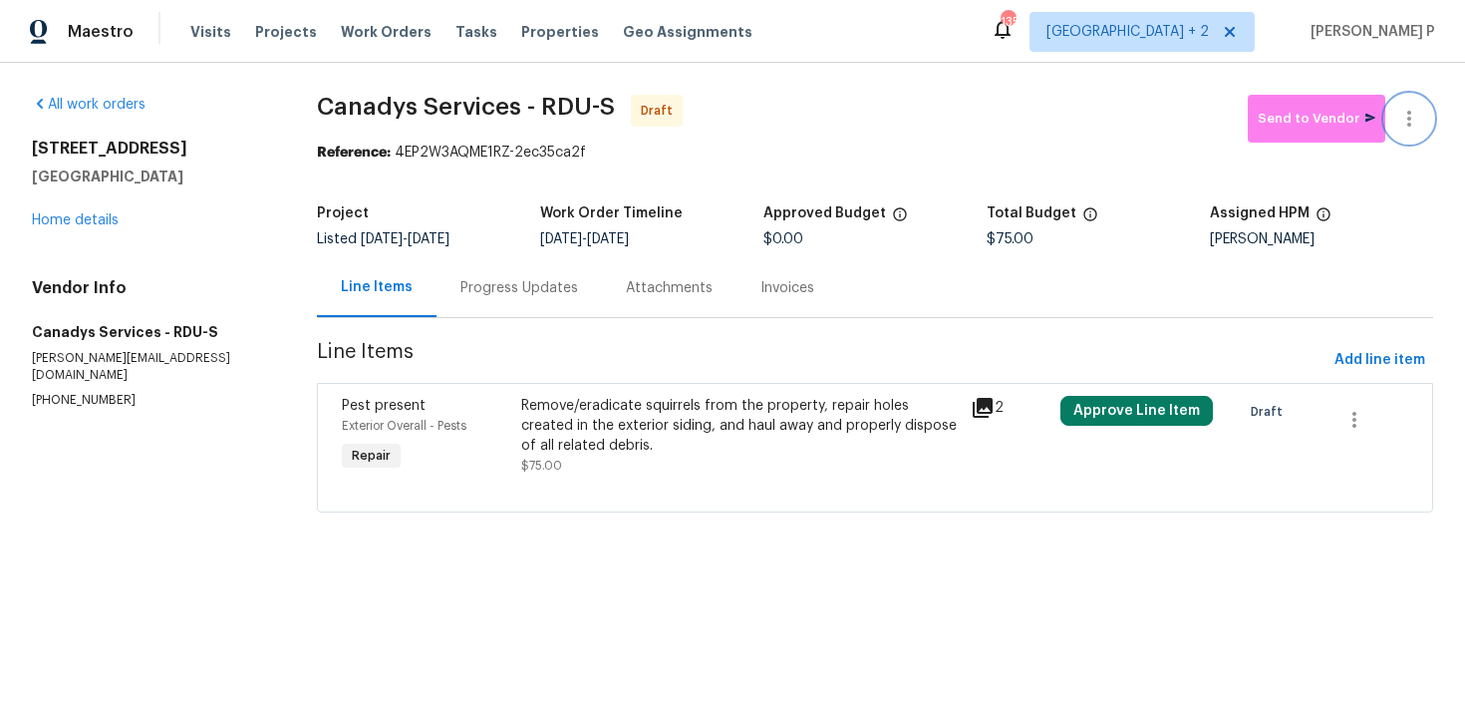
click at [1419, 120] on icon "button" at bounding box center [1410, 119] width 24 height 24
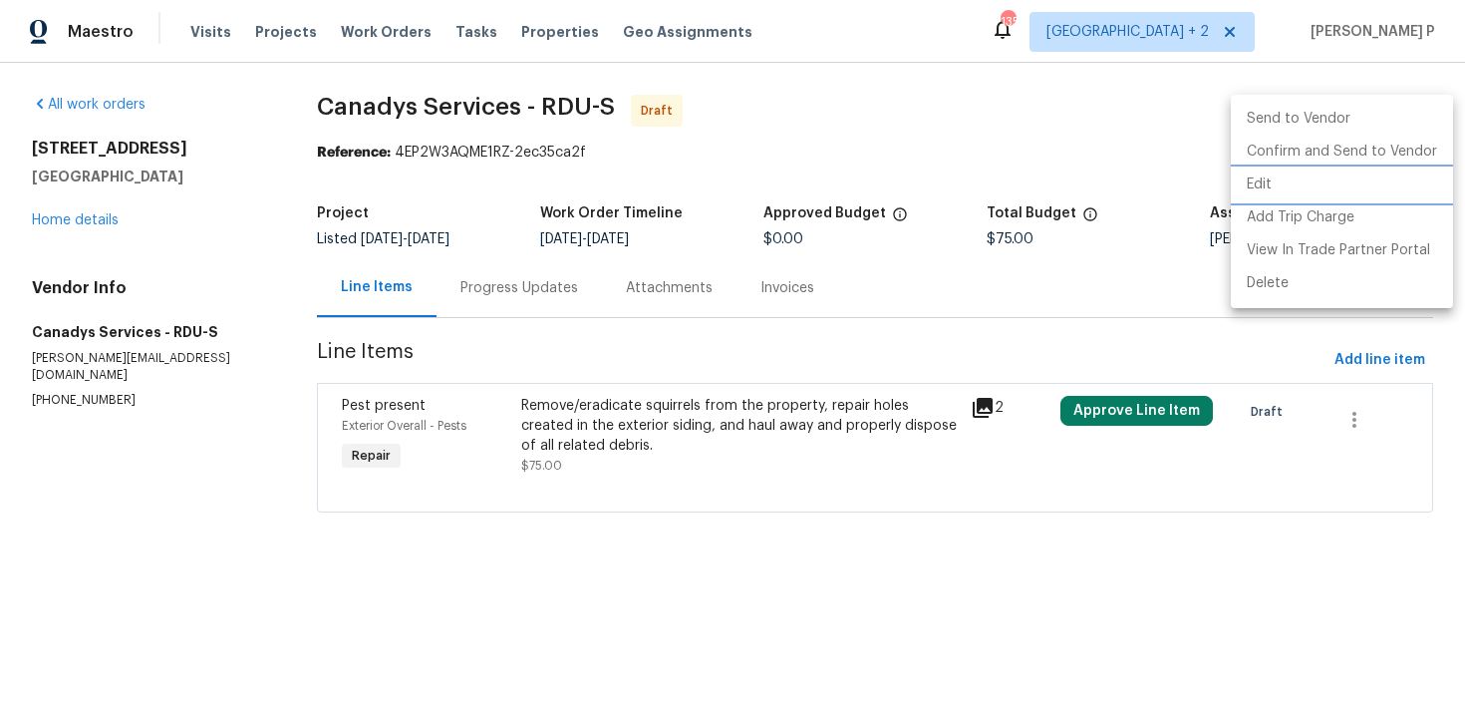
click at [1268, 186] on li "Edit" at bounding box center [1342, 184] width 222 height 33
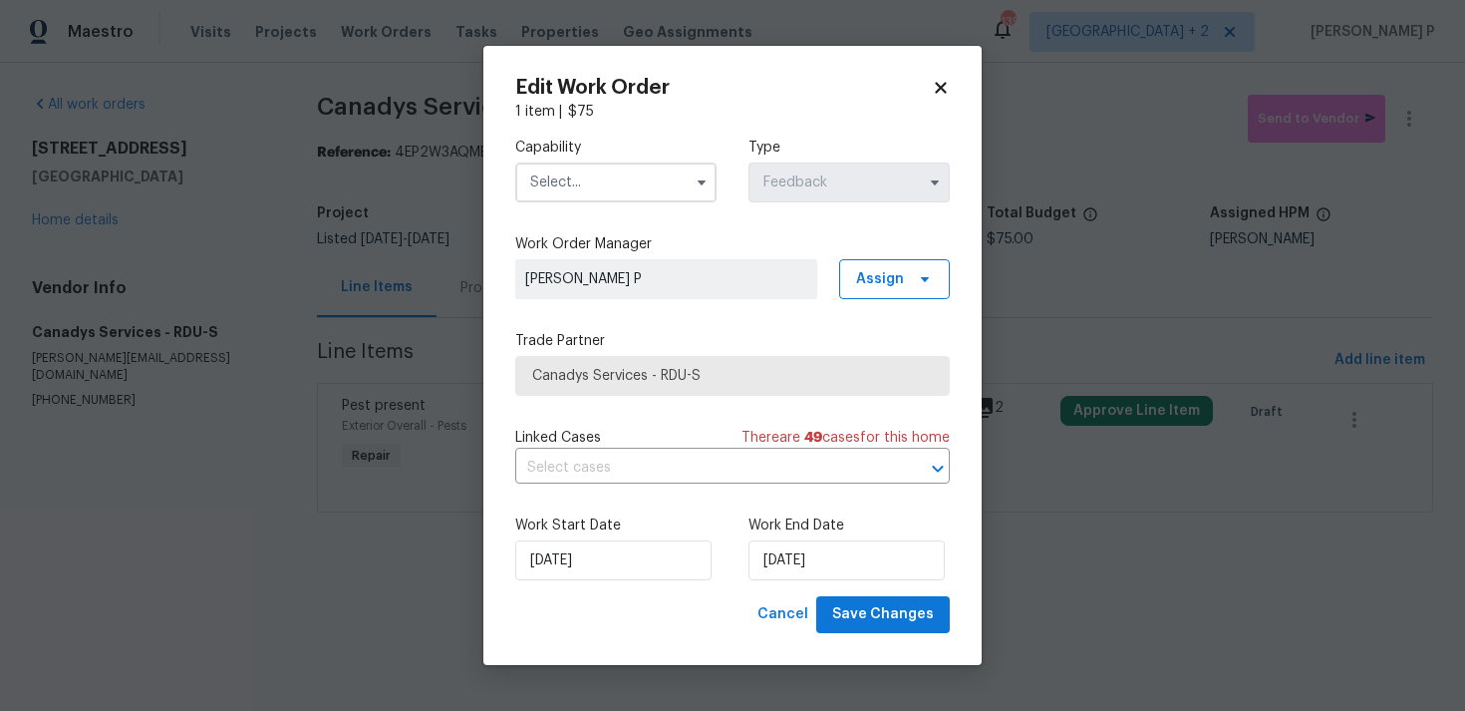
click at [636, 189] on input "text" at bounding box center [615, 182] width 201 height 40
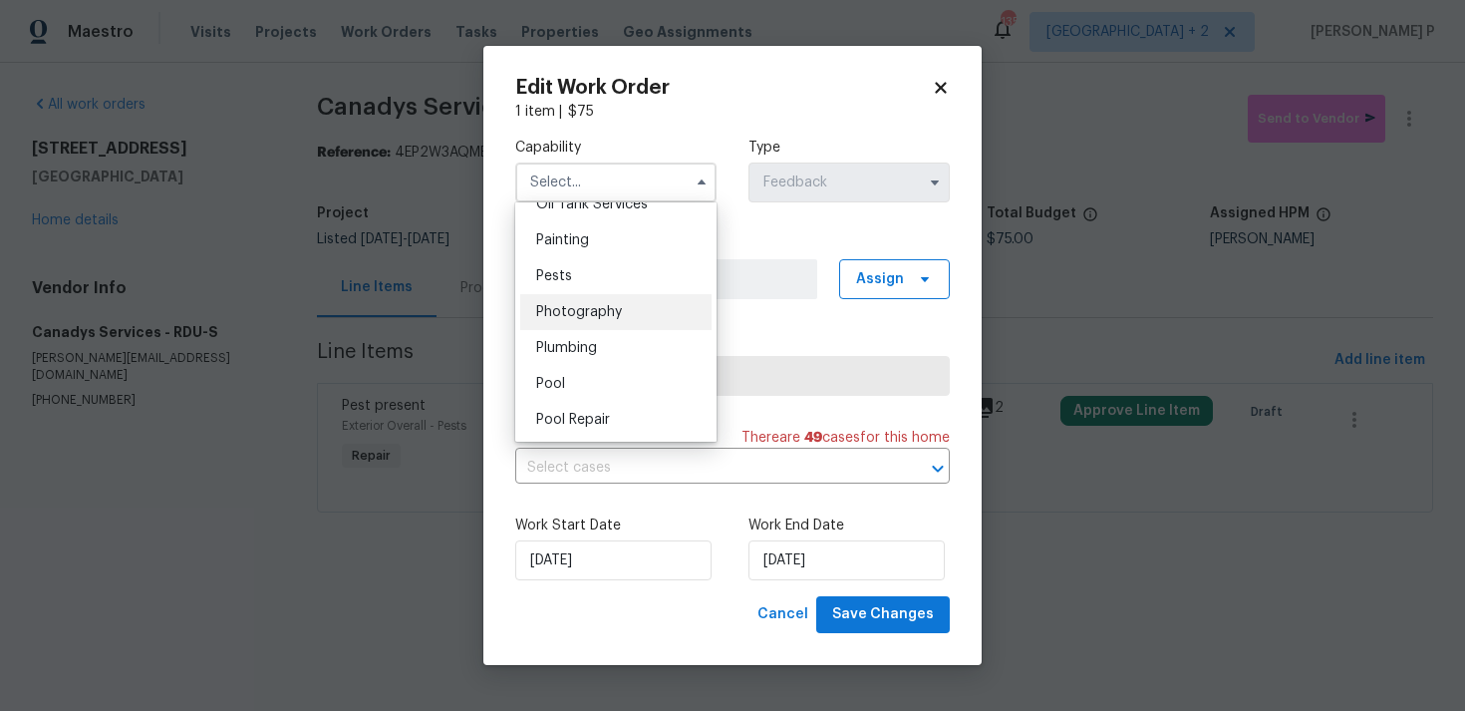
scroll to position [1654, 0]
click at [576, 287] on div "Pests" at bounding box center [615, 282] width 191 height 36
type input "Pests"
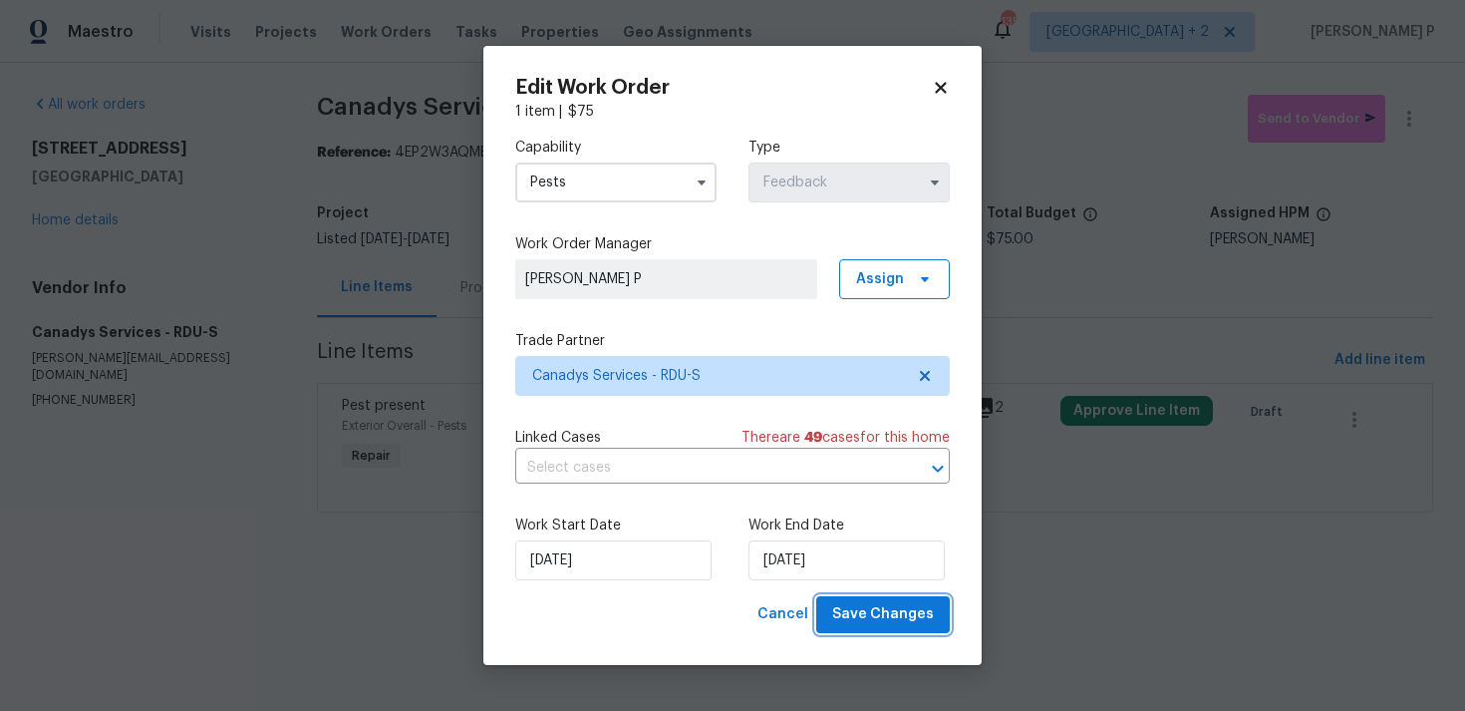
click at [902, 611] on span "Save Changes" at bounding box center [883, 614] width 102 height 25
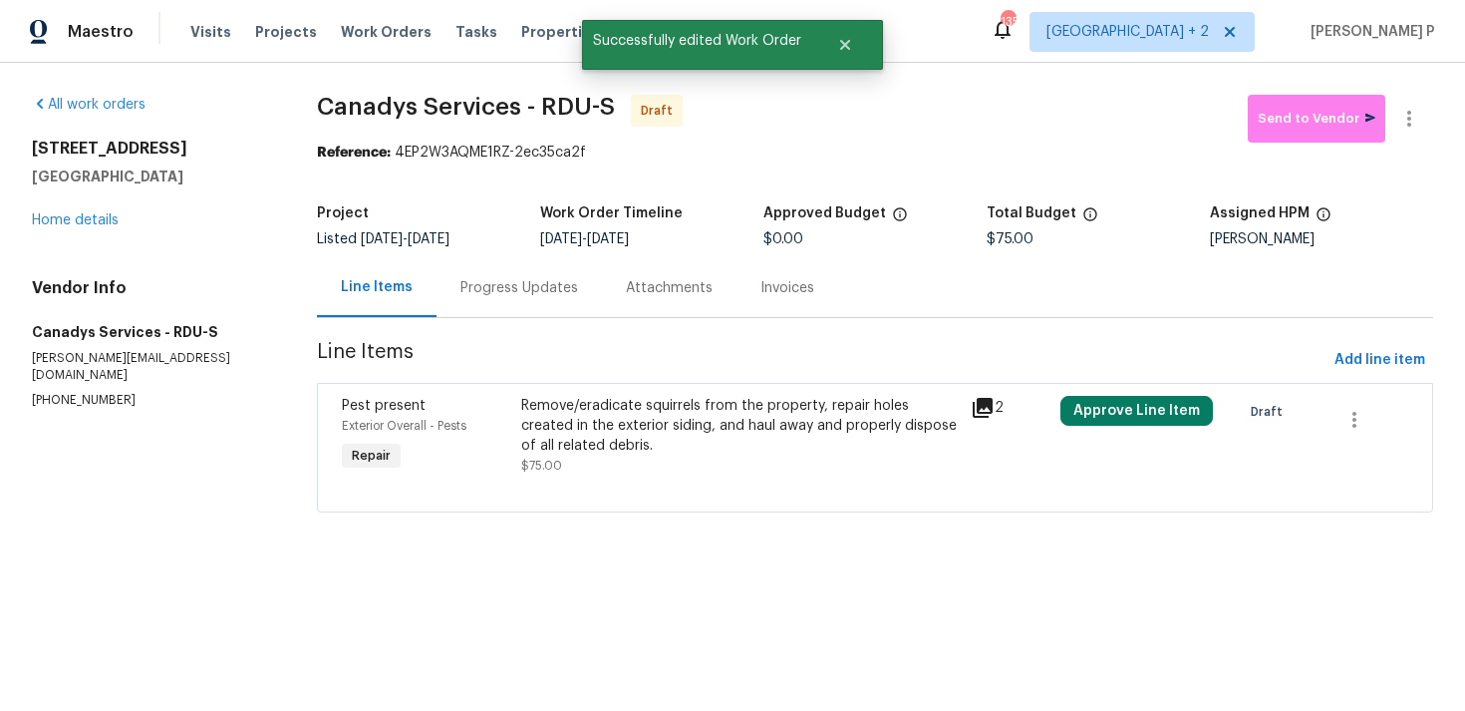
click at [537, 280] on div "Progress Updates" at bounding box center [520, 288] width 118 height 20
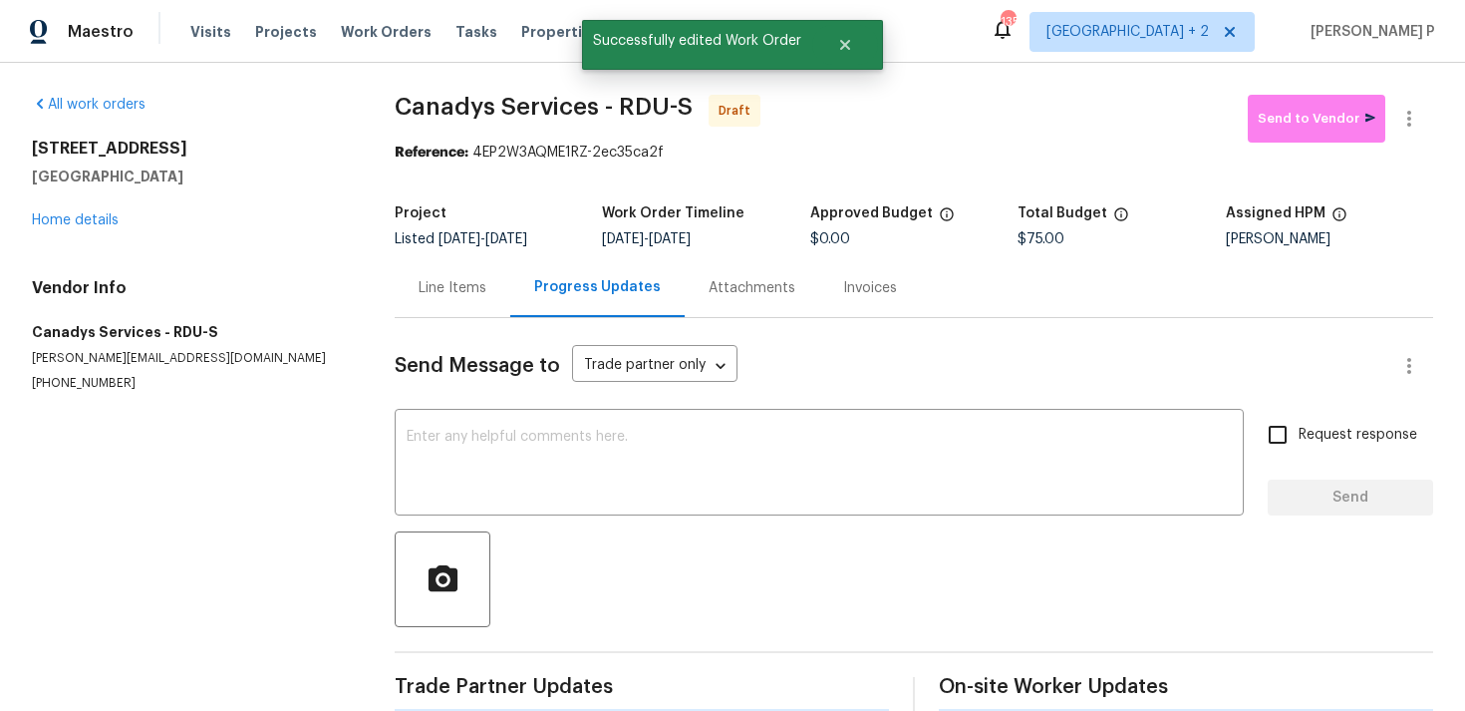
click at [518, 523] on div "Send Message to Trade partner only Trade partner only ​ x ​ Request response Se…" at bounding box center [914, 515] width 1039 height 395
click at [560, 474] on textarea at bounding box center [819, 465] width 825 height 70
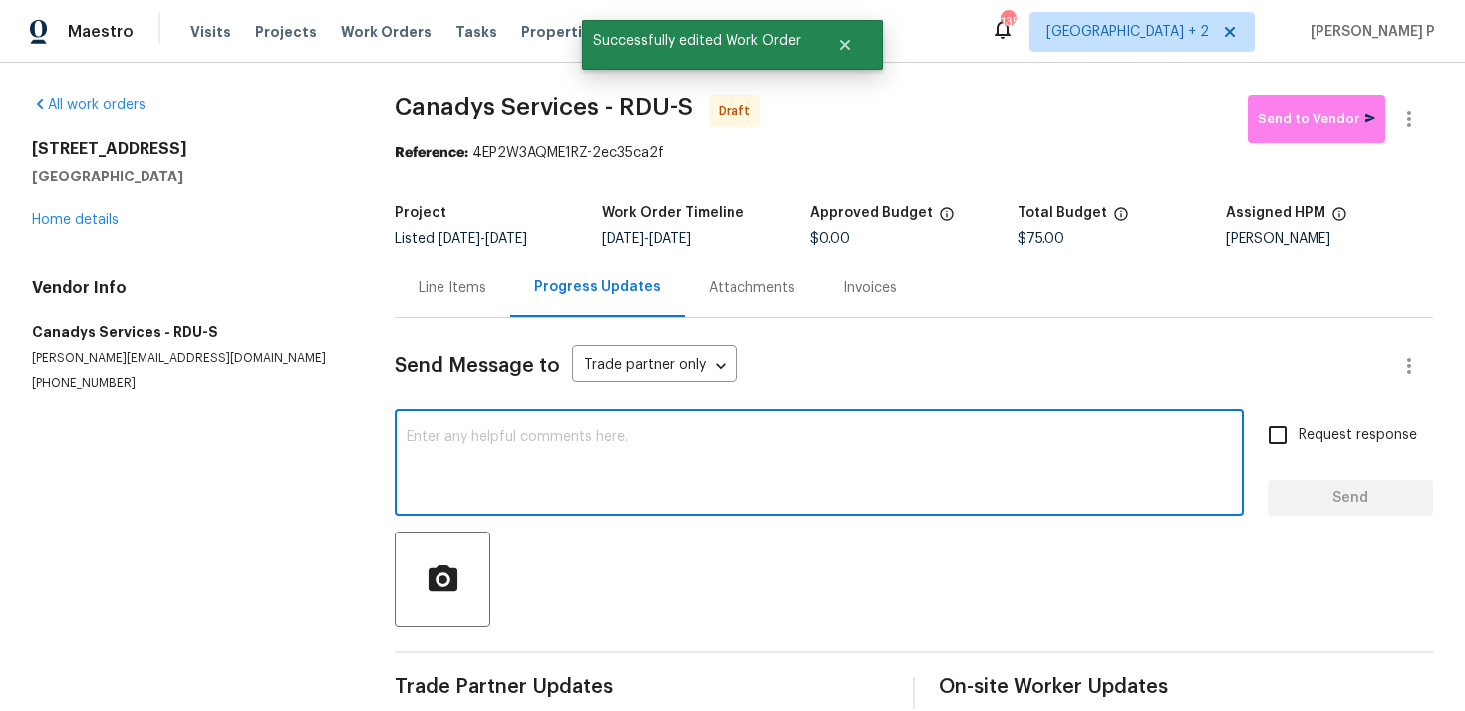
paste textarea "Hi, this is [PERSON_NAME] with Opendoor. I’m confirming you received the WO for…"
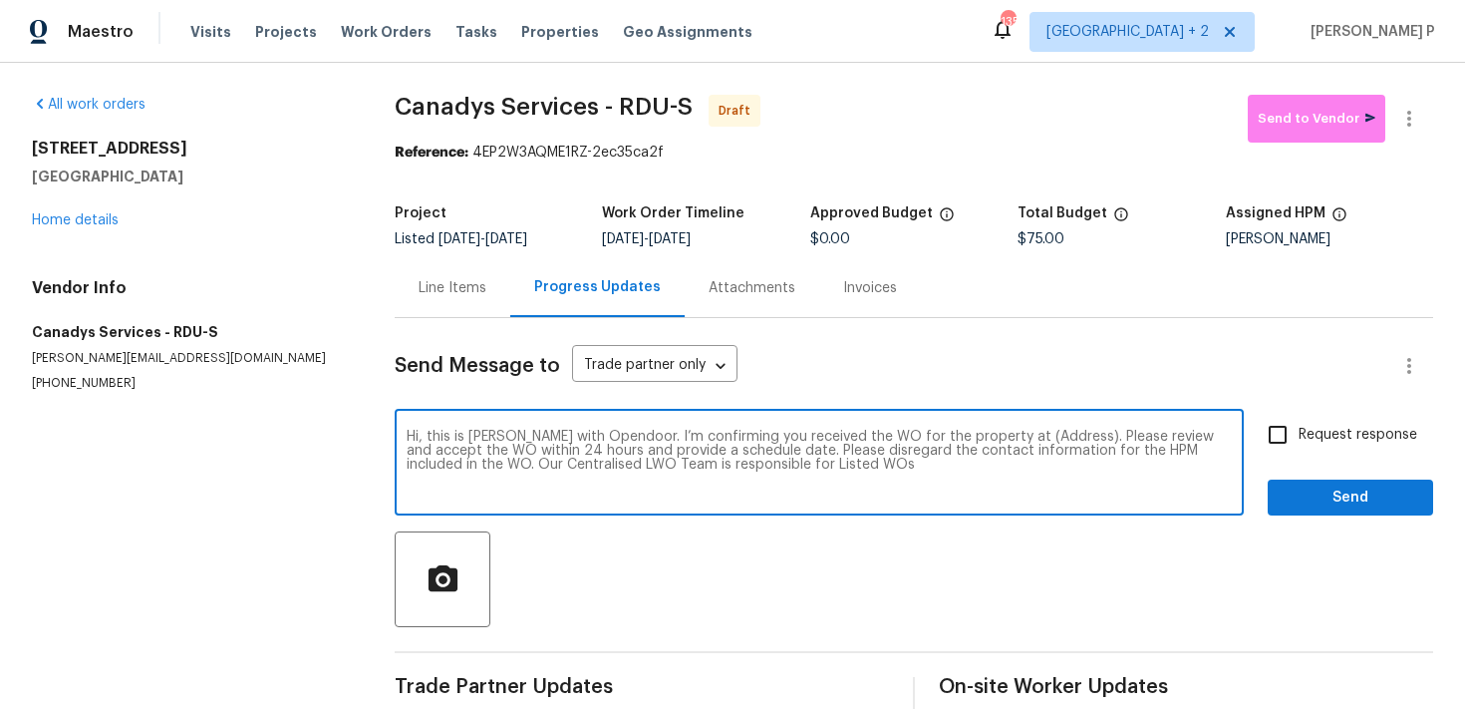
drag, startPoint x: 998, startPoint y: 438, endPoint x: 1062, endPoint y: 433, distance: 64.0
click at [1062, 433] on textarea "Hi, this is [PERSON_NAME] with Opendoor. I’m confirming you received the WO for…" at bounding box center [819, 465] width 825 height 70
paste textarea "[STREET_ADDRESS]"
type textarea "Hi, this is [PERSON_NAME] with Opendoor. I’m confirming you received the WO for…"
click at [1289, 424] on input "Request response" at bounding box center [1278, 435] width 42 height 42
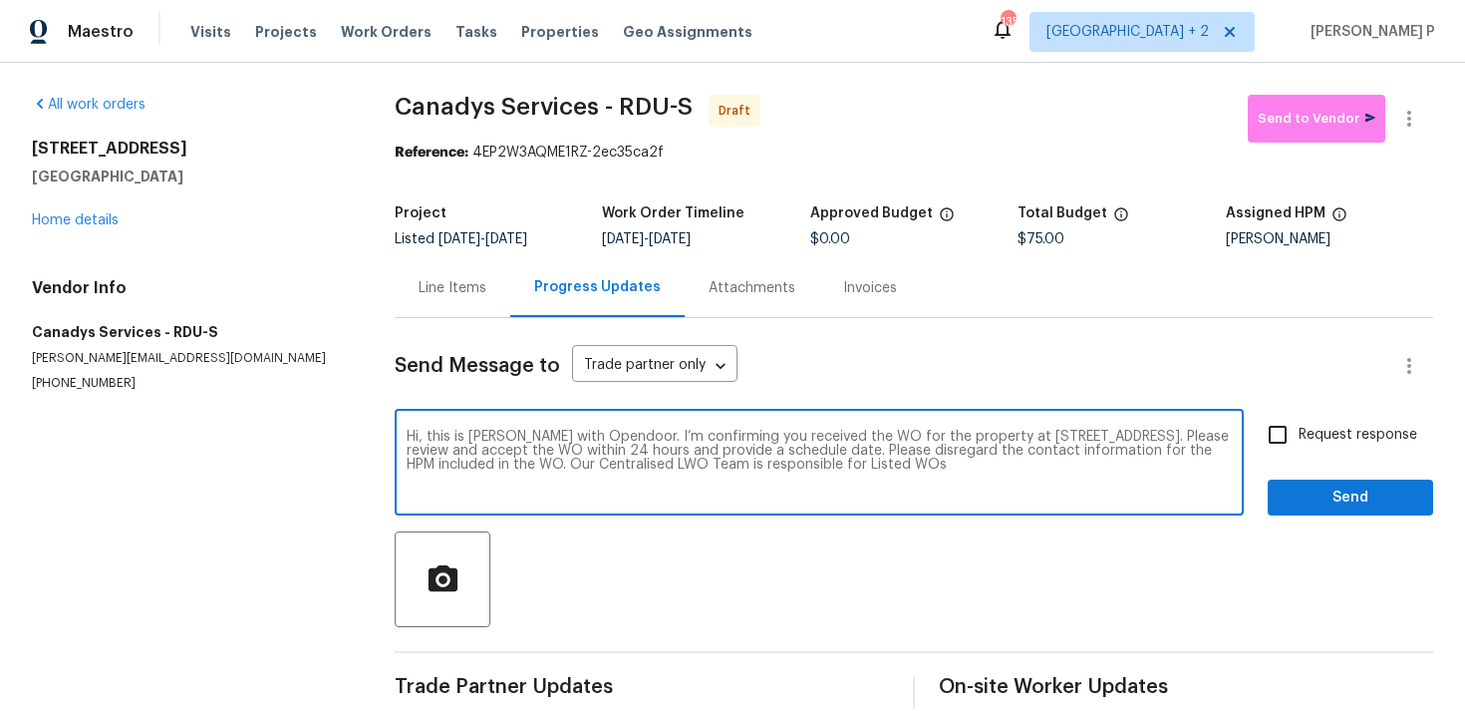
checkbox input "true"
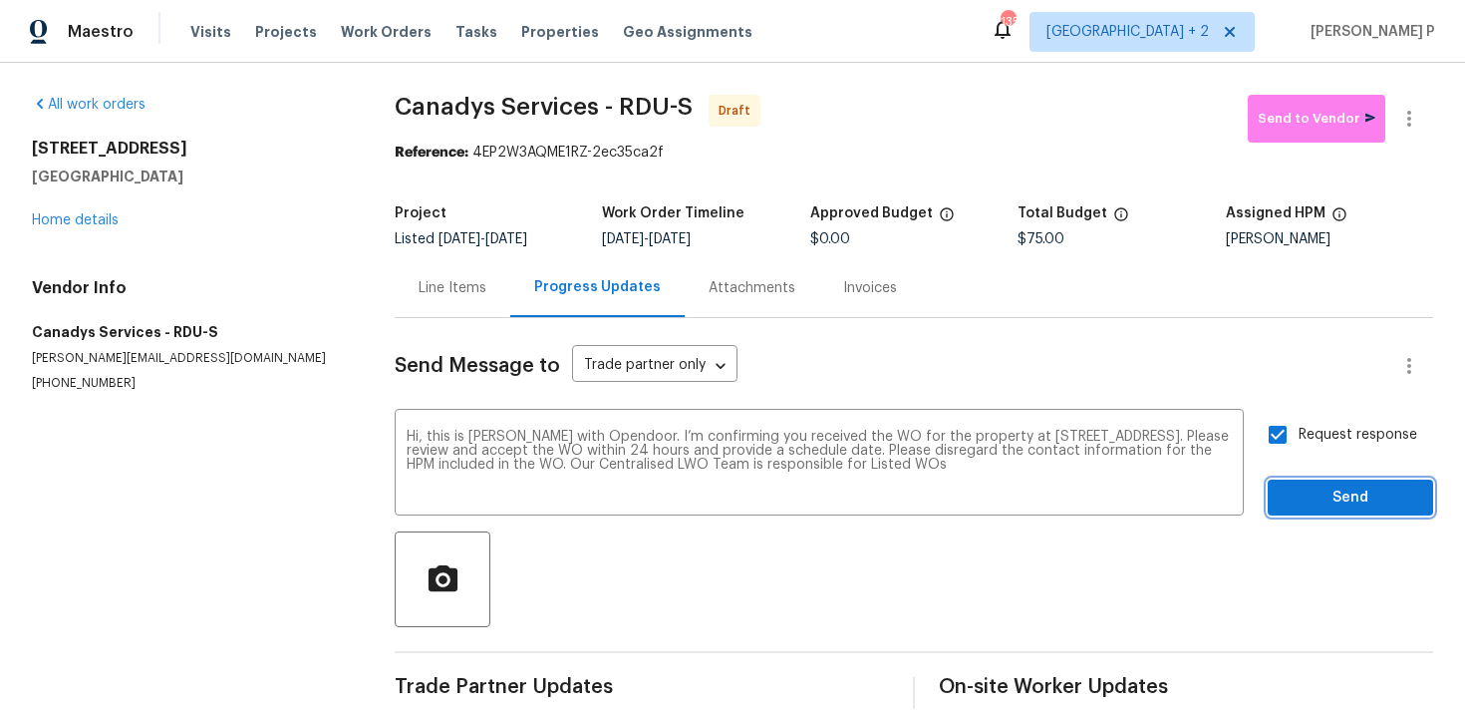
click at [1302, 492] on span "Send" at bounding box center [1351, 497] width 134 height 25
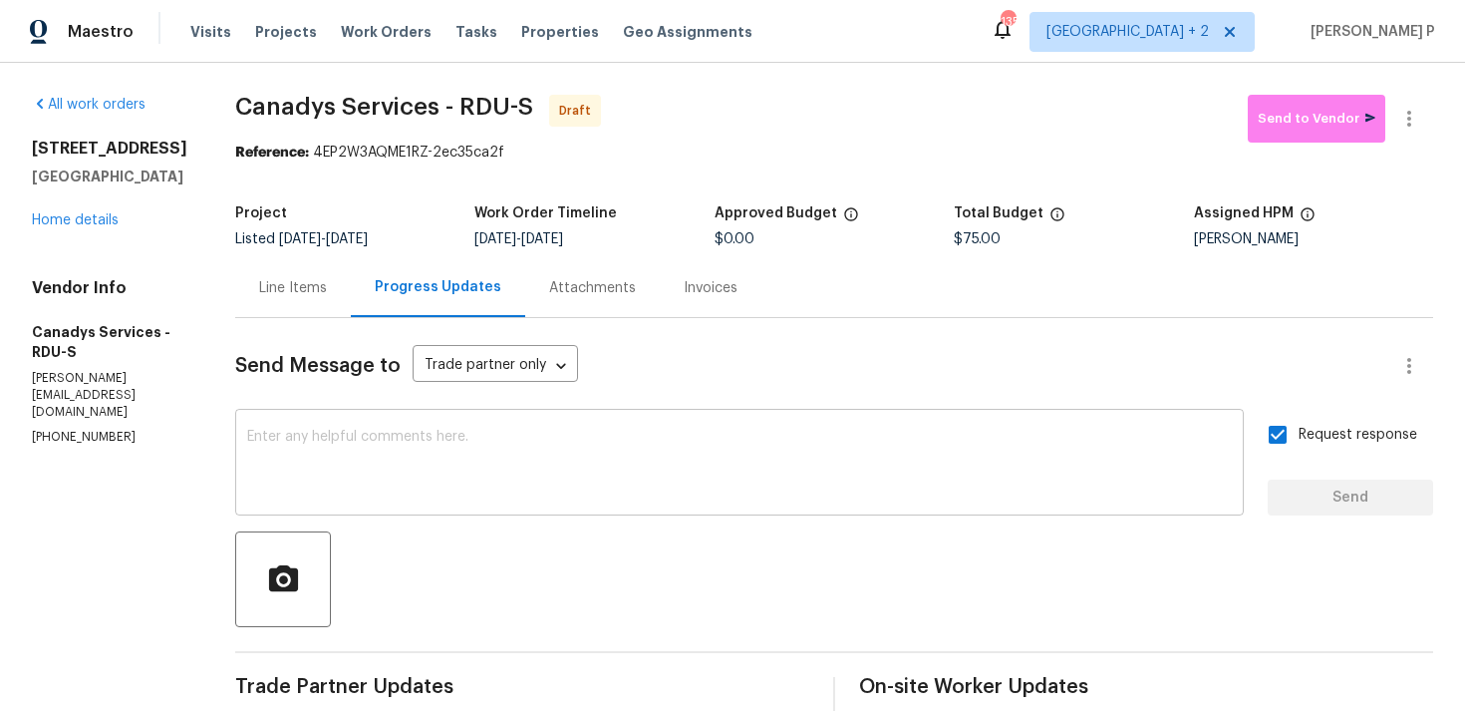
click at [628, 451] on textarea at bounding box center [739, 465] width 985 height 70
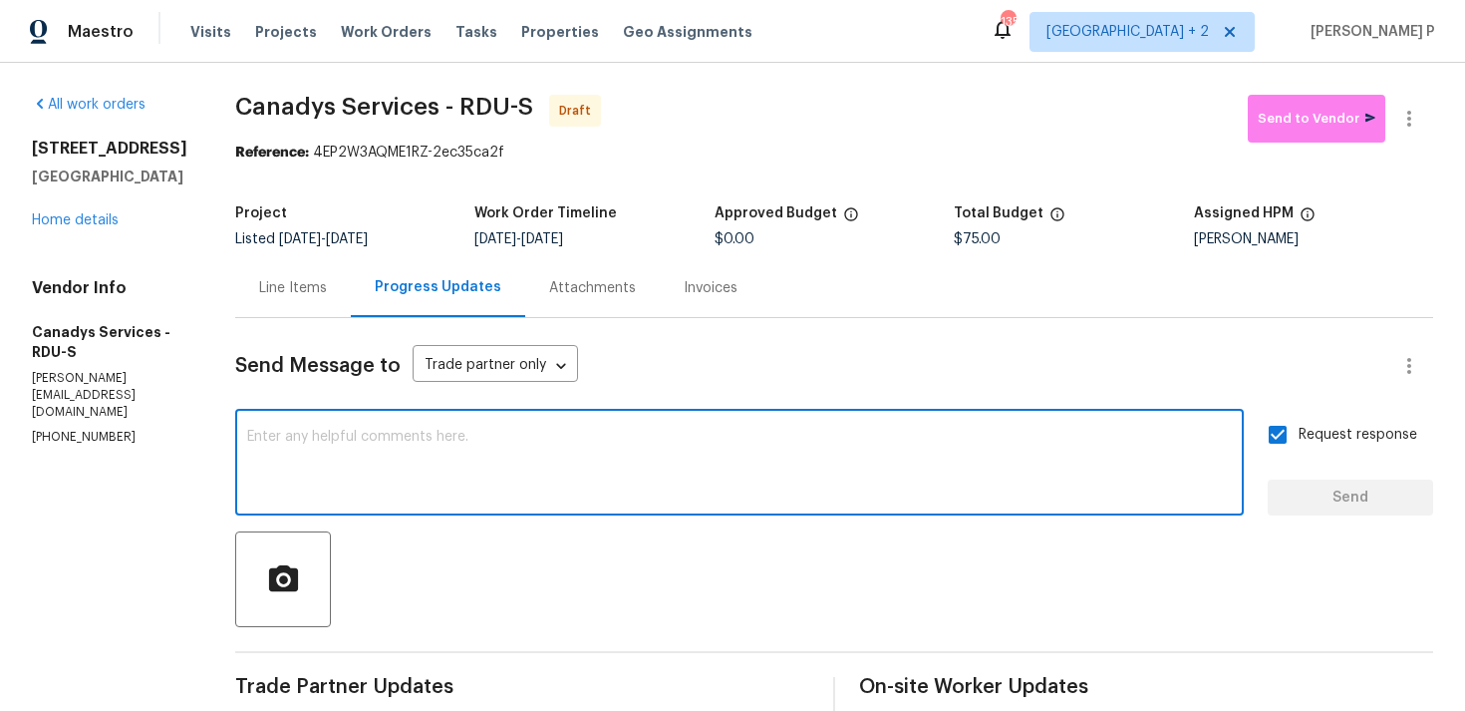
paste textarea "Attention All Work Orders must include before-photos (both close-up and wide-an…"
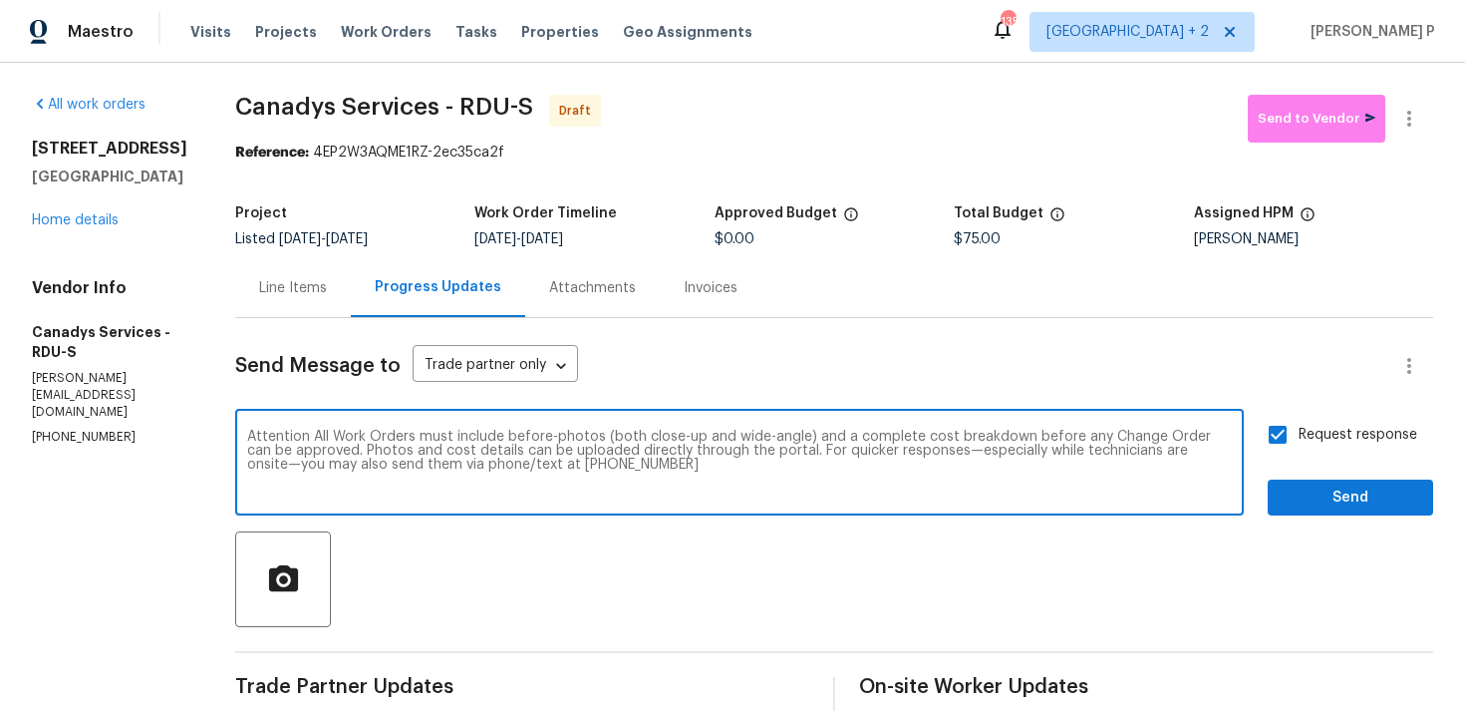
scroll to position [187, 0]
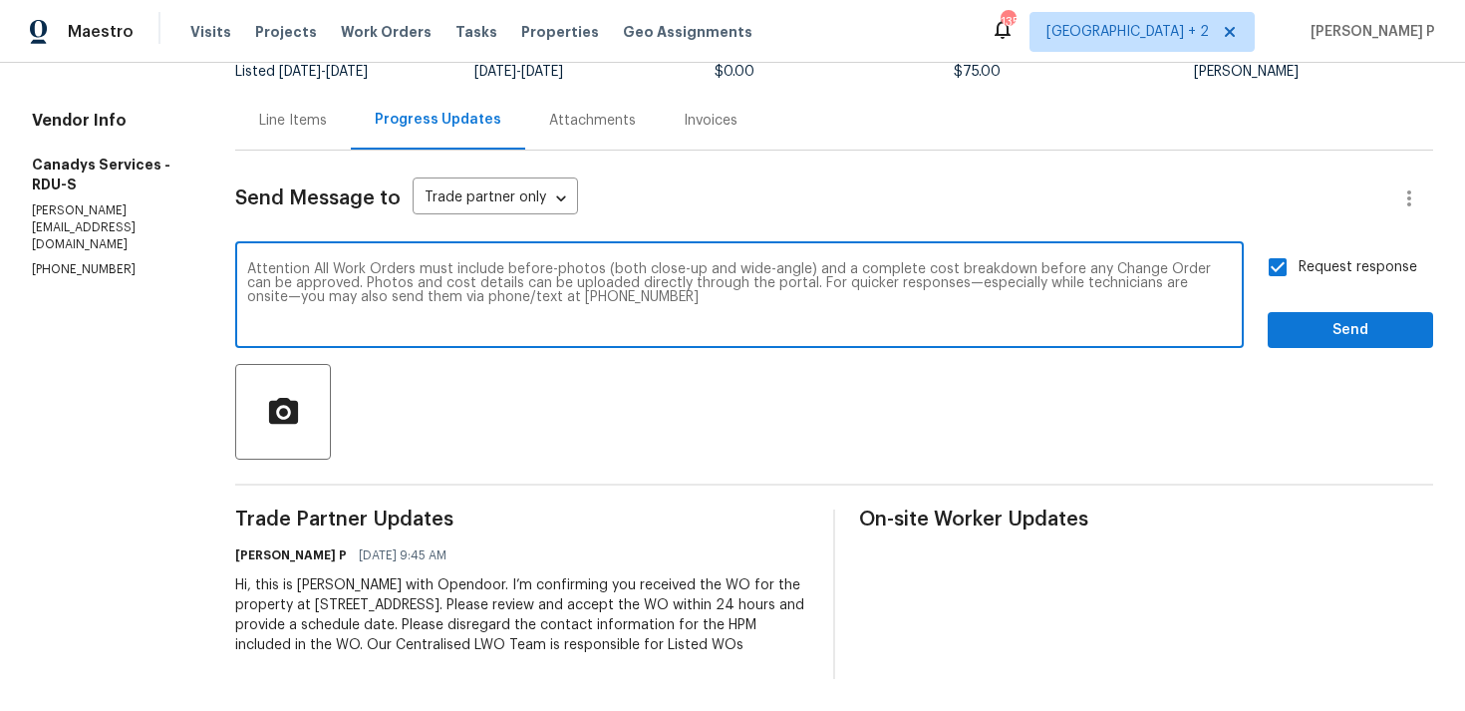
type textarea "Attention All Work Orders must include before-photos (both close-up and wide-an…"
click at [1308, 318] on span "Send" at bounding box center [1351, 330] width 134 height 25
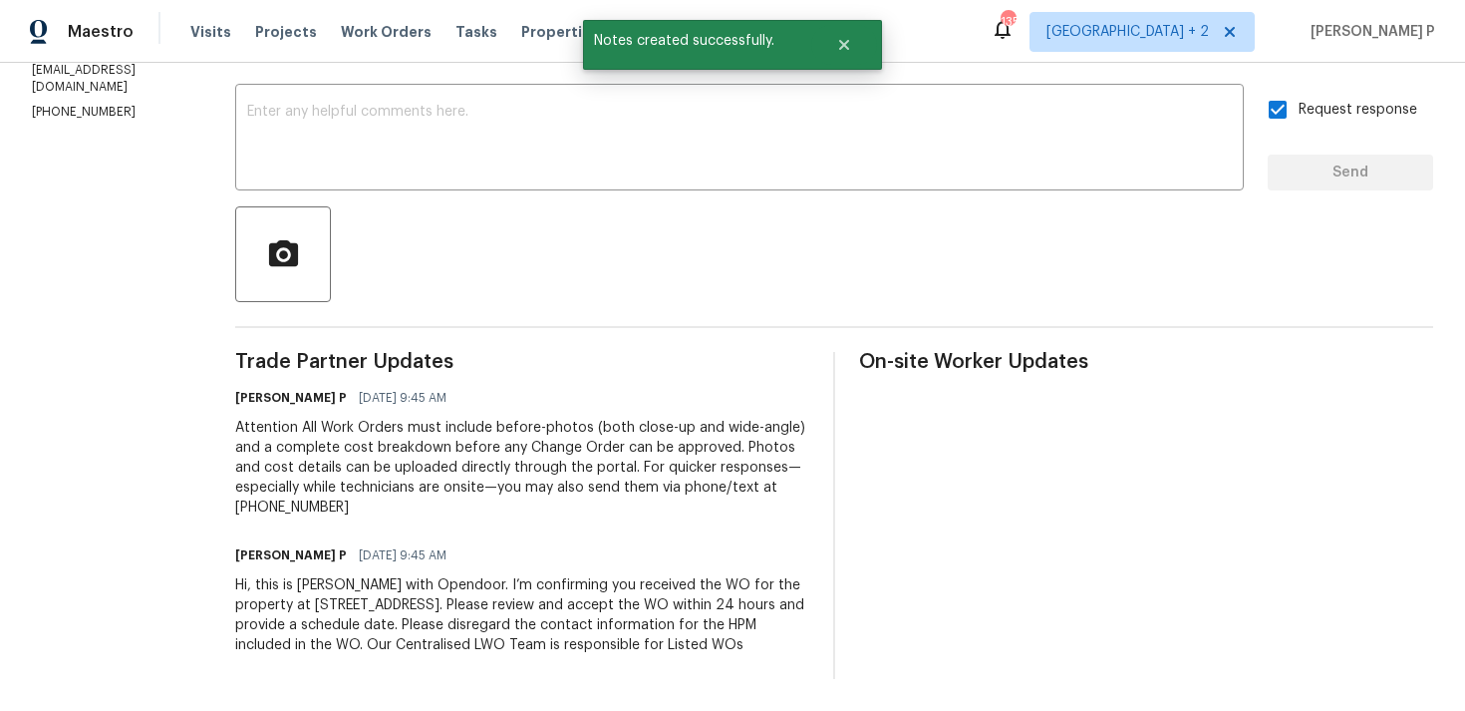
scroll to position [0, 0]
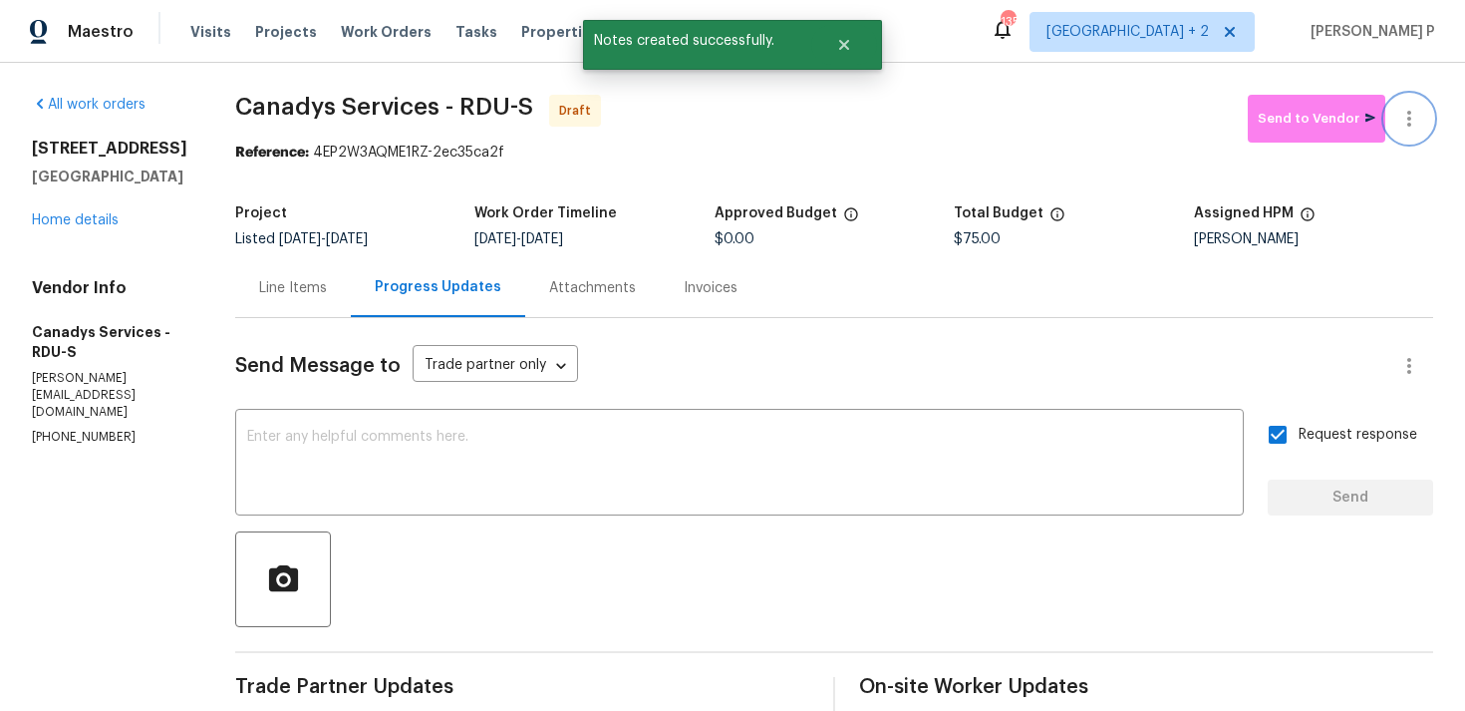
click at [1432, 124] on button "button" at bounding box center [1410, 119] width 48 height 48
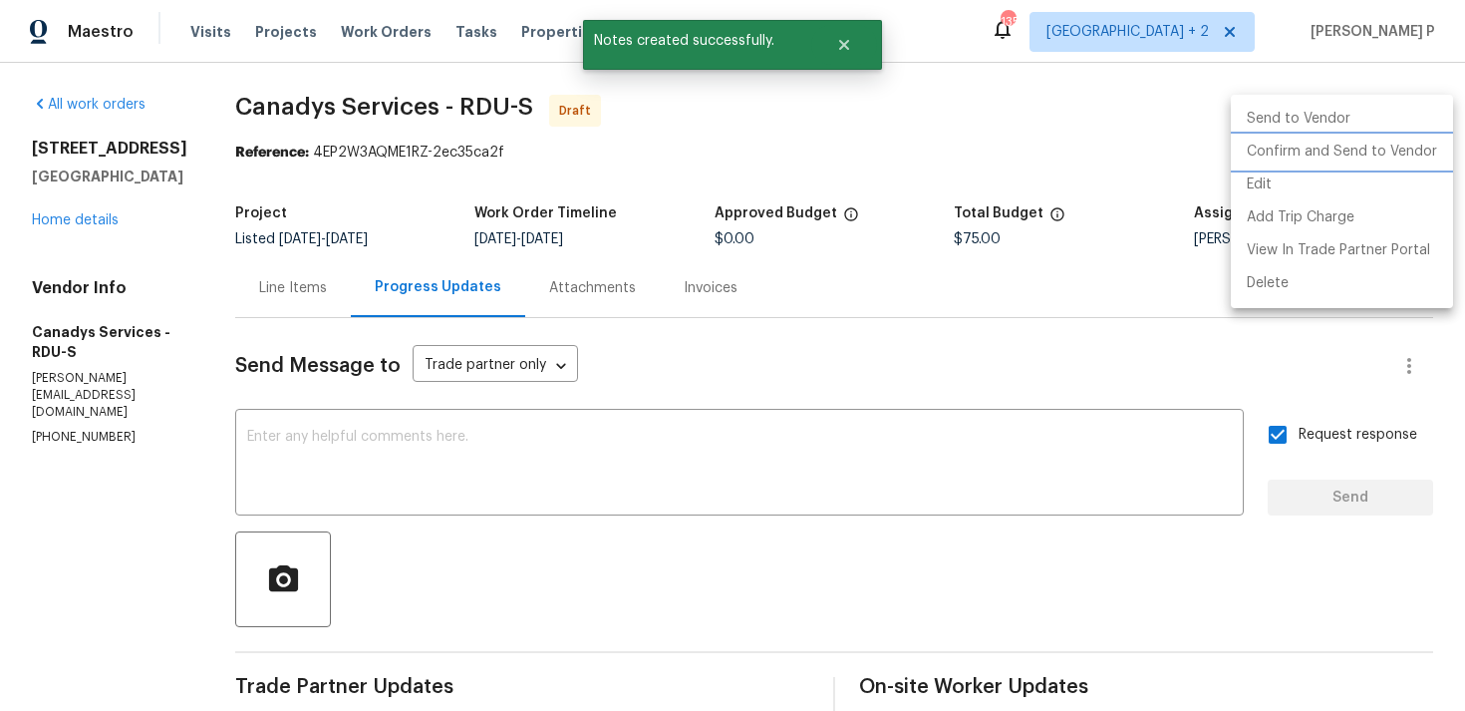
click at [1373, 143] on li "Confirm and Send to Vendor" at bounding box center [1342, 152] width 222 height 33
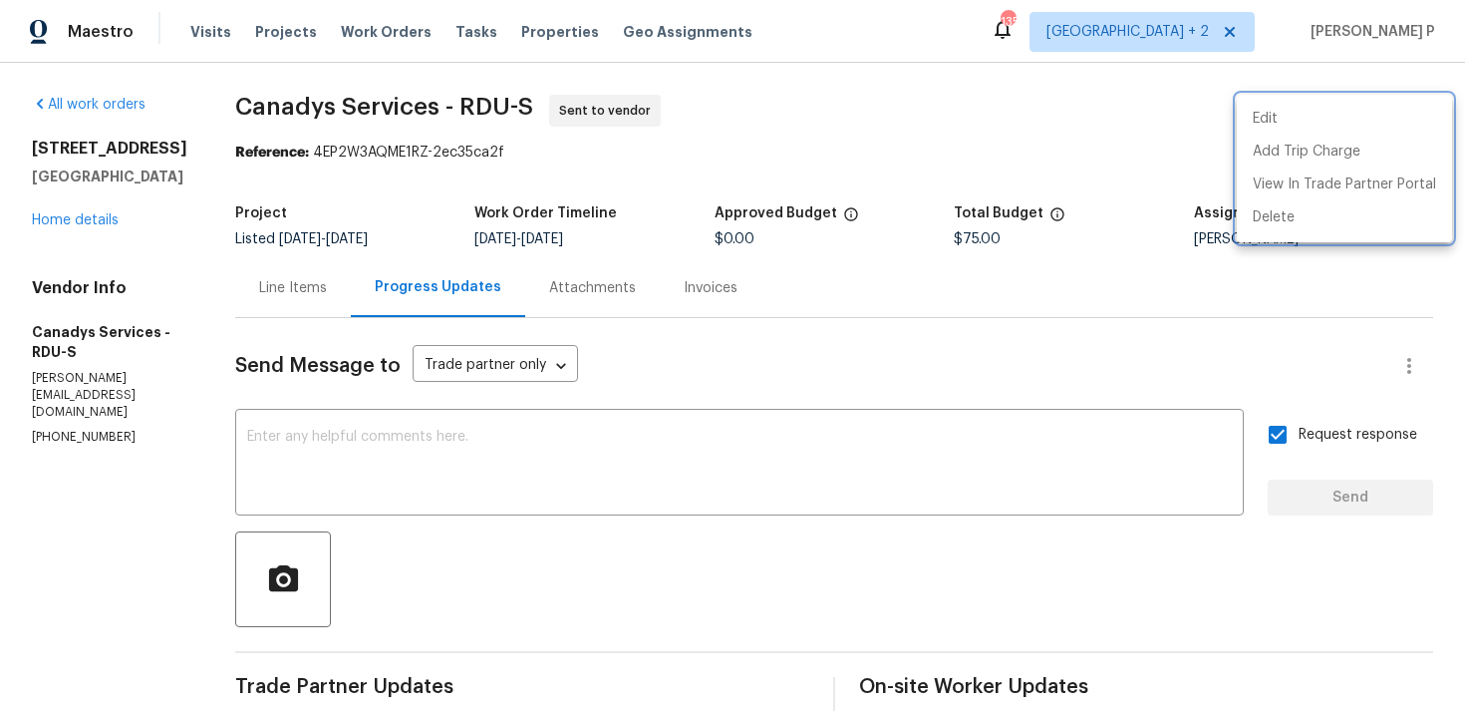
click at [372, 86] on div at bounding box center [732, 355] width 1465 height 711
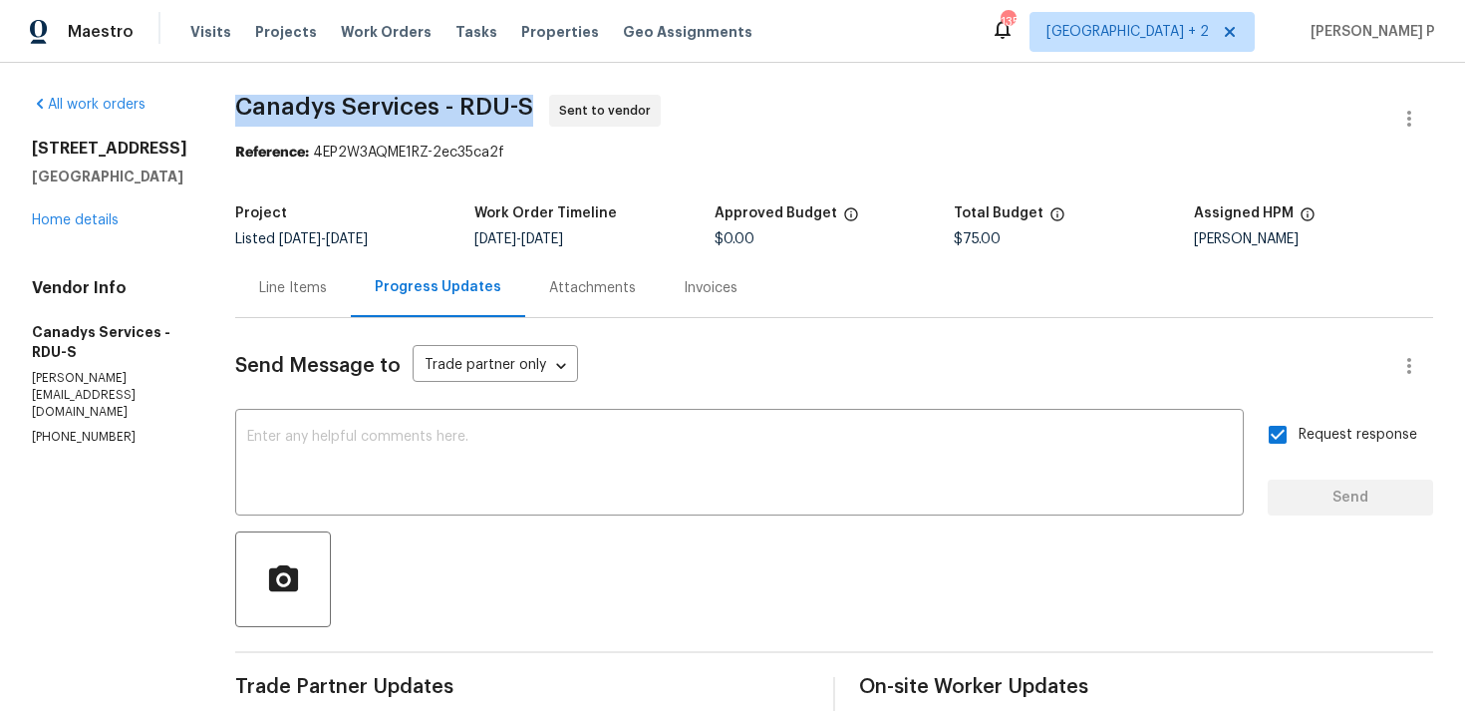
drag, startPoint x: 277, startPoint y: 106, endPoint x: 555, endPoint y: 104, distance: 278.1
click at [555, 104] on div "All work orders [STREET_ADDRESS] Home details Vendor Info Canadys Services - RD…" at bounding box center [732, 549] width 1465 height 973
copy span "Canadys Services - RDU-S"
click at [345, 166] on section "Canadys Services - RDU-S Sent to vendor Reference: 4EP2W3AQME1RZ-2ec35ca2f Proj…" at bounding box center [834, 549] width 1198 height 909
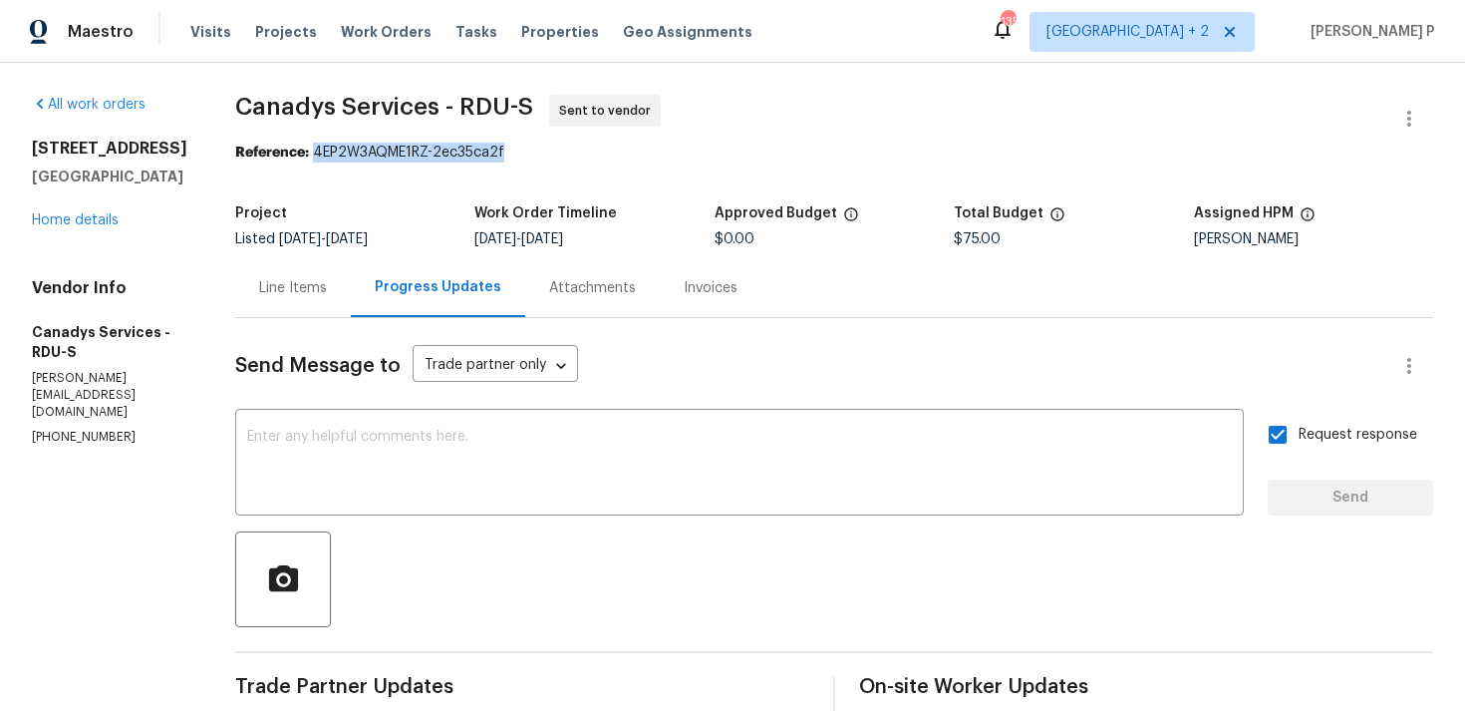
drag, startPoint x: 340, startPoint y: 153, endPoint x: 594, endPoint y: 153, distance: 254.2
click at [594, 153] on div "Reference: 4EP2W3AQME1RZ-2ec35ca2f" at bounding box center [834, 153] width 1198 height 20
copy div "4EP2W3AQME1RZ-2ec35ca2f"
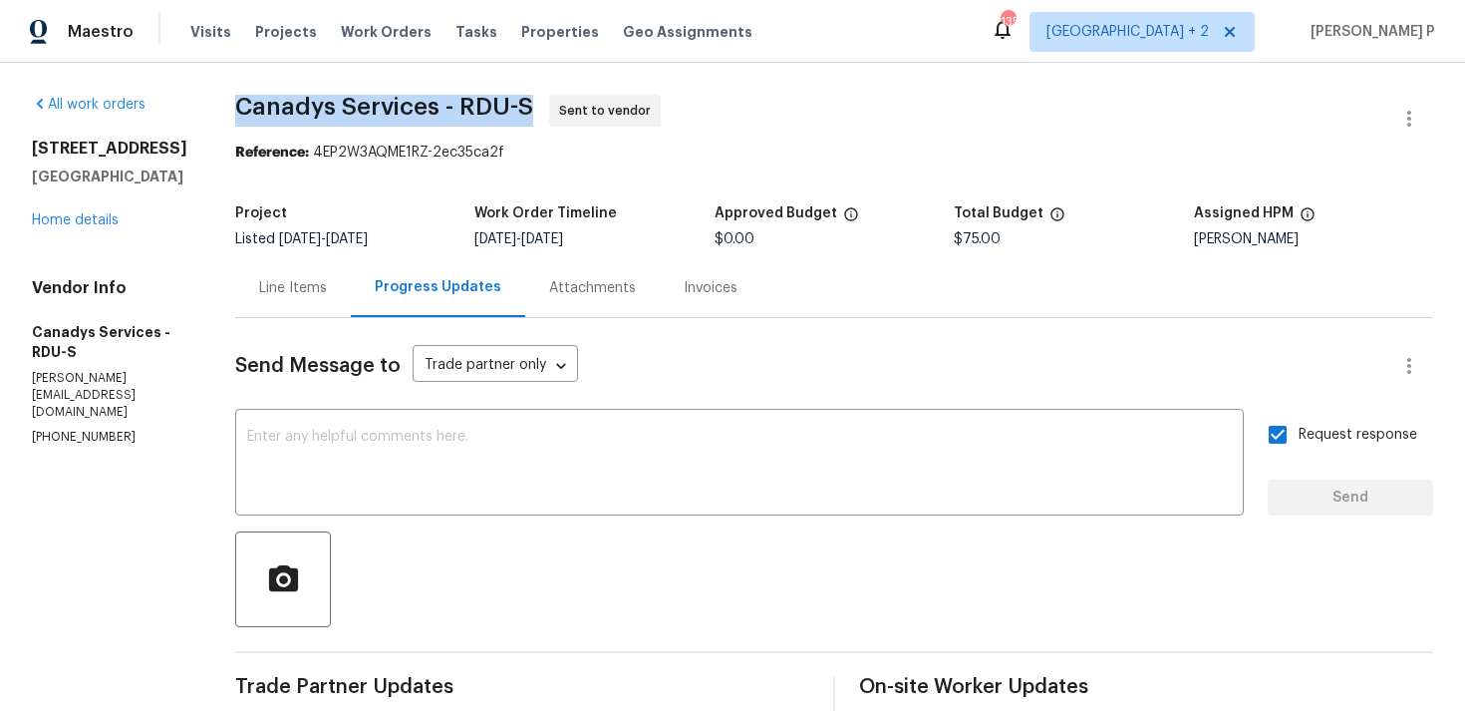
drag, startPoint x: 264, startPoint y: 110, endPoint x: 551, endPoint y: 108, distance: 287.1
click at [533, 108] on span "Canadys Services - RDU-S" at bounding box center [384, 107] width 298 height 24
click at [111, 214] on link "Home details" at bounding box center [75, 220] width 87 height 14
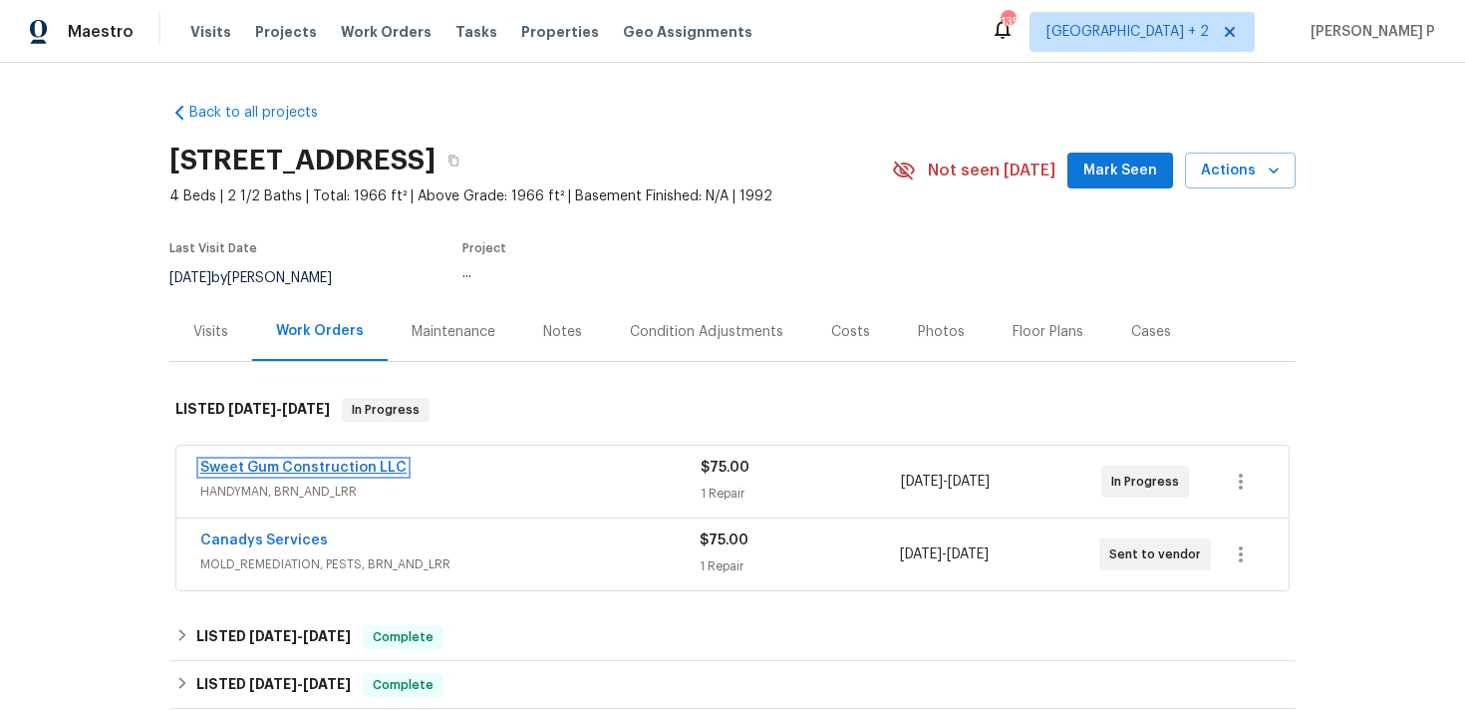
click at [256, 467] on link "Sweet Gum Construction LLC" at bounding box center [303, 468] width 206 height 14
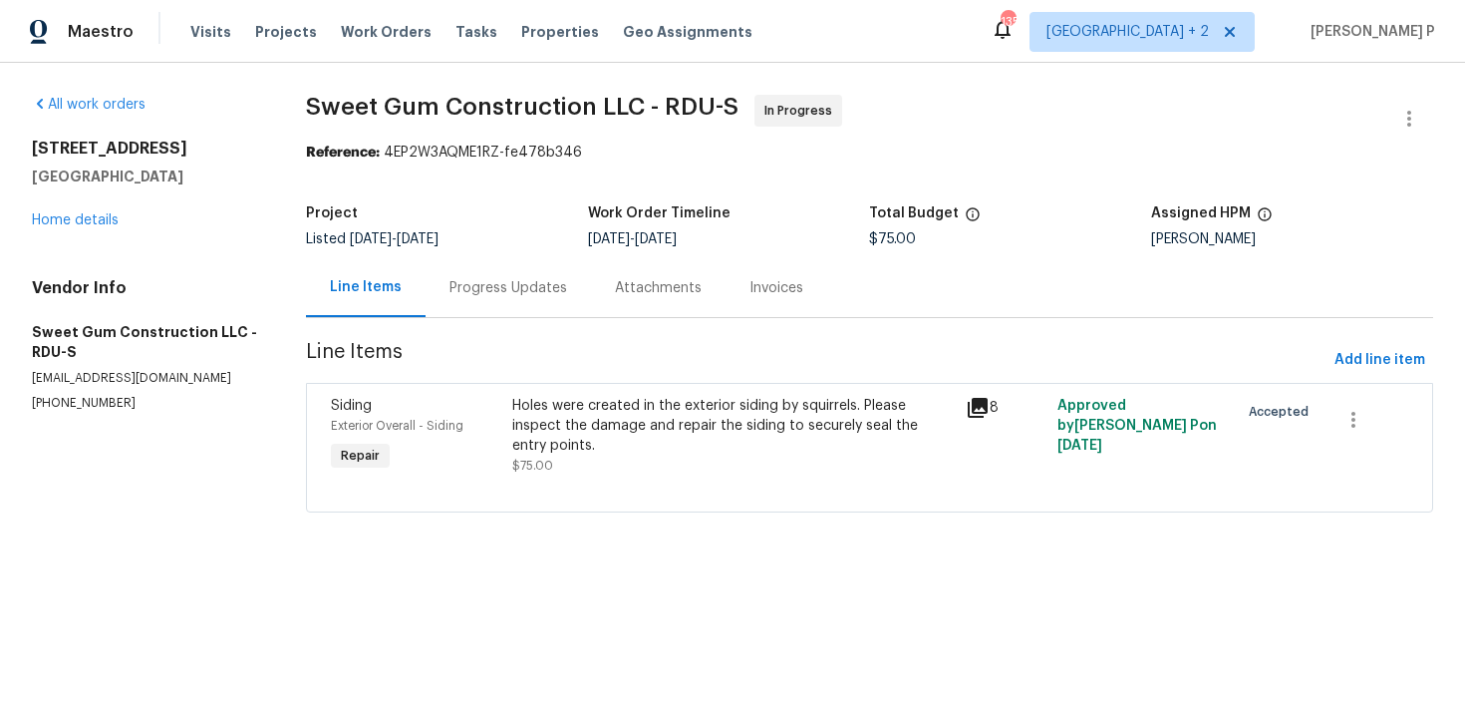
click at [536, 294] on div "Progress Updates" at bounding box center [509, 288] width 118 height 20
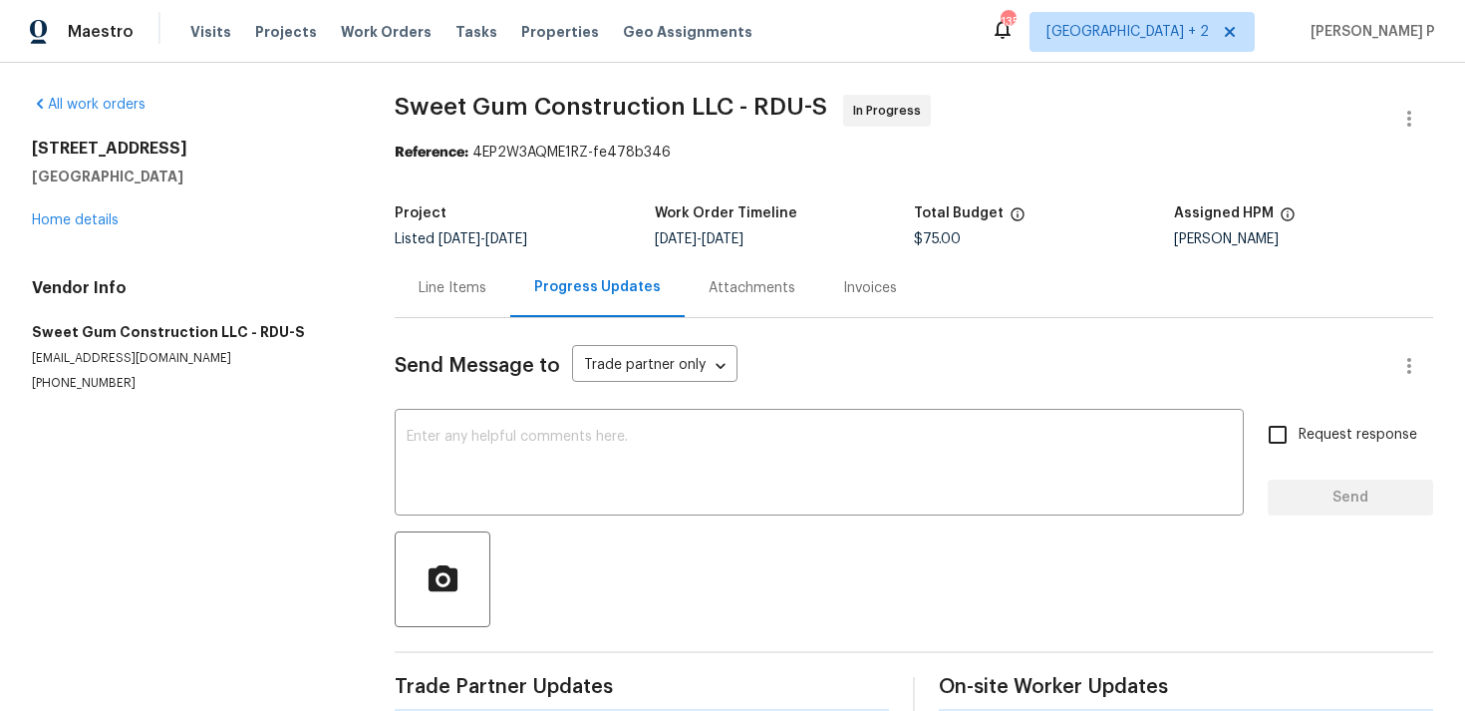
click at [536, 294] on div "Progress Updates" at bounding box center [597, 287] width 174 height 59
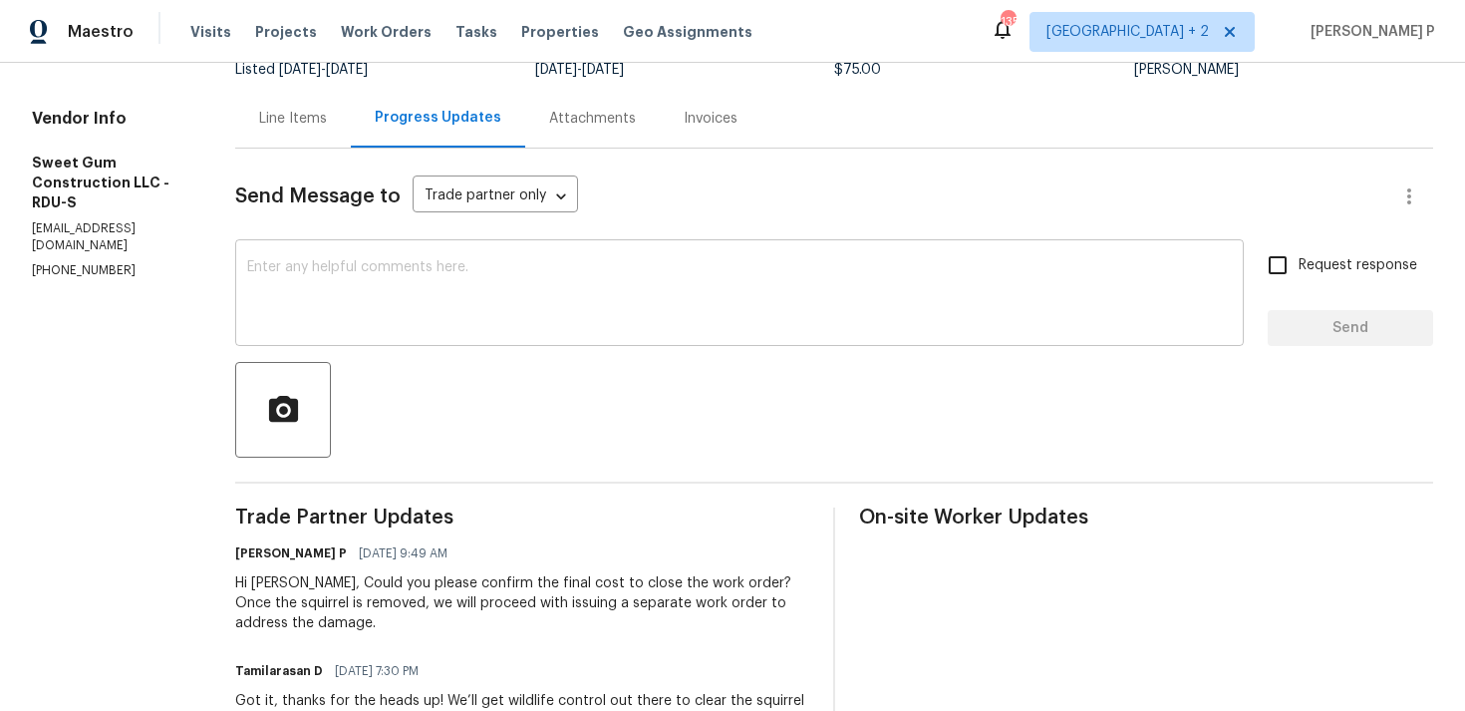
scroll to position [120, 0]
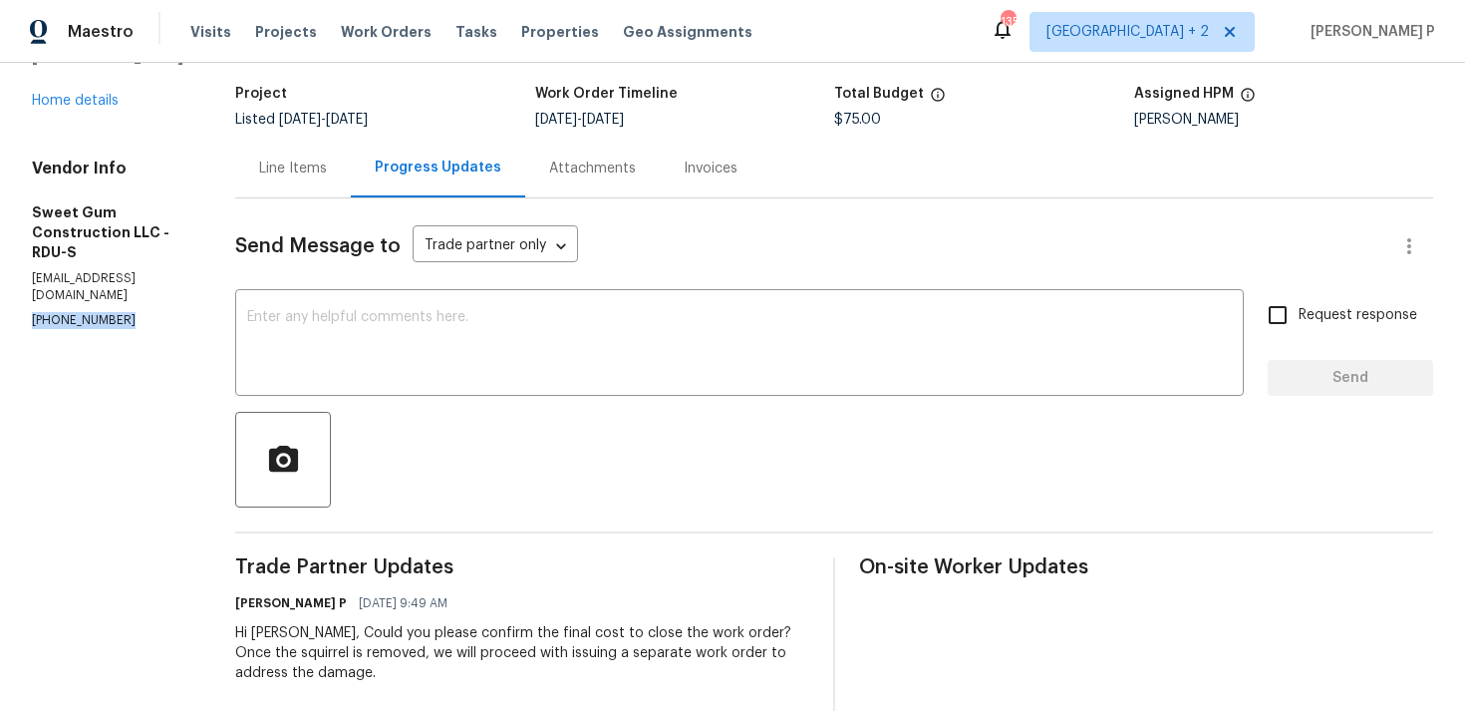
drag, startPoint x: 128, startPoint y: 283, endPoint x: 13, endPoint y: 283, distance: 114.6
click at [13, 283] on div "All work orders [STREET_ADDRESS] Home details Vendor Info Sweet Gum Constructio…" at bounding box center [732, 673] width 1465 height 1461
copy p "[PHONE_NUMBER]"
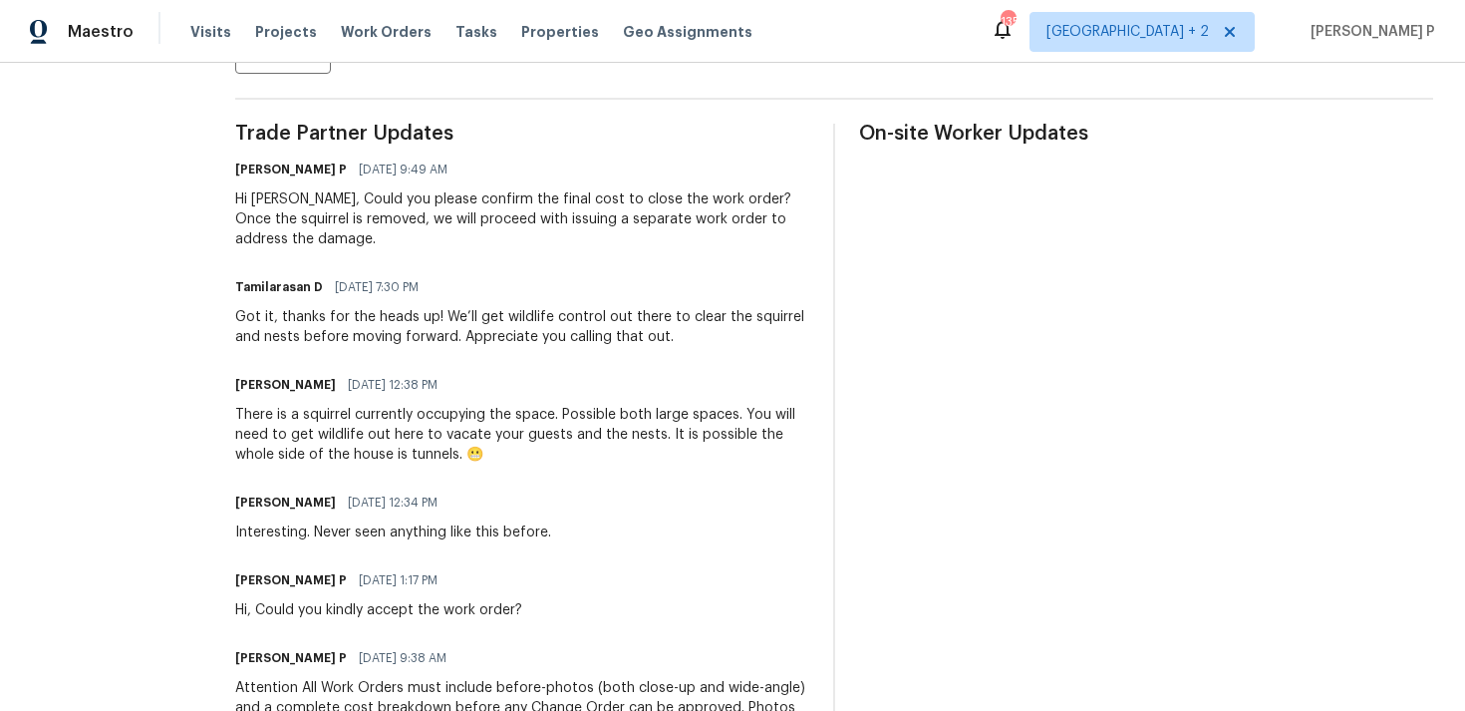
scroll to position [833, 0]
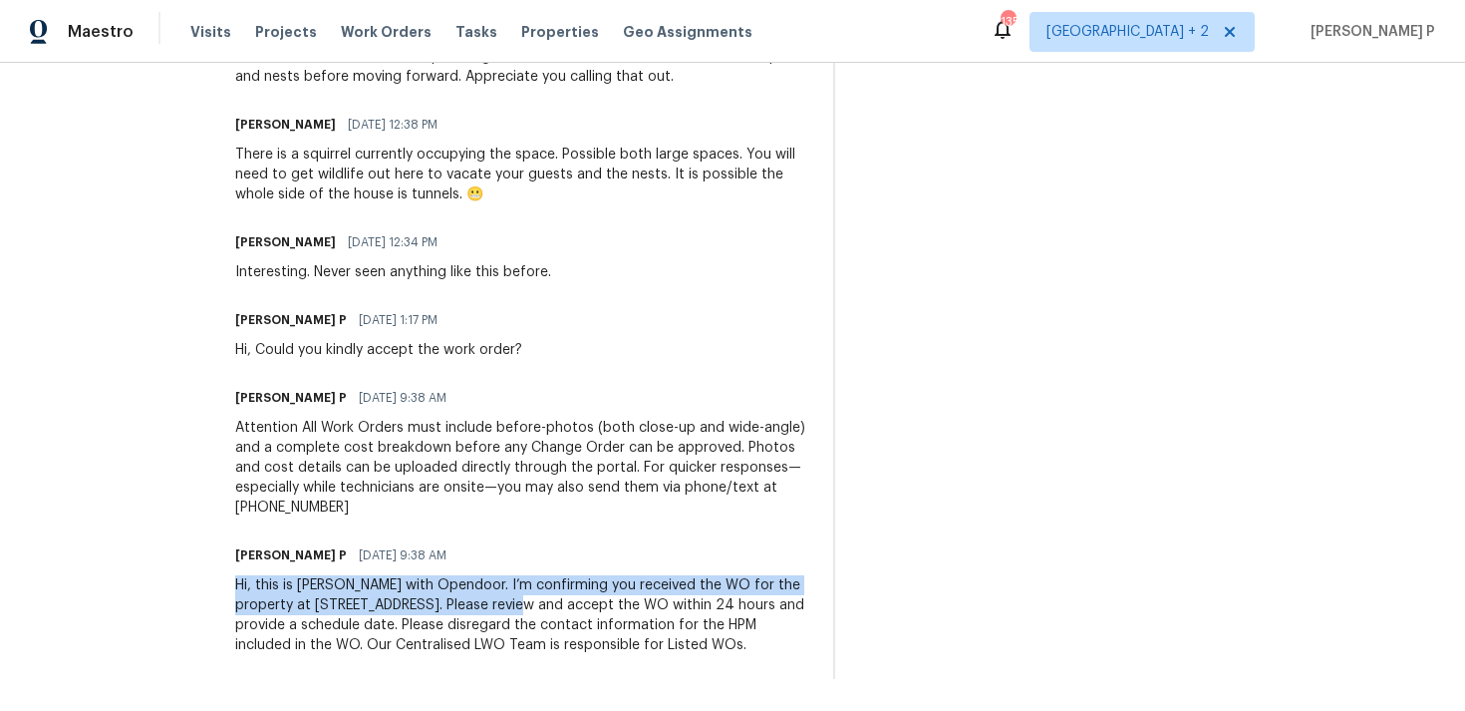
drag, startPoint x: 276, startPoint y: 566, endPoint x: 613, endPoint y: 586, distance: 337.5
copy div "Hi, this is [PERSON_NAME] with Opendoor. I’m confirming you received the WO for…"
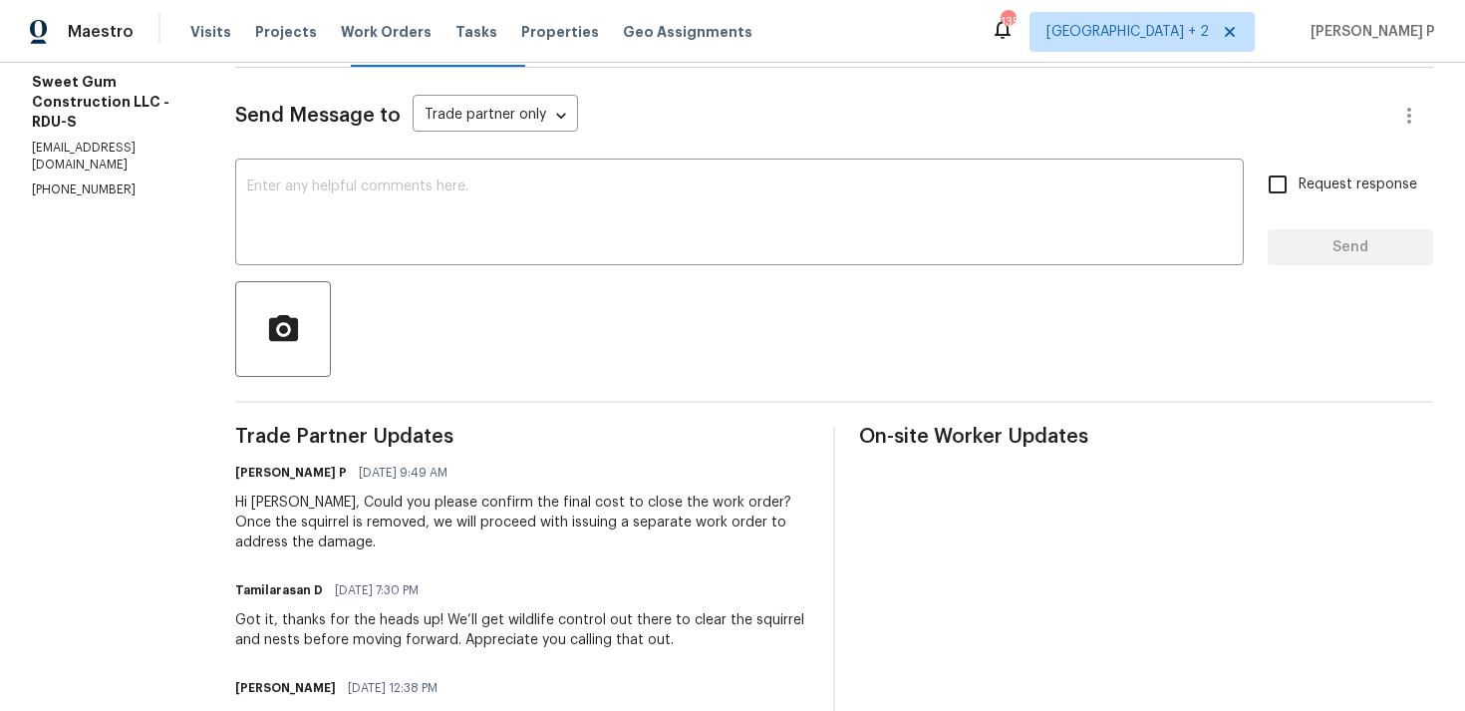
scroll to position [328, 0]
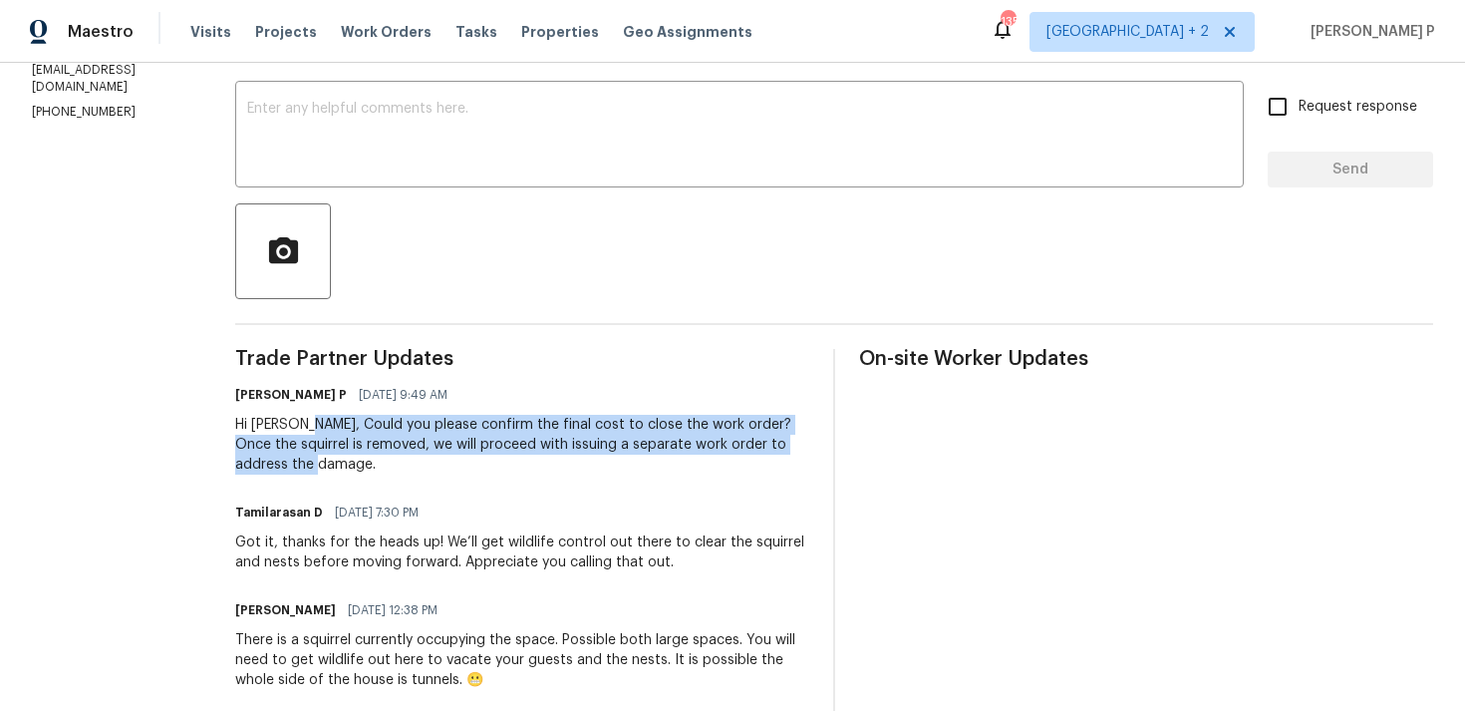
drag, startPoint x: 351, startPoint y: 424, endPoint x: 379, endPoint y: 465, distance: 49.5
click at [379, 465] on div "Hi [PERSON_NAME], Could you please confirm the final cost to close the work ord…" at bounding box center [522, 445] width 574 height 60
copy div "Could you please confirm the final cost to close the work order? Once the squir…"
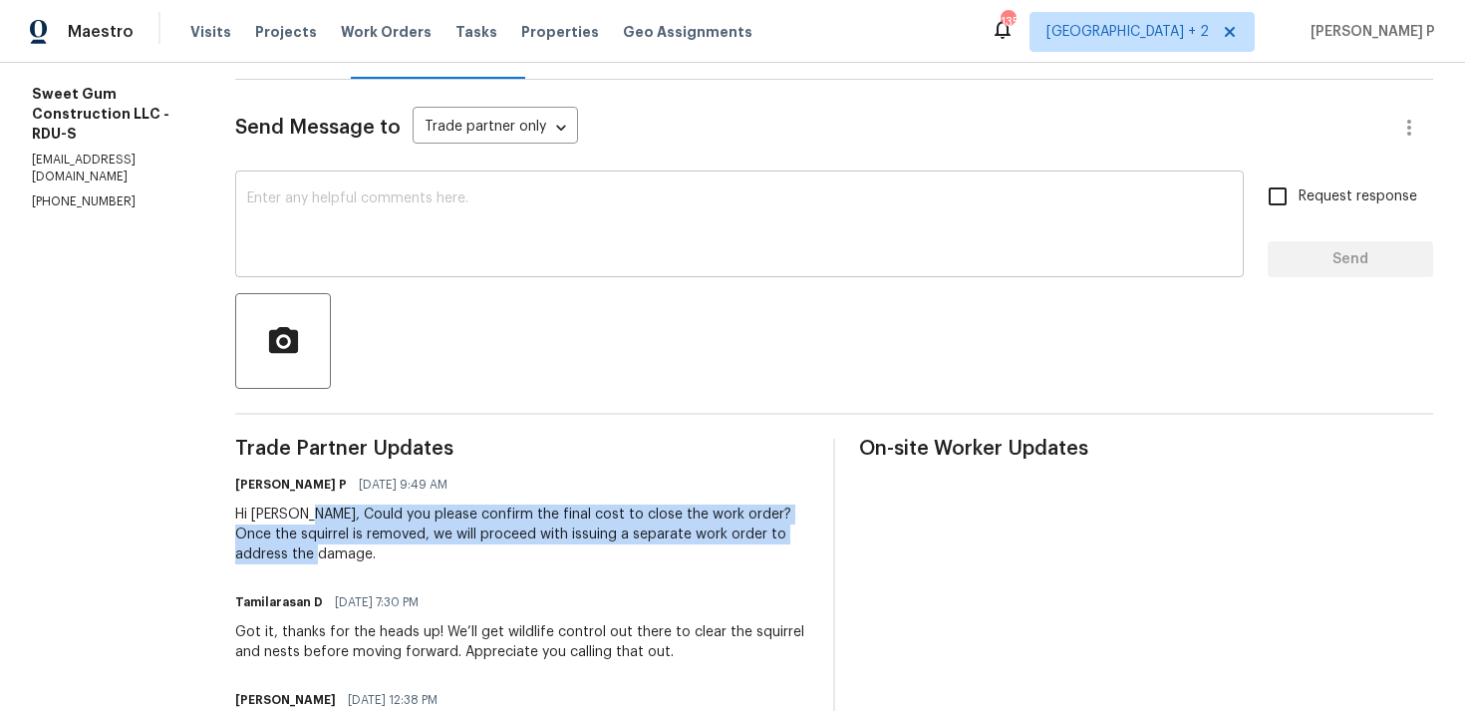
scroll to position [262, 0]
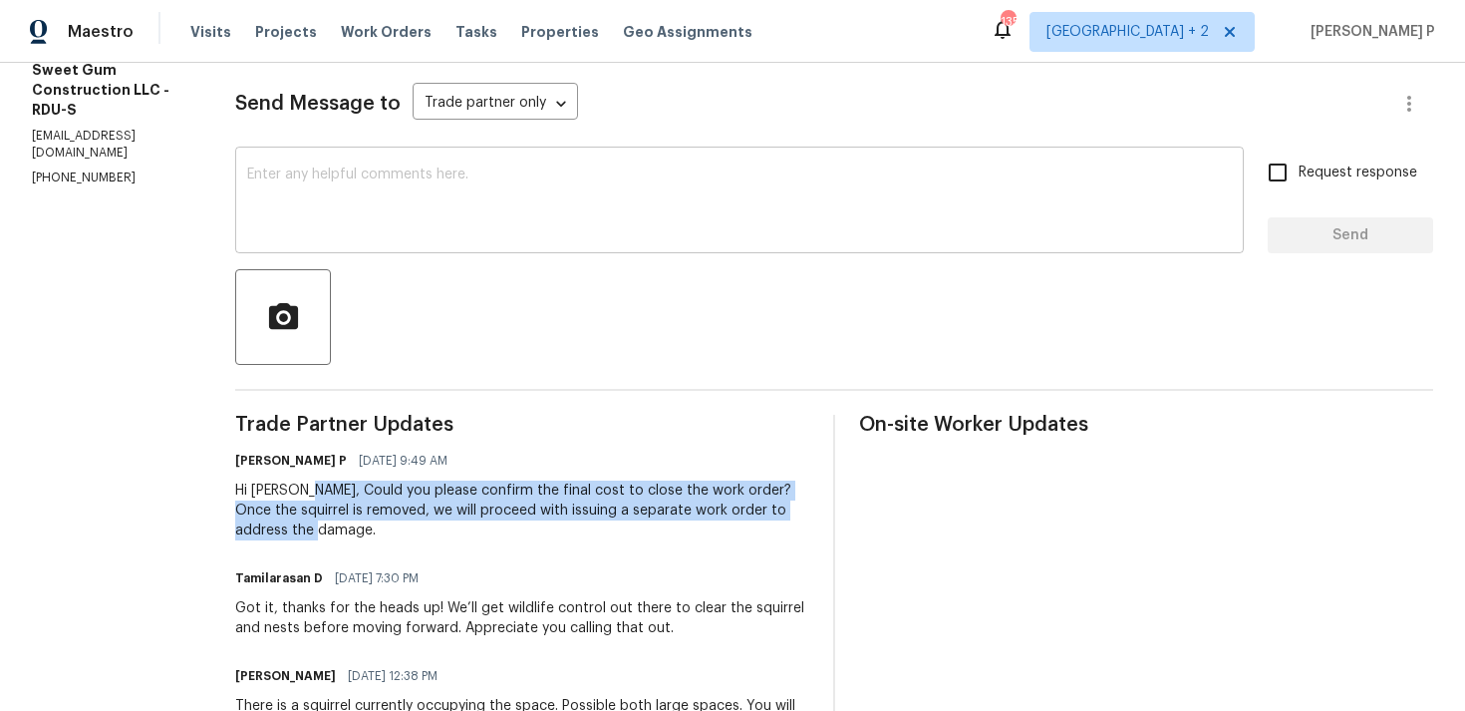
click at [358, 221] on textarea at bounding box center [739, 202] width 985 height 70
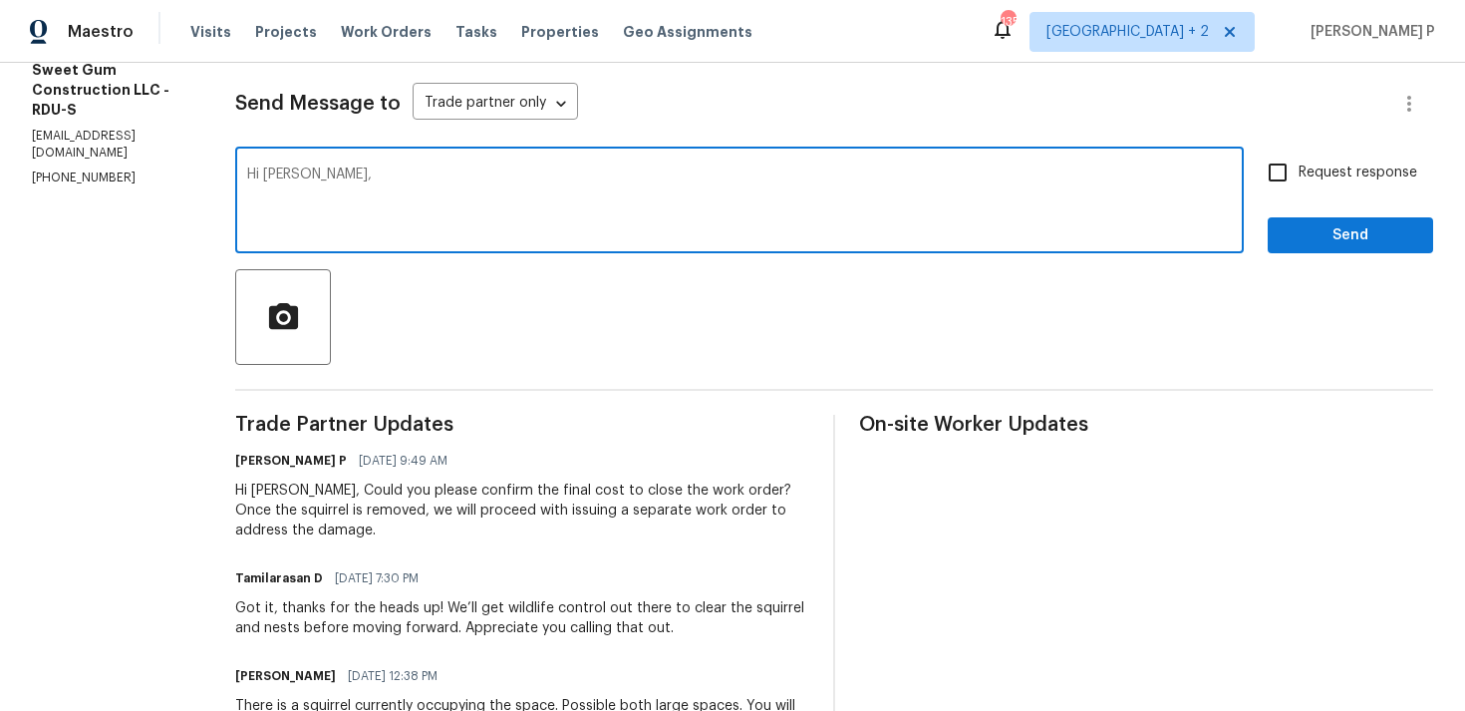
paste textarea "We tried reaching out to you via RC text to ask"
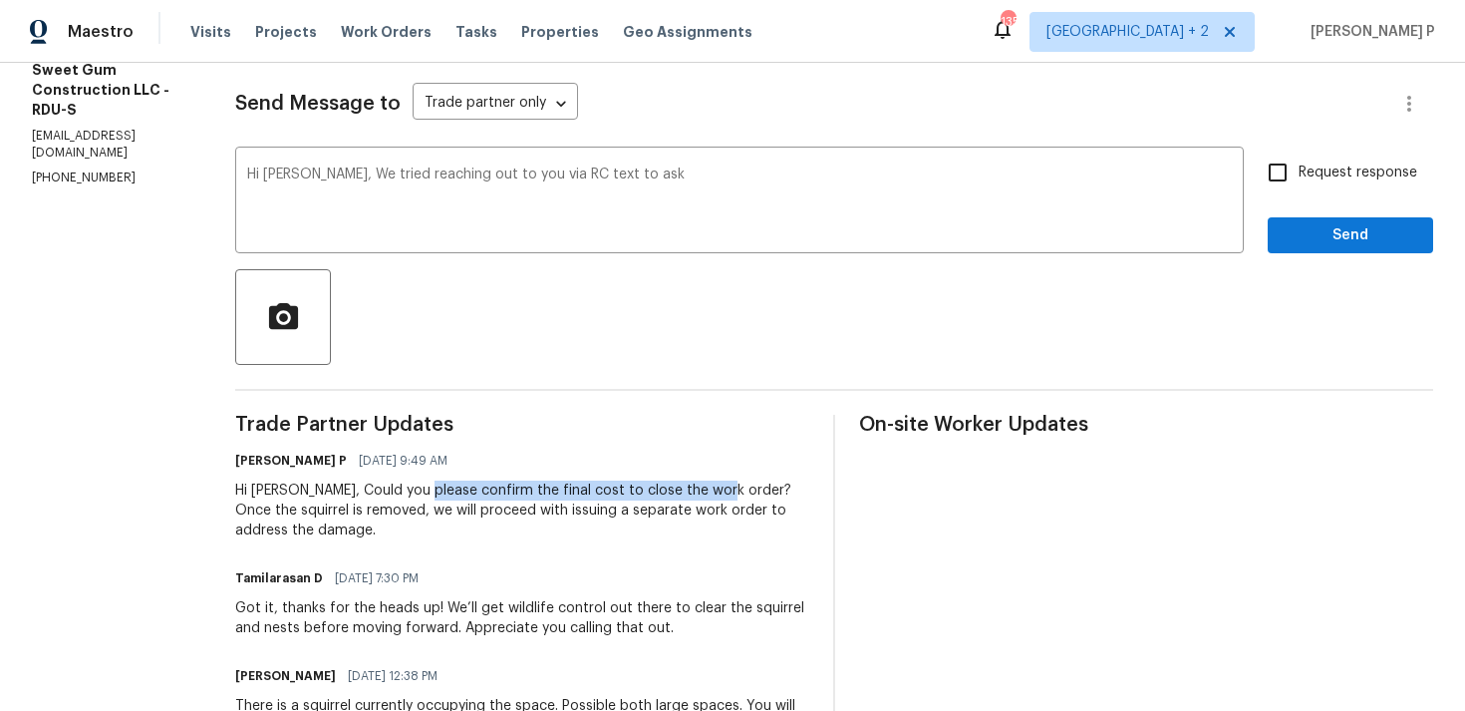
drag, startPoint x: 466, startPoint y: 488, endPoint x: 757, endPoint y: 487, distance: 291.1
click at [757, 487] on div "Hi [PERSON_NAME], Could you please confirm the final cost to close the work ord…" at bounding box center [522, 510] width 574 height 60
copy div "confirm the final cost to close the work order"
click at [719, 180] on textarea "Hi [PERSON_NAME], We tried reaching out to you via RC text to ask" at bounding box center [739, 202] width 985 height 70
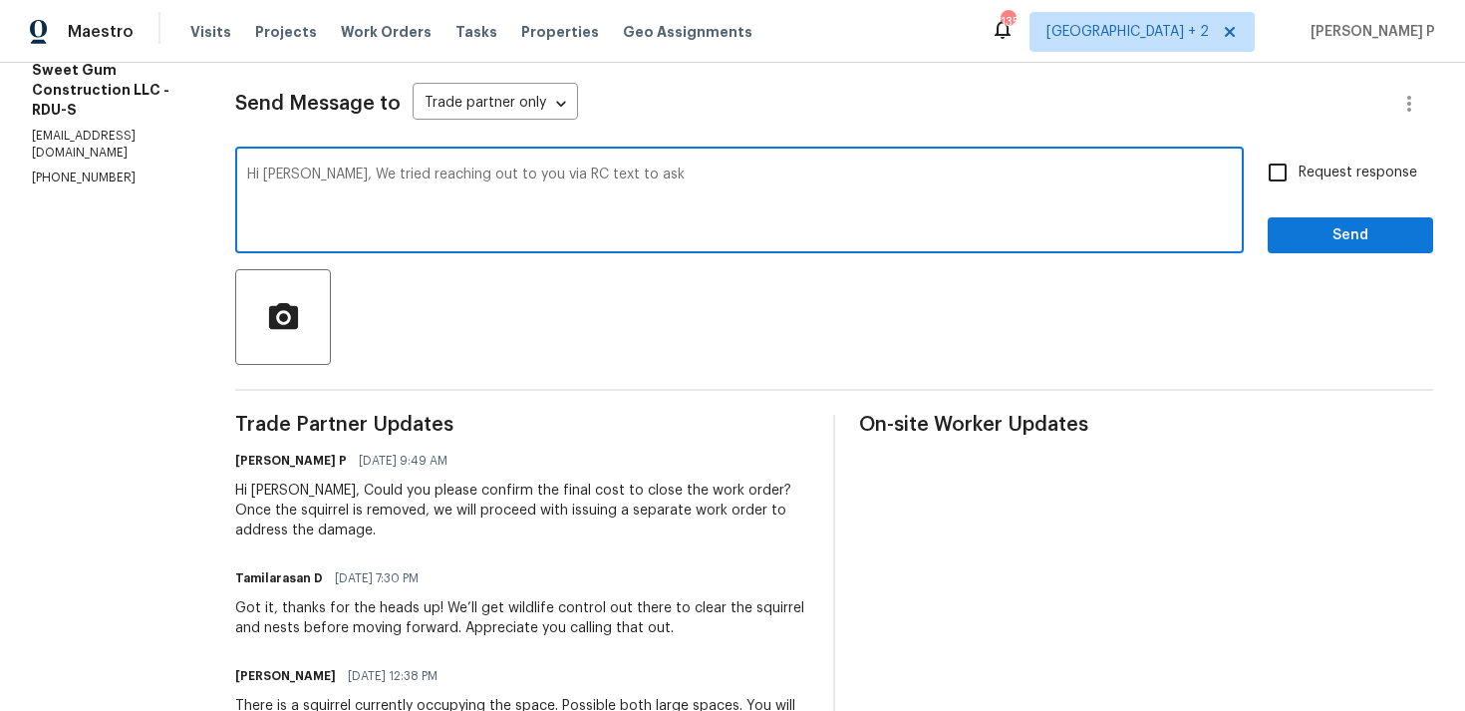
click at [620, 174] on textarea "Hi [PERSON_NAME], We tried reaching out to you via RC text to ask" at bounding box center [739, 202] width 985 height 70
click at [646, 177] on textarea "Hi [PERSON_NAME], We tried reaching out to you via RC text to ask" at bounding box center [739, 202] width 985 height 70
paste textarea "confirm the final cost to close the work order"
type textarea "Hi [PERSON_NAME], We tried reaching out to you via RC text to confirm the final…"
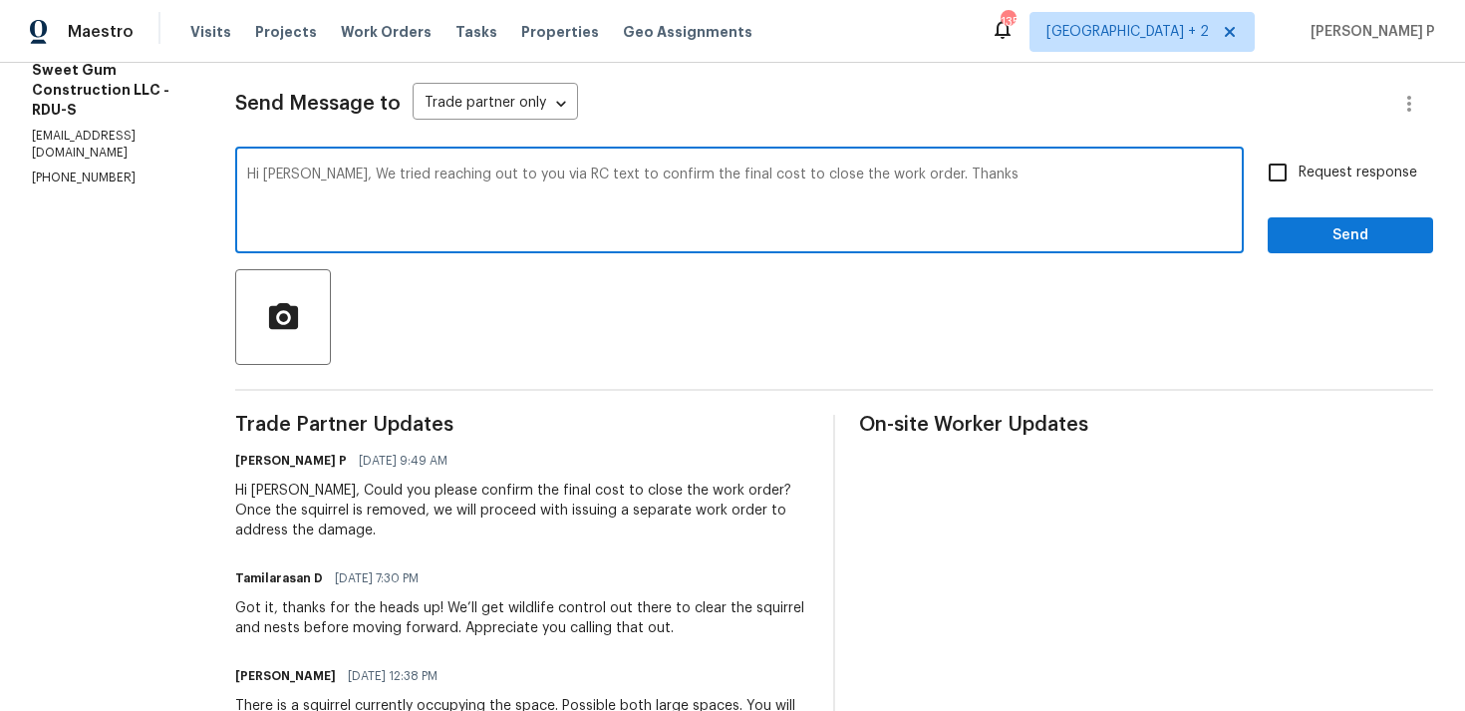
click at [1301, 177] on span "Request response" at bounding box center [1358, 172] width 119 height 21
click at [1299, 177] on input "Request response" at bounding box center [1278, 173] width 42 height 42
checkbox input "true"
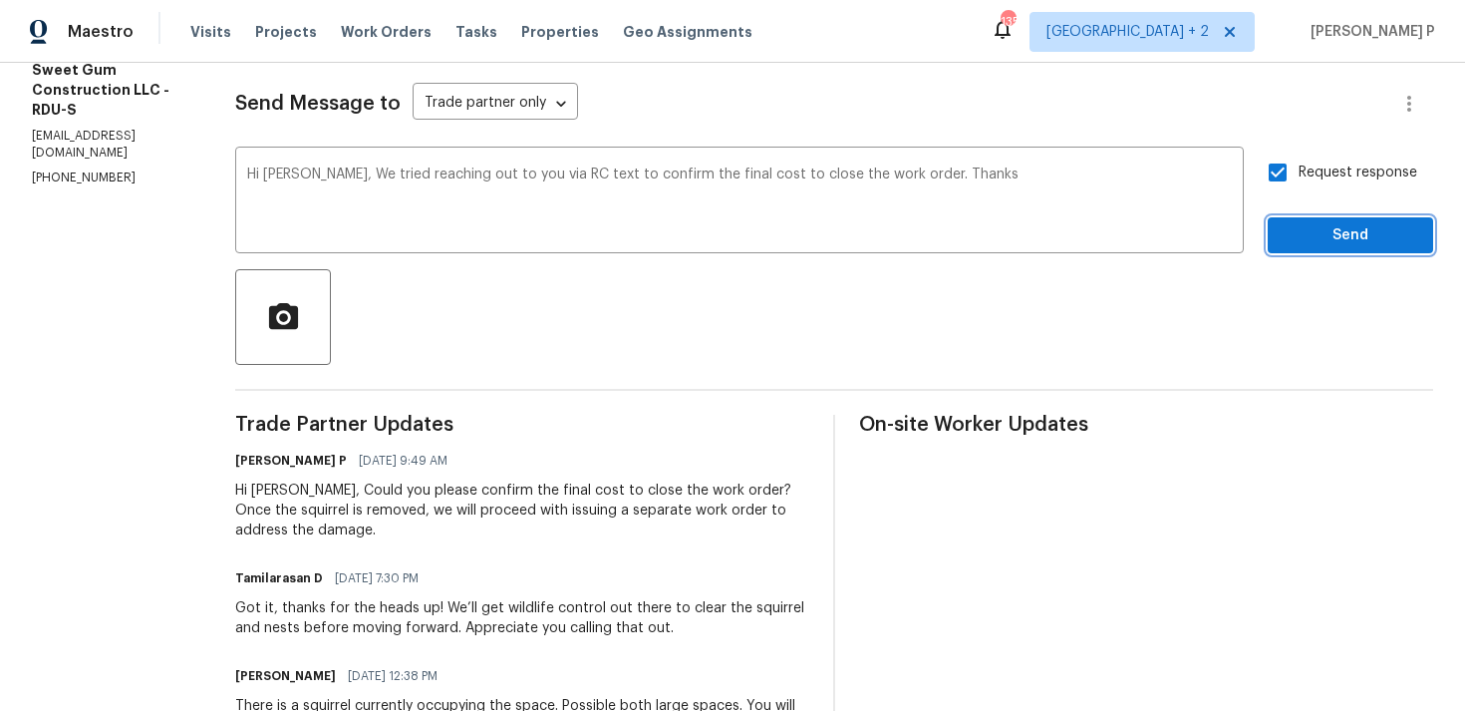
click at [1310, 246] on span "Send" at bounding box center [1351, 235] width 134 height 25
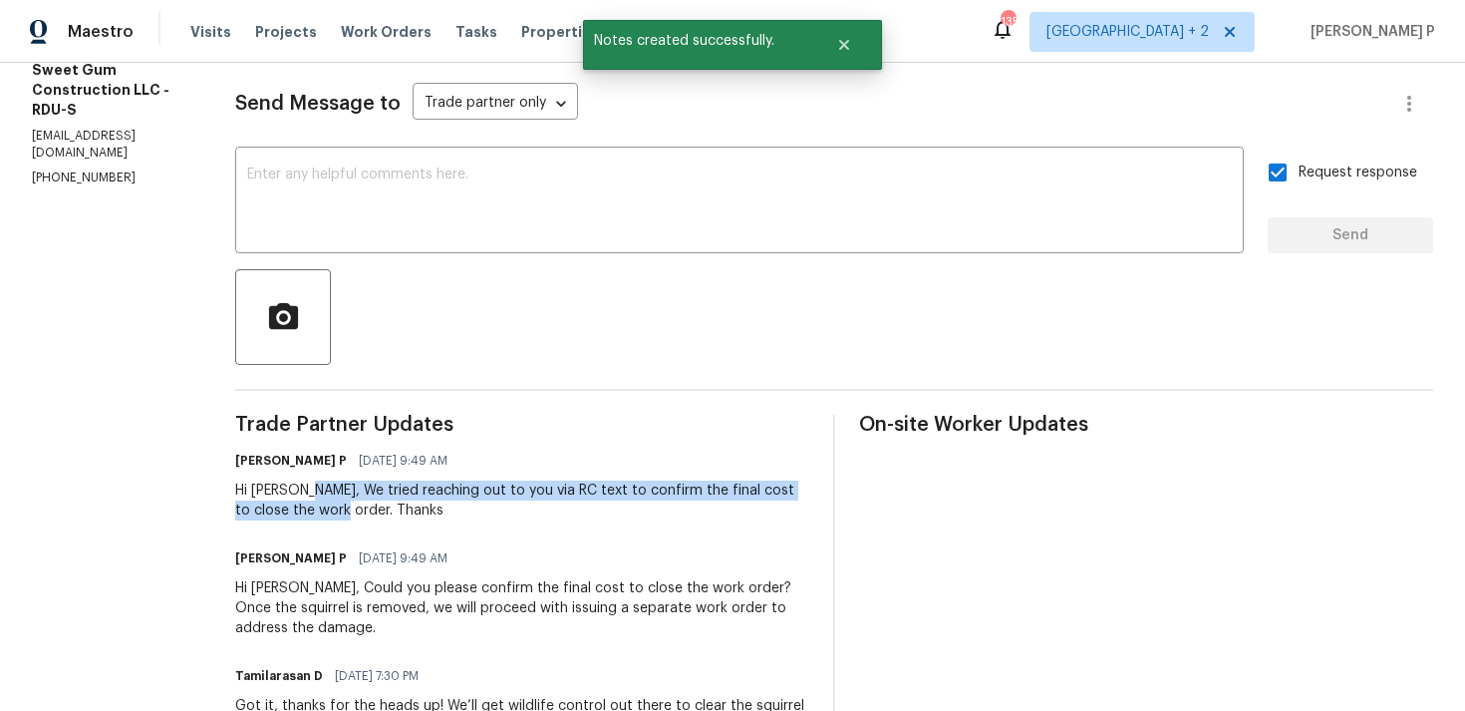
drag, startPoint x: 350, startPoint y: 489, endPoint x: 378, endPoint y: 502, distance: 30.8
click at [378, 502] on div "Hi [PERSON_NAME], We tried reaching out to you via RC text to confirm the final…" at bounding box center [522, 500] width 574 height 40
copy div "We tried reaching out to you via RC text to confirm the final cost to close the…"
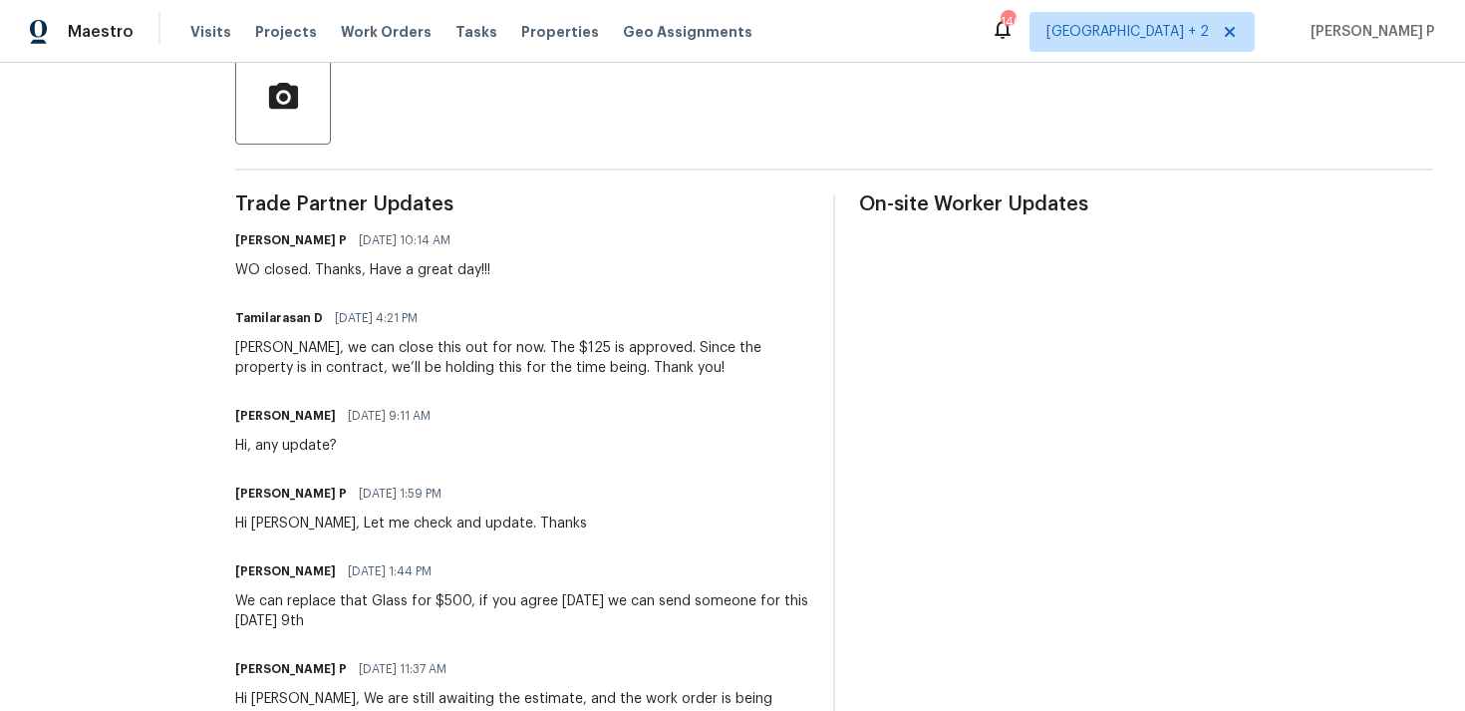
scroll to position [327, 0]
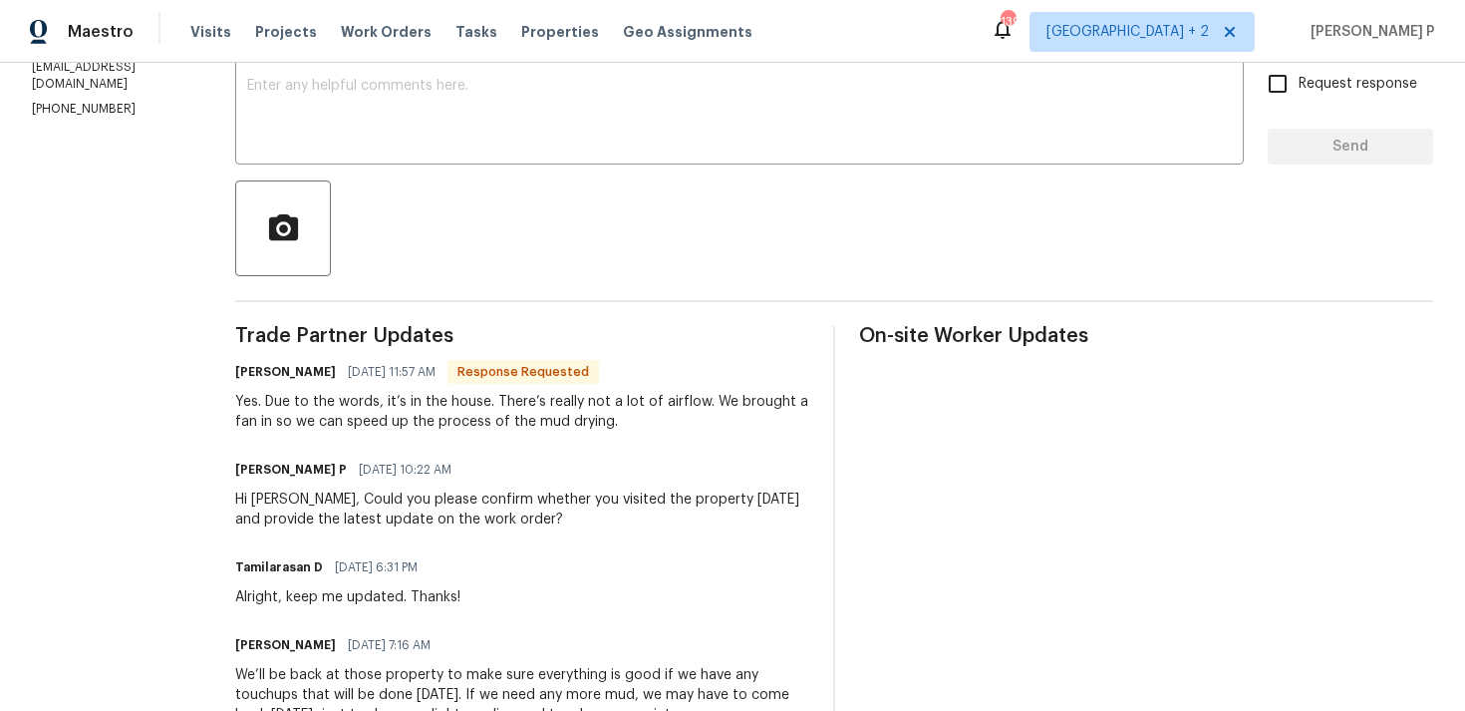
scroll to position [282, 0]
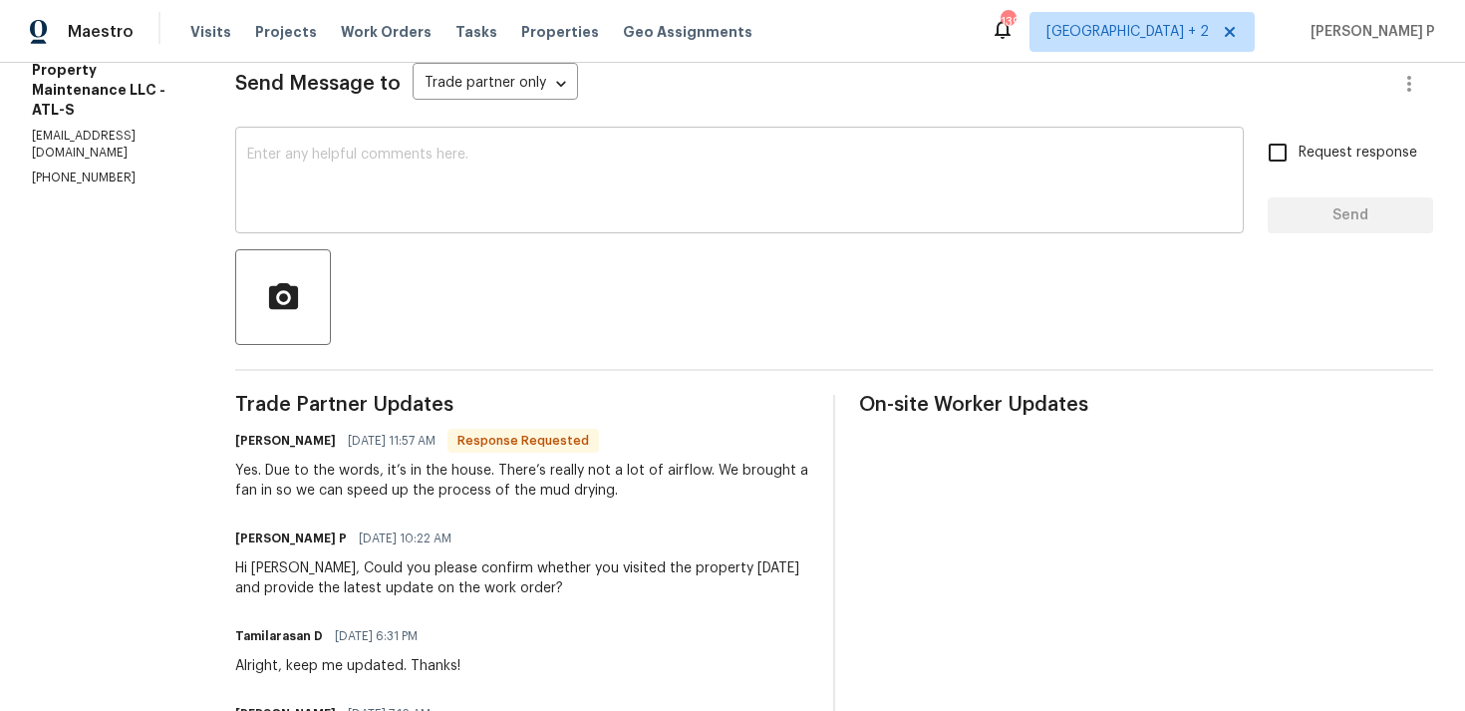
click at [496, 221] on div "x ​" at bounding box center [739, 183] width 1009 height 102
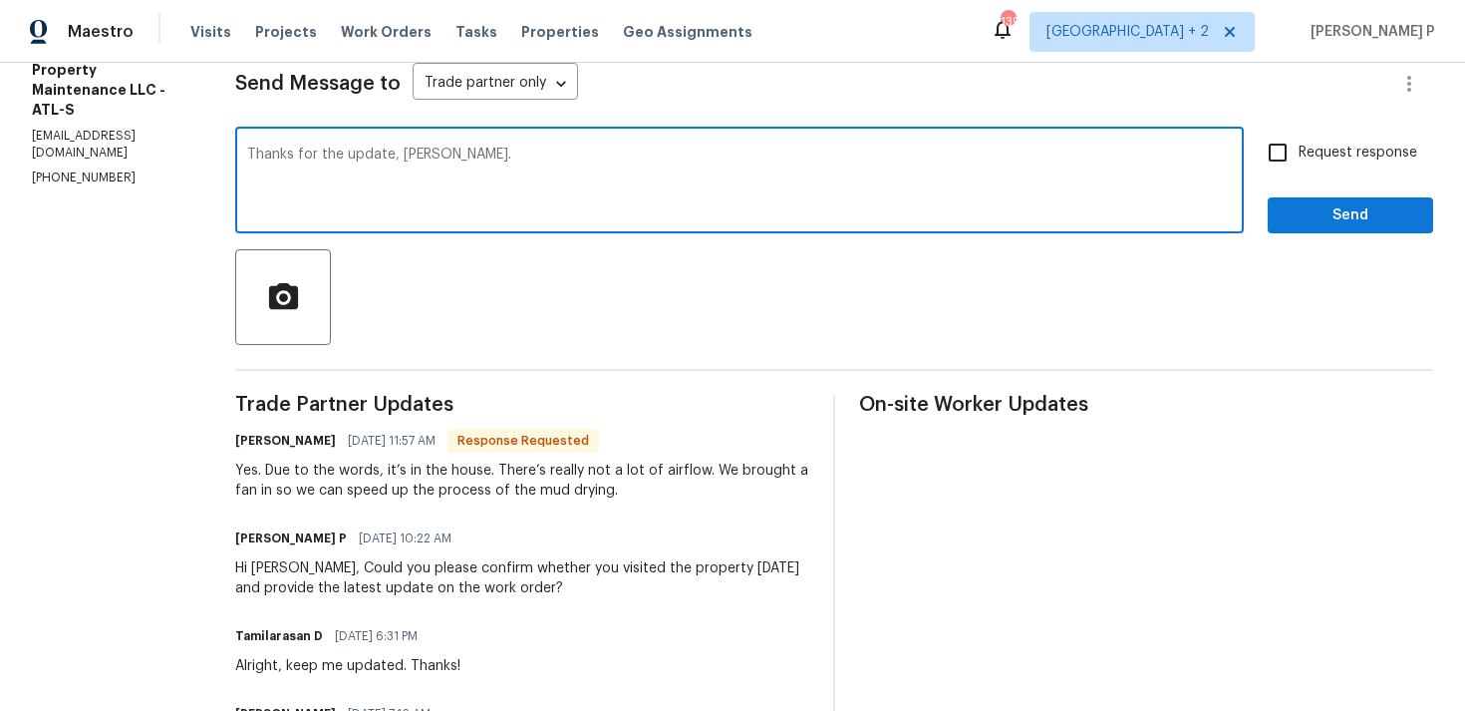
type textarea "Thanks for the update, Daniel."
click at [1323, 198] on button "Send" at bounding box center [1350, 215] width 165 height 37
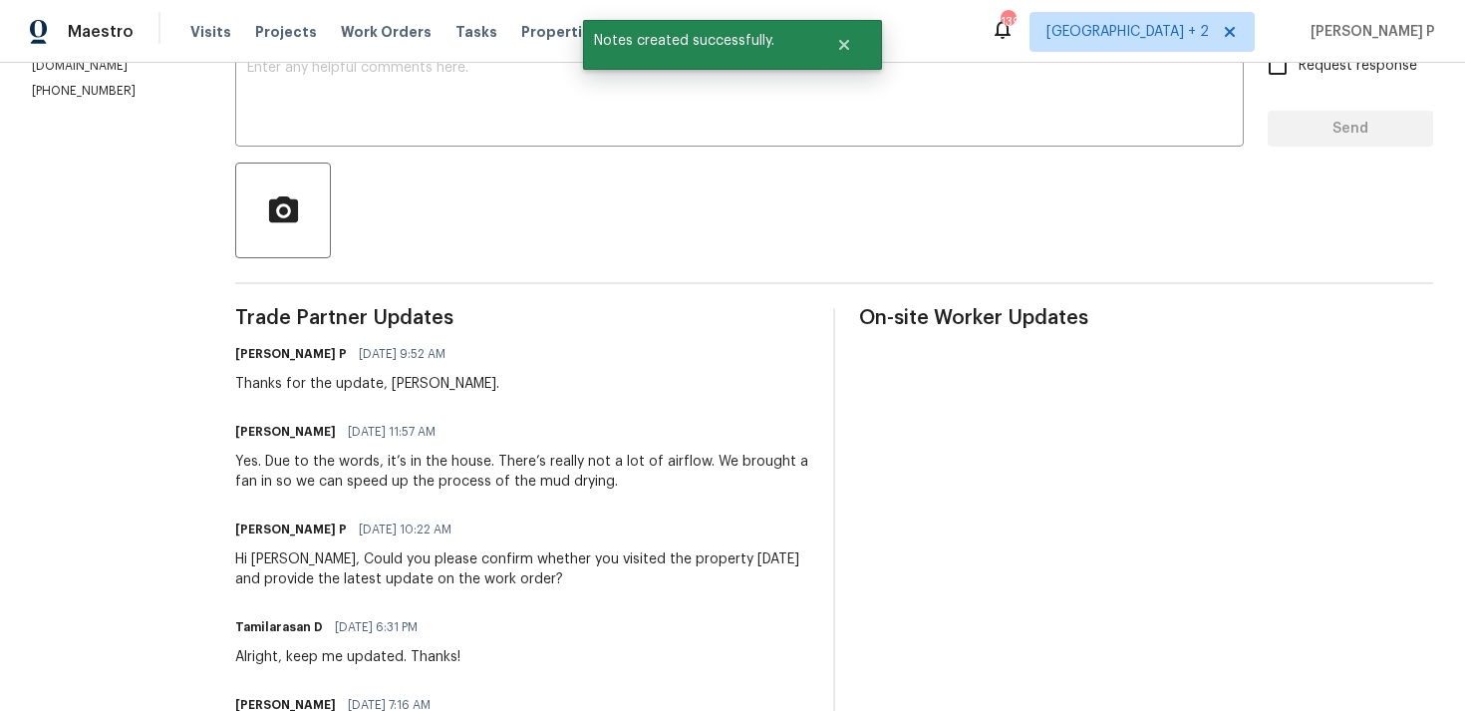
scroll to position [433, 0]
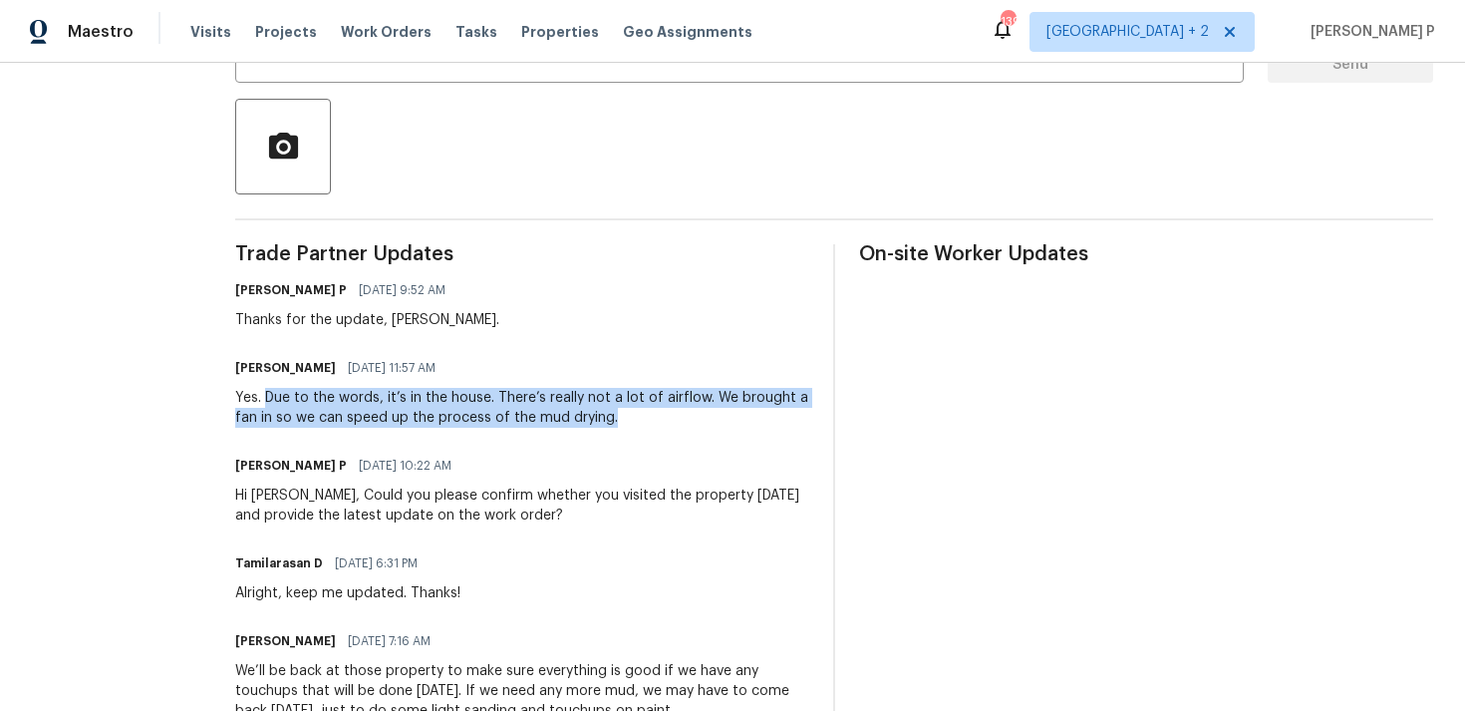
drag, startPoint x: 271, startPoint y: 397, endPoint x: 614, endPoint y: 415, distance: 343.4
click at [614, 415] on div "Yes. Due to the words, it’s in the house. There’s really not a lot of airflow. …" at bounding box center [522, 408] width 574 height 40
copy div "Due to the words, it’s in the house. There’s really not a lot of airflow. We br…"
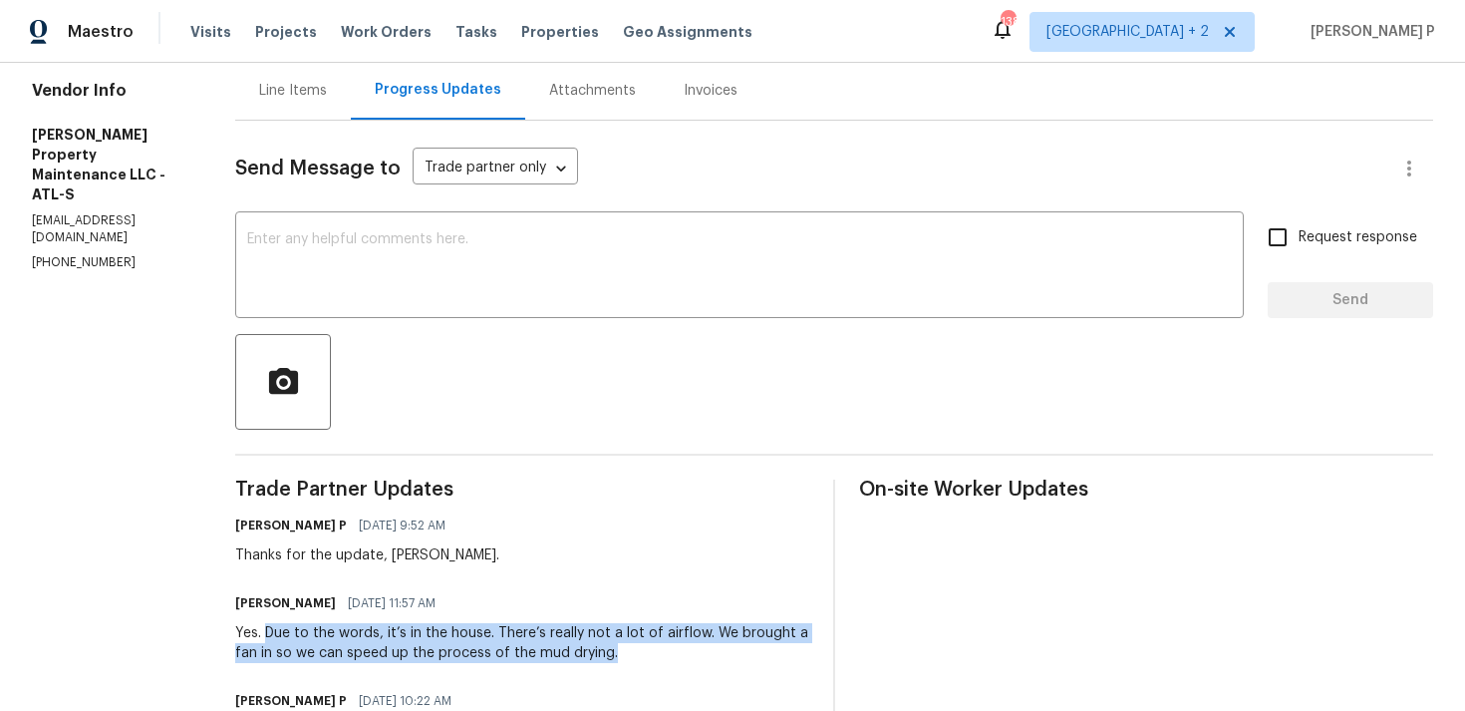
scroll to position [0, 0]
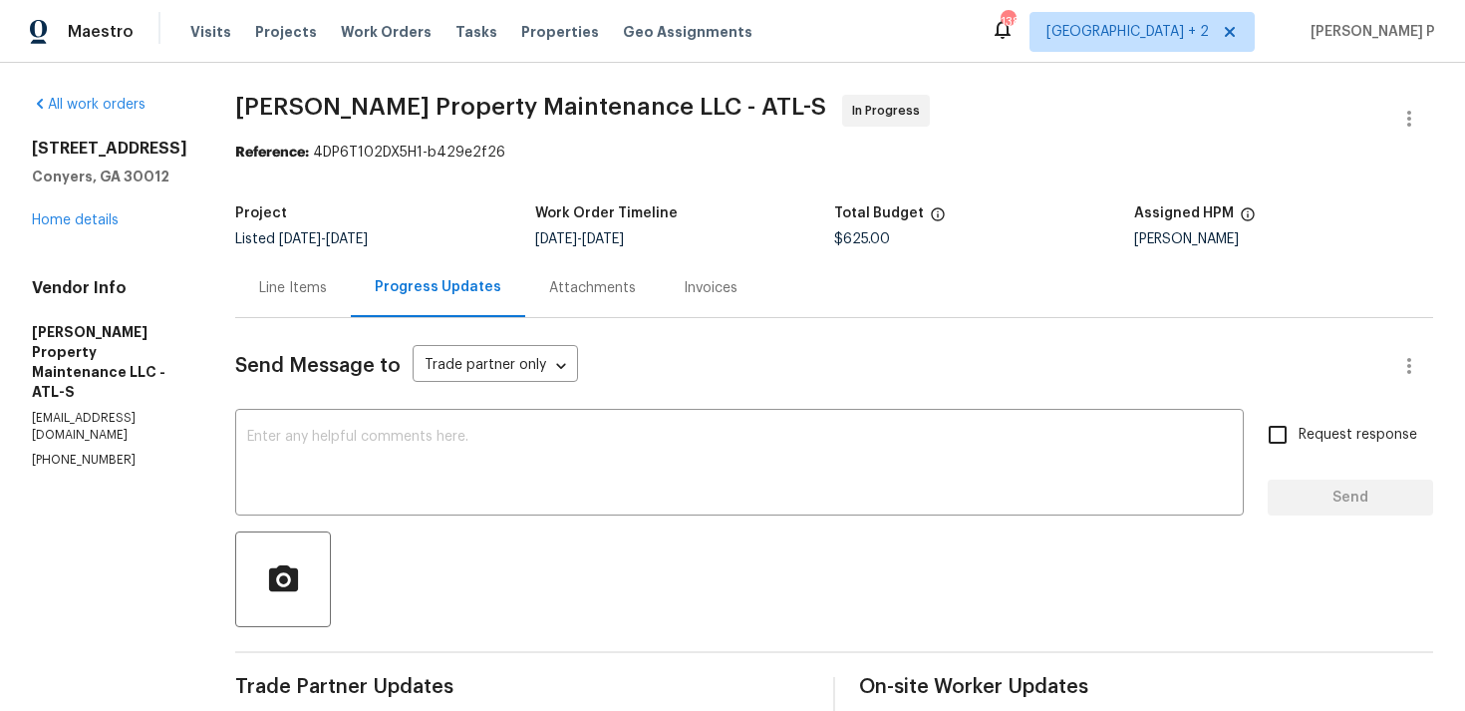
click at [282, 264] on div "Line Items" at bounding box center [293, 287] width 116 height 59
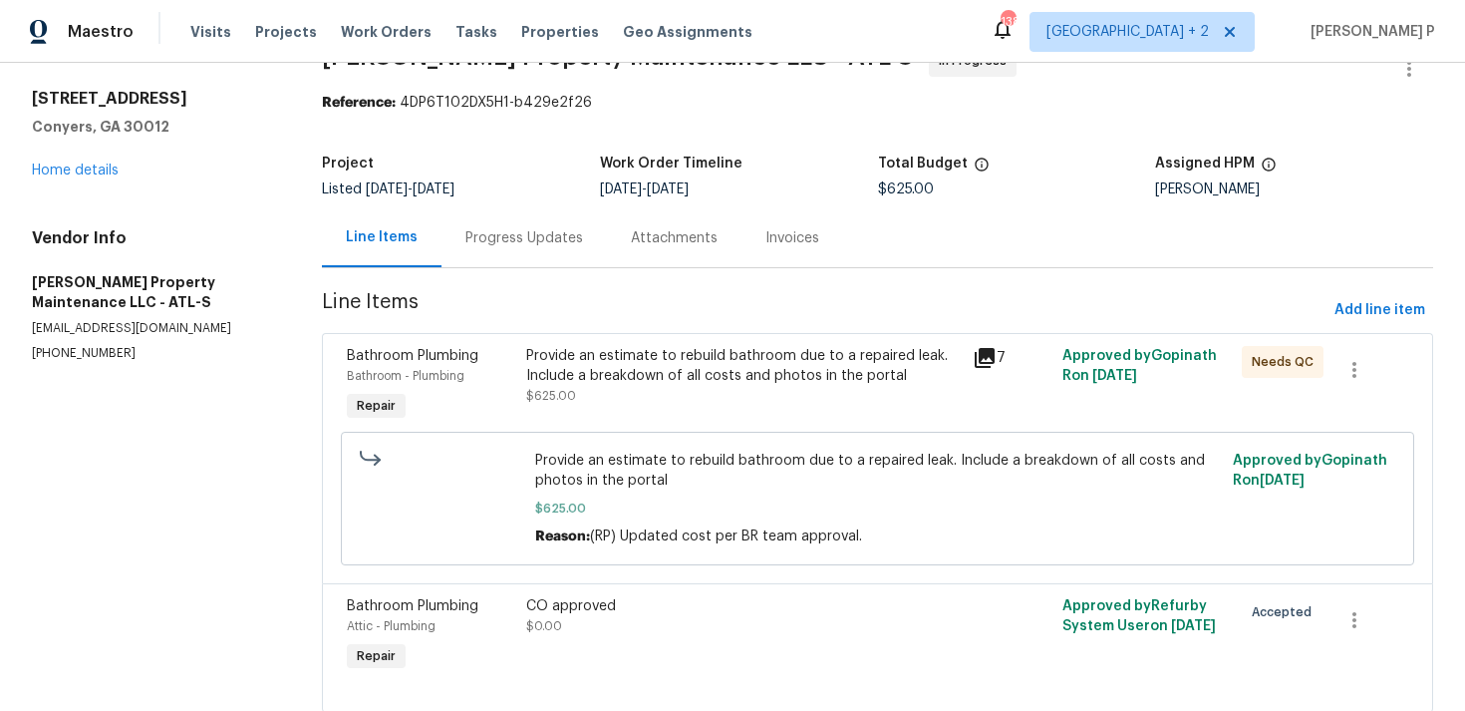
scroll to position [109, 0]
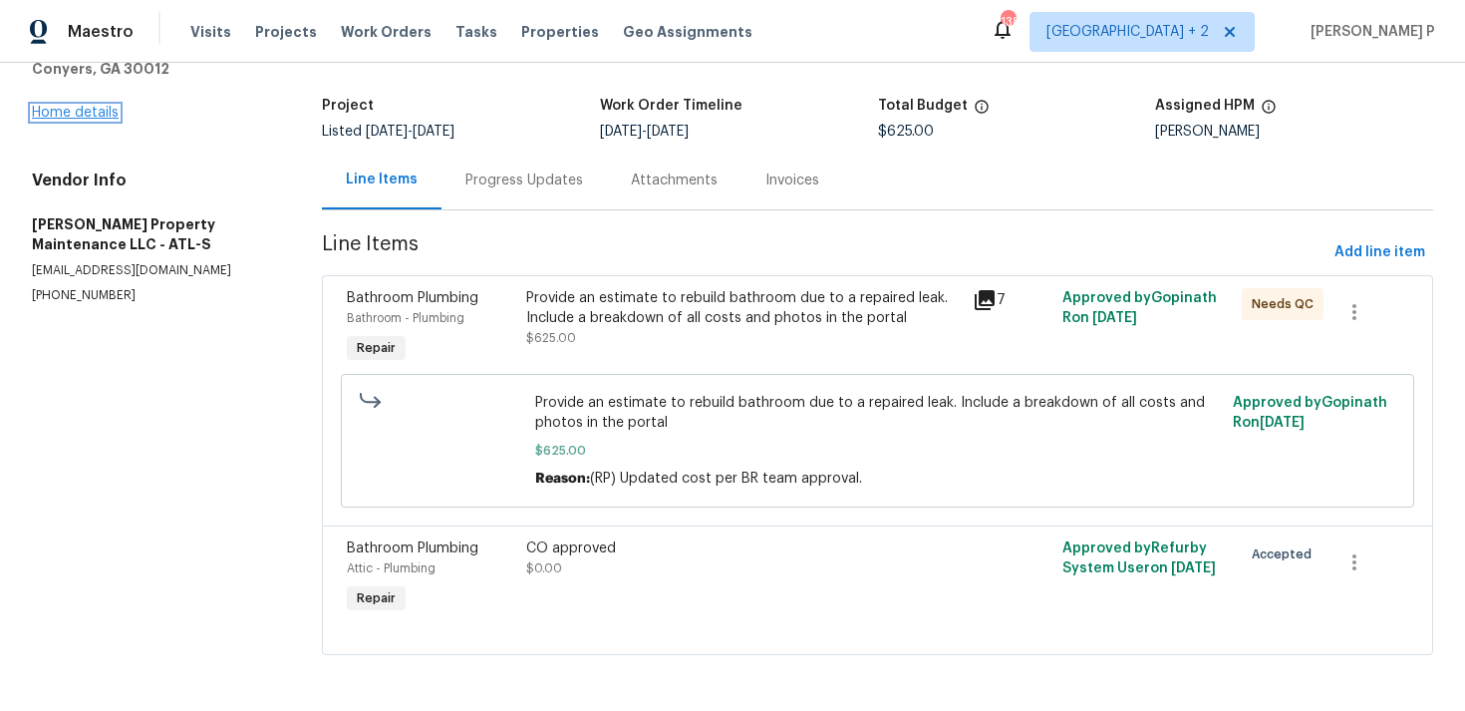
click at [76, 107] on link "Home details" at bounding box center [75, 113] width 87 height 14
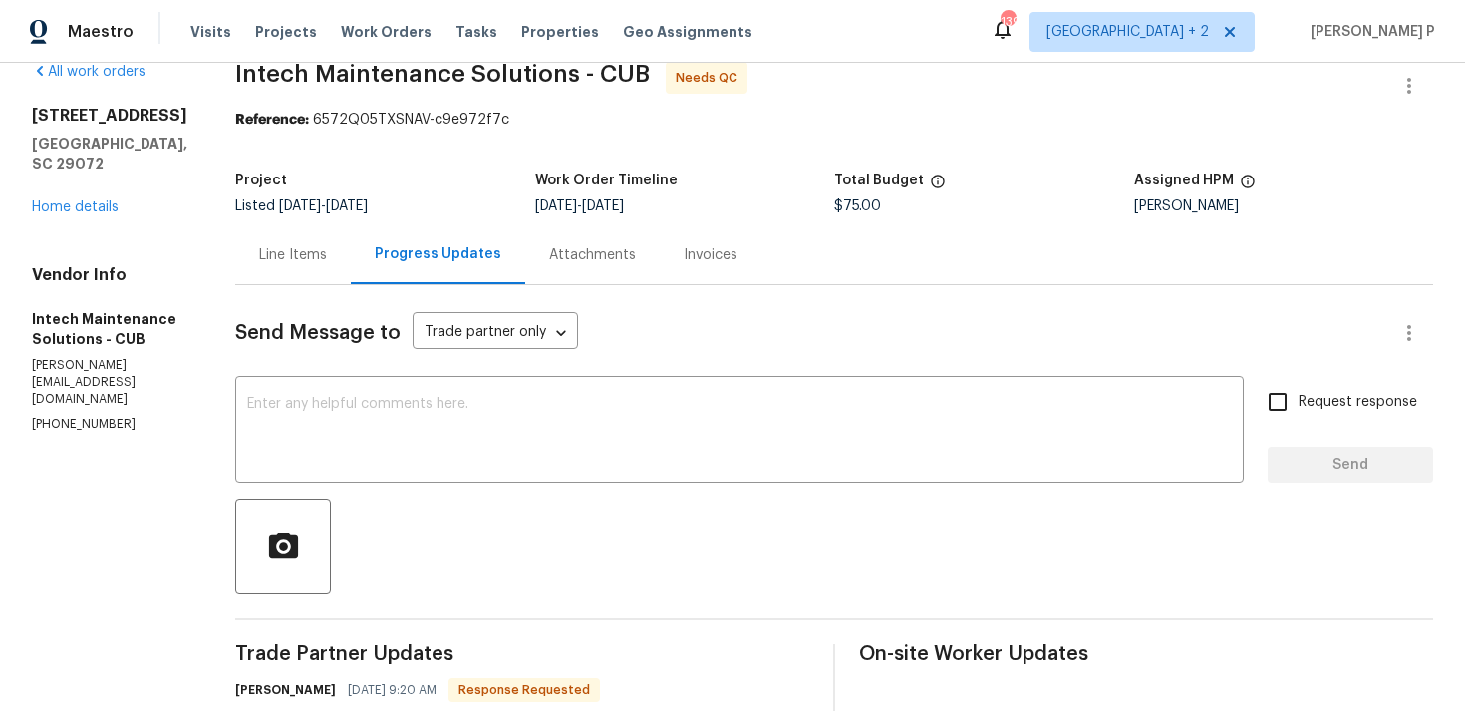
scroll to position [27, 0]
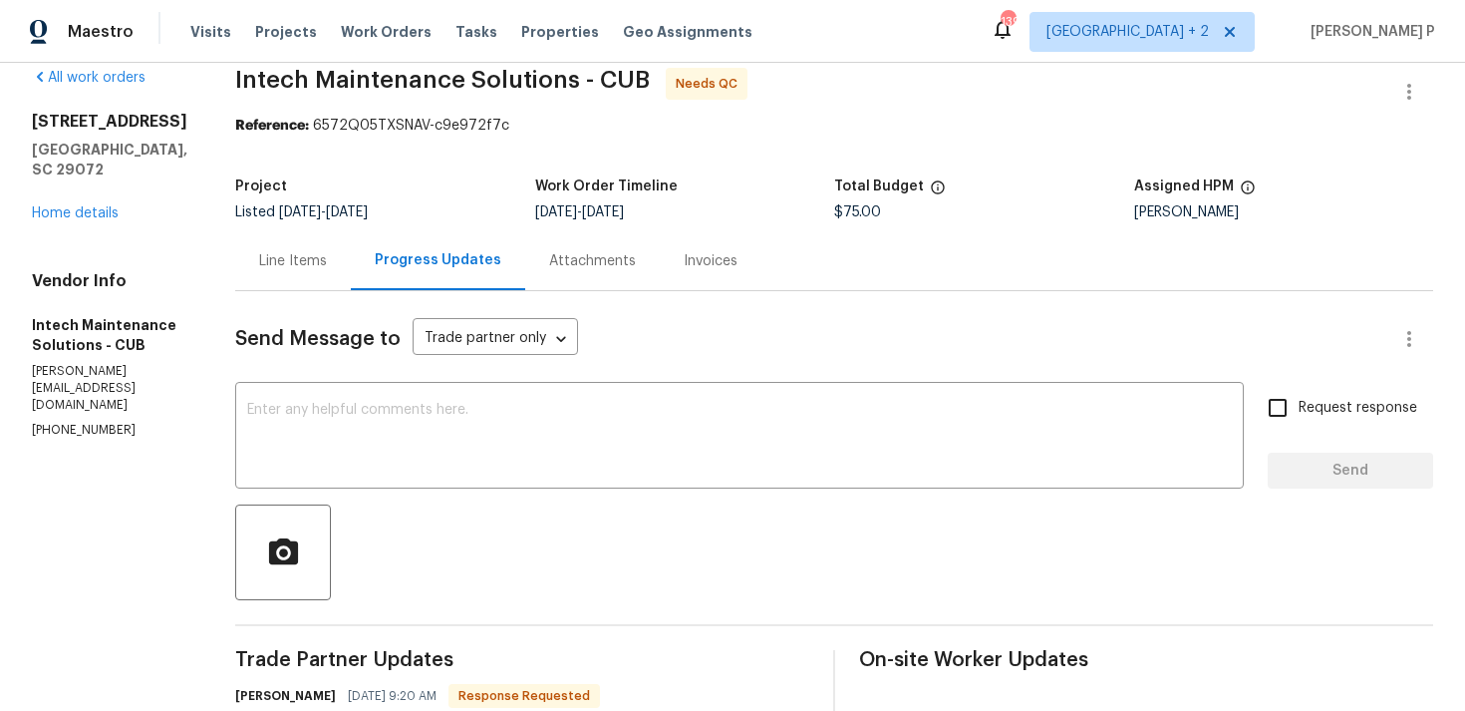
click at [278, 250] on div "Line Items" at bounding box center [293, 260] width 116 height 59
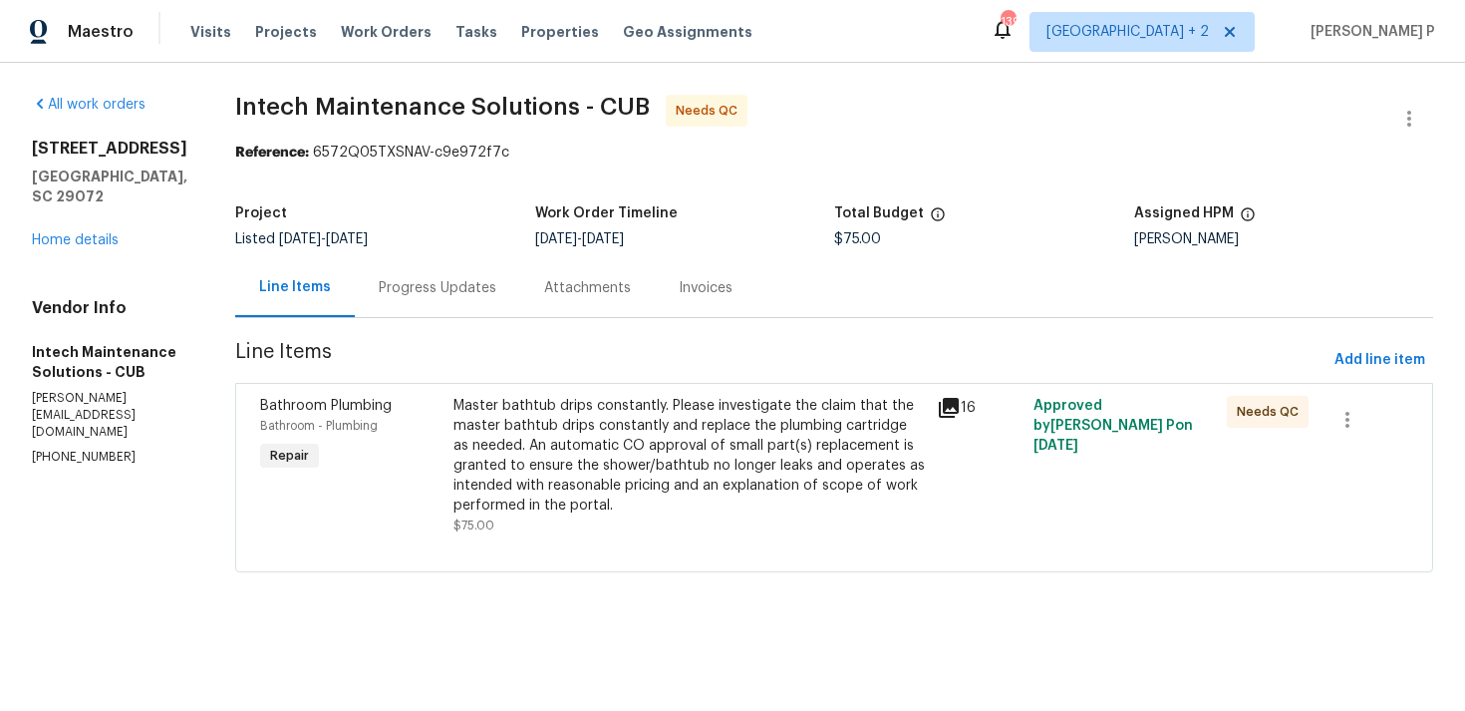
click at [680, 424] on div "Master bathtub drips constantly. Please investigate the claim that the master b…" at bounding box center [690, 456] width 472 height 120
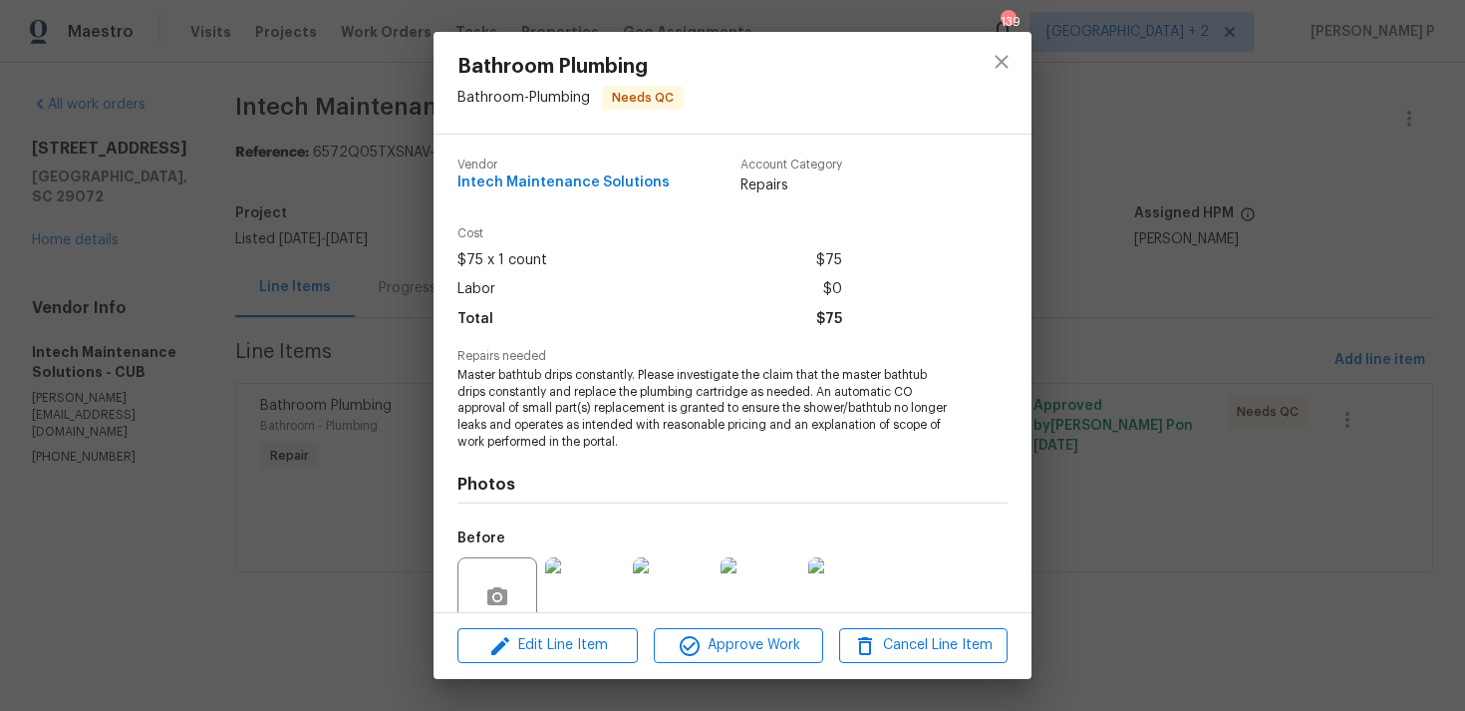
scroll to position [174, 0]
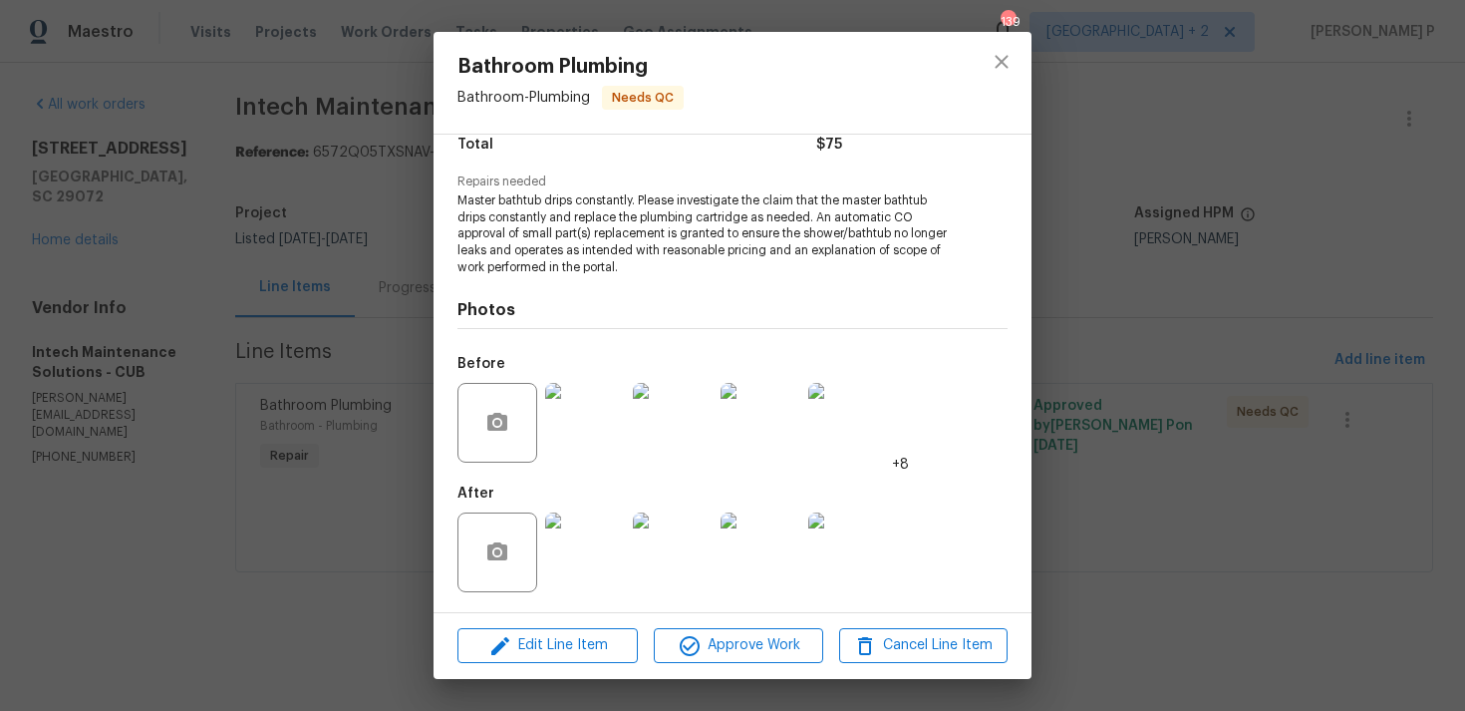
click at [598, 441] on img at bounding box center [585, 423] width 80 height 80
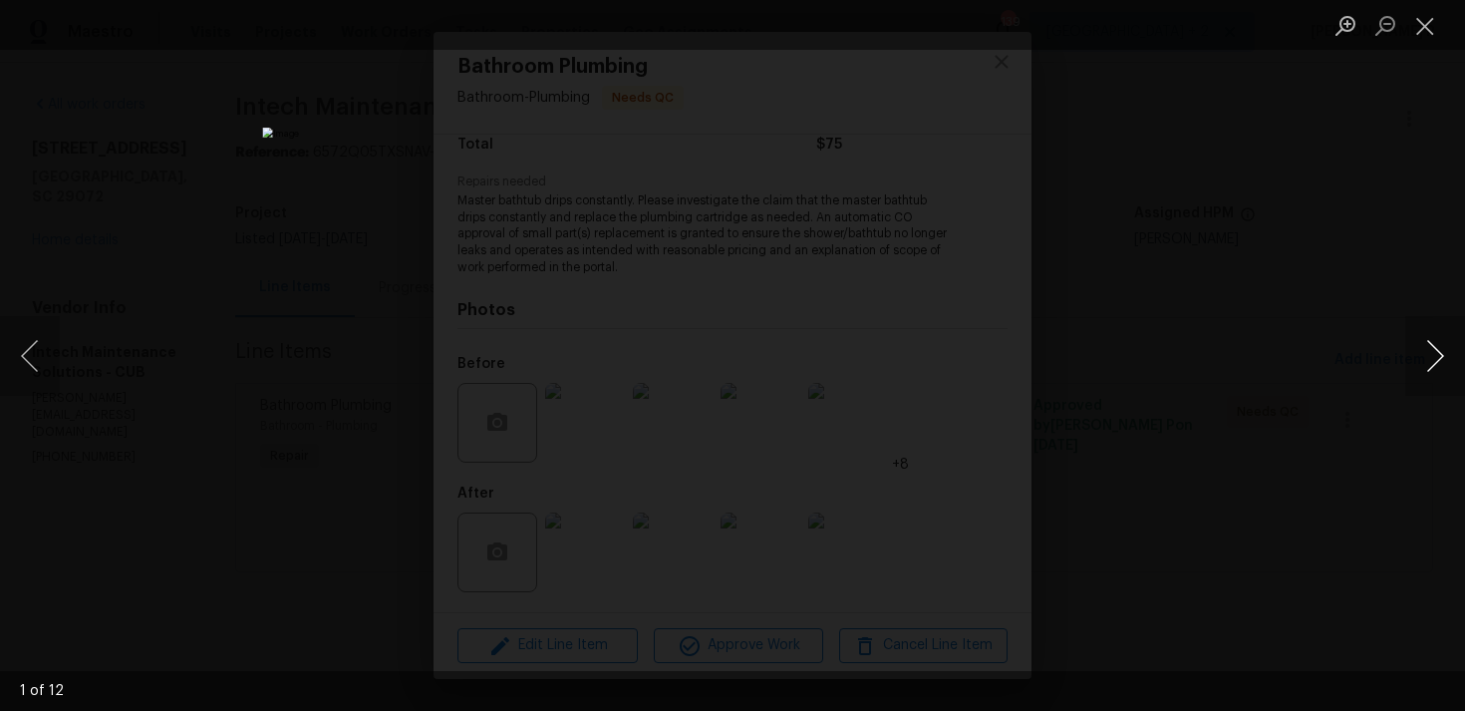
click at [1448, 350] on button "Next image" at bounding box center [1436, 356] width 60 height 80
click at [1439, 353] on button "Next image" at bounding box center [1436, 356] width 60 height 80
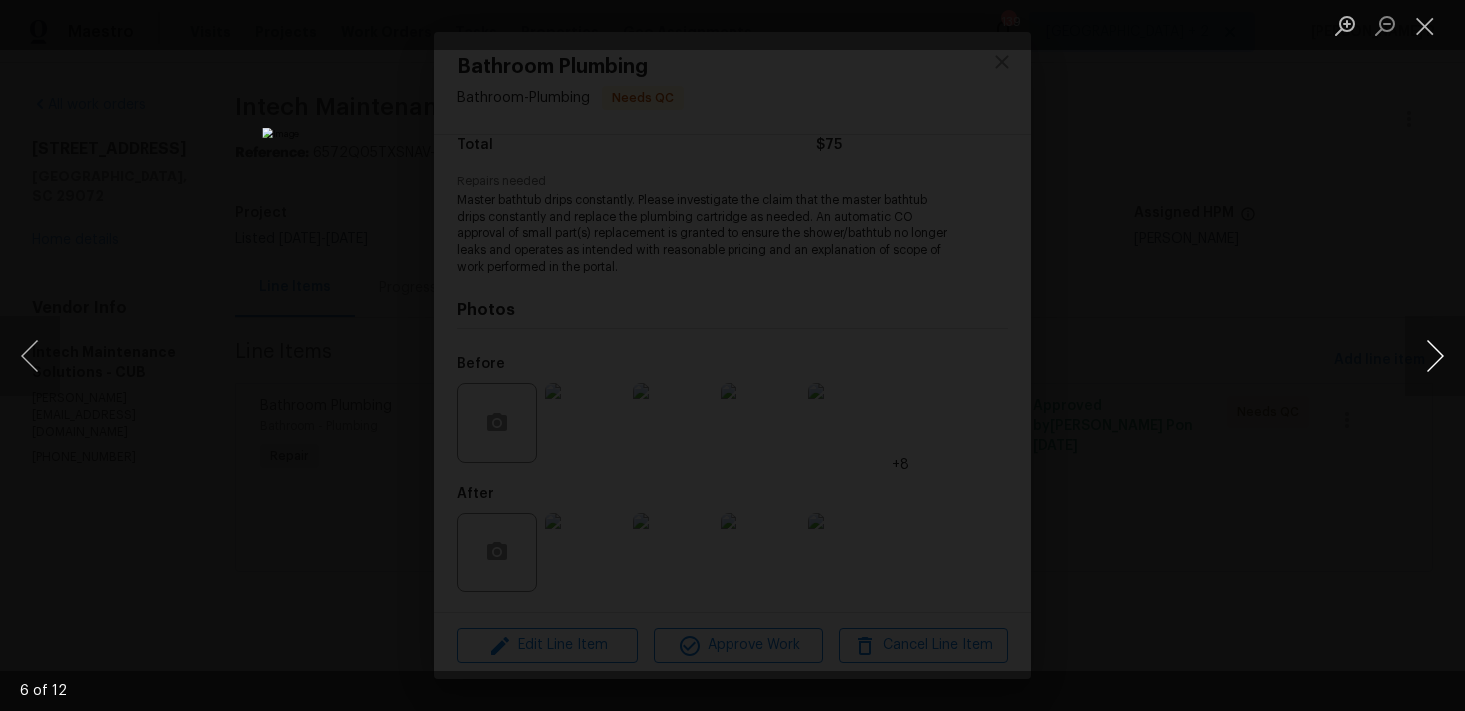
click at [1439, 353] on button "Next image" at bounding box center [1436, 356] width 60 height 80
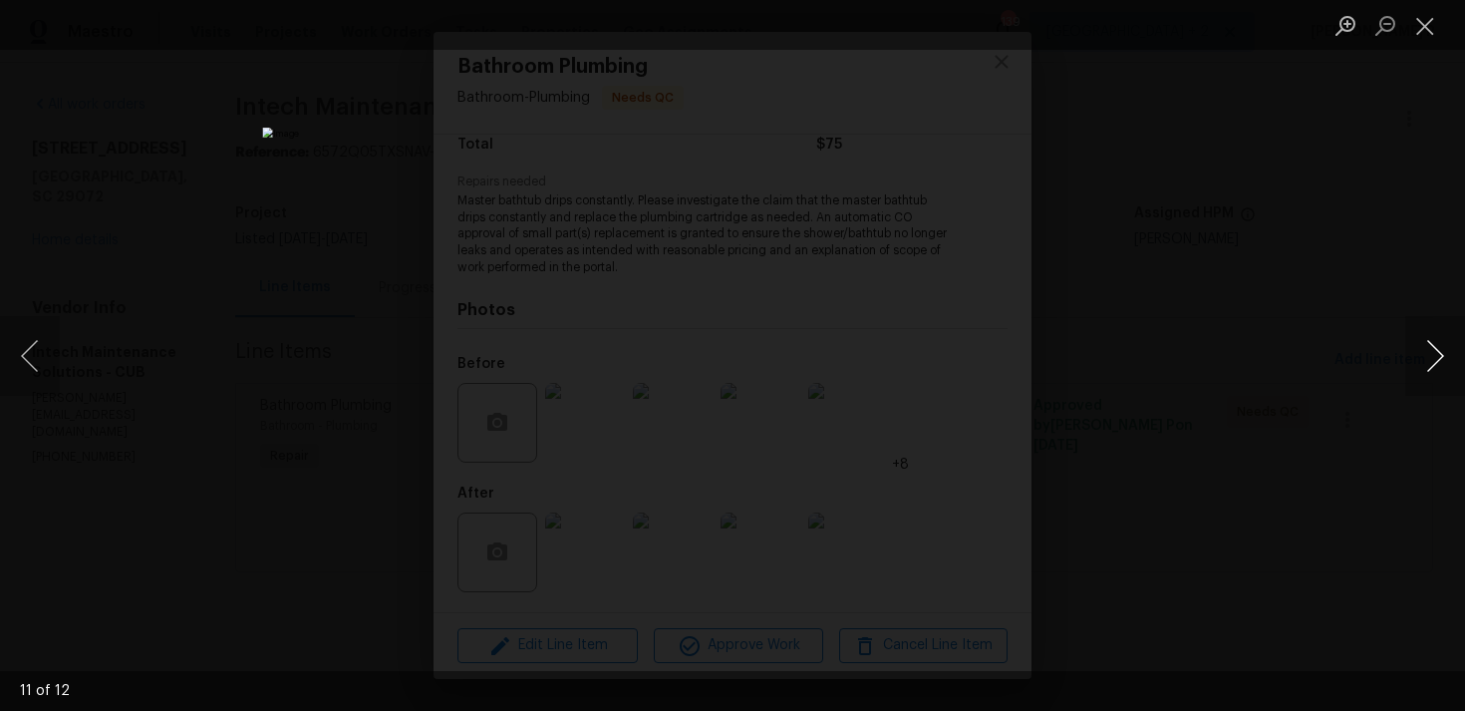
click at [1439, 353] on button "Next image" at bounding box center [1436, 356] width 60 height 80
click at [1423, 27] on button "Close lightbox" at bounding box center [1426, 25] width 40 height 35
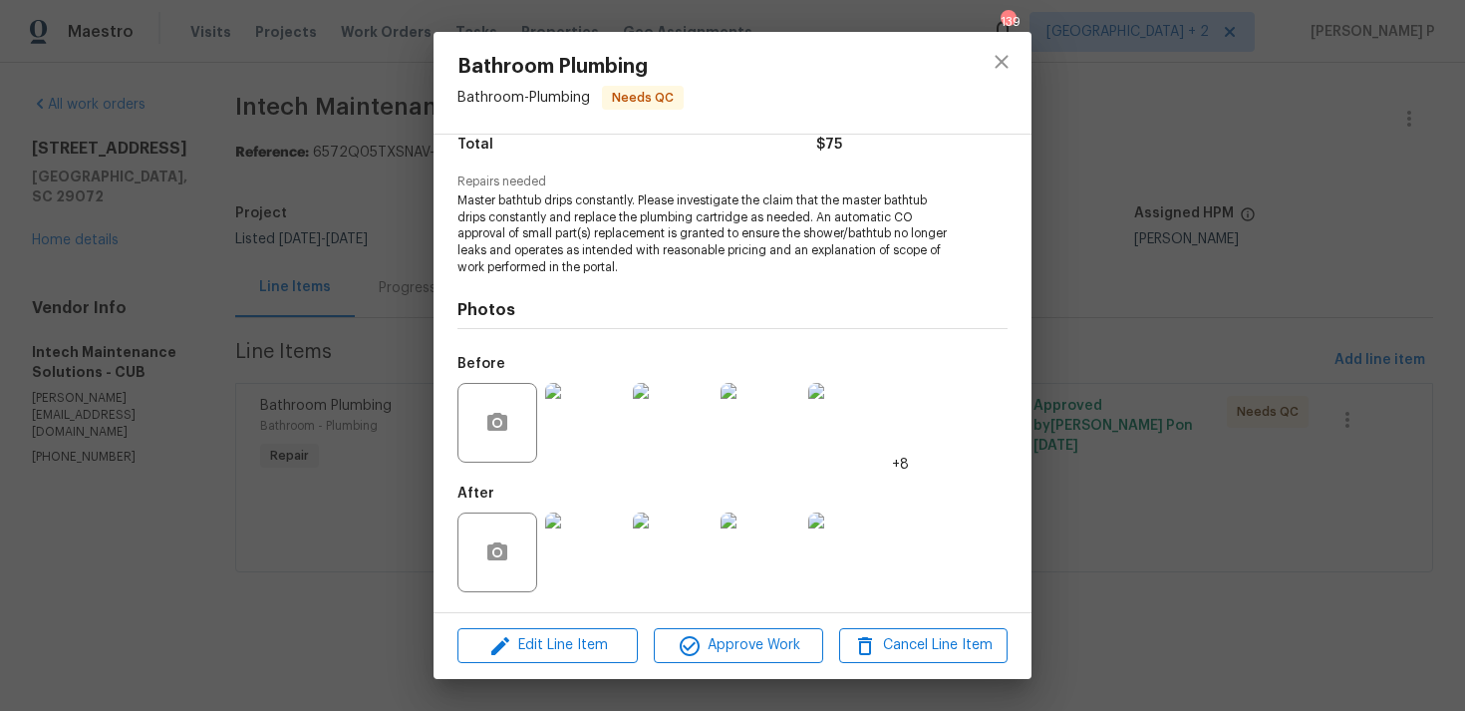
click at [586, 545] on img at bounding box center [585, 552] width 80 height 80
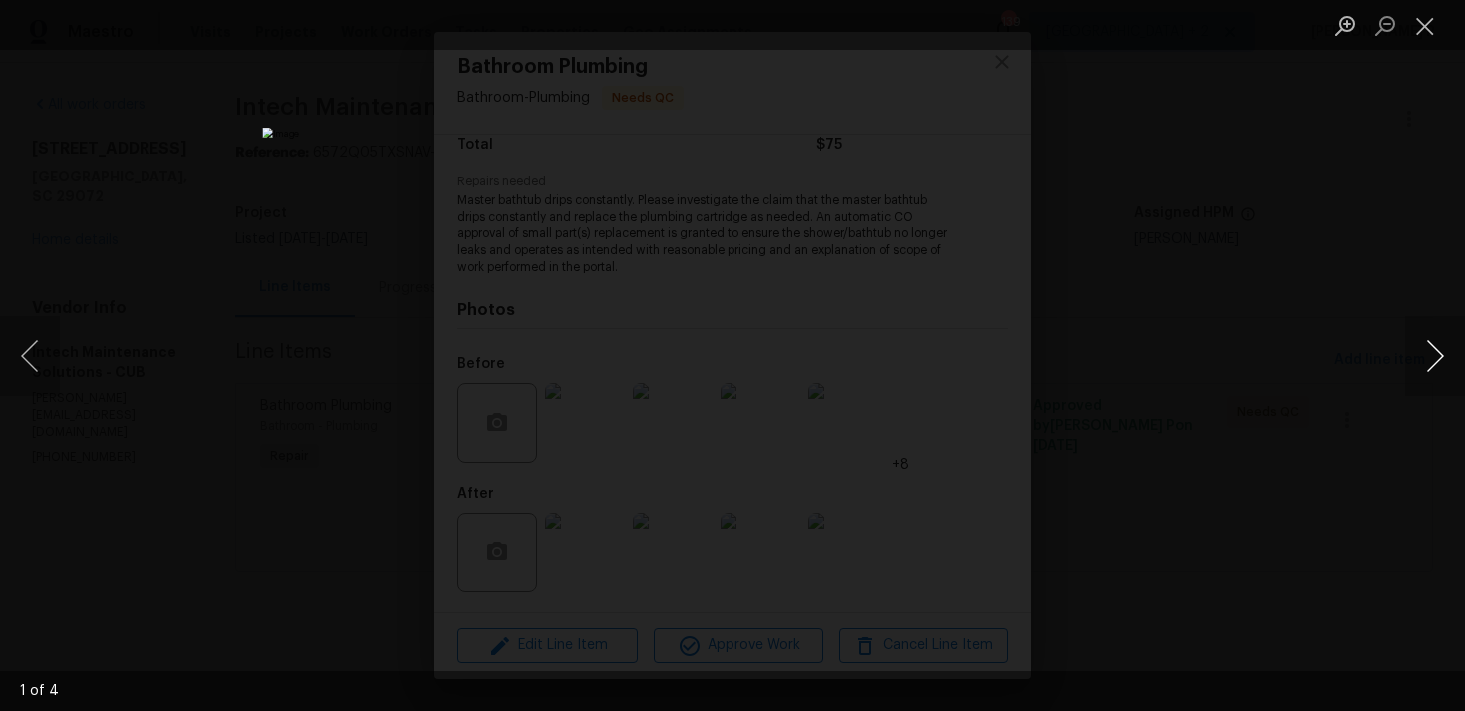
click at [1446, 368] on button "Next image" at bounding box center [1436, 356] width 60 height 80
click at [1423, 36] on button "Close lightbox" at bounding box center [1426, 25] width 40 height 35
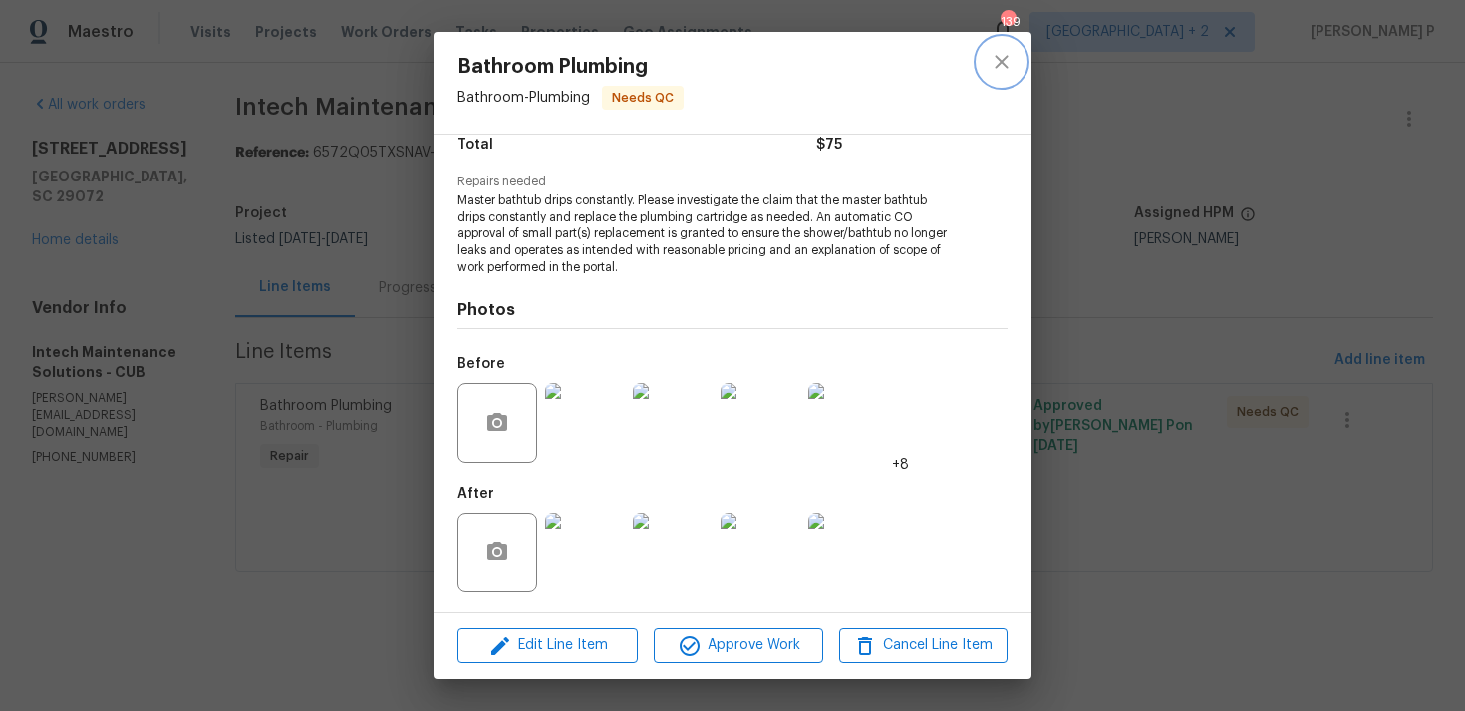
click at [993, 73] on icon "close" at bounding box center [1002, 62] width 24 height 24
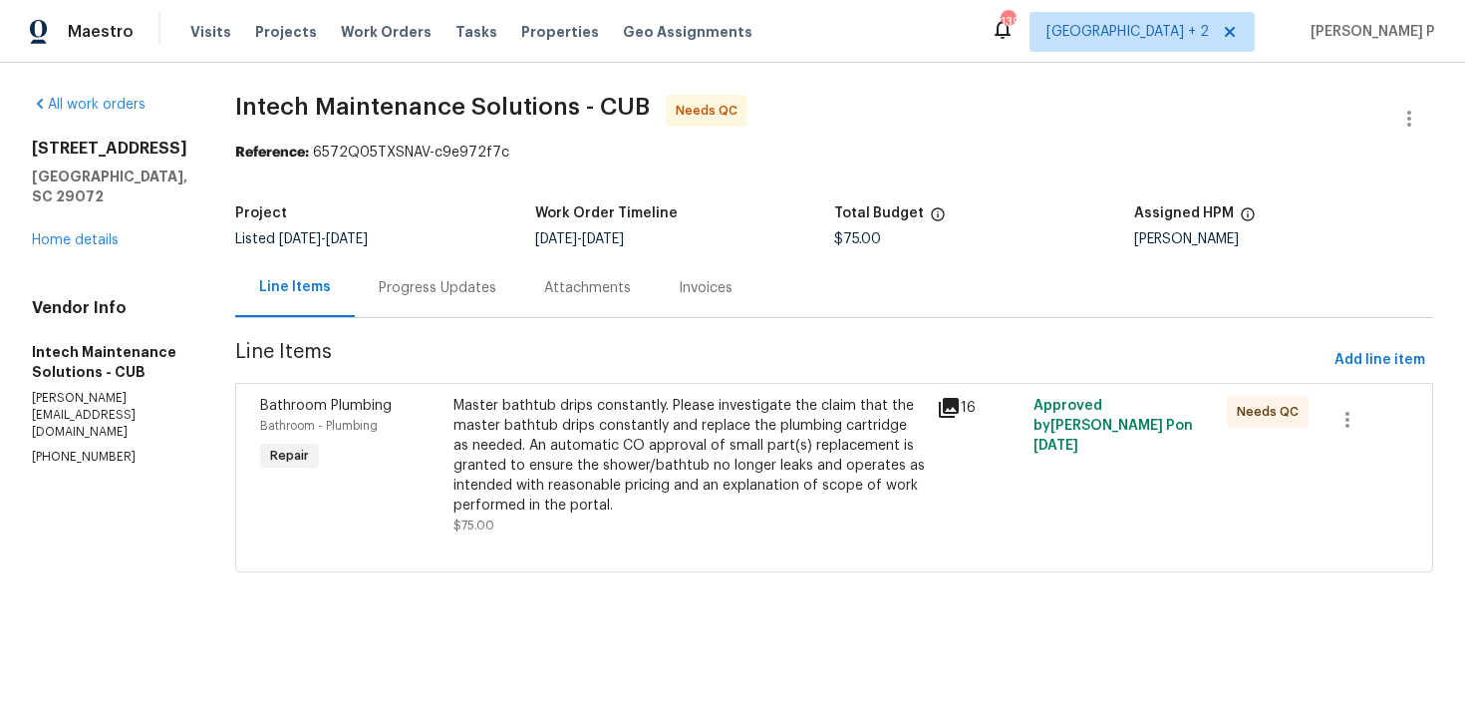
click at [468, 308] on div "Progress Updates" at bounding box center [437, 287] width 165 height 59
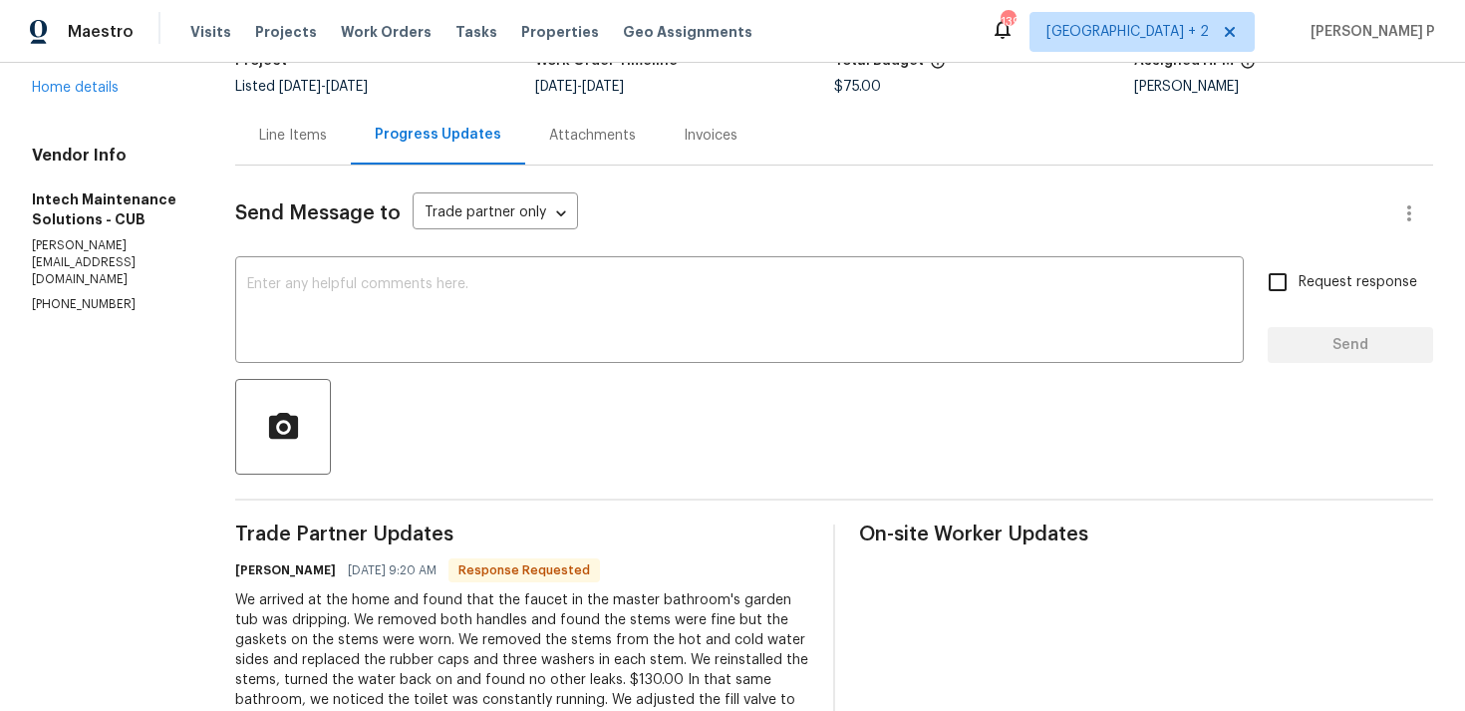
scroll to position [134, 0]
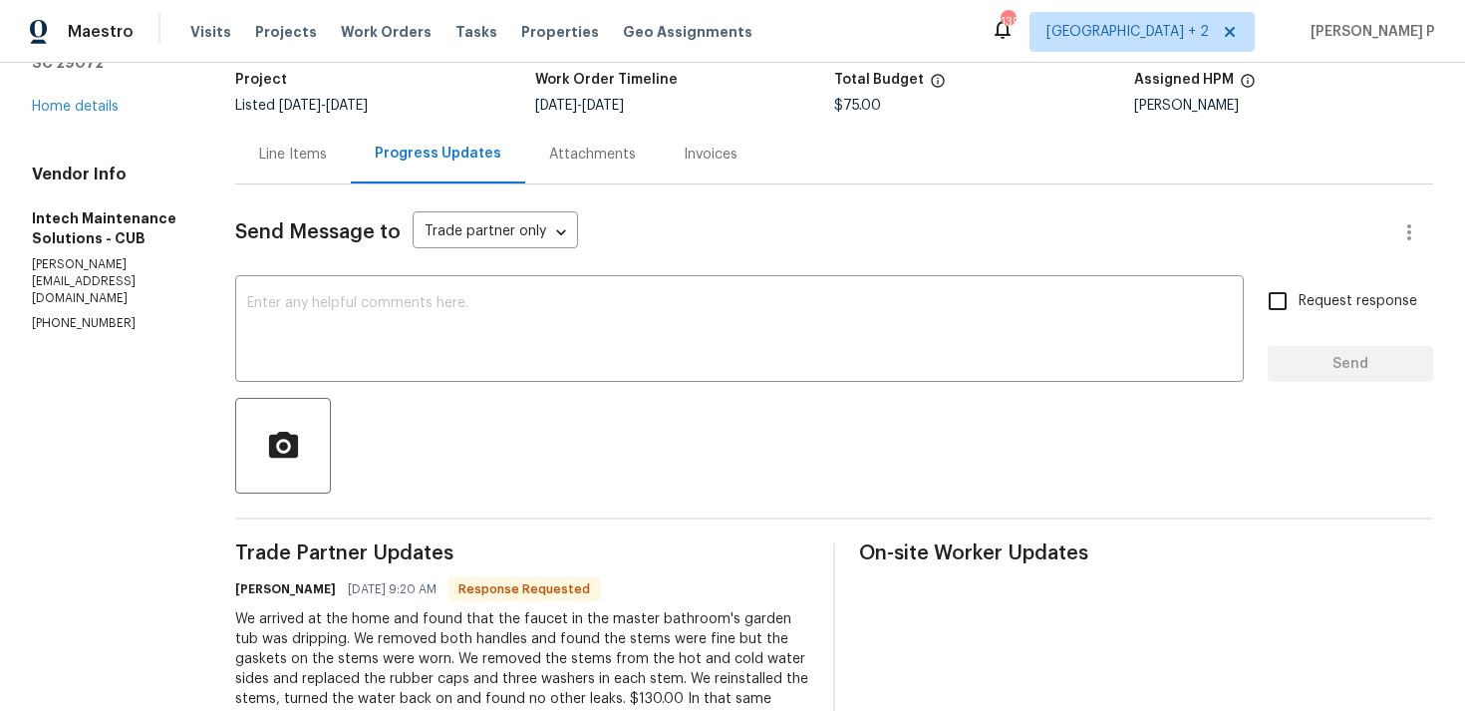
click at [259, 145] on div "Line Items" at bounding box center [293, 155] width 68 height 20
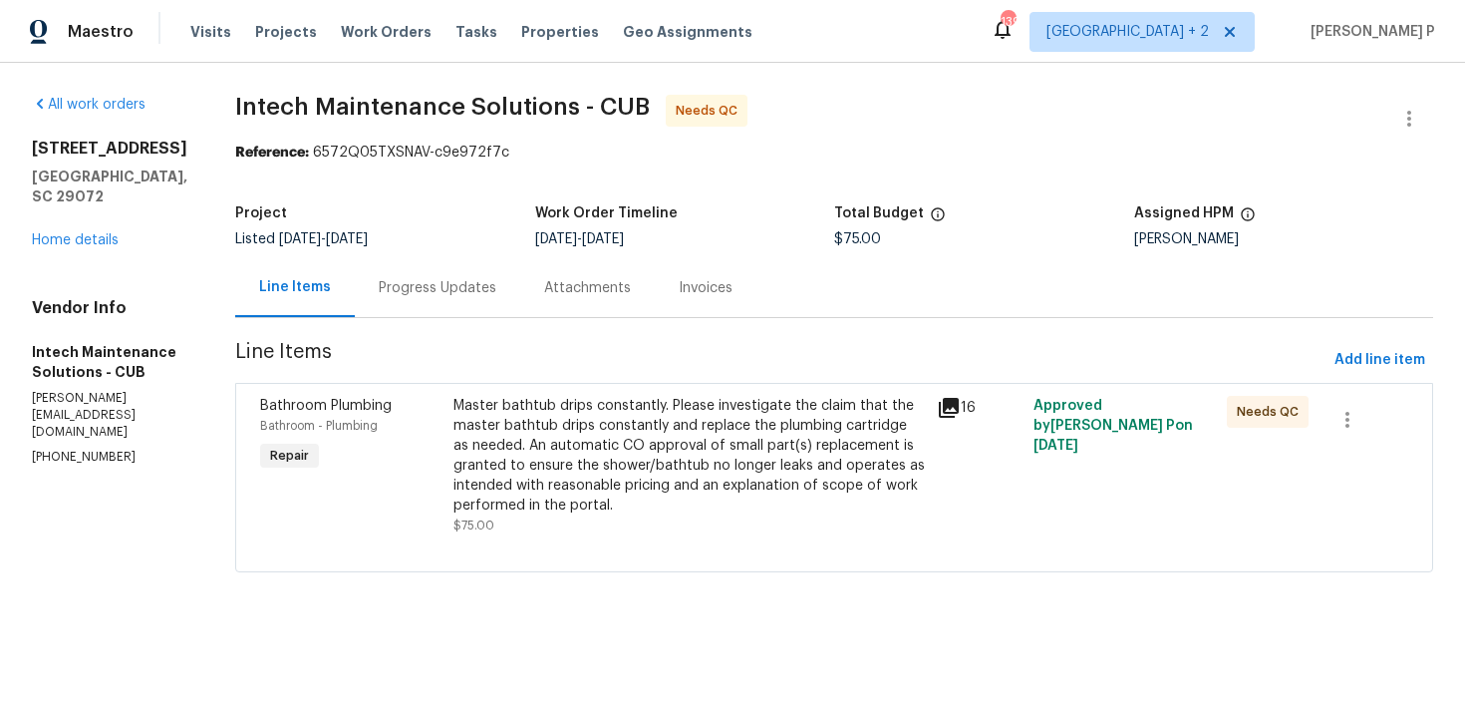
click at [629, 442] on div "Master bathtub drips constantly. Please investigate the claim that the master b…" at bounding box center [690, 456] width 472 height 120
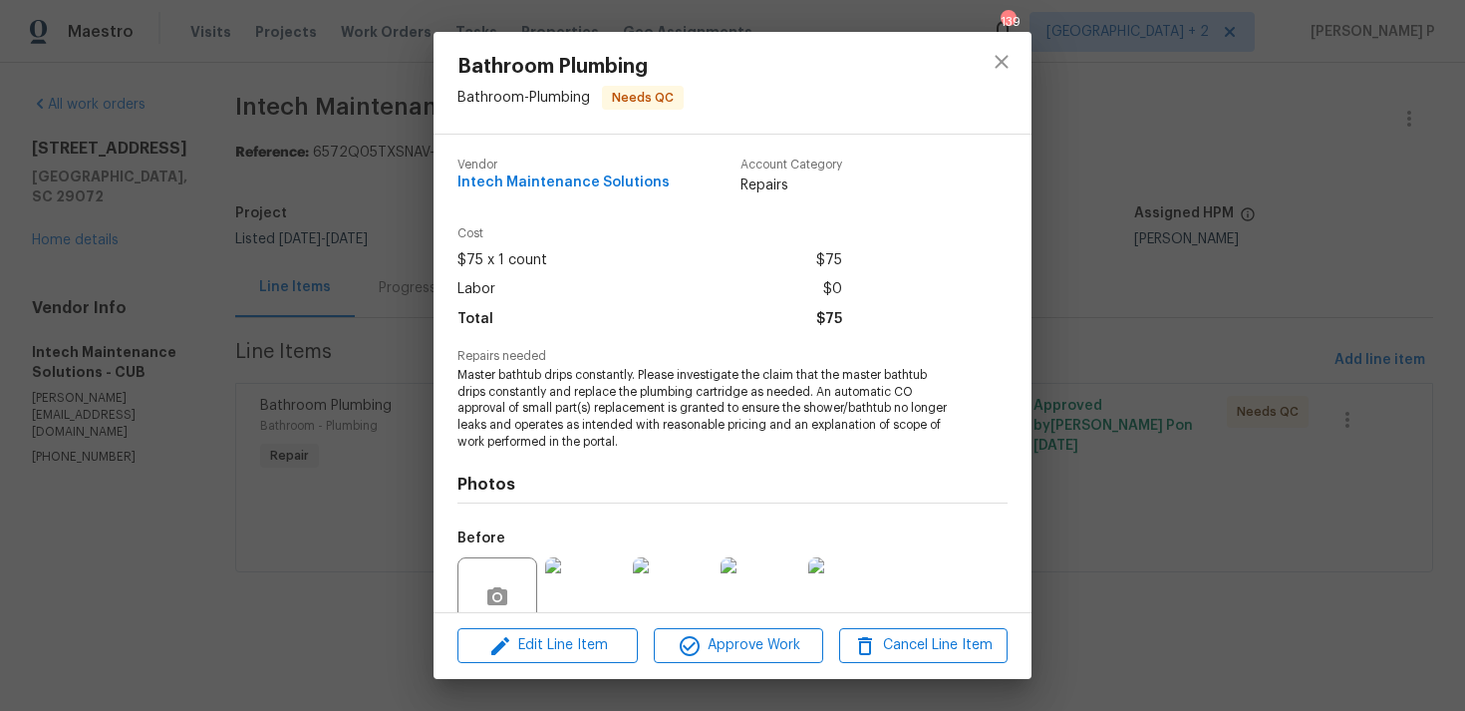
scroll to position [174, 0]
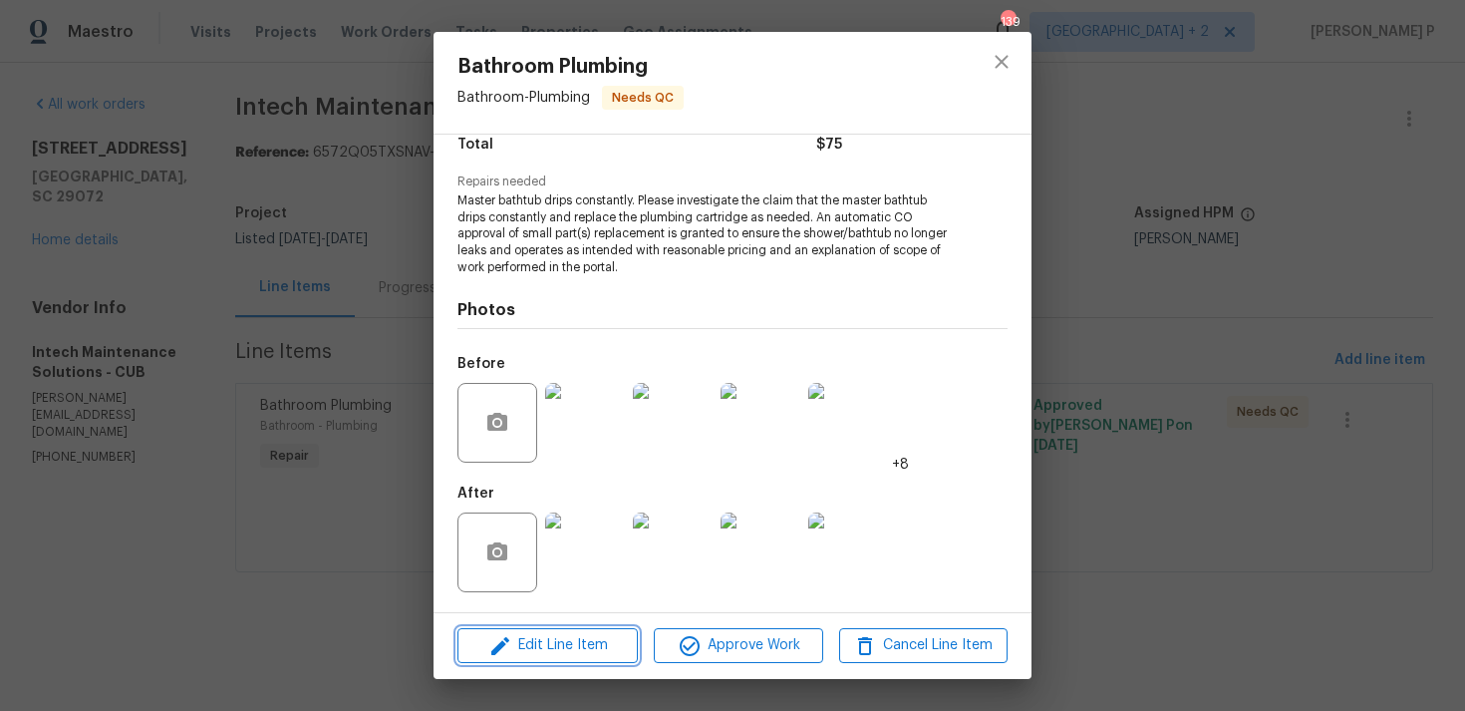
click at [576, 643] on span "Edit Line Item" at bounding box center [548, 645] width 168 height 25
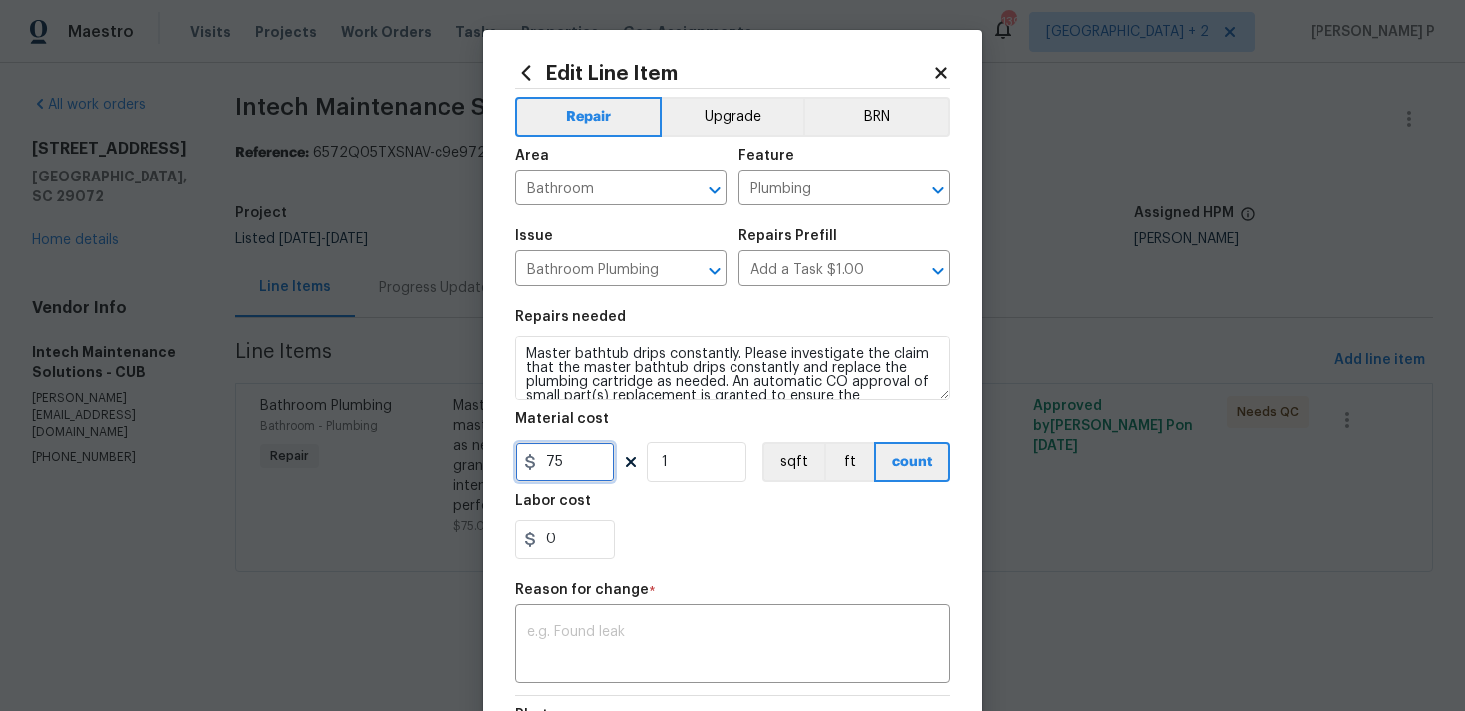
click at [562, 475] on input "75" at bounding box center [565, 462] width 100 height 40
type input "150"
click at [653, 624] on div "x ​" at bounding box center [732, 646] width 435 height 74
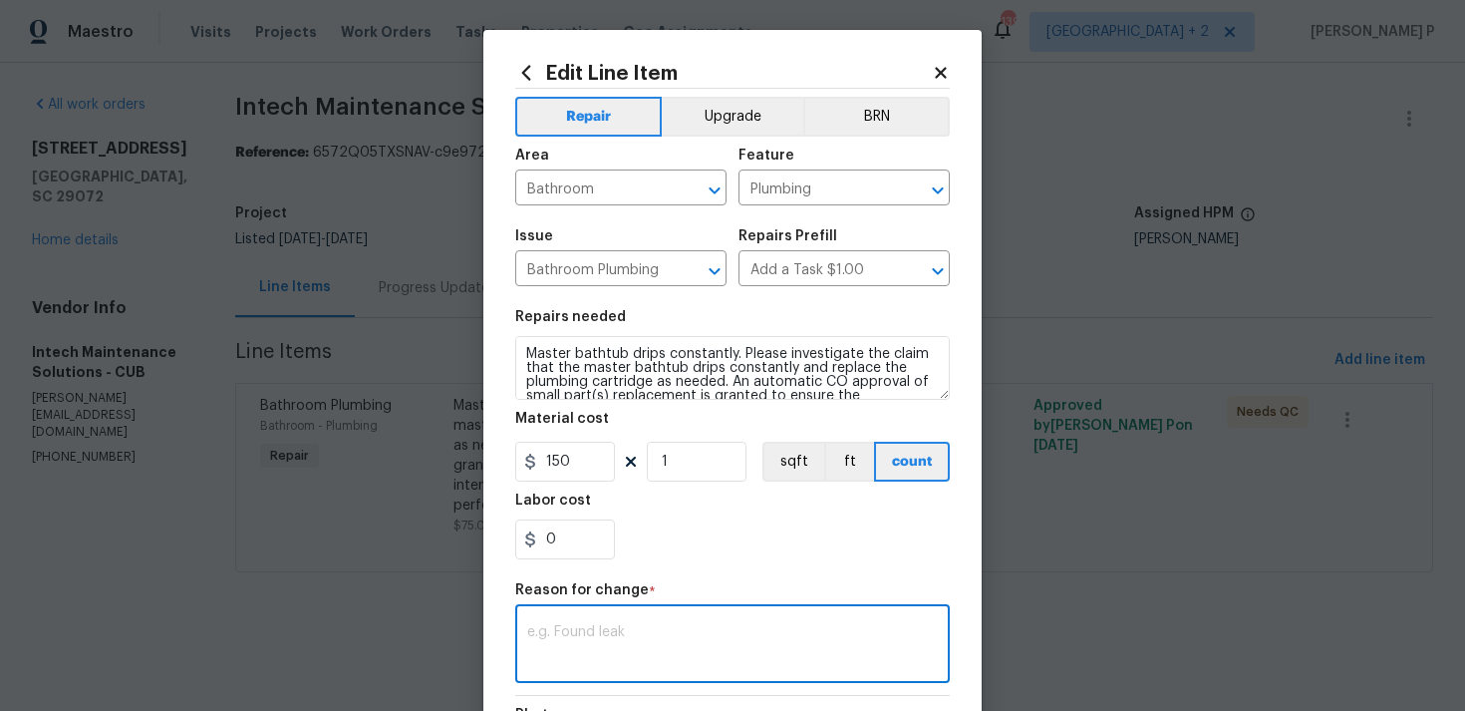
paste textarea "(RP) Updated per vendor’s final cost"
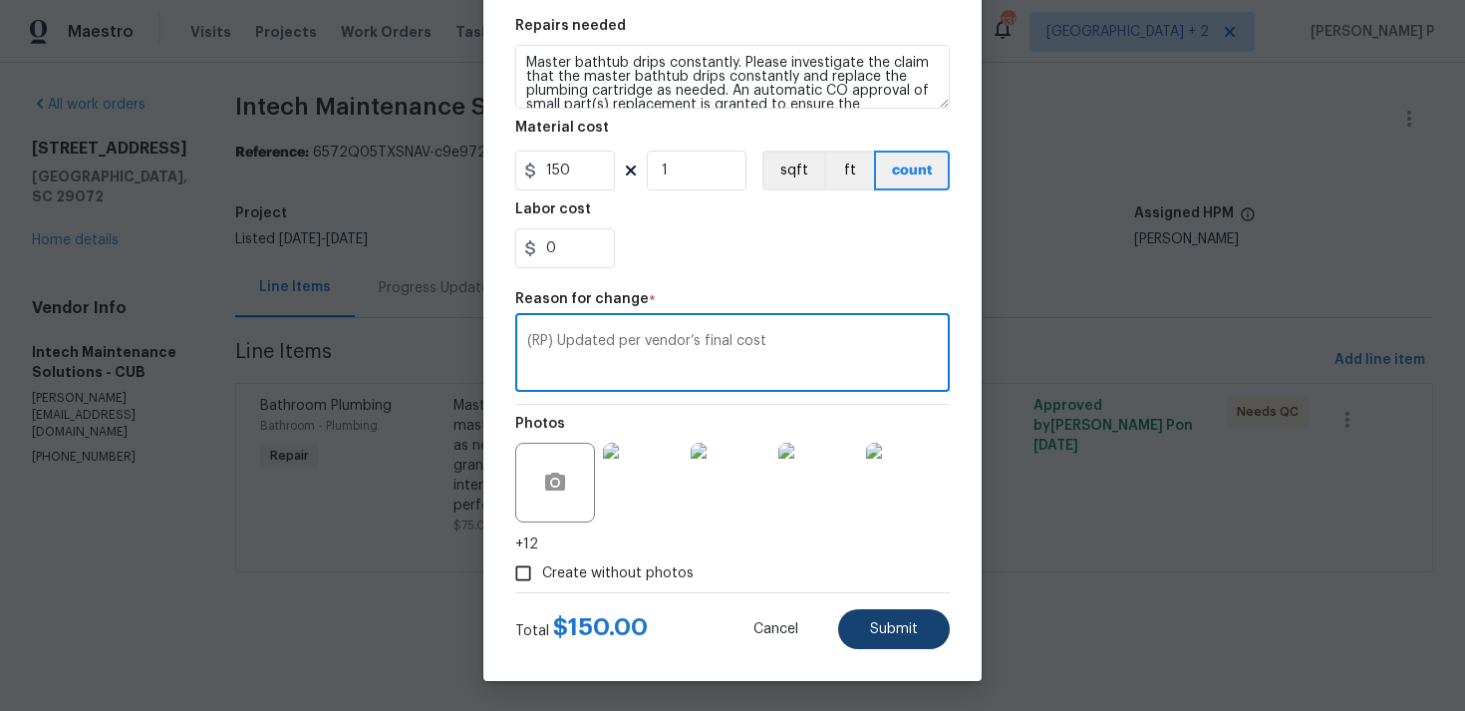
type textarea "(RP) Updated per vendor’s final cost"
click at [933, 647] on button "Submit" at bounding box center [894, 629] width 112 height 40
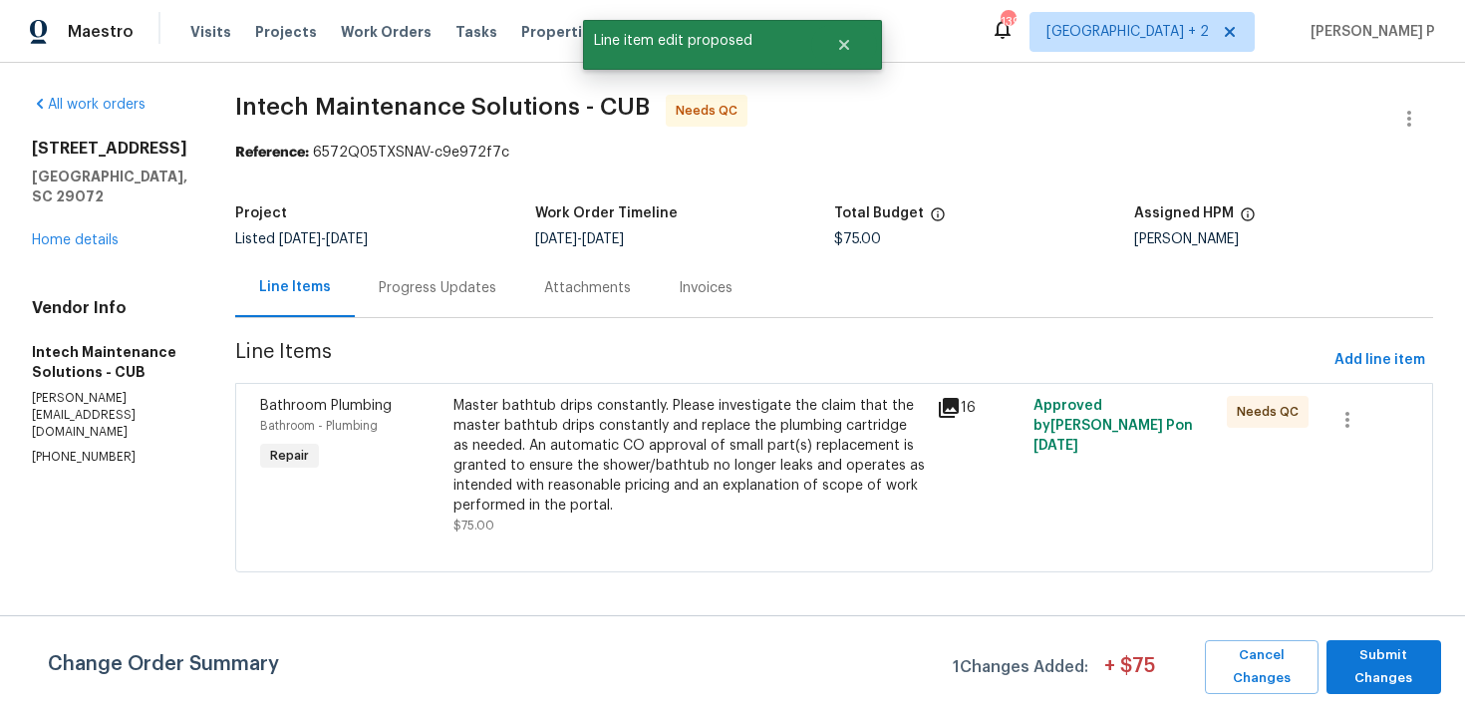
scroll to position [0, 0]
click at [1396, 665] on span "Submit Changes" at bounding box center [1384, 667] width 95 height 46
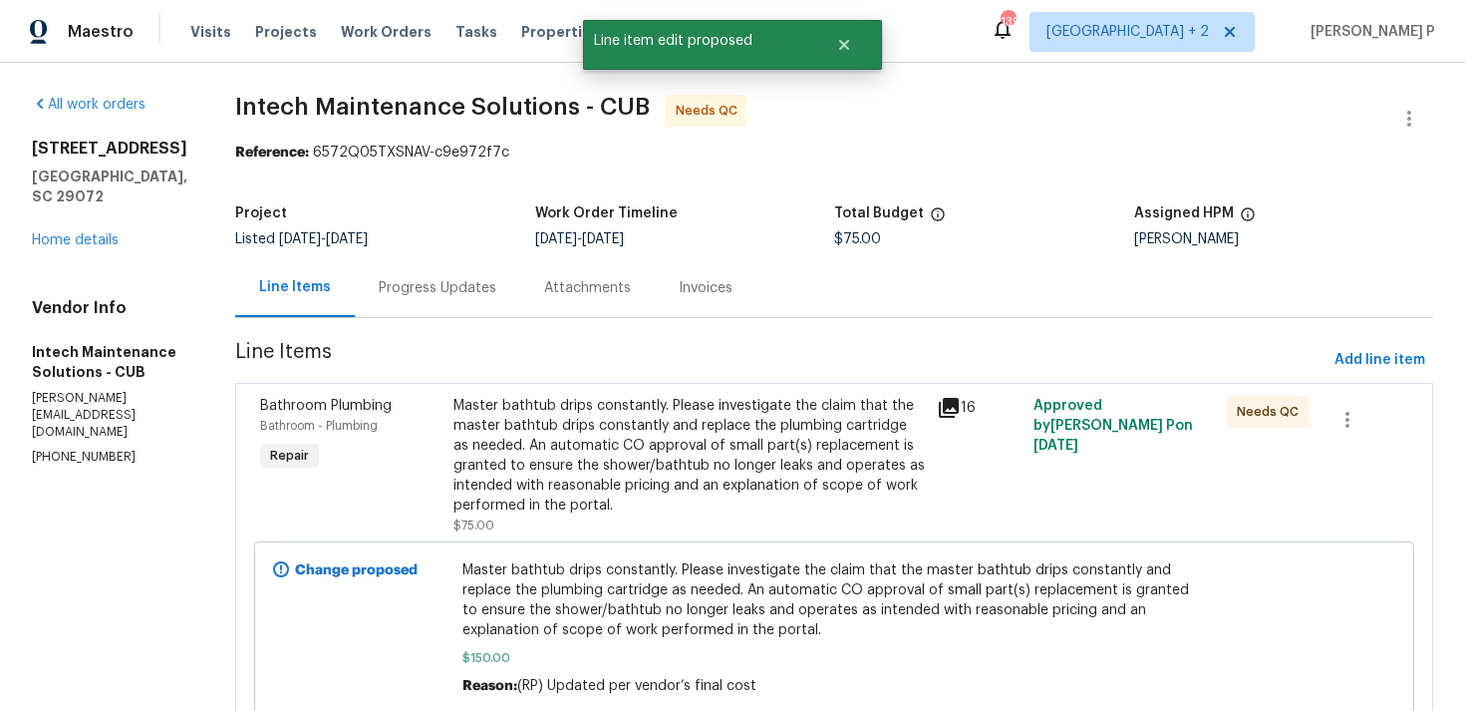
scroll to position [80, 0]
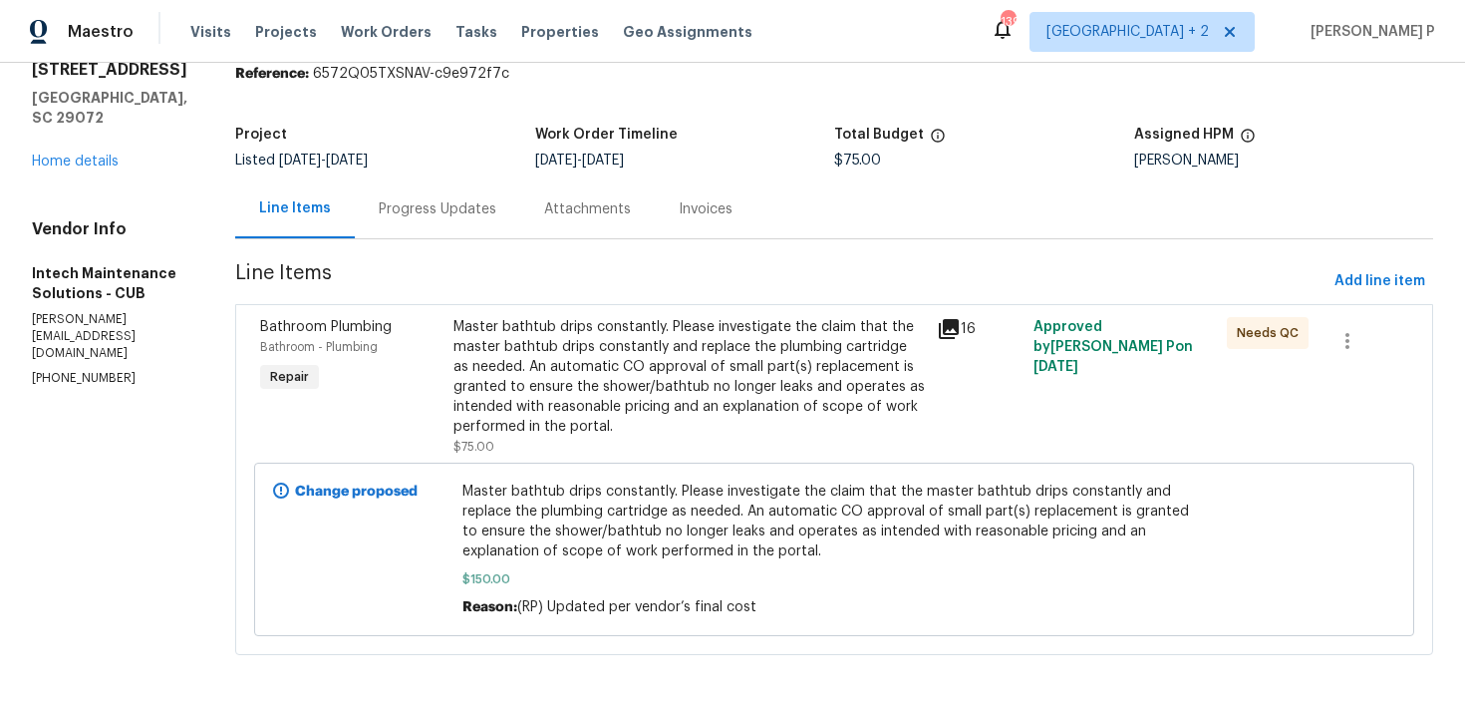
click at [434, 229] on div "Progress Updates" at bounding box center [437, 208] width 165 height 59
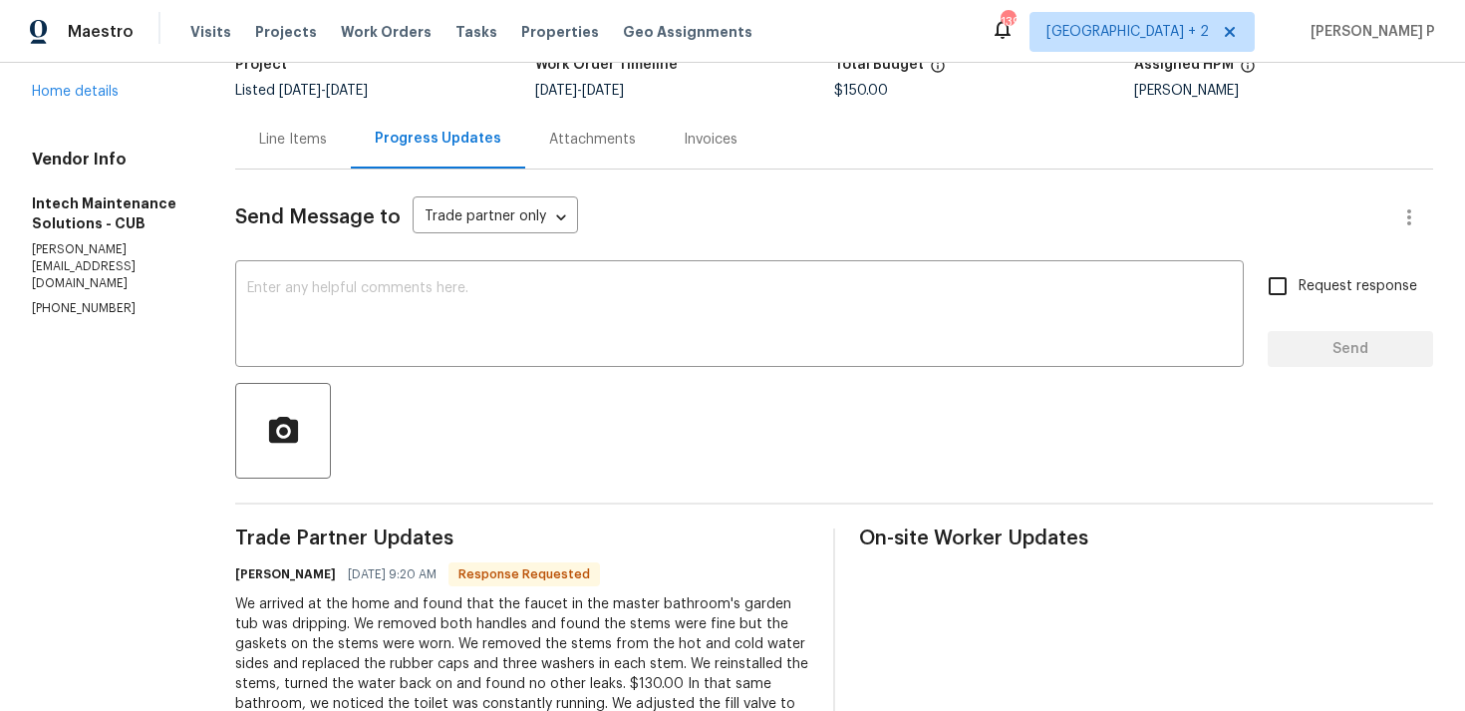
scroll to position [175, 0]
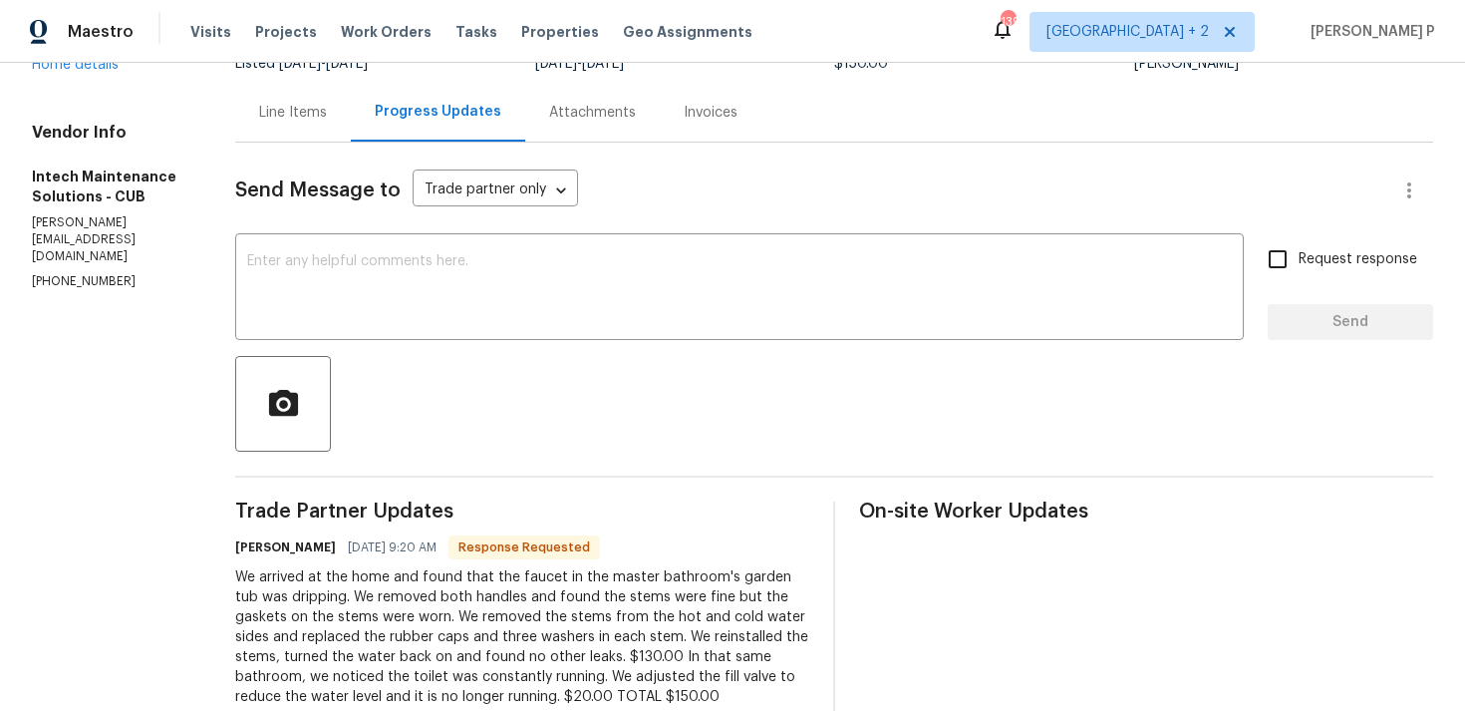
click at [430, 356] on div at bounding box center [834, 404] width 1198 height 96
click at [436, 309] on textarea at bounding box center [739, 289] width 985 height 70
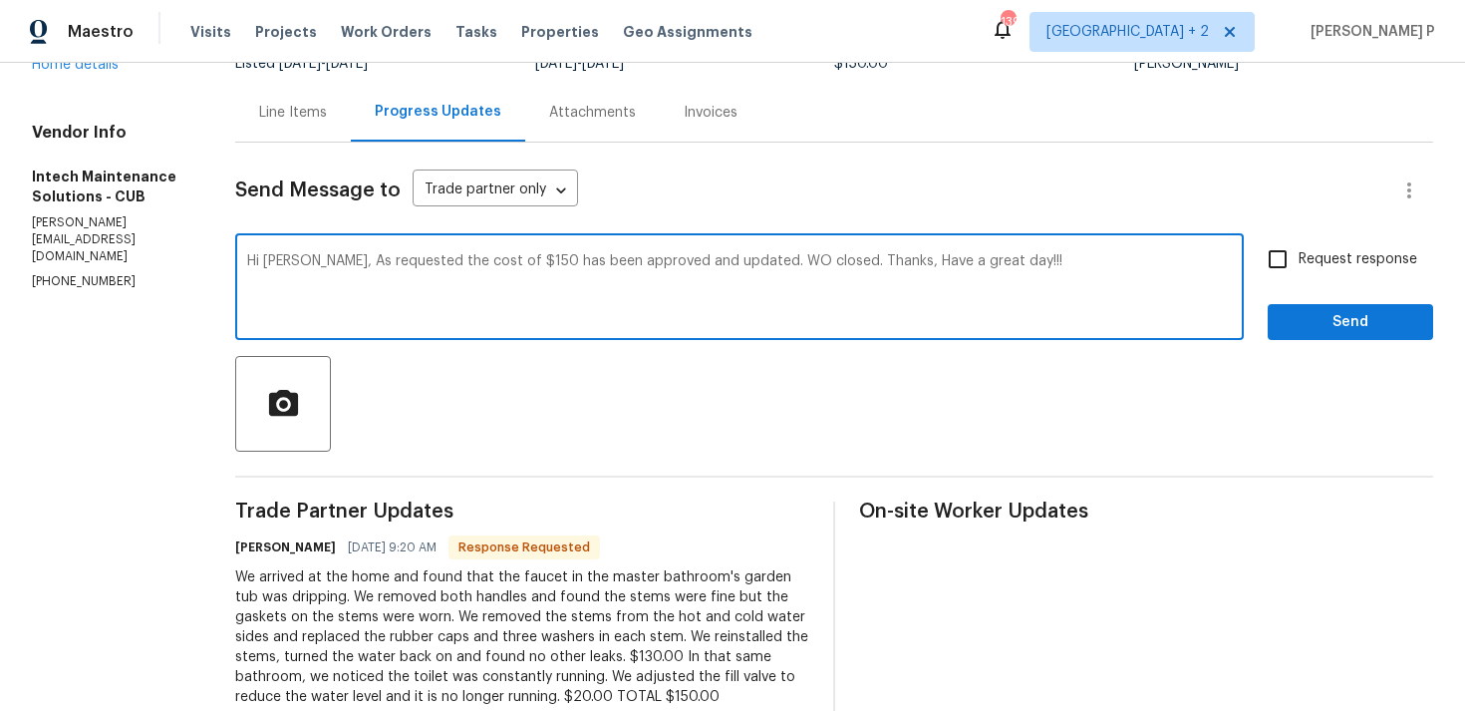
type textarea "Hi [PERSON_NAME], As requested the cost of $150 has been approved and updated. …"
click at [1320, 319] on span "Send" at bounding box center [1351, 322] width 134 height 25
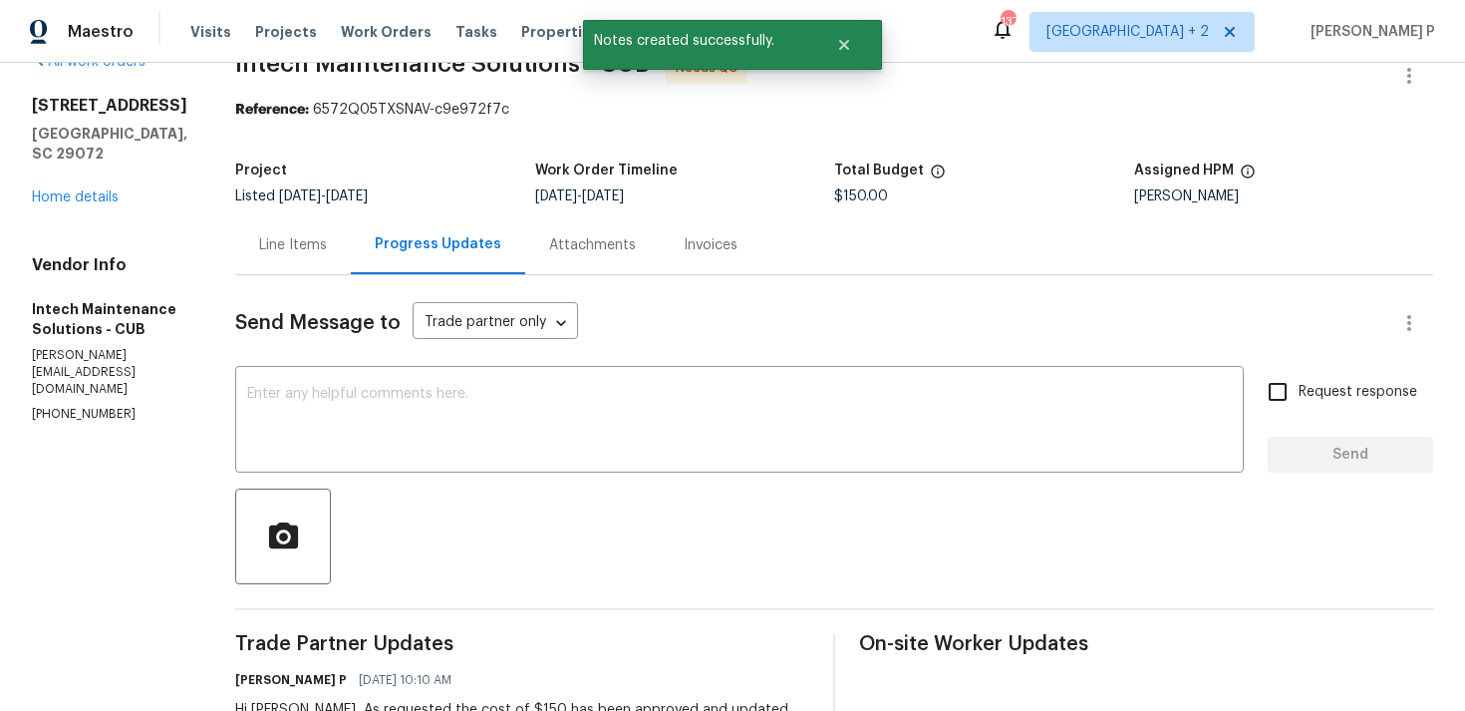
scroll to position [0, 0]
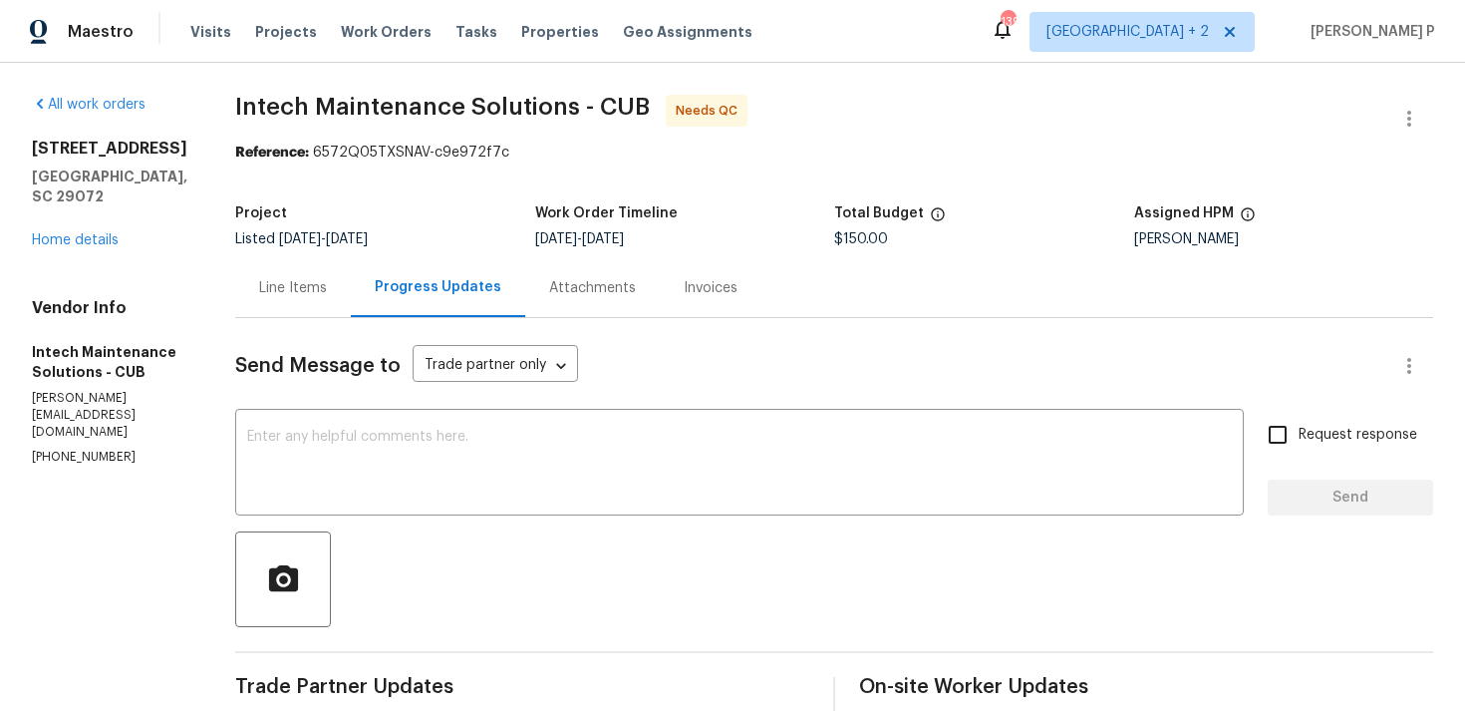
click at [1405, 115] on icon "button" at bounding box center [1410, 119] width 24 height 24
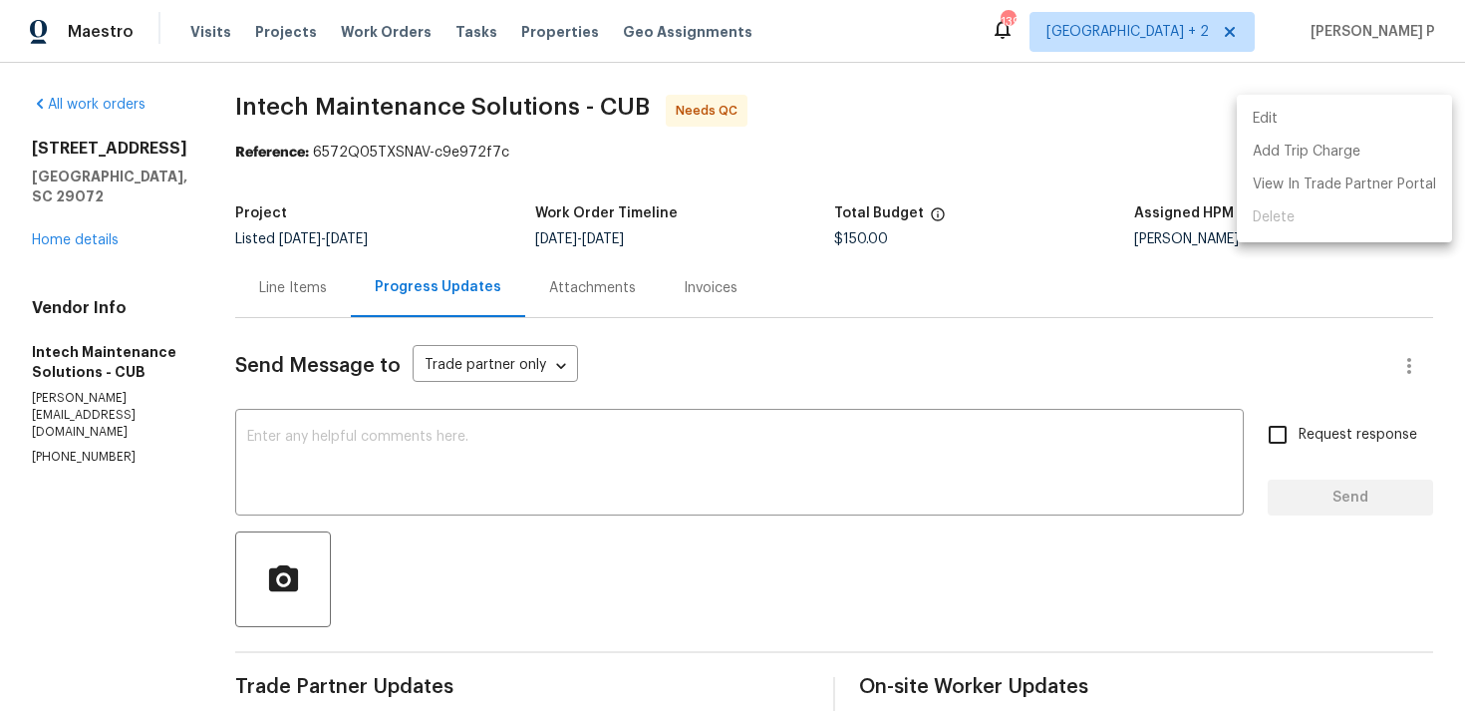
click at [1319, 108] on li "Edit" at bounding box center [1344, 119] width 215 height 33
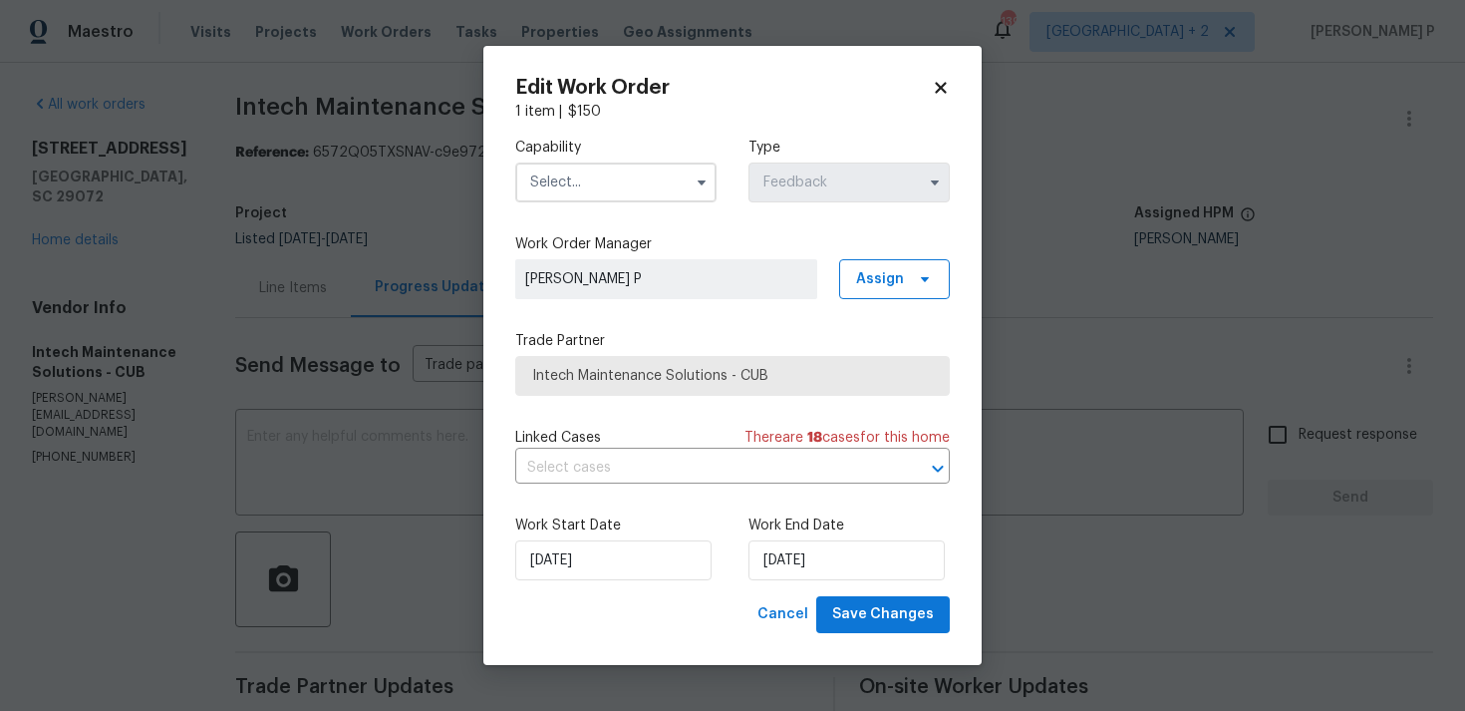
click at [624, 170] on input "text" at bounding box center [615, 182] width 201 height 40
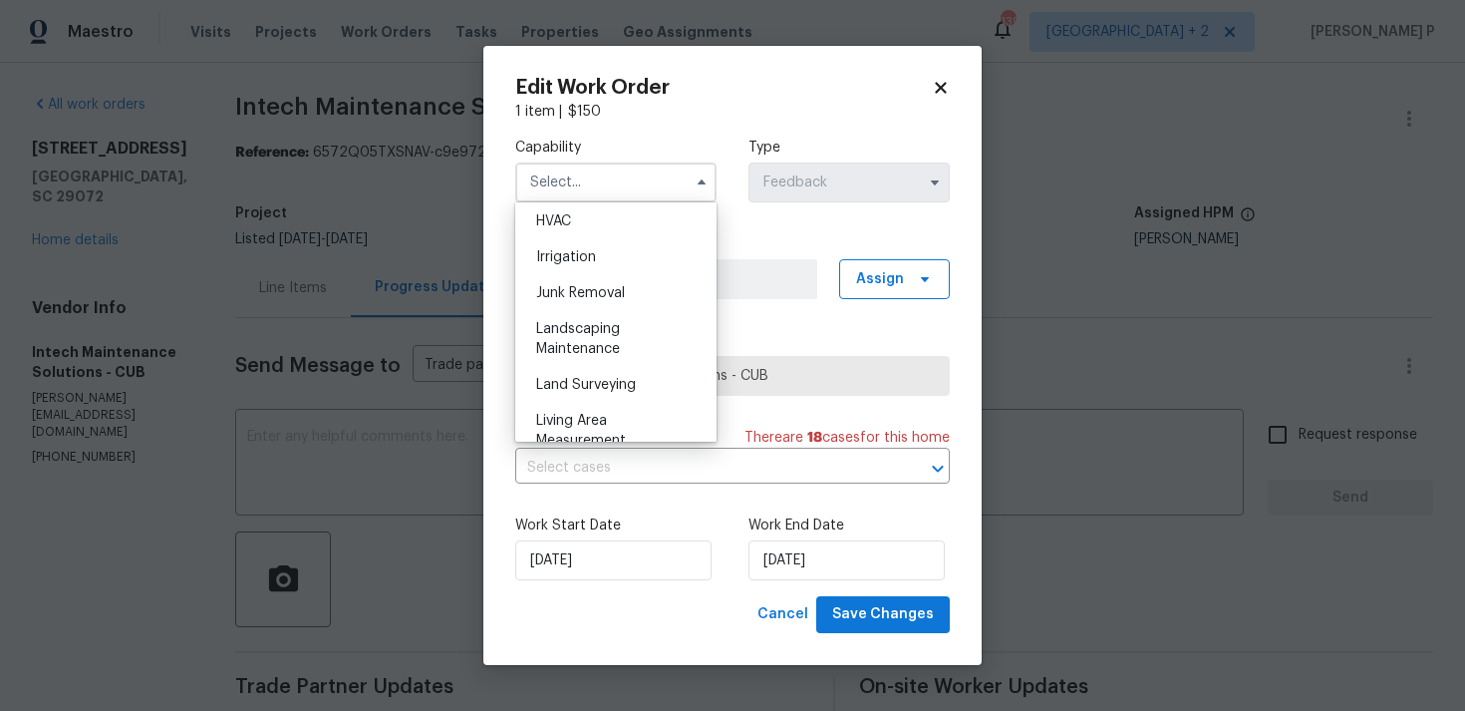
scroll to position [1238, 0]
click at [616, 311] on div "Landscaping Maintenance" at bounding box center [615, 309] width 191 height 56
type input "Landscaping Maintenance"
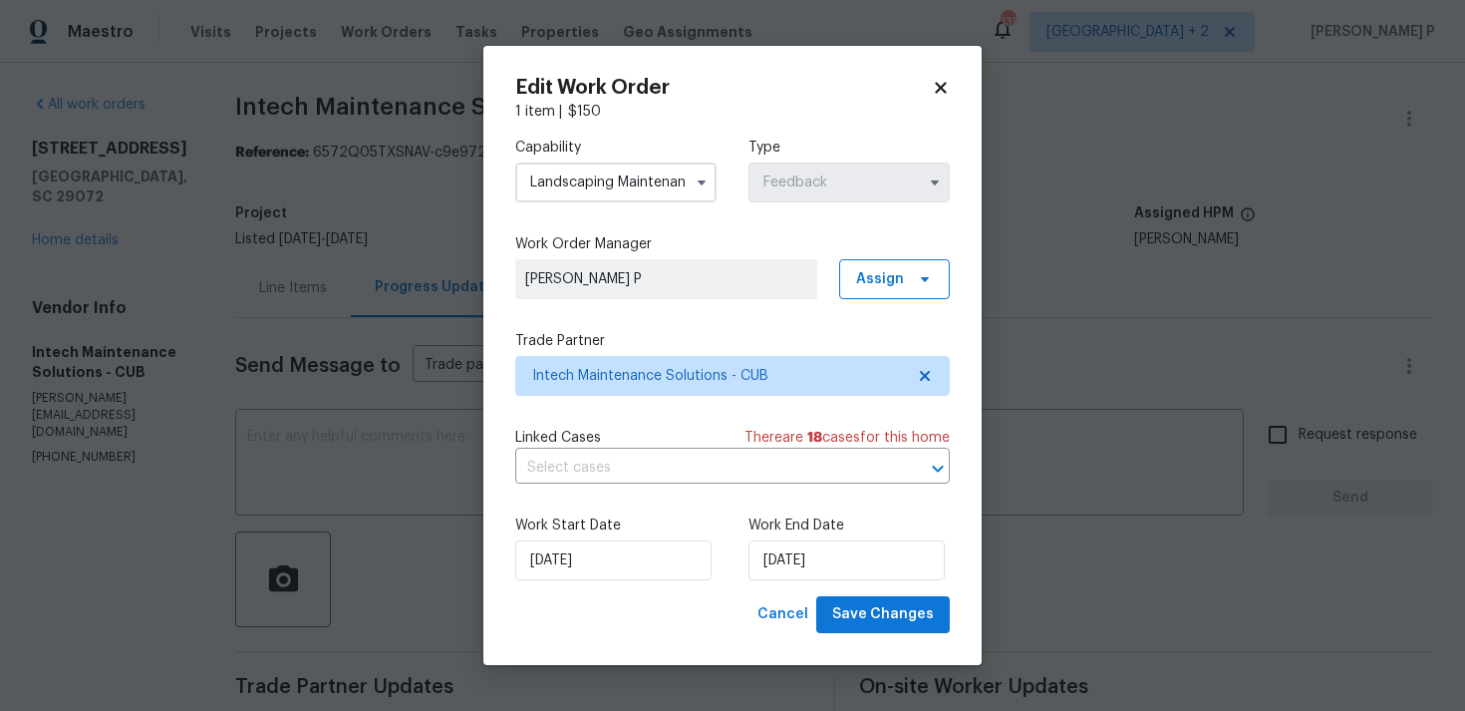
click at [939, 84] on icon at bounding box center [940, 88] width 11 height 11
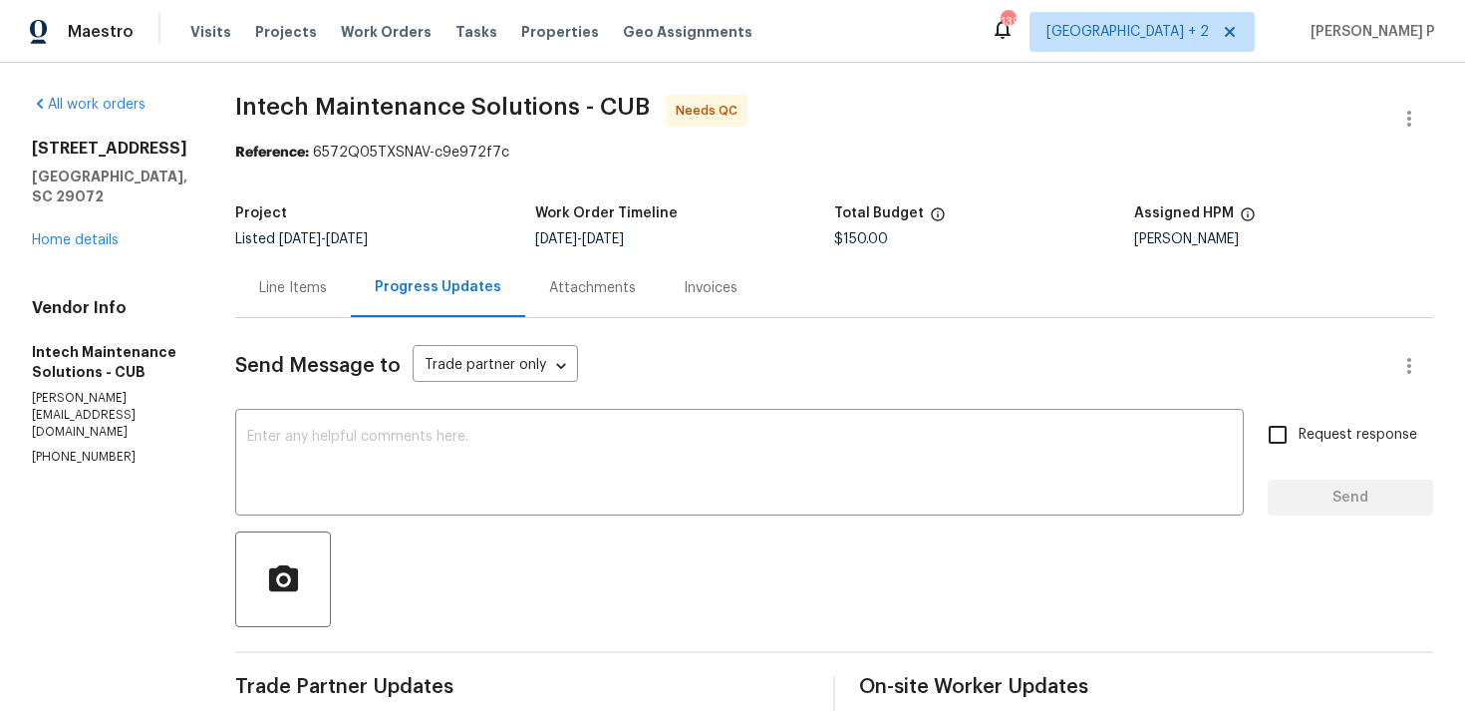
click at [1411, 147] on div "Reference: 6572Q05TXSNAV-c9e972f7c" at bounding box center [834, 153] width 1198 height 20
click at [1412, 119] on icon "button" at bounding box center [1410, 119] width 24 height 24
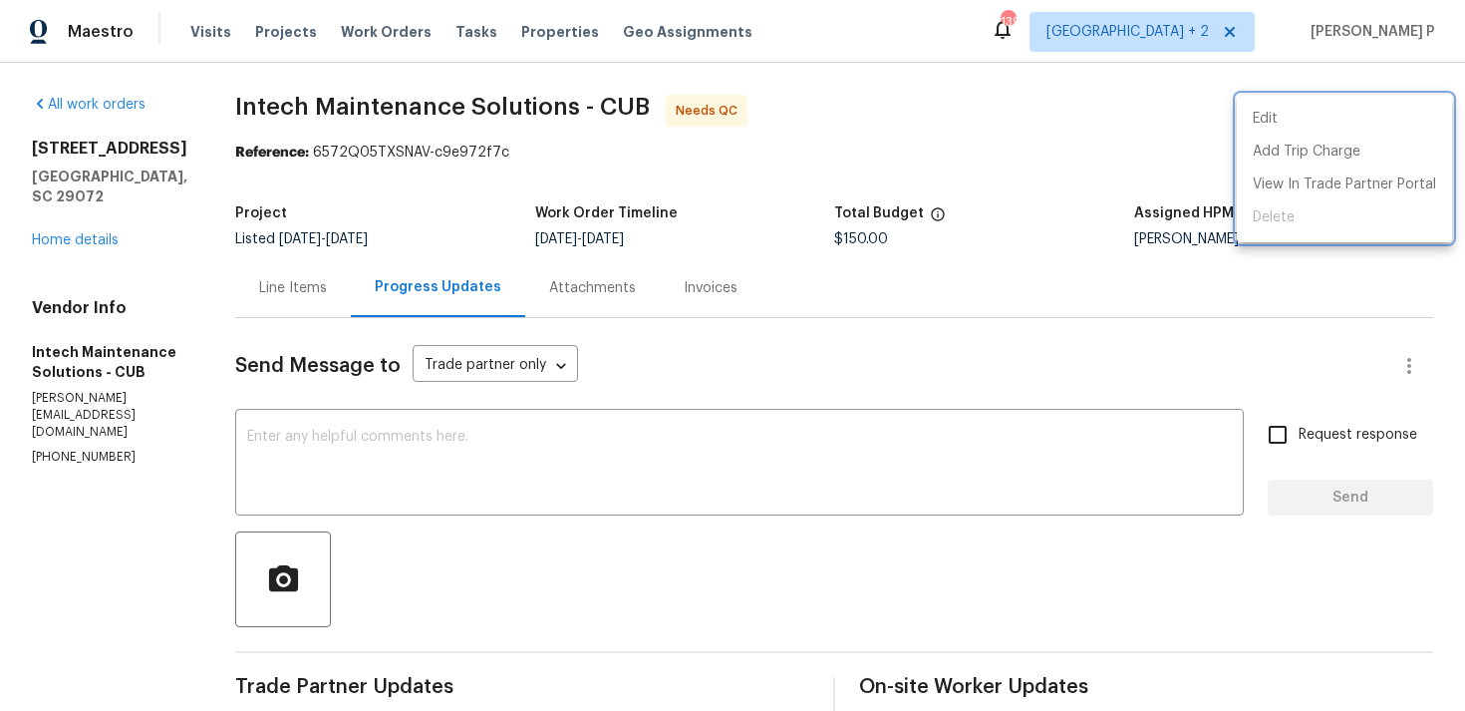
click at [208, 269] on div at bounding box center [732, 355] width 1465 height 711
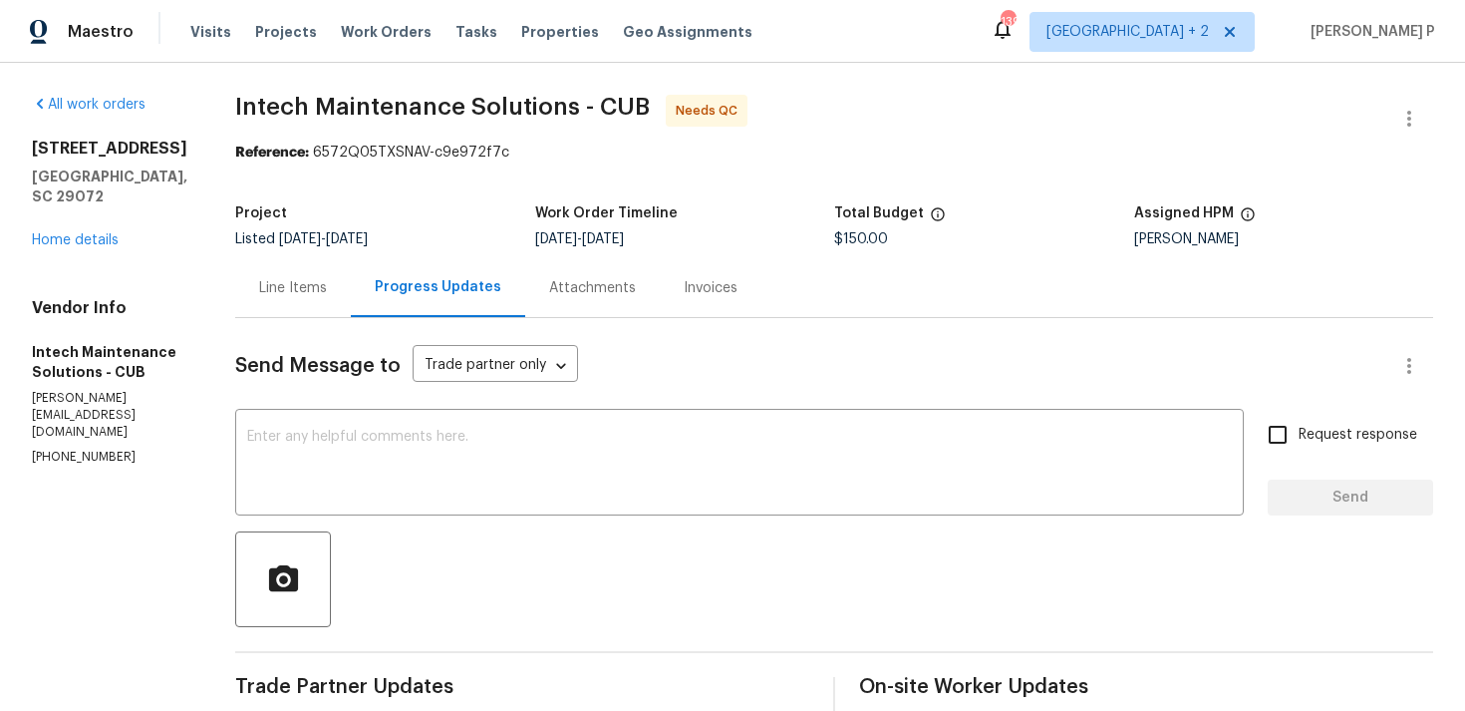
click at [277, 300] on div "Line Items" at bounding box center [293, 287] width 116 height 59
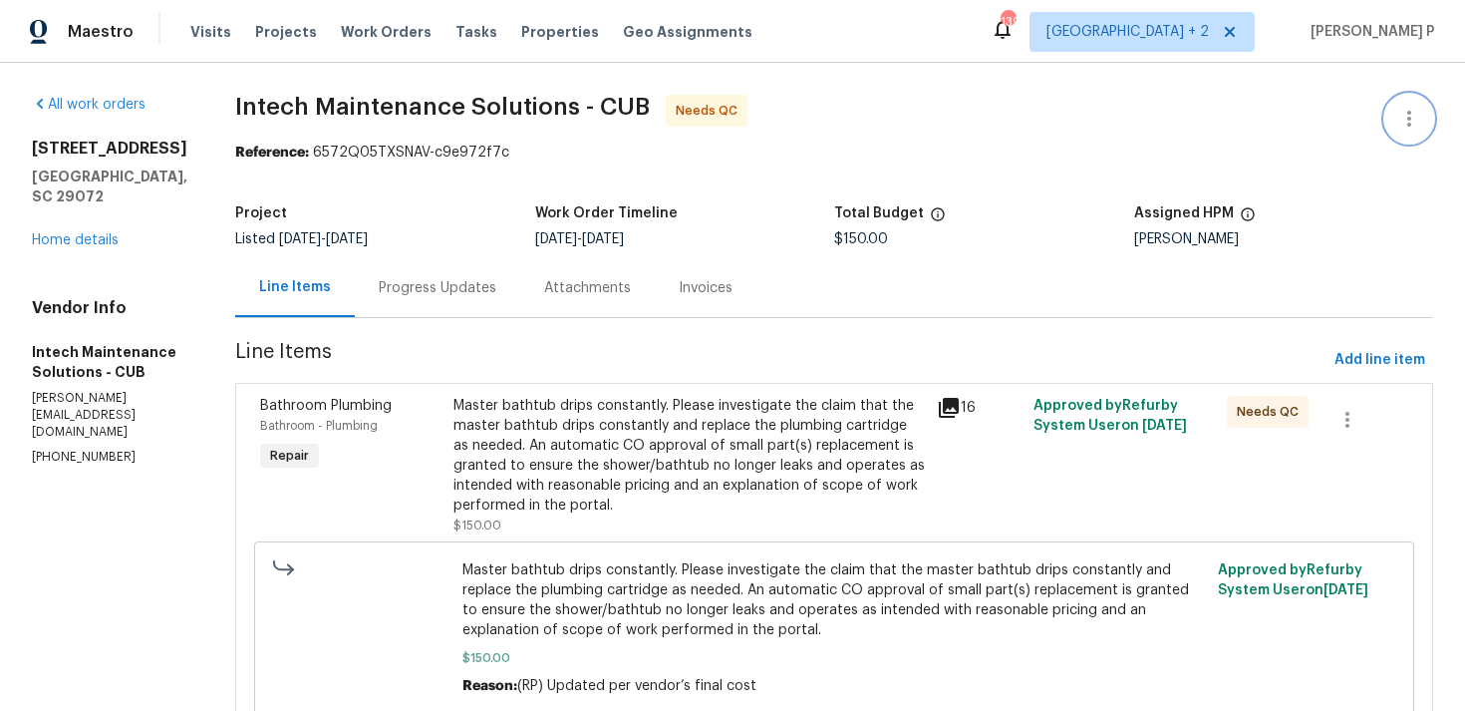
click at [1415, 118] on icon "button" at bounding box center [1410, 119] width 24 height 24
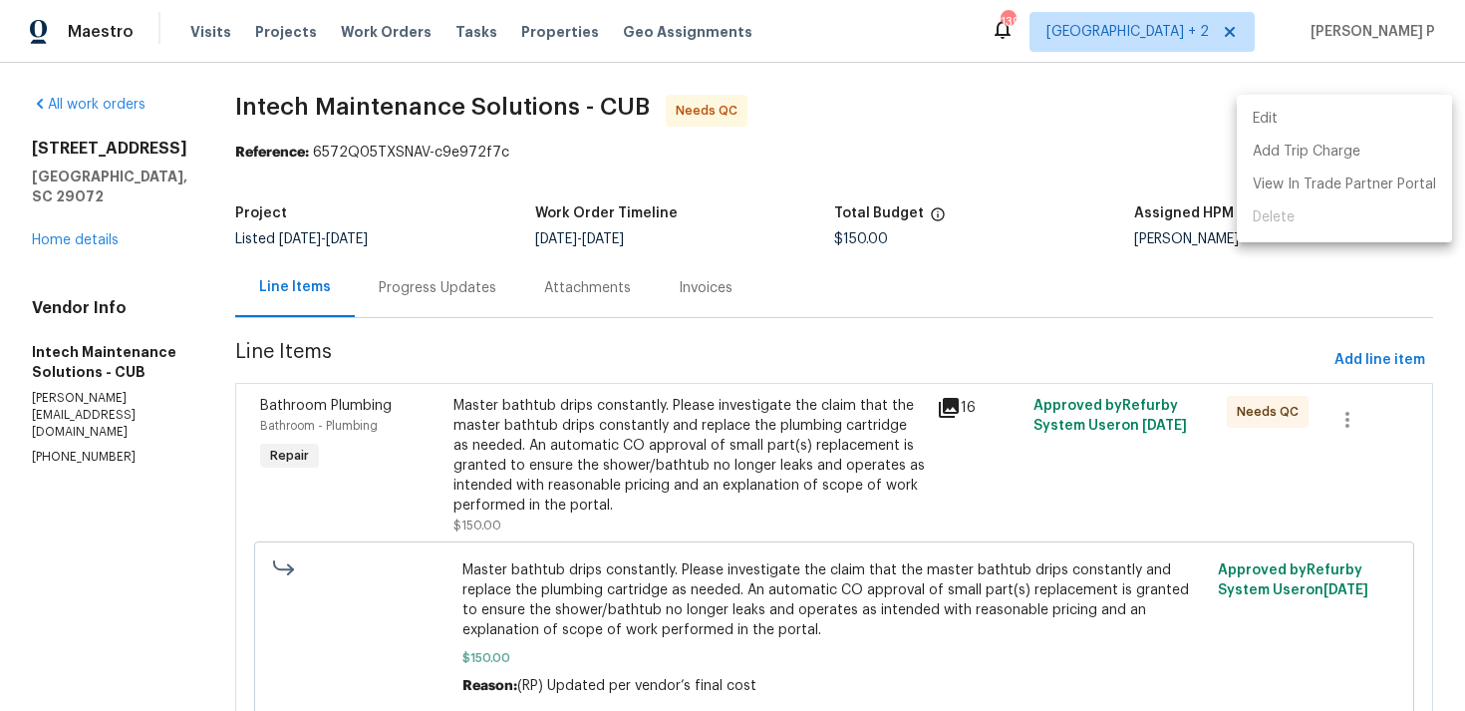
click at [1288, 103] on li "Edit" at bounding box center [1344, 119] width 215 height 33
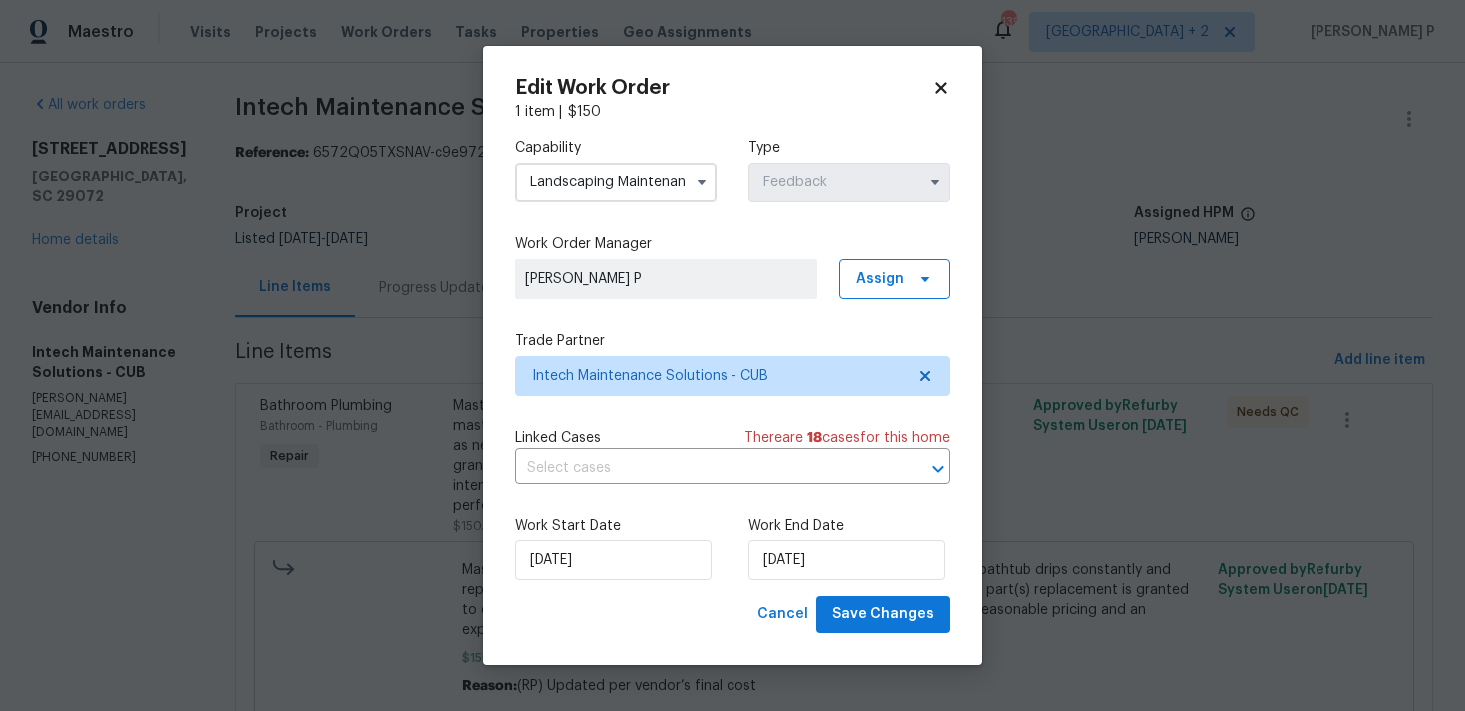
click at [614, 173] on input "Landscaping Maintenance" at bounding box center [615, 182] width 201 height 40
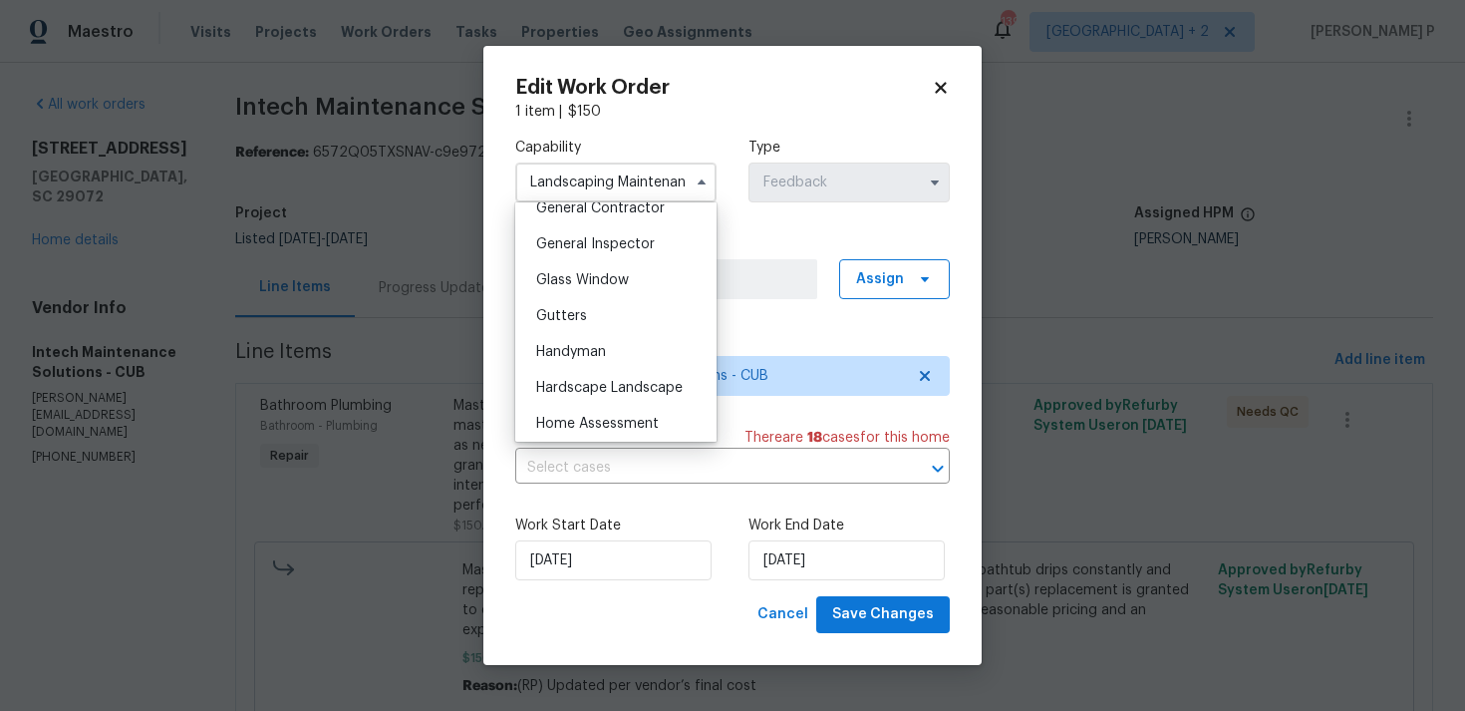
scroll to position [930, 0]
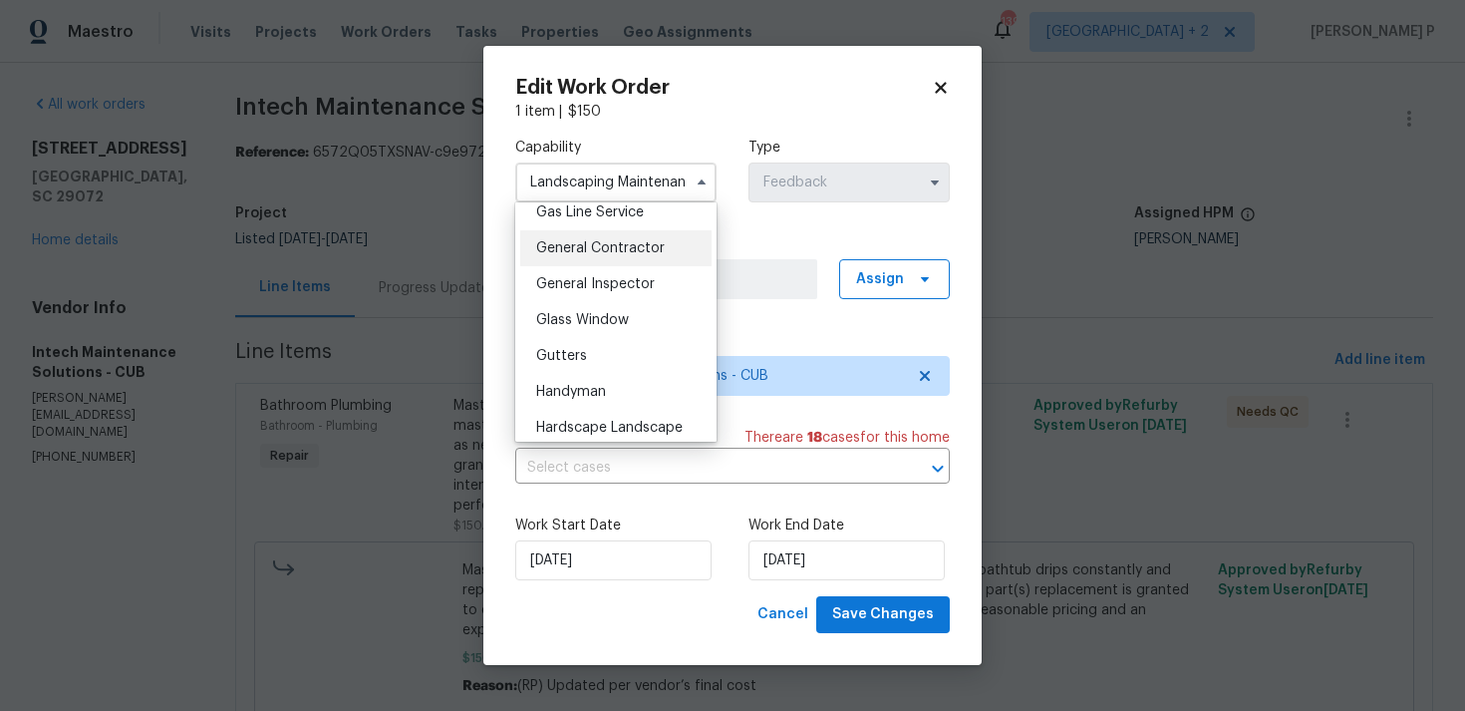
click at [603, 251] on span "General Contractor" at bounding box center [600, 248] width 129 height 14
type input "General Contractor"
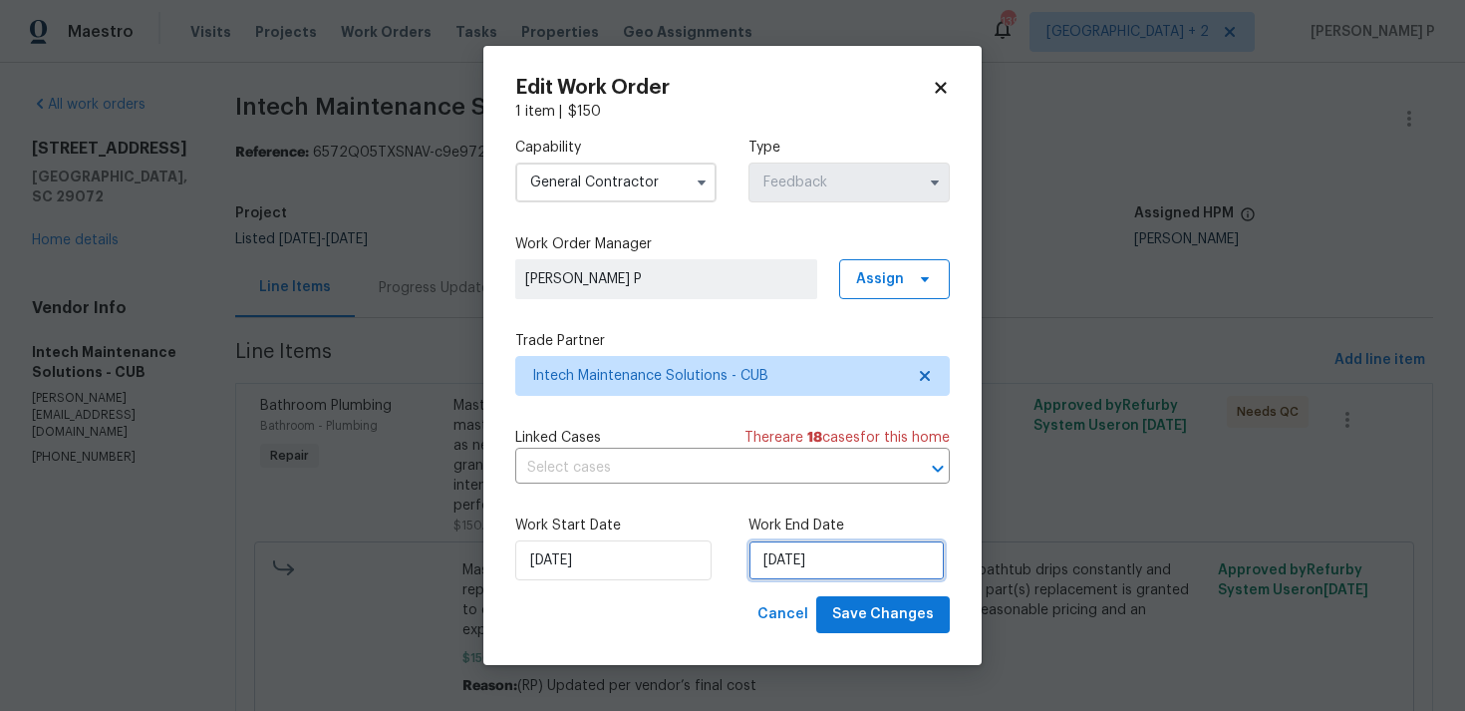
click at [817, 567] on input "[DATE]" at bounding box center [847, 560] width 196 height 40
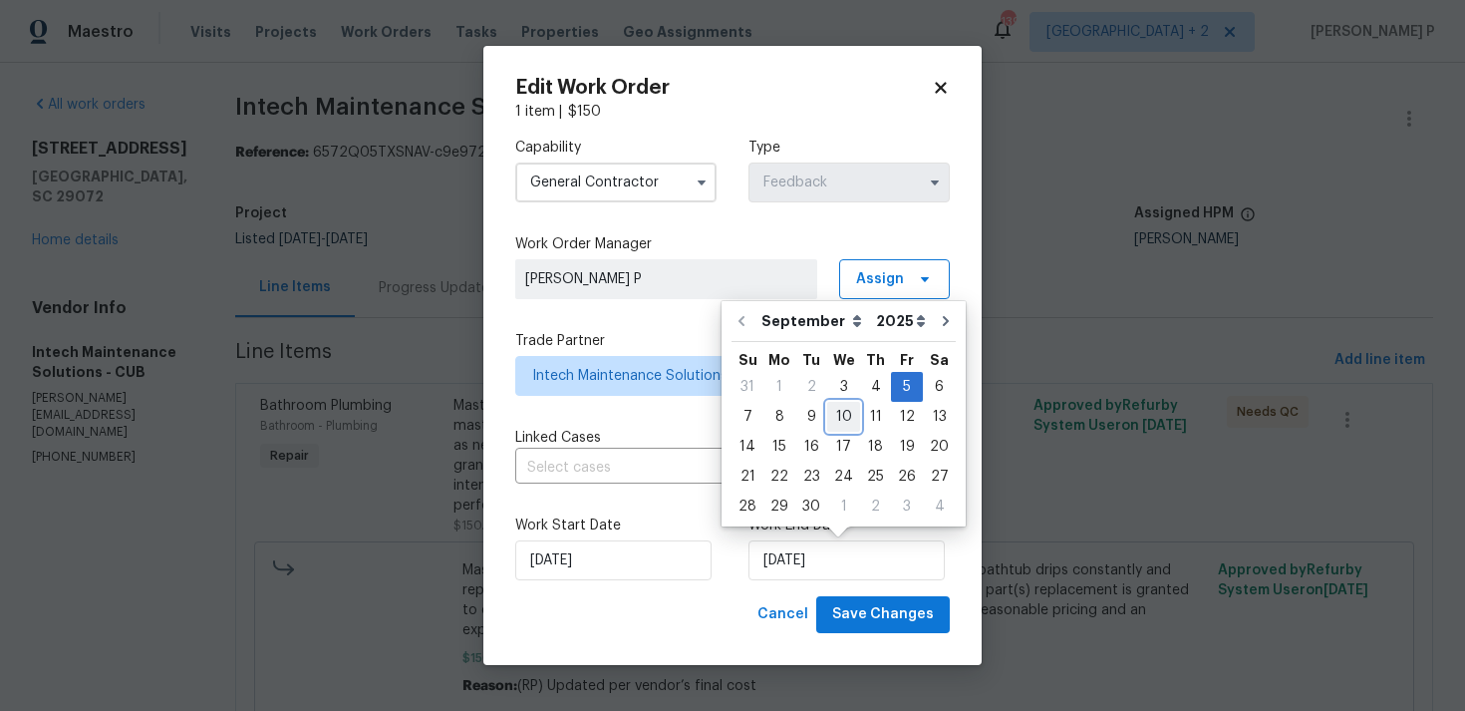
click at [843, 418] on div "10" at bounding box center [843, 417] width 33 height 28
type input "[DATE]"
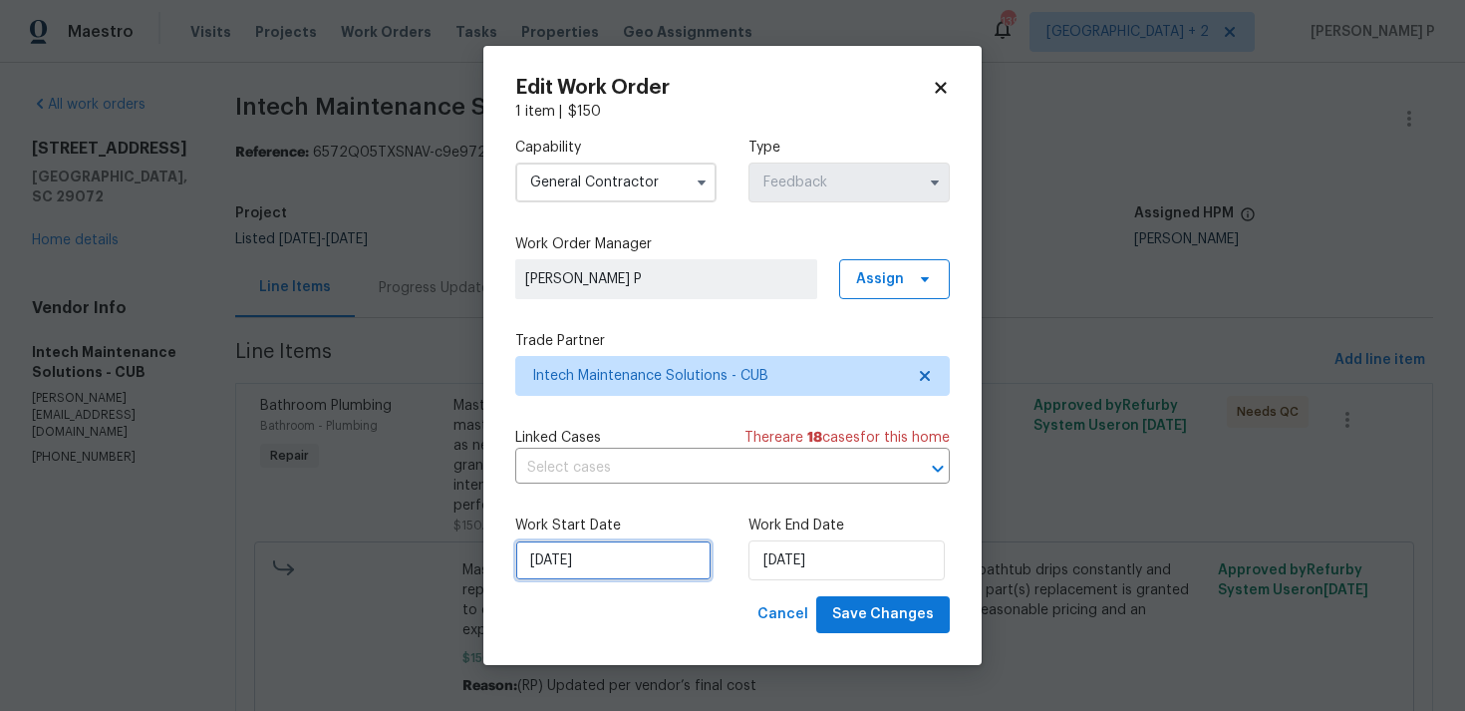
click at [595, 546] on input "[DATE]" at bounding box center [613, 560] width 196 height 40
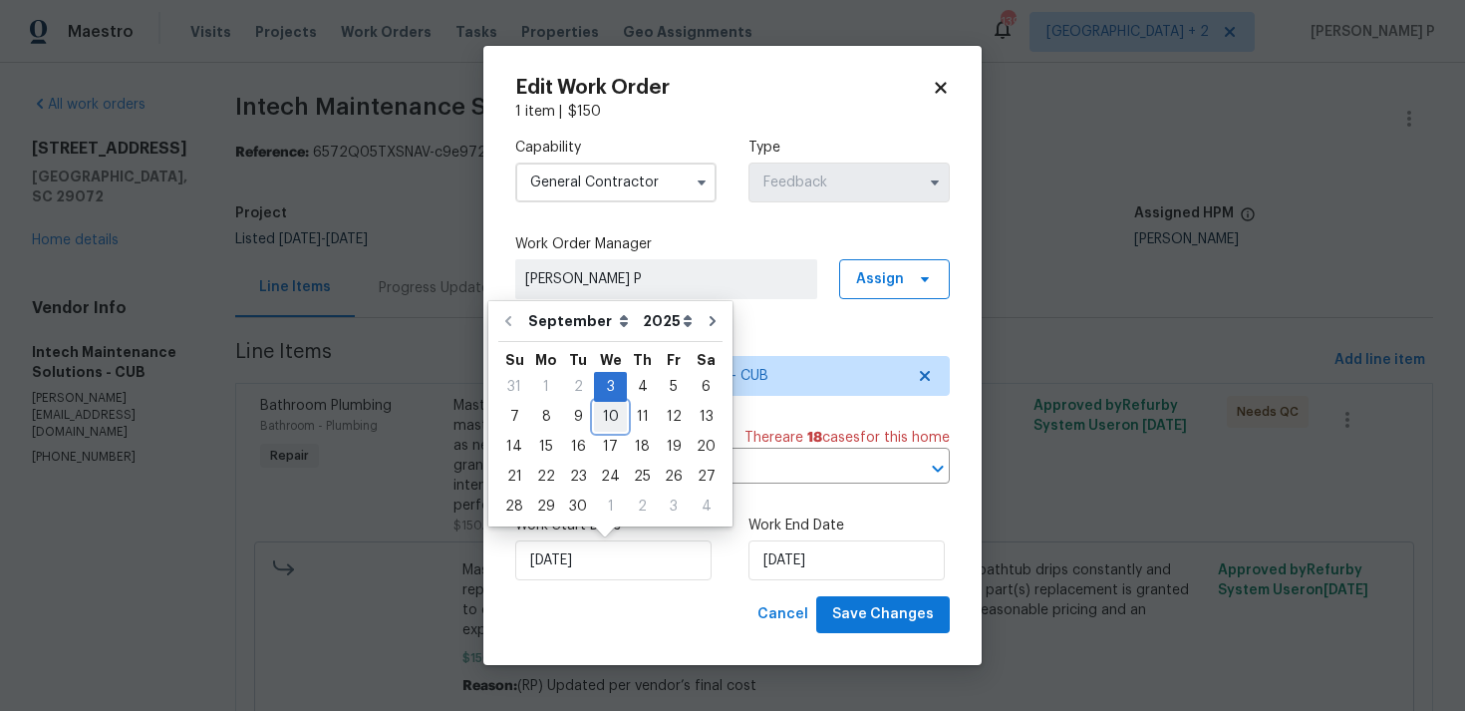
click at [607, 423] on div "10" at bounding box center [610, 417] width 33 height 28
type input "[DATE]"
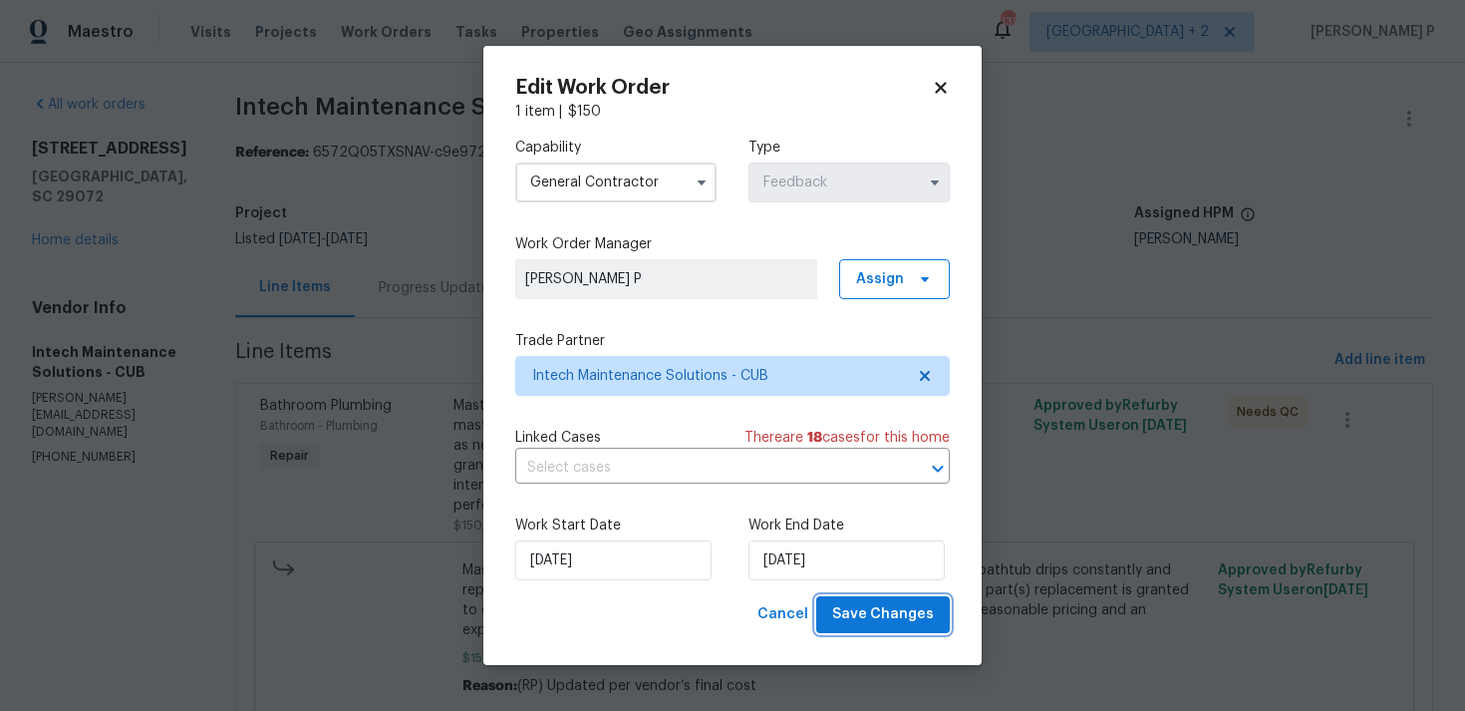
click at [866, 620] on span "Save Changes" at bounding box center [883, 614] width 102 height 25
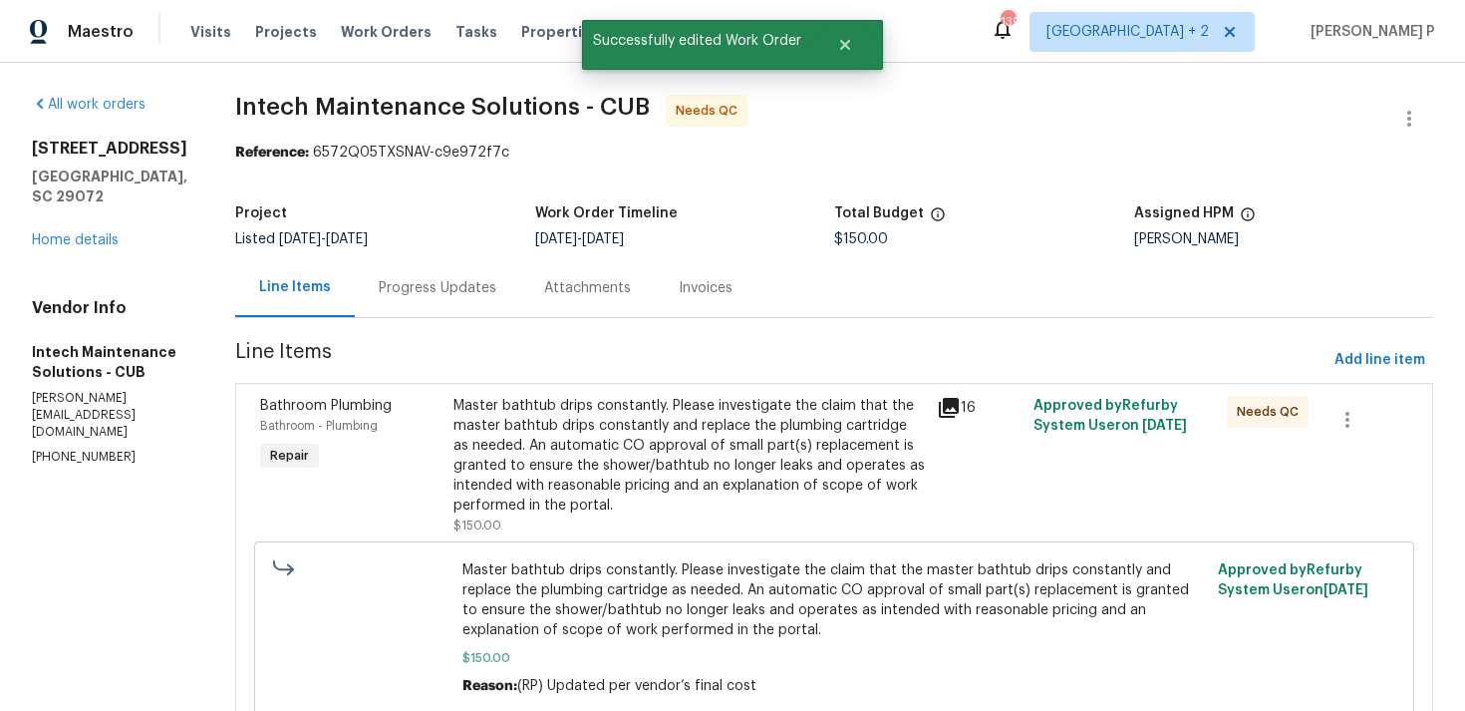
click at [429, 291] on div "Progress Updates" at bounding box center [438, 288] width 118 height 20
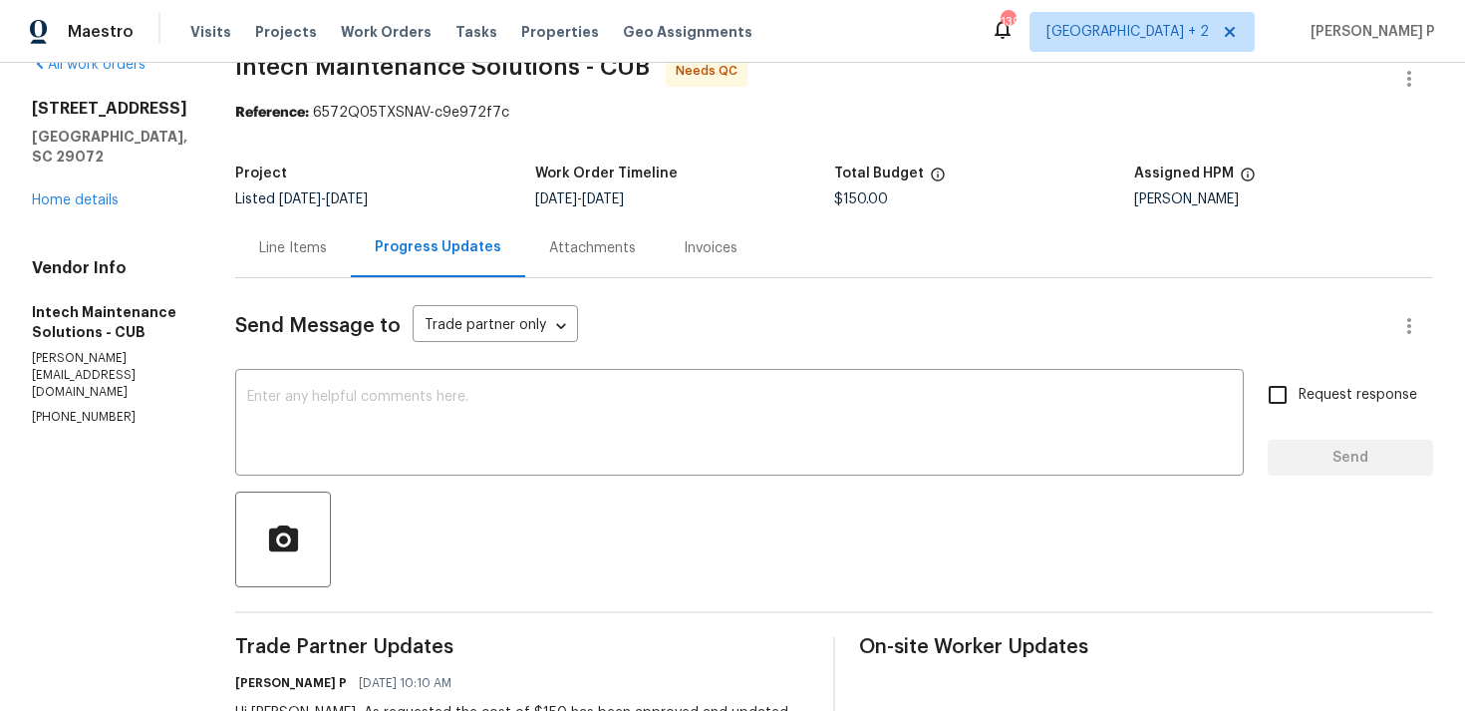
scroll to position [41, 0]
click at [263, 246] on div "Line Items" at bounding box center [293, 247] width 68 height 20
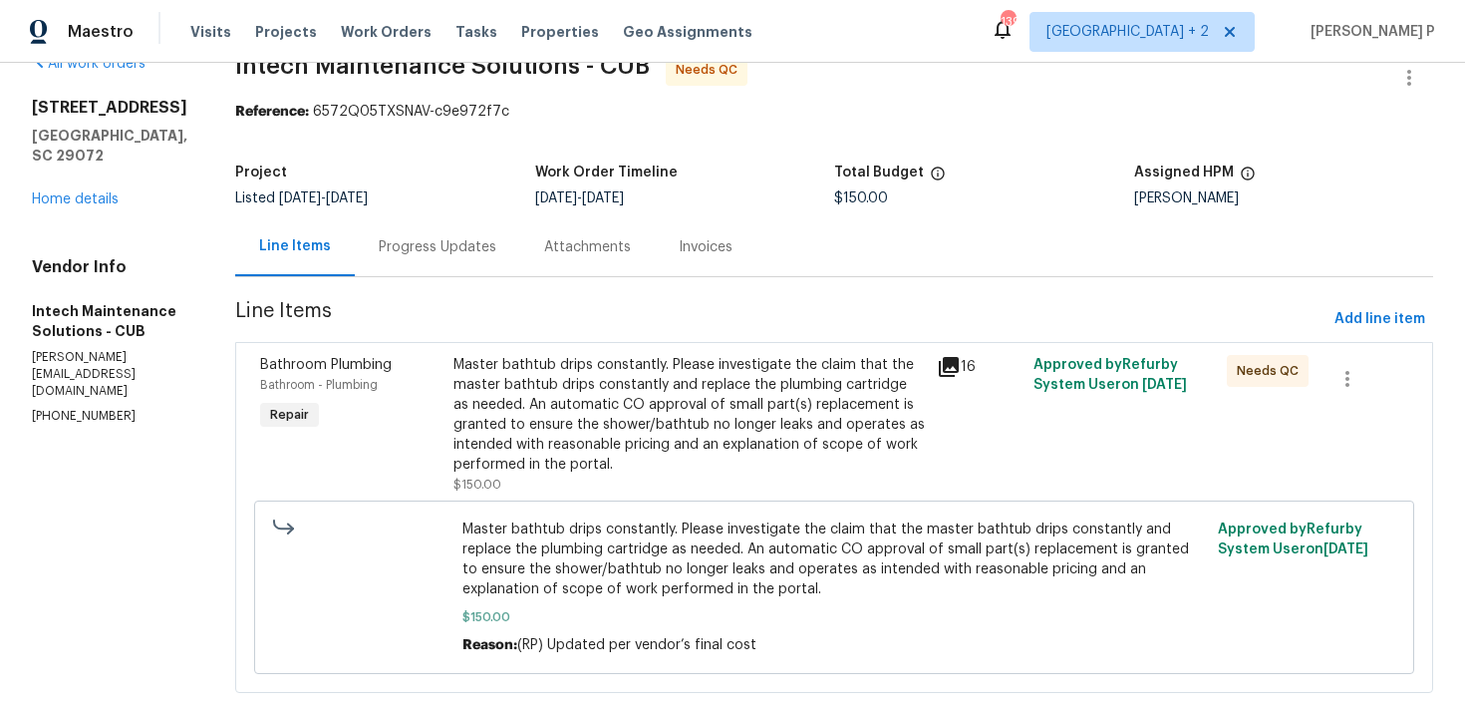
click at [639, 402] on div "Master bathtub drips constantly. Please investigate the claim that the master b…" at bounding box center [690, 415] width 472 height 120
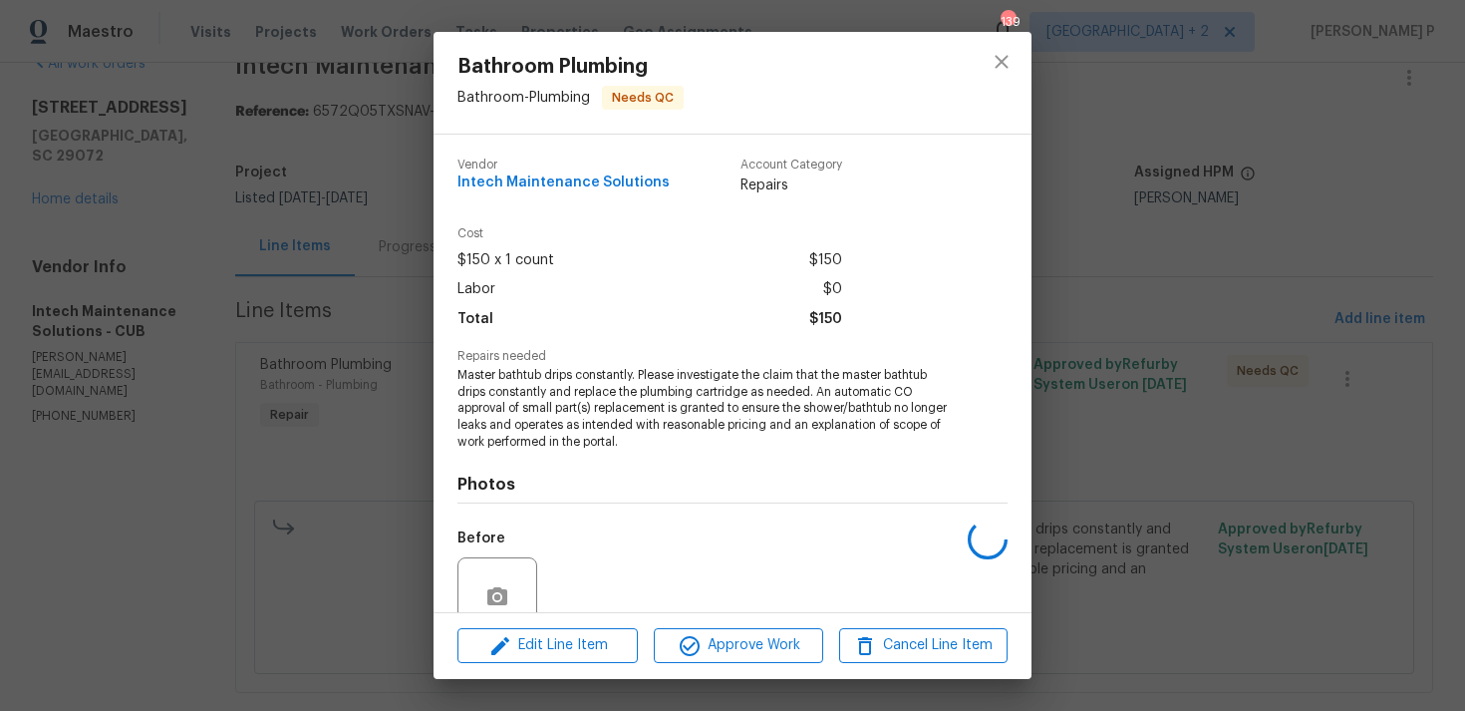
scroll to position [174, 0]
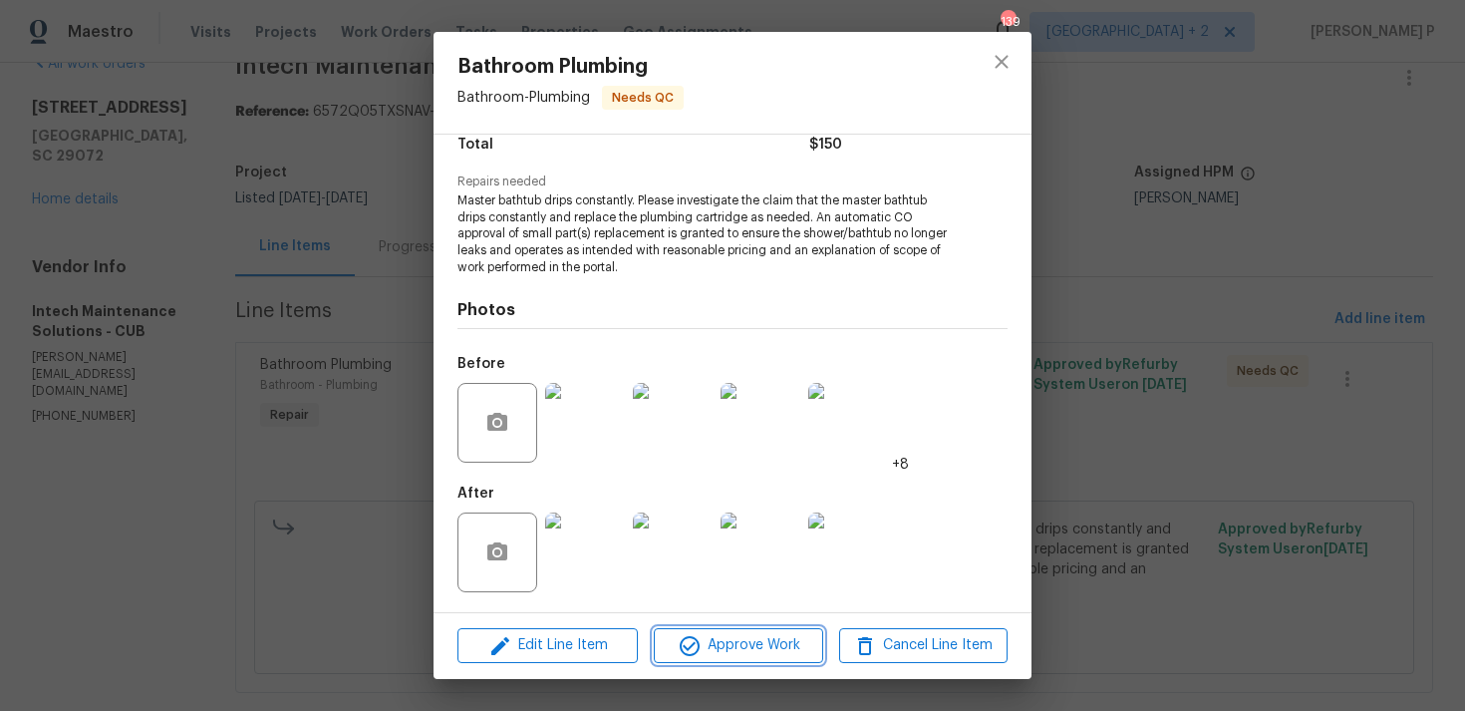
click at [757, 639] on span "Approve Work" at bounding box center [738, 645] width 157 height 25
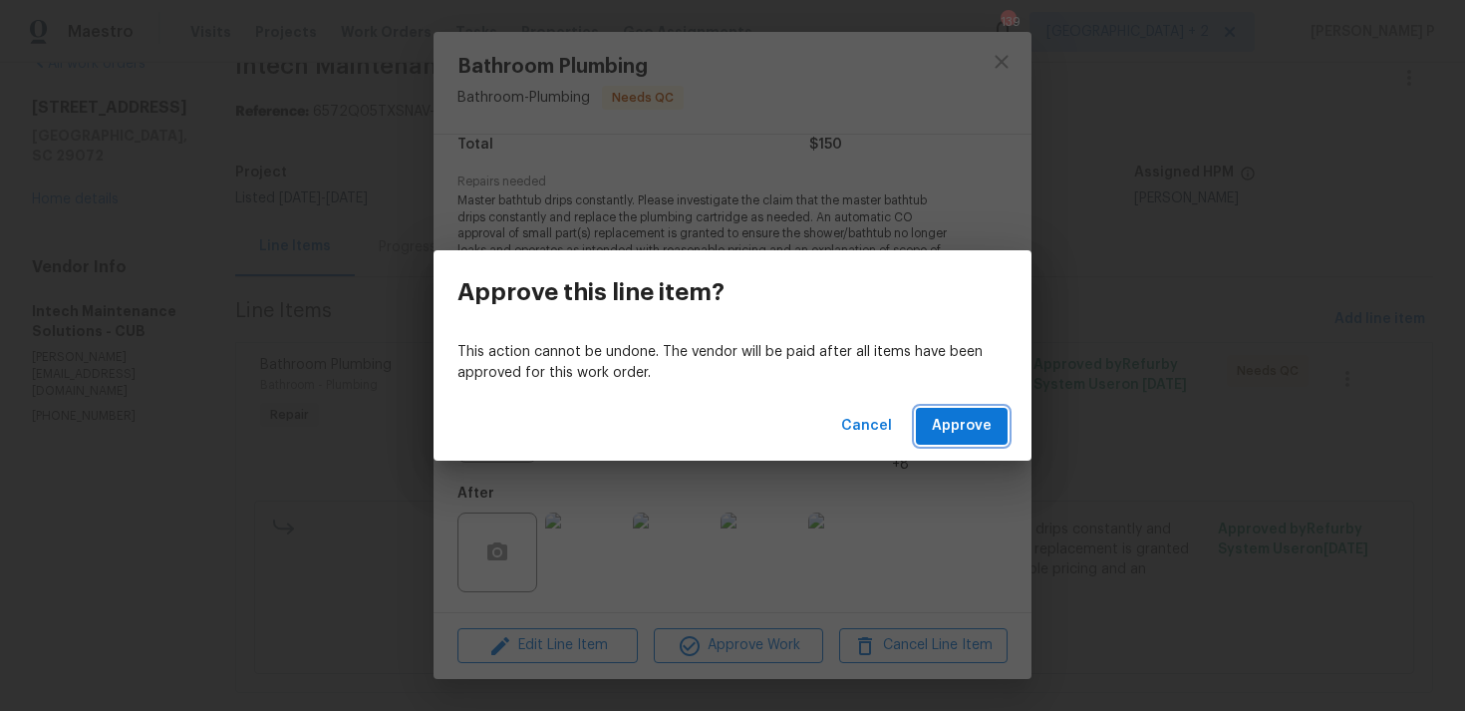
click at [961, 416] on span "Approve" at bounding box center [962, 426] width 60 height 25
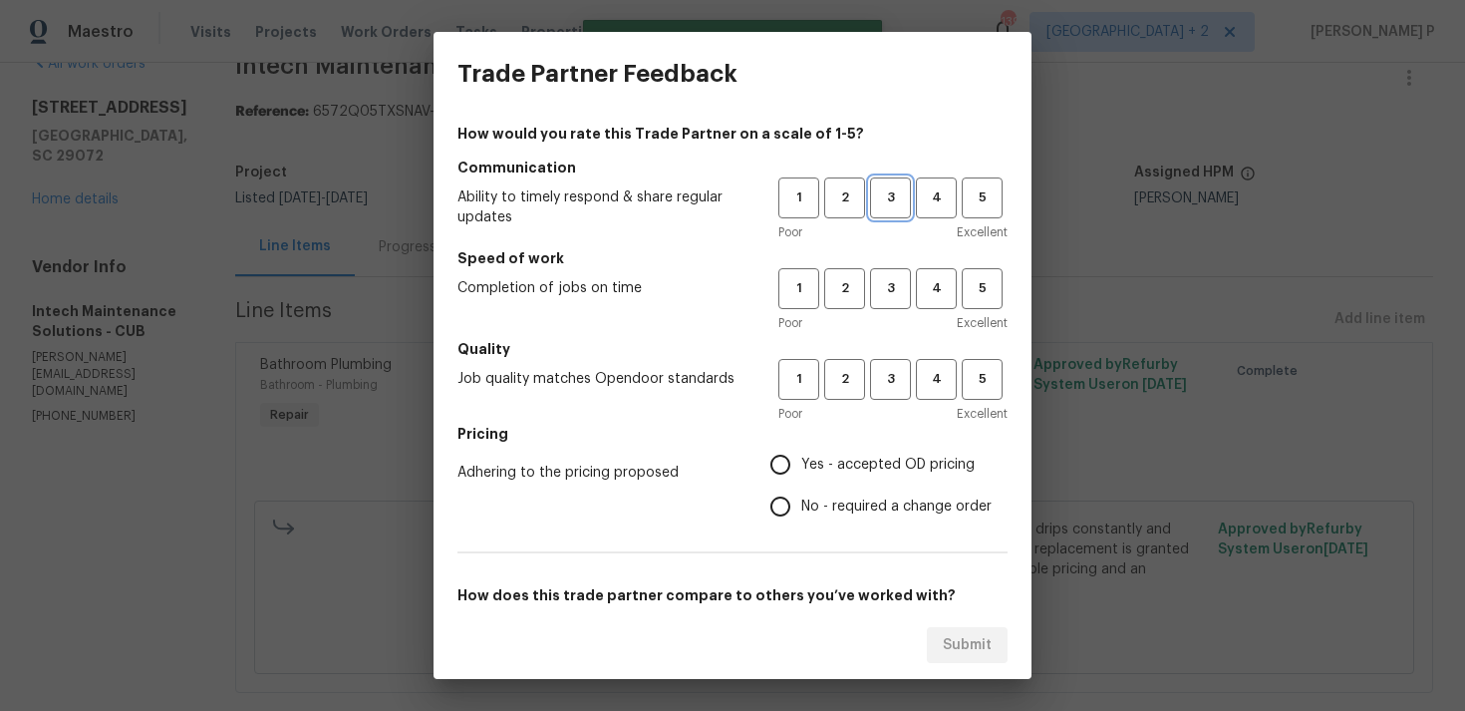
click at [888, 199] on span "3" at bounding box center [890, 197] width 37 height 23
click at [889, 287] on span "3" at bounding box center [890, 288] width 37 height 23
click at [894, 381] on span "3" at bounding box center [890, 379] width 37 height 23
click at [818, 509] on span "No - required a change order" at bounding box center [896, 506] width 190 height 21
click at [801, 509] on input "No - required a change order" at bounding box center [781, 506] width 42 height 42
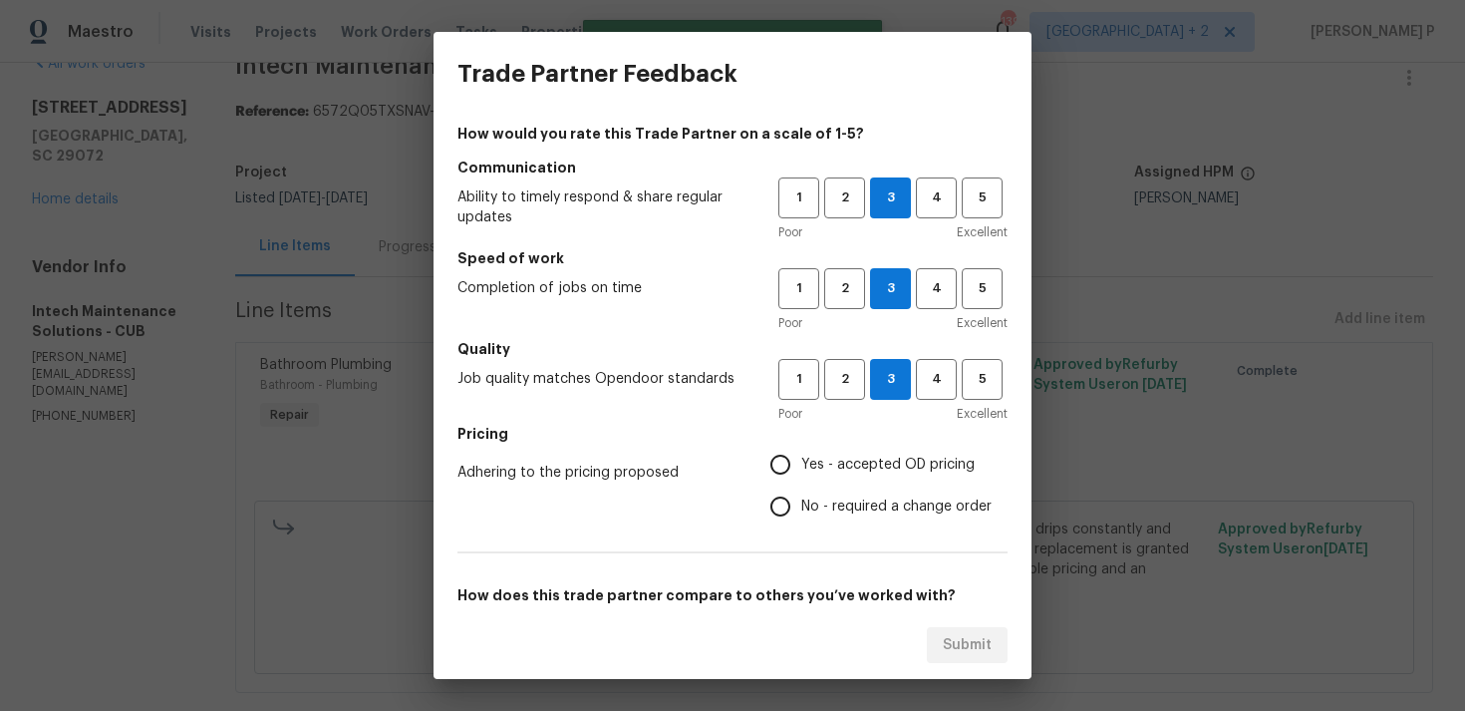
radio input "true"
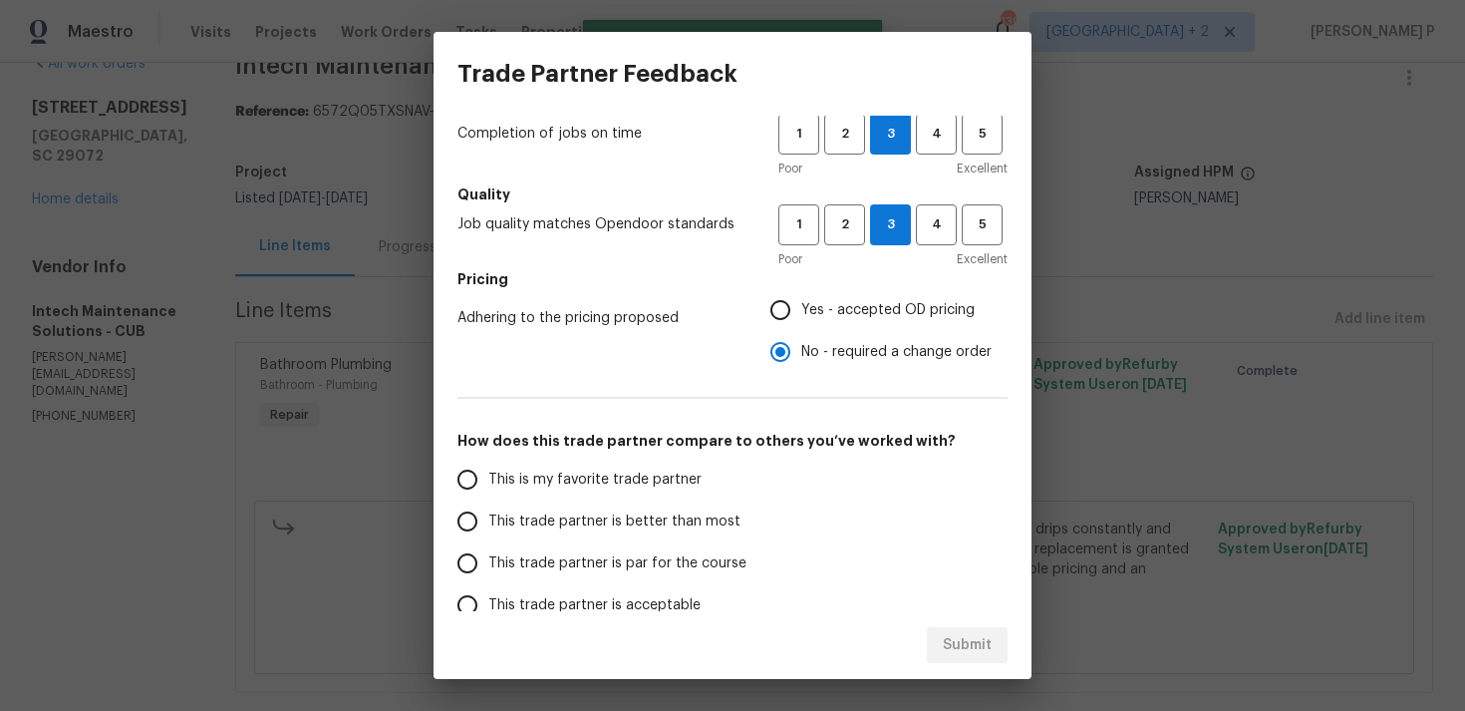
scroll to position [205, 0]
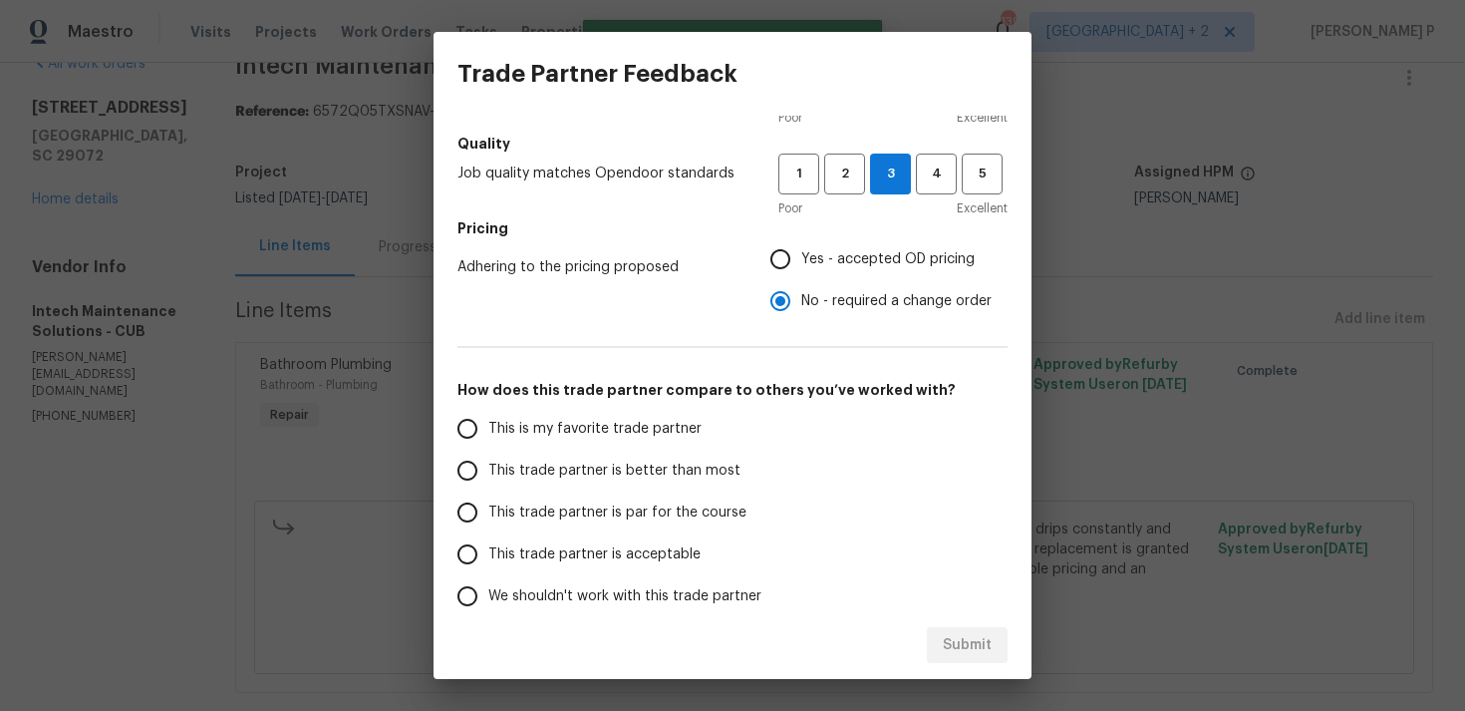
click at [601, 520] on span "This trade partner is par for the course" at bounding box center [617, 512] width 258 height 21
click at [488, 520] on input "This trade partner is par for the course" at bounding box center [468, 512] width 42 height 42
click at [982, 652] on span "Submit" at bounding box center [967, 645] width 49 height 25
radio input "true"
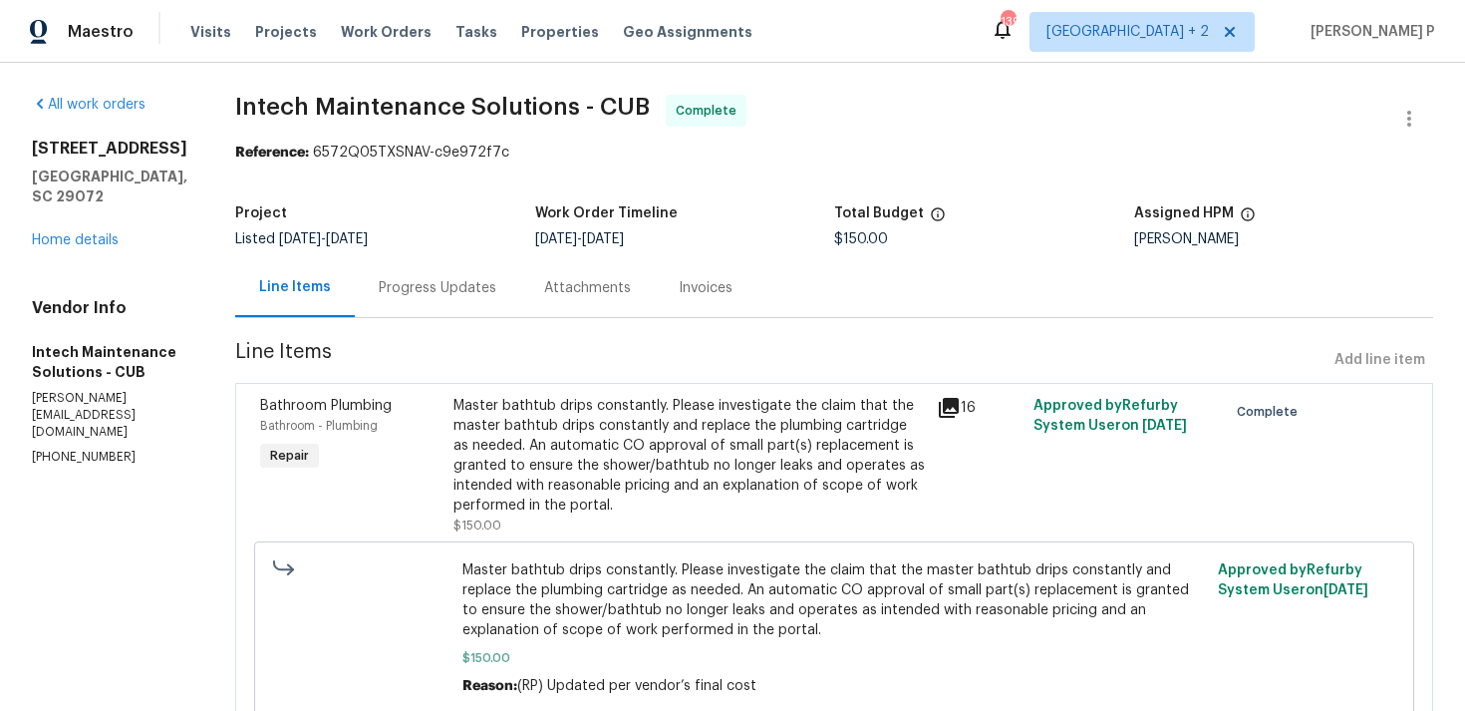
scroll to position [80, 0]
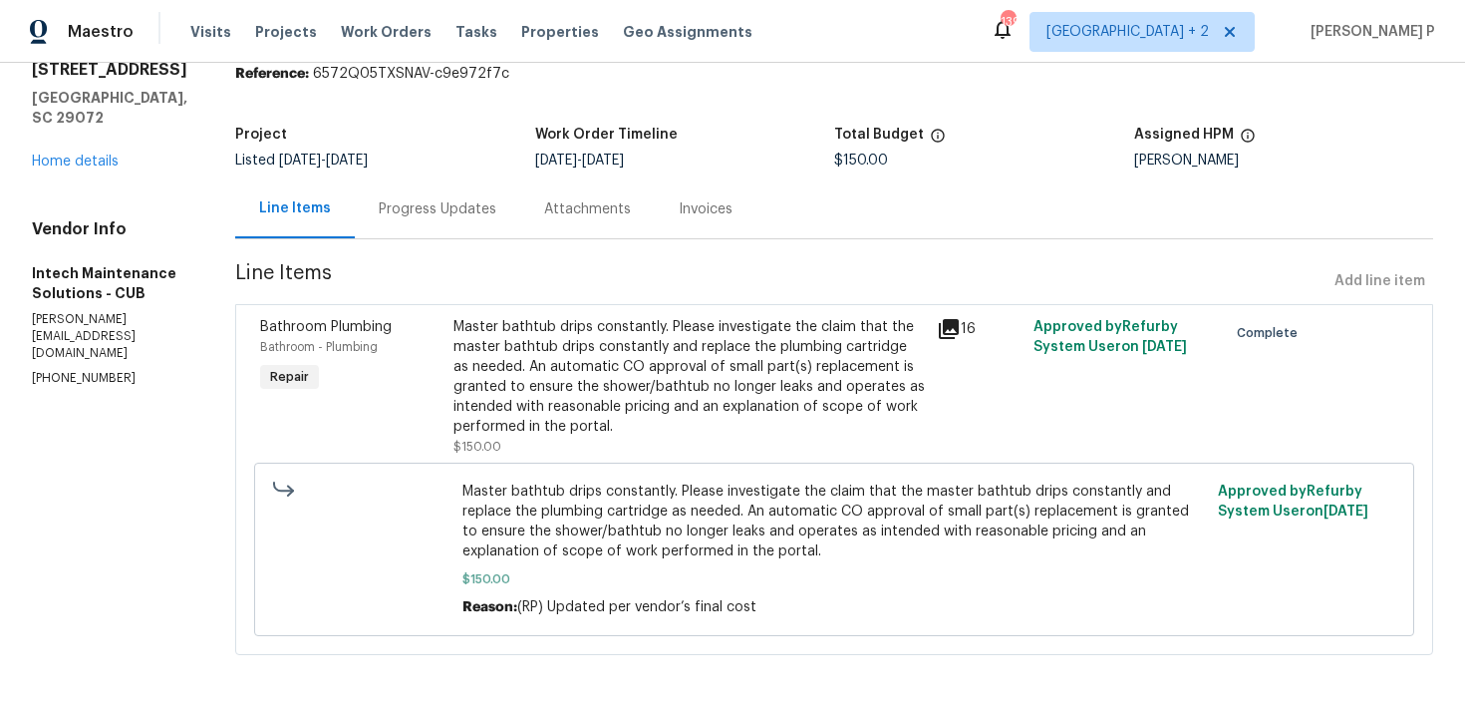
click at [381, 182] on div "Progress Updates" at bounding box center [437, 208] width 165 height 59
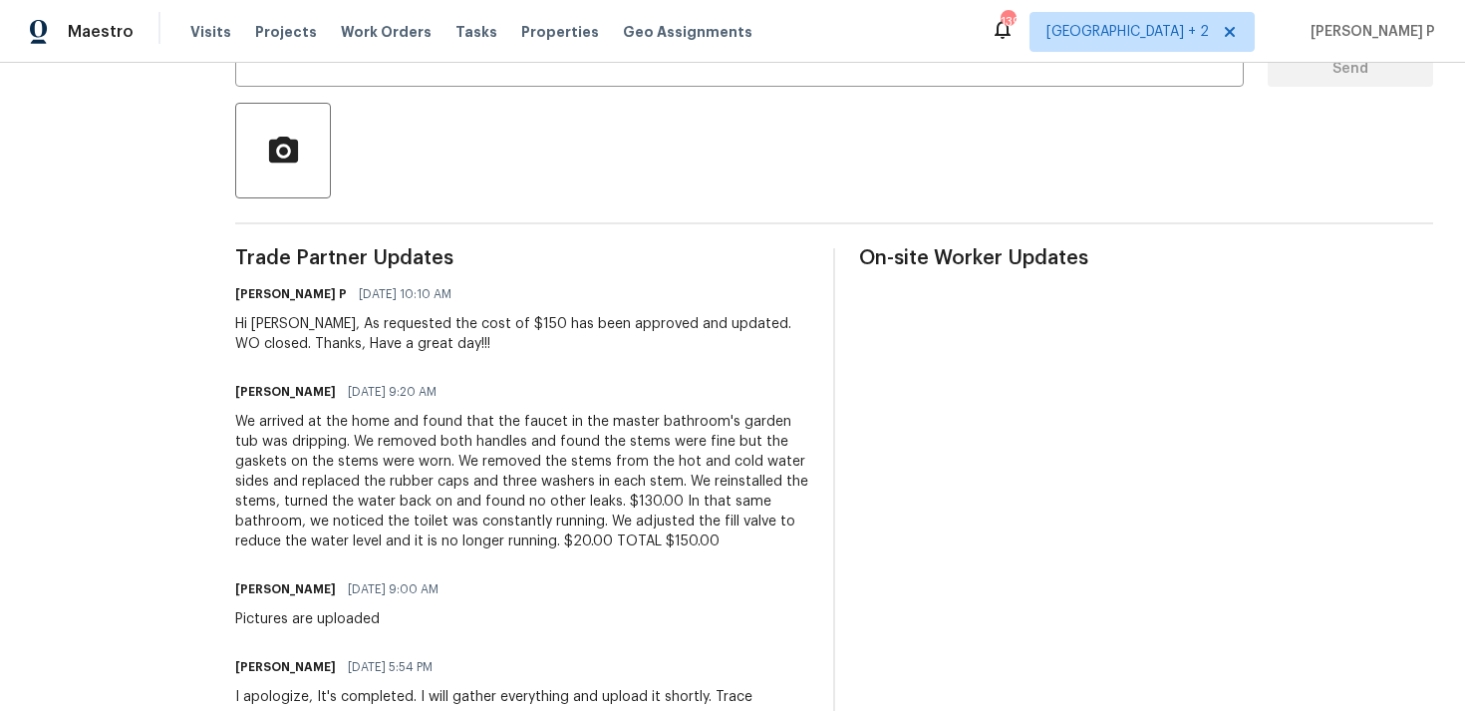
scroll to position [668, 0]
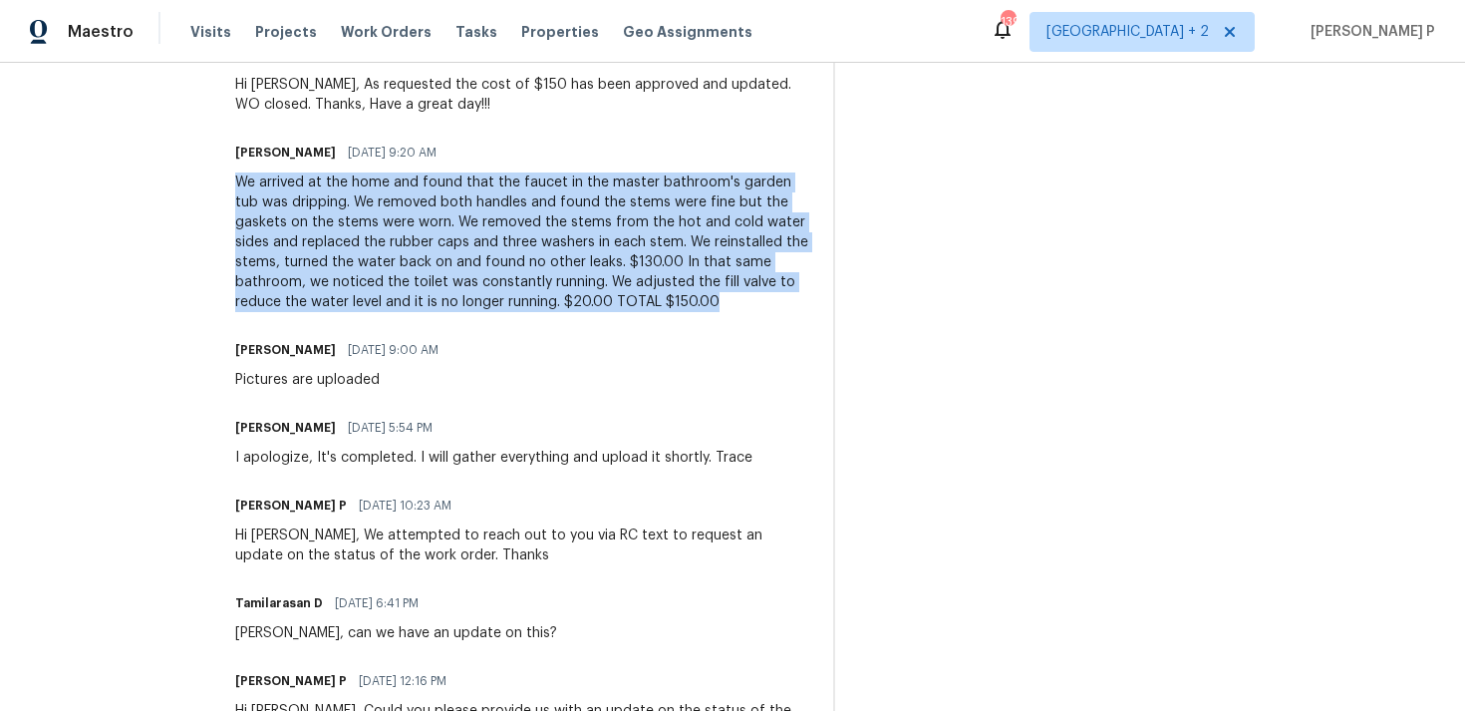
drag, startPoint x: 199, startPoint y: 183, endPoint x: 482, endPoint y: 297, distance: 305.1
click at [482, 297] on div "We arrived at the home and found that the faucet in the master bathroom's garde…" at bounding box center [522, 242] width 574 height 140
copy div "We arrived at the home and found that the faucet in the master bathroom's garde…"
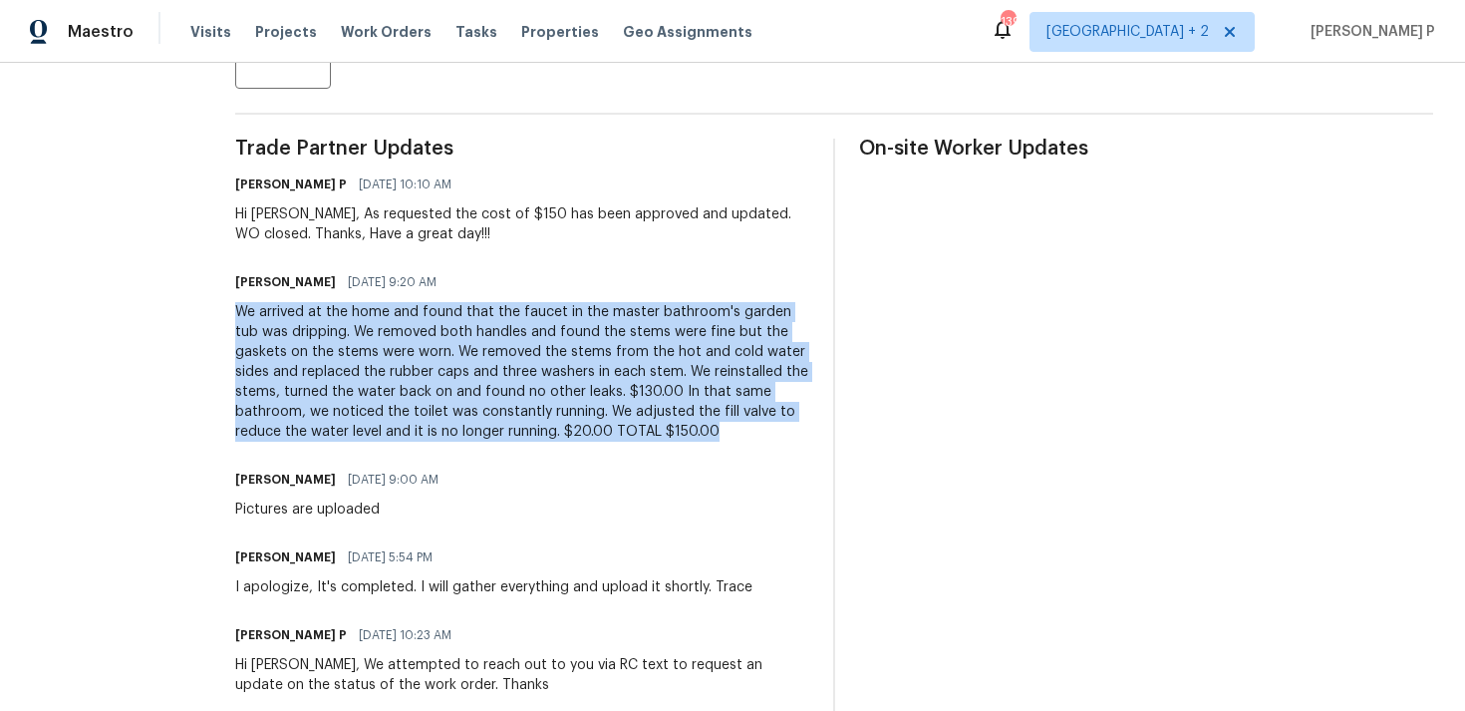
scroll to position [527, 0]
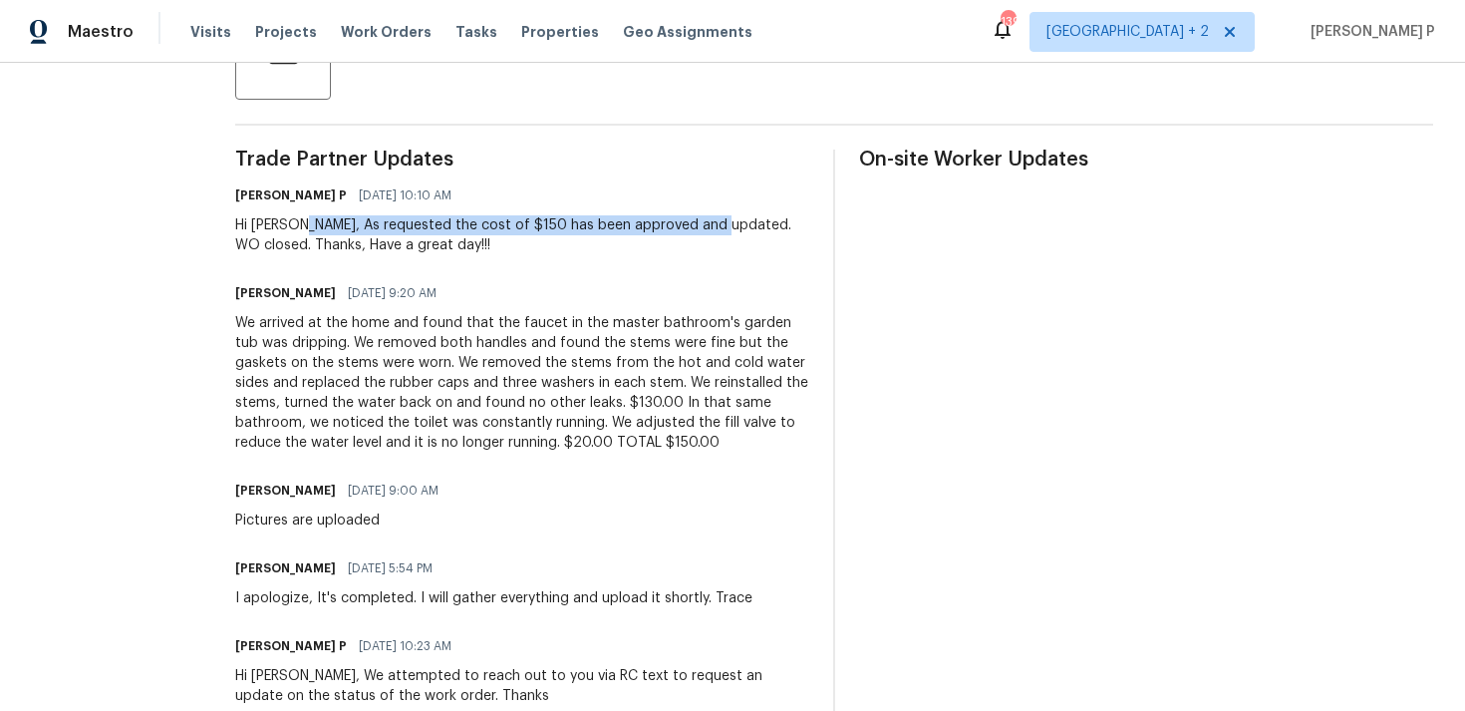
drag, startPoint x: 254, startPoint y: 222, endPoint x: 668, endPoint y: 229, distance: 413.8
click at [668, 229] on div "Hi [PERSON_NAME], As requested the cost of $150 has been approved and updated. …" at bounding box center [522, 235] width 574 height 40
copy div "As requested the cost of $150 has been approved and updated."
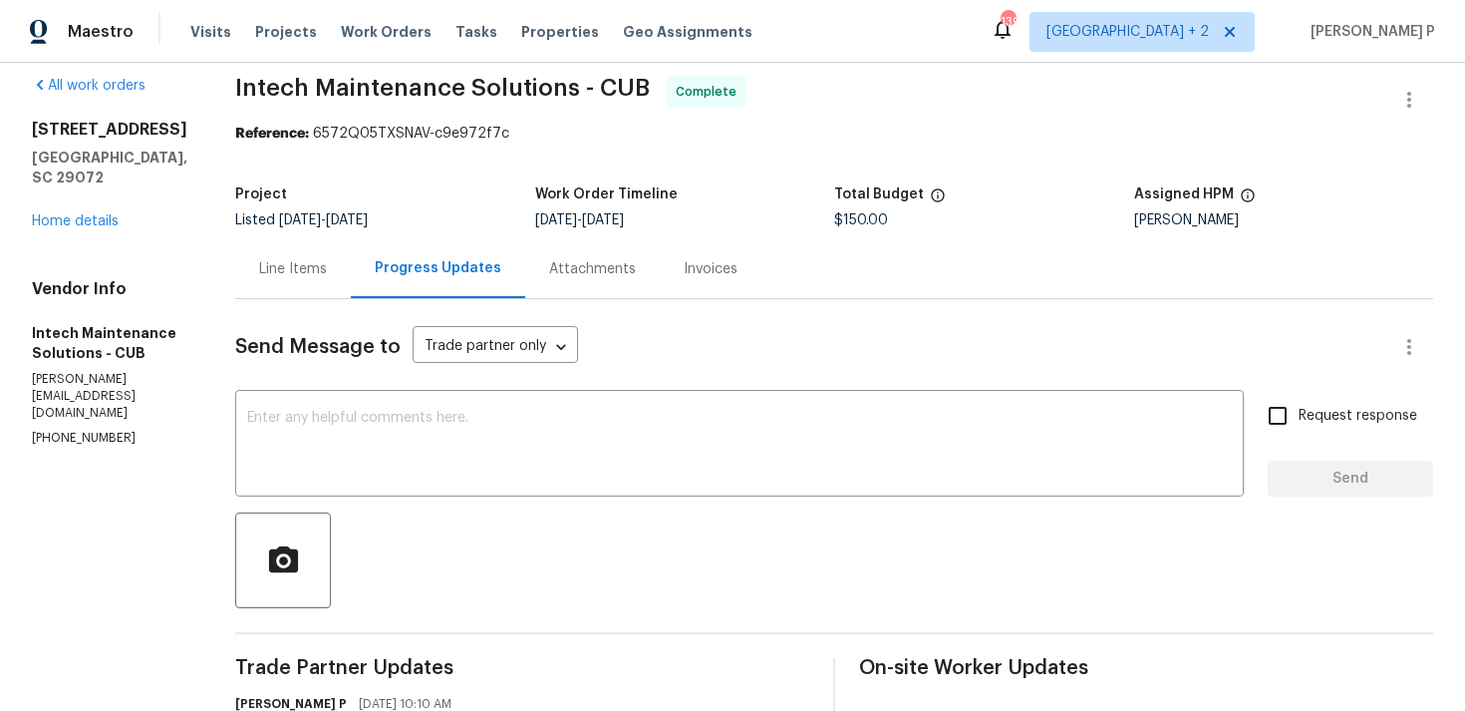
scroll to position [0, 0]
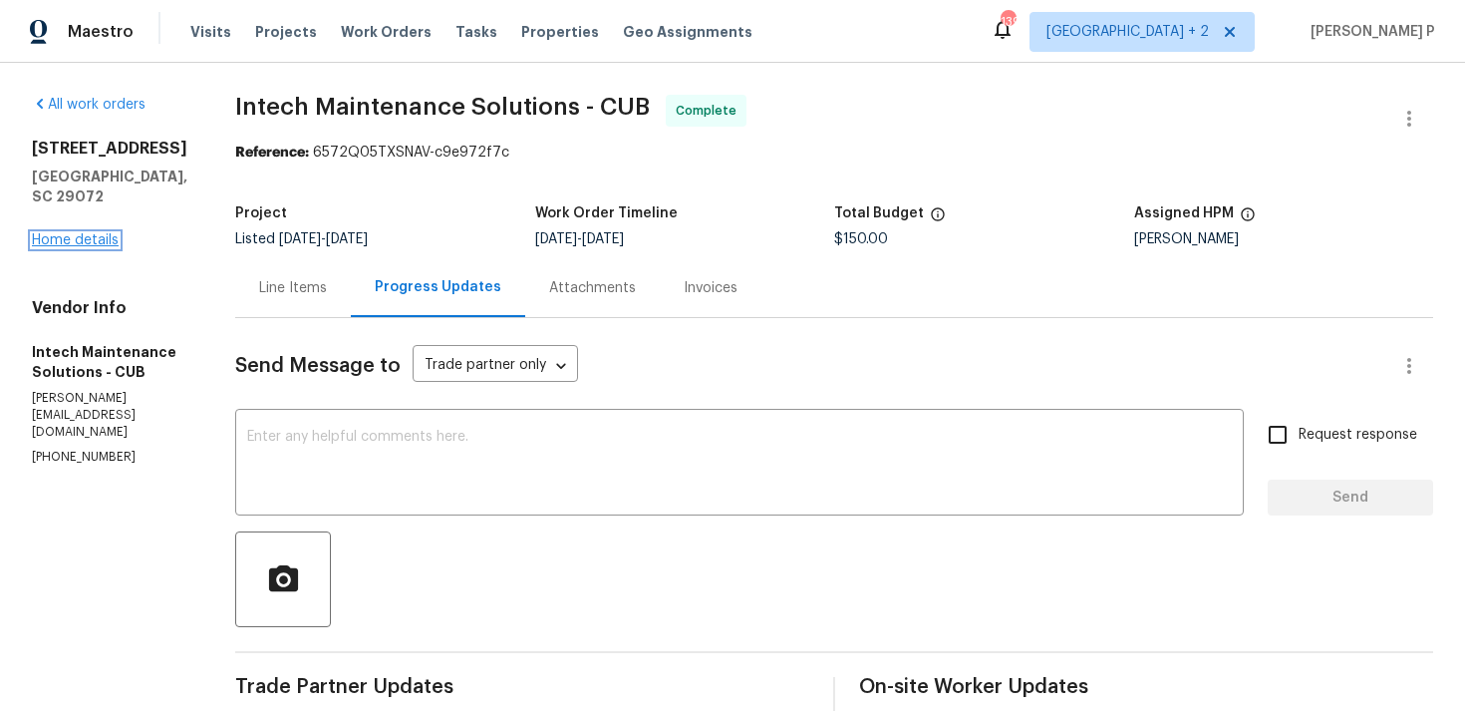
click at [88, 247] on link "Home details" at bounding box center [75, 240] width 87 height 14
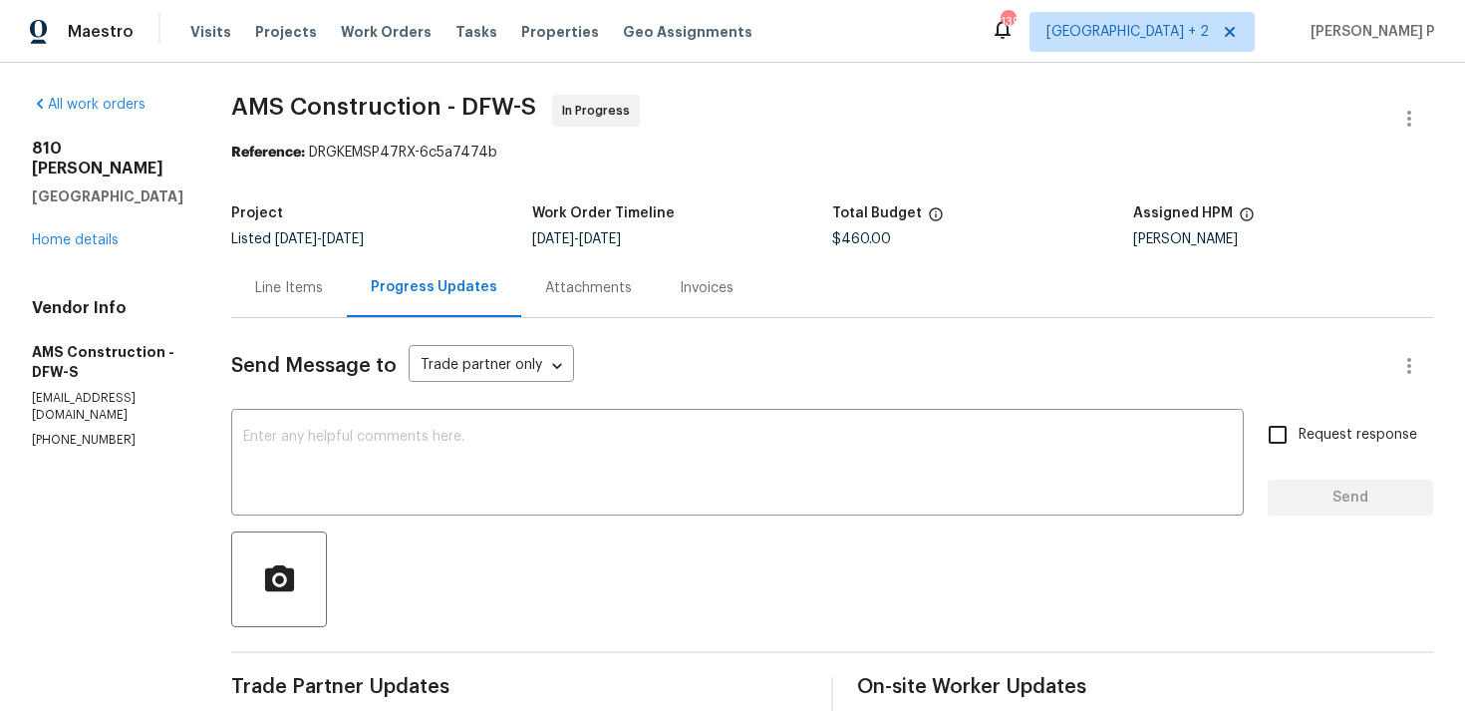
click at [291, 286] on div "Line Items" at bounding box center [289, 288] width 68 height 20
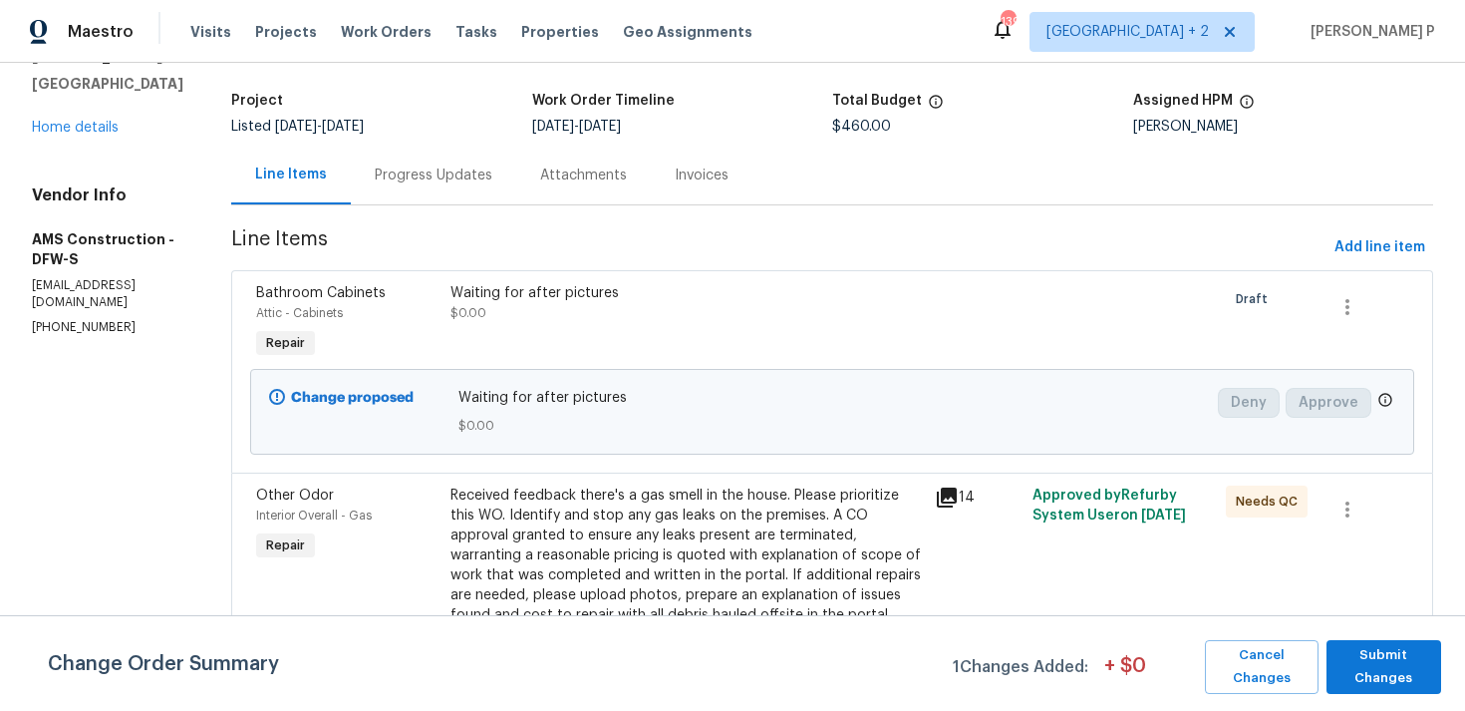
scroll to position [122, 0]
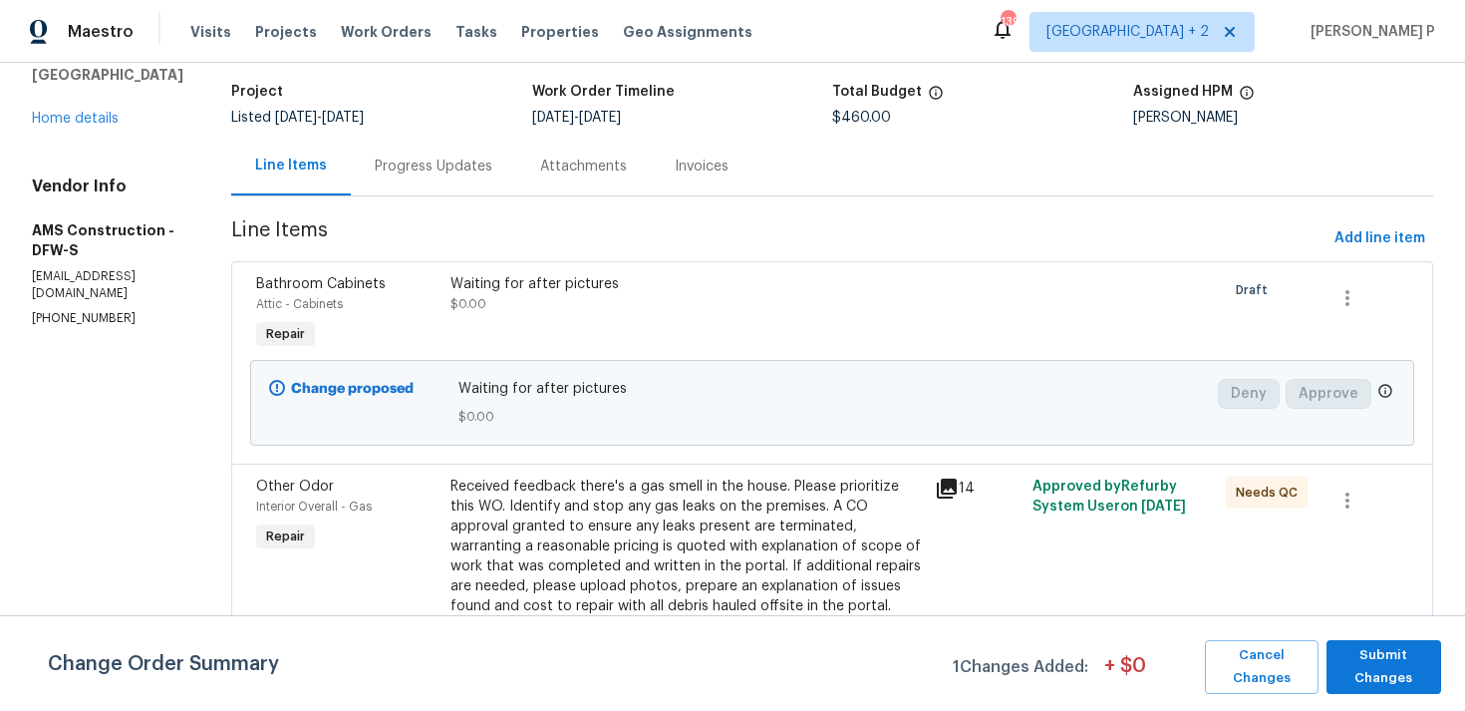
click at [438, 158] on div "Progress Updates" at bounding box center [434, 167] width 118 height 20
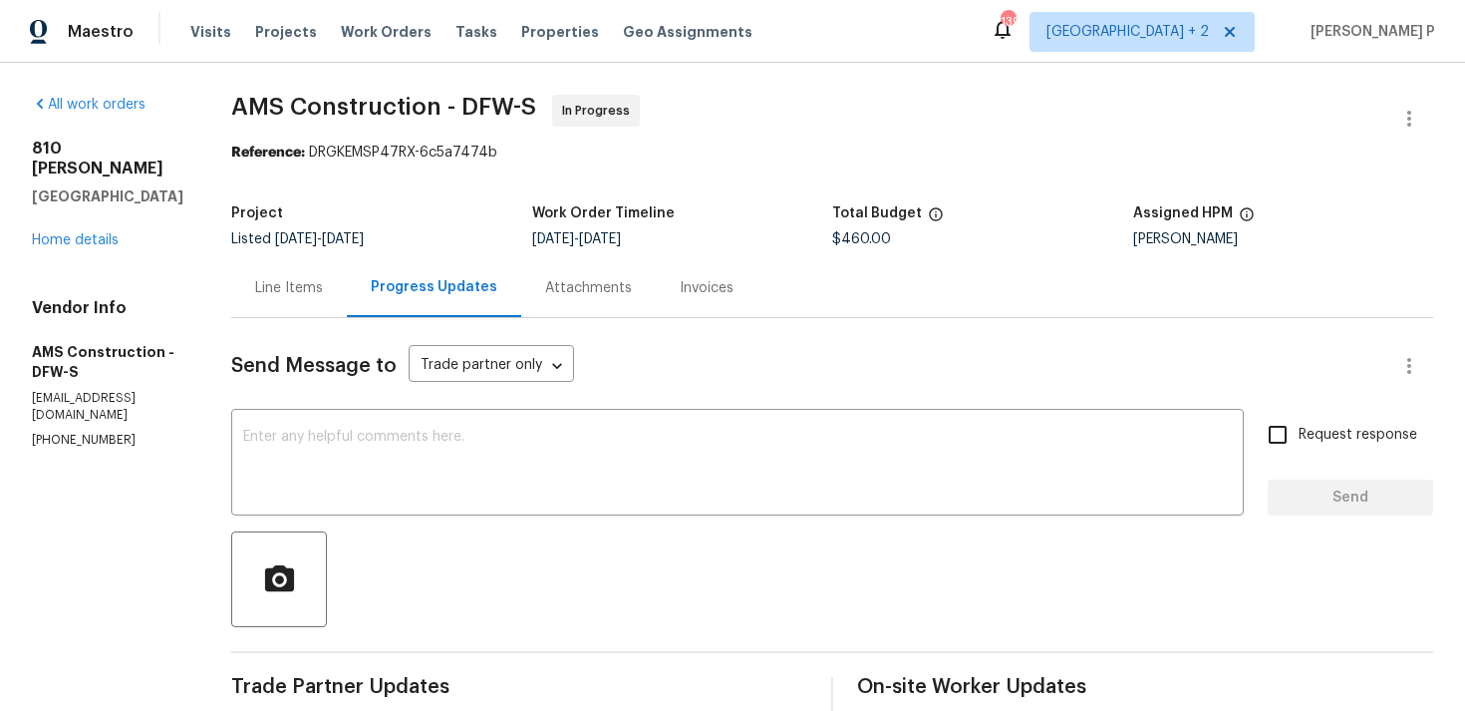
drag, startPoint x: 124, startPoint y: 404, endPoint x: 4, endPoint y: 404, distance: 119.6
copy p "[PHONE_NUMBER]"
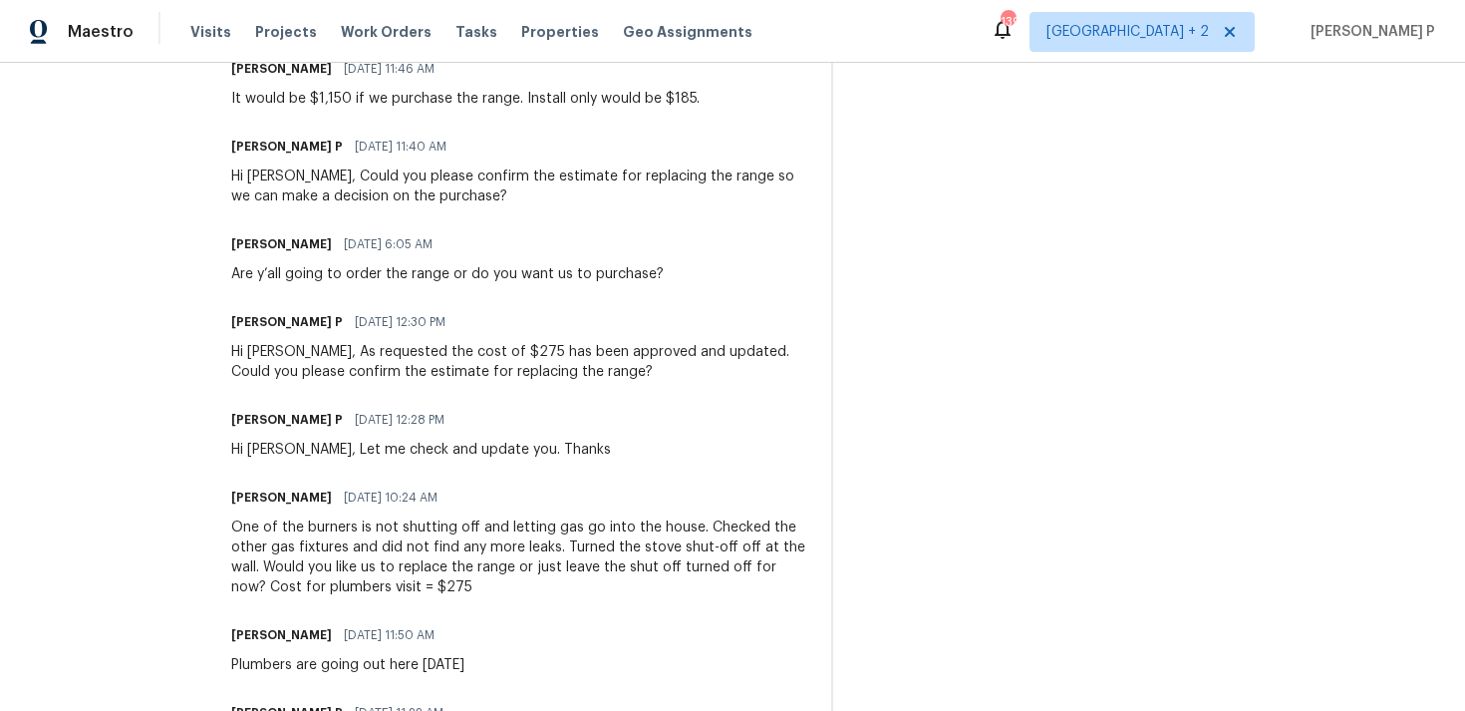
scroll to position [2550, 0]
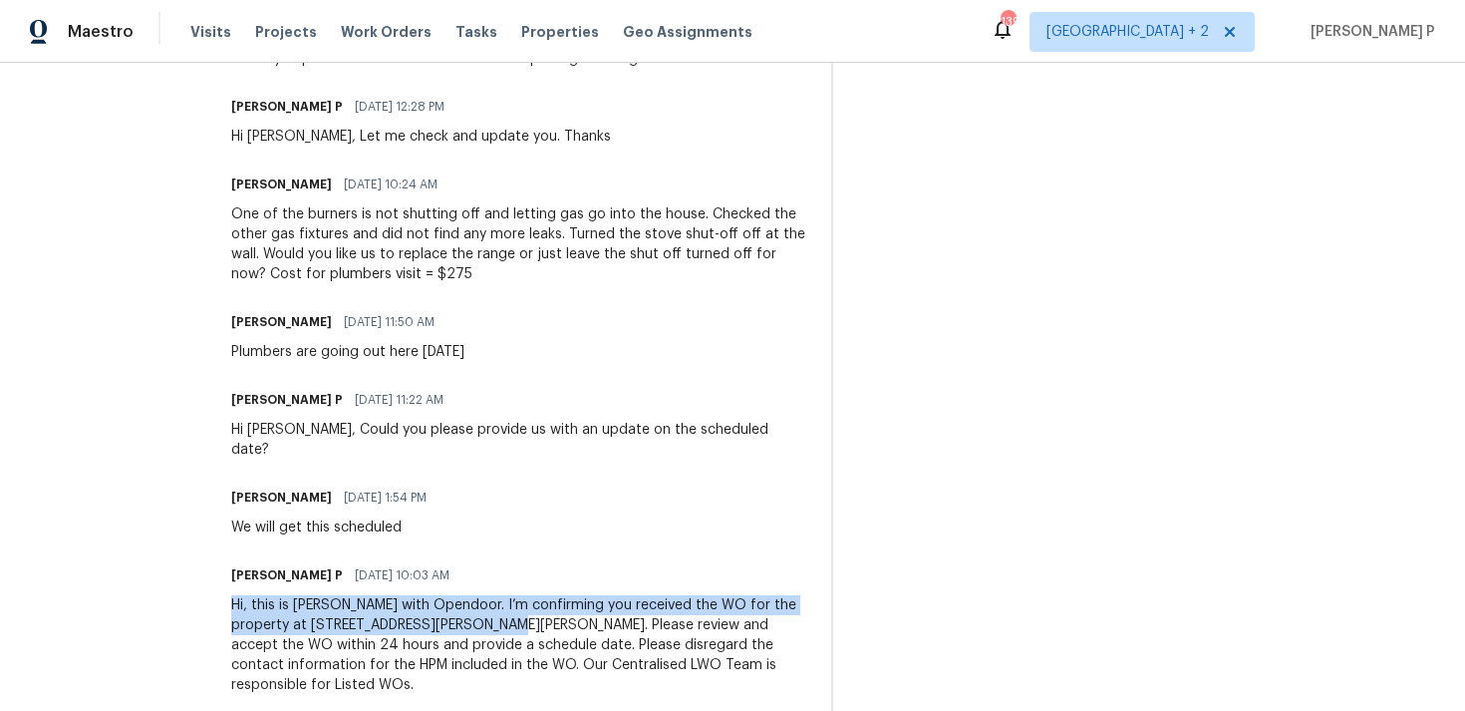
drag, startPoint x: 225, startPoint y: 589, endPoint x: 455, endPoint y: 602, distance: 229.6
copy div "Hi, this is [PERSON_NAME] with Opendoor. I’m confirming you received the WO for…"
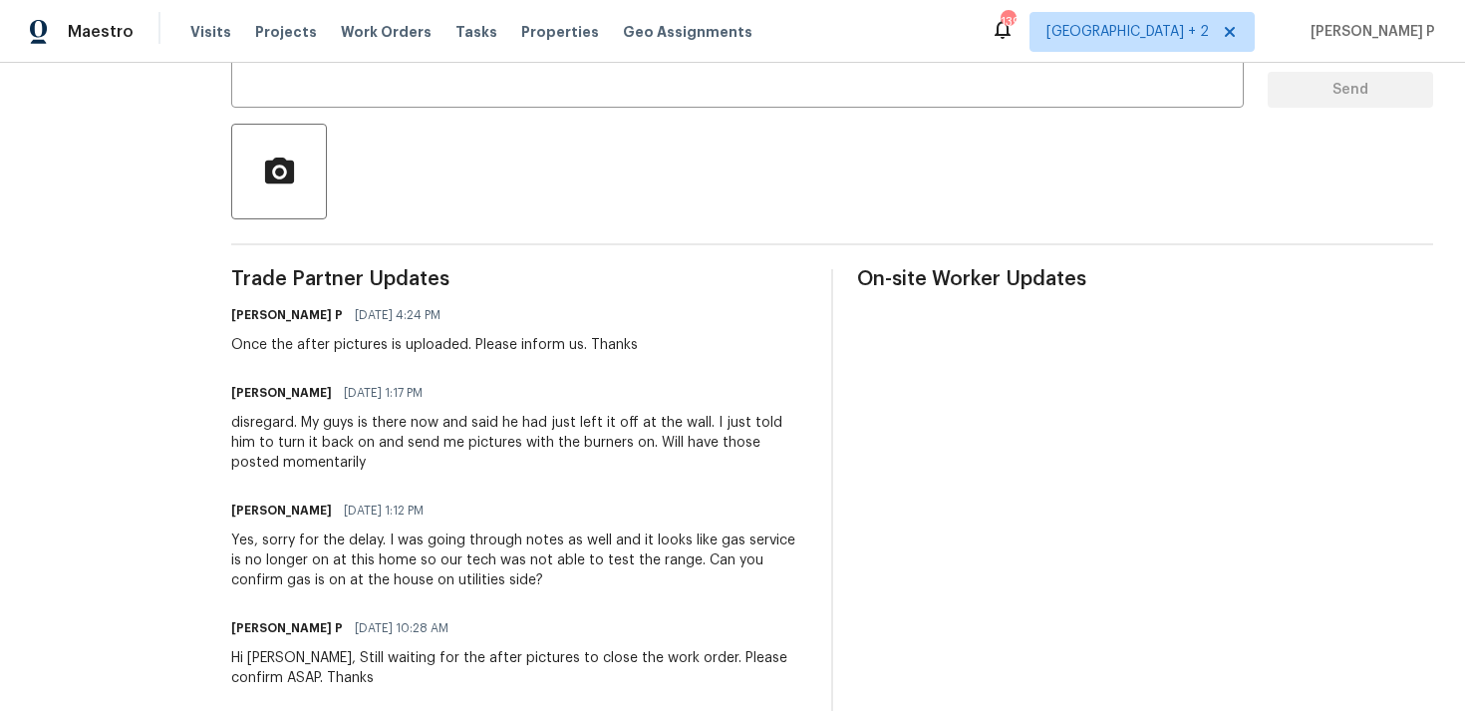
scroll to position [405, 0]
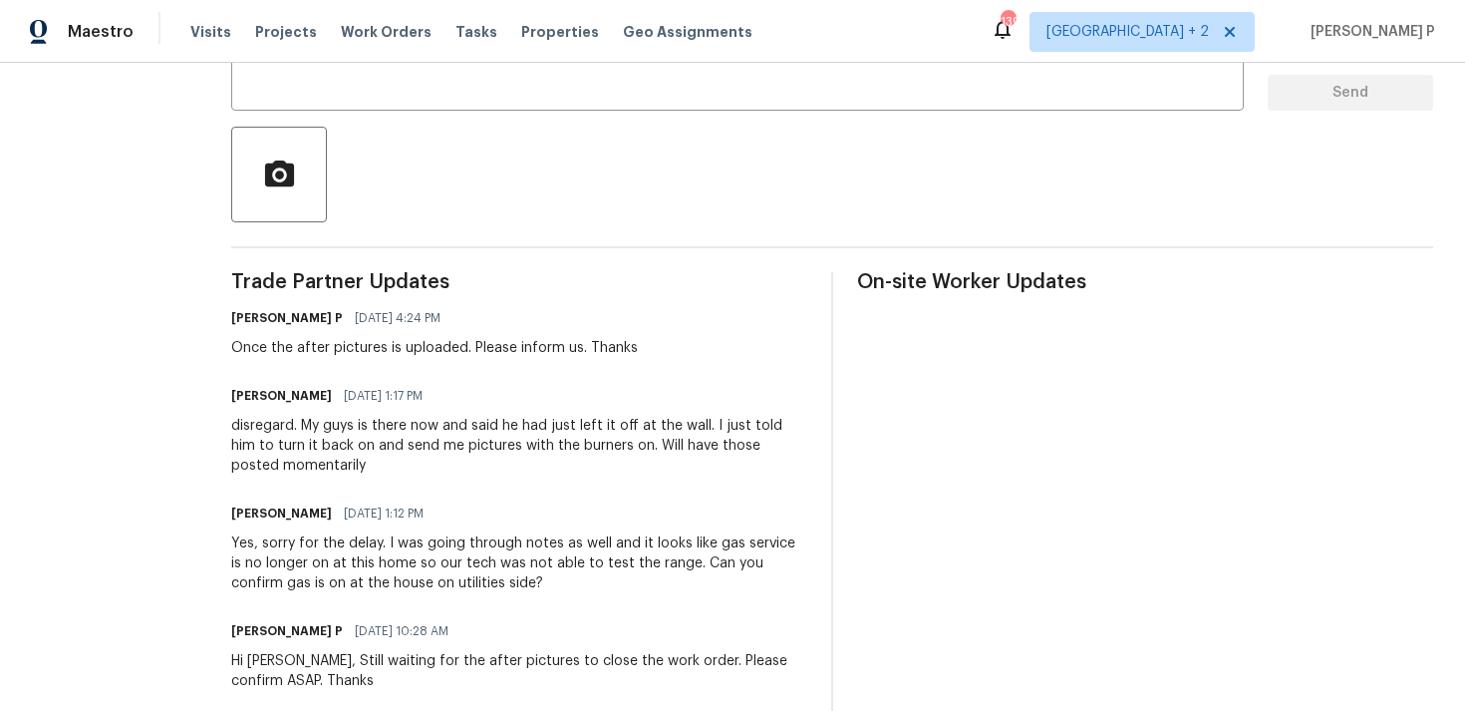
click at [668, 289] on span "Trade Partner Updates" at bounding box center [519, 282] width 576 height 20
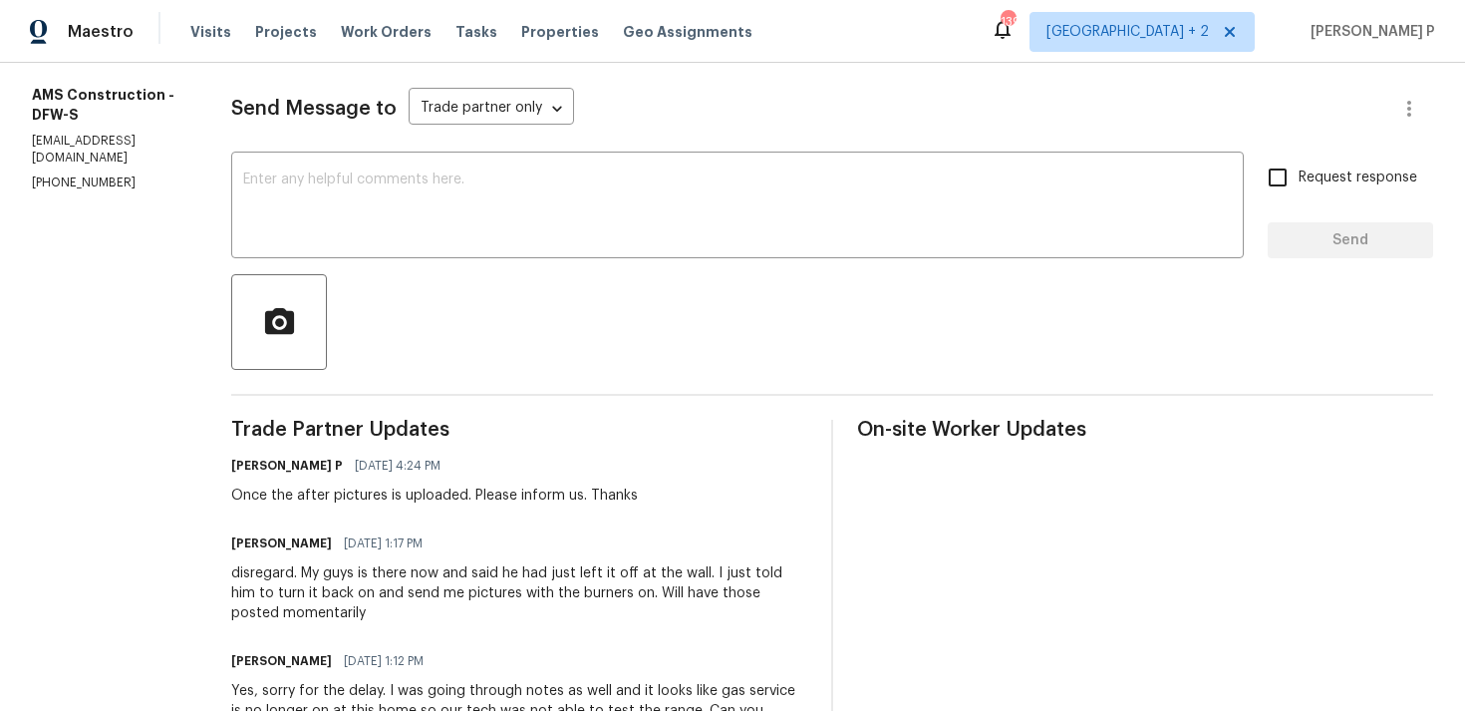
scroll to position [254, 0]
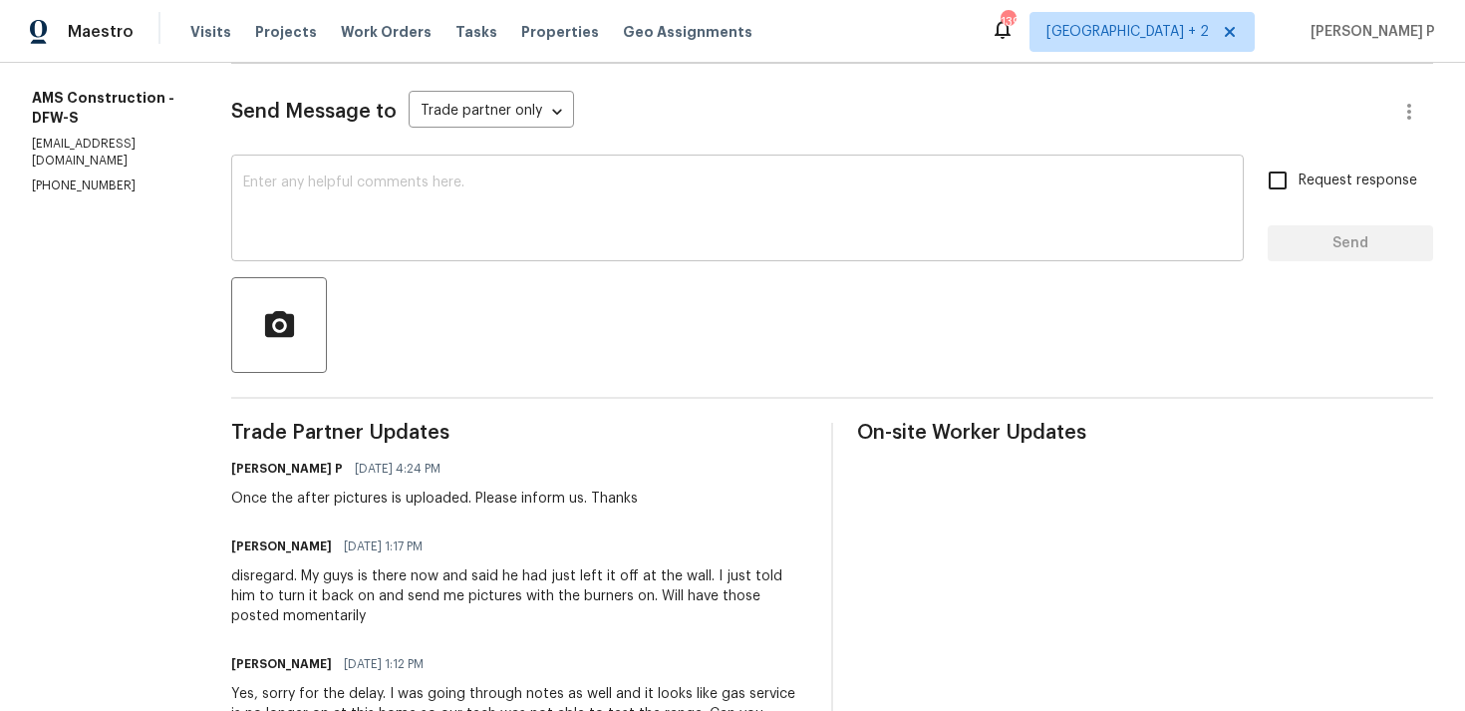
click at [308, 212] on textarea at bounding box center [737, 210] width 989 height 70
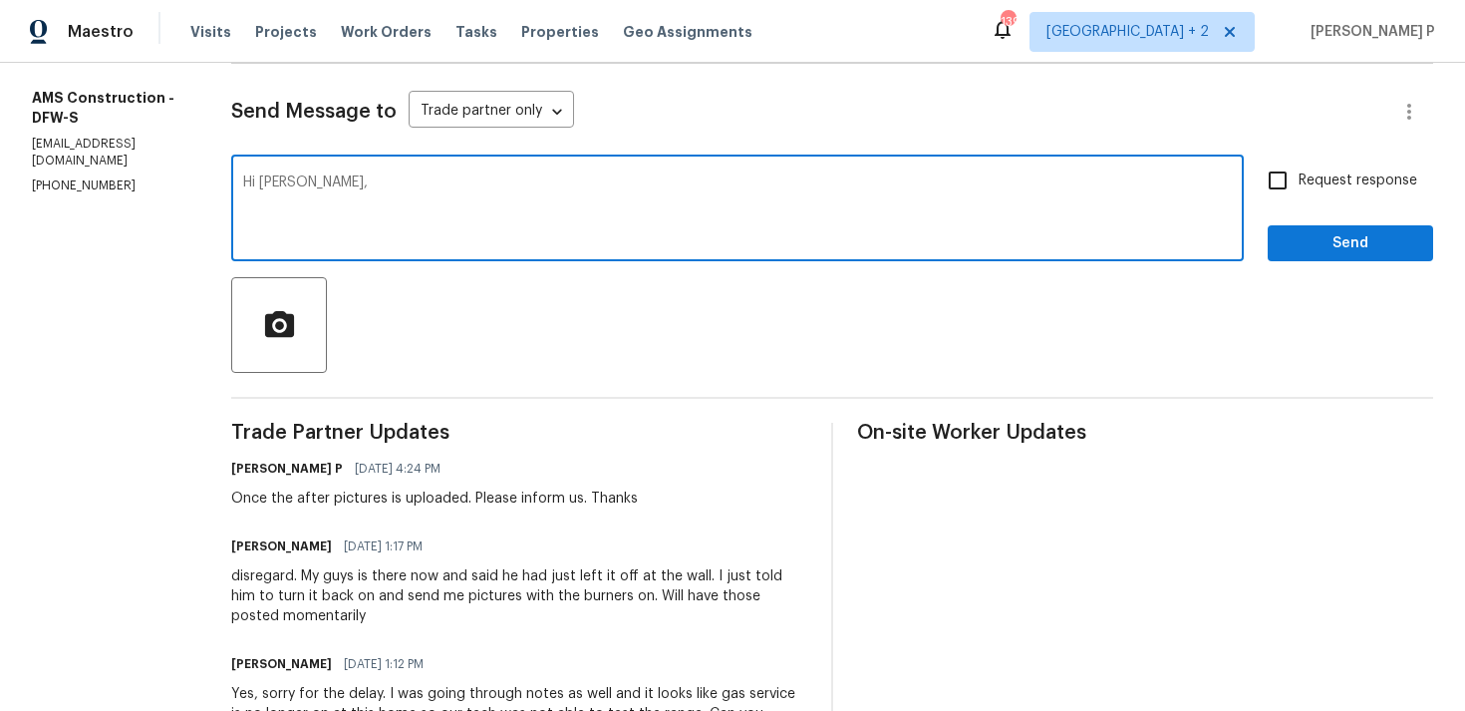
paste textarea "We tried reaching out to you via RC text to ask"
type textarea "Hi [PERSON_NAME], We tried reaching out to you via RC text to upload after pict…"
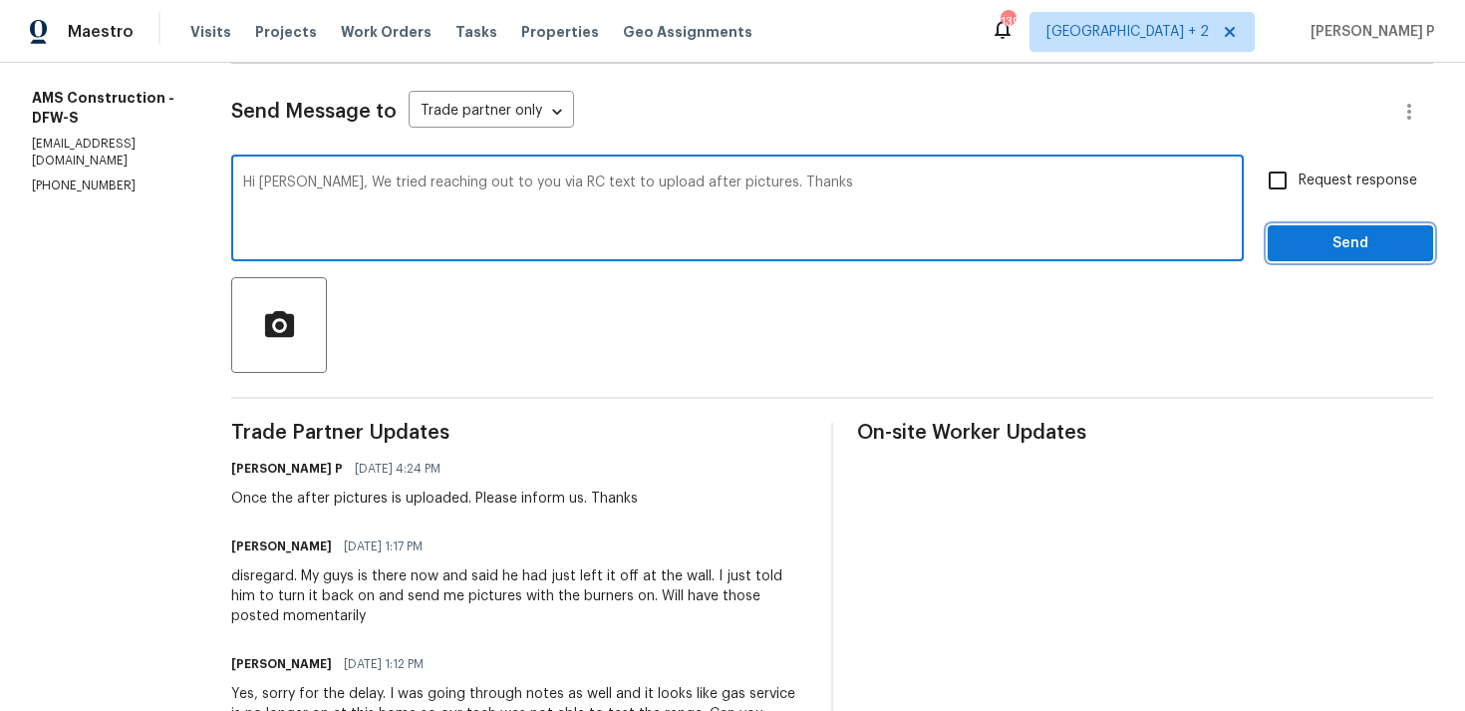
click at [1312, 245] on span "Send" at bounding box center [1351, 243] width 134 height 25
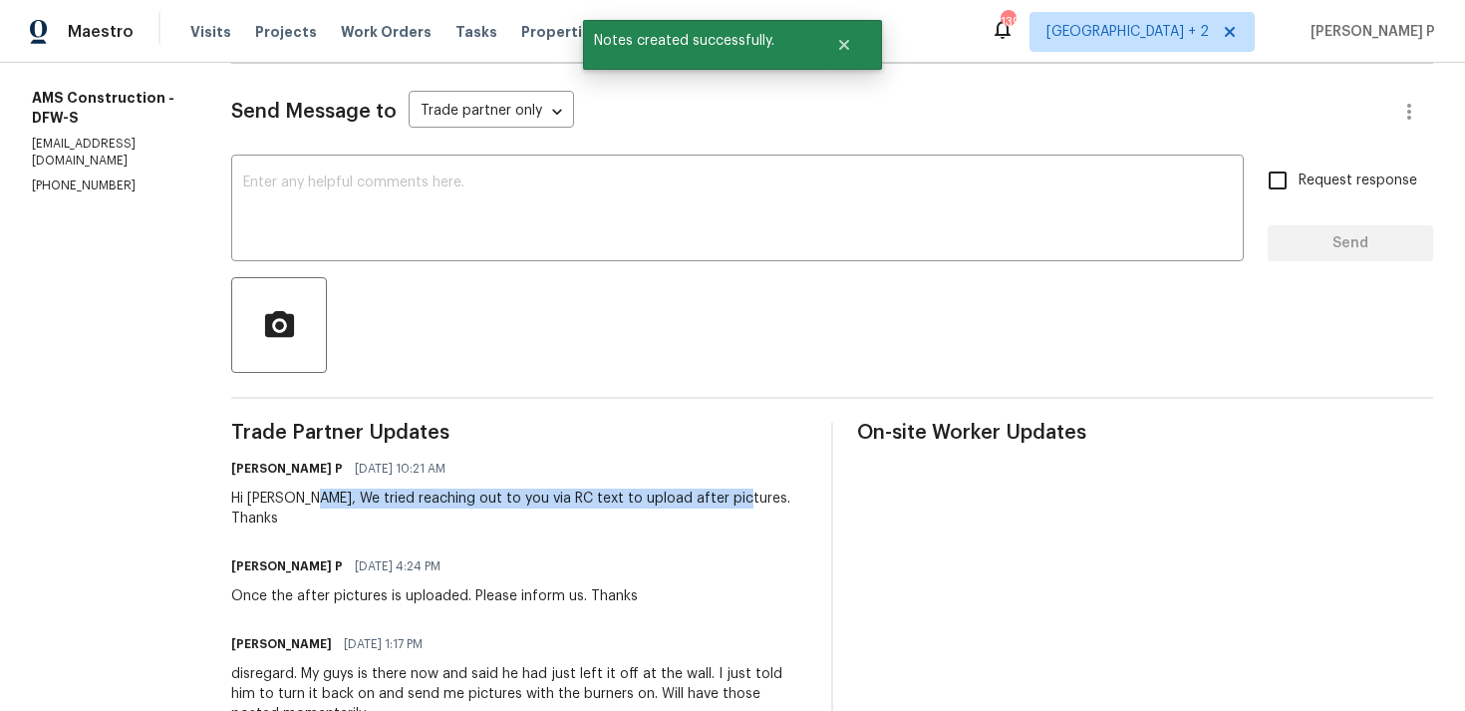
drag, startPoint x: 311, startPoint y: 491, endPoint x: 731, endPoint y: 491, distance: 419.7
click at [731, 491] on div "Hi [PERSON_NAME], We tried reaching out to you via RC text to upload after pict…" at bounding box center [519, 508] width 576 height 40
copy div "We tried reaching out to you via RC text to upload after pictures."
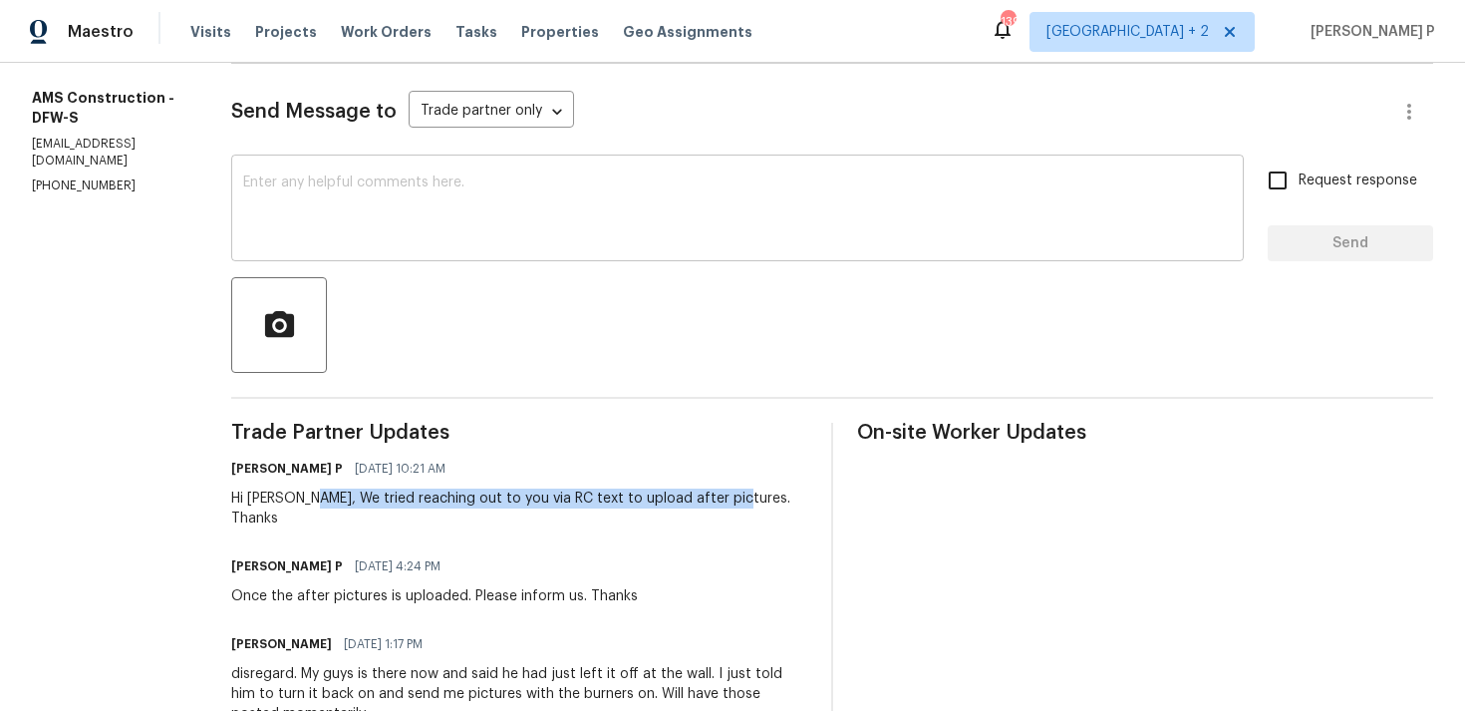
scroll to position [0, 0]
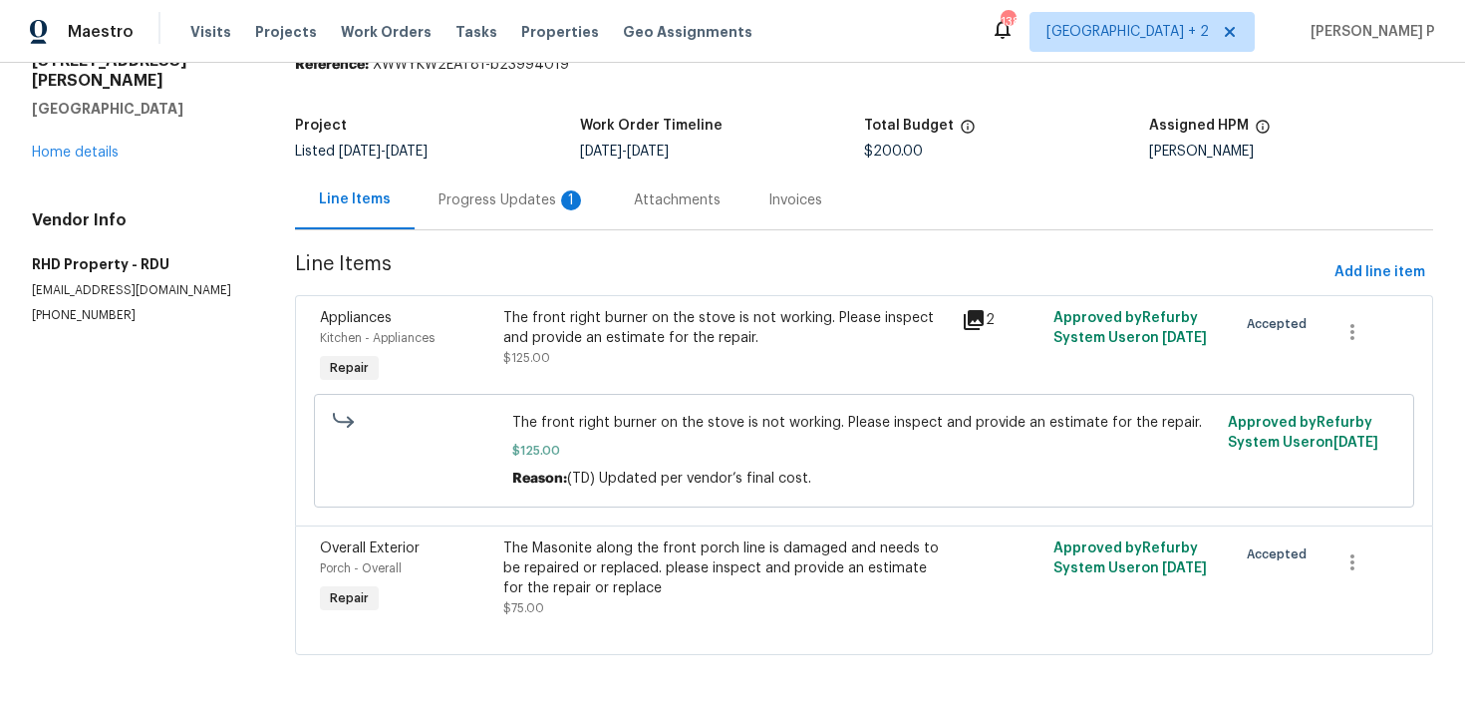
click at [508, 203] on div "Progress Updates 1" at bounding box center [513, 200] width 148 height 20
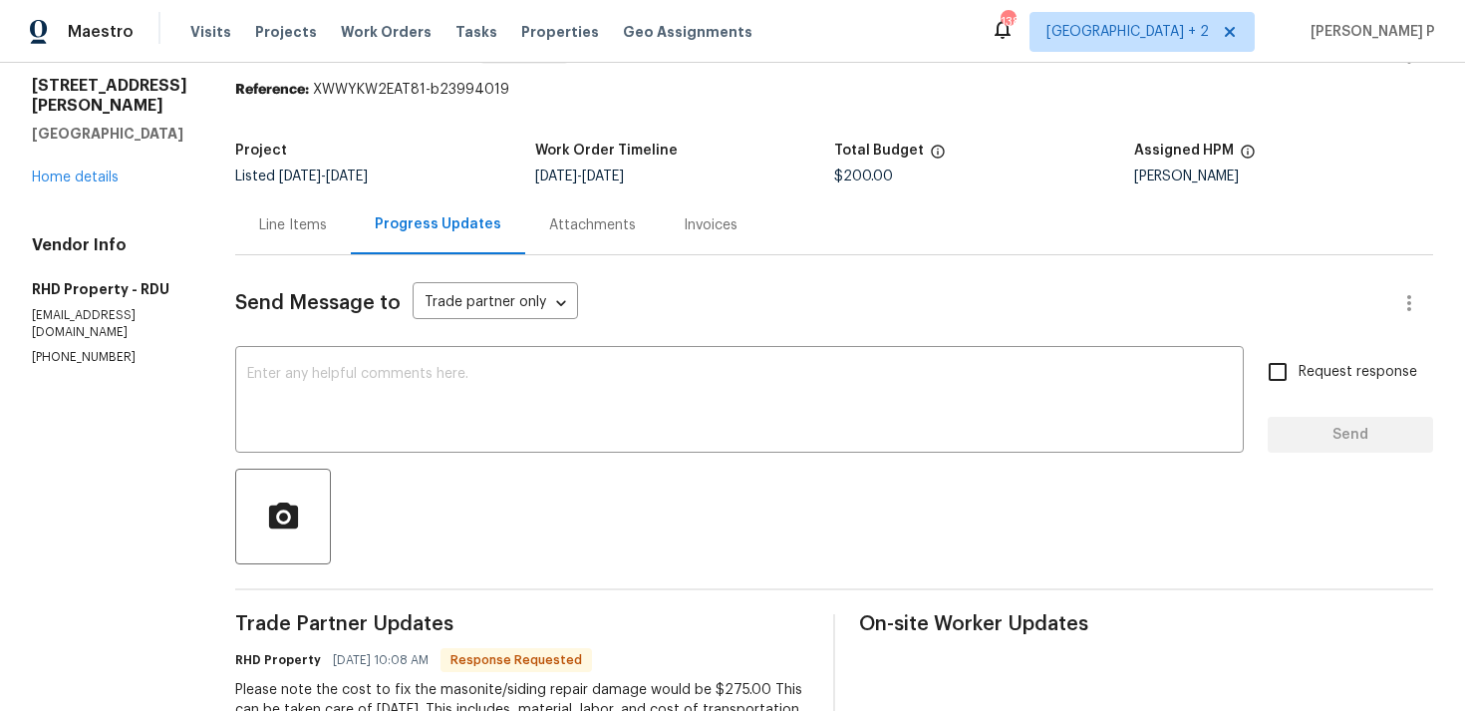
scroll to position [13, 0]
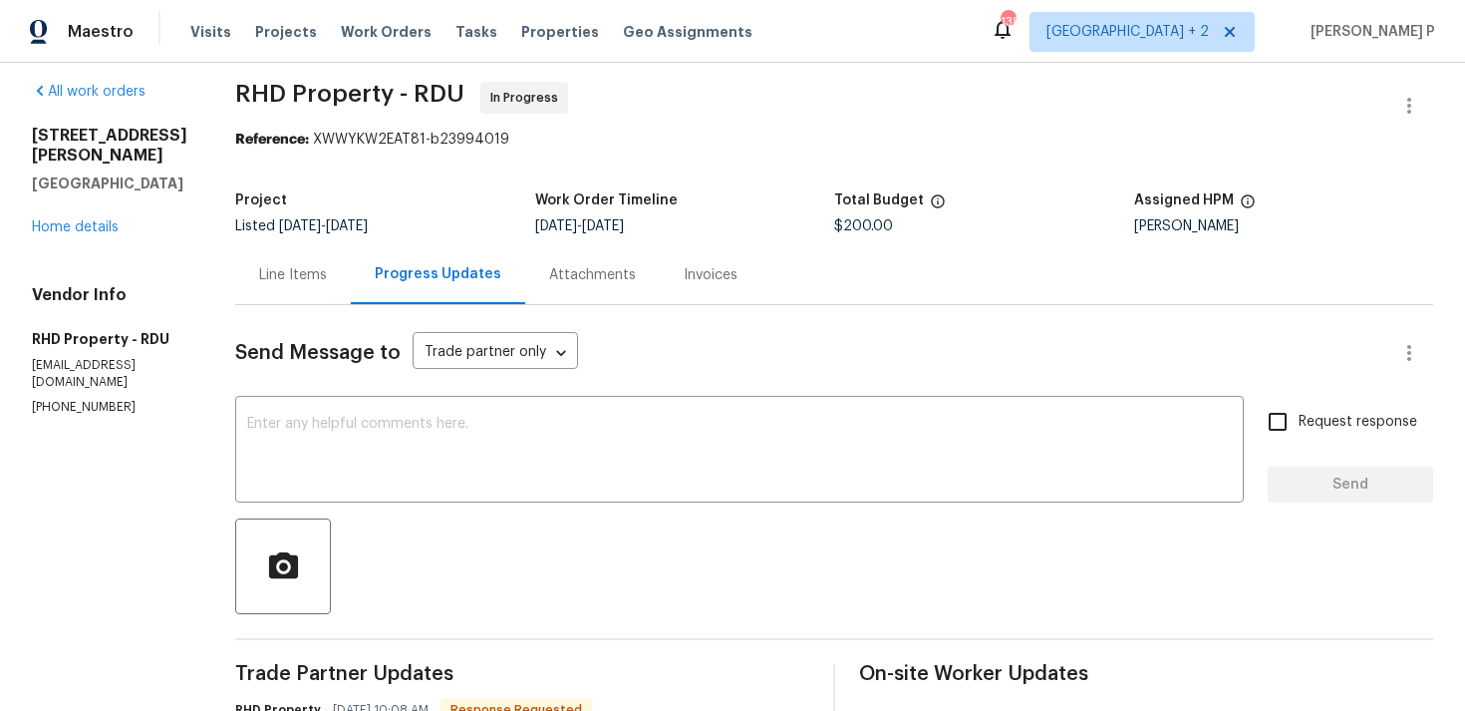
click at [340, 257] on div "Line Items" at bounding box center [293, 274] width 116 height 59
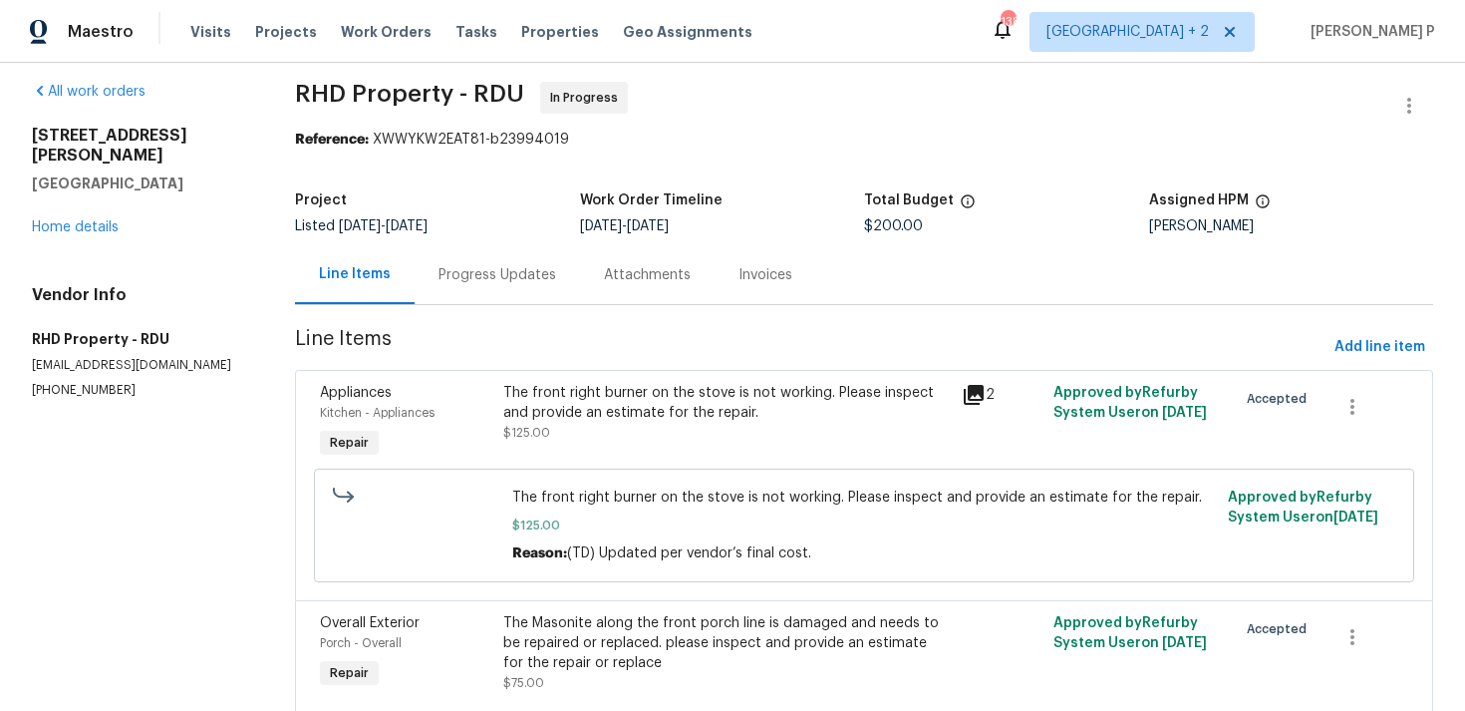
scroll to position [89, 0]
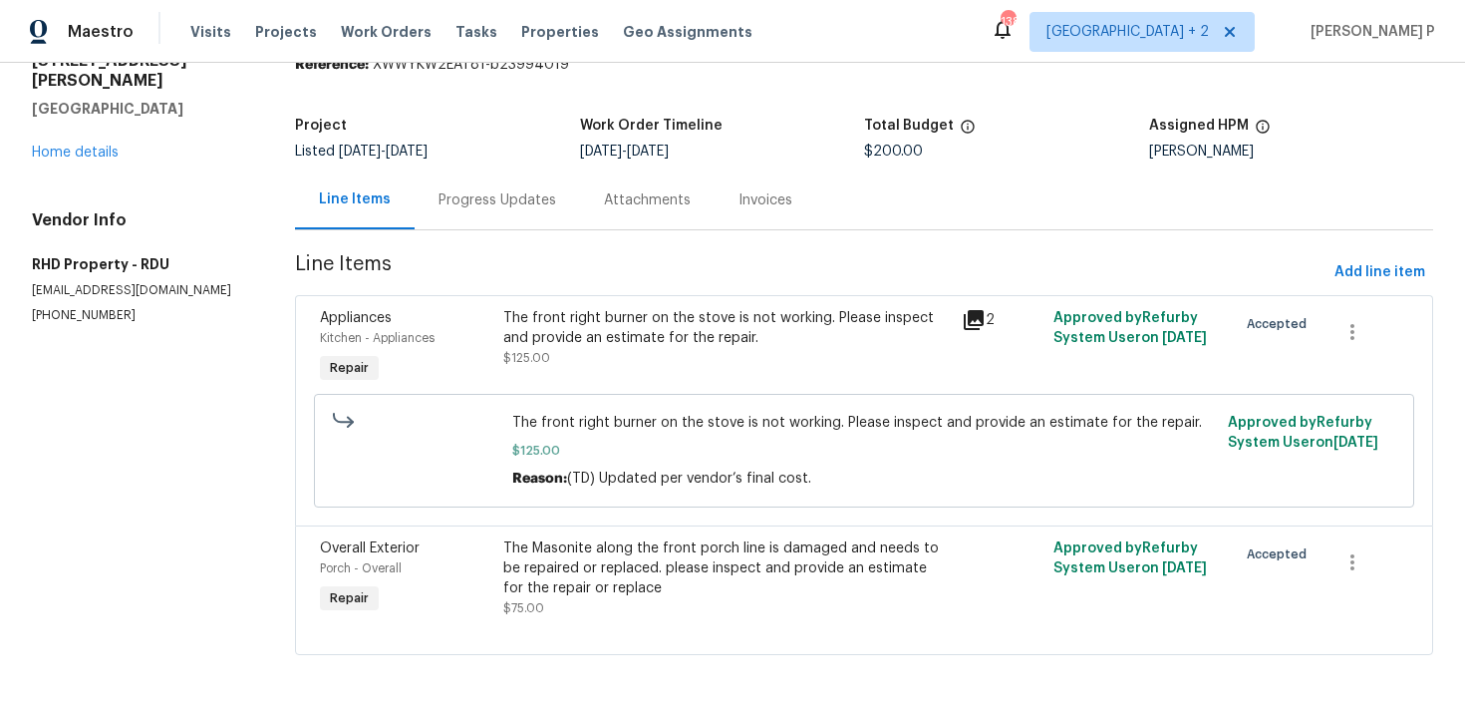
click at [504, 186] on div "Progress Updates" at bounding box center [497, 199] width 165 height 59
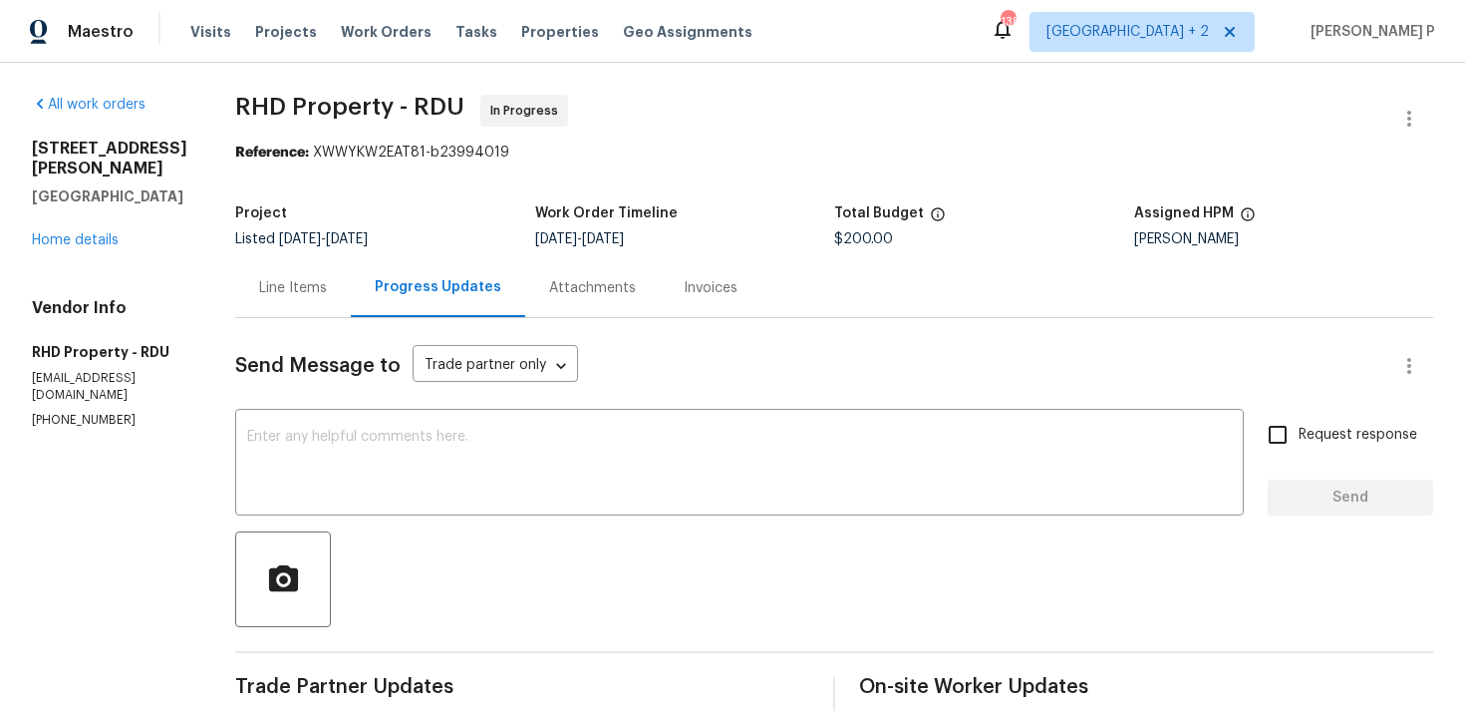
click at [316, 292] on div "Line Items" at bounding box center [293, 288] width 68 height 20
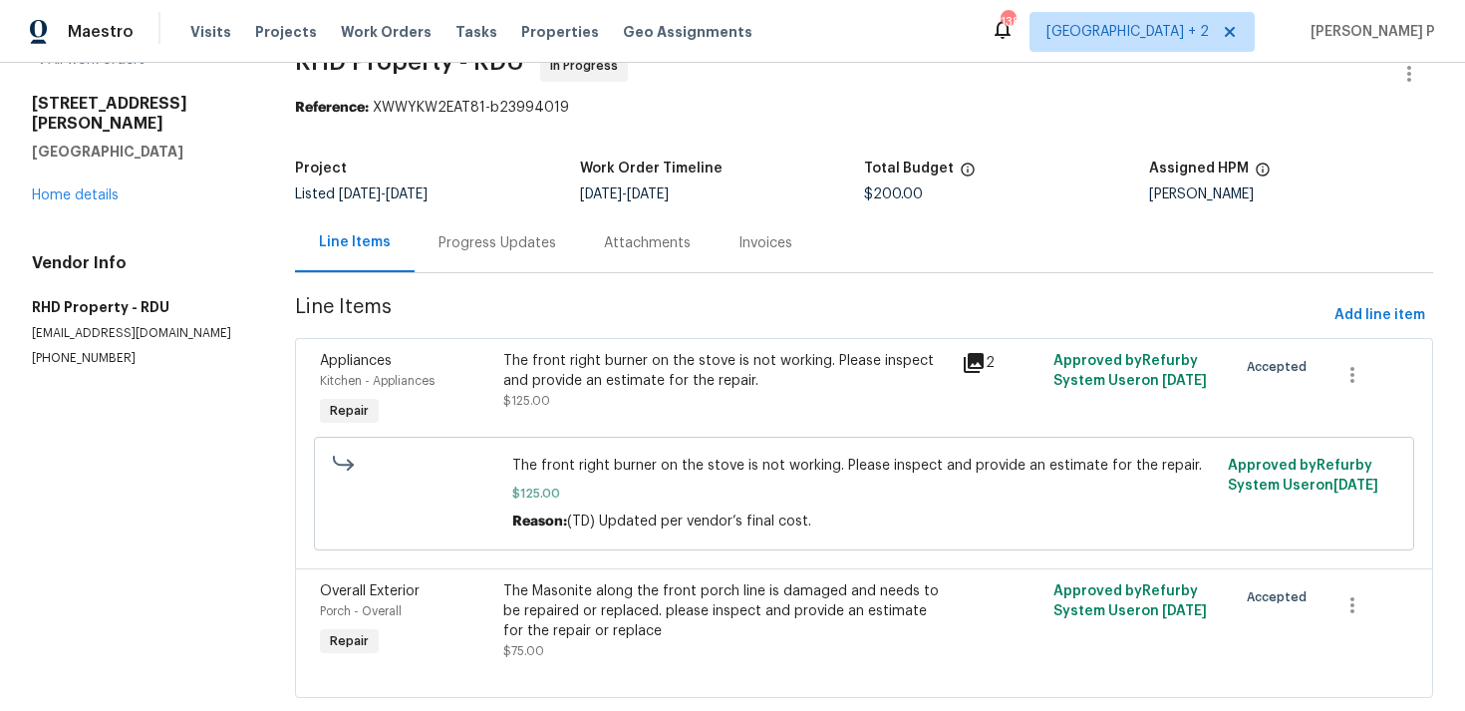
scroll to position [89, 0]
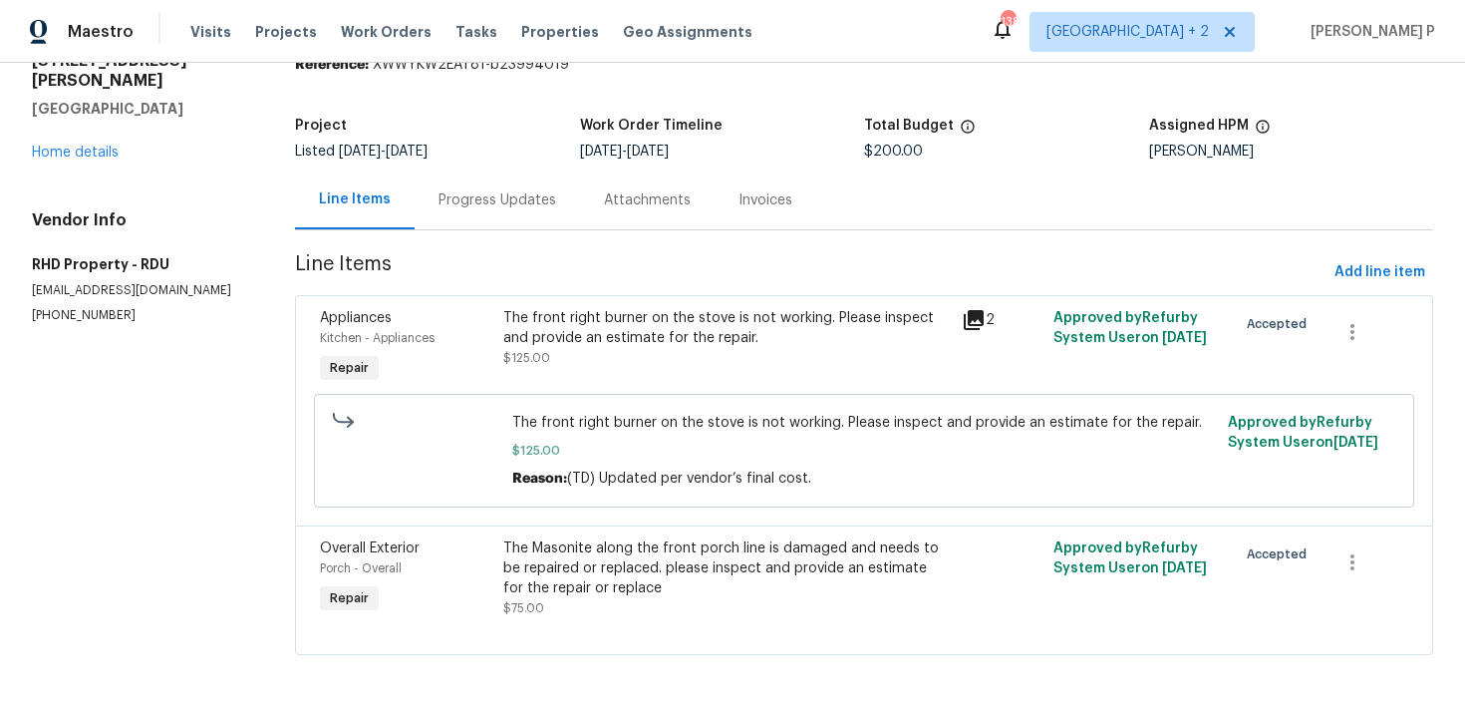
click at [661, 576] on div "The Masonite along the front porch line is damaged and needs to be repaired or …" at bounding box center [726, 568] width 447 height 60
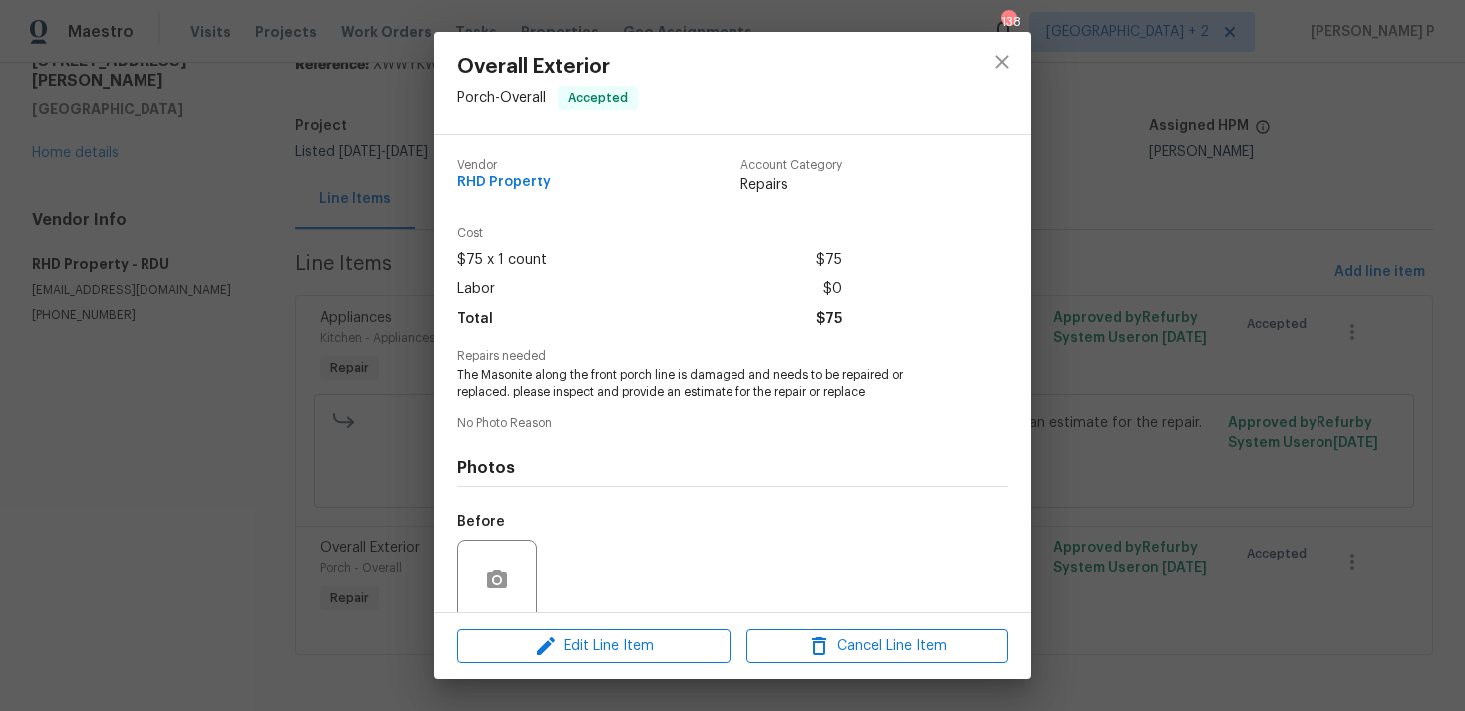
scroll to position [157, 0]
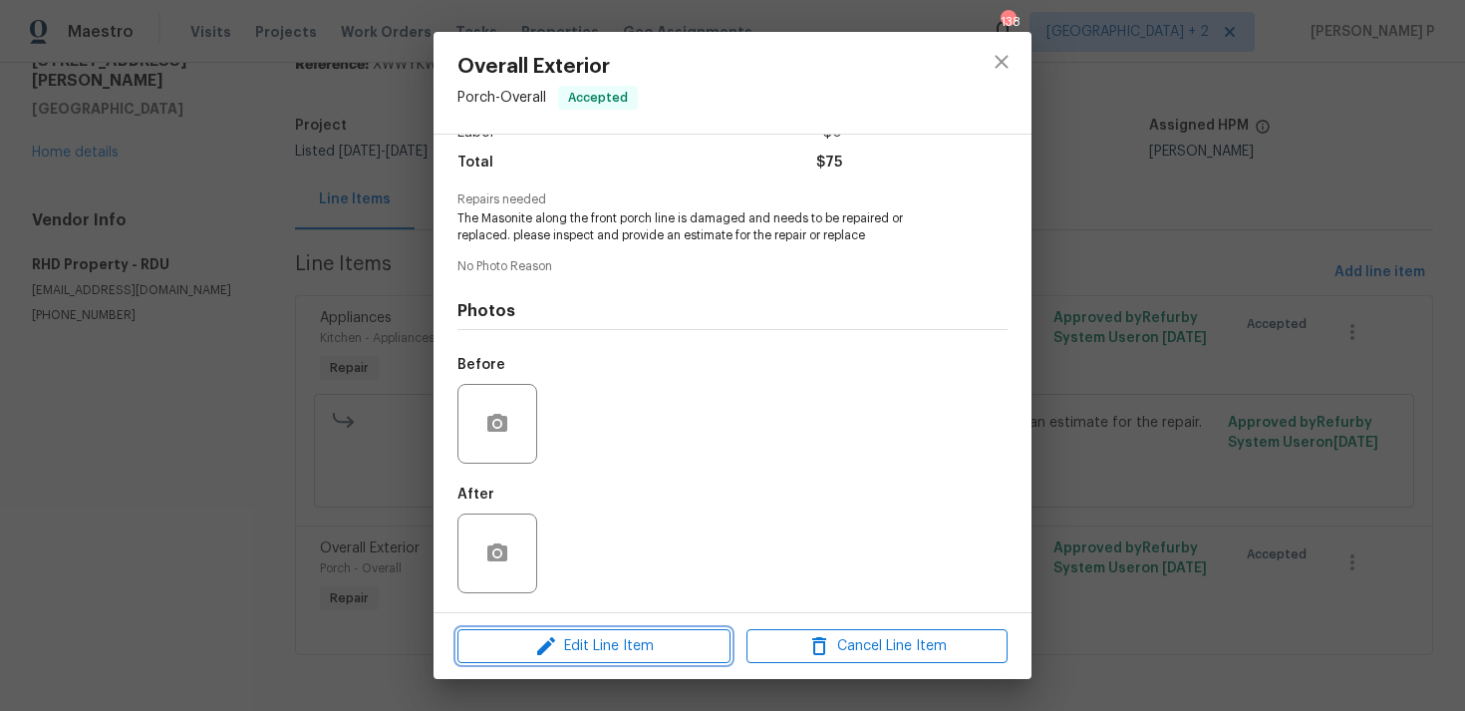
click at [610, 651] on span "Edit Line Item" at bounding box center [594, 646] width 261 height 25
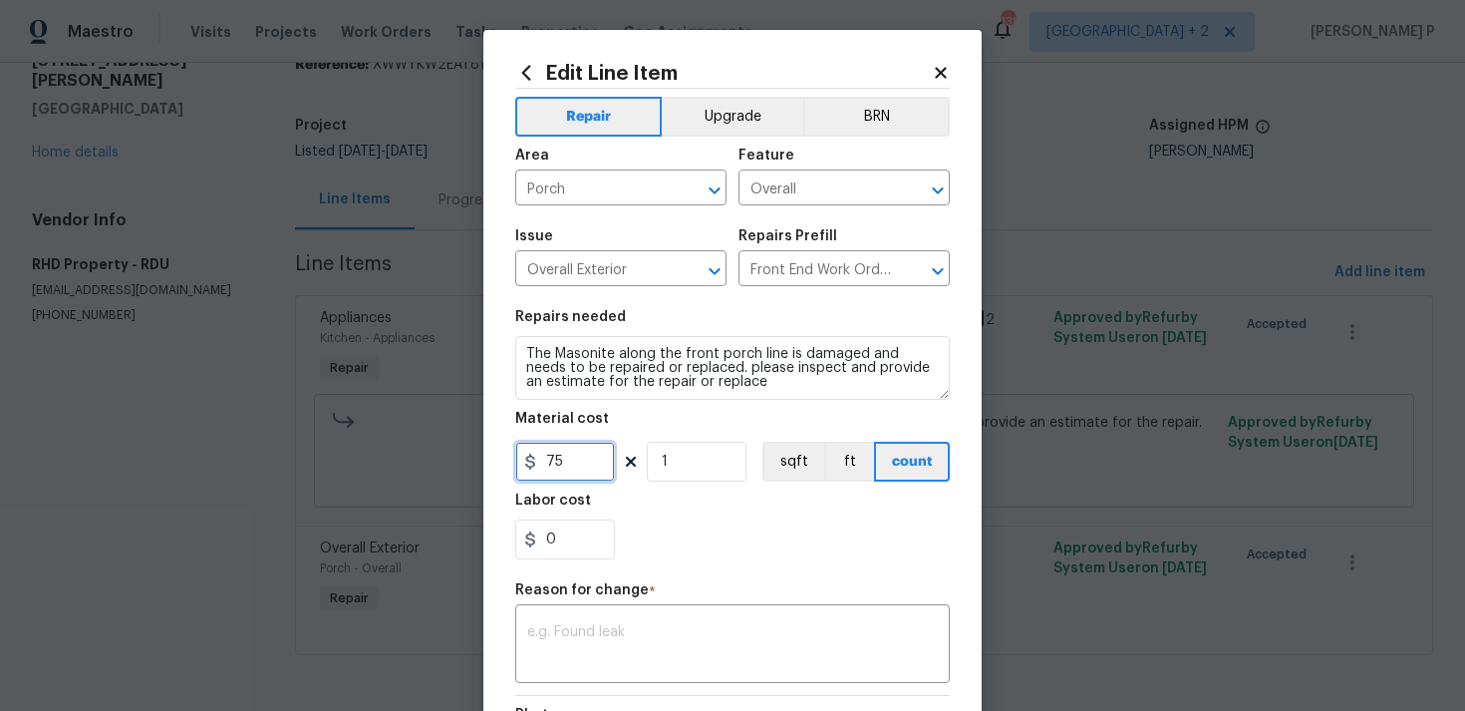
click at [544, 460] on input "75" at bounding box center [565, 462] width 100 height 40
type input "275"
click at [633, 621] on div "x ​" at bounding box center [732, 646] width 435 height 74
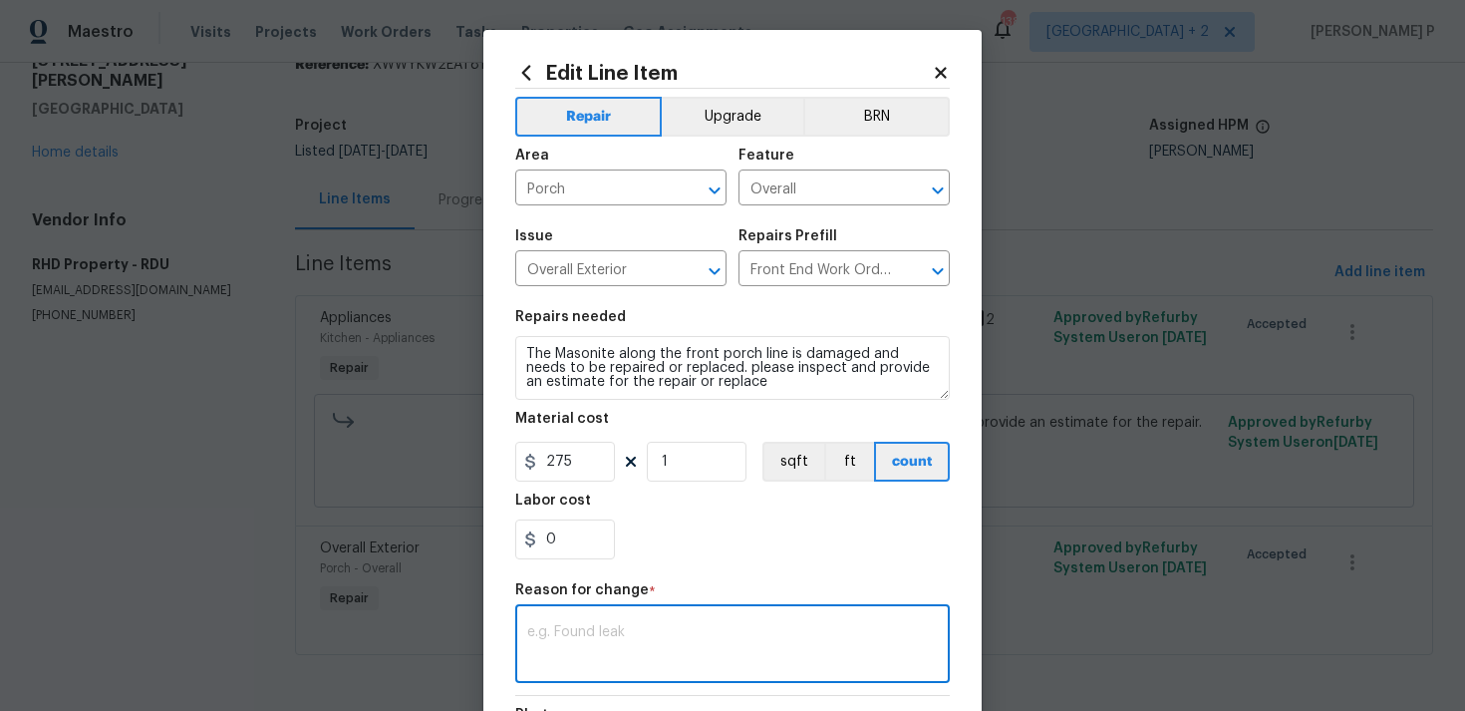
paste textarea "(RP) Updated per vendor’s final cost"
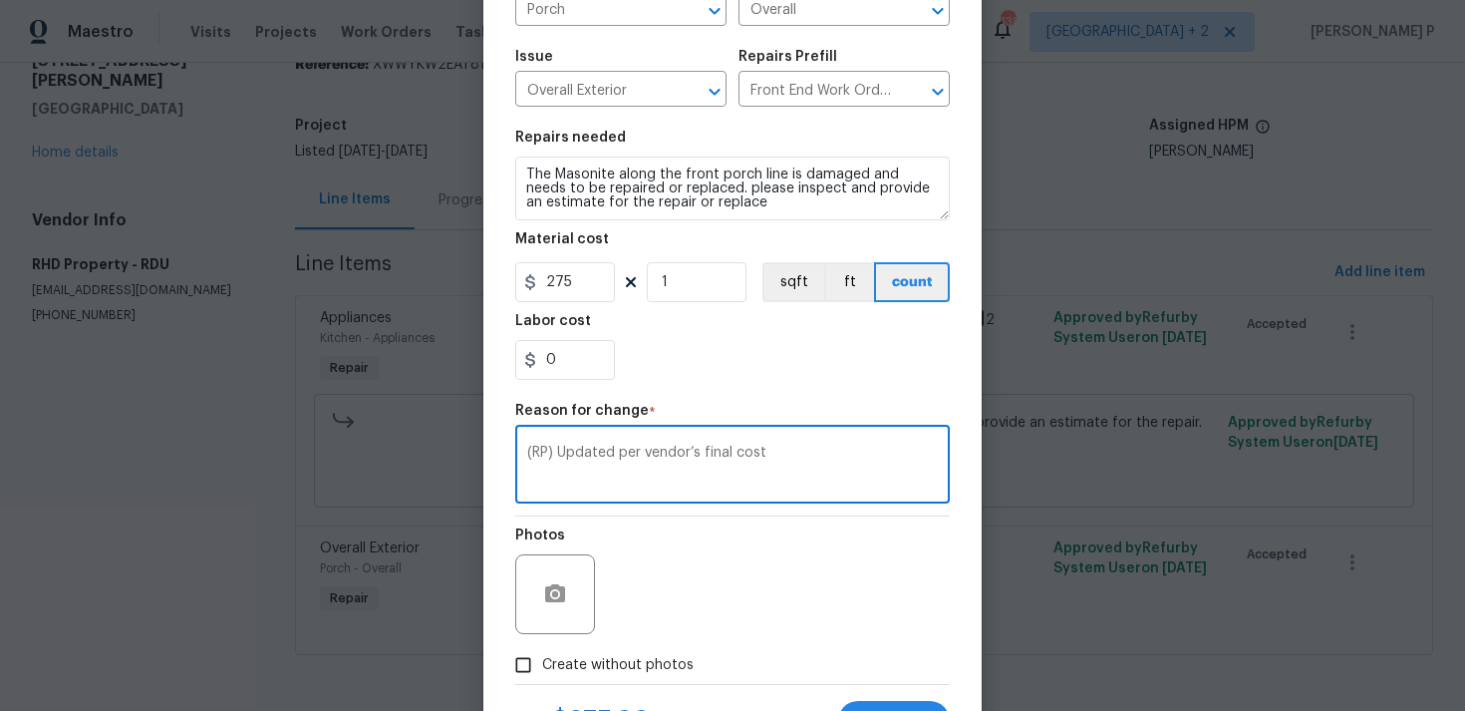
scroll to position [272, 0]
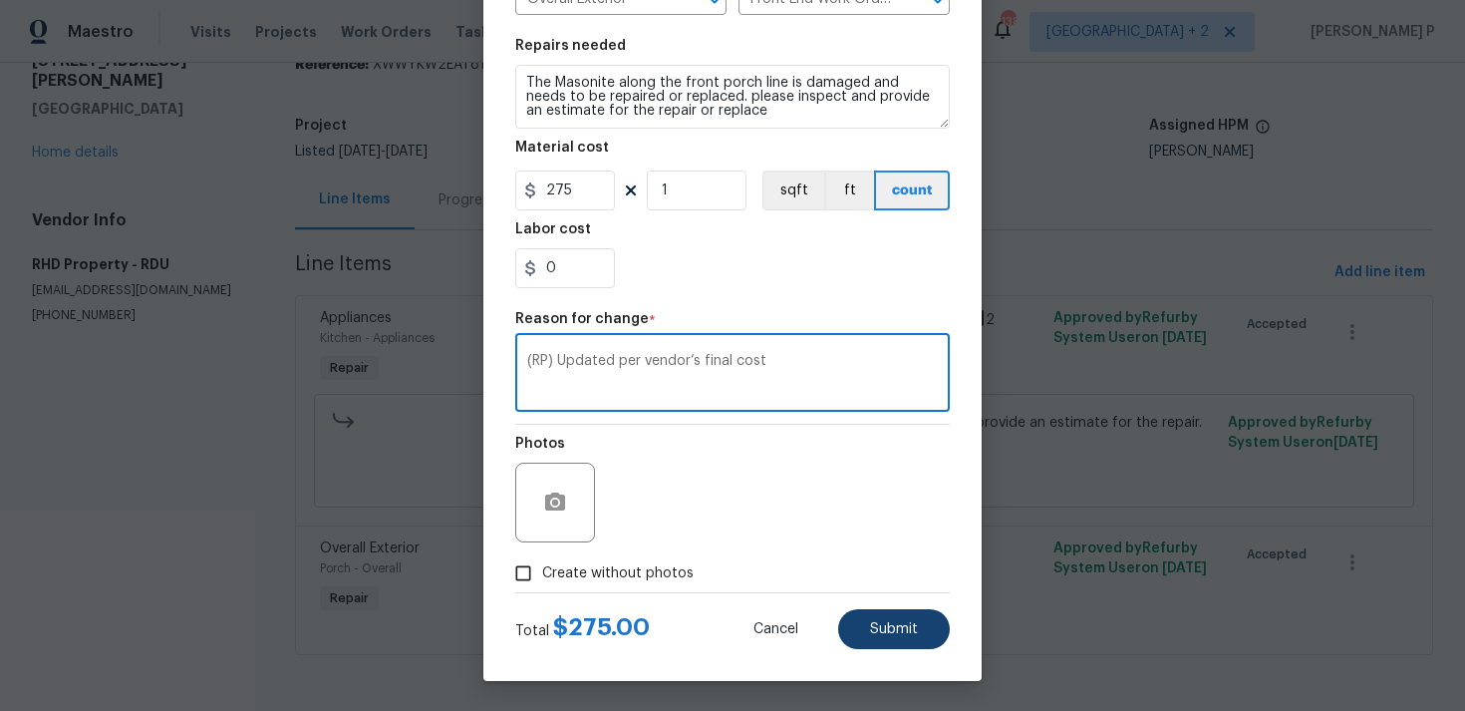
type textarea "(RP) Updated per vendor’s final cost"
click at [841, 623] on button "Submit" at bounding box center [894, 629] width 112 height 40
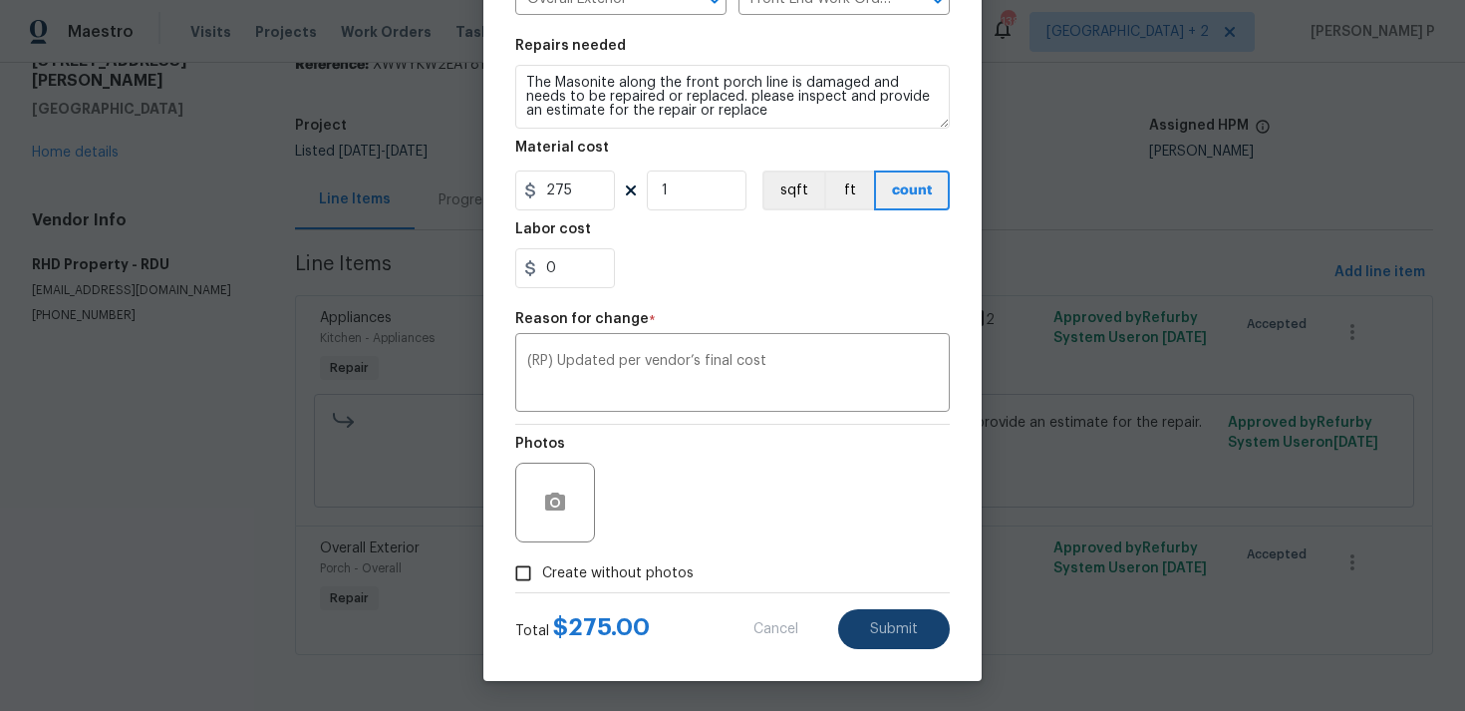
type input "75"
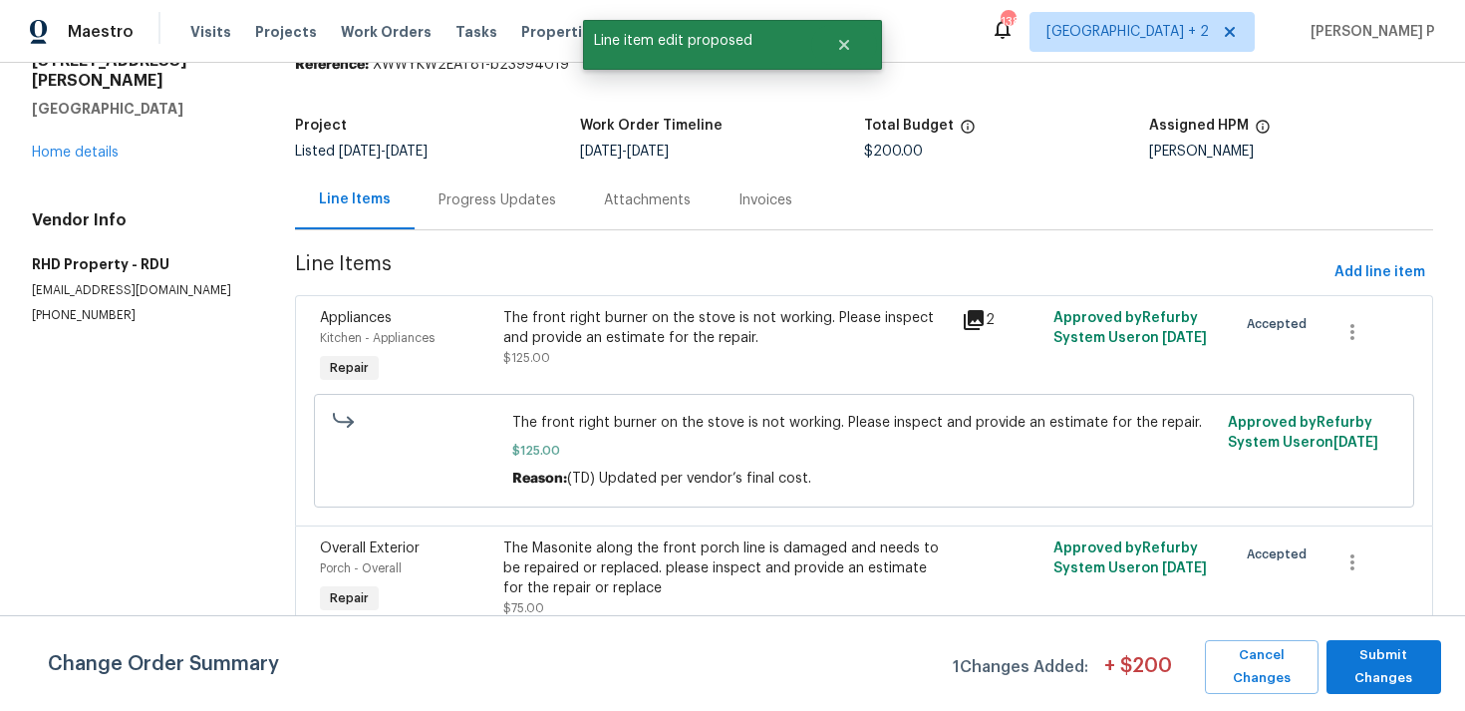
scroll to position [0, 0]
click at [1383, 639] on div "Change Order Summary 1 Changes Added: + $ 200 Cancel Changes Submit Changes" at bounding box center [732, 663] width 1465 height 96
click at [1379, 670] on span "Submit Changes" at bounding box center [1384, 667] width 95 height 46
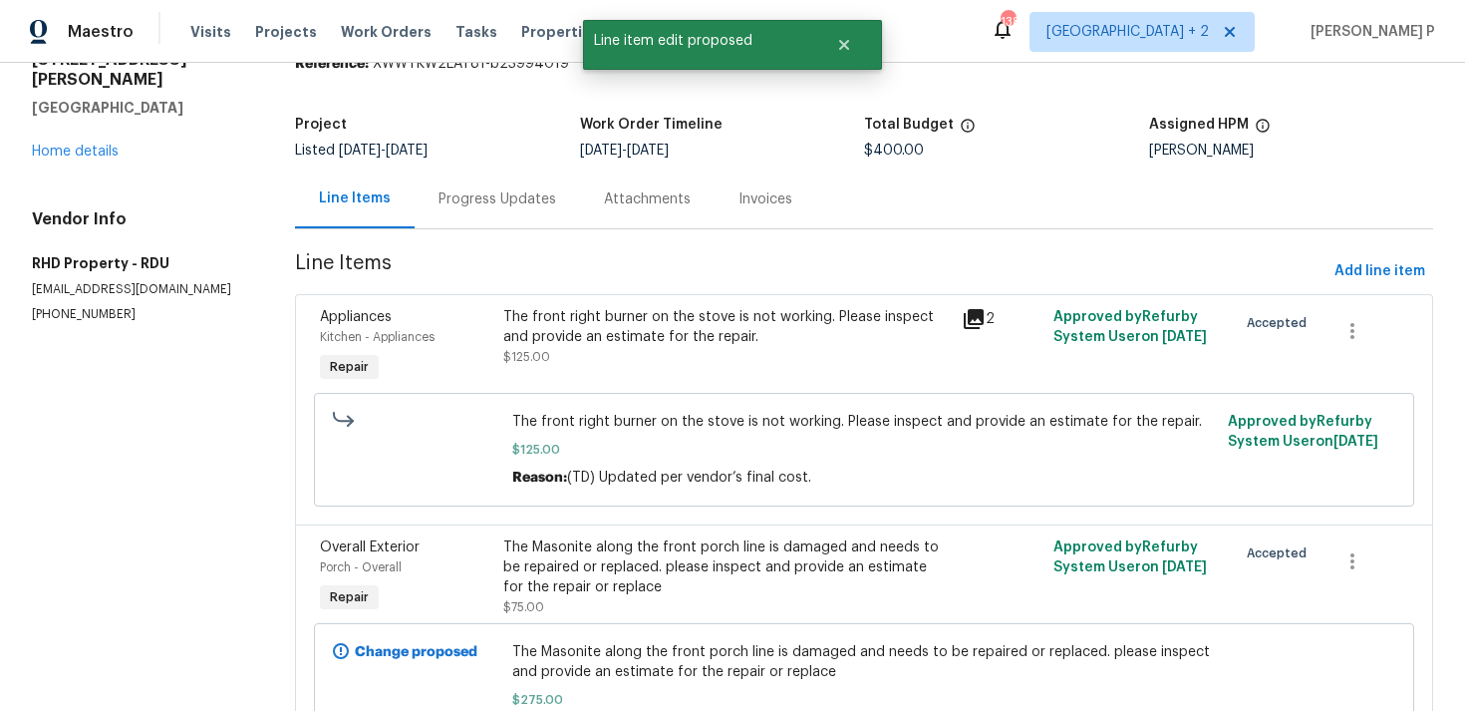
click at [501, 198] on div "Progress Updates" at bounding box center [498, 199] width 118 height 20
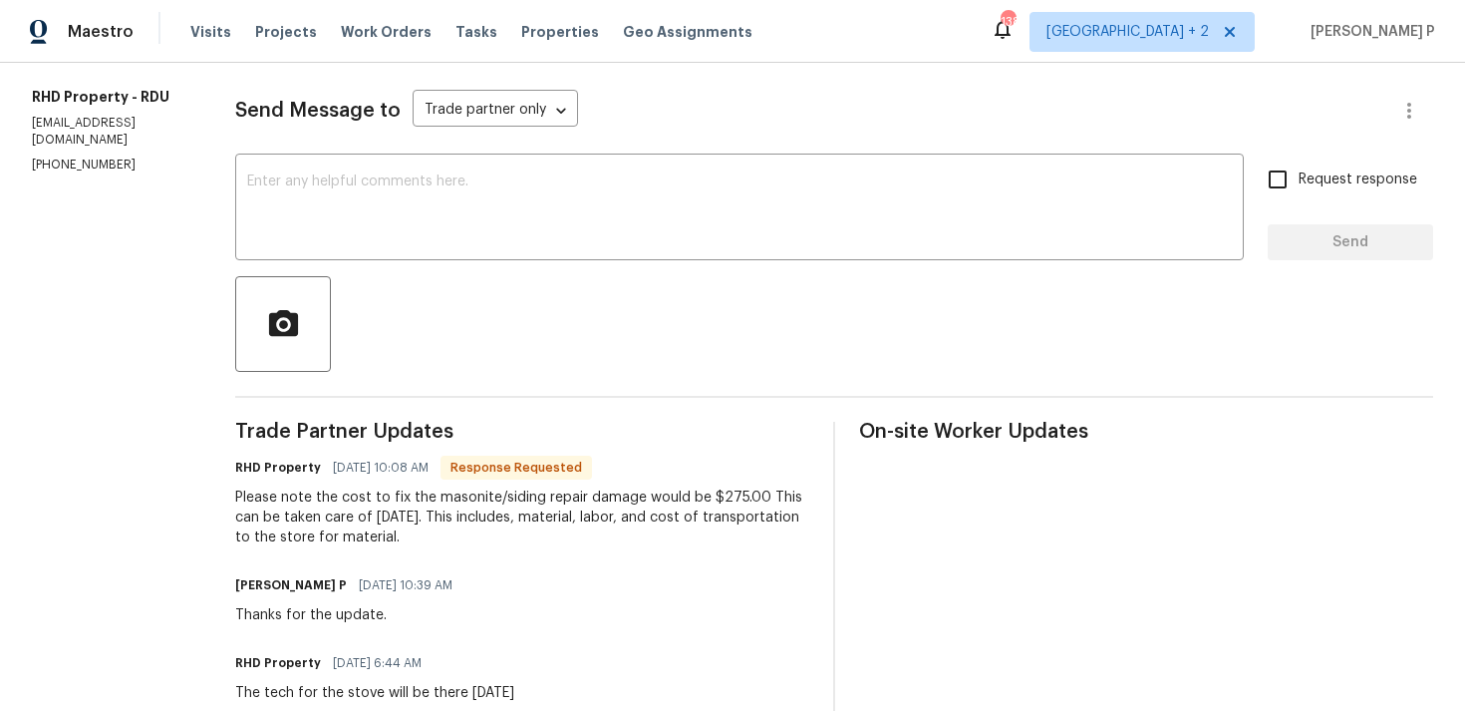
scroll to position [282, 0]
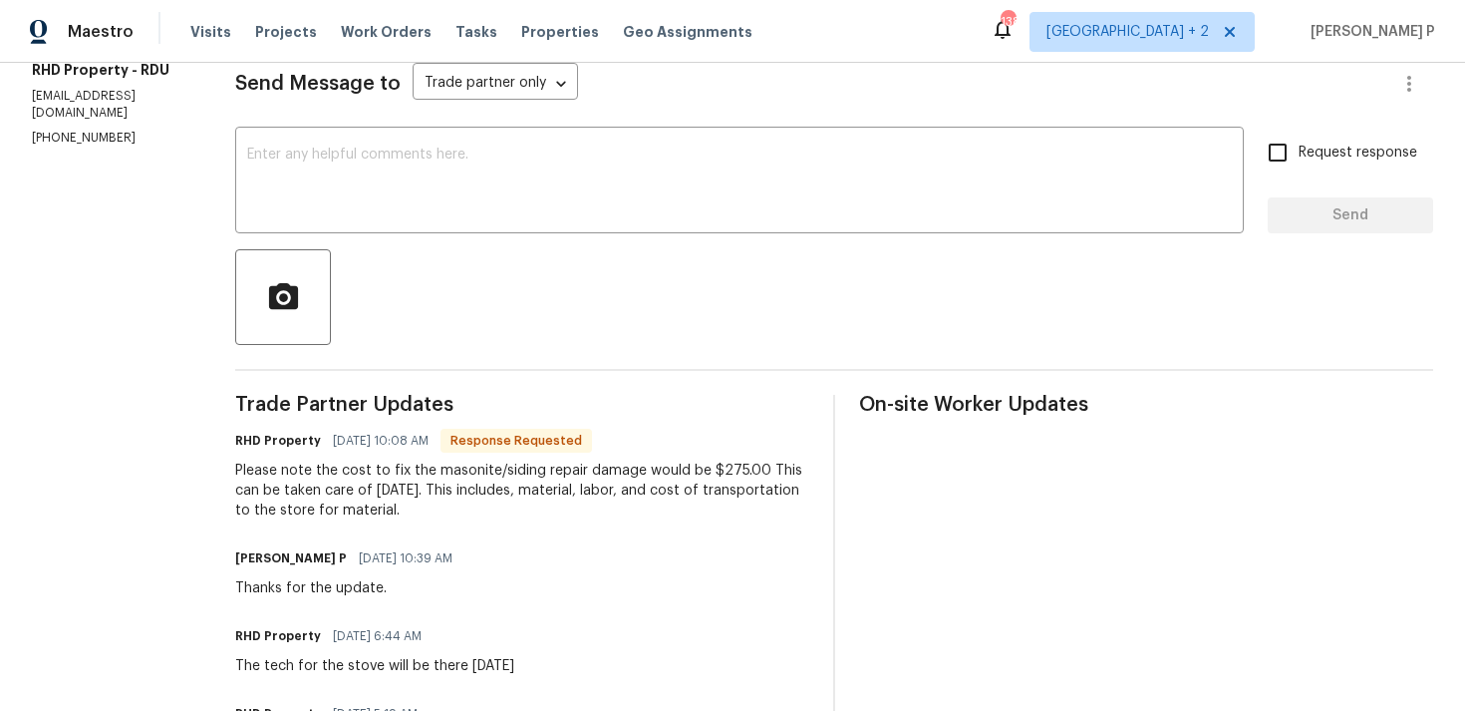
click at [511, 233] on div "Send Message to Trade partner only Trade partner only ​ x ​ Request response Se…" at bounding box center [834, 701] width 1198 height 1330
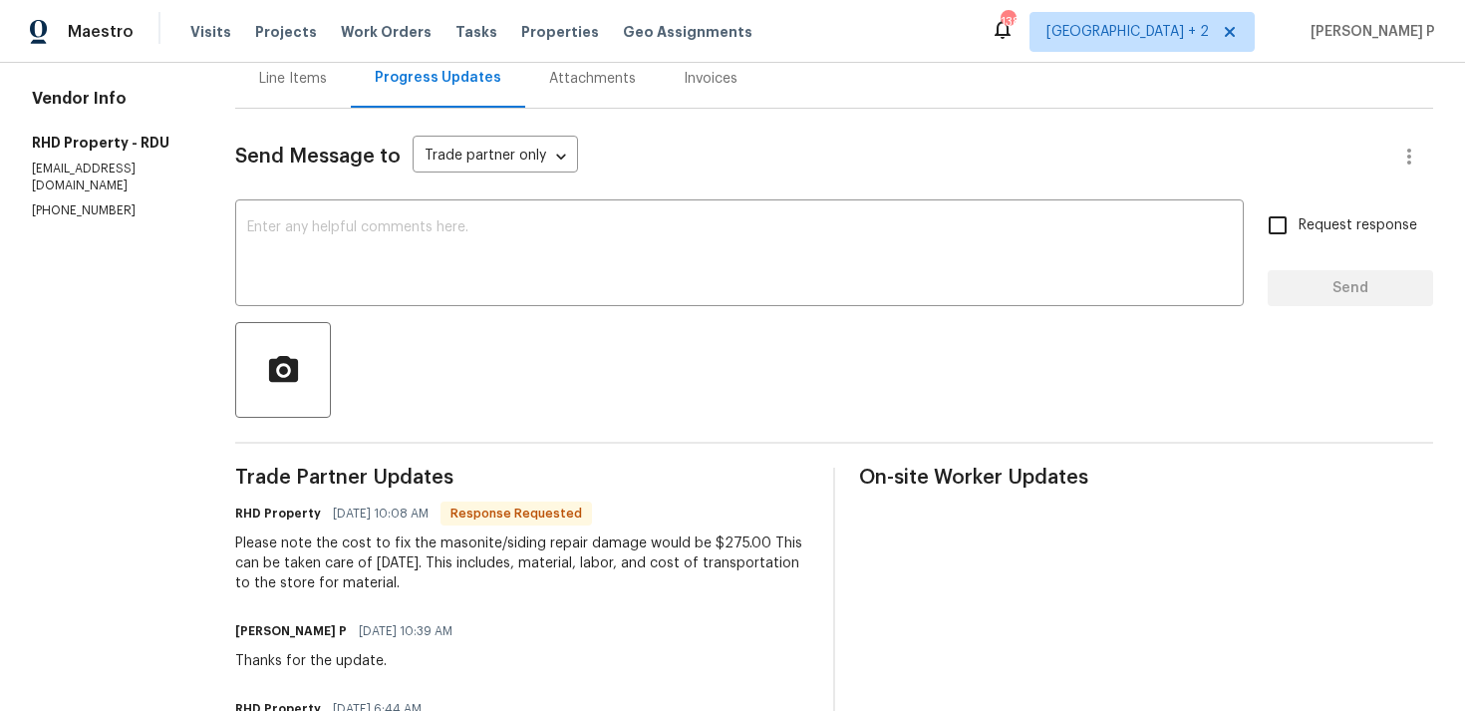
scroll to position [197, 0]
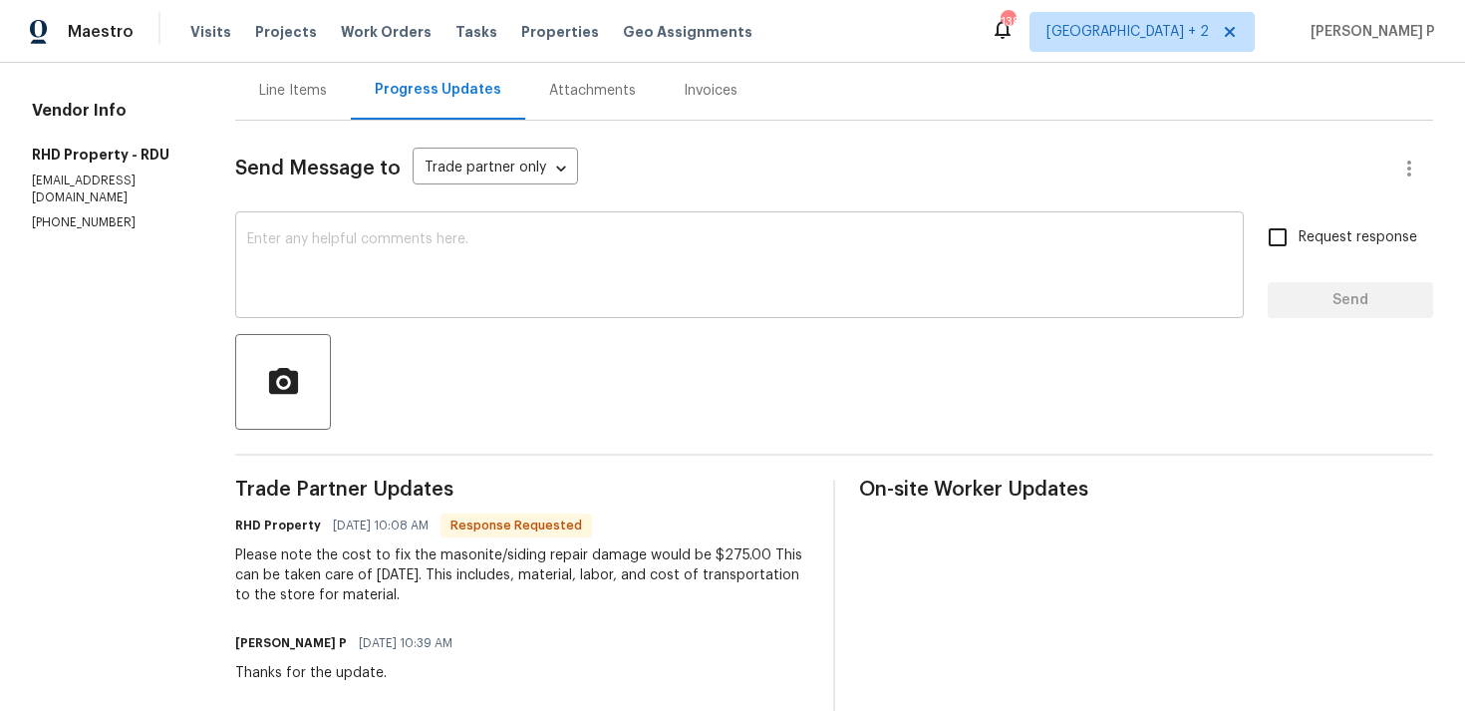
click at [511, 260] on textarea at bounding box center [739, 267] width 985 height 70
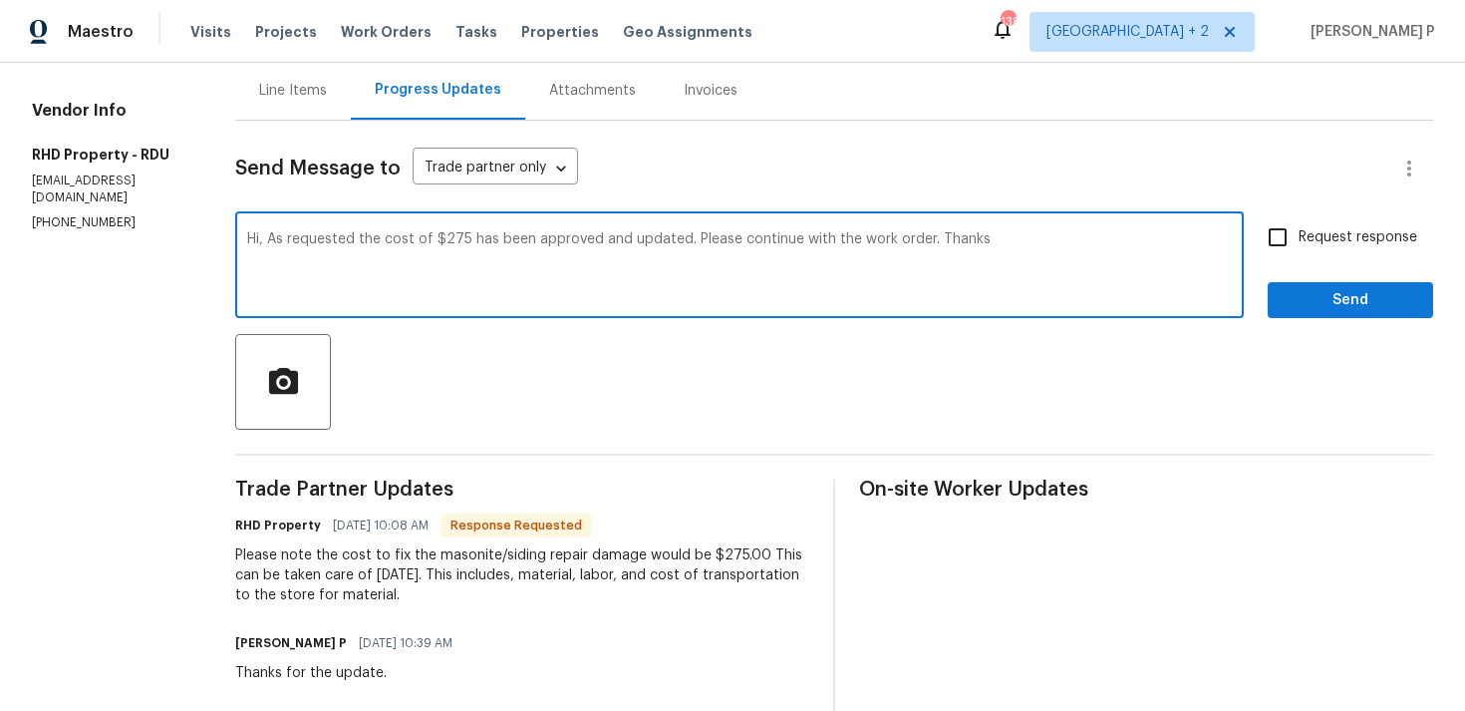
type textarea "Hi, As requested the cost of $275 has been approved and updated. Please continu…"
click at [1293, 240] on input "Request response" at bounding box center [1278, 237] width 42 height 42
checkbox input "true"
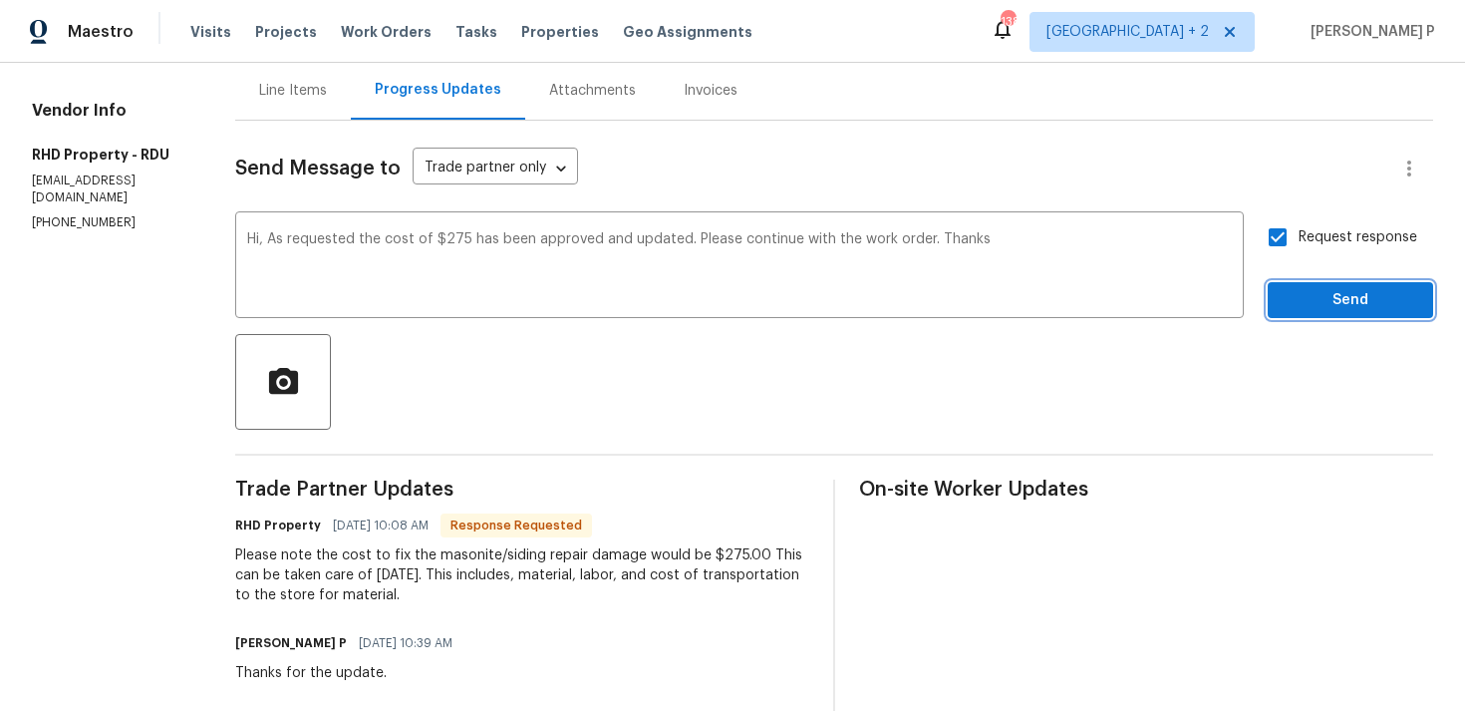
click at [1300, 303] on span "Send" at bounding box center [1351, 300] width 134 height 25
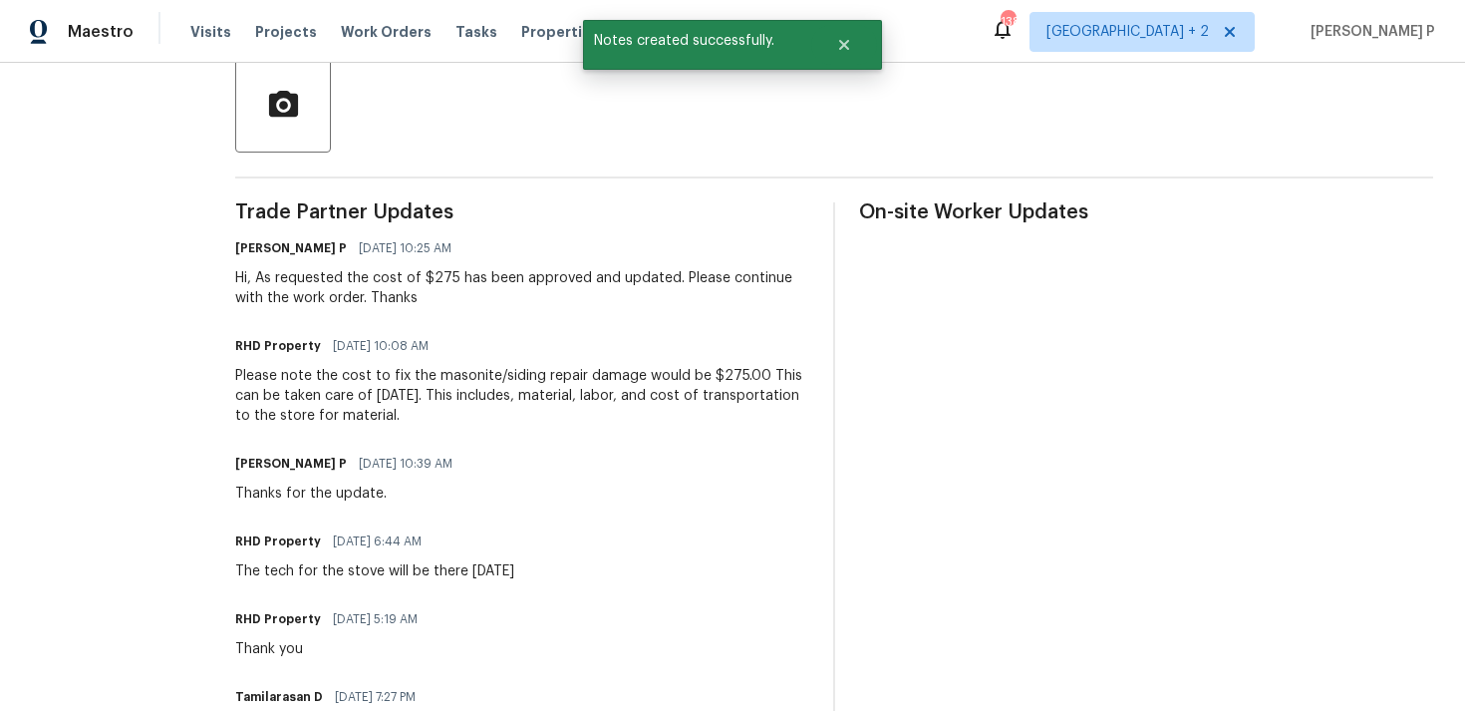
scroll to position [492, 0]
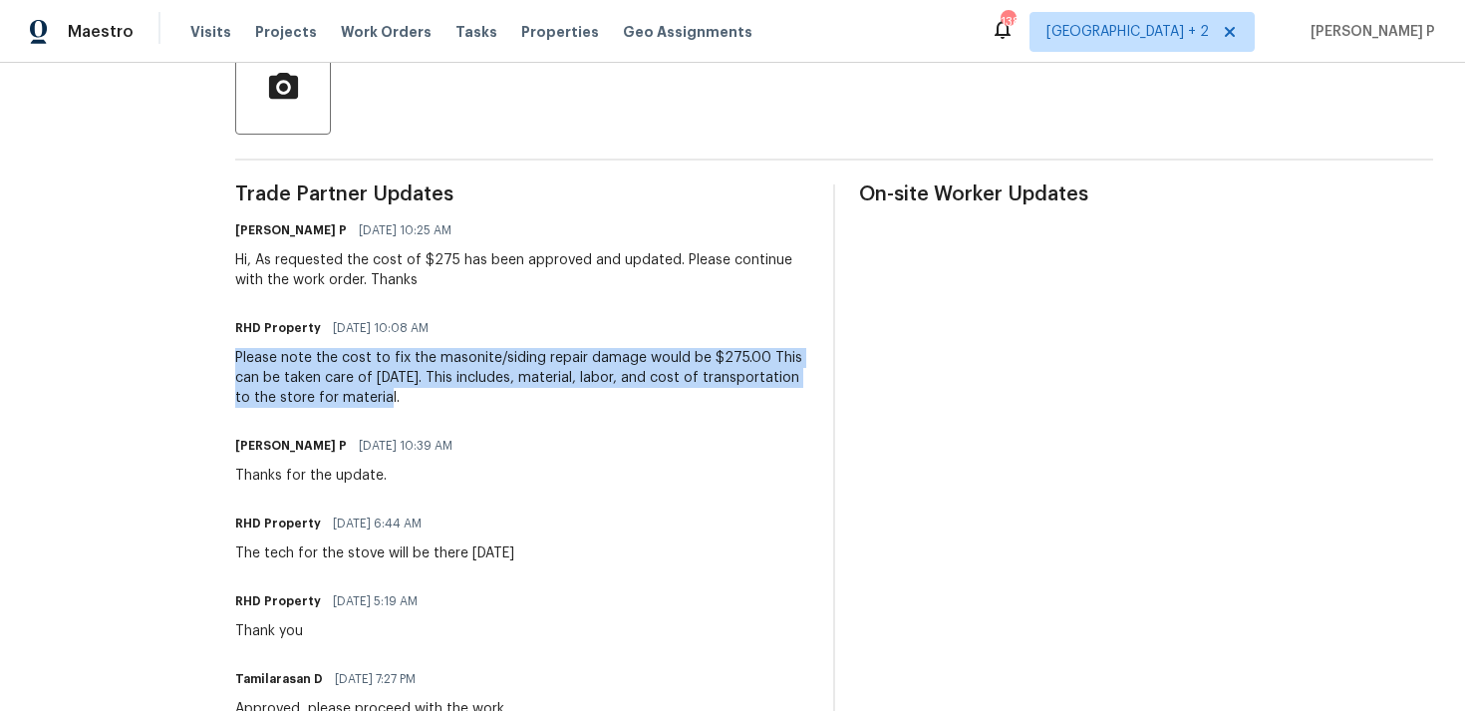
drag, startPoint x: 264, startPoint y: 355, endPoint x: 418, endPoint y: 390, distance: 157.4
click at [418, 390] on div "Please note the cost to fix the masonite/siding repair damage would be $275.00 …" at bounding box center [522, 378] width 574 height 60
copy div "Please note the cost to fix the masonite/siding repair damage would be $275.00 …"
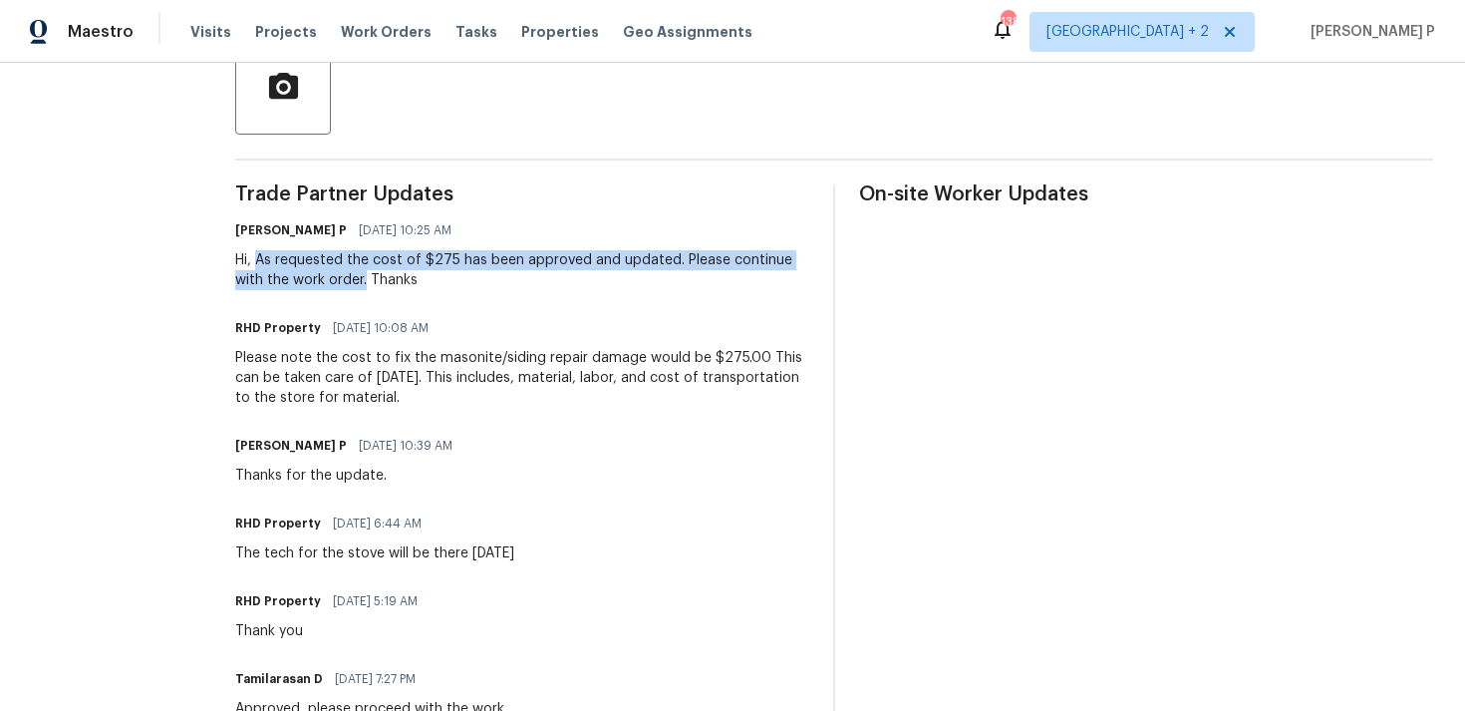
drag, startPoint x: 287, startPoint y: 259, endPoint x: 394, endPoint y: 276, distance: 108.0
click at [394, 276] on div "Hi, As requested the cost of $275 has been approved and updated. Please continu…" at bounding box center [522, 270] width 574 height 40
copy div "As requested the cost of $275 has been approved and updated. Please continue wi…"
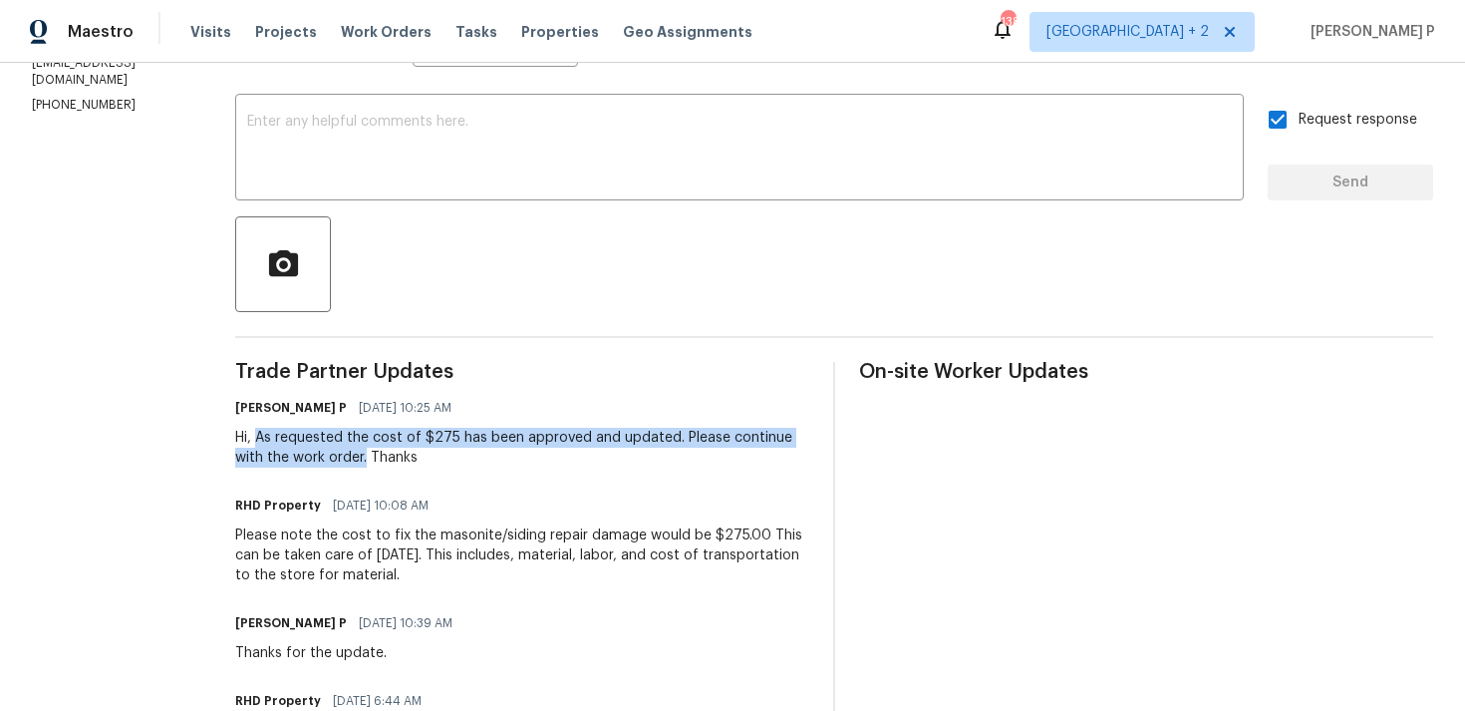
scroll to position [0, 0]
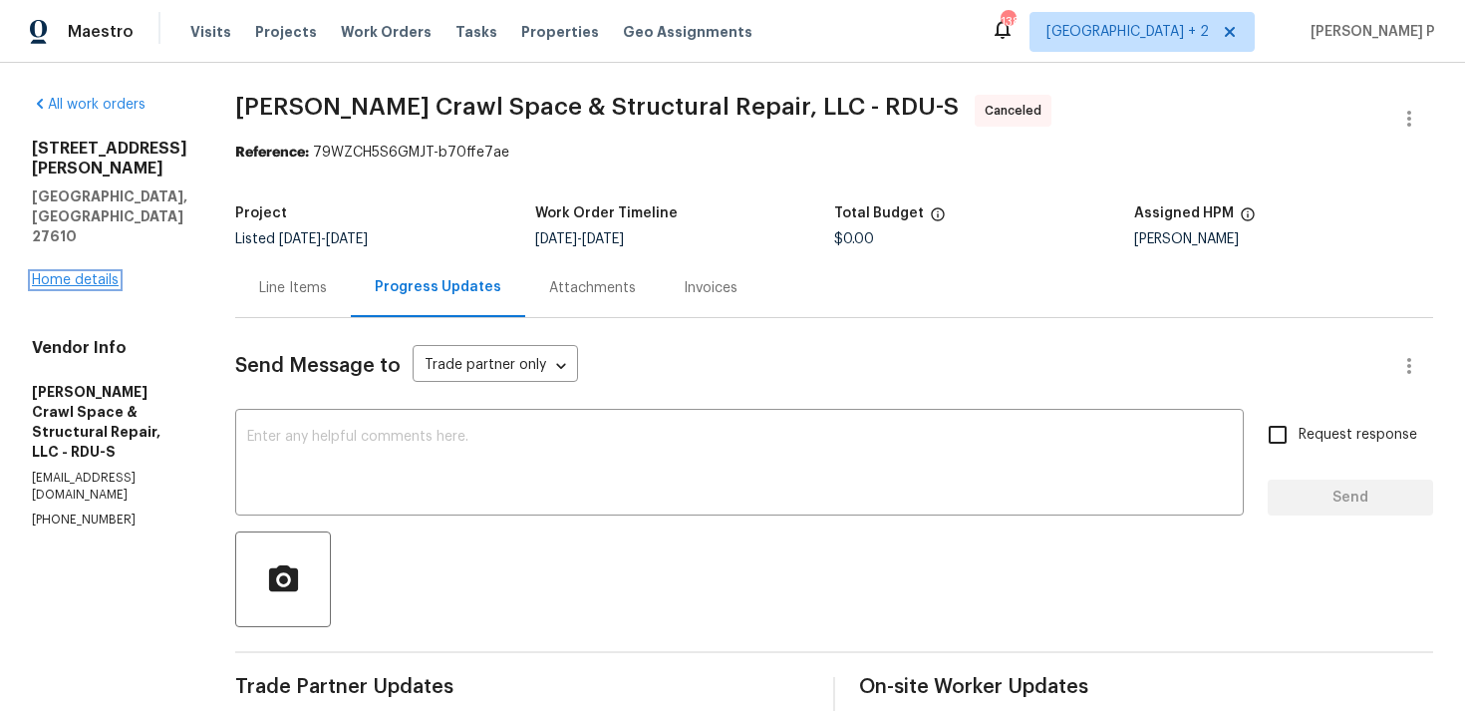
click at [56, 273] on link "Home details" at bounding box center [75, 280] width 87 height 14
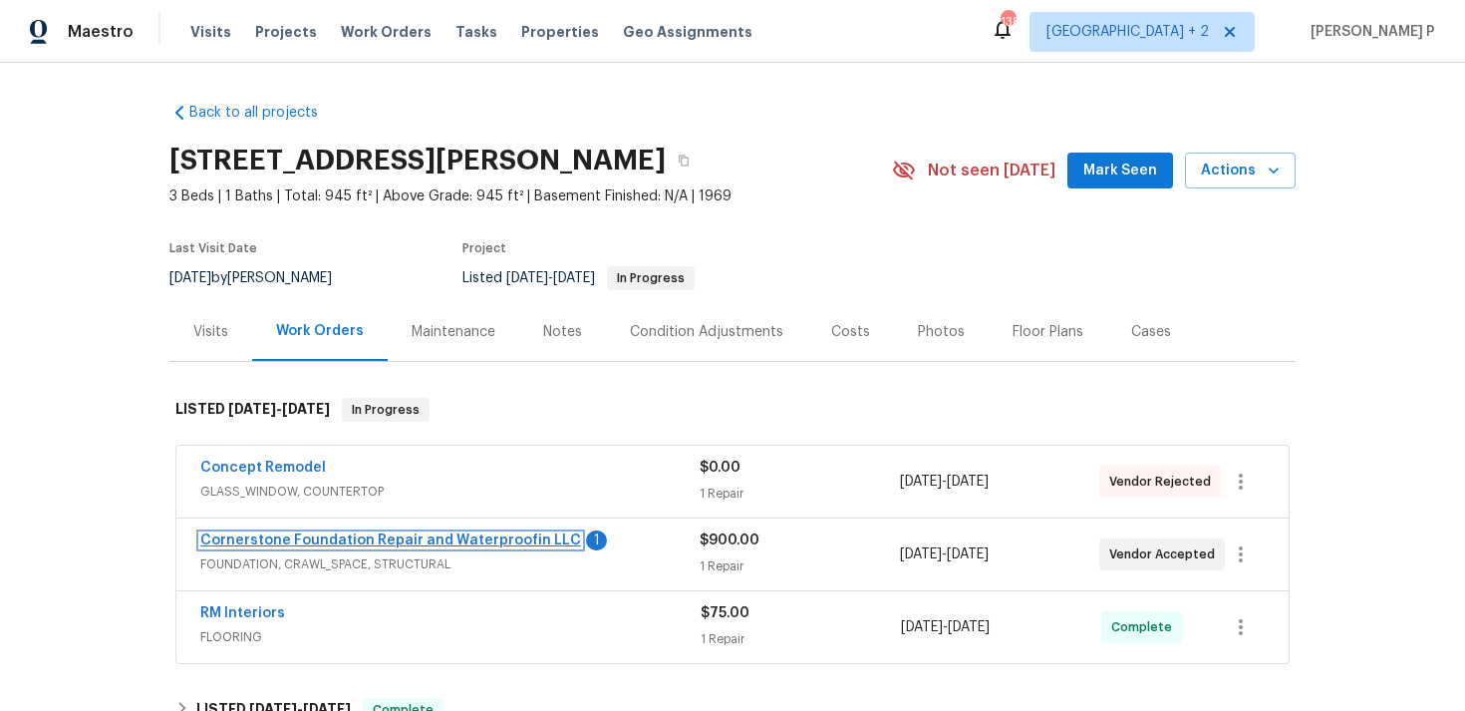
click at [322, 533] on link "Cornerstone Foundation Repair and Waterproofin LLC" at bounding box center [390, 540] width 381 height 14
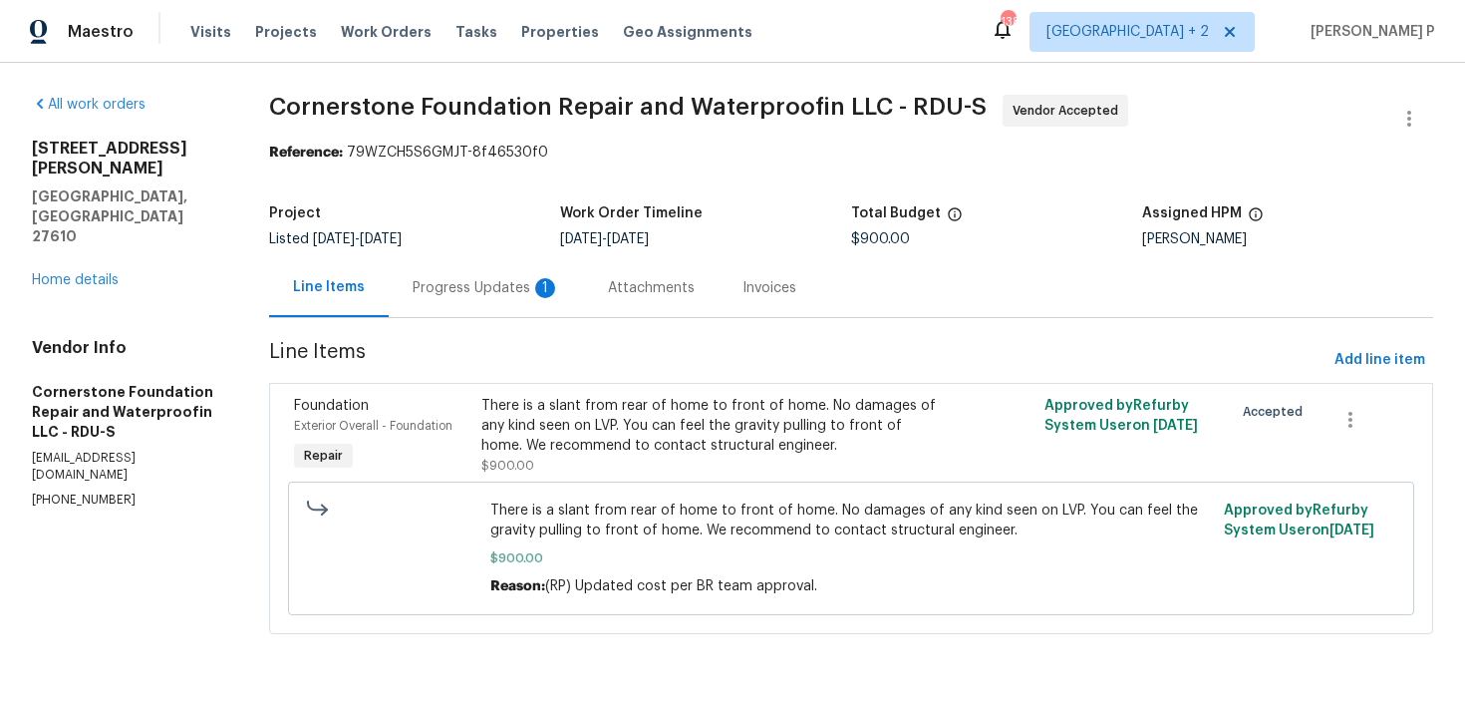
click at [447, 308] on div "Progress Updates 1" at bounding box center [486, 287] width 195 height 59
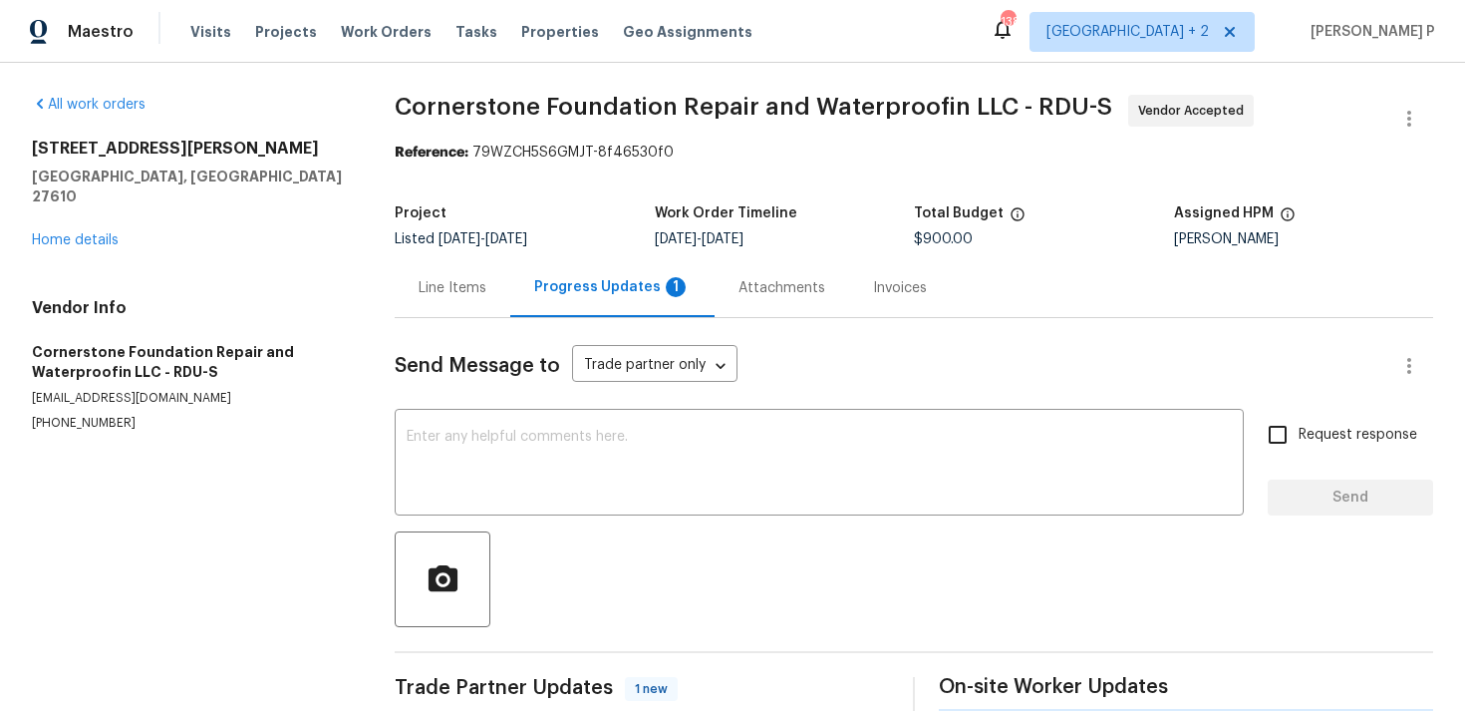
click at [447, 308] on div "Line Items" at bounding box center [453, 287] width 116 height 59
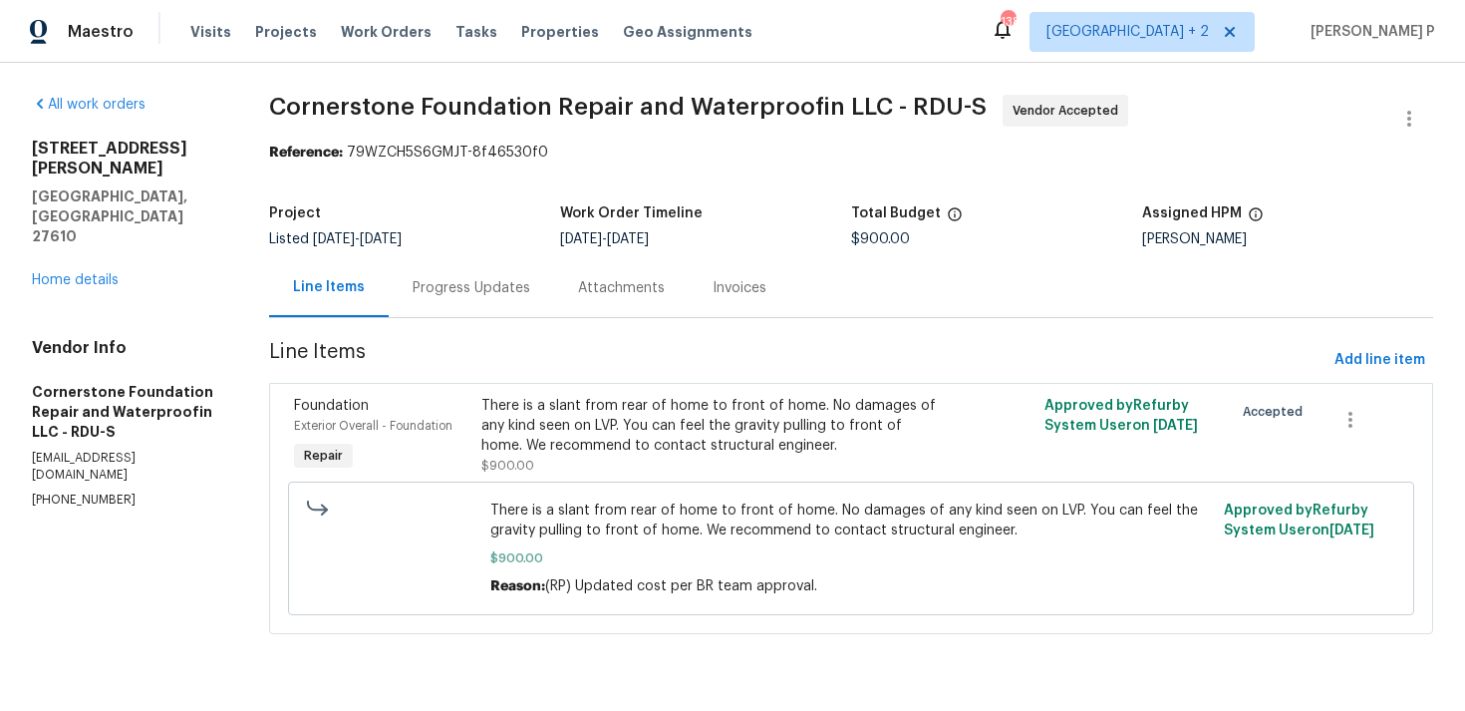
click at [476, 259] on div "Progress Updates" at bounding box center [471, 287] width 165 height 59
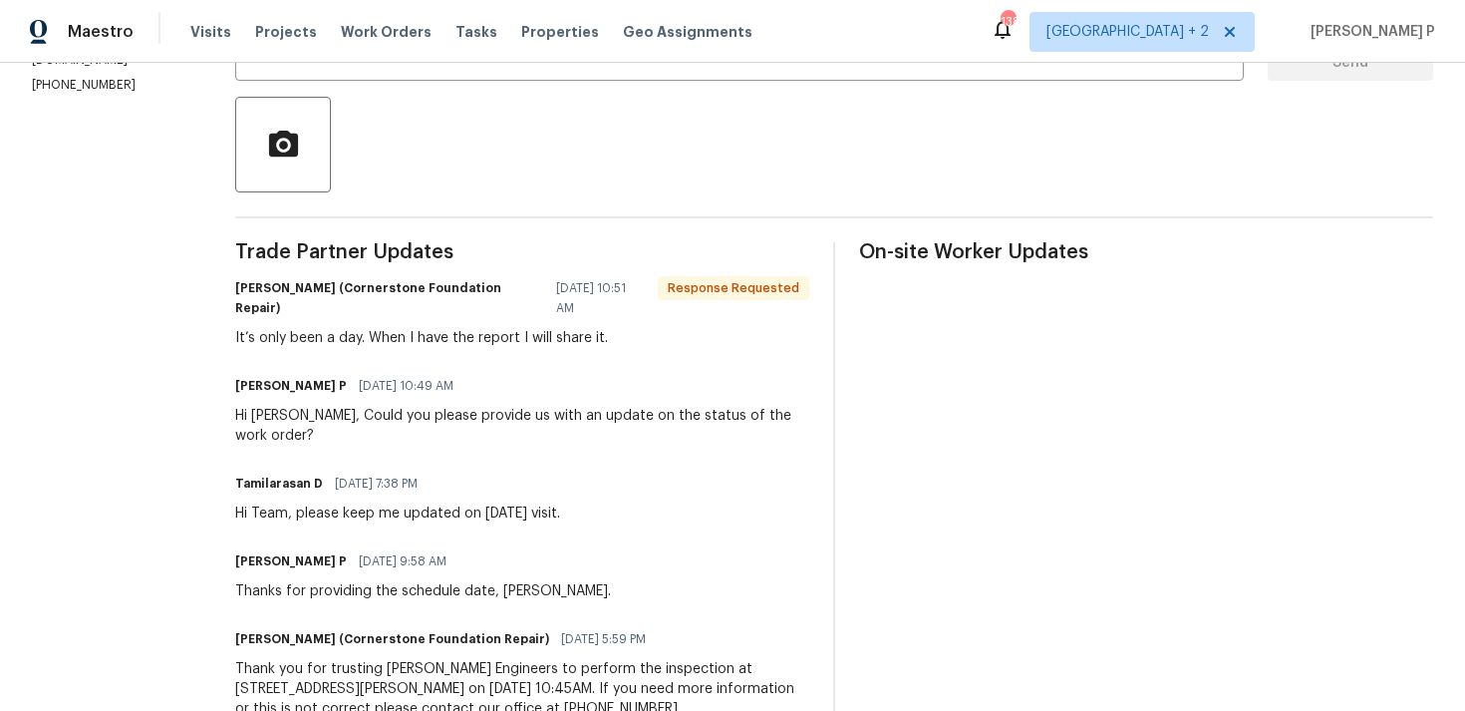
scroll to position [203, 0]
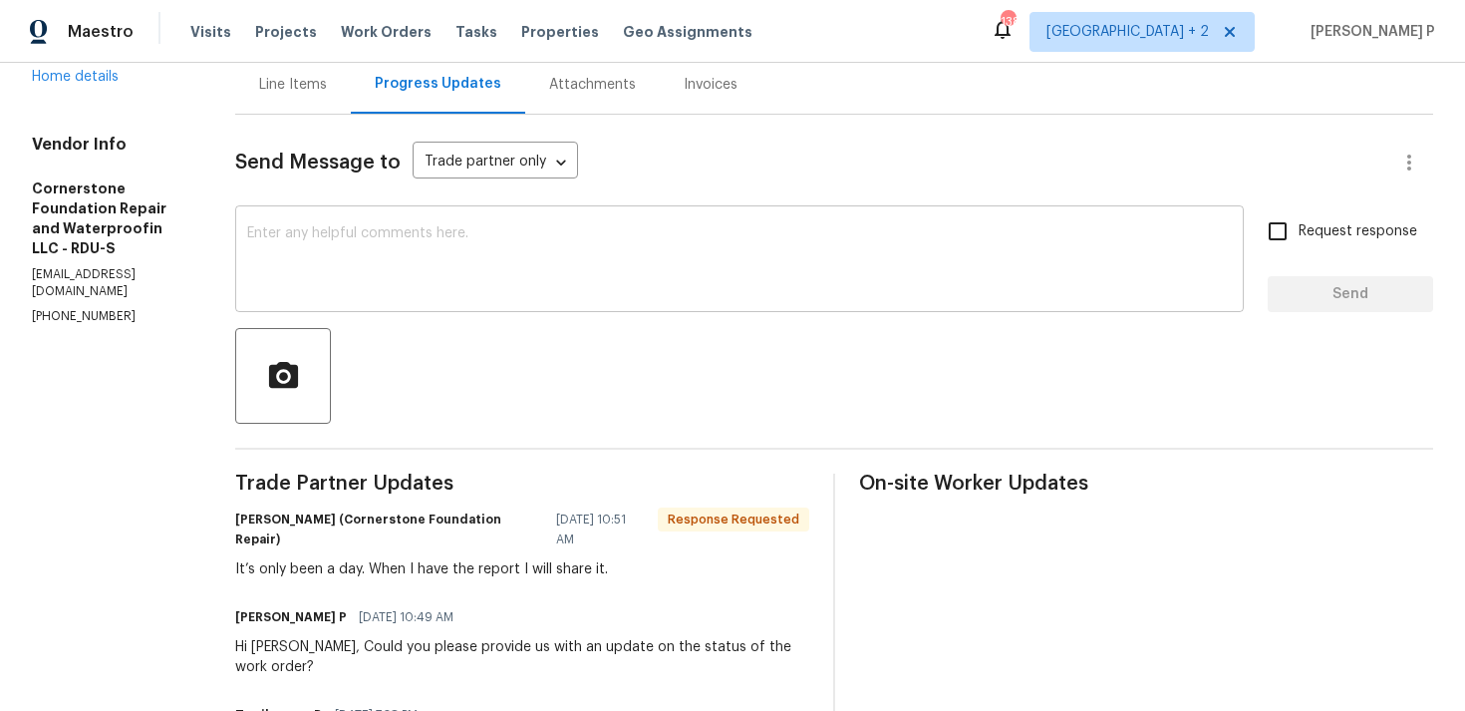
click at [438, 263] on textarea at bounding box center [739, 261] width 985 height 70
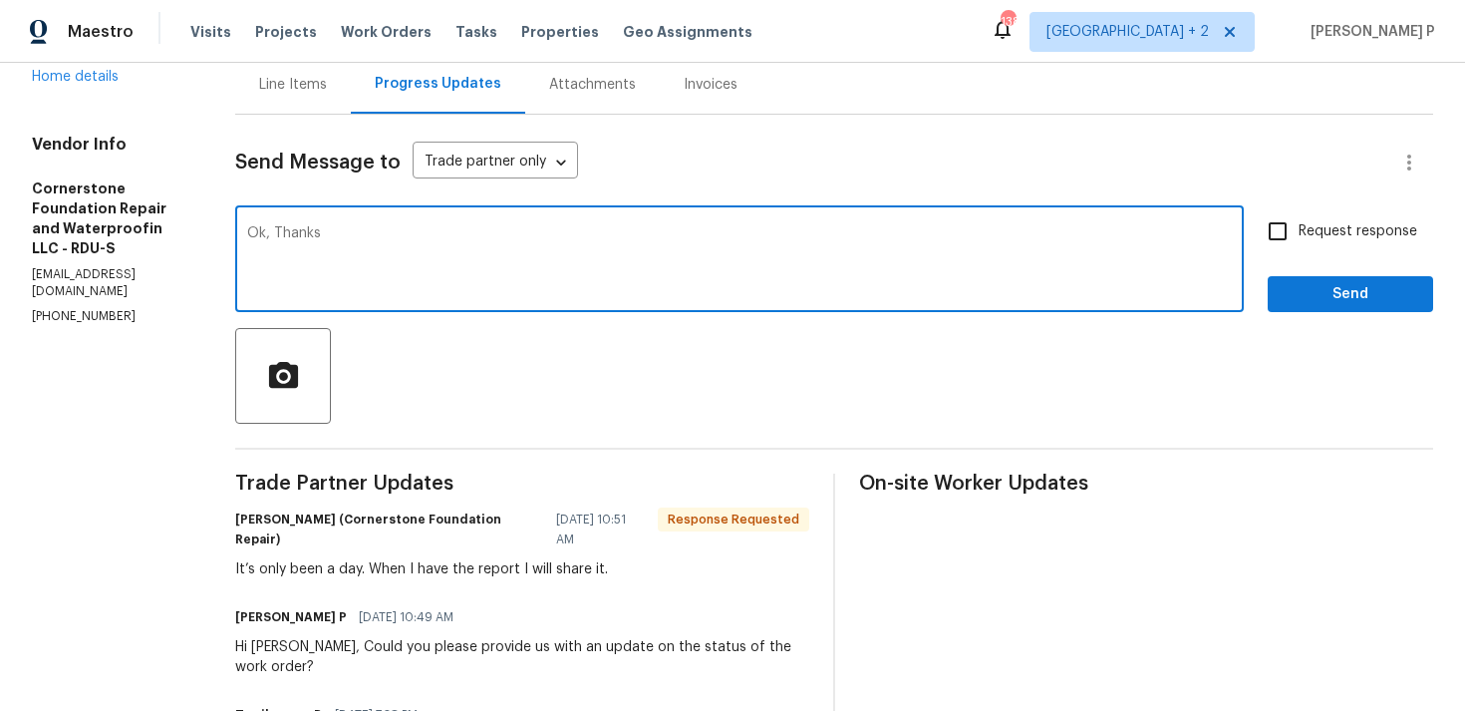
type textarea "Ok, Thanks"
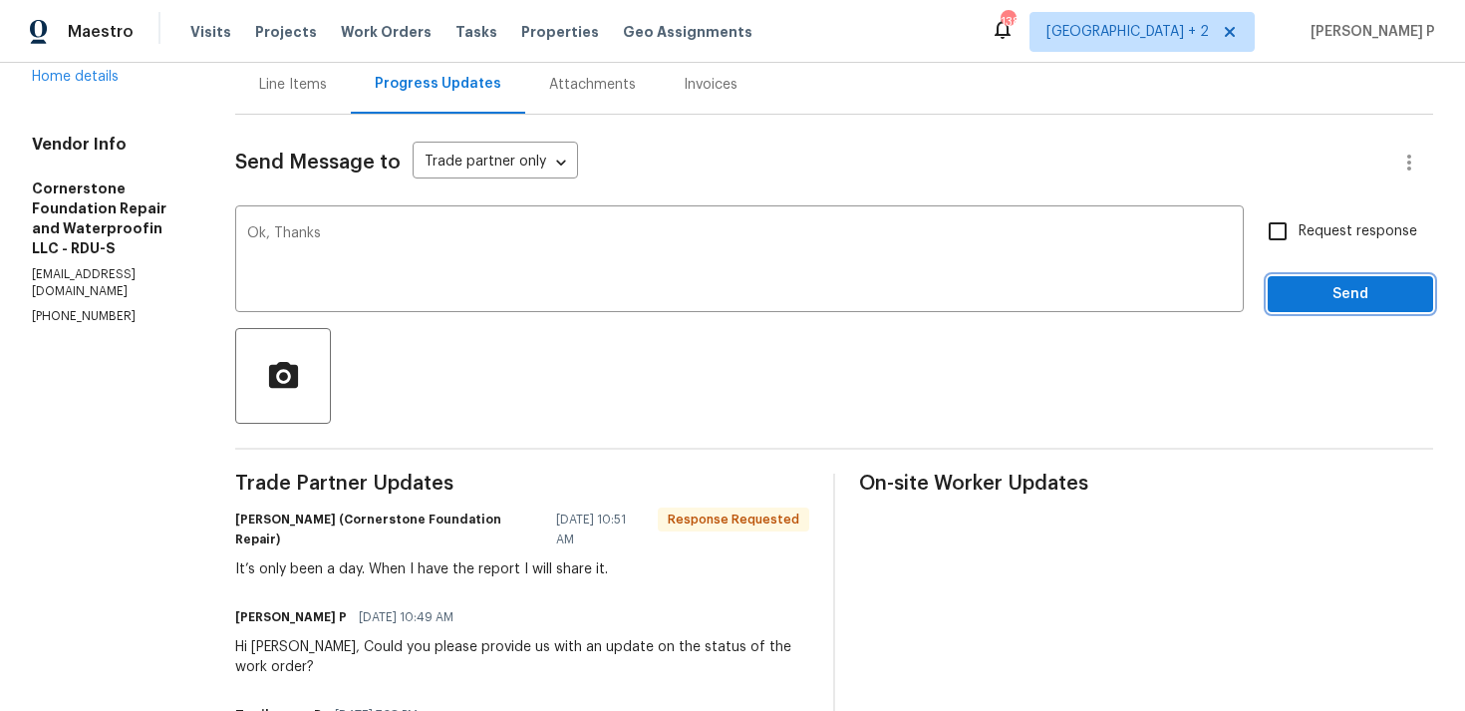
click at [1338, 303] on span "Send" at bounding box center [1351, 294] width 134 height 25
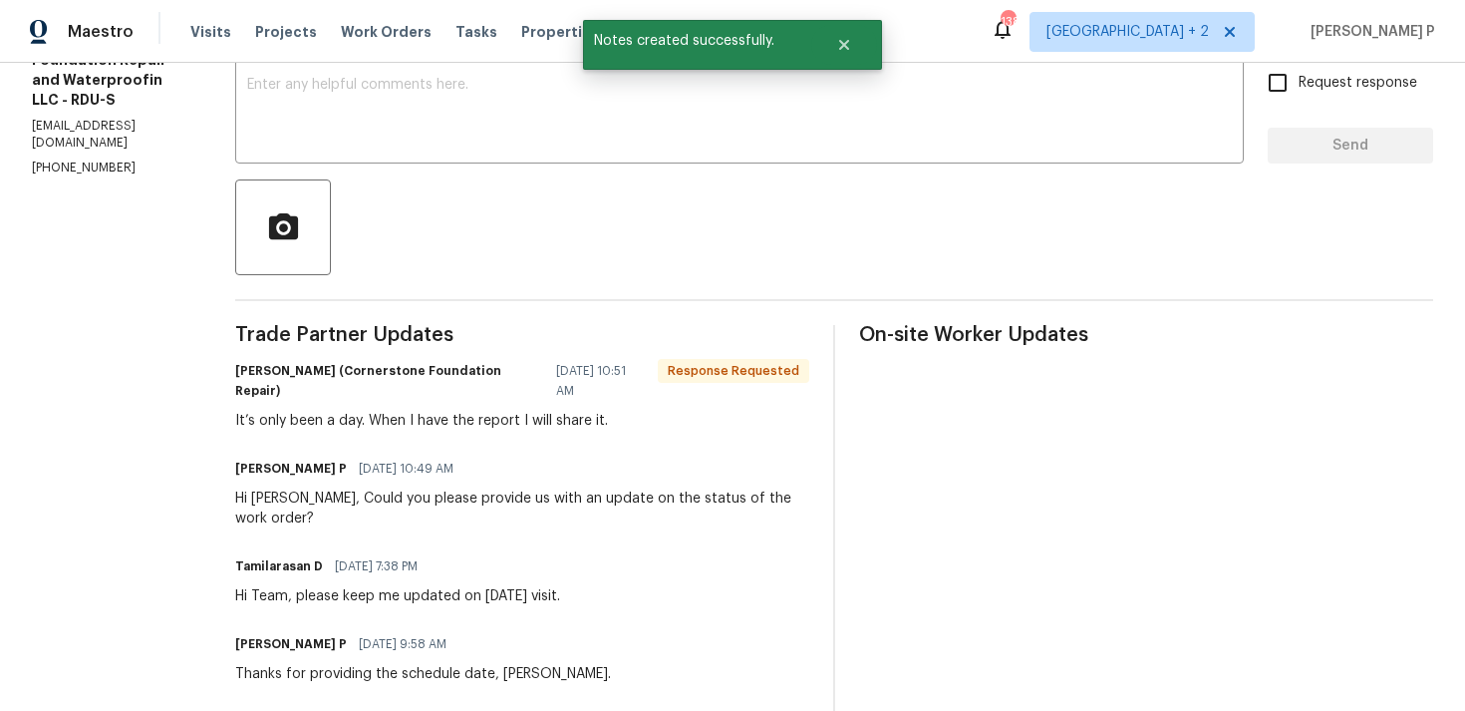
scroll to position [379, 0]
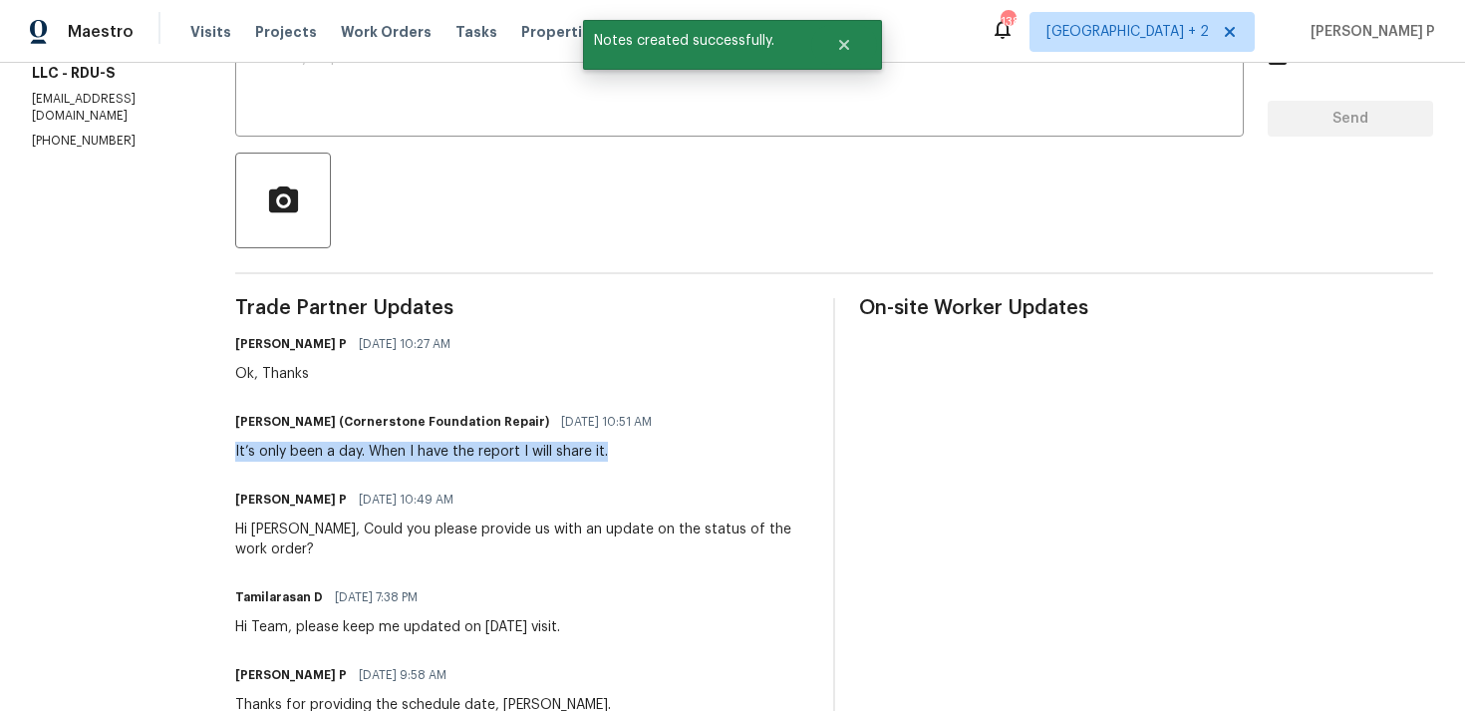
drag, startPoint x: 230, startPoint y: 450, endPoint x: 604, endPoint y: 448, distance: 373.8
click at [604, 448] on div "It’s only been a day. When I have the report I will share it." at bounding box center [449, 452] width 429 height 20
copy div "It’s only been a day. When I have the report I will share it."
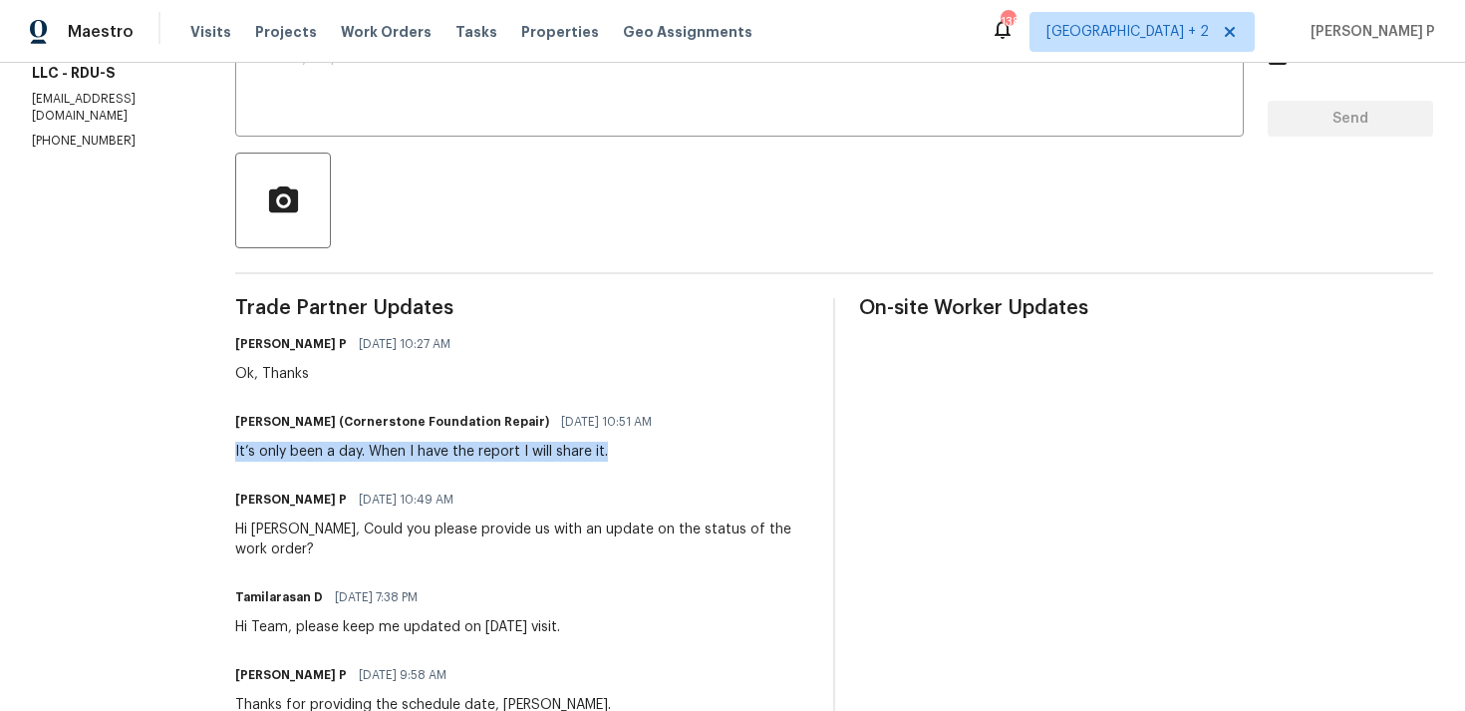
scroll to position [0, 0]
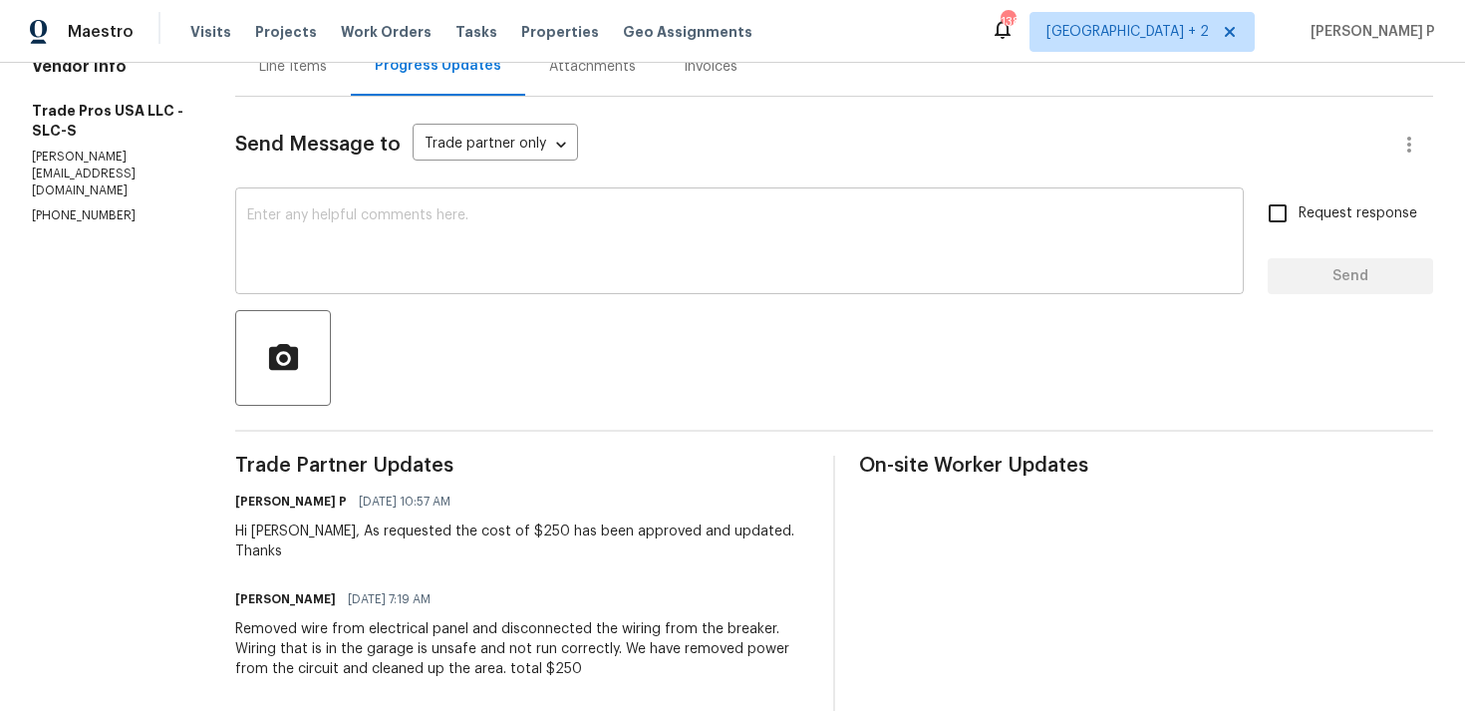
scroll to position [263, 0]
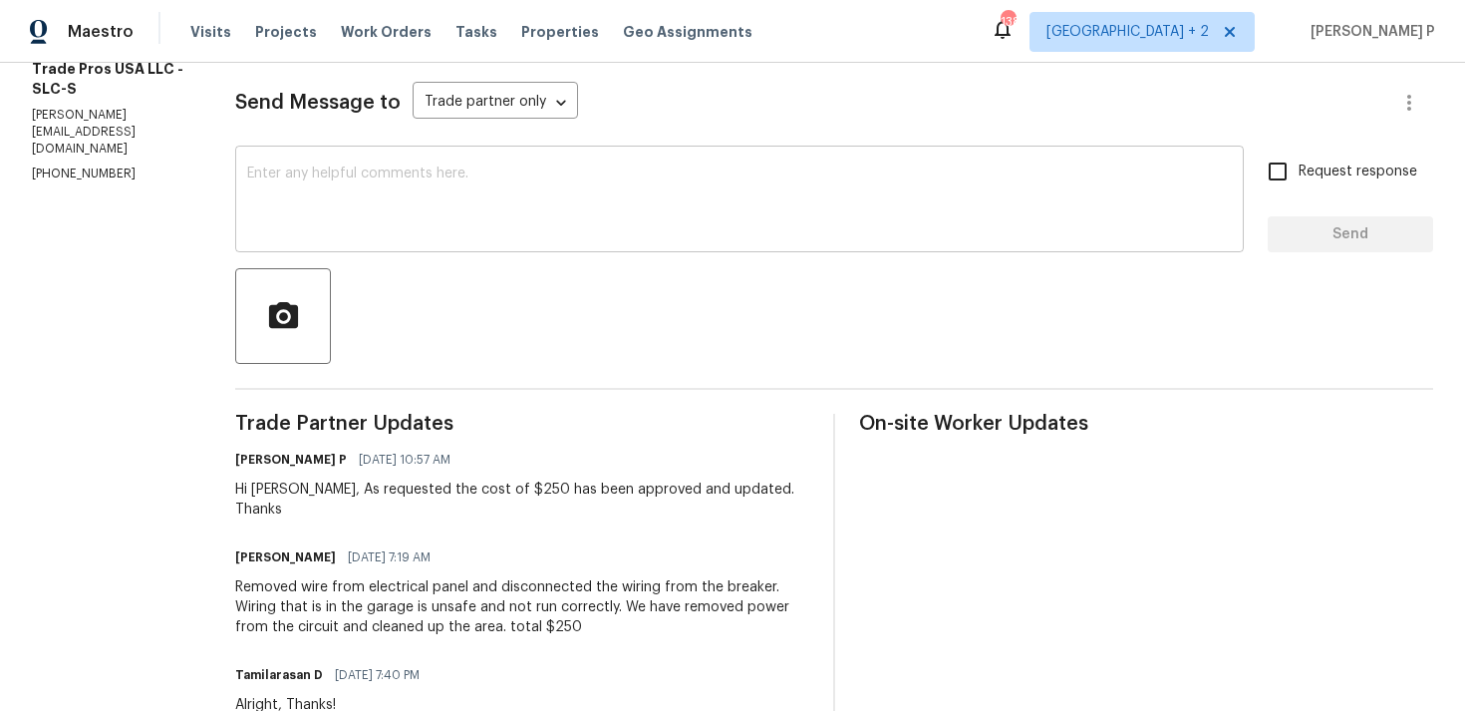
click at [349, 225] on textarea at bounding box center [739, 201] width 985 height 70
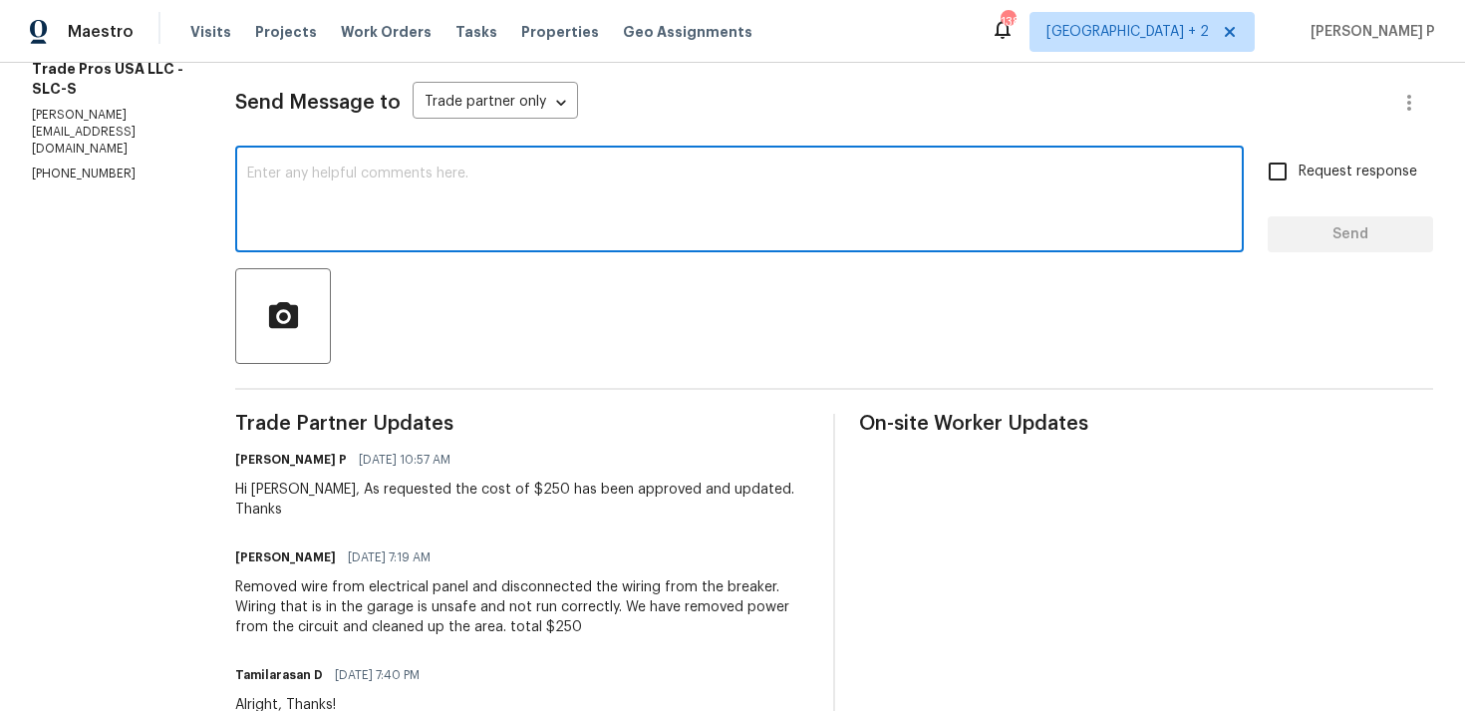
click at [349, 225] on textarea at bounding box center [739, 201] width 985 height 70
paste textarea "Could you please provide us with an update on the status of the work order?"
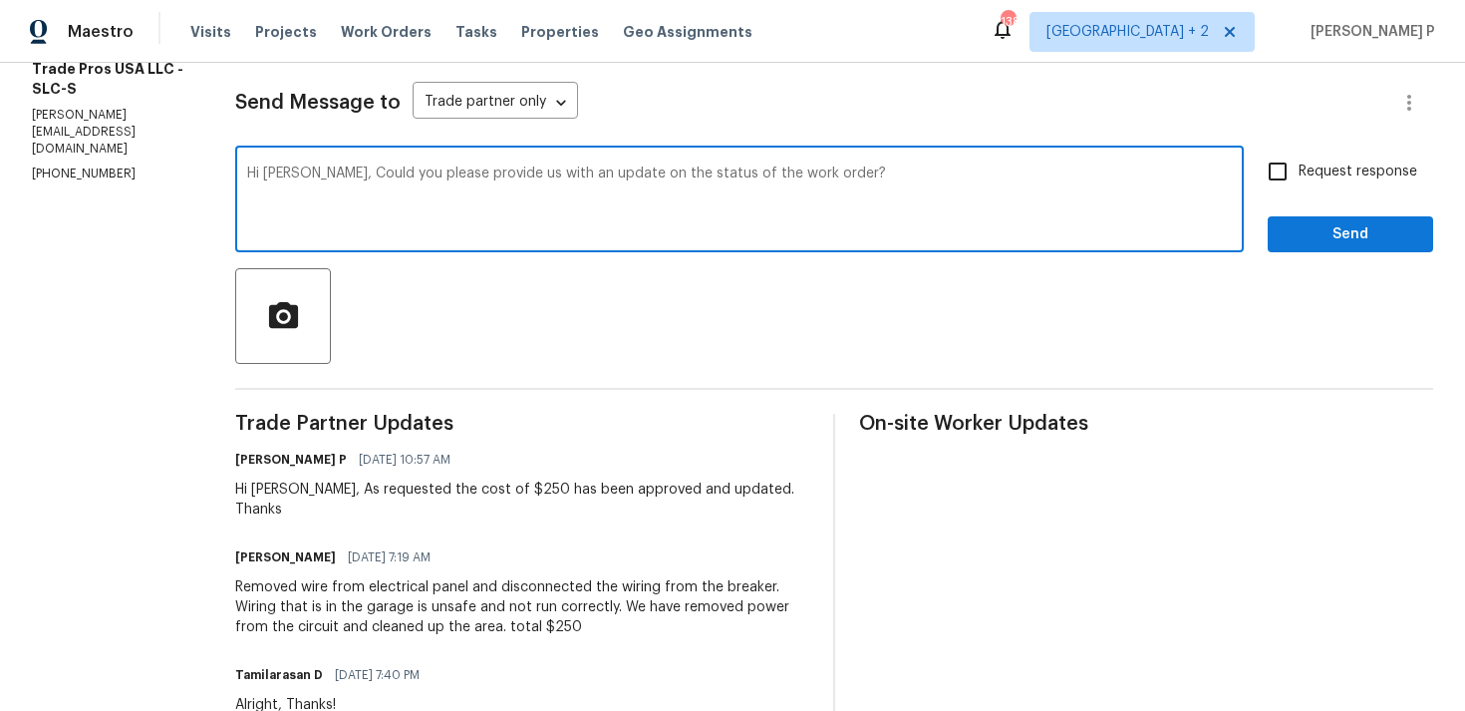
type textarea "Hi [PERSON_NAME], Could you please provide us with an update on the status of t…"
click at [1364, 199] on div "Request response Send" at bounding box center [1350, 202] width 165 height 102
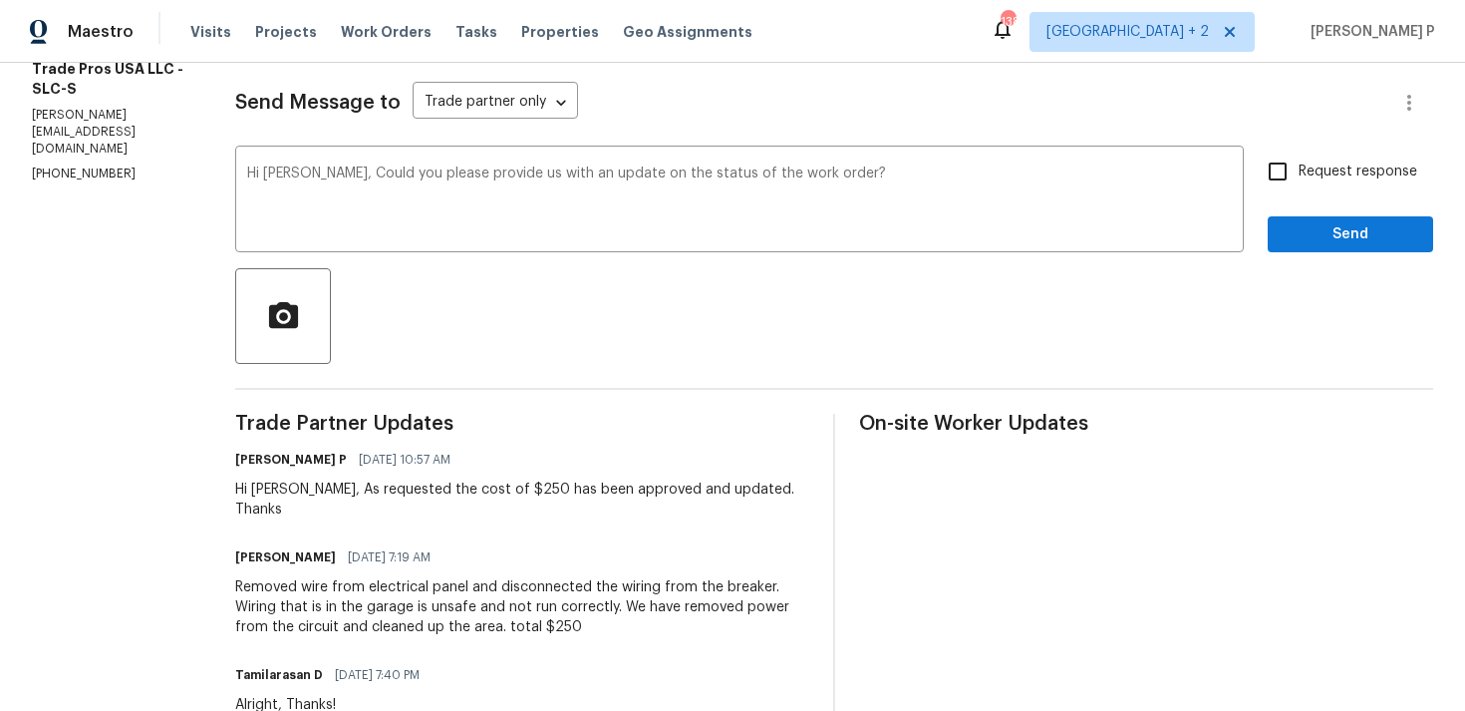
click at [1304, 162] on span "Request response" at bounding box center [1358, 171] width 119 height 21
click at [1299, 162] on input "Request response" at bounding box center [1278, 172] width 42 height 42
checkbox input "true"
click at [1309, 258] on div "Send Message to Trade partner only Trade partner only ​ Hi [PERSON_NAME], Could…" at bounding box center [834, 719] width 1198 height 1328
click at [1312, 243] on span "Send" at bounding box center [1351, 234] width 134 height 25
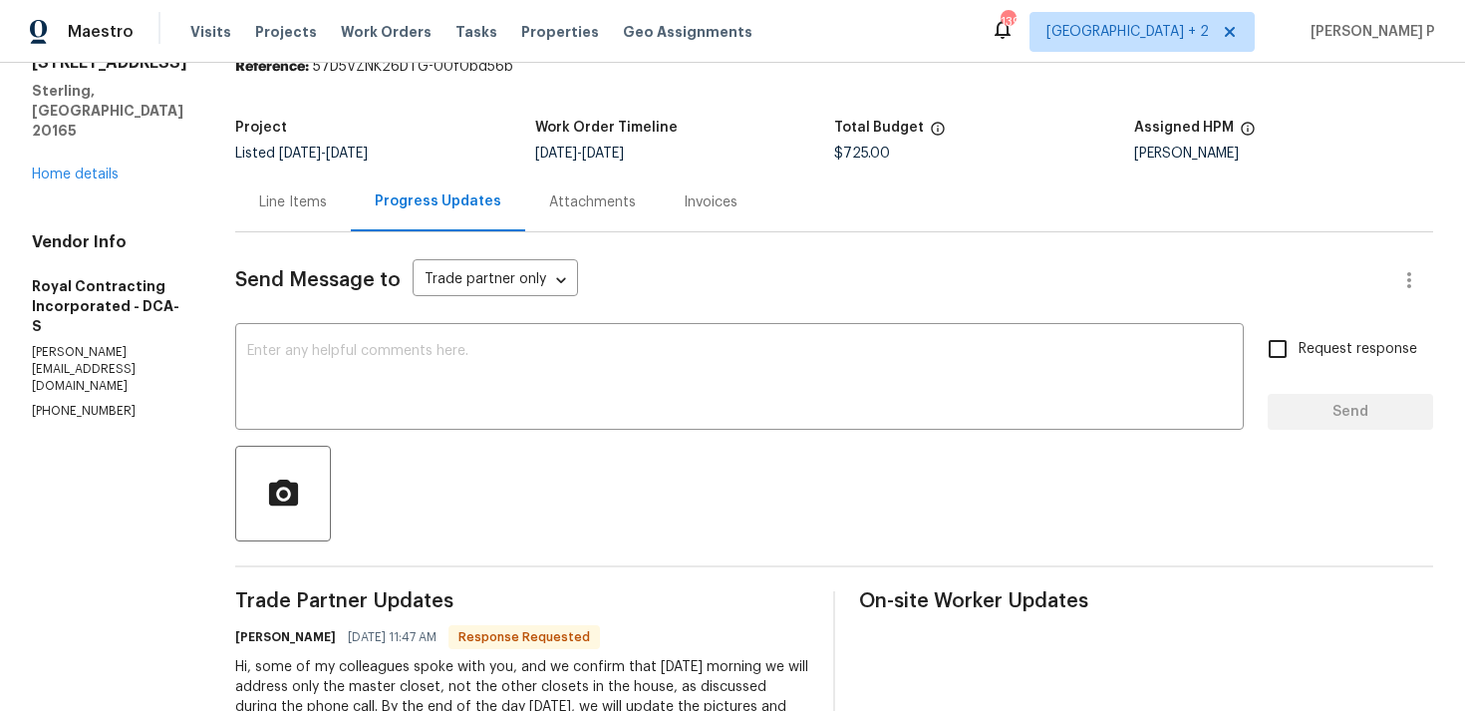
scroll to position [25, 0]
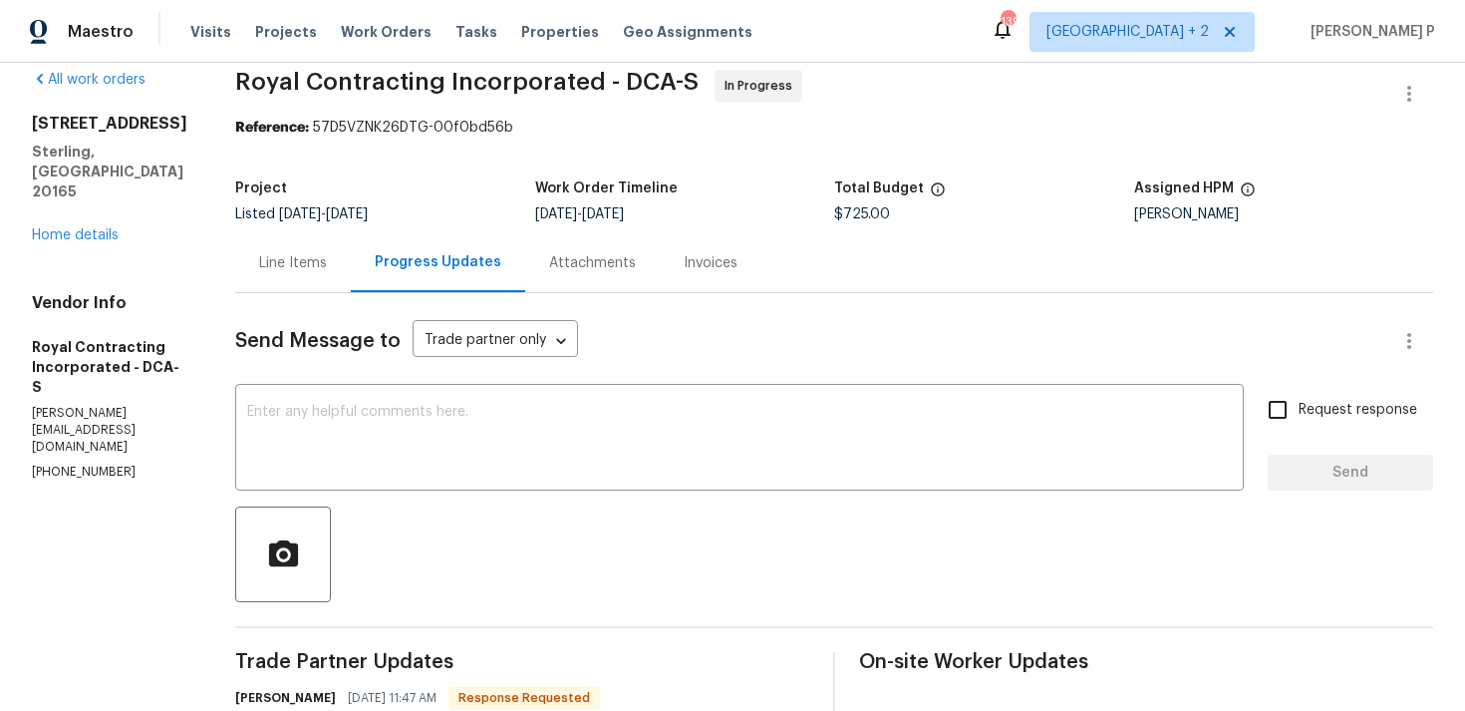
click at [435, 435] on textarea at bounding box center [739, 440] width 985 height 70
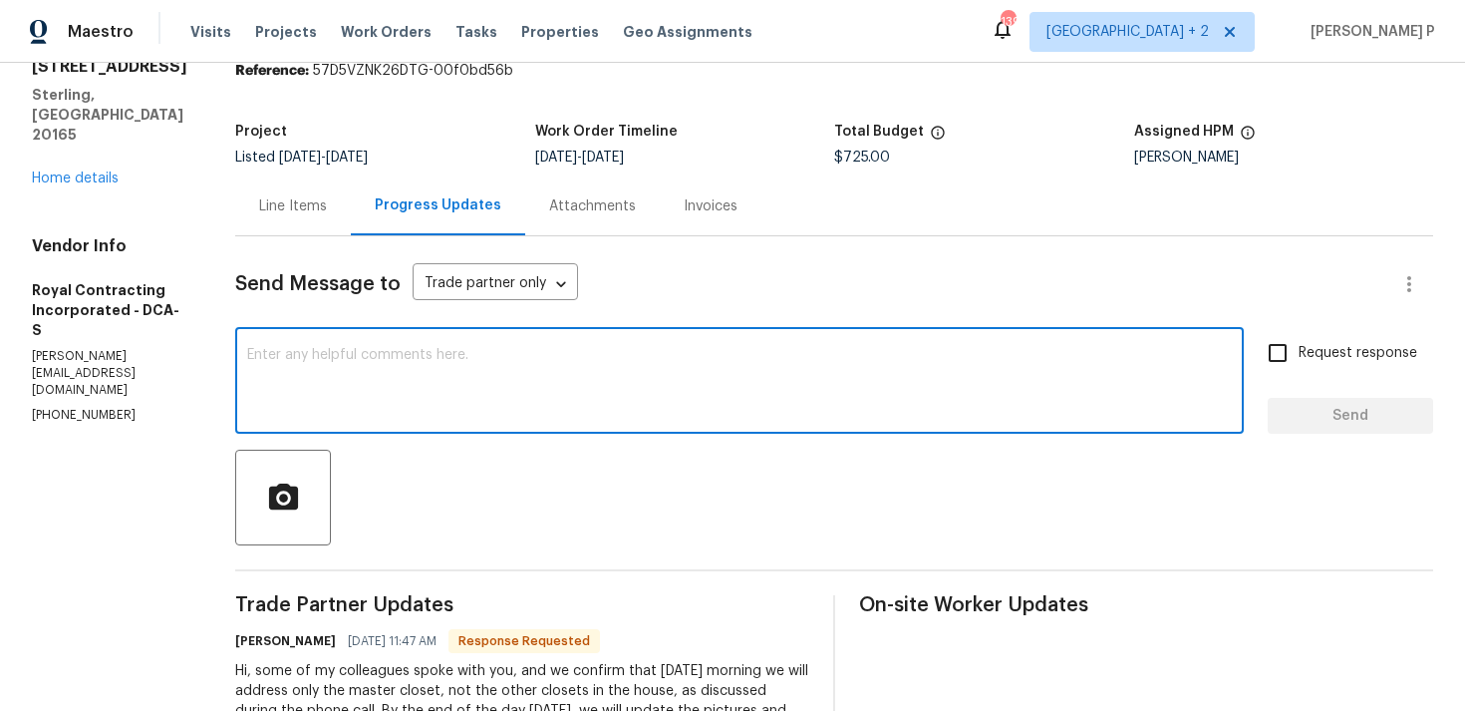
scroll to position [164, 0]
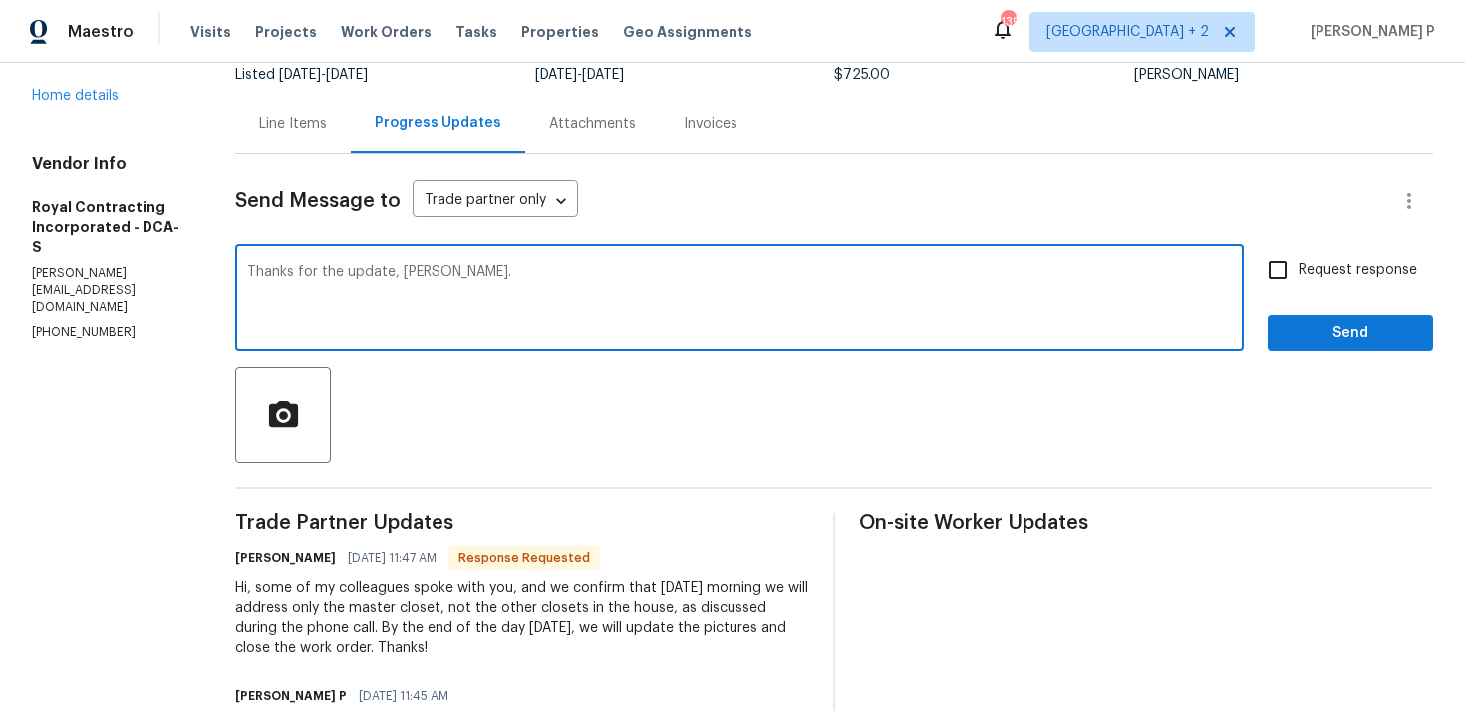
type textarea "Thanks for the update, Robin."
click at [1304, 327] on span "Send" at bounding box center [1351, 333] width 134 height 25
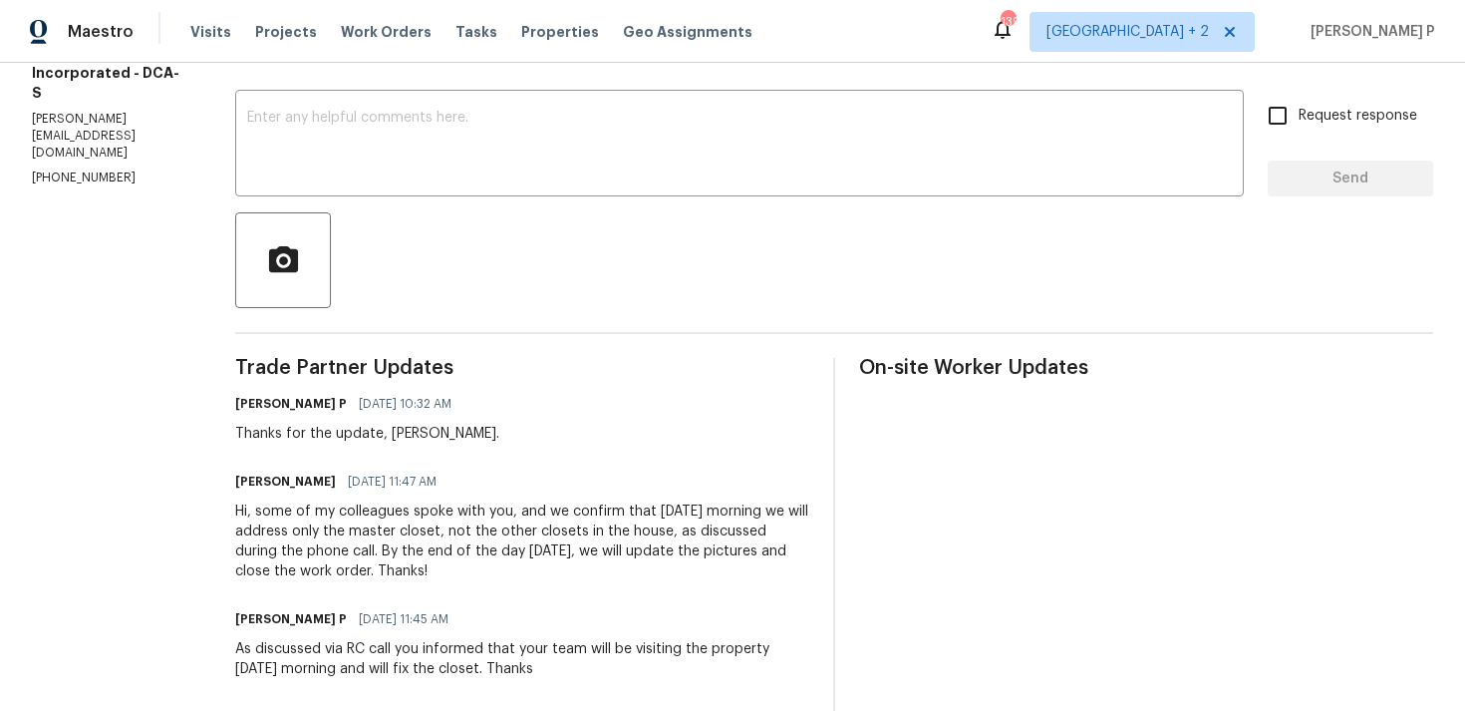
scroll to position [429, 0]
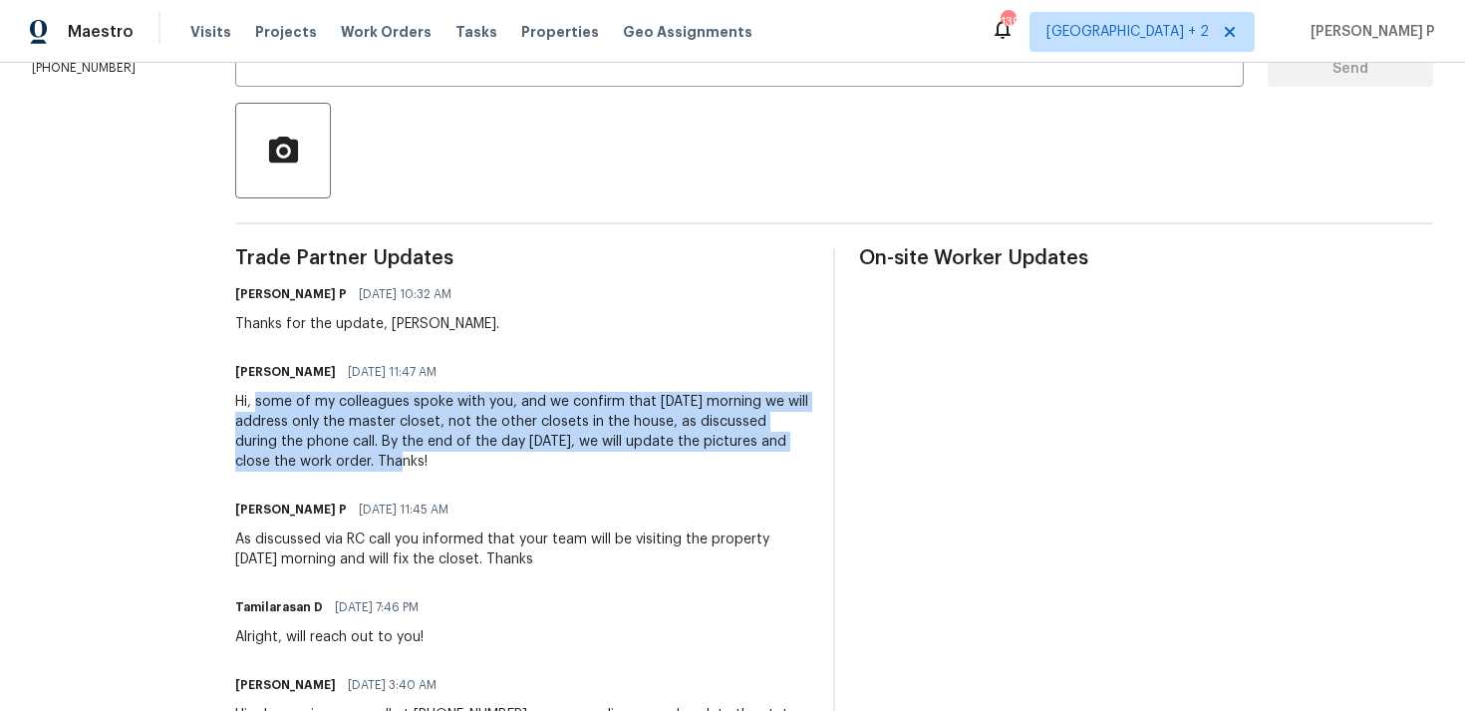
drag, startPoint x: 280, startPoint y: 406, endPoint x: 422, endPoint y: 462, distance: 152.2
click at [422, 462] on div "Hi, some of my colleagues spoke with you, and we confirm that tomorrow morning …" at bounding box center [522, 432] width 574 height 80
copy div "some of my colleagues spoke with you, and we confirm that tomorrow morning we w…"
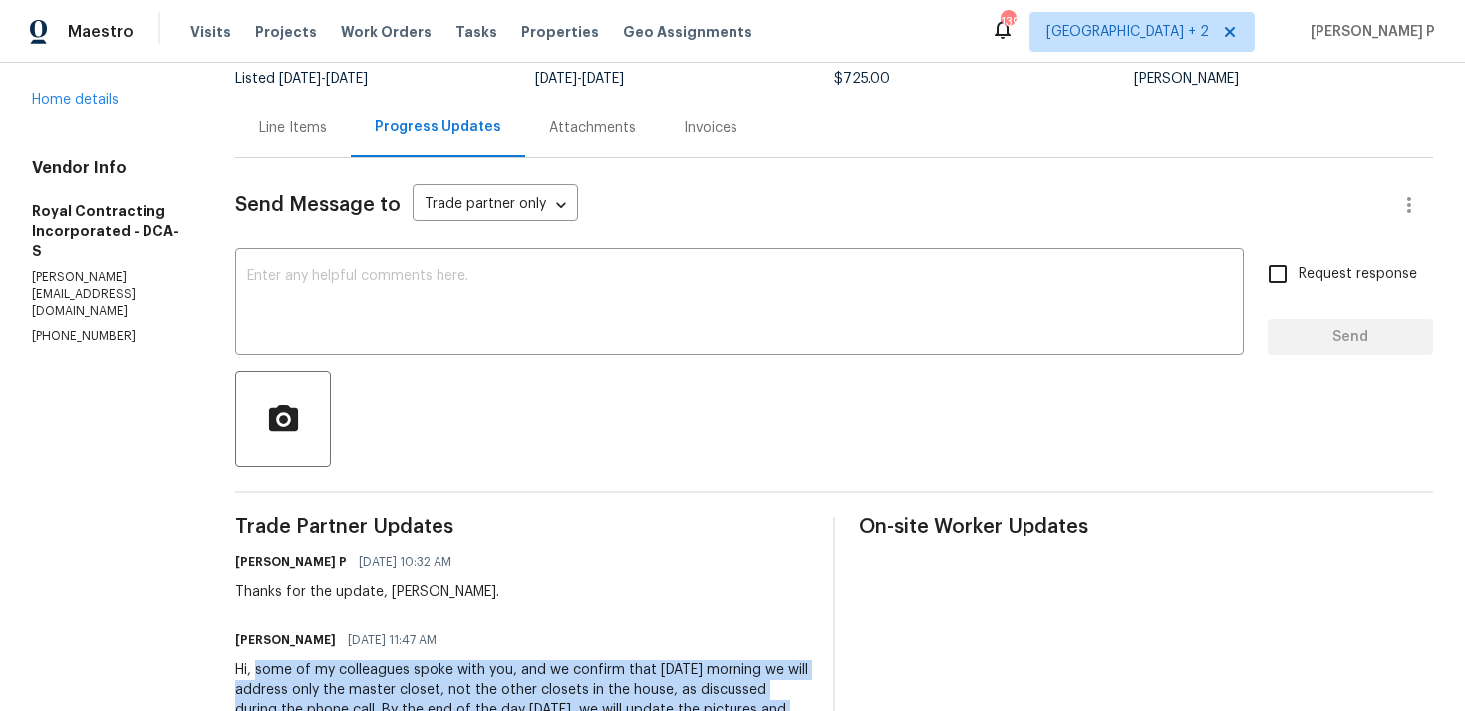
scroll to position [0, 0]
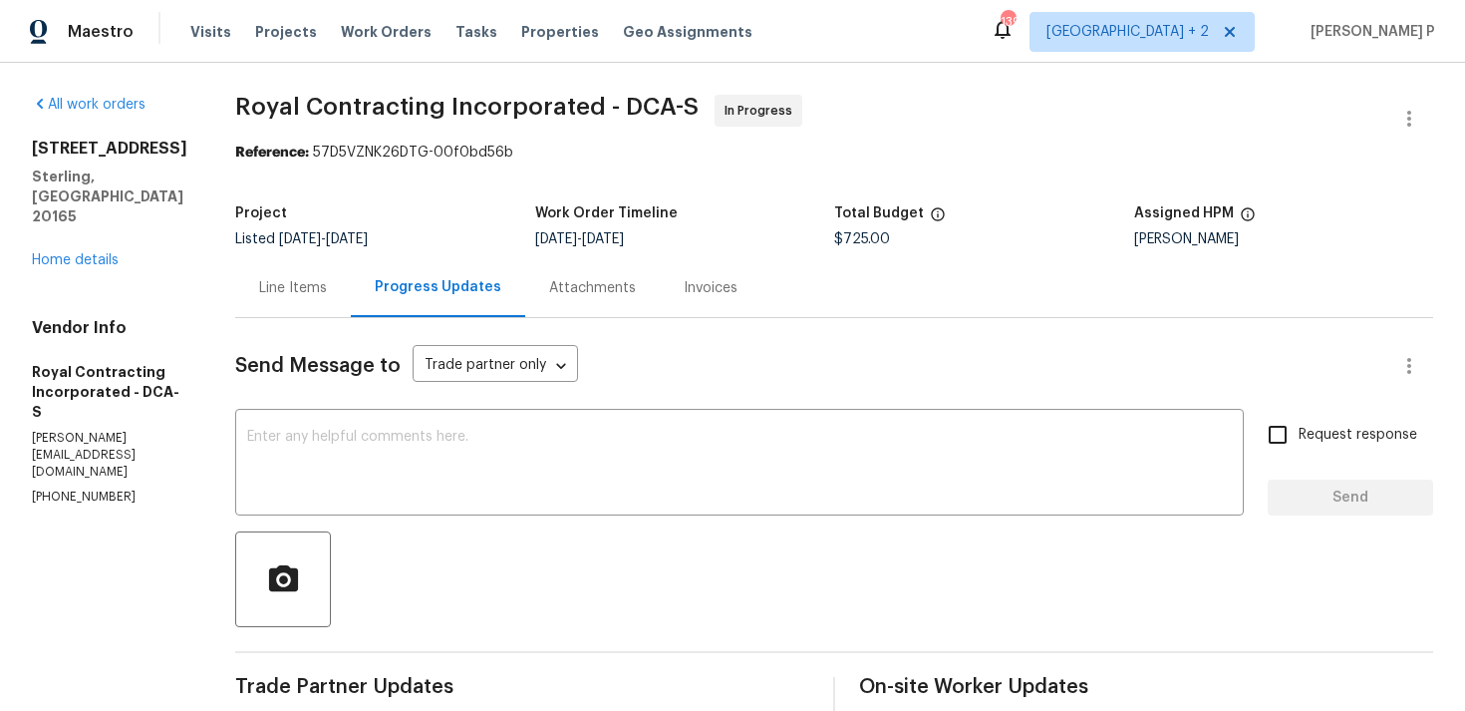
click at [331, 304] on div "Line Items" at bounding box center [293, 287] width 116 height 59
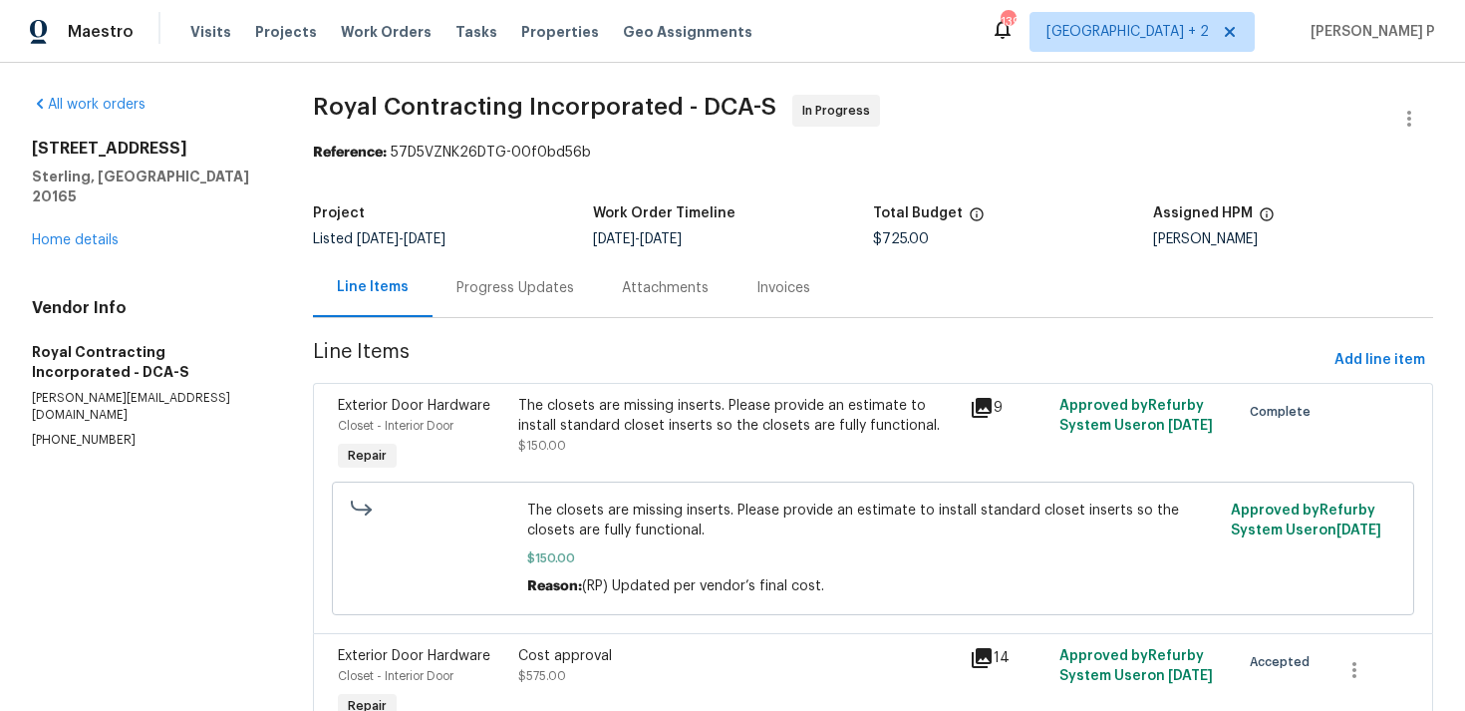
click at [542, 266] on div "Progress Updates" at bounding box center [515, 287] width 165 height 59
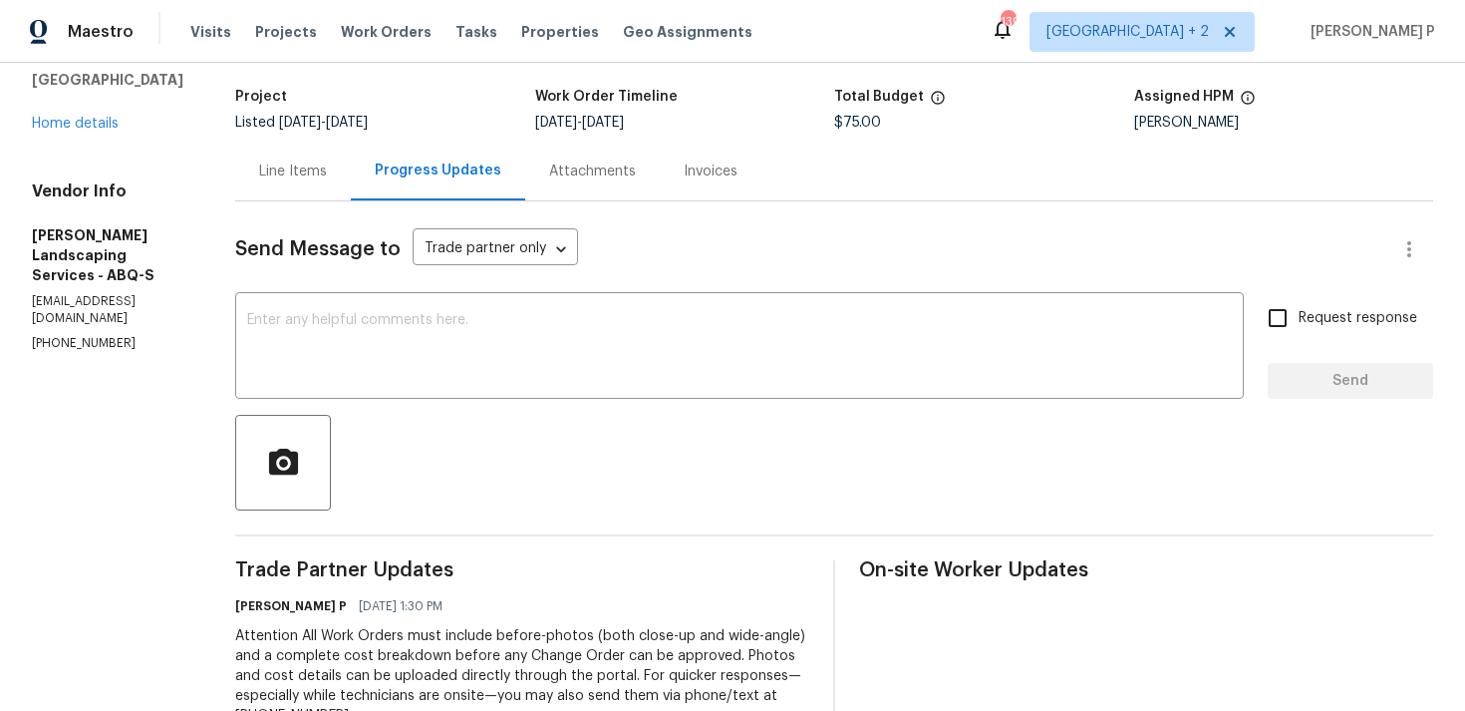
scroll to position [126, 0]
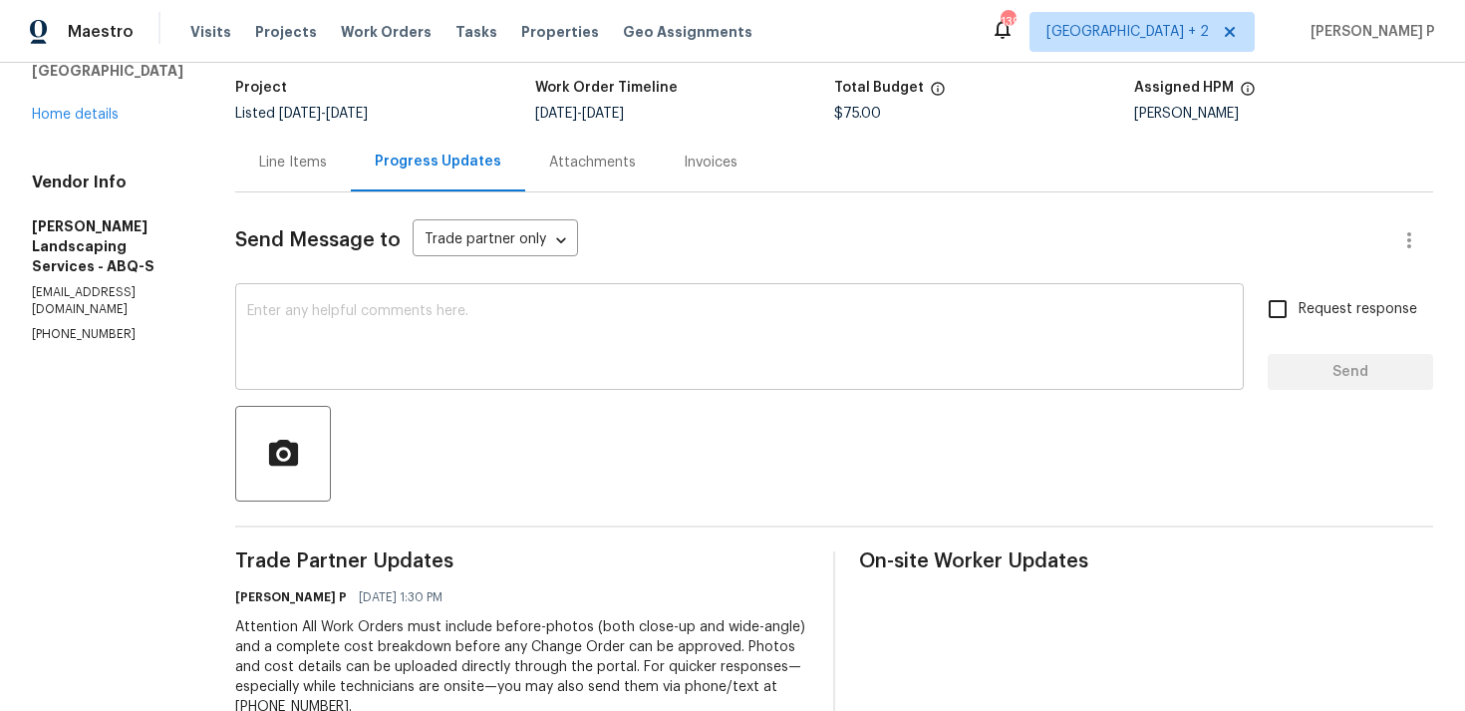
click at [335, 348] on textarea at bounding box center [739, 339] width 985 height 70
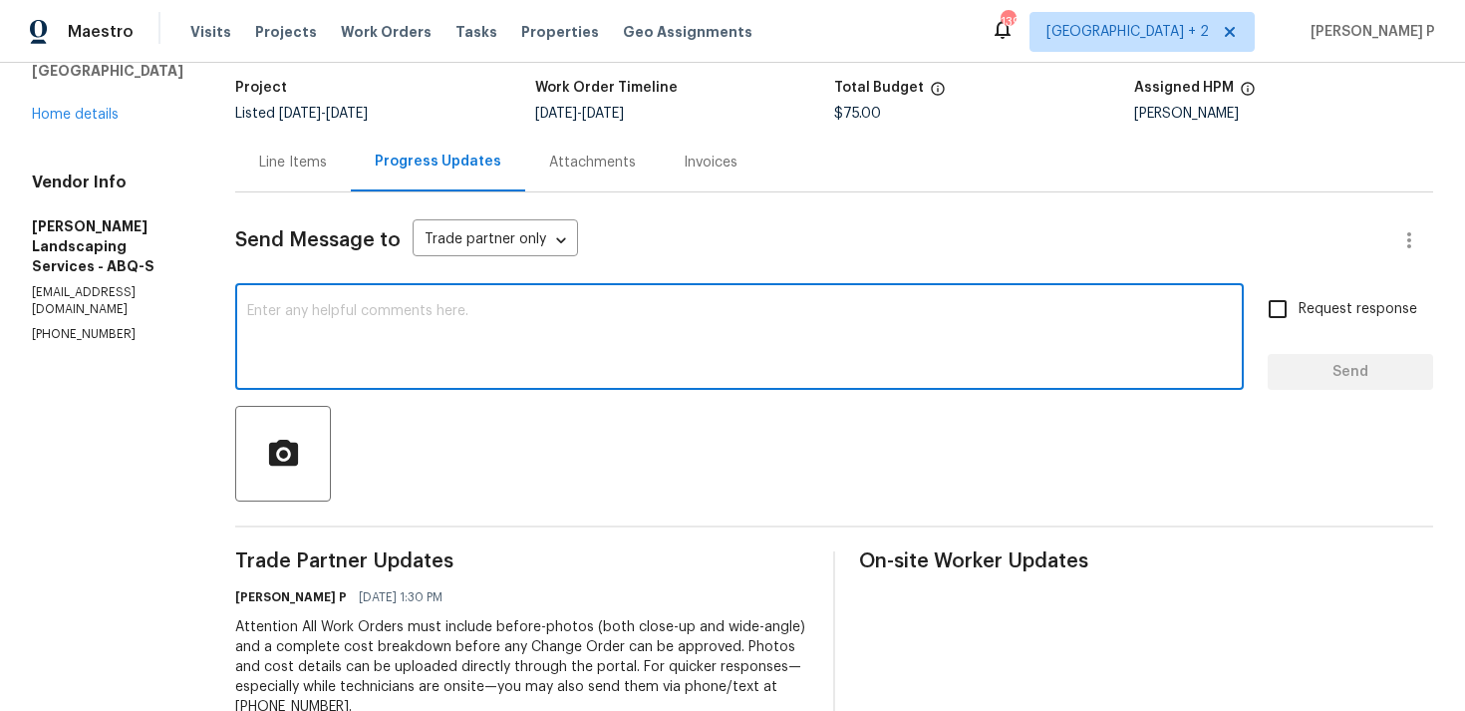
paste textarea "Thank you for accepting the work order. Could you please provide us with an upd…"
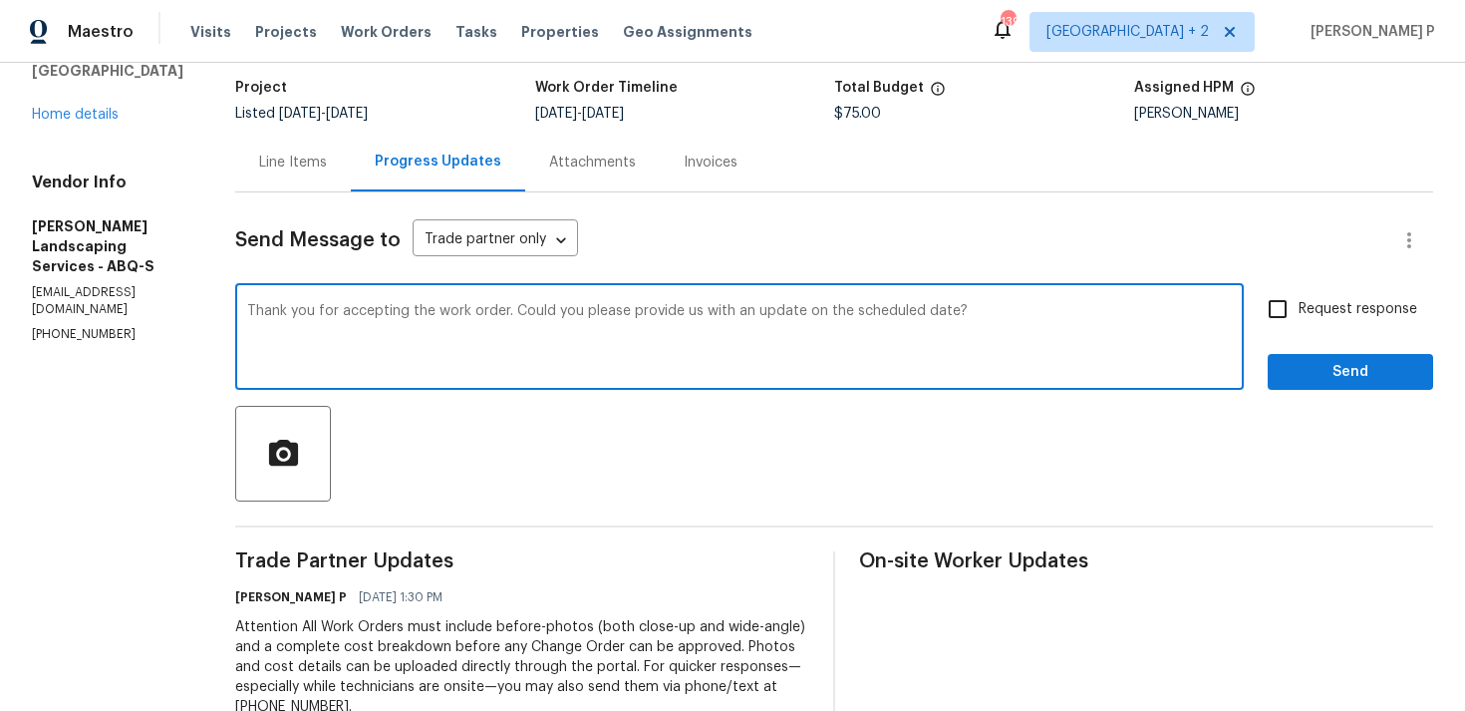
type textarea "Thank you for accepting the work order. Could you please provide us with an upd…"
click at [1327, 304] on span "Request response" at bounding box center [1358, 309] width 119 height 21
click at [1299, 304] on input "Request response" at bounding box center [1278, 309] width 42 height 42
checkbox input "true"
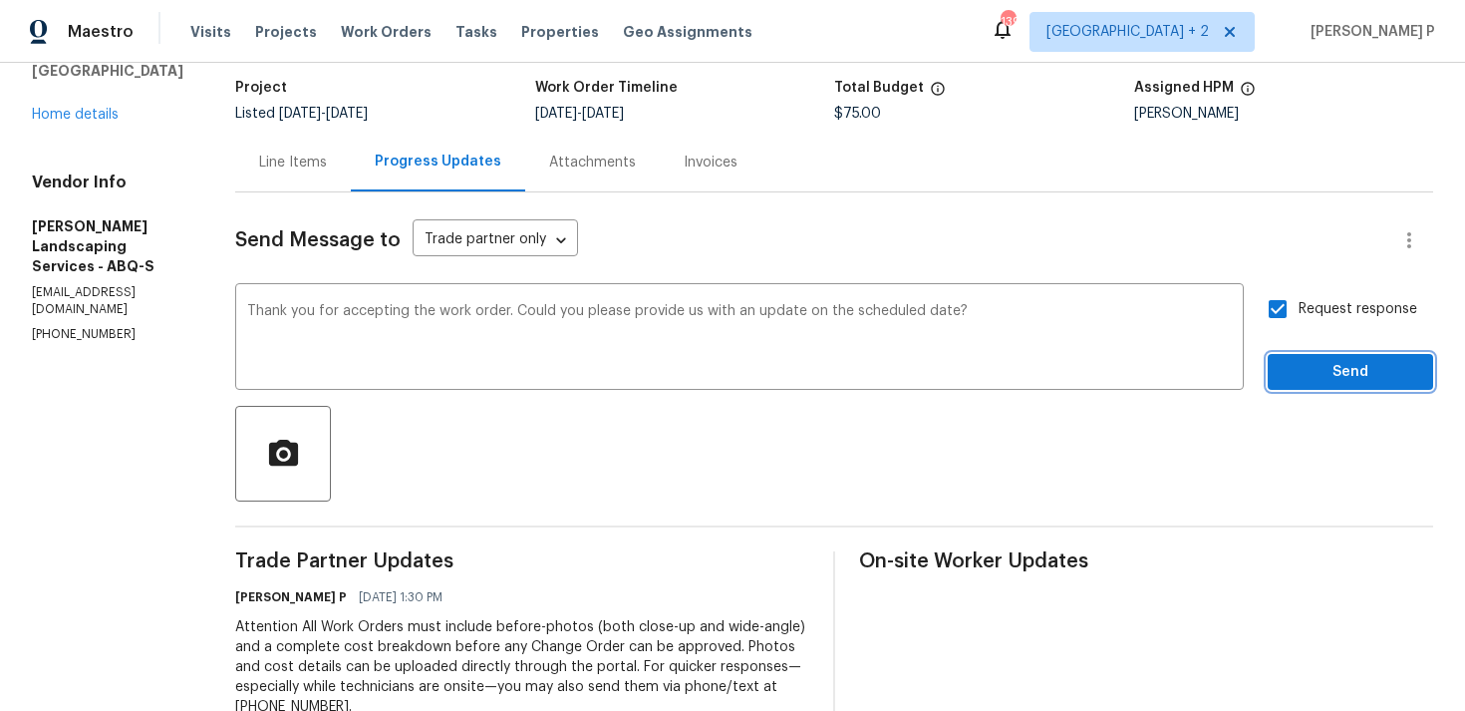
click at [1319, 378] on span "Send" at bounding box center [1351, 372] width 134 height 25
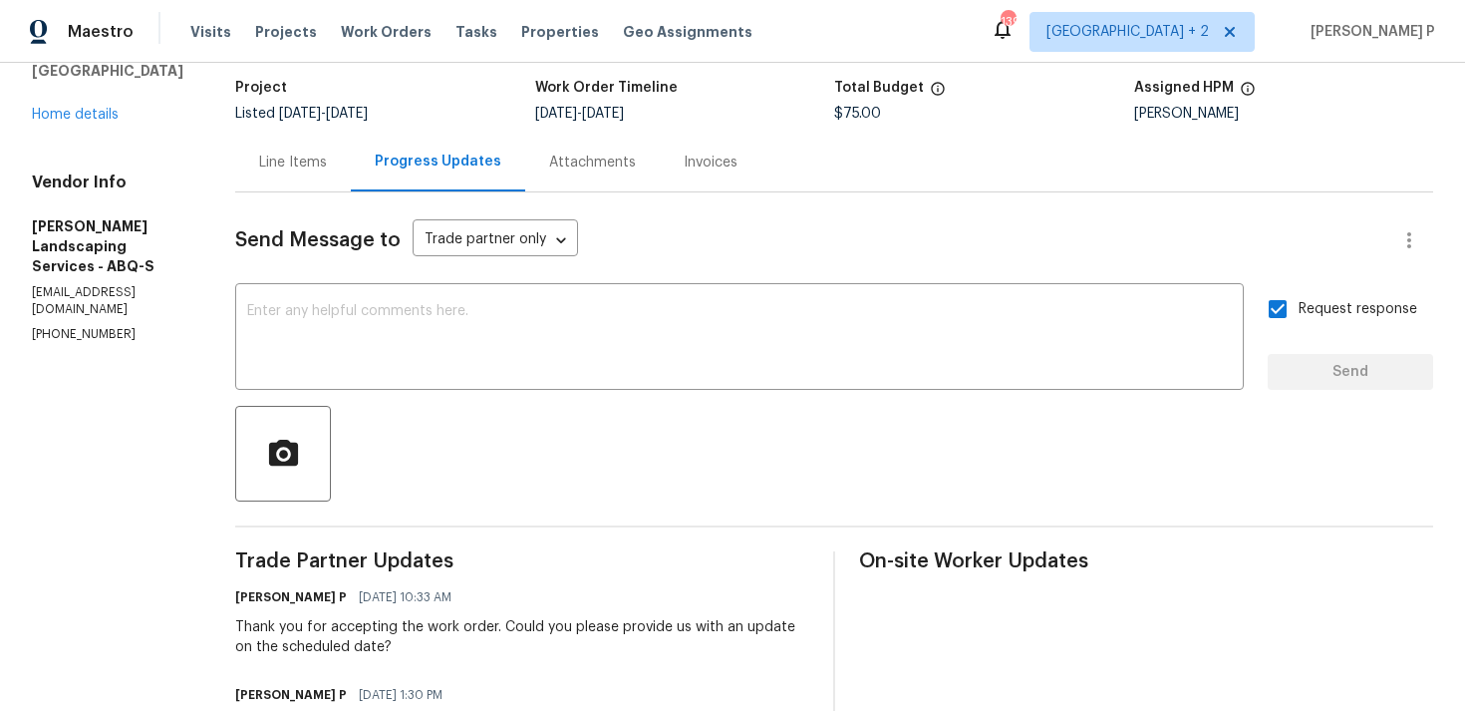
scroll to position [0, 0]
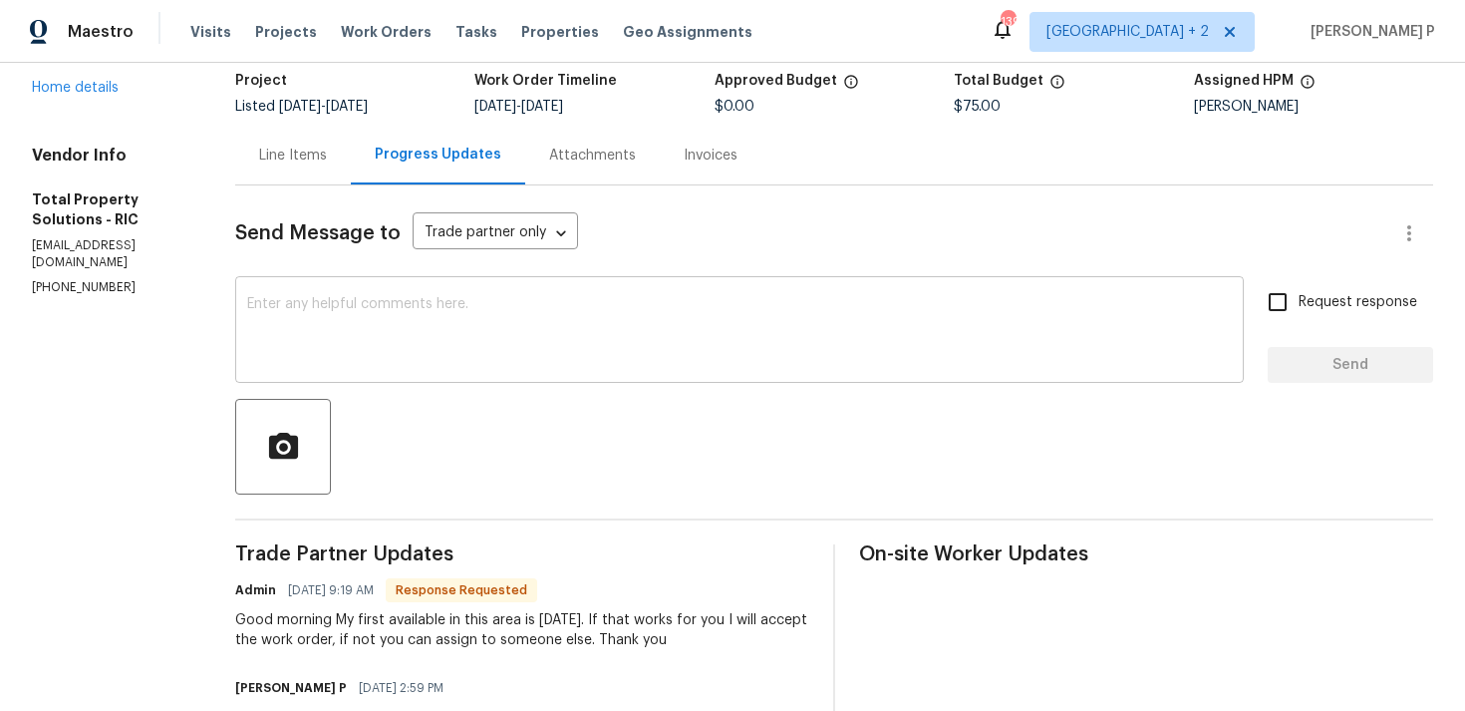
scroll to position [149, 0]
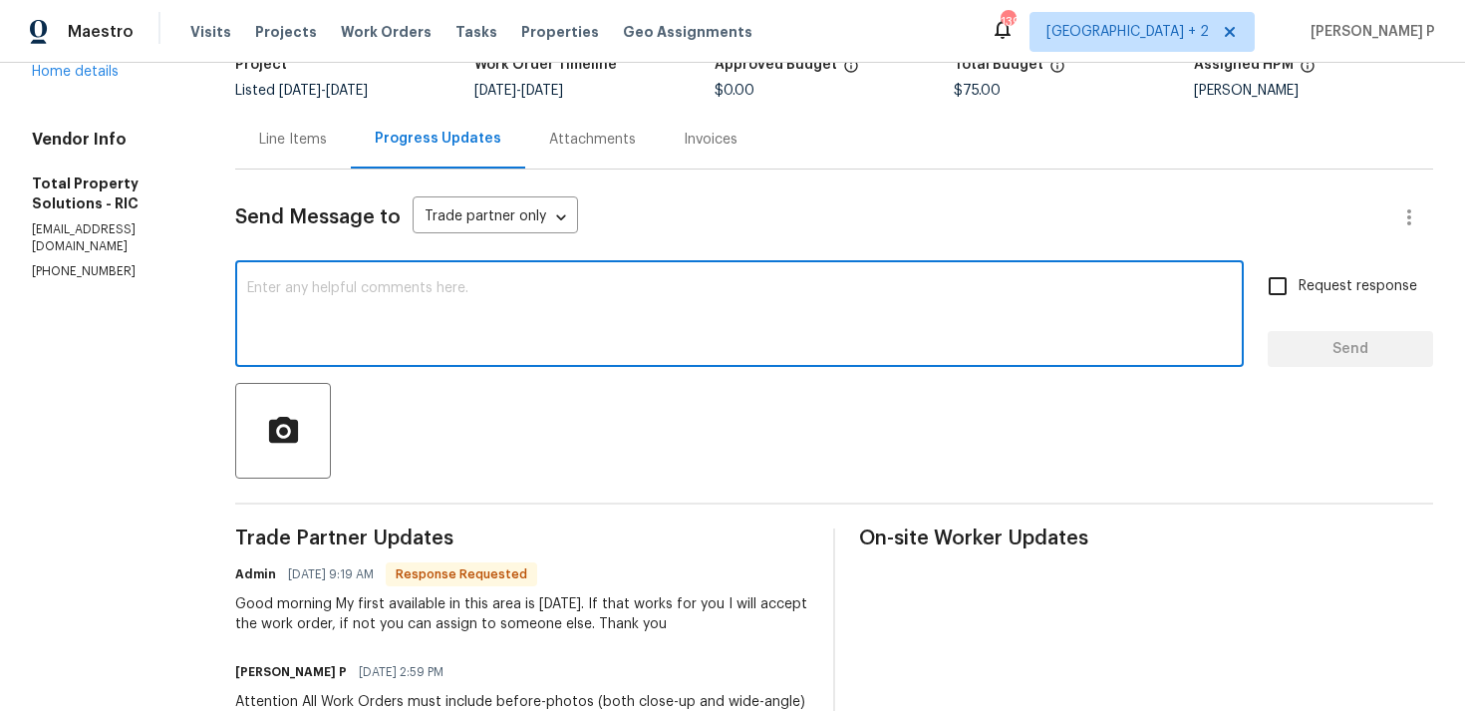
click at [599, 350] on textarea at bounding box center [739, 316] width 985 height 70
type textarea "Thanks for the information."
click at [1333, 349] on span "Send" at bounding box center [1351, 349] width 134 height 25
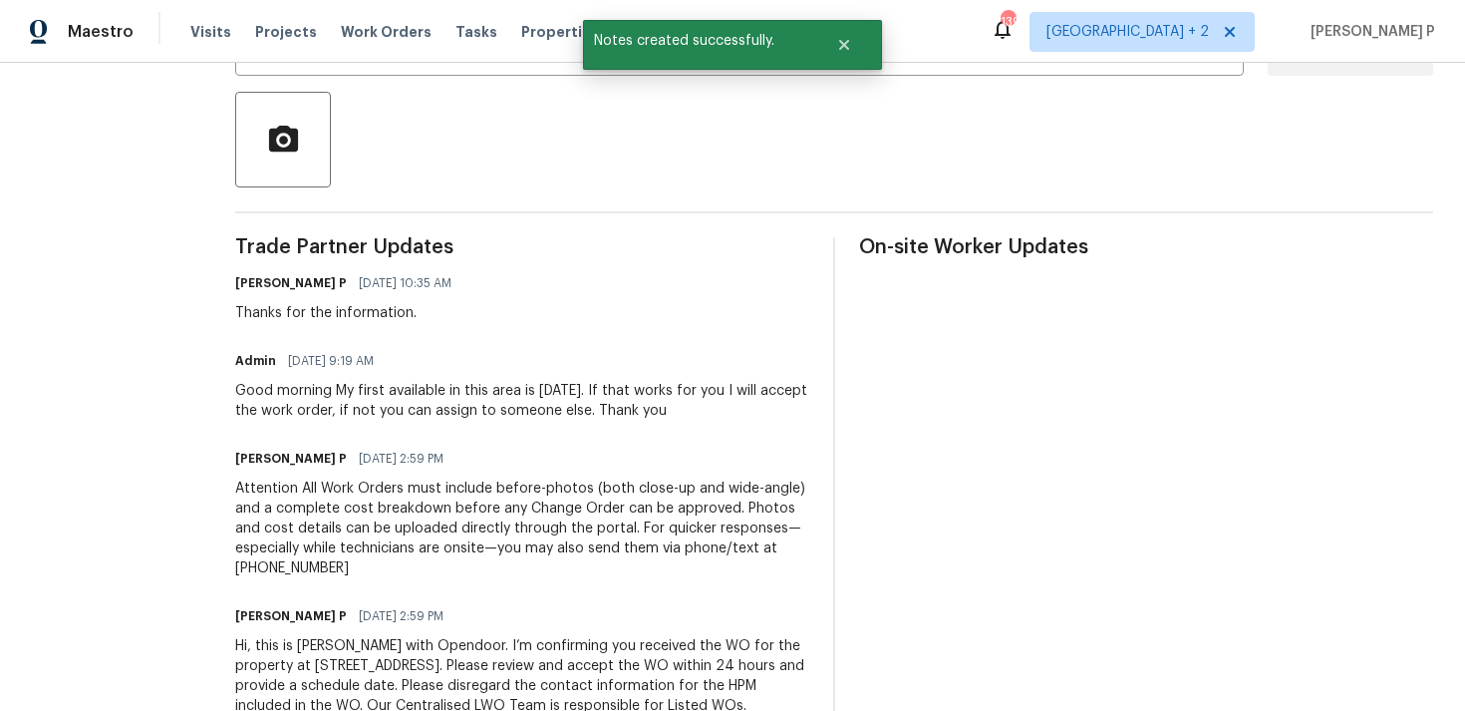
scroll to position [452, 0]
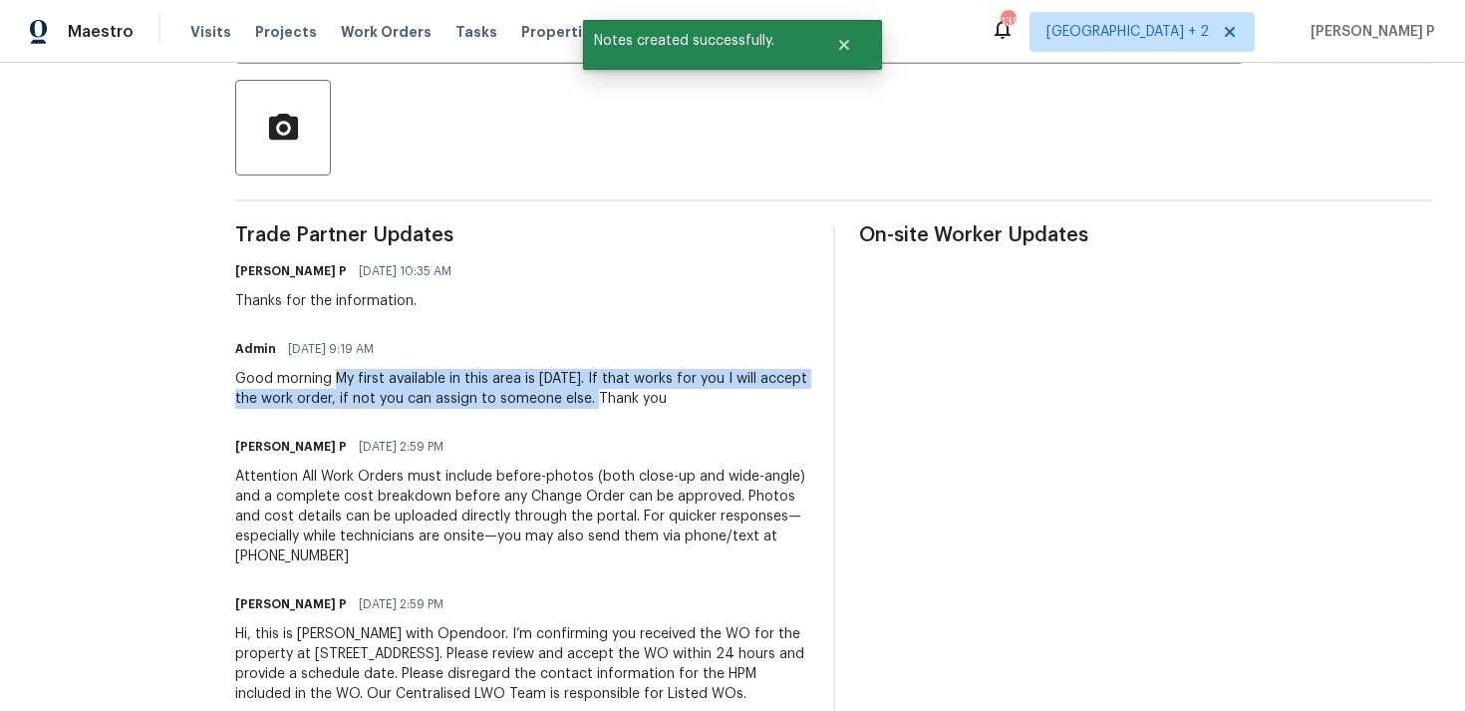
drag, startPoint x: 374, startPoint y: 380, endPoint x: 676, endPoint y: 397, distance: 302.5
click at [676, 397] on div "Good morning My first available in this area is [DATE]. If that works for you I…" at bounding box center [522, 389] width 574 height 40
copy div "My first available in this area is [DATE]. If that works for you I will accept …"
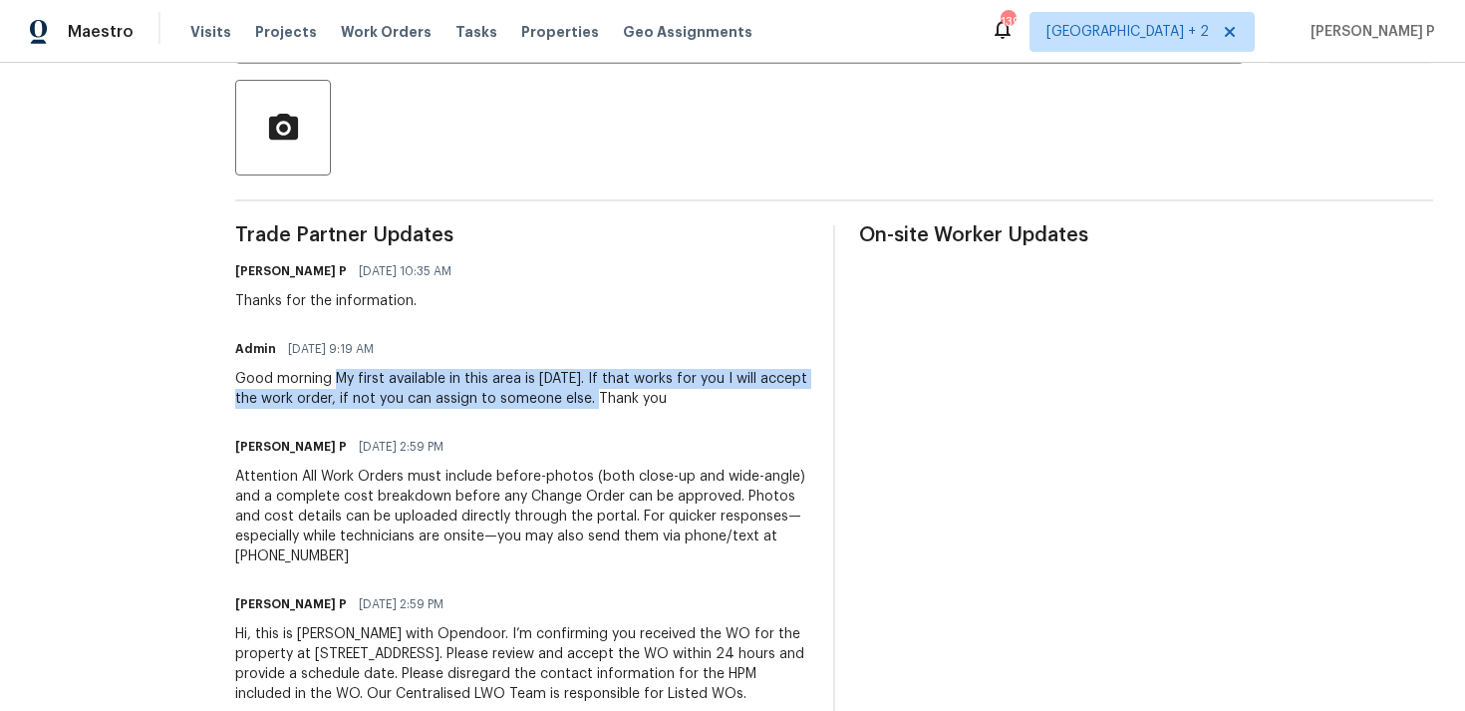
scroll to position [0, 0]
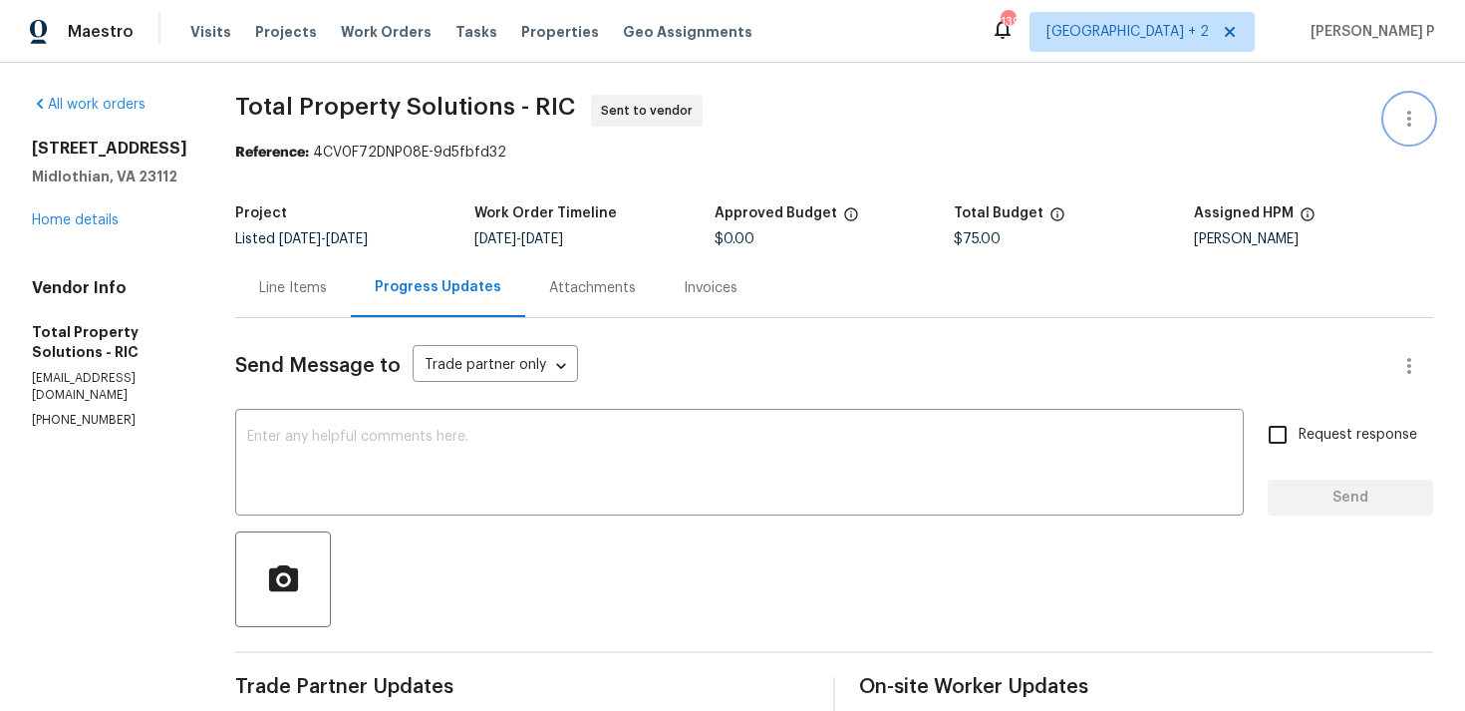
click at [1398, 108] on icon "button" at bounding box center [1410, 119] width 24 height 24
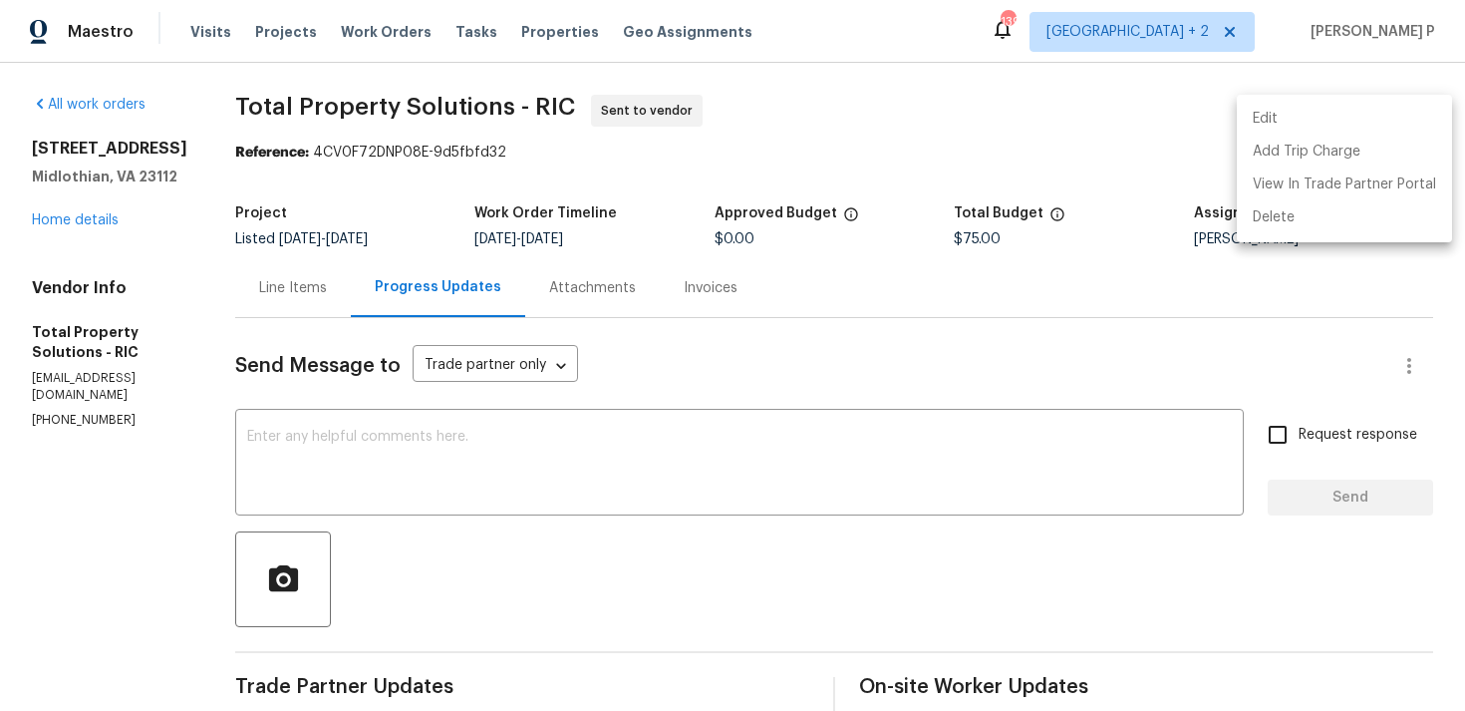
click at [1335, 119] on li "Edit" at bounding box center [1344, 119] width 215 height 33
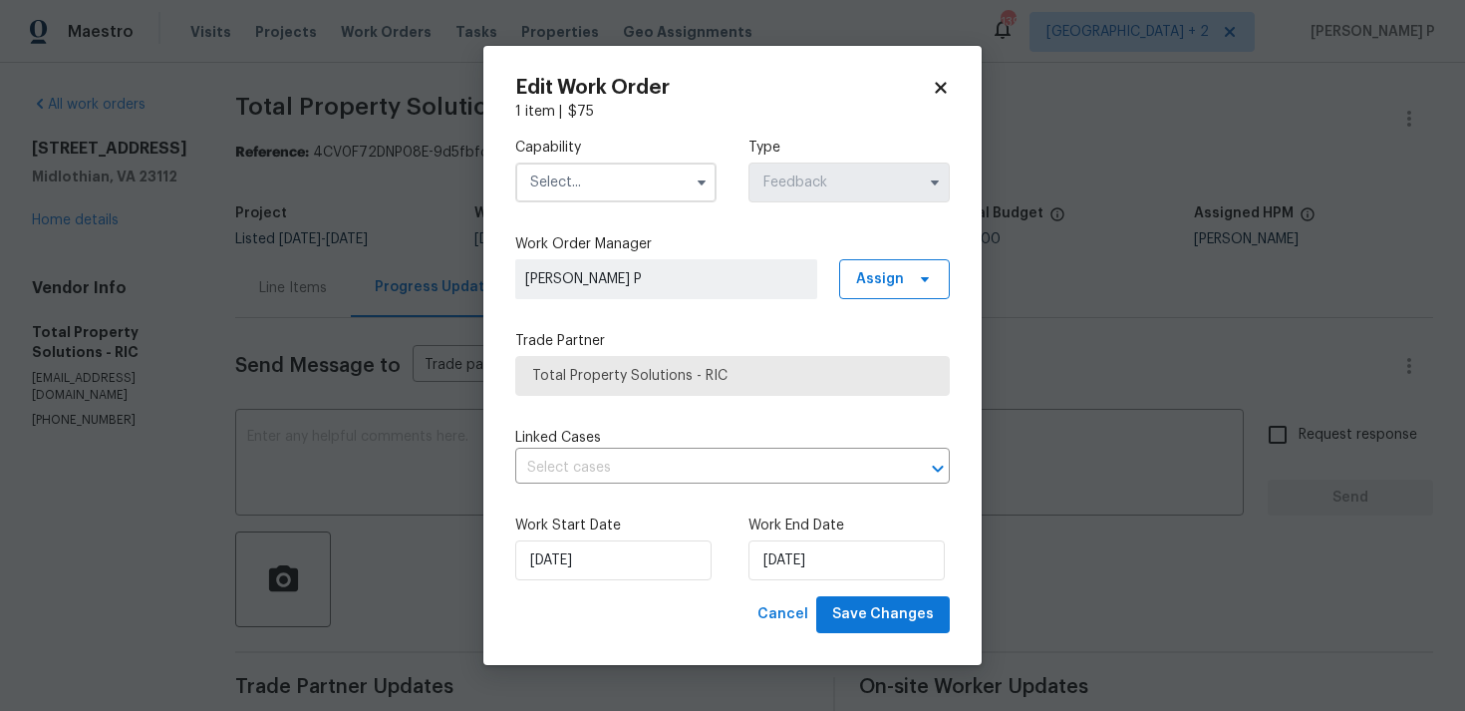
click at [594, 175] on input "text" at bounding box center [615, 182] width 201 height 40
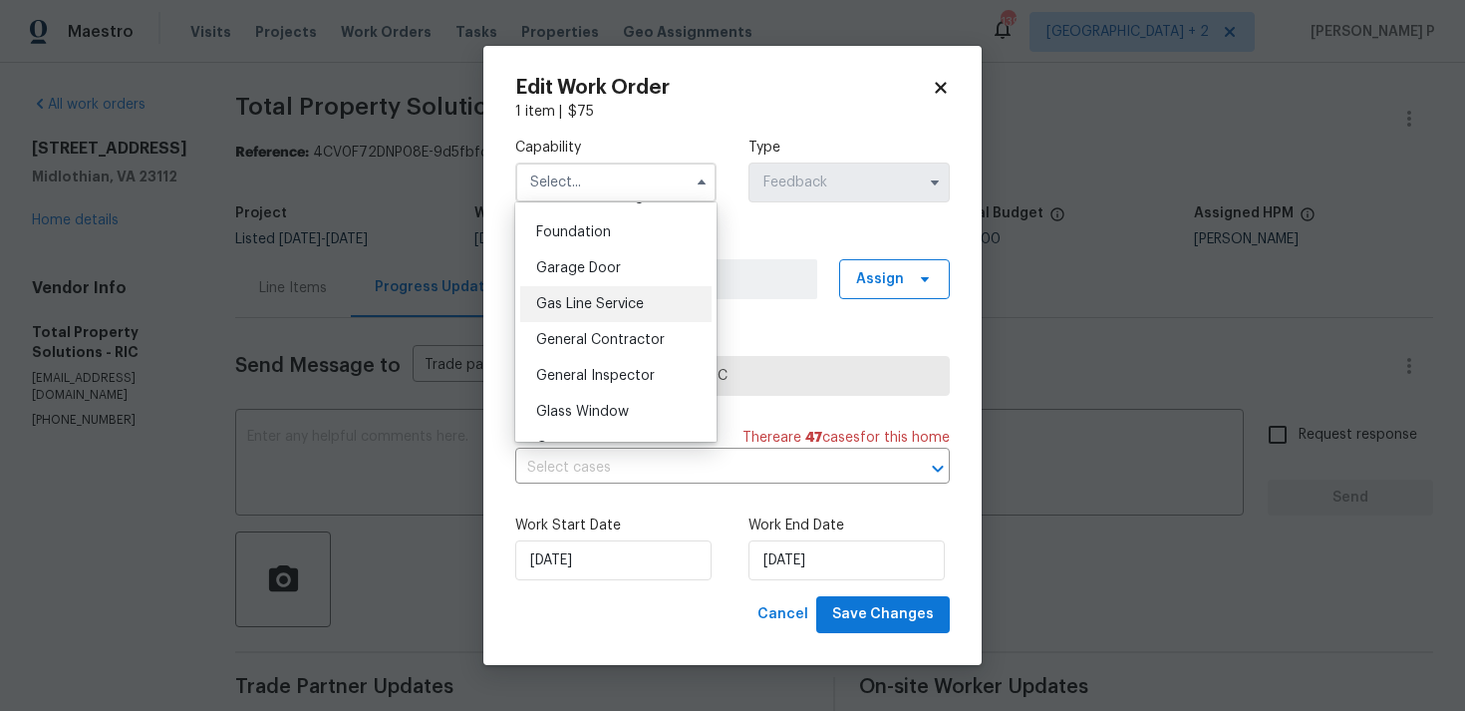
scroll to position [824, 0]
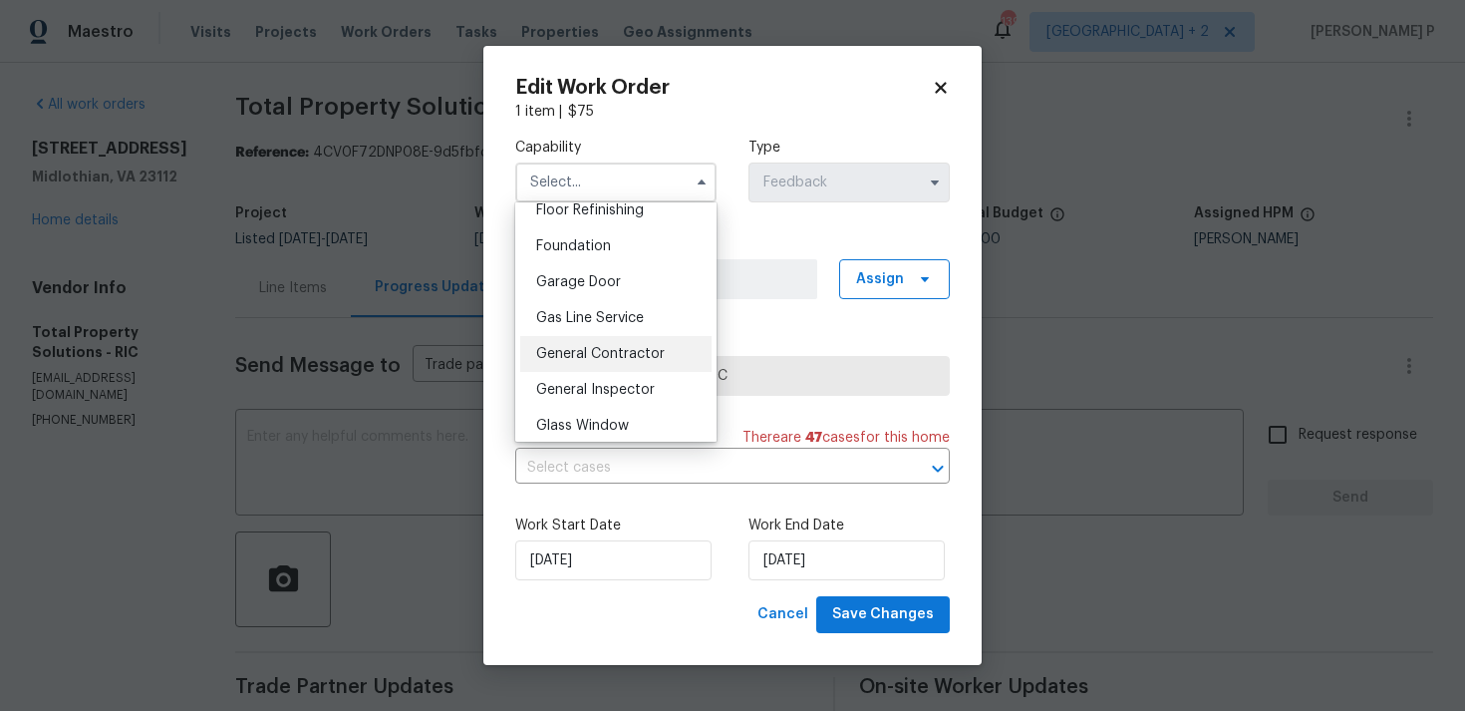
click at [593, 339] on div "General Contractor" at bounding box center [615, 354] width 191 height 36
type input "General Contractor"
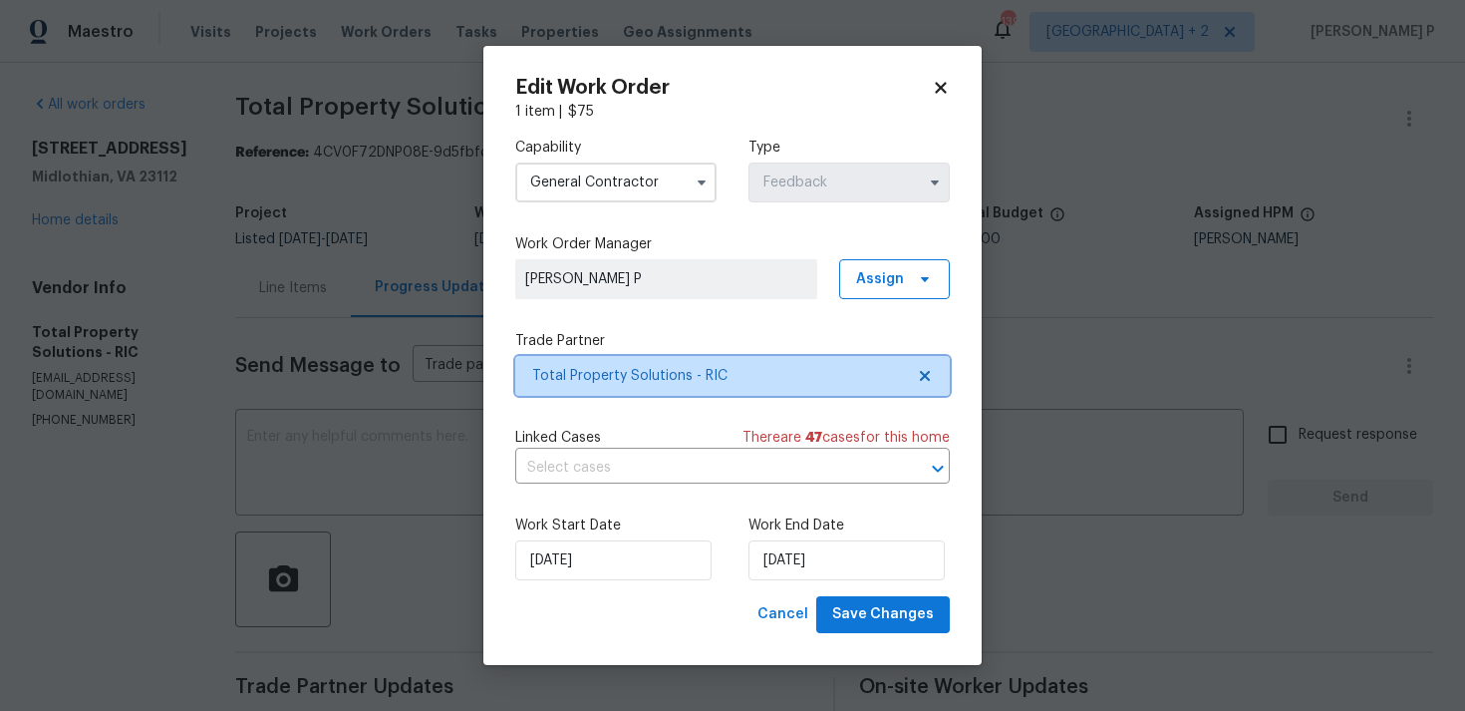
click at [607, 373] on span "Total Property Solutions - RIC" at bounding box center [718, 376] width 372 height 20
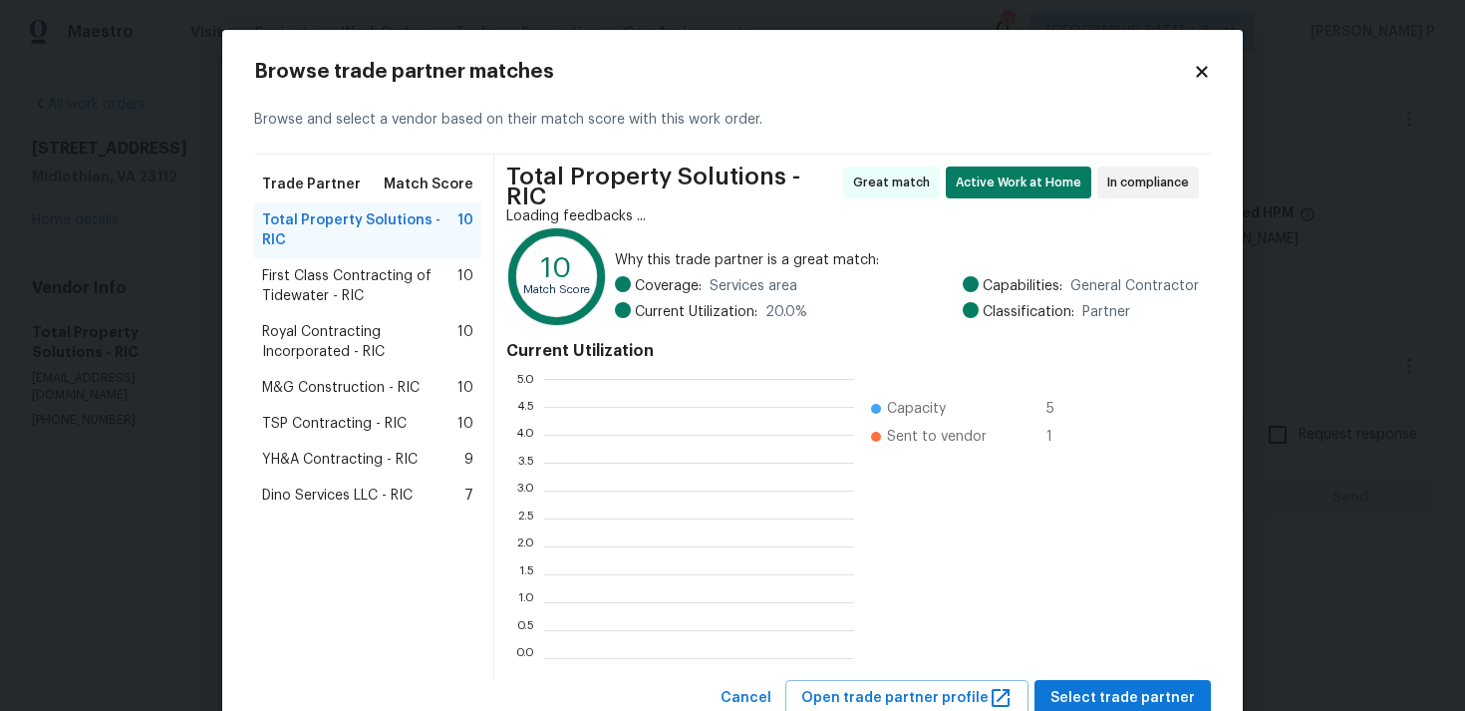
scroll to position [279, 310]
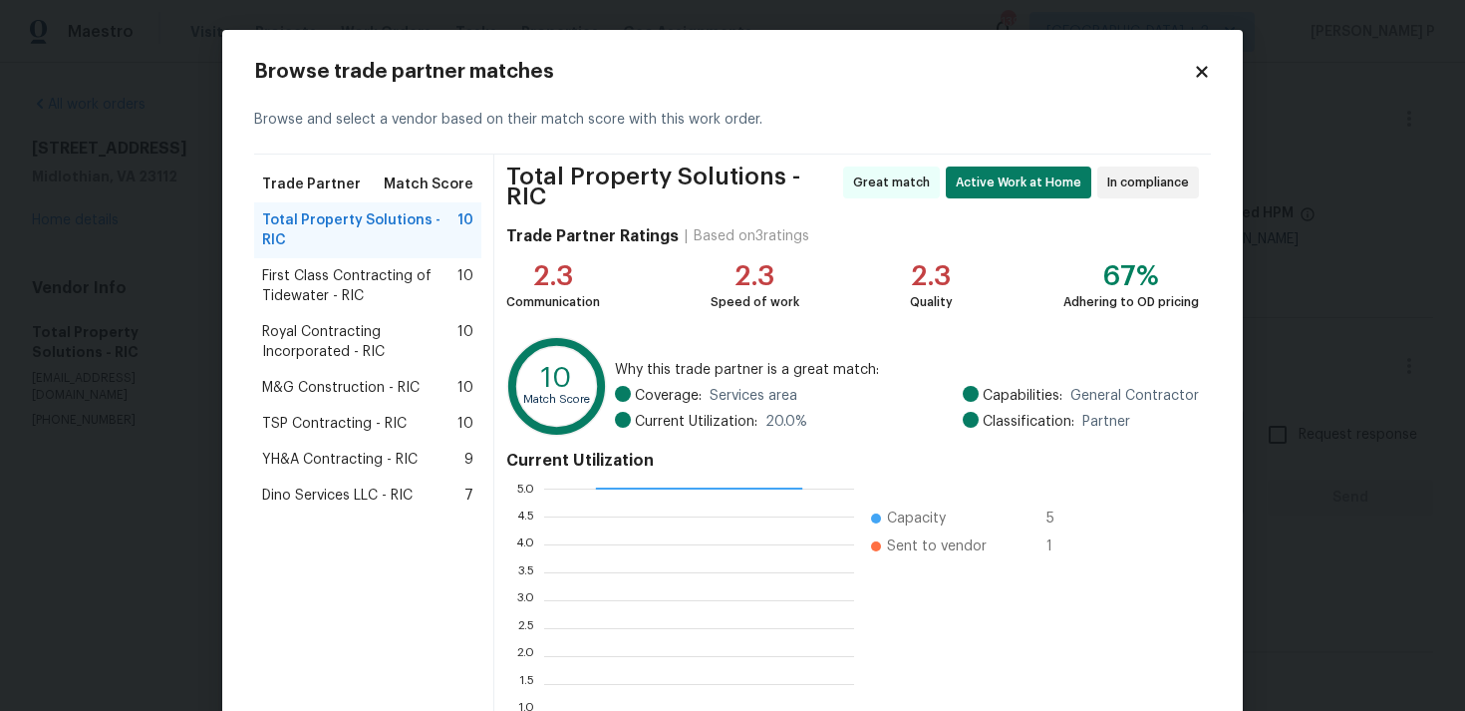
click at [297, 450] on span "YH&A Contracting - RIC" at bounding box center [340, 460] width 156 height 20
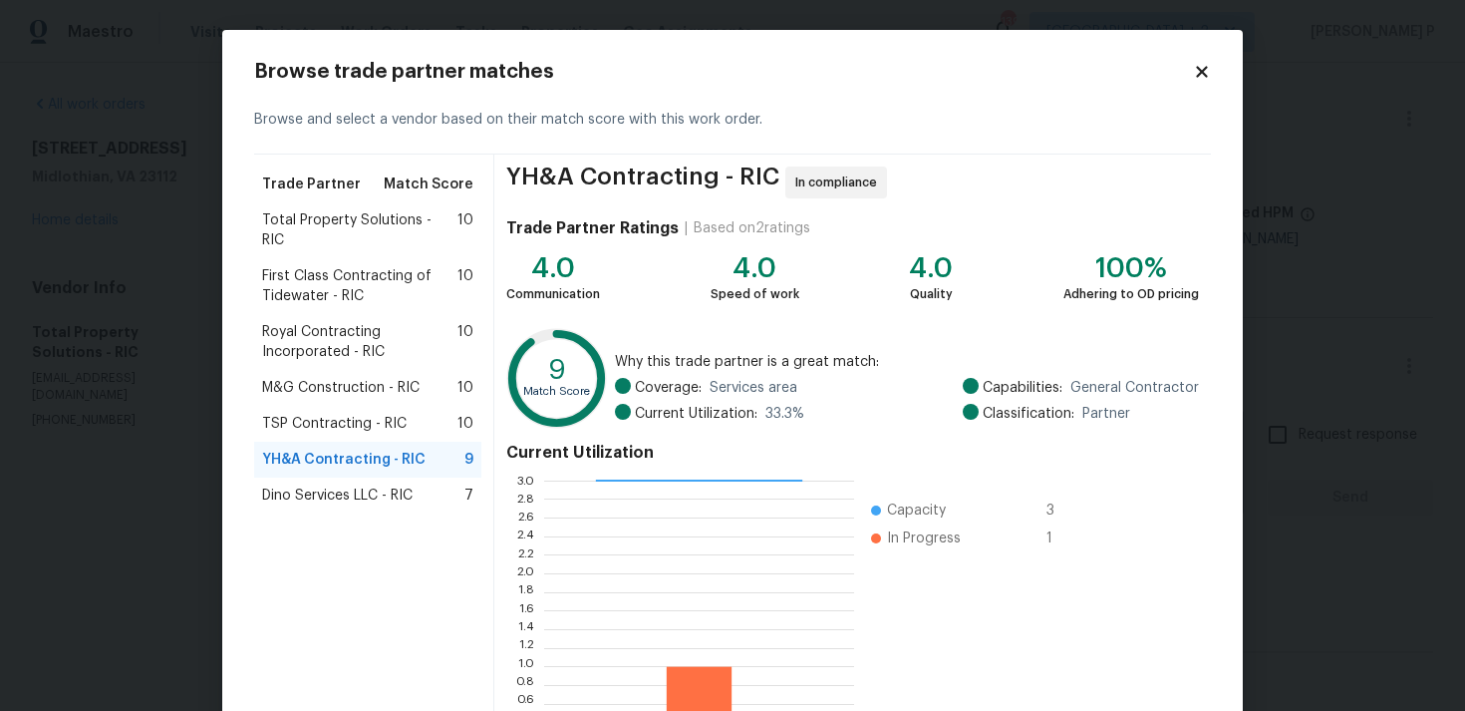
scroll to position [168, 0]
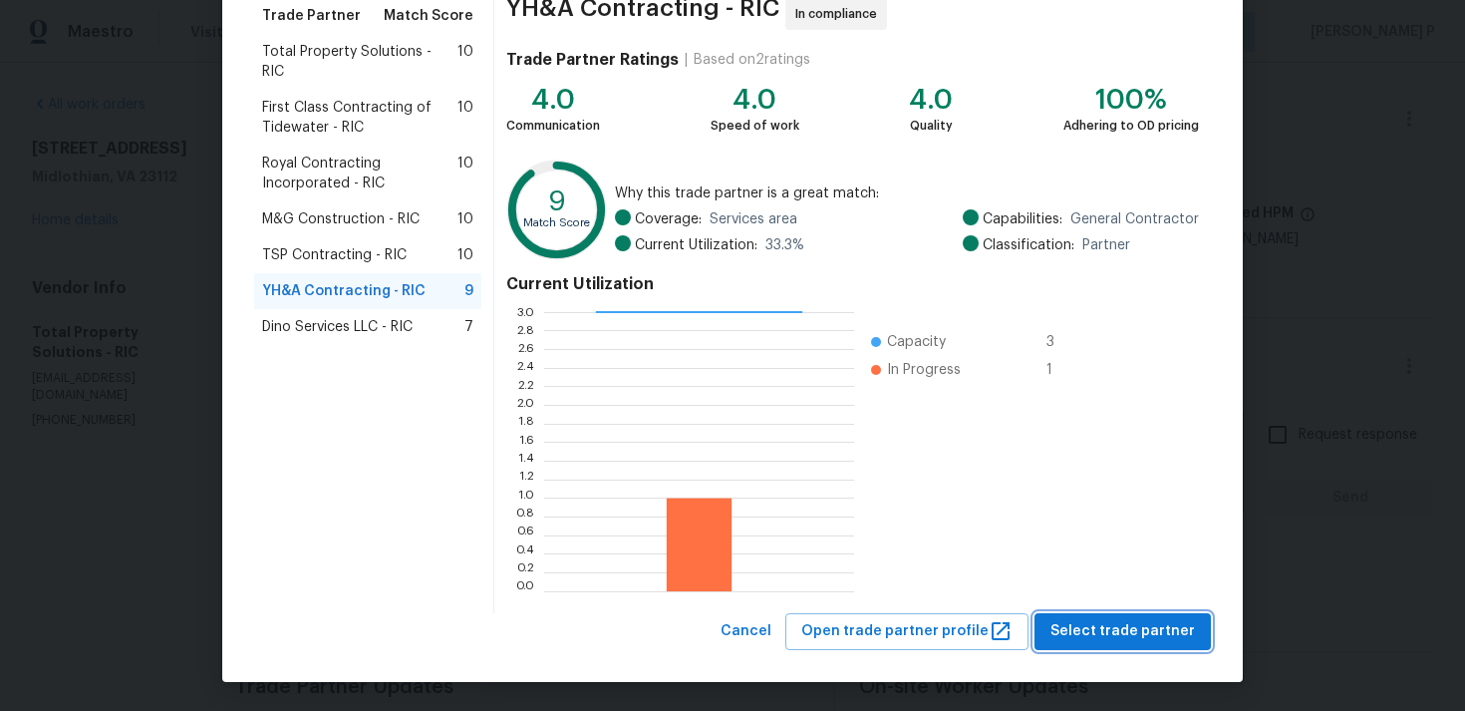
click at [1135, 640] on span "Select trade partner" at bounding box center [1123, 631] width 145 height 25
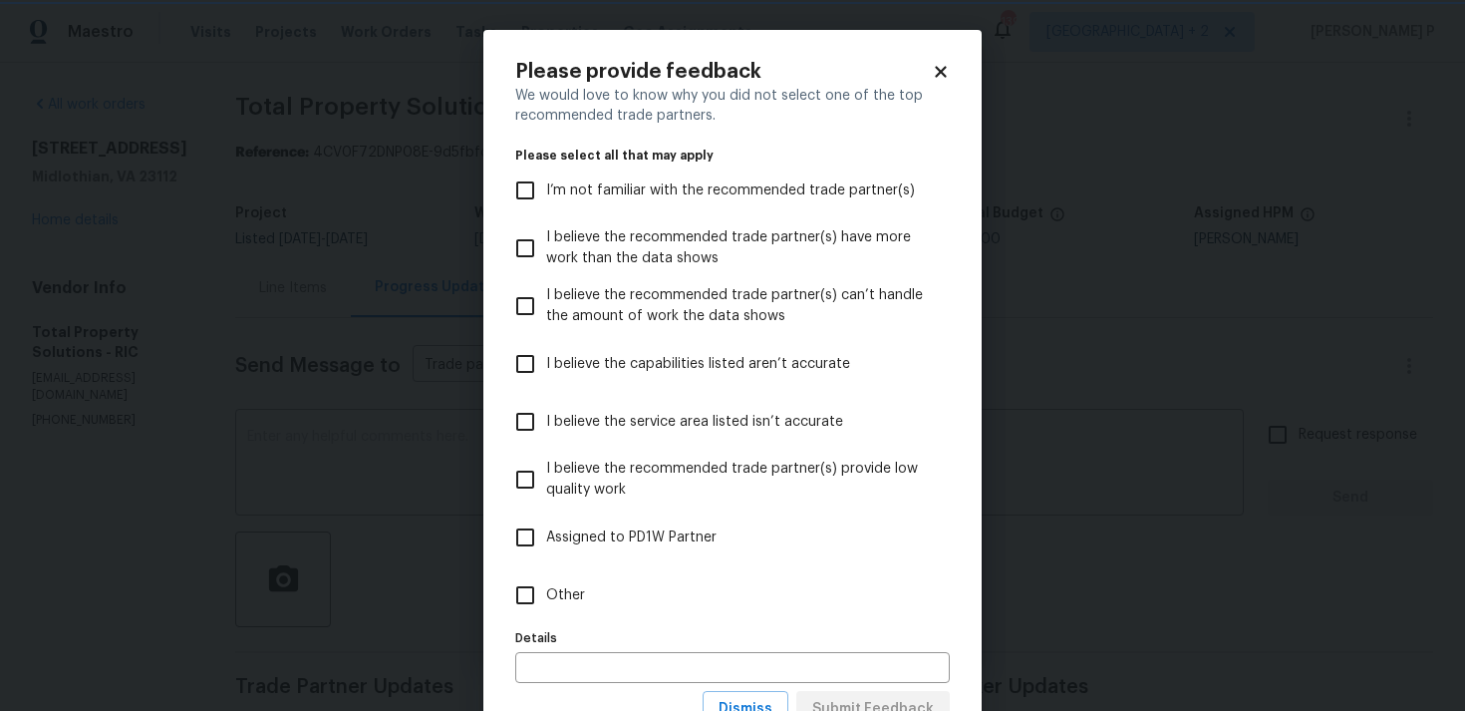
scroll to position [0, 0]
click at [539, 591] on input "Other" at bounding box center [525, 595] width 42 height 42
checkbox input "true"
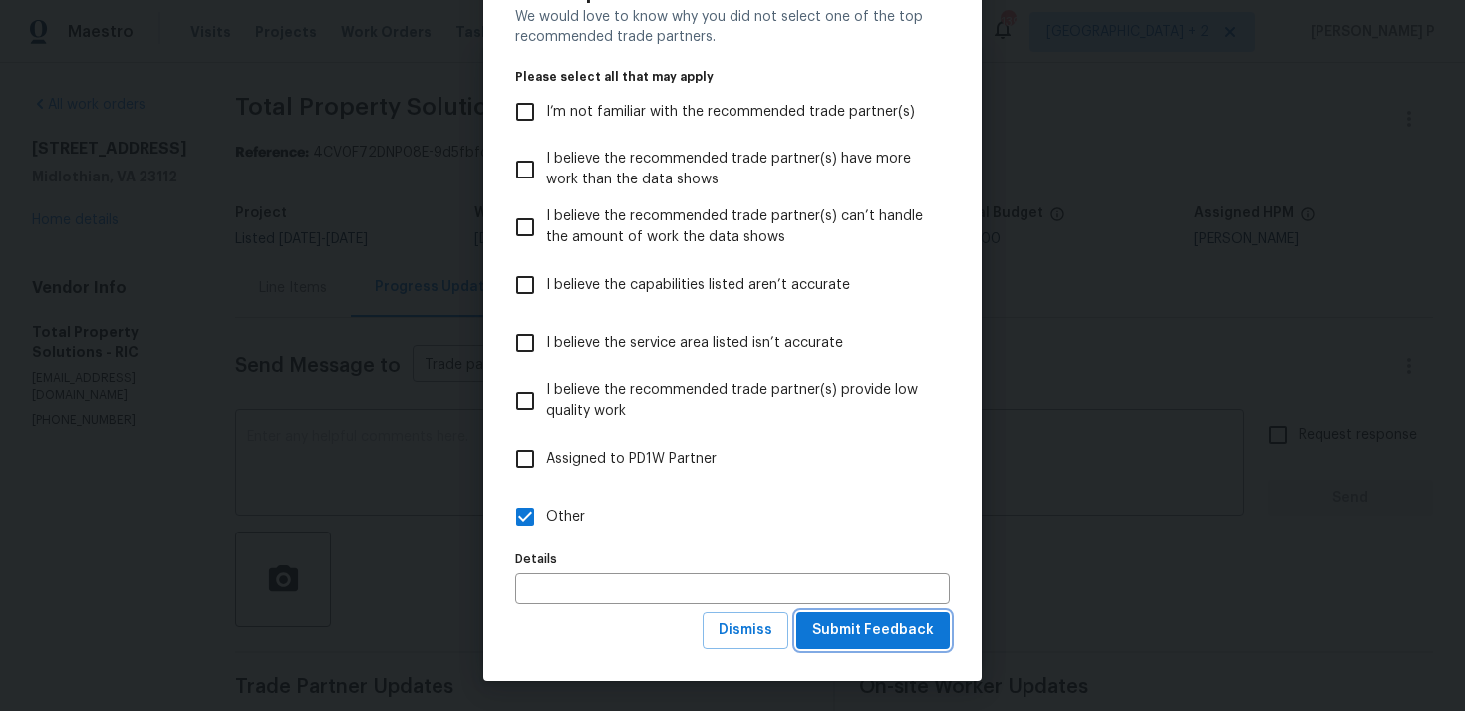
click at [880, 622] on span "Submit Feedback" at bounding box center [873, 630] width 122 height 25
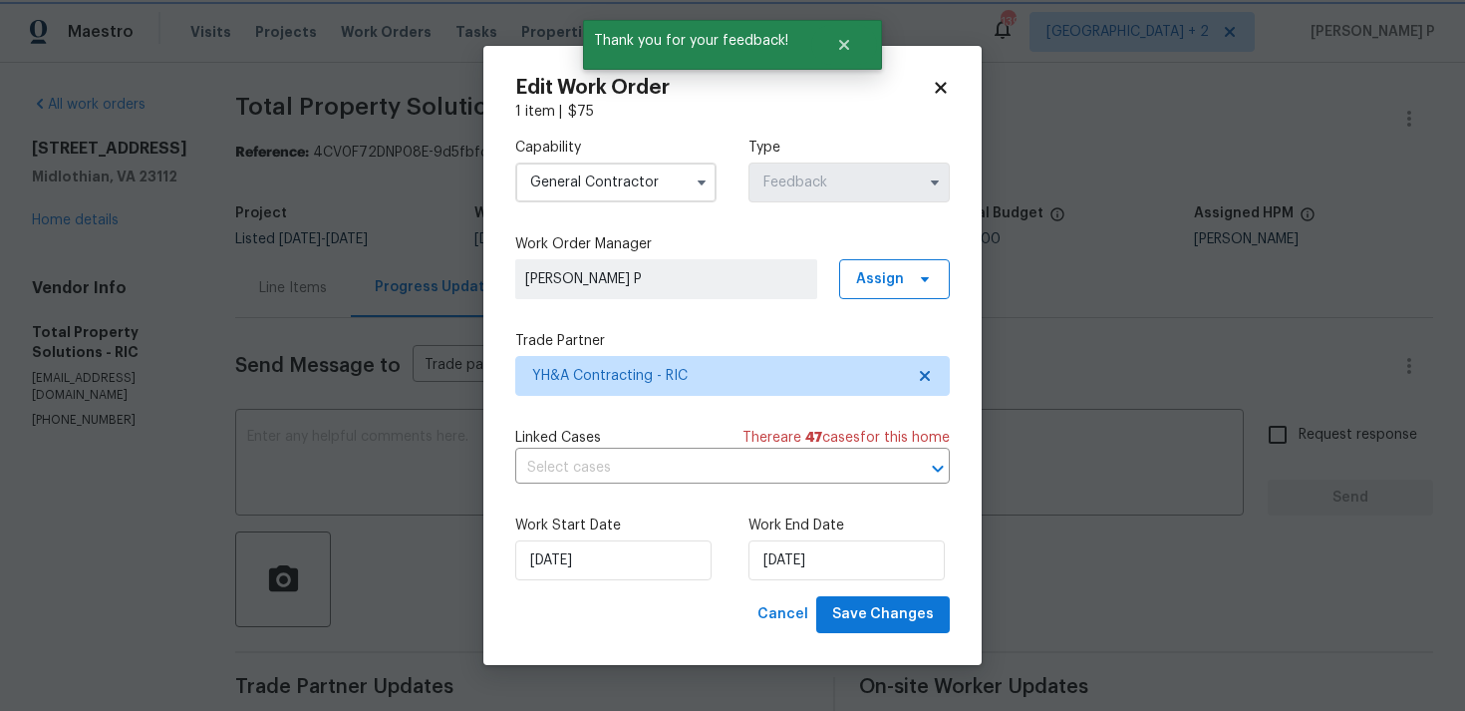
scroll to position [0, 0]
click at [828, 567] on input "11/09/2025" at bounding box center [847, 560] width 196 height 40
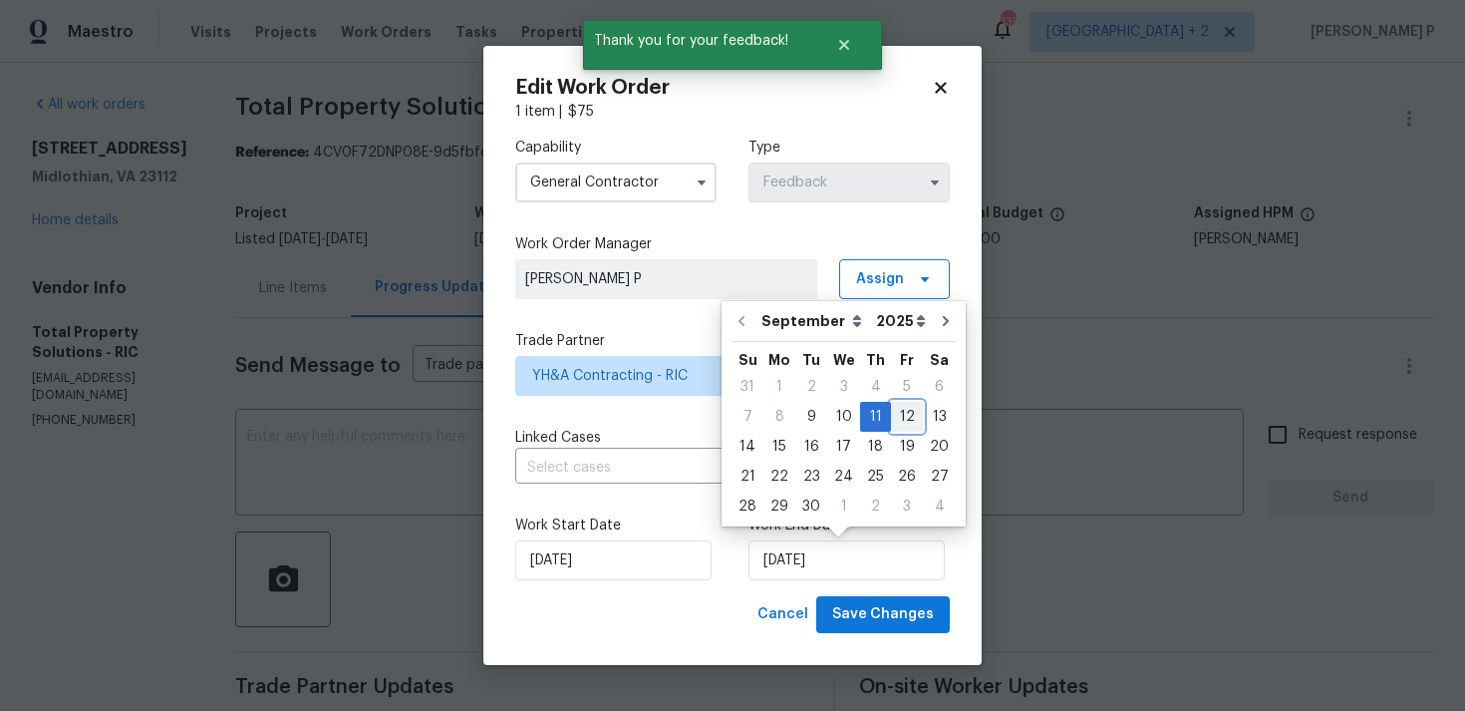
click at [896, 423] on div "12" at bounding box center [907, 417] width 32 height 28
type input "12/09/2025"
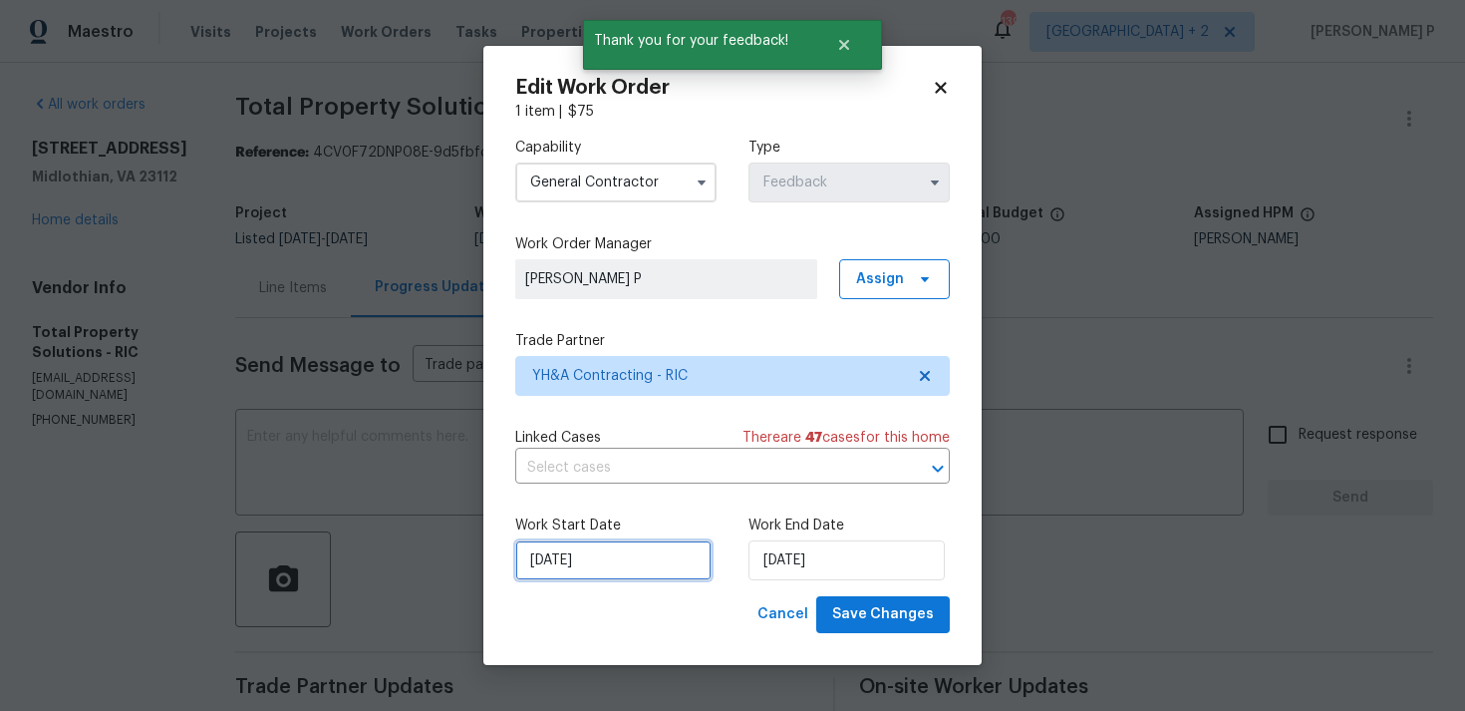
click at [585, 563] on input "09/09/2025" at bounding box center [613, 560] width 196 height 40
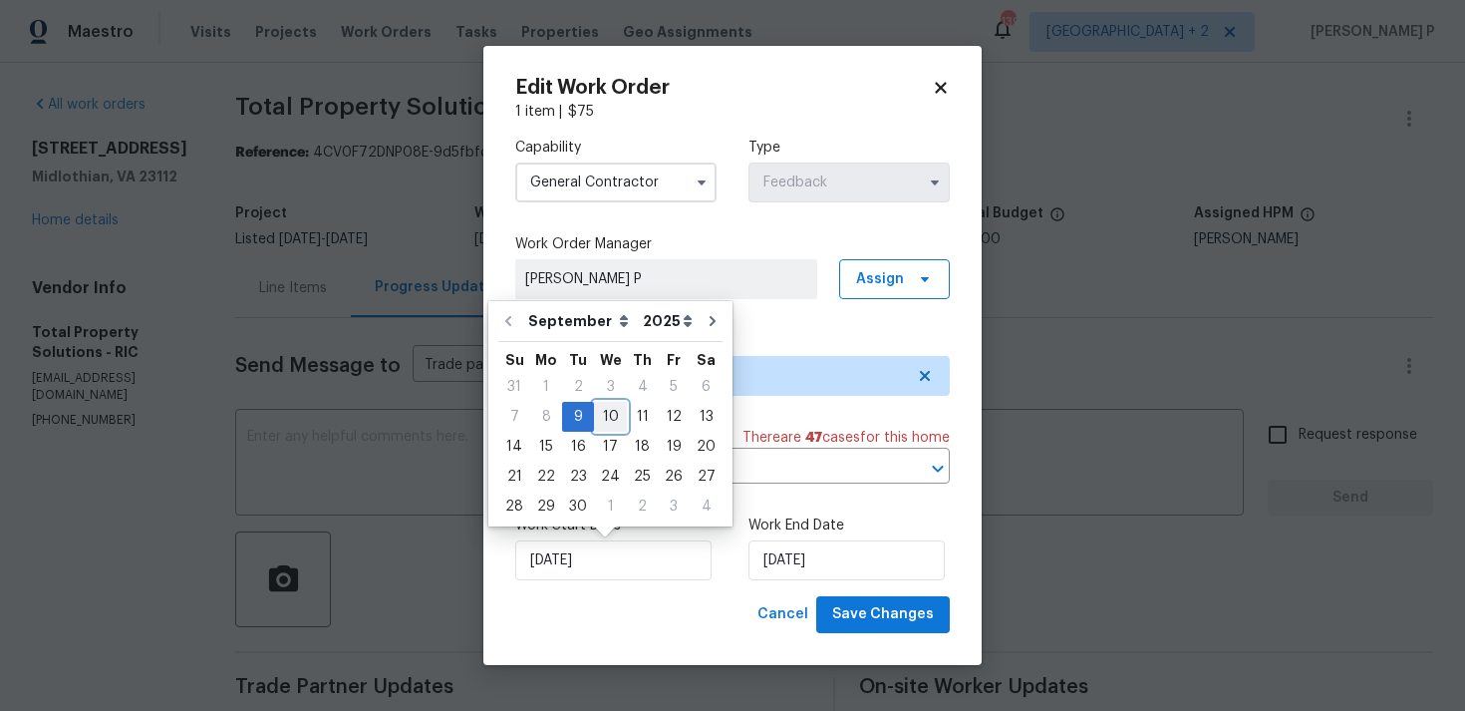
click at [616, 419] on div "10" at bounding box center [610, 417] width 33 height 28
type input "10/09/2025"
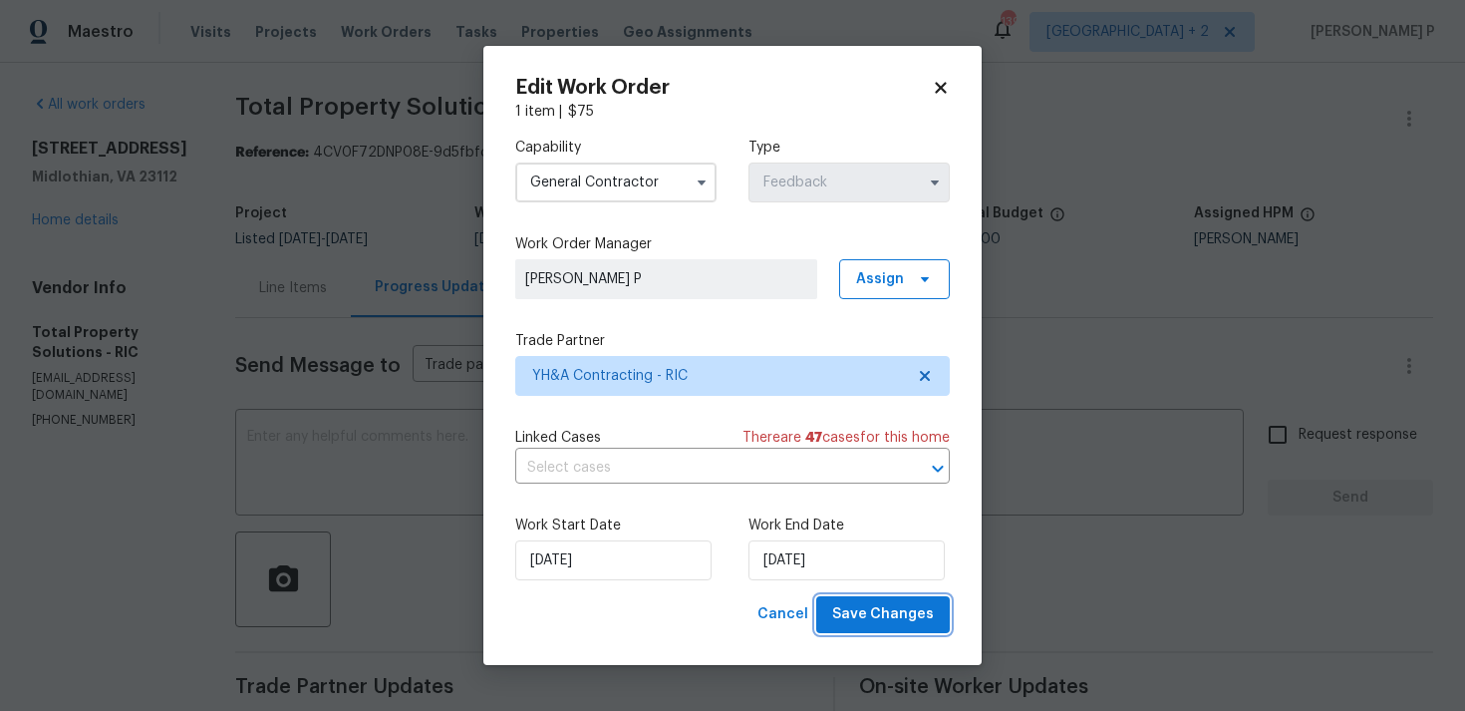
click at [896, 618] on span "Save Changes" at bounding box center [883, 614] width 102 height 25
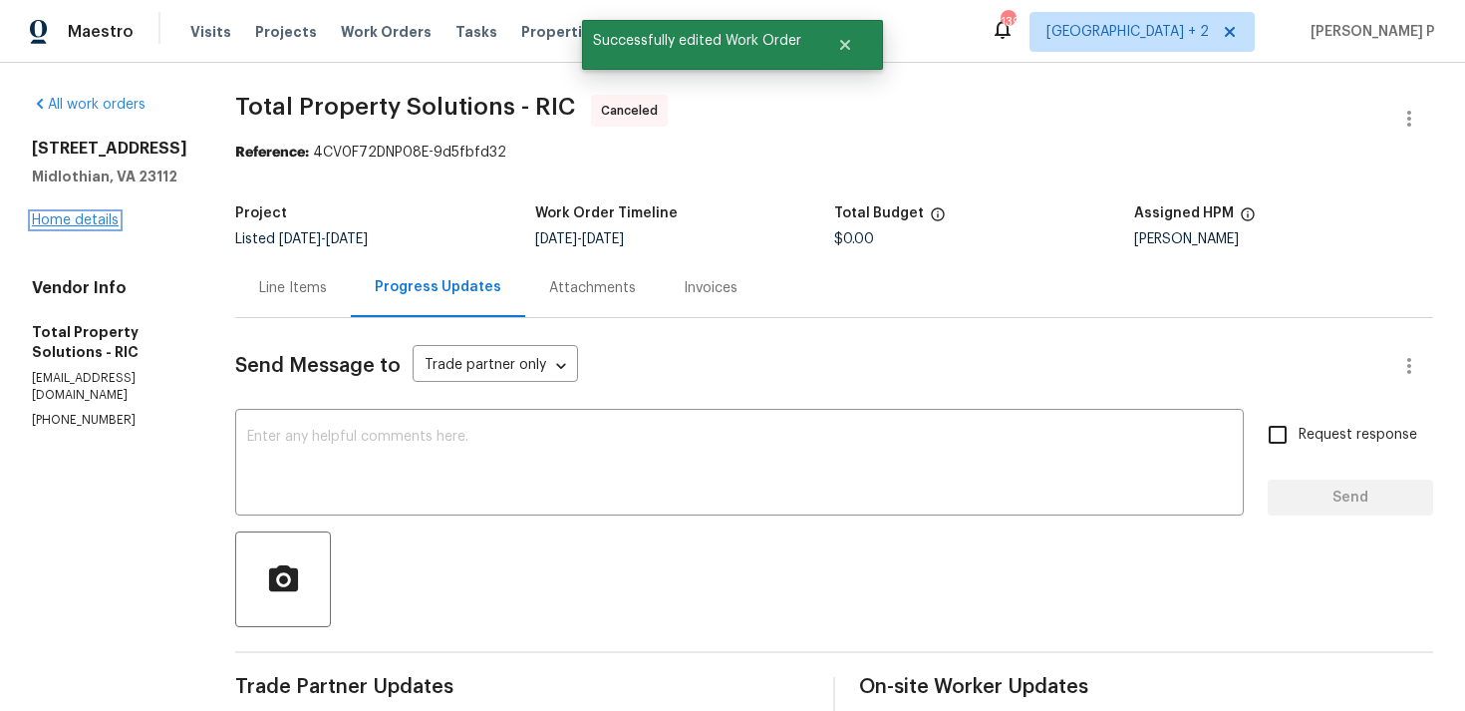
click at [58, 225] on link "Home details" at bounding box center [75, 220] width 87 height 14
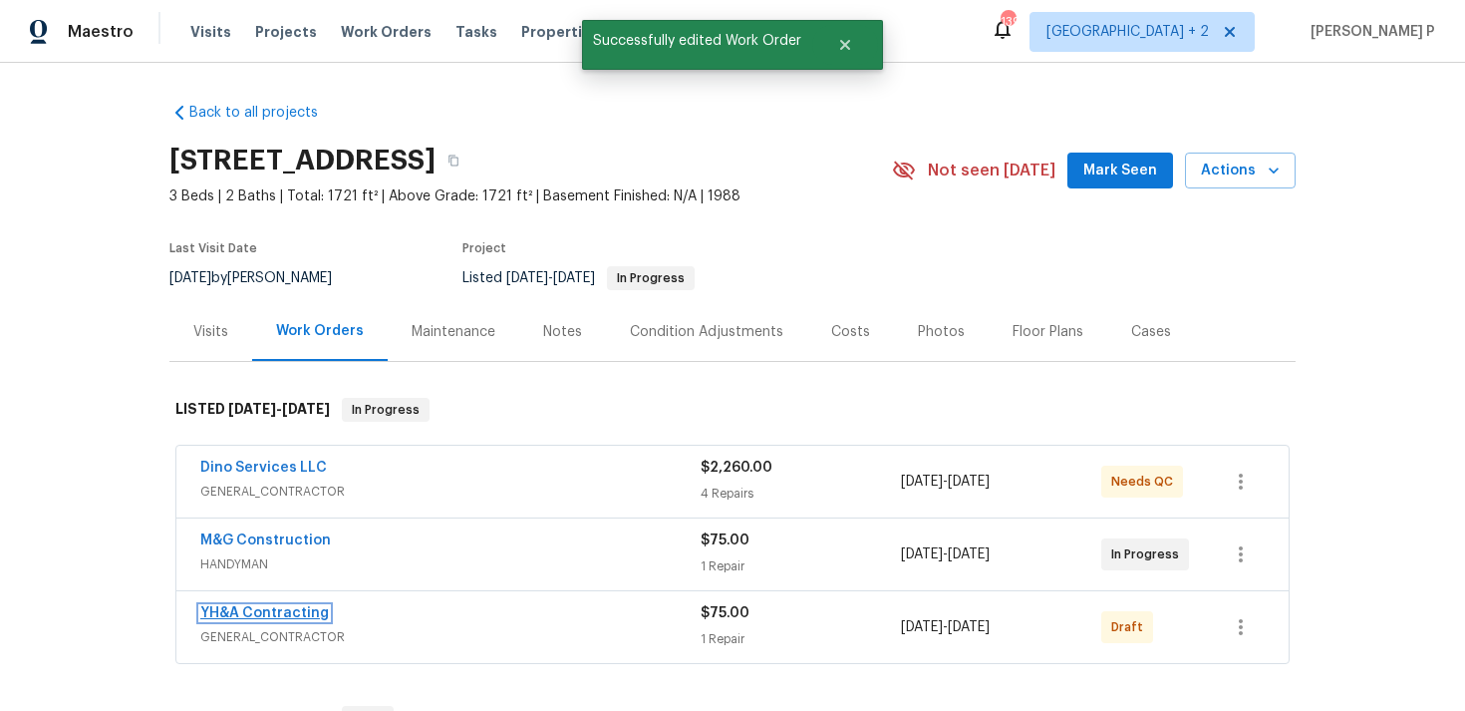
click at [253, 611] on link "YH&A Contracting" at bounding box center [264, 613] width 129 height 14
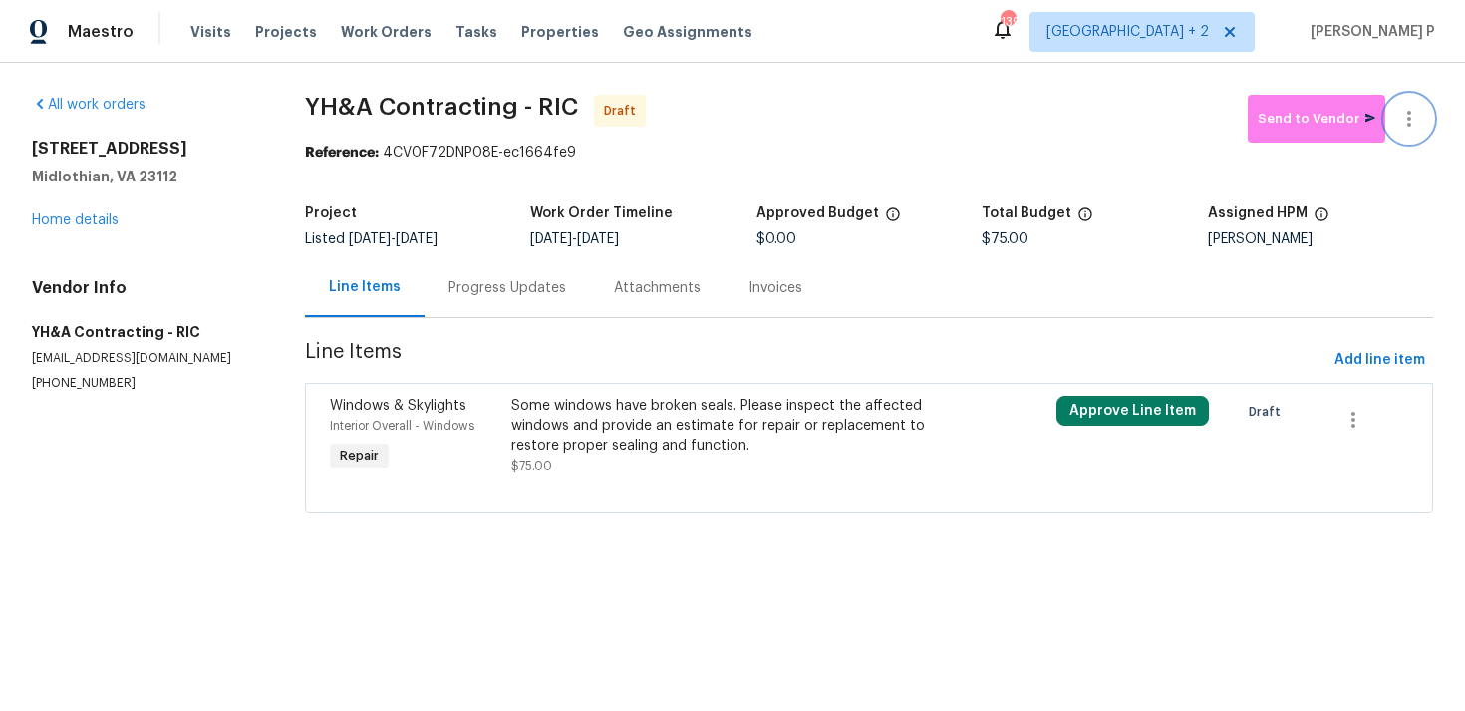
click at [1414, 131] on button "button" at bounding box center [1410, 119] width 48 height 48
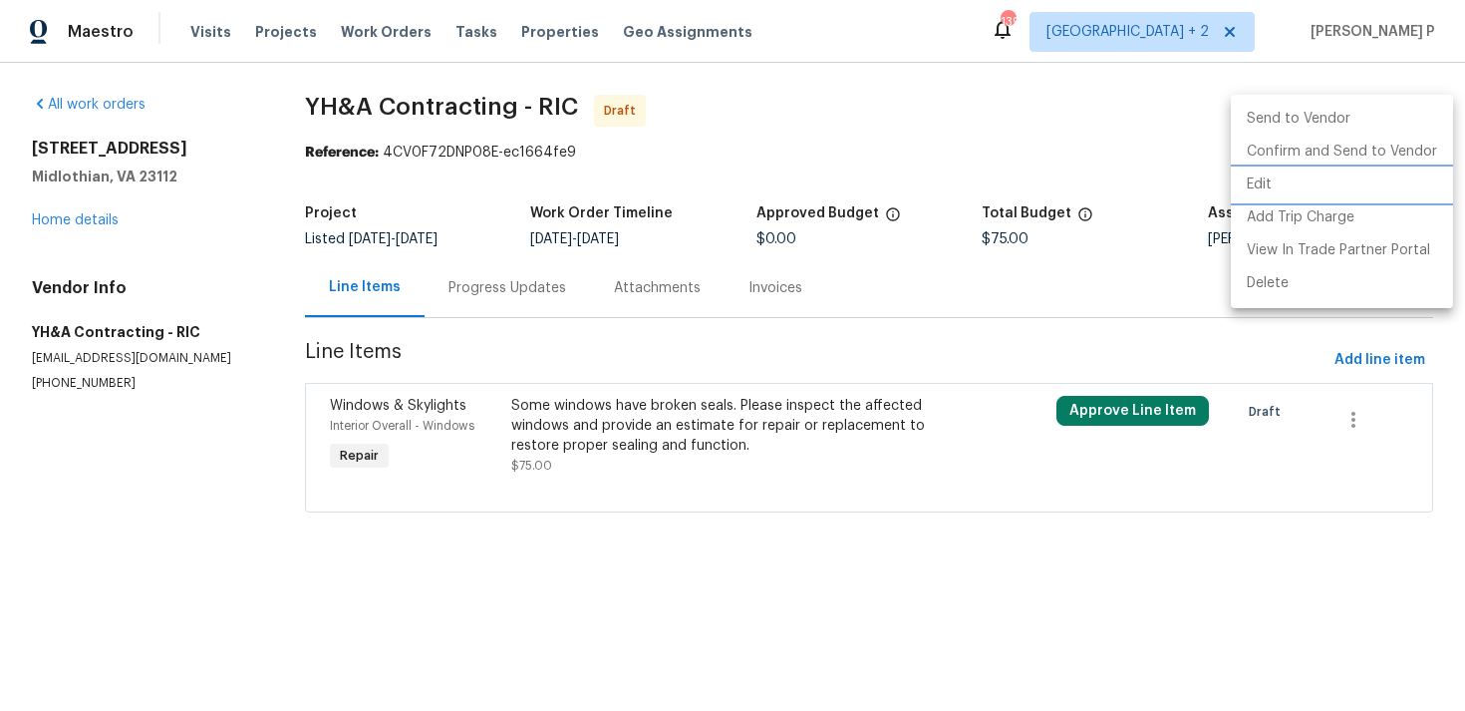
click at [1293, 175] on li "Edit" at bounding box center [1342, 184] width 222 height 33
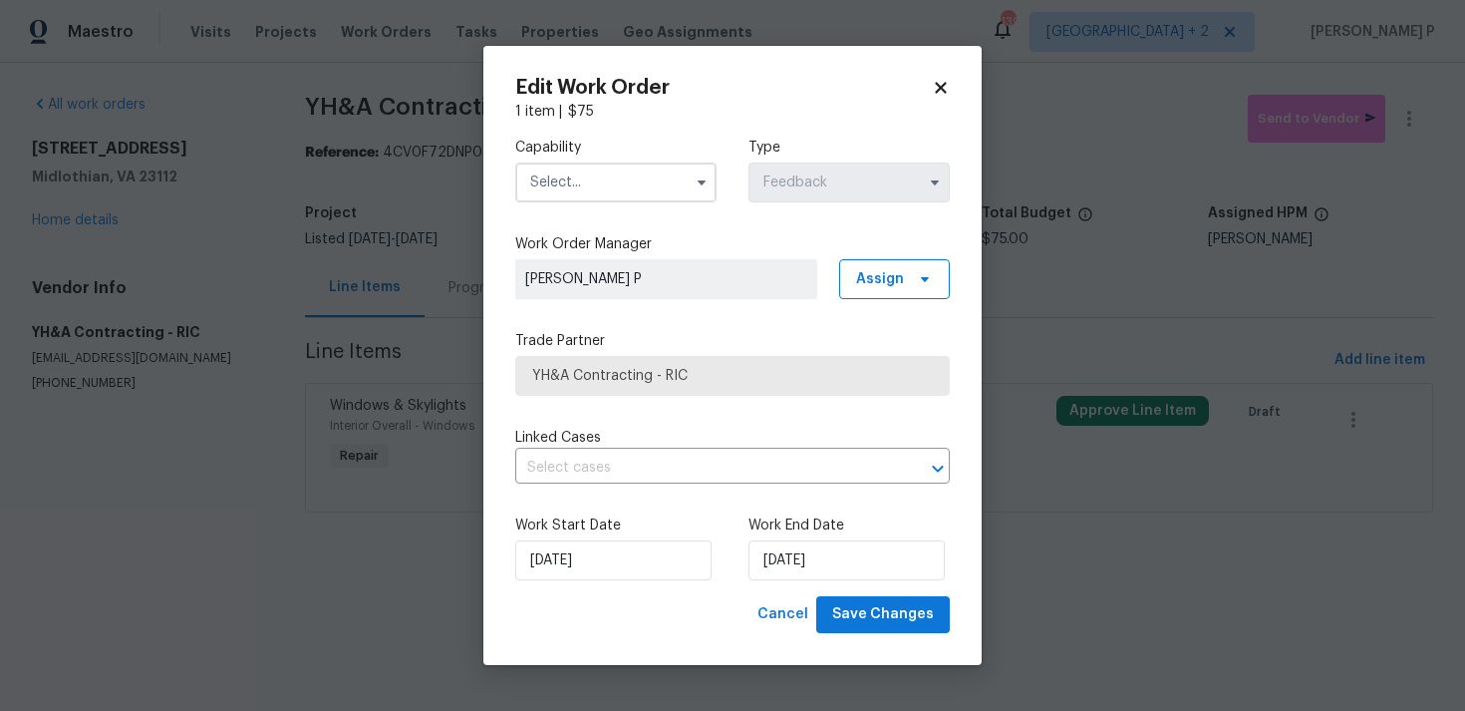
click at [650, 177] on input "text" at bounding box center [615, 182] width 201 height 40
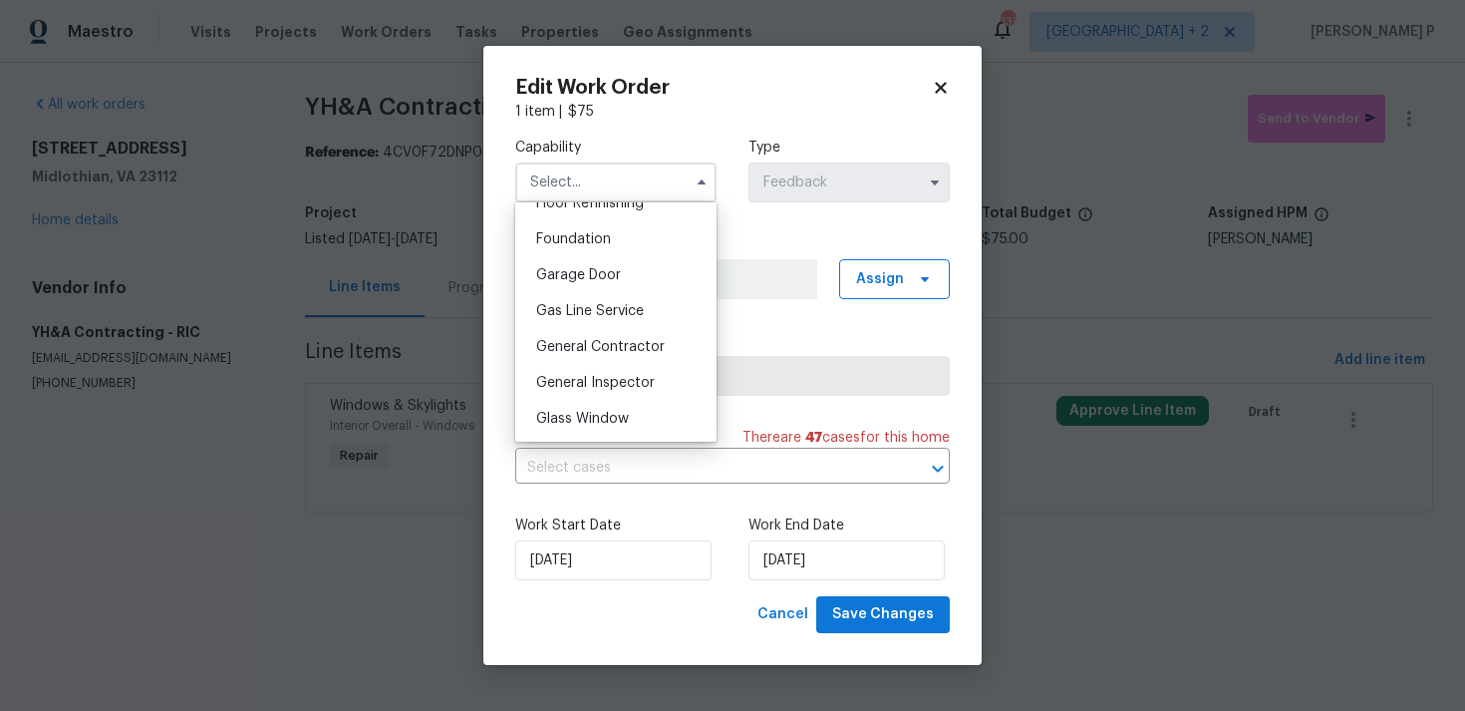
scroll to position [830, 0]
click at [618, 343] on span "General Contractor" at bounding box center [600, 348] width 129 height 14
type input "General Contractor"
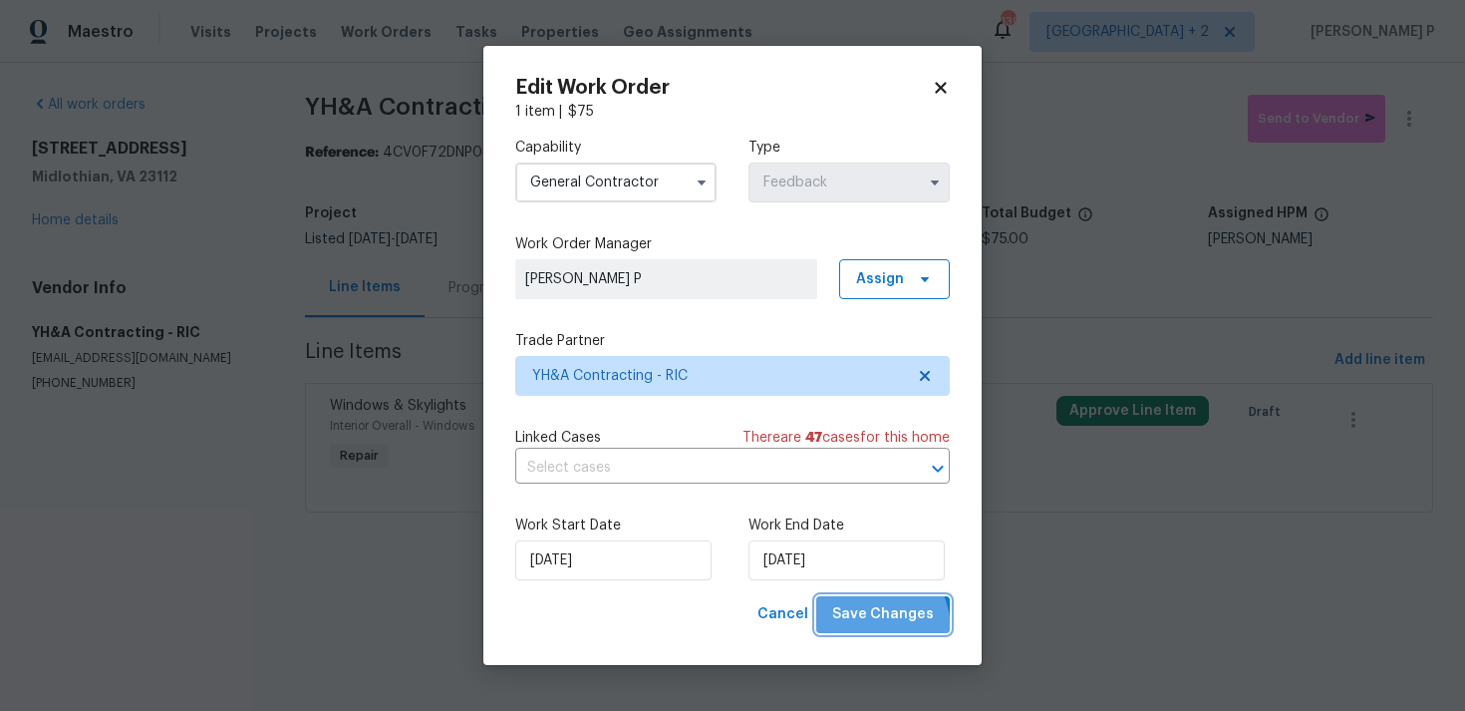
click at [856, 632] on button "Save Changes" at bounding box center [883, 614] width 134 height 37
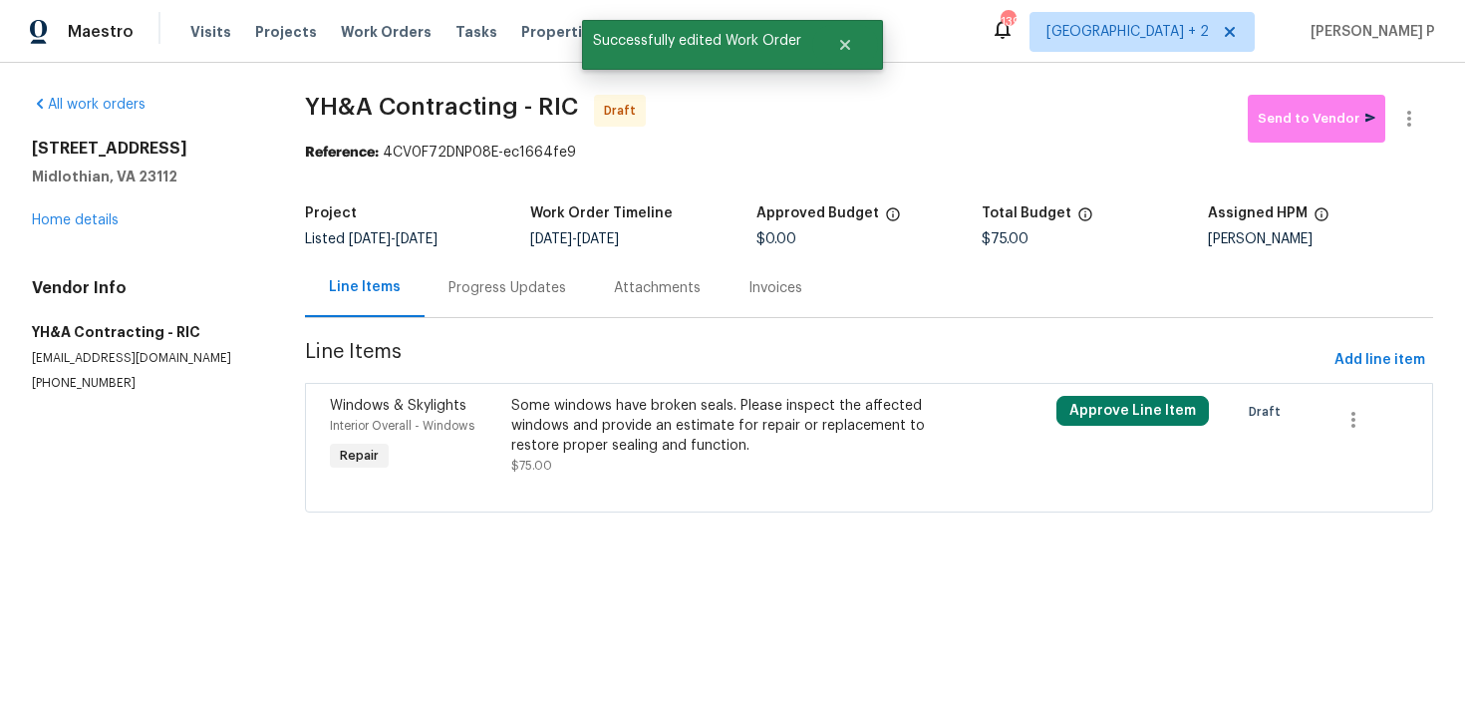
click at [541, 282] on div "Progress Updates" at bounding box center [508, 288] width 118 height 20
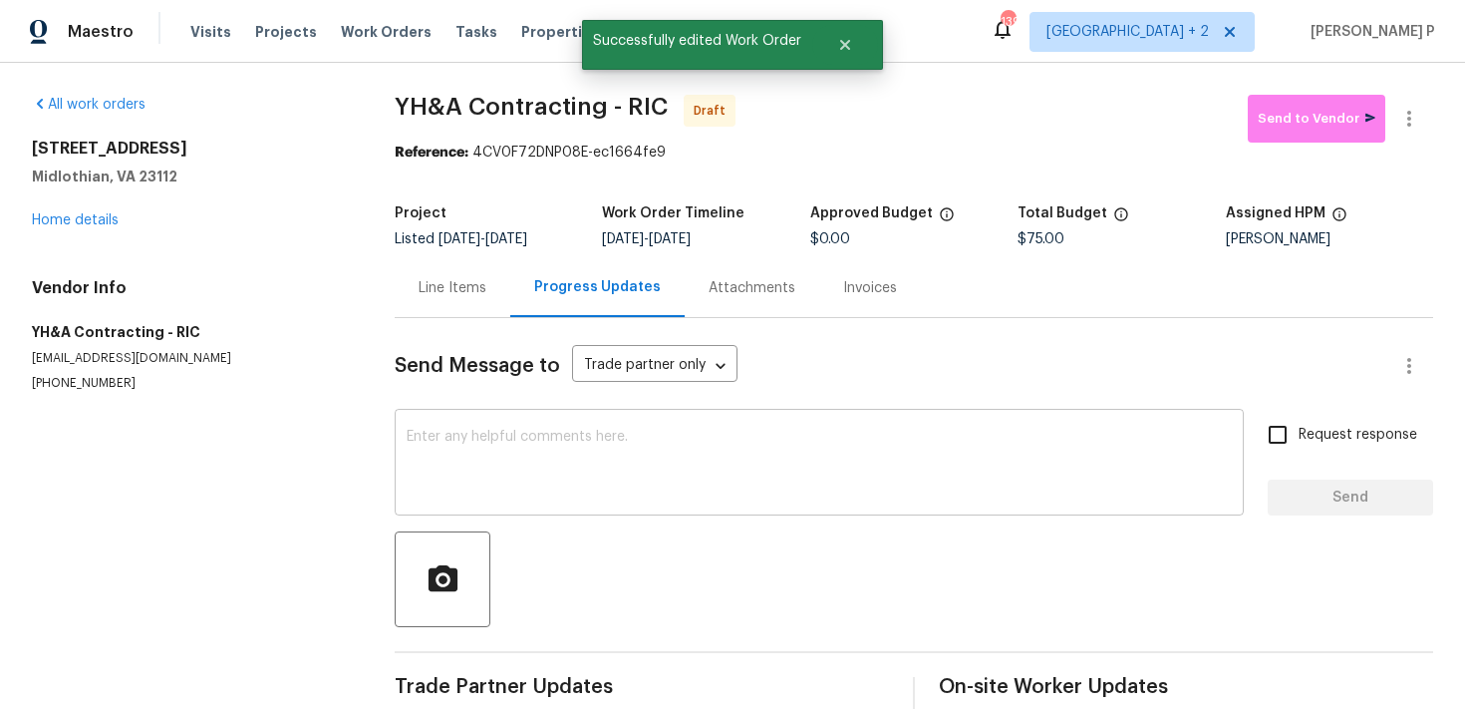
scroll to position [30, 0]
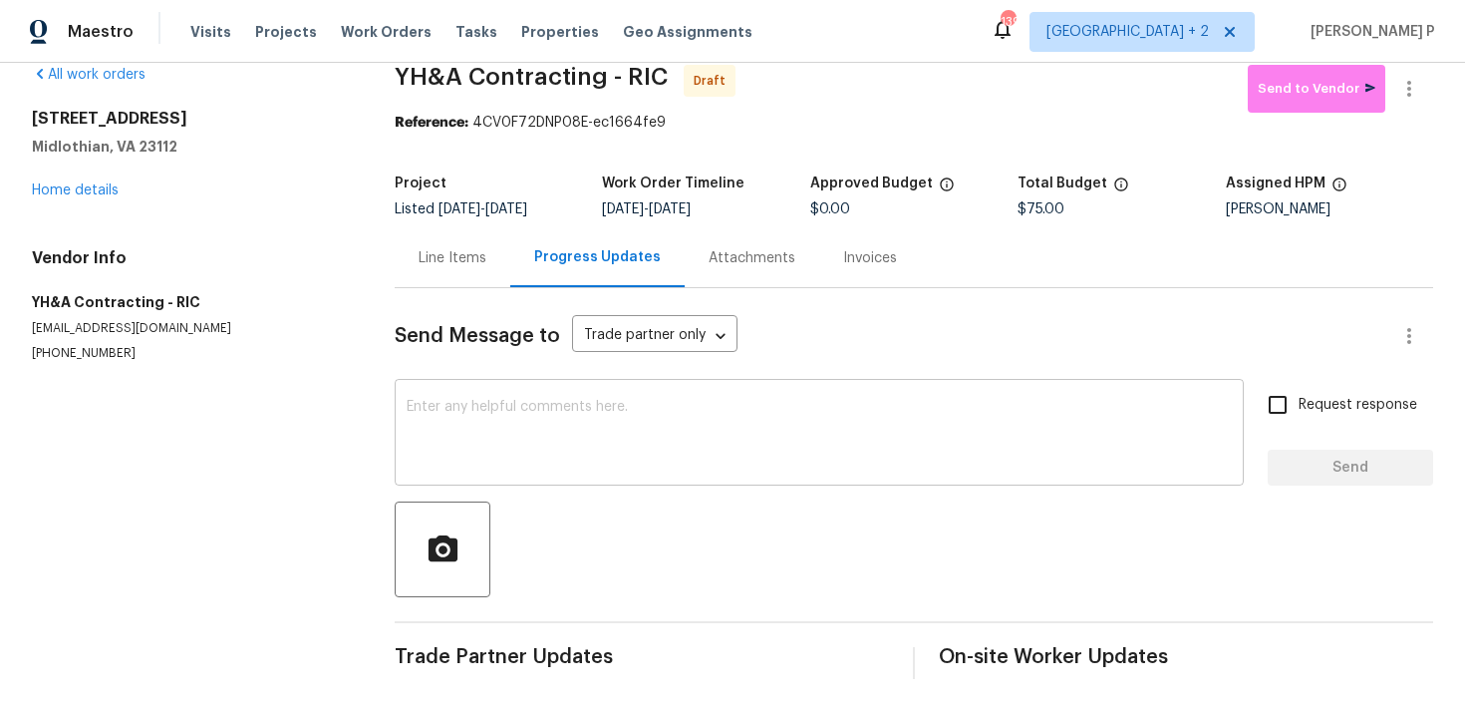
click at [581, 408] on textarea at bounding box center [819, 435] width 825 height 70
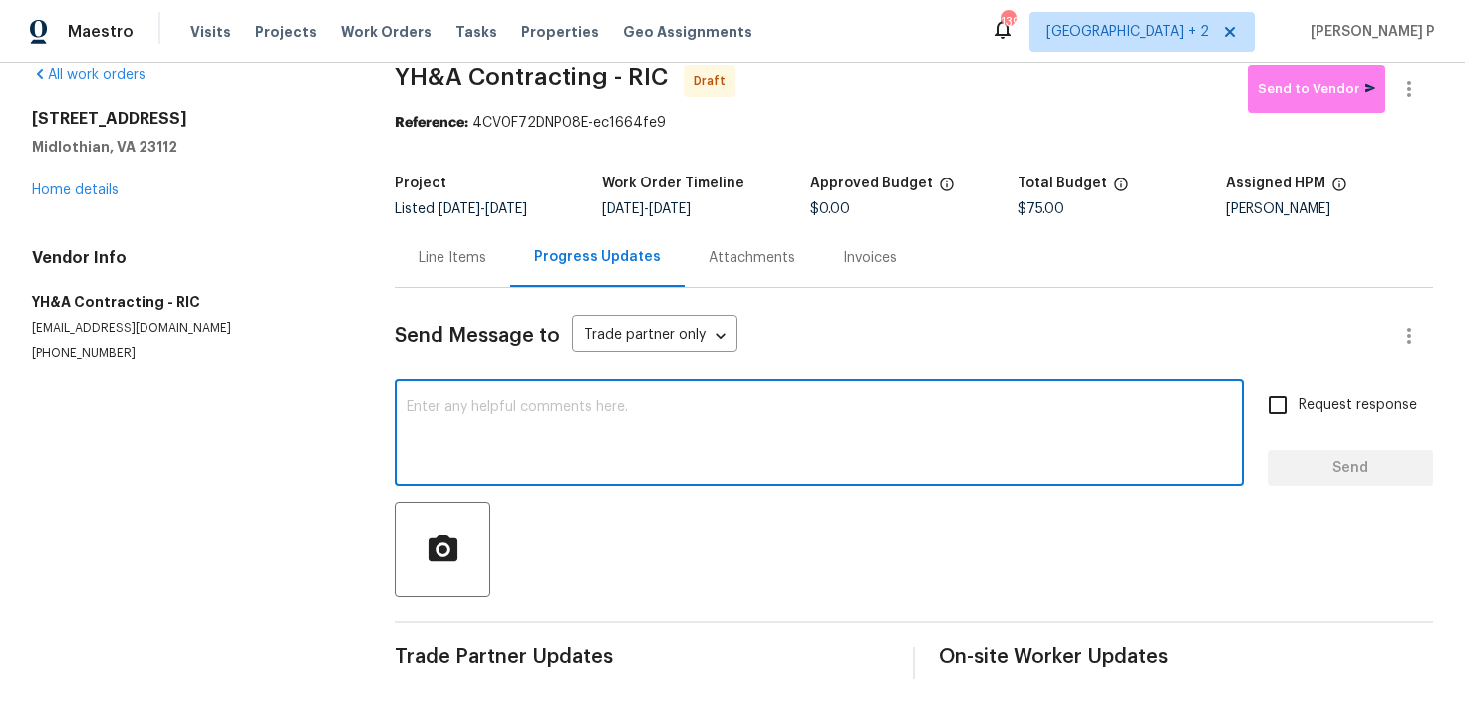
paste textarea "Hi, this is Ramyasri with Opendoor. I’m confirming you received the WO for the …"
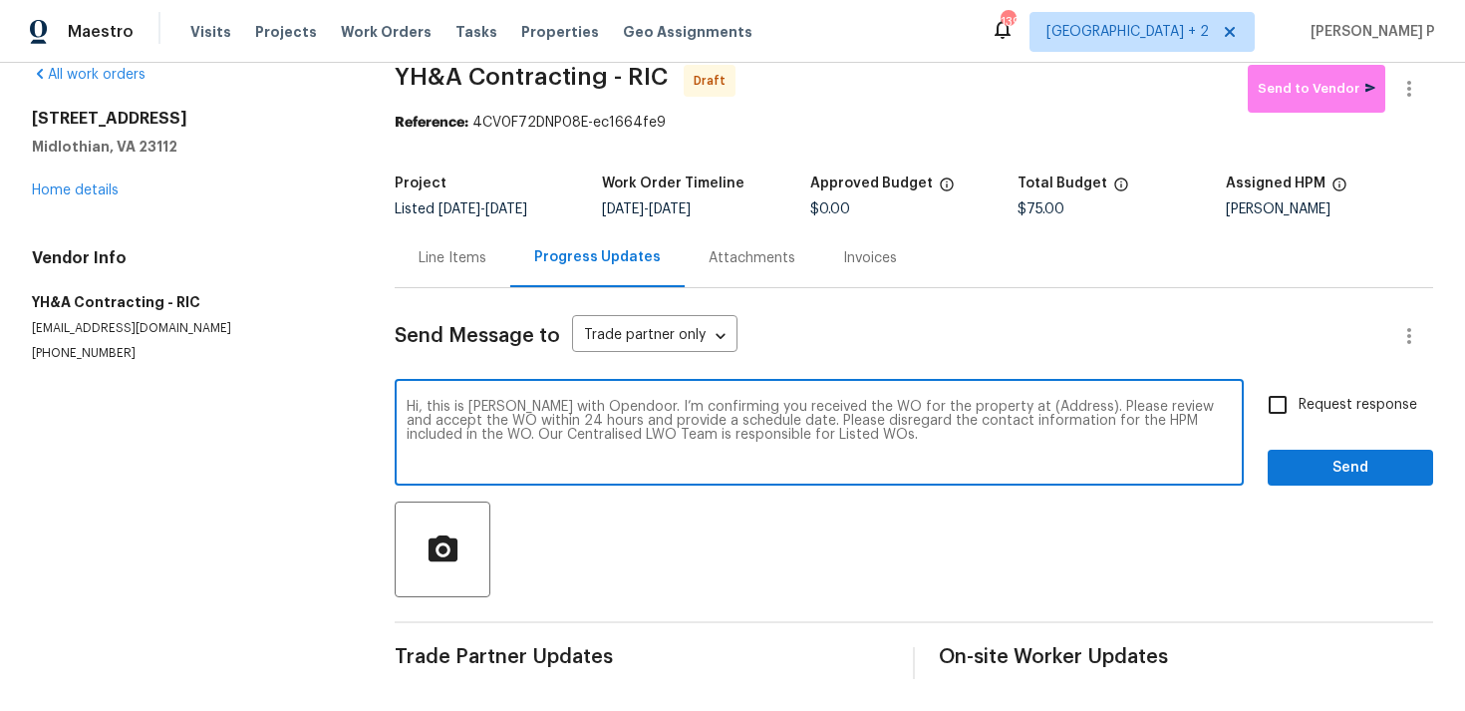
drag, startPoint x: 1001, startPoint y: 406, endPoint x: 1061, endPoint y: 405, distance: 59.8
click at [1061, 405] on textarea "Hi, this is Ramyasri with Opendoor. I’m confirming you received the WO for the …" at bounding box center [819, 435] width 825 height 70
paste textarea "5614 Chatmoss Rd, Midlothian, VA 23112"
type textarea "Hi, this is Ramyasri with Opendoor. I’m confirming you received the WO for the …"
click at [1326, 398] on span "Request response" at bounding box center [1358, 405] width 119 height 21
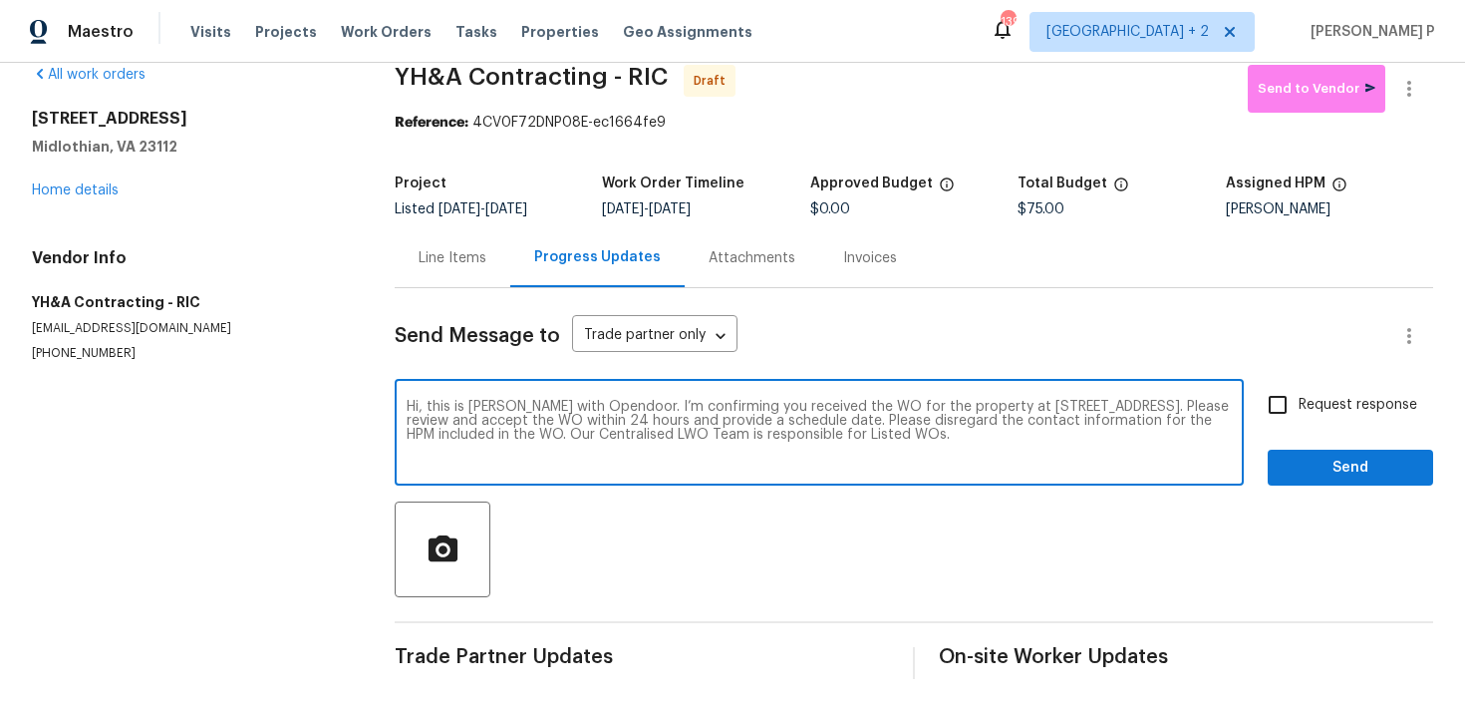
click at [1299, 398] on input "Request response" at bounding box center [1278, 405] width 42 height 42
checkbox input "true"
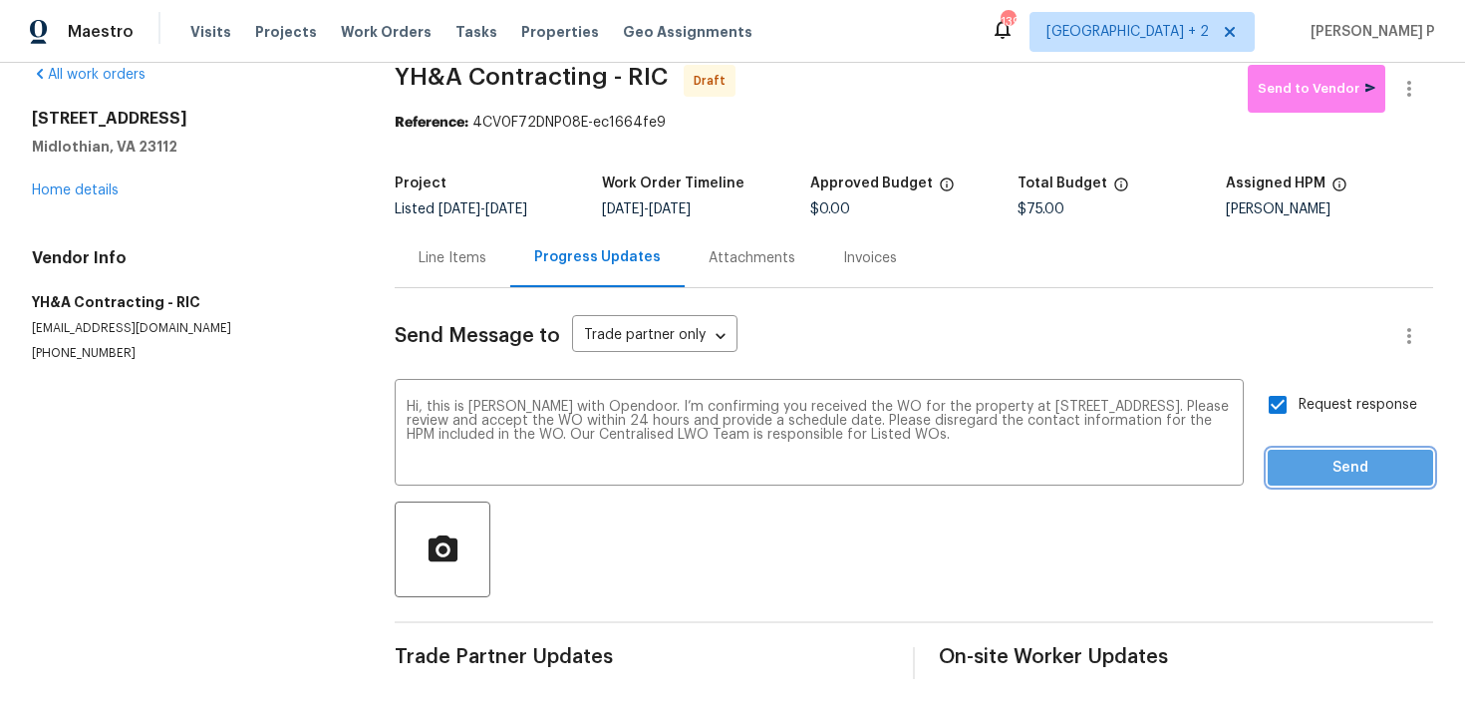
click at [1321, 473] on span "Send" at bounding box center [1351, 468] width 134 height 25
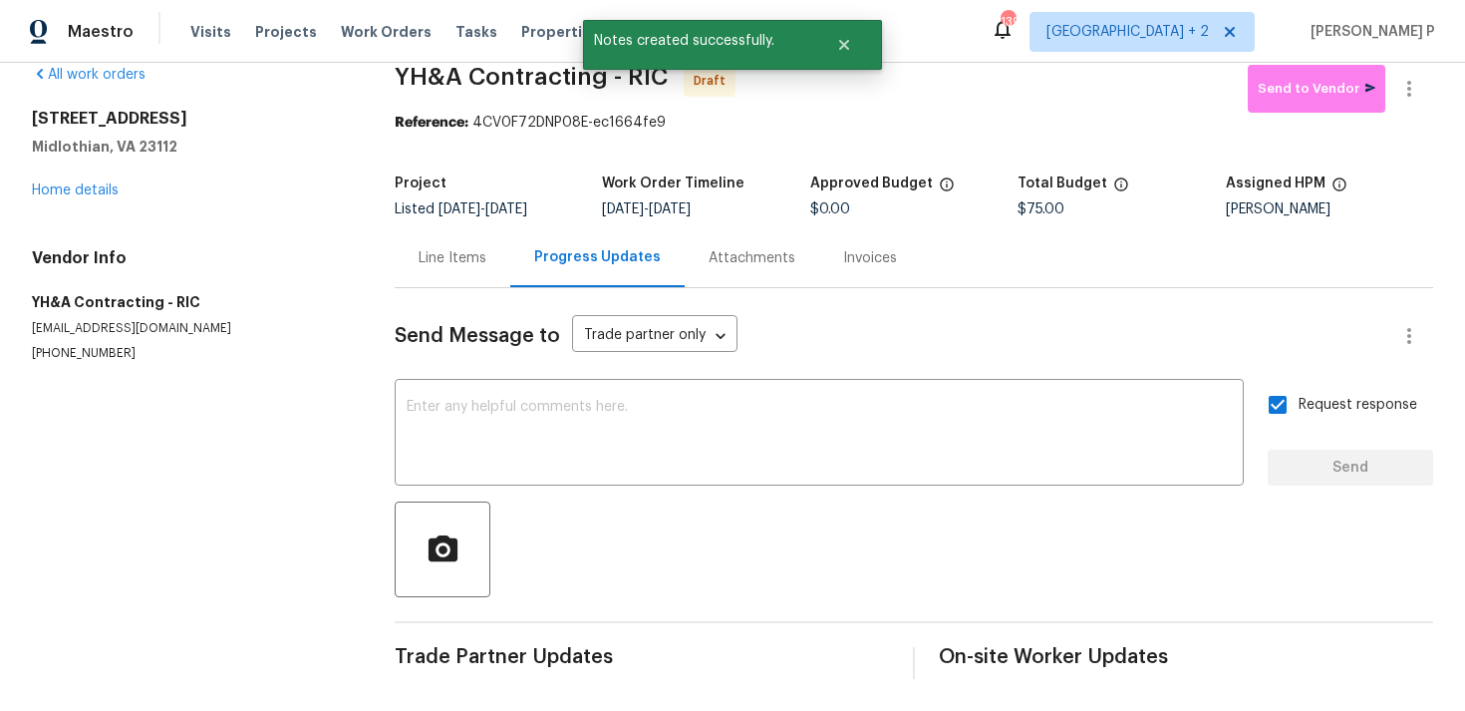
click at [809, 570] on div at bounding box center [914, 549] width 1039 height 96
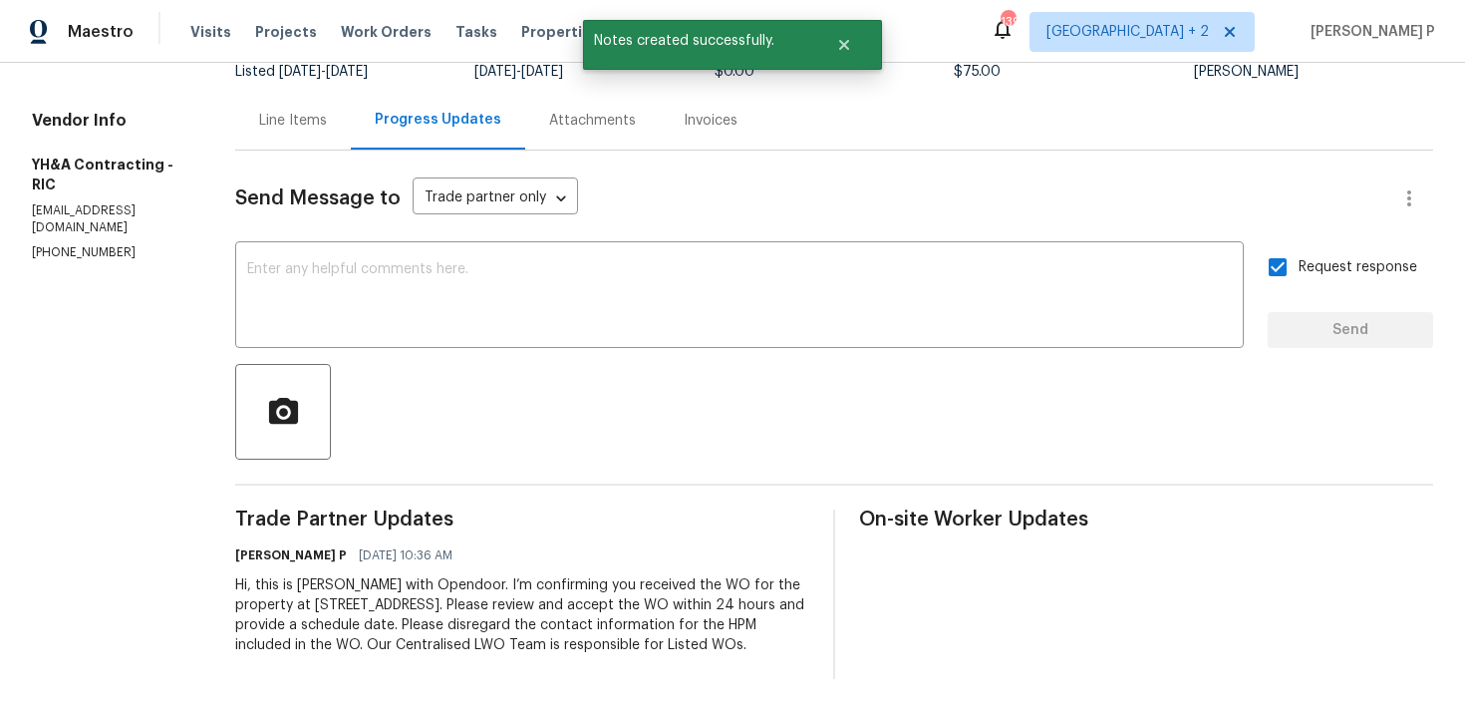
scroll to position [0, 0]
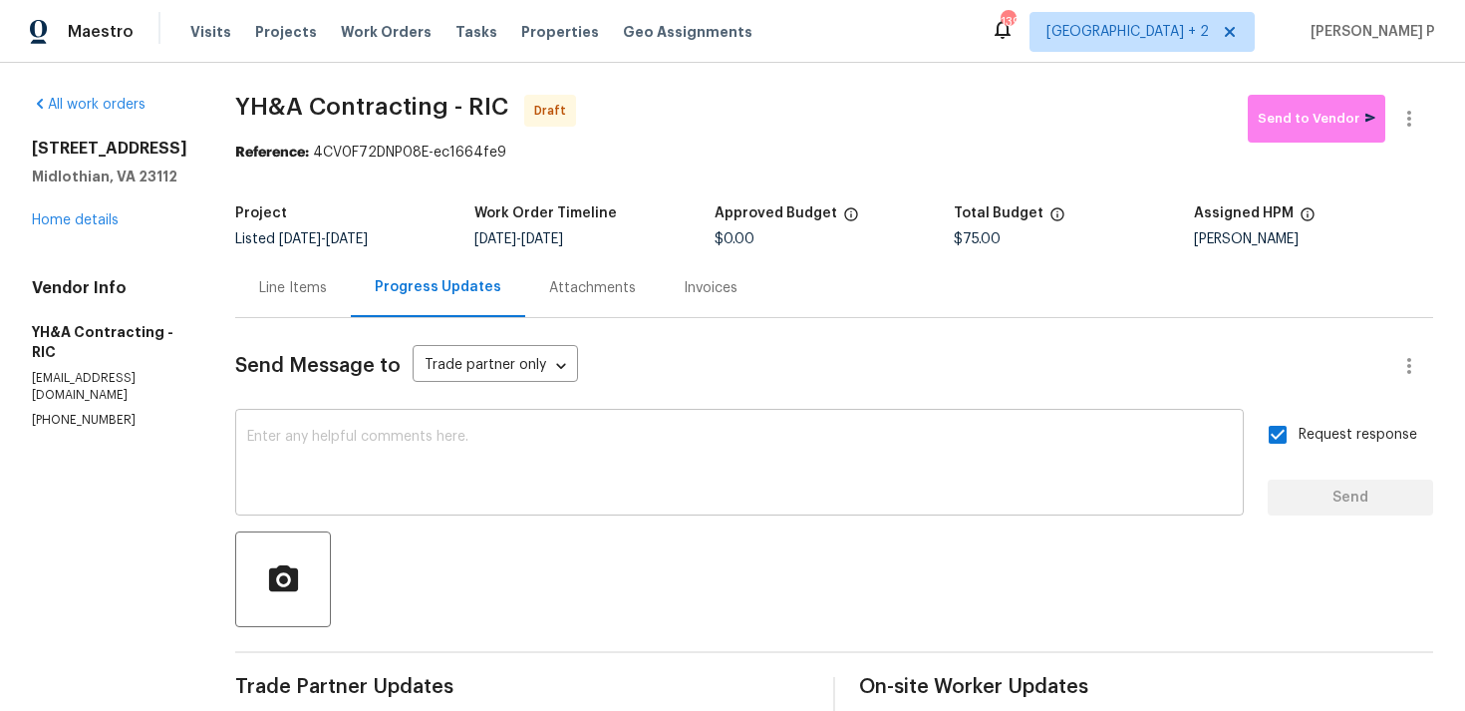
click at [636, 498] on textarea at bounding box center [739, 465] width 985 height 70
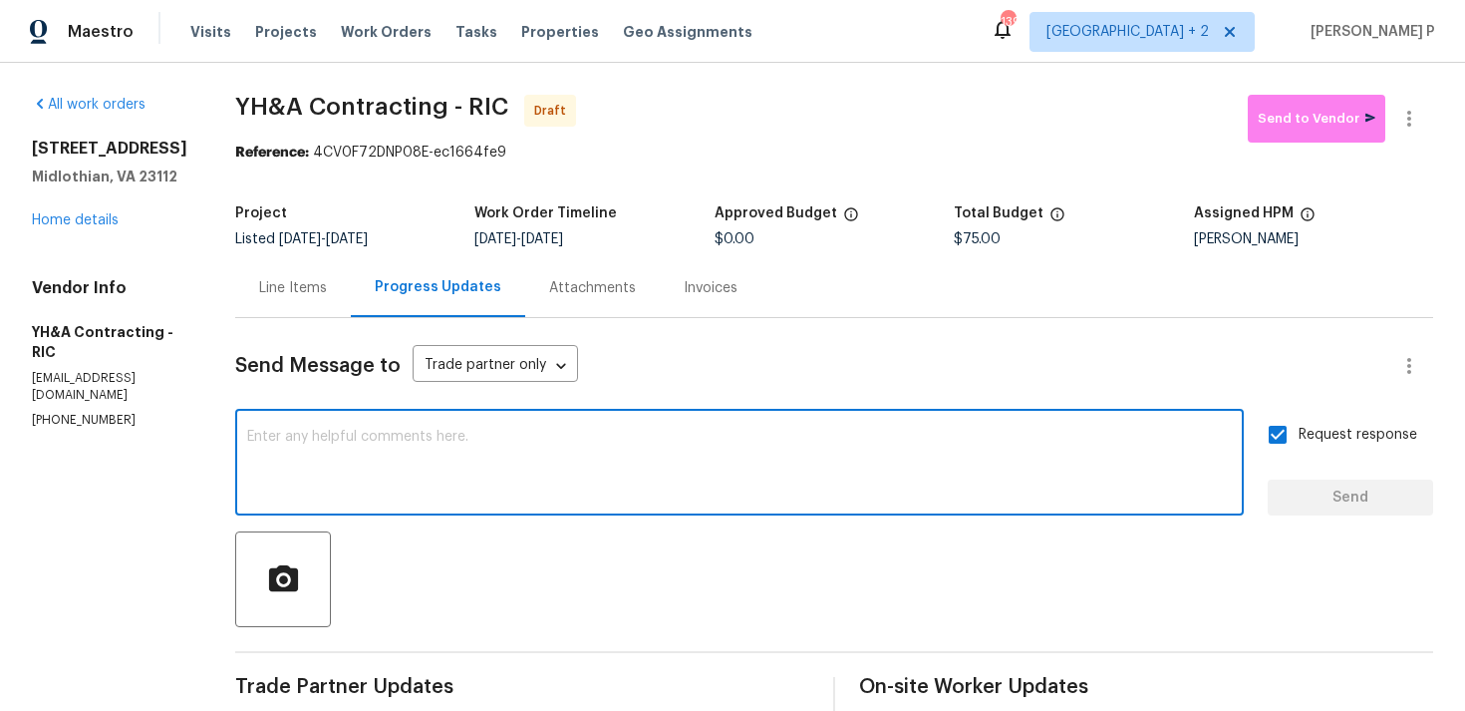
paste textarea "Attention All Work Orders must include before-photos (both close-up and wide-an…"
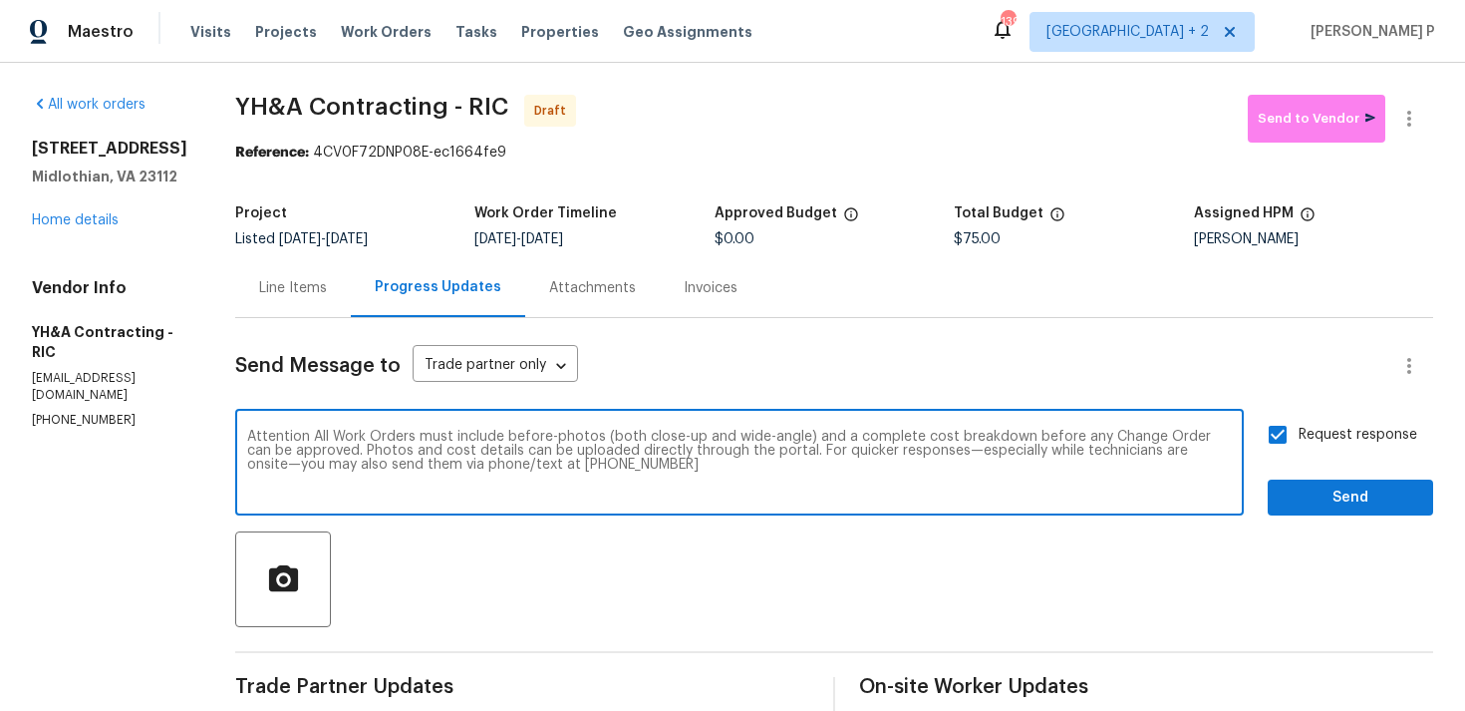
type textarea "Attention All Work Orders must include before-photos (both close-up and wide-an…"
click at [1350, 506] on span "Send" at bounding box center [1351, 497] width 134 height 25
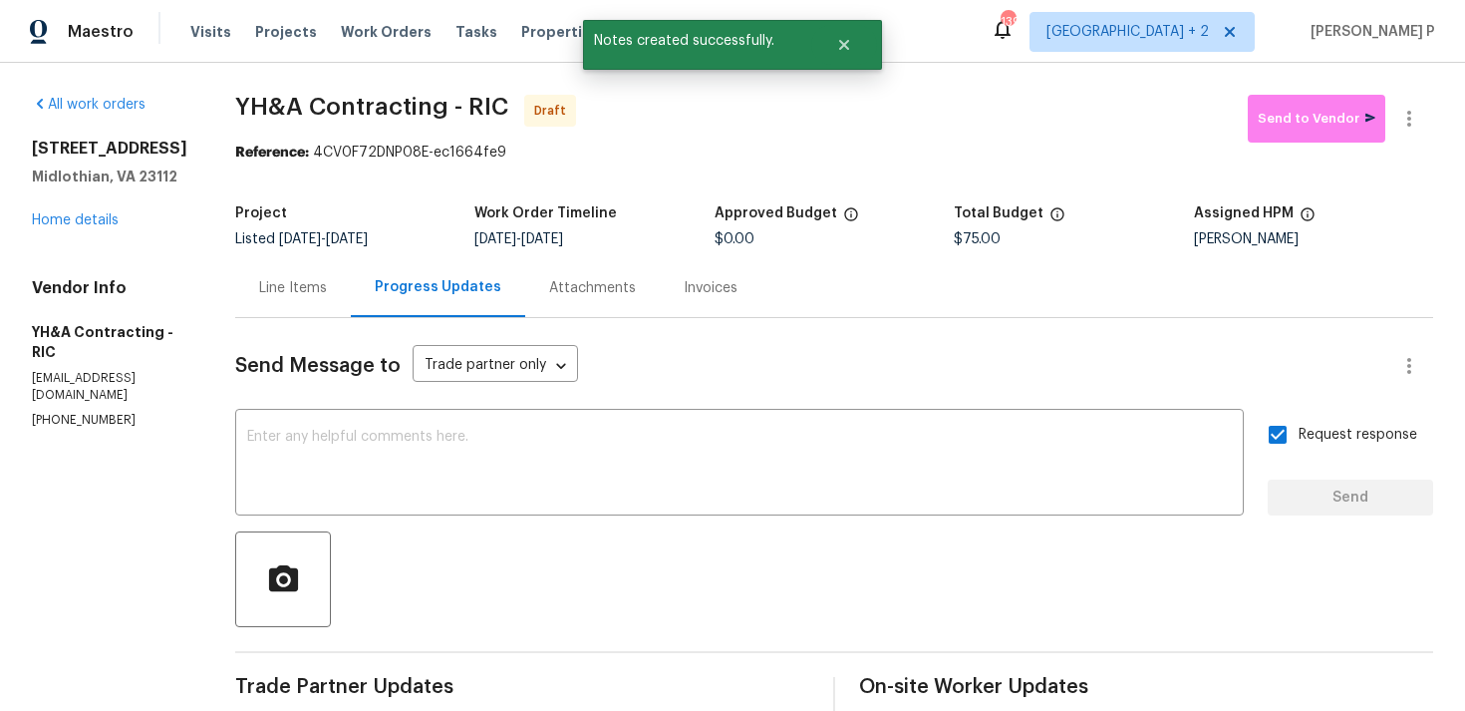
click at [847, 585] on div at bounding box center [834, 579] width 1198 height 96
click at [1412, 118] on icon "button" at bounding box center [1410, 119] width 24 height 24
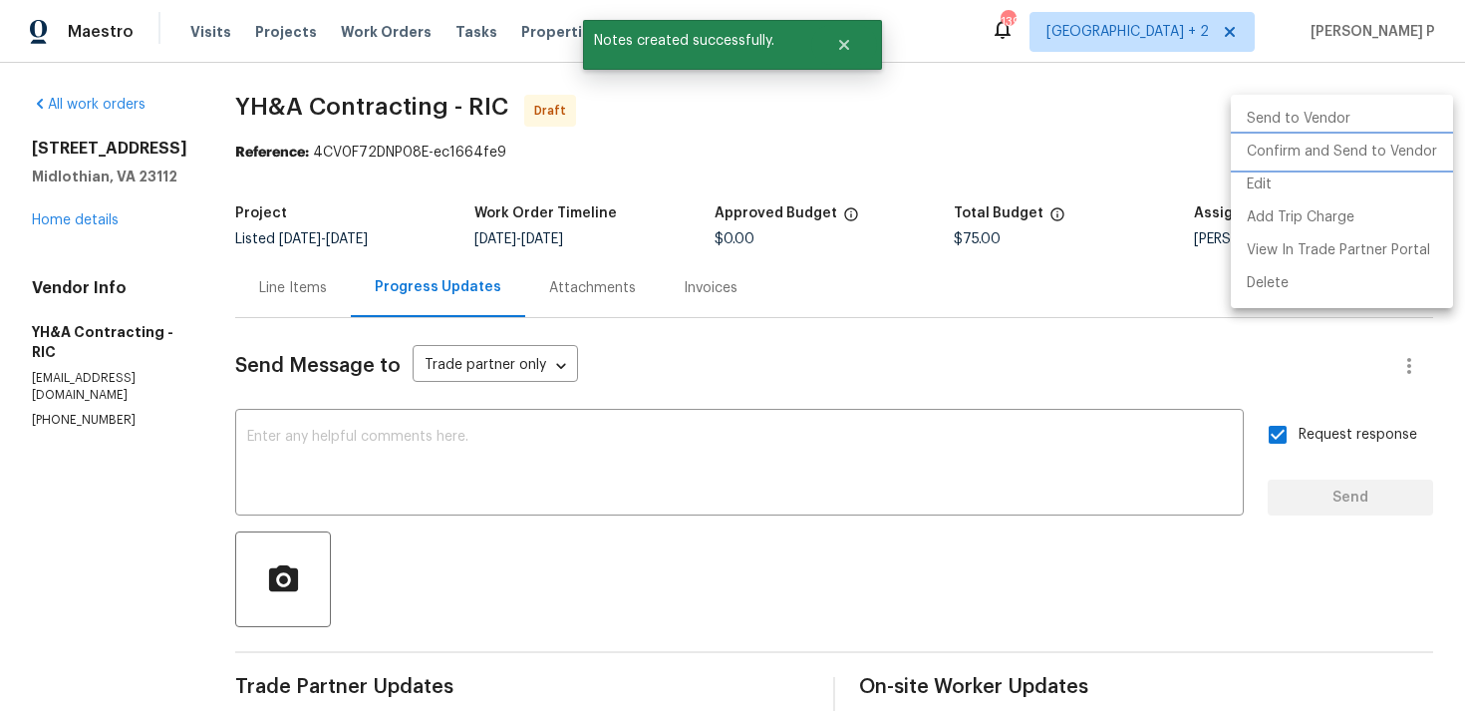
click at [1315, 154] on li "Confirm and Send to Vendor" at bounding box center [1342, 152] width 222 height 33
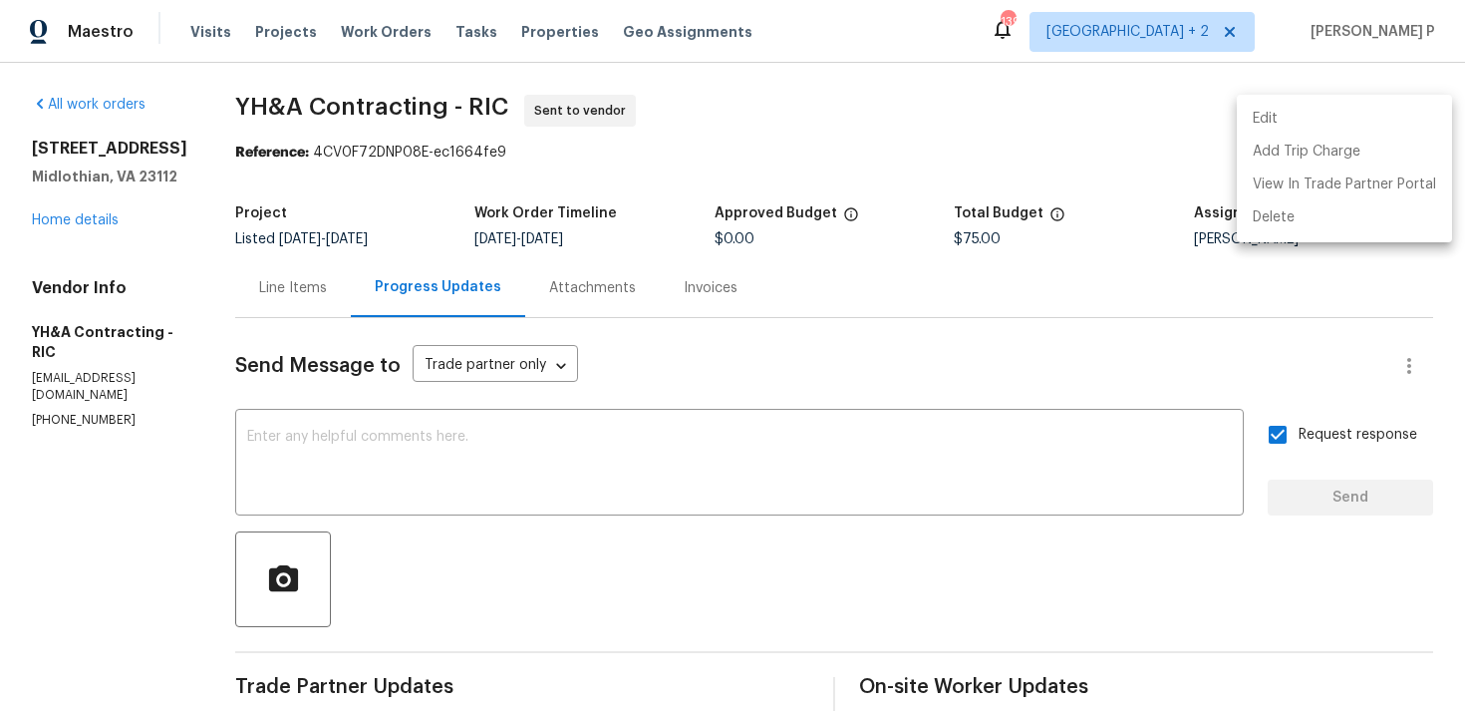
click at [825, 507] on div at bounding box center [732, 355] width 1465 height 711
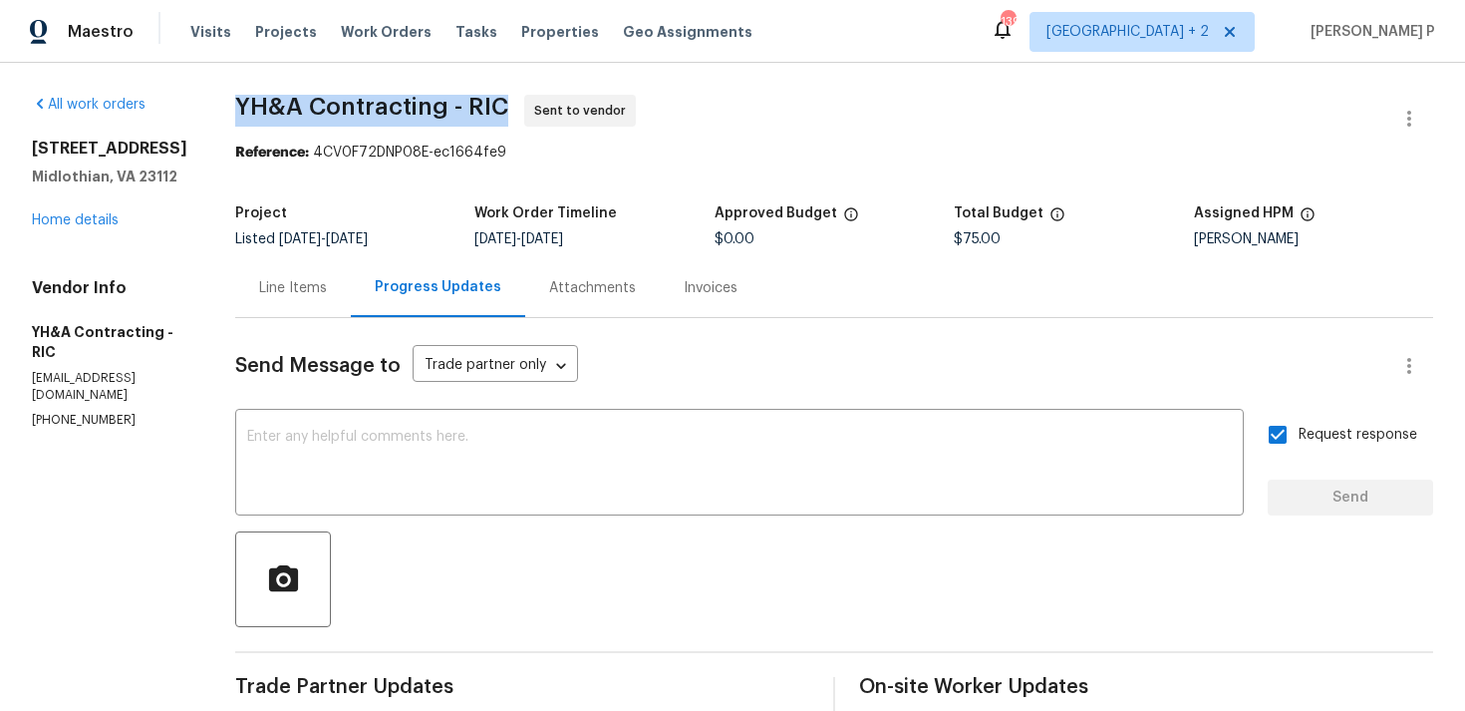
drag, startPoint x: 229, startPoint y: 106, endPoint x: 493, endPoint y: 110, distance: 264.2
click at [493, 110] on span "YH&A Contracting - RIC" at bounding box center [371, 107] width 273 height 24
copy span "YH&A Contracting - RIC"
click at [349, 209] on div "Project" at bounding box center [354, 219] width 239 height 26
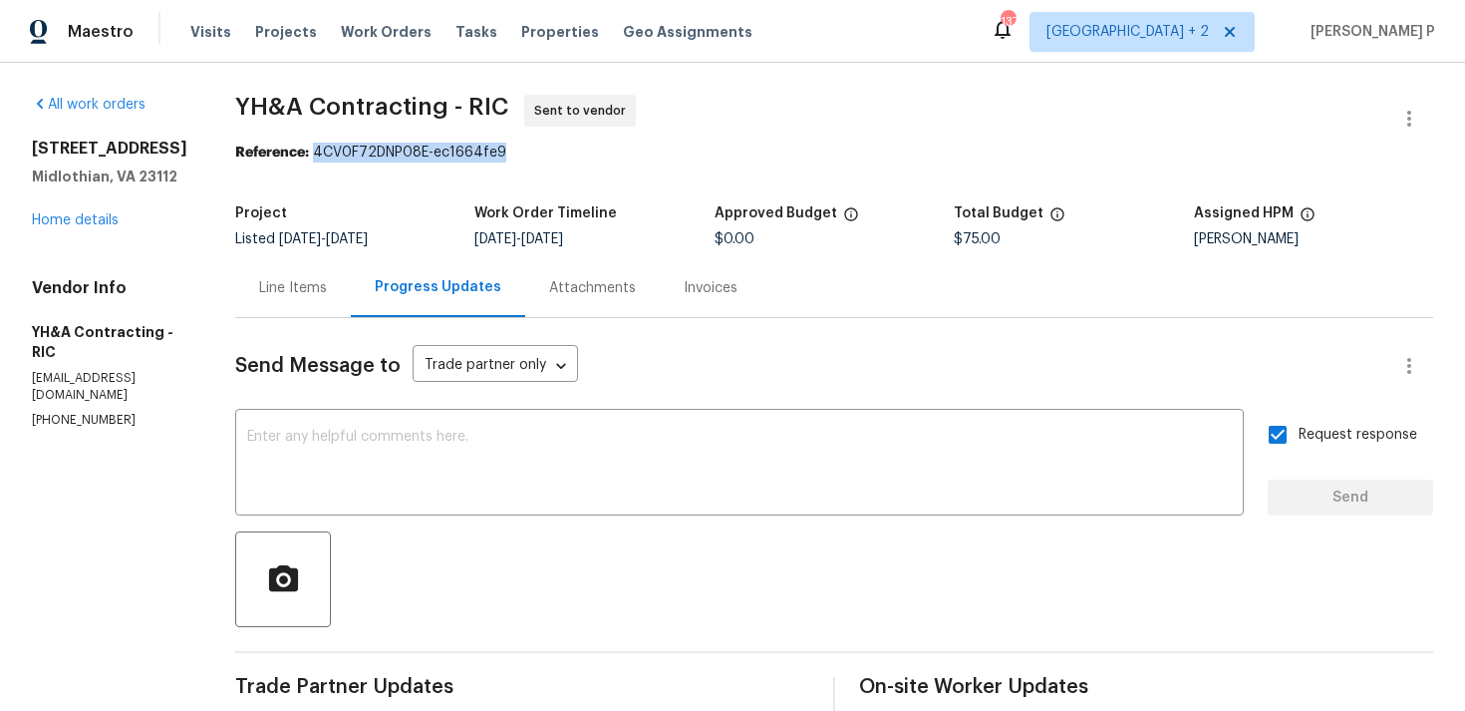
drag, startPoint x: 308, startPoint y: 155, endPoint x: 688, endPoint y: 155, distance: 379.8
click at [684, 155] on div "Reference: 4CV0F72DNP08E-ec1664fe9" at bounding box center [834, 153] width 1198 height 20
copy div "4CV0F72DNP08E-ec1664fe9"
click at [102, 215] on link "Home details" at bounding box center [75, 220] width 87 height 14
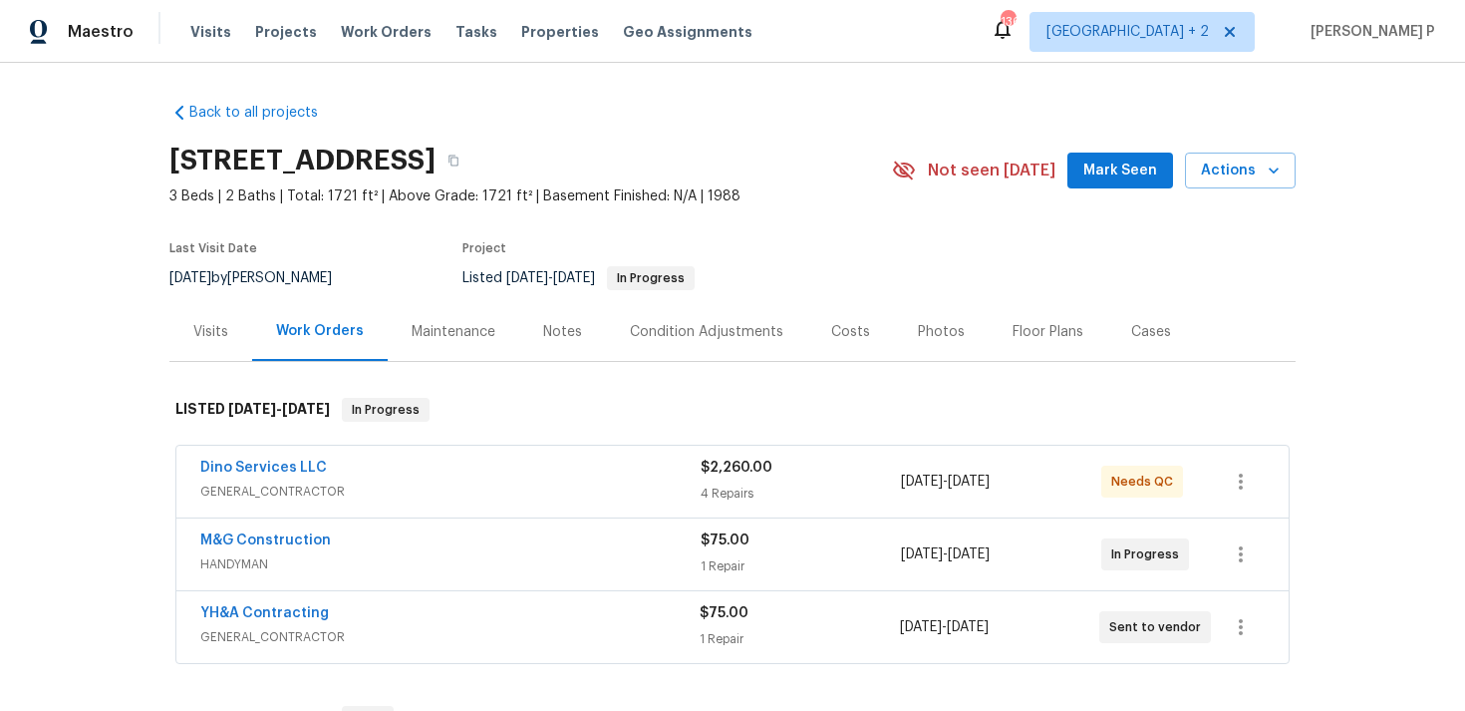
click at [258, 532] on span "M&G Construction" at bounding box center [265, 540] width 131 height 20
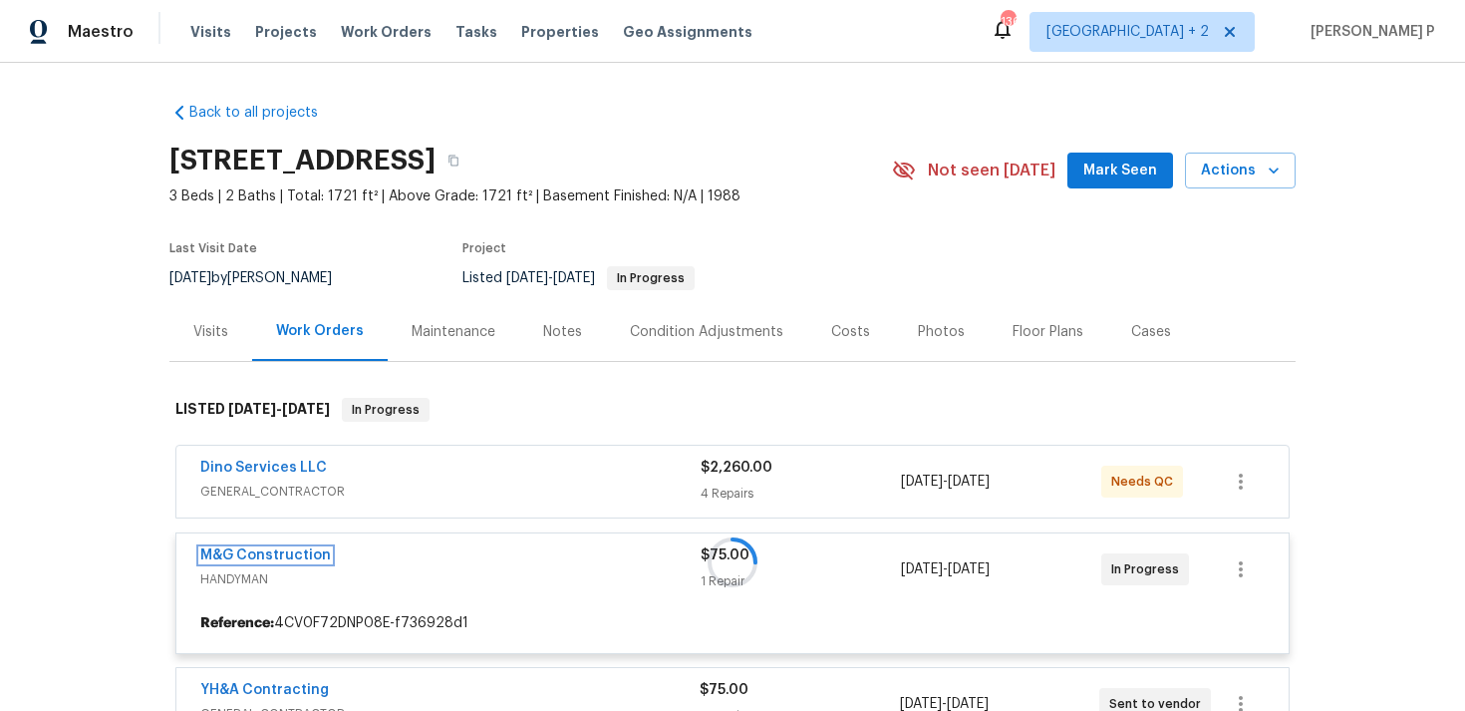
click at [271, 559] on link "M&G Construction" at bounding box center [265, 555] width 131 height 14
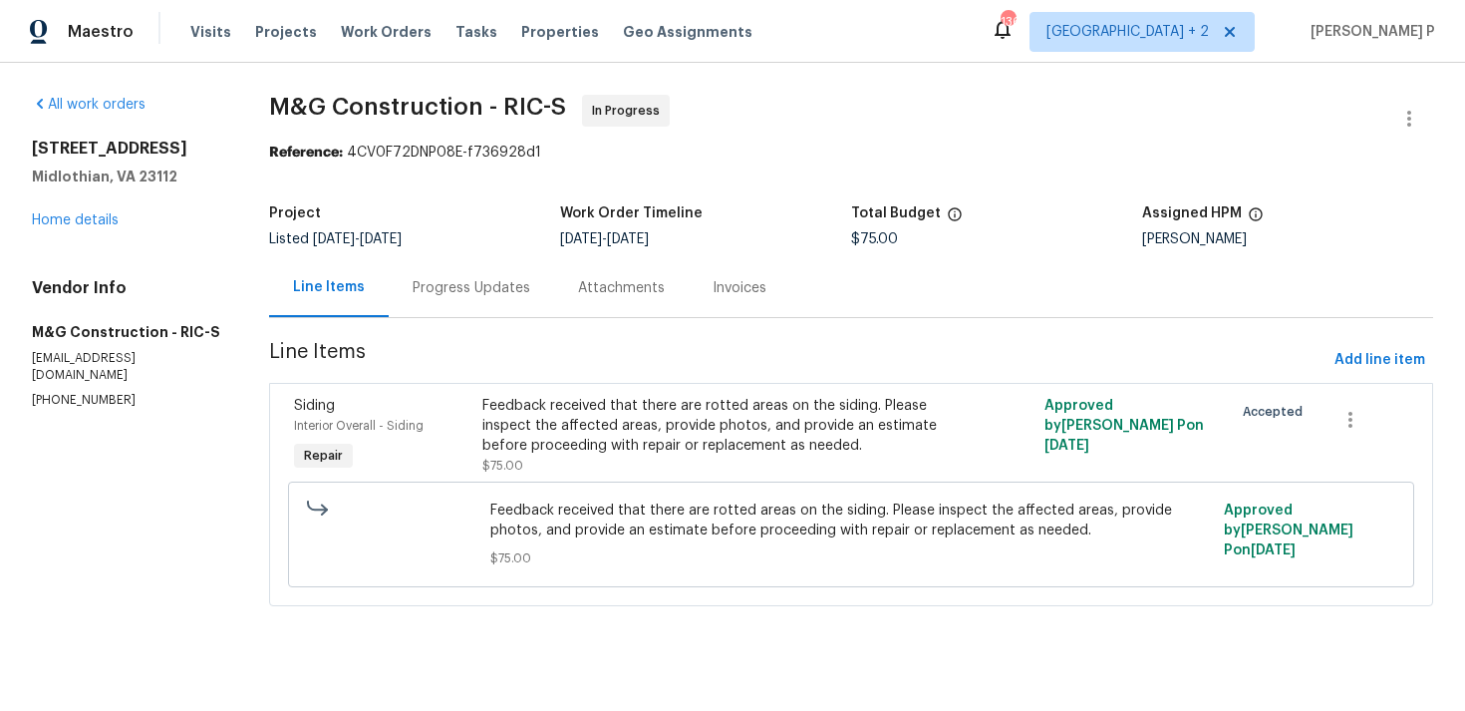
click at [504, 279] on div "Progress Updates" at bounding box center [472, 288] width 118 height 20
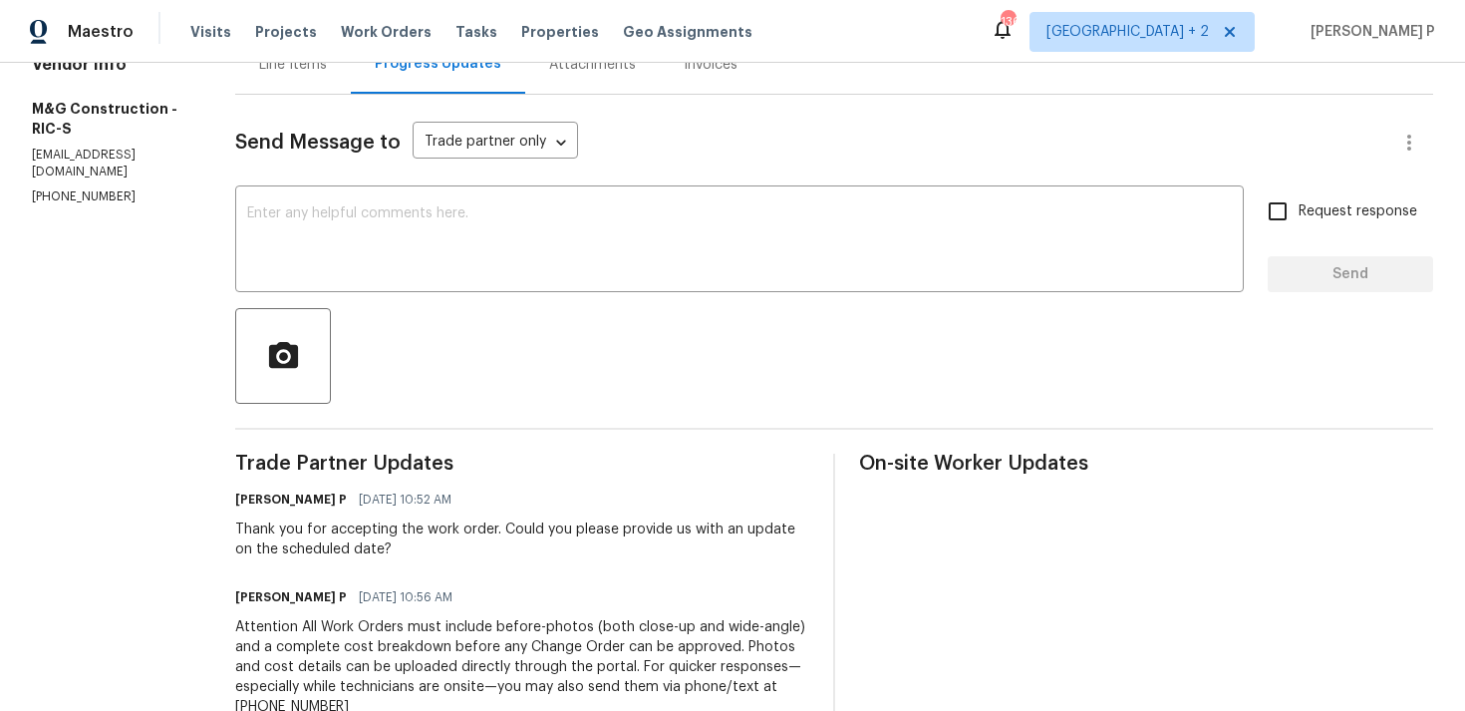
scroll to position [80, 0]
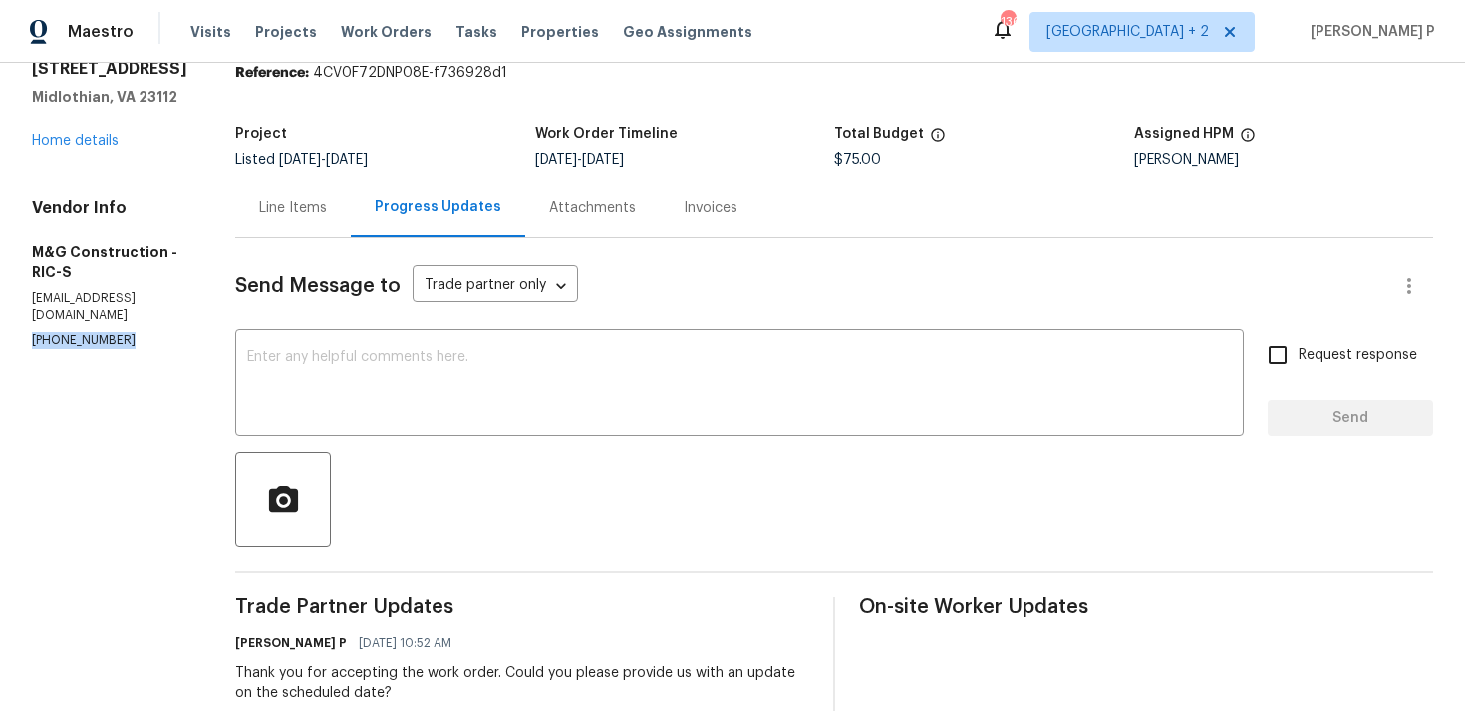
drag, startPoint x: 123, startPoint y: 319, endPoint x: 10, endPoint y: 319, distance: 112.6
click at [10, 319] on div "All work orders 5614 Chatmoss Rd Midlothian, VA 23112 Home details Vendor Info …" at bounding box center [732, 518] width 1465 height 1071
copy p "[PHONE_NUMBER]"
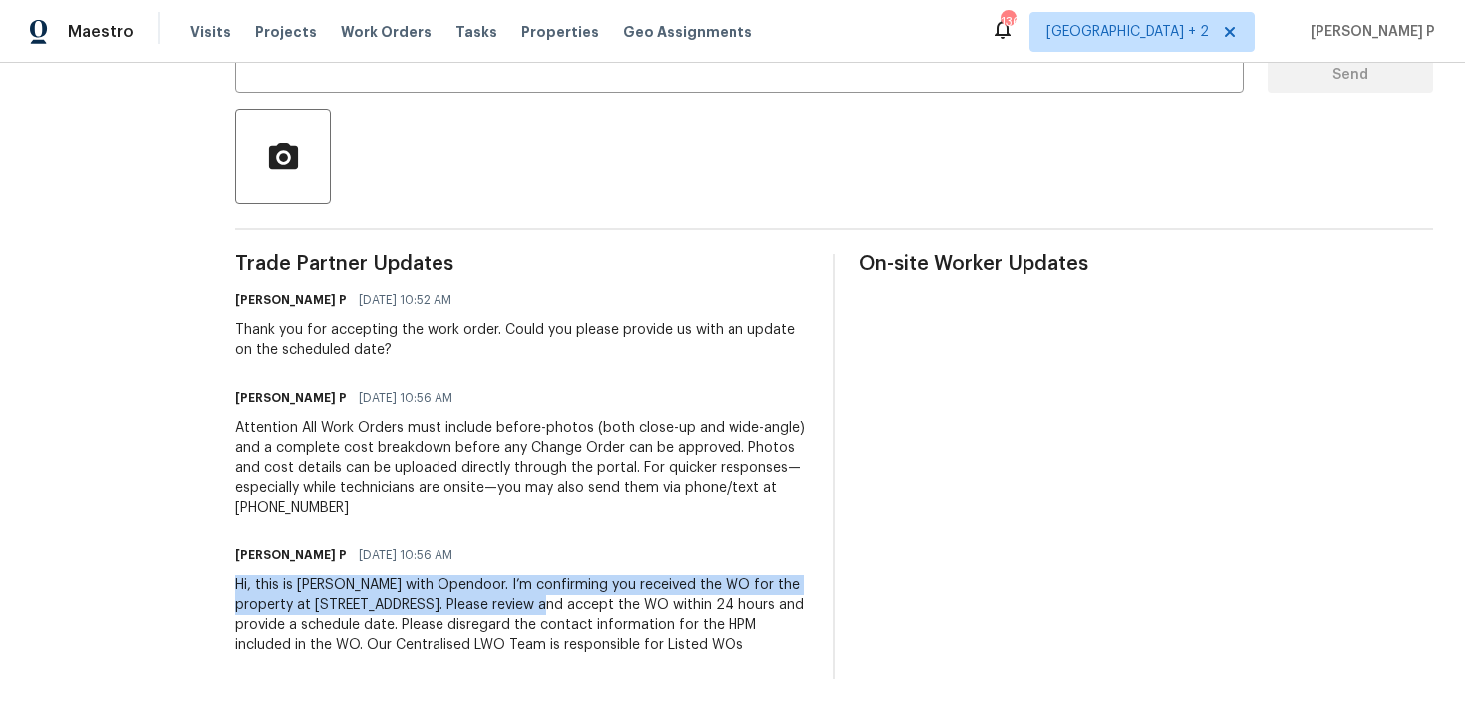
drag, startPoint x: 233, startPoint y: 590, endPoint x: 513, endPoint y: 610, distance: 280.8
click at [513, 610] on div "All work orders 5614 Chatmoss Rd Midlothian, VA 23112 Home details Vendor Info …" at bounding box center [732, 175] width 1465 height 1071
copy div "Hi, this is Ramyasri with Opendoor. I’m confirming you received the WO for the …"
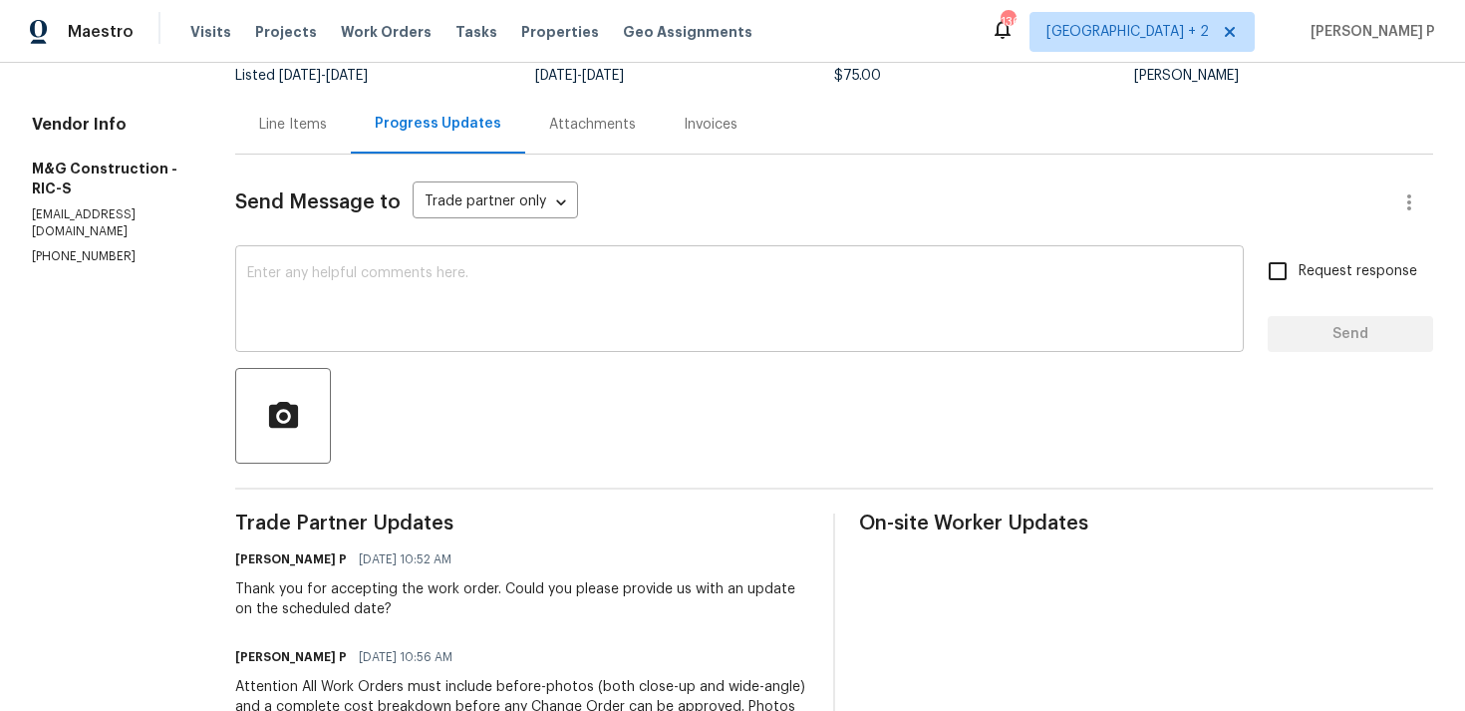
click at [306, 288] on textarea at bounding box center [739, 301] width 985 height 70
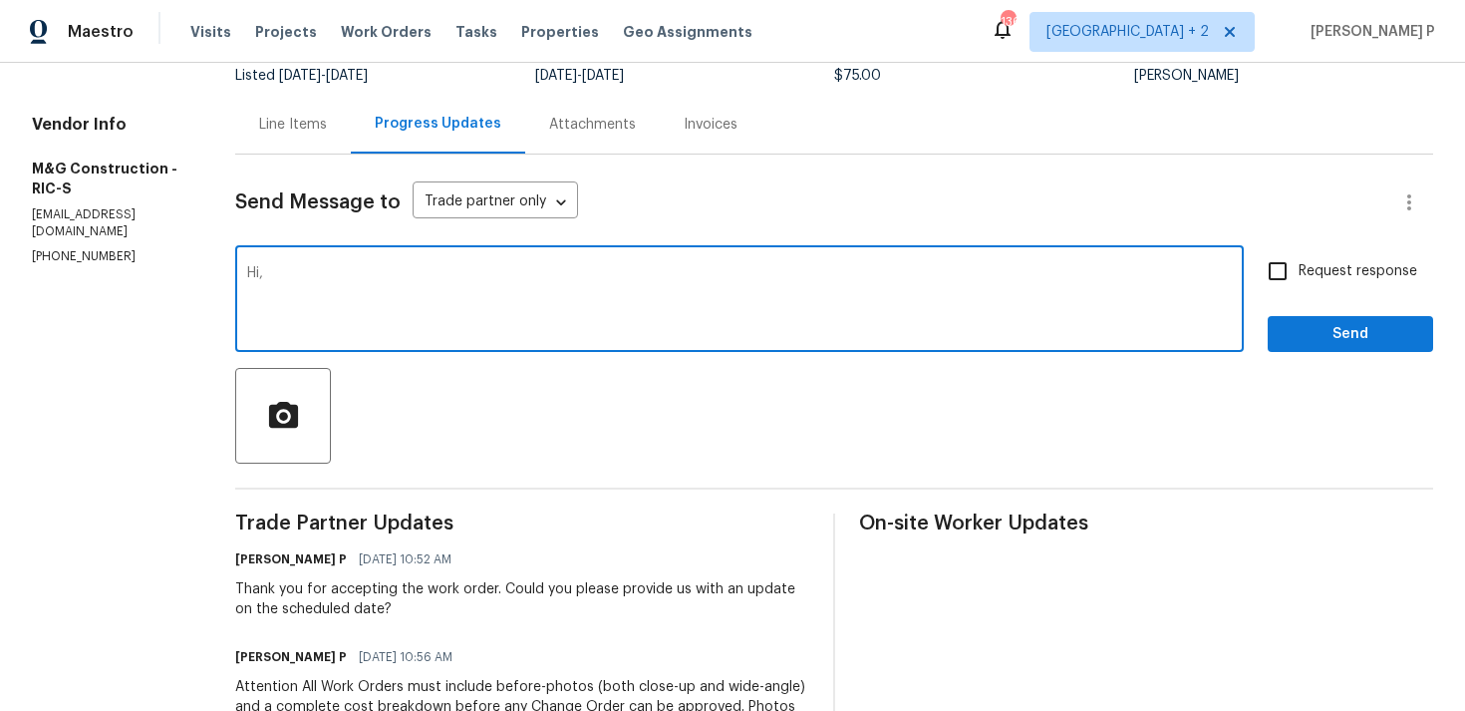
paste textarea "We tried reaching out to you via RC text to ask for an update on the scheduled …"
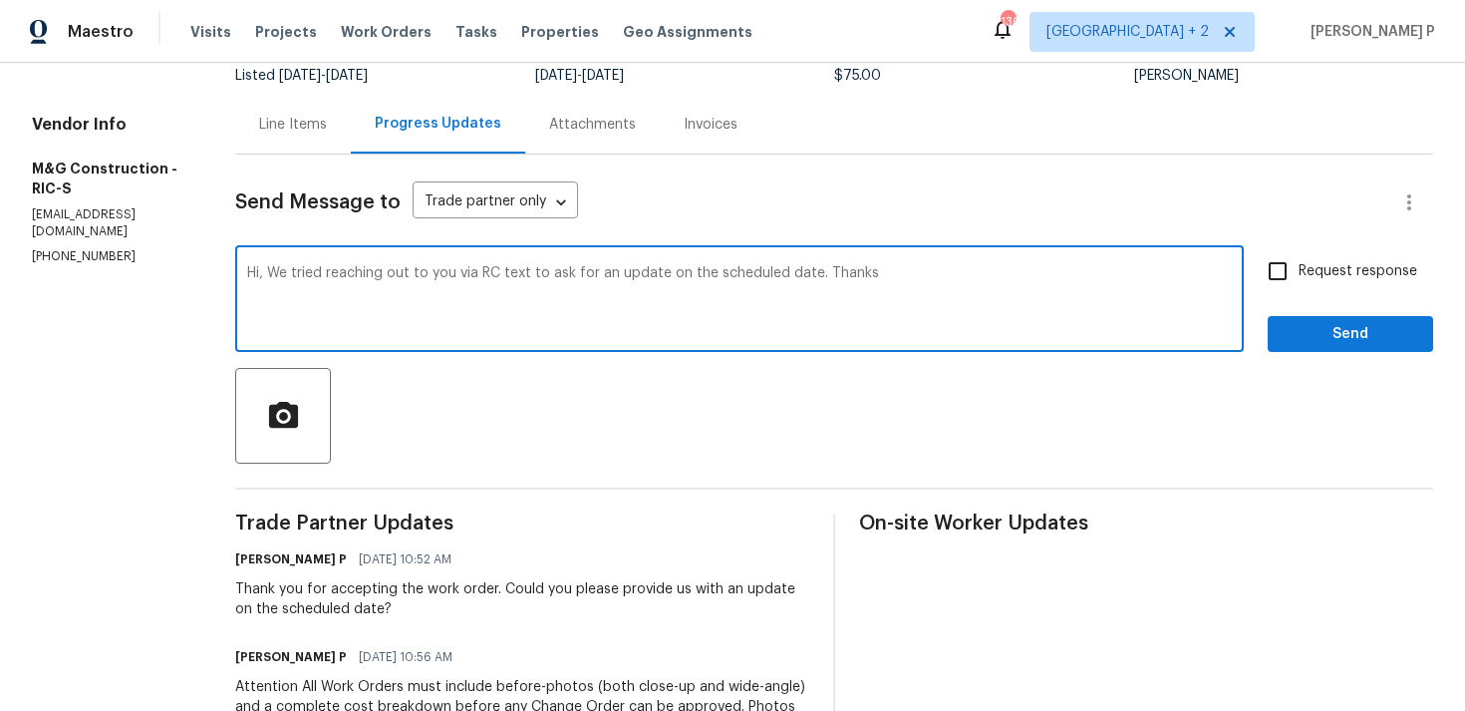
type textarea "Hi, We tried reaching out to you via RC text to ask for an update on the schedu…"
click at [1327, 285] on label "Request response" at bounding box center [1337, 271] width 160 height 42
click at [1299, 285] on input "Request response" at bounding box center [1278, 271] width 42 height 42
checkbox input "true"
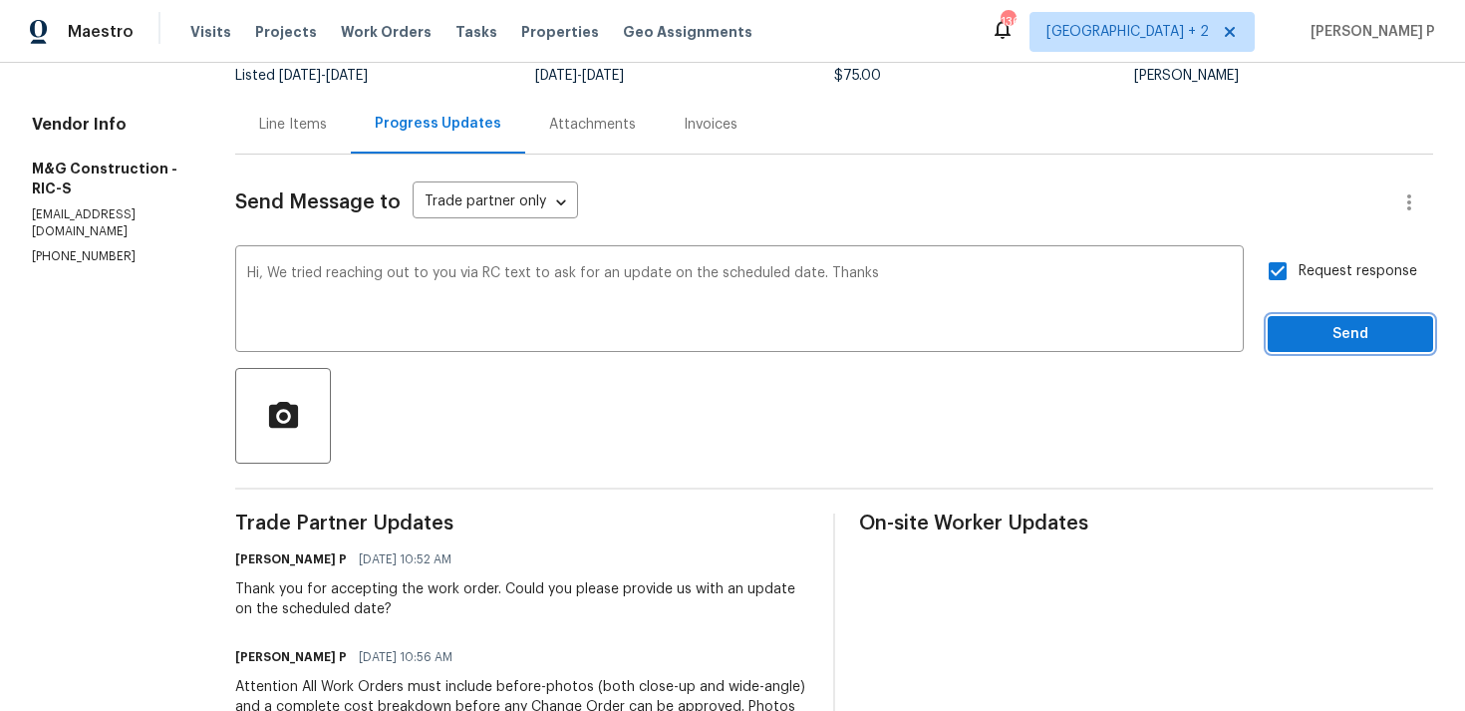
click at [1323, 341] on span "Send" at bounding box center [1351, 334] width 134 height 25
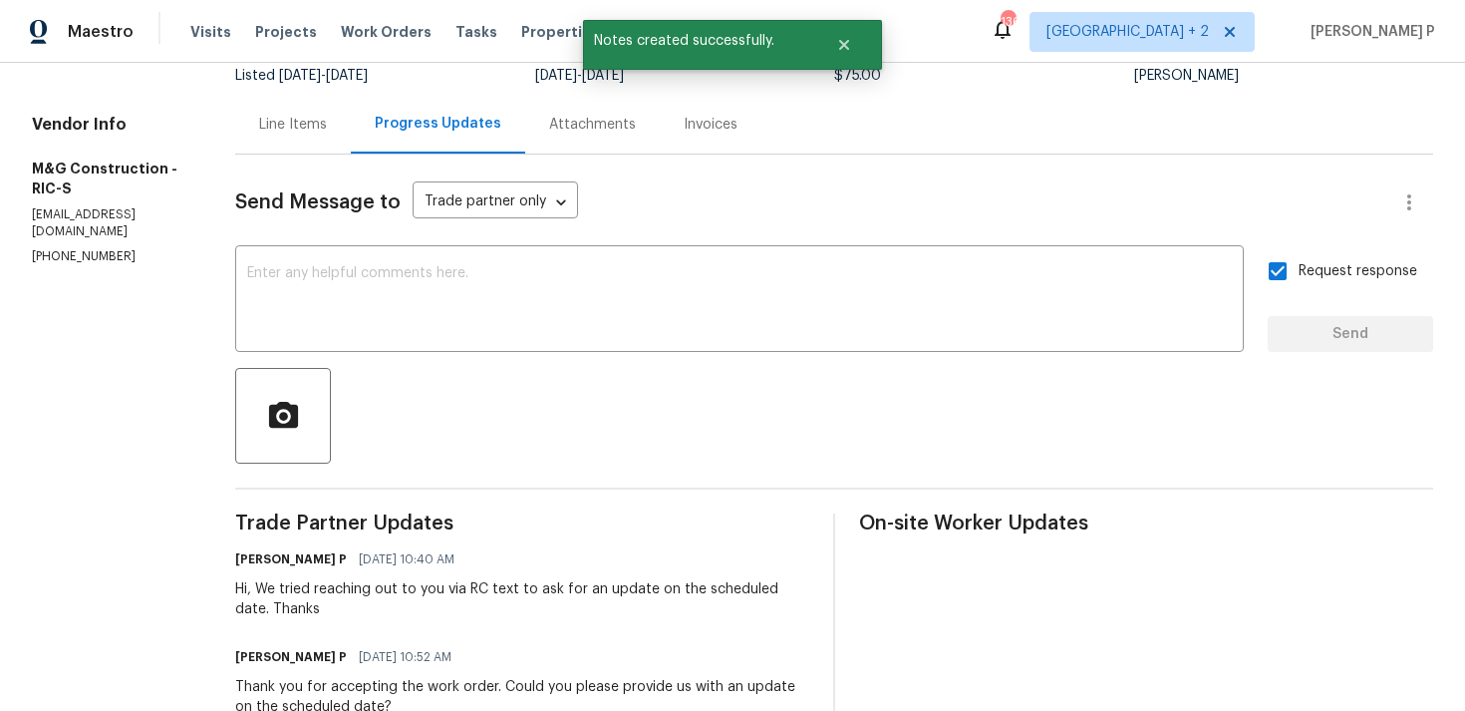
click at [334, 519] on span "Trade Partner Updates" at bounding box center [522, 523] width 574 height 20
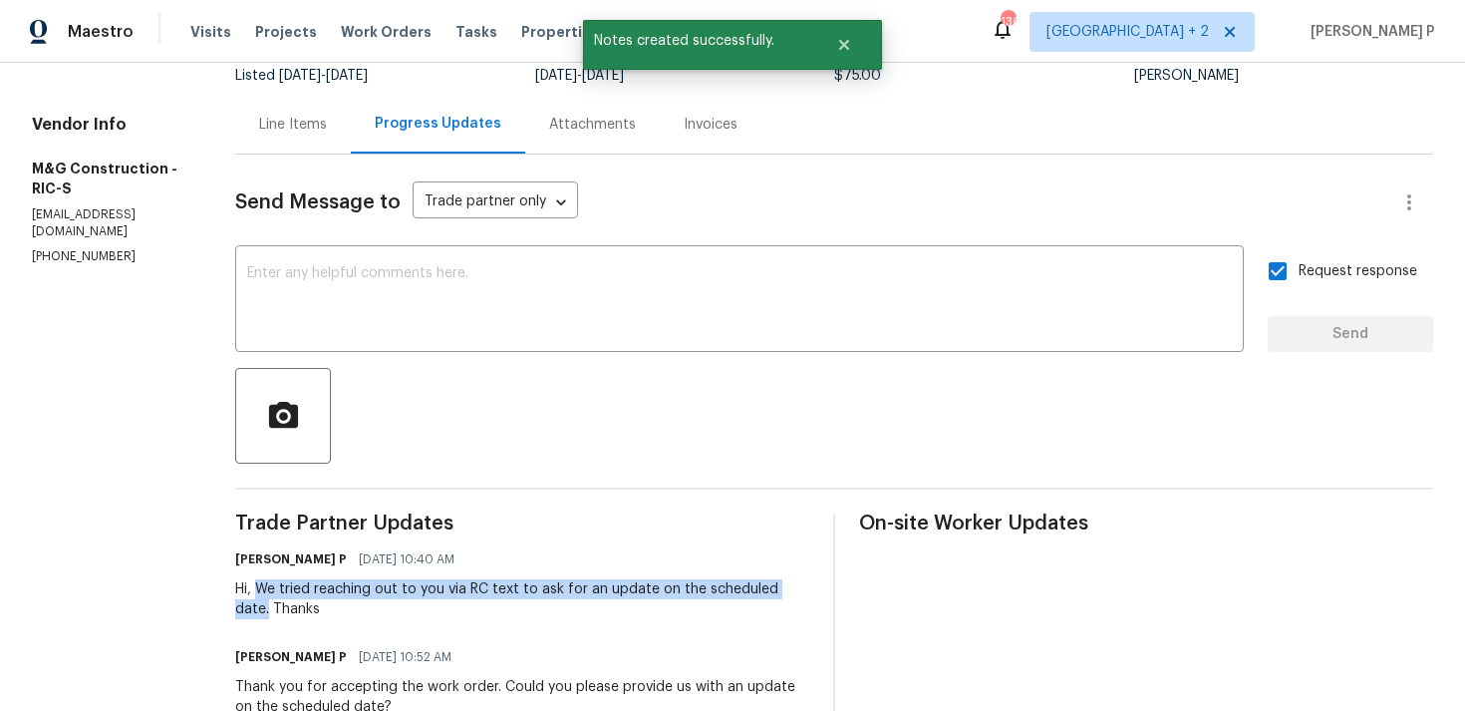
drag, startPoint x: 258, startPoint y: 591, endPoint x: 806, endPoint y: 588, distance: 548.3
click at [806, 588] on div "Hi, We tried reaching out to you via RC text to ask for an update on the schedu…" at bounding box center [522, 599] width 574 height 40
copy div "We tried reaching out to you via RC text to ask for an update on the scheduled …"
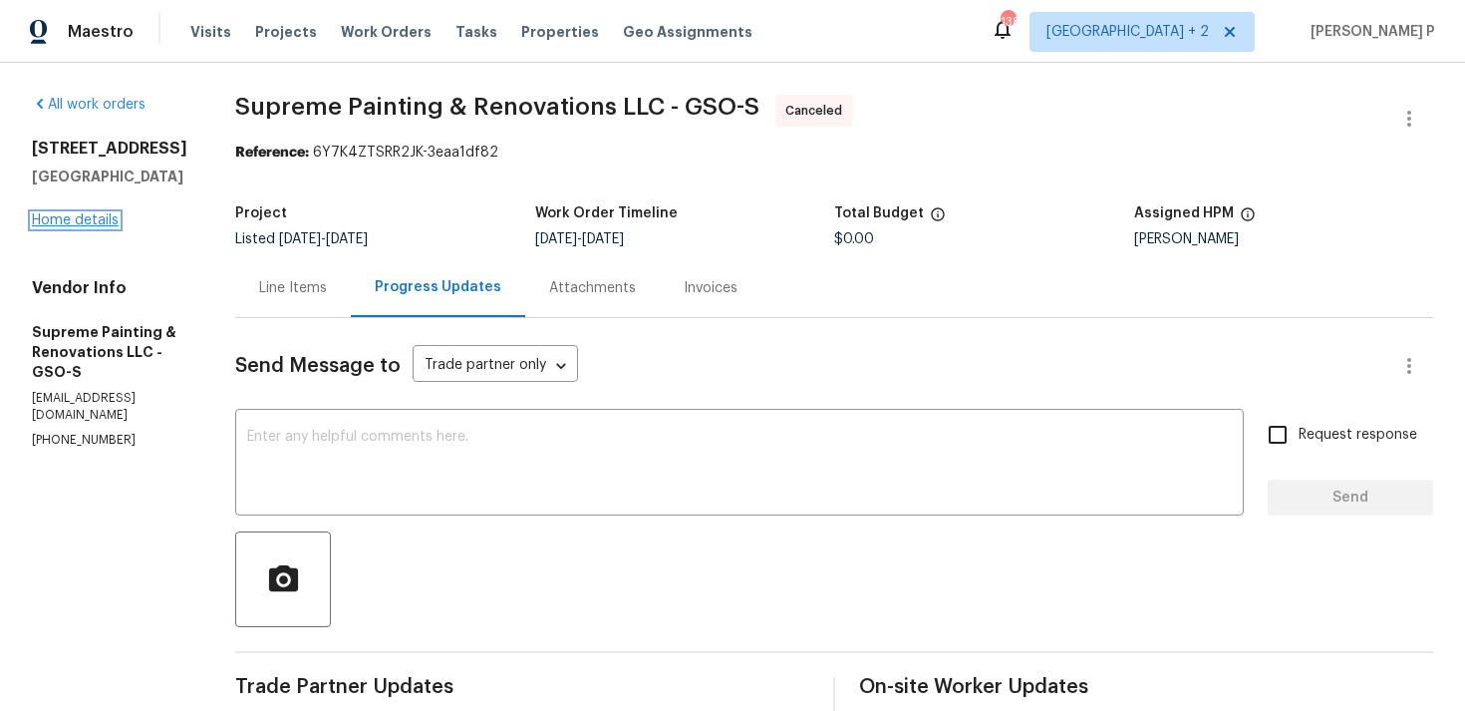
click at [88, 222] on link "Home details" at bounding box center [75, 220] width 87 height 14
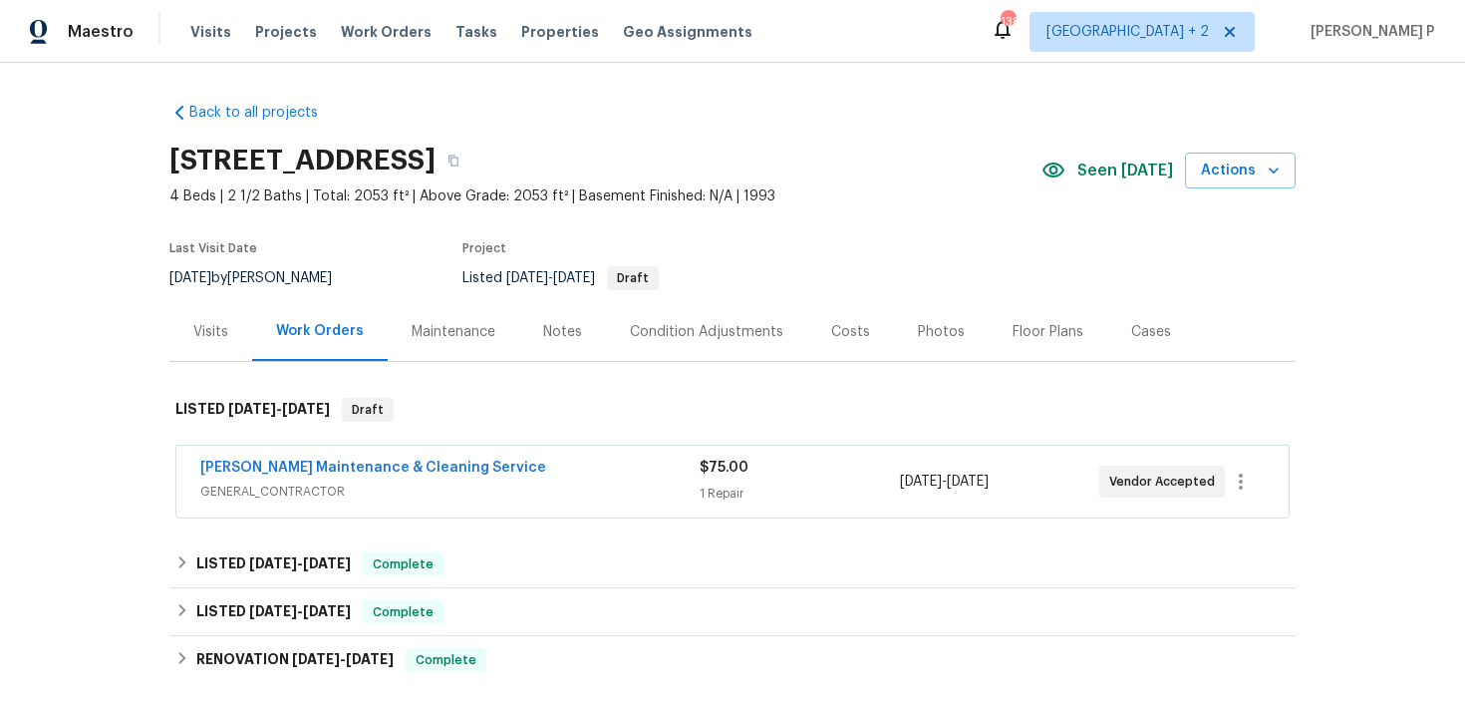
click at [421, 475] on span "[PERSON_NAME] Maintenance & Cleaning Service" at bounding box center [373, 468] width 346 height 20
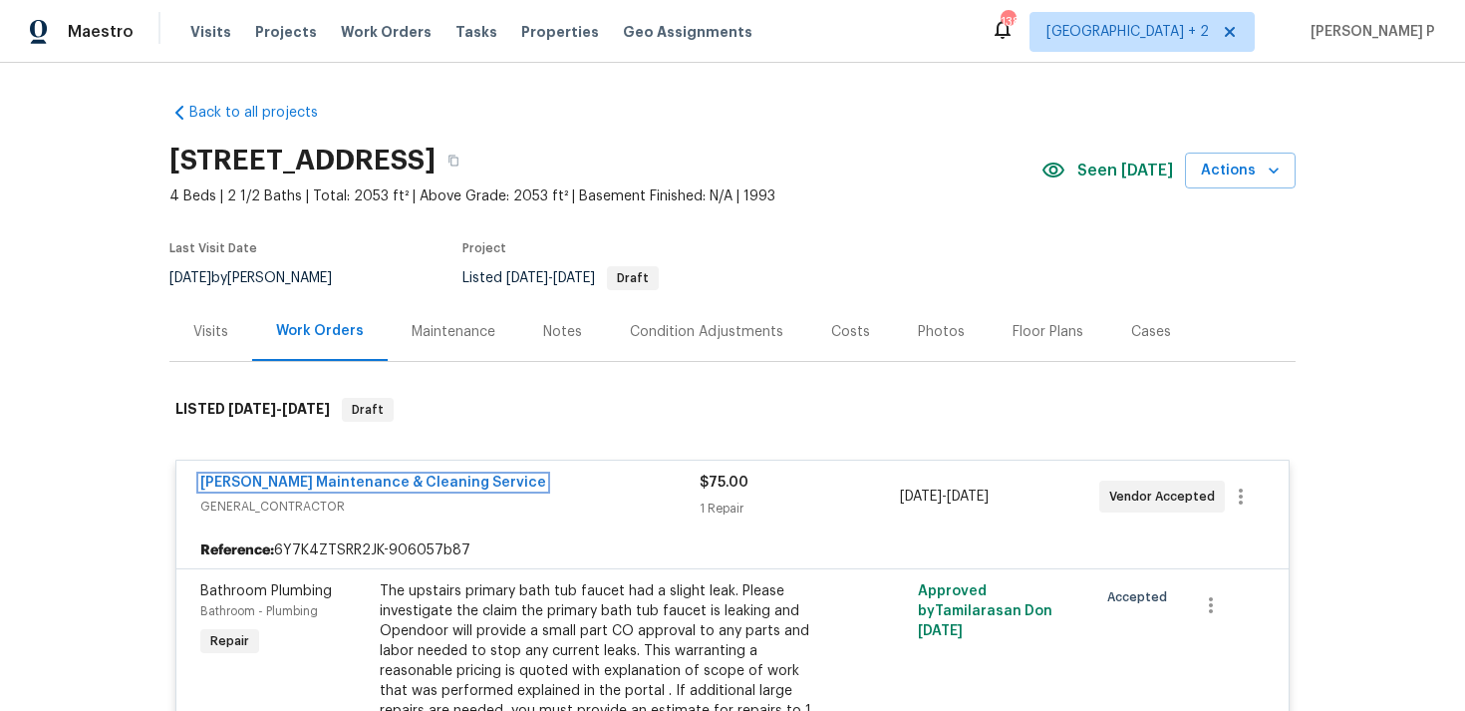
click at [422, 480] on link "[PERSON_NAME] Maintenance & Cleaning Service" at bounding box center [373, 483] width 346 height 14
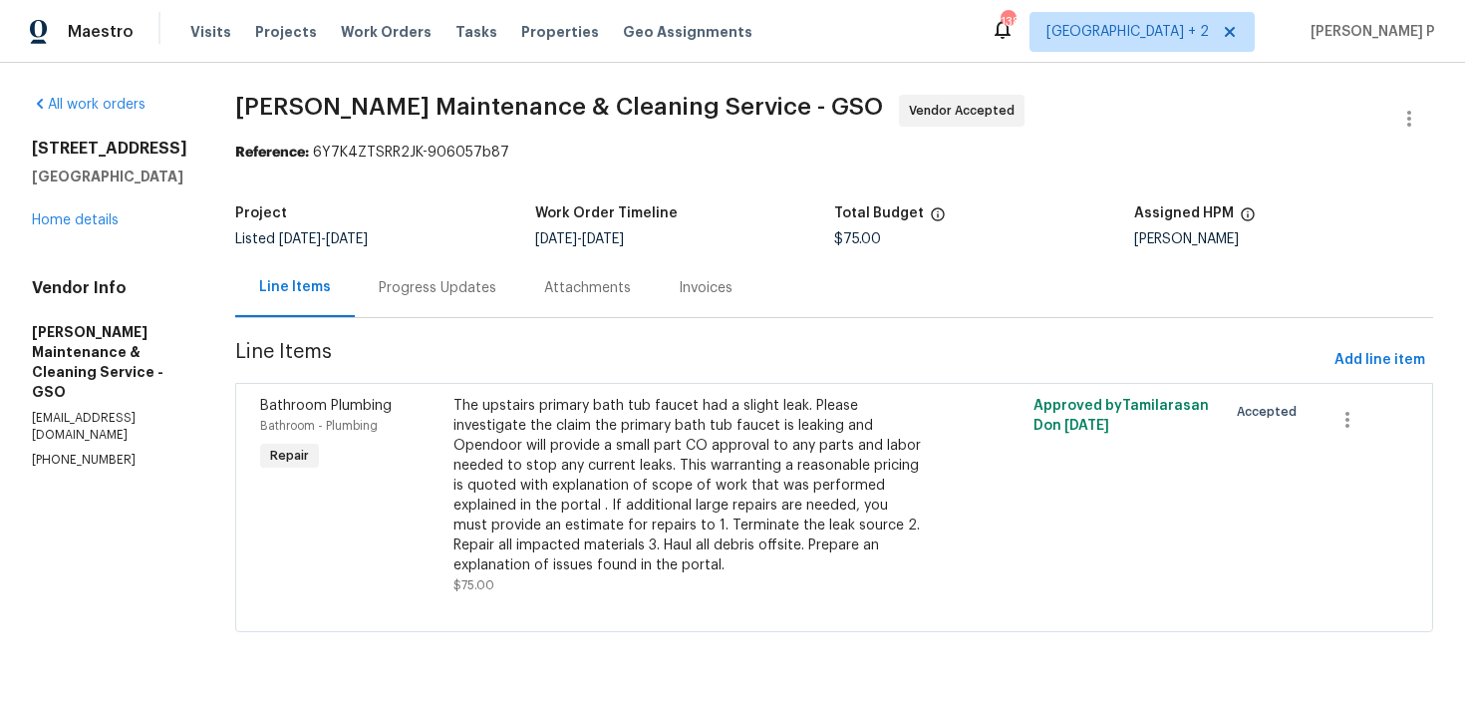
click at [444, 293] on div "Progress Updates" at bounding box center [438, 288] width 118 height 20
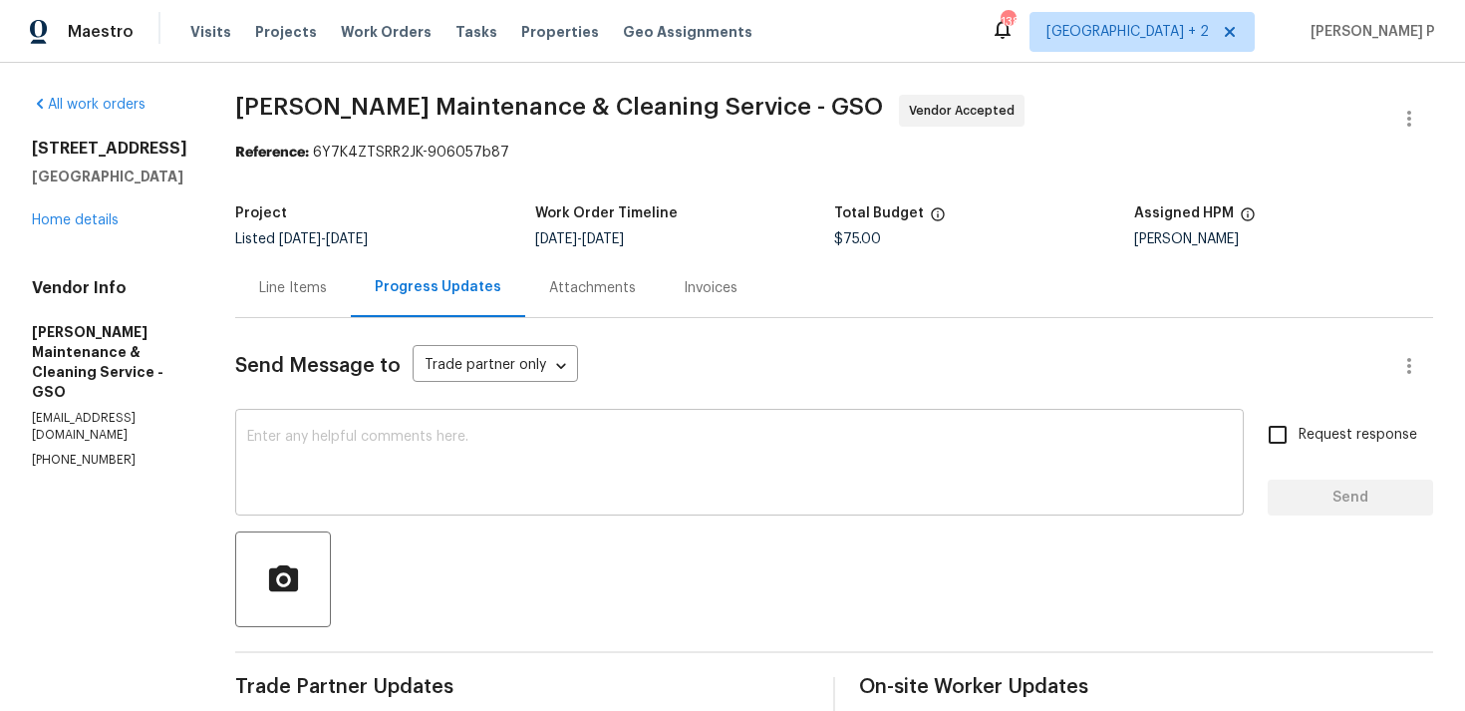
click at [376, 484] on textarea at bounding box center [739, 465] width 985 height 70
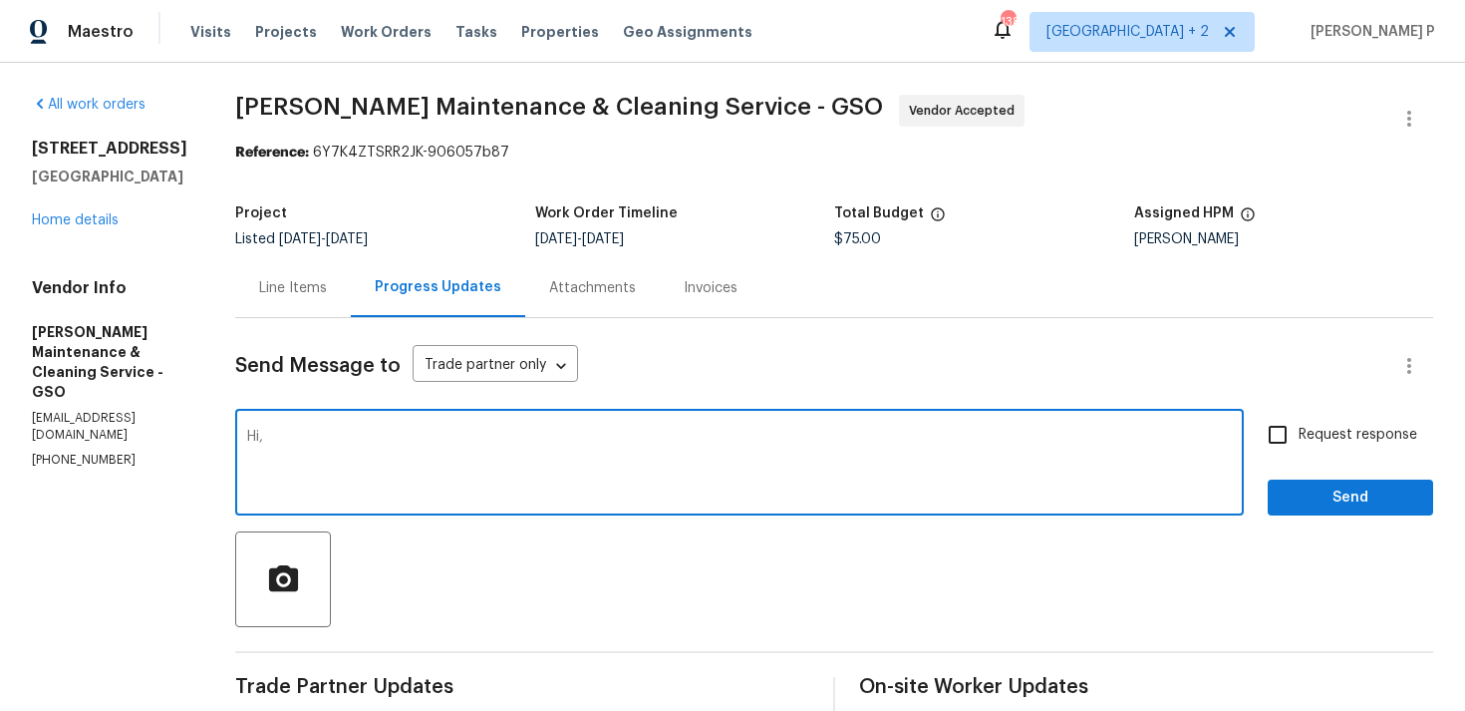
paste textarea "Thank you for accepting the work order. Could you please provide us with an upd…"
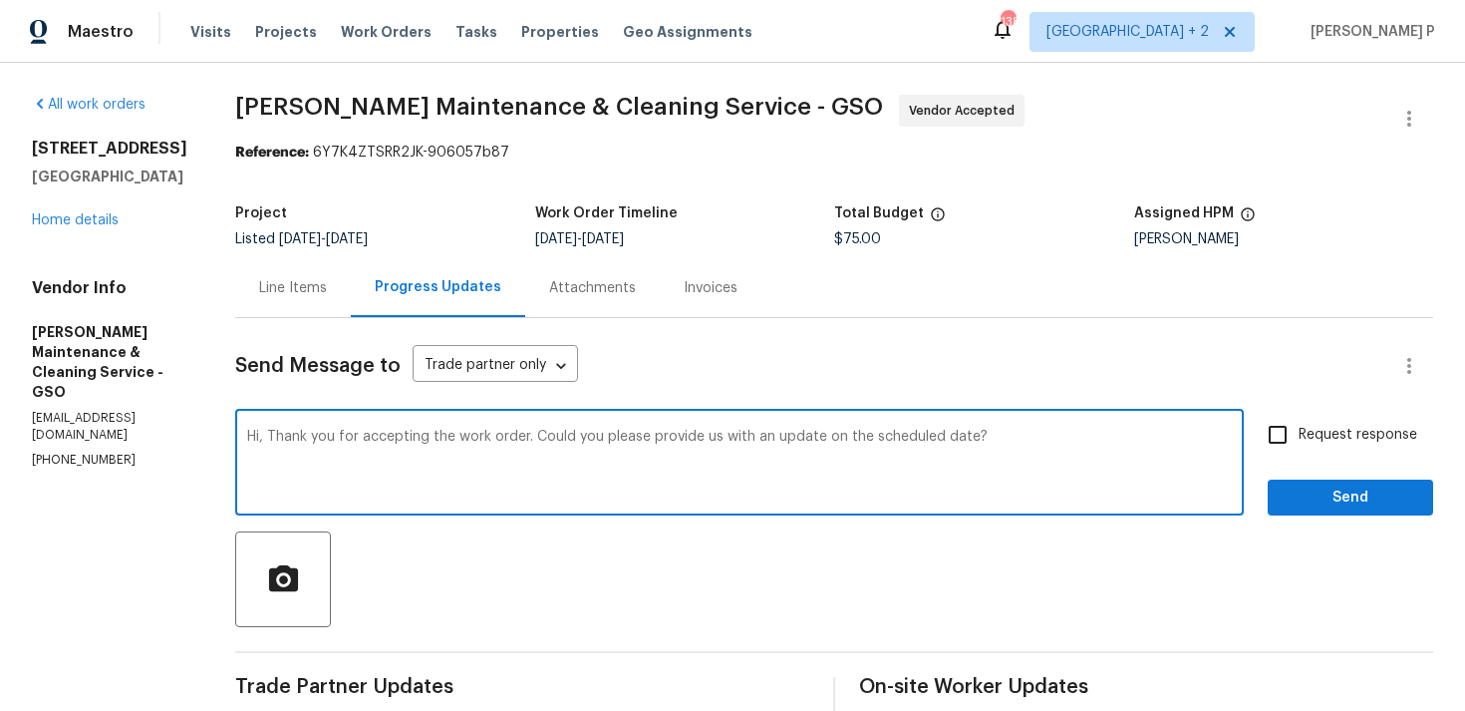
drag, startPoint x: 292, startPoint y: 433, endPoint x: 142, endPoint y: 433, distance: 150.5
click at [142, 433] on div "All work orders [STREET_ADDRESS] Home details Vendor Info [PERSON_NAME] Mainten…" at bounding box center [732, 598] width 1465 height 1071
type textarea "Thank you for accepting the work order. Could you please provide us with an upd…"
click at [1290, 436] on input "Request response" at bounding box center [1278, 435] width 42 height 42
checkbox input "true"
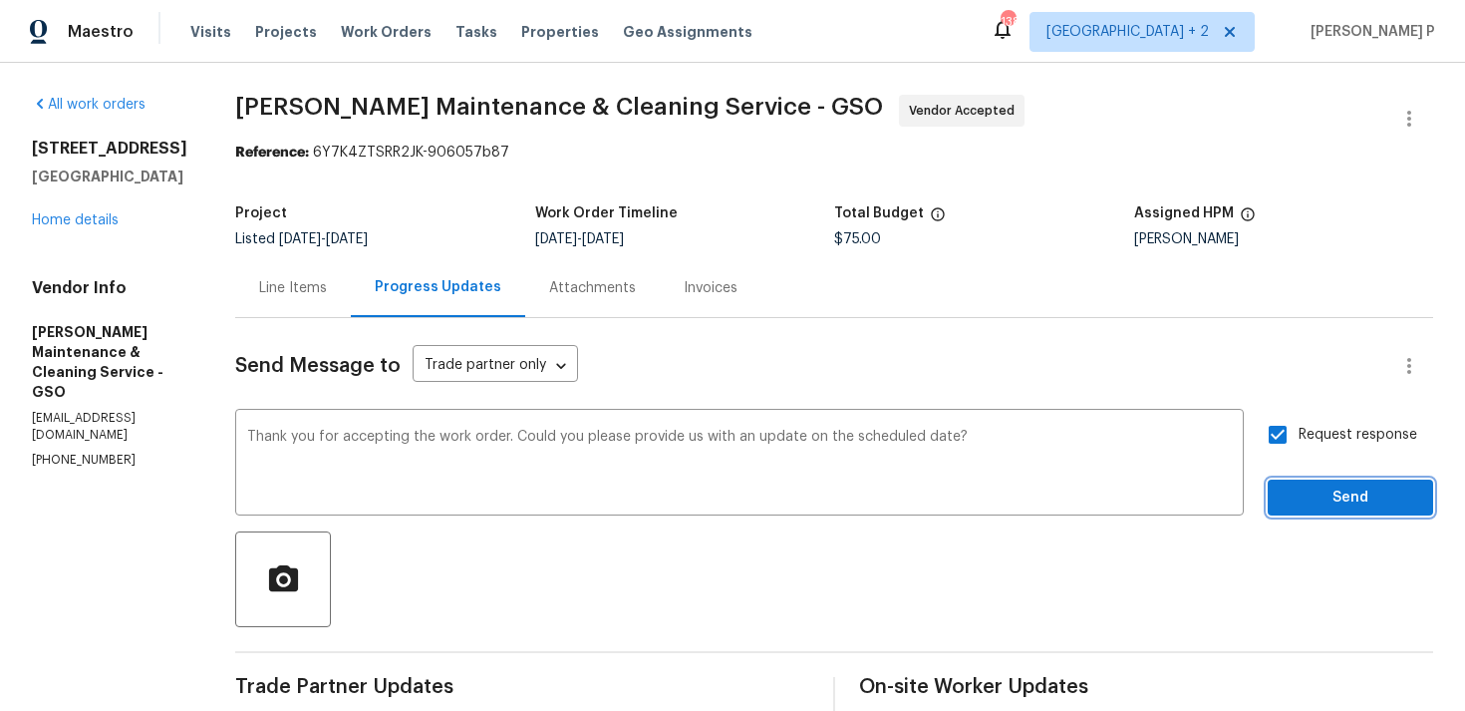
click at [1308, 514] on button "Send" at bounding box center [1350, 498] width 165 height 37
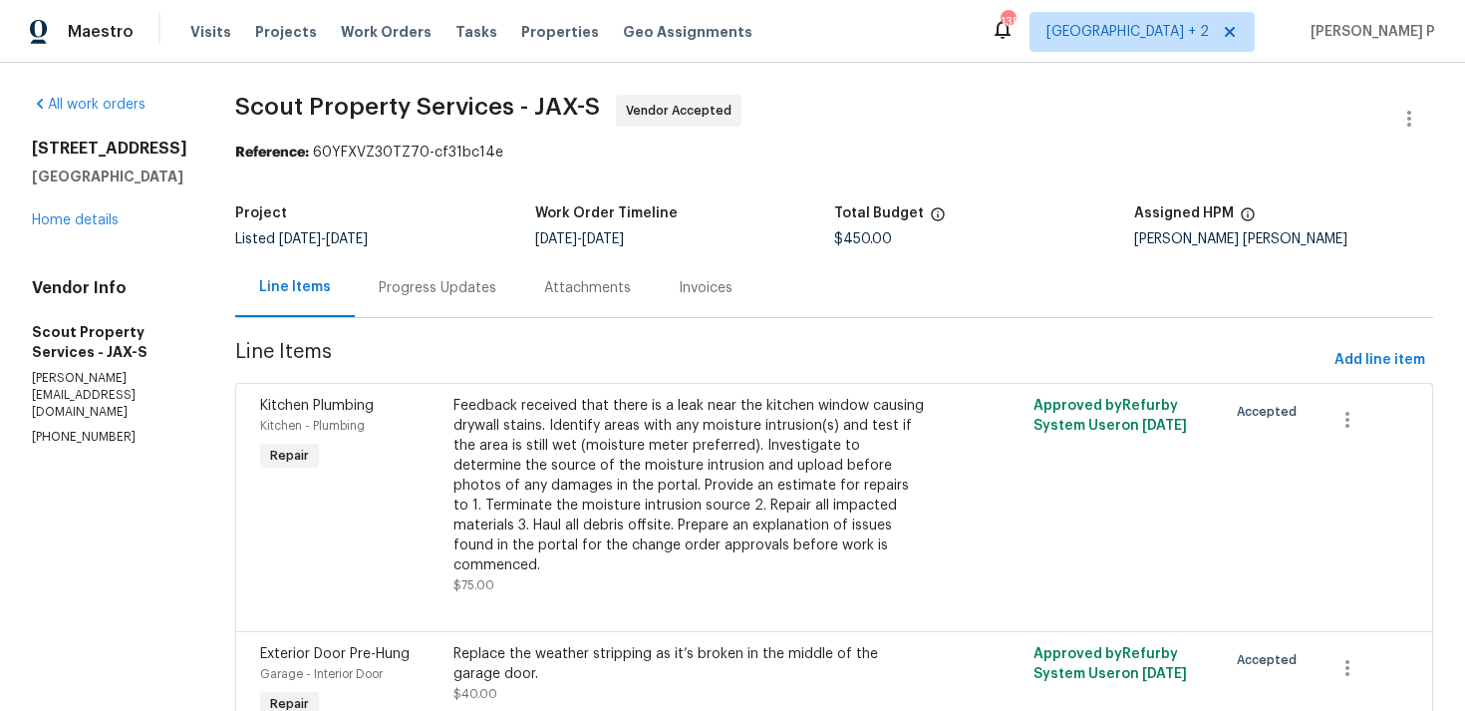
click at [362, 277] on div "Progress Updates" at bounding box center [437, 287] width 165 height 59
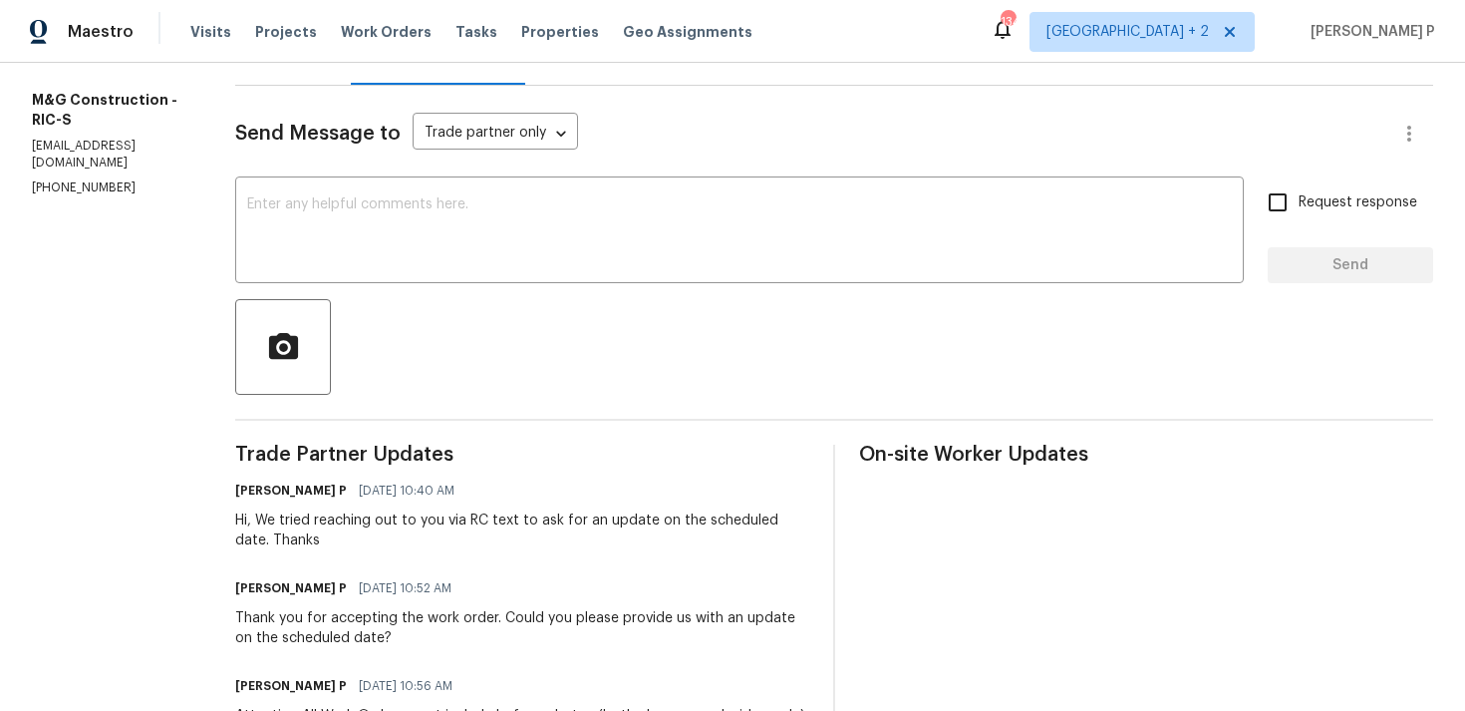
scroll to position [167, 0]
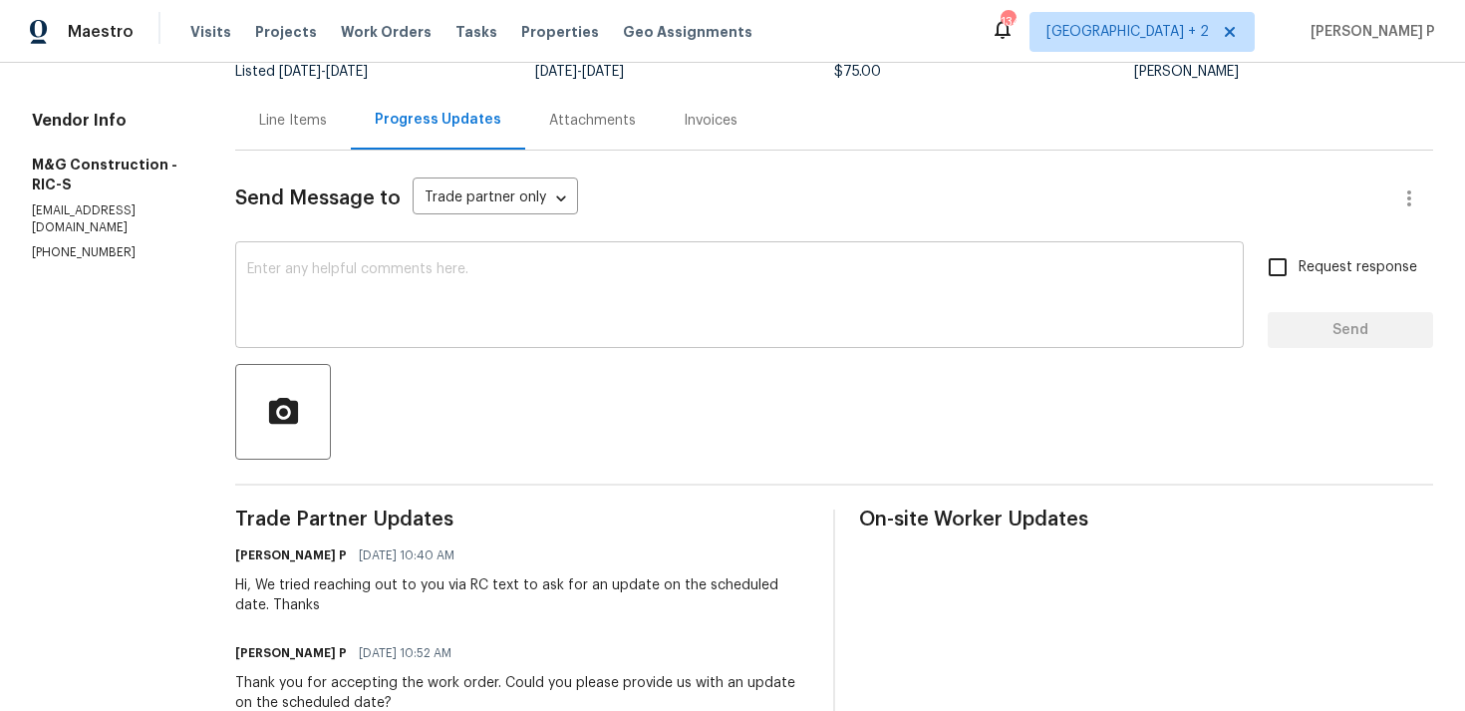
click at [569, 268] on textarea at bounding box center [739, 297] width 985 height 70
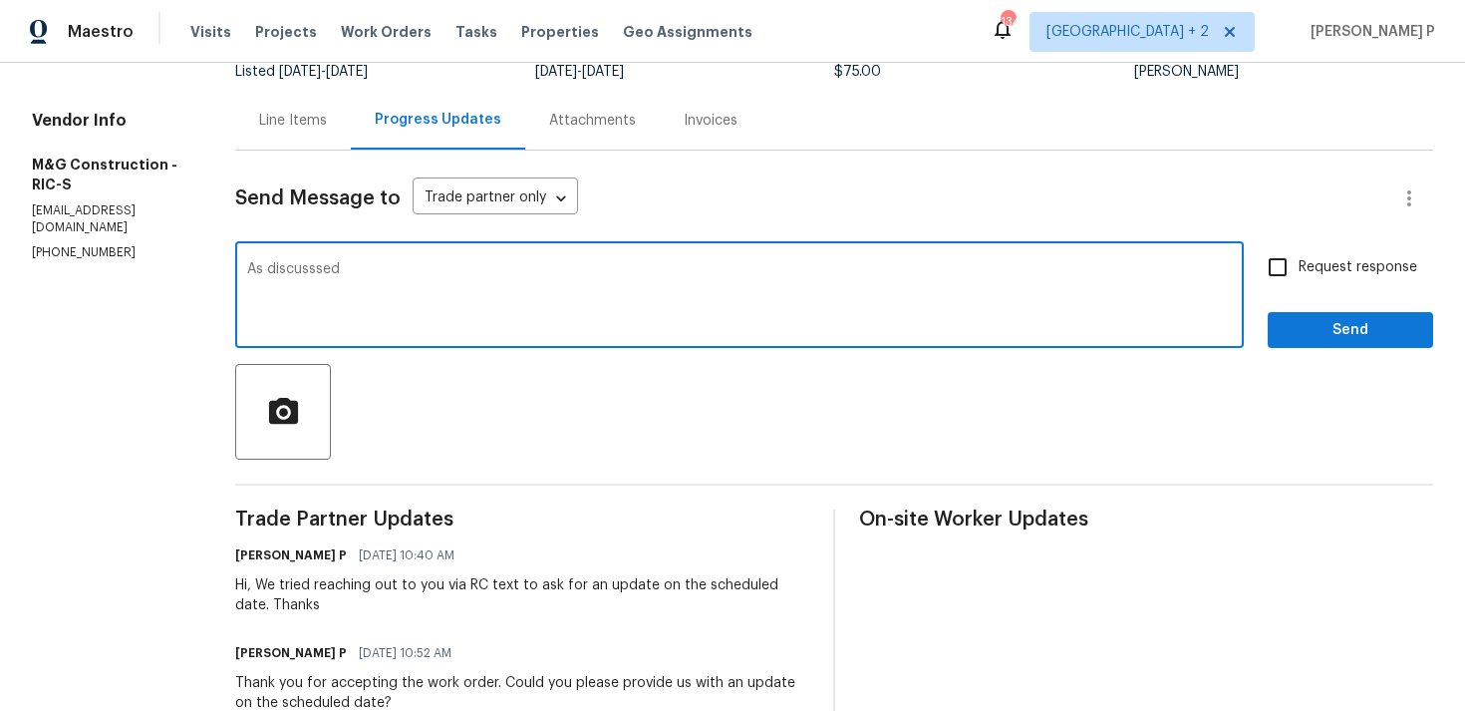
click at [320, 264] on textarea "As discusssed" at bounding box center [739, 297] width 985 height 70
click at [371, 264] on textarea "As discussed" at bounding box center [739, 297] width 985 height 70
click at [595, 270] on textarea "As discussed via RC text you informed that the workmorder is scheduled for tomo…" at bounding box center [739, 297] width 985 height 70
click at [864, 268] on textarea "As discussed via RC text you informed that the work order is scheduled for tomo…" at bounding box center [739, 297] width 985 height 70
type textarea "As discussed via RC text you informed that the work order is scheduled for tomo…"
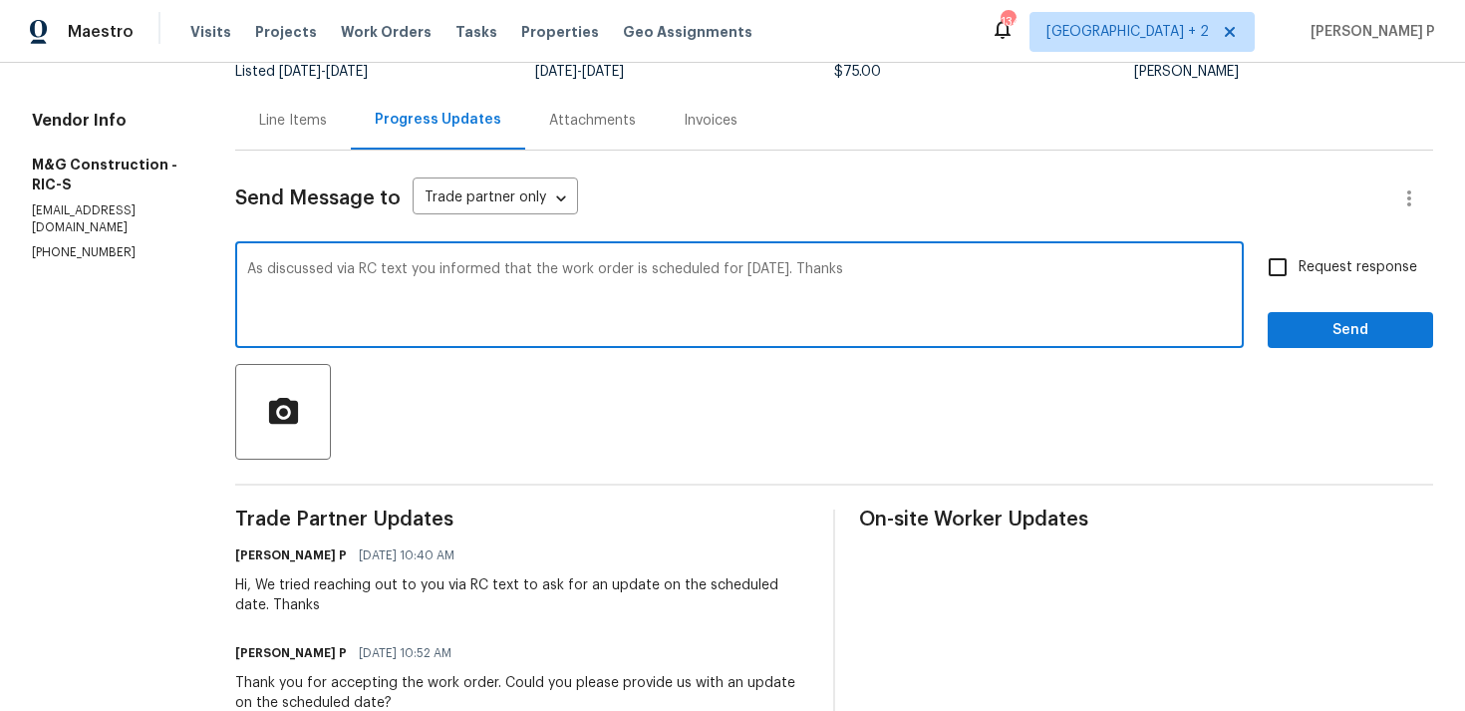
drag, startPoint x: 246, startPoint y: 267, endPoint x: 804, endPoint y: 266, distance: 558.3
click at [804, 266] on textarea "As discussed via RC text you informed that the work order is scheduled for tomo…" at bounding box center [739, 297] width 985 height 70
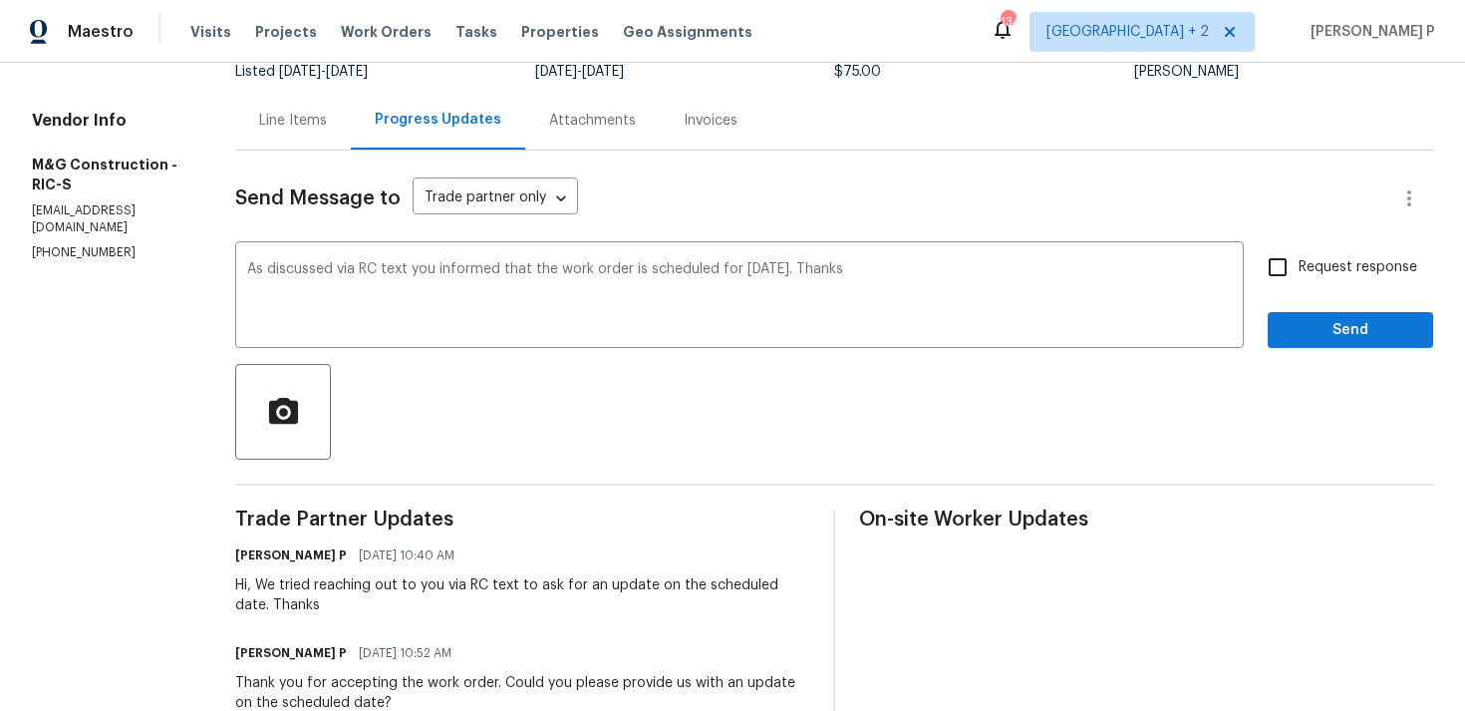
click at [1305, 270] on span "Request response" at bounding box center [1358, 267] width 119 height 21
click at [1299, 270] on input "Request response" at bounding box center [1278, 267] width 42 height 42
checkbox input "true"
click at [1303, 318] on span "Send" at bounding box center [1351, 330] width 134 height 25
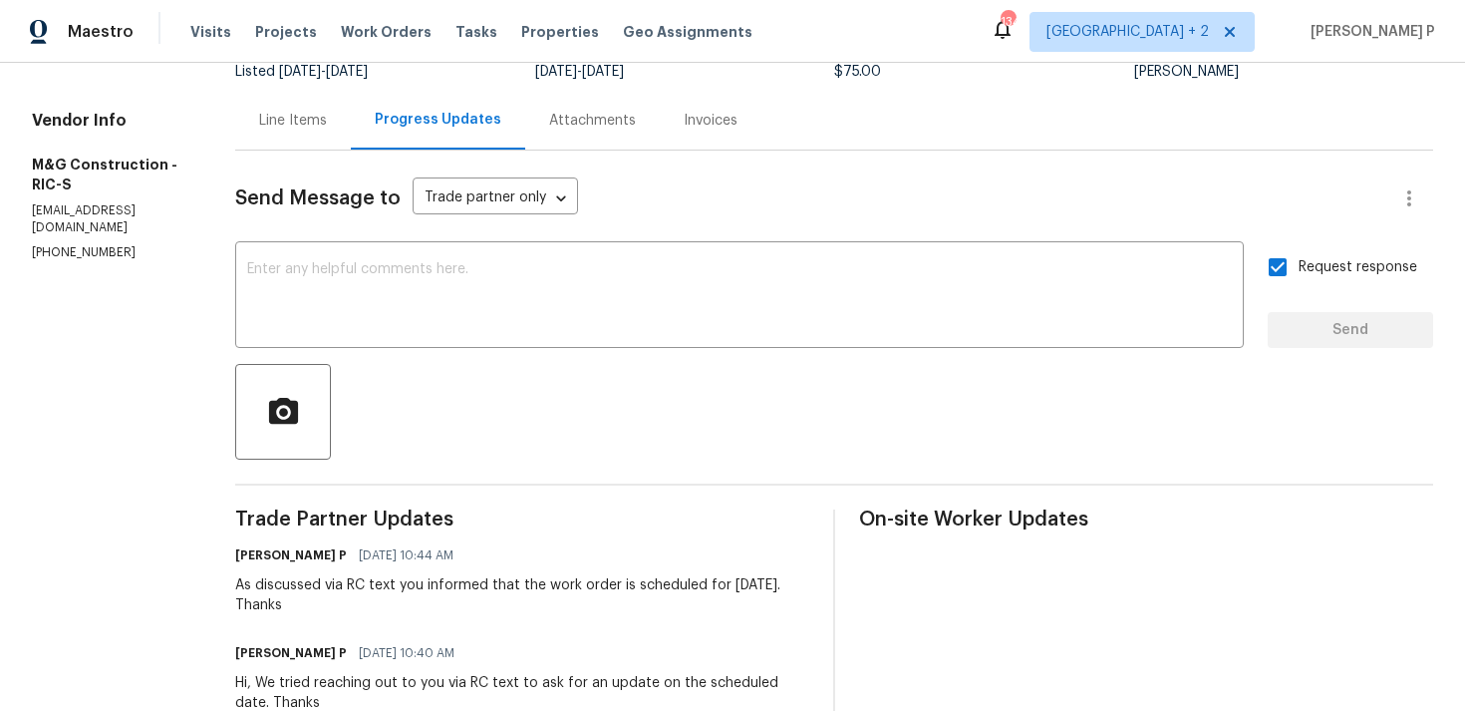
scroll to position [0, 0]
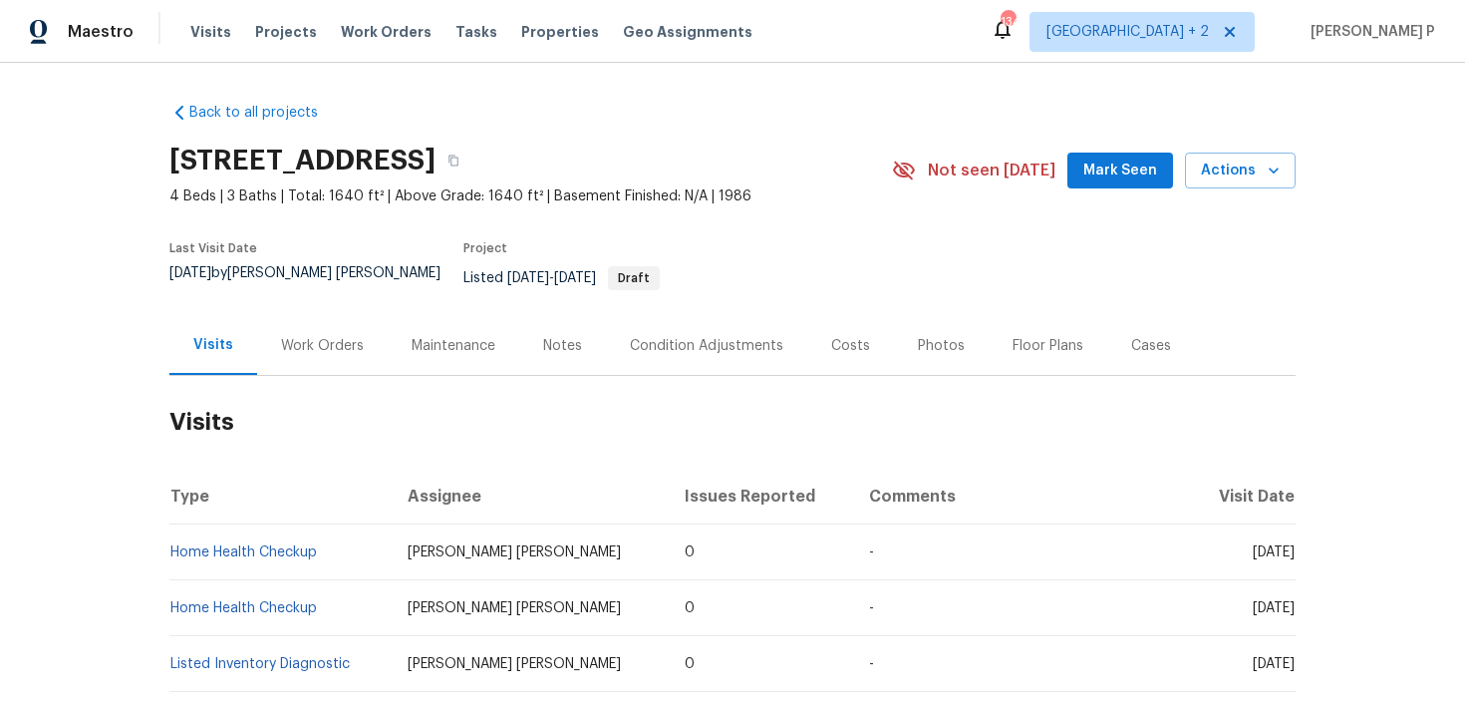
click at [317, 336] on div "Work Orders" at bounding box center [322, 346] width 83 height 20
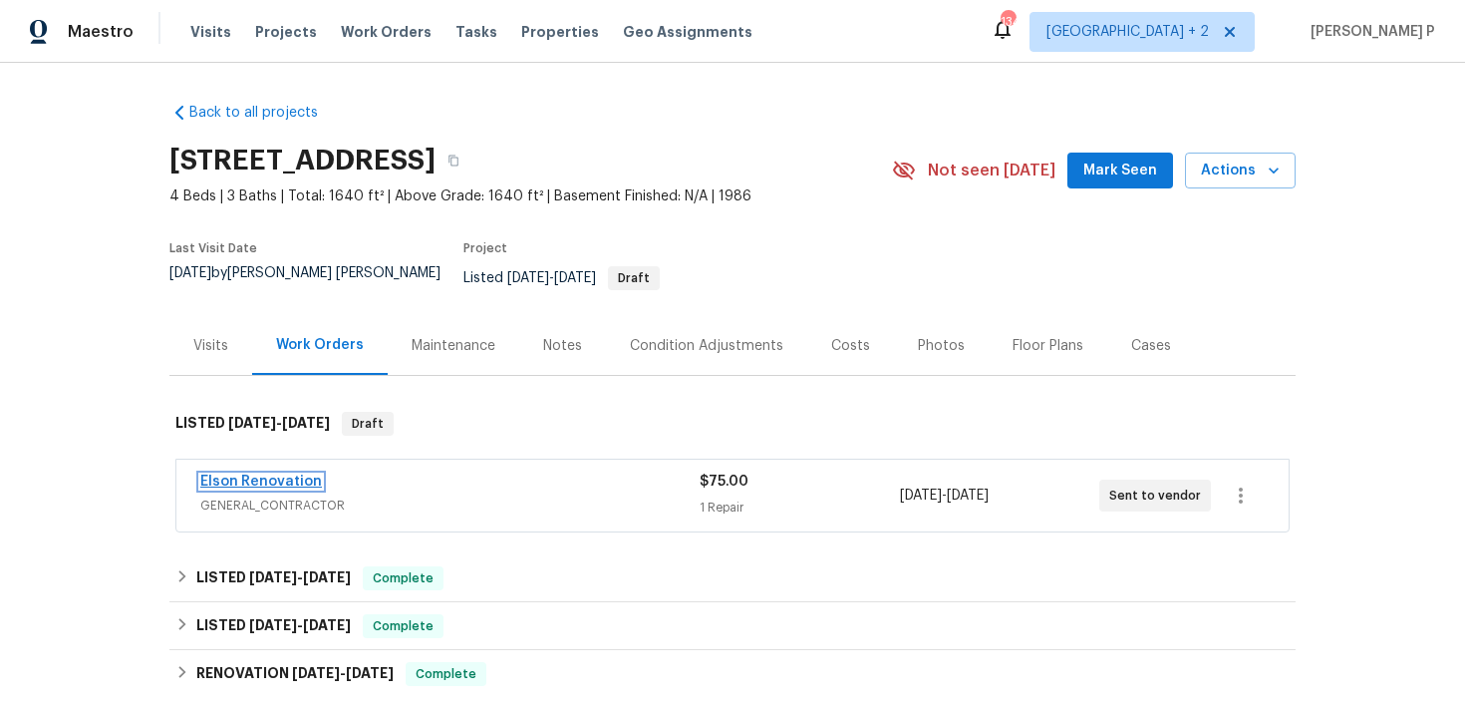
click at [243, 475] on link "Elson Renovation" at bounding box center [261, 482] width 122 height 14
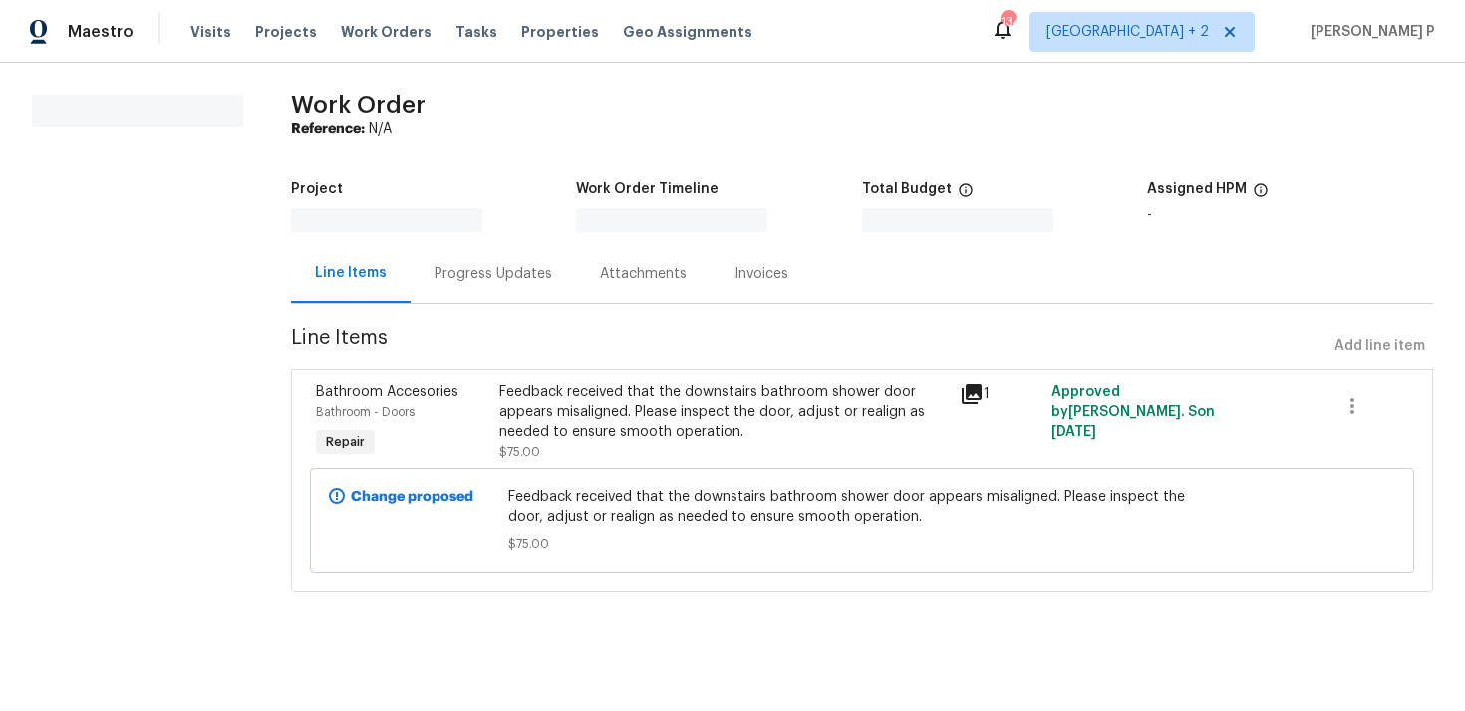
click at [554, 273] on div "Progress Updates" at bounding box center [493, 273] width 165 height 59
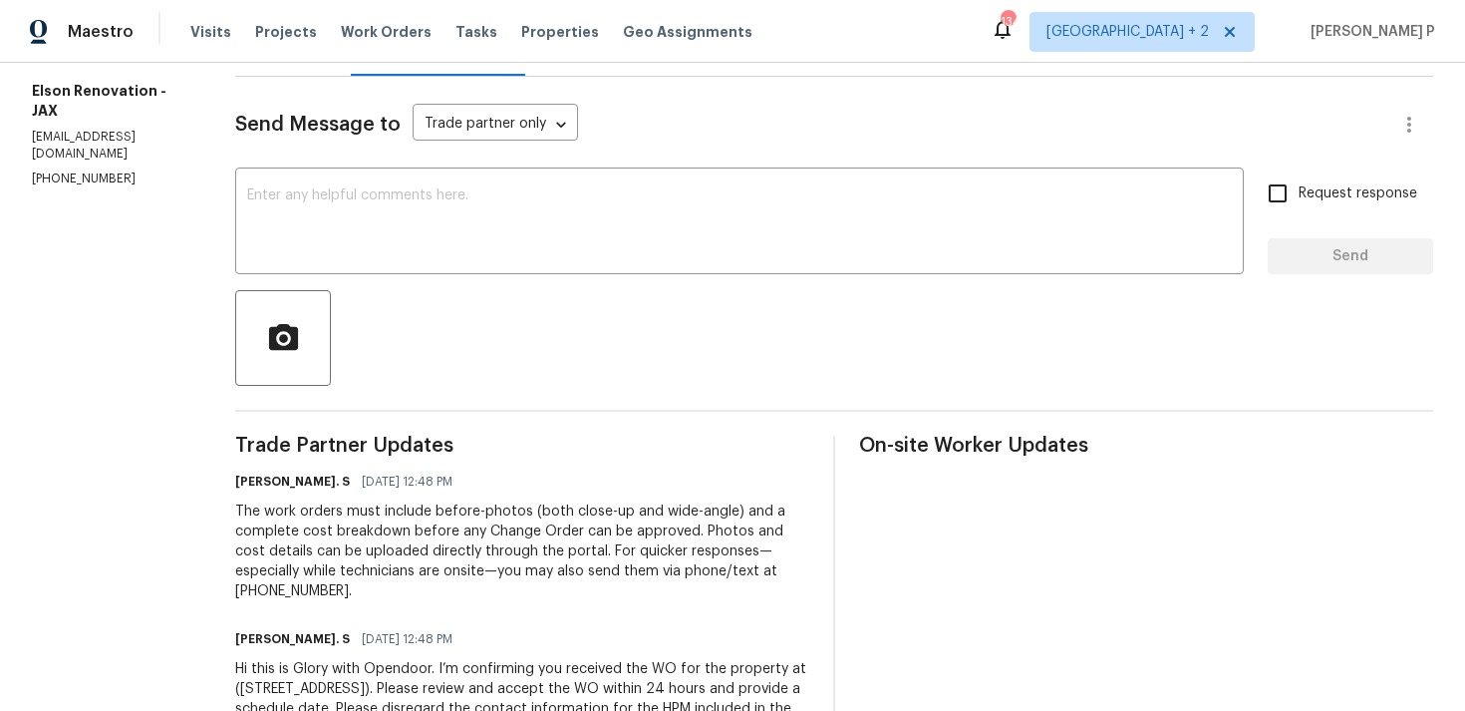
scroll to position [305, 0]
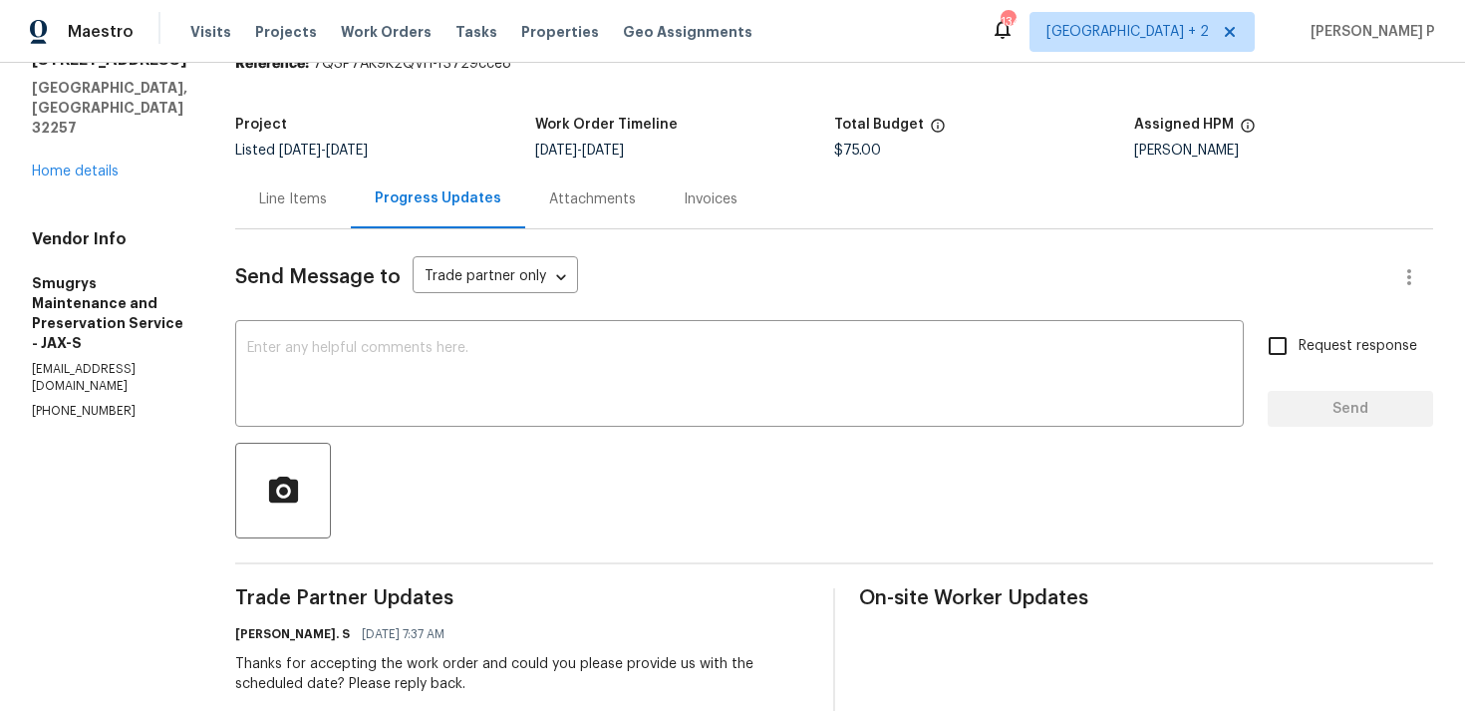
scroll to position [115, 0]
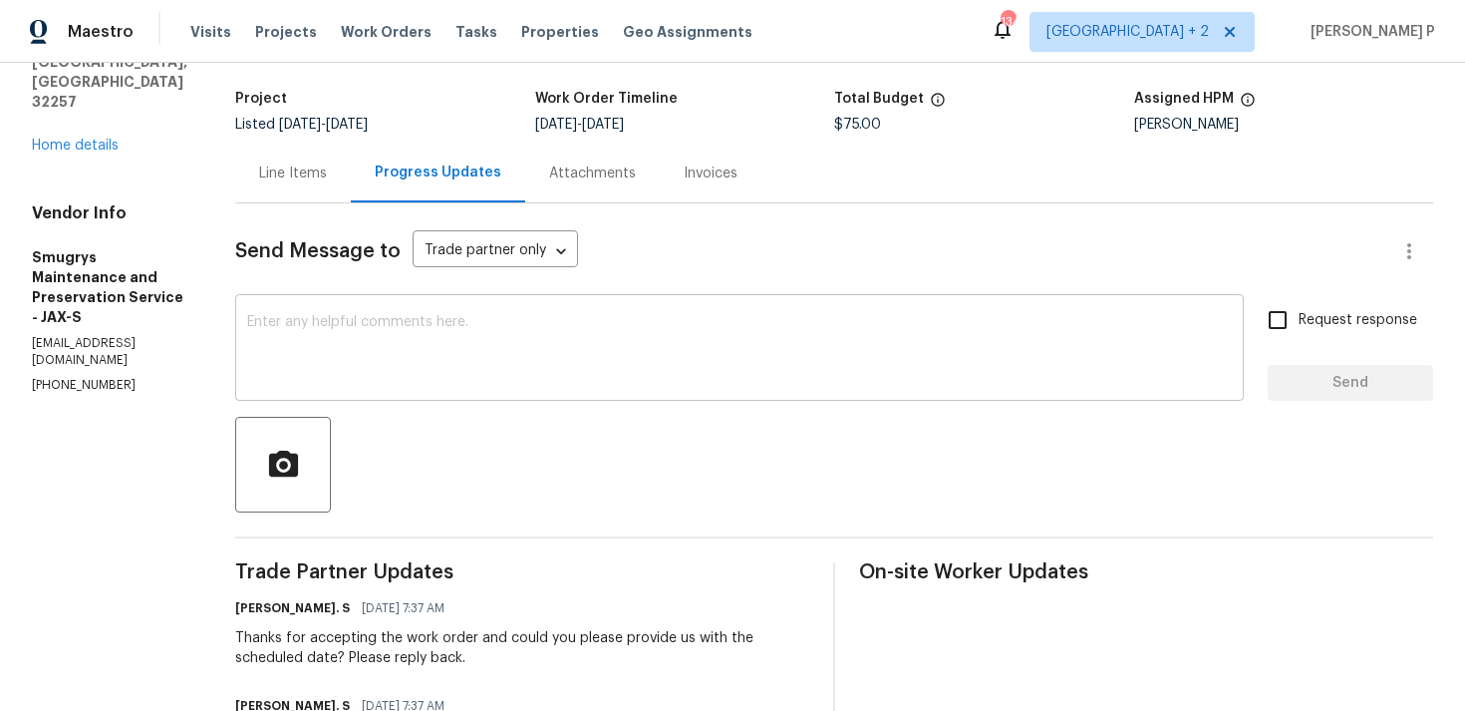
click at [417, 359] on textarea at bounding box center [739, 350] width 985 height 70
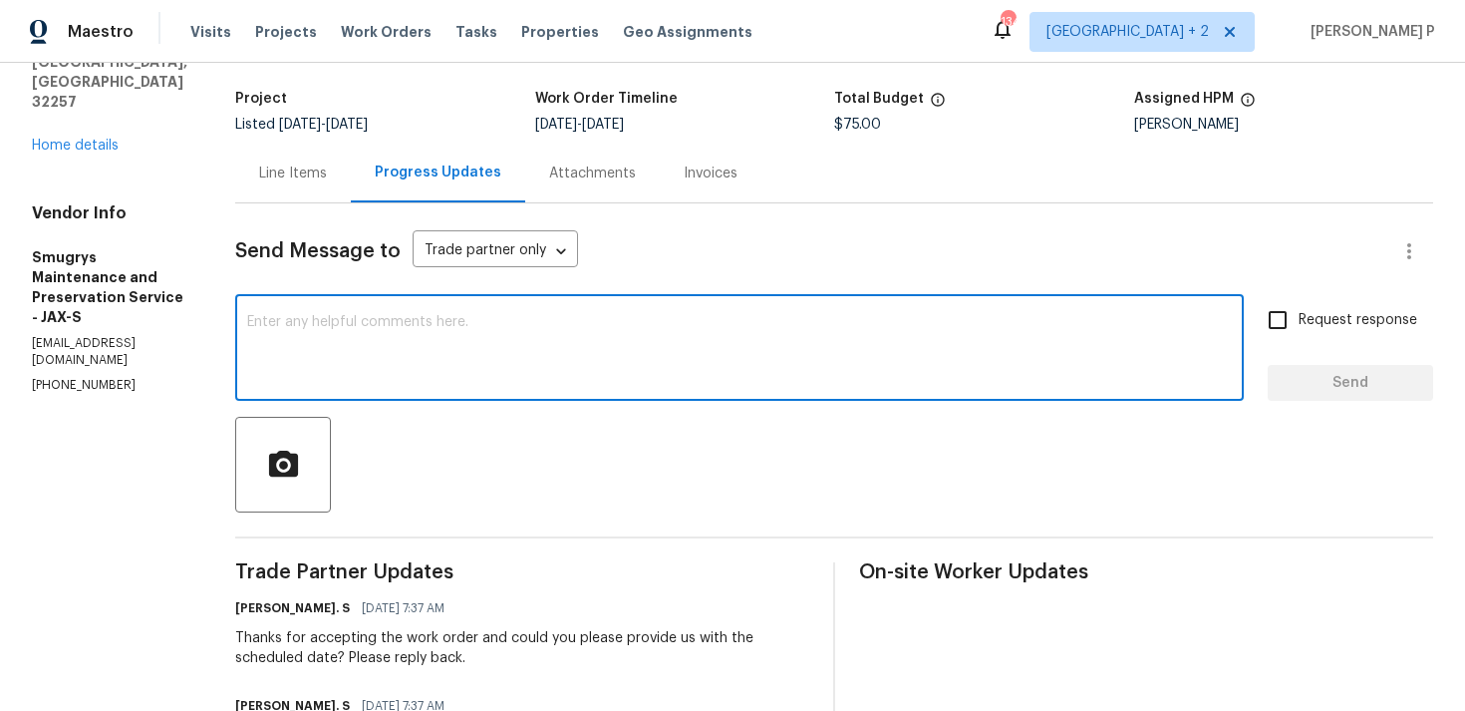
click at [428, 345] on textarea at bounding box center [739, 350] width 985 height 70
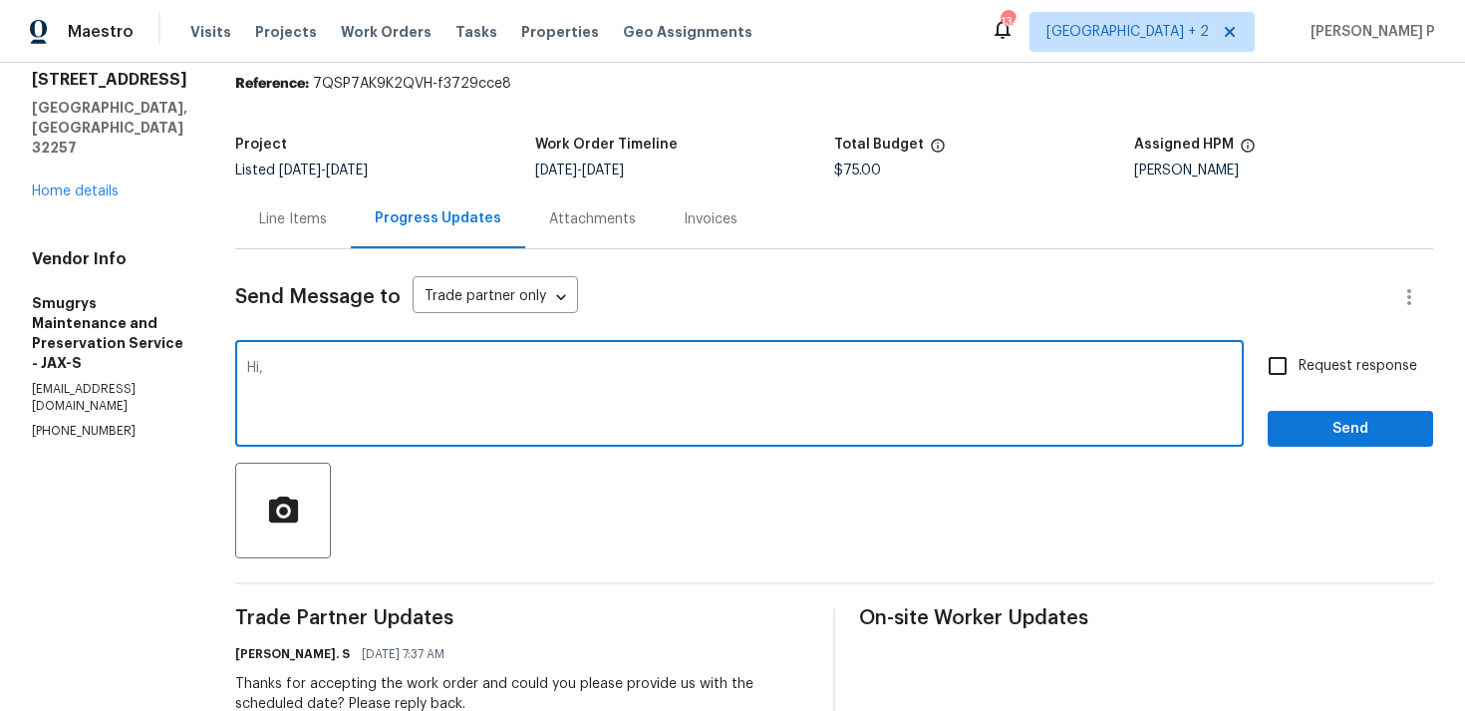
scroll to position [0, 0]
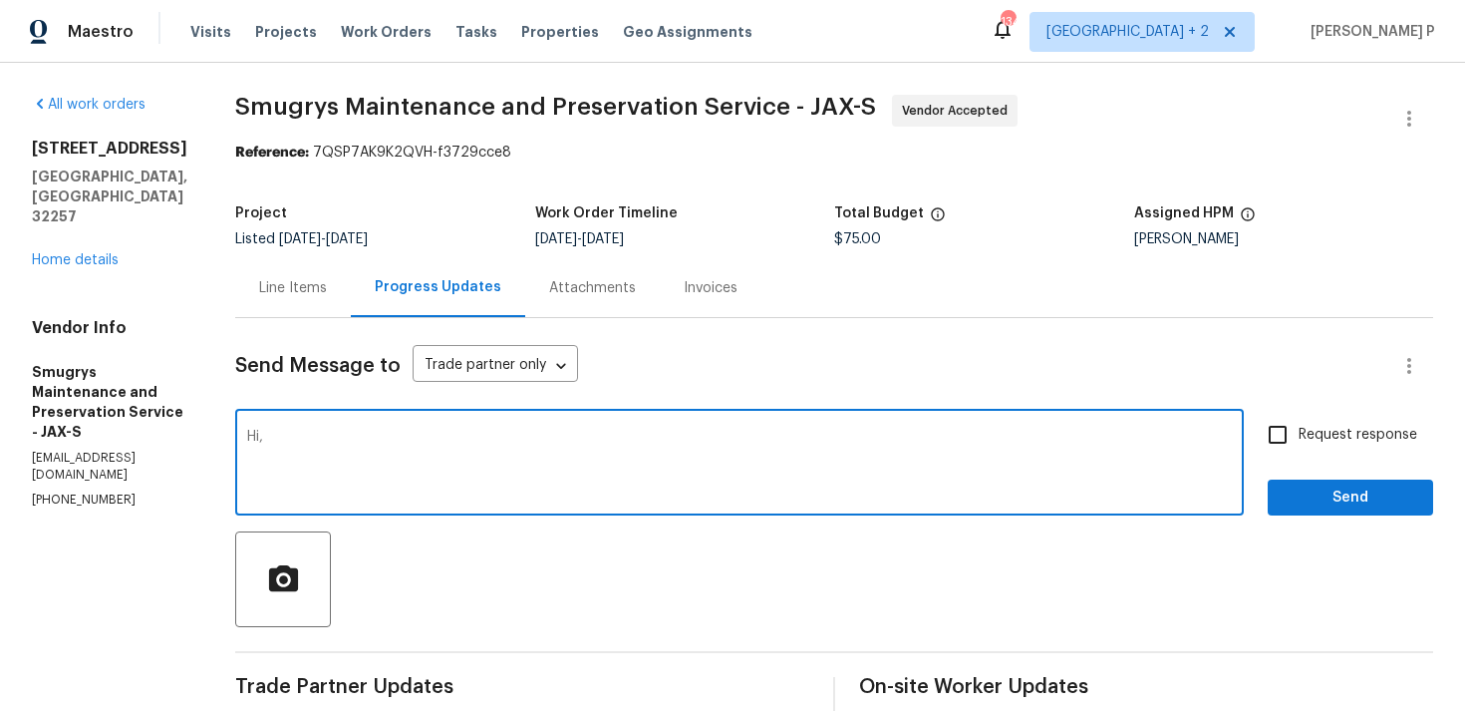
paste textarea "Could you please provide us with an update on the scheduled date?"
type textarea "Hi, Could you please provide us with an update on the scheduled date?"
click at [1311, 465] on div "Request response Send" at bounding box center [1350, 465] width 165 height 102
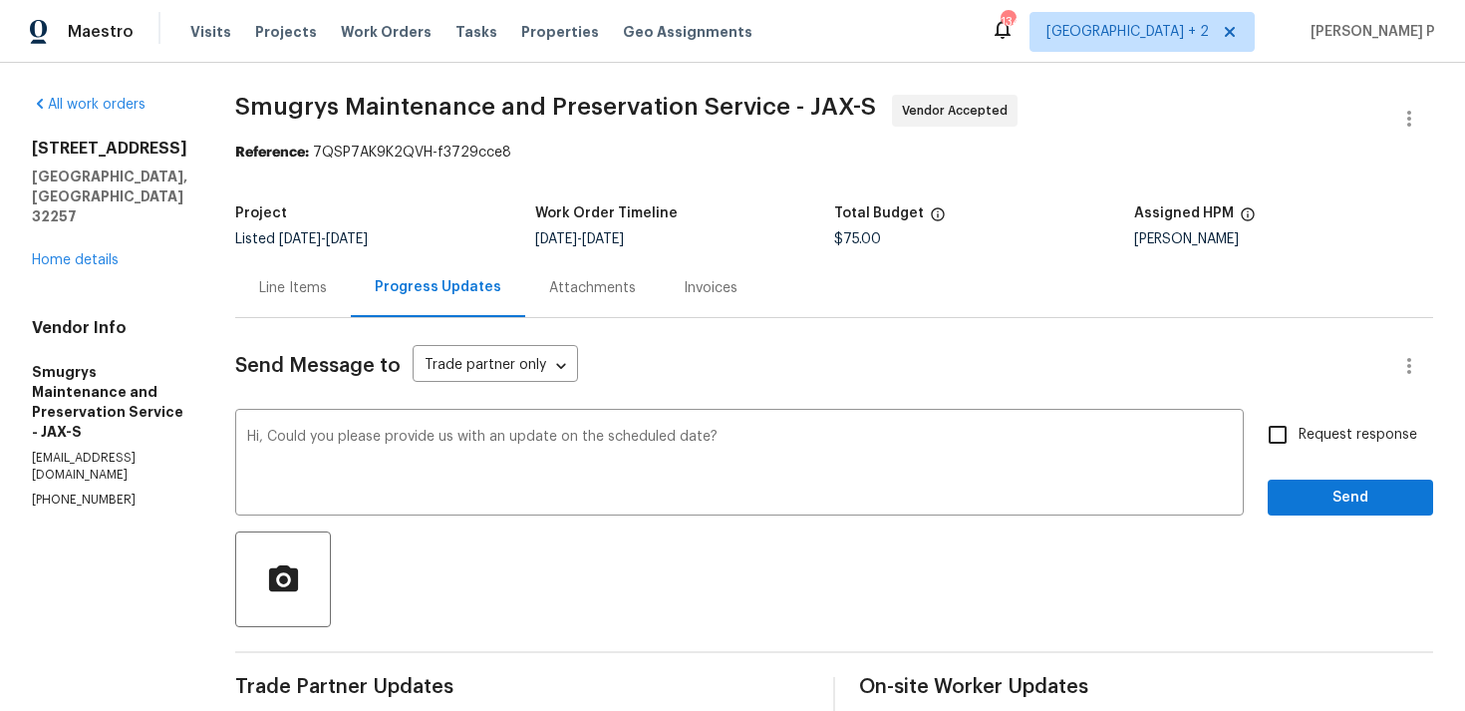
click at [1315, 442] on span "Request response" at bounding box center [1358, 435] width 119 height 21
click at [1299, 442] on input "Request response" at bounding box center [1278, 435] width 42 height 42
checkbox input "true"
click at [1311, 513] on button "Send" at bounding box center [1350, 498] width 165 height 37
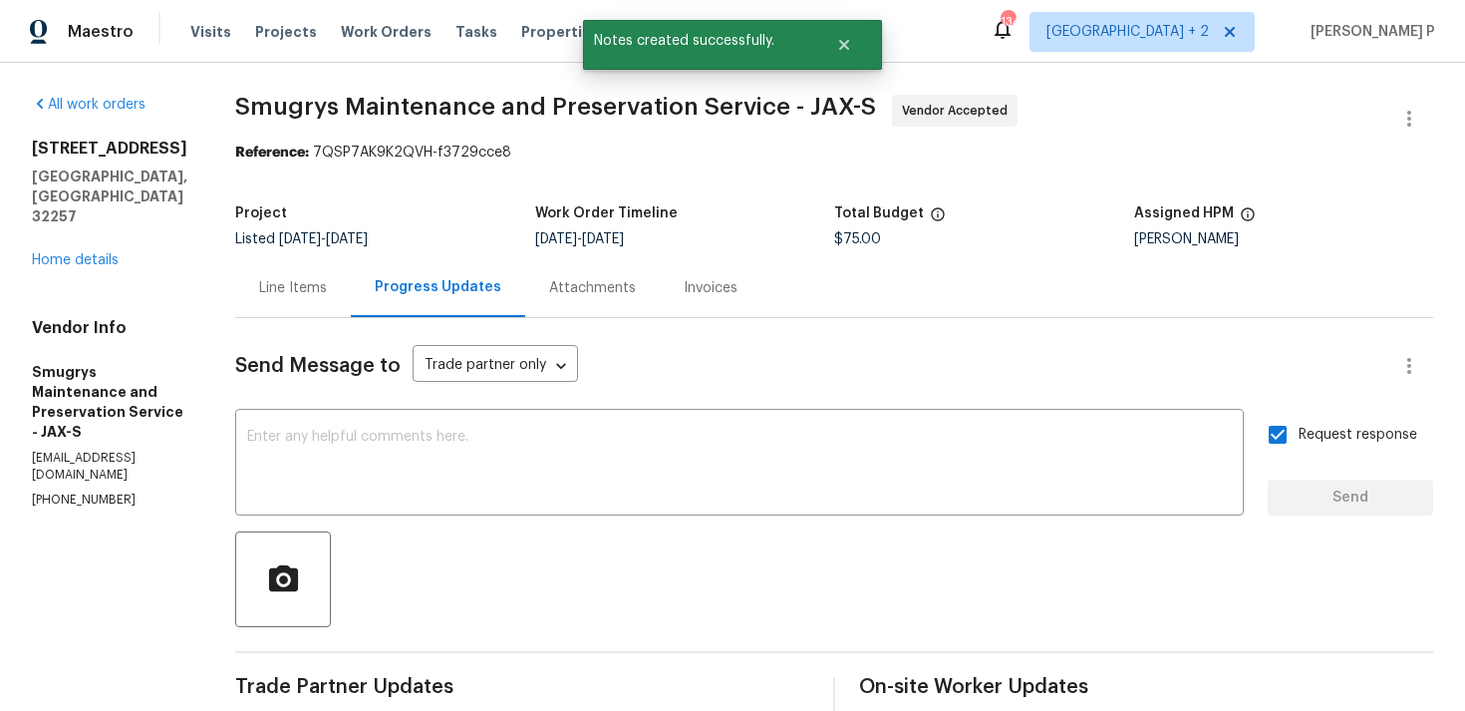
click at [573, 544] on div at bounding box center [834, 579] width 1198 height 96
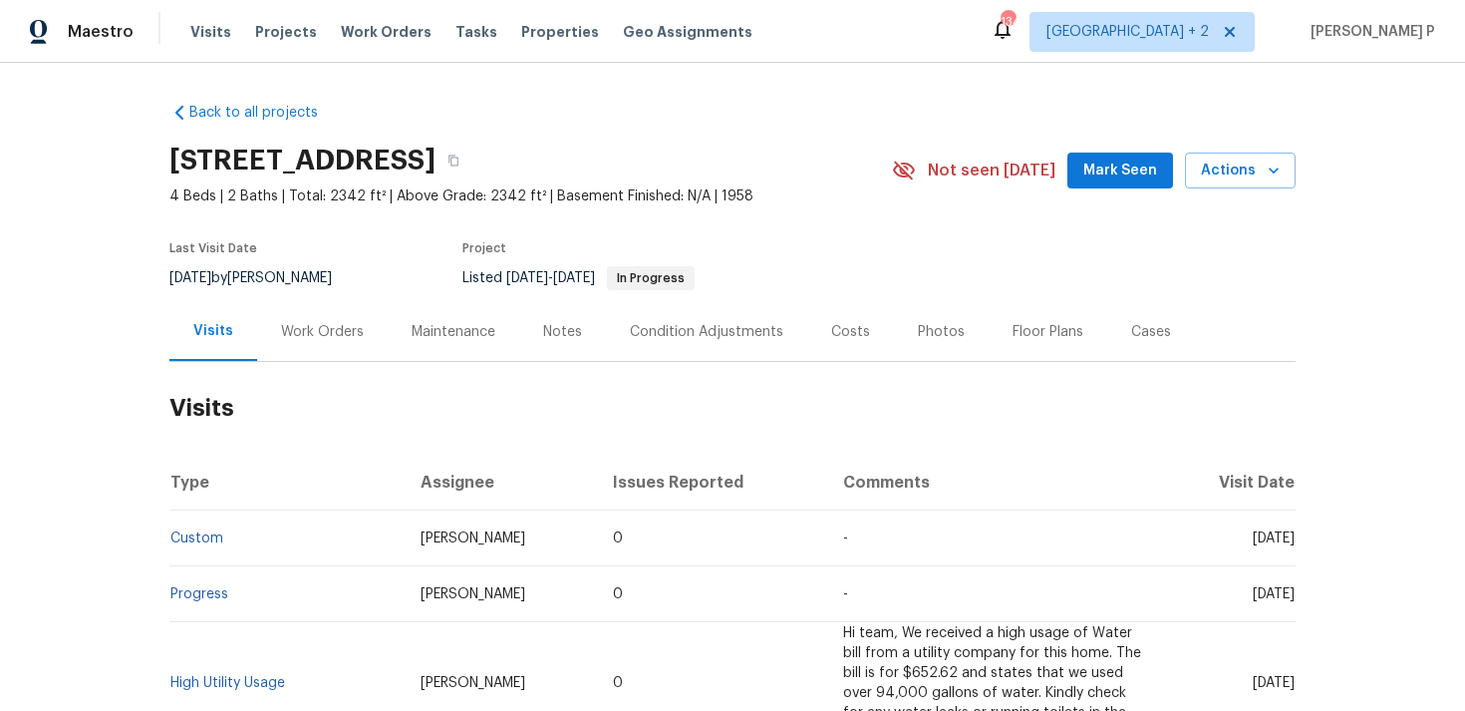
click at [274, 339] on div "Work Orders" at bounding box center [322, 331] width 131 height 59
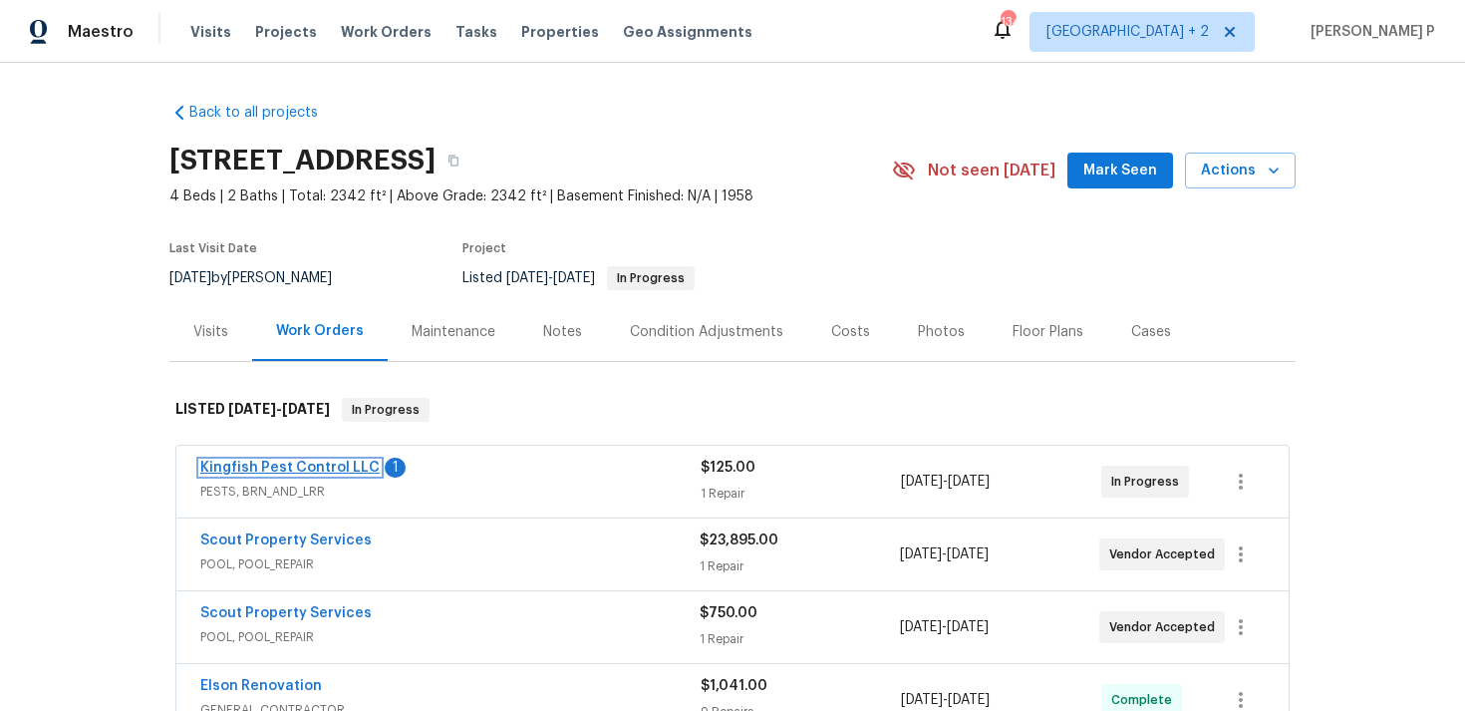
click at [315, 461] on link "Kingfish Pest Control LLC" at bounding box center [289, 468] width 179 height 14
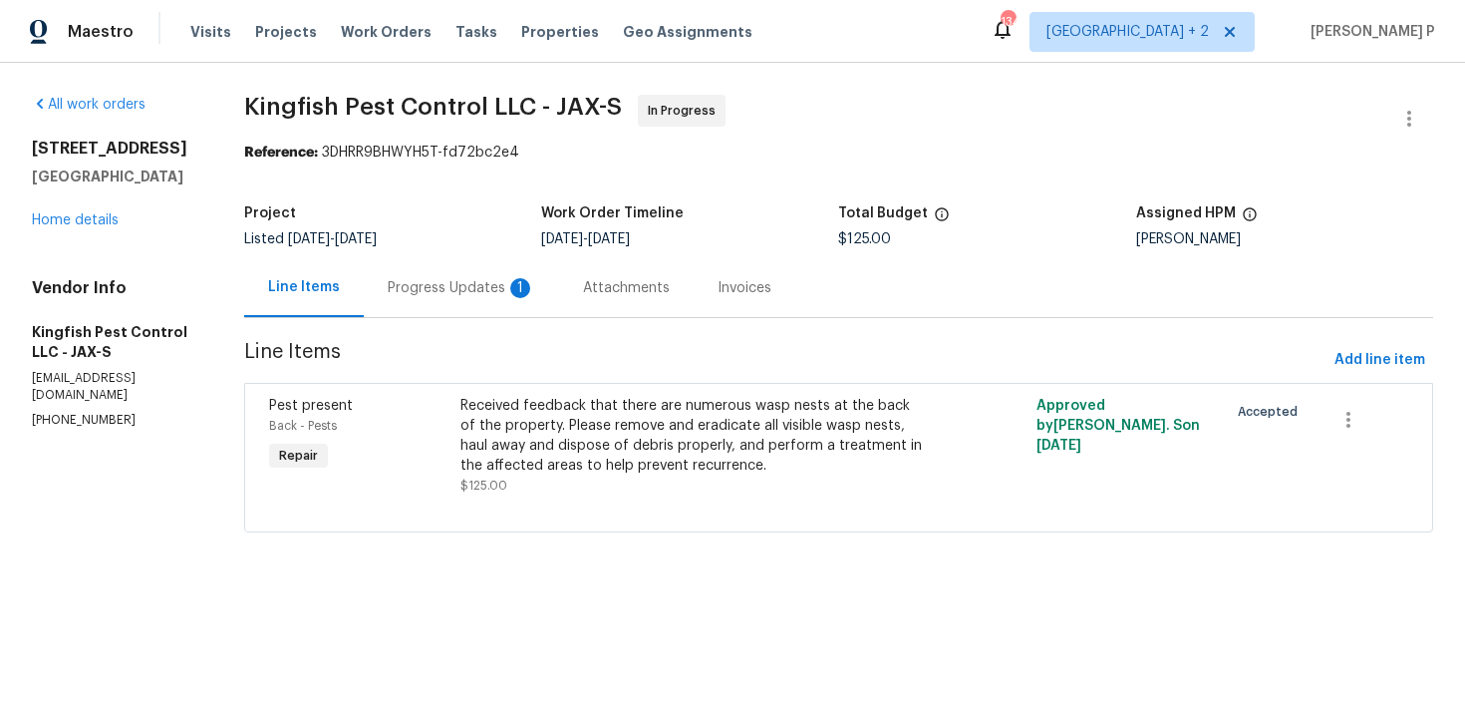
click at [473, 292] on div "Progress Updates 1" at bounding box center [462, 288] width 148 height 20
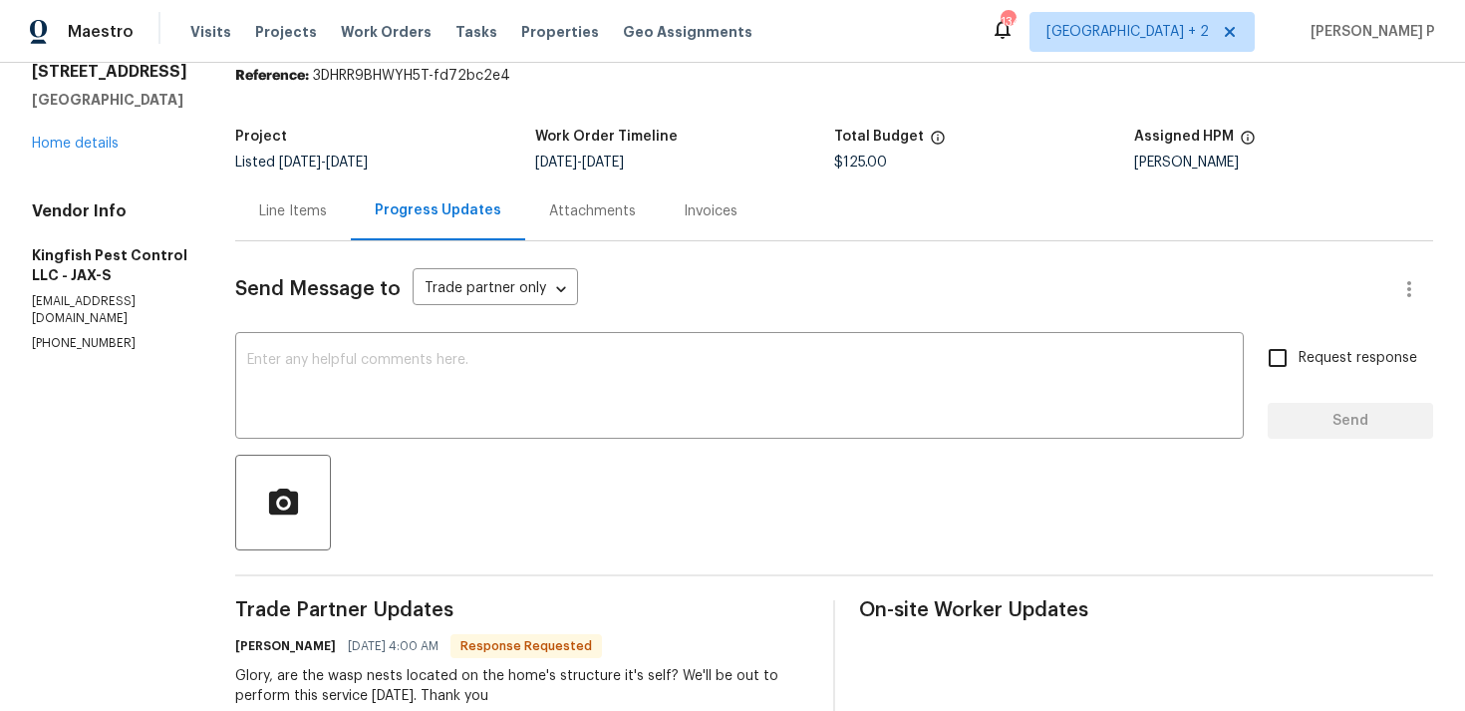
scroll to position [4, 0]
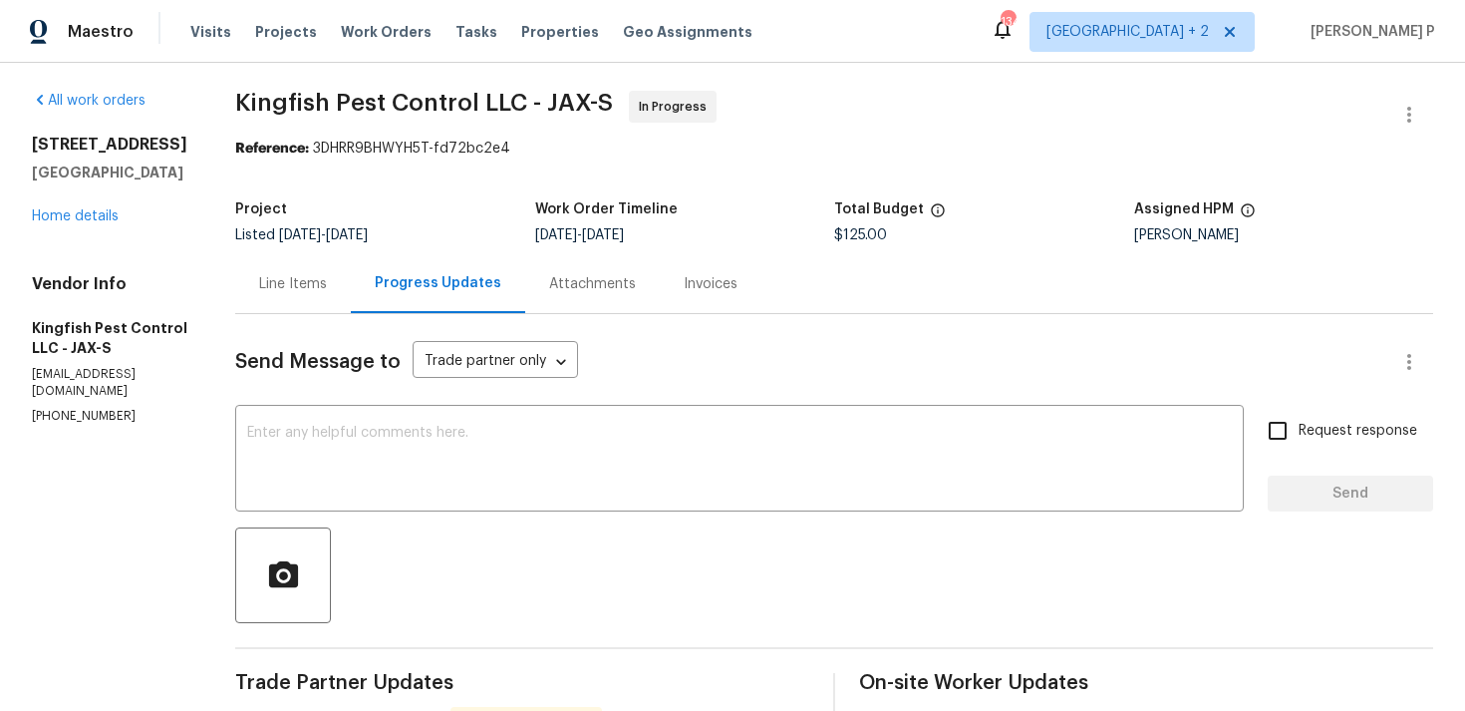
click at [274, 246] on div "Project Listed [DATE] - [DATE] Work Order Timeline [DATE] - [DATE] Total Budget…" at bounding box center [834, 222] width 1198 height 64
click at [297, 293] on div "Line Items" at bounding box center [293, 284] width 68 height 20
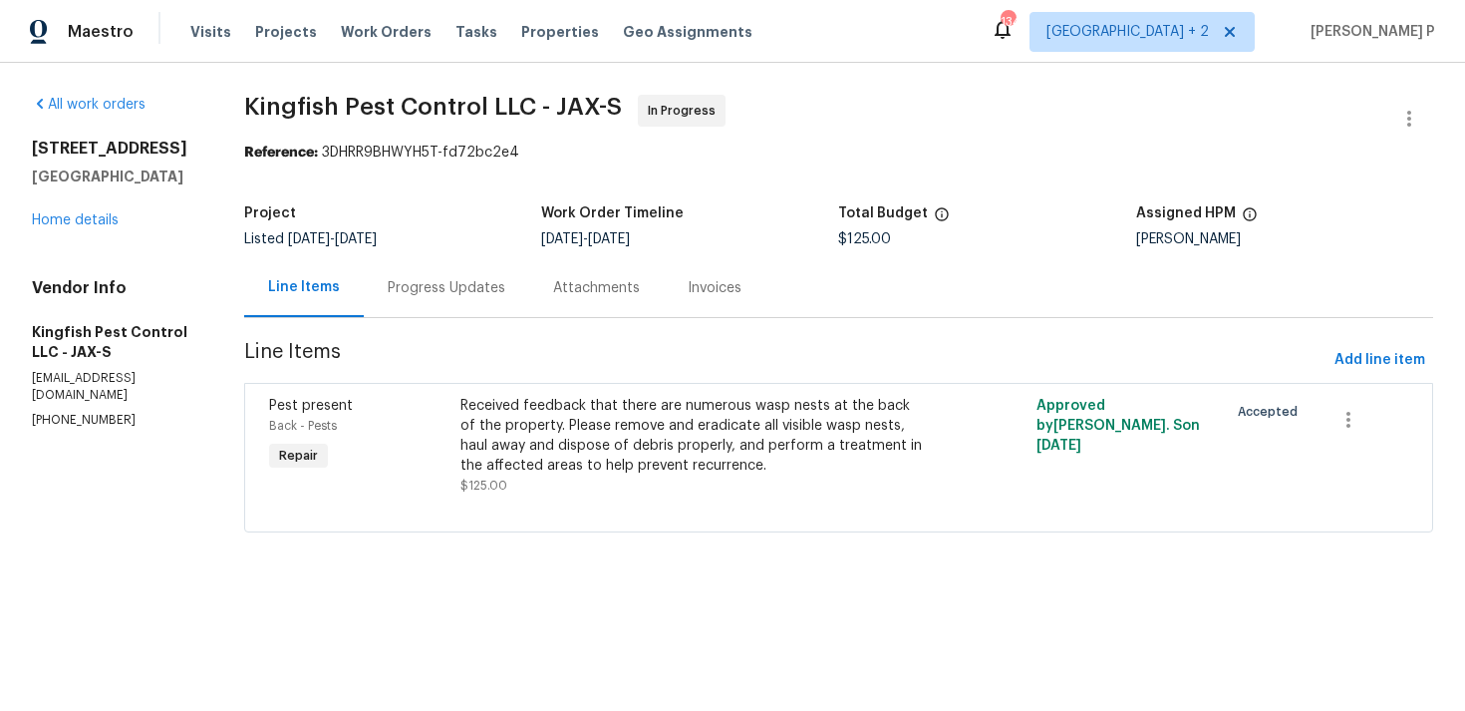
click at [644, 440] on div "Received feedback that there are numerous wasp nests at the back of the propert…" at bounding box center [695, 436] width 468 height 80
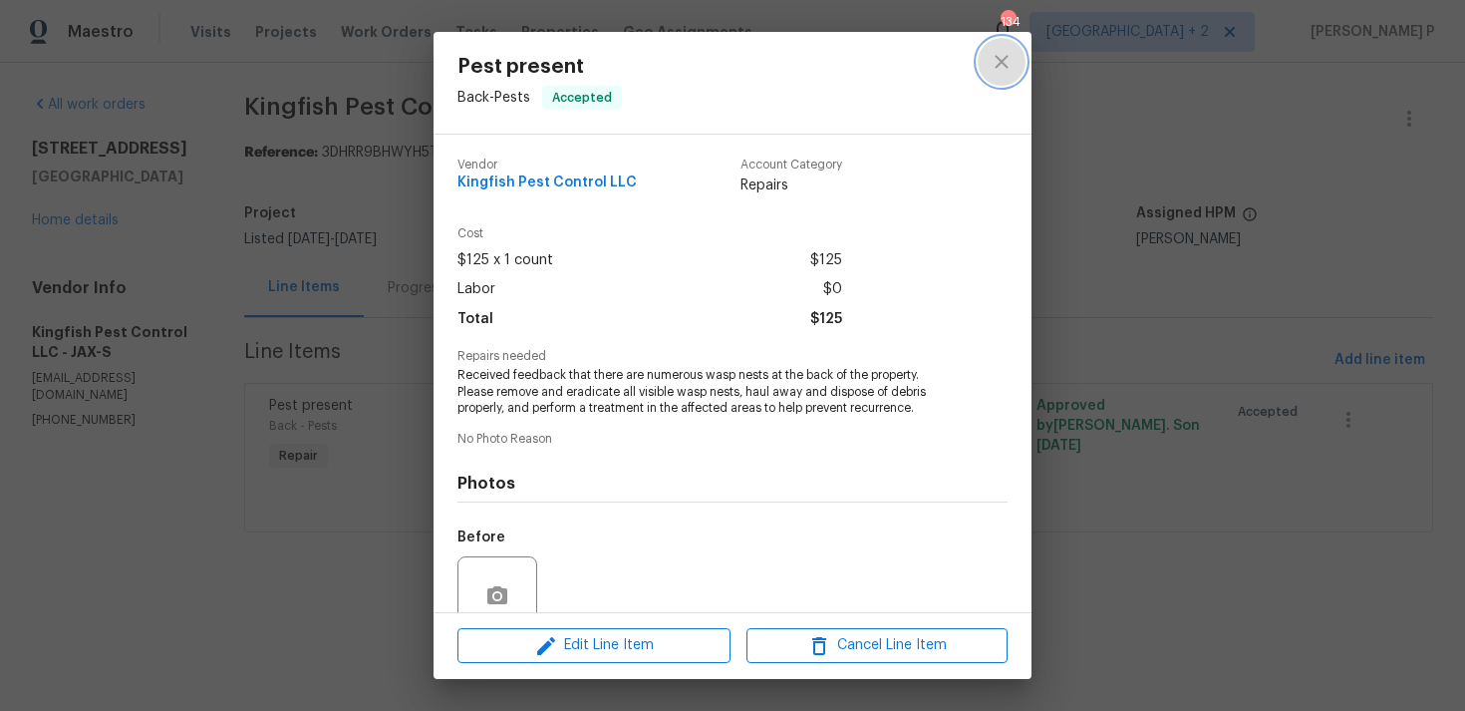
click at [999, 70] on icon "close" at bounding box center [1002, 62] width 24 height 24
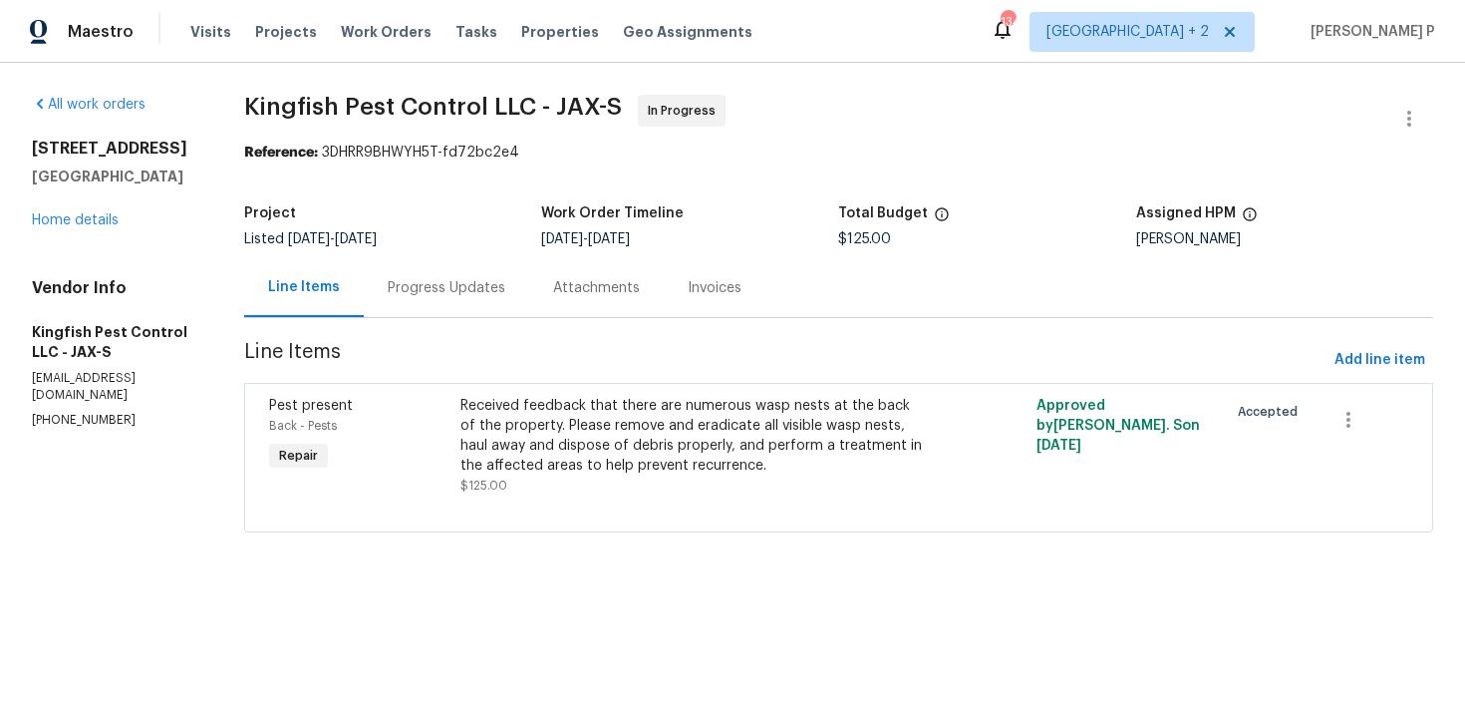
click at [494, 321] on section "Kingfish Pest Control LLC - JAX-S In Progress Reference: 3DHRR9BHWYH5T-fd72bc2e…" at bounding box center [838, 326] width 1189 height 462
click at [466, 283] on div "Progress Updates" at bounding box center [447, 288] width 118 height 20
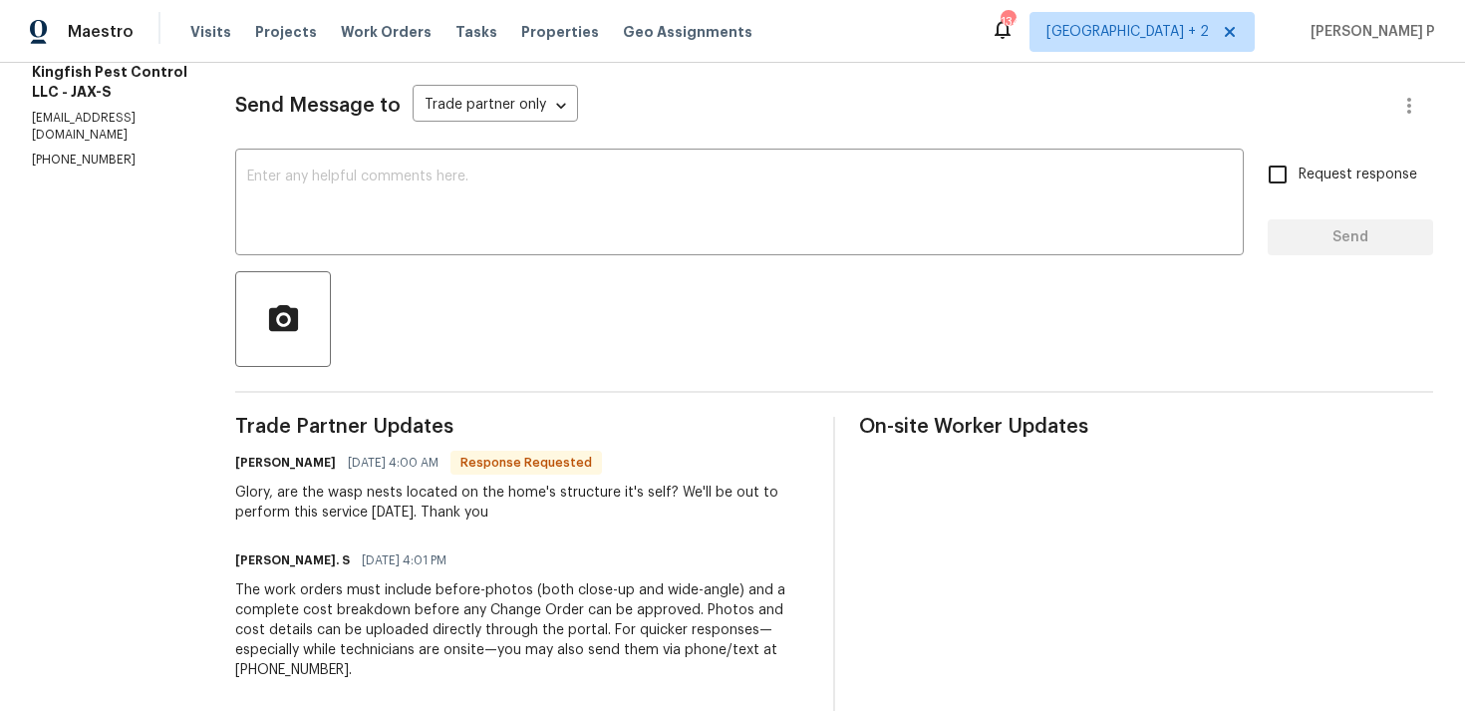
scroll to position [245, 0]
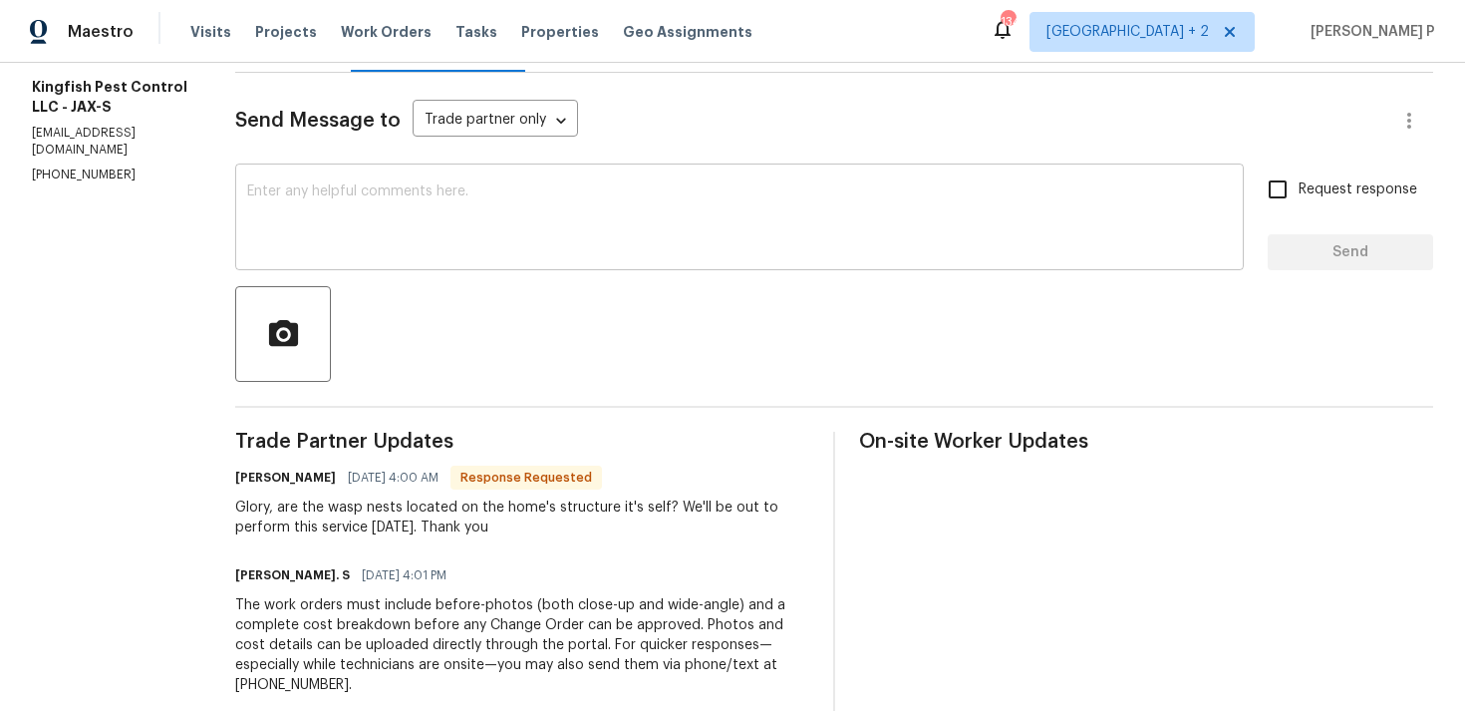
click at [435, 221] on textarea at bounding box center [739, 219] width 985 height 70
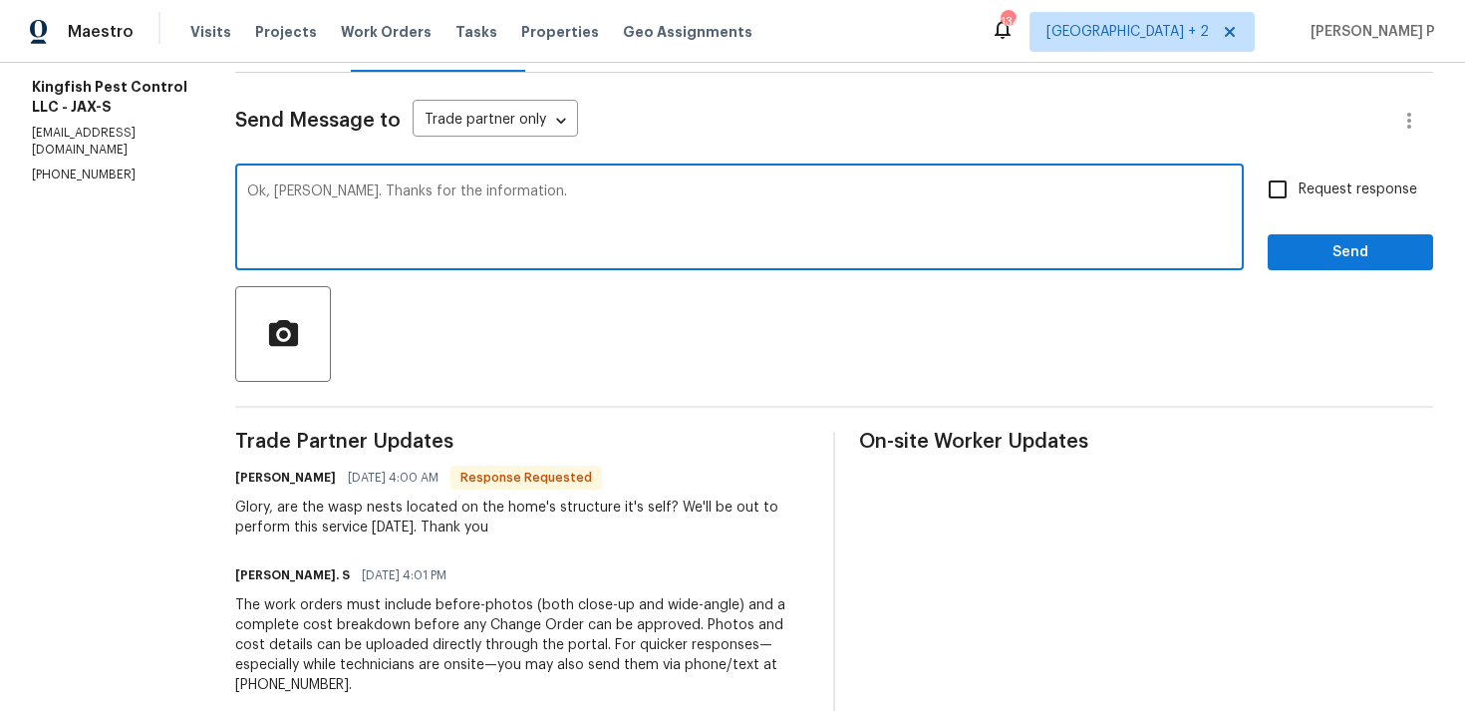
type textarea "Ok, [PERSON_NAME]. Thanks for the information."
click at [1280, 243] on button "Send" at bounding box center [1350, 252] width 165 height 37
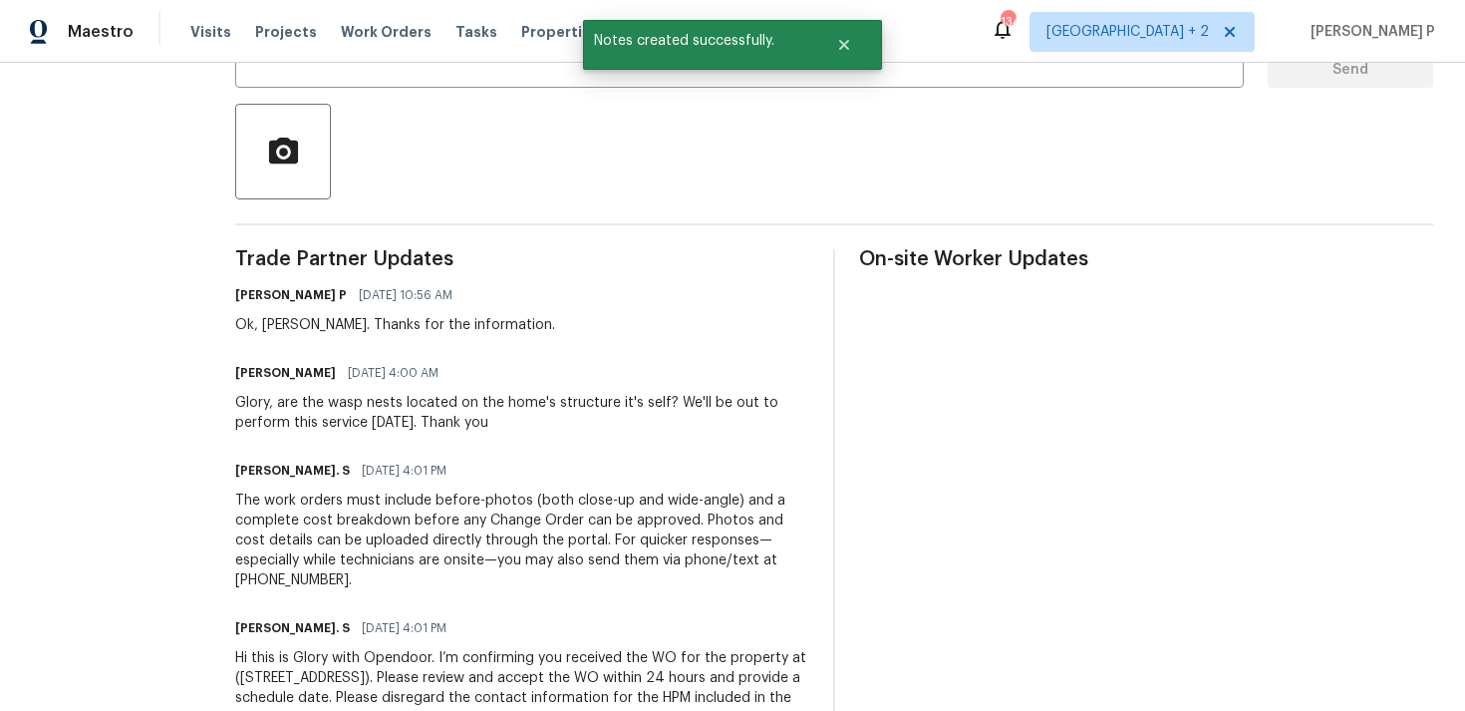
scroll to position [444, 0]
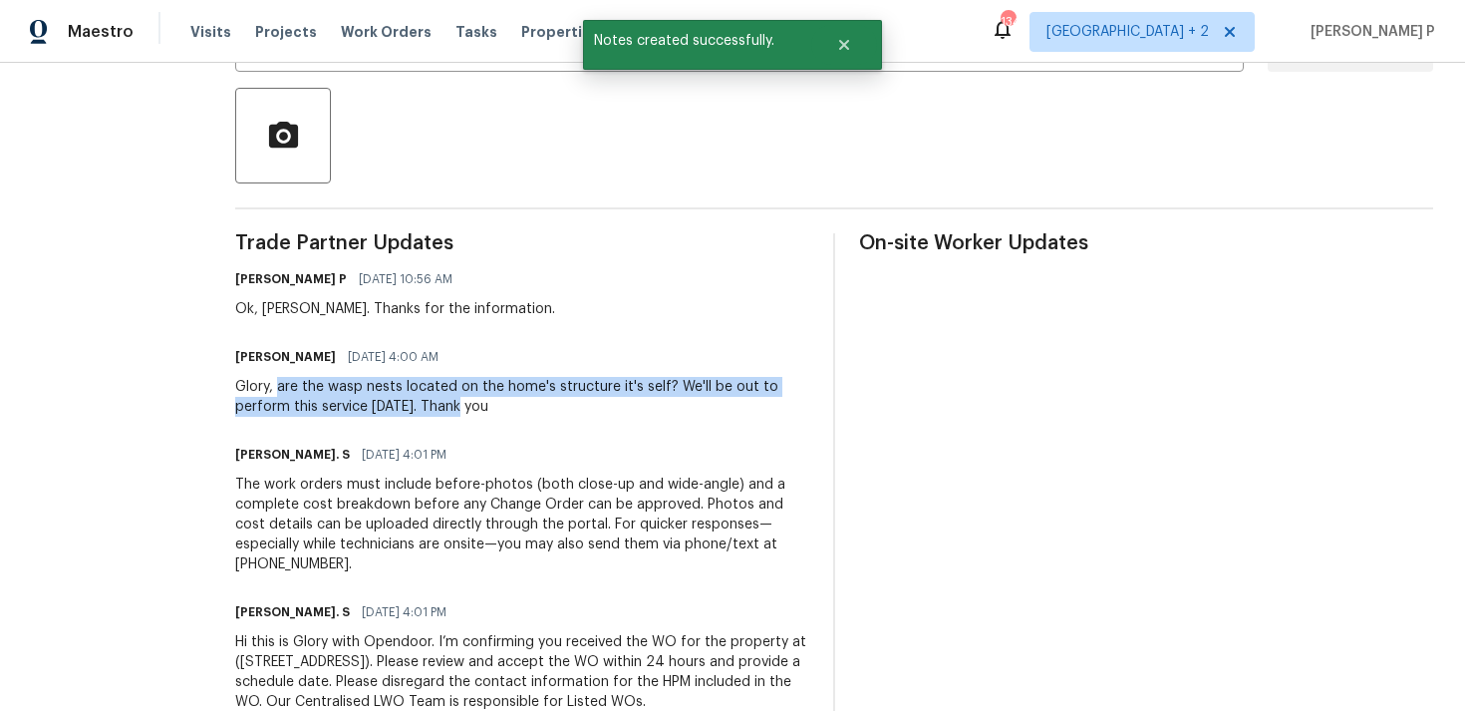
drag, startPoint x: 275, startPoint y: 384, endPoint x: 453, endPoint y: 402, distance: 178.4
click at [453, 402] on div "Glory, are the wasp nests located on the home's structure it's self? We'll be o…" at bounding box center [522, 397] width 574 height 40
copy div "are the wasp nests located on the home's structure it's self? We'll be out to p…"
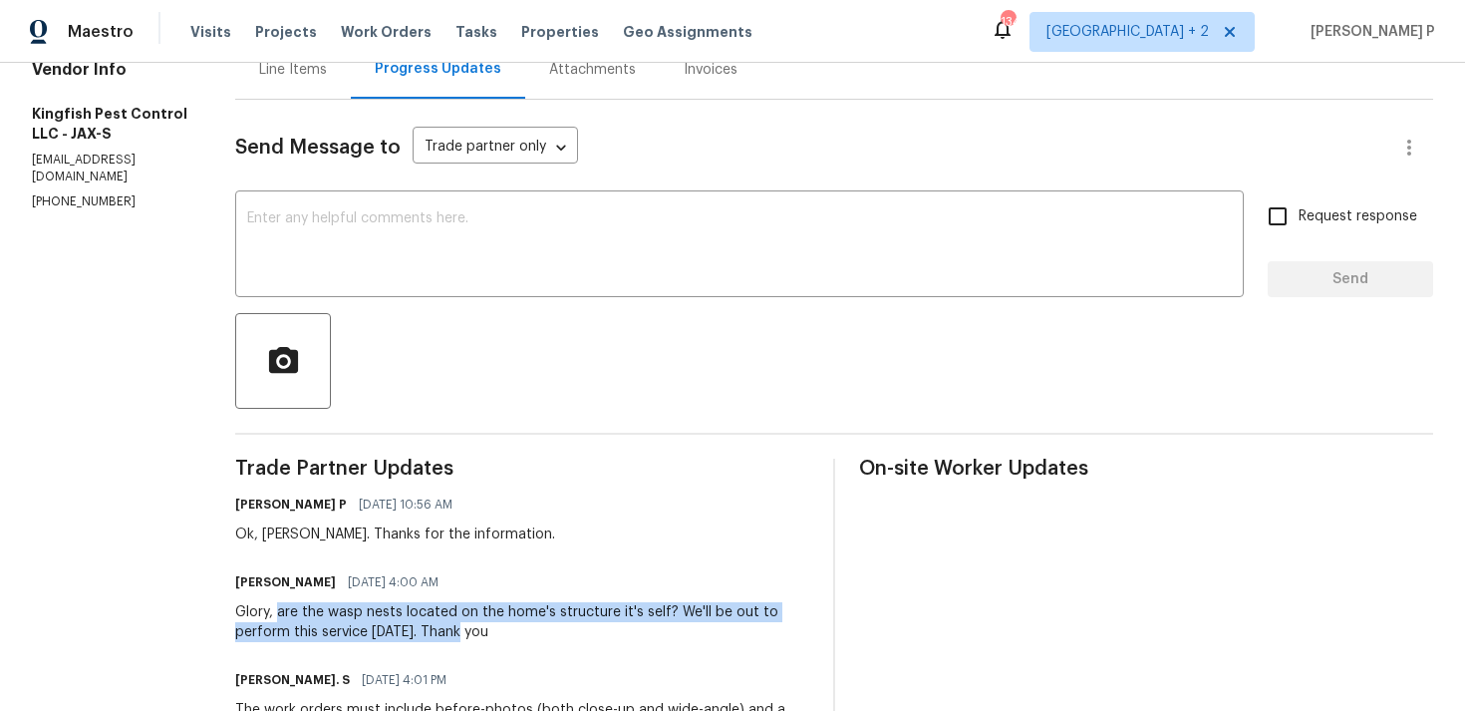
scroll to position [0, 0]
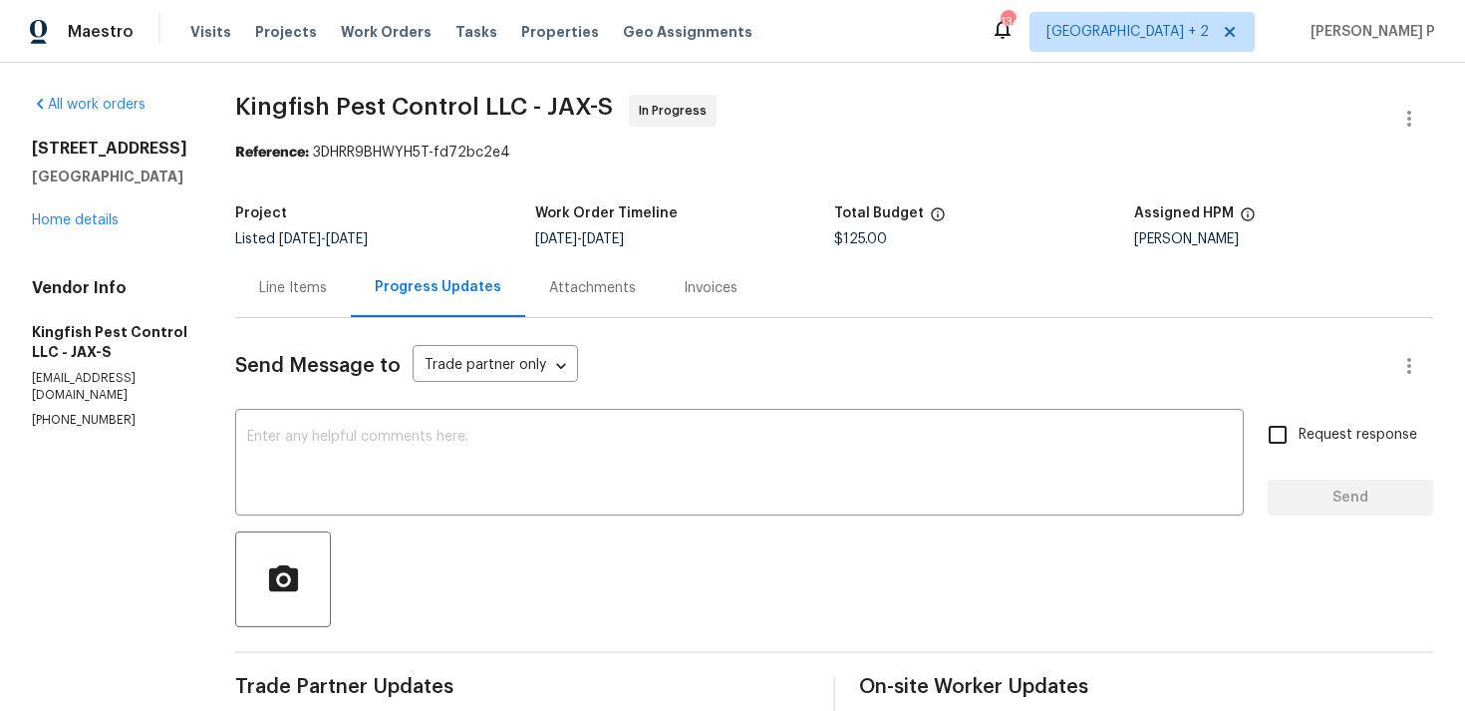
click at [267, 301] on div "Line Items" at bounding box center [293, 287] width 116 height 59
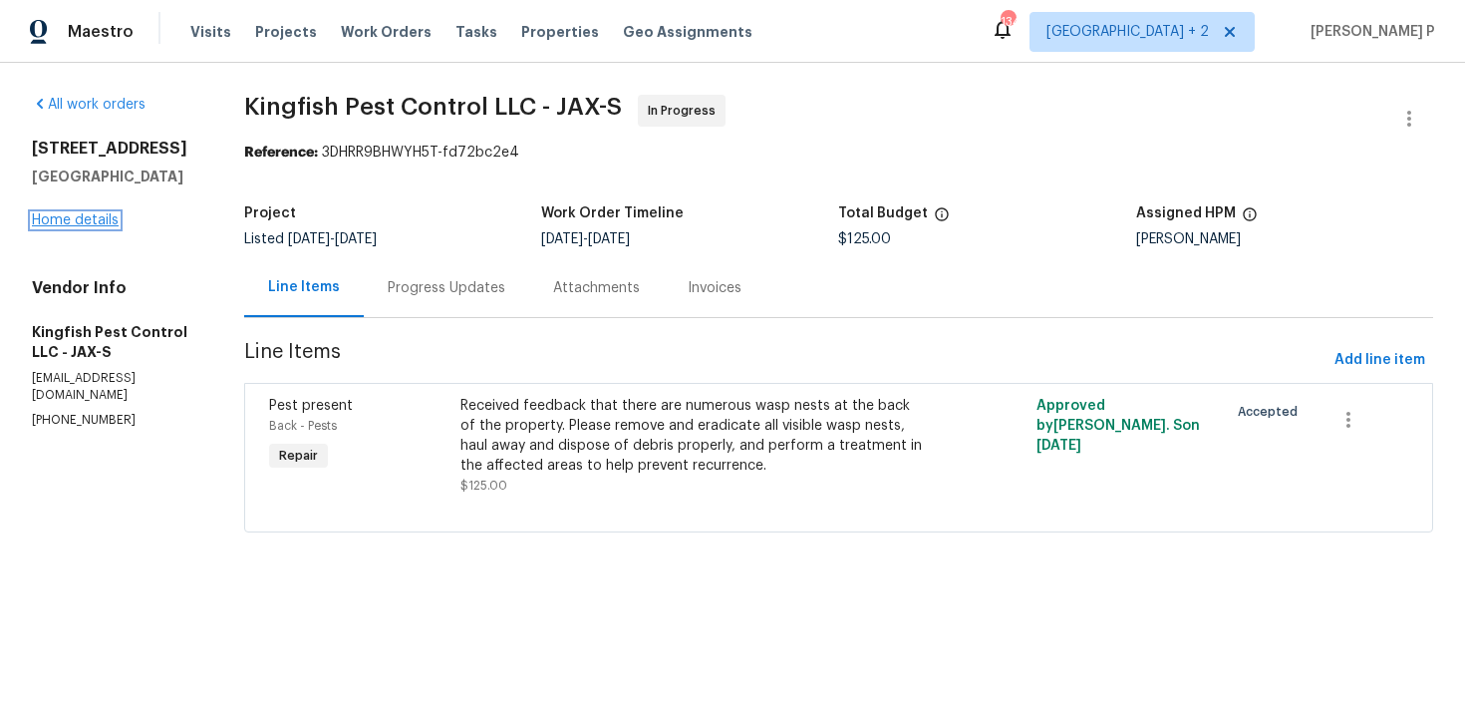
click at [87, 216] on link "Home details" at bounding box center [75, 220] width 87 height 14
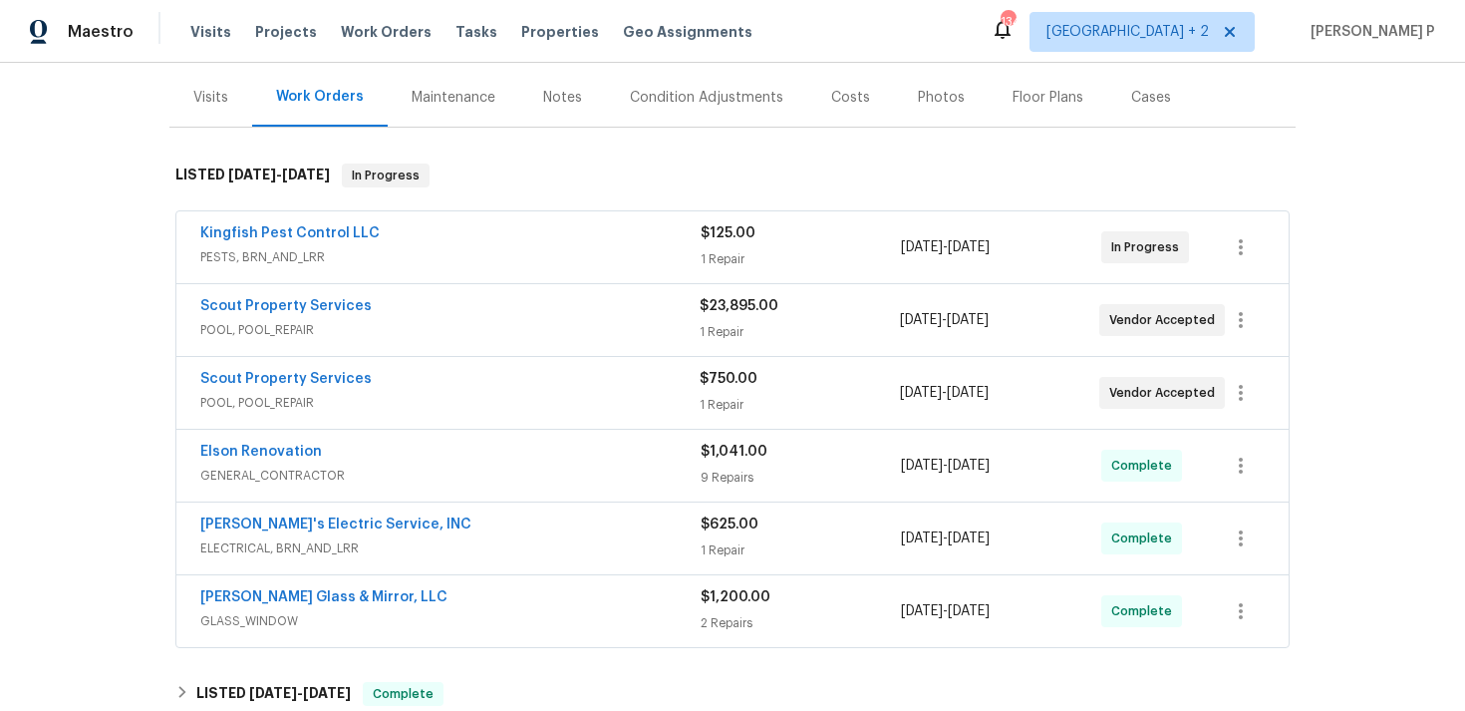
scroll to position [355, 0]
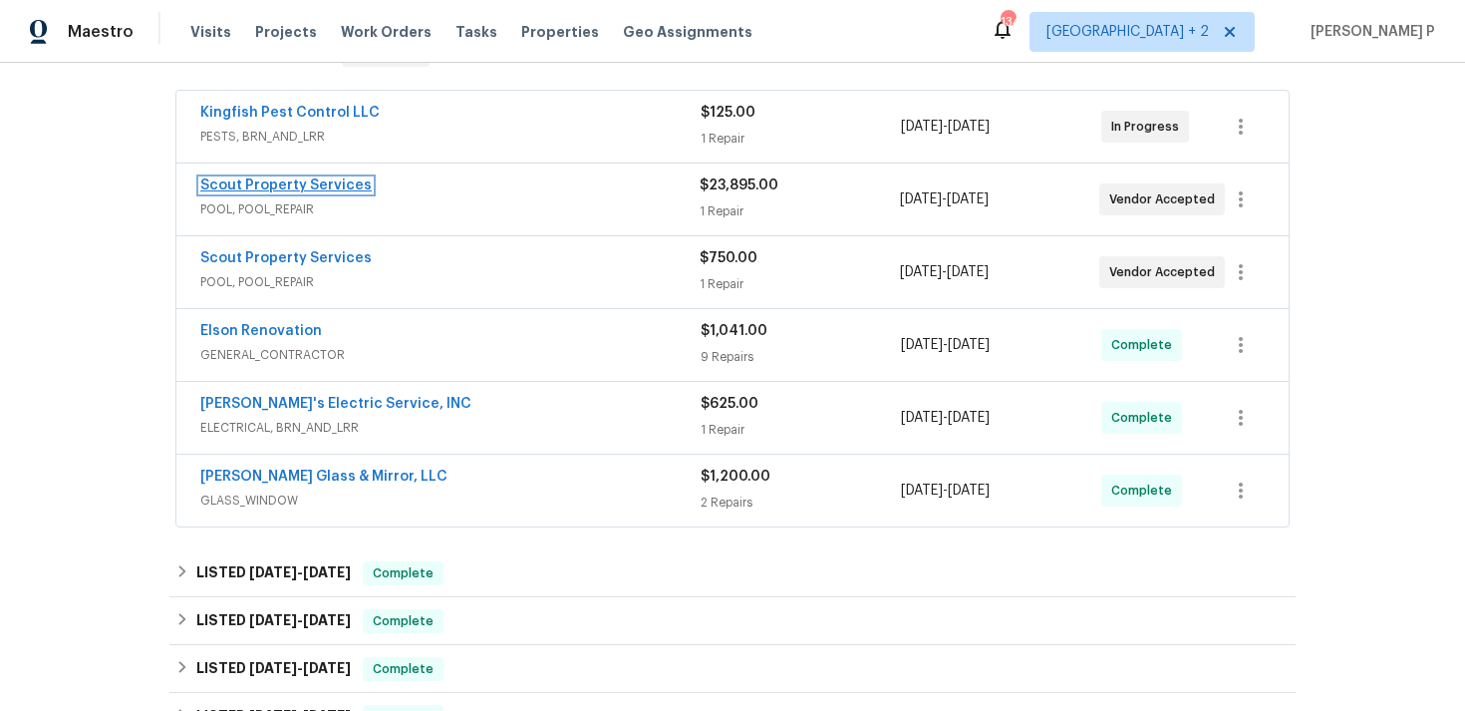
click at [318, 188] on link "Scout Property Services" at bounding box center [285, 185] width 171 height 14
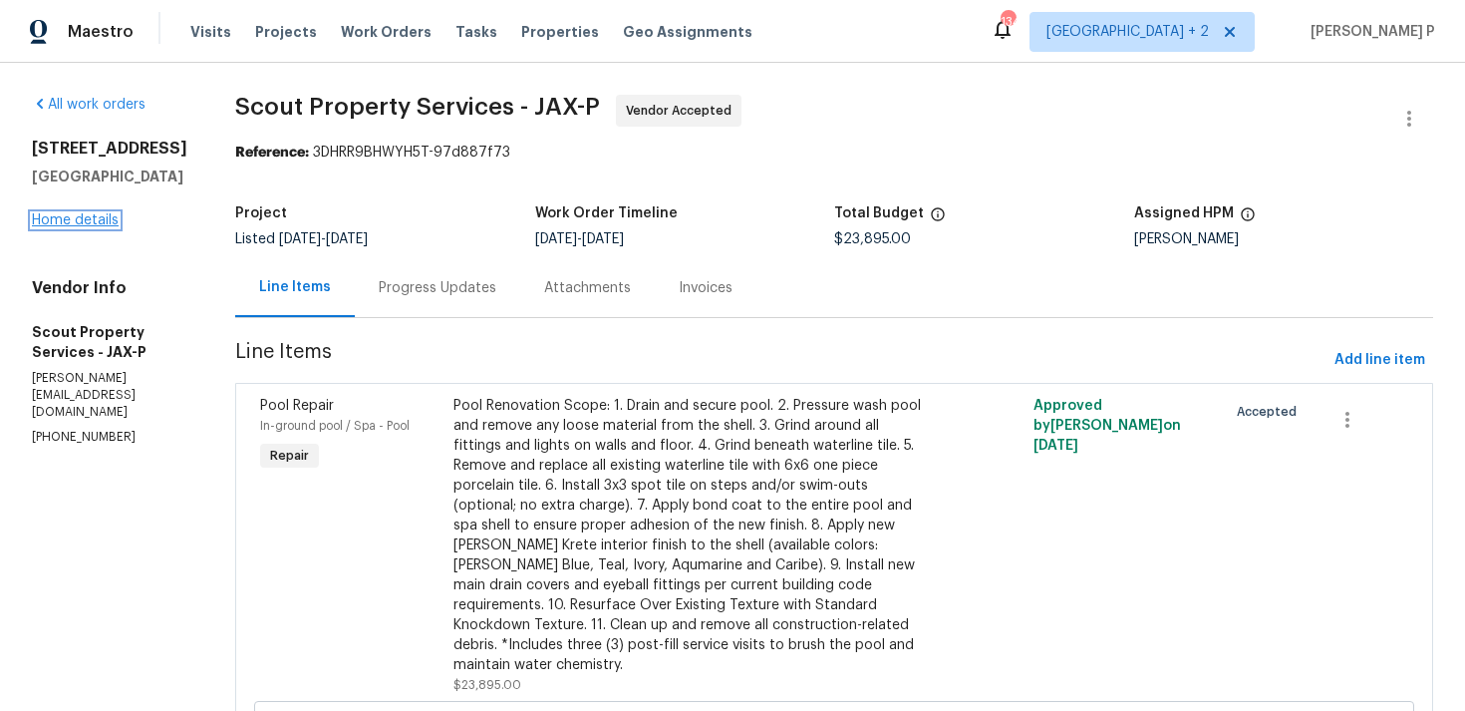
click at [59, 227] on link "Home details" at bounding box center [75, 220] width 87 height 14
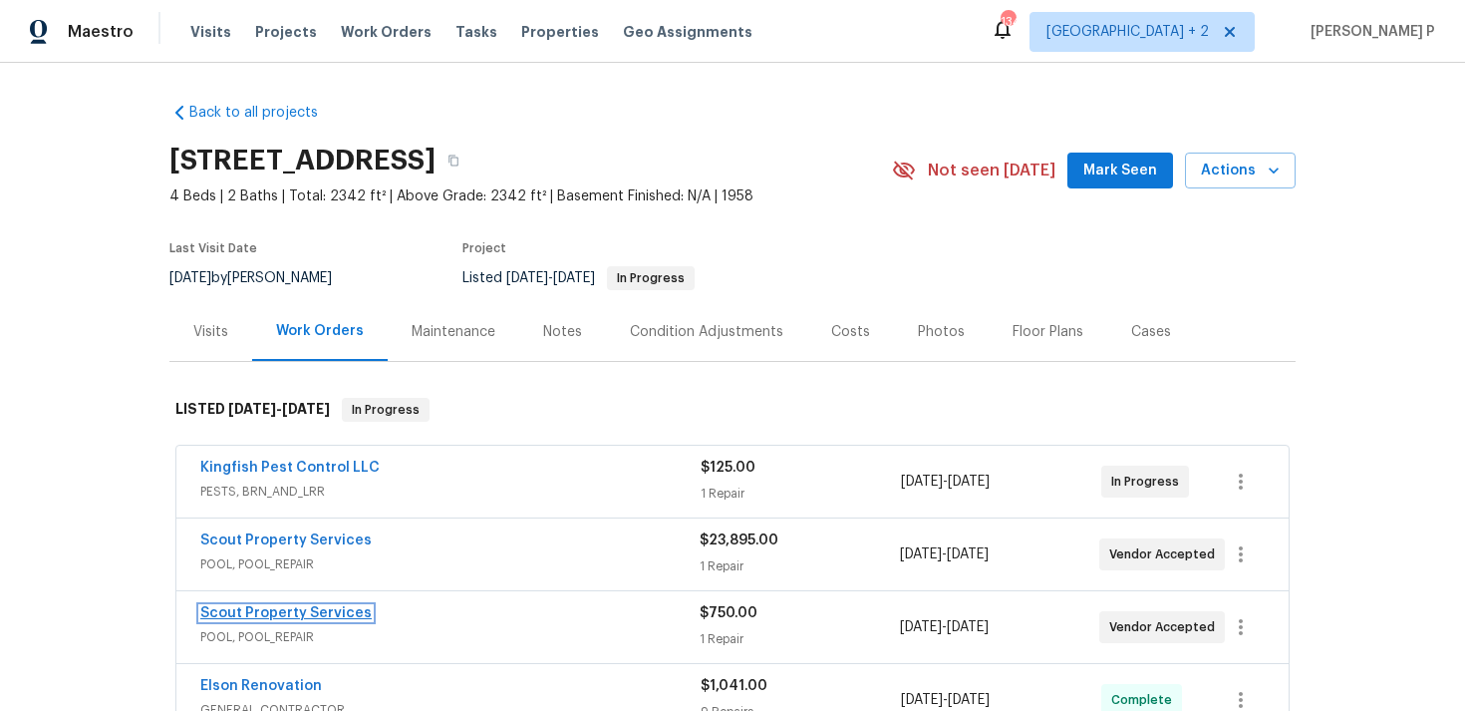
click at [283, 618] on link "Scout Property Services" at bounding box center [285, 613] width 171 height 14
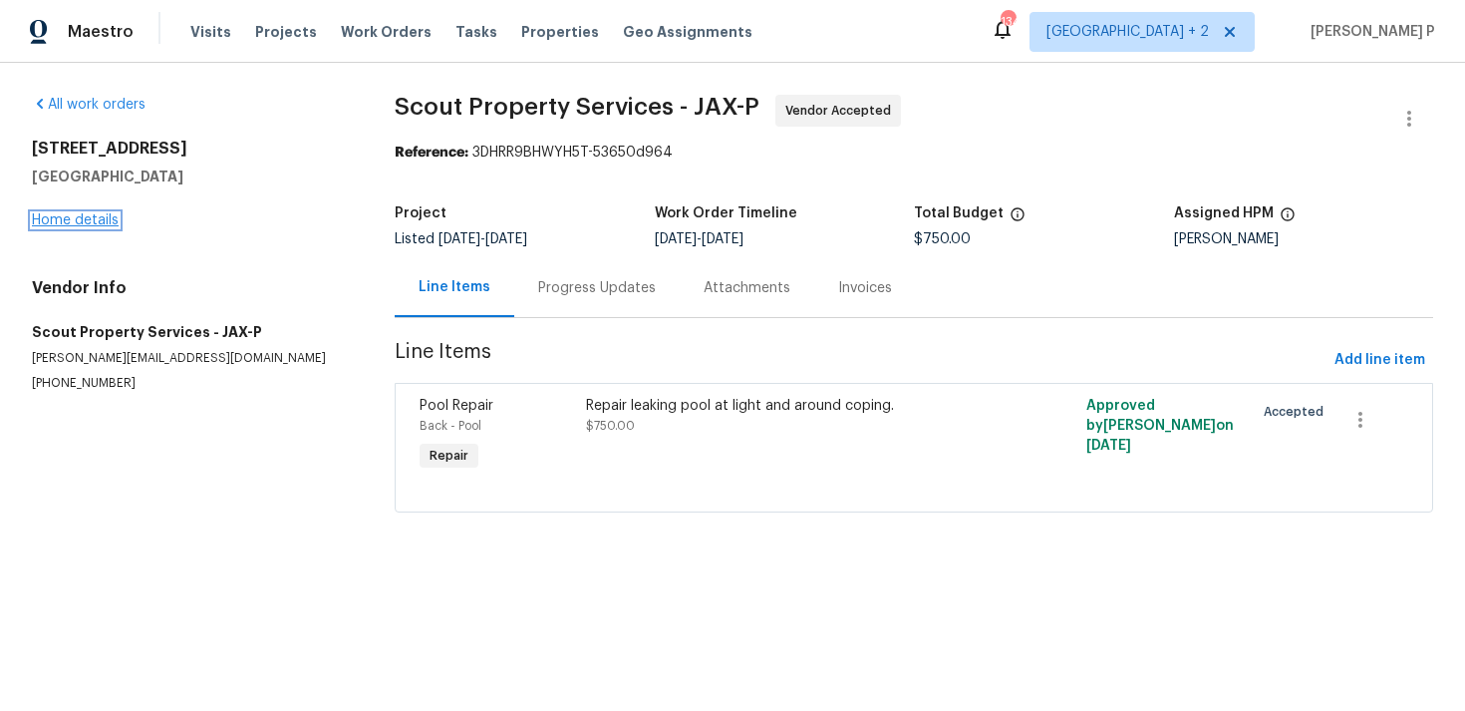
click at [94, 225] on link "Home details" at bounding box center [75, 220] width 87 height 14
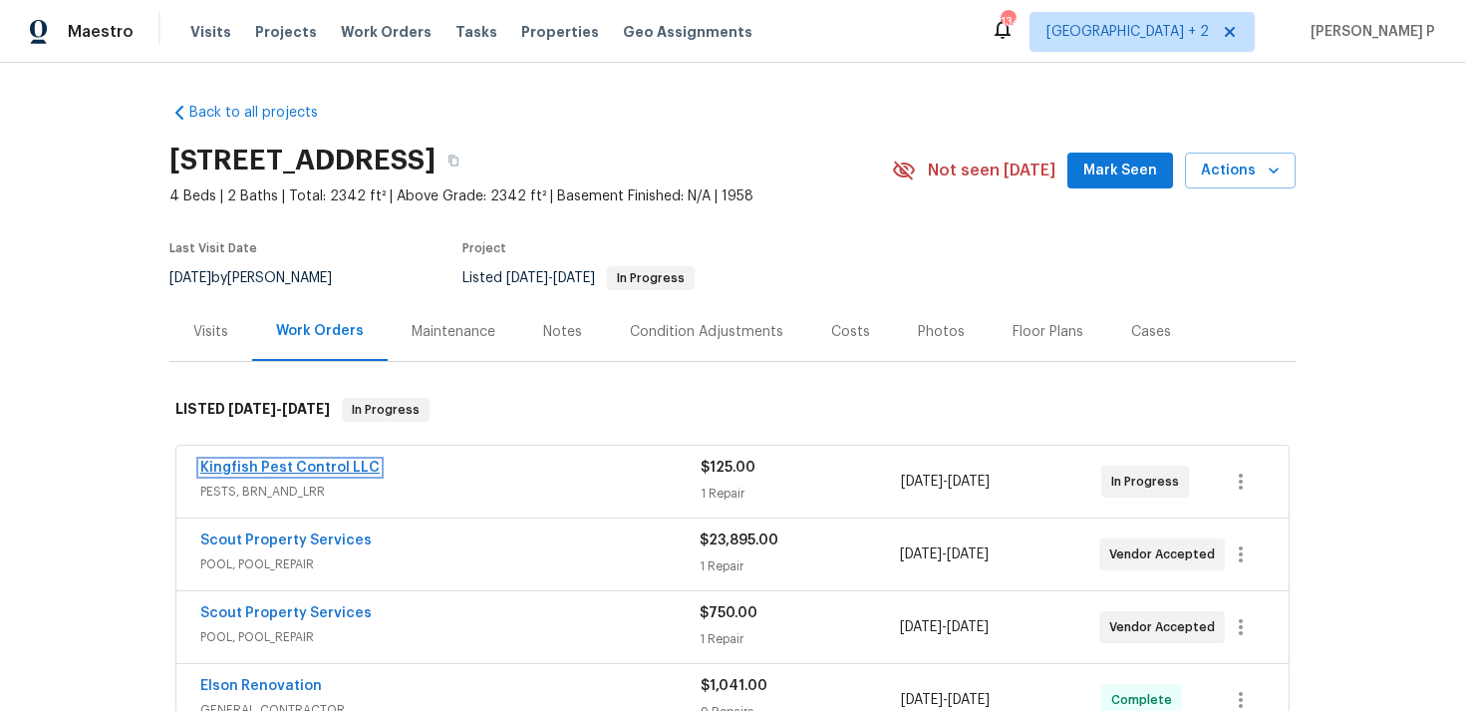
click at [307, 468] on link "Kingfish Pest Control LLC" at bounding box center [289, 468] width 179 height 14
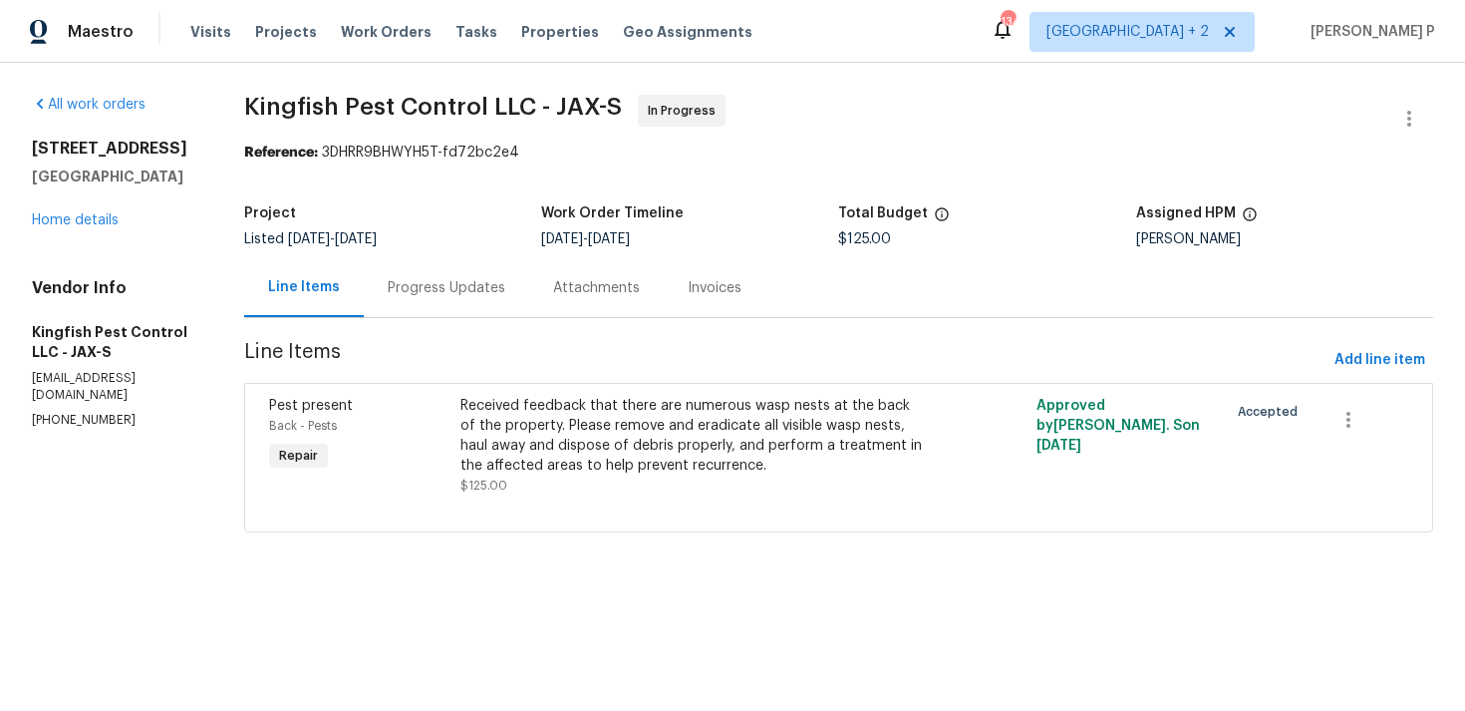
click at [473, 275] on div "Progress Updates" at bounding box center [446, 287] width 165 height 59
